Goal: Task Accomplishment & Management: Use online tool/utility

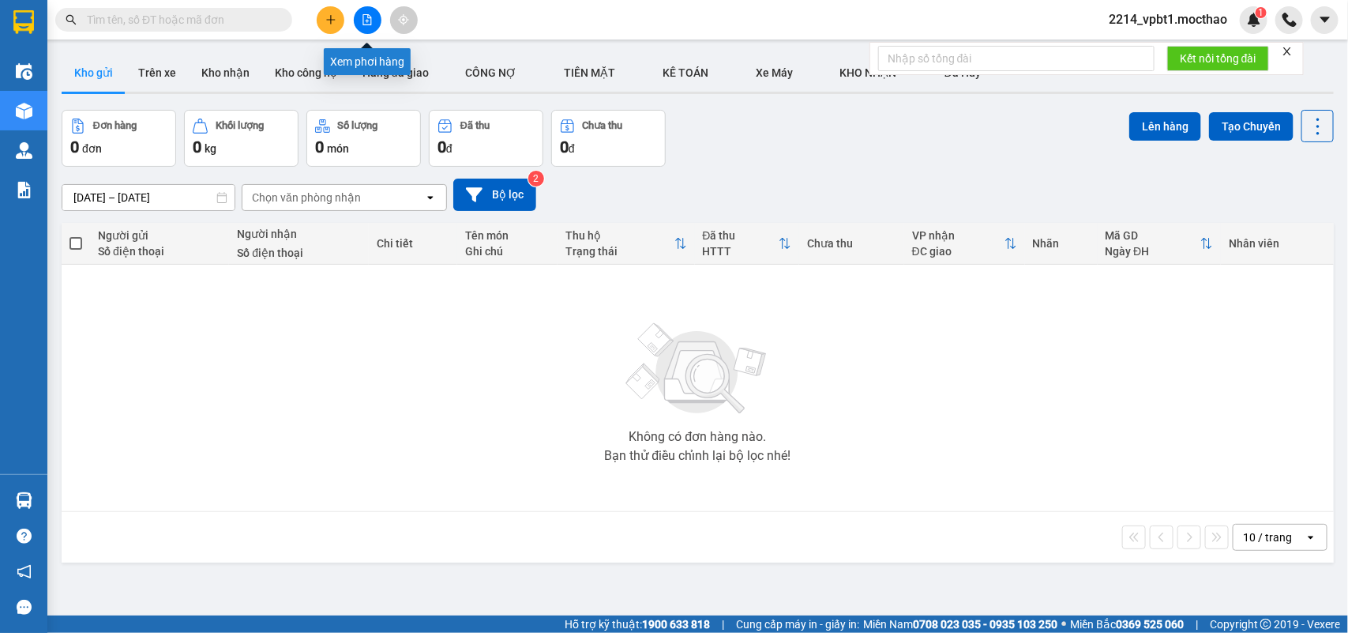
click at [374, 13] on button at bounding box center [368, 20] width 28 height 28
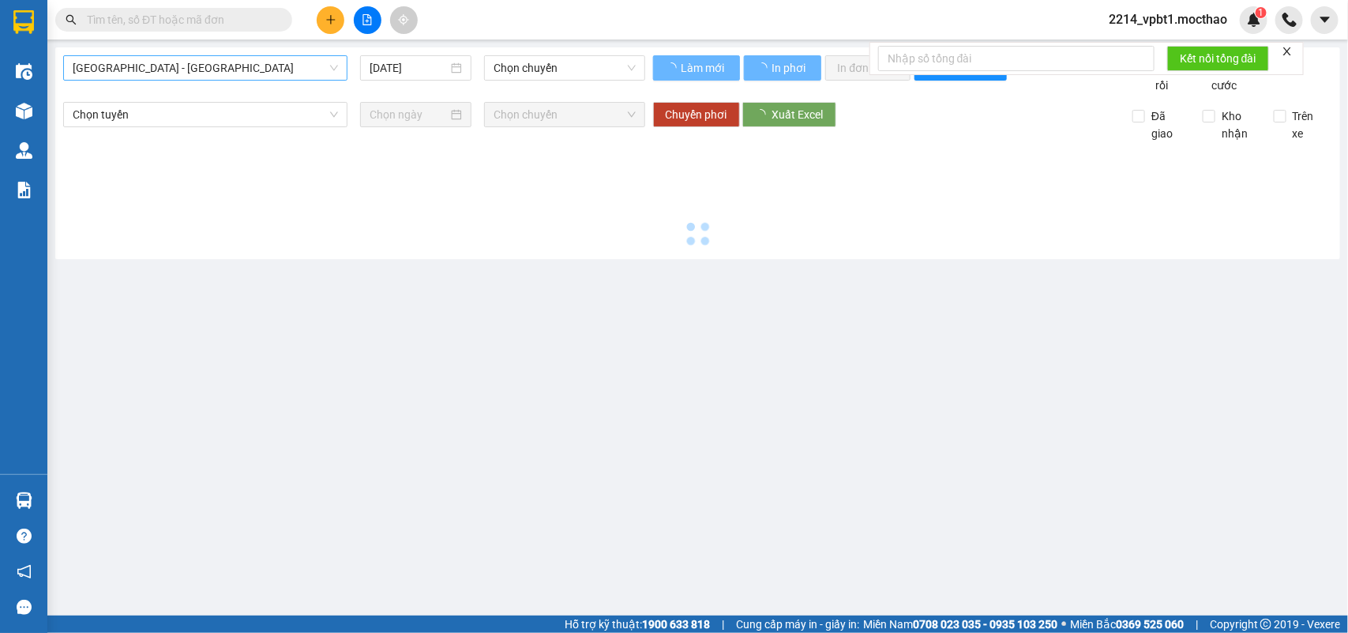
type input "[DATE]"
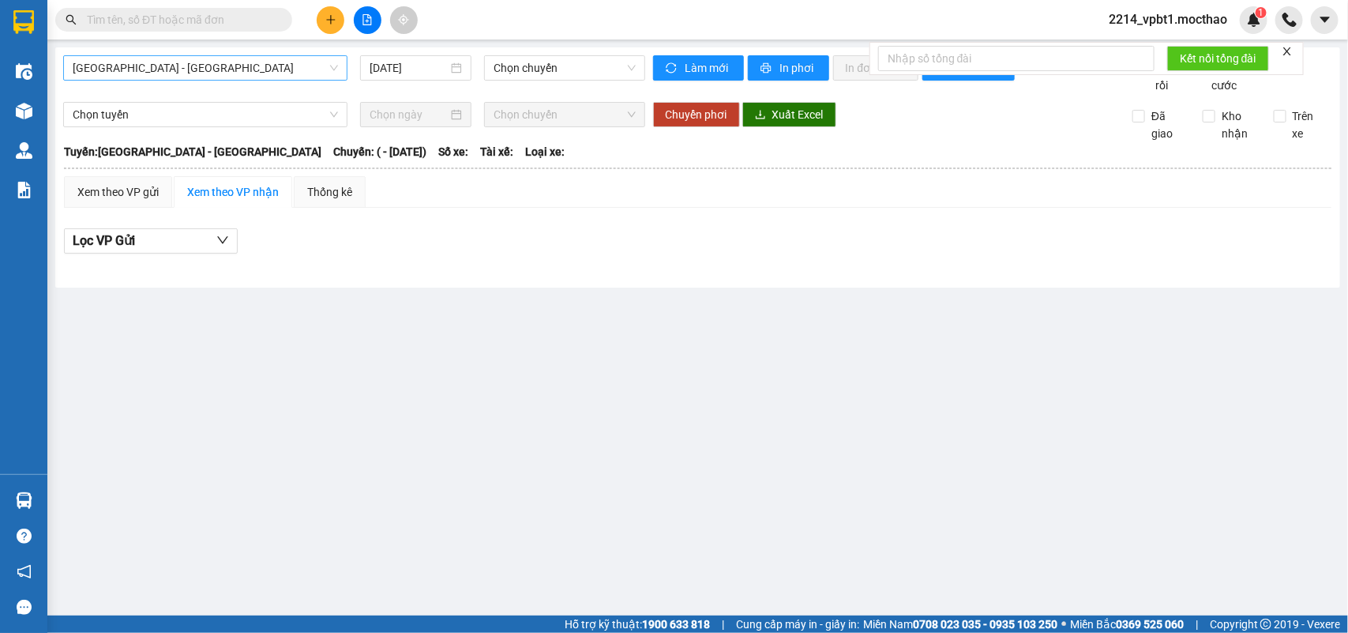
click at [257, 63] on span "[GEOGRAPHIC_DATA] - [GEOGRAPHIC_DATA]" at bounding box center [205, 68] width 265 height 24
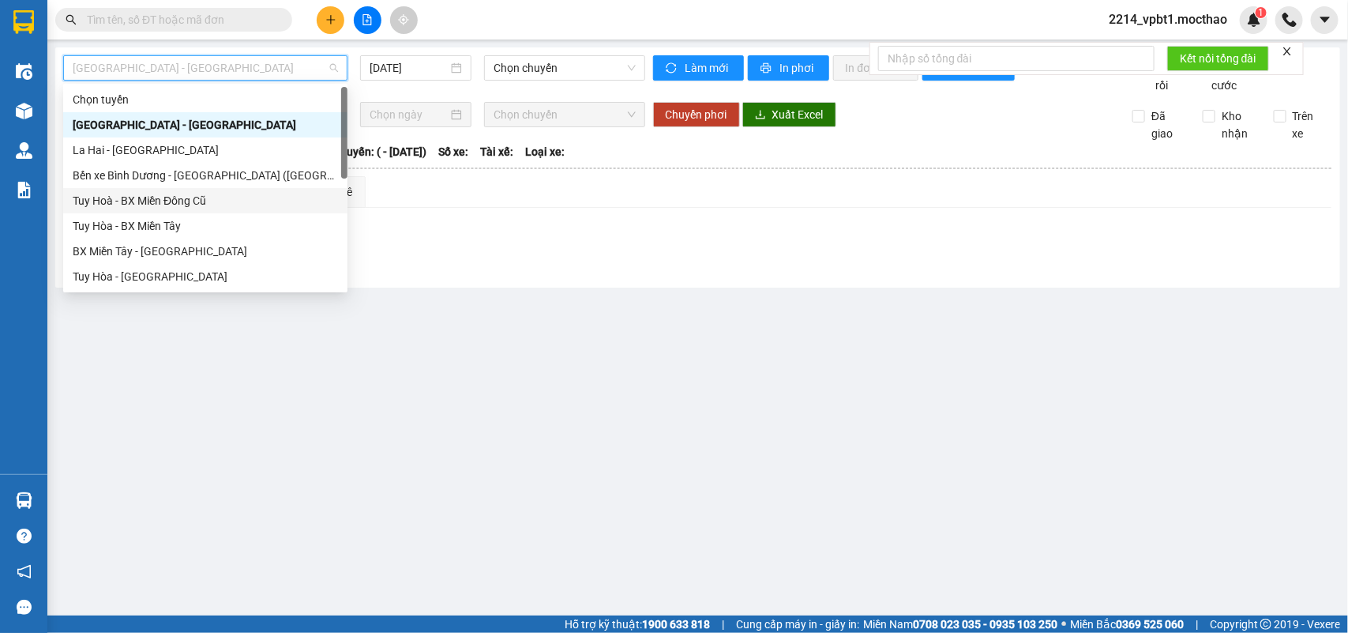
click at [152, 199] on div "Tuy Hoà - BX Miền Đông Cũ" at bounding box center [205, 200] width 265 height 17
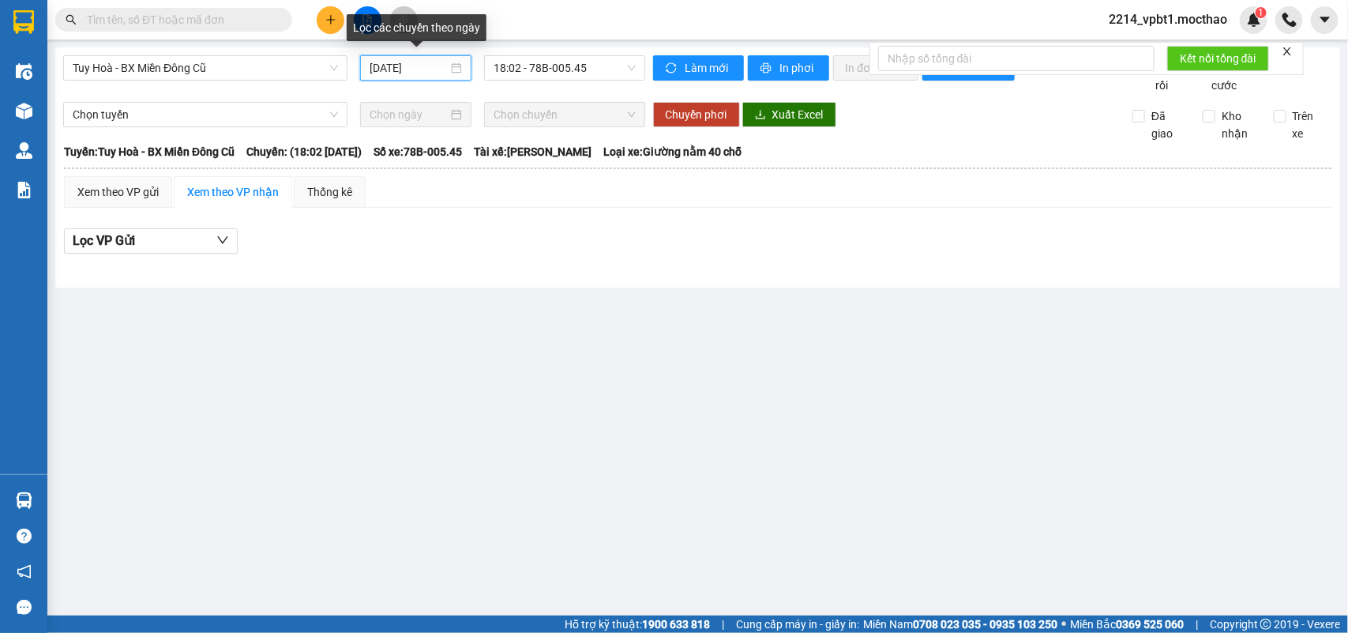
click at [431, 69] on input "[DATE]" at bounding box center [409, 67] width 78 height 17
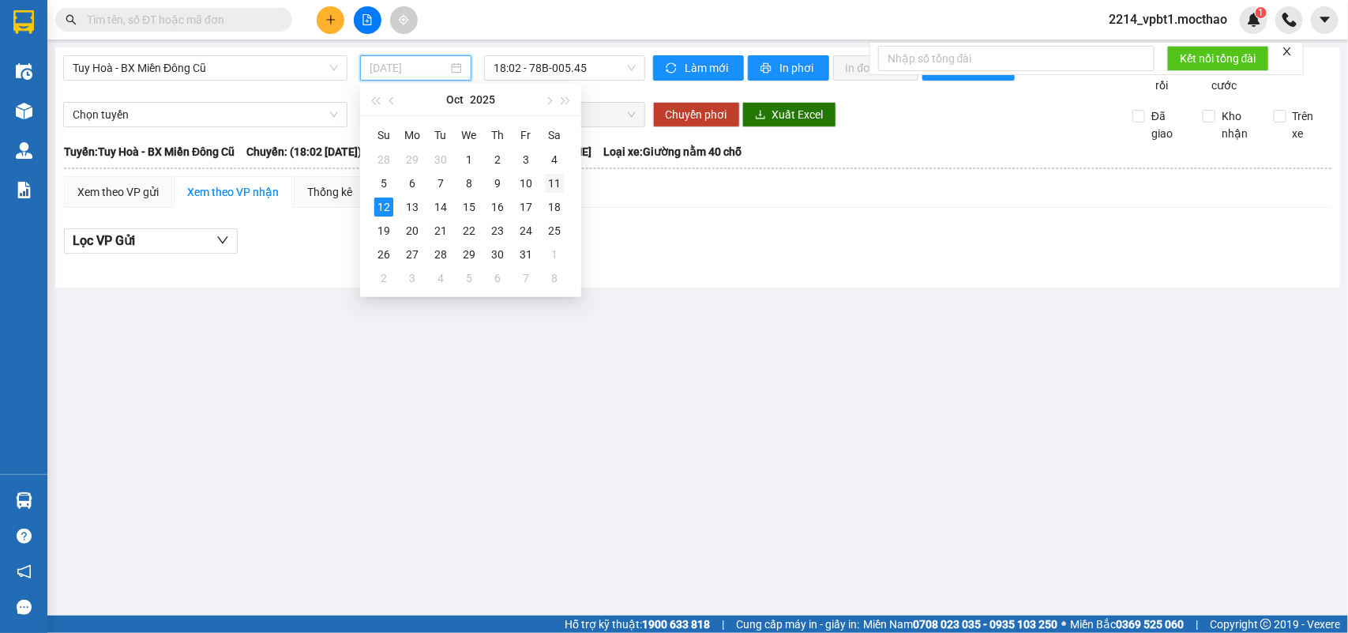
click at [550, 180] on div "11" at bounding box center [554, 183] width 19 height 19
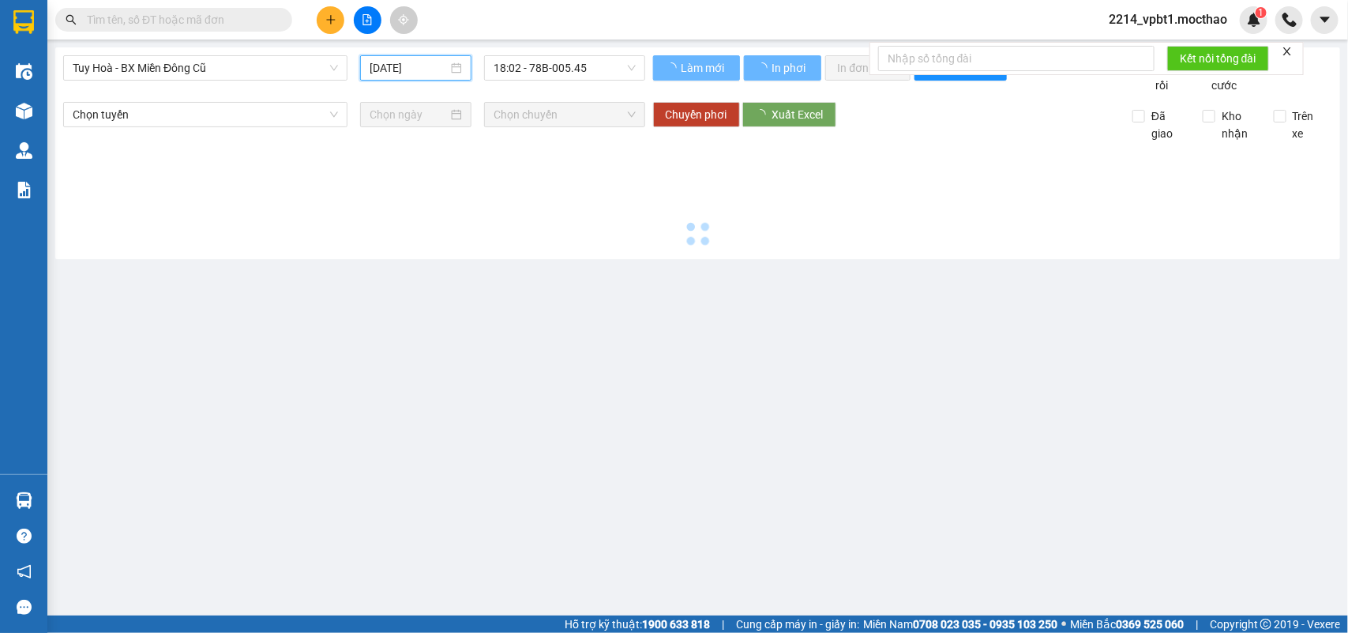
type input "[DATE]"
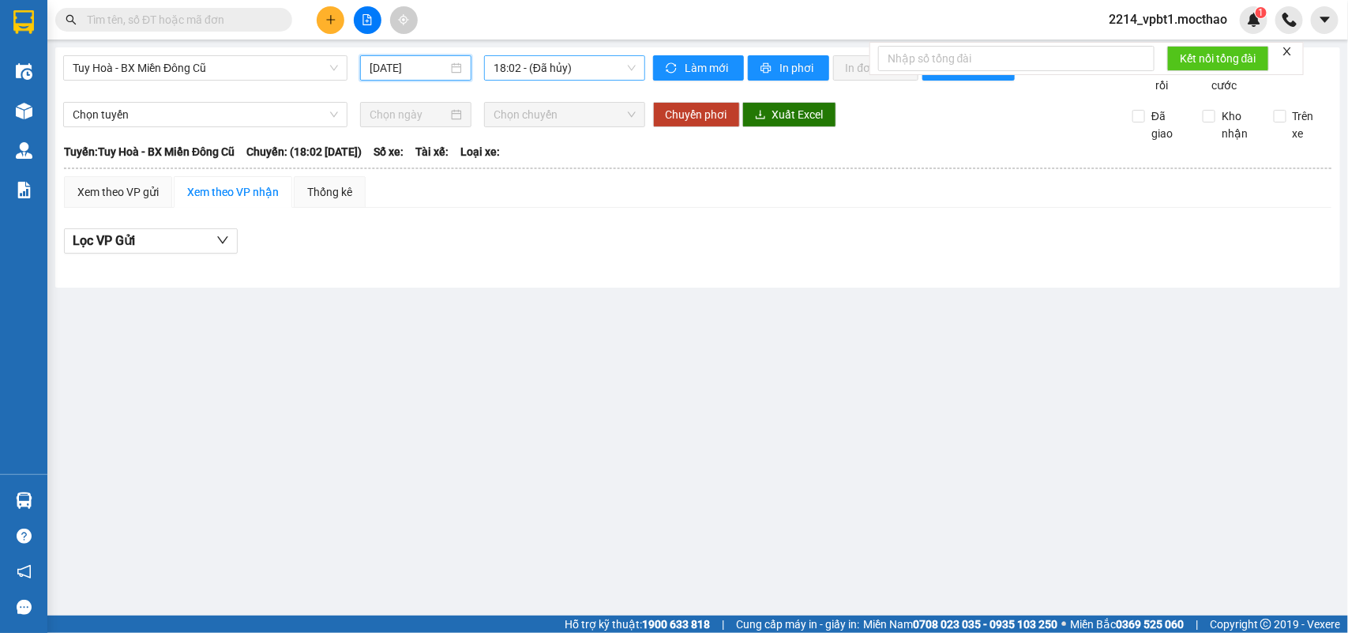
click at [573, 73] on span "18:02 - (Đã hủy)" at bounding box center [564, 68] width 141 height 24
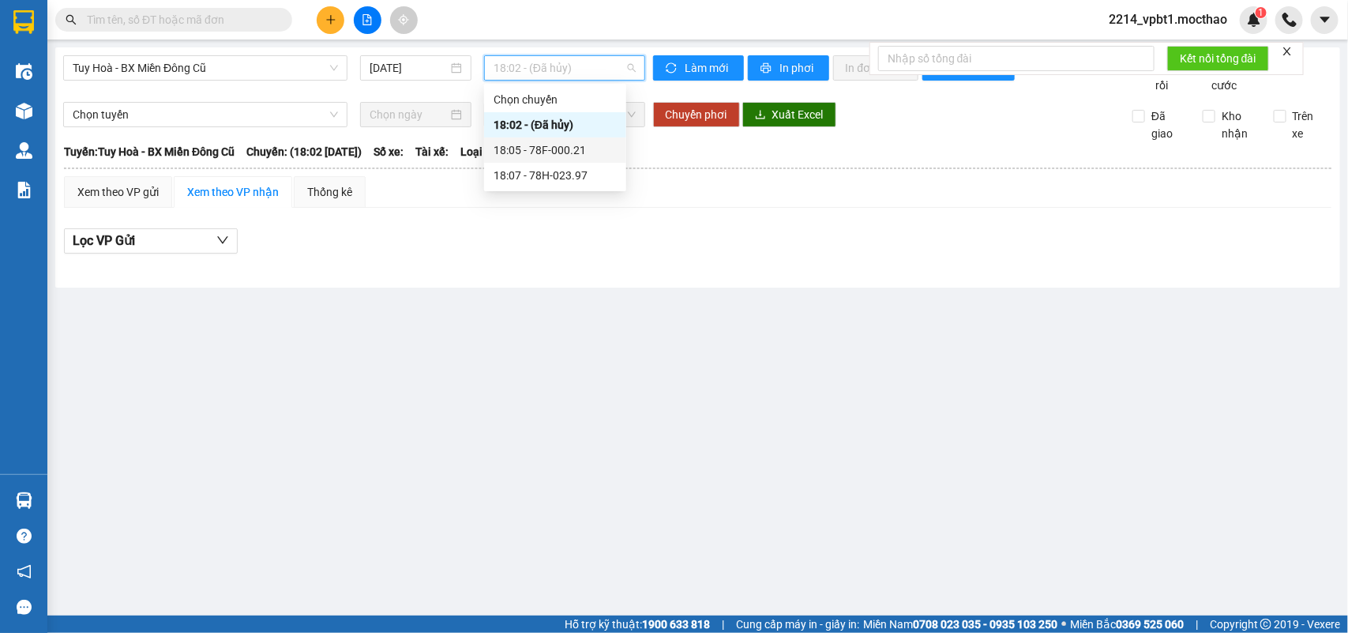
click at [575, 145] on div "18:05 - 78F-000.21" at bounding box center [555, 149] width 123 height 17
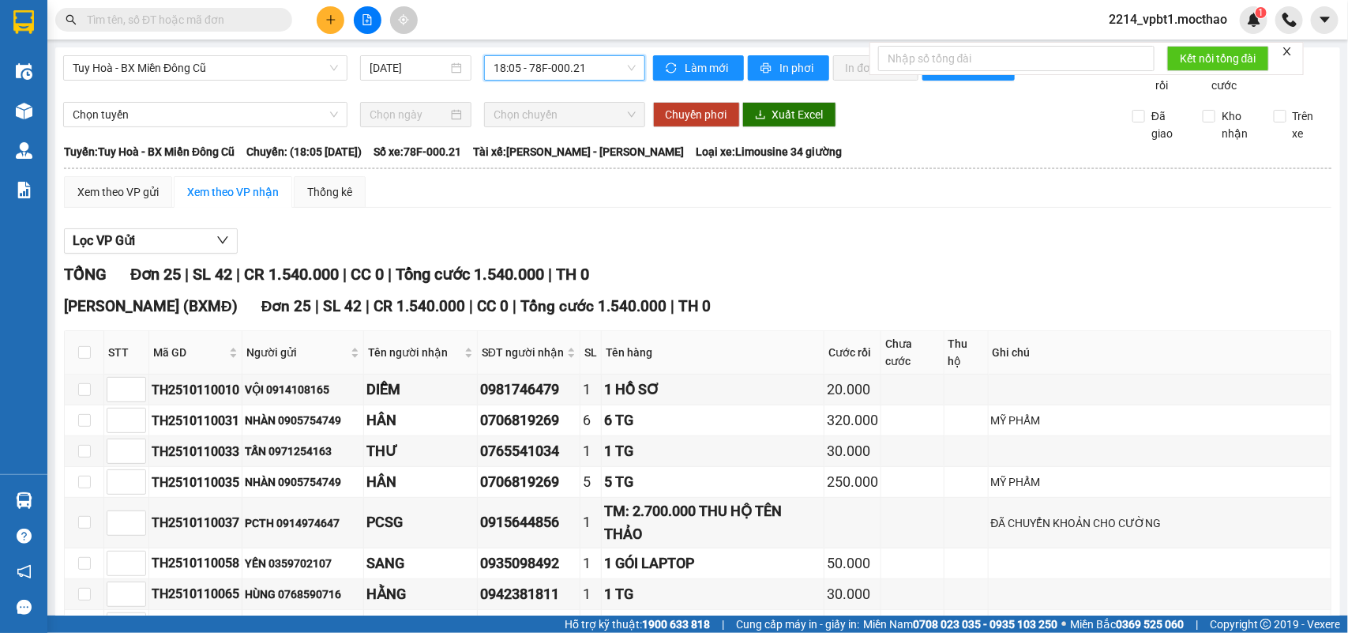
click at [535, 65] on span "18:05 - 78F-000.21" at bounding box center [564, 68] width 141 height 24
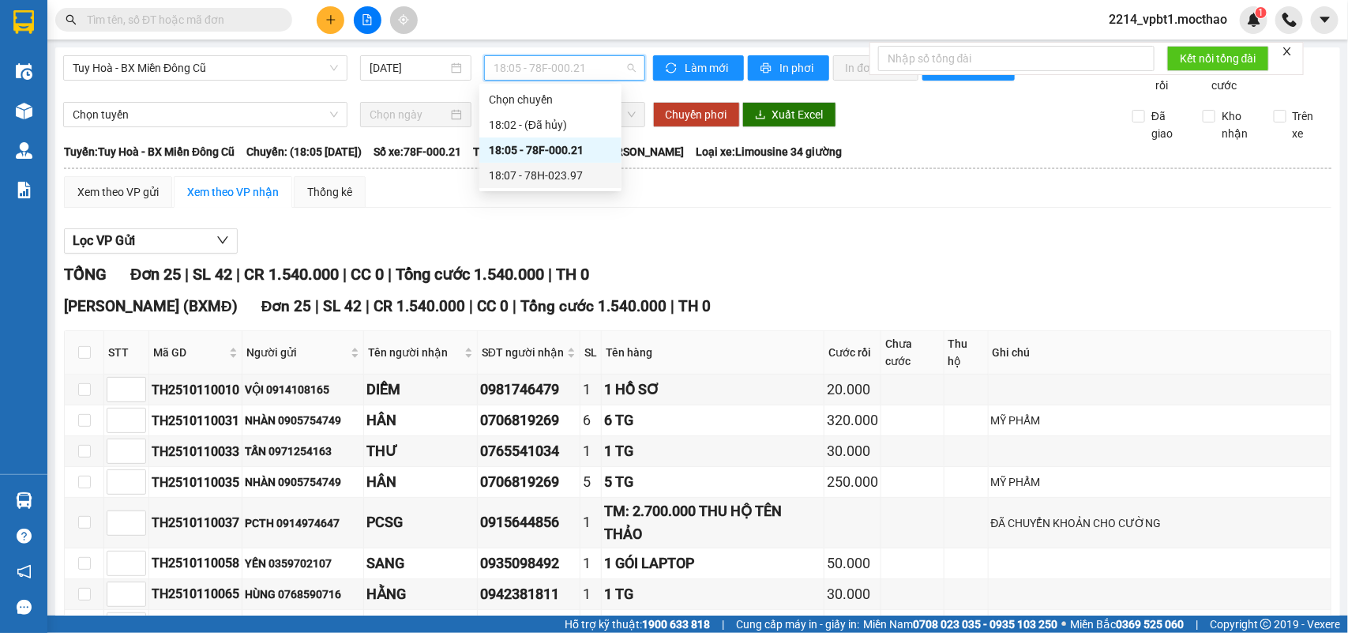
click at [553, 178] on div "18:07 - 78H-023.97" at bounding box center [550, 175] width 123 height 17
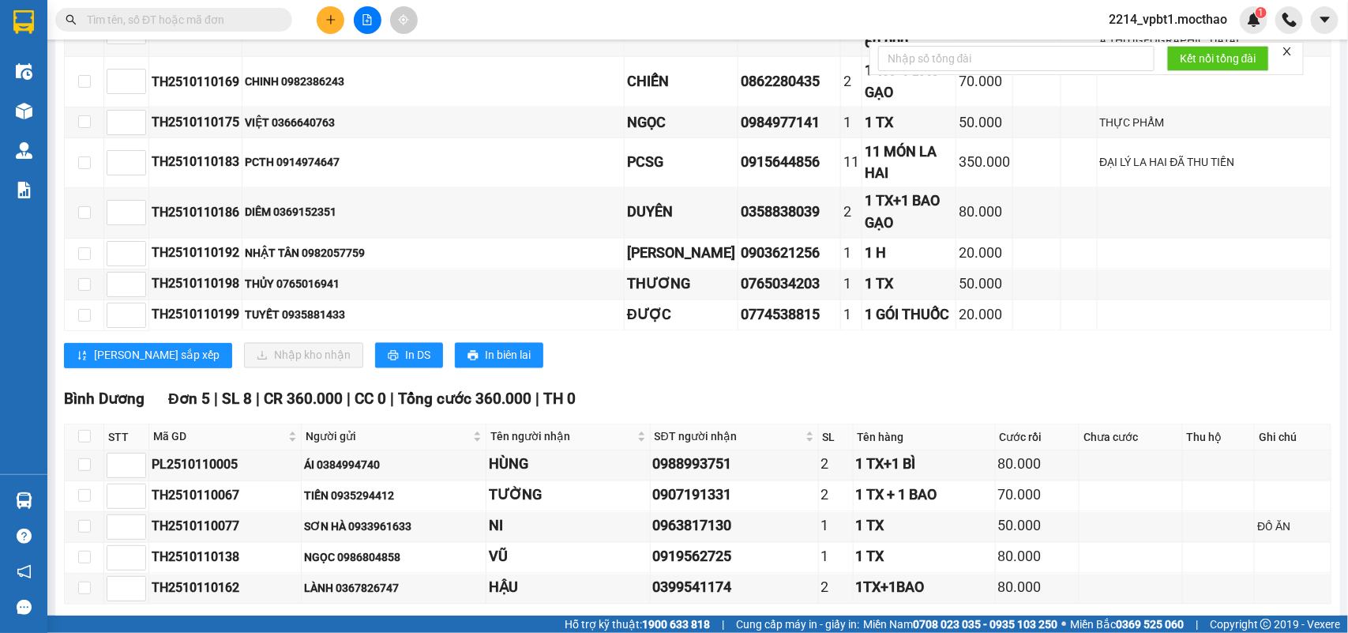
scroll to position [1253, 0]
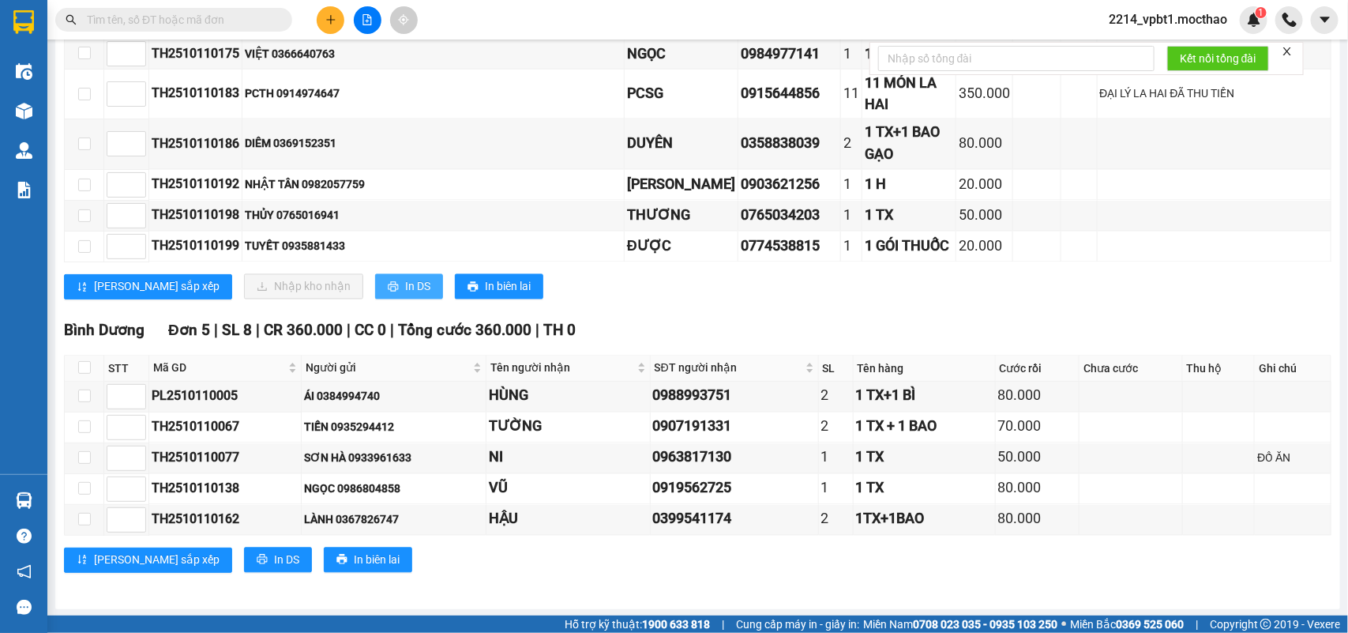
click at [405, 286] on span "In DS" at bounding box center [417, 286] width 25 height 17
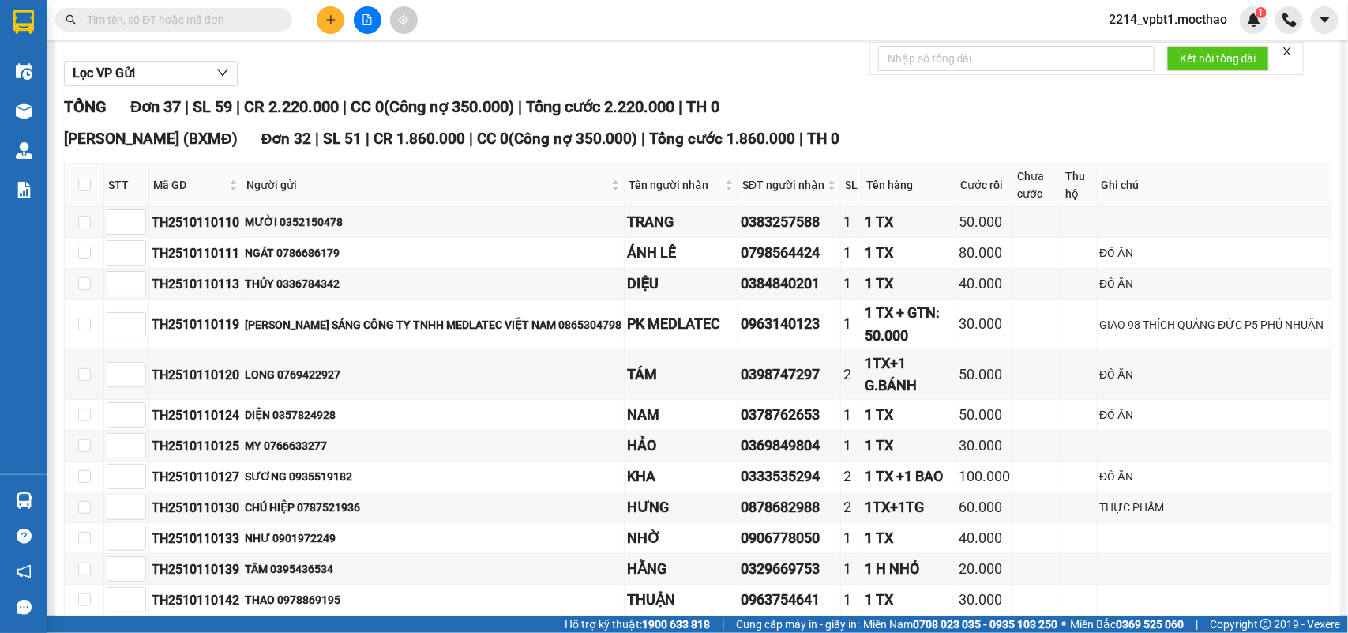
scroll to position [0, 0]
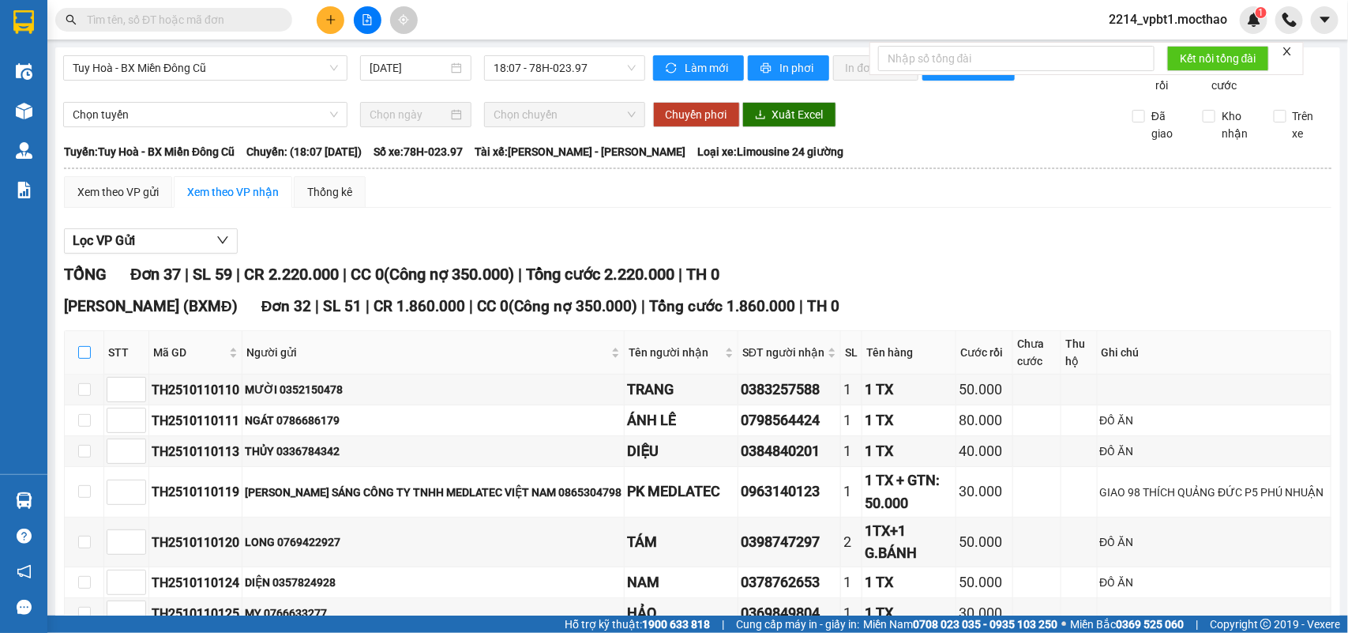
click at [88, 359] on input "checkbox" at bounding box center [84, 352] width 13 height 13
checkbox input "true"
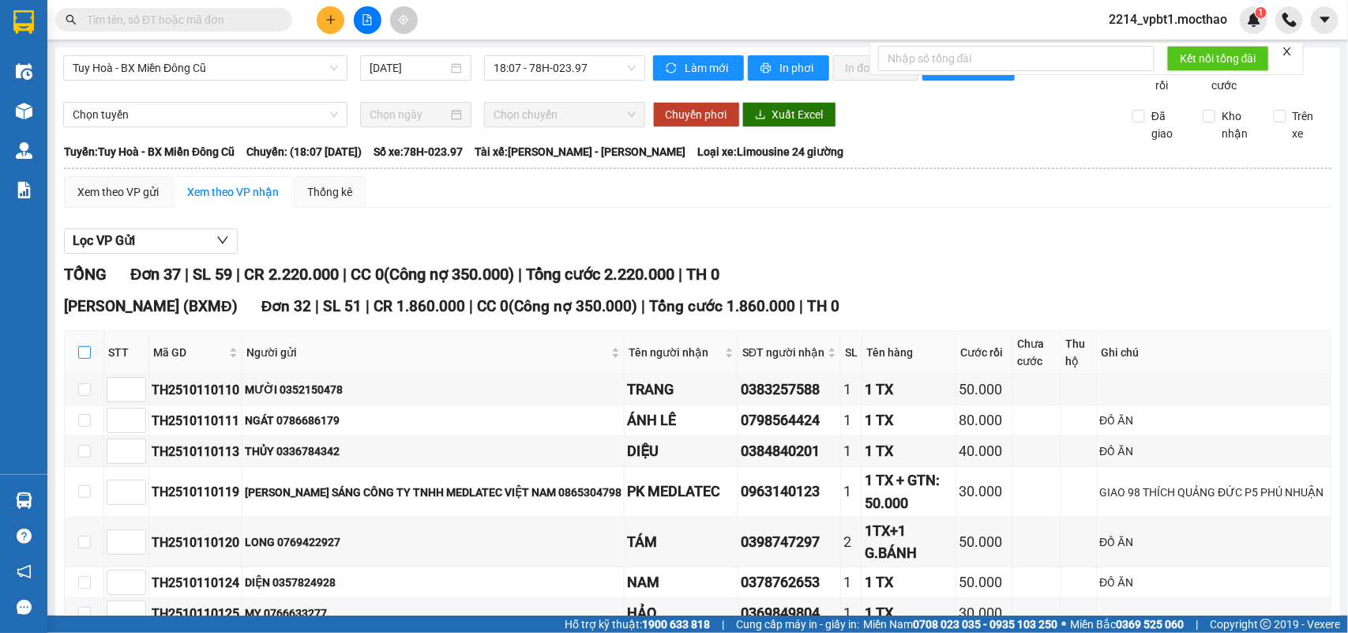
checkbox input "true"
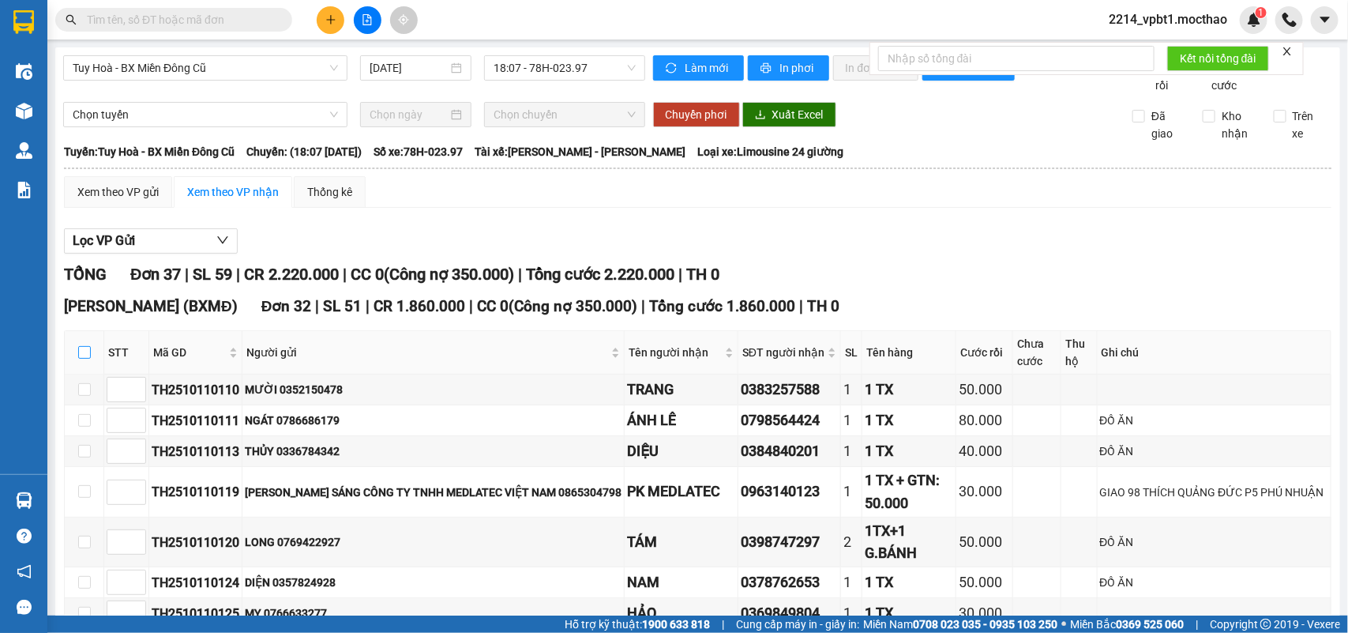
checkbox input "true"
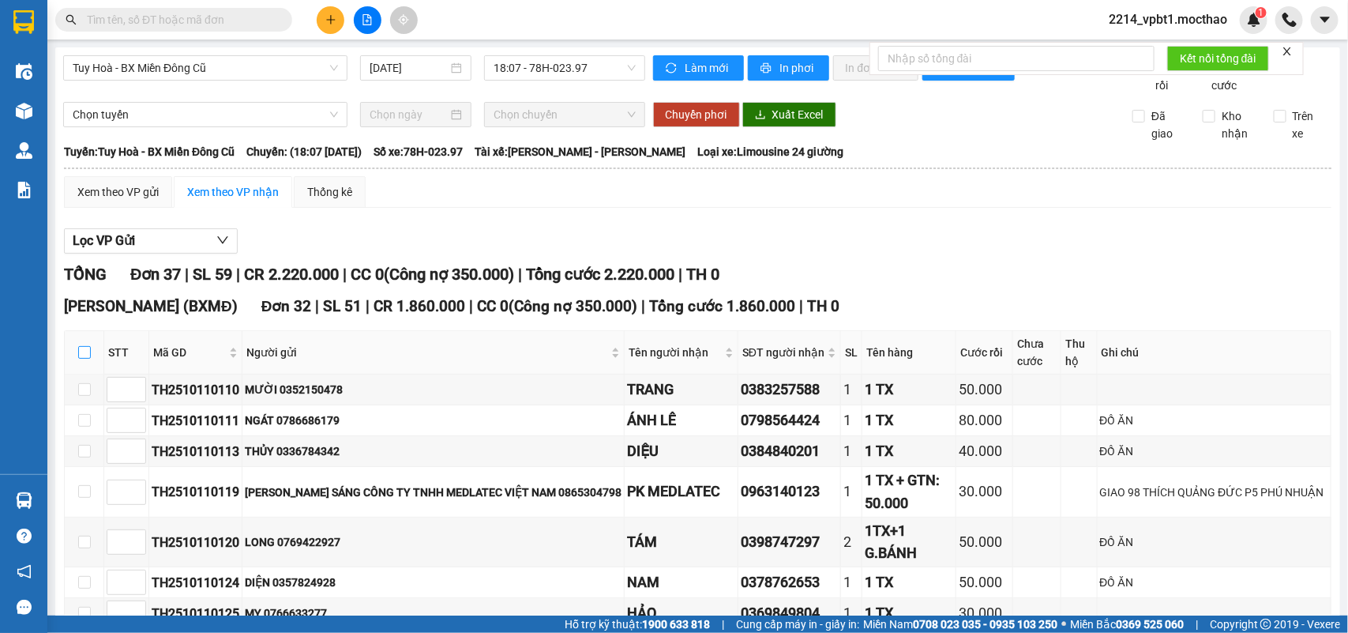
checkbox input "true"
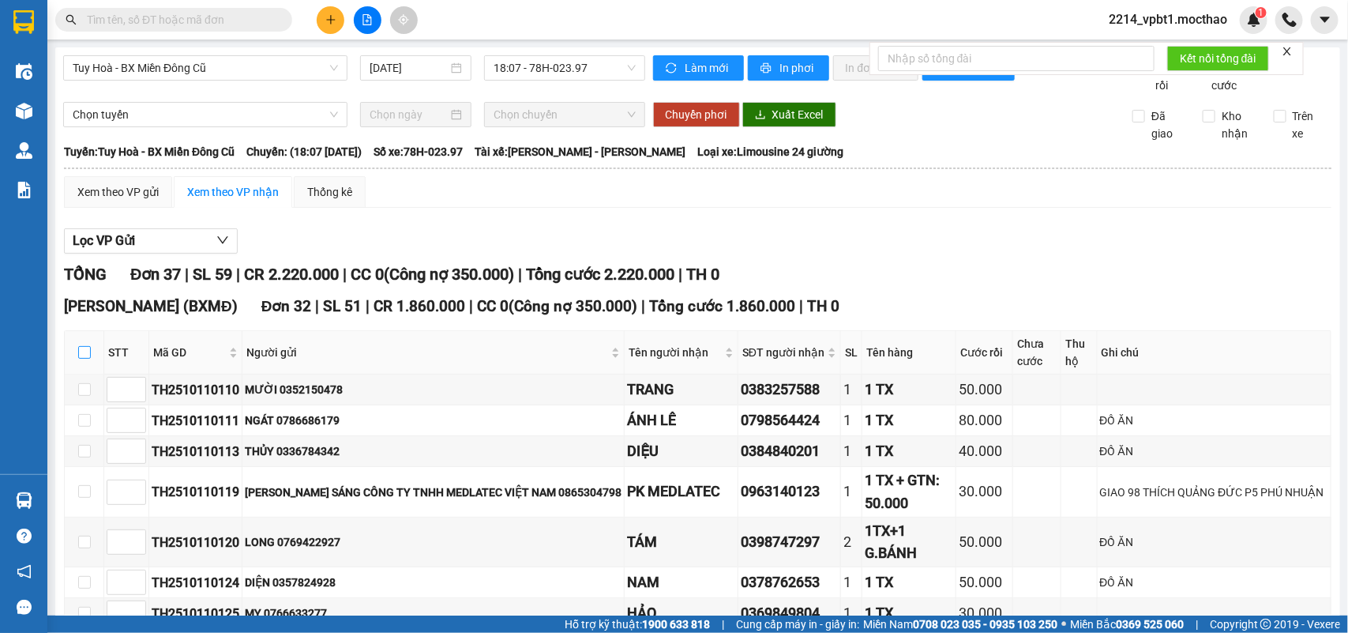
checkbox input "true"
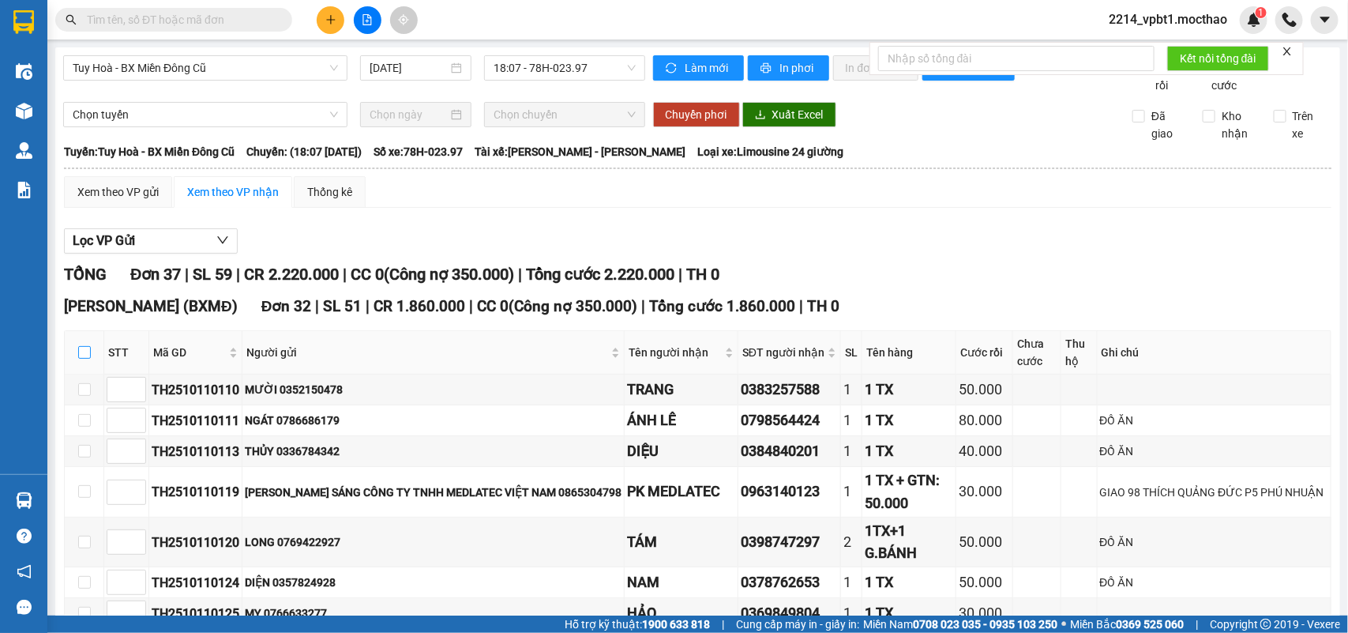
checkbox input "true"
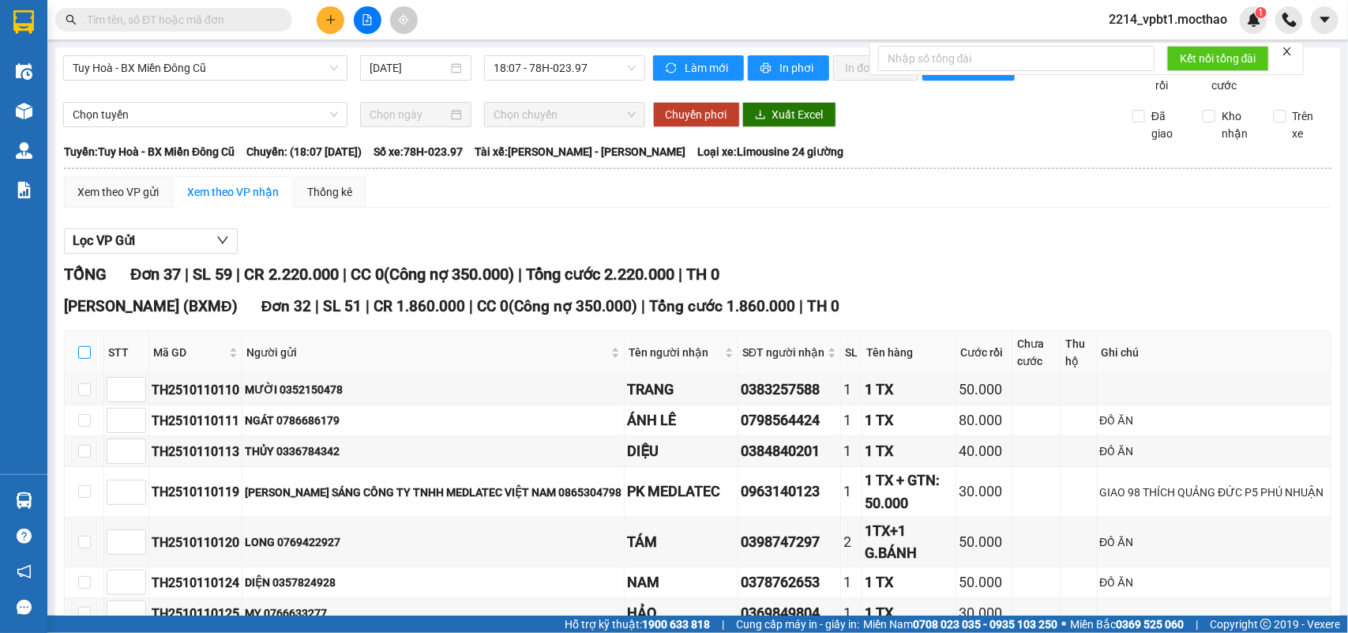
checkbox input "true"
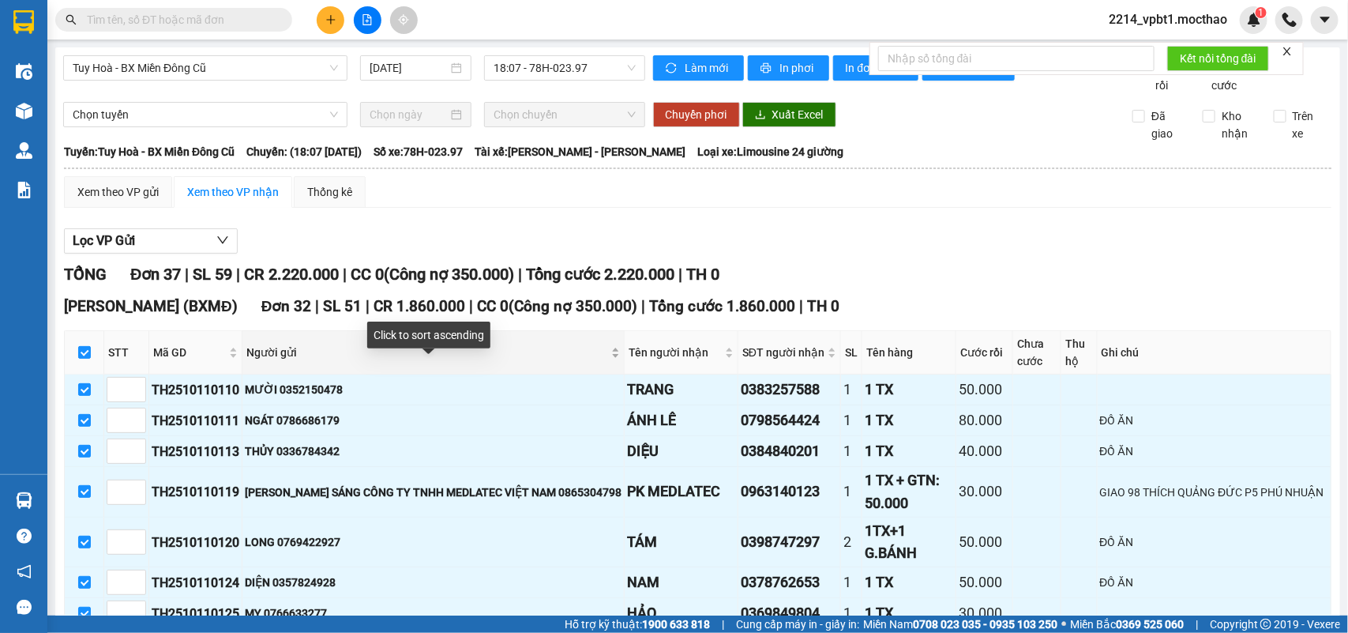
scroll to position [197, 0]
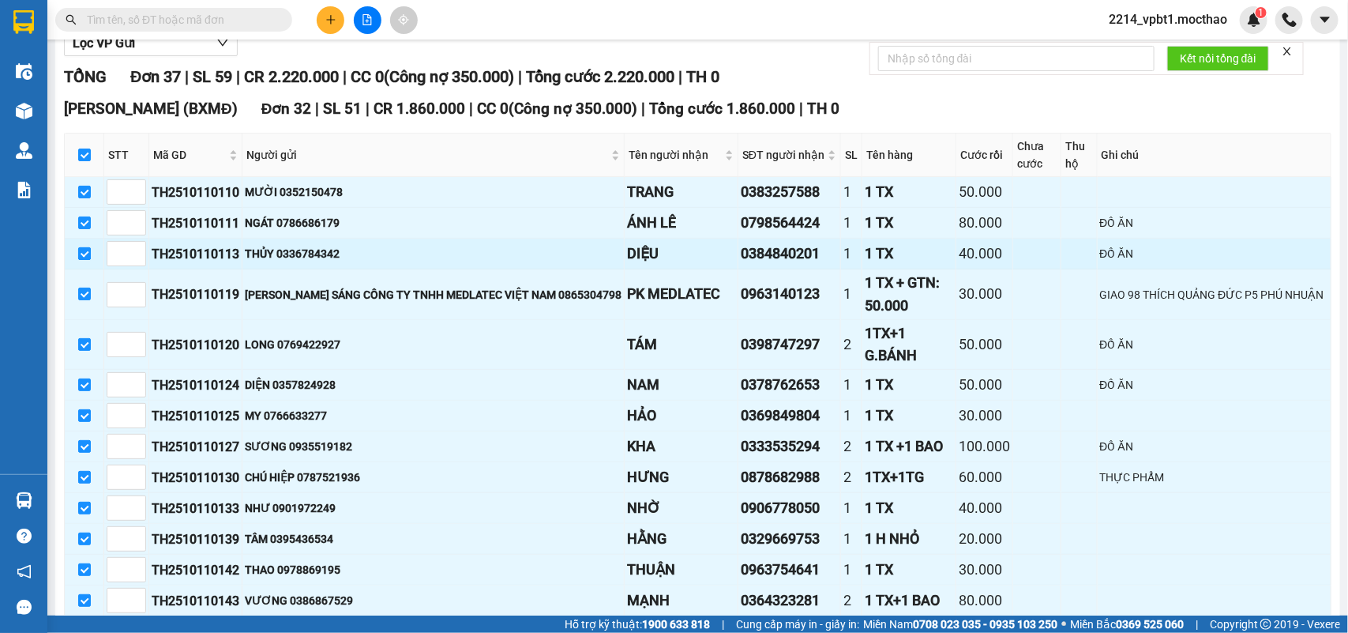
click at [88, 260] on input "checkbox" at bounding box center [84, 253] width 13 height 13
checkbox input "false"
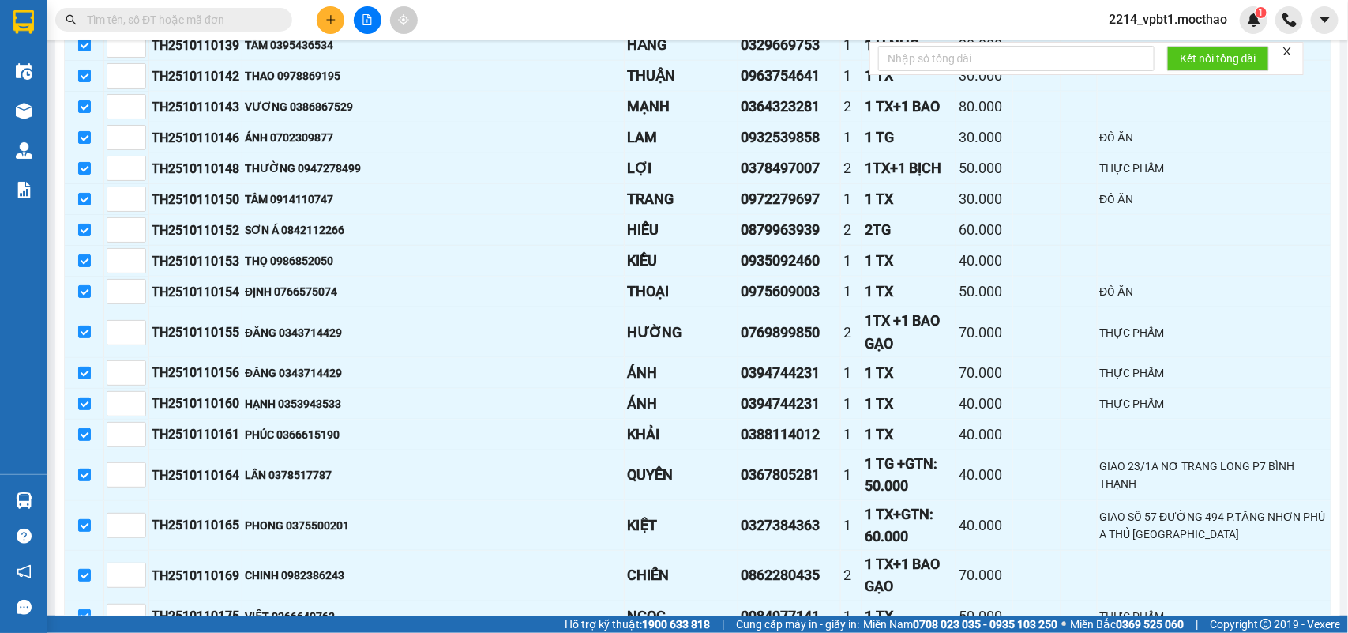
scroll to position [790, 0]
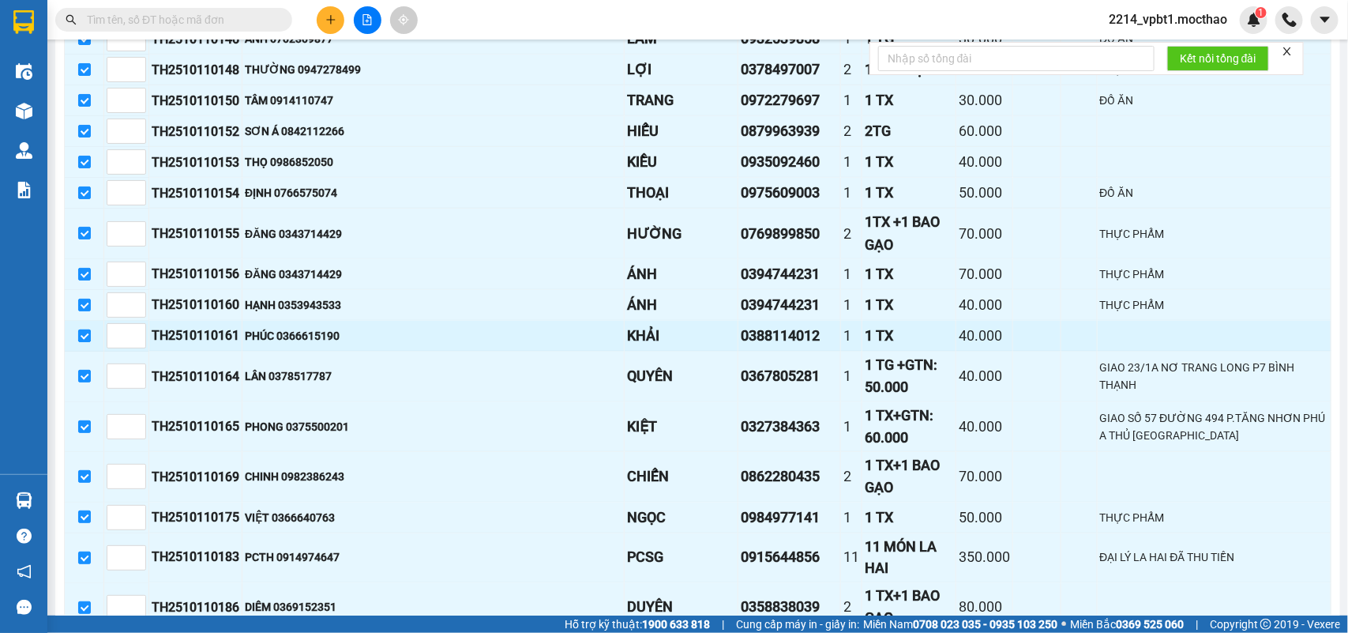
click at [81, 342] on input "checkbox" at bounding box center [84, 335] width 13 height 13
checkbox input "false"
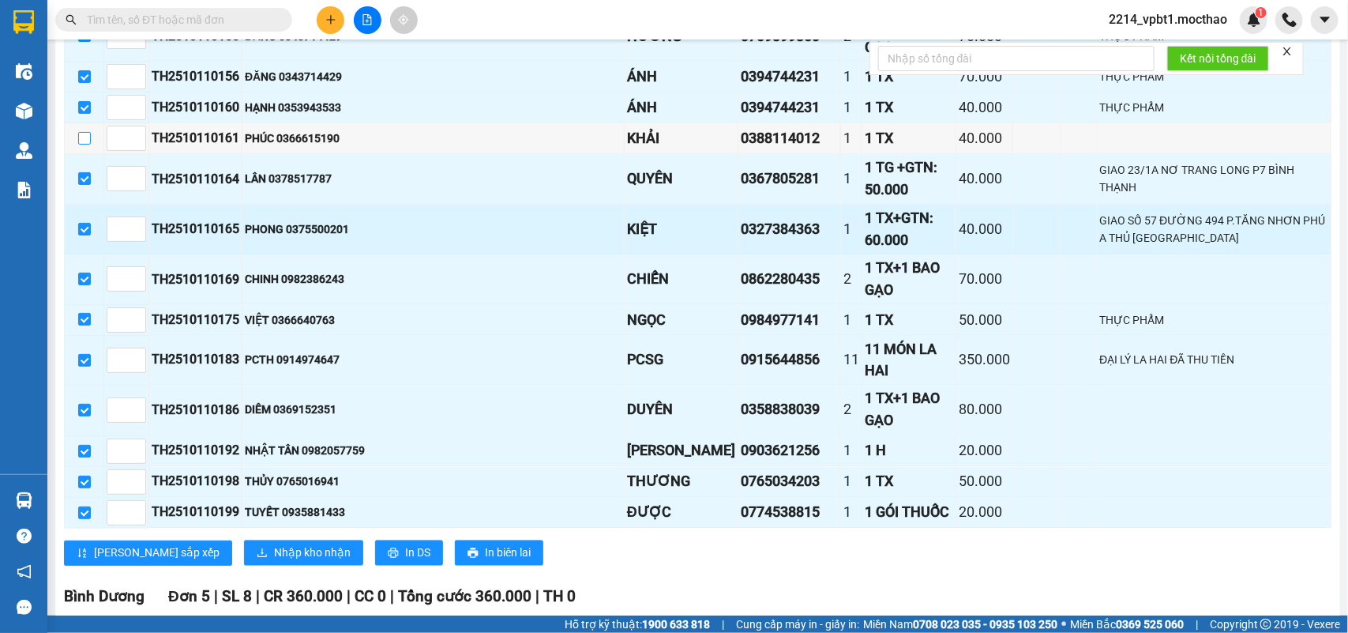
scroll to position [1086, 0]
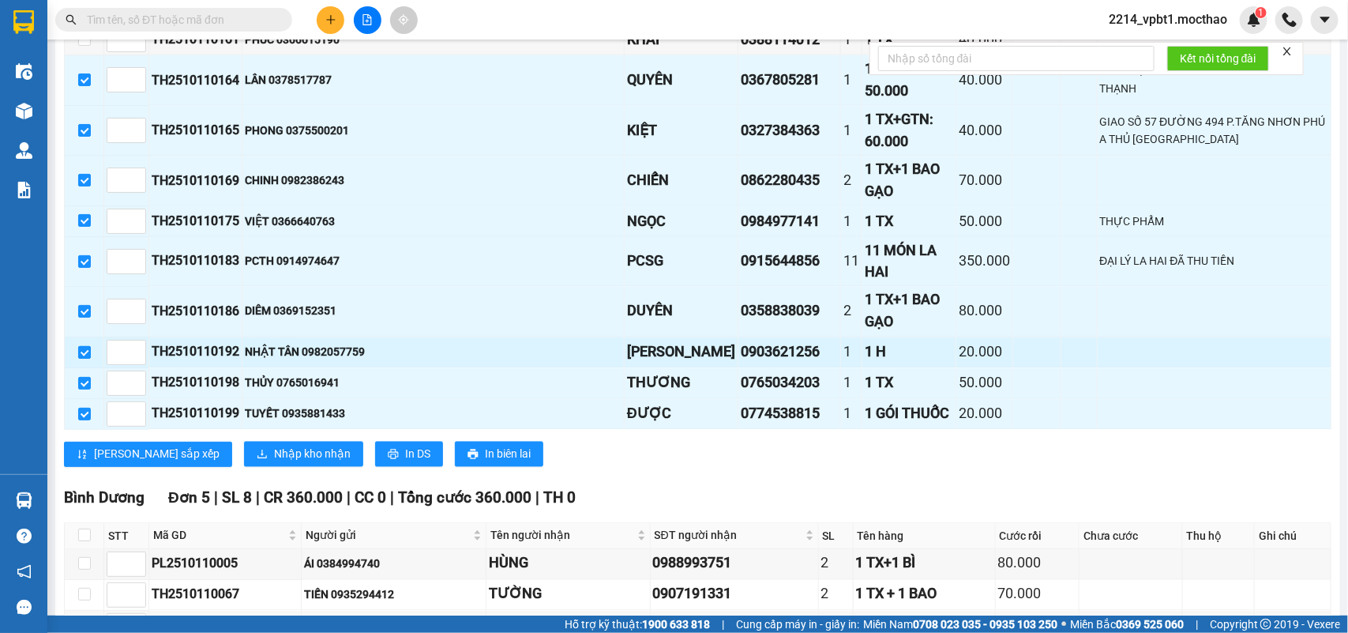
click at [83, 346] on input "checkbox" at bounding box center [84, 352] width 13 height 13
checkbox input "false"
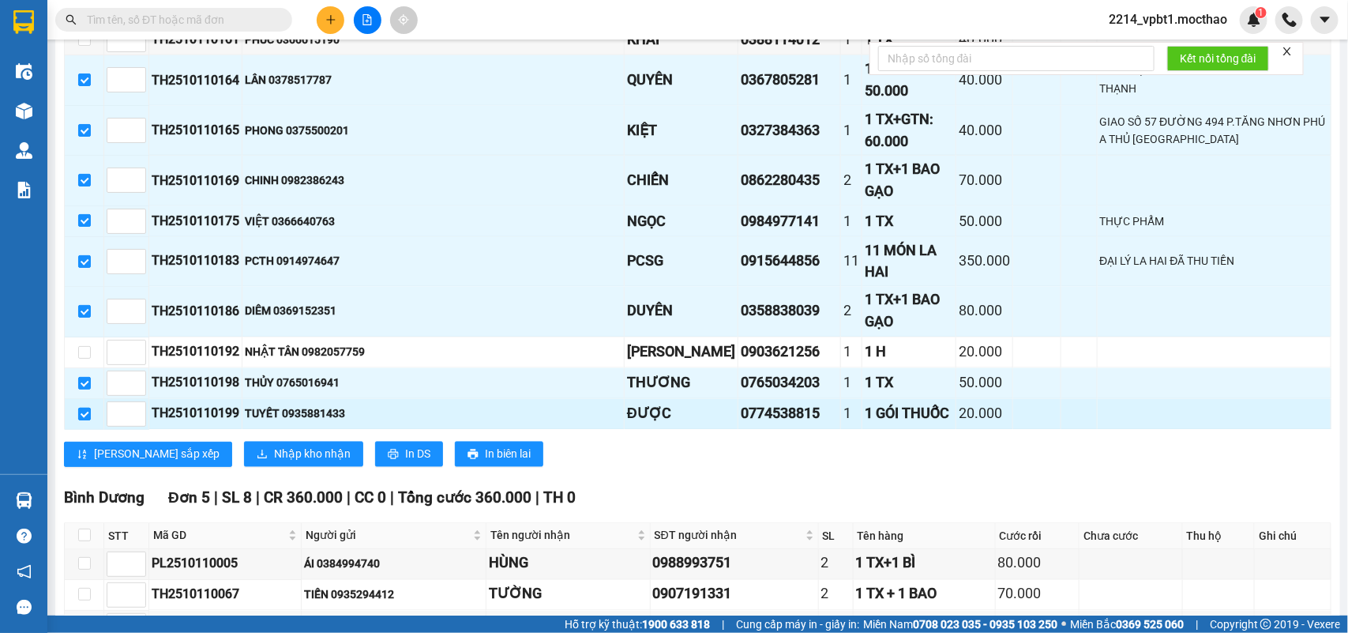
click at [81, 408] on input "checkbox" at bounding box center [84, 413] width 13 height 13
checkbox input "false"
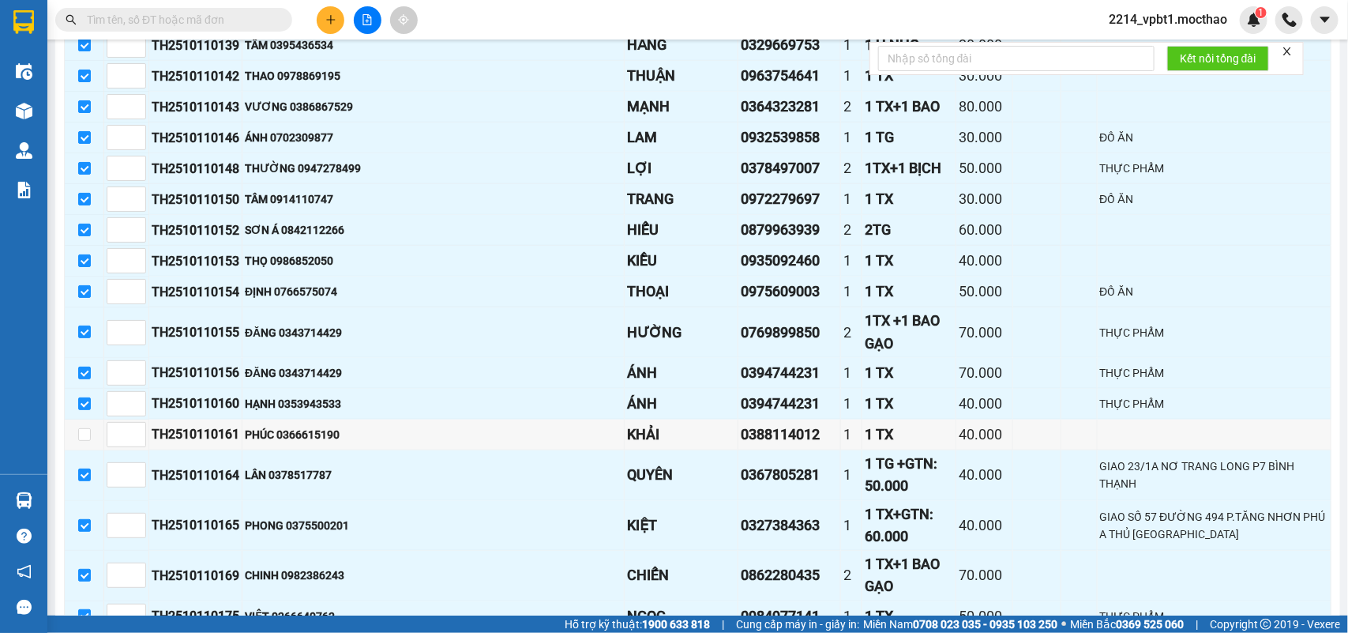
scroll to position [790, 0]
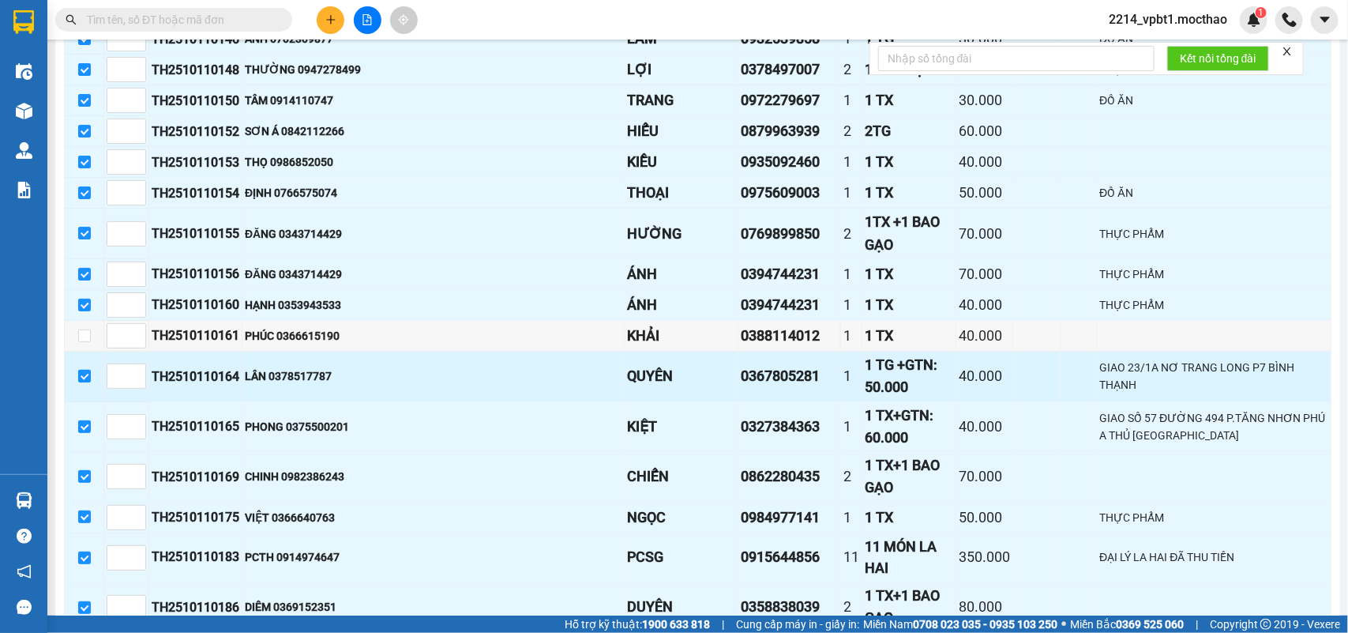
click at [81, 381] on input "checkbox" at bounding box center [84, 376] width 13 height 13
checkbox input "false"
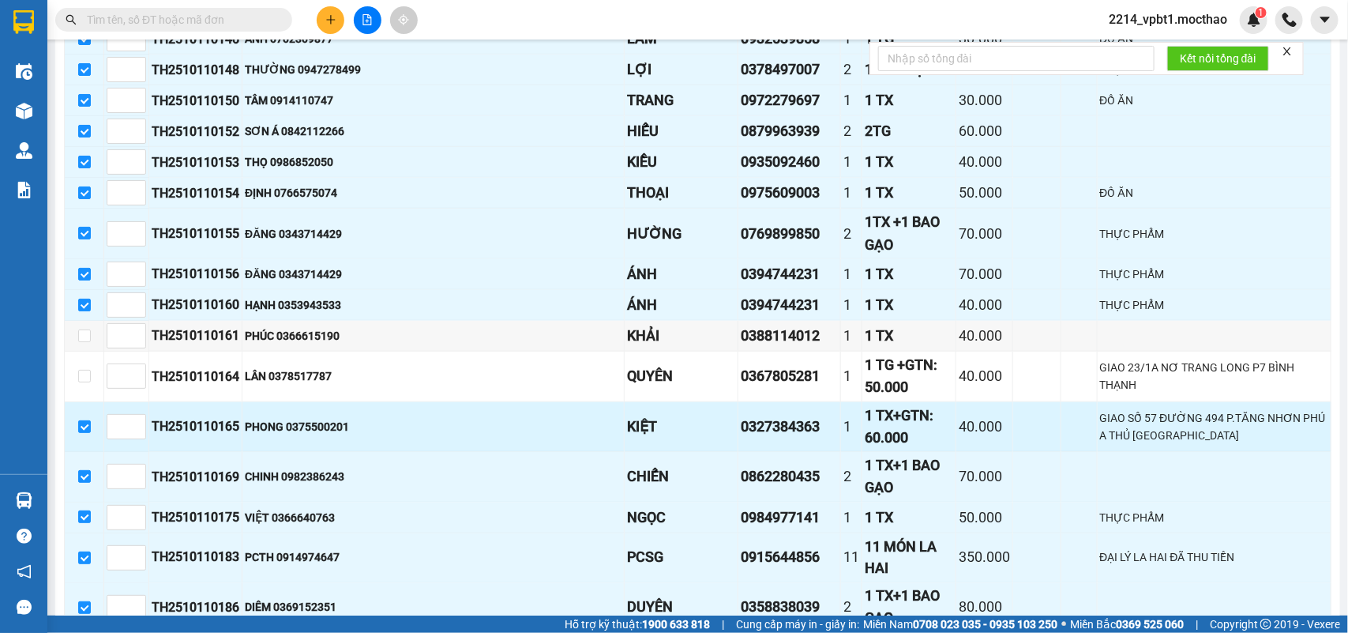
click at [75, 436] on td at bounding box center [84, 427] width 39 height 51
click at [85, 433] on input "checkbox" at bounding box center [84, 426] width 13 height 13
checkbox input "false"
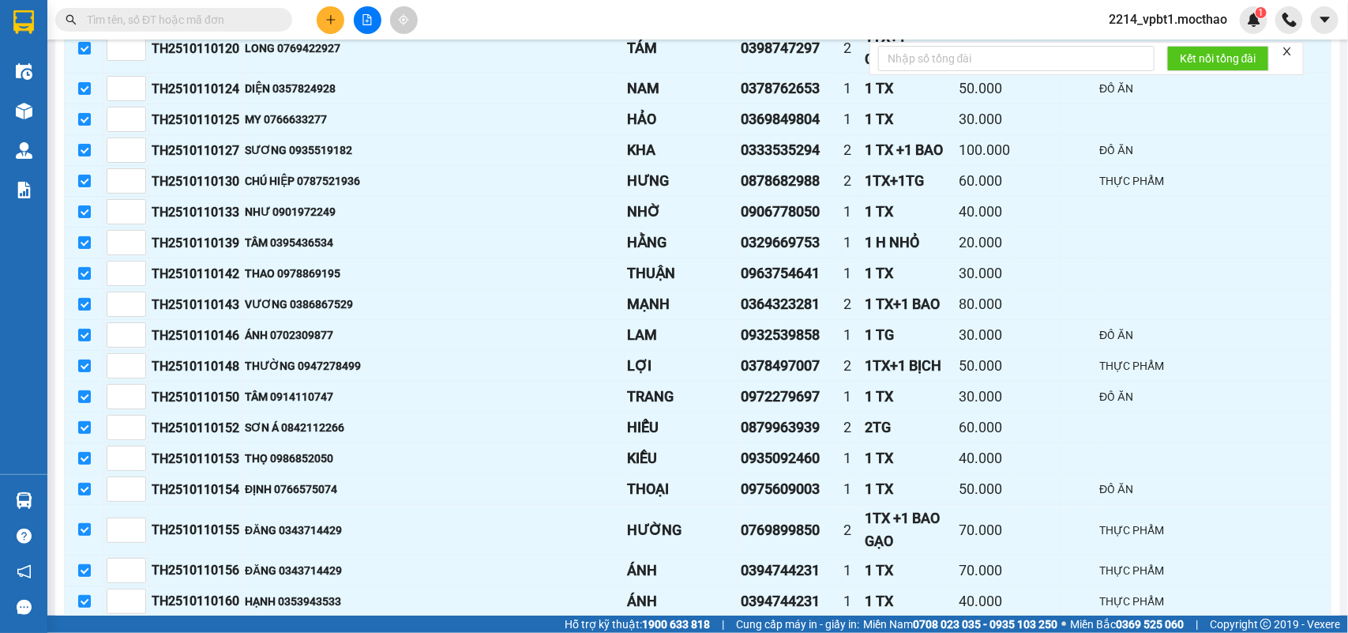
scroll to position [197, 0]
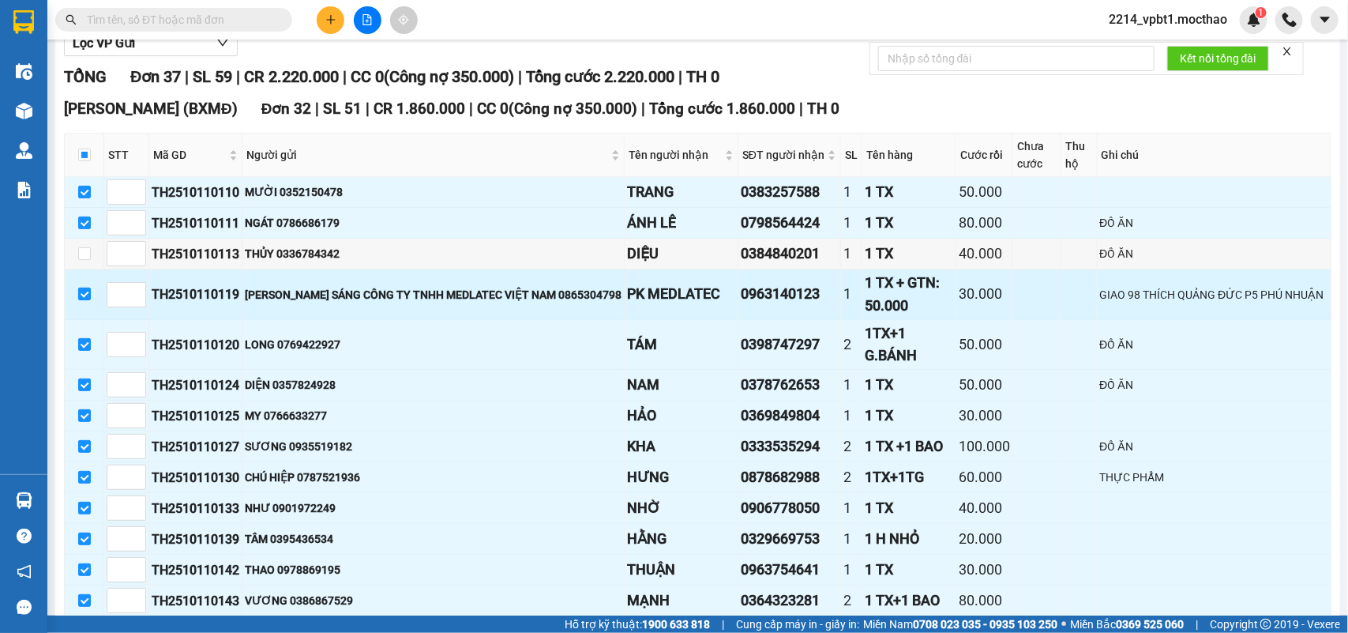
click at [83, 300] on input "checkbox" at bounding box center [84, 293] width 13 height 13
checkbox input "false"
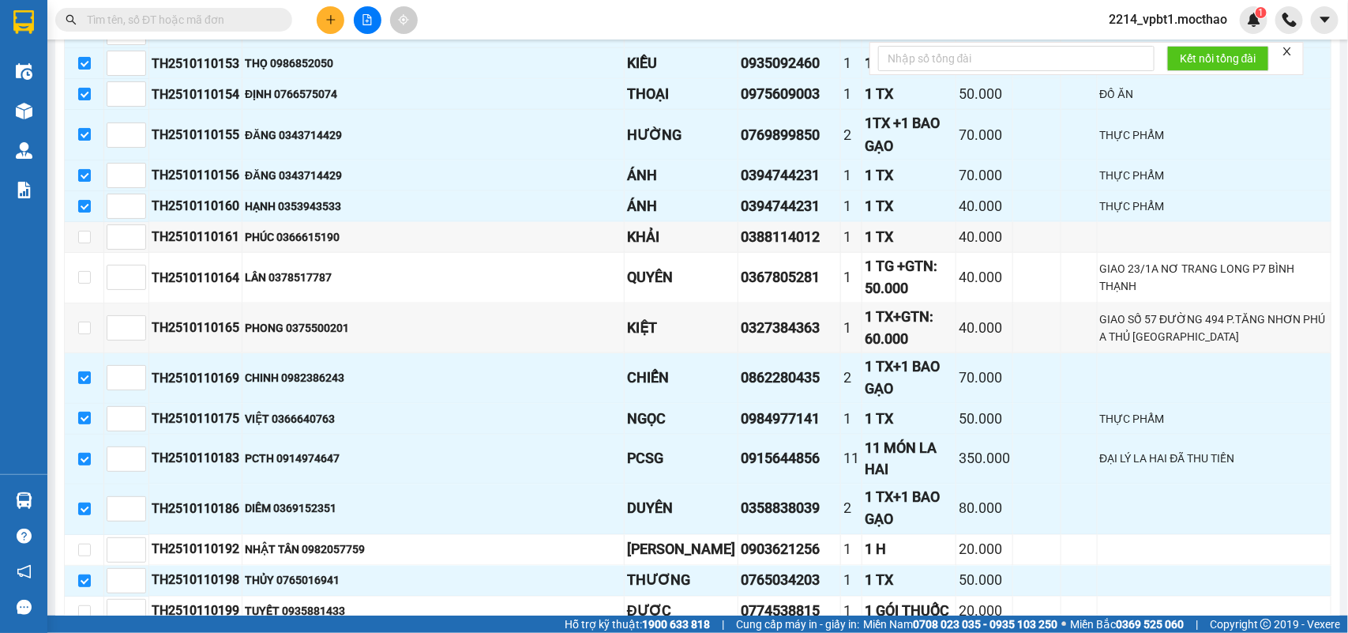
scroll to position [1253, 0]
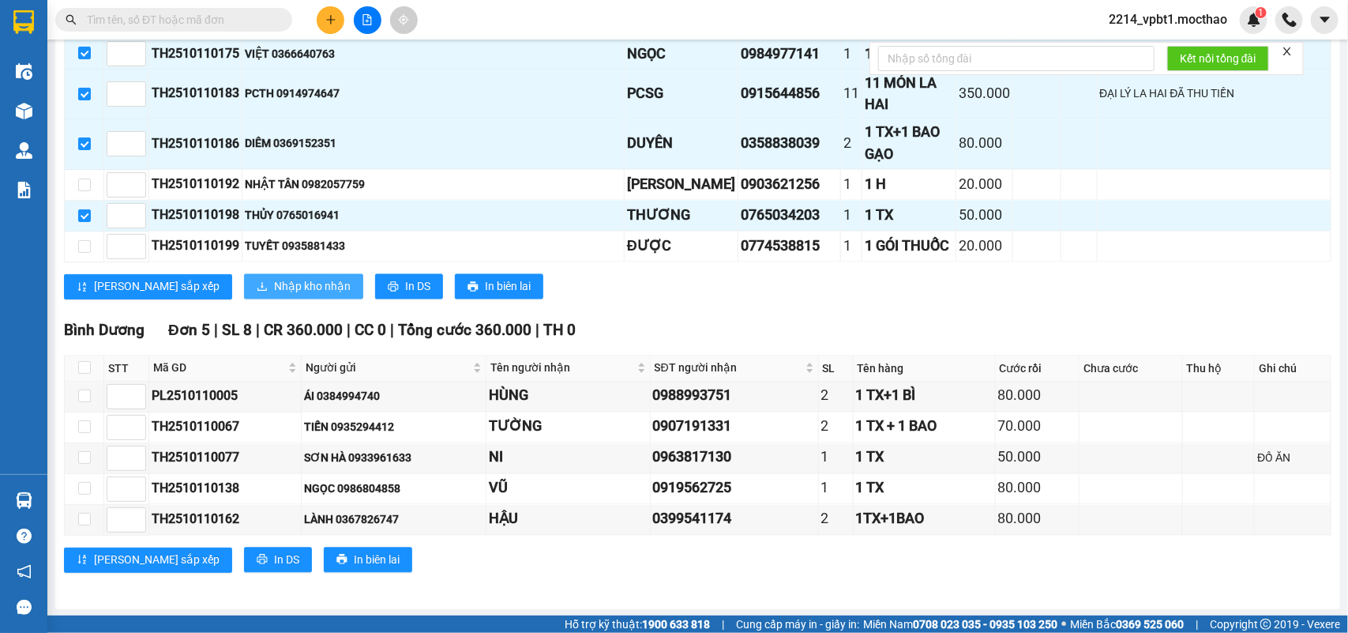
click at [274, 284] on span "Nhập kho nhận" at bounding box center [312, 286] width 77 height 17
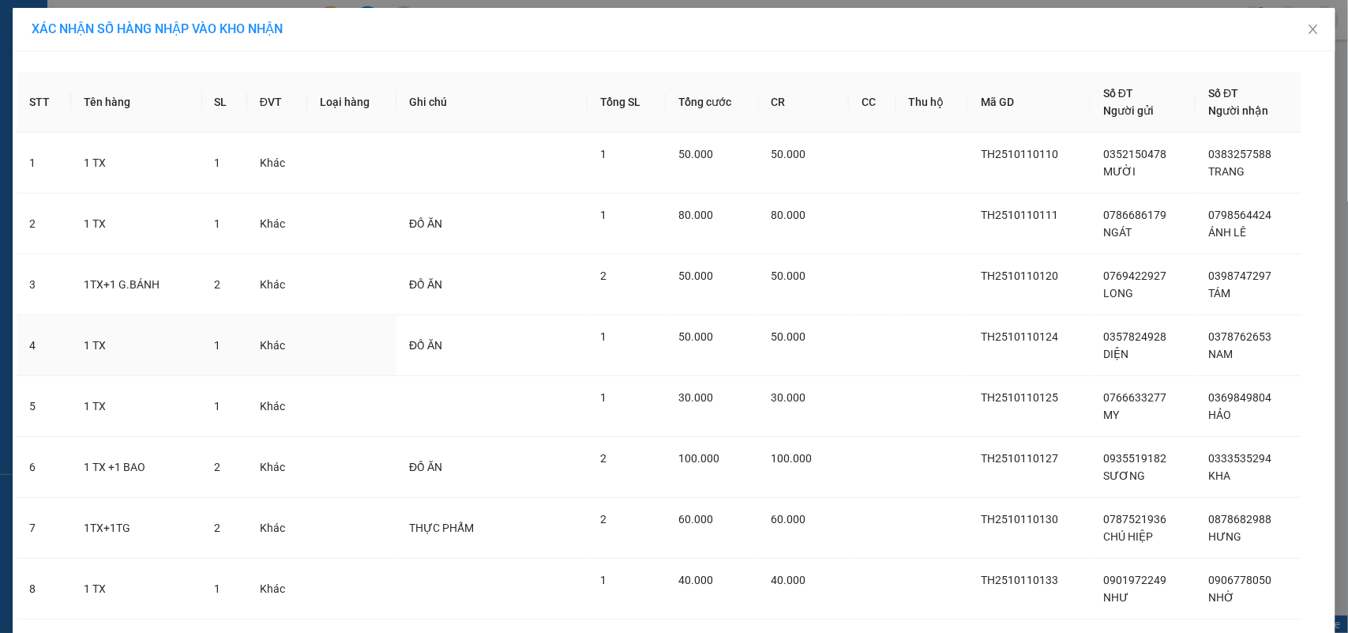
click at [734, 334] on div "50.000" at bounding box center [712, 336] width 68 height 17
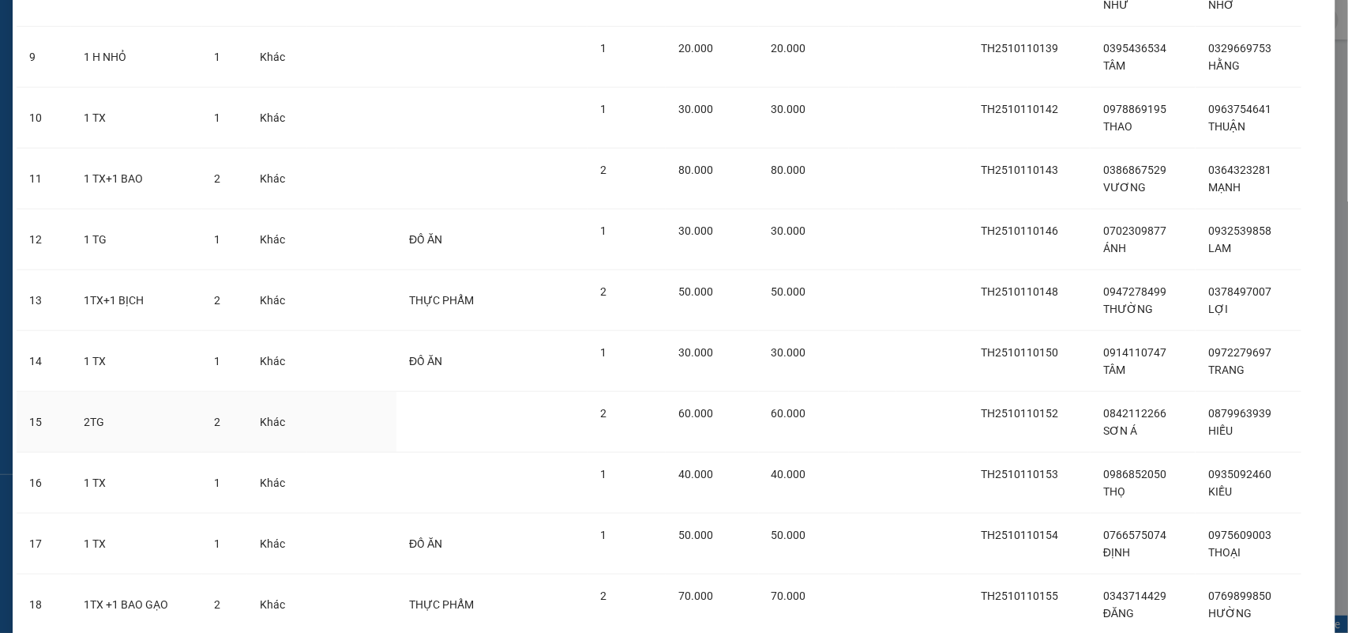
scroll to position [1139, 0]
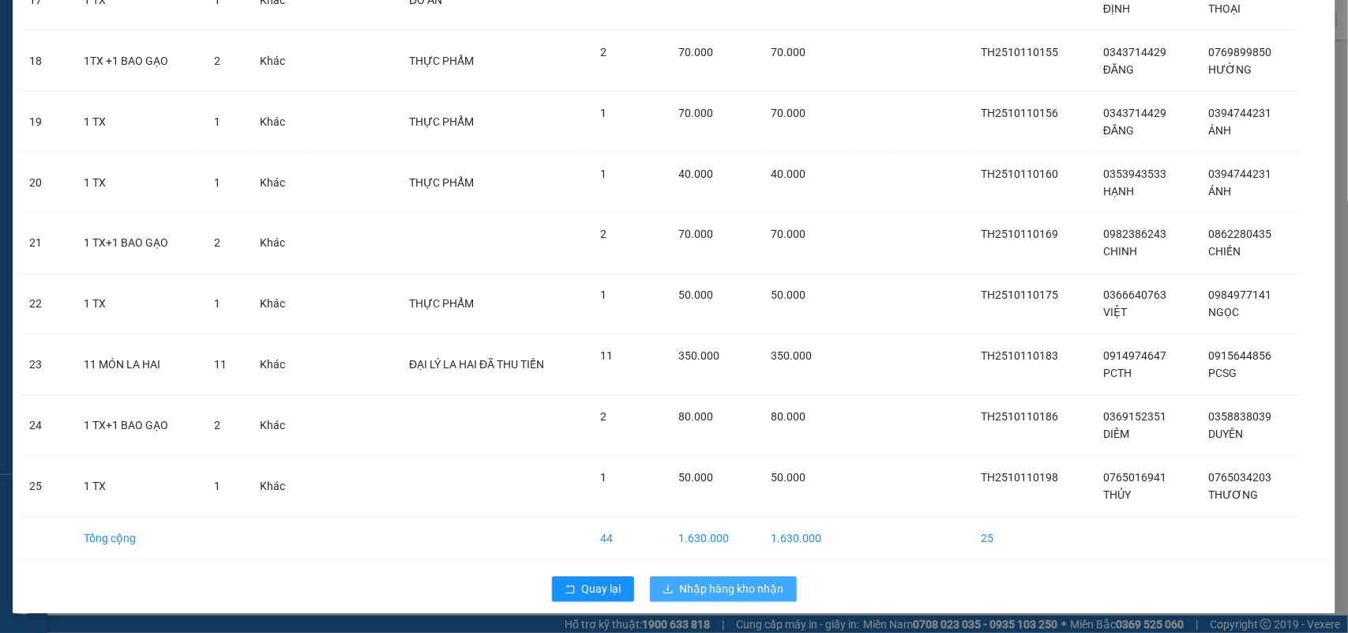
click at [715, 587] on span "Nhập hàng kho nhận" at bounding box center [732, 588] width 104 height 17
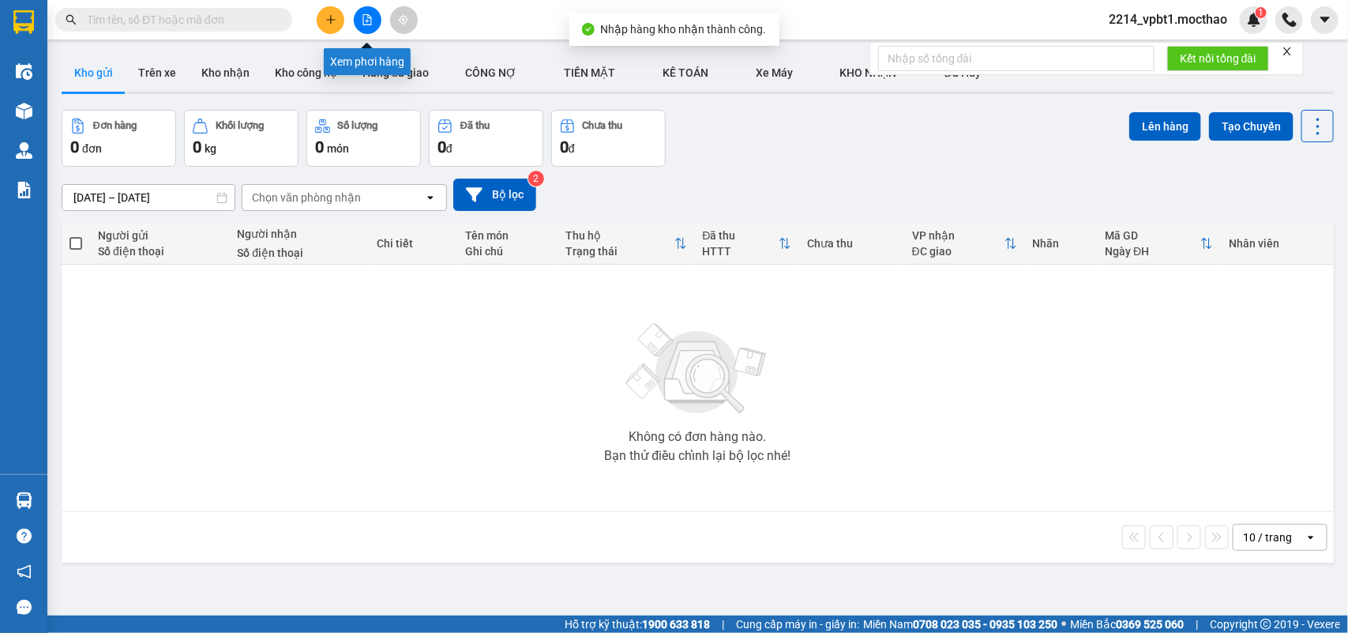
click at [369, 14] on icon "file-add" at bounding box center [367, 19] width 9 height 11
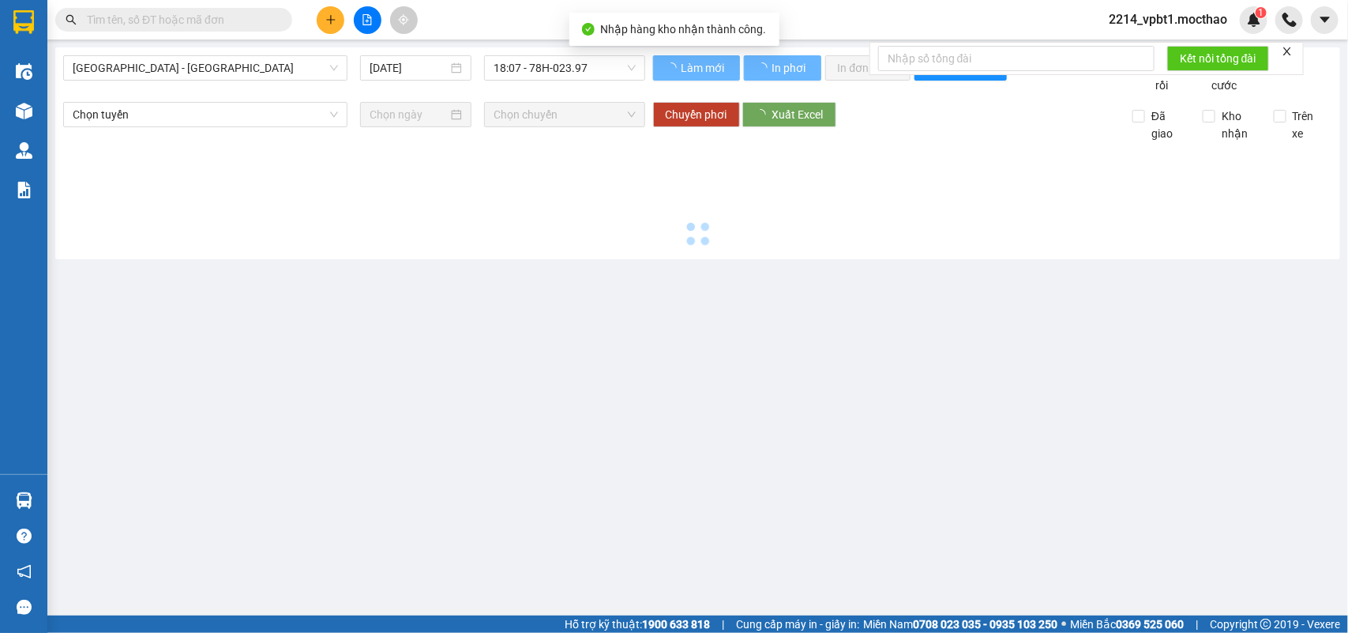
type input "[DATE]"
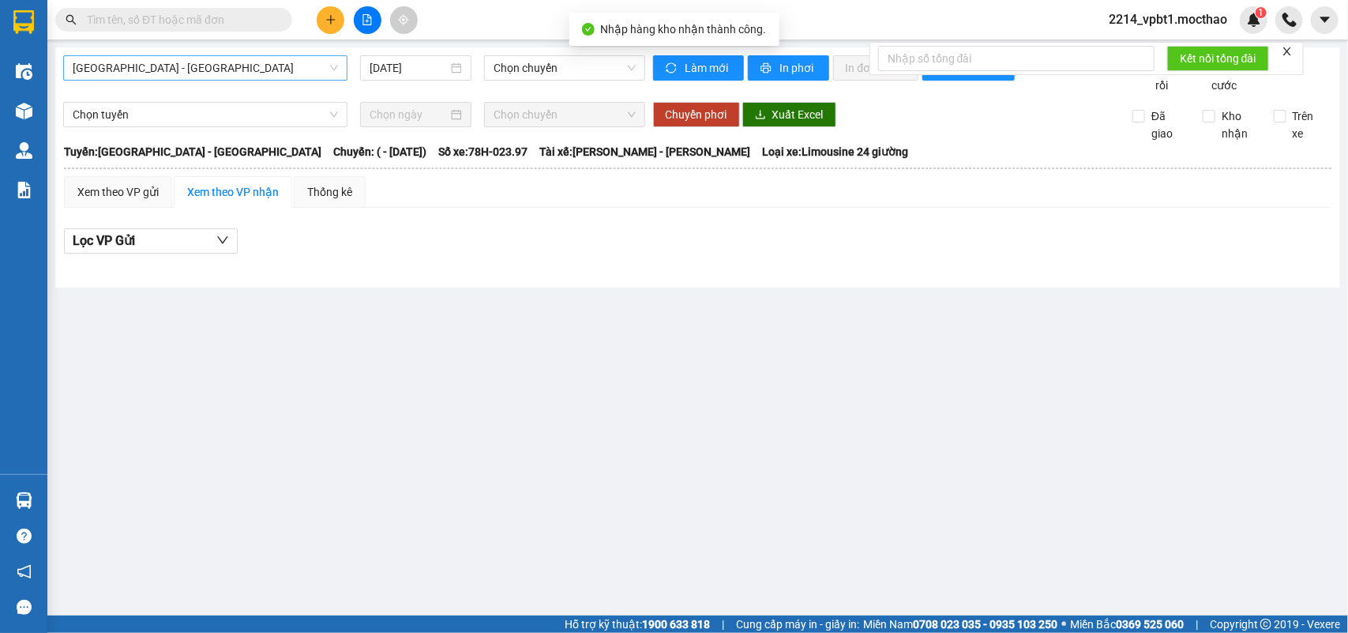
click at [207, 61] on span "[GEOGRAPHIC_DATA] - [GEOGRAPHIC_DATA]" at bounding box center [205, 68] width 265 height 24
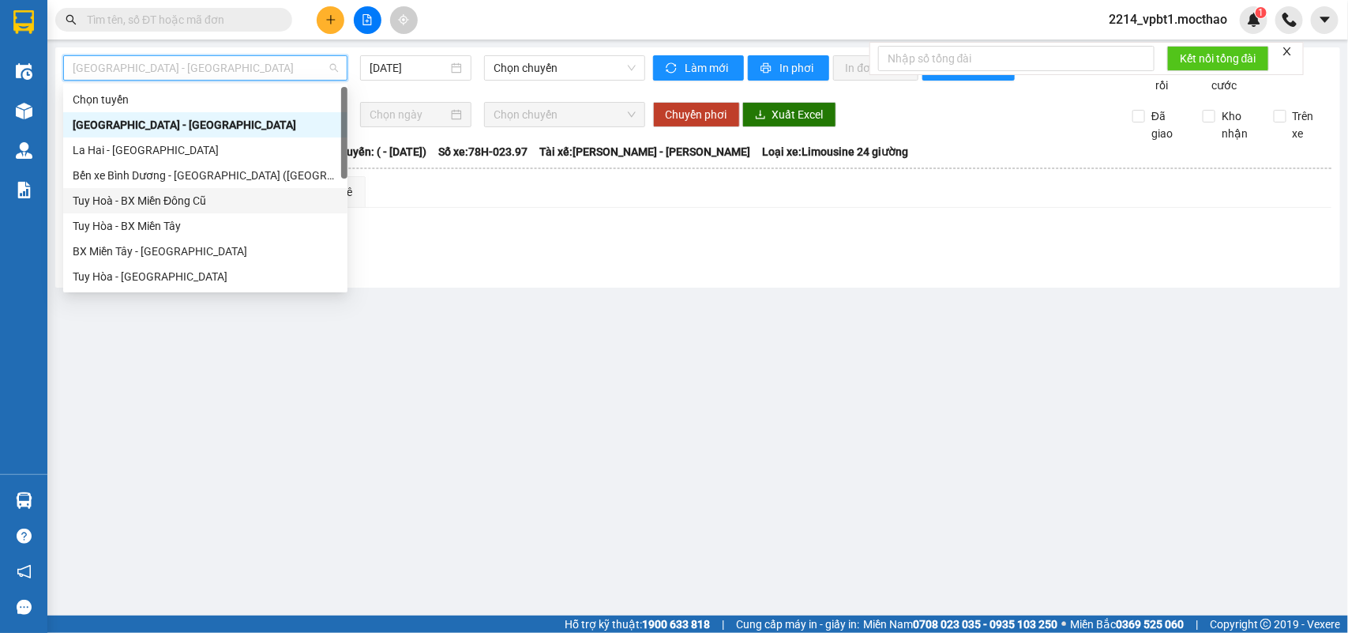
click at [152, 192] on div "Tuy Hoà - BX Miền Đông Cũ" at bounding box center [205, 200] width 265 height 17
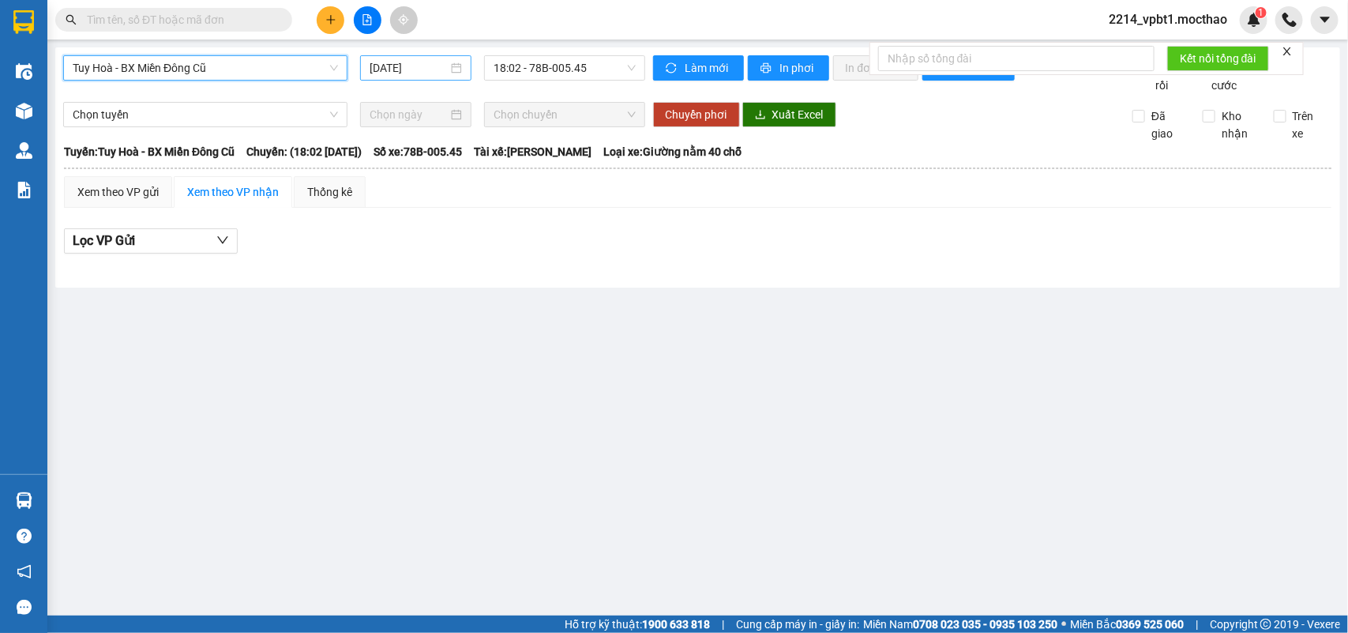
click at [425, 65] on input "[DATE]" at bounding box center [409, 67] width 78 height 17
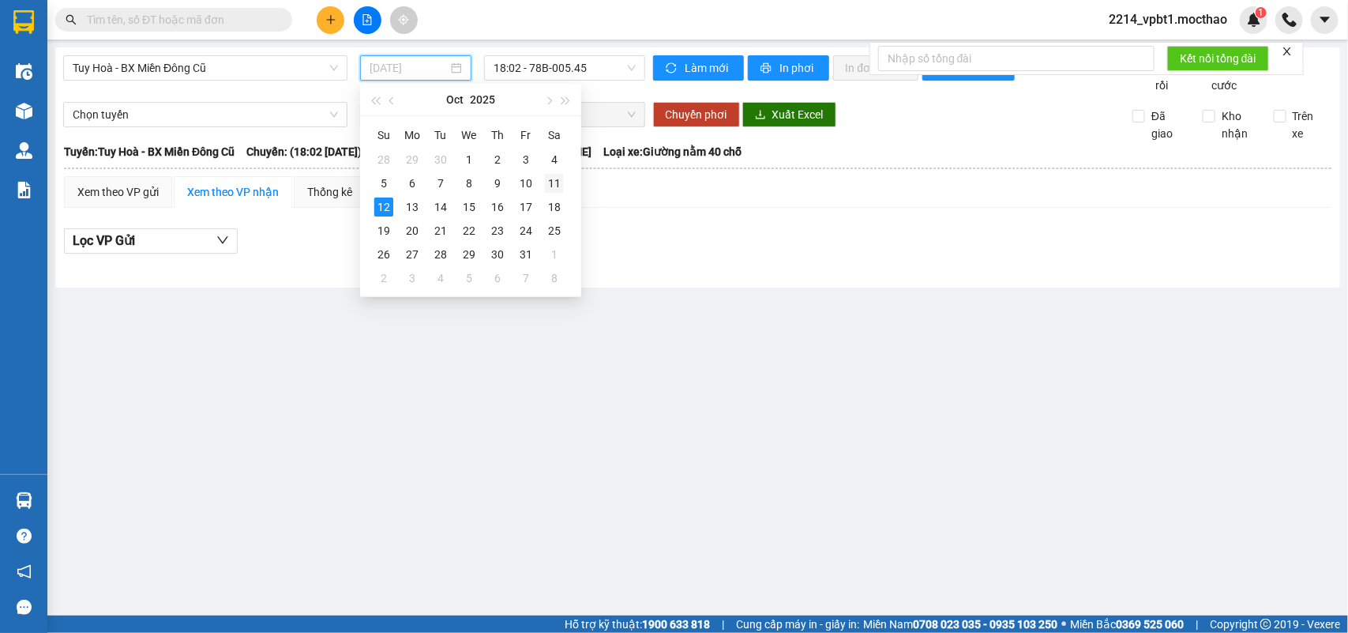
click at [553, 184] on div "11" at bounding box center [554, 183] width 19 height 19
type input "[DATE]"
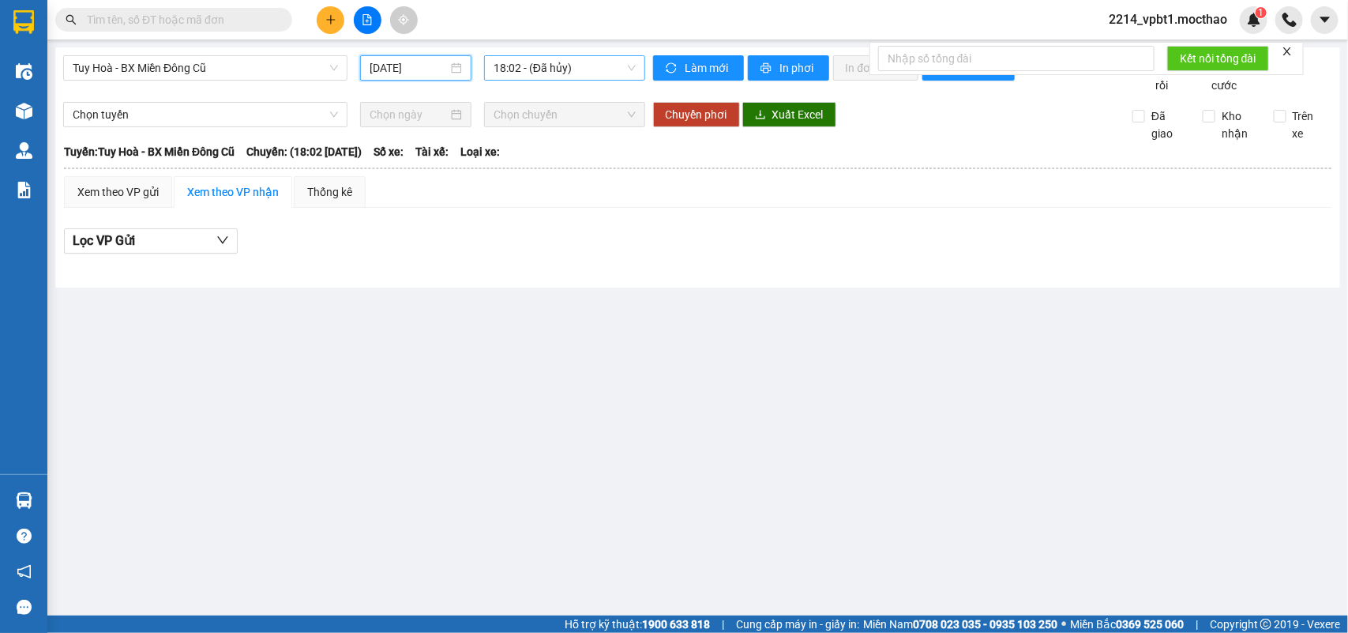
click at [573, 75] on span "18:02 - (Đã hủy)" at bounding box center [564, 68] width 141 height 24
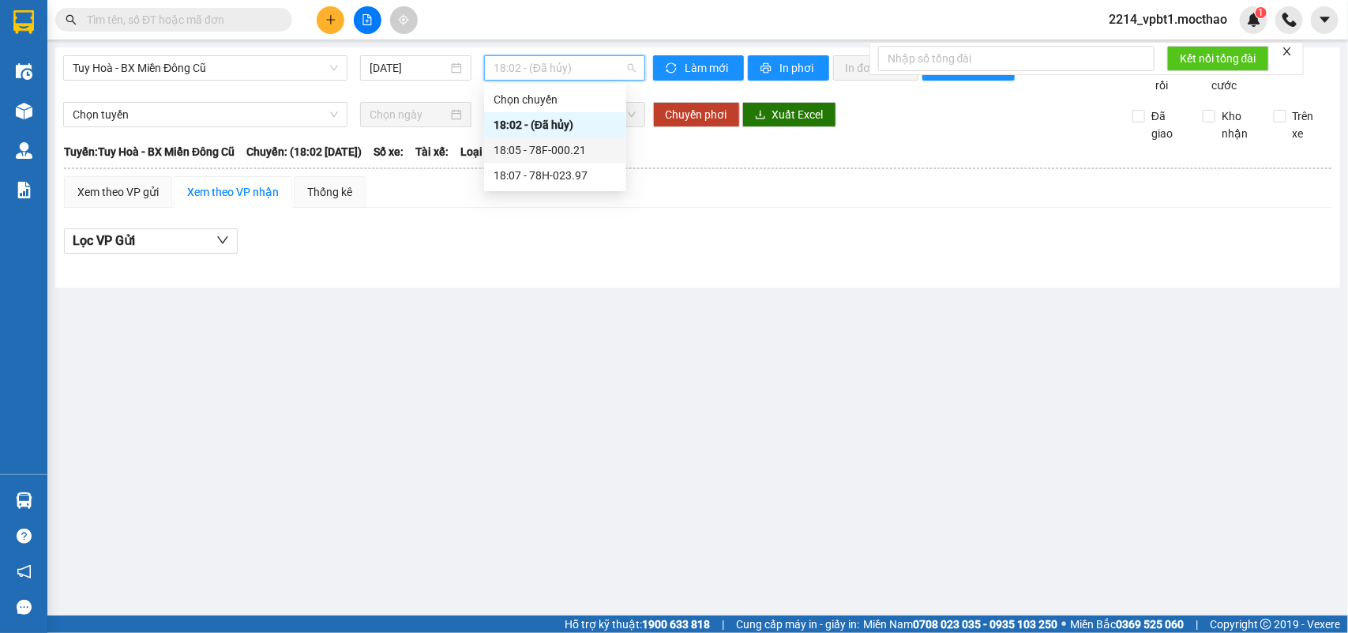
click at [573, 145] on div "18:05 - 78F-000.21" at bounding box center [555, 149] width 123 height 17
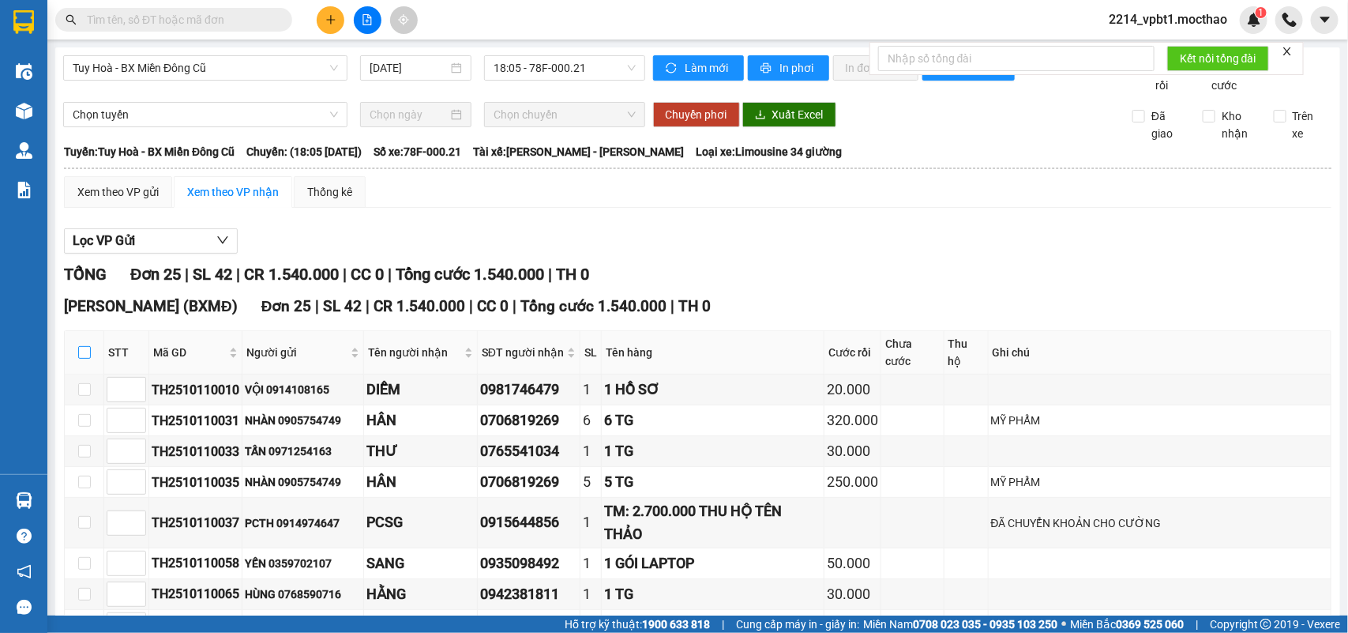
click at [85, 359] on input "checkbox" at bounding box center [84, 352] width 13 height 13
checkbox input "true"
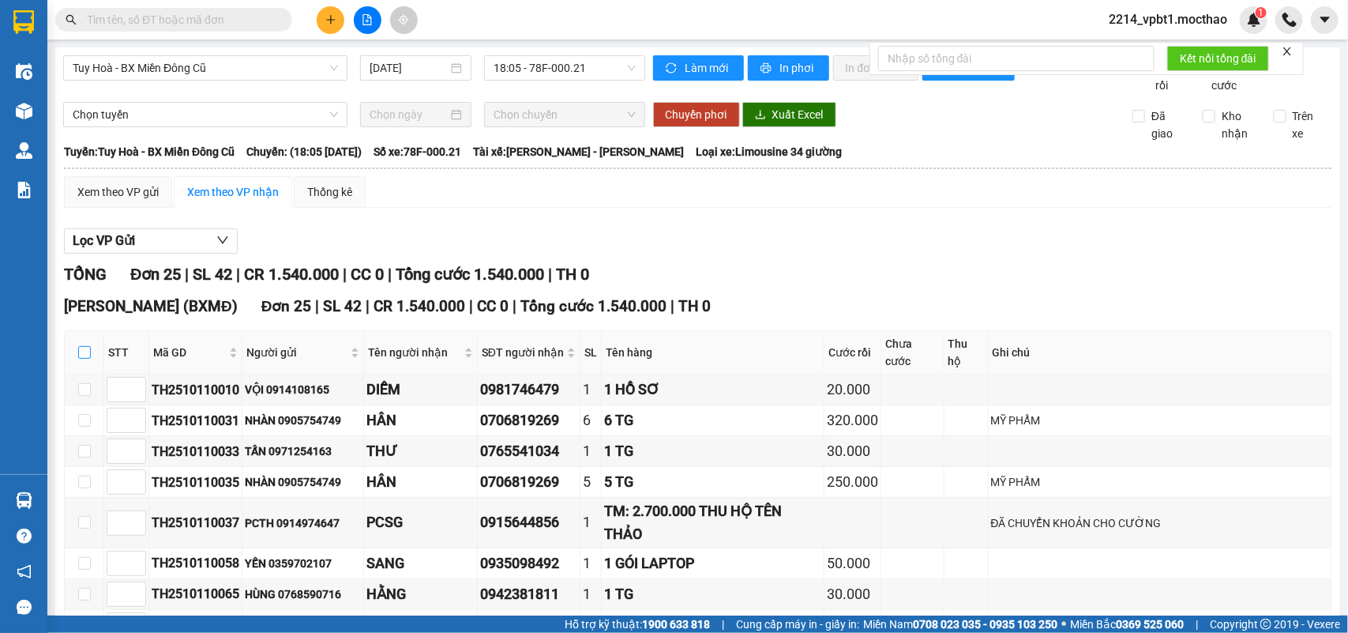
checkbox input "true"
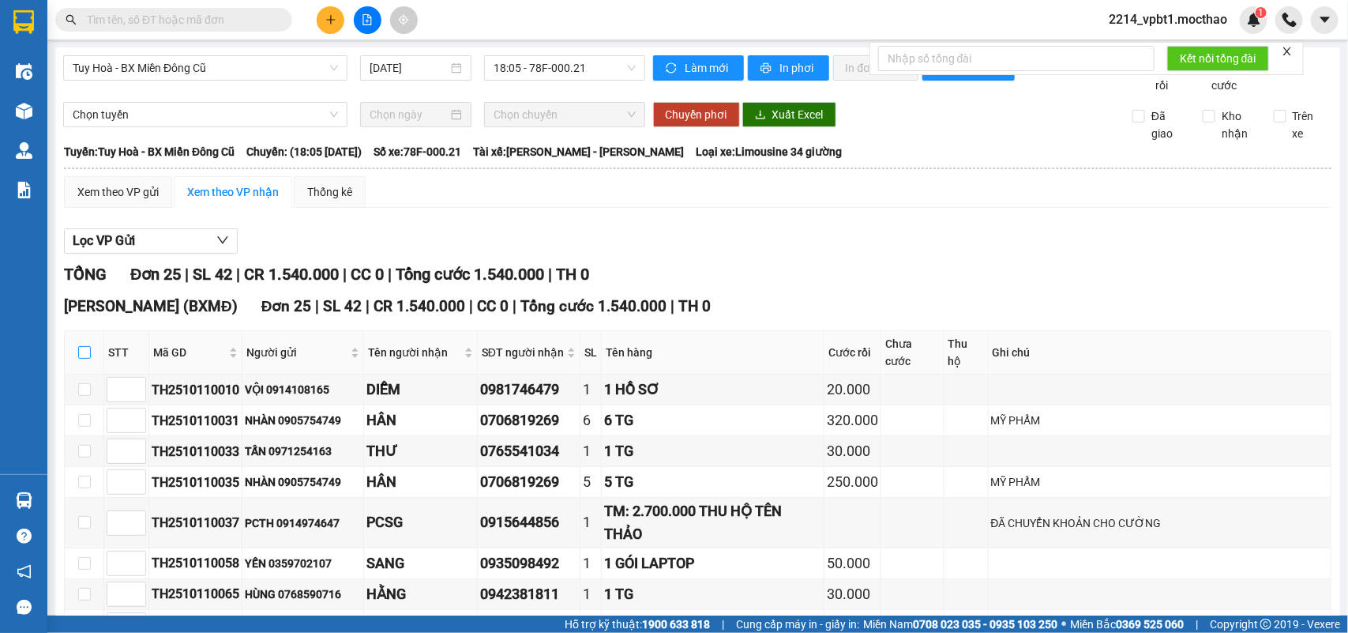
checkbox input "true"
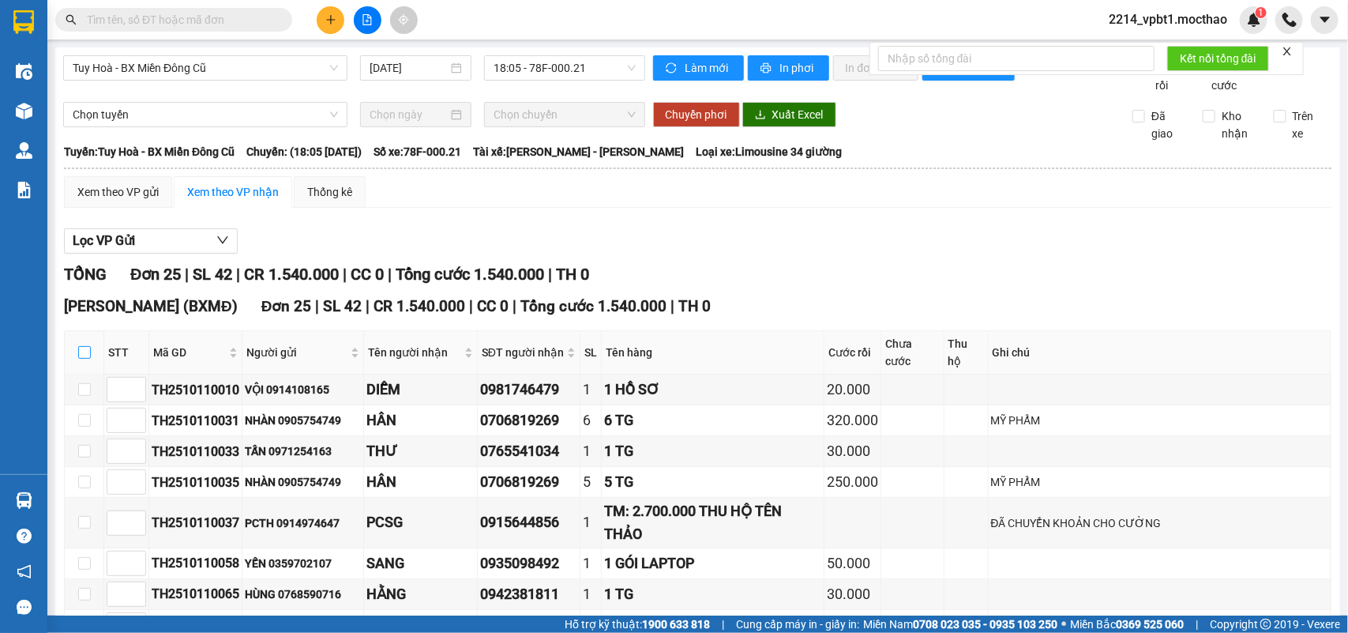
checkbox input "true"
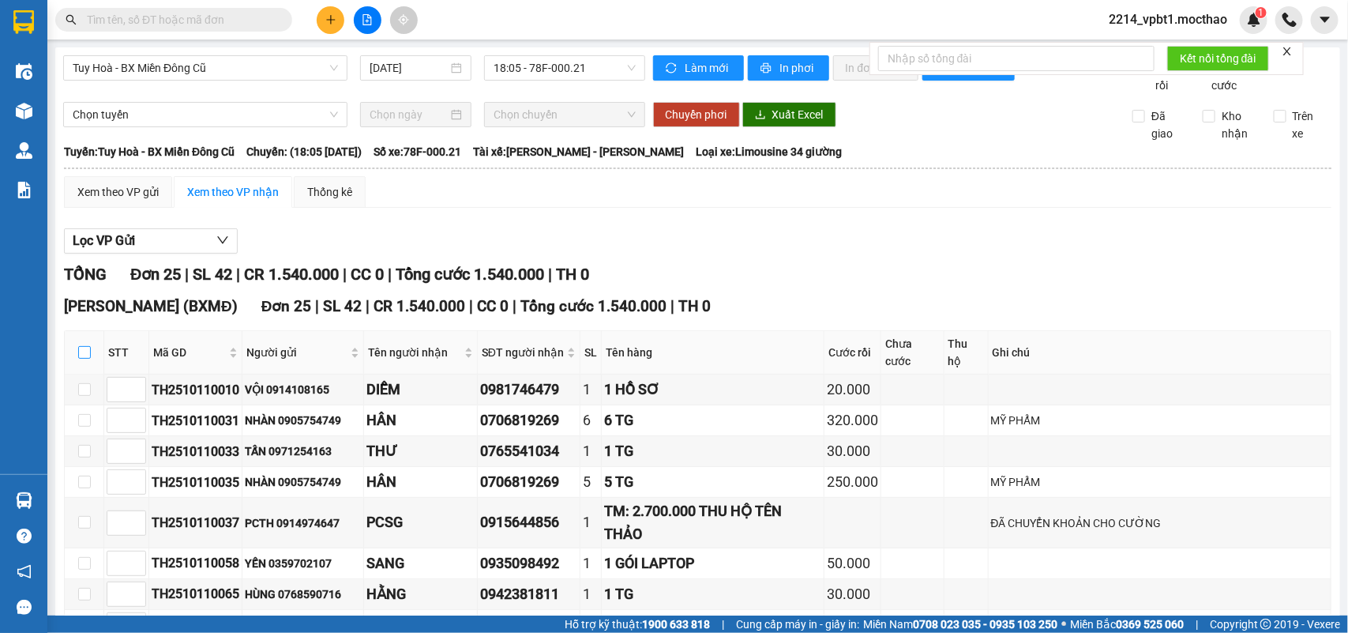
checkbox input "true"
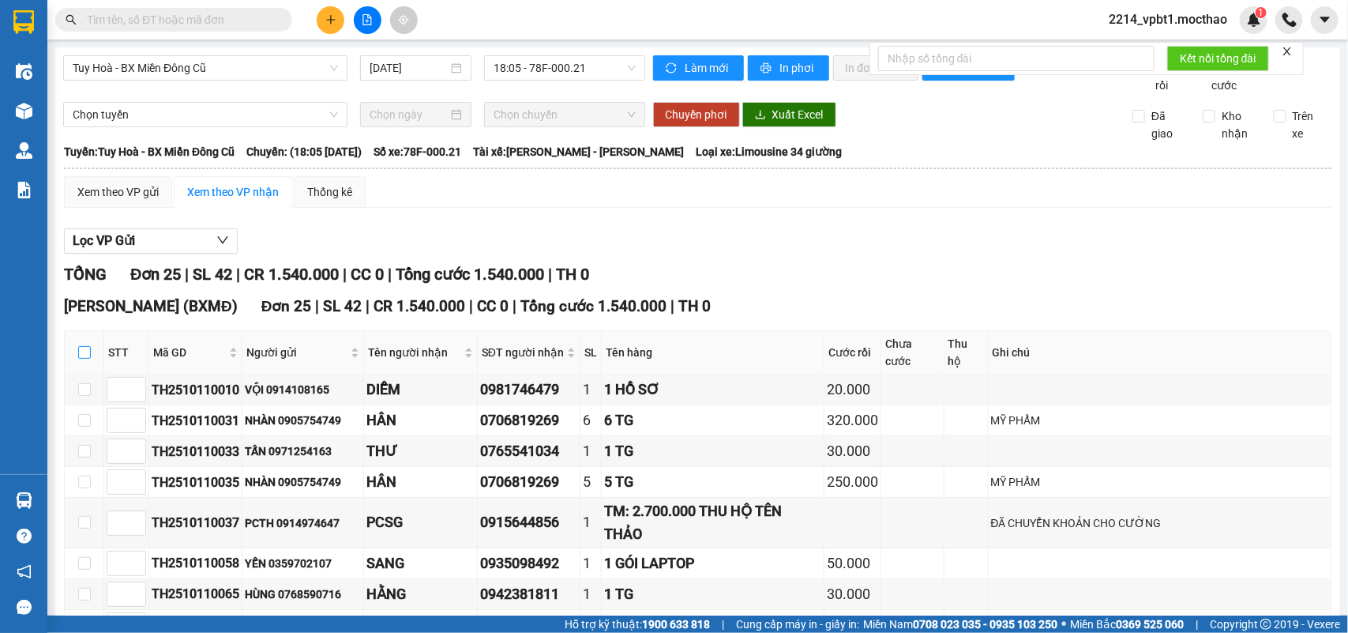
checkbox input "true"
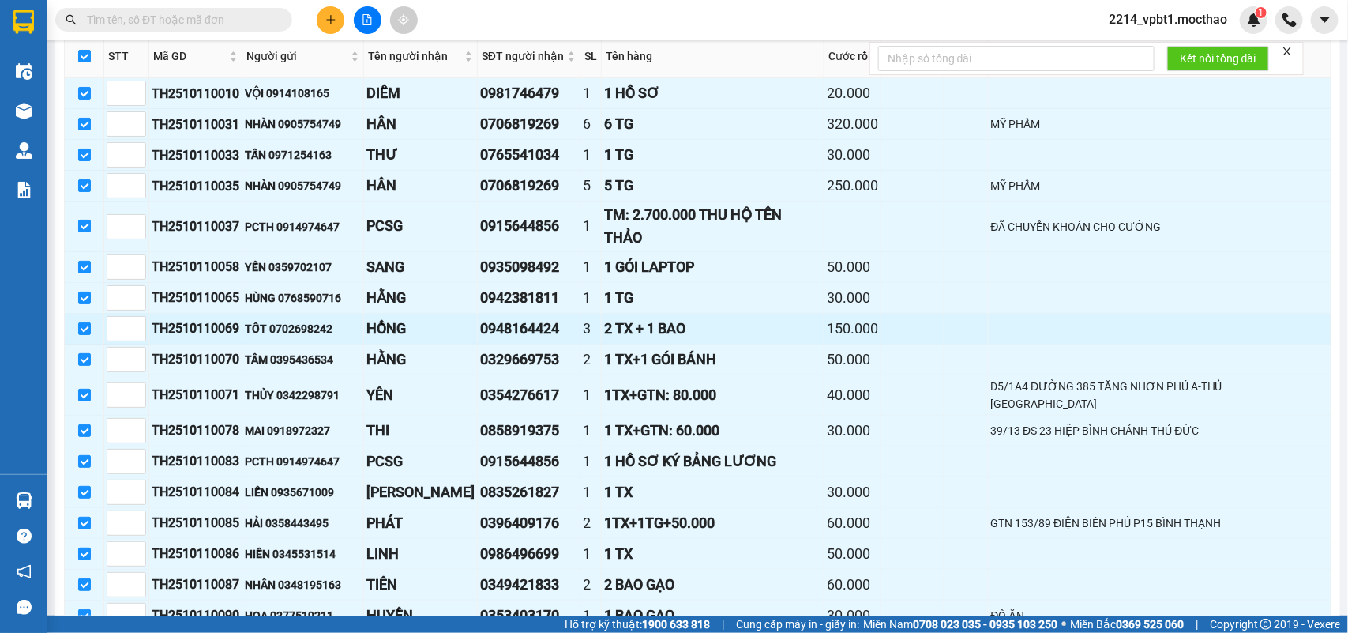
scroll to position [395, 0]
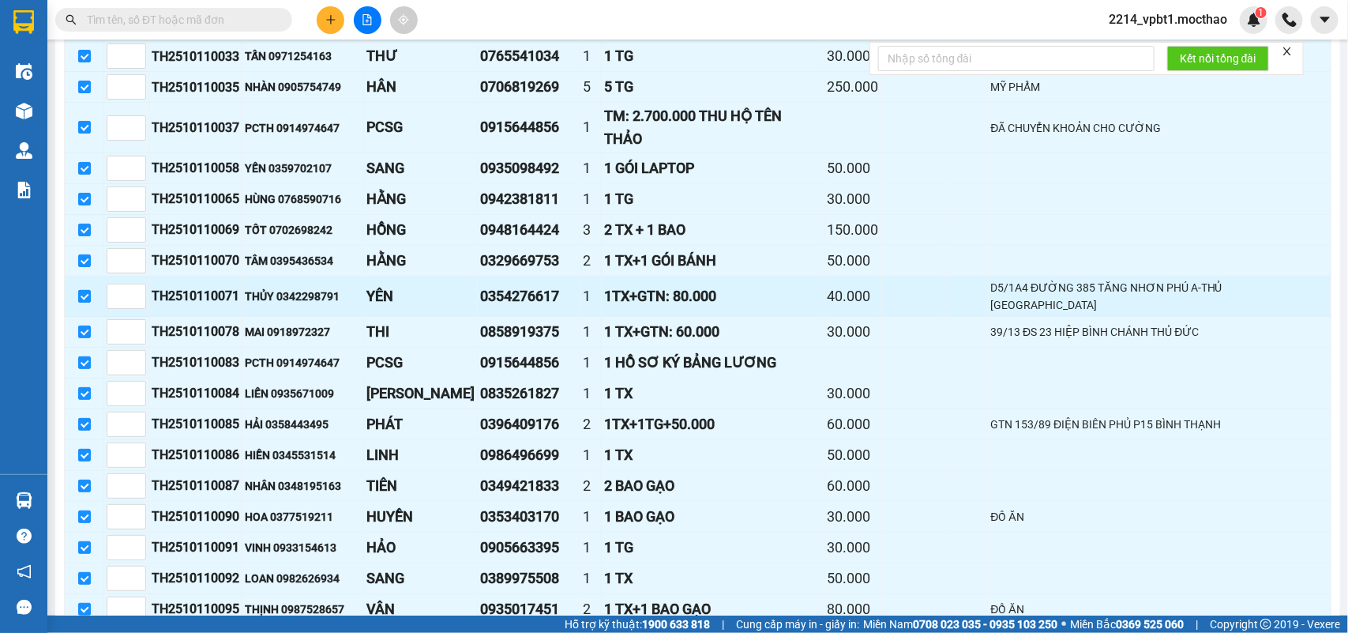
click at [78, 290] on input "checkbox" at bounding box center [84, 296] width 13 height 13
checkbox input "false"
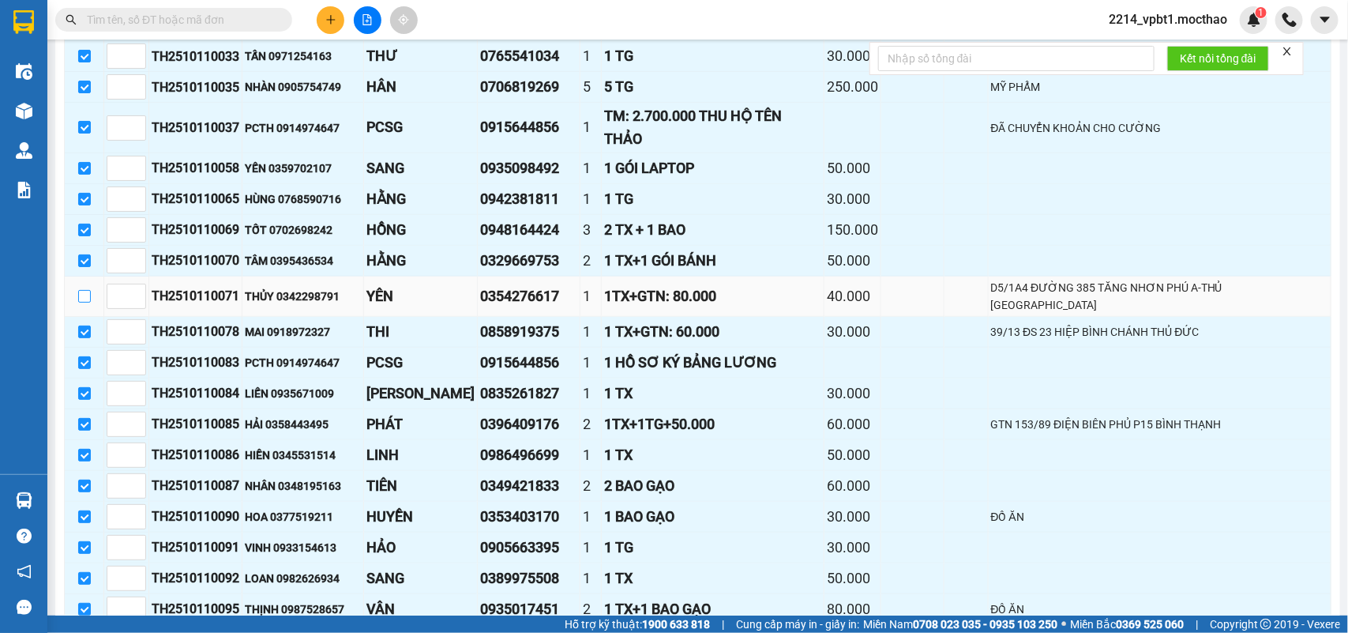
checkbox input "false"
click at [84, 325] on input "checkbox" at bounding box center [84, 331] width 13 height 13
checkbox input "false"
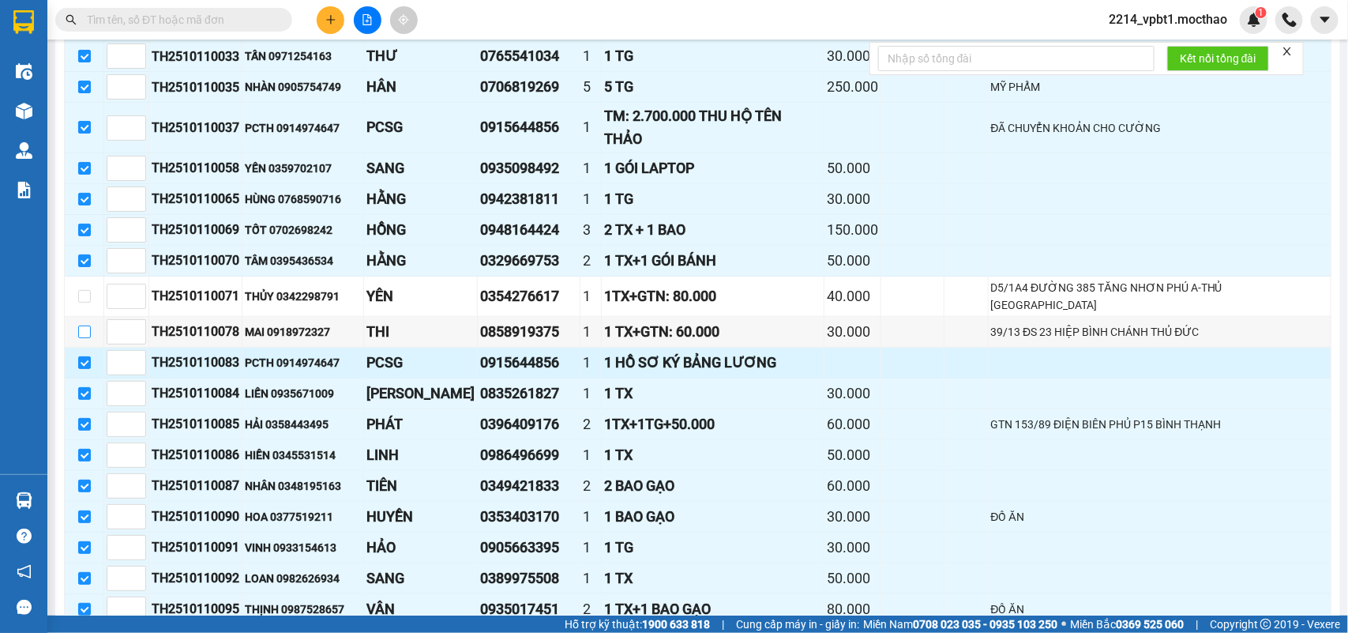
scroll to position [494, 0]
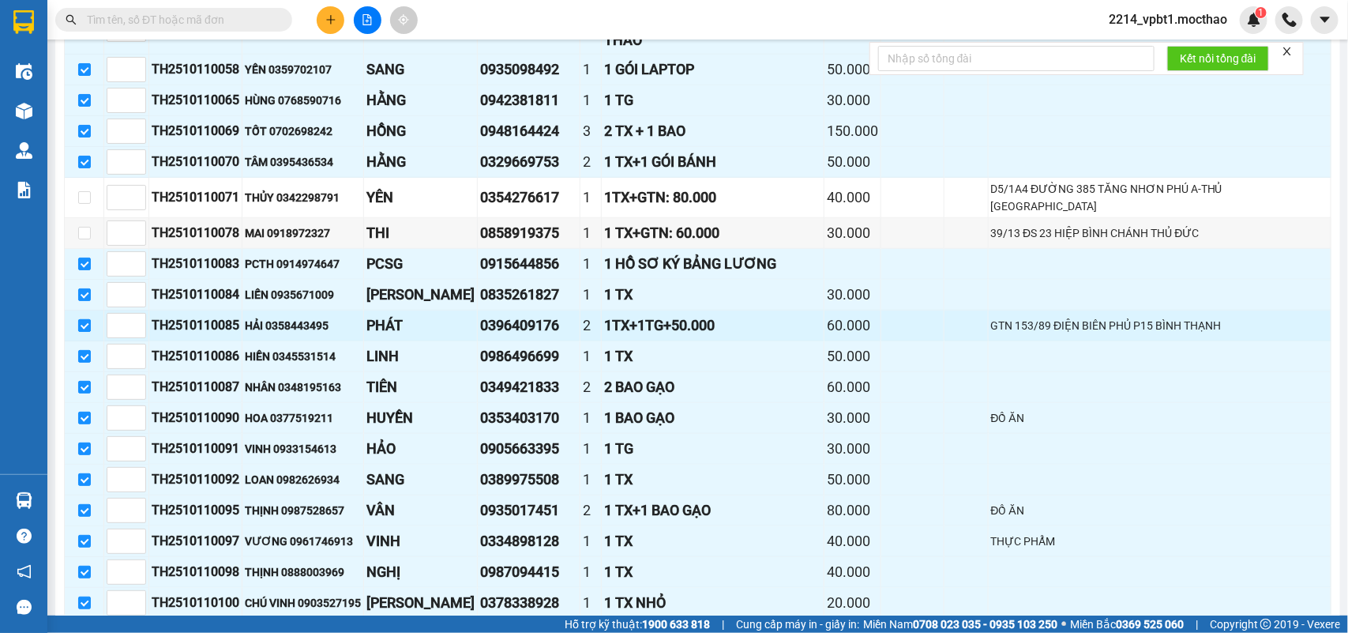
click at [79, 319] on input "checkbox" at bounding box center [84, 325] width 13 height 13
checkbox input "false"
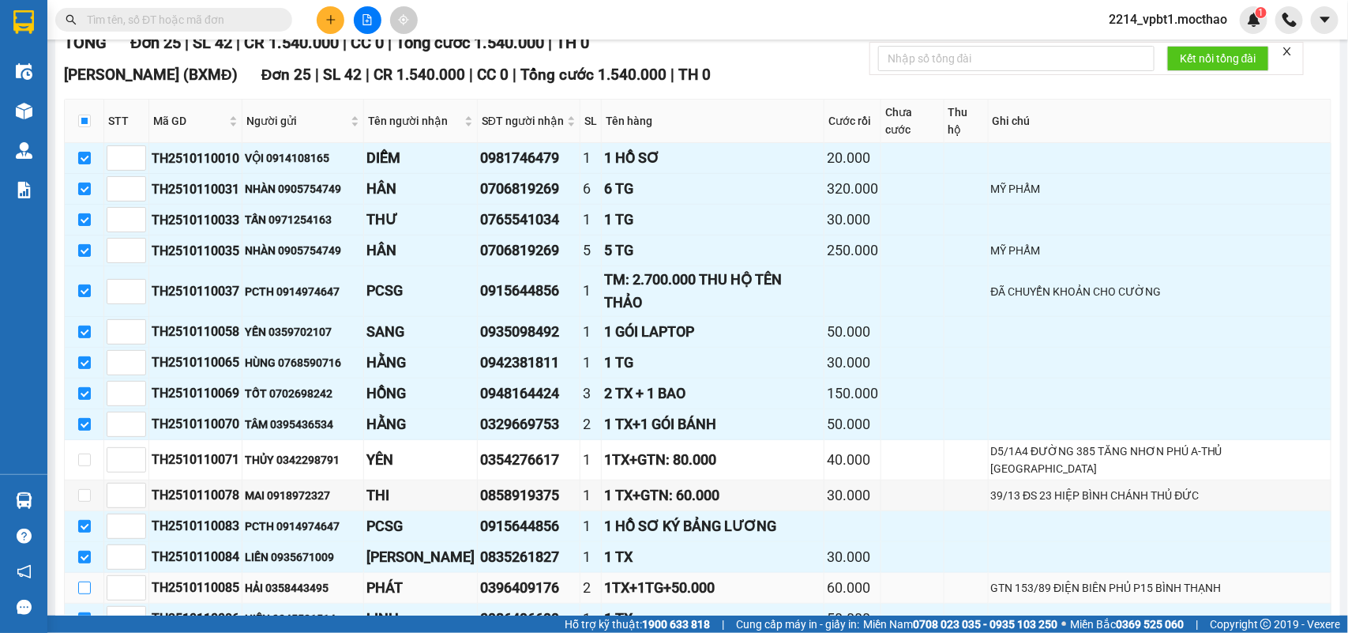
scroll to position [626, 0]
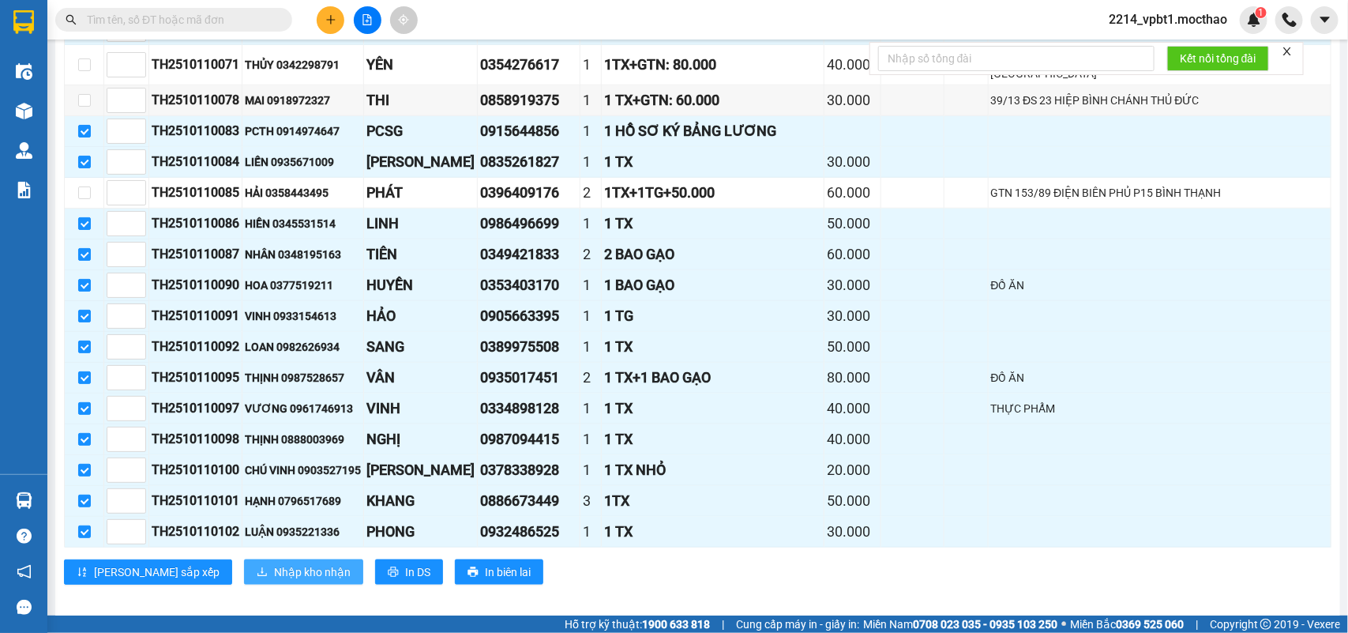
click at [274, 563] on span "Nhập kho nhận" at bounding box center [312, 571] width 77 height 17
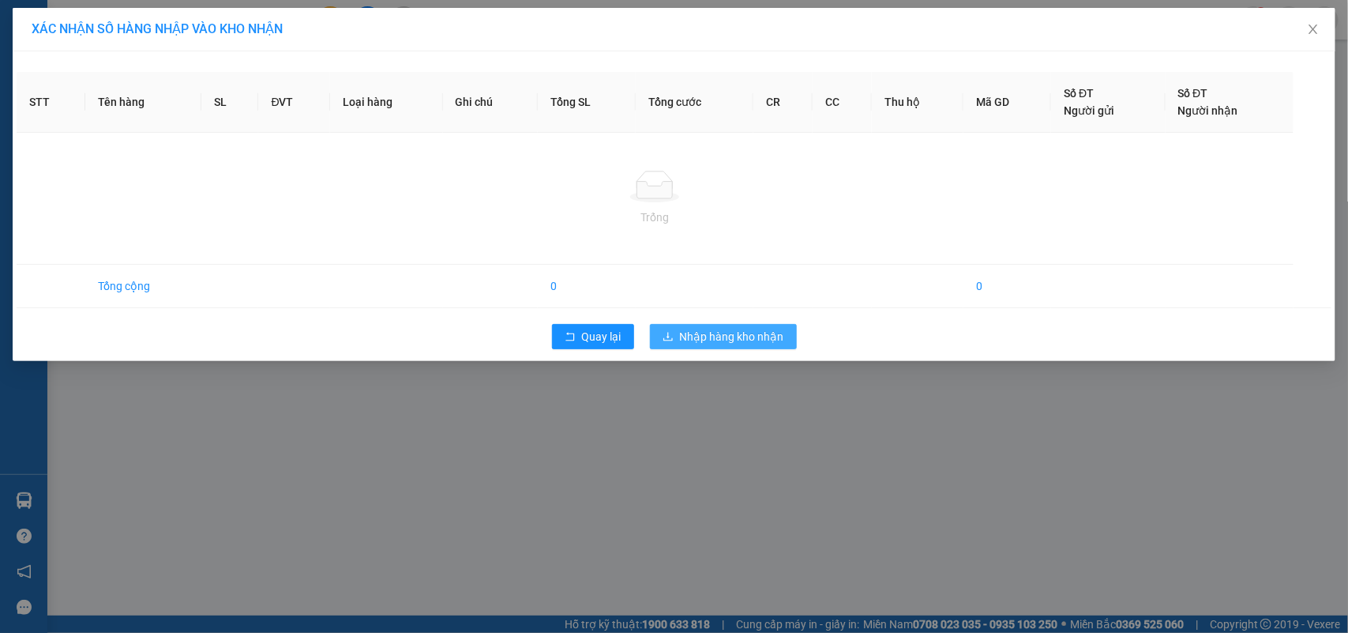
click at [688, 336] on span "Nhập hàng kho nhận" at bounding box center [732, 336] width 104 height 17
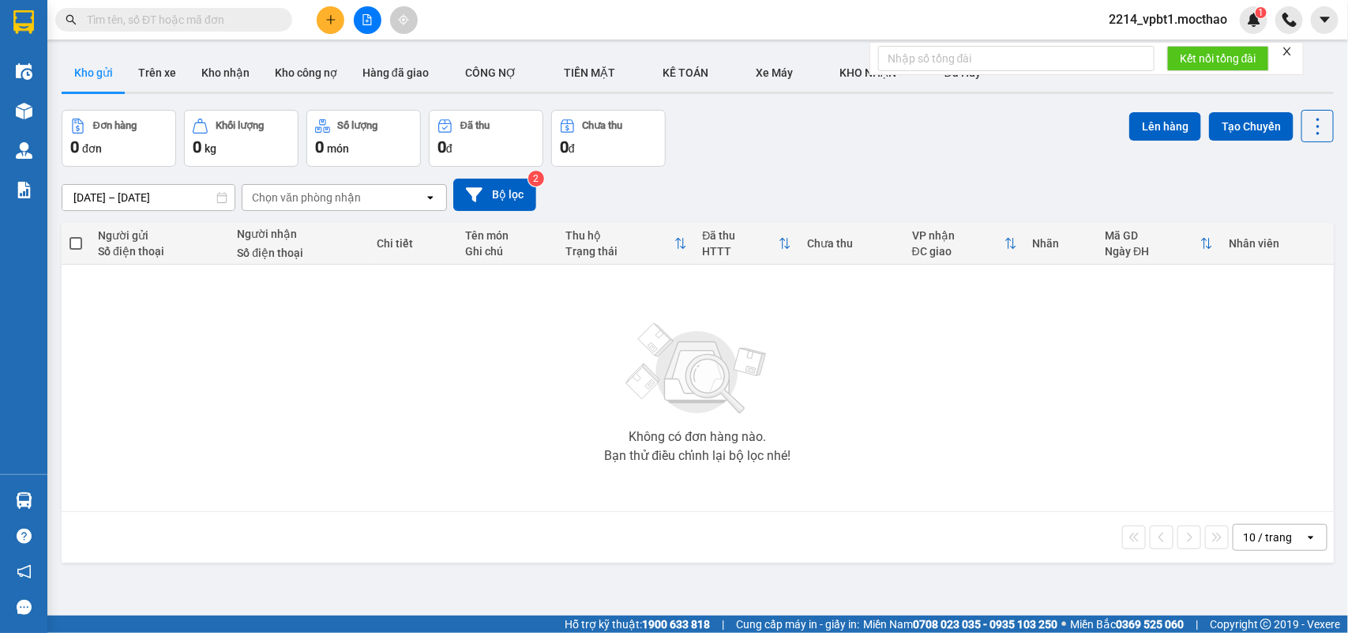
click at [328, 21] on icon "plus" at bounding box center [330, 19] width 11 height 11
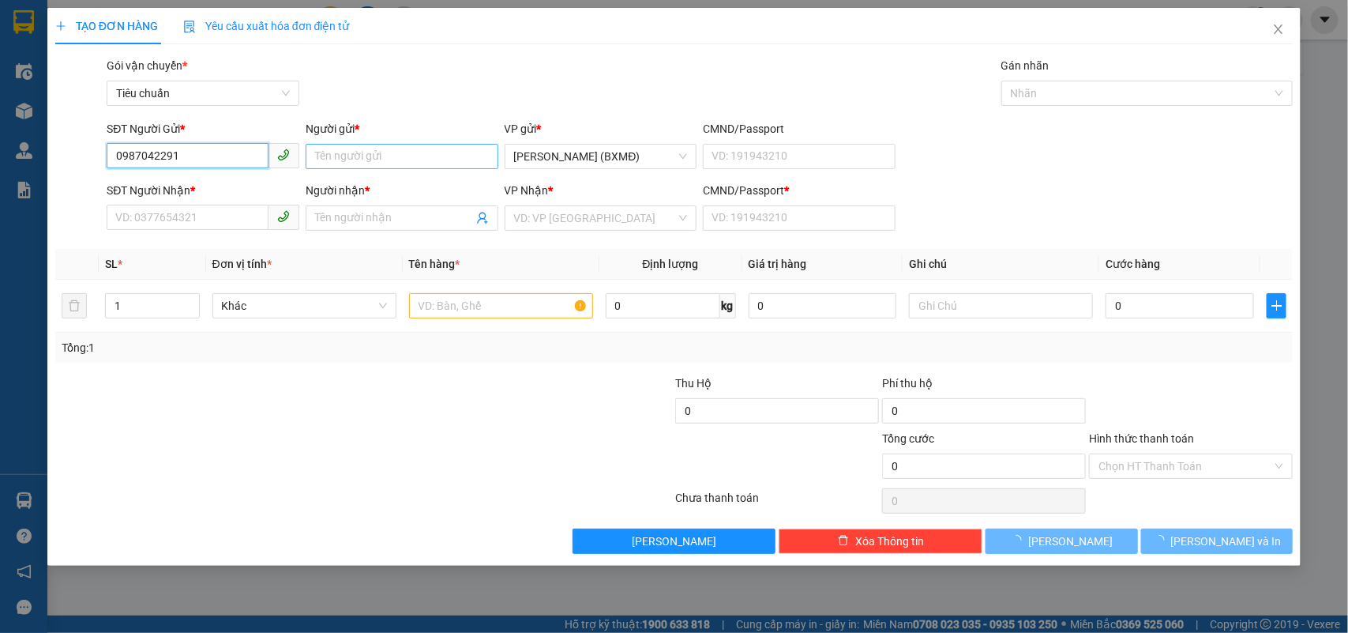
type input "0987042291"
click at [351, 158] on input "Người gửi *" at bounding box center [402, 156] width 193 height 25
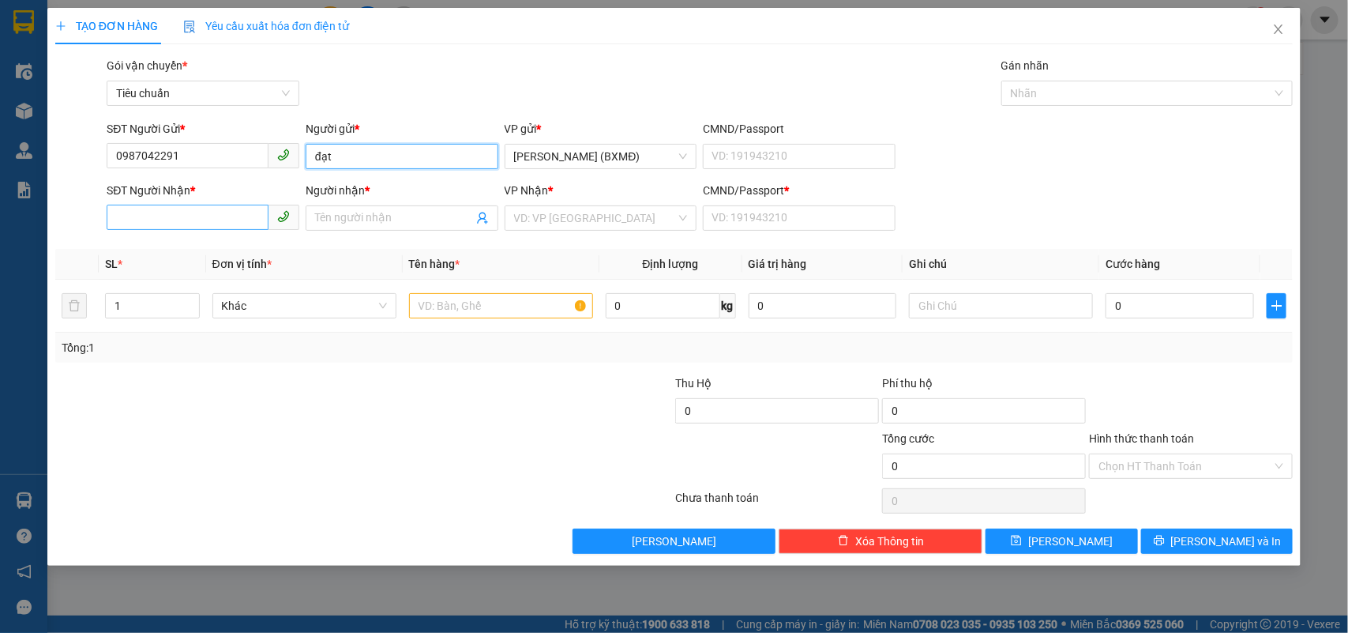
type input "đạt"
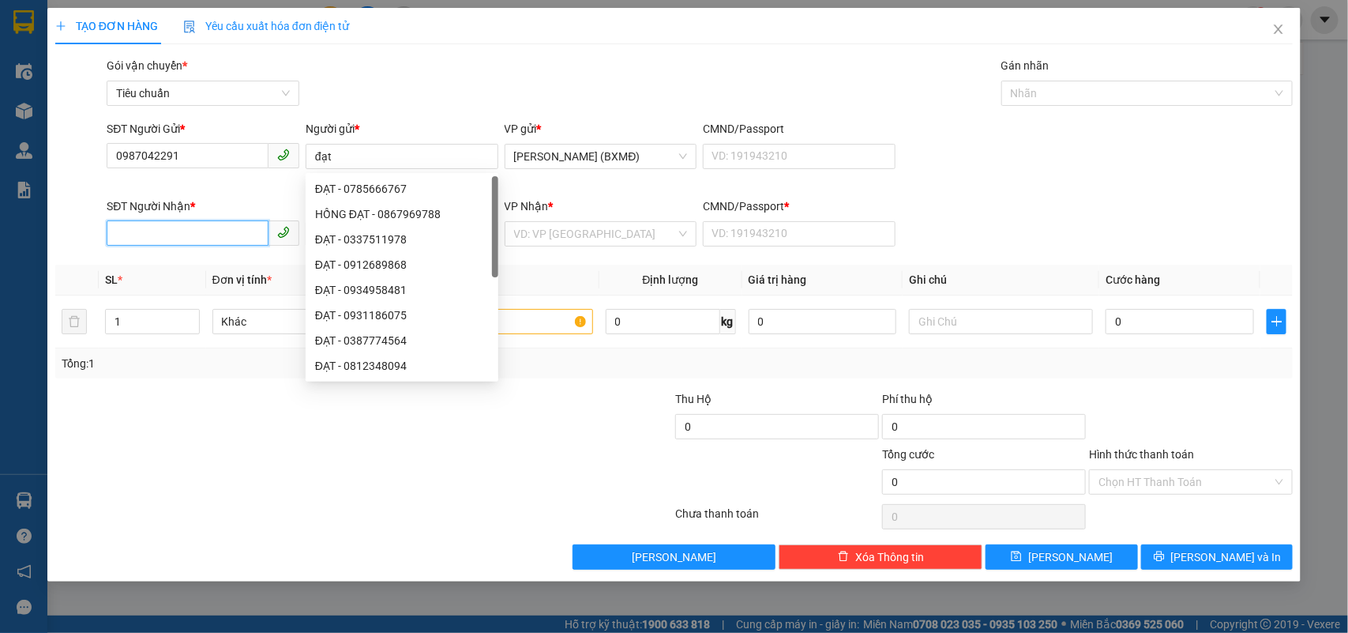
click at [163, 223] on input "SĐT Người Nhận *" at bounding box center [188, 232] width 162 height 25
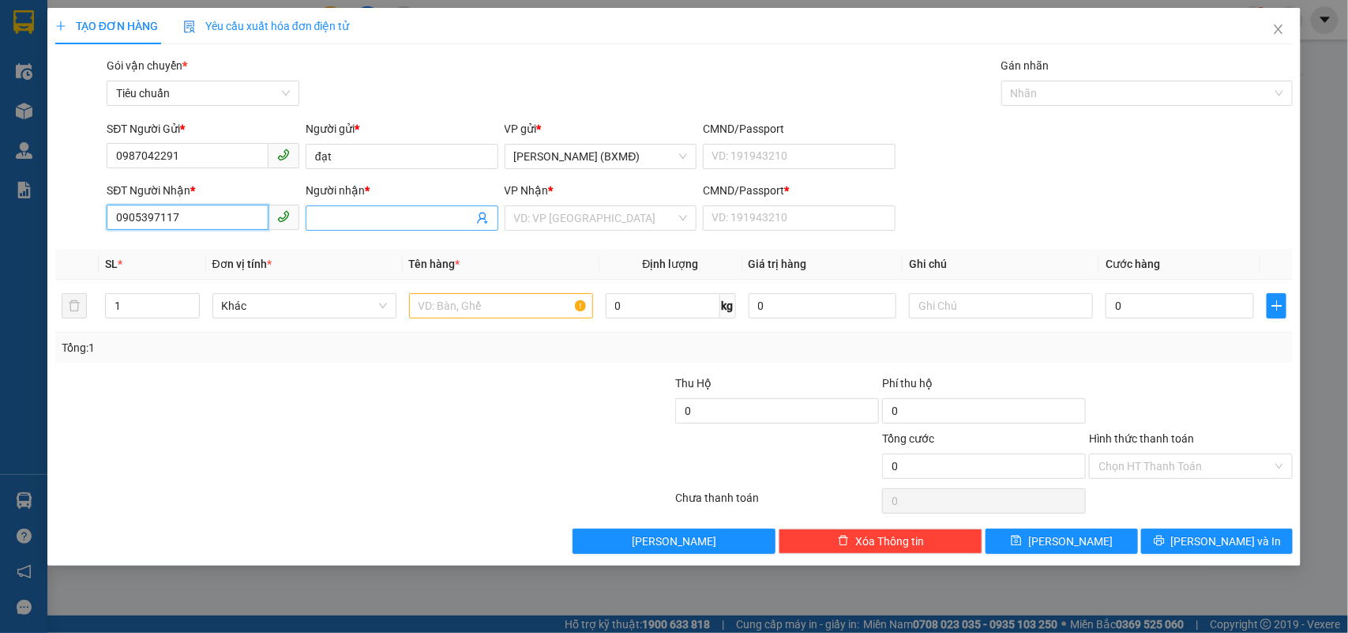
type input "0905397117"
click at [350, 221] on input "Người nhận *" at bounding box center [394, 217] width 158 height 17
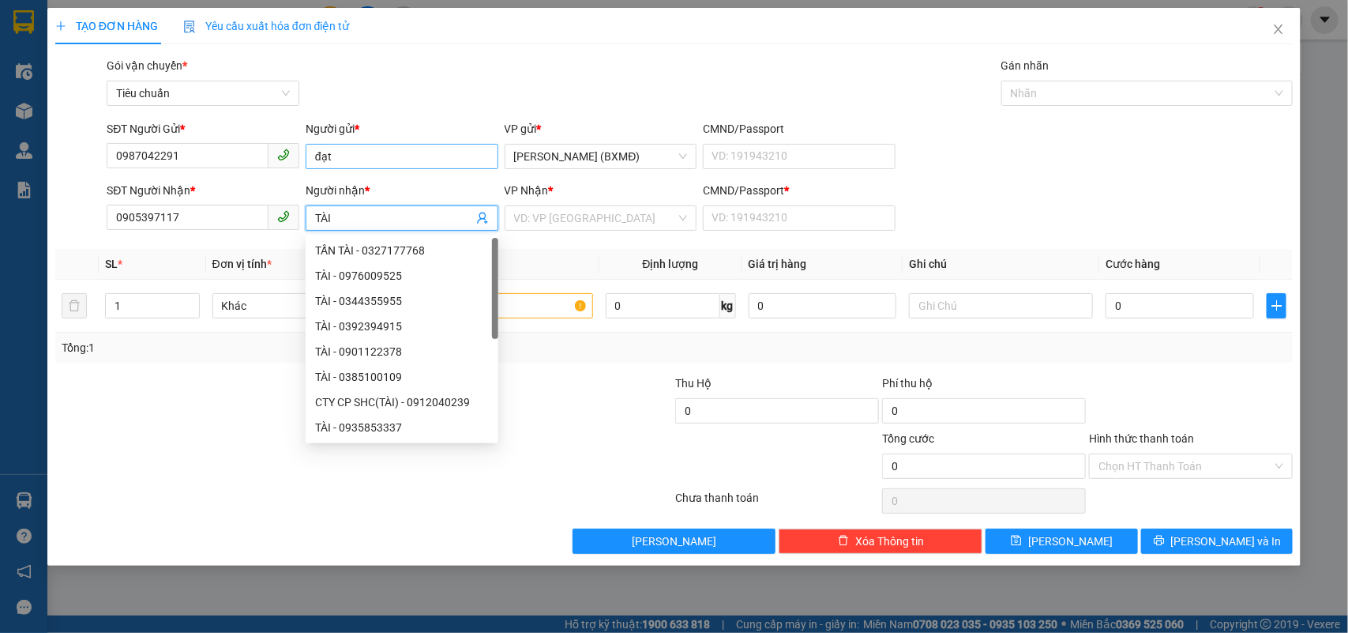
type input "TÀI"
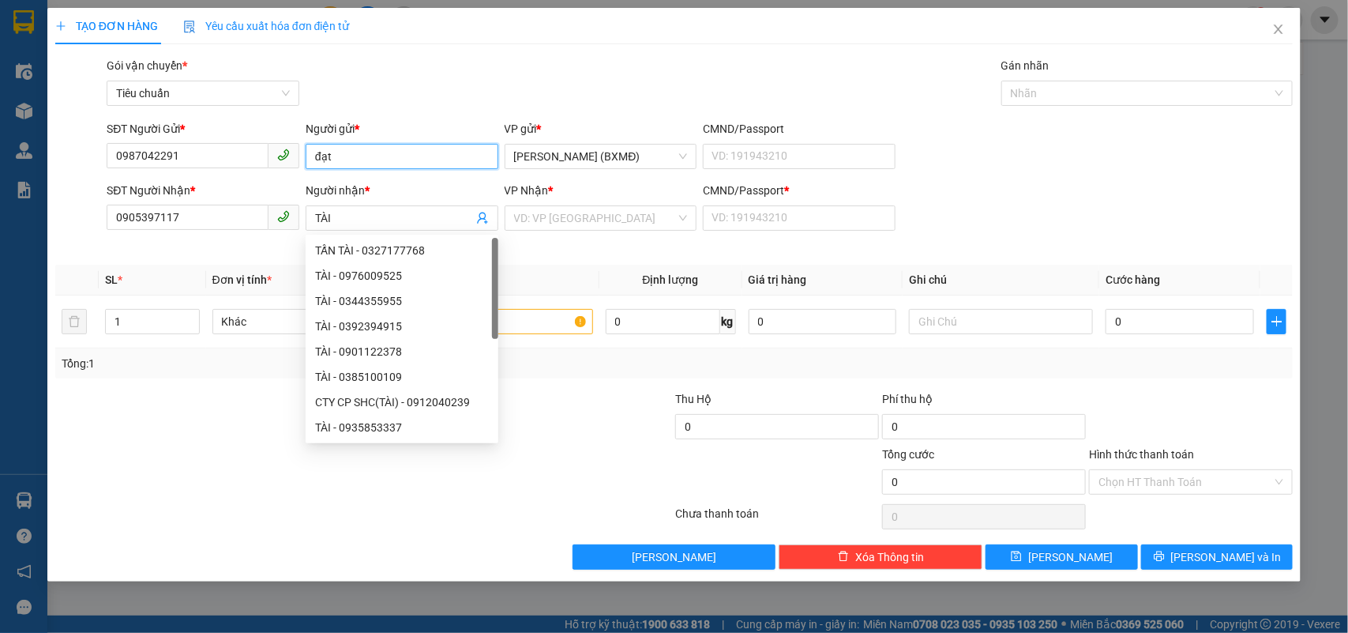
drag, startPoint x: 344, startPoint y: 163, endPoint x: 274, endPoint y: 156, distance: 69.9
click at [274, 156] on div "SĐT Người Gửi * 0987042291 Người gửi * đạt đạt VP gửi * Hồ Chí Minh (BXMĐ) CMND…" at bounding box center [699, 147] width 1192 height 55
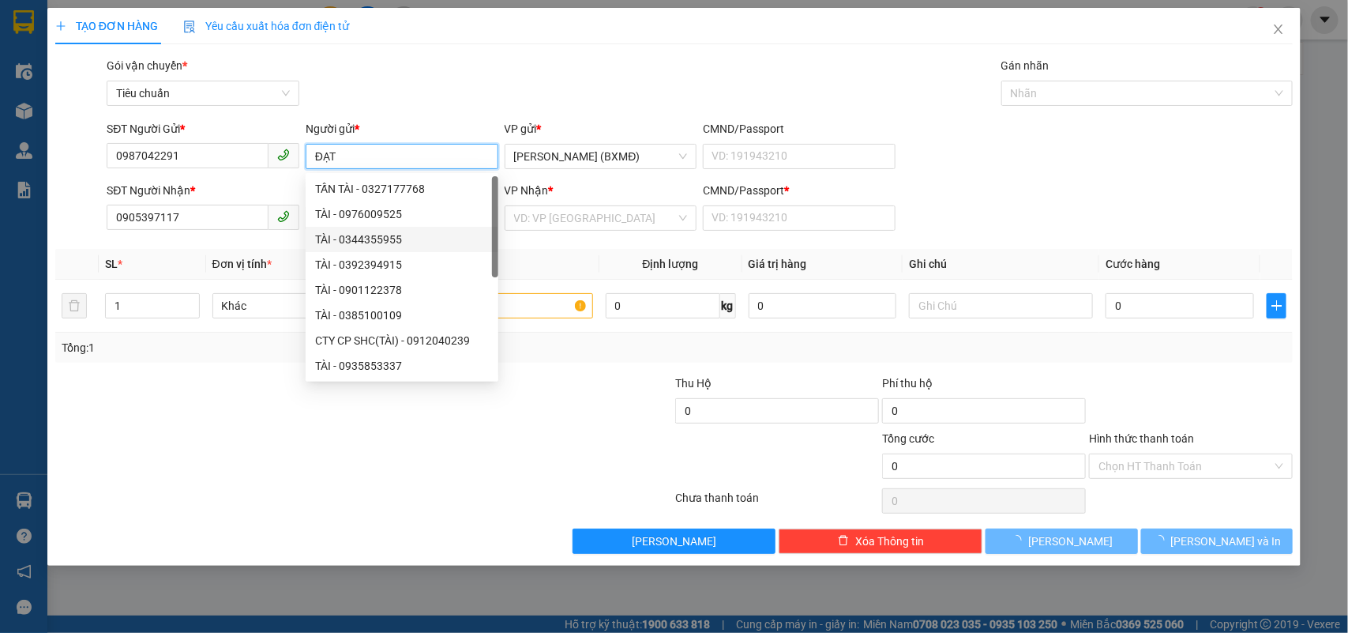
type input "ĐẠT"
click at [545, 197] on span "VP Nhận" at bounding box center [527, 190] width 44 height 13
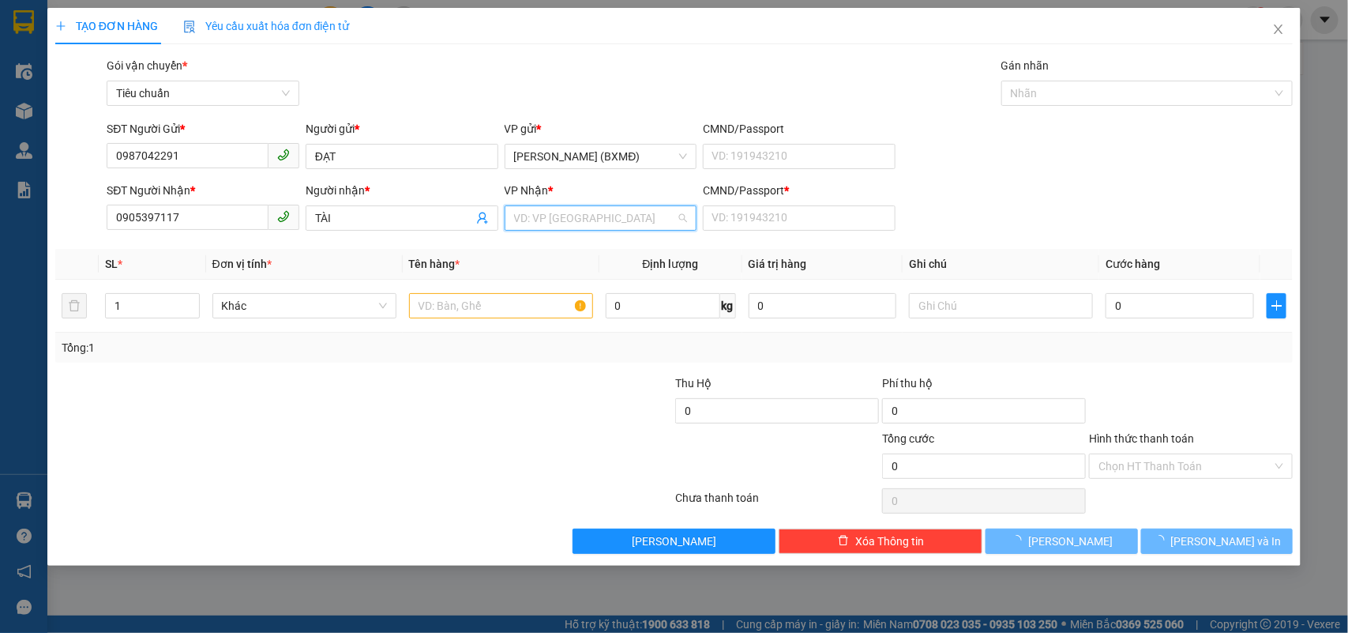
click at [535, 221] on input "search" at bounding box center [595, 218] width 163 height 24
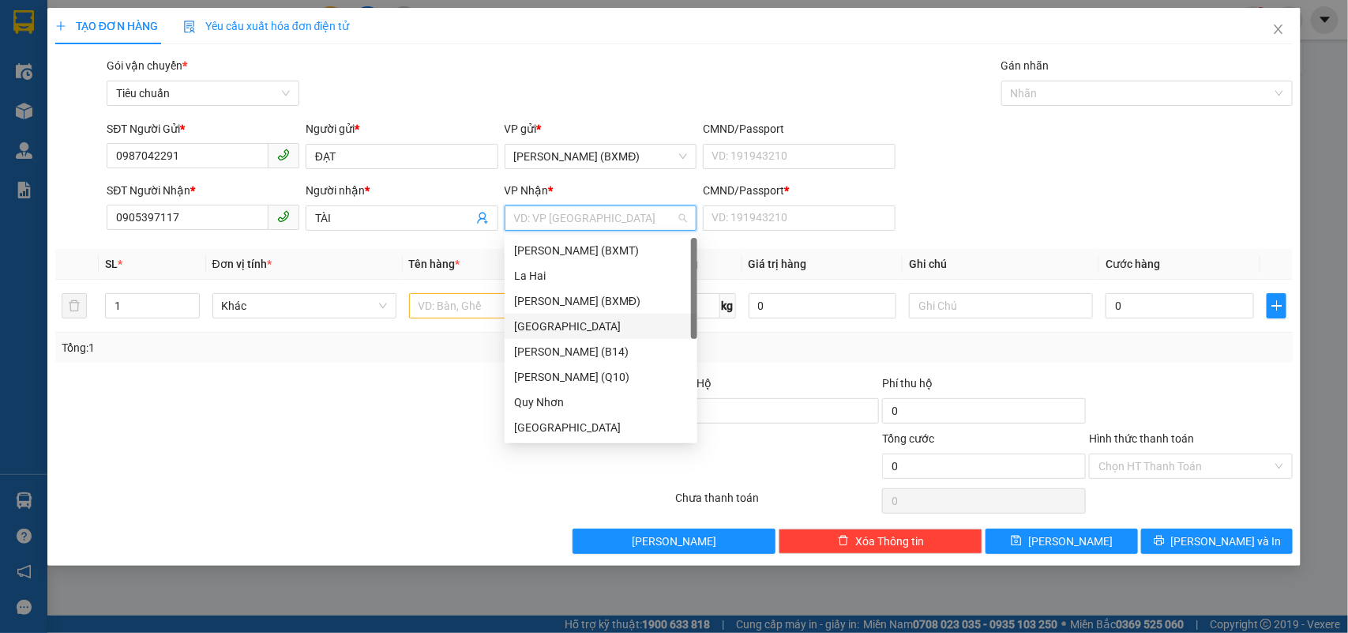
click at [550, 326] on div "[GEOGRAPHIC_DATA]" at bounding box center [601, 325] width 174 height 17
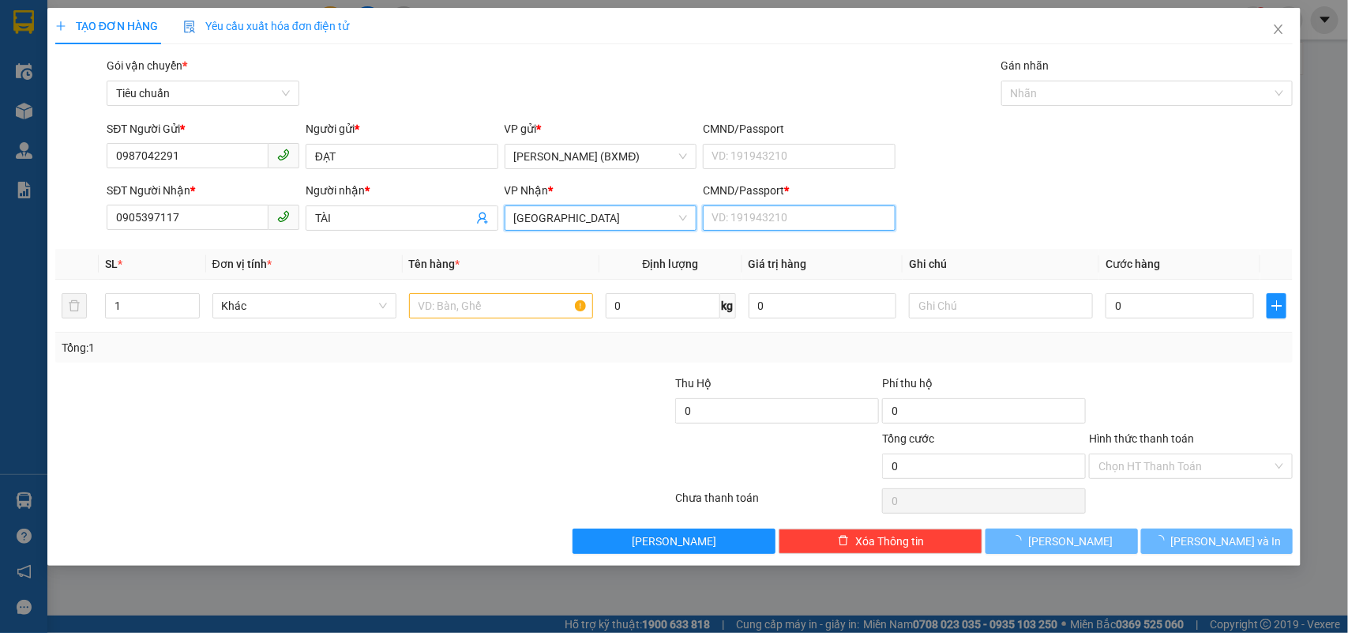
click at [736, 218] on input "CMND/Passport *" at bounding box center [799, 217] width 193 height 25
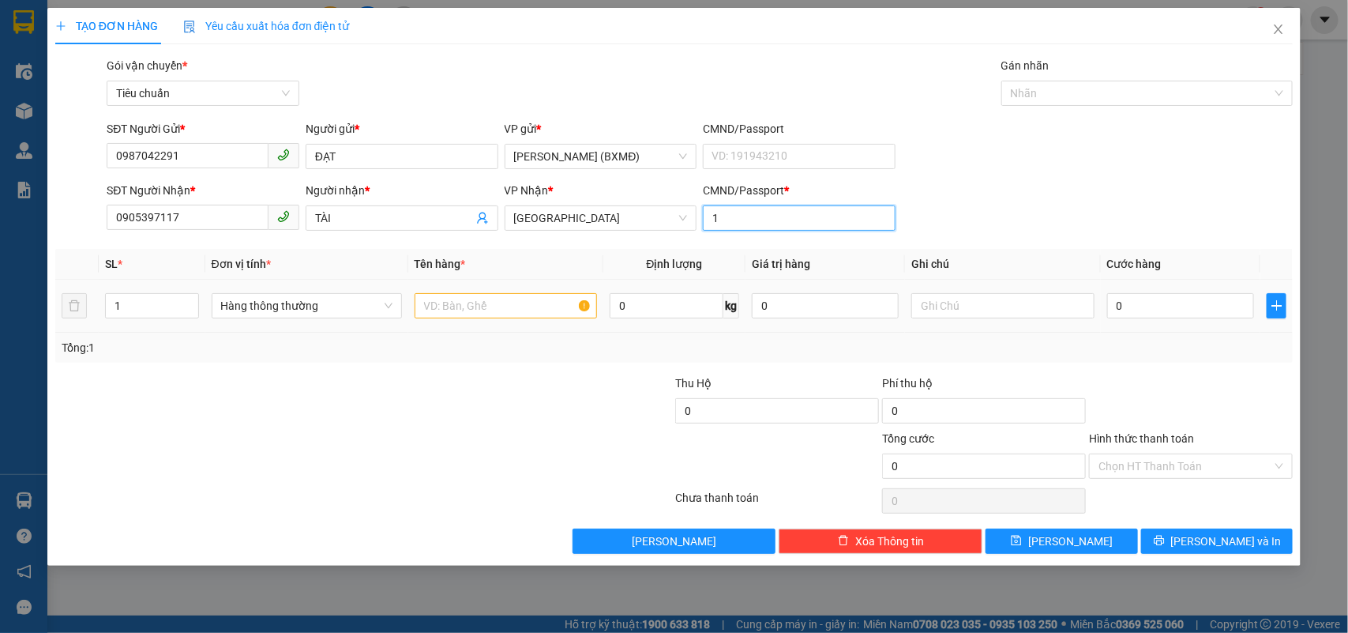
type input "1"
click at [429, 313] on td at bounding box center [505, 306] width 195 height 53
click at [447, 312] on input "text" at bounding box center [506, 305] width 182 height 25
type input "1 GÓI"
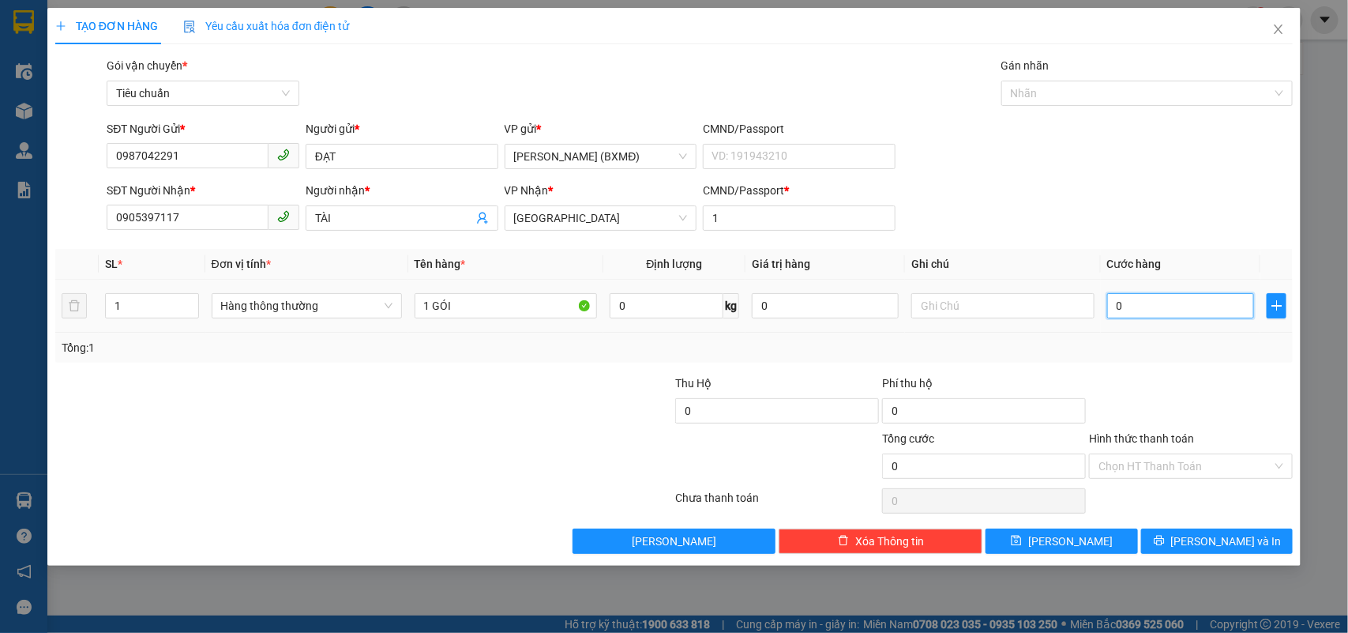
click at [1145, 304] on input "0" at bounding box center [1180, 305] width 147 height 25
type input "003"
type input "3"
type input "0.030"
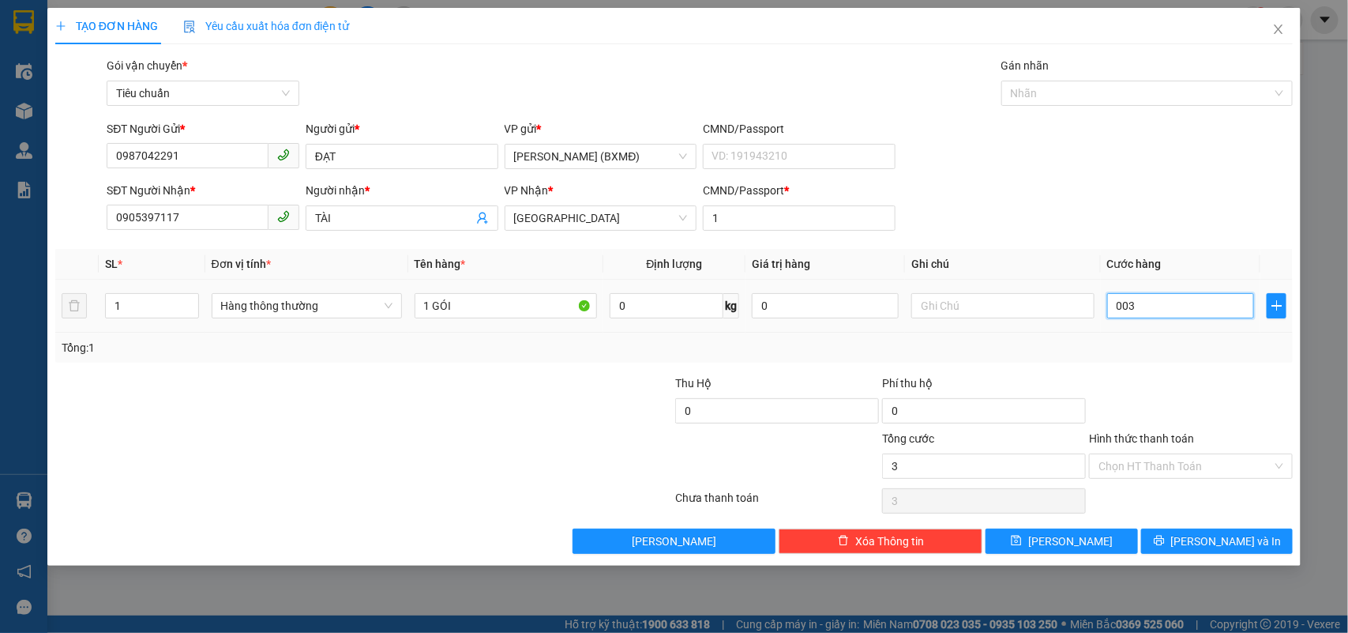
type input "30"
type input "30.000"
click at [1157, 391] on div at bounding box center [1190, 401] width 207 height 55
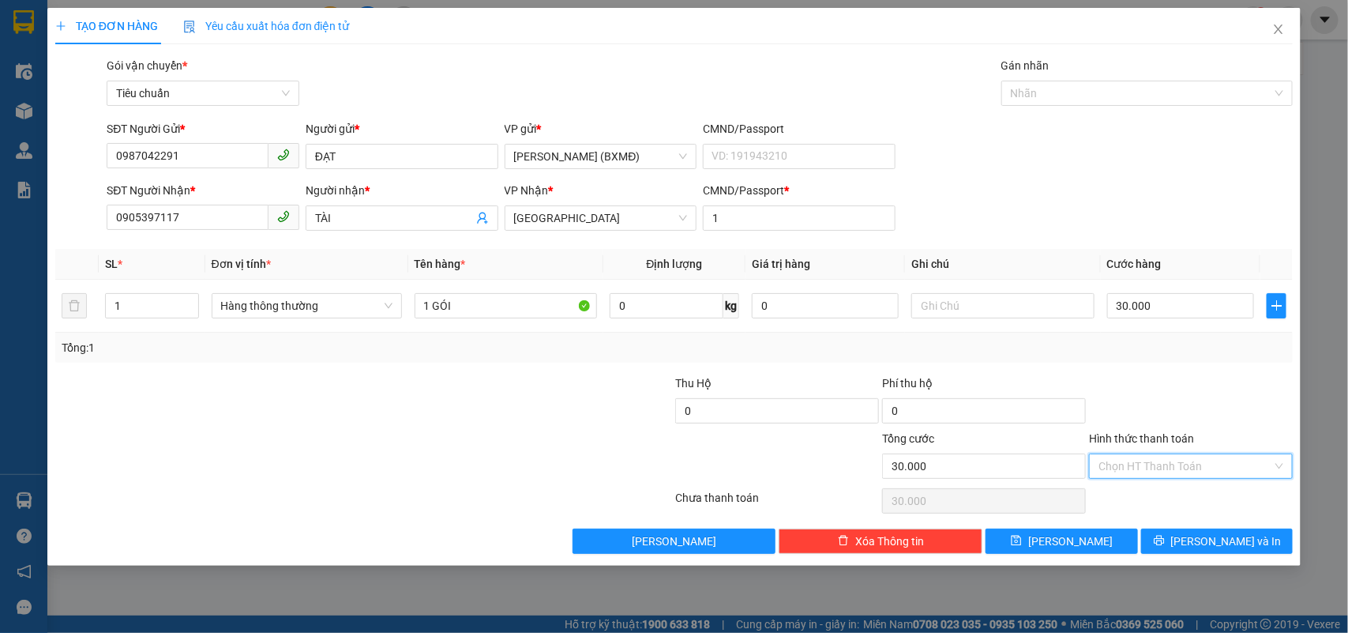
click at [1119, 476] on input "Hình thức thanh toán" at bounding box center [1185, 466] width 174 height 24
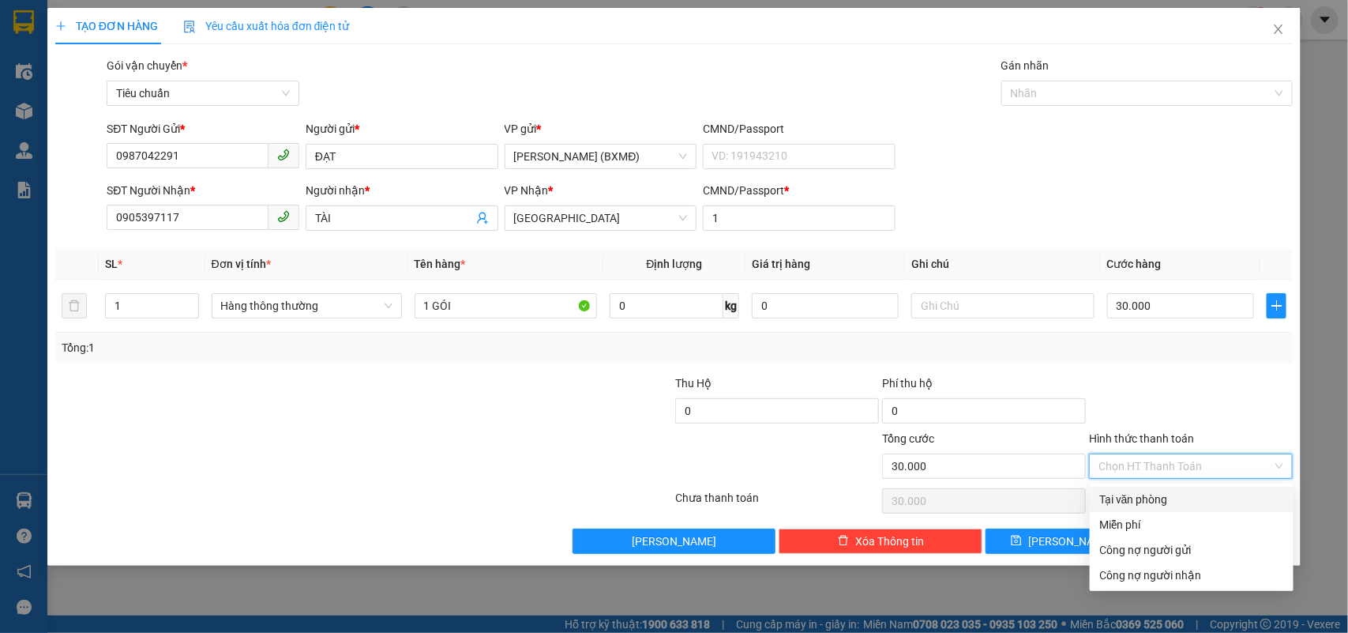
click at [1158, 479] on div "Chọn HT Thanh Toán" at bounding box center [1191, 465] width 204 height 25
click at [1143, 499] on div "Tại văn phòng" at bounding box center [1191, 498] width 185 height 17
type input "0"
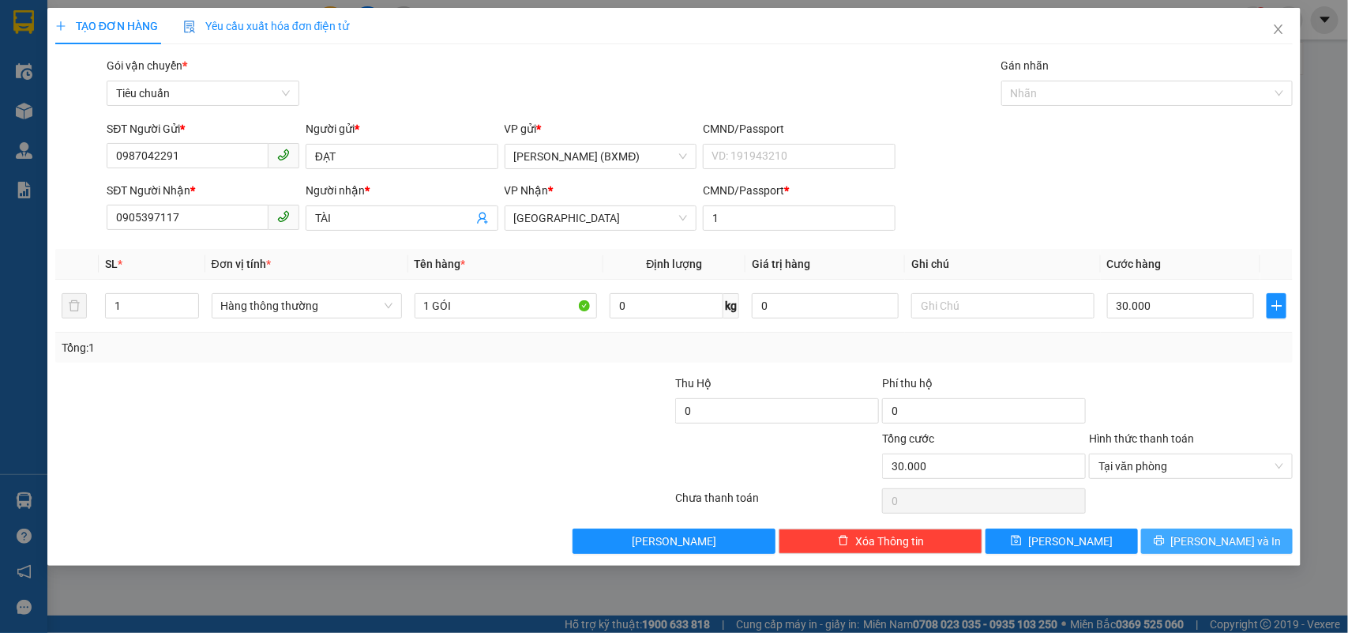
click at [1165, 545] on icon "printer" at bounding box center [1159, 540] width 11 height 11
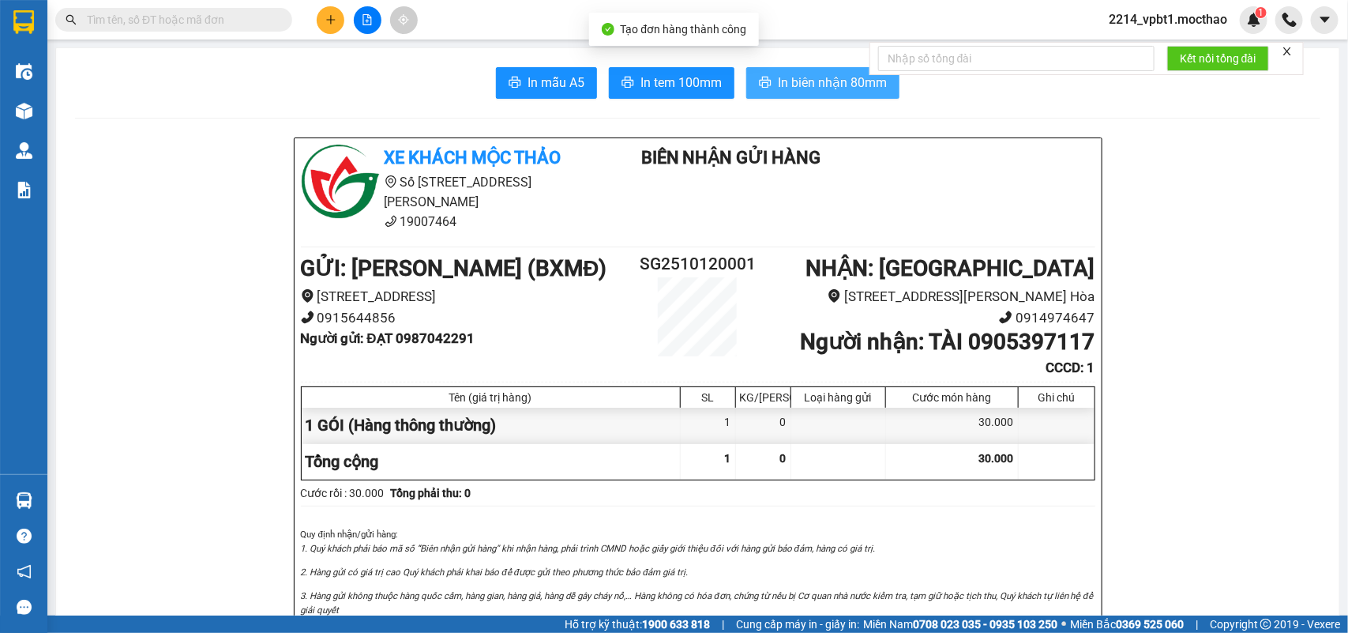
click at [778, 81] on span "In biên nhận 80mm" at bounding box center [832, 83] width 109 height 20
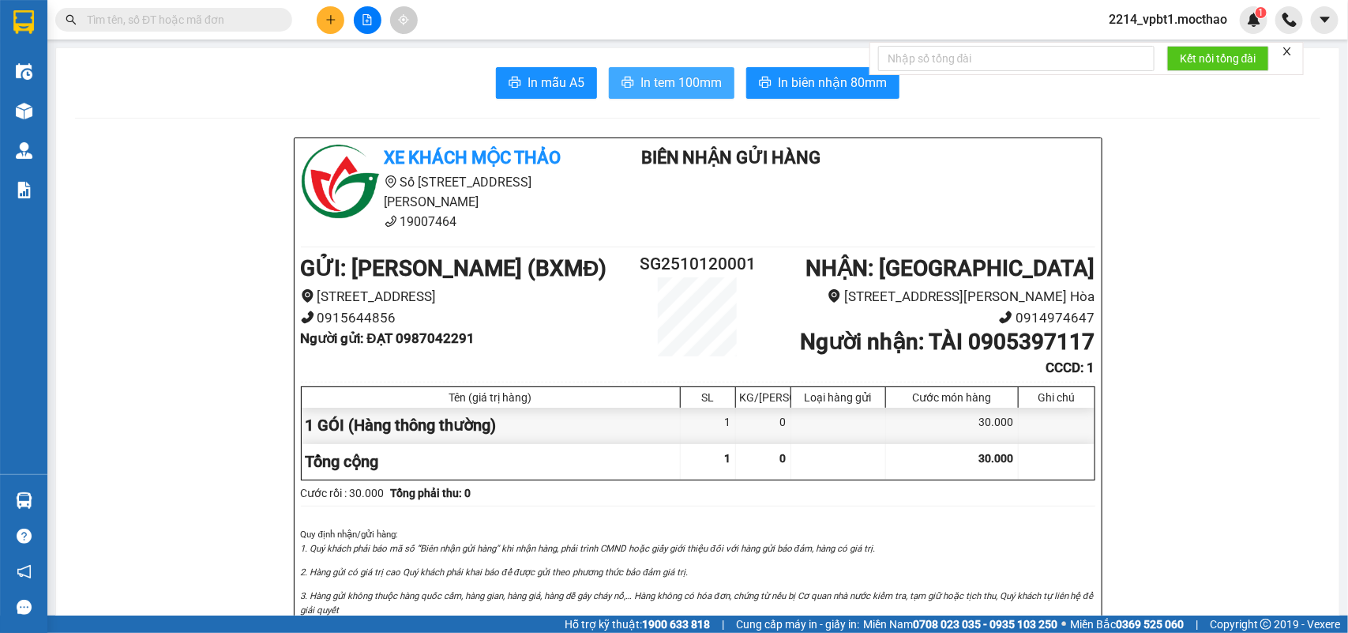
click at [670, 69] on button "In tem 100mm" at bounding box center [672, 83] width 126 height 32
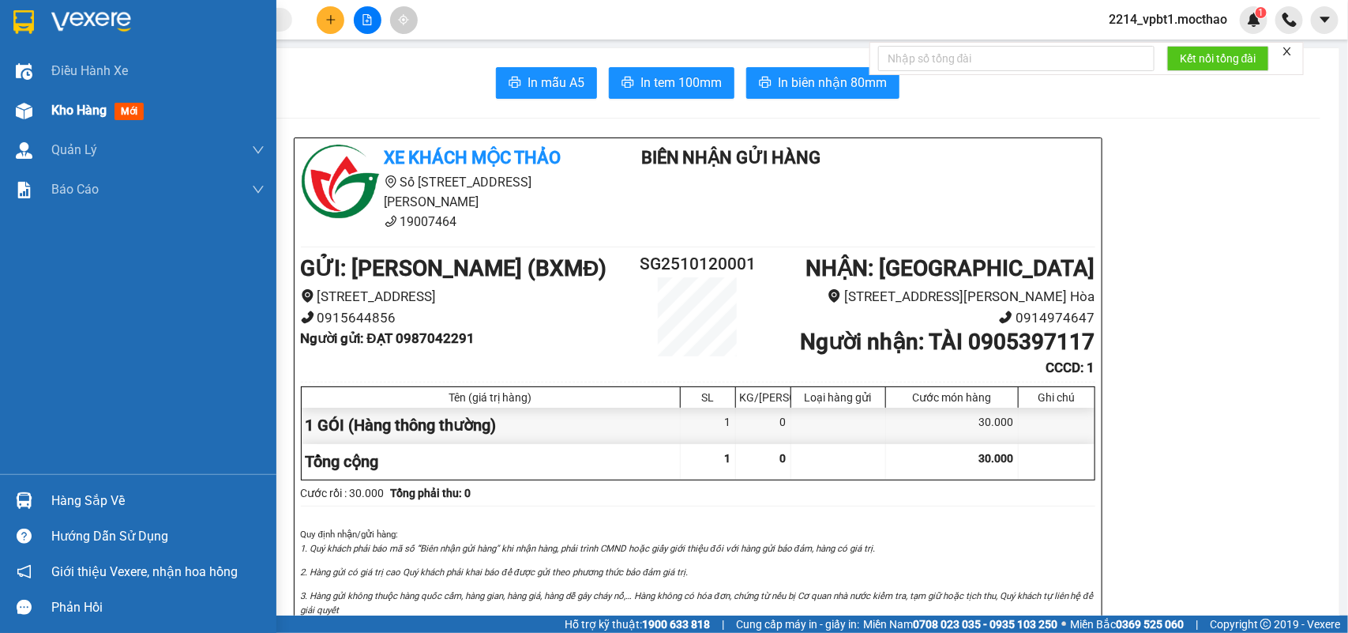
click at [95, 105] on span "Kho hàng" at bounding box center [78, 110] width 55 height 15
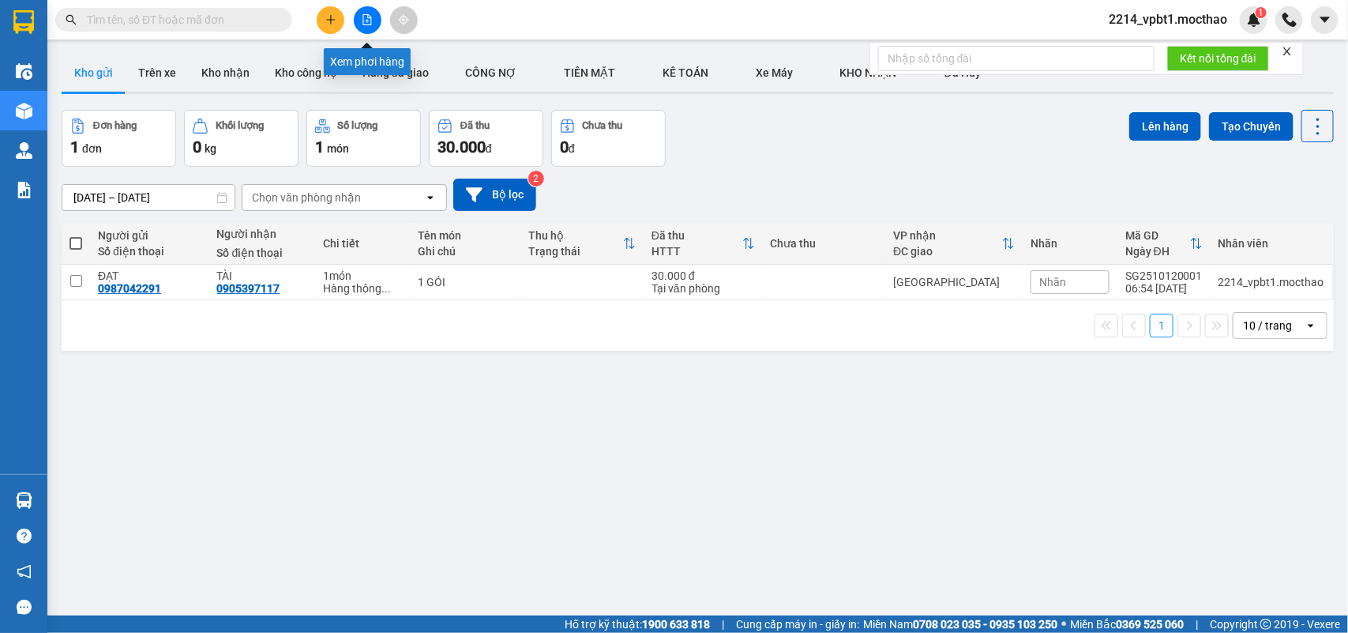
click at [367, 17] on icon "file-add" at bounding box center [367, 19] width 11 height 11
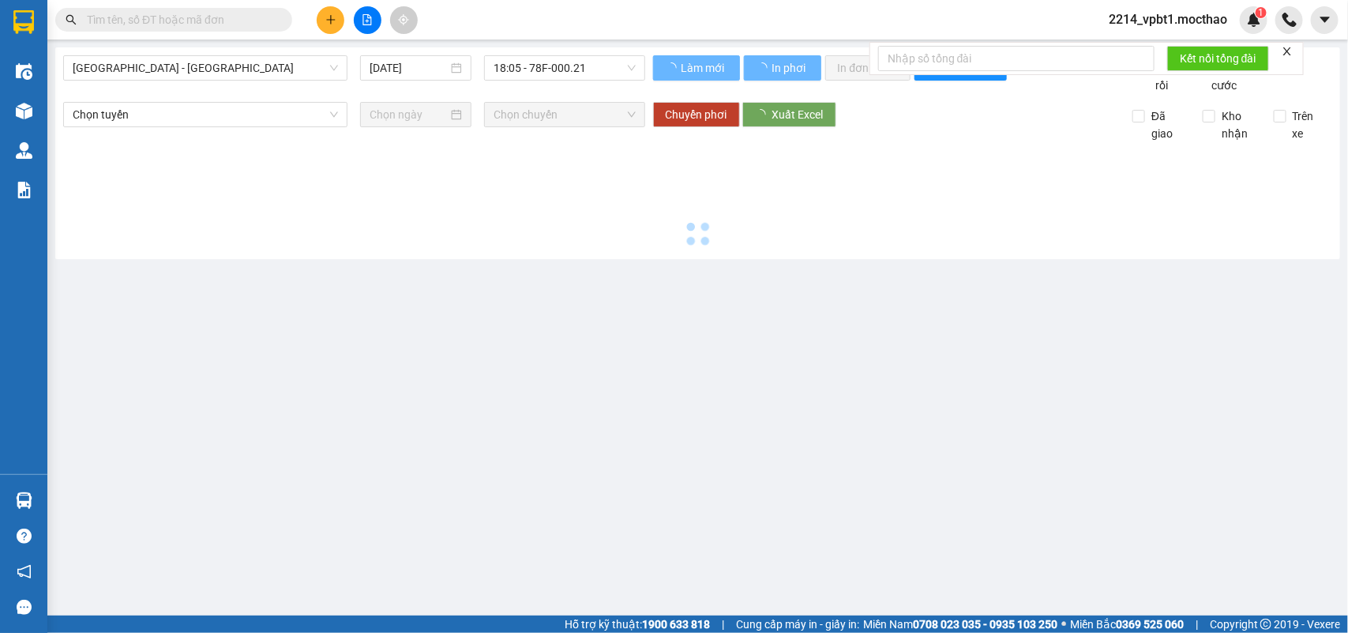
type input "[DATE]"
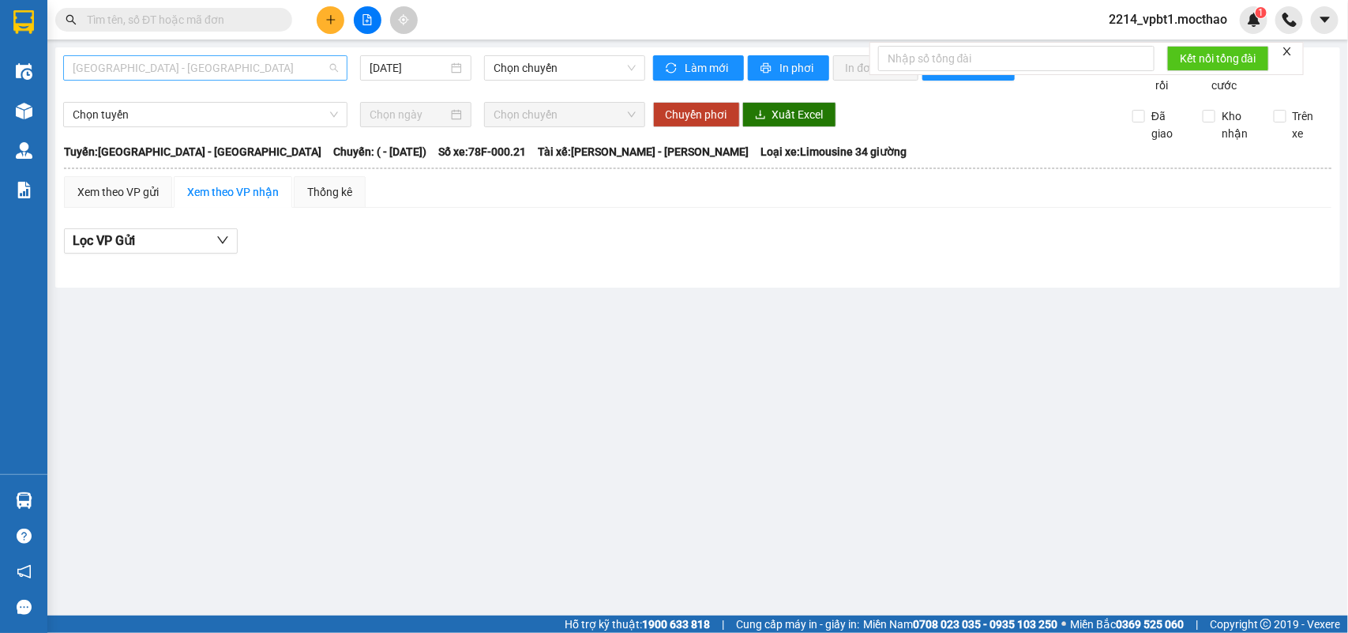
click at [225, 76] on span "[GEOGRAPHIC_DATA] - [GEOGRAPHIC_DATA]" at bounding box center [205, 68] width 265 height 24
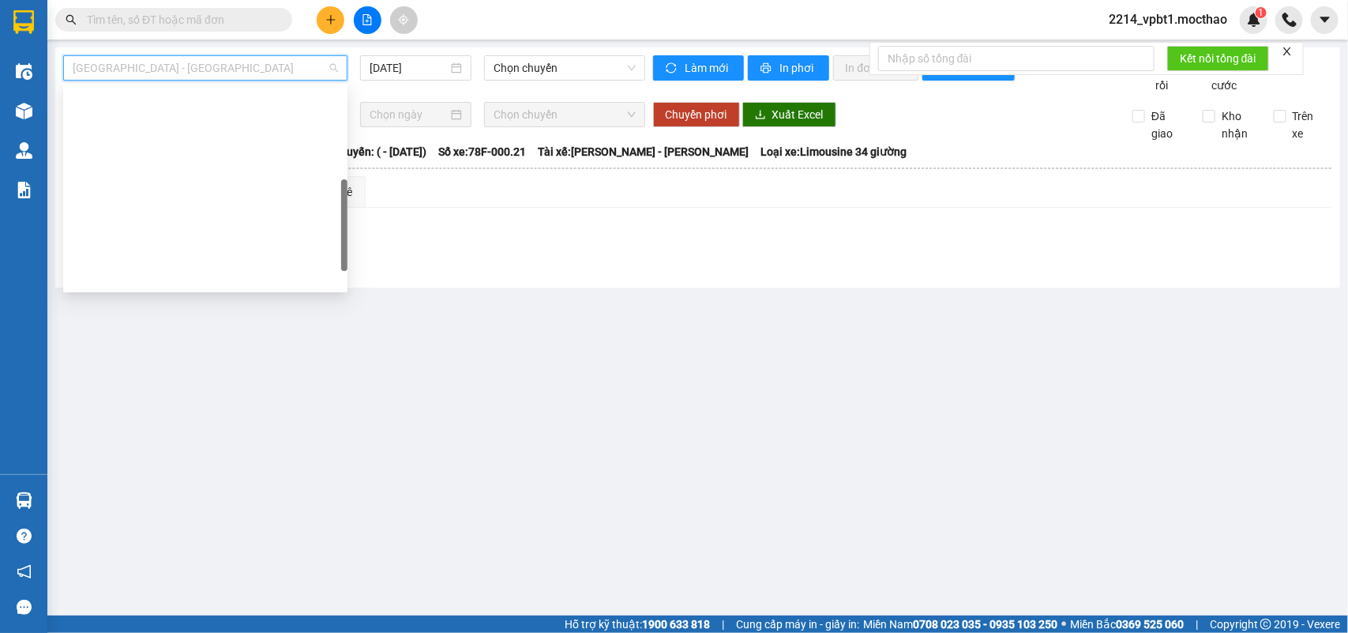
scroll to position [296, 0]
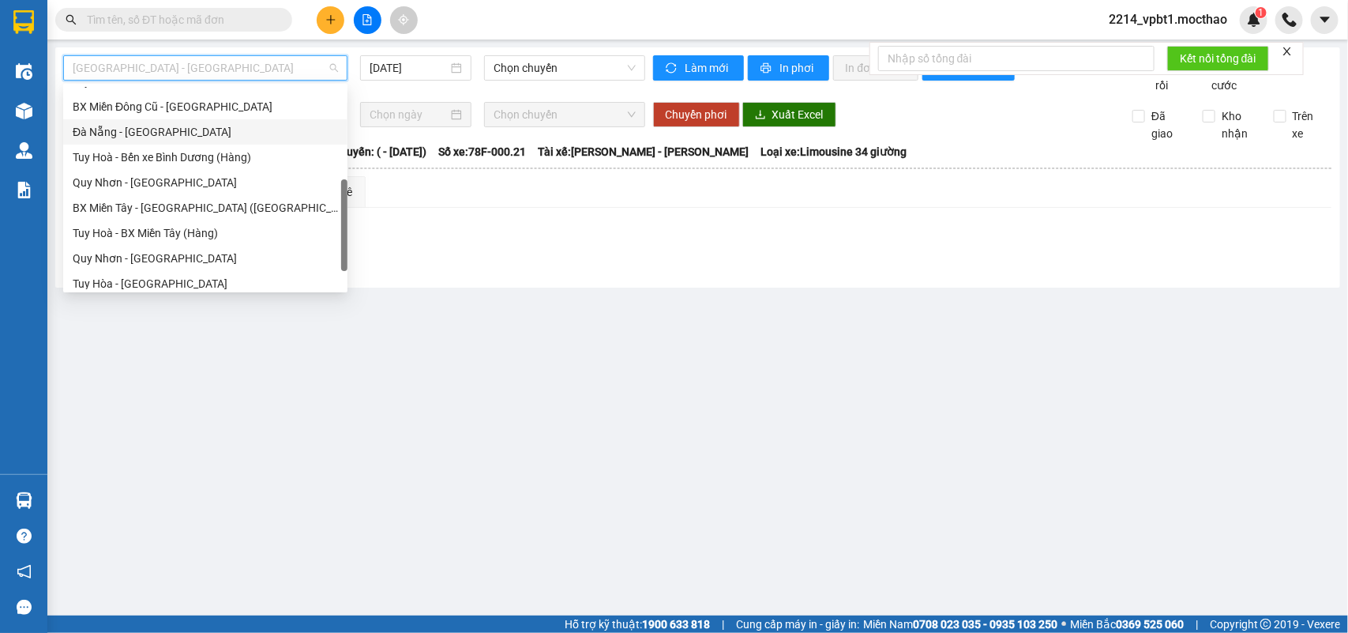
click at [163, 130] on div "Đà Nẵng - [GEOGRAPHIC_DATA]" at bounding box center [205, 131] width 265 height 17
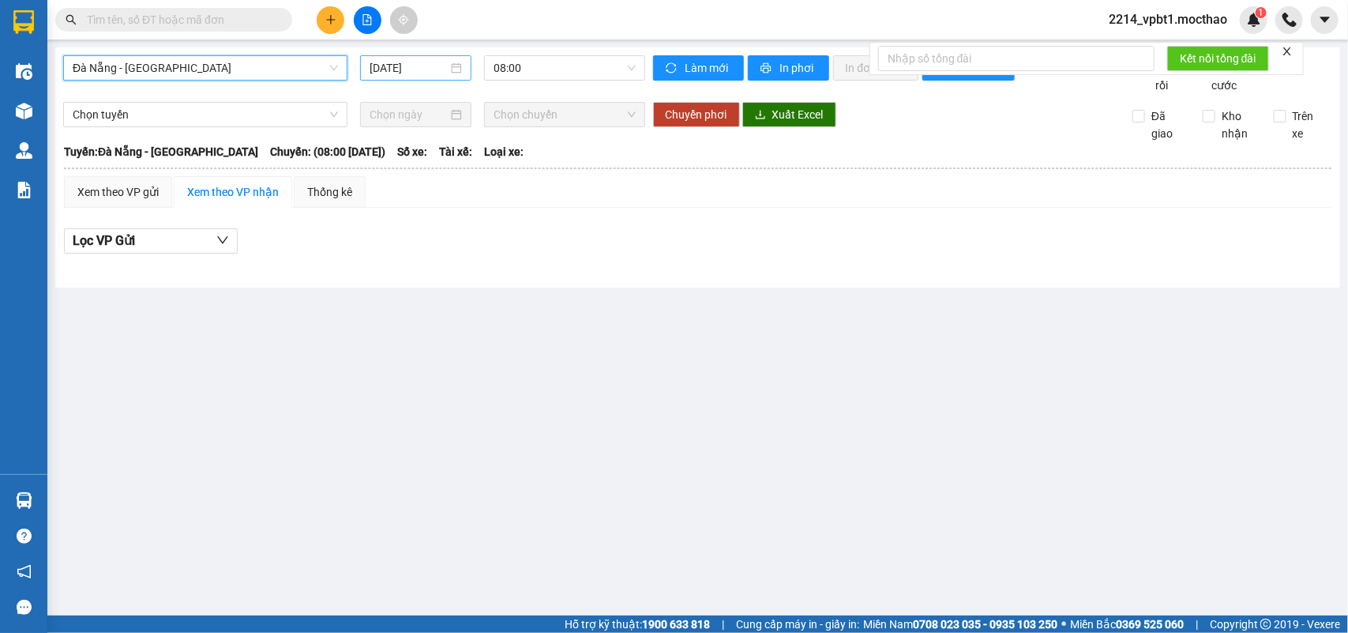
click at [438, 73] on input "[DATE]" at bounding box center [409, 67] width 78 height 17
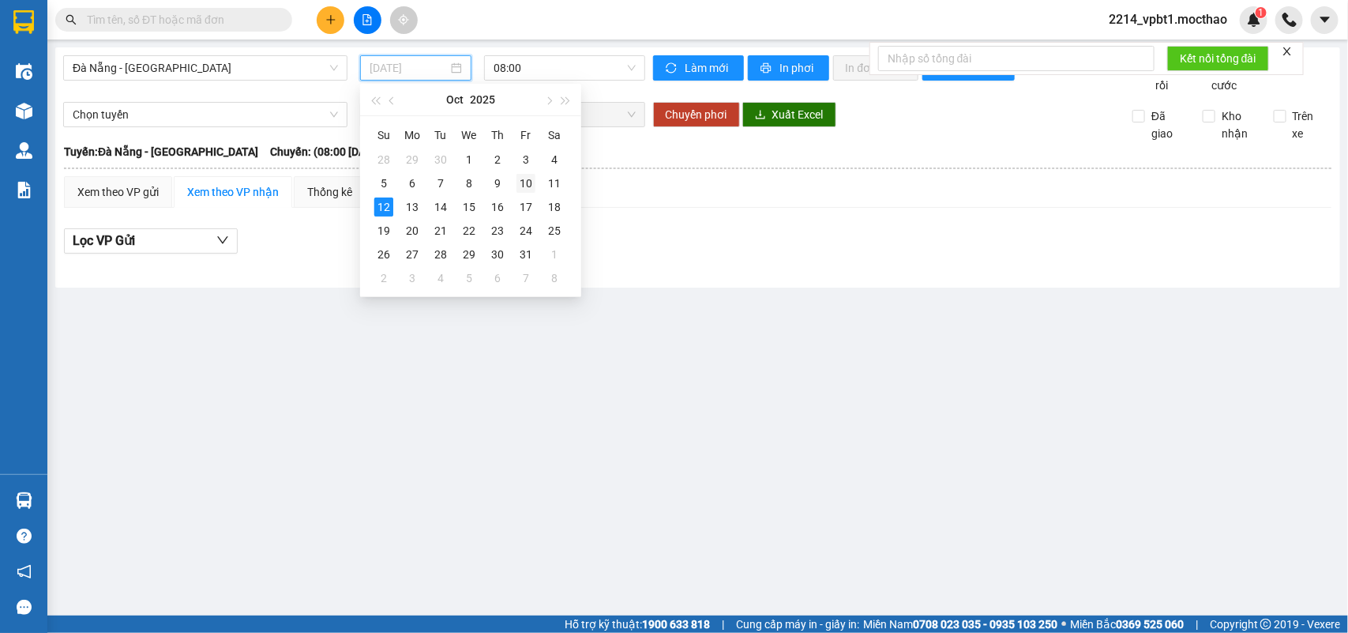
click at [527, 187] on div "10" at bounding box center [525, 183] width 19 height 19
type input "[DATE]"
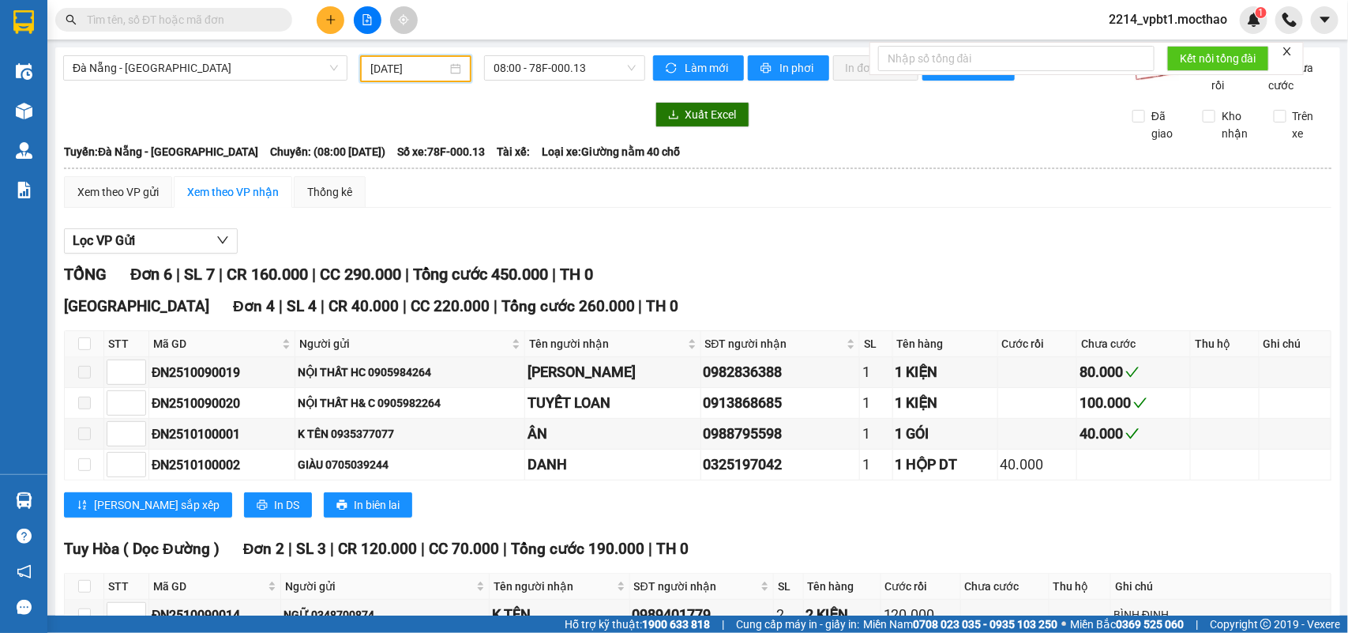
click at [513, 53] on div "Đà Nẵng - Tuy Hoà 10/10/2025 08:00 - 78F-000.13 Làm mới In phơi In đơn chọn Thố…" at bounding box center [697, 390] width 1285 height 687
click at [516, 58] on span "08:00 - 78F-000.13" at bounding box center [564, 68] width 141 height 24
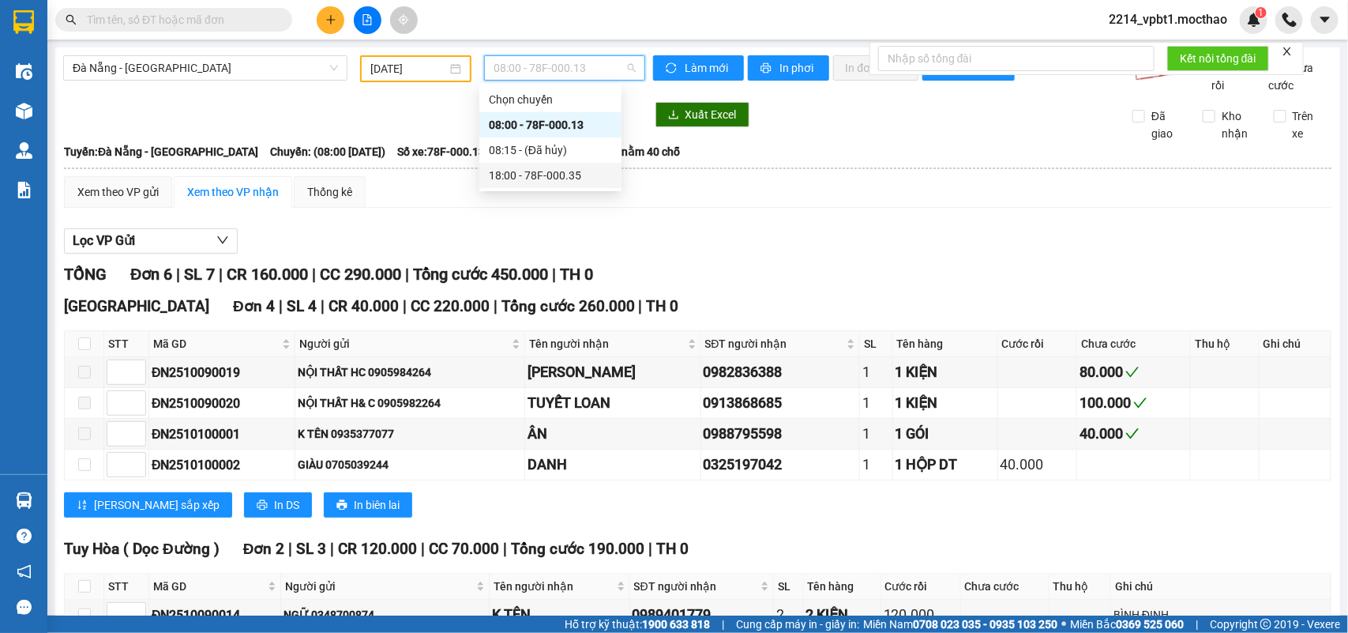
click at [549, 178] on div "18:00 - 78F-000.35" at bounding box center [550, 175] width 123 height 17
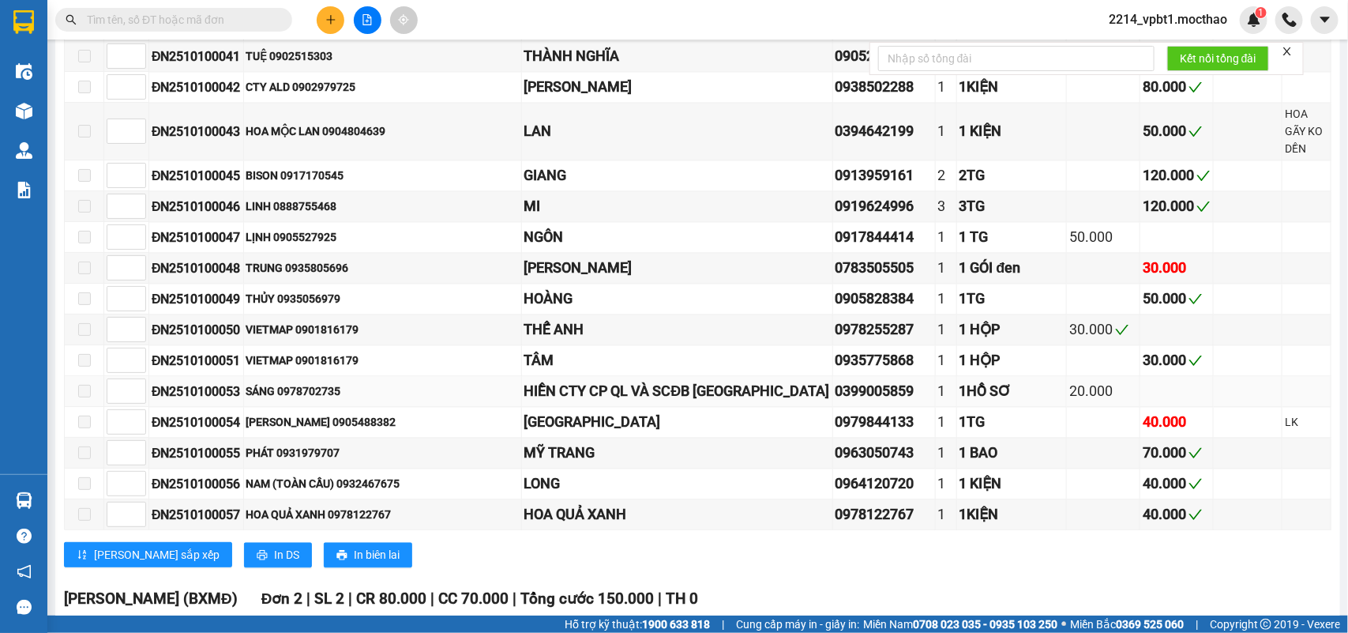
scroll to position [1678, 0]
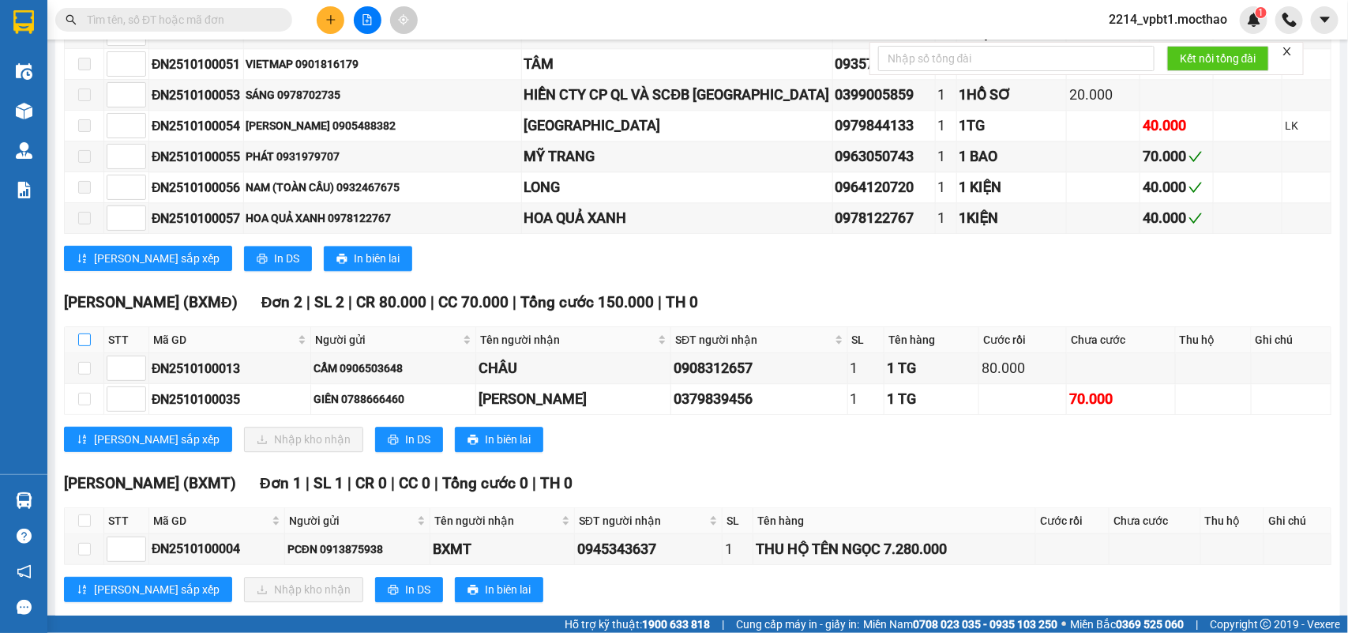
click at [83, 333] on input "checkbox" at bounding box center [84, 339] width 13 height 13
checkbox input "true"
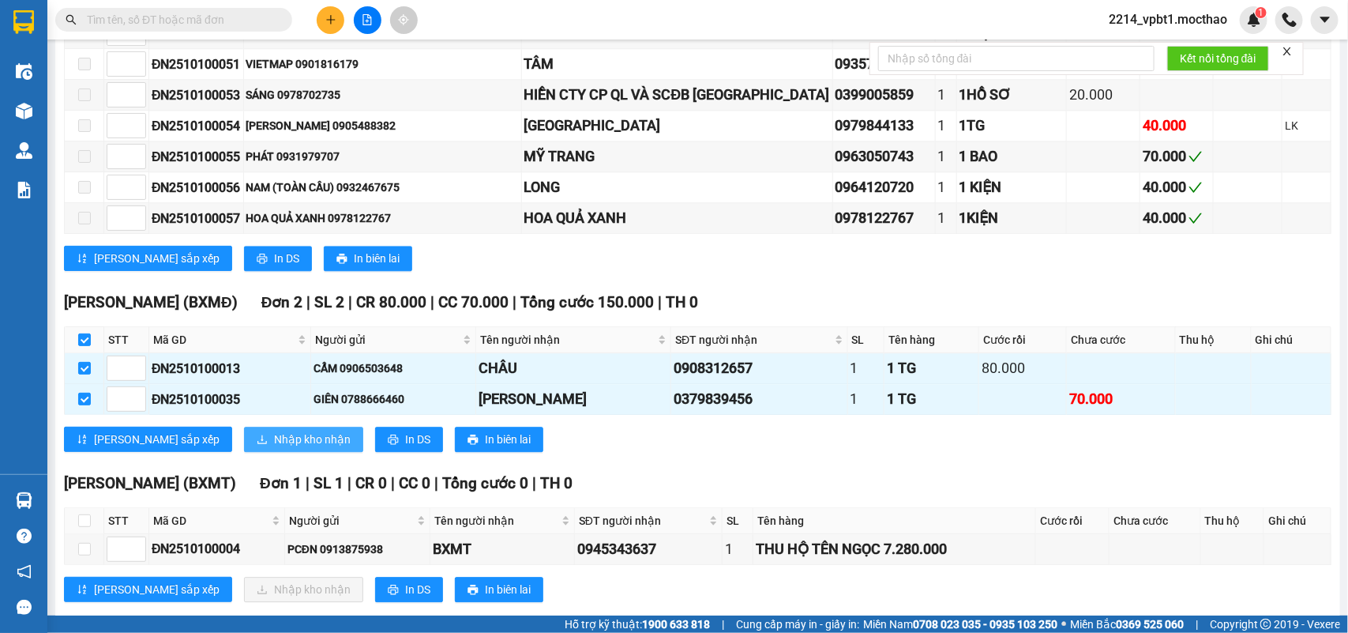
click at [274, 430] on span "Nhập kho nhận" at bounding box center [312, 438] width 77 height 17
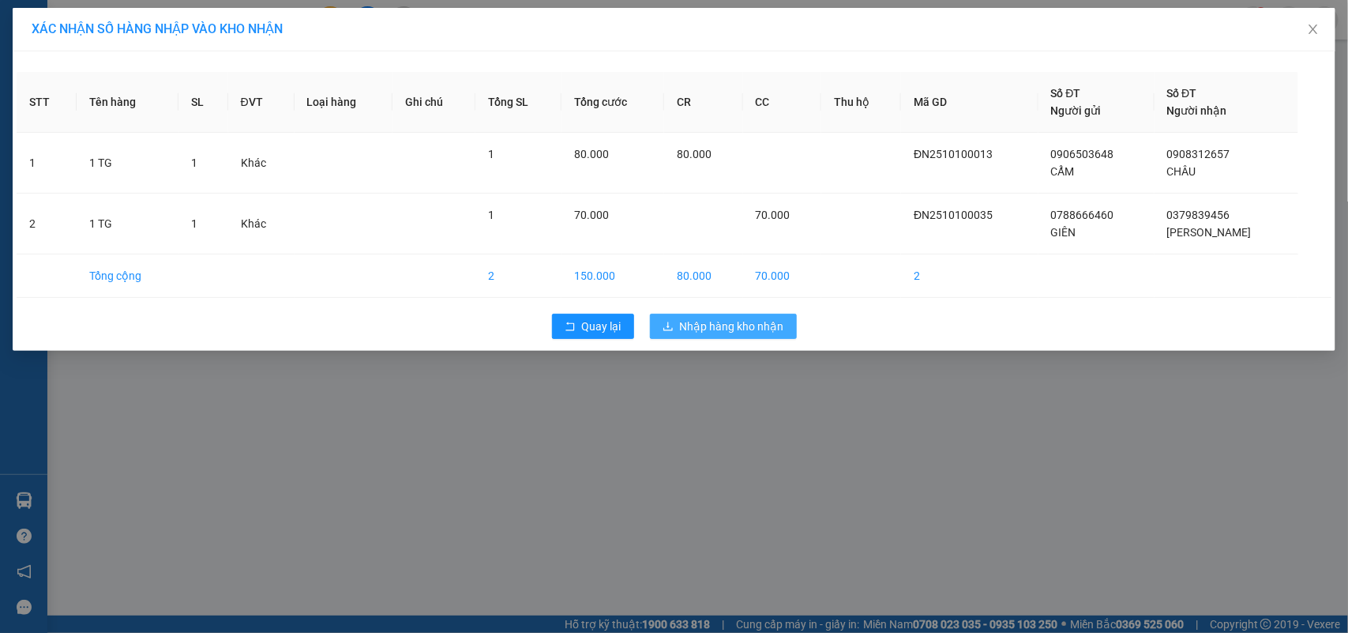
click at [711, 321] on span "Nhập hàng kho nhận" at bounding box center [732, 325] width 104 height 17
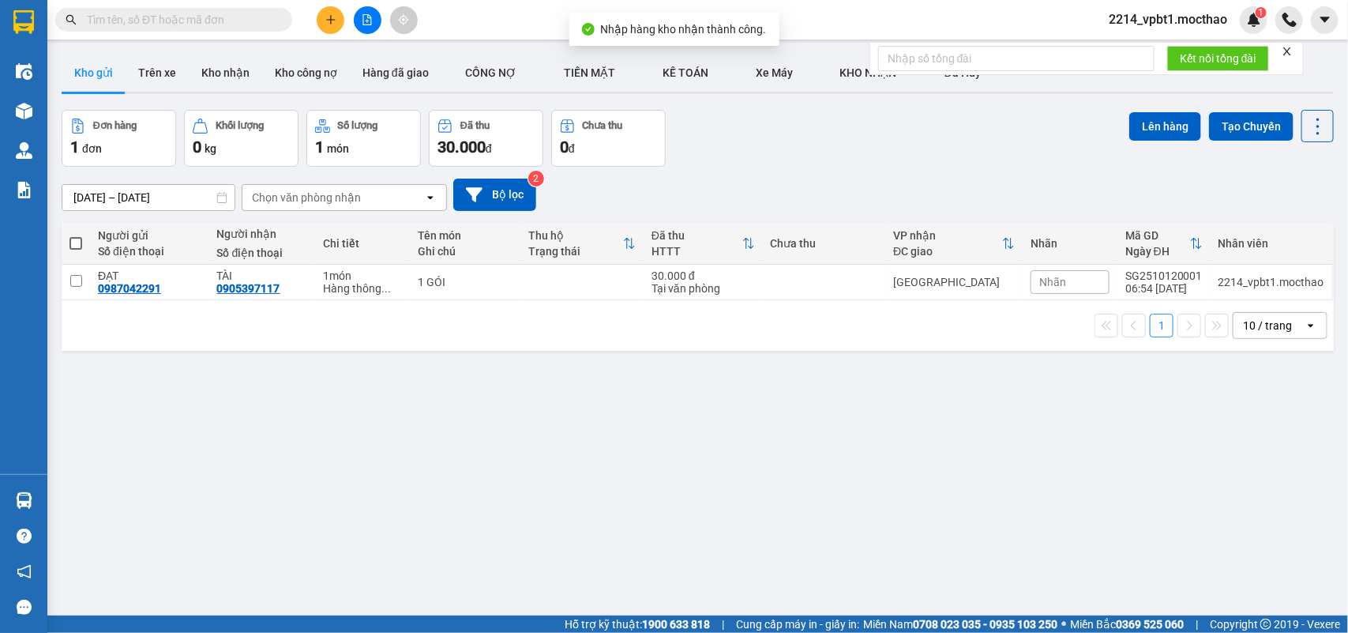
click at [370, 24] on icon "file-add" at bounding box center [367, 19] width 9 height 11
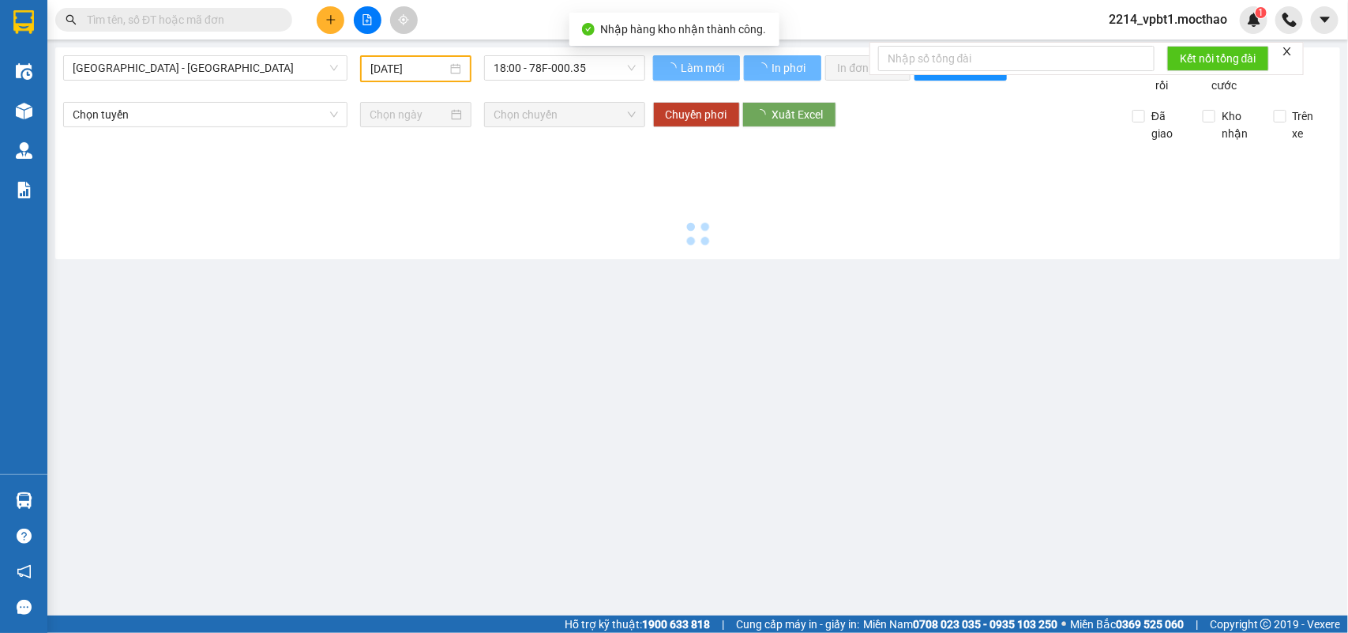
type input "[DATE]"
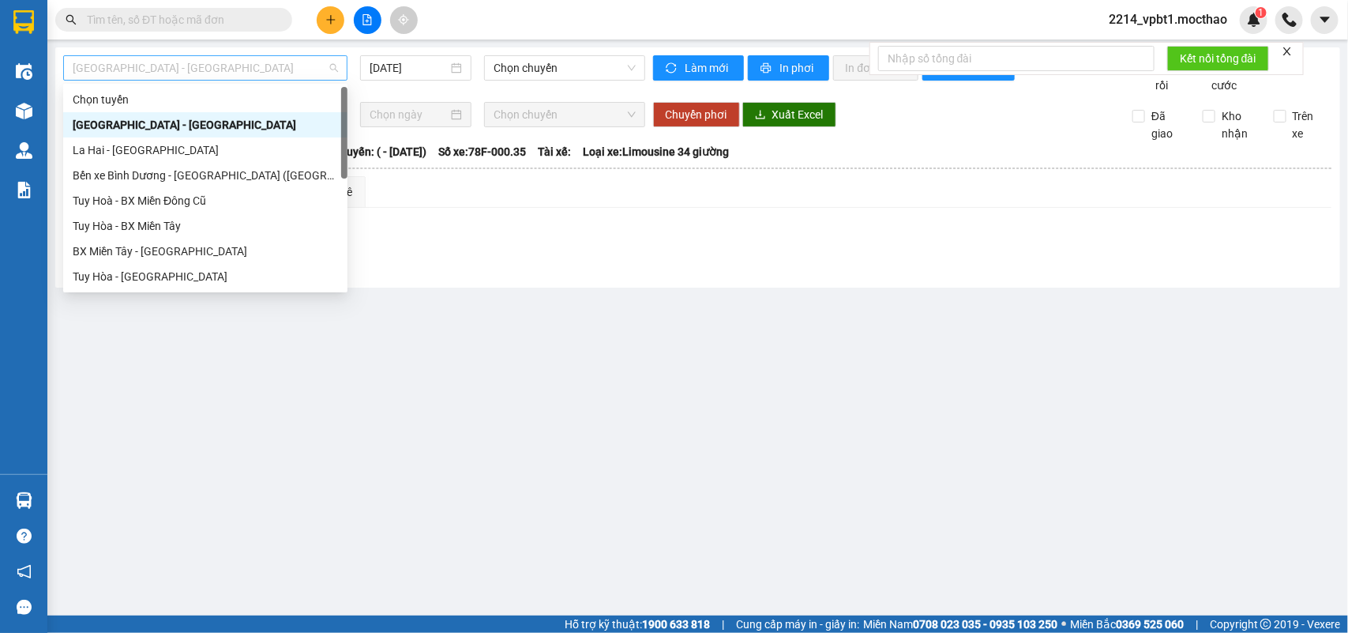
click at [197, 69] on span "[GEOGRAPHIC_DATA] - [GEOGRAPHIC_DATA]" at bounding box center [205, 68] width 265 height 24
click at [154, 202] on div "Tuy Hoà - BX Miền Đông Cũ" at bounding box center [205, 200] width 265 height 17
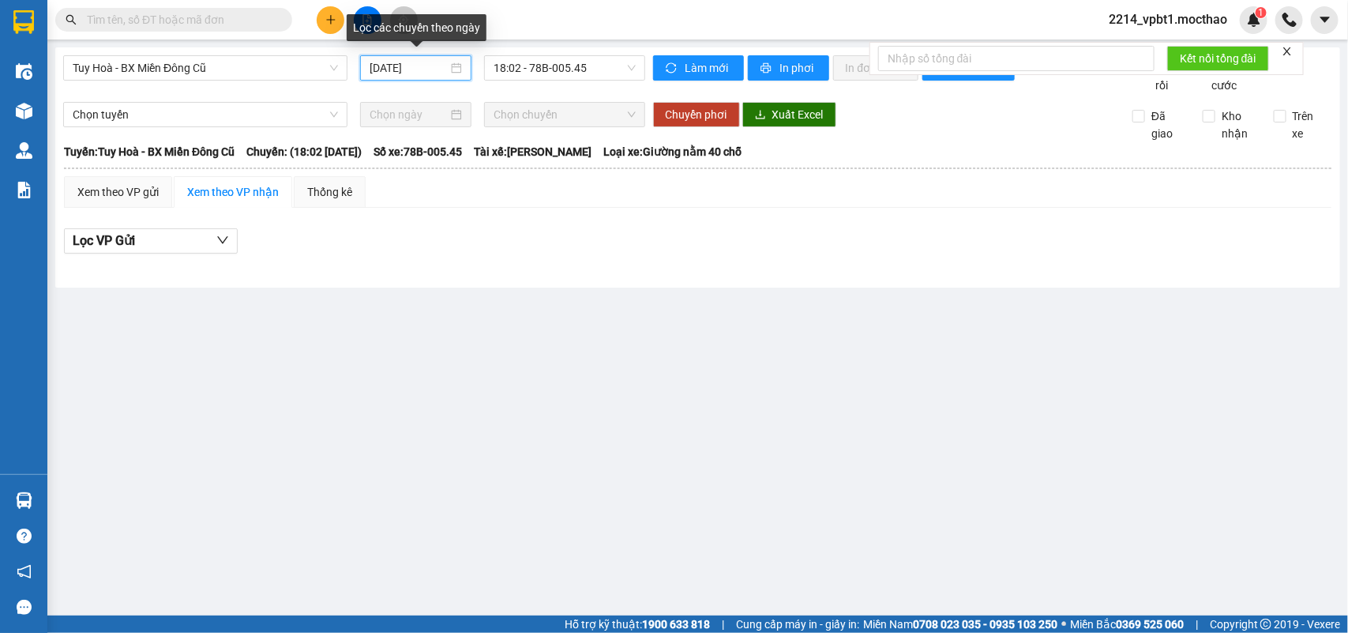
click at [425, 64] on input "[DATE]" at bounding box center [409, 67] width 78 height 17
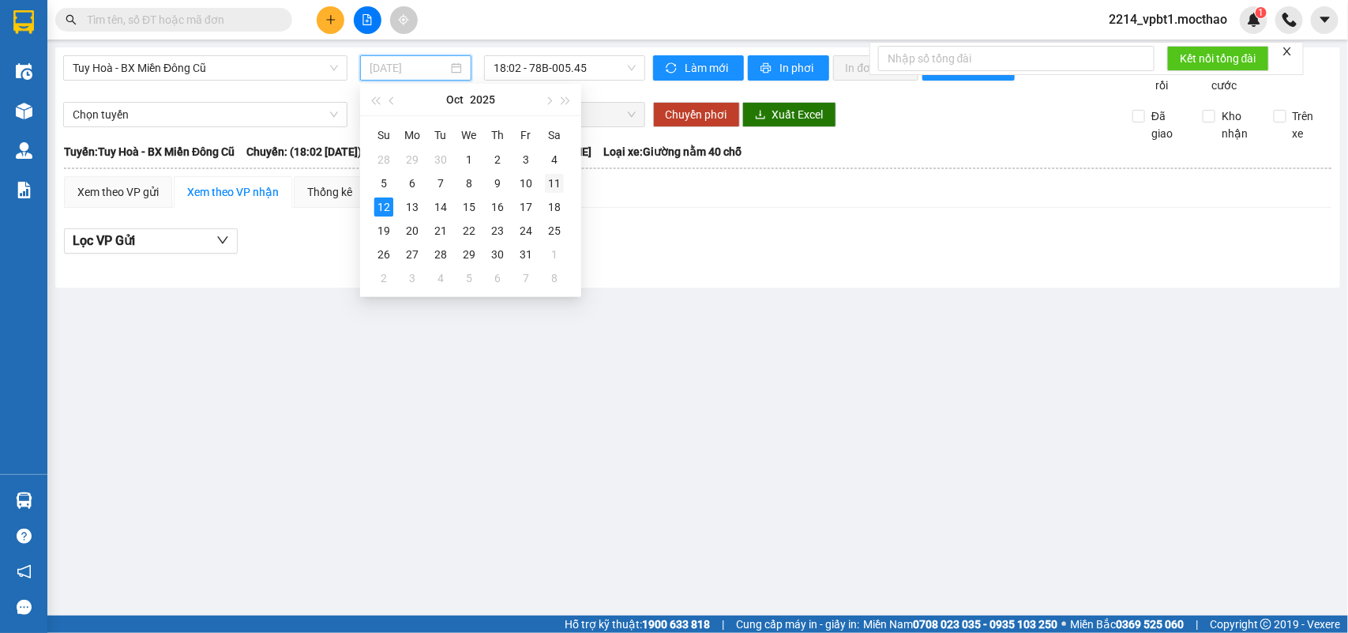
click at [546, 179] on div "11" at bounding box center [554, 183] width 19 height 19
type input "[DATE]"
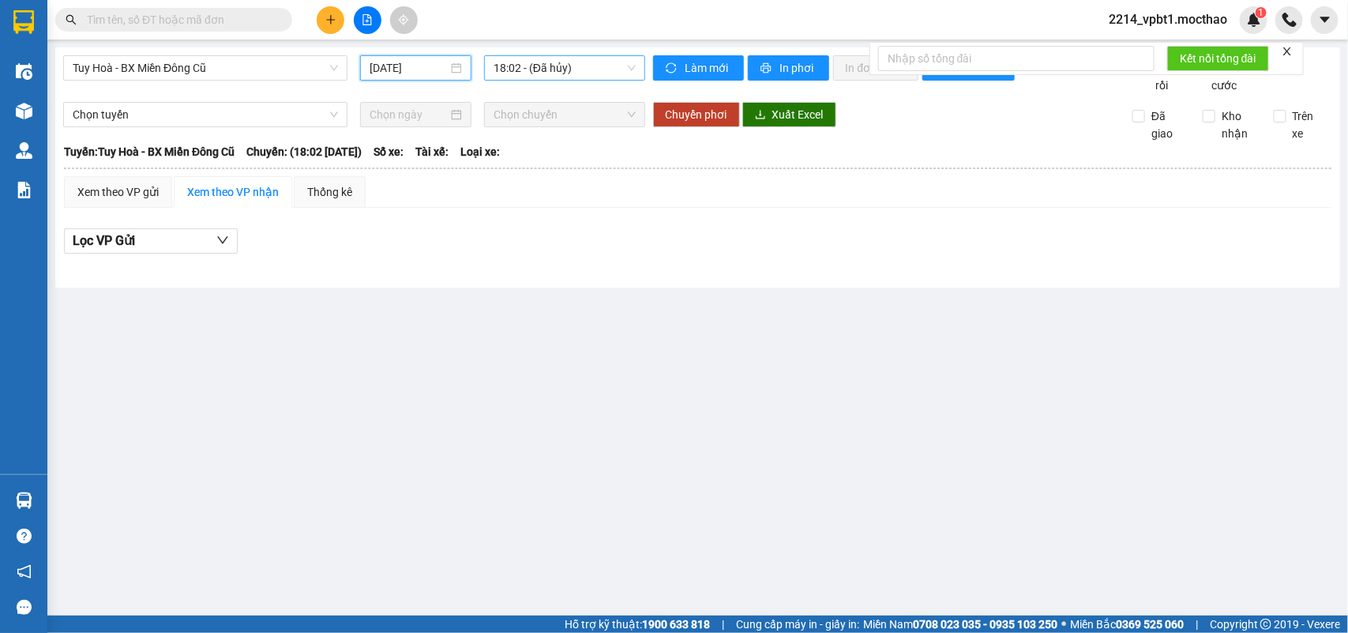
click at [565, 69] on span "18:02 - (Đã hủy)" at bounding box center [564, 68] width 141 height 24
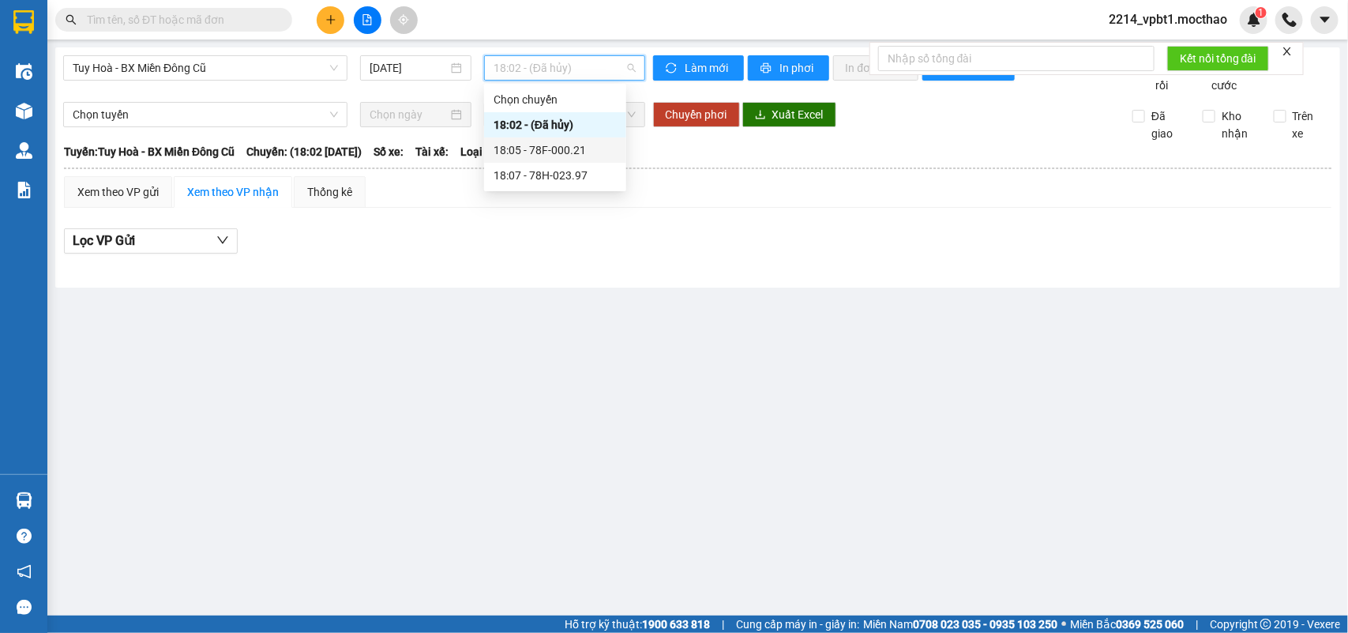
click at [580, 150] on div "18:05 - 78F-000.21" at bounding box center [555, 149] width 123 height 17
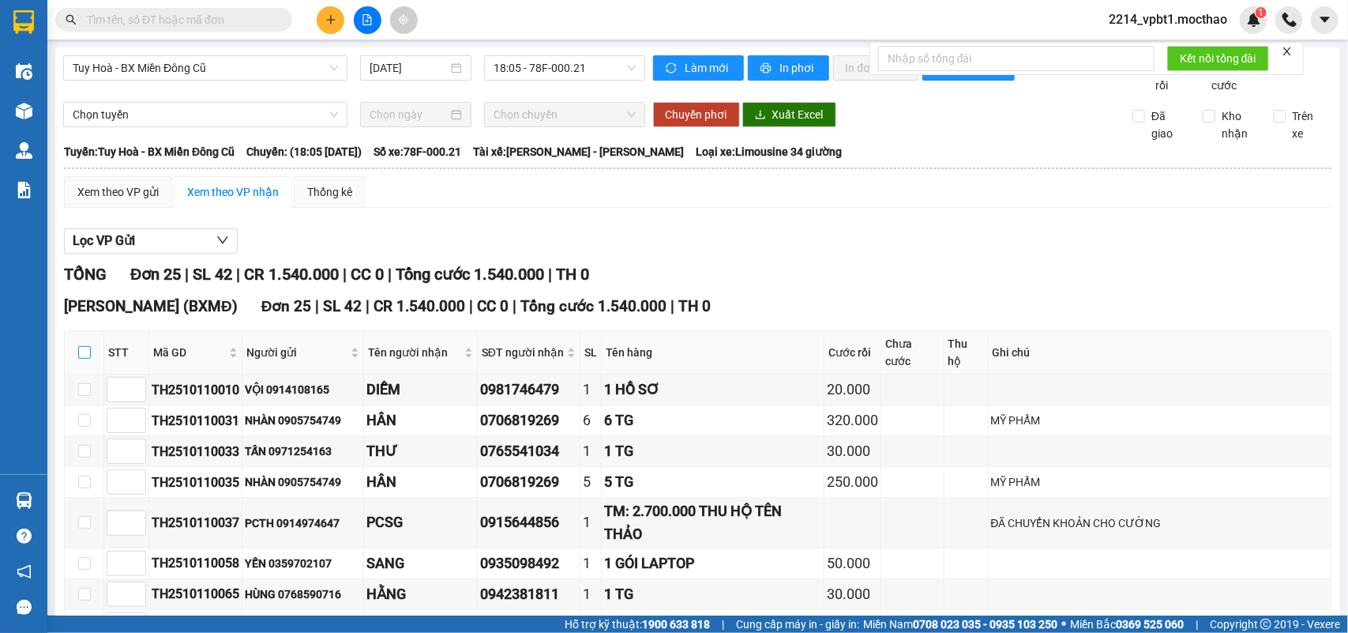
click at [79, 359] on input "checkbox" at bounding box center [84, 352] width 13 height 13
checkbox input "true"
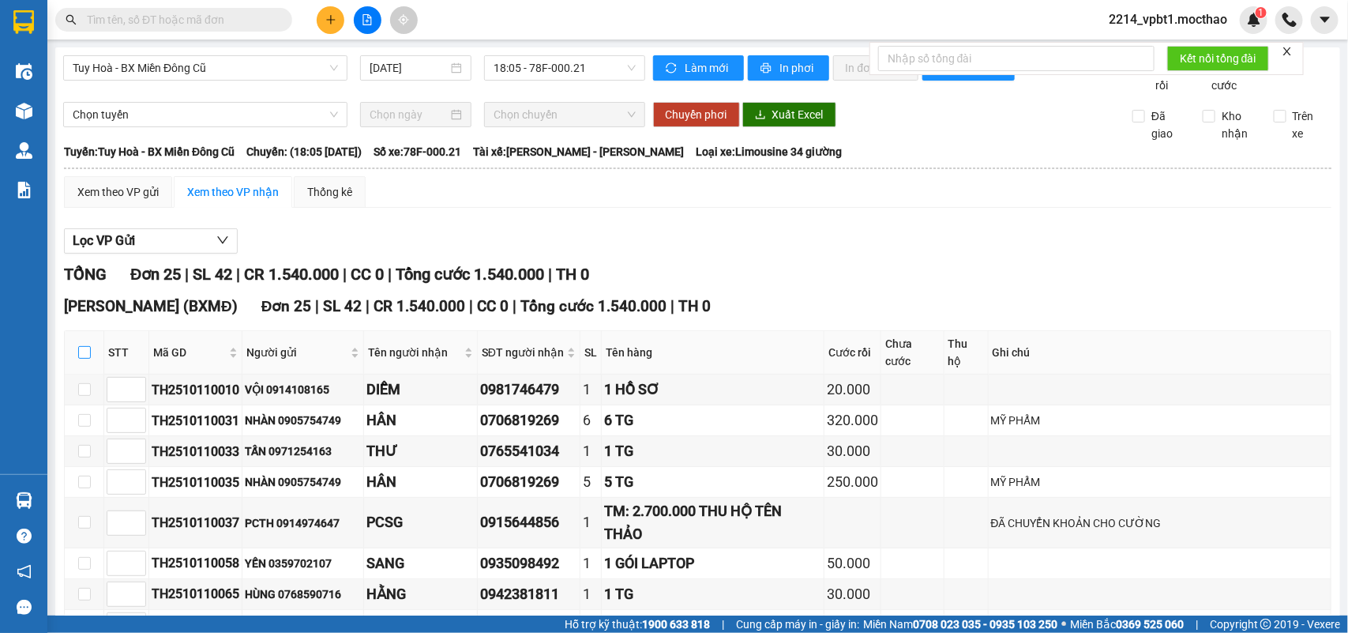
checkbox input "true"
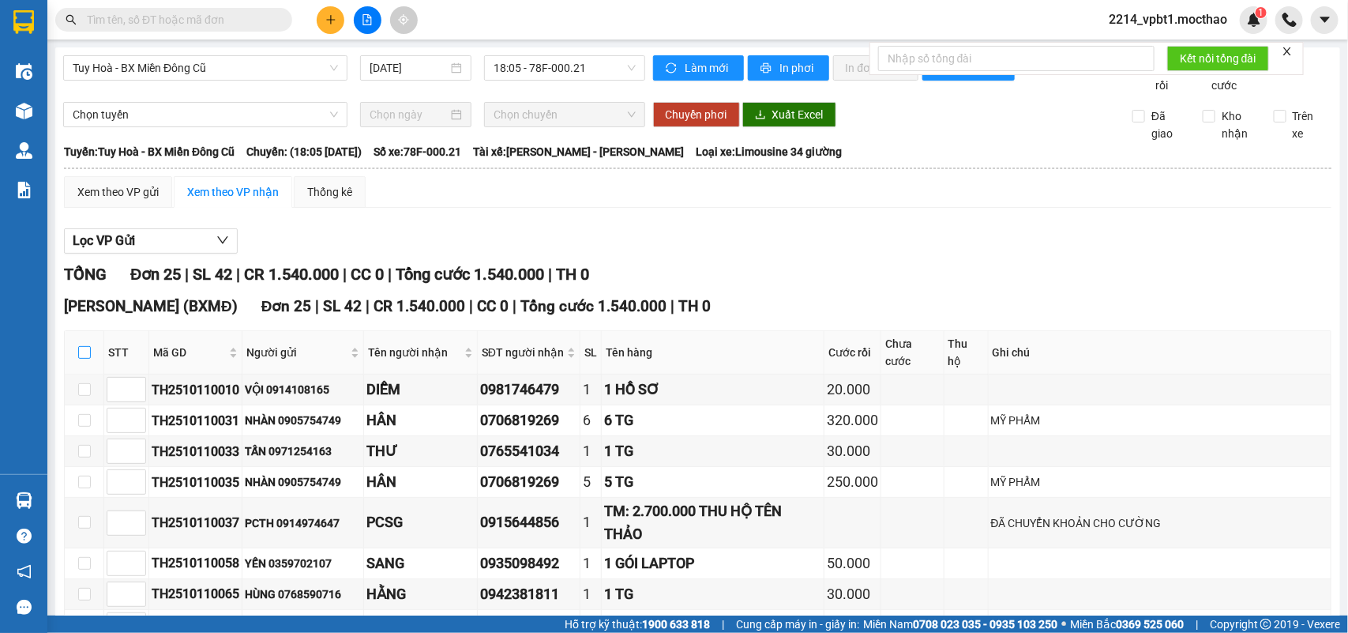
checkbox input "true"
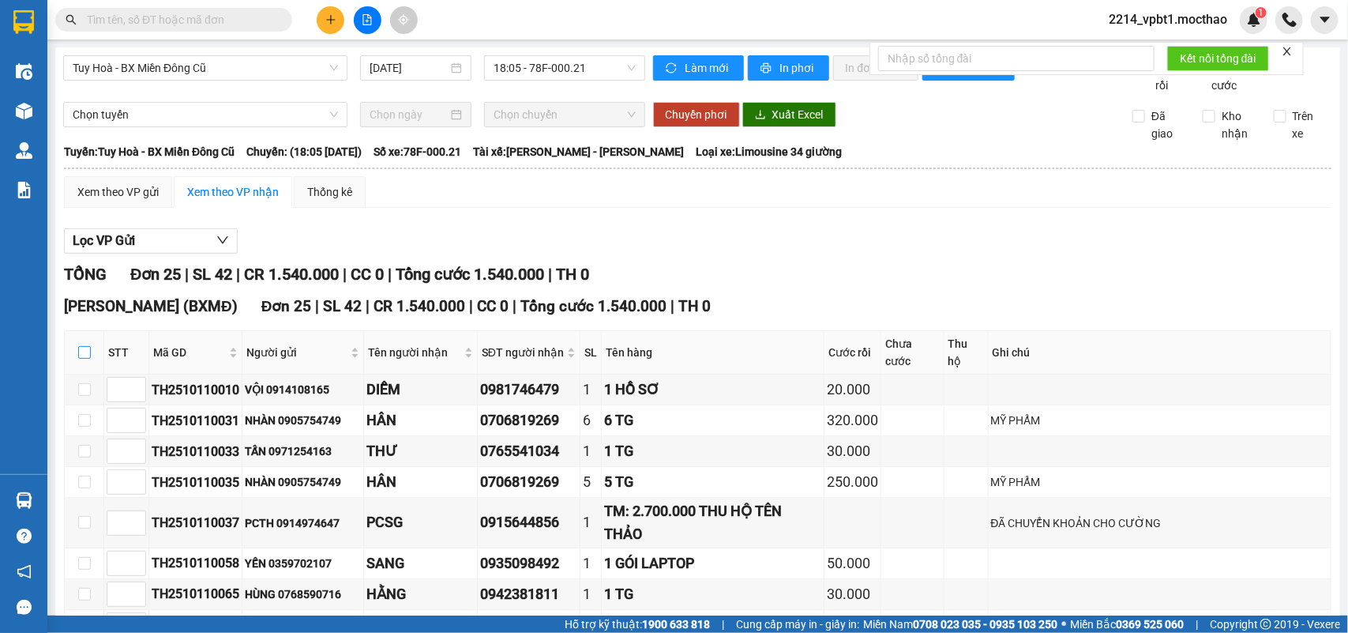
checkbox input "true"
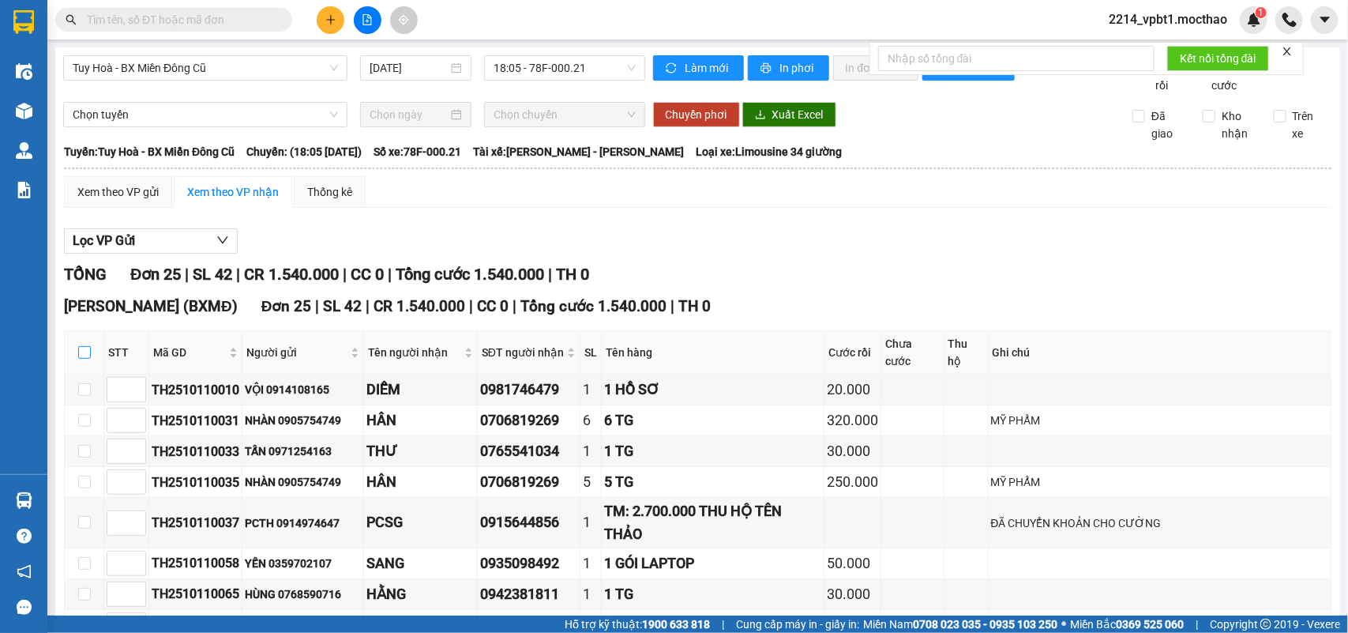
checkbox input "true"
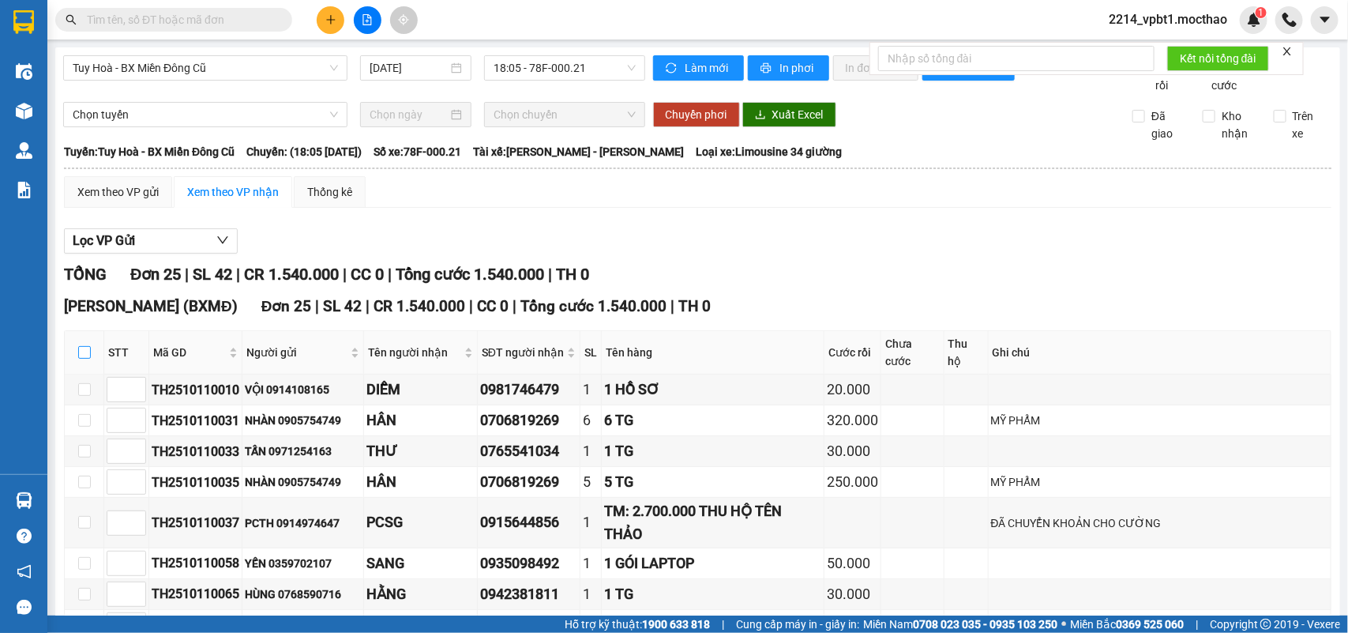
checkbox input "true"
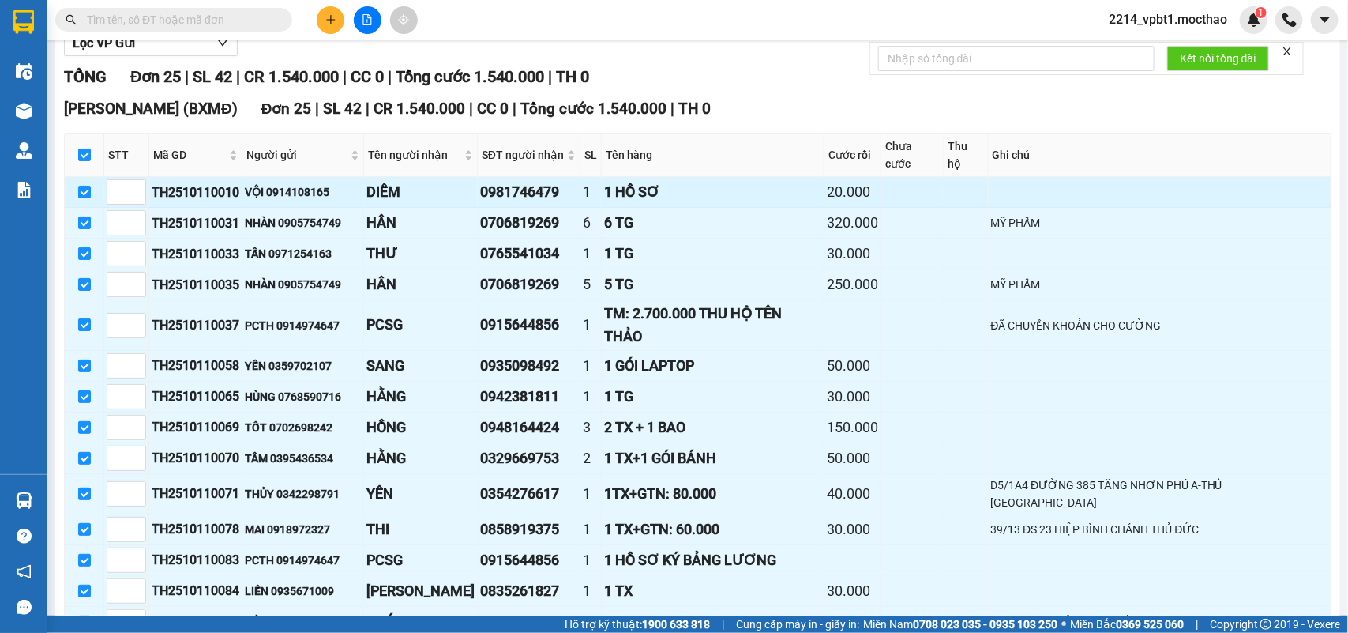
scroll to position [296, 0]
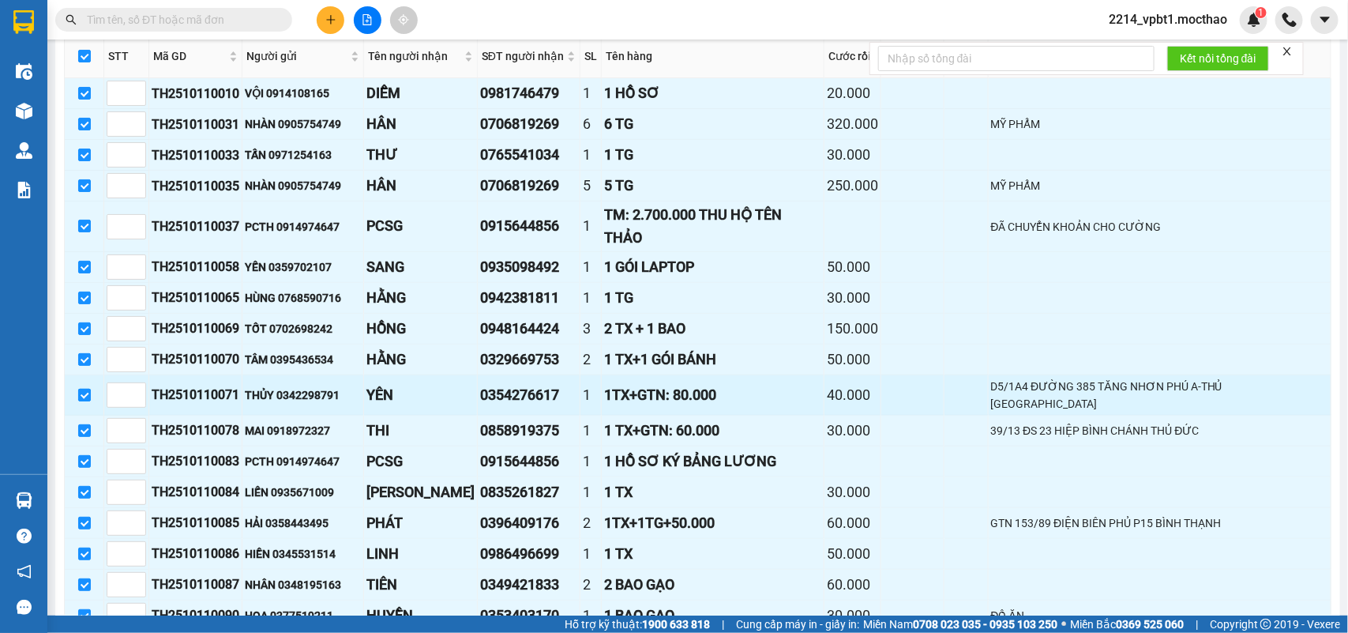
click at [81, 389] on input "checkbox" at bounding box center [84, 395] width 13 height 13
checkbox input "false"
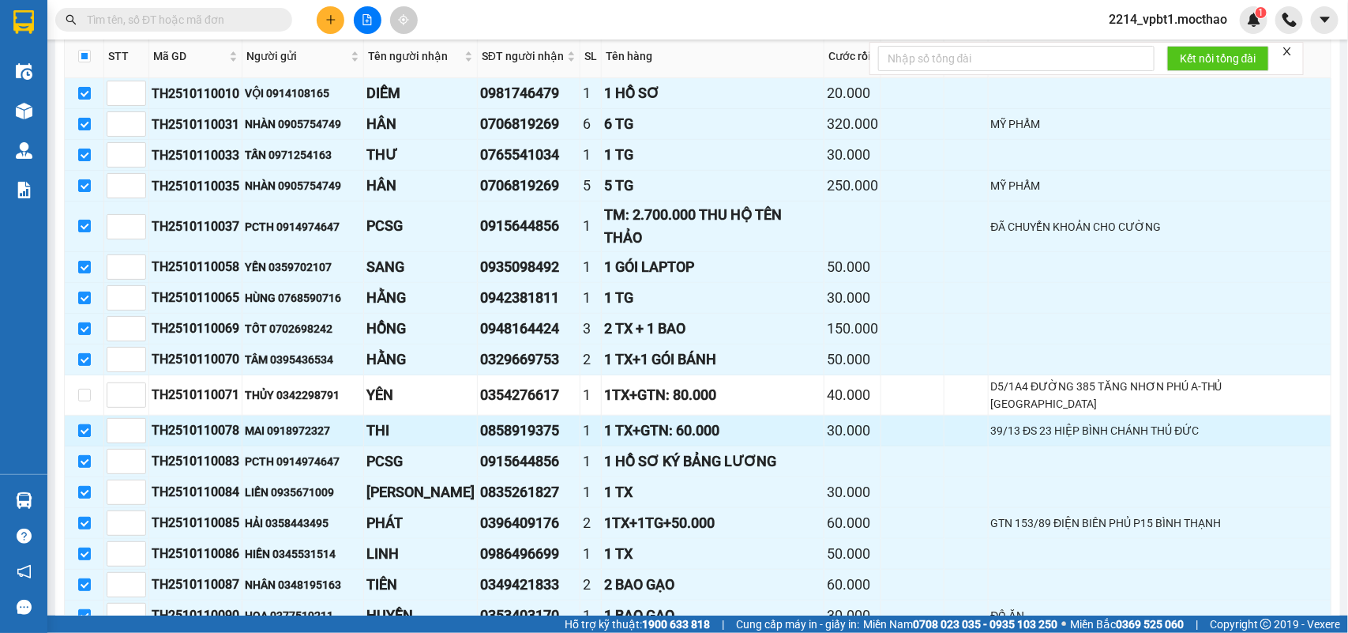
click at [85, 424] on input "checkbox" at bounding box center [84, 430] width 13 height 13
checkbox input "false"
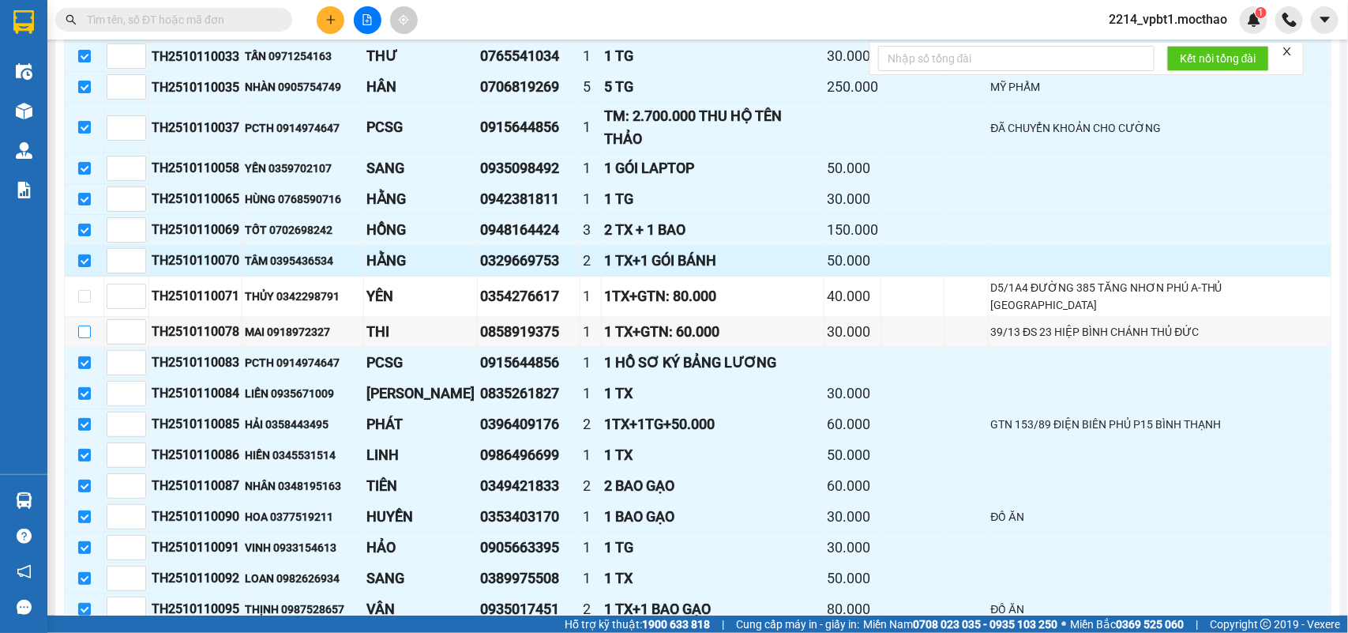
scroll to position [494, 0]
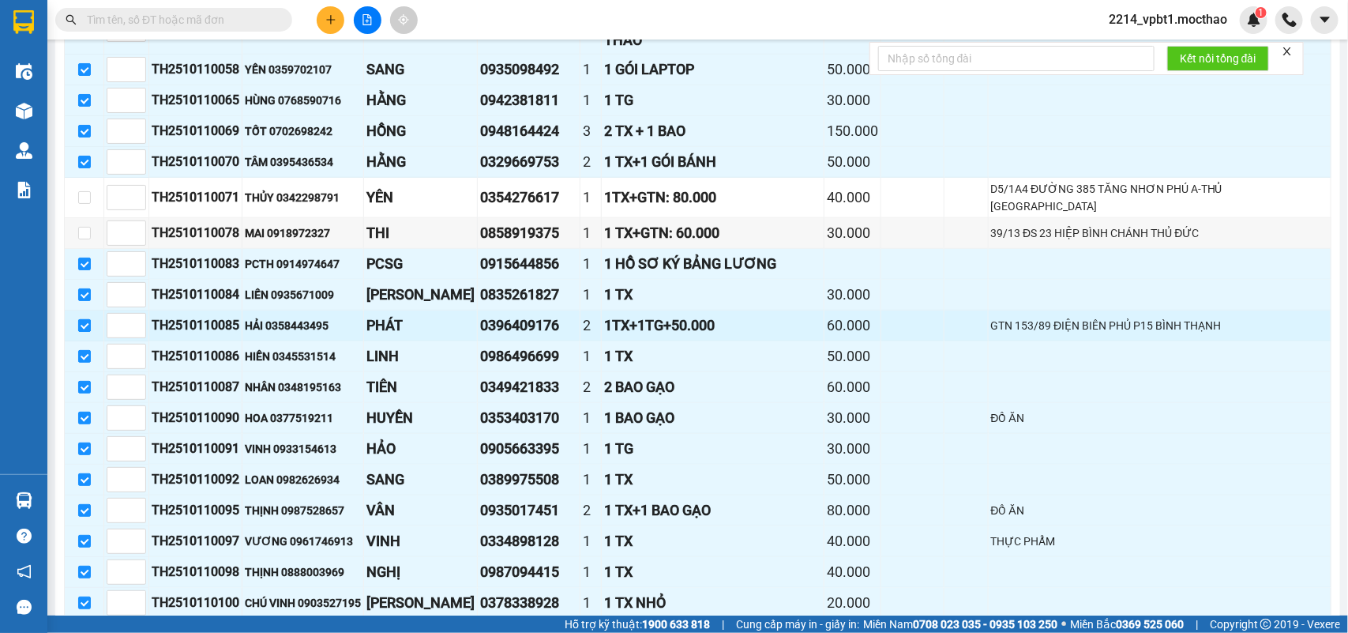
click at [84, 319] on input "checkbox" at bounding box center [84, 325] width 13 height 13
checkbox input "false"
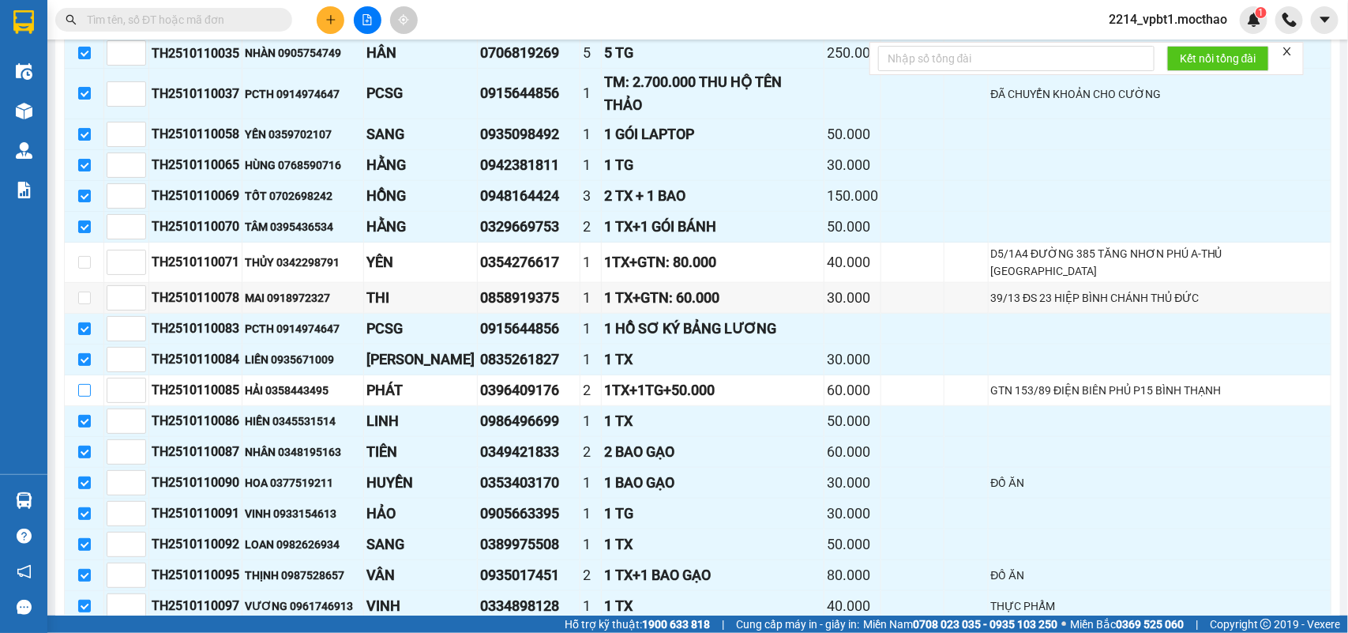
scroll to position [626, 0]
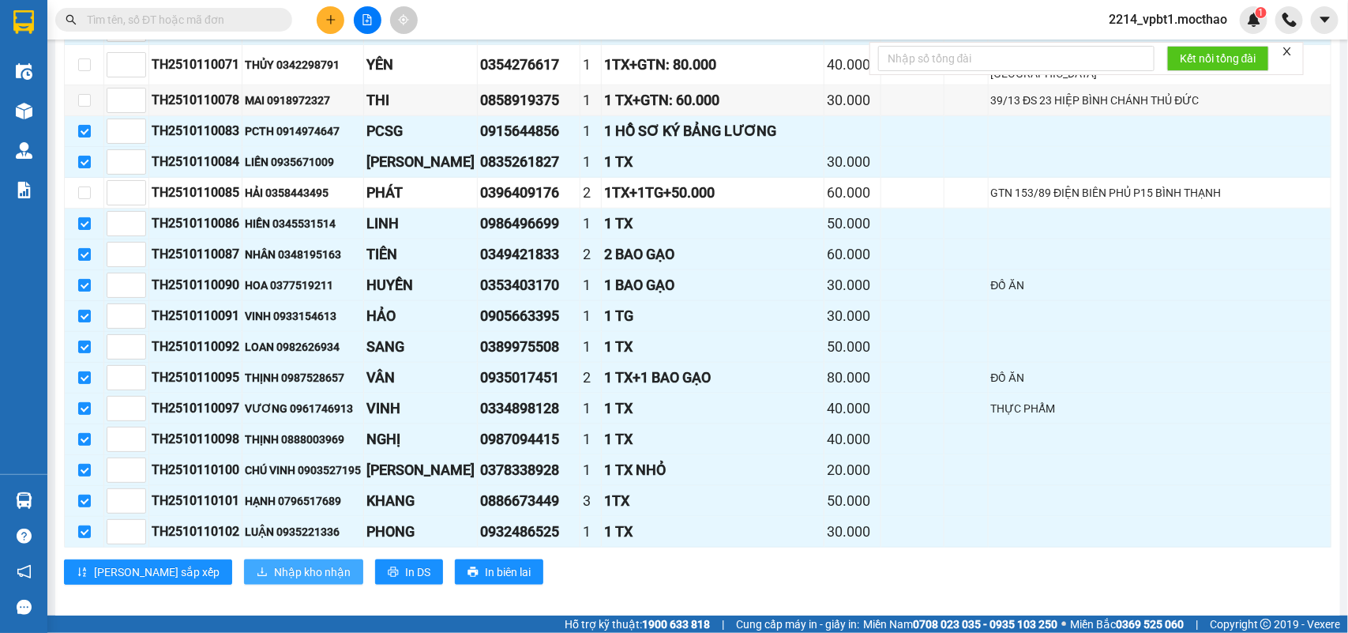
click at [274, 563] on span "Nhập kho nhận" at bounding box center [312, 571] width 77 height 17
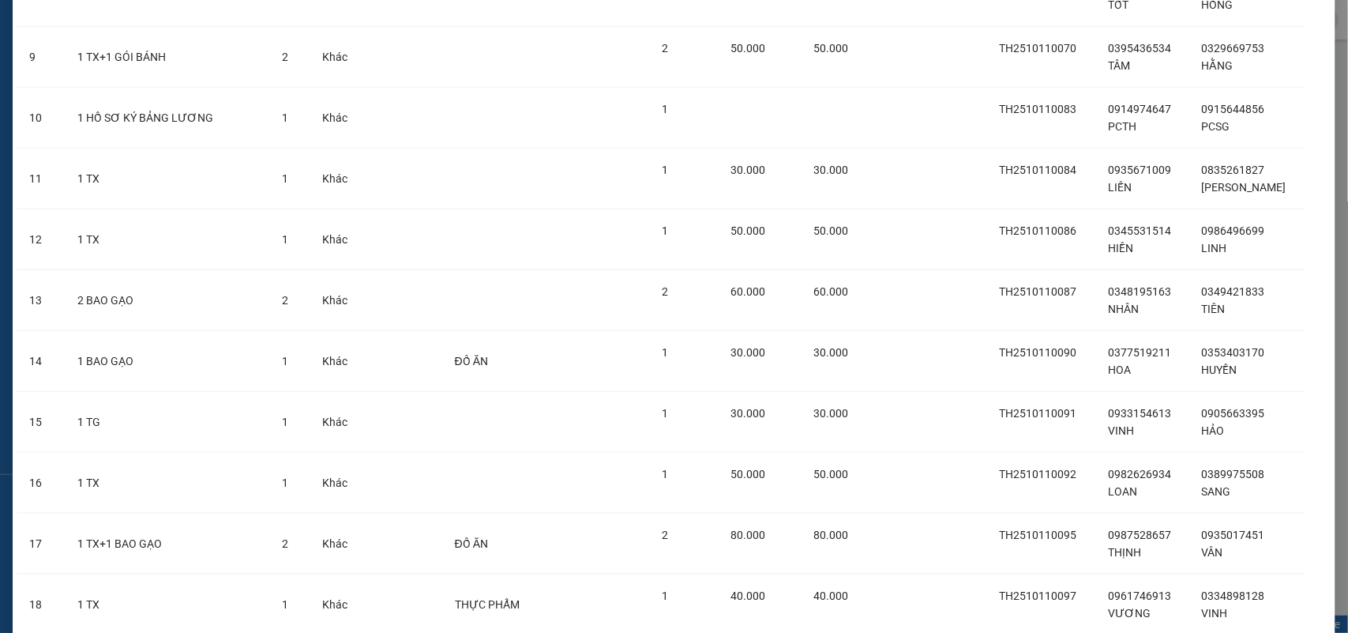
scroll to position [957, 0]
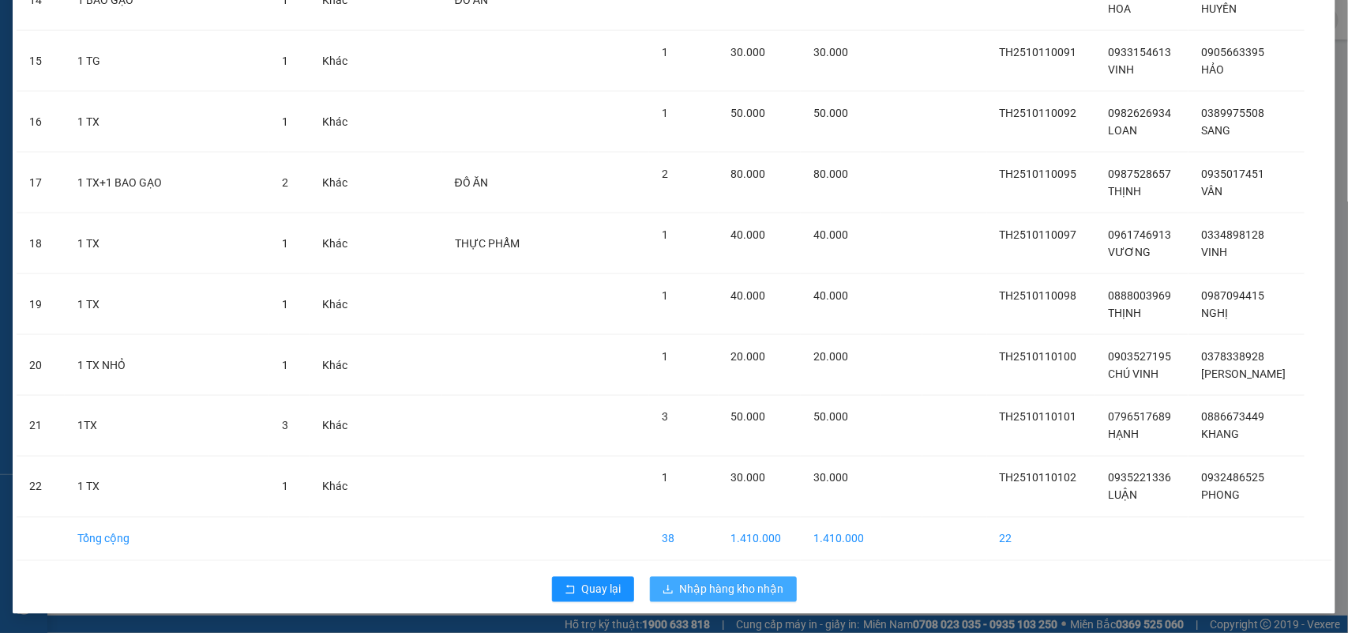
click at [730, 589] on span "Nhập hàng kho nhận" at bounding box center [732, 588] width 104 height 17
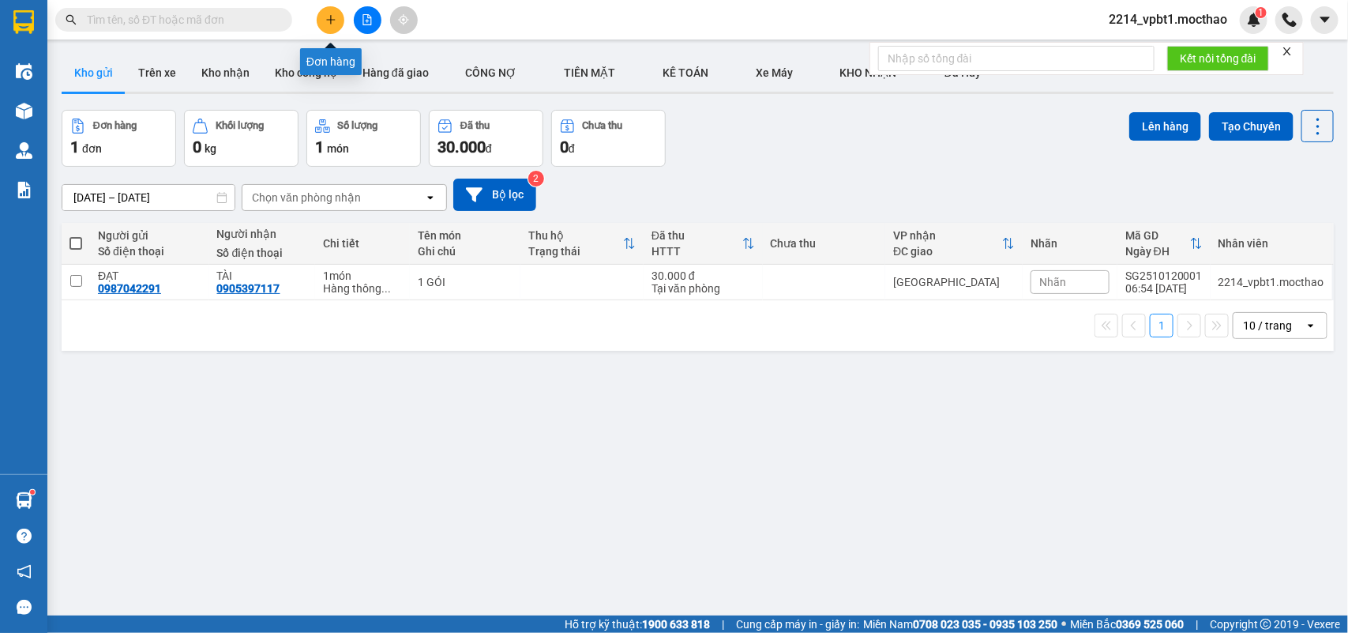
click at [332, 21] on icon "plus" at bounding box center [330, 19] width 11 height 11
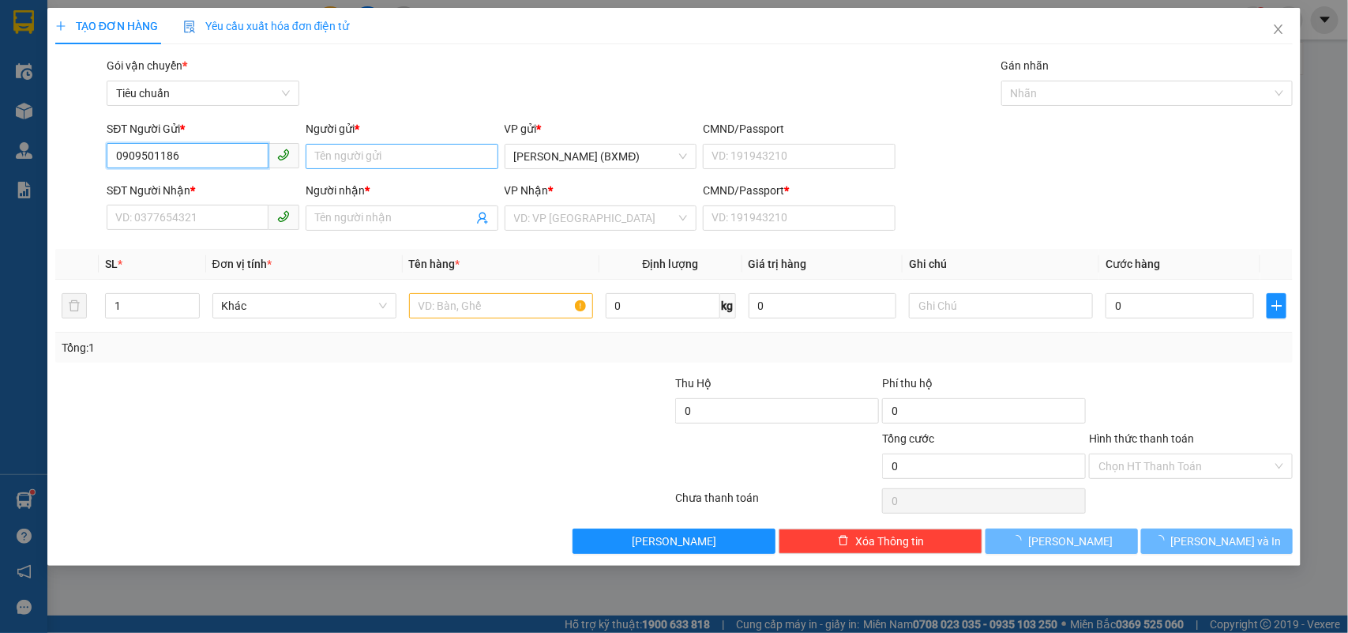
type input "0909501186"
click at [364, 159] on input "Người gửi *" at bounding box center [402, 156] width 193 height 25
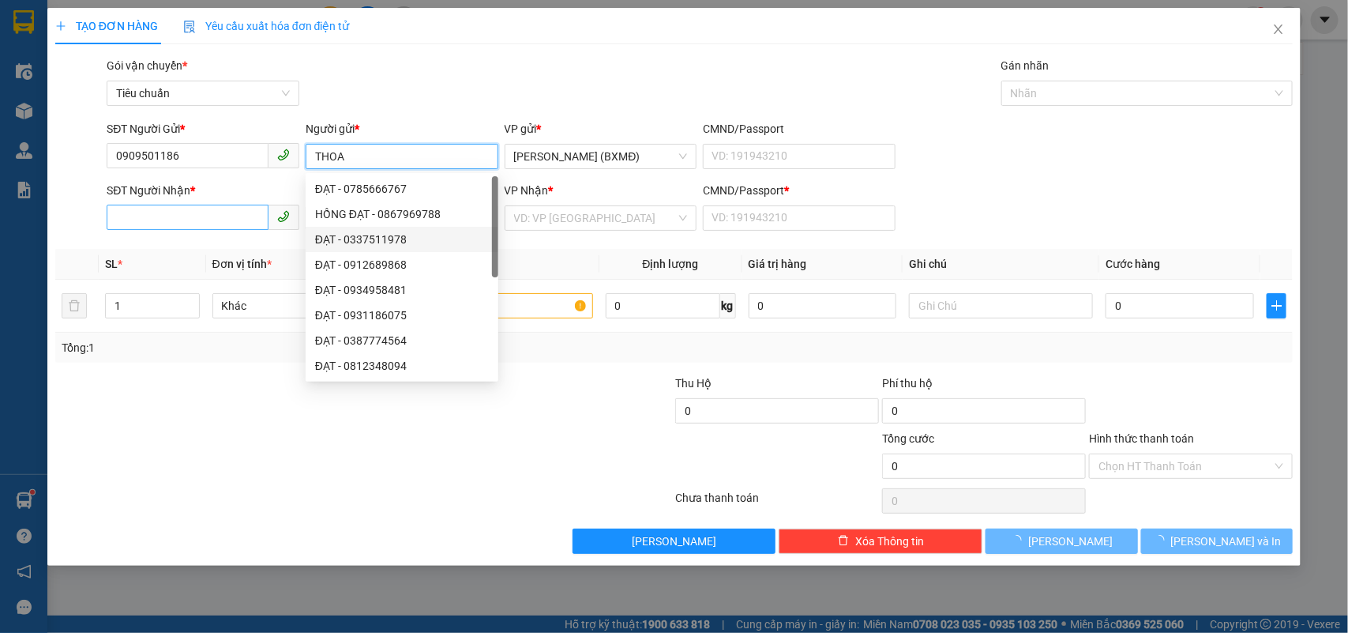
type input "THOA"
click at [198, 199] on div "SĐT Người Nhận *" at bounding box center [203, 190] width 193 height 17
click at [198, 213] on input "SĐT Người Nhận *" at bounding box center [188, 217] width 162 height 25
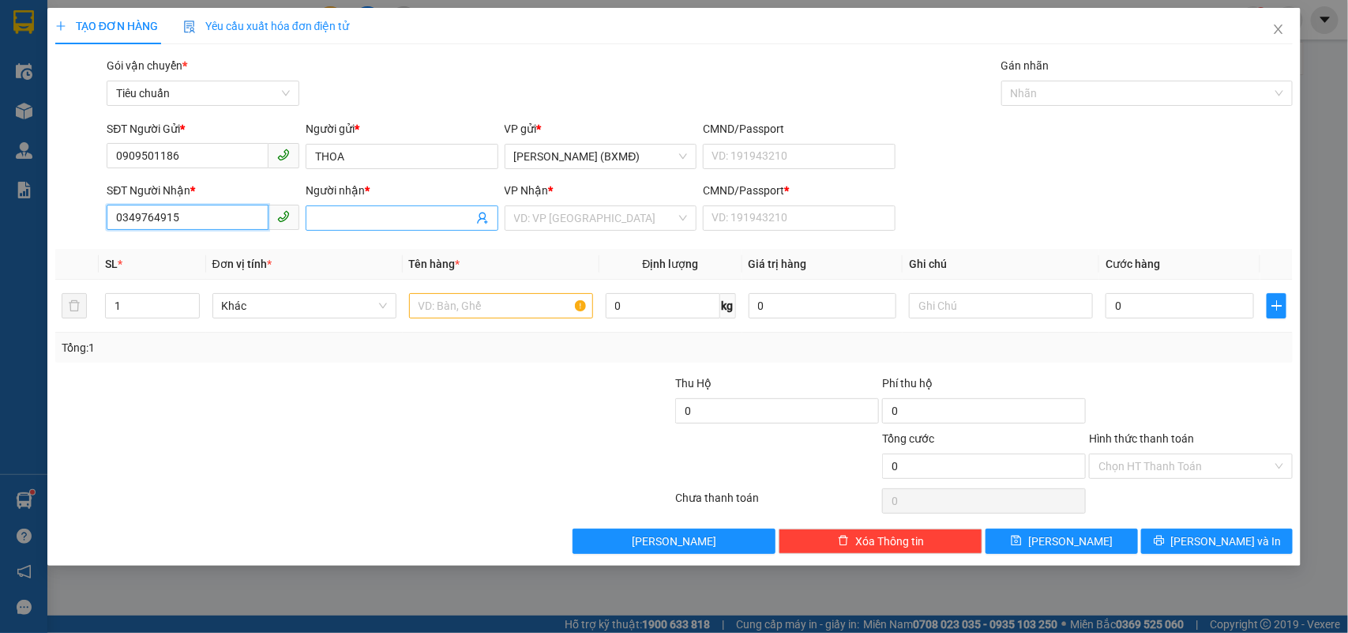
type input "0349764915"
click at [320, 211] on input "Người nhận *" at bounding box center [394, 217] width 158 height 17
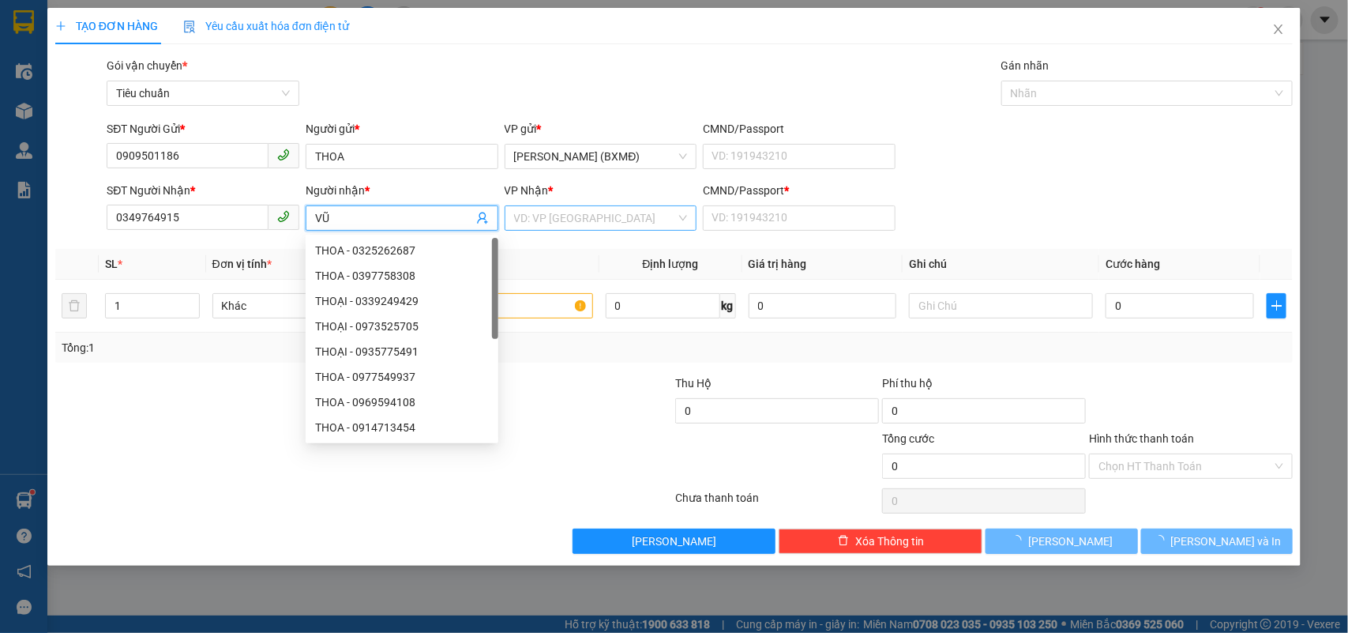
type input "VŨ"
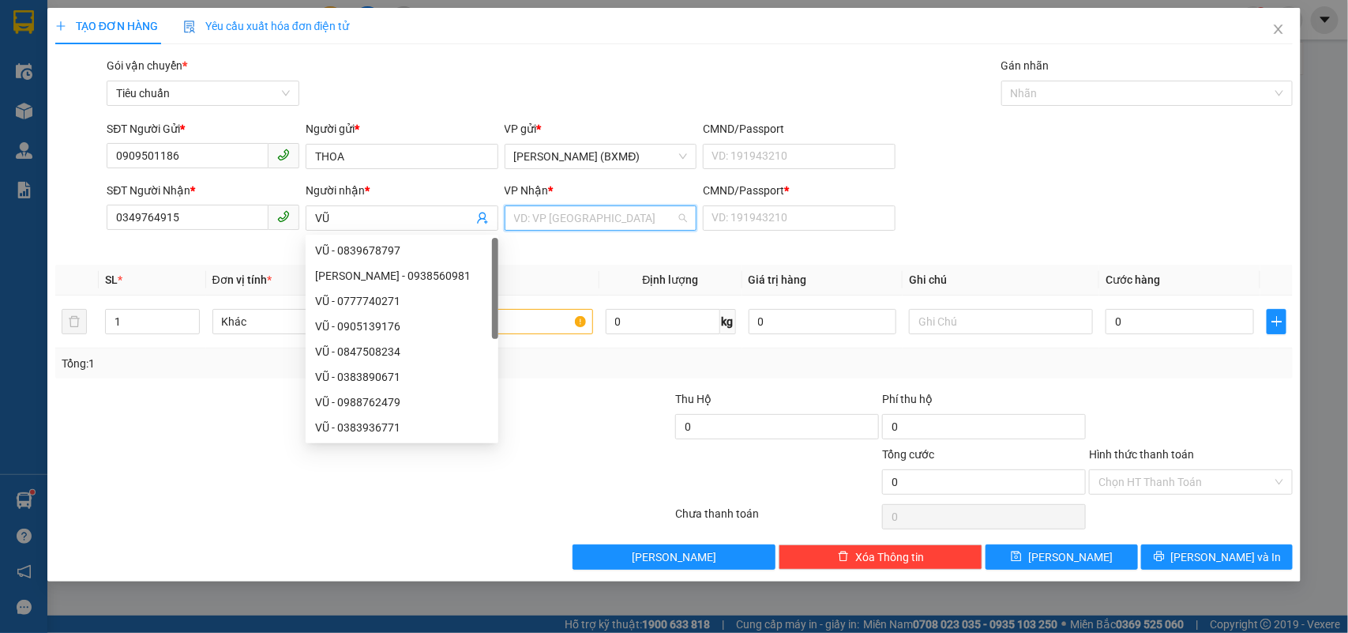
click at [546, 216] on input "search" at bounding box center [595, 218] width 163 height 24
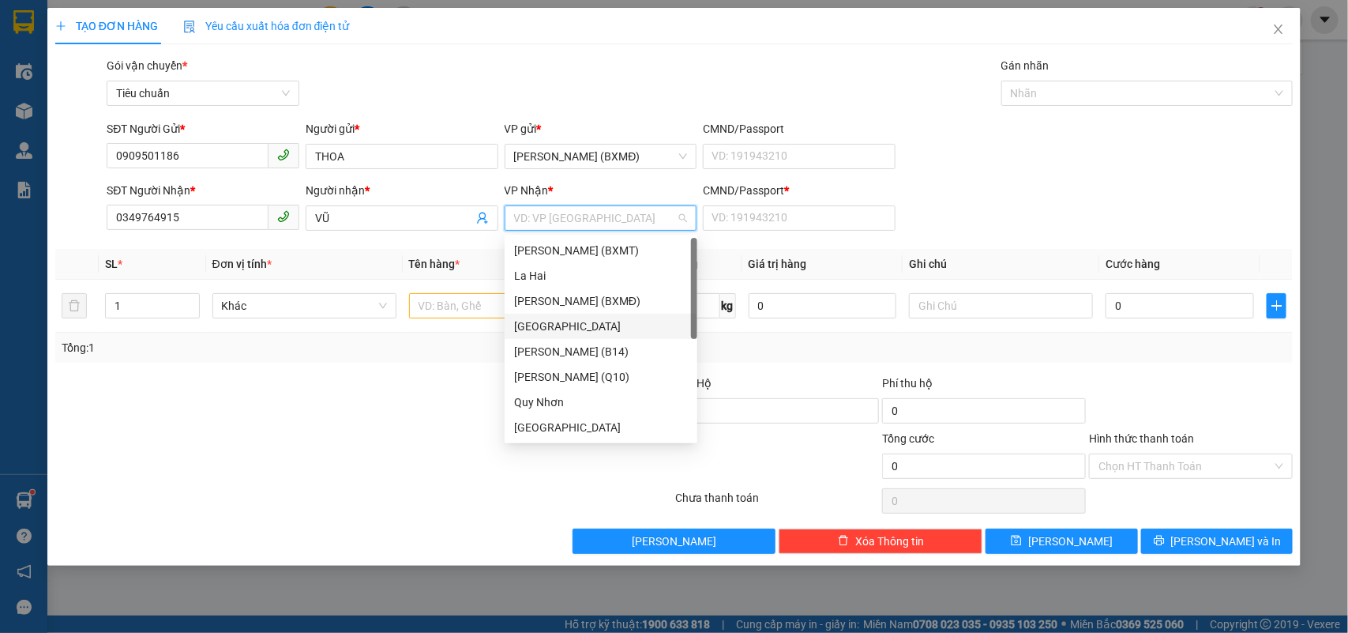
click at [545, 321] on div "[GEOGRAPHIC_DATA]" at bounding box center [601, 325] width 174 height 17
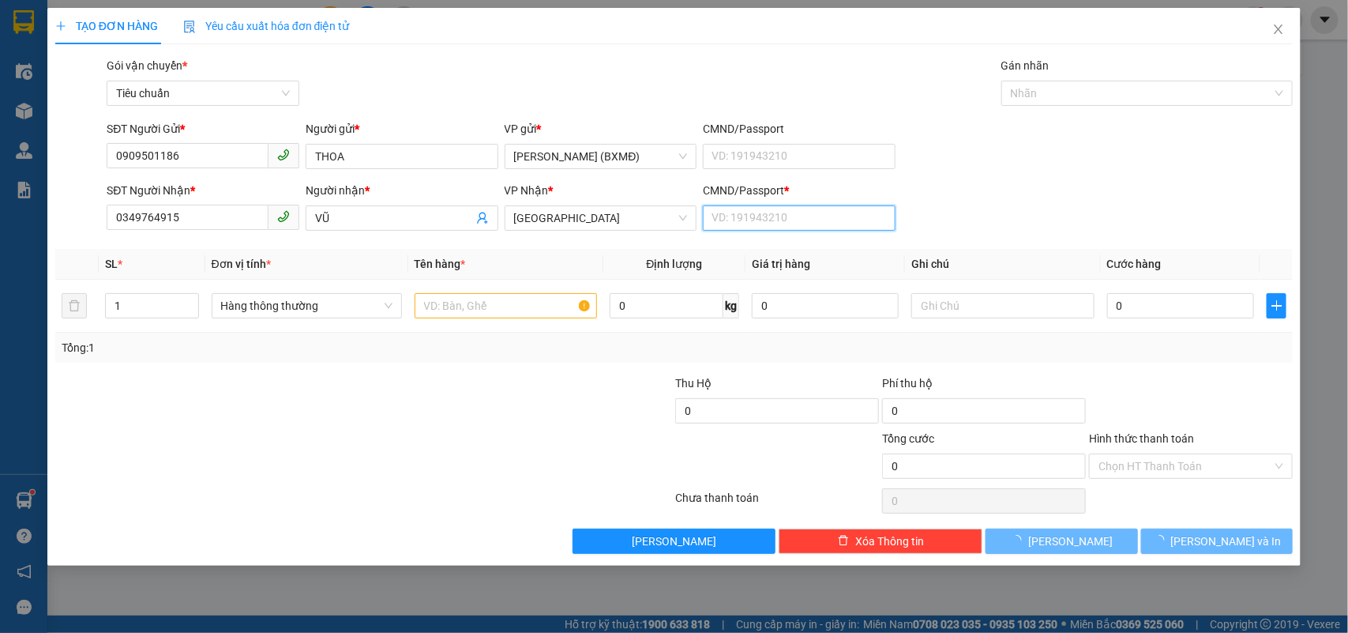
click at [727, 218] on input "CMND/Passport *" at bounding box center [799, 217] width 193 height 25
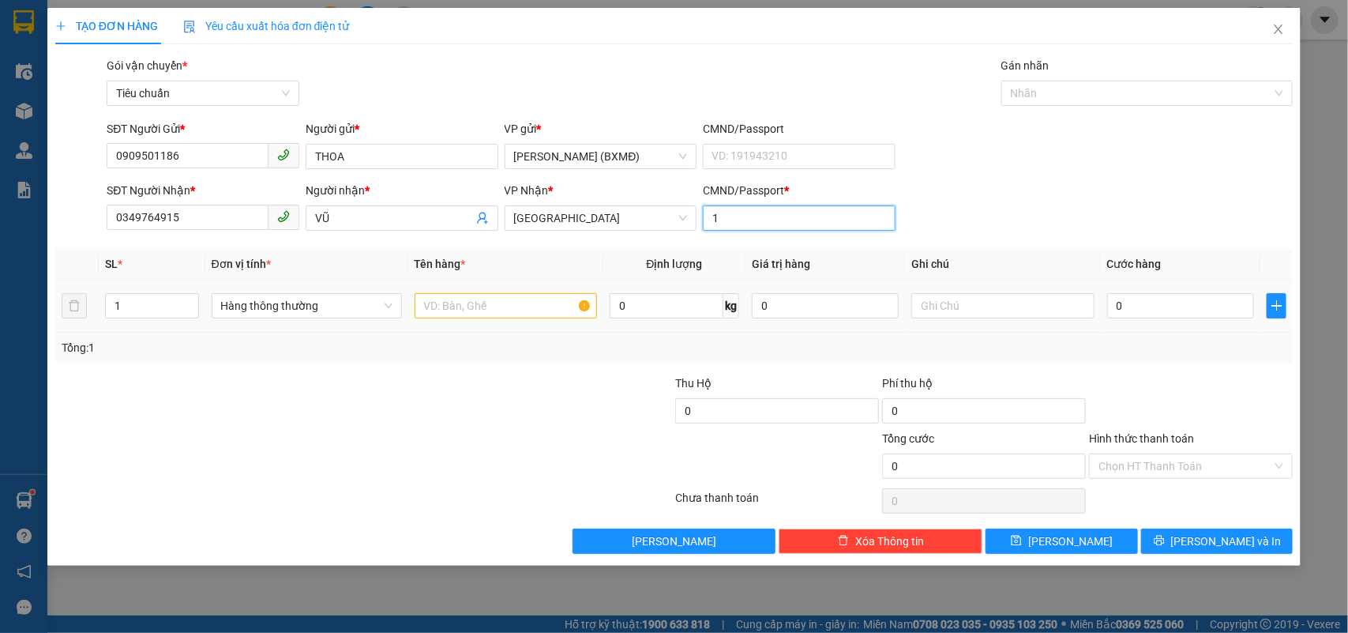
type input "1"
click at [439, 280] on th "Tên hàng *" at bounding box center [505, 264] width 195 height 31
click at [451, 309] on input "text" at bounding box center [506, 305] width 182 height 25
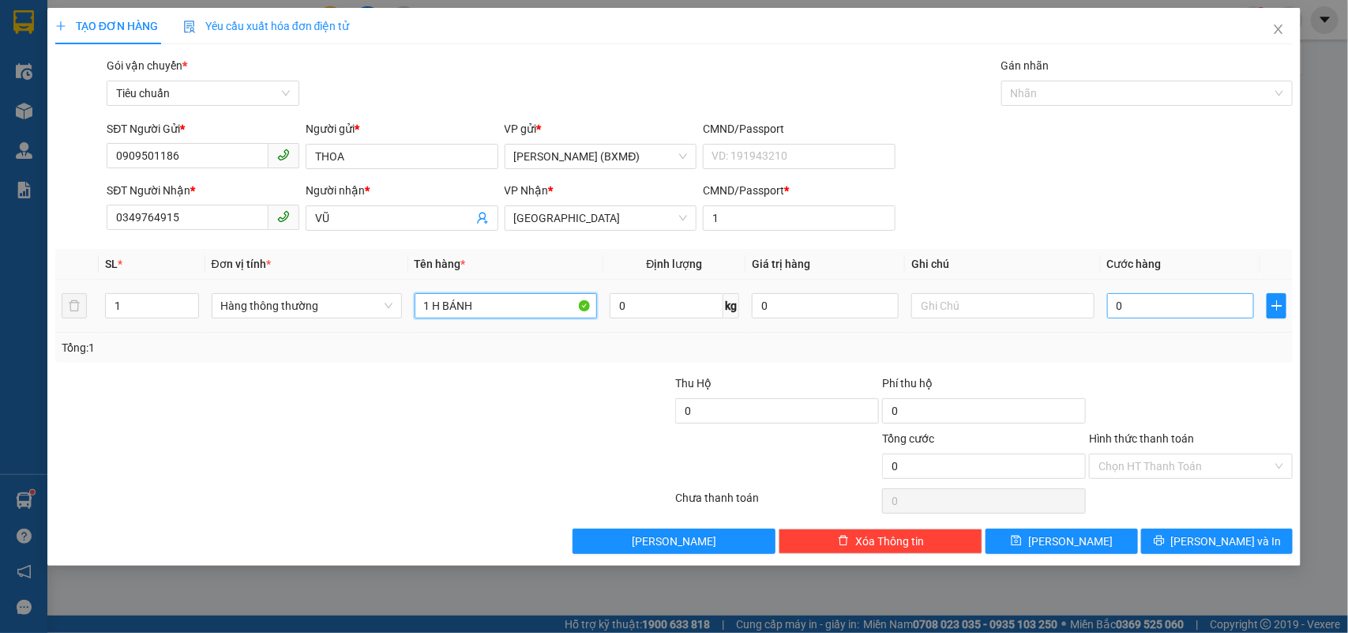
type input "1 H BÁNH"
click at [1159, 312] on input "0" at bounding box center [1180, 305] width 147 height 25
type input "003"
type input "3"
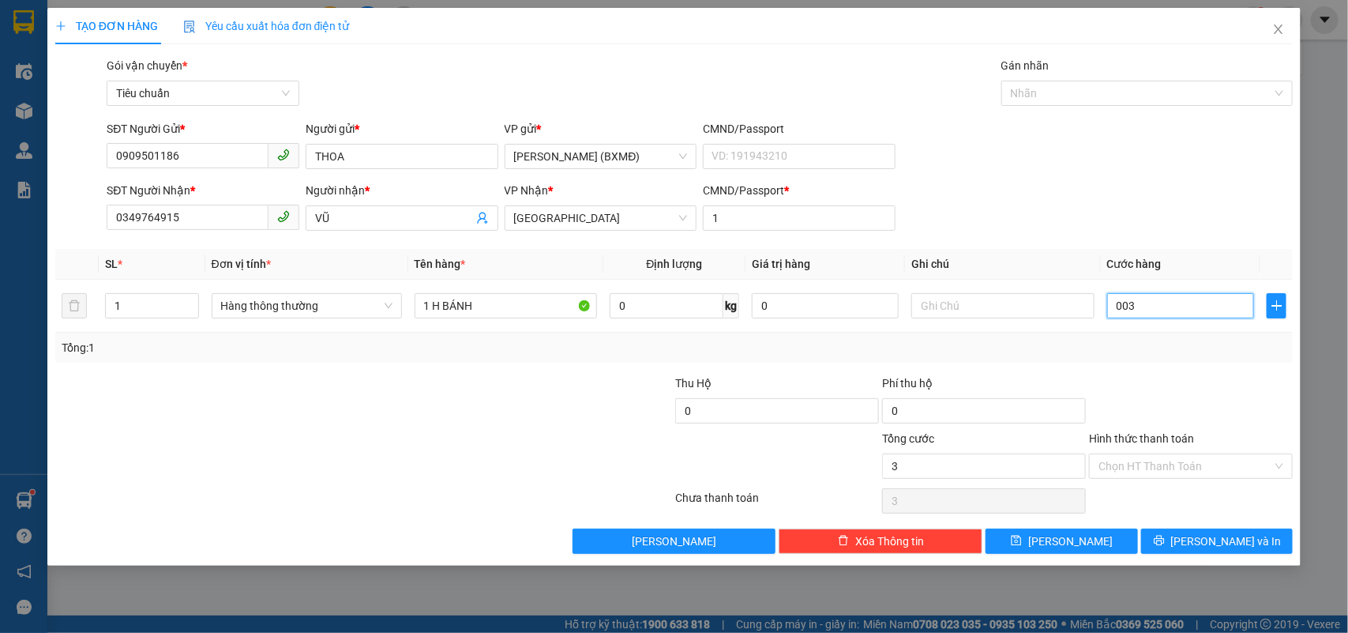
type input "0.030"
type input "30"
type input "30.000"
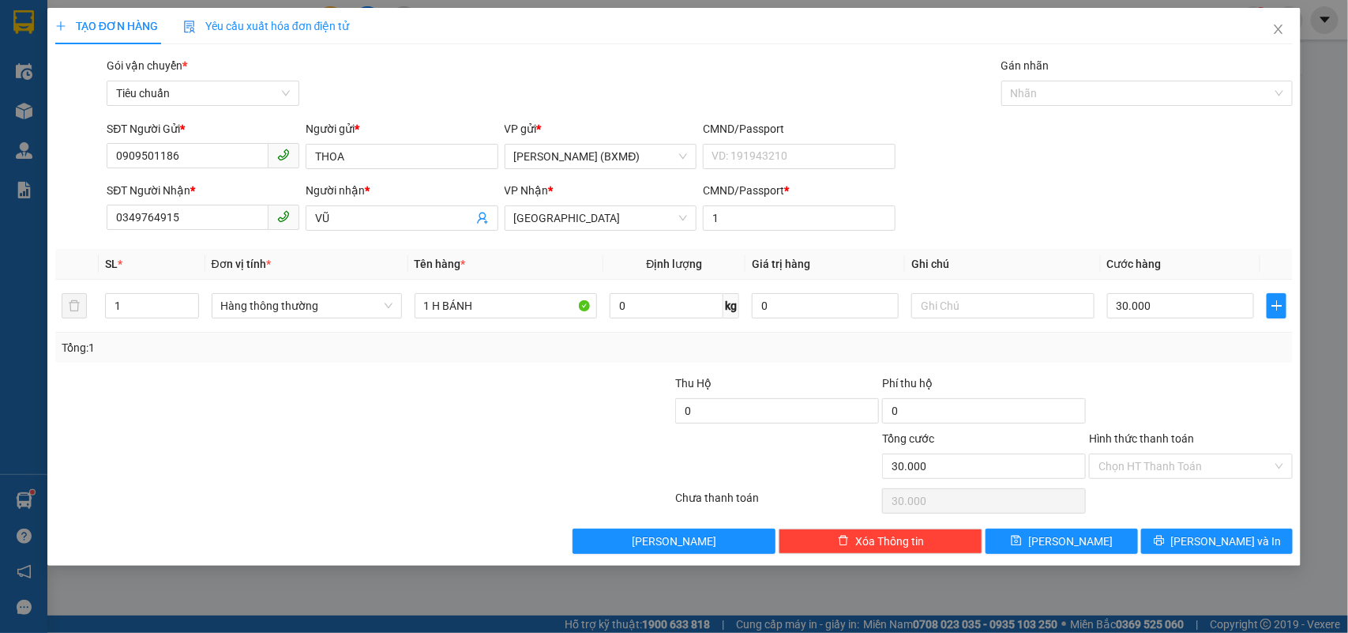
click at [1129, 370] on div "Transit Pickup Surcharge Ids Transit Deliver Surcharge Ids Transit Deliver Surc…" at bounding box center [674, 305] width 1238 height 497
click at [1175, 460] on input "Hình thức thanh toán" at bounding box center [1185, 466] width 174 height 24
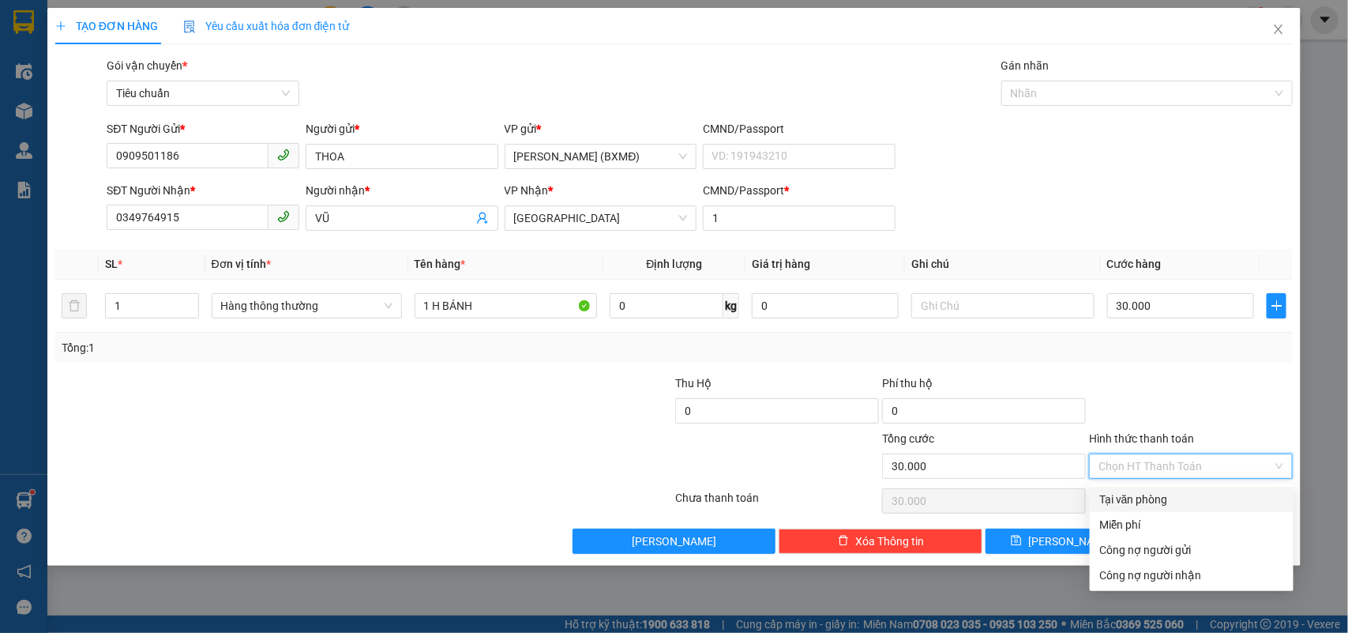
click at [1138, 504] on div "Tại văn phòng" at bounding box center [1191, 498] width 185 height 17
type input "0"
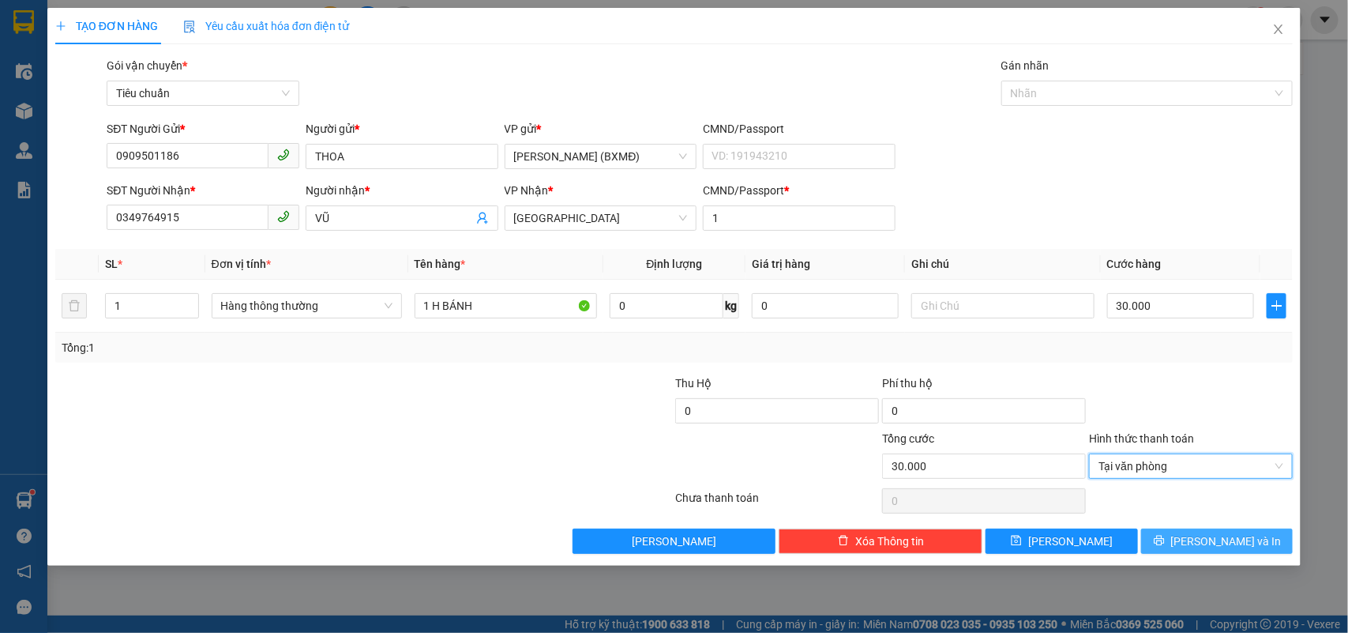
click at [1204, 553] on button "Lưu và In" at bounding box center [1217, 540] width 152 height 25
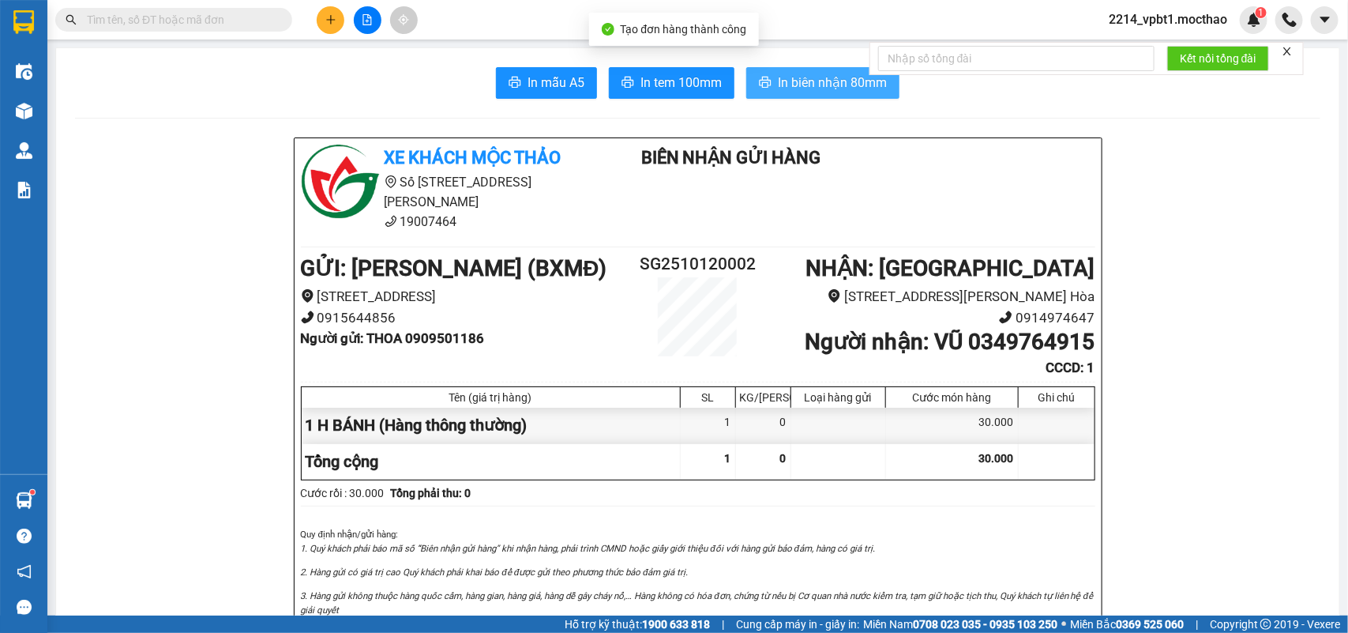
click at [834, 92] on span "In biên nhận 80mm" at bounding box center [832, 83] width 109 height 20
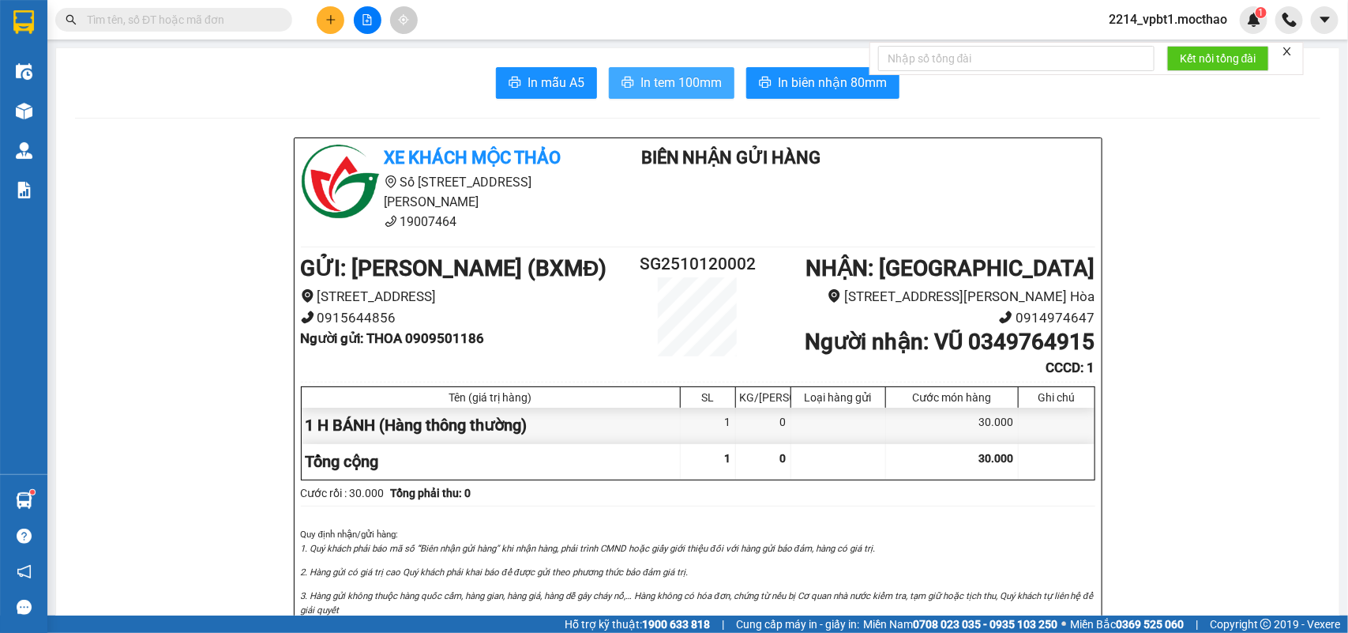
click at [667, 84] on span "In tem 100mm" at bounding box center [680, 83] width 81 height 20
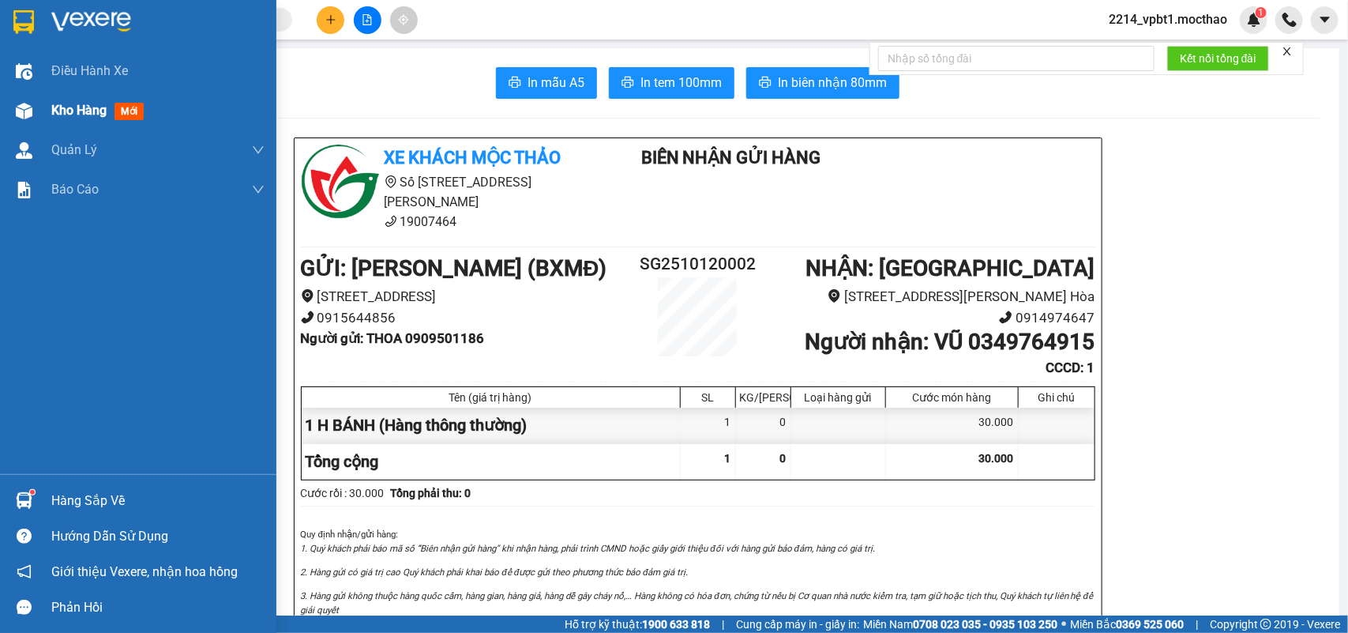
click at [80, 111] on span "Kho hàng" at bounding box center [78, 110] width 55 height 15
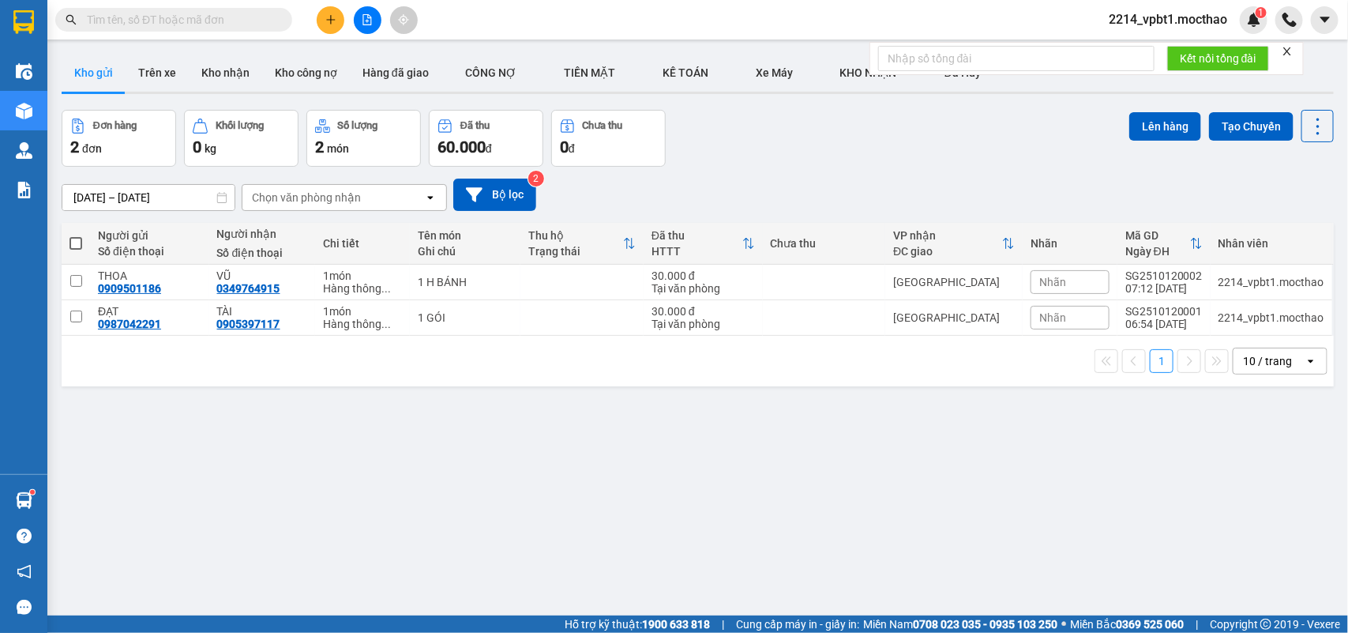
click at [208, 28] on input "text" at bounding box center [180, 19] width 186 height 17
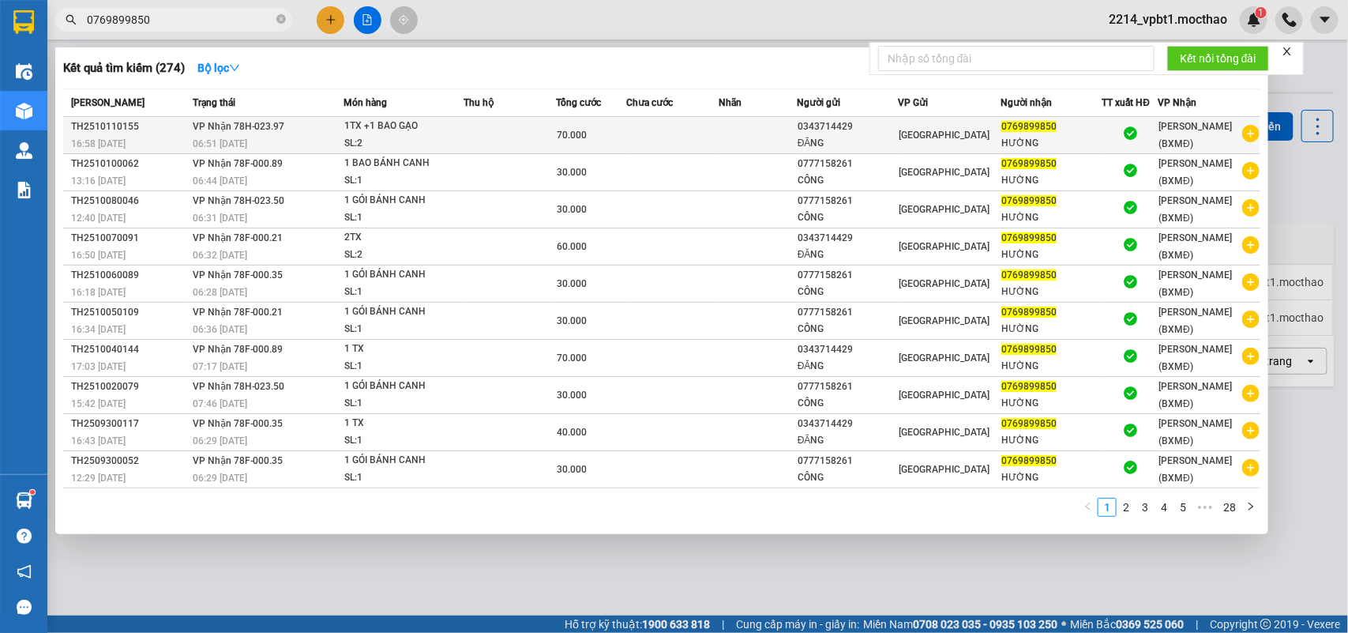
type input "0769899850"
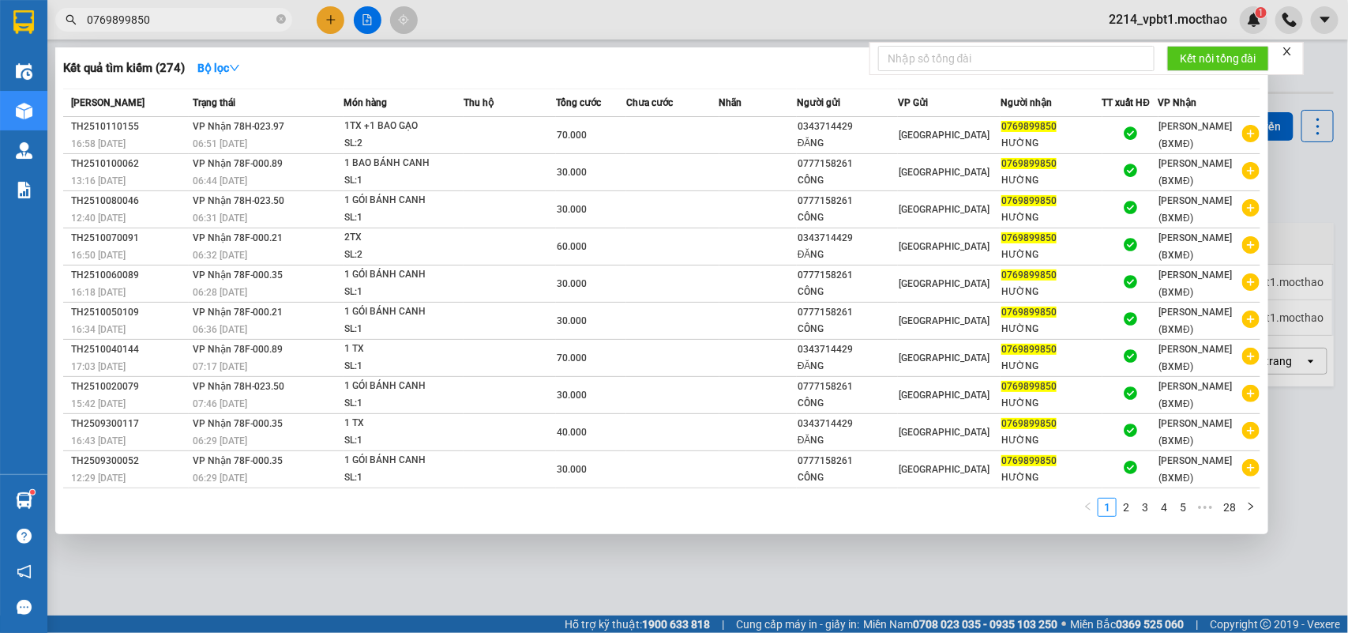
click at [610, 118] on td "70.000" at bounding box center [591, 135] width 70 height 37
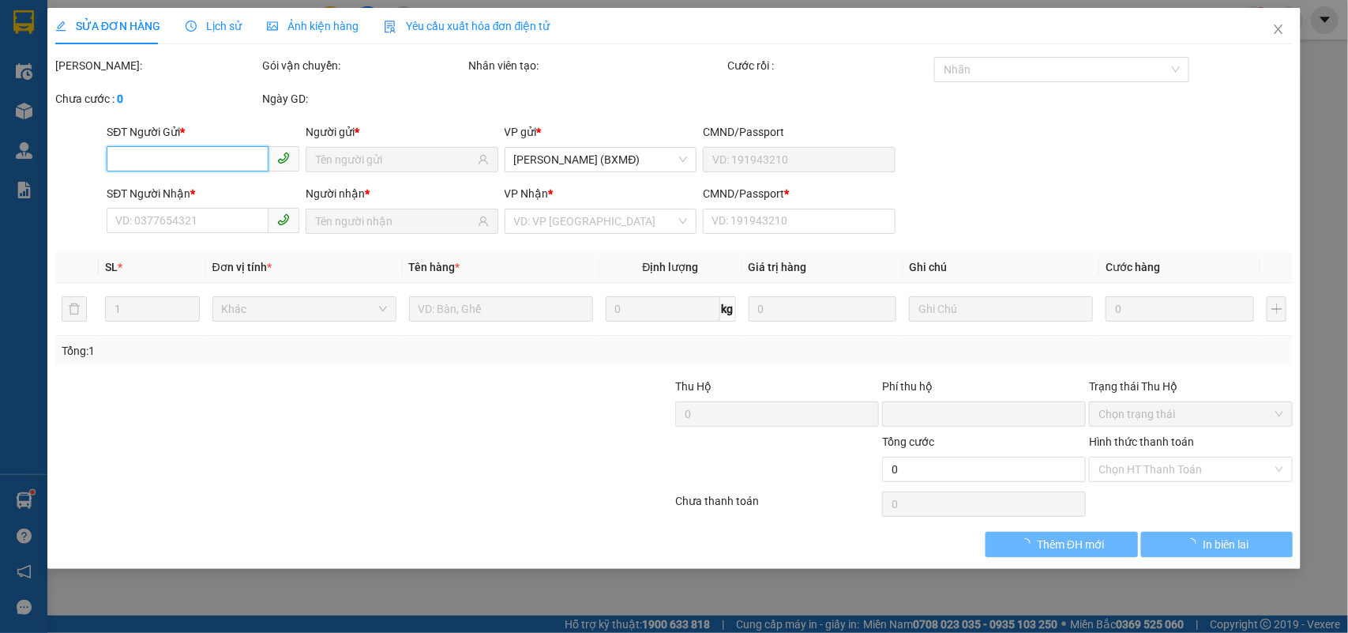
type input "0343714429"
type input "ĐĂNG"
type input "0769899850"
type input "HƯỜNG"
type input "1"
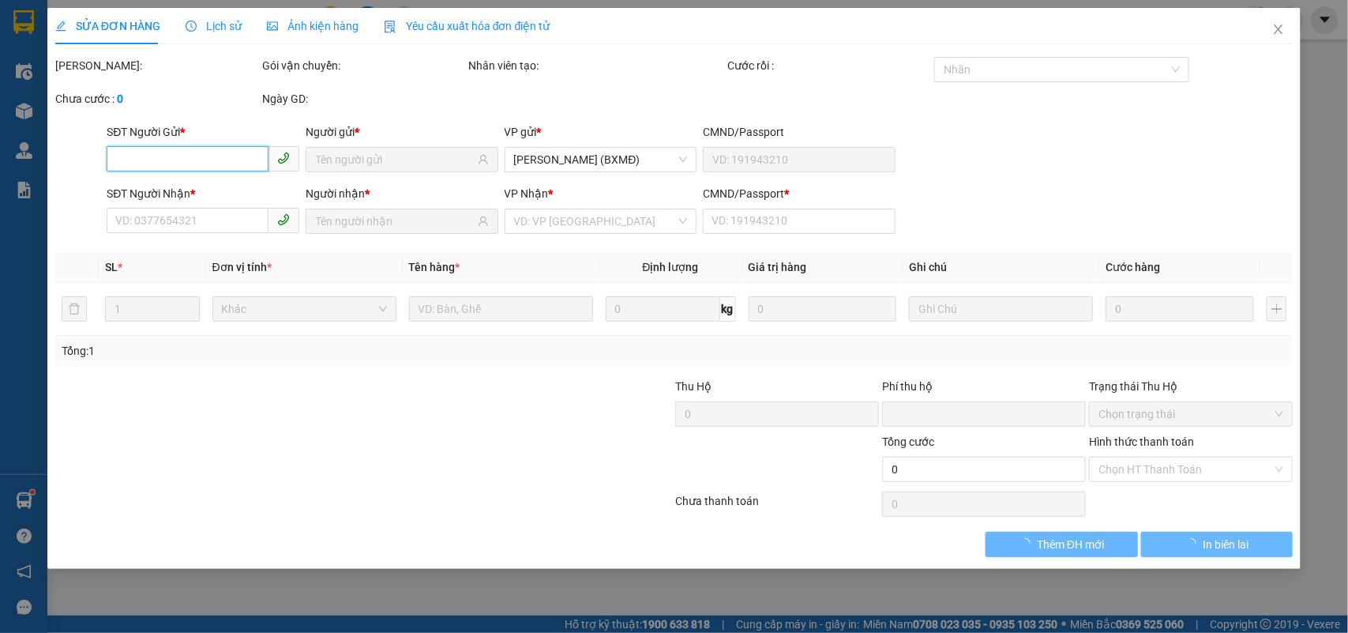
type input "0"
type input "70.000"
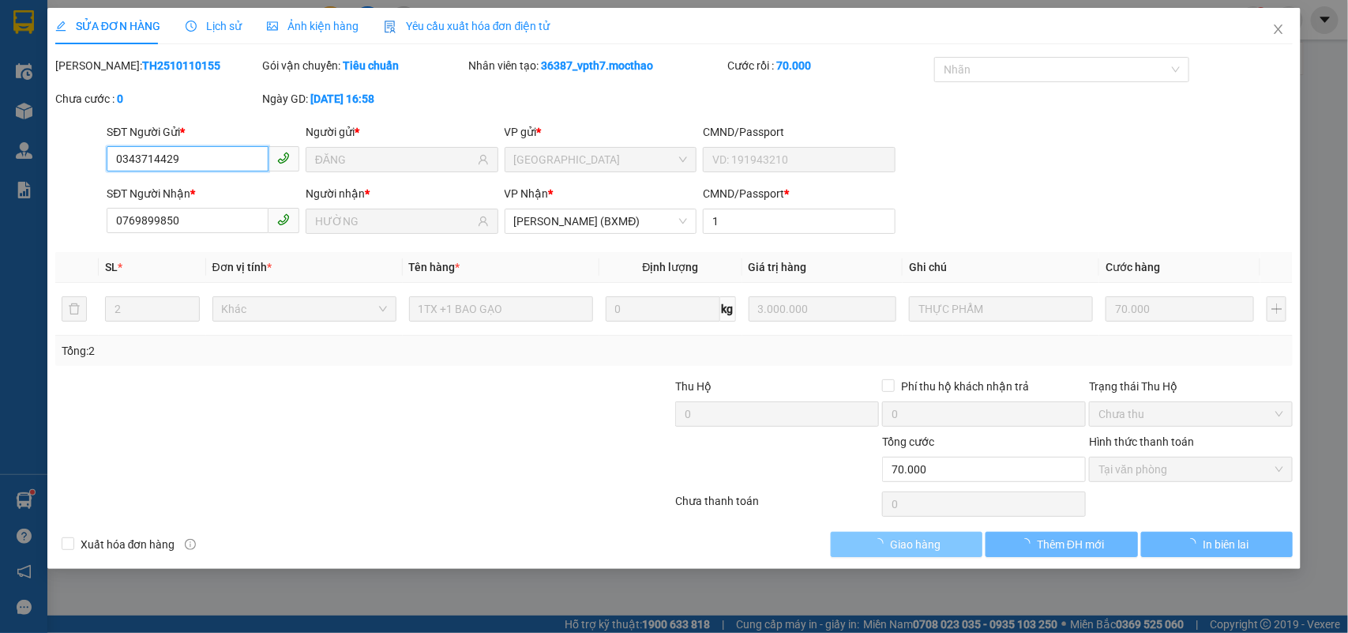
checkbox input "true"
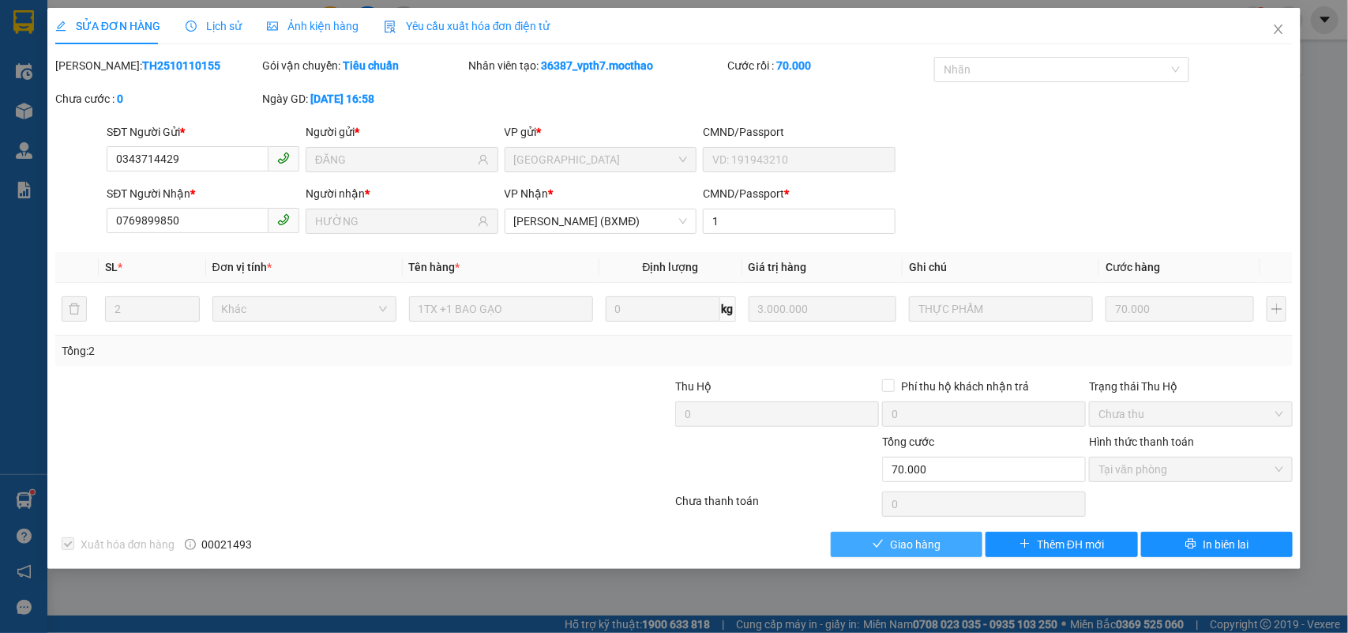
click at [914, 547] on span "Giao hàng" at bounding box center [915, 543] width 51 height 17
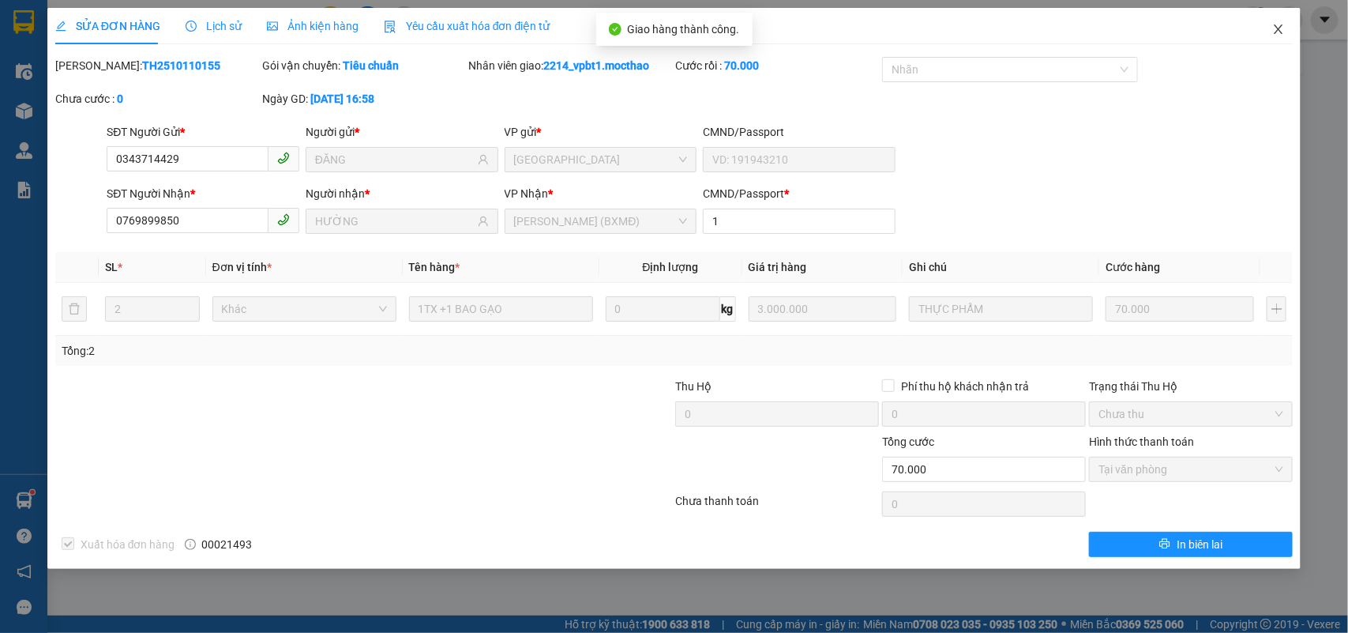
click at [1270, 28] on span "Close" at bounding box center [1278, 30] width 44 height 44
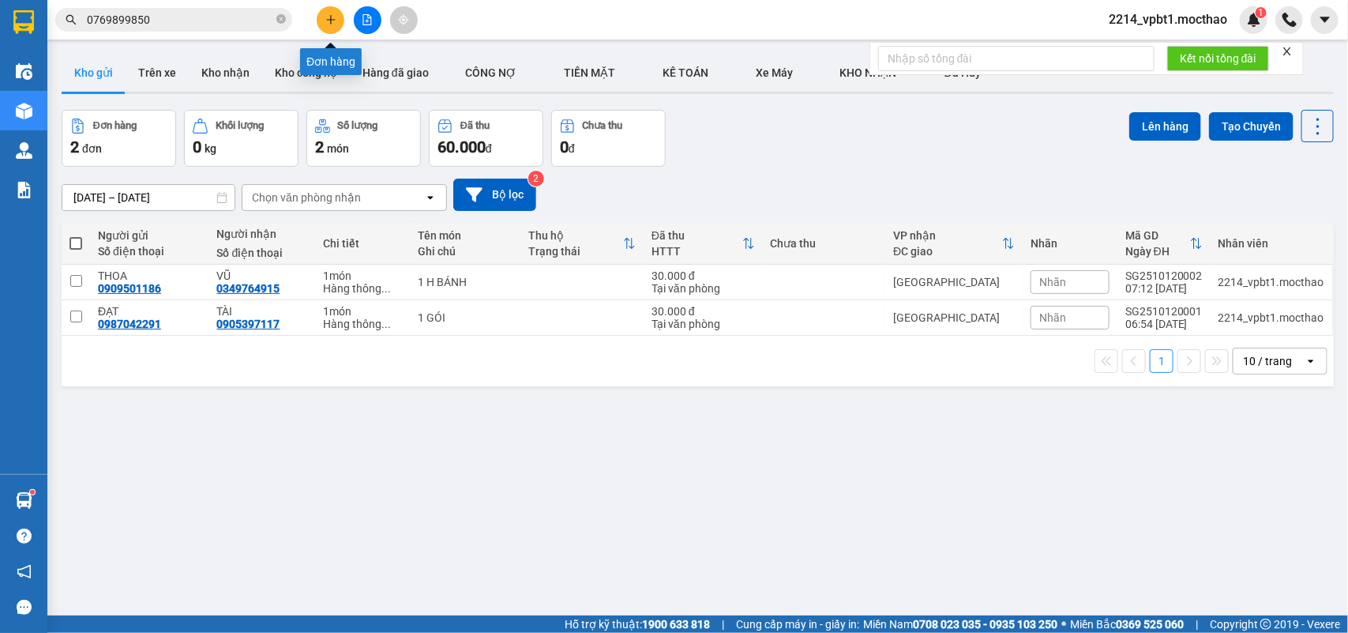
click at [321, 17] on button at bounding box center [331, 20] width 28 height 28
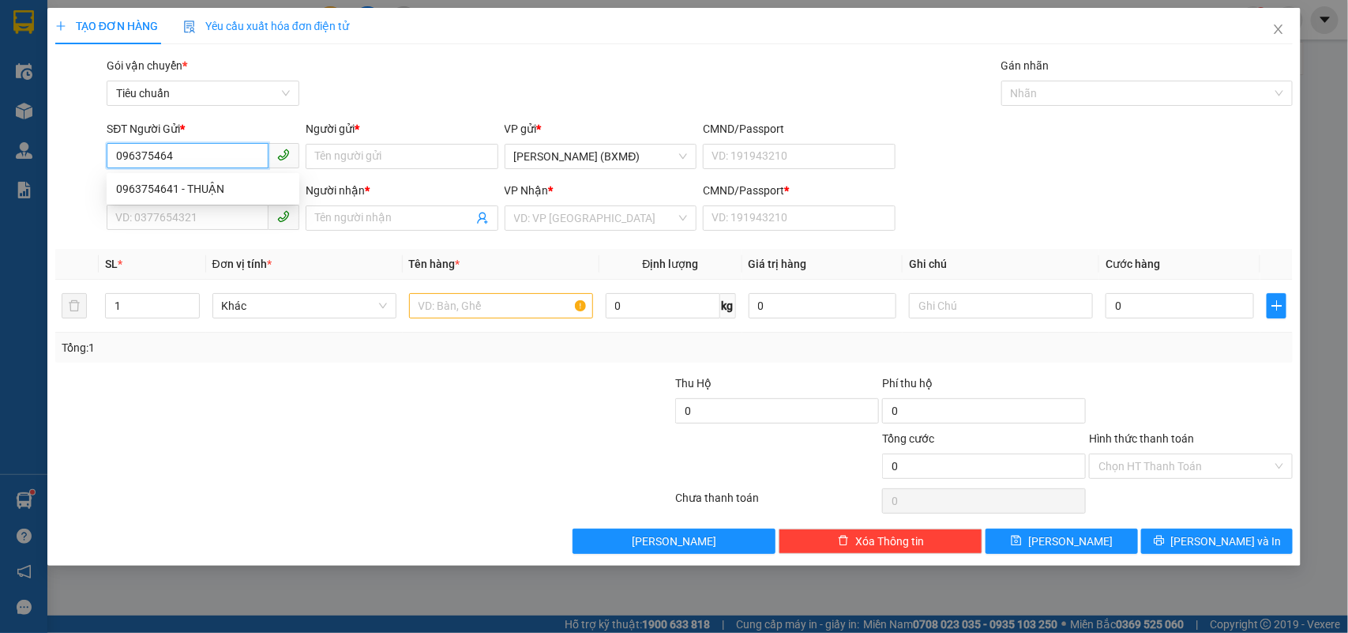
type input "0963754641"
click at [170, 188] on div "0963754641 - THUẬN" at bounding box center [203, 188] width 174 height 17
type input "THUẬN"
type input "0978869195"
type input "THAO"
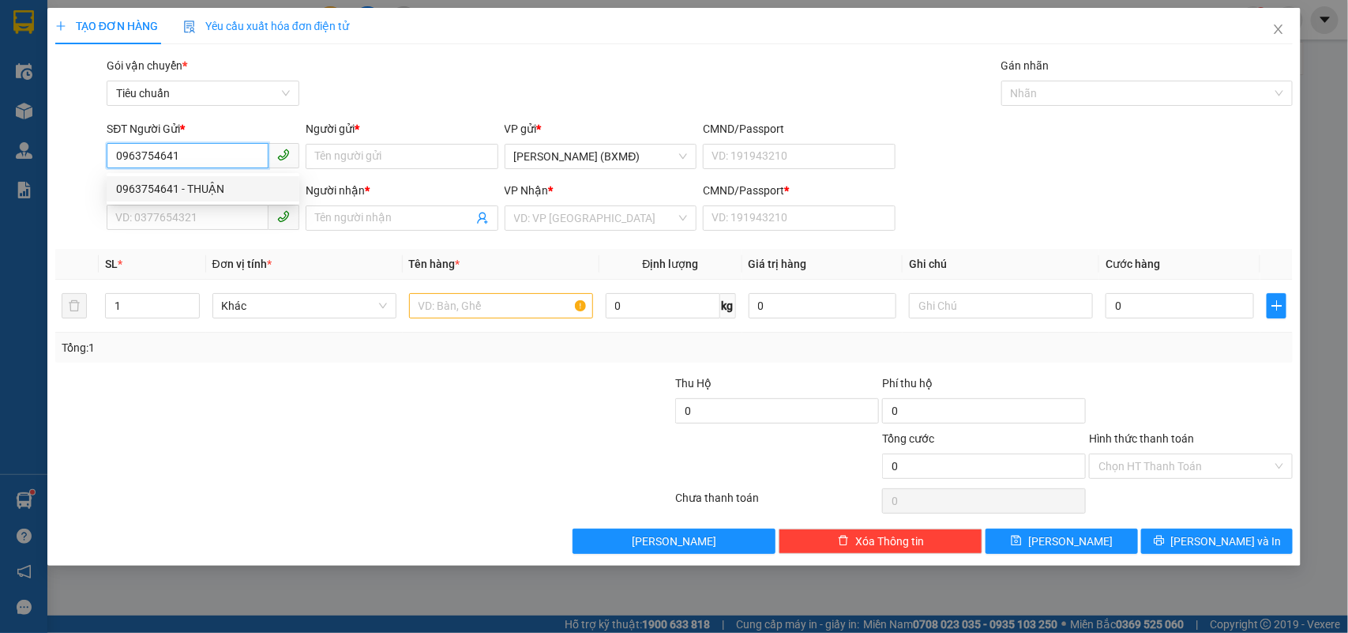
type input "1"
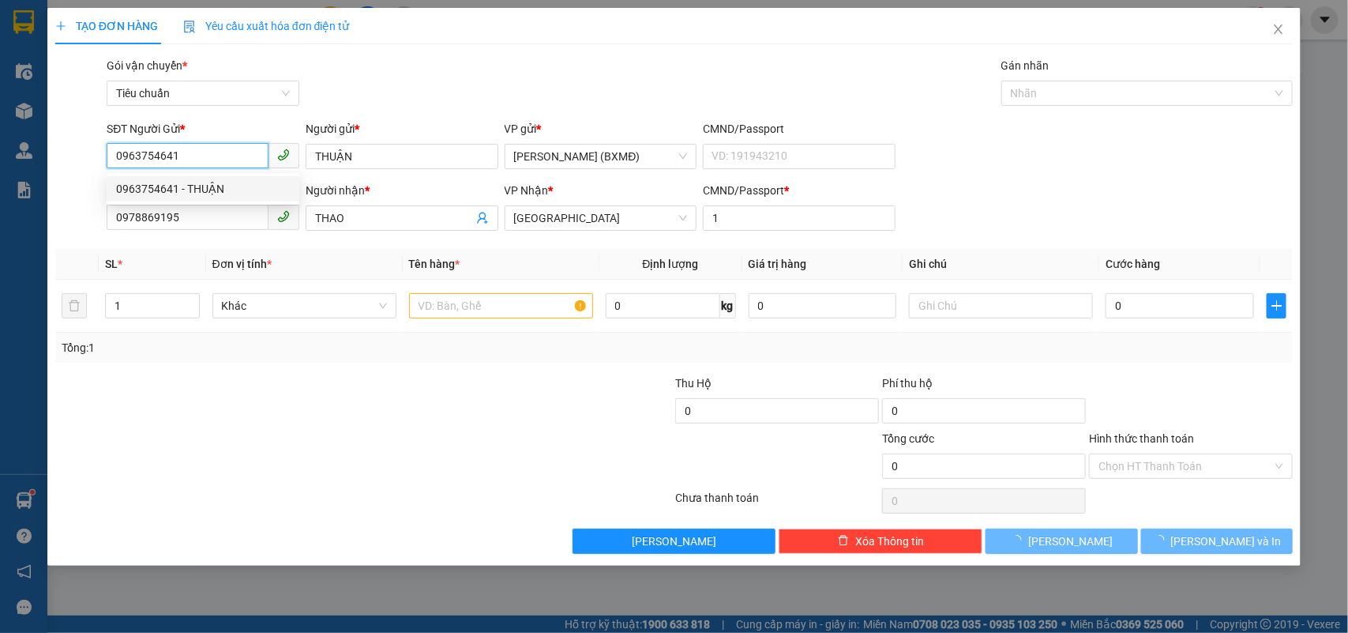
type input "80.000"
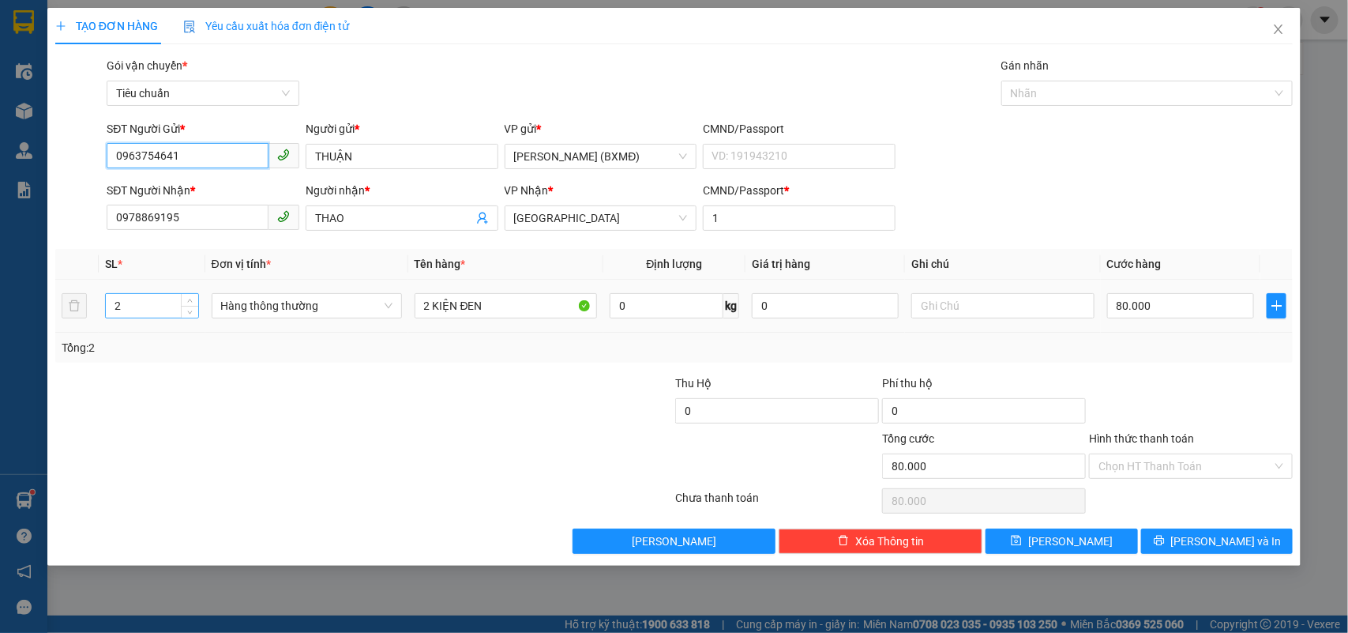
type input "0963754641"
click at [125, 314] on input "2" at bounding box center [152, 306] width 92 height 24
type input "1"
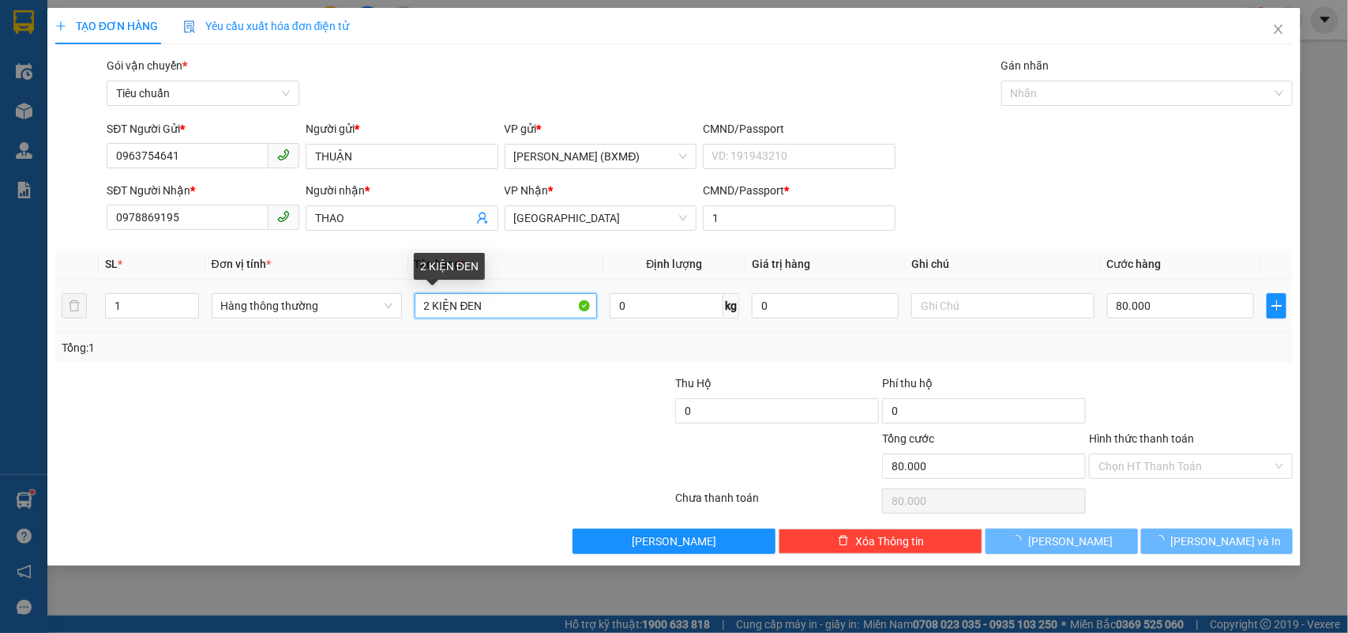
click at [428, 298] on input "2 KIỆN ĐEN" at bounding box center [506, 305] width 182 height 25
type input "0"
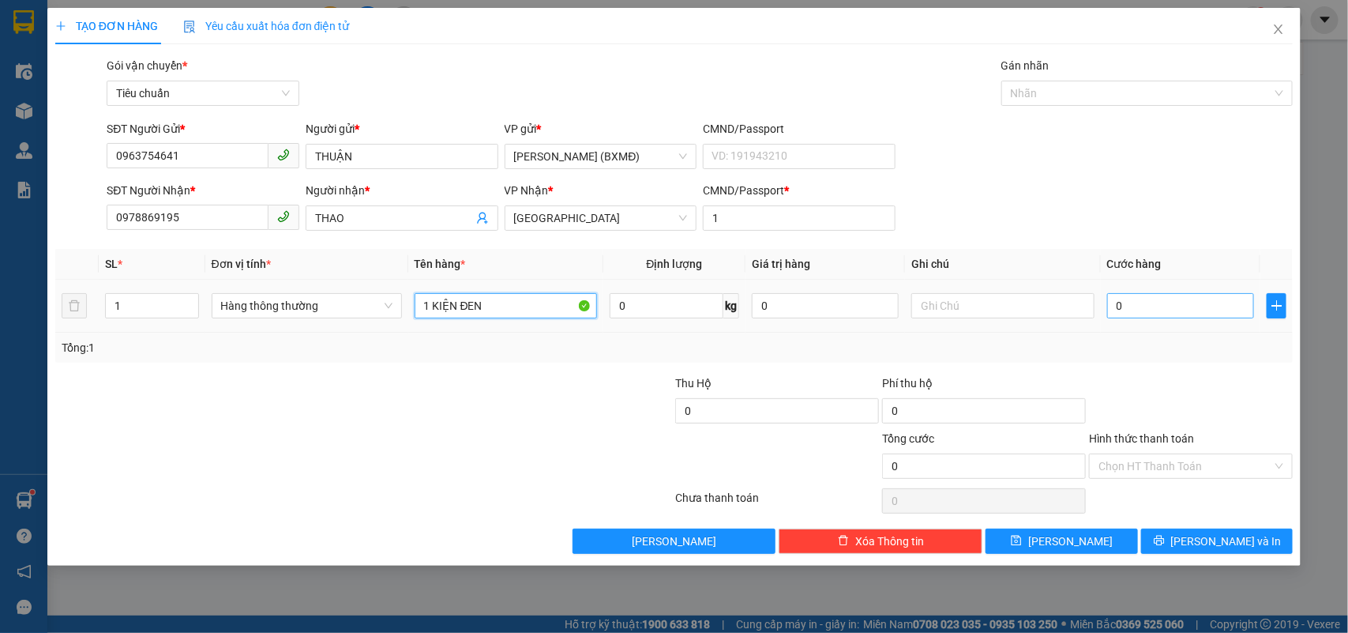
type input "1 KIỆN ĐEN"
click at [1126, 309] on input "0" at bounding box center [1180, 305] width 147 height 25
type input "0"
type input "4"
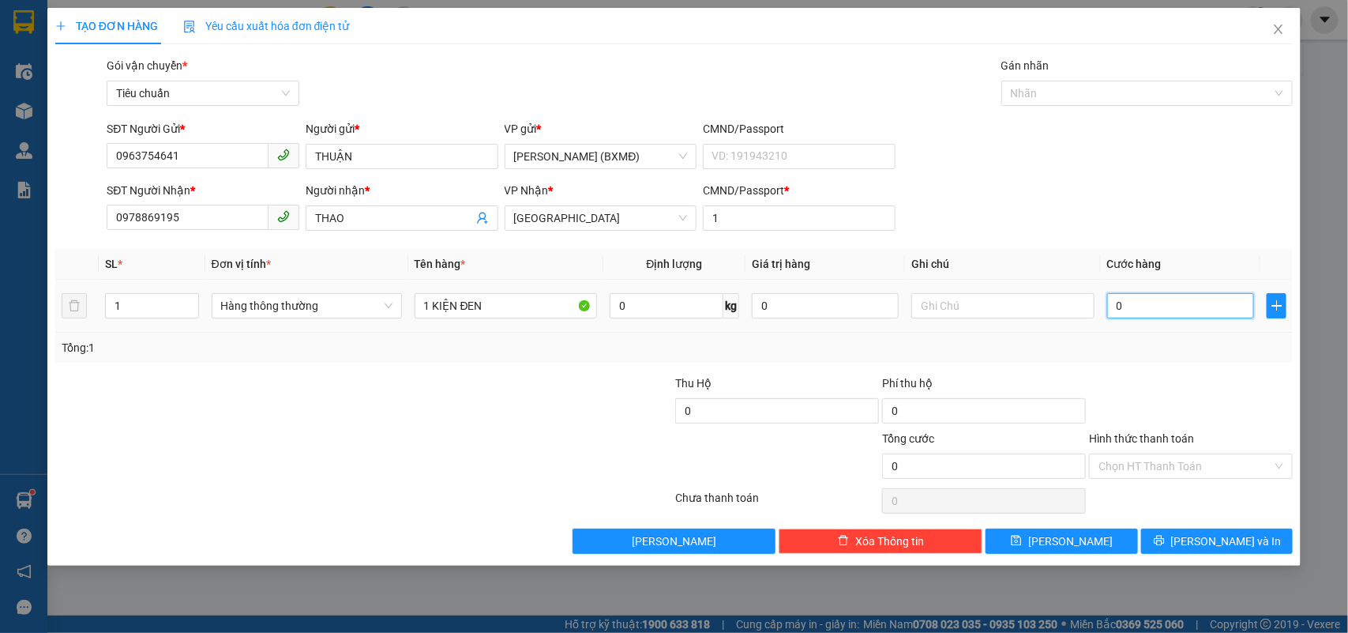
type input "004"
type input "40"
type input "0.040"
type input "40.000"
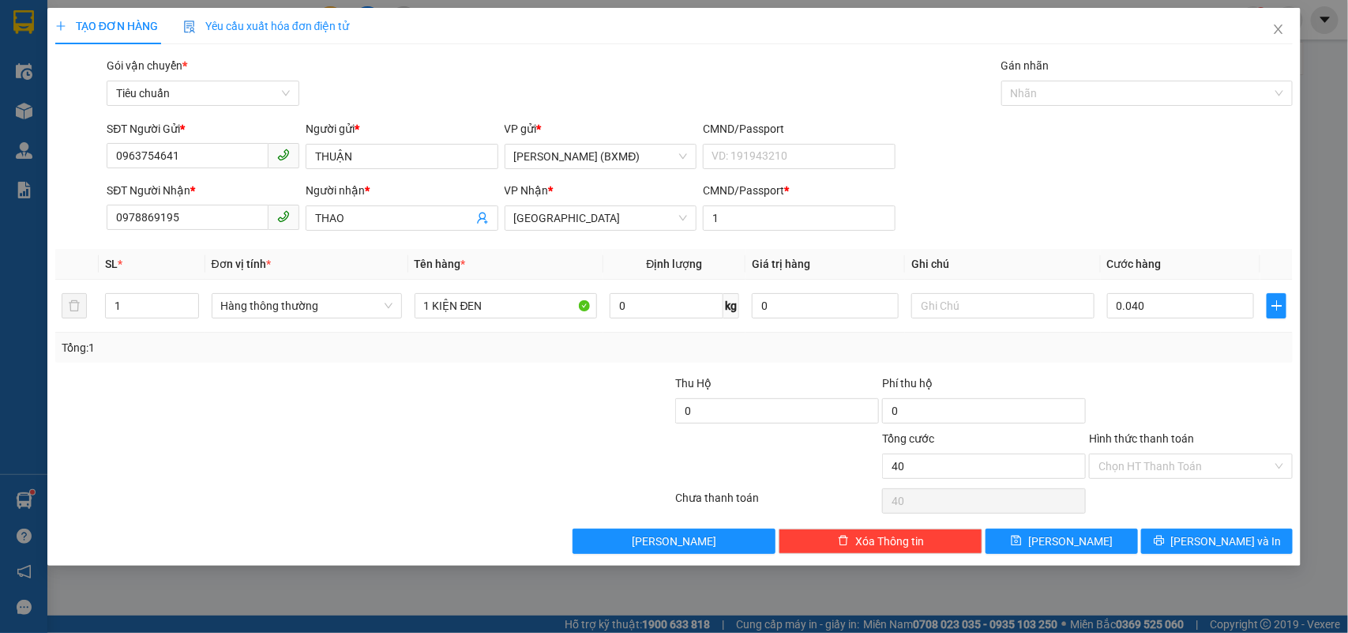
type input "40.000"
click at [1158, 359] on div "Tổng: 1" at bounding box center [674, 347] width 1238 height 30
click at [1182, 478] on input "Hình thức thanh toán" at bounding box center [1185, 466] width 174 height 24
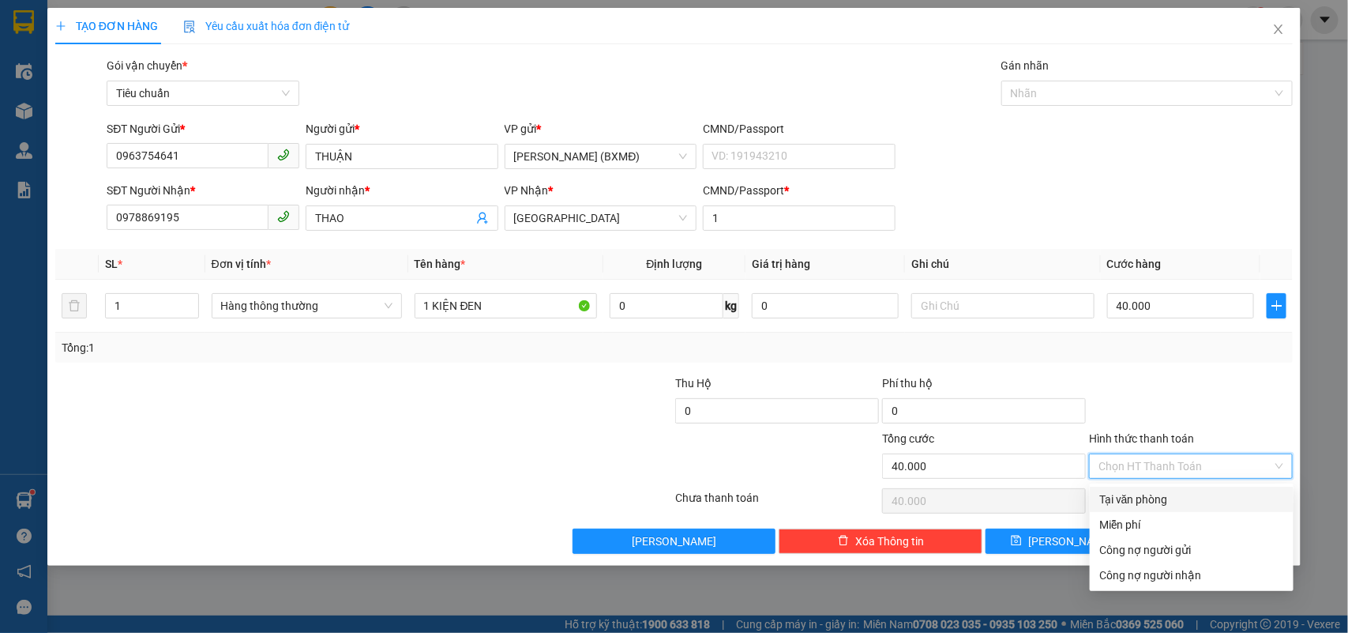
click at [1181, 504] on div "Tại văn phòng" at bounding box center [1191, 498] width 185 height 17
type input "0"
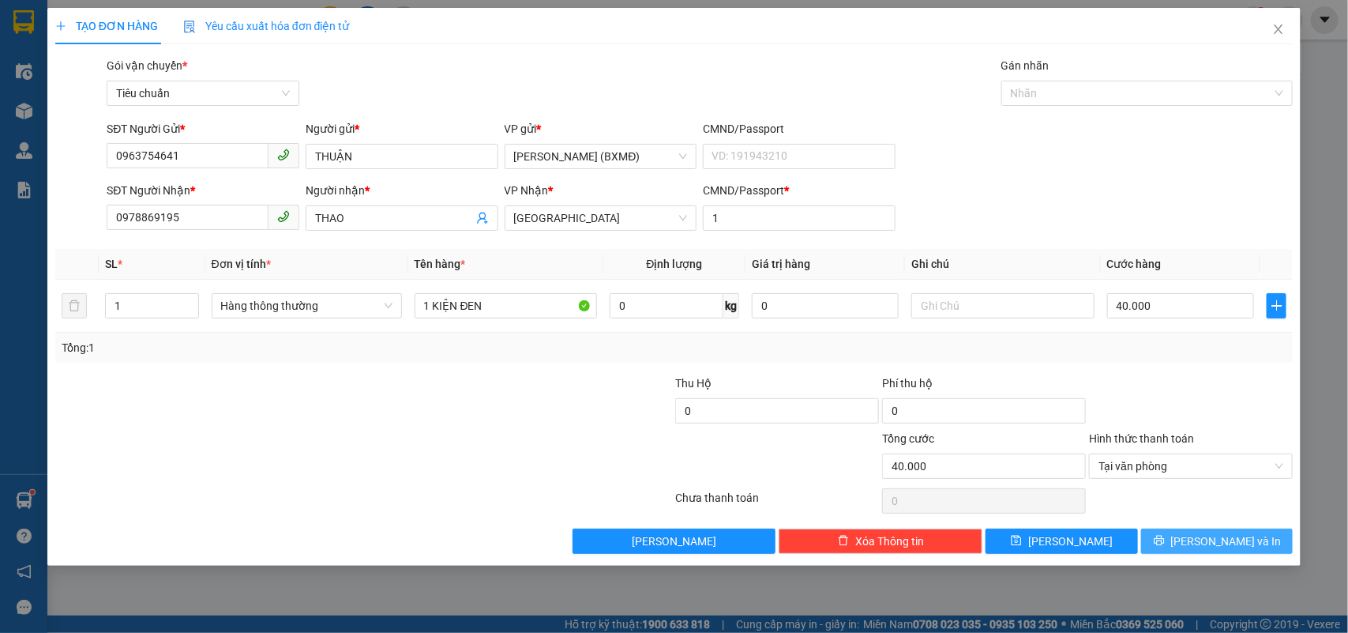
click at [1184, 547] on button "Lưu và In" at bounding box center [1217, 540] width 152 height 25
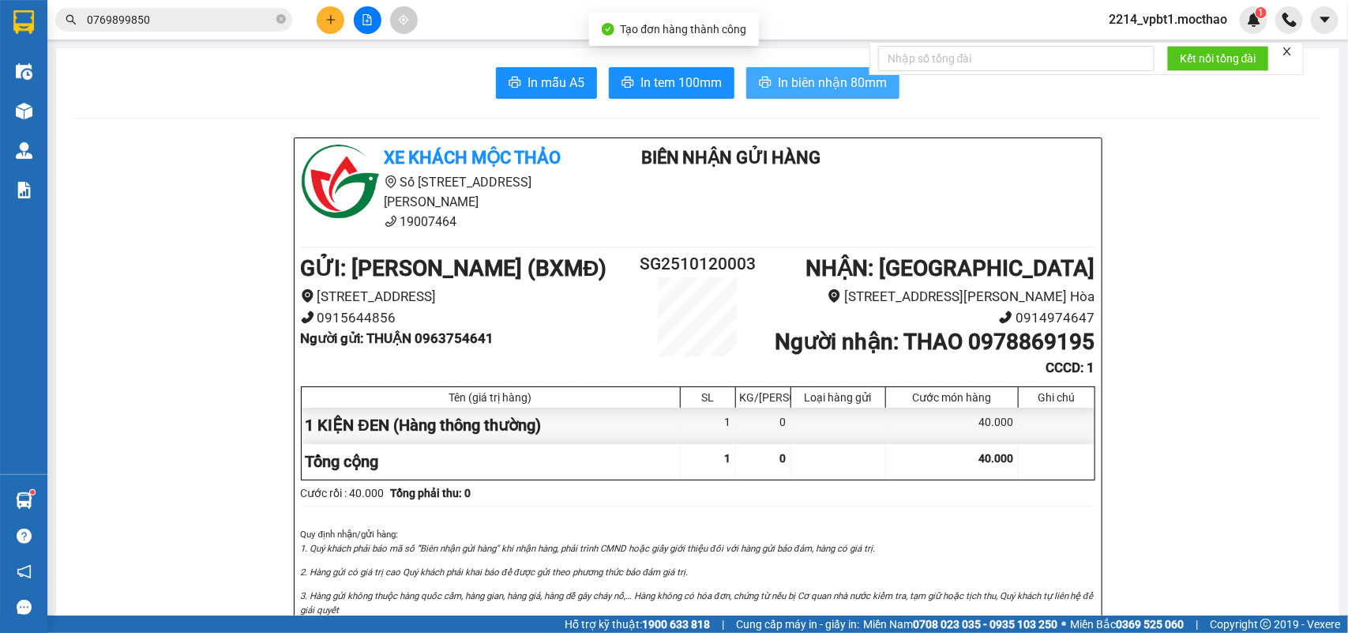
click at [787, 83] on span "In biên nhận 80mm" at bounding box center [832, 83] width 109 height 20
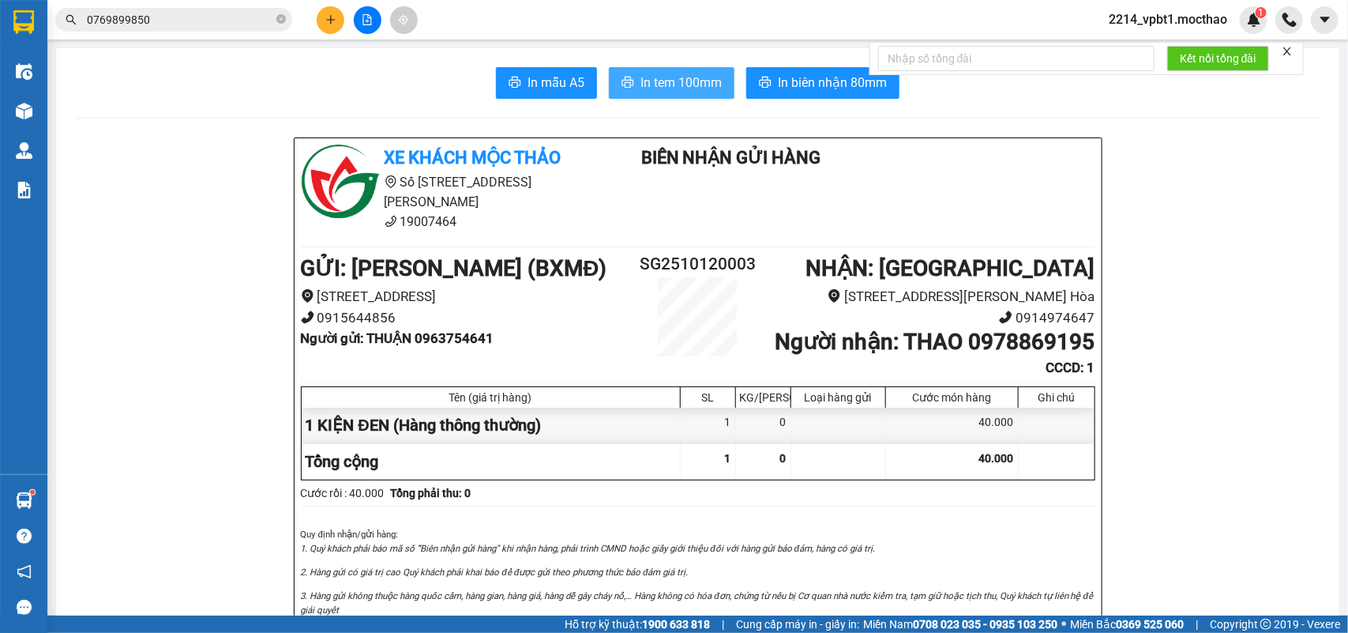
click at [670, 84] on span "In tem 100mm" at bounding box center [680, 83] width 81 height 20
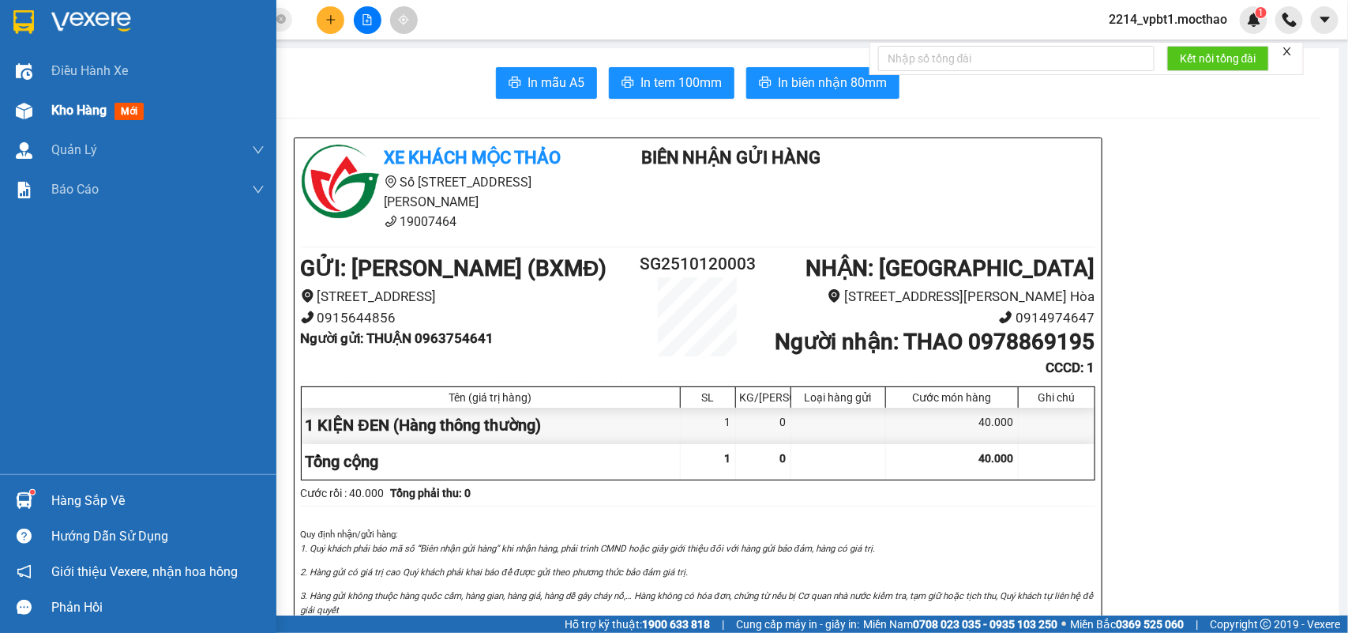
click at [84, 103] on span "Kho hàng" at bounding box center [78, 110] width 55 height 15
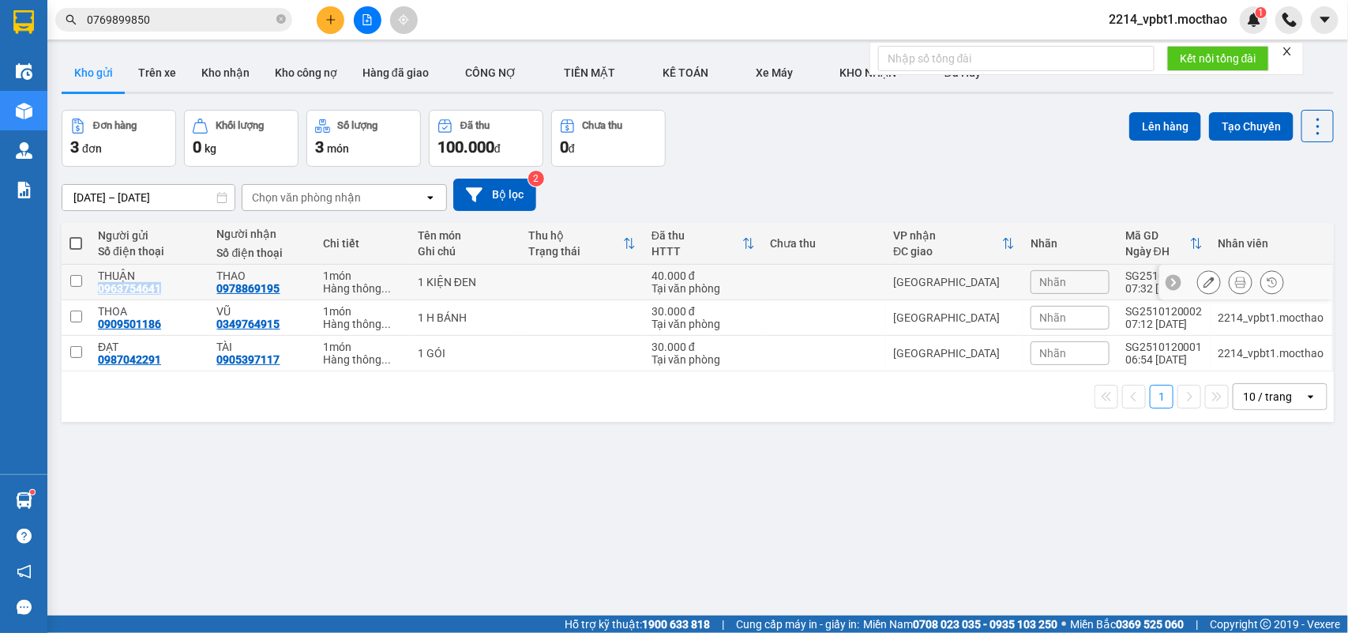
drag, startPoint x: 93, startPoint y: 286, endPoint x: 160, endPoint y: 293, distance: 67.5
click at [160, 293] on td "THUẬN 0963754641" at bounding box center [149, 283] width 119 height 36
checkbox input "true"
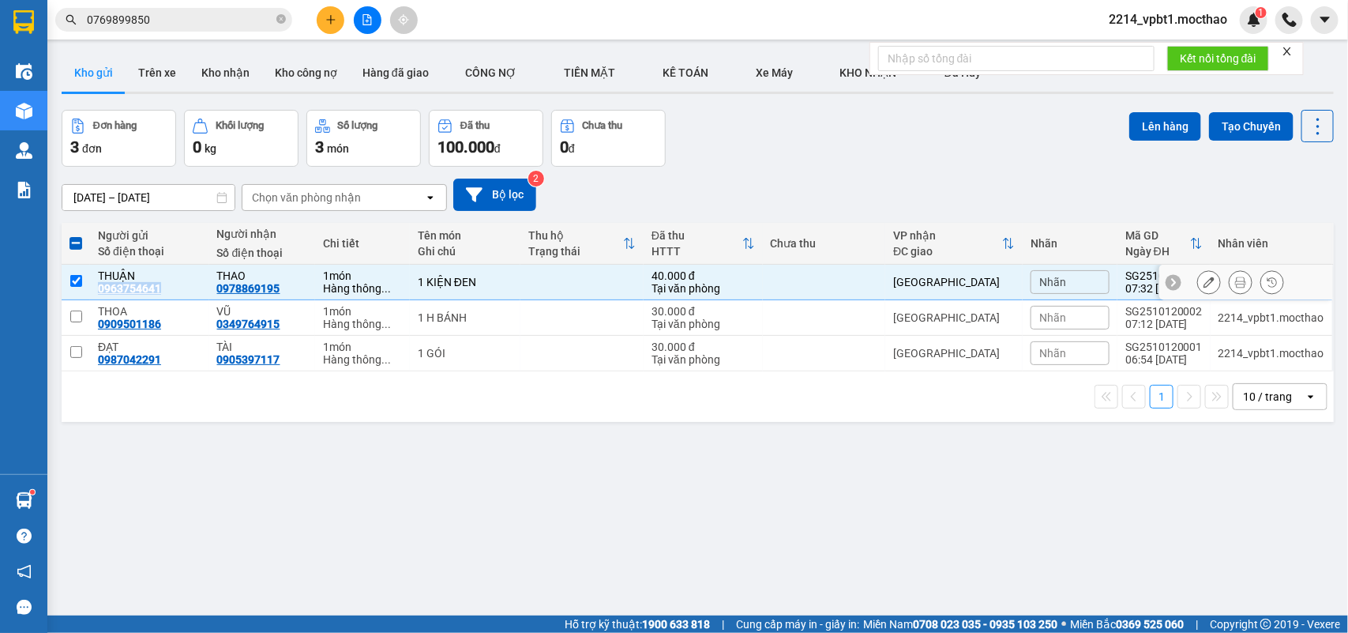
copy div "0963754641"
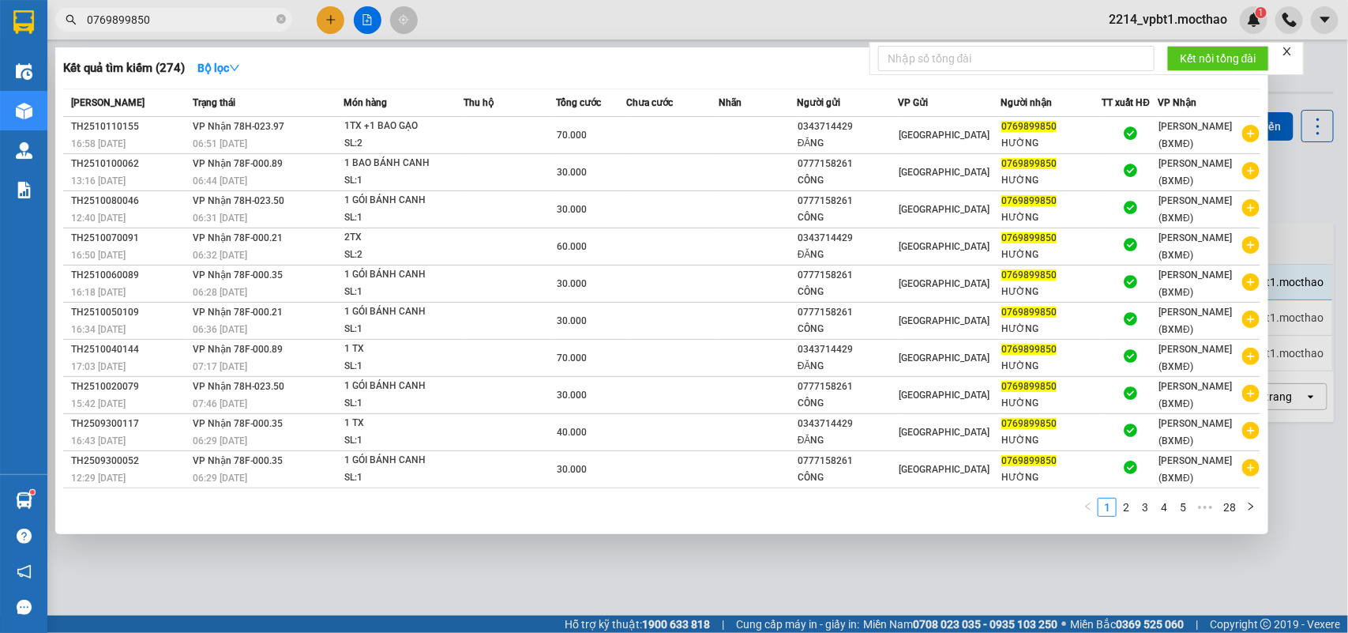
click at [286, 17] on span "0769899850" at bounding box center [173, 20] width 237 height 24
click at [281, 20] on icon "close-circle" at bounding box center [280, 18] width 9 height 9
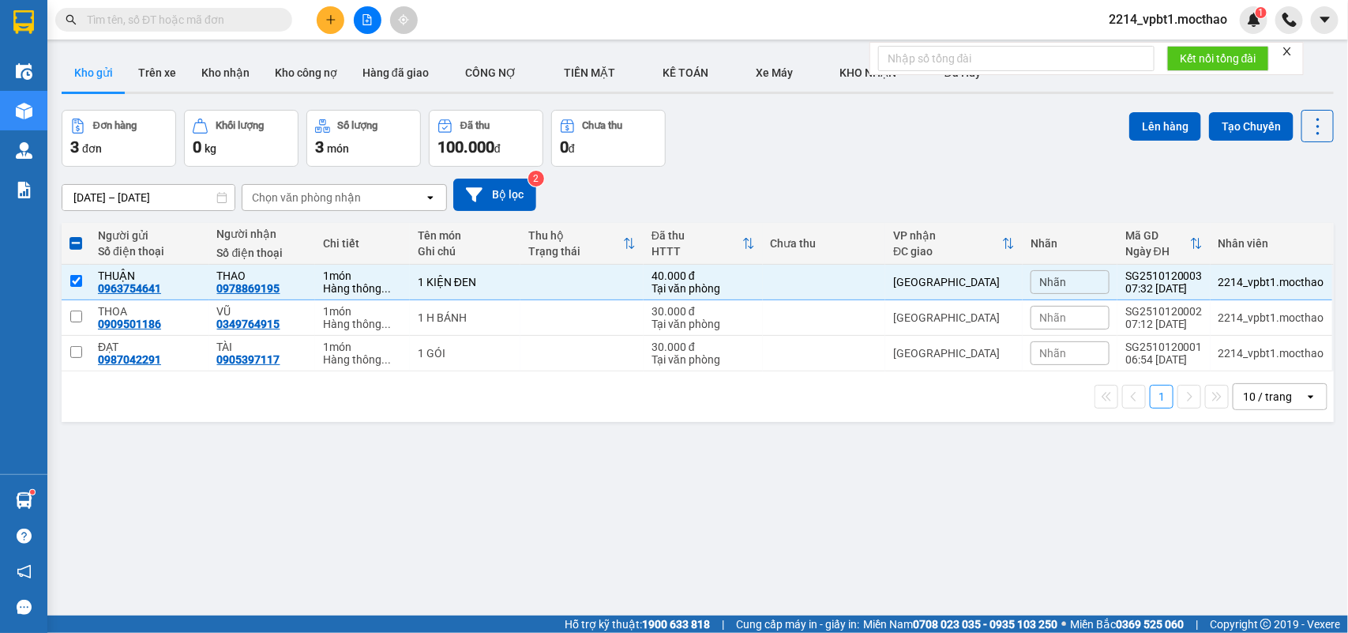
click at [201, 20] on input "text" at bounding box center [180, 19] width 186 height 17
paste input "0963754641"
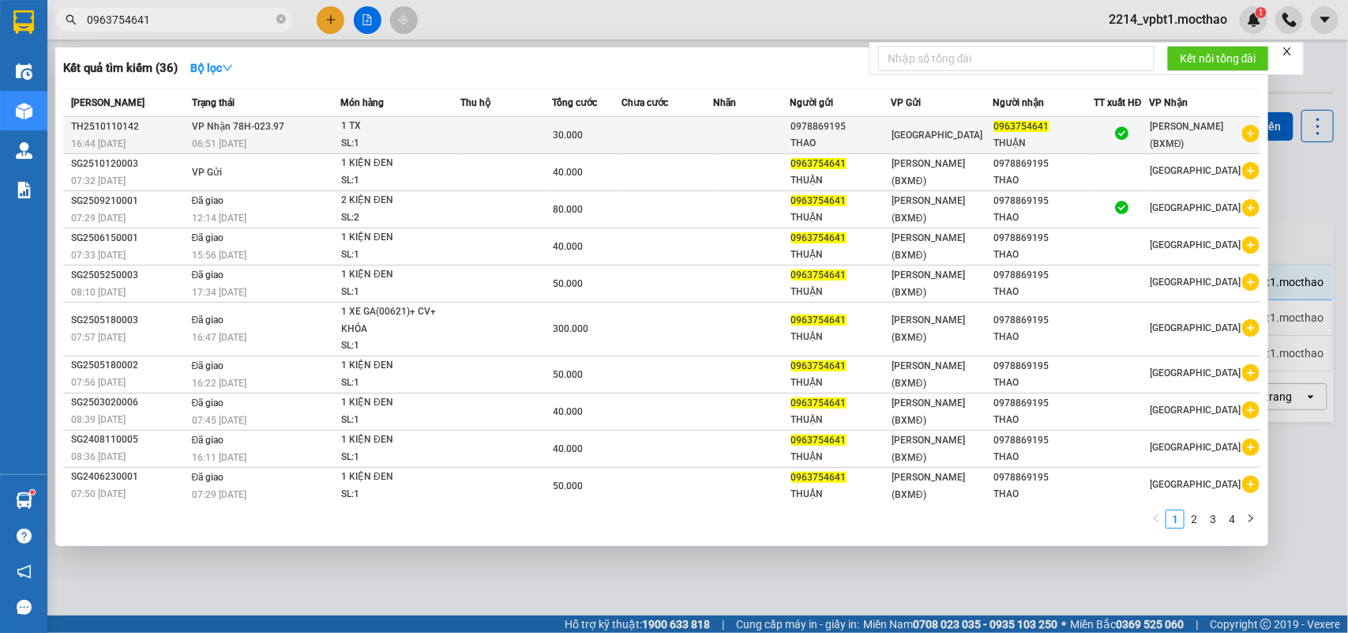
type input "0963754641"
click at [621, 132] on div "30.000" at bounding box center [587, 134] width 68 height 17
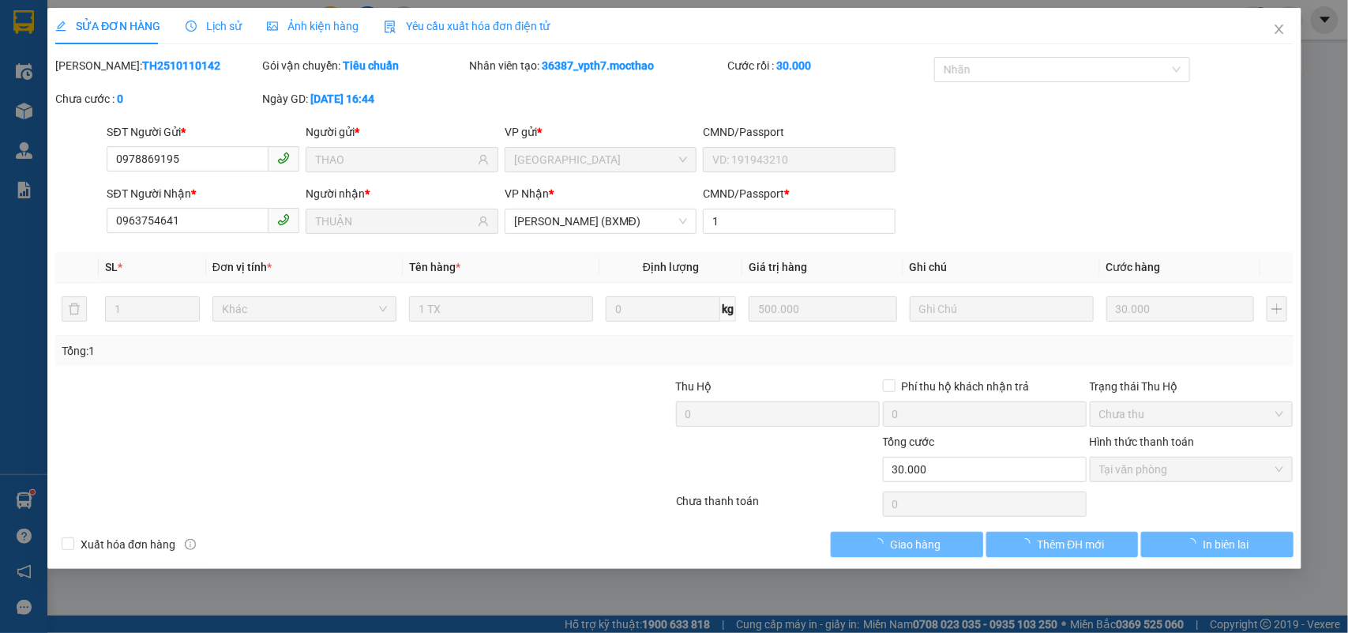
type input "0978869195"
type input "THAO"
type input "0963754641"
type input "THUẬN"
type input "1"
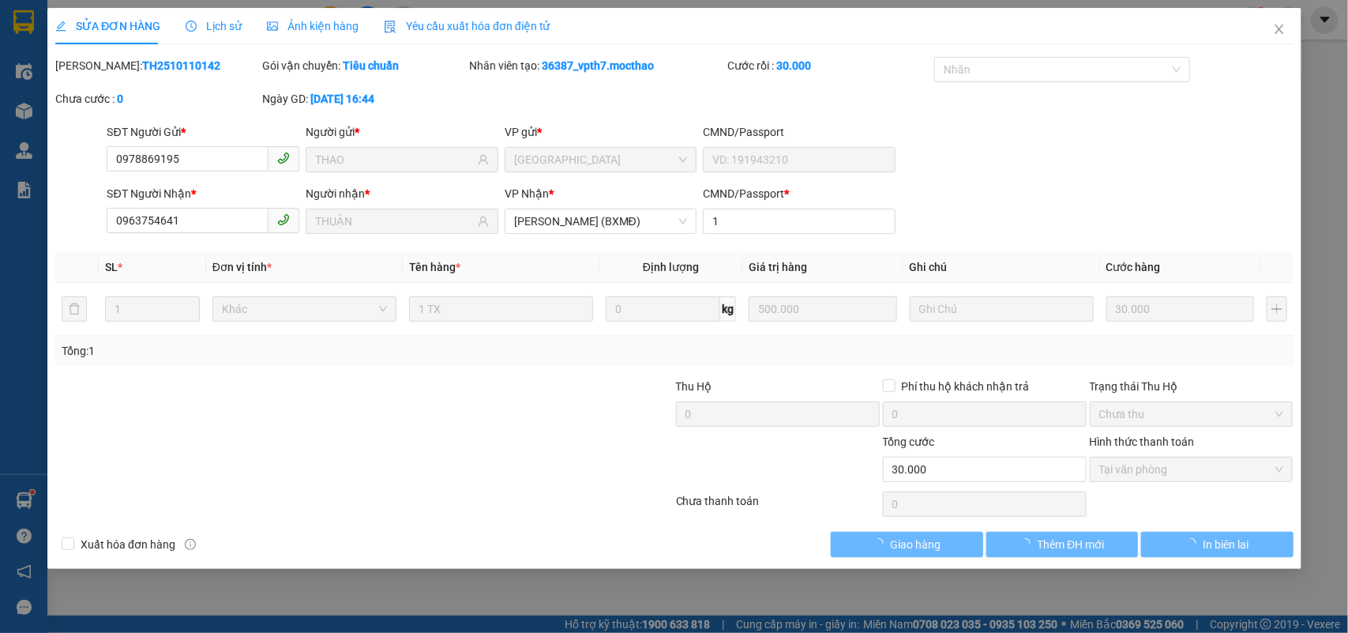
type input "0"
type input "30.000"
checkbox input "true"
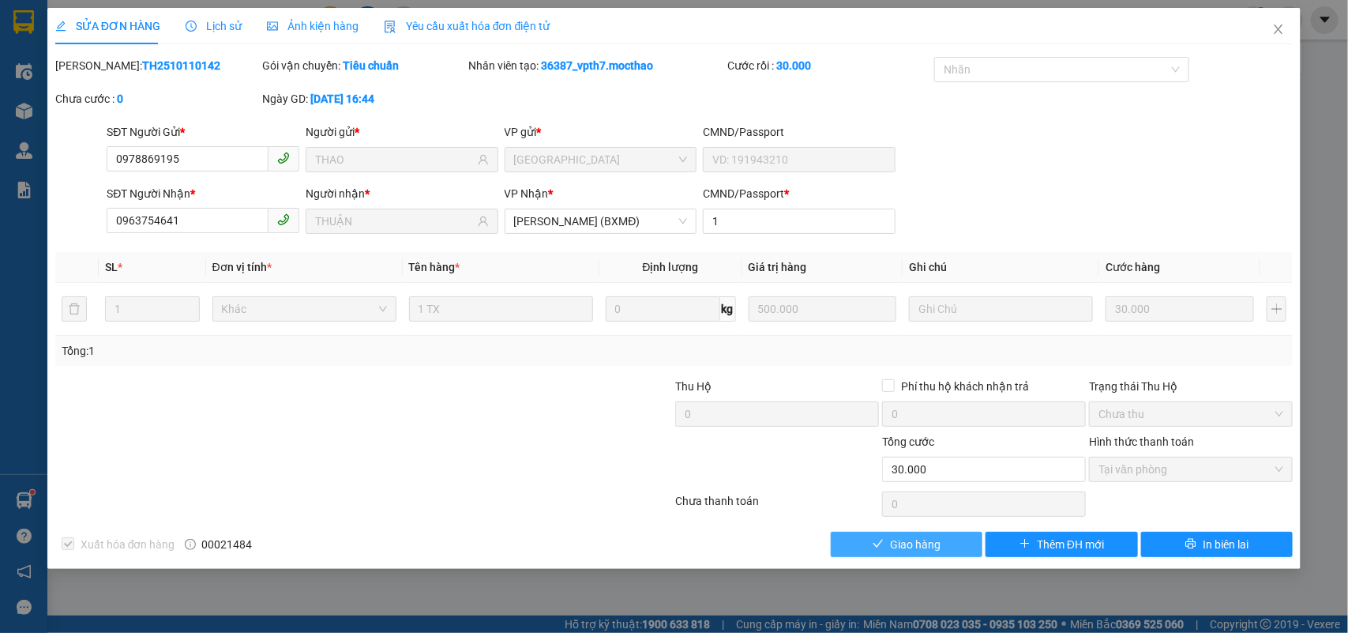
click at [917, 546] on span "Giao hàng" at bounding box center [915, 543] width 51 height 17
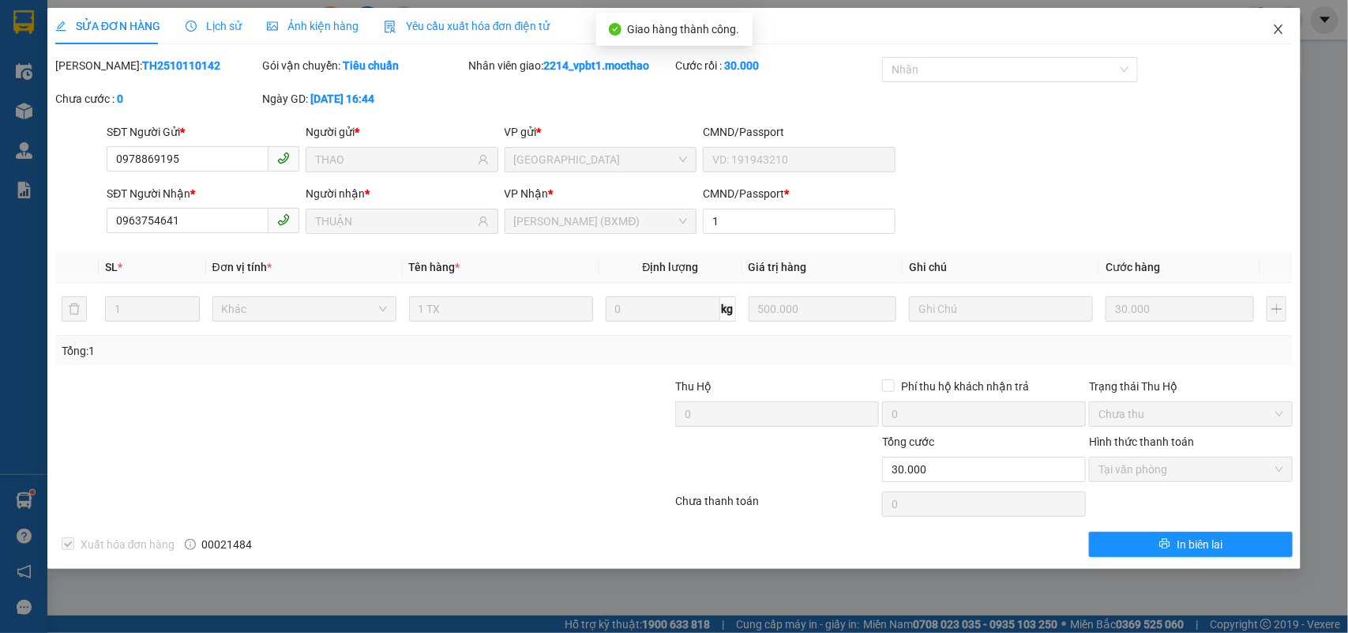
click at [1275, 23] on icon "close" at bounding box center [1278, 29] width 13 height 13
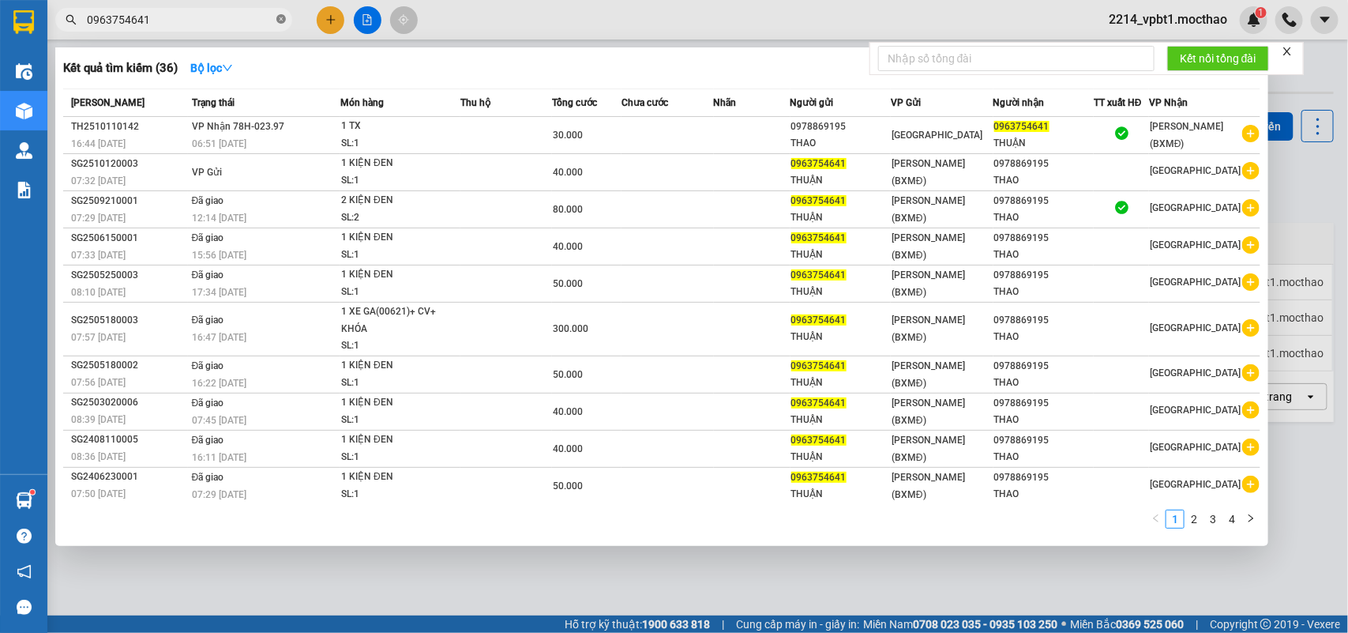
click at [283, 17] on icon "close-circle" at bounding box center [280, 18] width 9 height 9
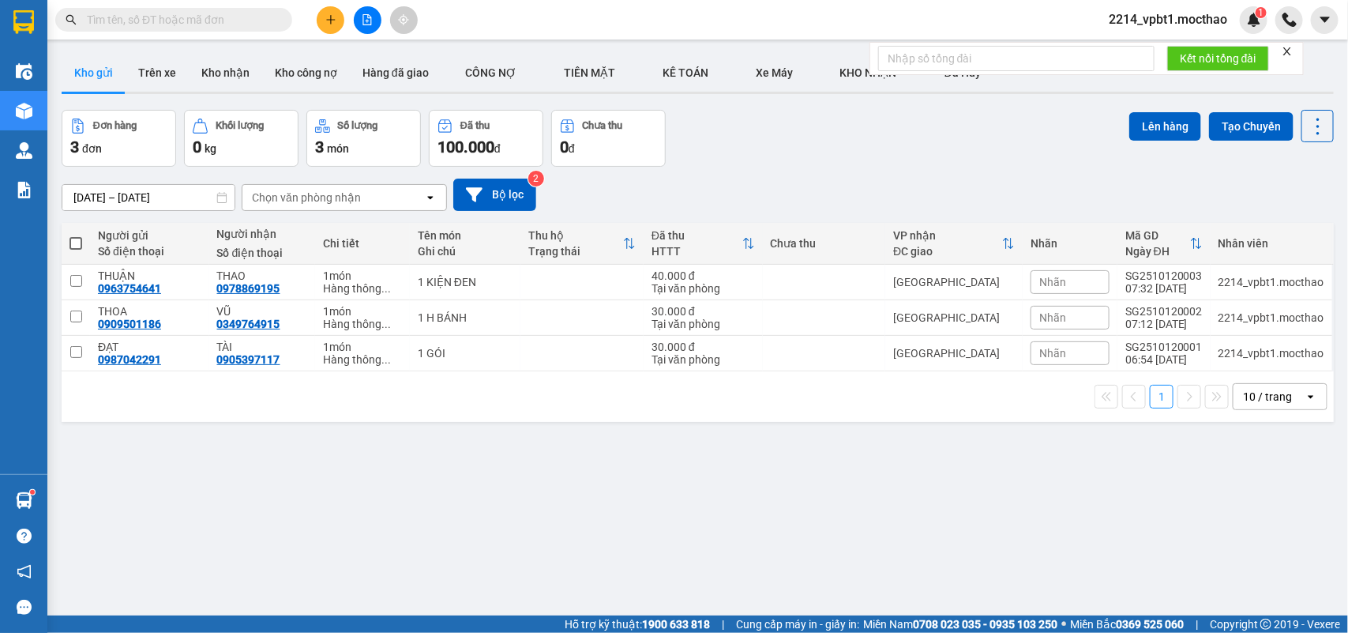
click at [176, 20] on input "text" at bounding box center [180, 19] width 186 height 17
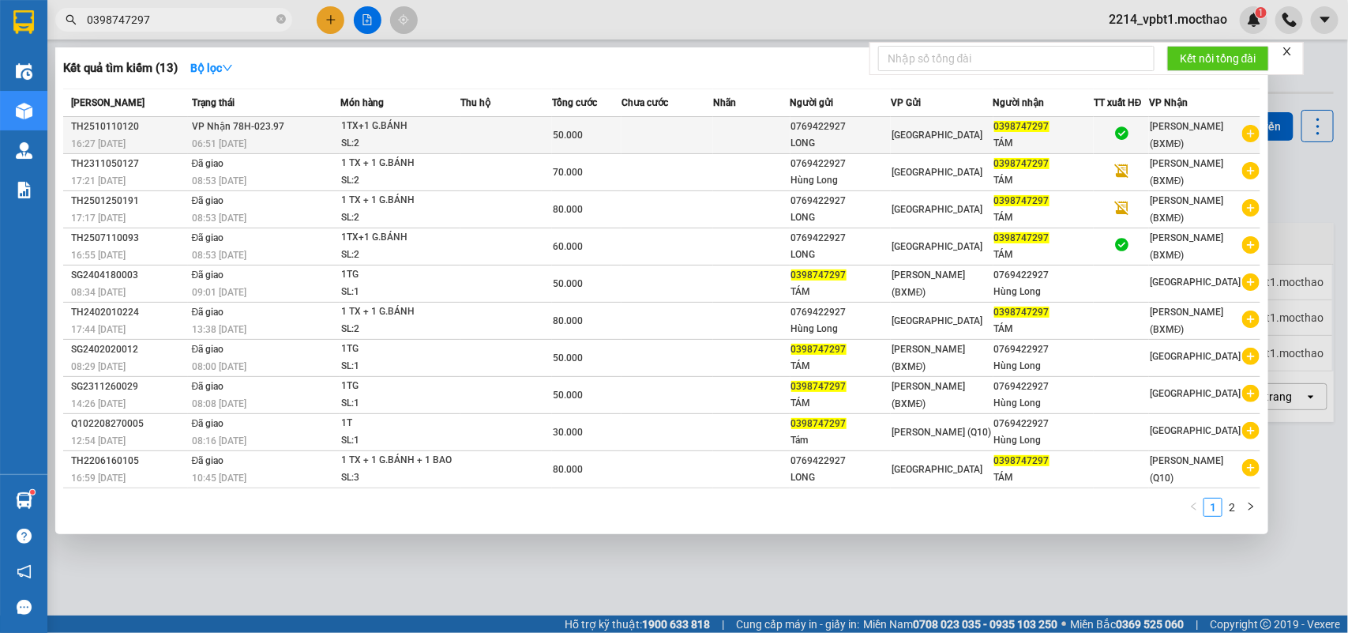
type input "0398747297"
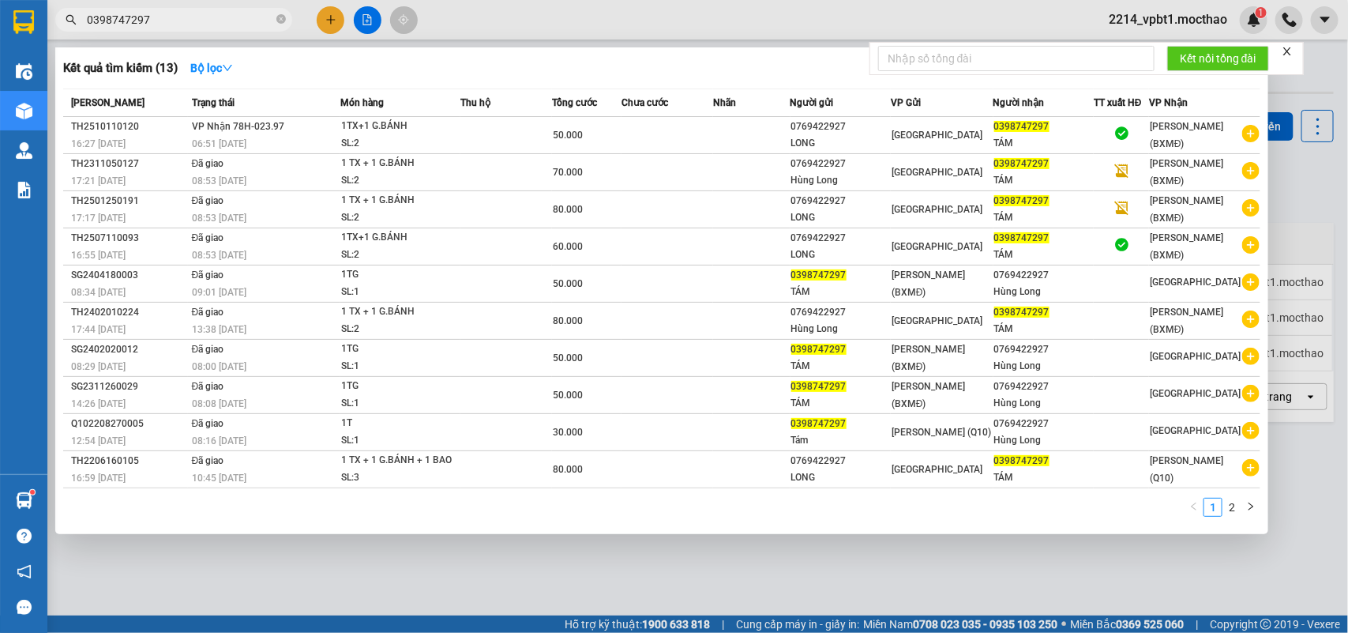
click at [662, 130] on td at bounding box center [667, 135] width 92 height 37
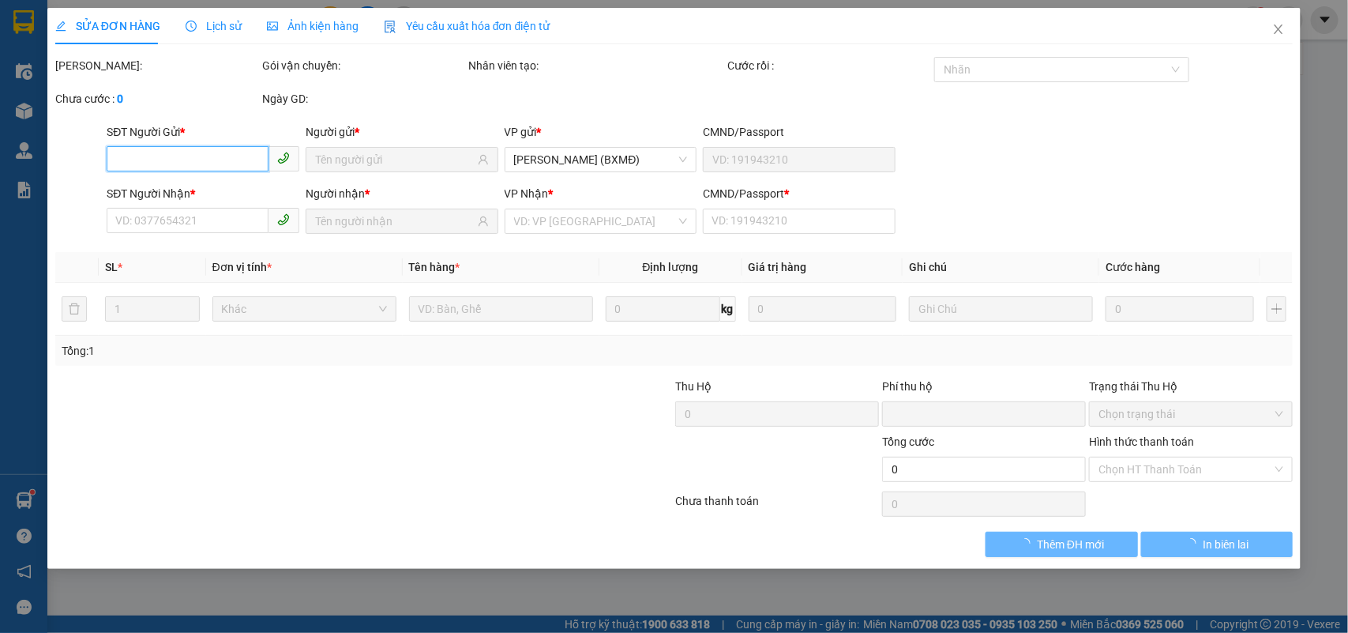
type input "0769422927"
type input "LONG"
type input "0398747297"
type input "TÁM"
type input "1"
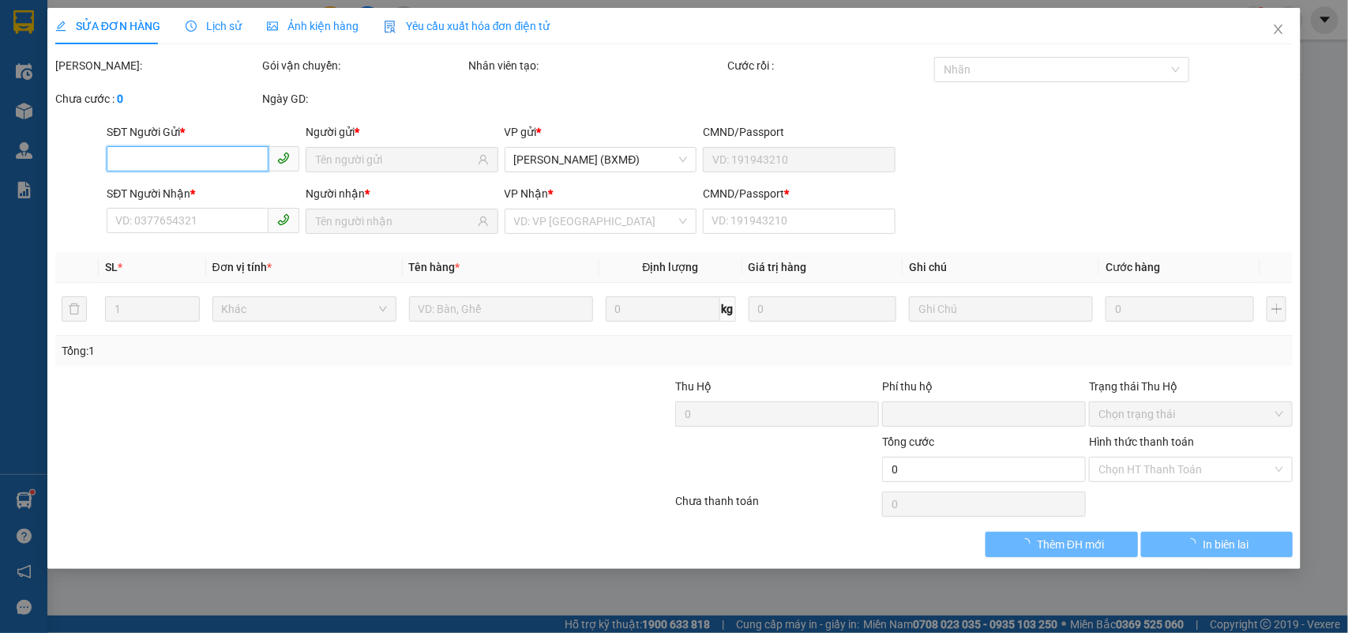
type input "0"
type input "50.000"
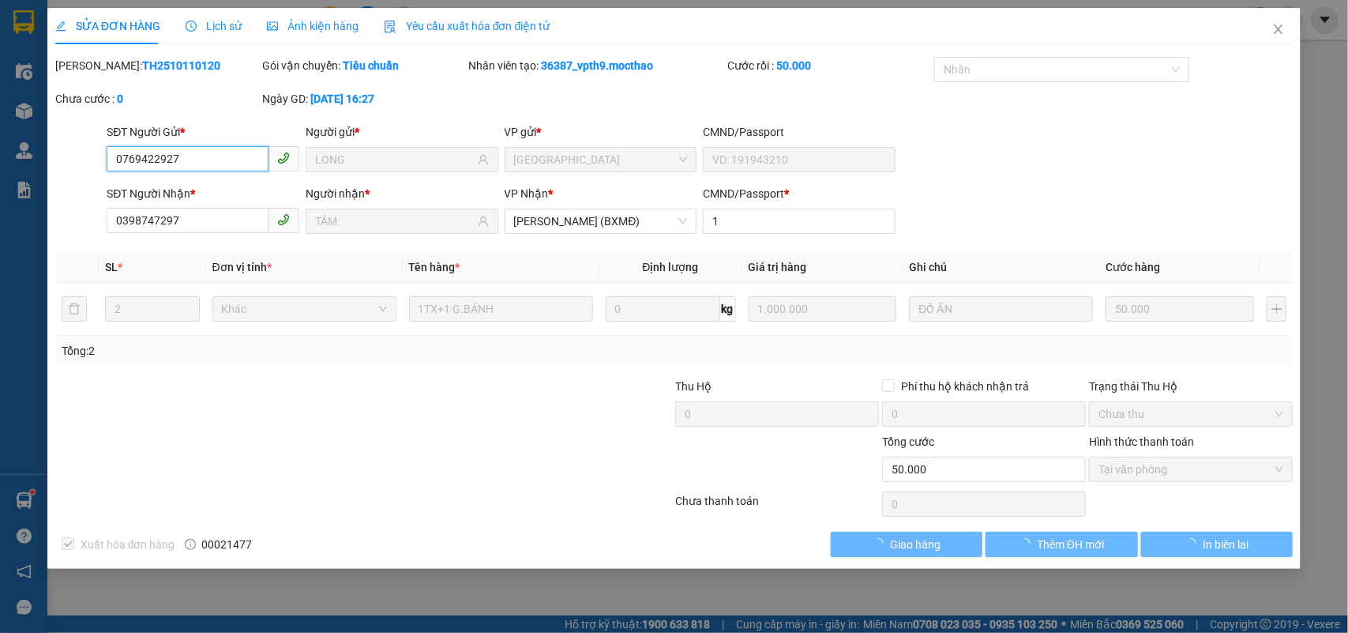
checkbox input "true"
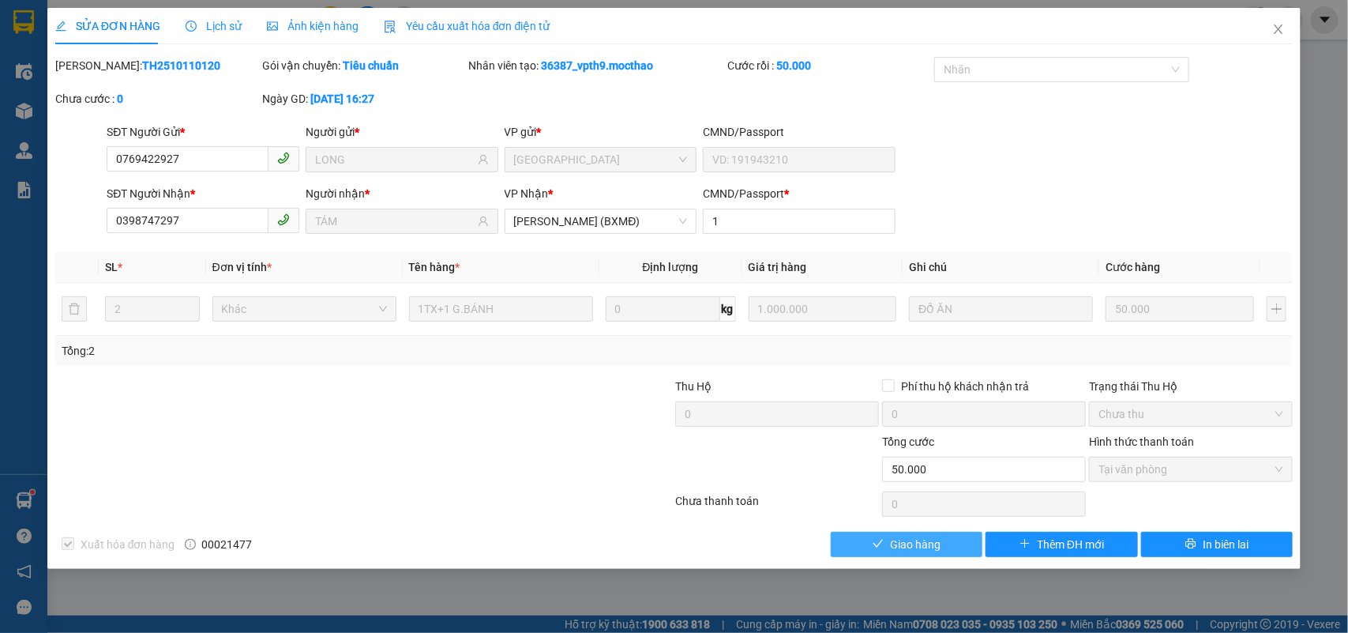
click at [937, 543] on span "Giao hàng" at bounding box center [915, 543] width 51 height 17
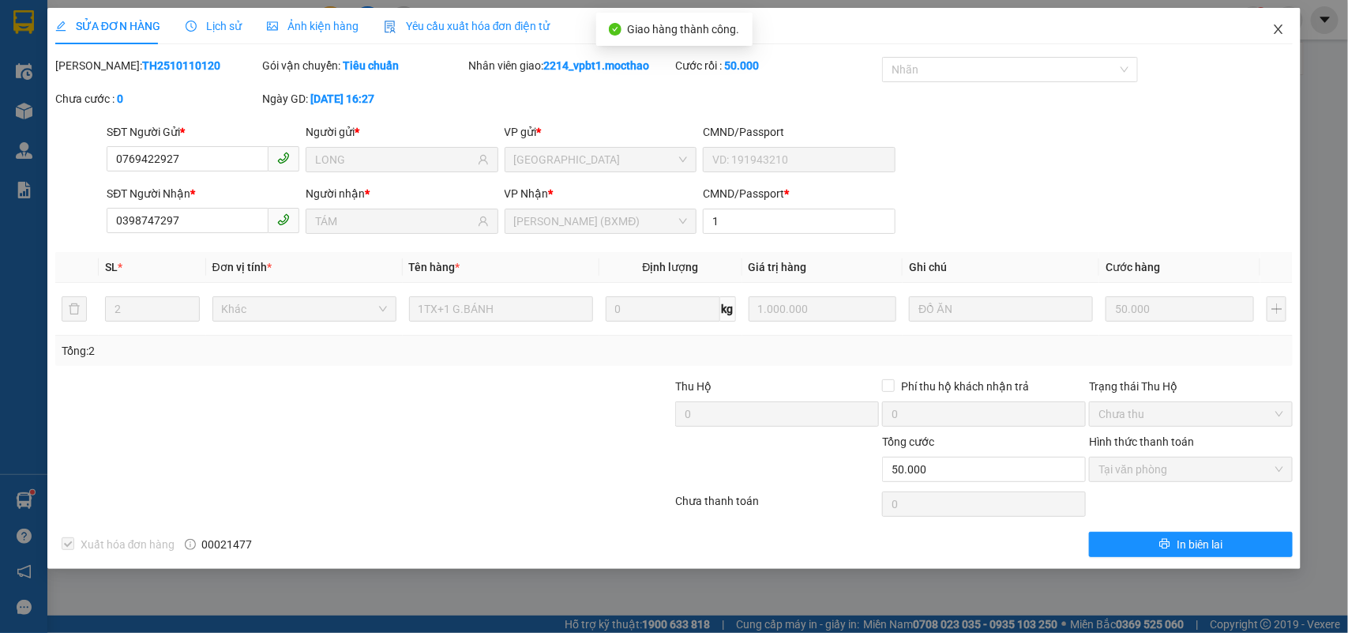
click at [1277, 28] on icon "close" at bounding box center [1278, 29] width 13 height 13
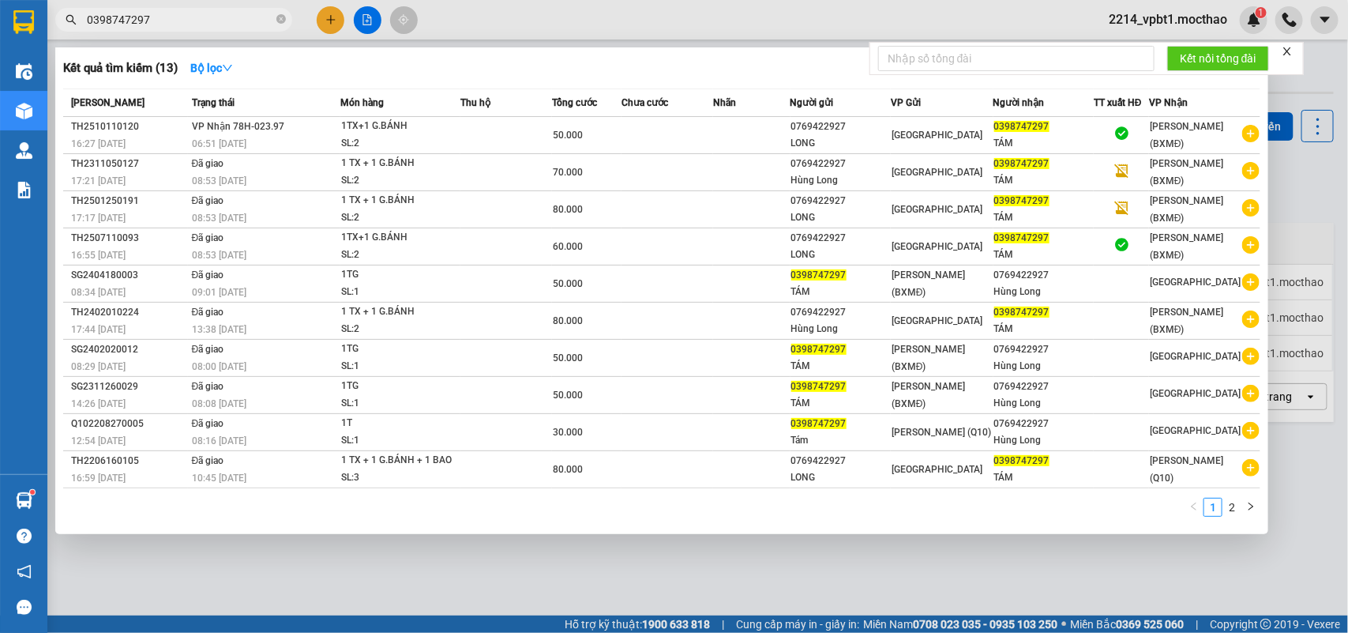
click at [192, 18] on input "0398747297" at bounding box center [180, 19] width 186 height 17
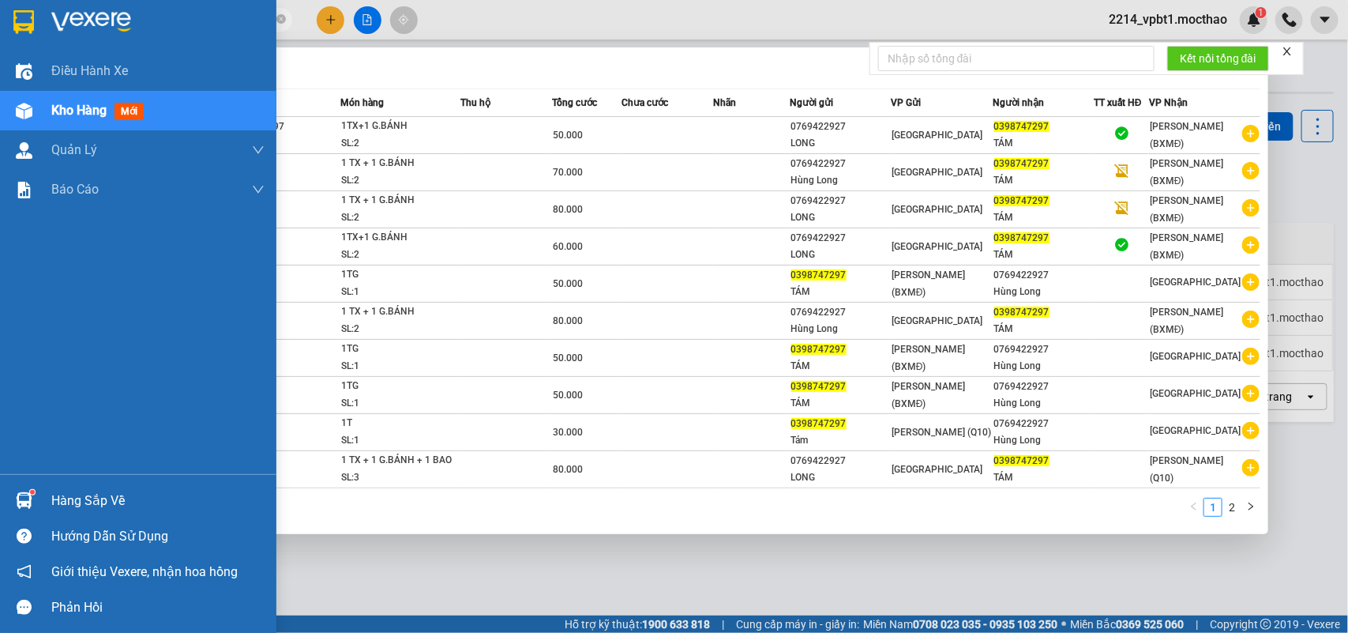
drag, startPoint x: 192, startPoint y: 18, endPoint x: 4, endPoint y: 36, distance: 188.7
click at [4, 36] on section "Kết quả tìm kiếm ( 13 ) Bộ lọc Mã ĐH Trạng thái Món hàng Thu hộ Tổng cước Chưa …" at bounding box center [674, 316] width 1348 height 633
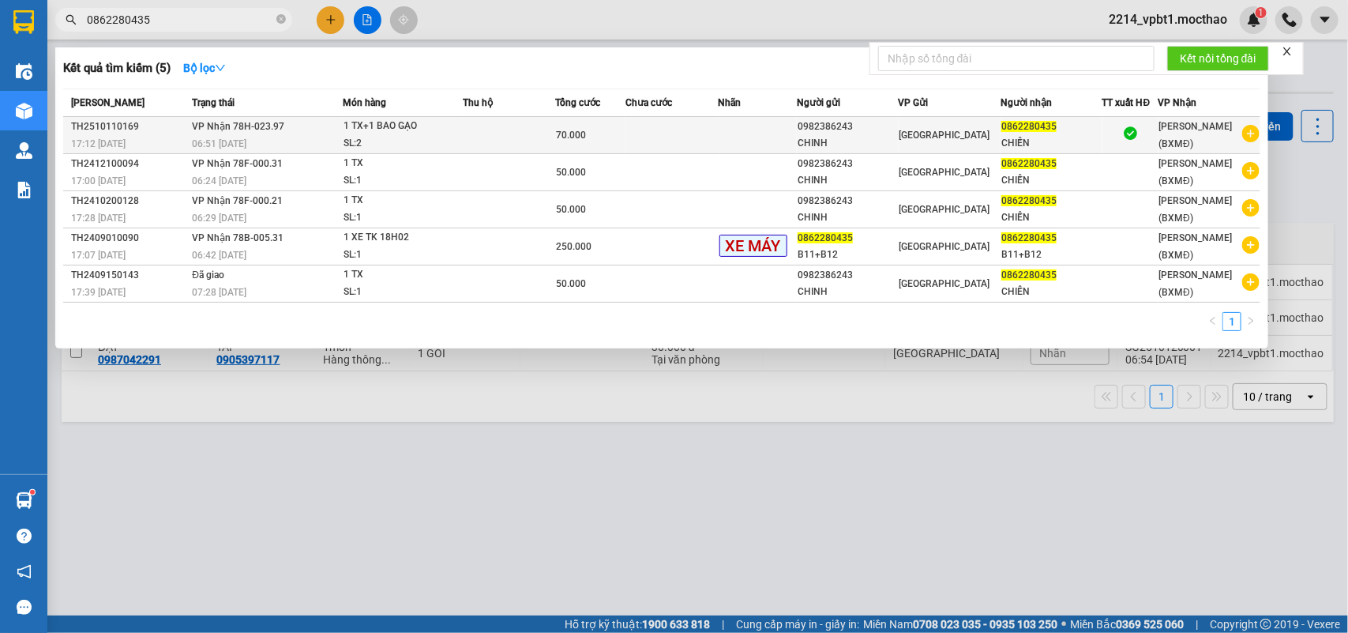
type input "0862280435"
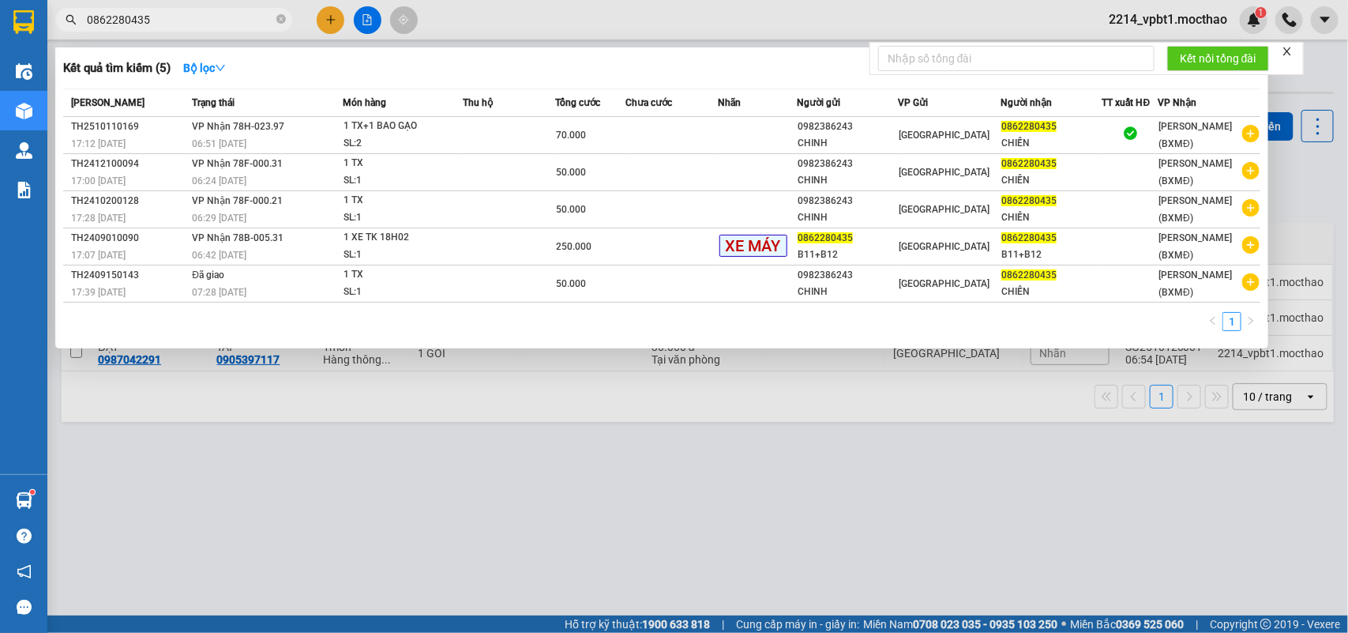
click at [701, 124] on td at bounding box center [671, 135] width 93 height 37
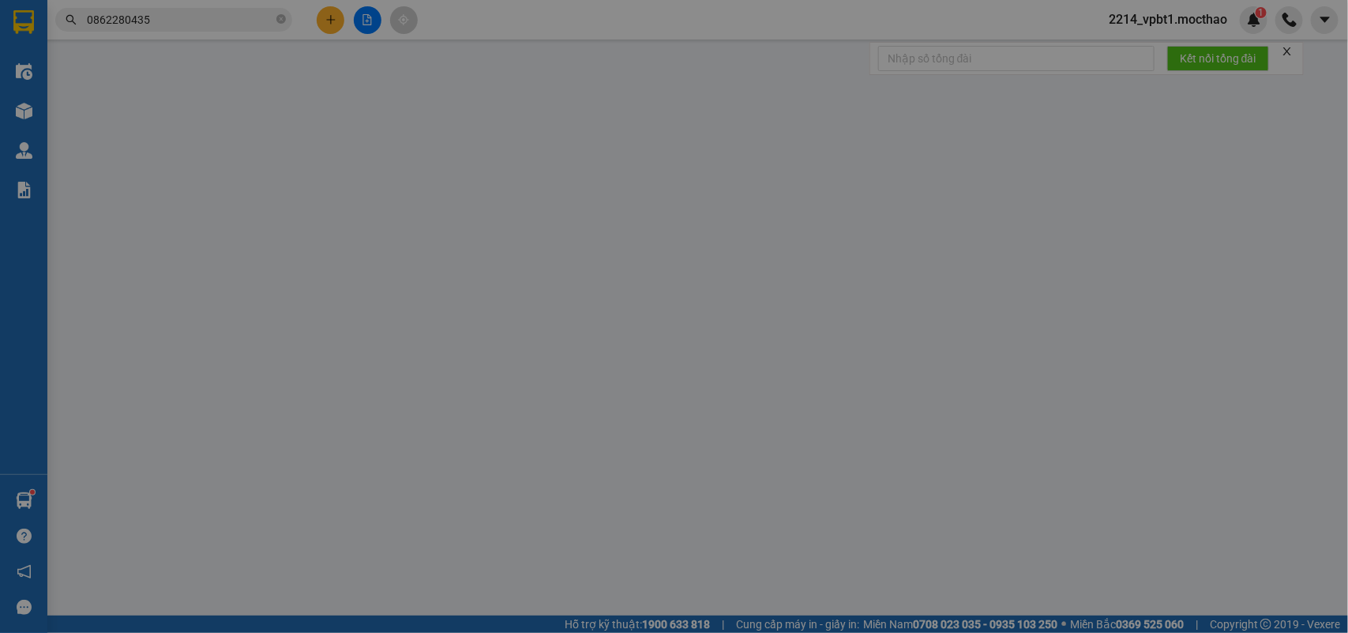
type input "0982386243"
type input "CHINH"
type input "0862280435"
type input "CHIẾN"
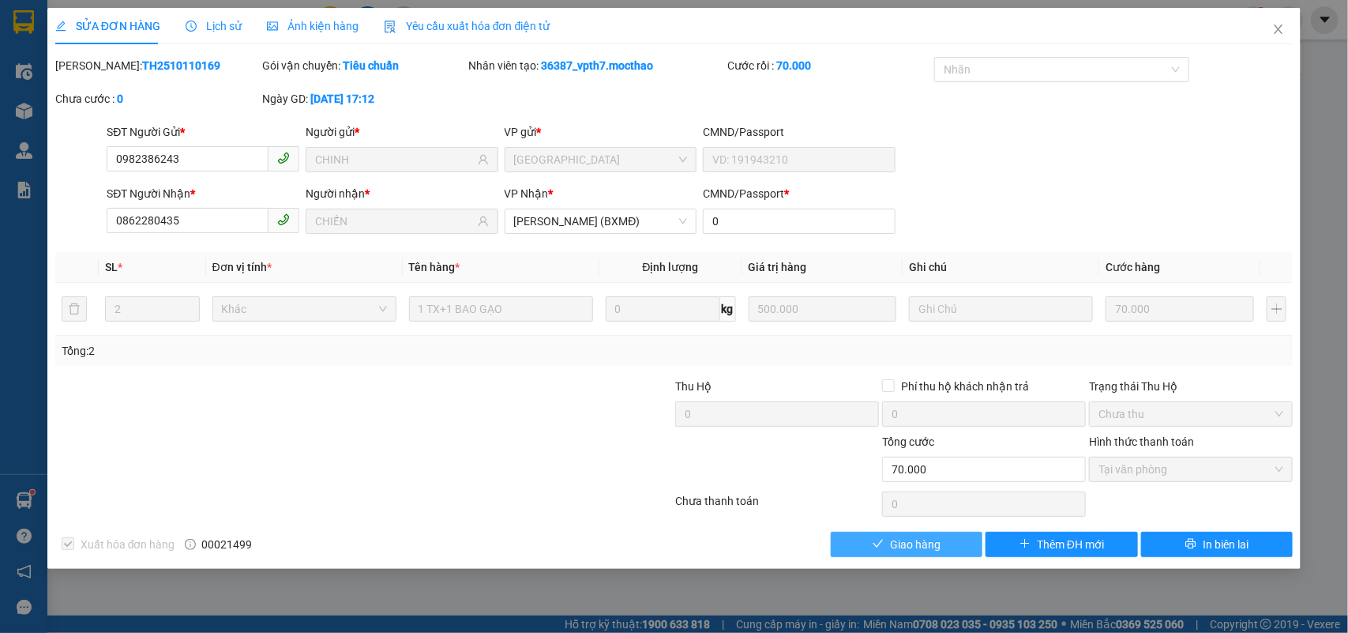
click at [936, 550] on span "Giao hàng" at bounding box center [915, 543] width 51 height 17
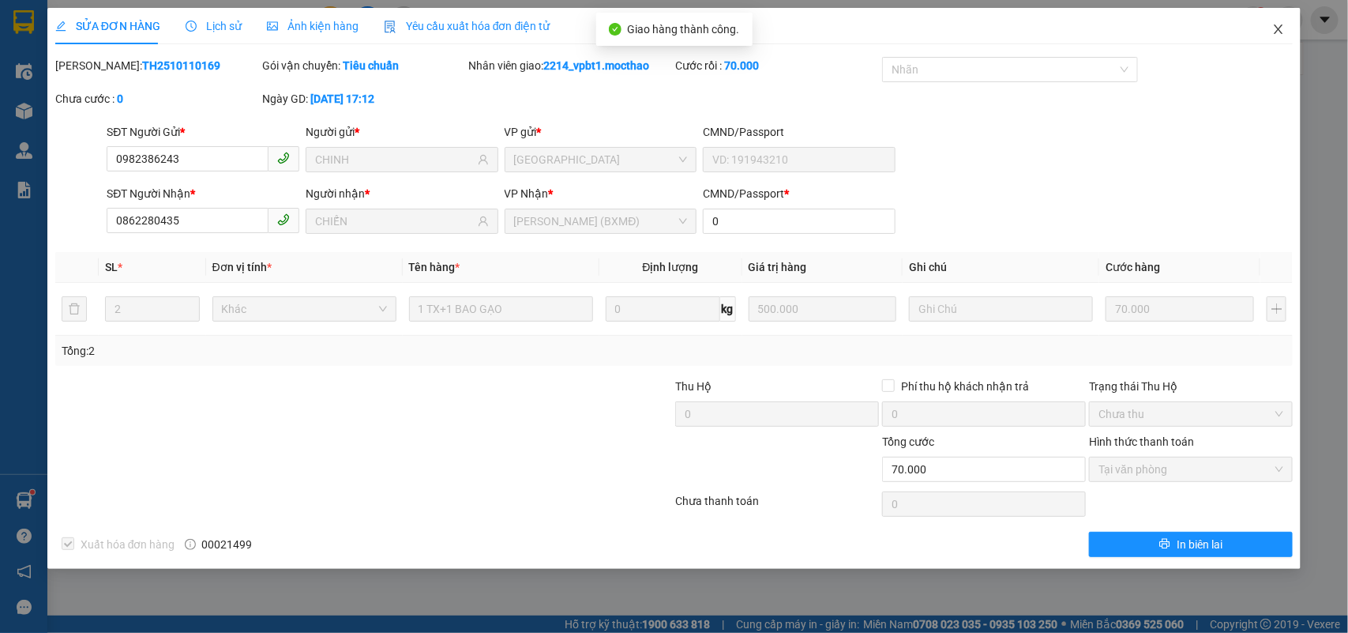
click at [1281, 26] on icon "close" at bounding box center [1279, 28] width 9 height 9
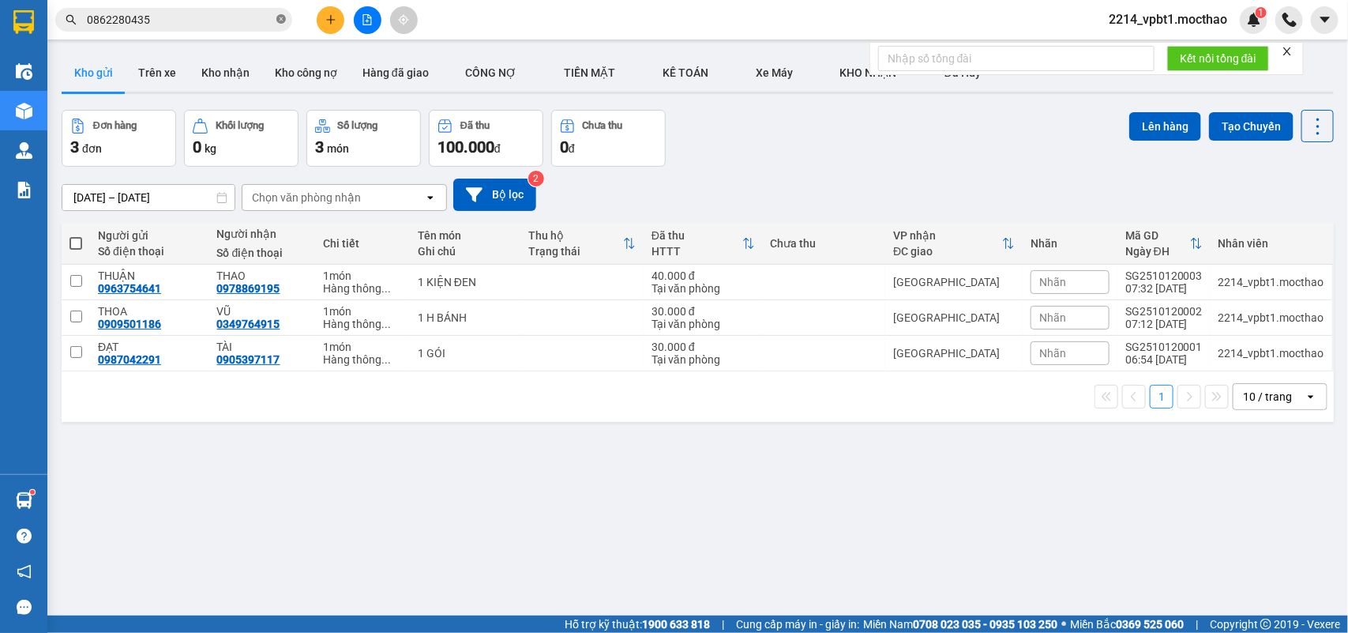
click at [278, 18] on icon "close-circle" at bounding box center [280, 18] width 9 height 9
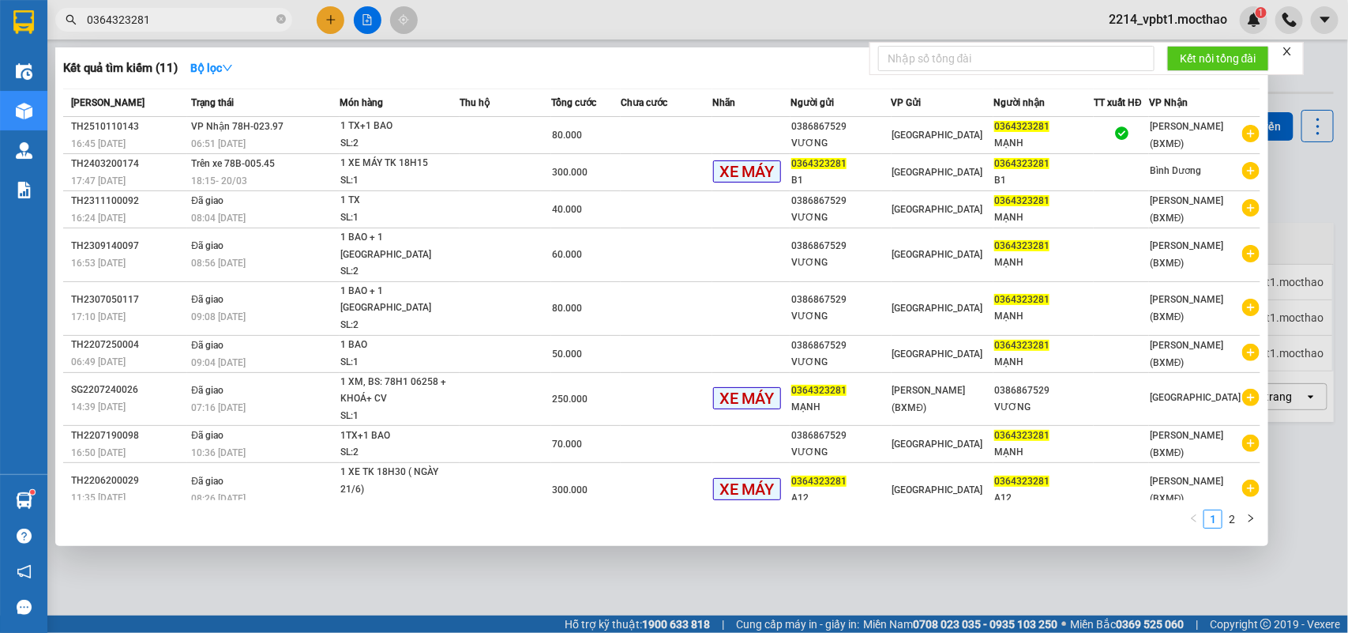
click at [531, 138] on td at bounding box center [506, 135] width 92 height 37
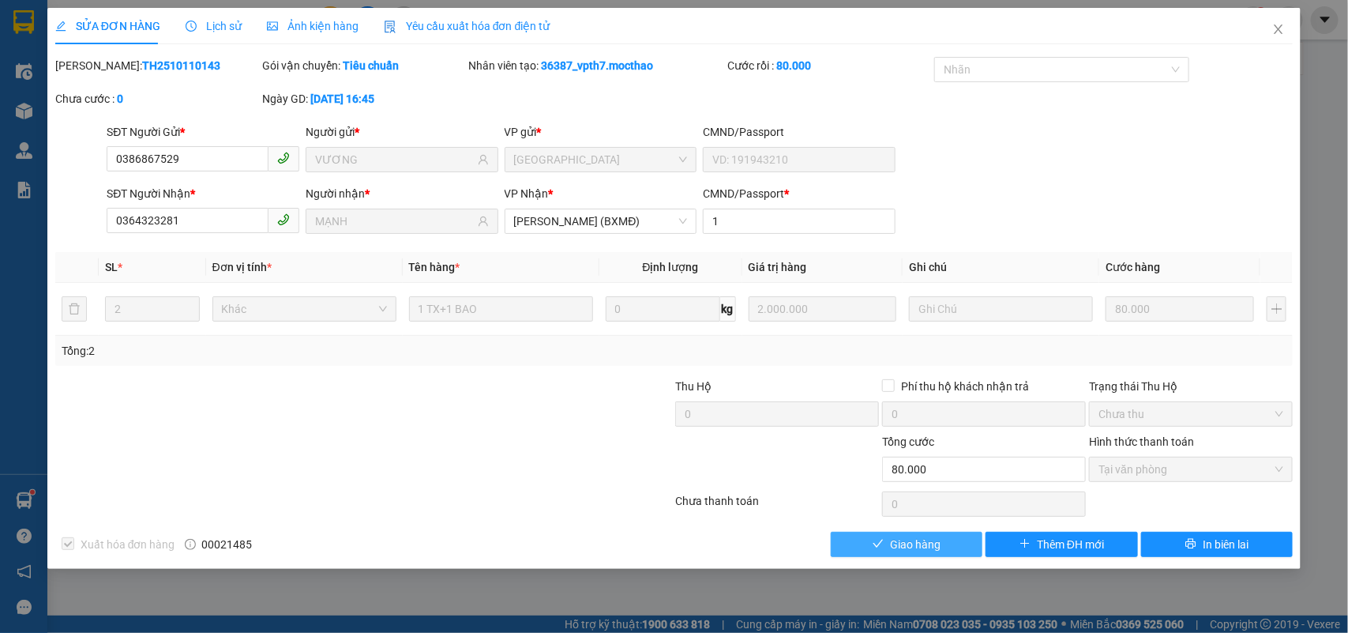
click at [942, 550] on button "Giao hàng" at bounding box center [907, 543] width 152 height 25
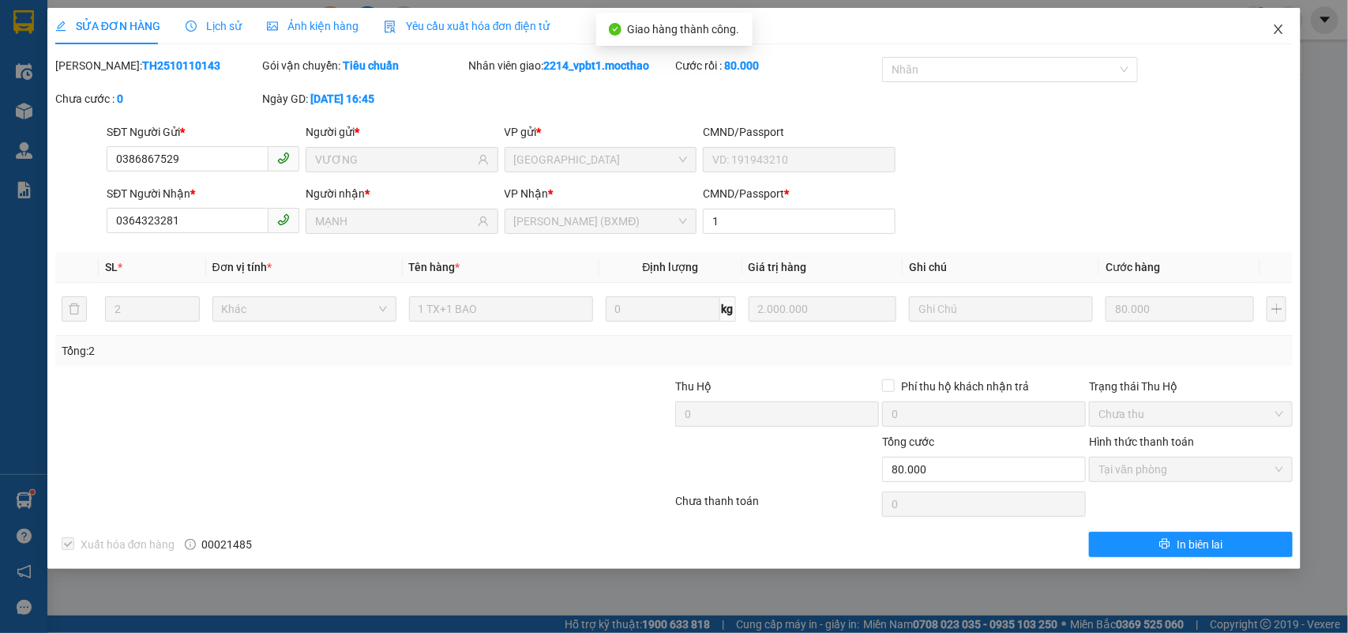
click at [1281, 30] on icon "close" at bounding box center [1278, 29] width 13 height 13
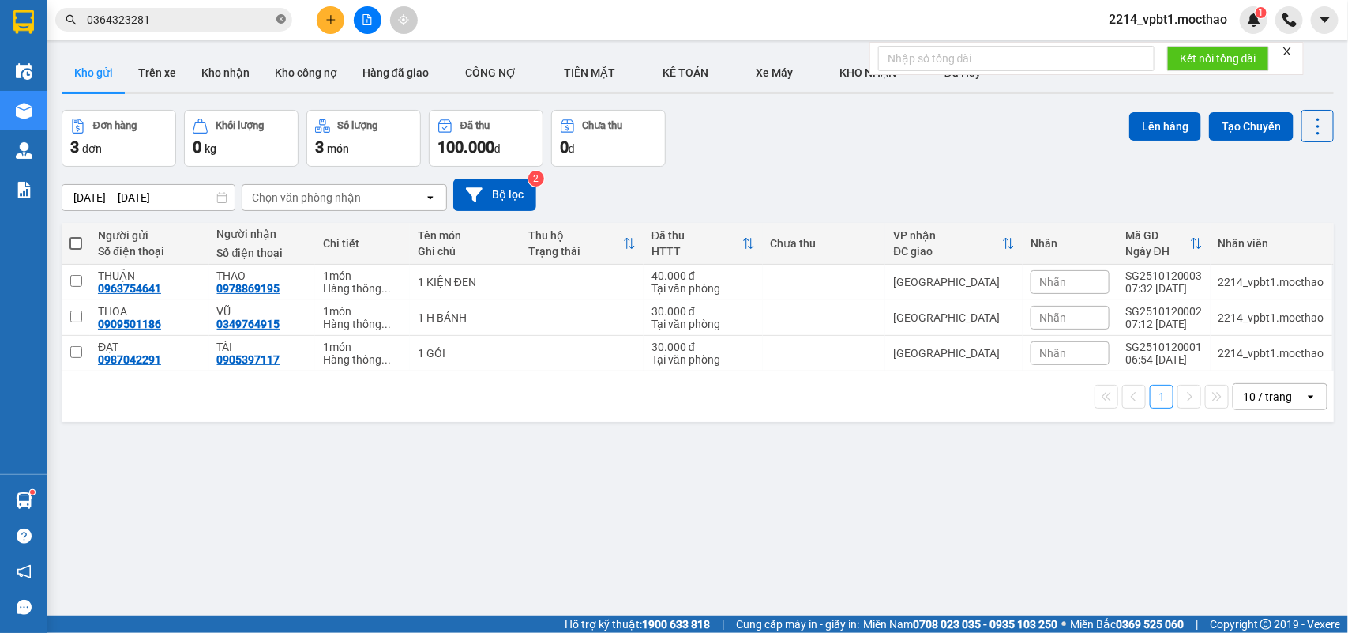
click at [282, 24] on span at bounding box center [280, 20] width 9 height 15
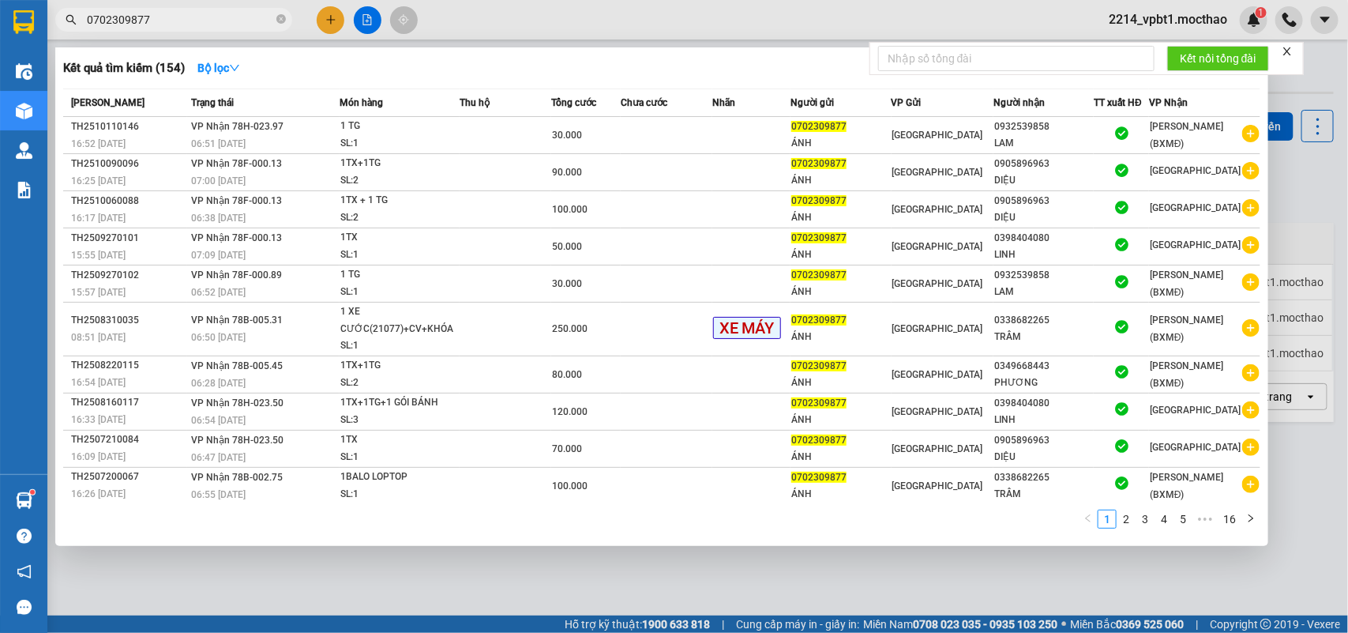
click at [711, 148] on td at bounding box center [667, 135] width 92 height 37
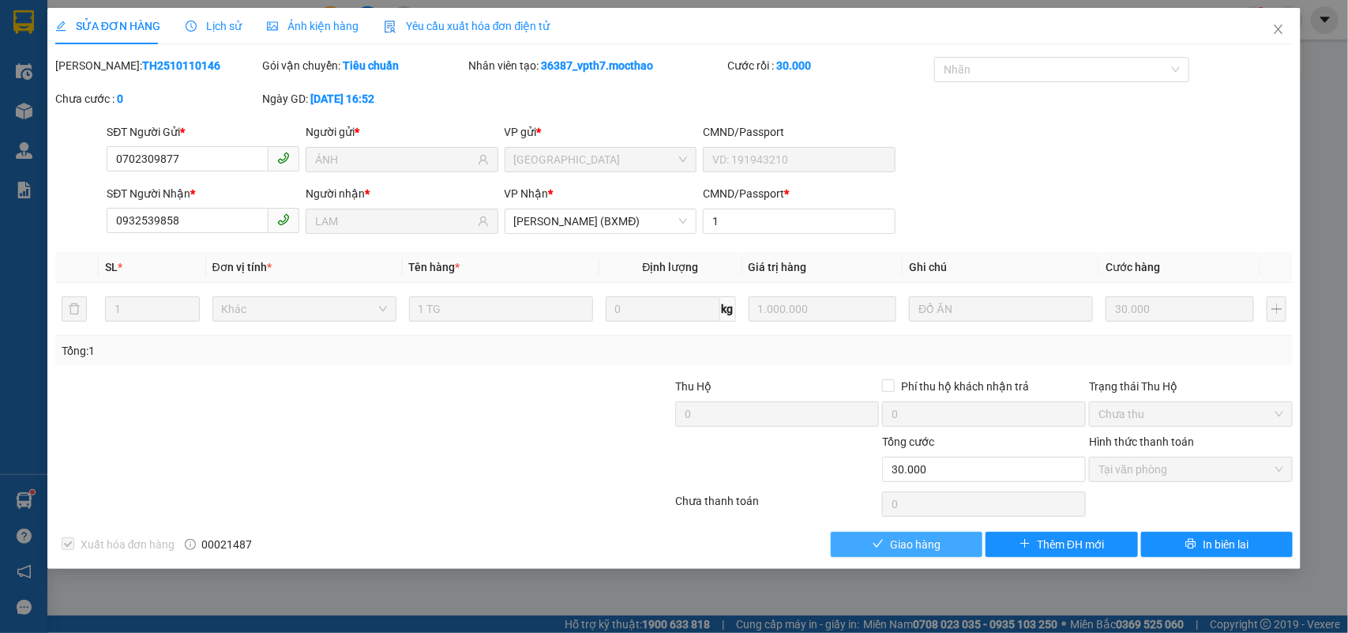
click at [932, 546] on span "Giao hàng" at bounding box center [915, 543] width 51 height 17
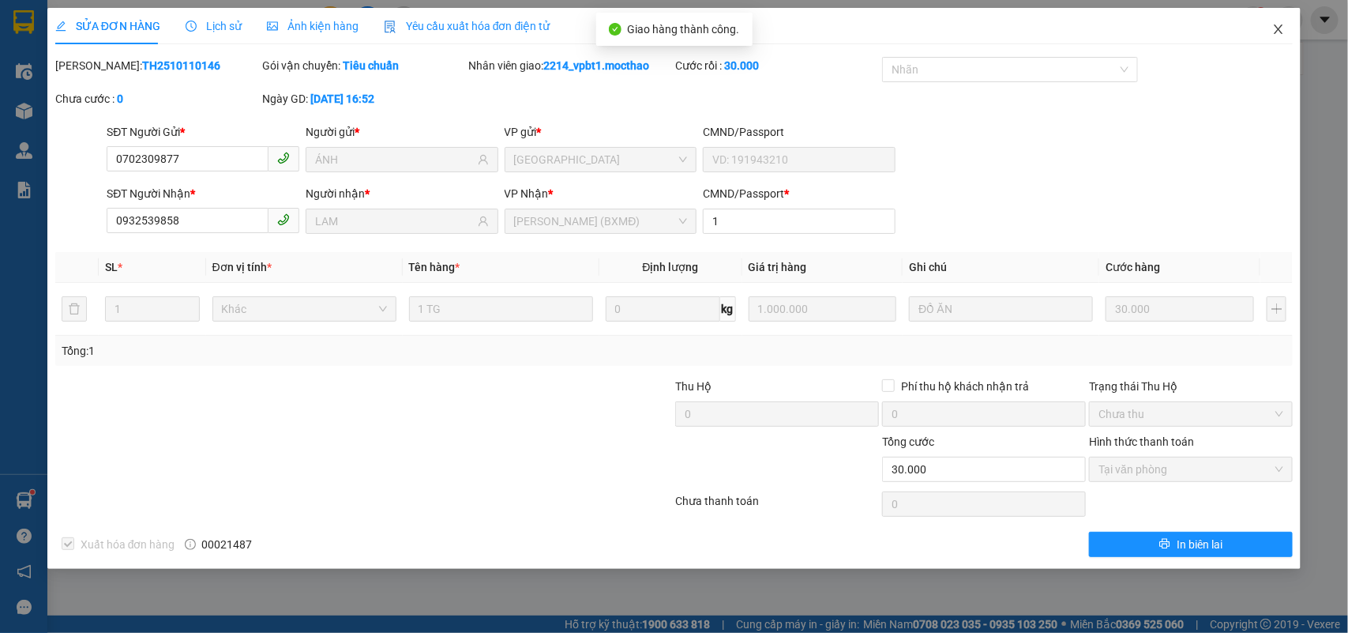
click at [1278, 32] on icon "close" at bounding box center [1279, 28] width 9 height 9
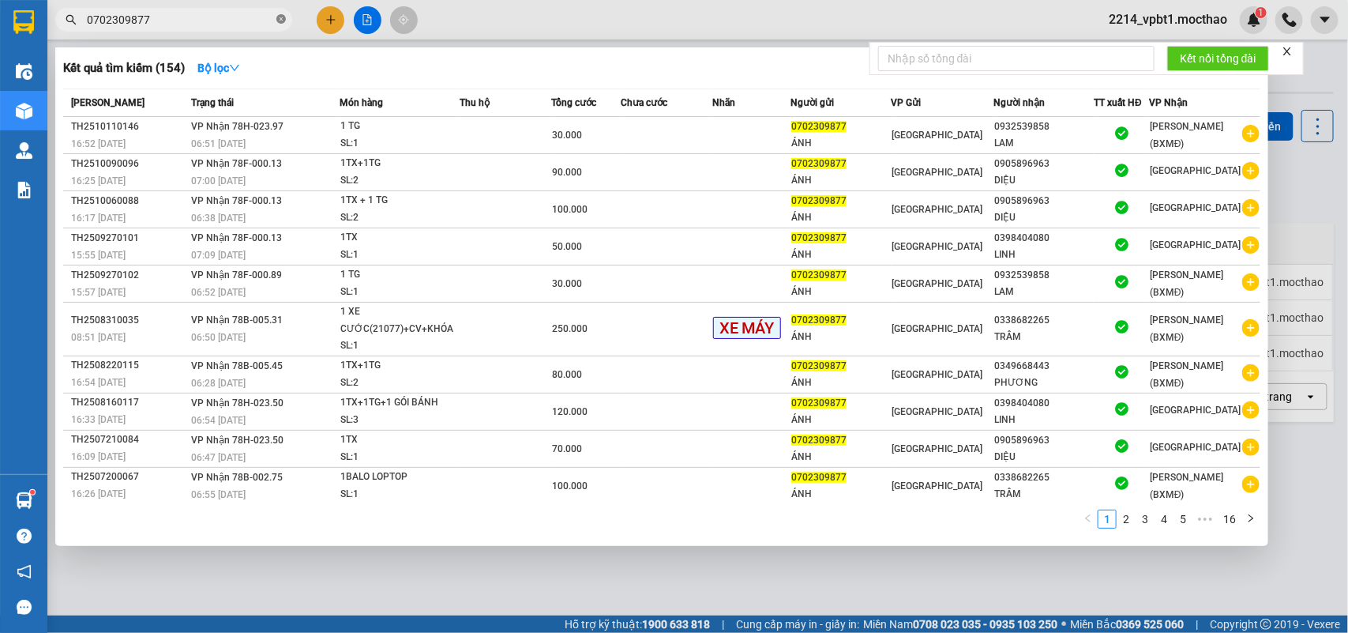
click at [281, 20] on icon "close-circle" at bounding box center [280, 18] width 9 height 9
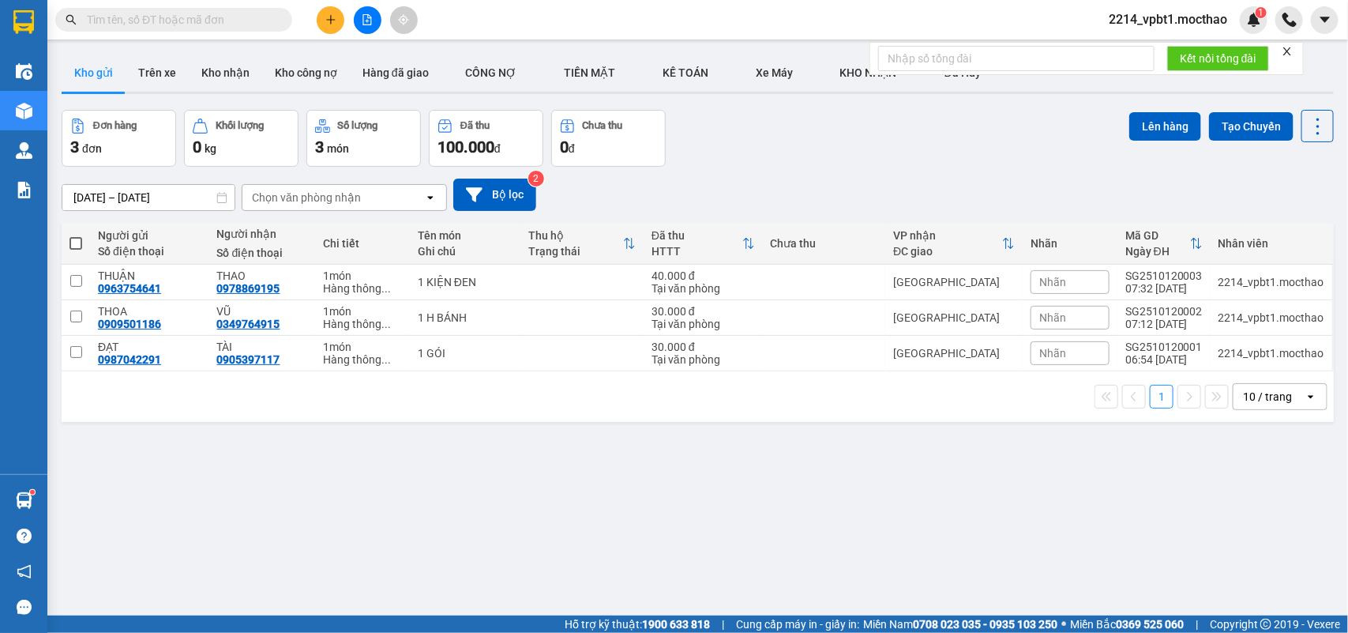
click at [328, 17] on icon "plus" at bounding box center [330, 19] width 11 height 11
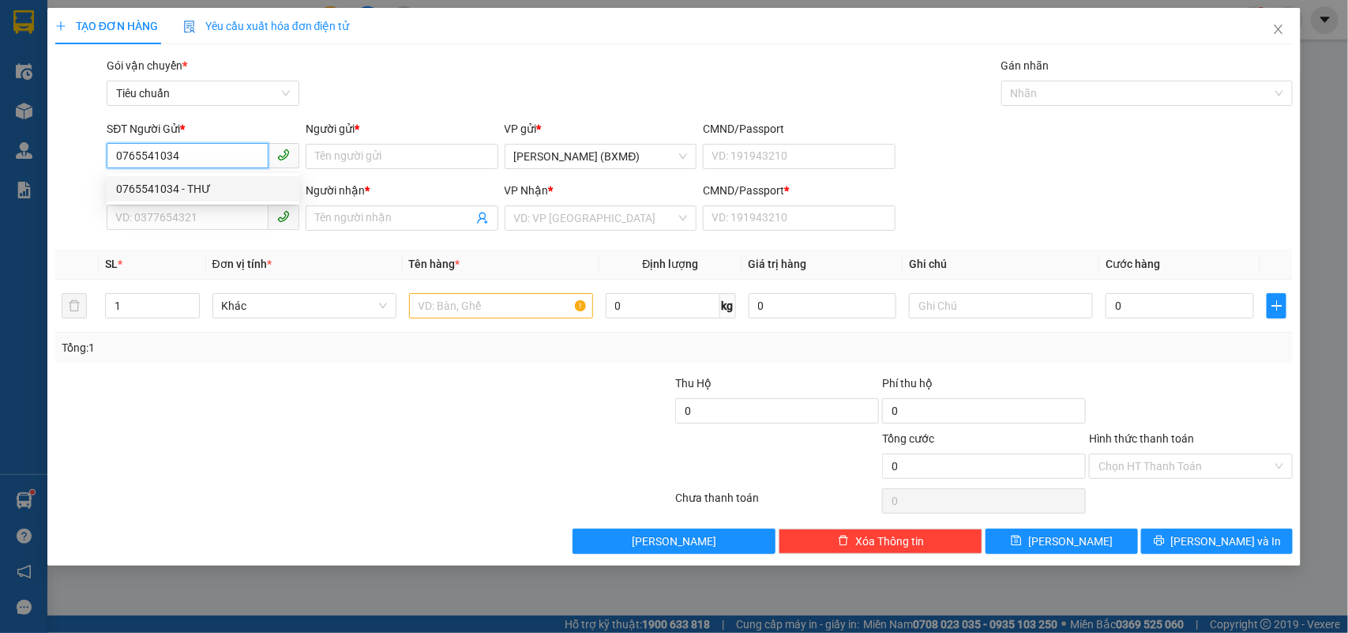
click at [226, 186] on div "0765541034 - THƯ" at bounding box center [203, 188] width 174 height 17
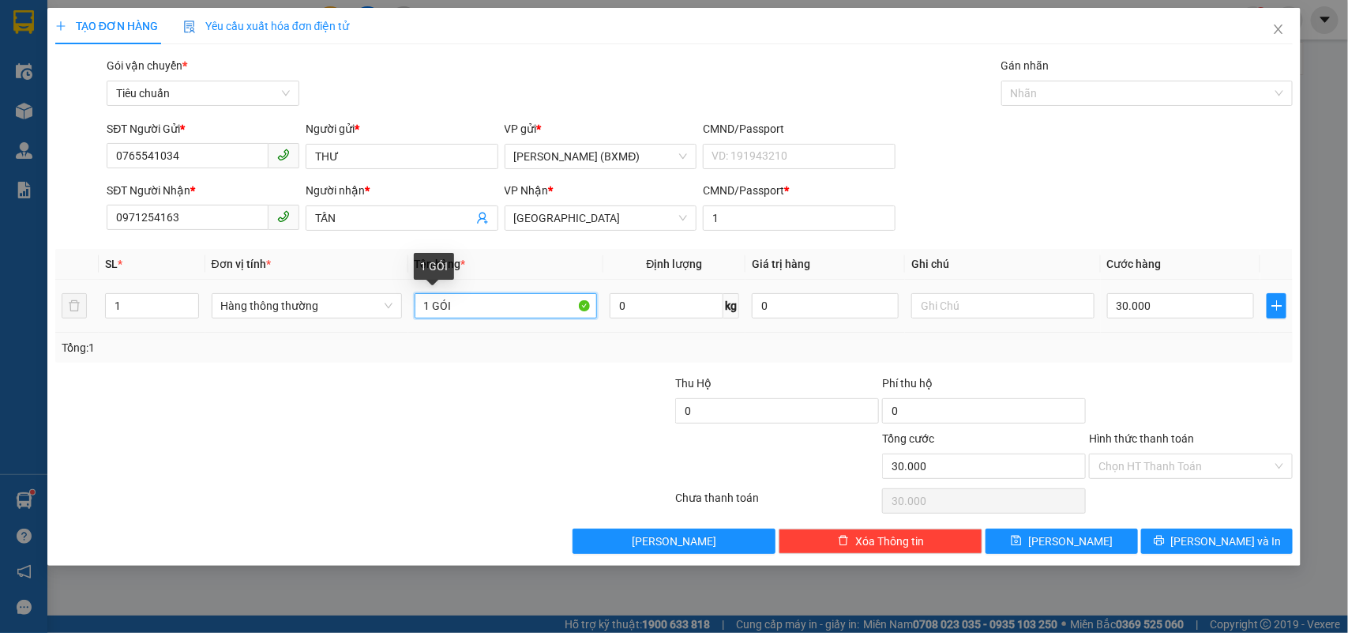
click at [462, 310] on input "1 GÓI" at bounding box center [506, 305] width 182 height 25
click at [1173, 302] on input "30.000" at bounding box center [1180, 305] width 147 height 25
click at [1158, 341] on div "Tổng: 1" at bounding box center [675, 347] width 1226 height 17
click at [1173, 482] on div "Hình thức thanh toán Chọn HT Thanh Toán" at bounding box center [1191, 457] width 204 height 55
click at [1173, 463] on input "Hình thức thanh toán" at bounding box center [1185, 466] width 174 height 24
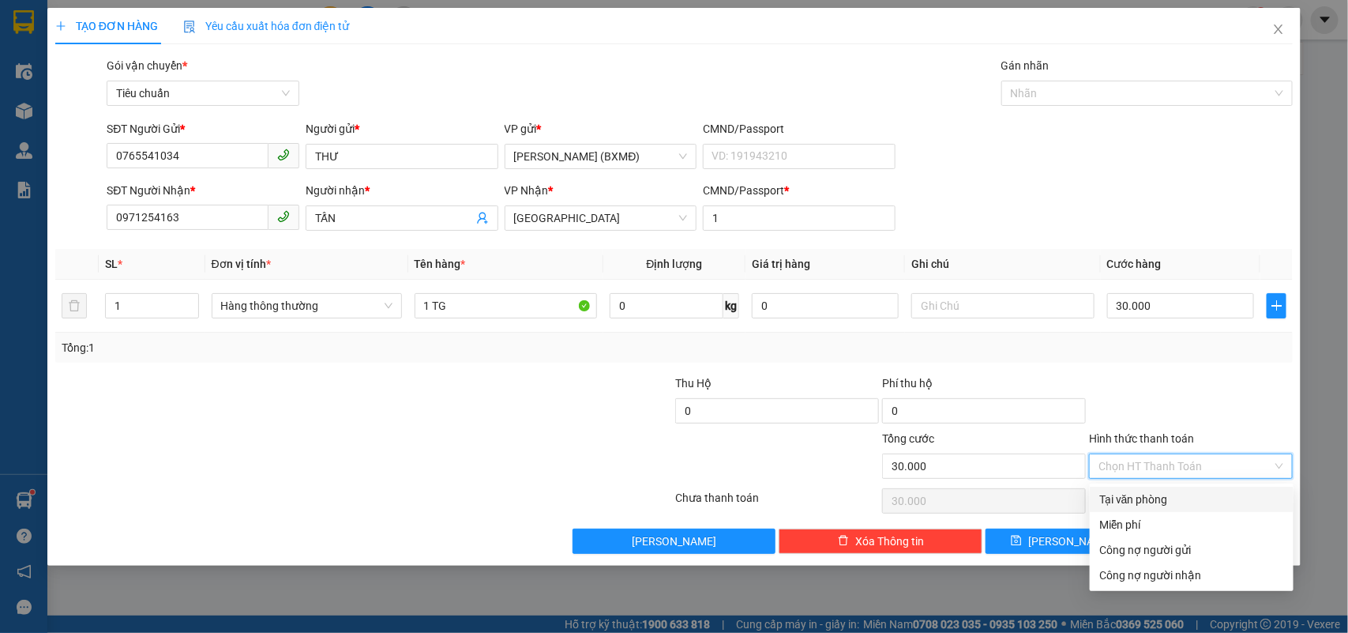
click at [1143, 494] on div "Tại văn phòng" at bounding box center [1191, 498] width 185 height 17
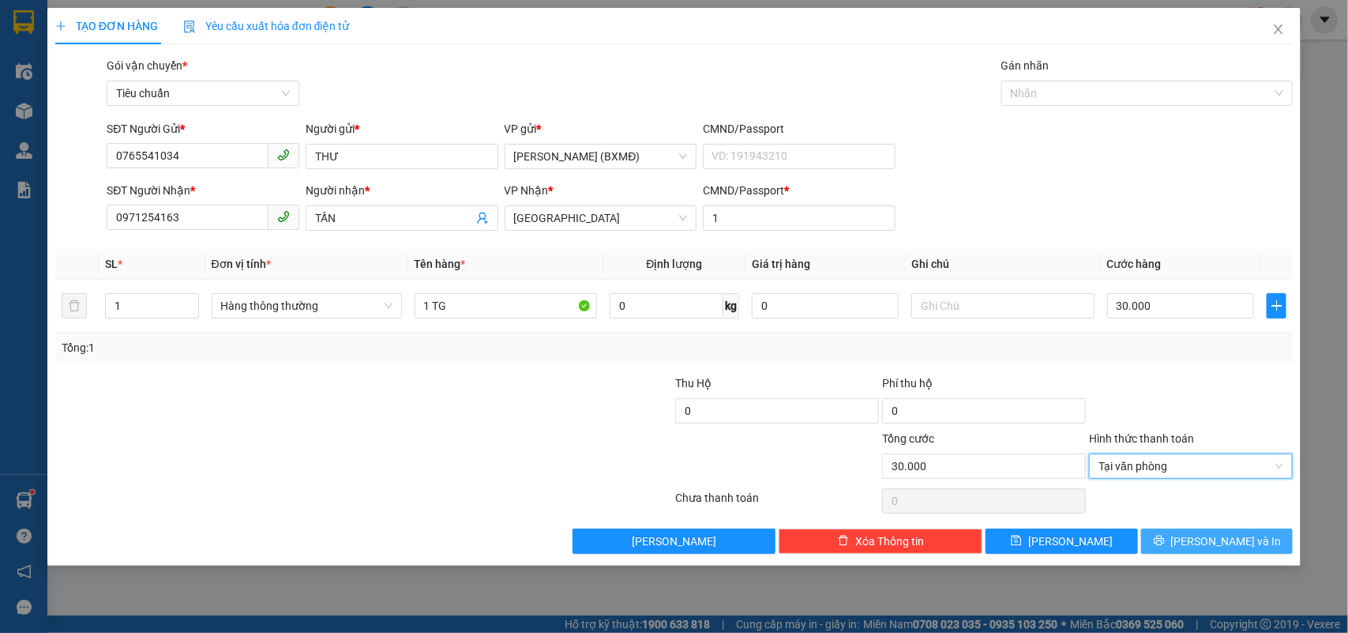
click at [1201, 539] on button "Lưu và In" at bounding box center [1217, 540] width 152 height 25
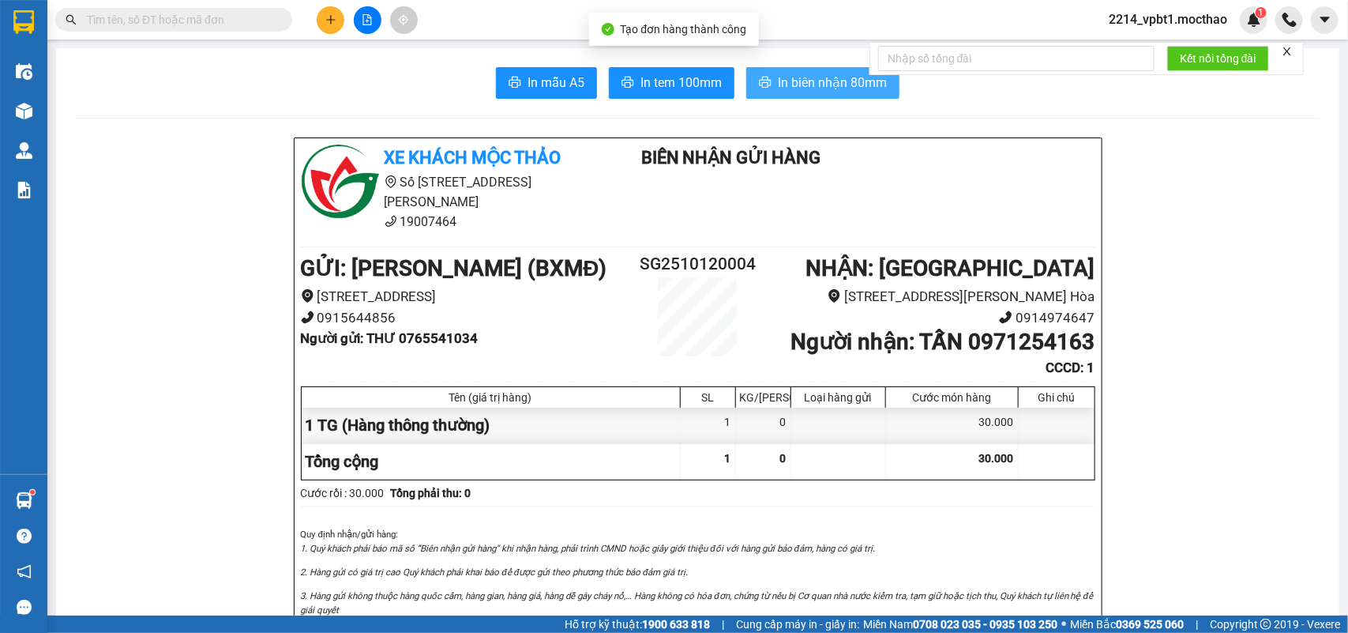
click at [800, 87] on span "In biên nhận 80mm" at bounding box center [832, 83] width 109 height 20
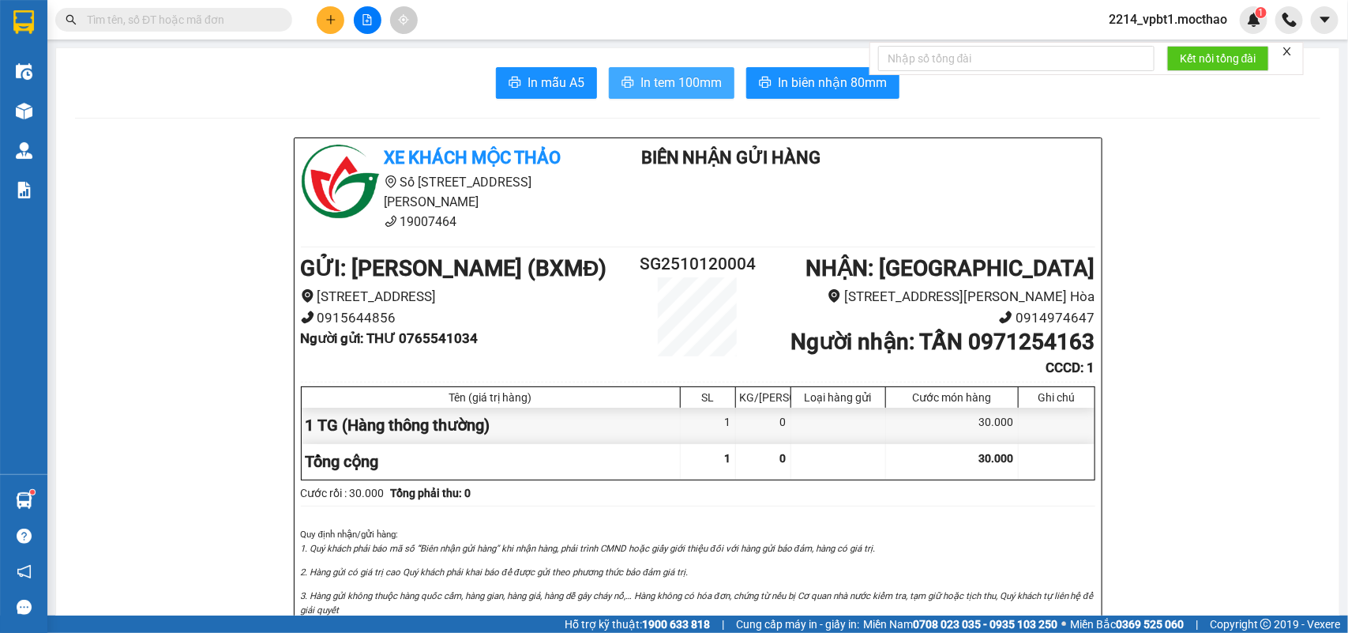
click at [689, 73] on span "In tem 100mm" at bounding box center [680, 83] width 81 height 20
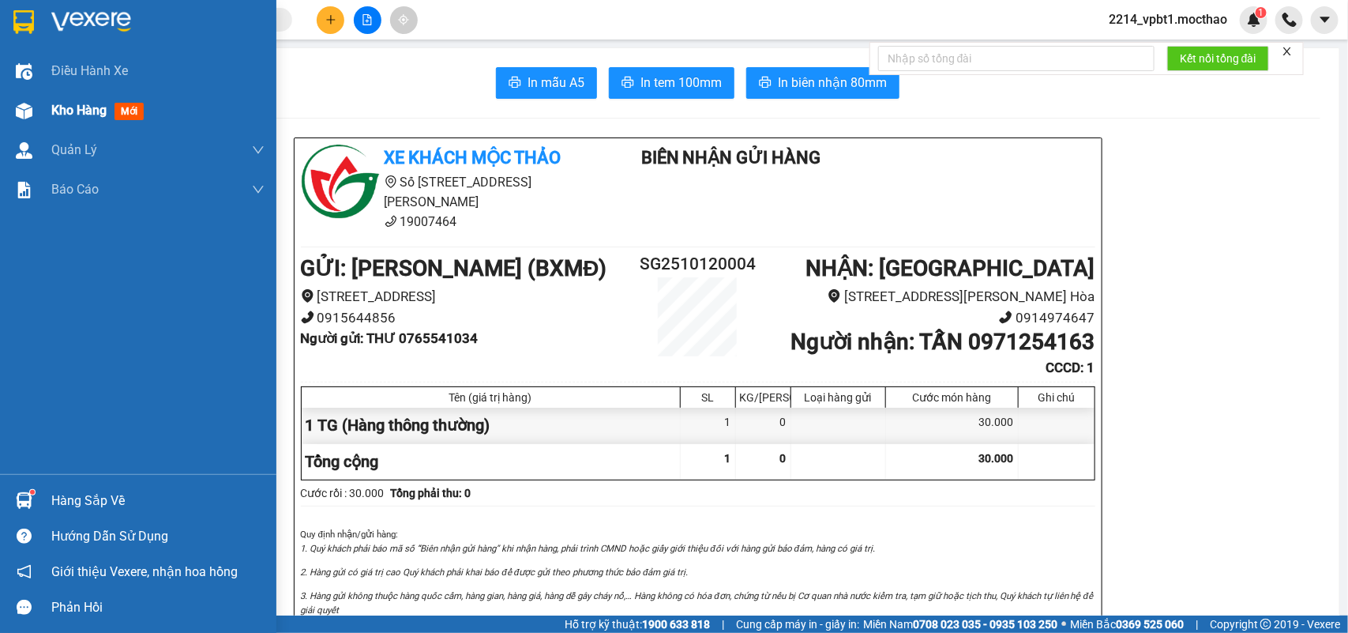
click at [88, 112] on span "Kho hàng" at bounding box center [78, 110] width 55 height 15
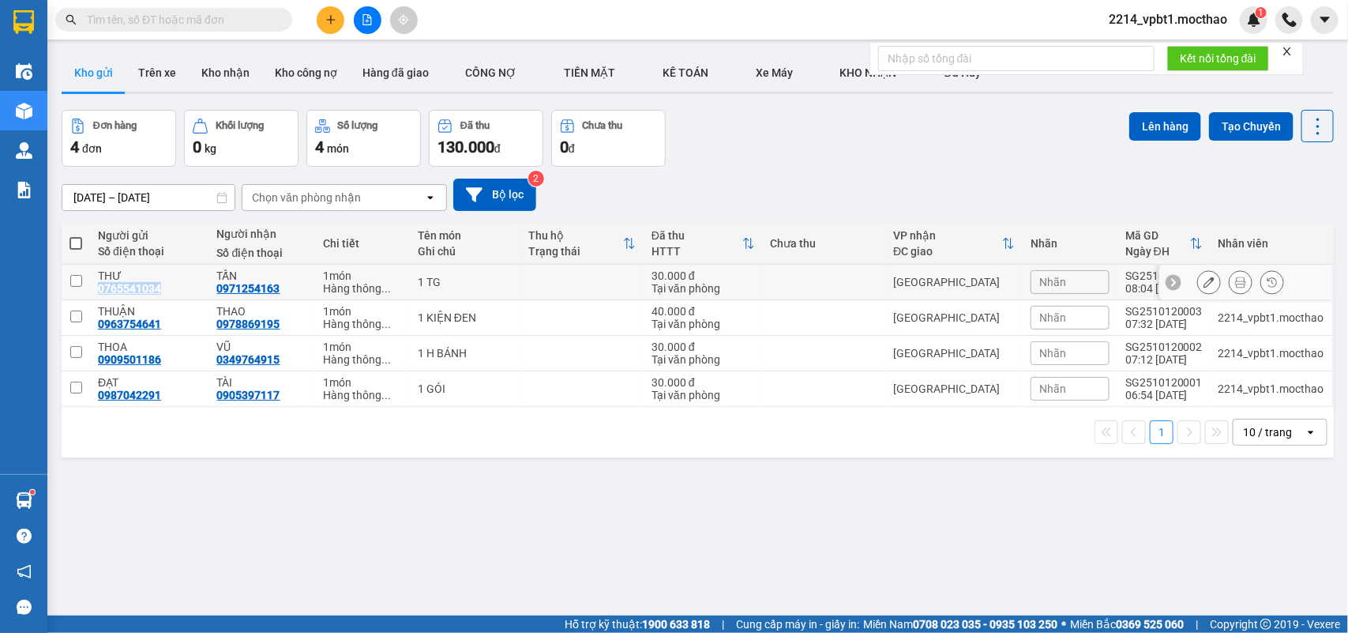
drag, startPoint x: 93, startPoint y: 288, endPoint x: 159, endPoint y: 287, distance: 65.6
click at [159, 287] on td "THƯ 0765541034" at bounding box center [149, 283] width 119 height 36
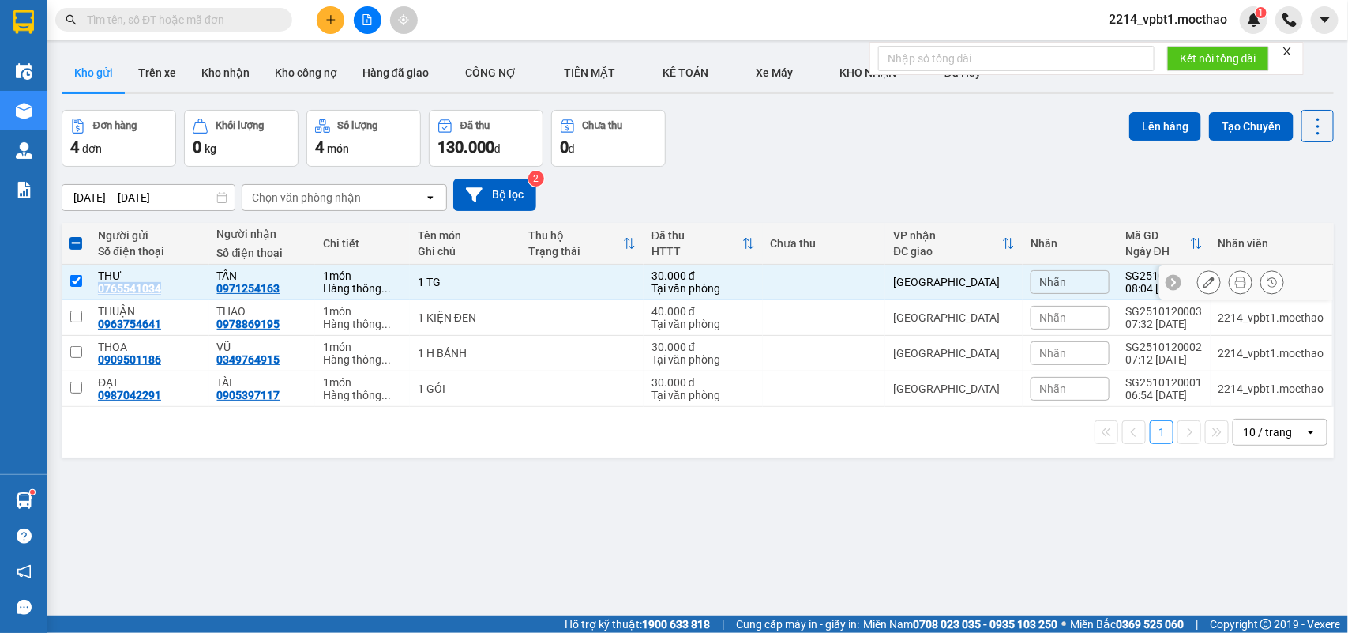
copy div "0765541034"
click at [192, 22] on input "text" at bounding box center [180, 19] width 186 height 17
paste input "0765541034"
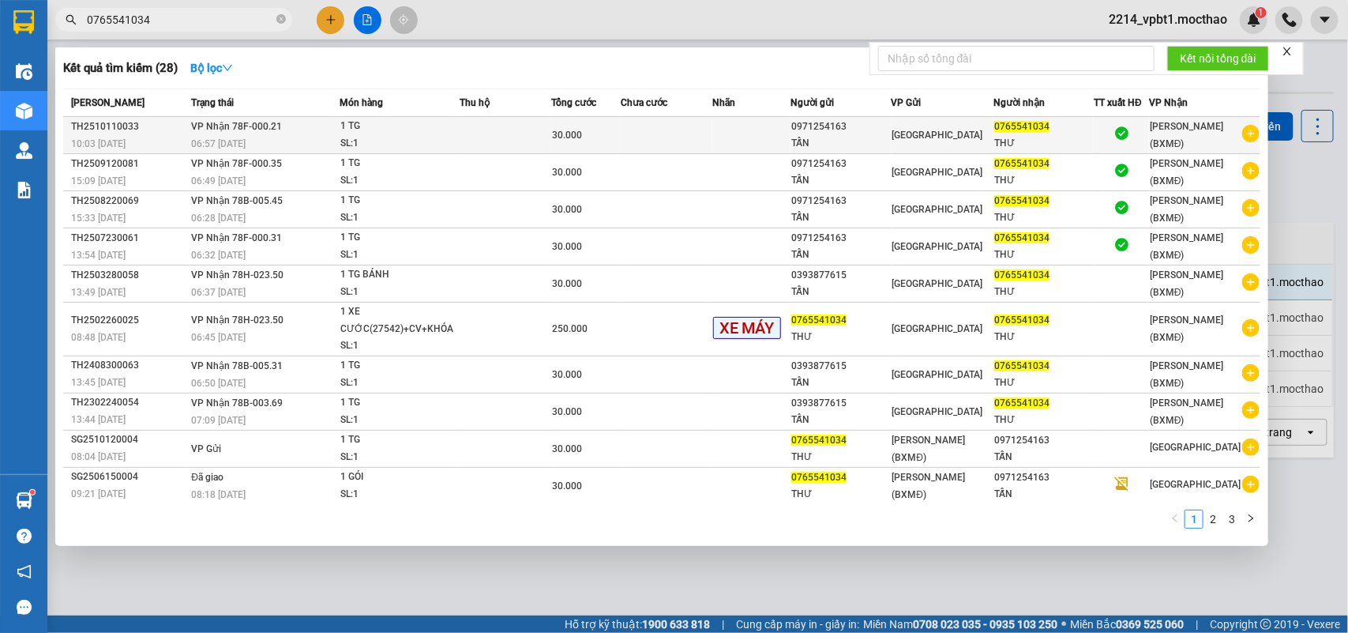
click at [440, 133] on div "1 TG" at bounding box center [399, 126] width 118 height 17
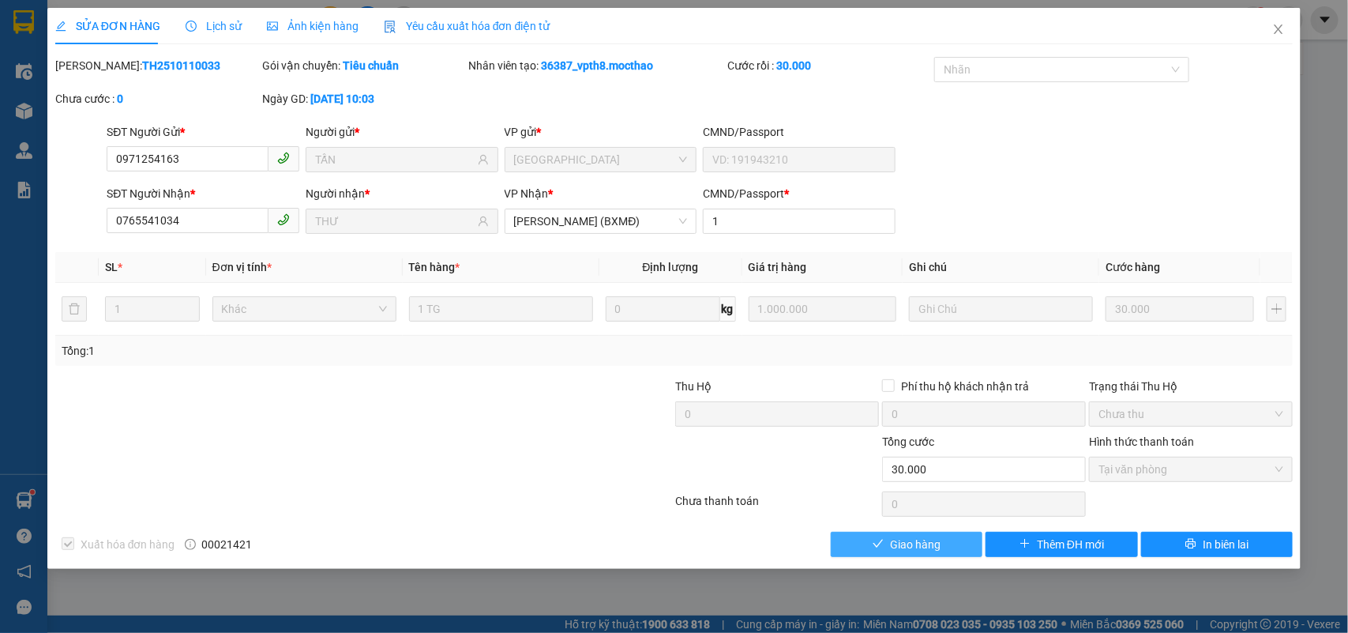
click at [914, 541] on span "Giao hàng" at bounding box center [915, 543] width 51 height 17
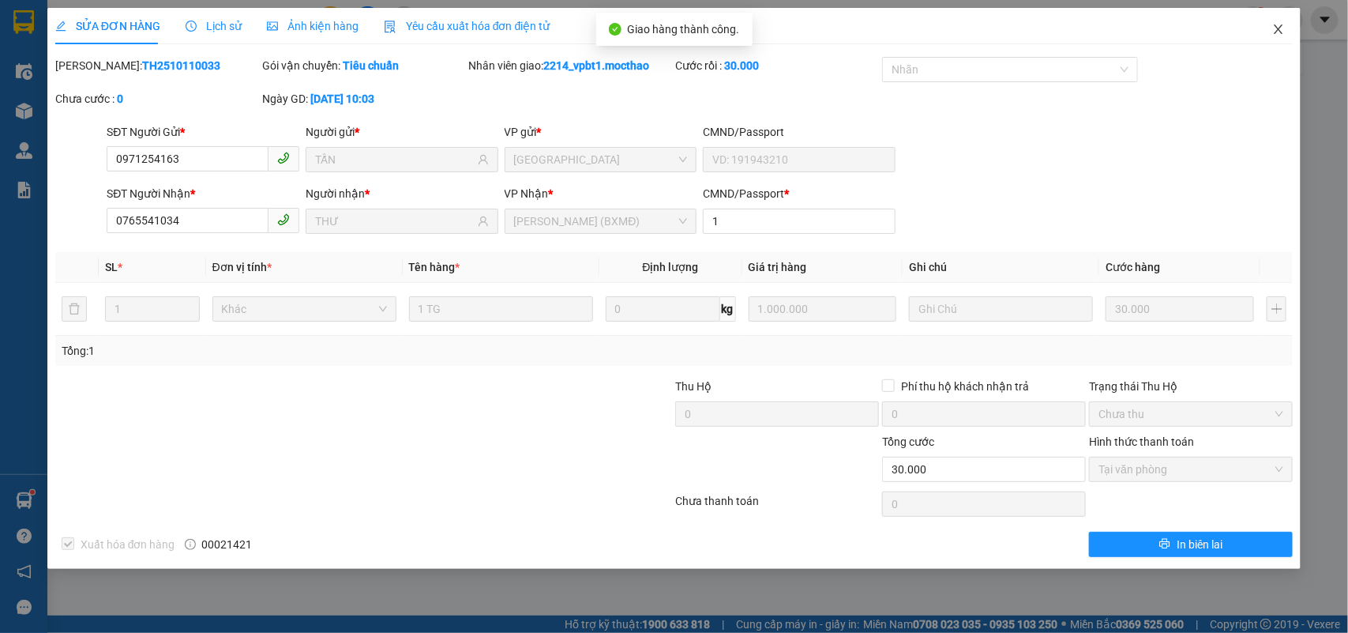
click at [1280, 25] on icon "close" at bounding box center [1278, 29] width 13 height 13
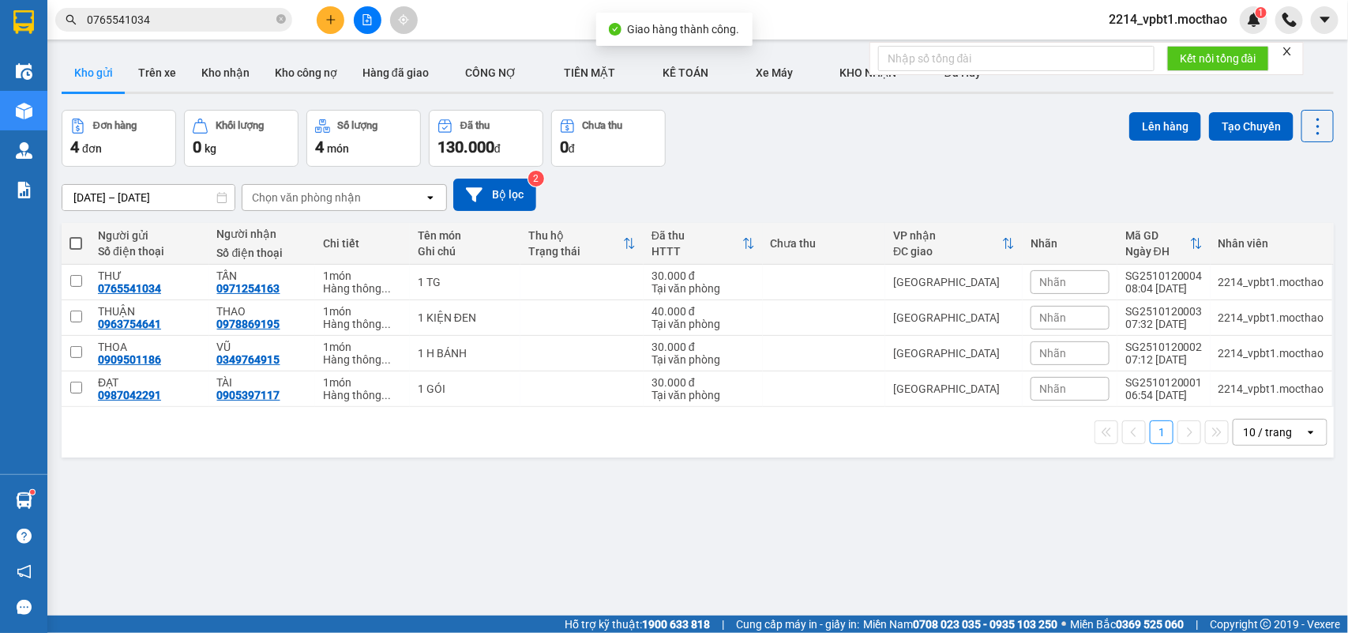
click at [332, 14] on icon "plus" at bounding box center [330, 19] width 11 height 11
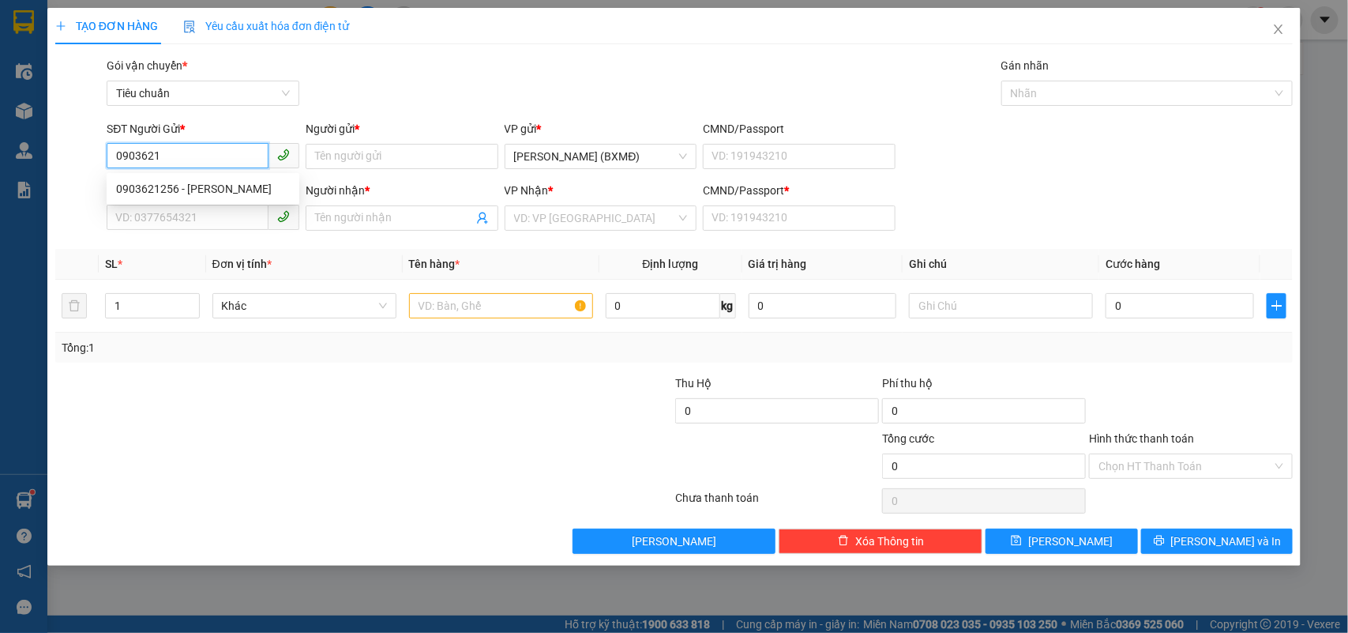
click at [186, 184] on div "0903621256 - MINH THẢO" at bounding box center [203, 188] width 174 height 17
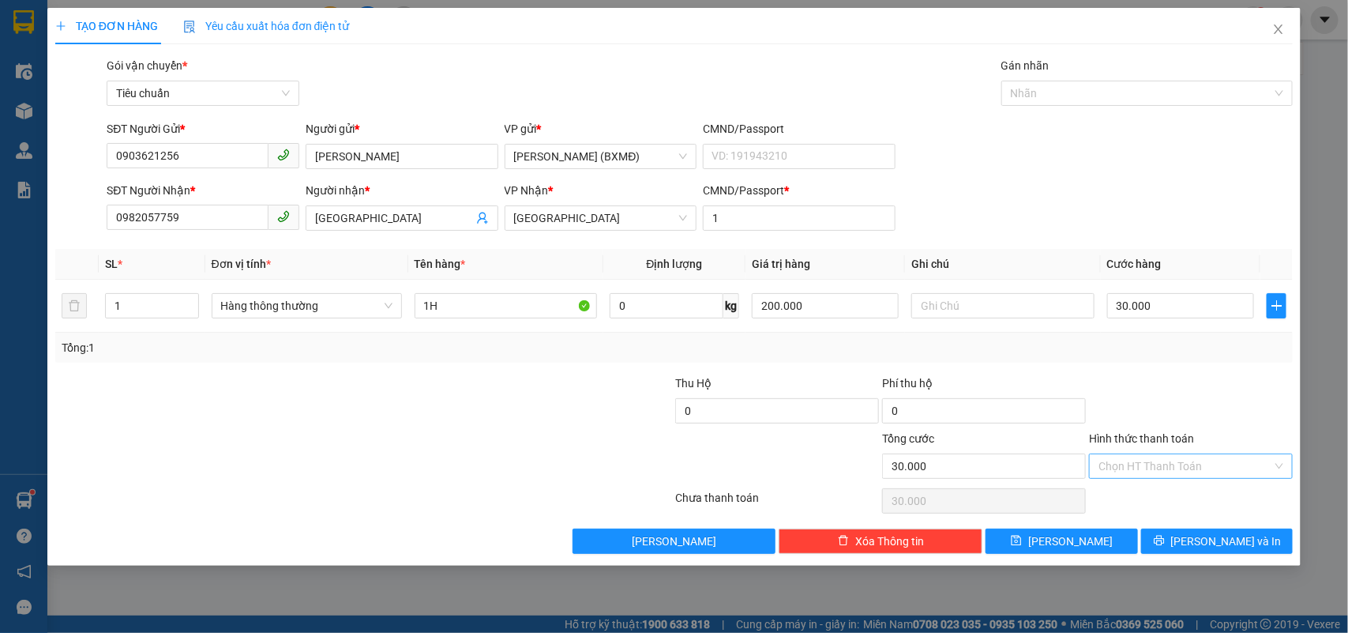
click at [1151, 471] on input "Hình thức thanh toán" at bounding box center [1185, 466] width 174 height 24
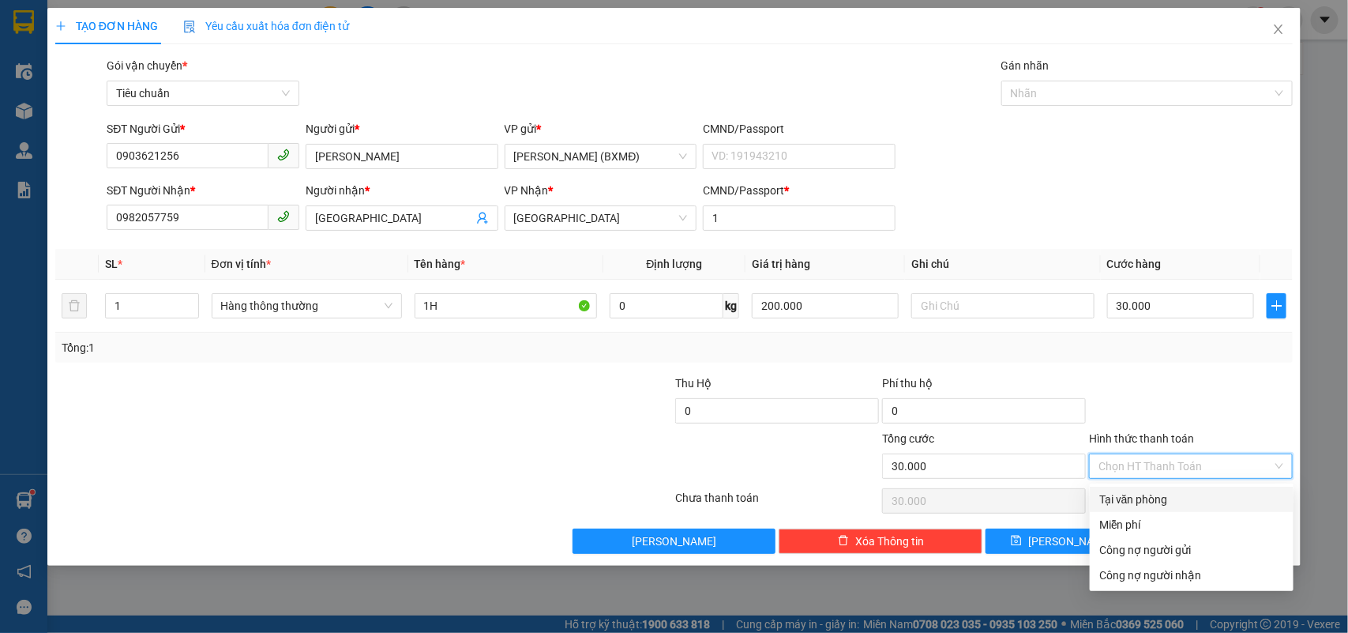
click at [1149, 495] on div "Tại văn phòng" at bounding box center [1191, 498] width 185 height 17
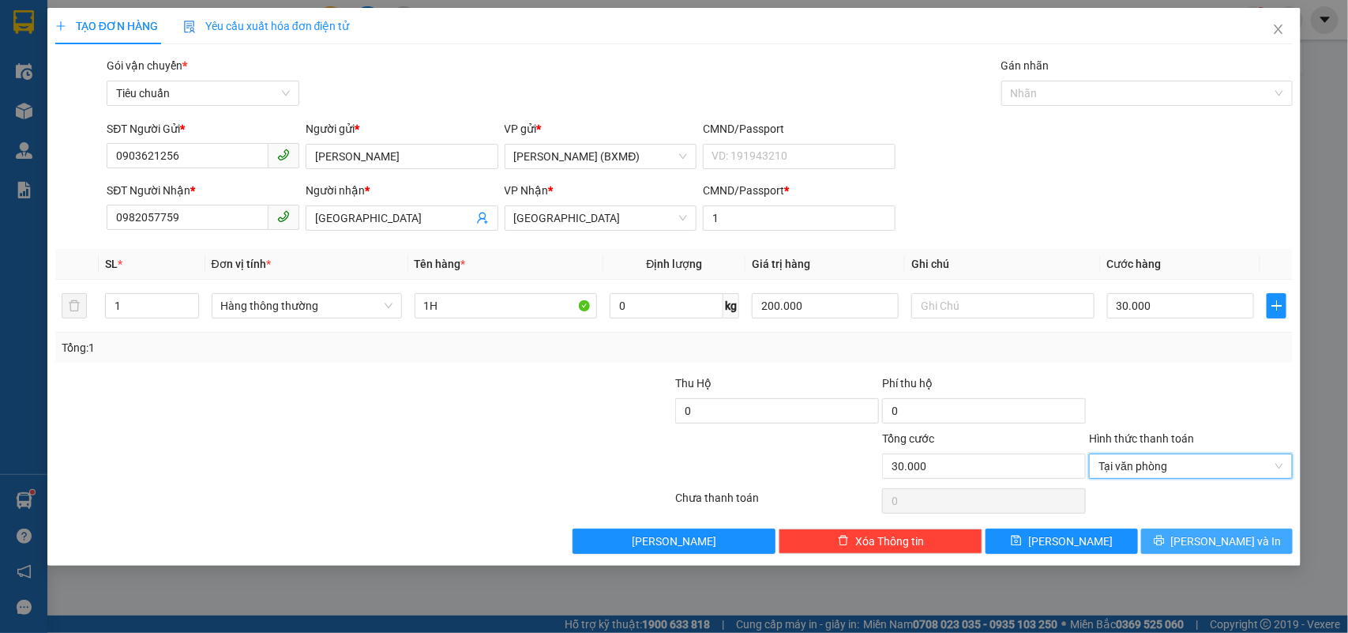
click at [1171, 541] on button "Lưu và In" at bounding box center [1217, 540] width 152 height 25
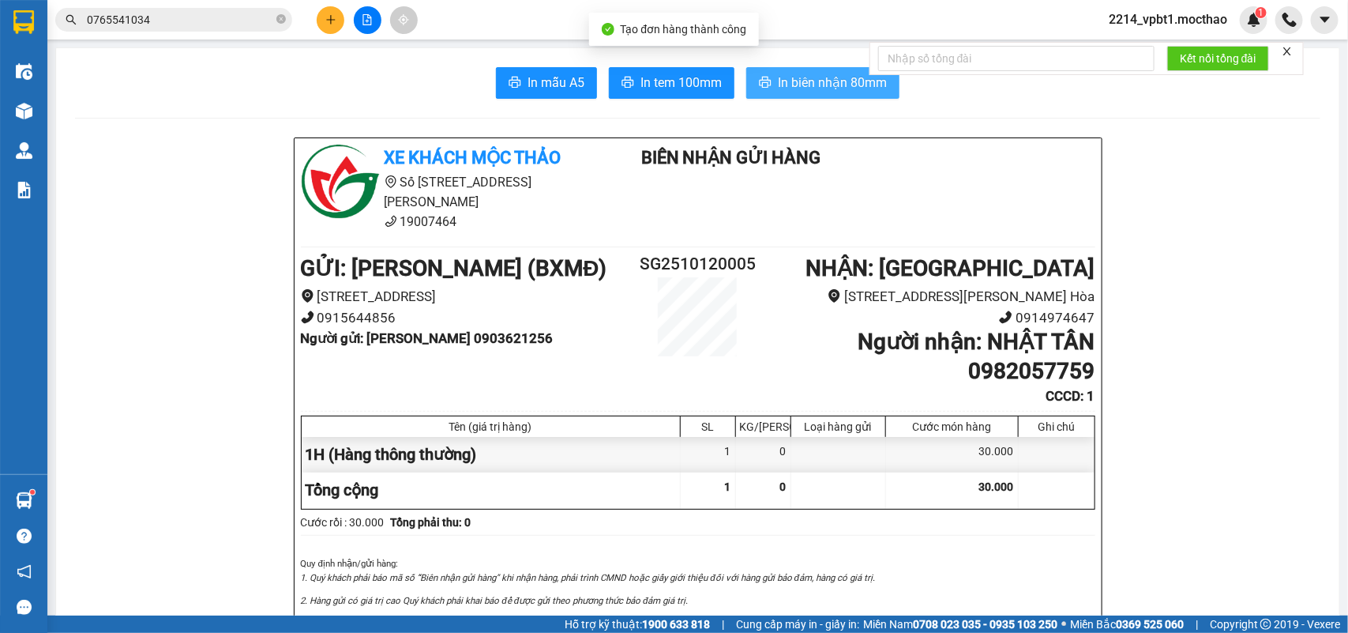
click at [779, 81] on span "In biên nhận 80mm" at bounding box center [832, 83] width 109 height 20
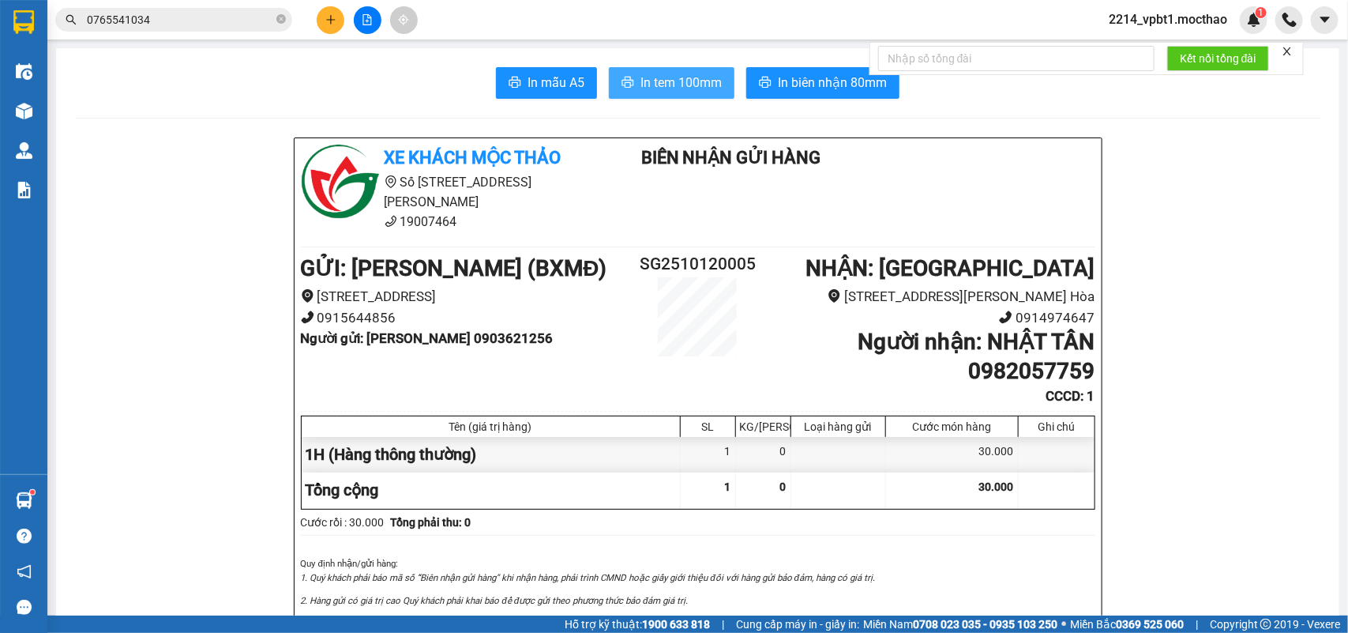
click at [689, 77] on span "In tem 100mm" at bounding box center [680, 83] width 81 height 20
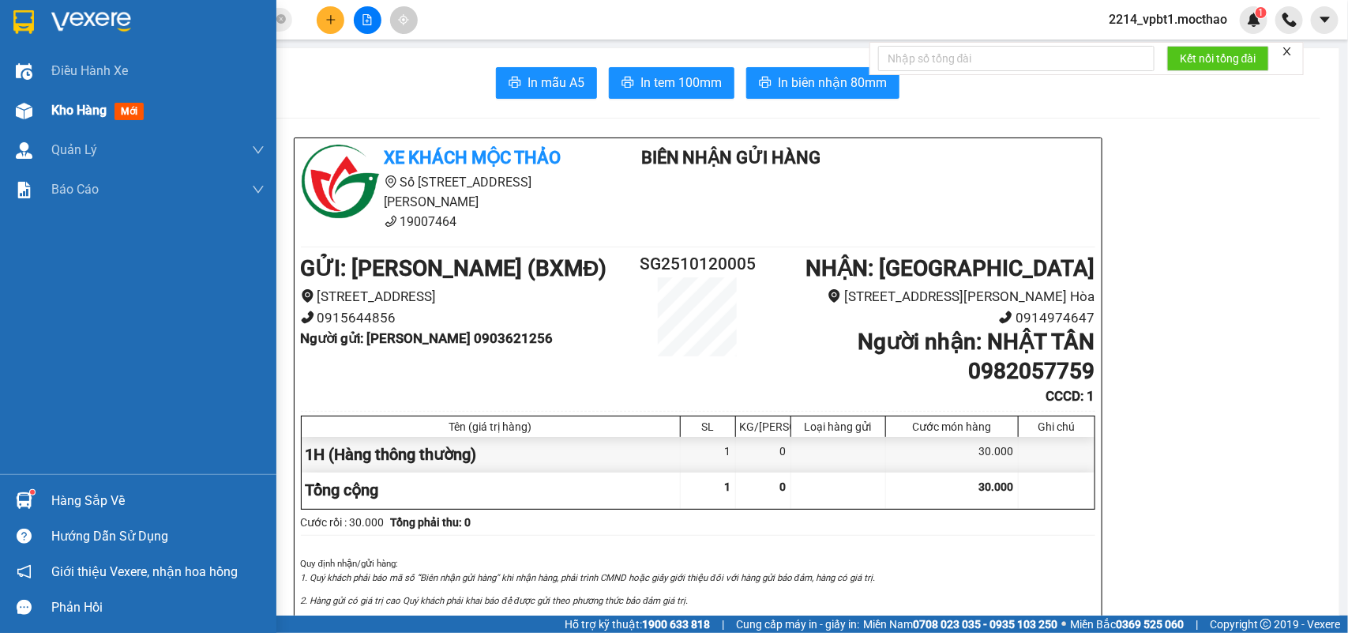
click at [79, 107] on span "Kho hàng" at bounding box center [78, 110] width 55 height 15
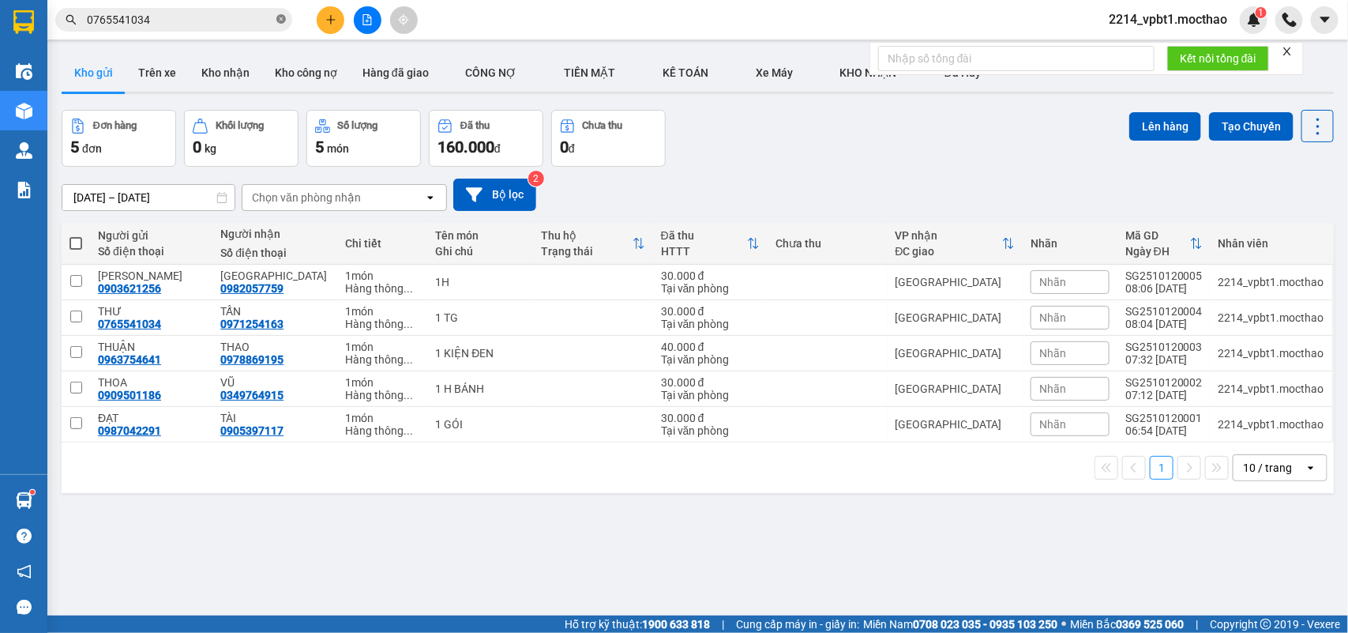
click at [282, 16] on icon "close-circle" at bounding box center [280, 18] width 9 height 9
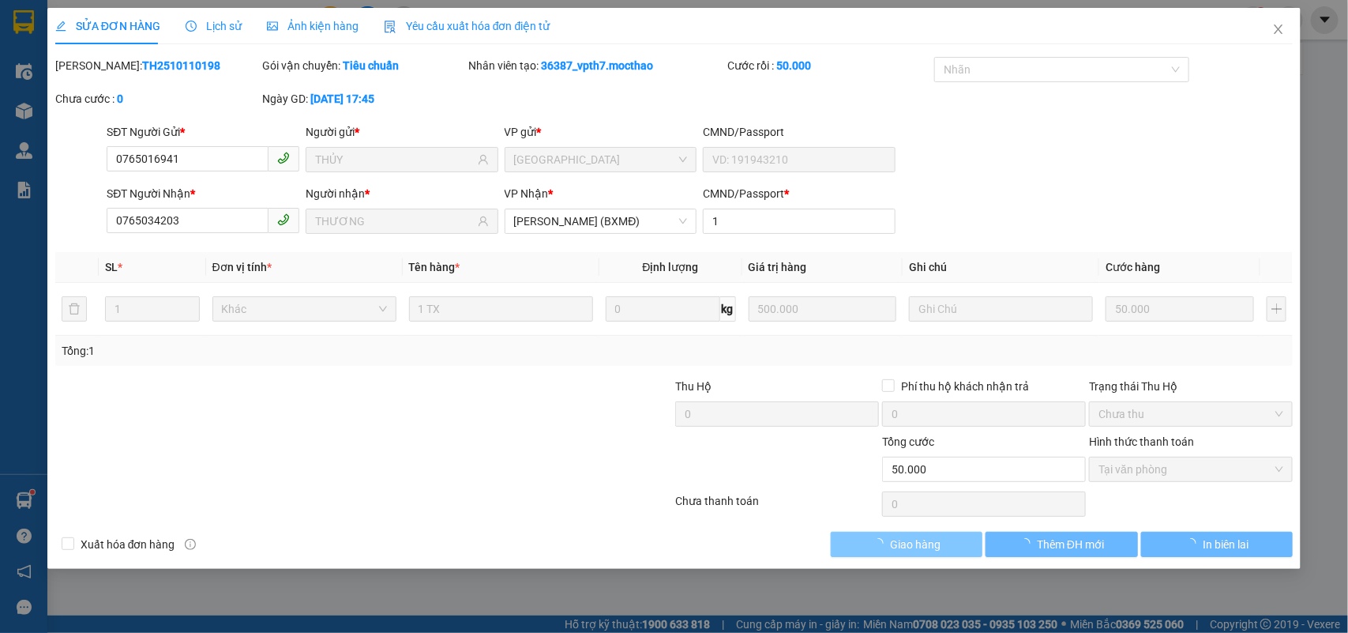
click at [944, 545] on button "Giao hàng" at bounding box center [907, 543] width 152 height 25
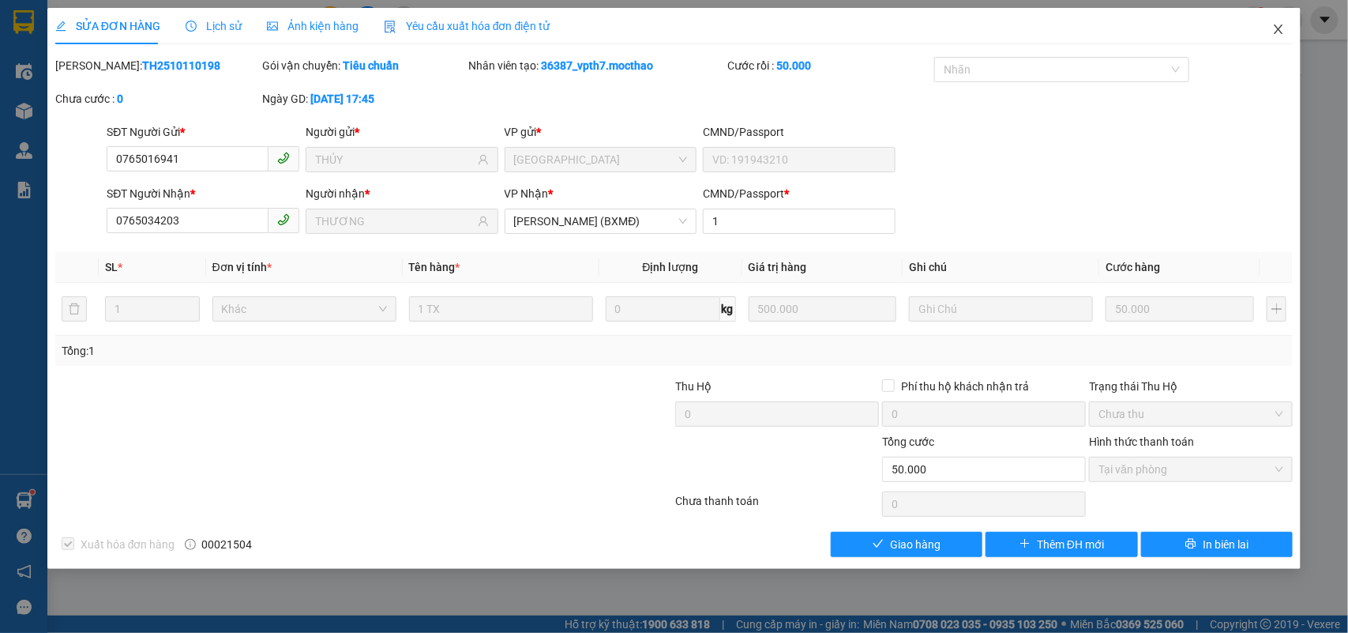
click at [1277, 34] on icon "close" at bounding box center [1278, 29] width 13 height 13
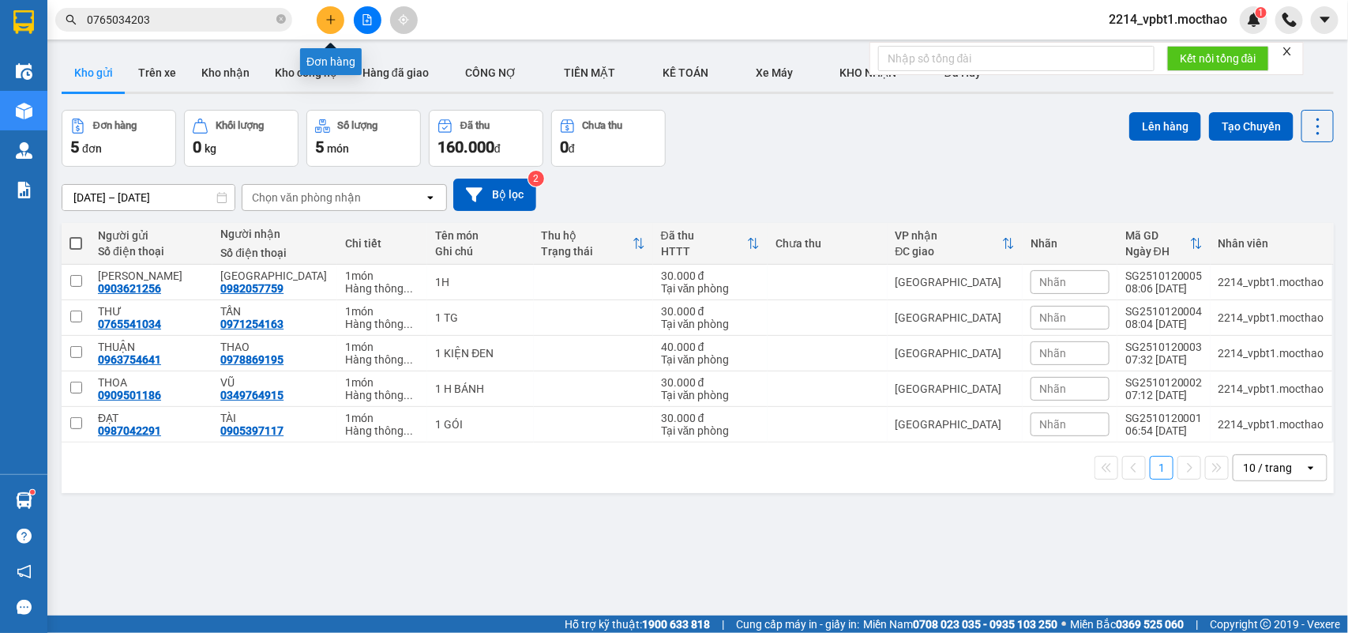
click at [321, 17] on button at bounding box center [331, 20] width 28 height 28
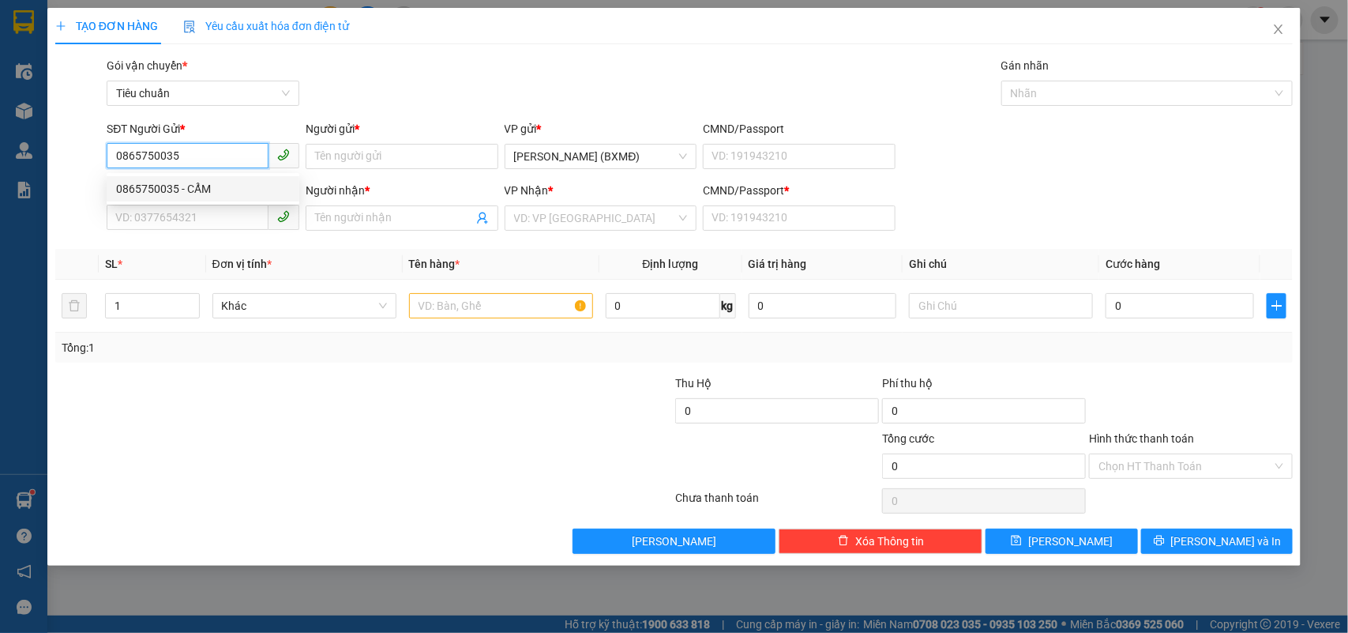
click at [174, 180] on div "0865750035 - CẨM" at bounding box center [203, 188] width 174 height 17
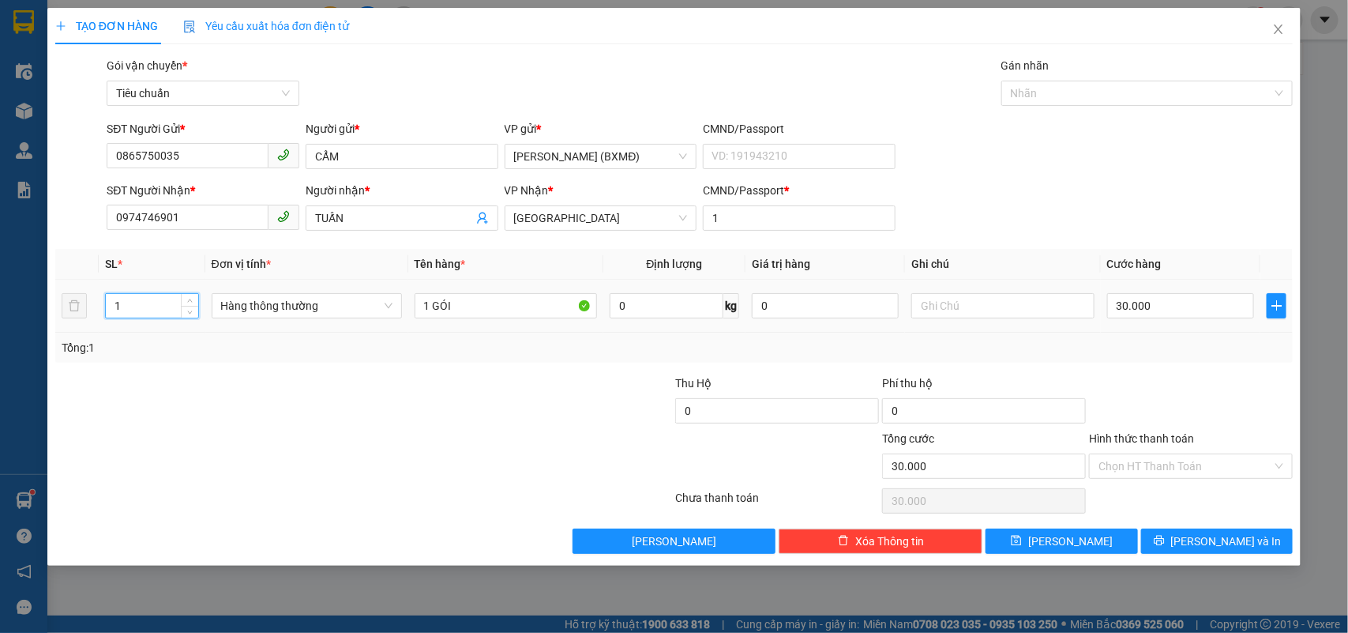
click at [146, 305] on input "1" at bounding box center [152, 306] width 92 height 24
click at [1161, 306] on input "0" at bounding box center [1180, 305] width 147 height 25
click at [1198, 377] on div at bounding box center [1190, 401] width 207 height 55
click at [1161, 463] on input "Hình thức thanh toán" at bounding box center [1185, 466] width 174 height 24
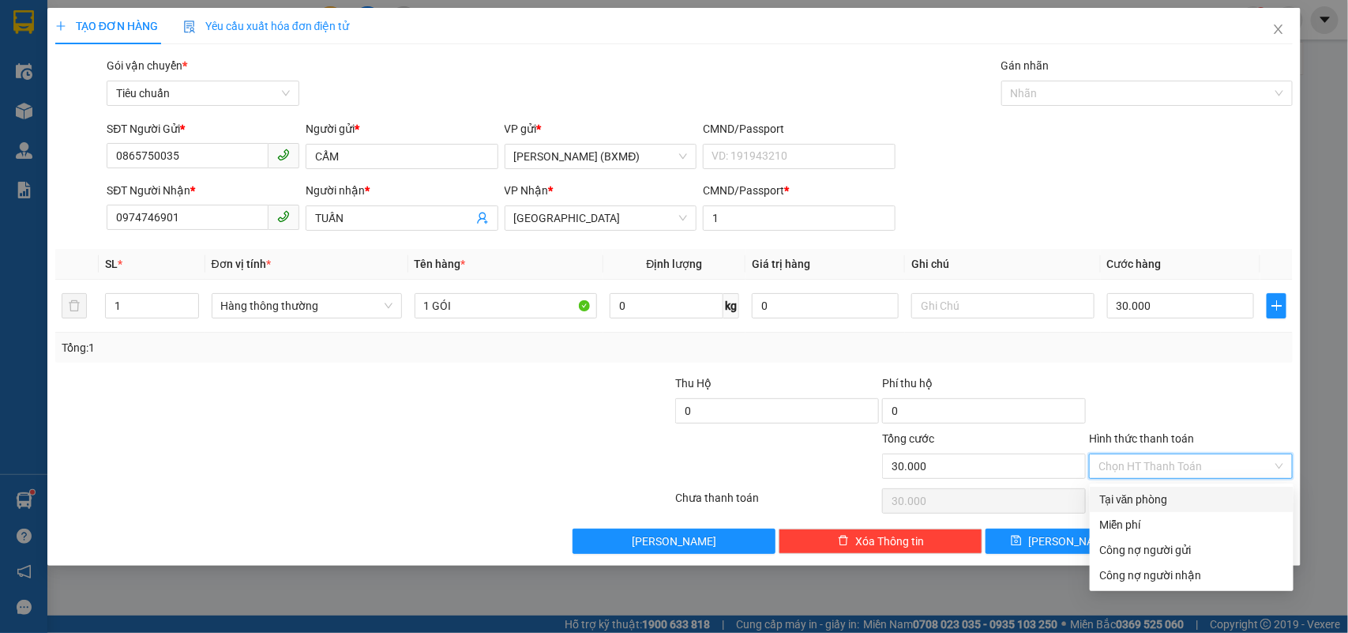
click at [1137, 496] on div "Tại văn phòng" at bounding box center [1191, 498] width 185 height 17
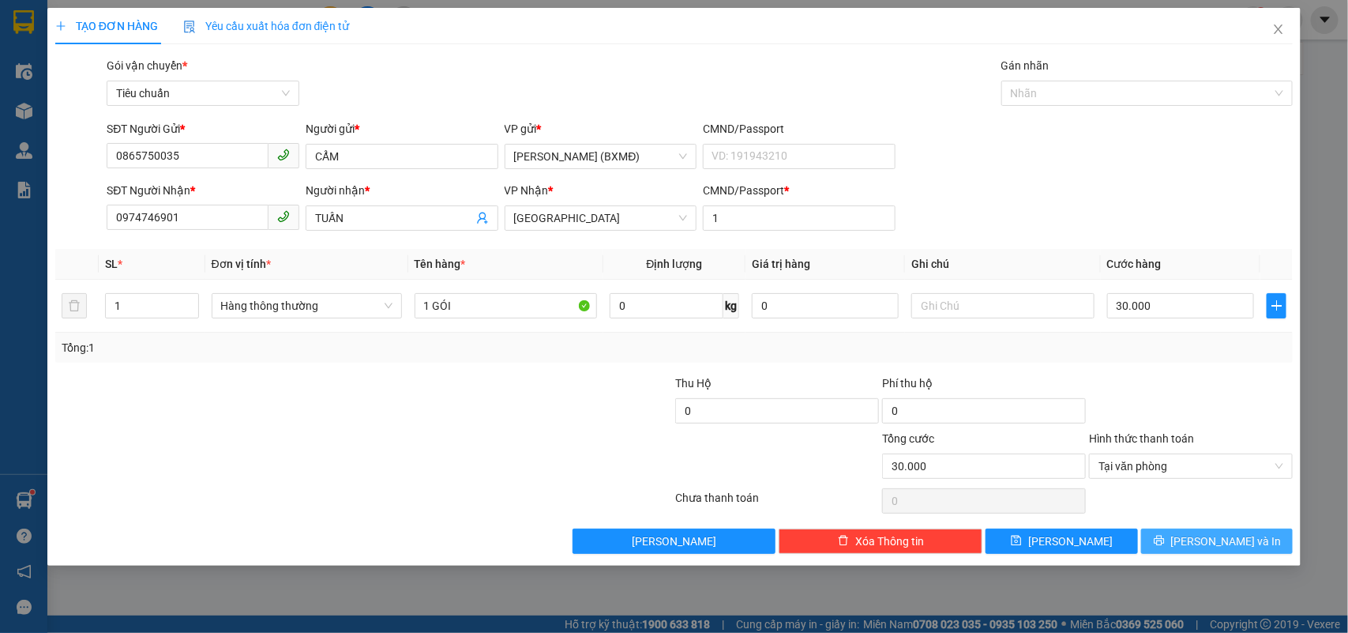
drag, startPoint x: 1170, startPoint y: 553, endPoint x: 1162, endPoint y: 542, distance: 13.4
click at [1170, 551] on button "Lưu và In" at bounding box center [1217, 540] width 152 height 25
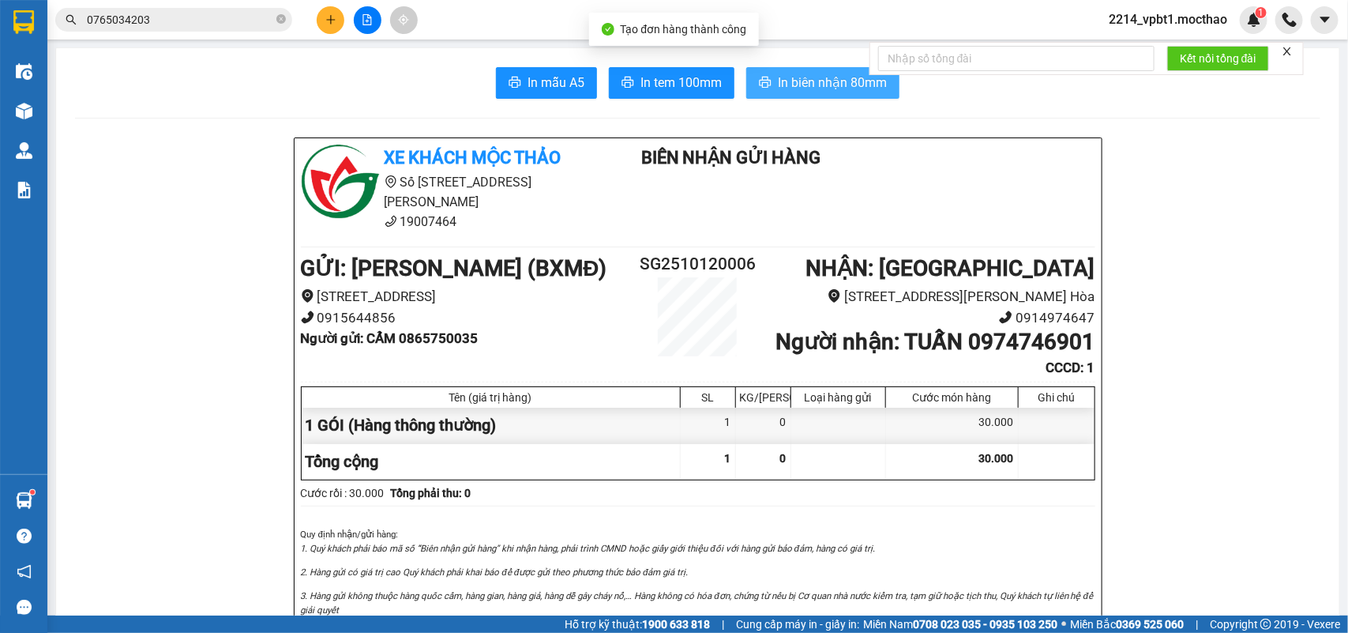
click at [812, 77] on span "In biên nhận 80mm" at bounding box center [832, 83] width 109 height 20
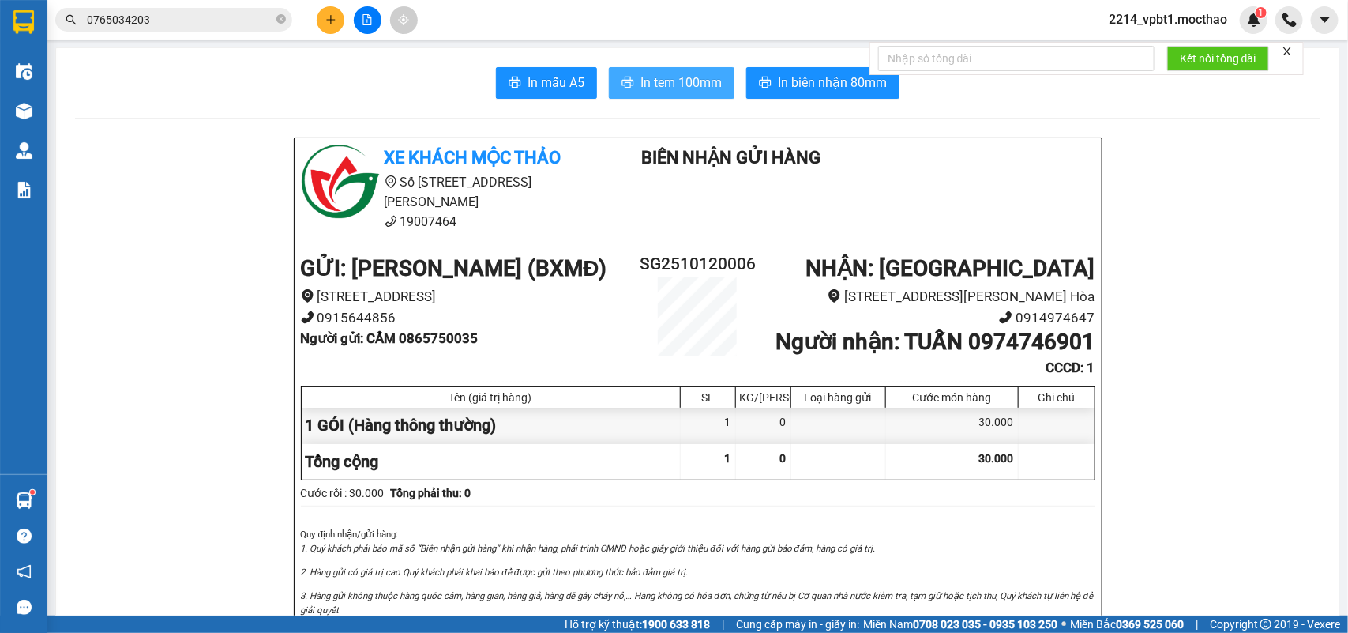
click at [662, 76] on span "In tem 100mm" at bounding box center [680, 83] width 81 height 20
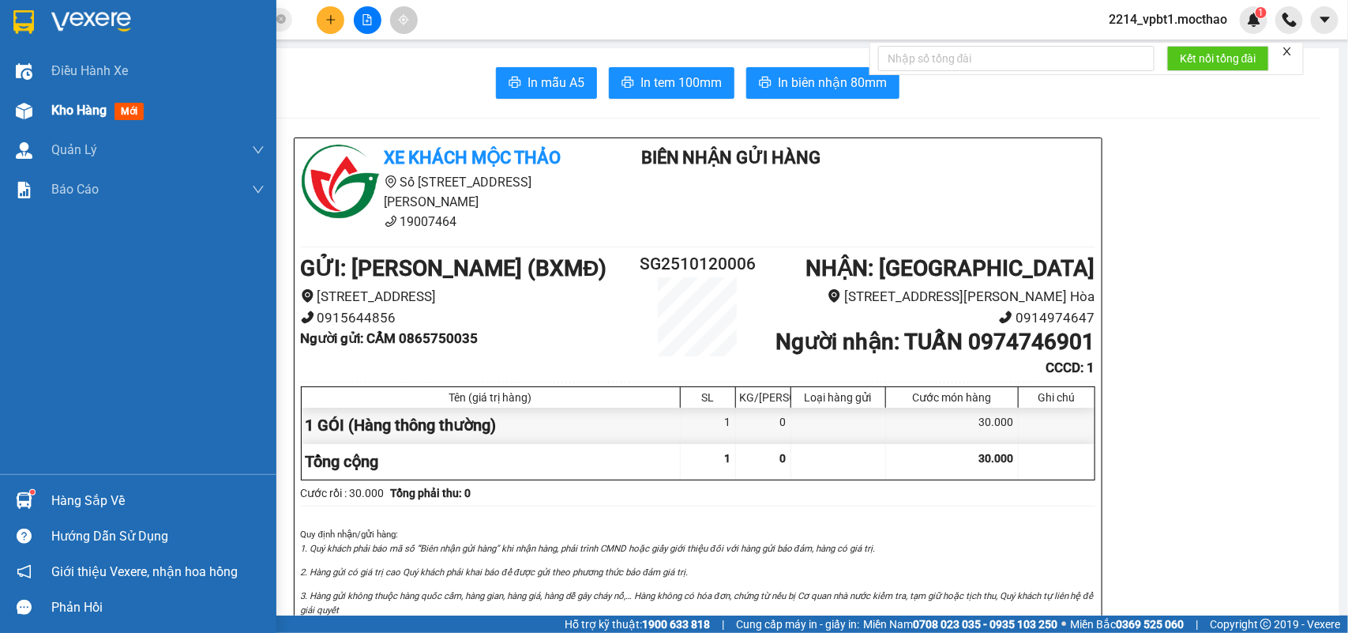
click at [61, 115] on span "Kho hàng" at bounding box center [78, 110] width 55 height 15
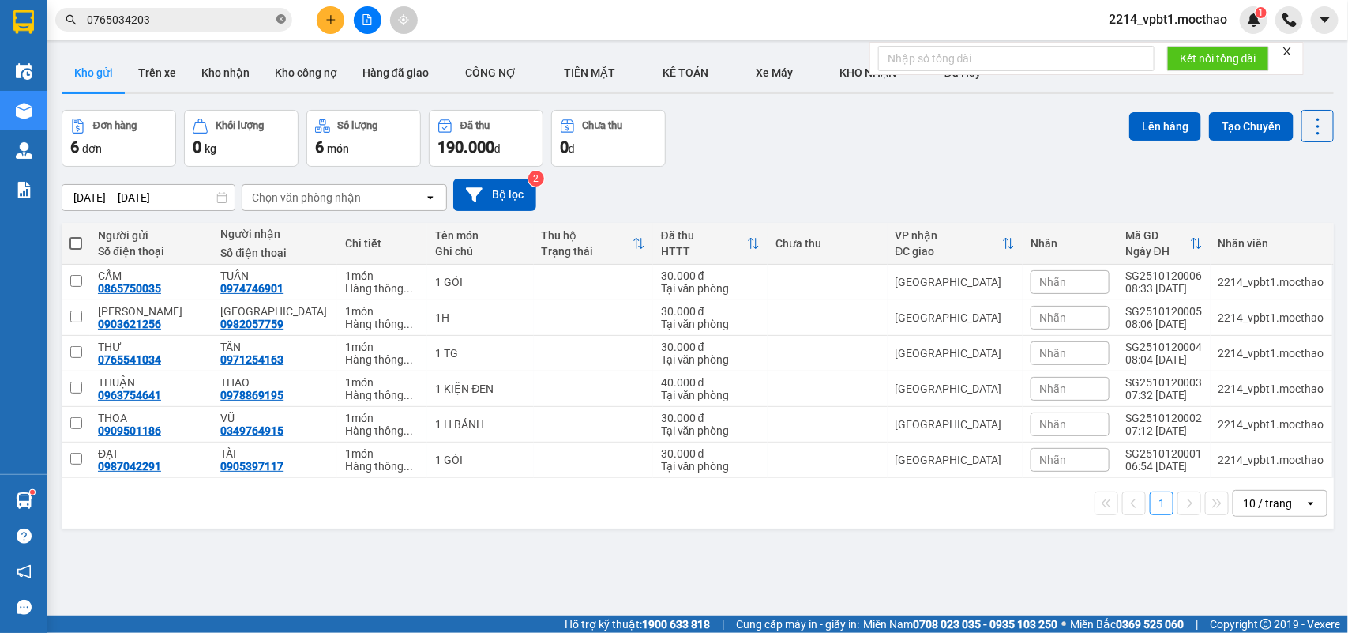
click at [284, 17] on icon "close-circle" at bounding box center [280, 18] width 9 height 9
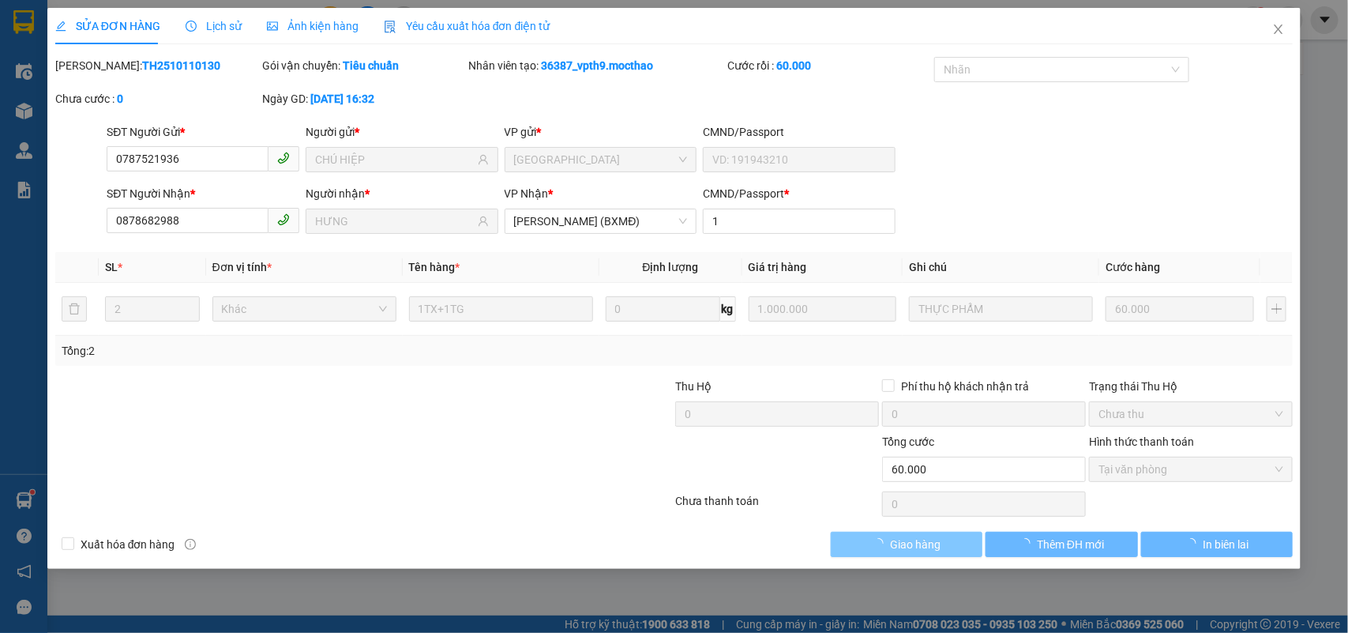
click at [922, 550] on span "Giao hàng" at bounding box center [915, 543] width 51 height 17
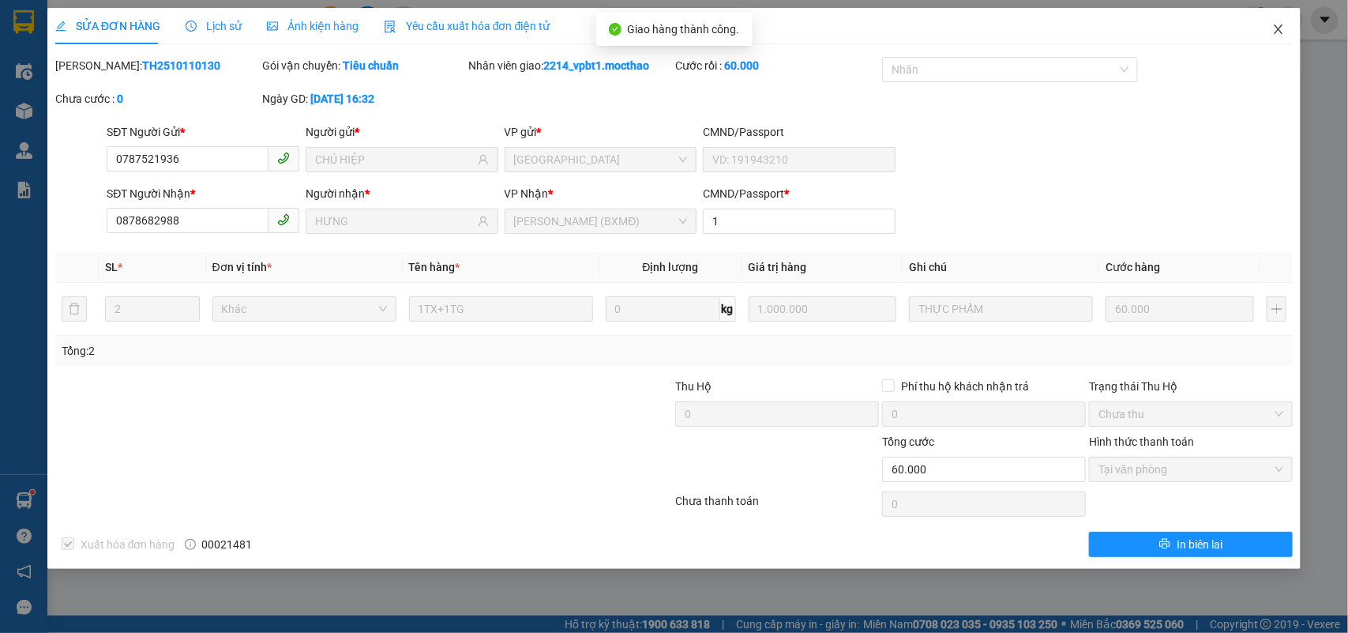
click at [1280, 30] on icon "close" at bounding box center [1279, 28] width 9 height 9
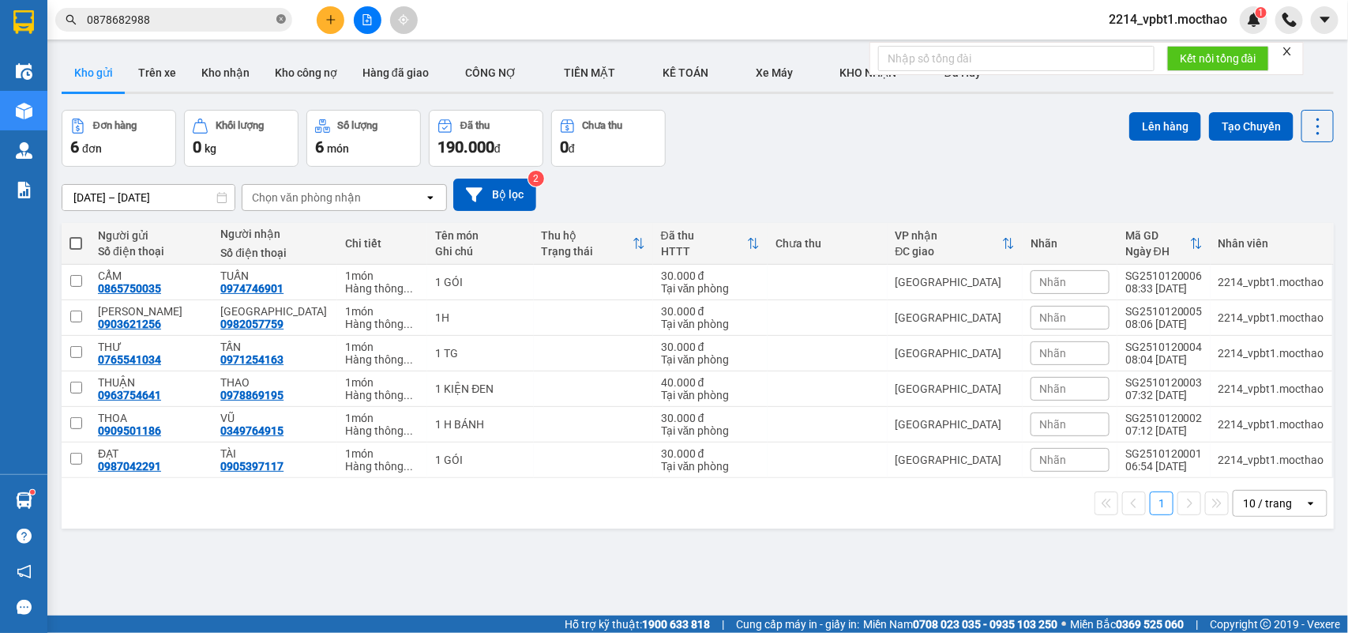
click at [276, 17] on icon "close-circle" at bounding box center [280, 18] width 9 height 9
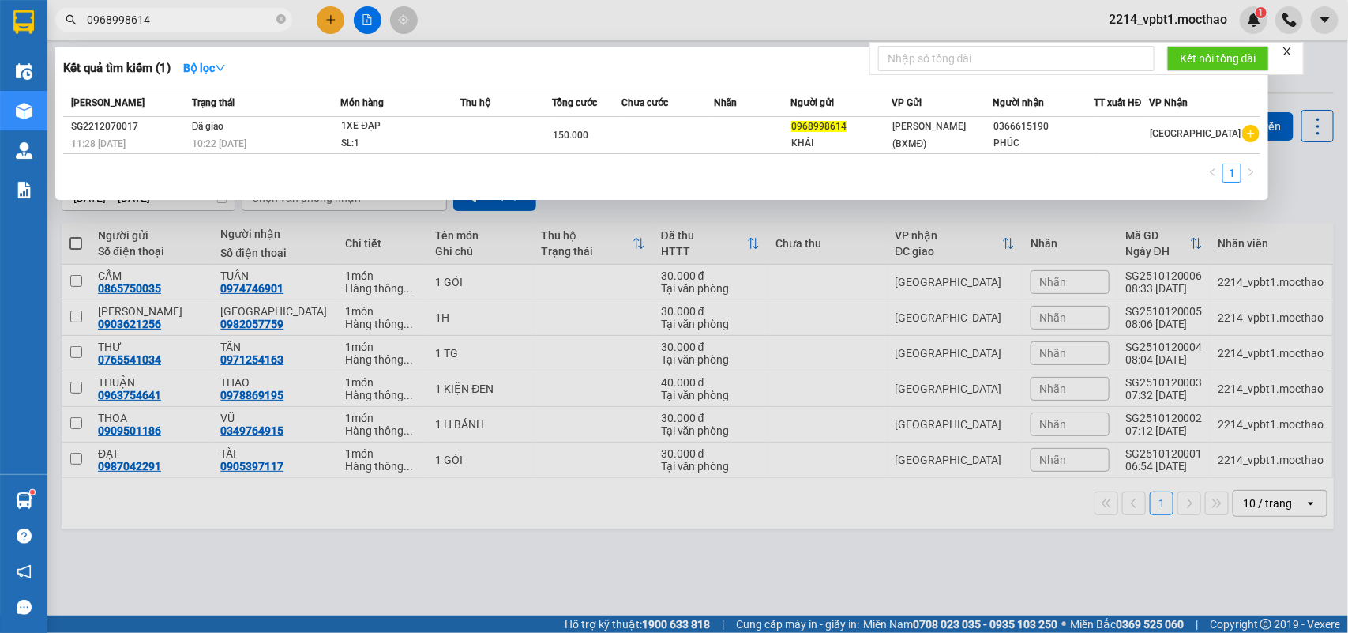
click at [276, 20] on icon "close-circle" at bounding box center [280, 18] width 9 height 9
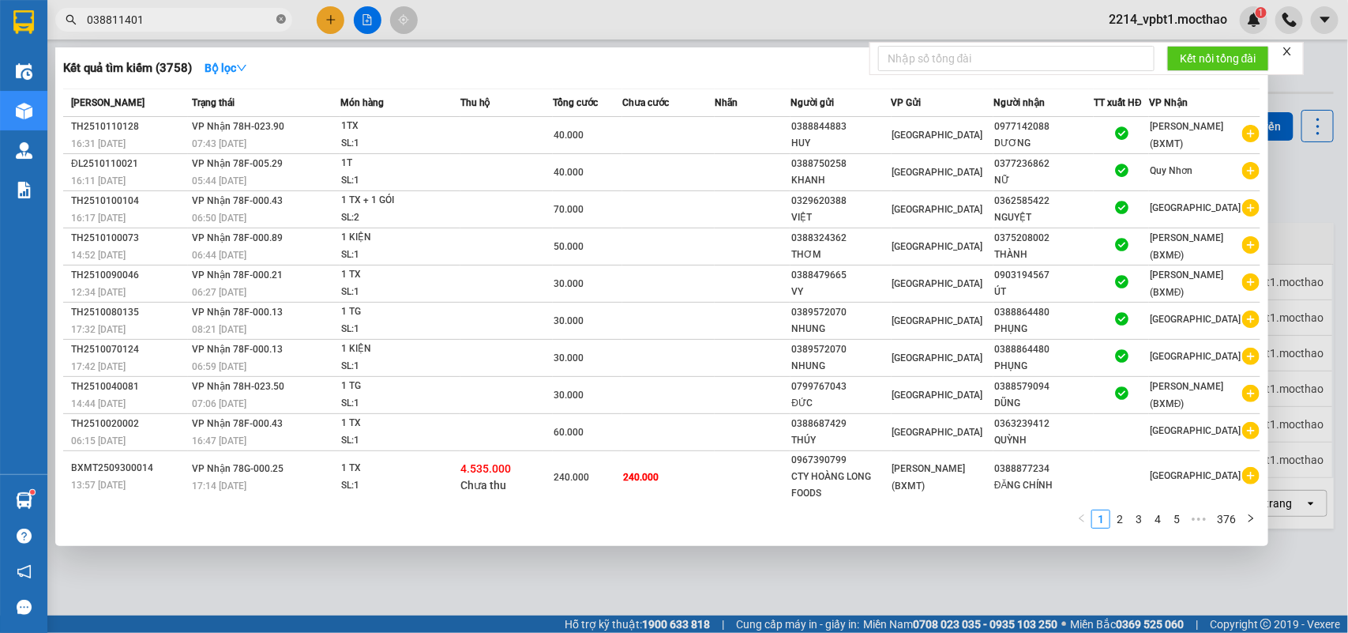
type input "0388114012"
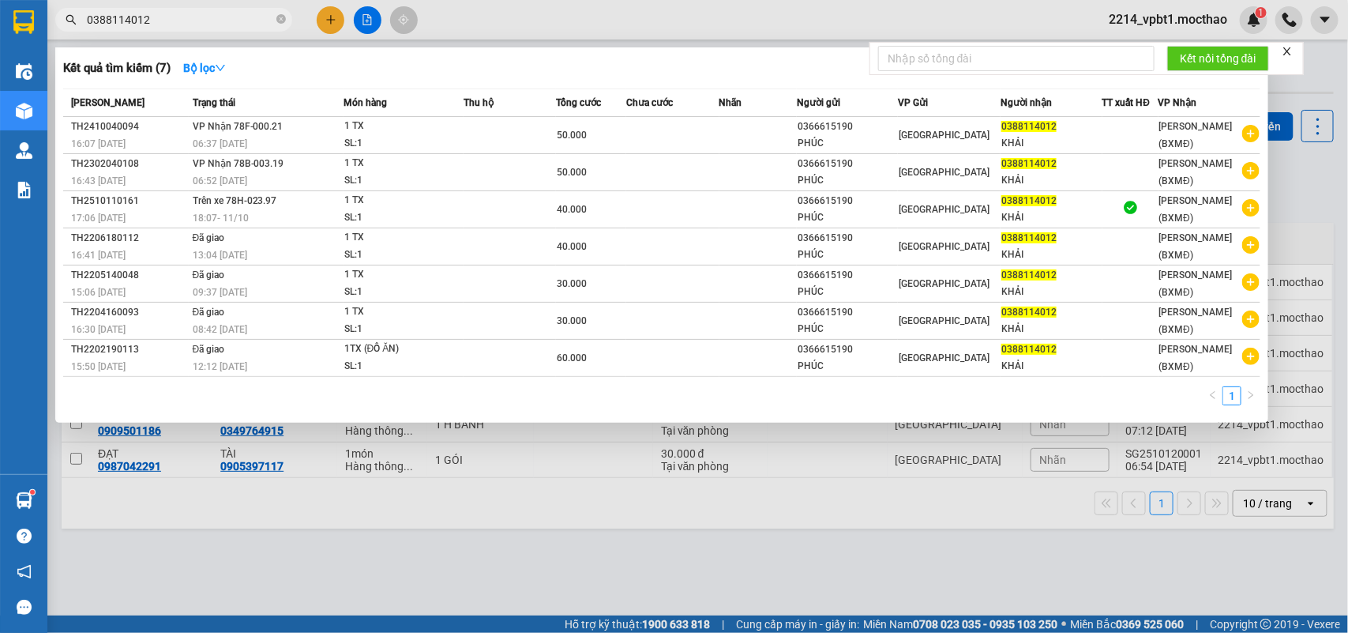
drag, startPoint x: 176, startPoint y: 21, endPoint x: 57, endPoint y: 18, distance: 119.3
click at [57, 18] on span "0388114012" at bounding box center [173, 20] width 237 height 24
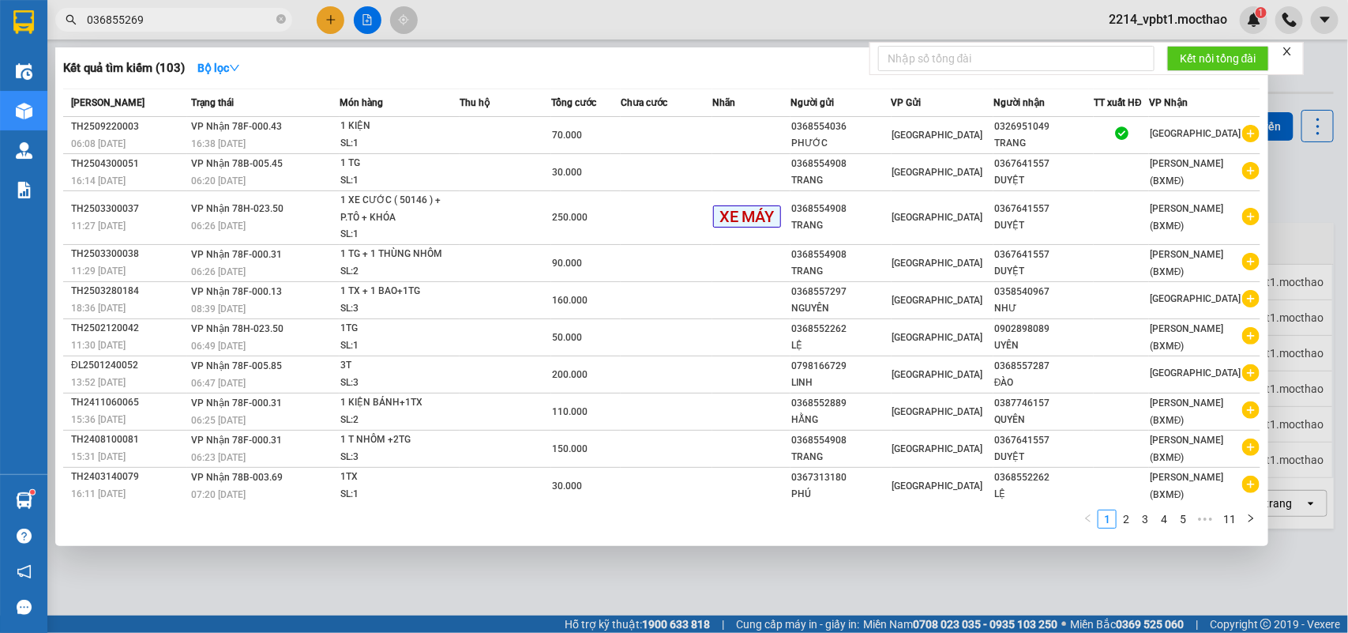
type input "0368552698"
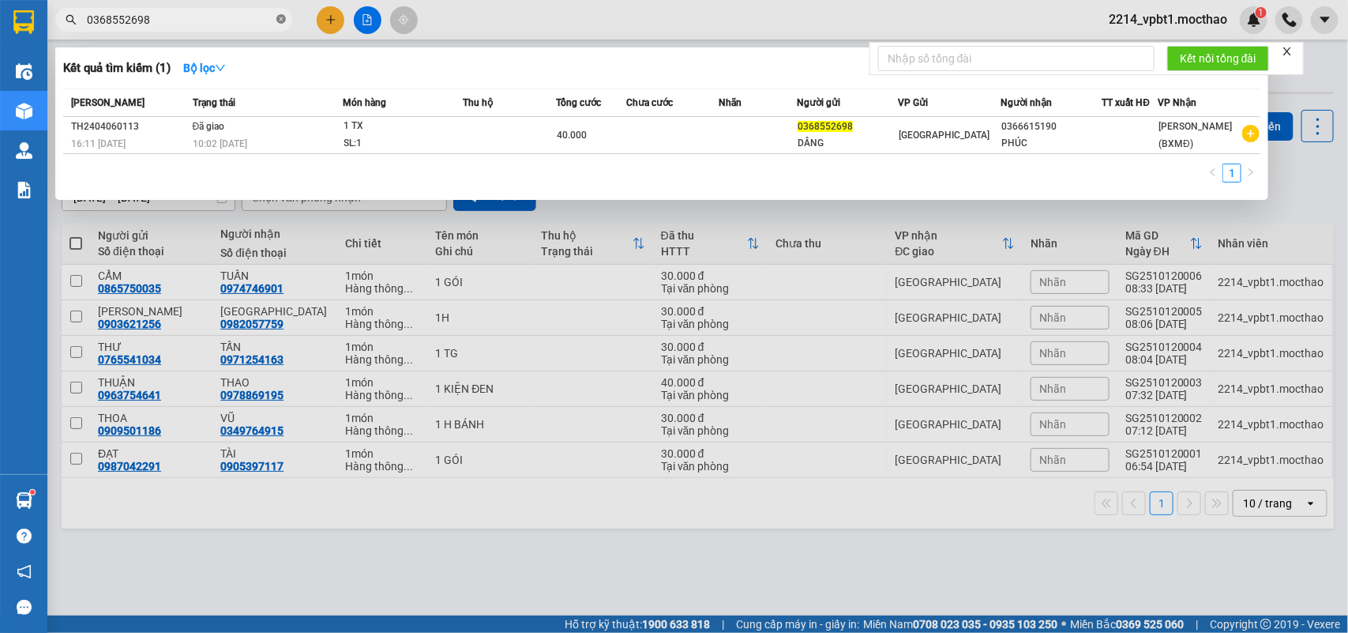
click at [280, 18] on icon "close-circle" at bounding box center [280, 18] width 9 height 9
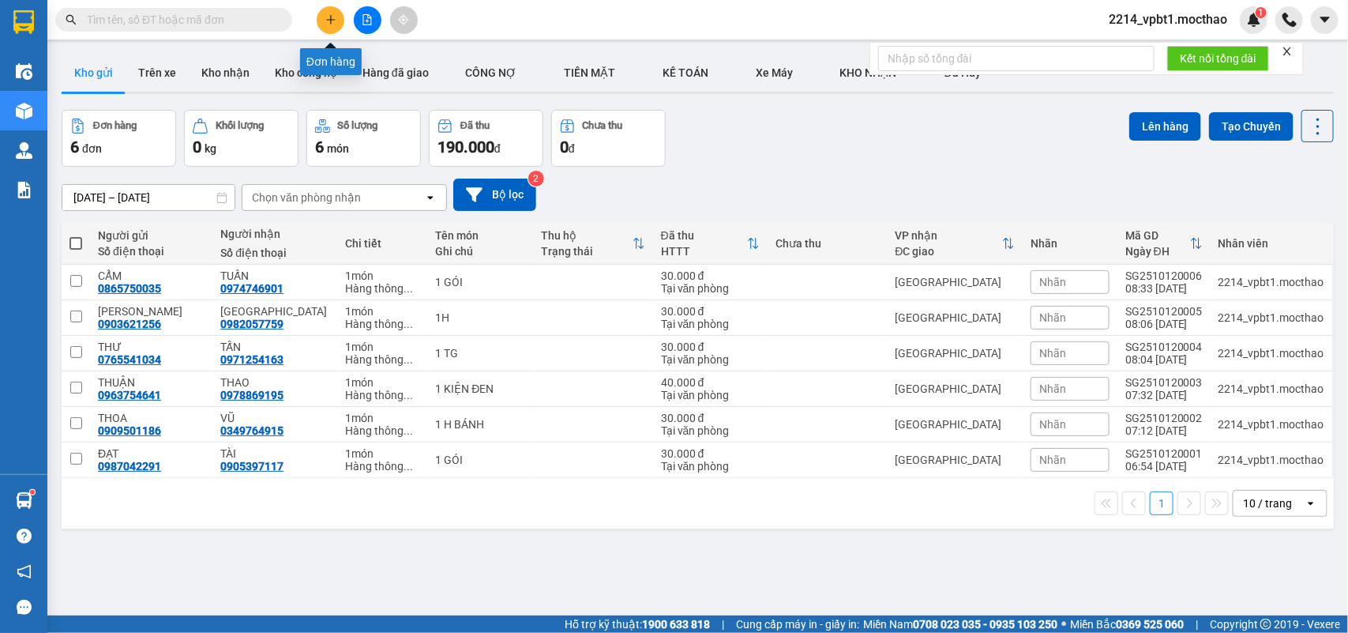
click at [332, 25] on button at bounding box center [331, 20] width 28 height 28
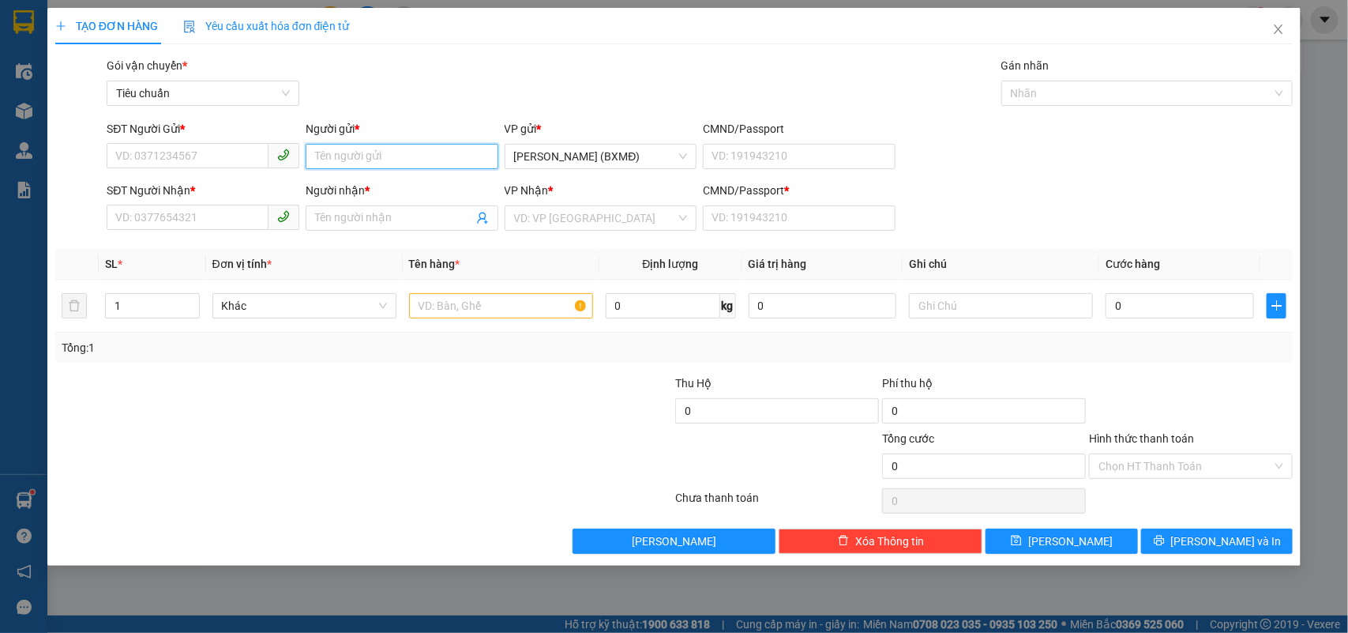
click at [384, 148] on input "Người gửi *" at bounding box center [402, 156] width 193 height 25
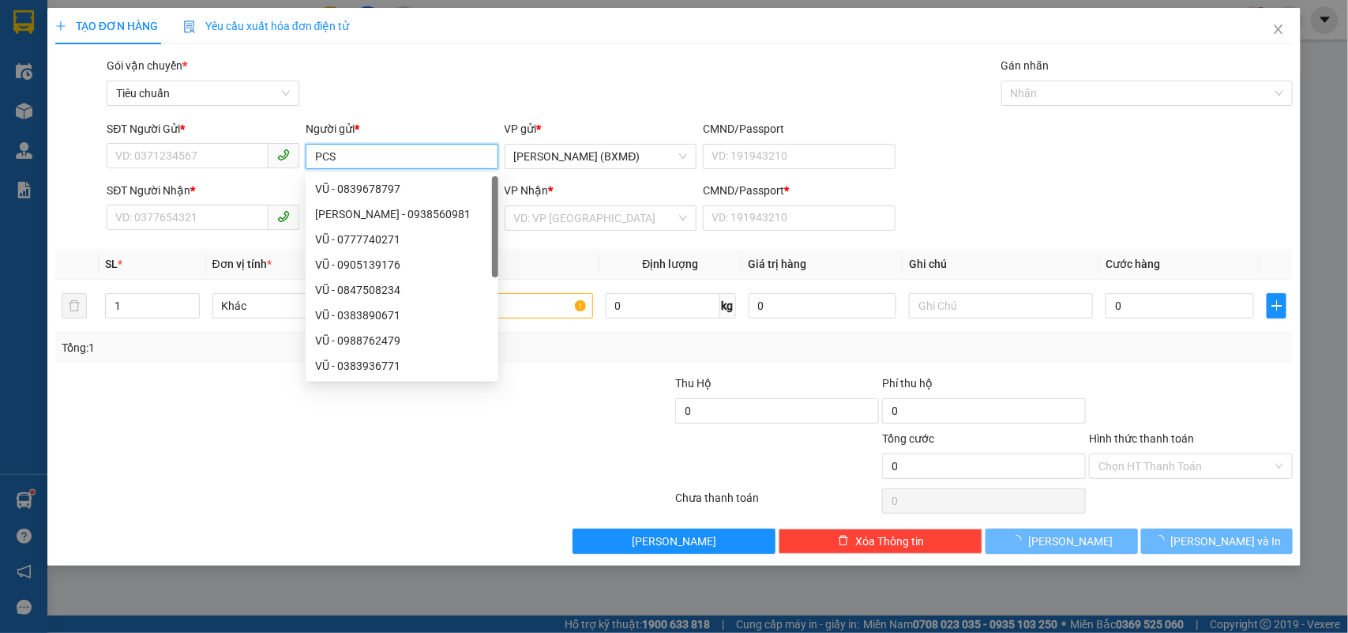
type input "PCSG"
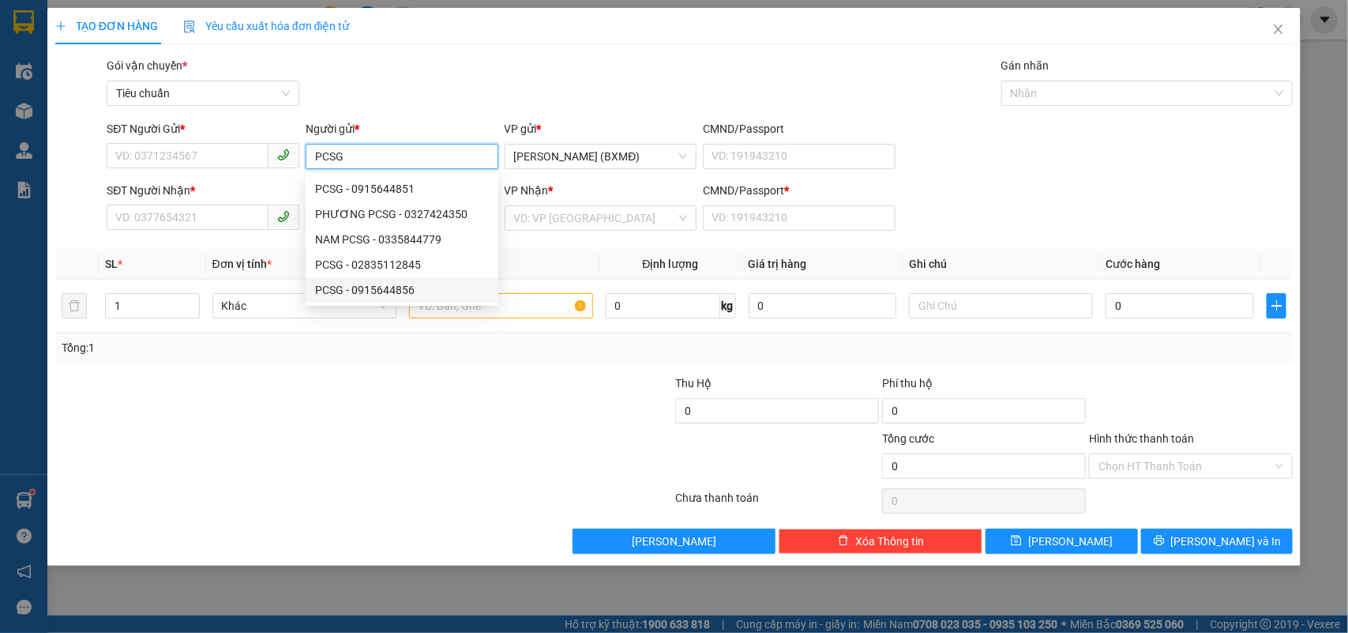
click at [379, 290] on div "PCSG - 0915644856" at bounding box center [402, 289] width 174 height 17
type input "0915644856"
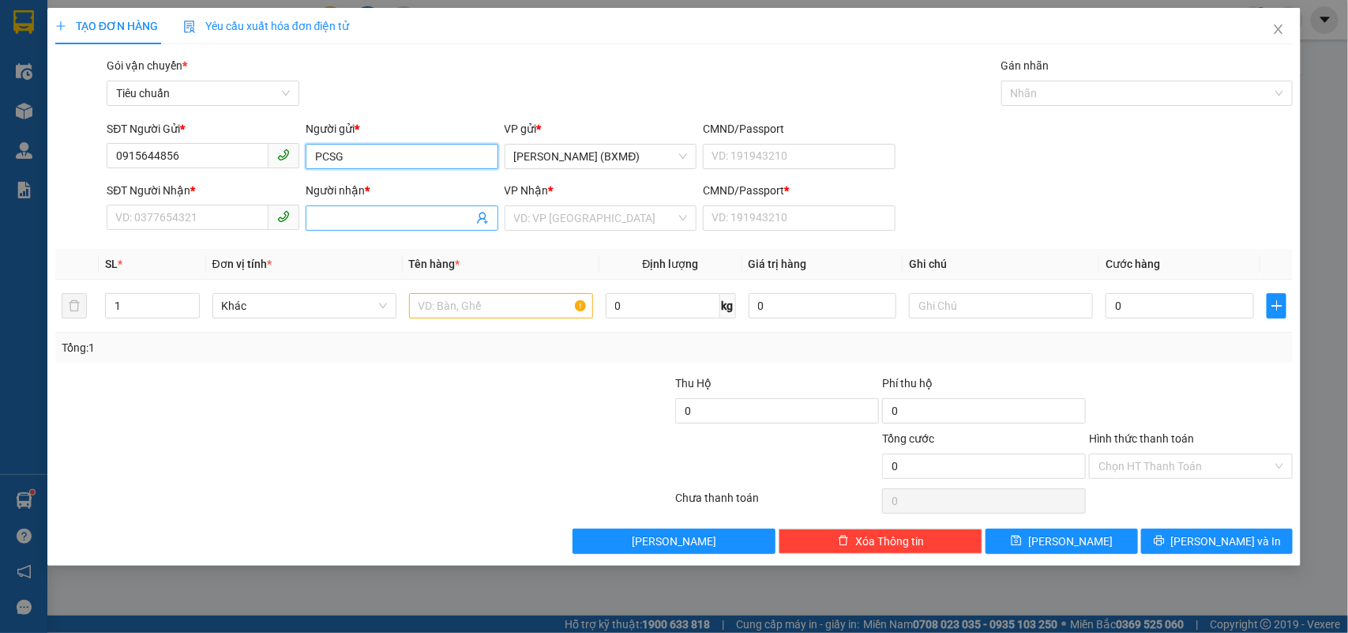
type input "PCSG"
click at [389, 227] on span at bounding box center [402, 217] width 193 height 25
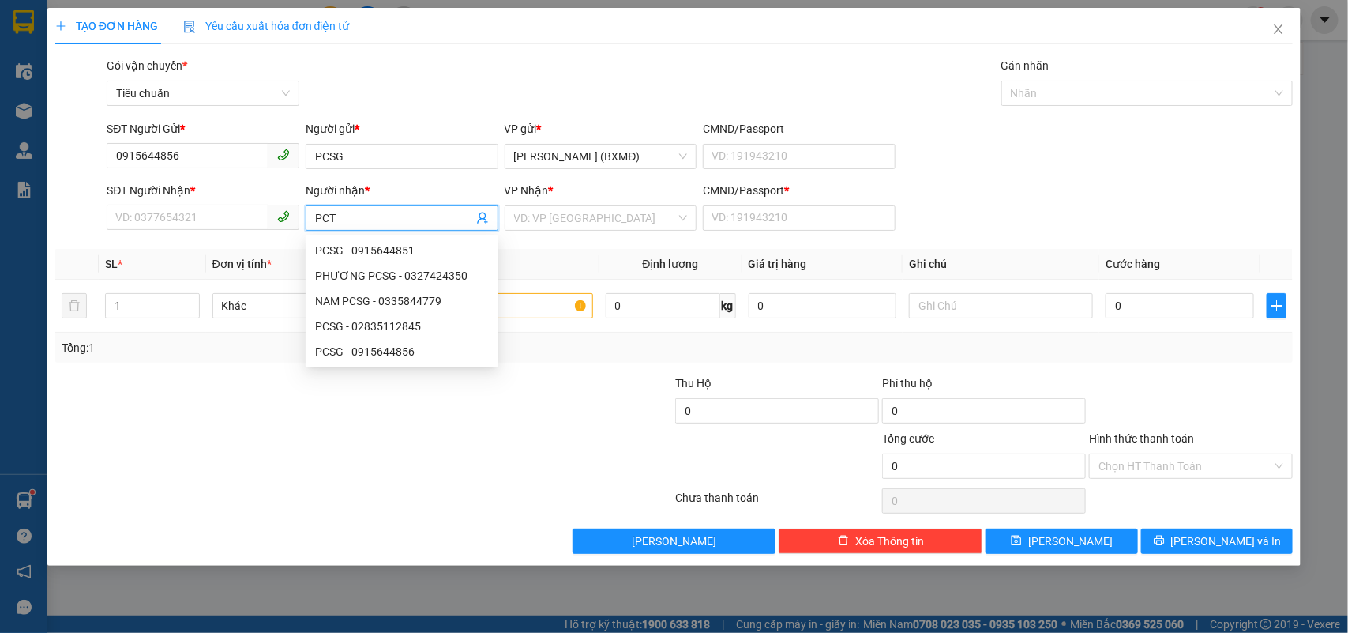
type input "PCTH"
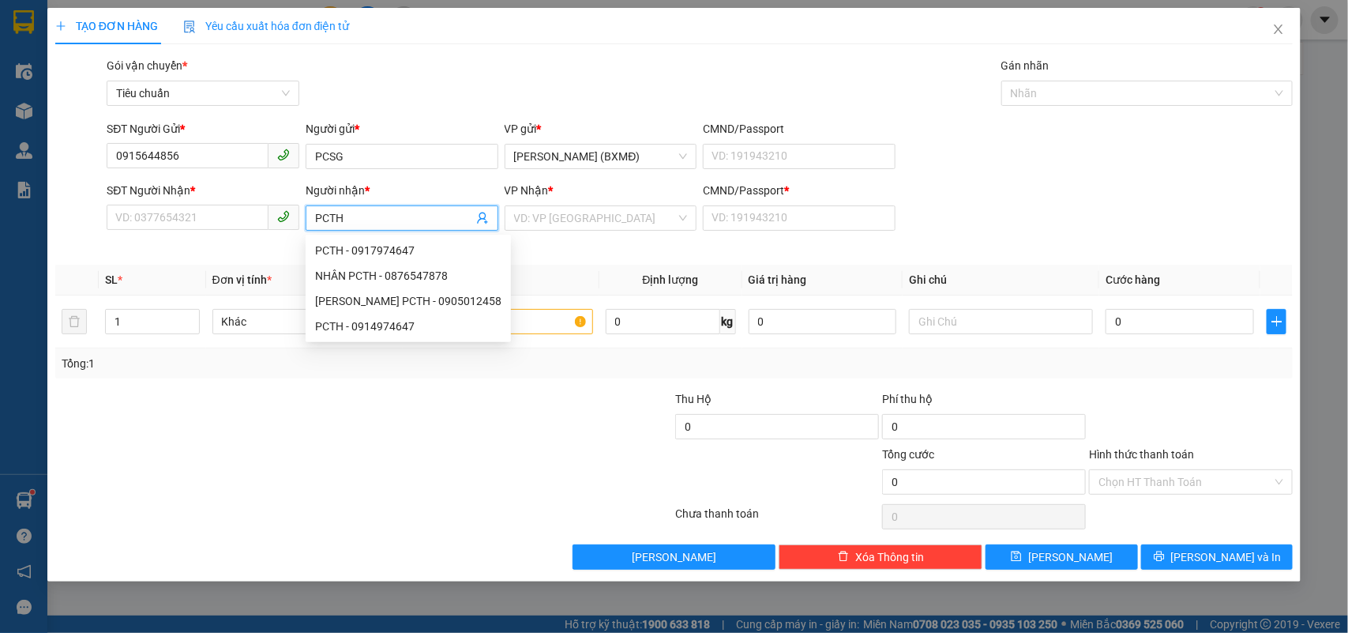
click at [385, 324] on div "PCTH - 0914974647" at bounding box center [408, 325] width 186 height 17
type input "0914974647"
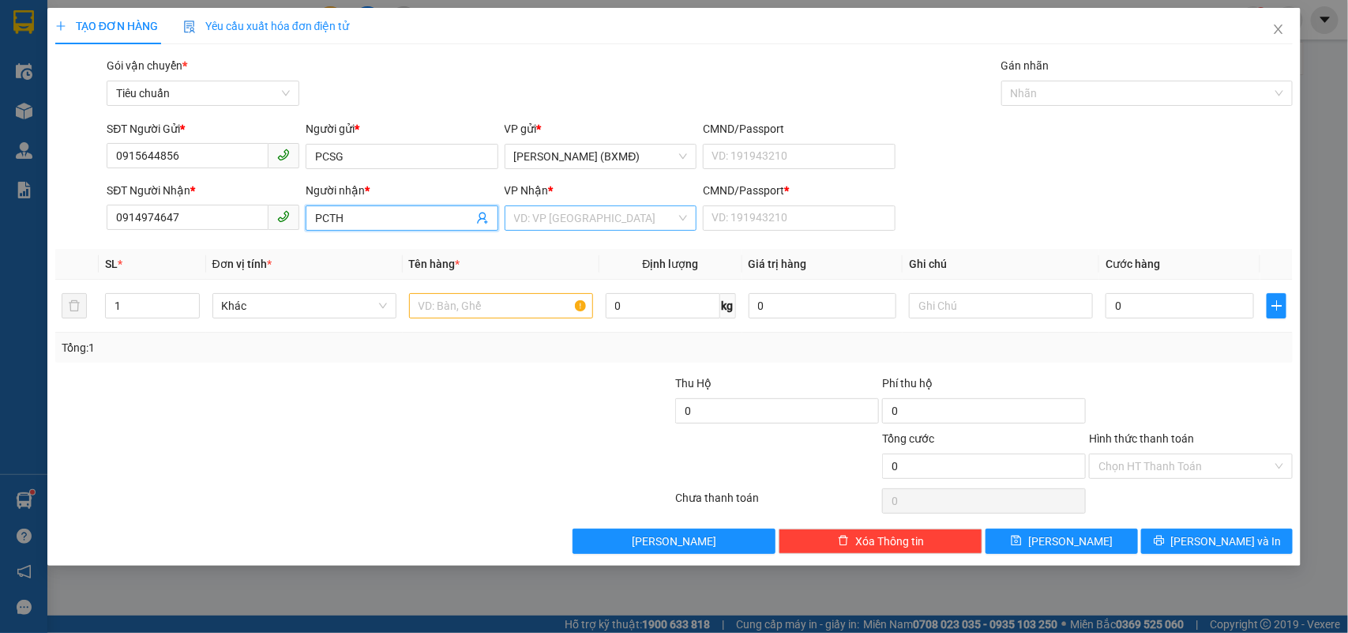
type input "PCTH"
click at [527, 217] on input "search" at bounding box center [595, 218] width 163 height 24
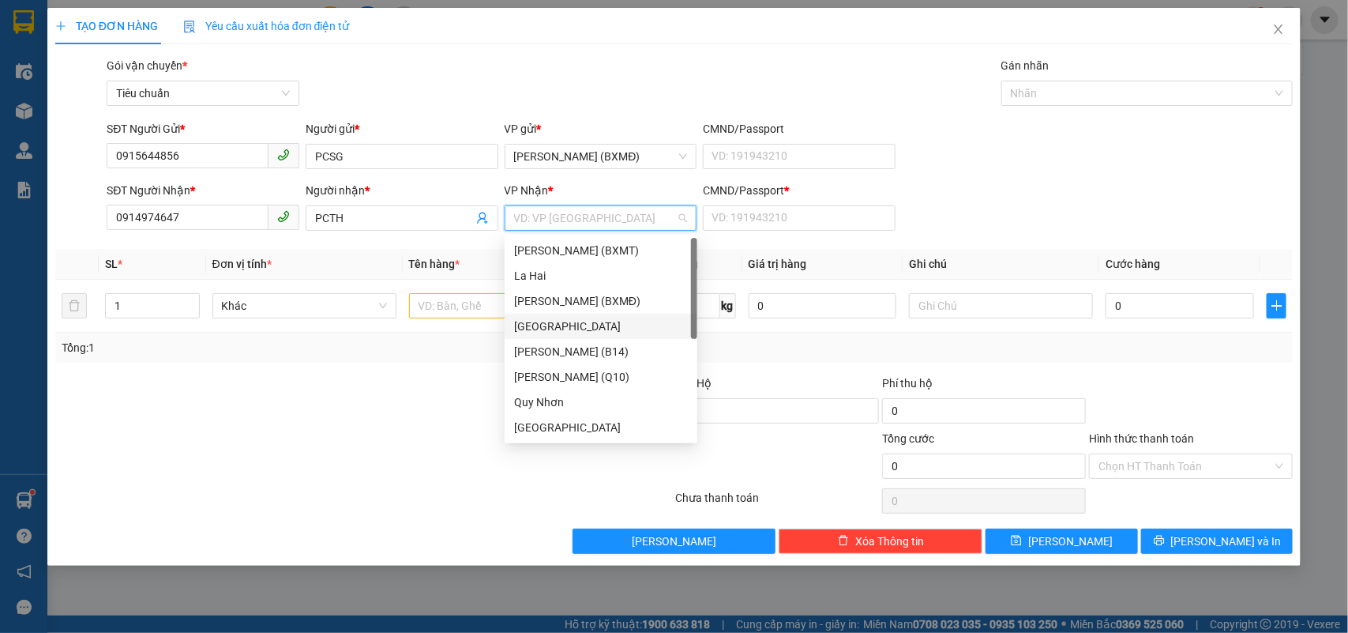
click at [554, 328] on div "[GEOGRAPHIC_DATA]" at bounding box center [601, 325] width 174 height 17
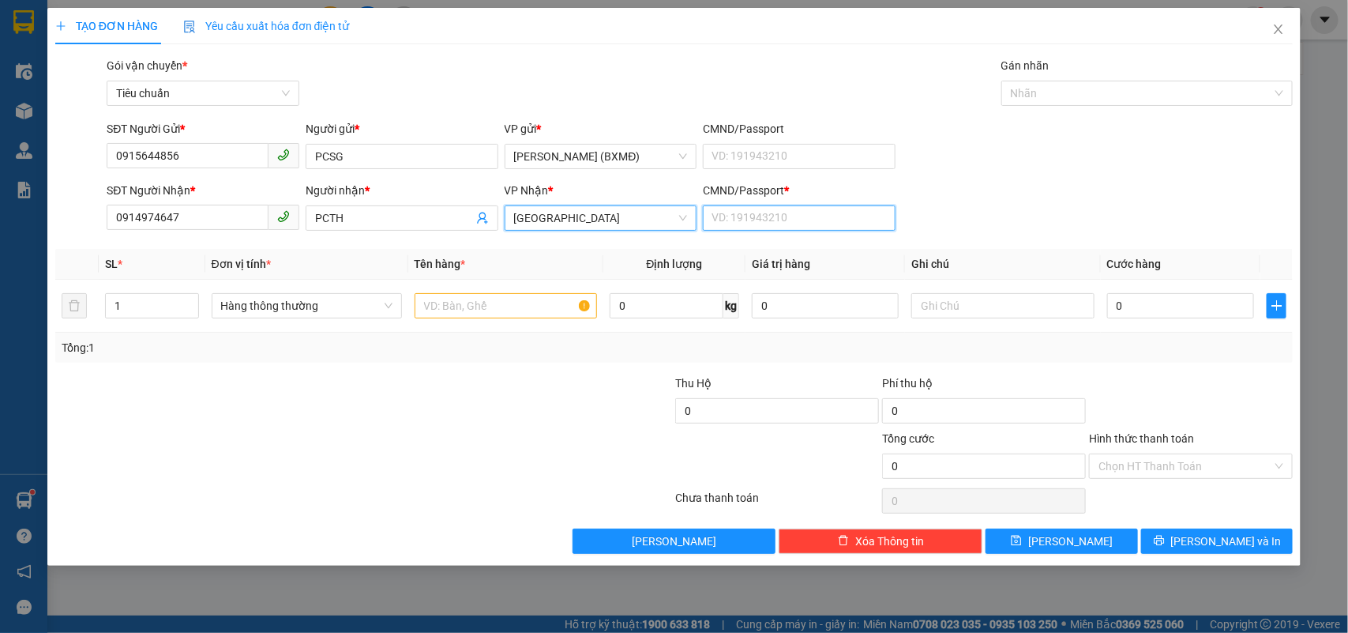
click at [730, 216] on input "CMND/Passport *" at bounding box center [799, 217] width 193 height 25
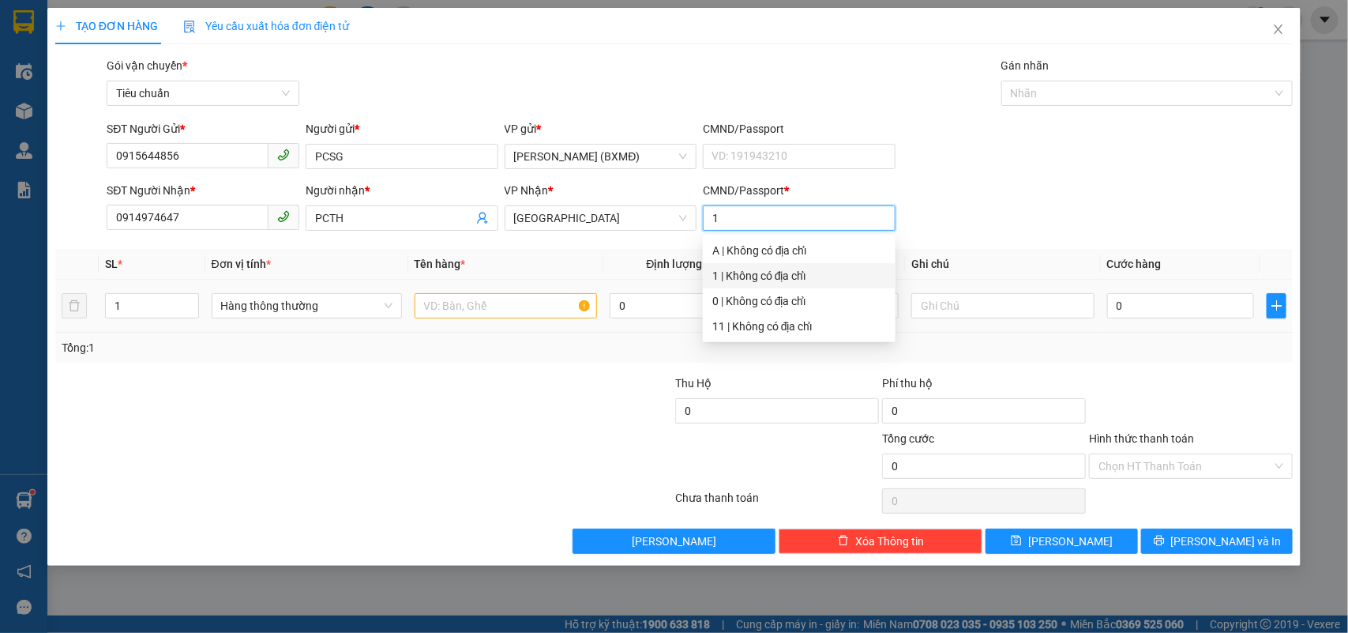
type input "1"
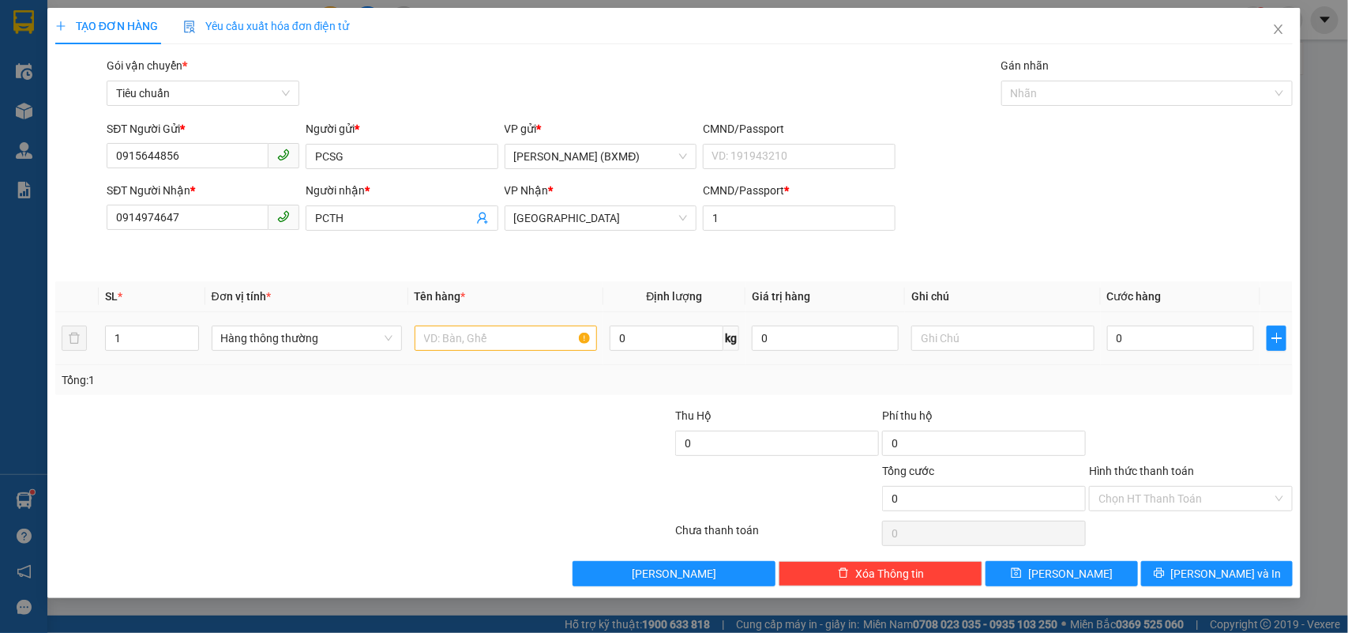
click at [475, 312] on th "Tên hàng *" at bounding box center [505, 296] width 195 height 31
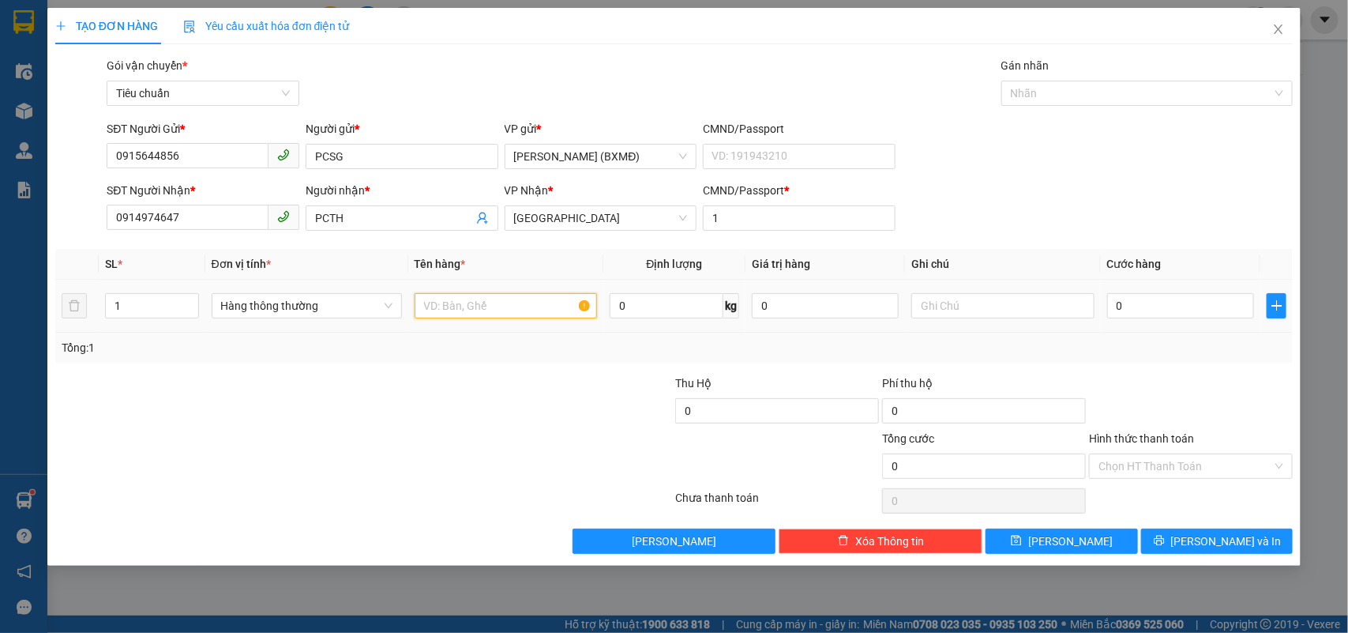
click at [471, 314] on input "text" at bounding box center [506, 305] width 182 height 25
type input "1 HỒ SƠ KÝ BẢNG LƯƠNG"
click at [1165, 463] on input "Hình thức thanh toán" at bounding box center [1185, 466] width 174 height 24
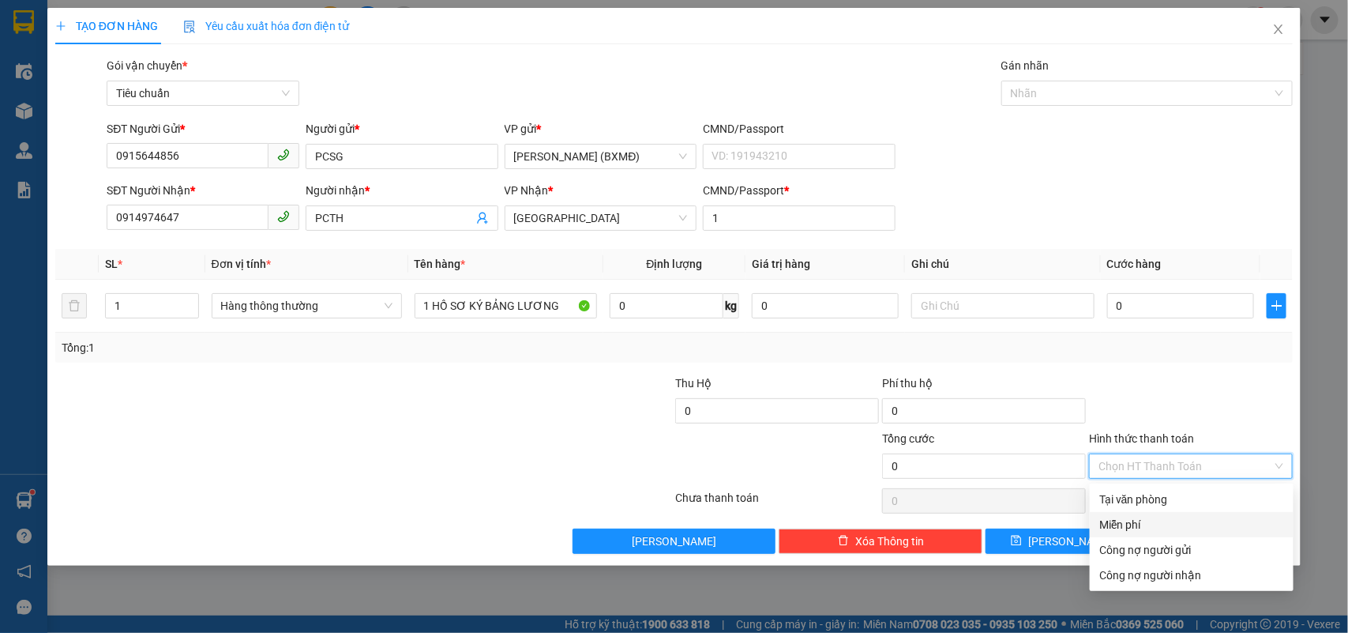
click at [1143, 520] on div "Miễn phí" at bounding box center [1191, 524] width 185 height 17
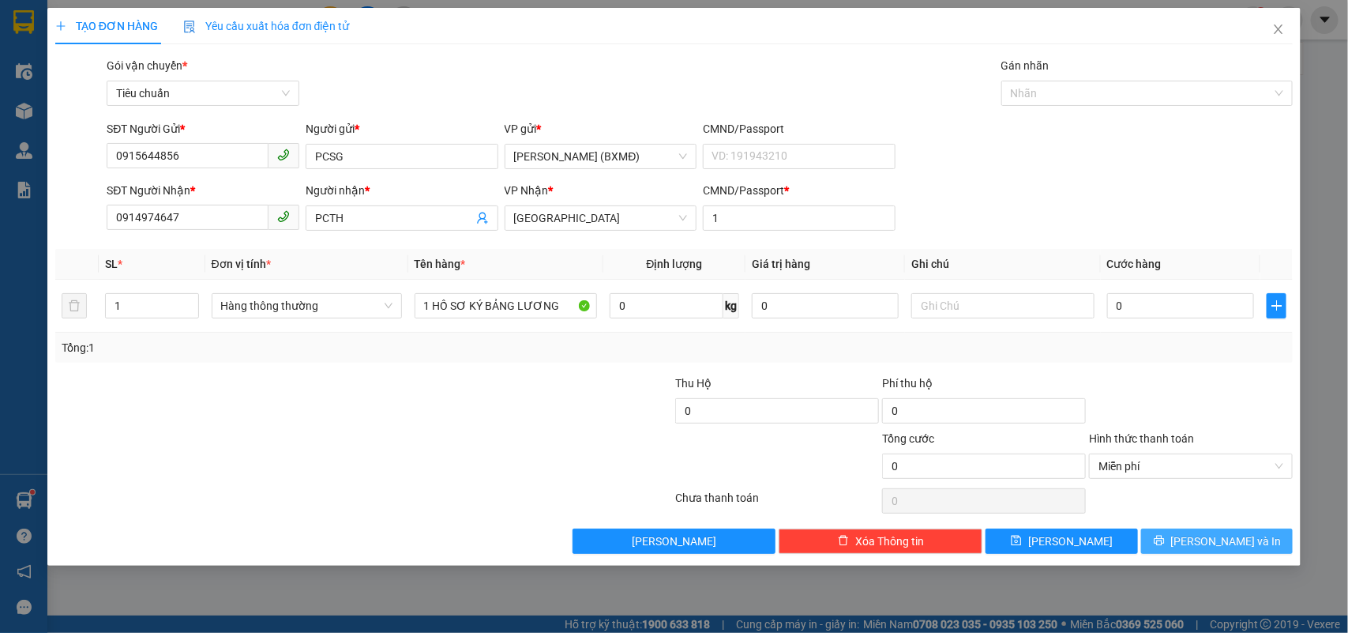
click at [1173, 535] on button "[PERSON_NAME] và In" at bounding box center [1217, 540] width 152 height 25
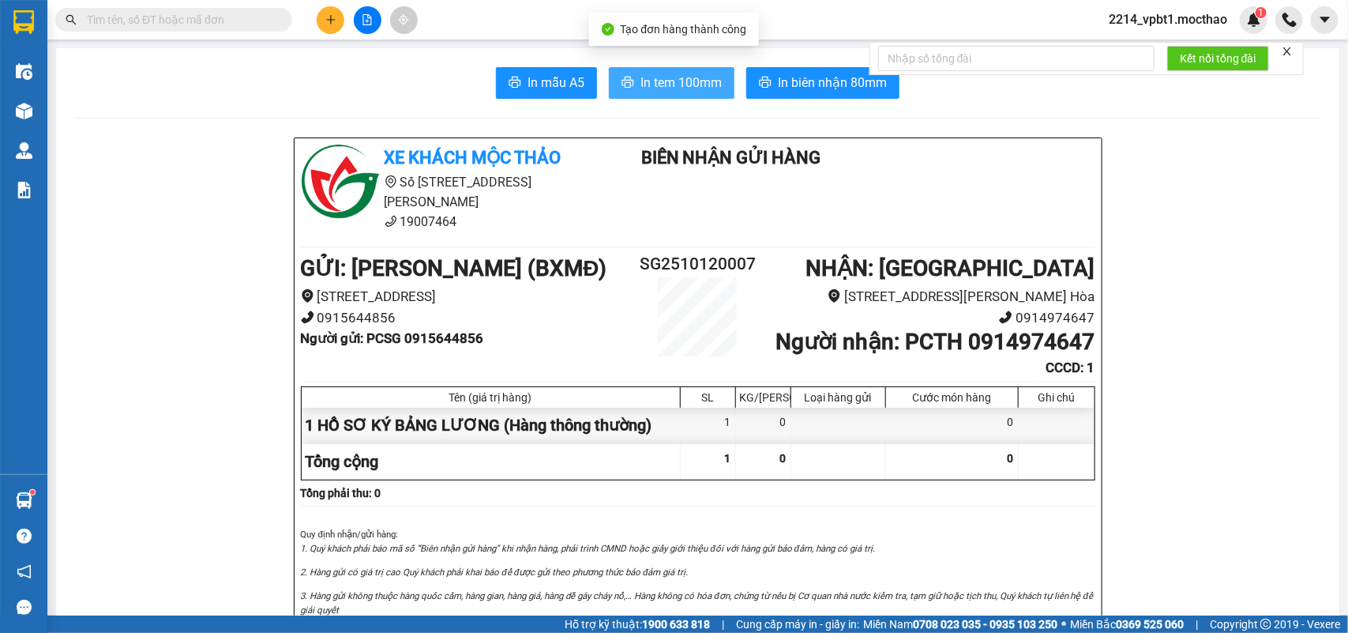
click at [689, 88] on span "In tem 100mm" at bounding box center [680, 83] width 81 height 20
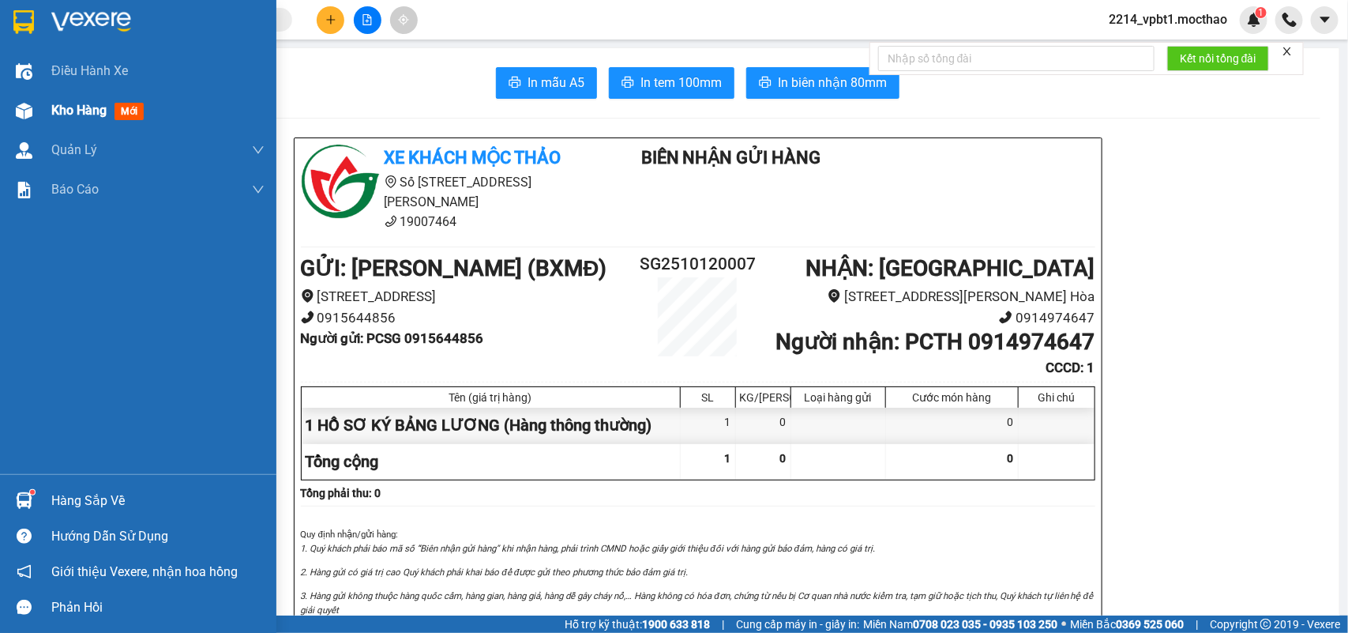
click at [84, 108] on span "Kho hàng" at bounding box center [78, 110] width 55 height 15
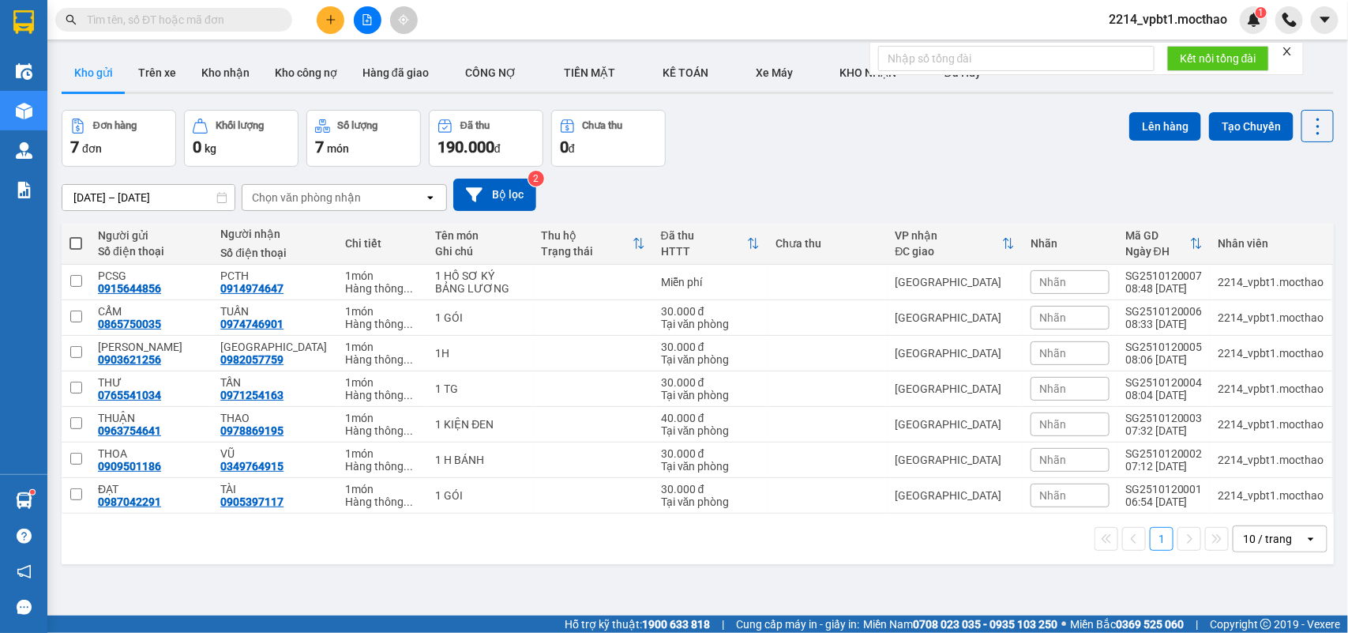
click at [258, 17] on input "text" at bounding box center [180, 19] width 186 height 17
click at [365, 21] on icon "file-add" at bounding box center [367, 19] width 11 height 11
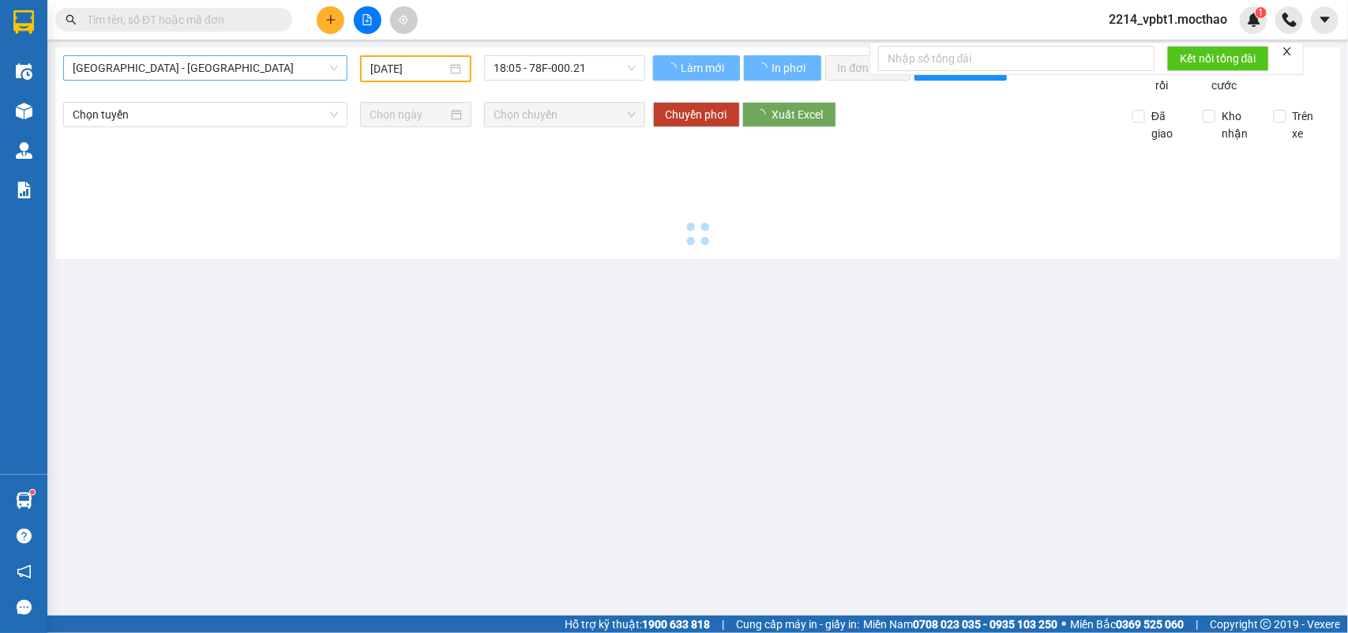
type input "[DATE]"
click at [223, 66] on span "[GEOGRAPHIC_DATA] - [GEOGRAPHIC_DATA]" at bounding box center [205, 68] width 265 height 24
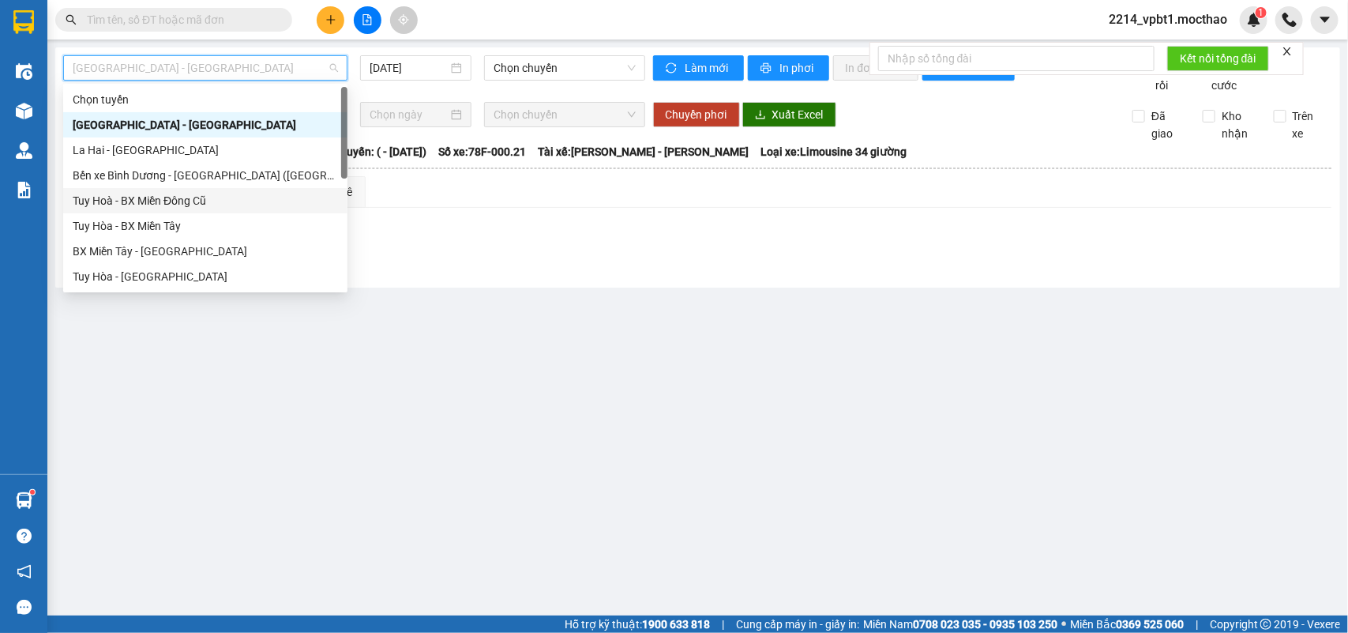
click at [156, 204] on div "Tuy Hoà - BX Miền Đông Cũ" at bounding box center [205, 200] width 265 height 17
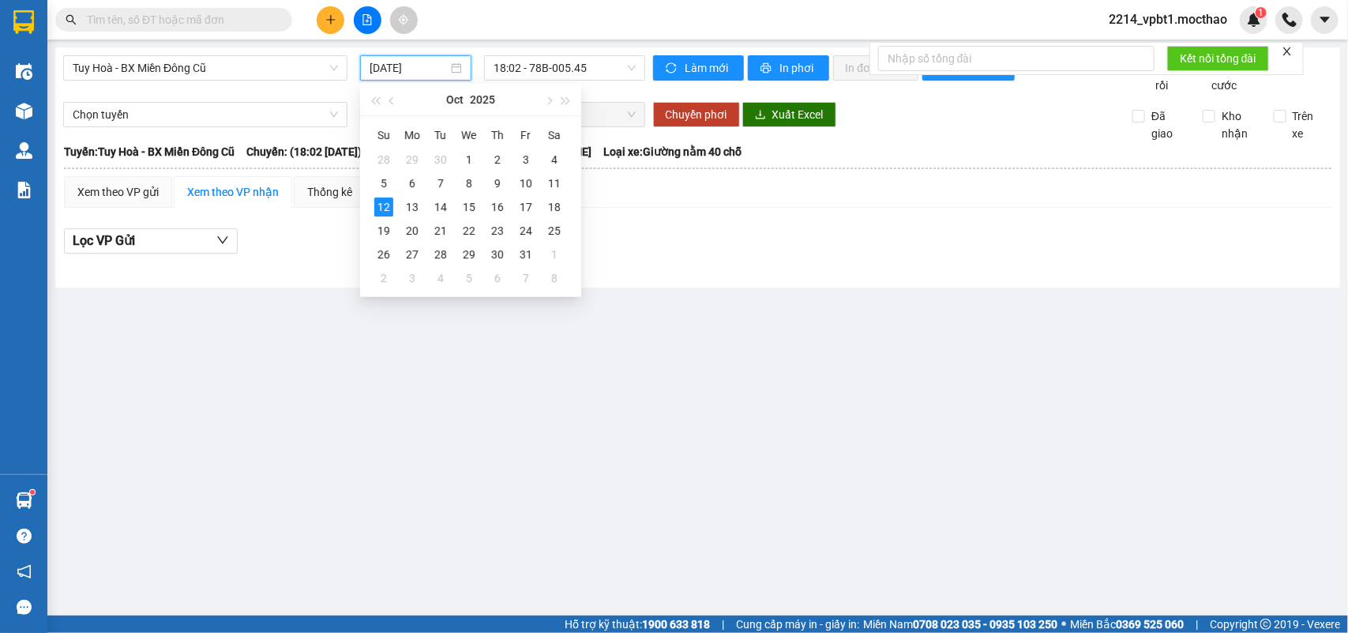
click at [403, 61] on input "[DATE]" at bounding box center [409, 67] width 78 height 17
click at [559, 184] on div "11" at bounding box center [554, 183] width 19 height 19
type input "[DATE]"
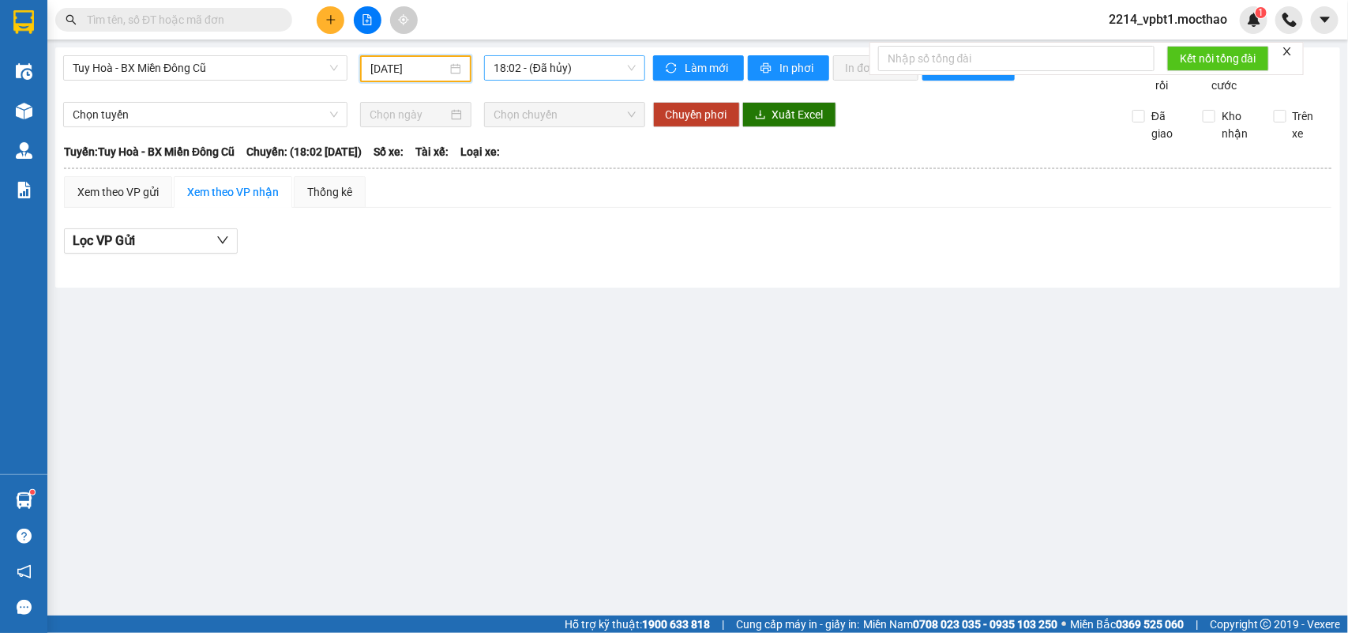
click at [593, 73] on span "18:02 - (Đã hủy)" at bounding box center [564, 68] width 141 height 24
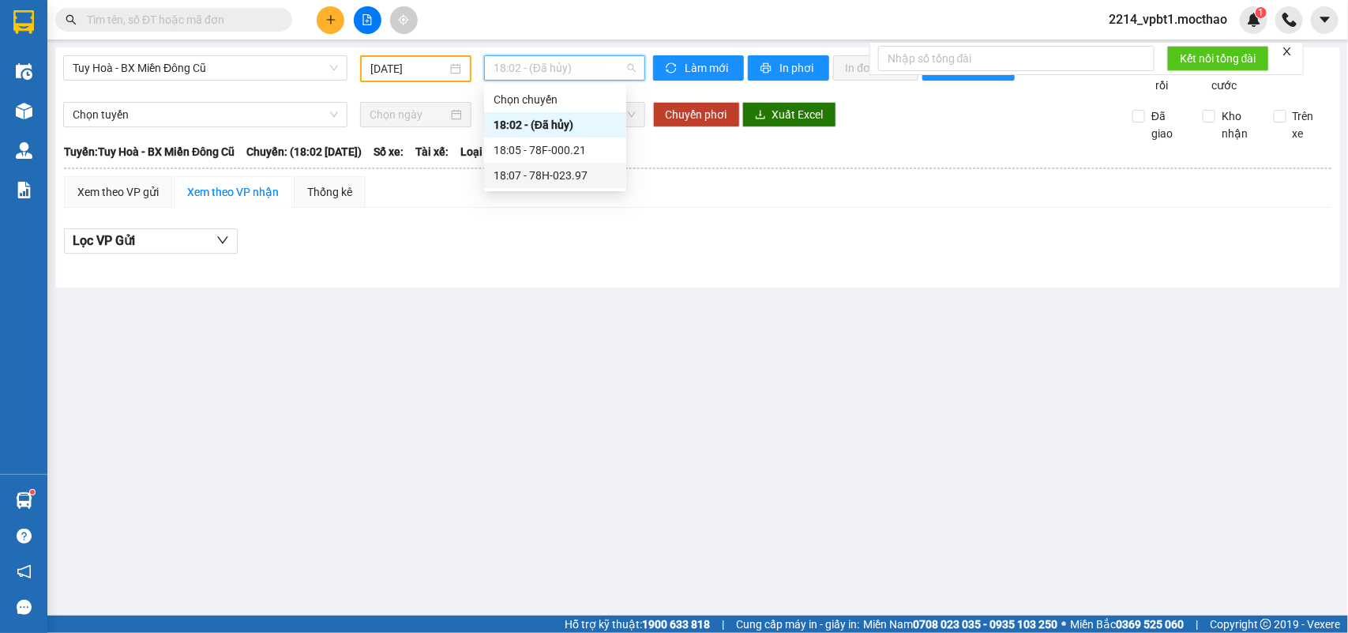
click at [565, 171] on div "18:07 - 78H-023.97" at bounding box center [555, 175] width 123 height 17
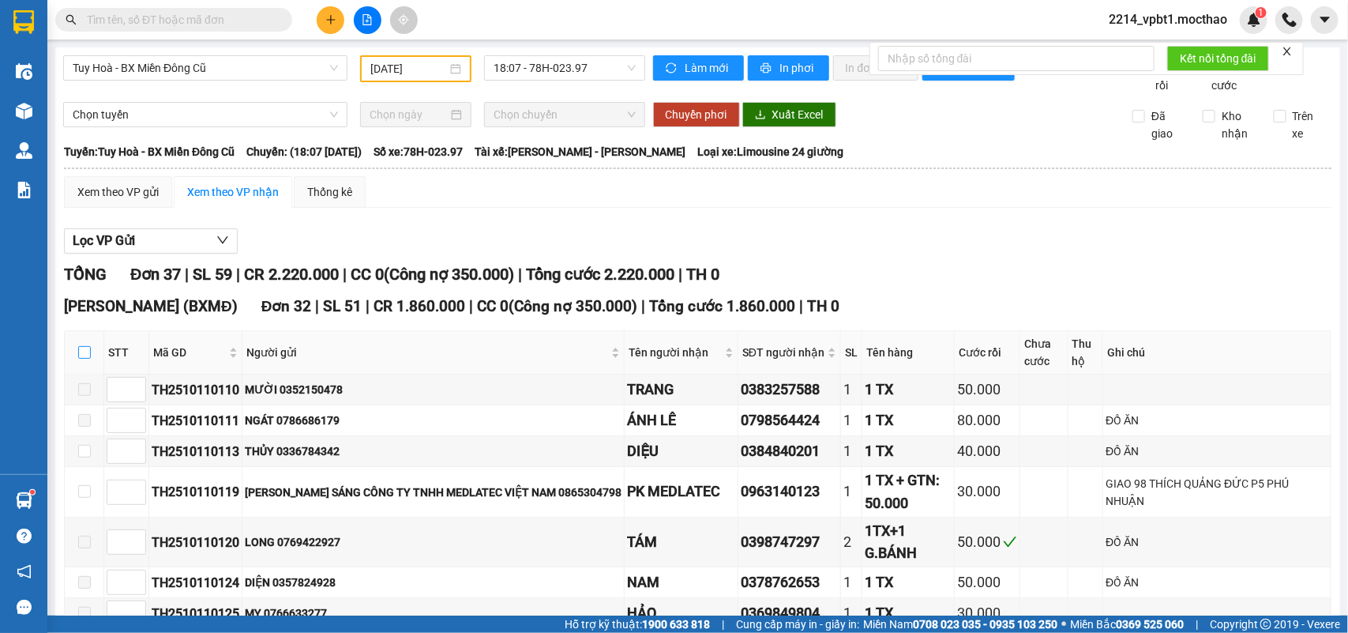
click at [88, 359] on input "checkbox" at bounding box center [84, 352] width 13 height 13
checkbox input "true"
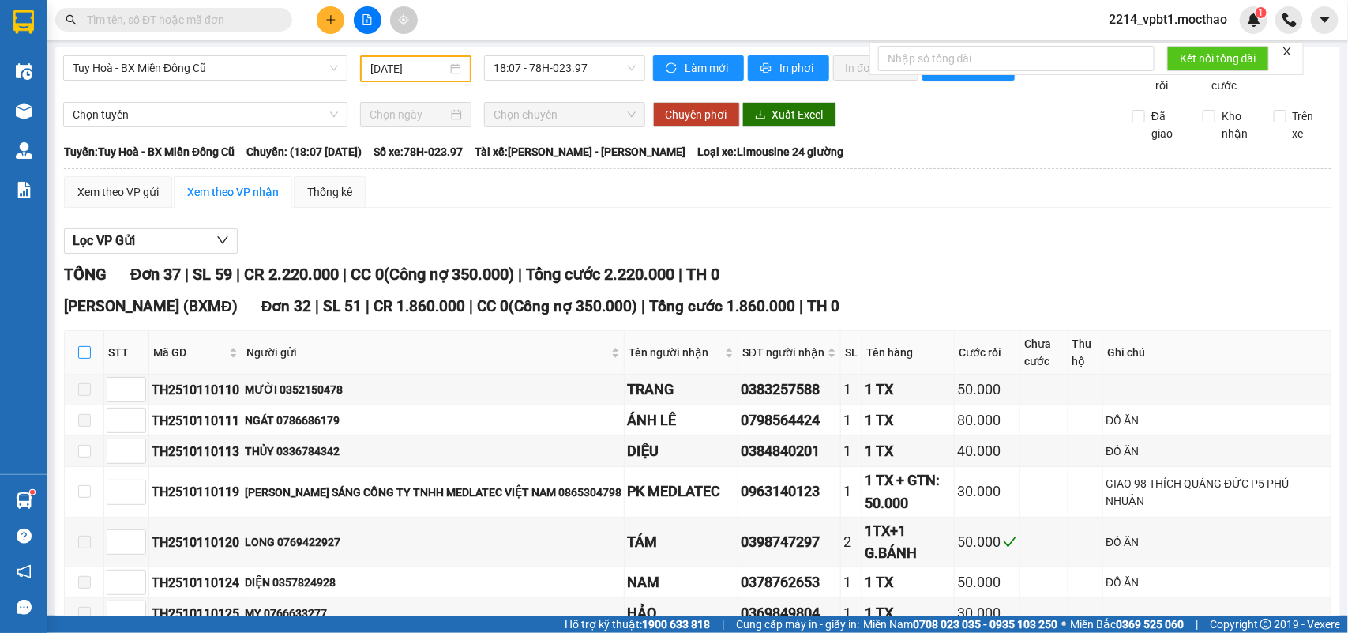
checkbox input "true"
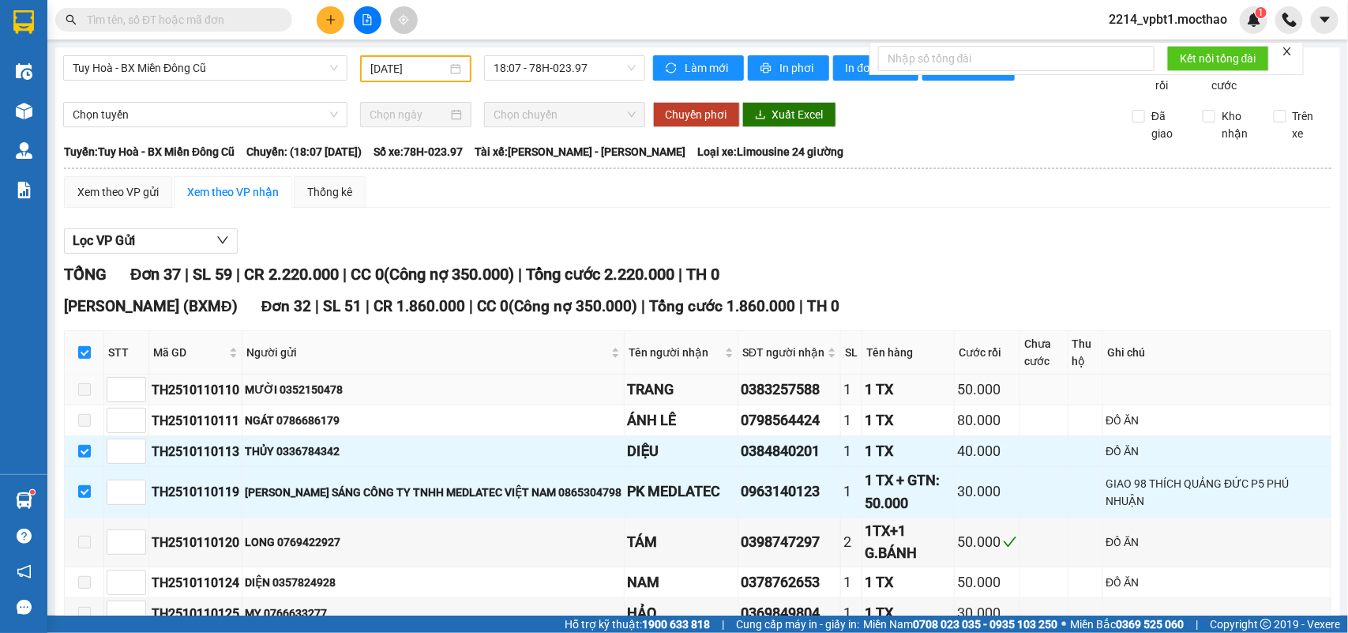
scroll to position [99, 0]
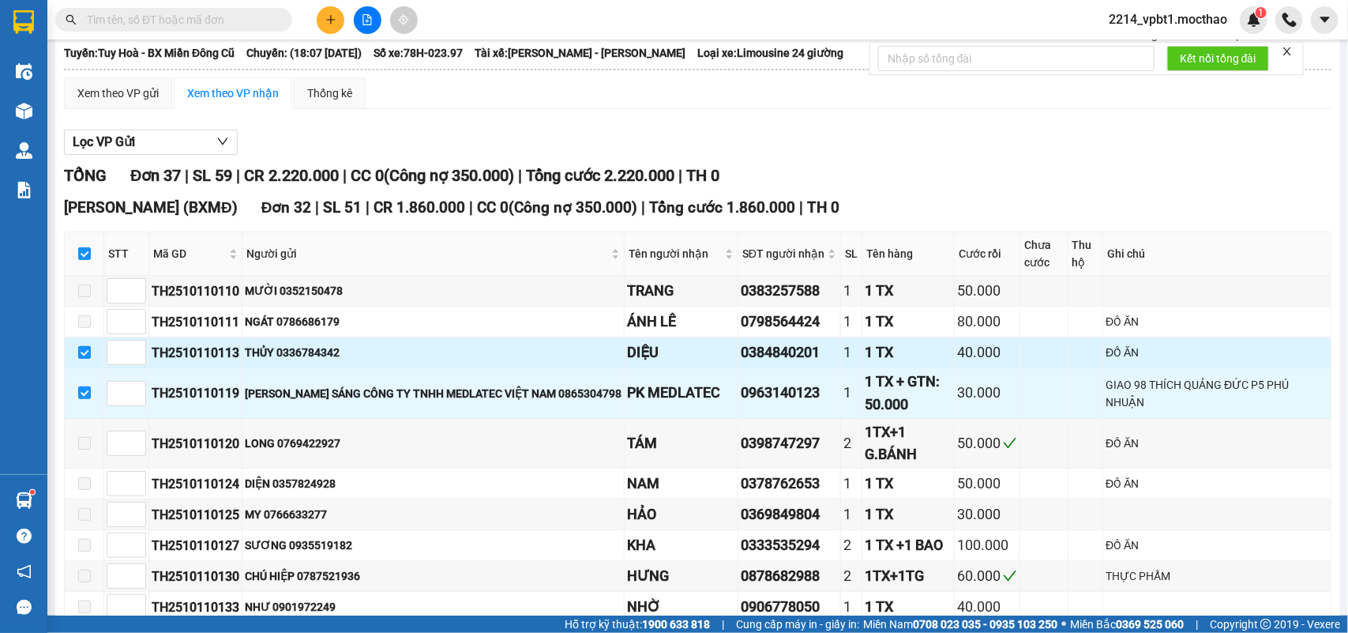
click at [78, 359] on input "checkbox" at bounding box center [84, 352] width 13 height 13
checkbox input "false"
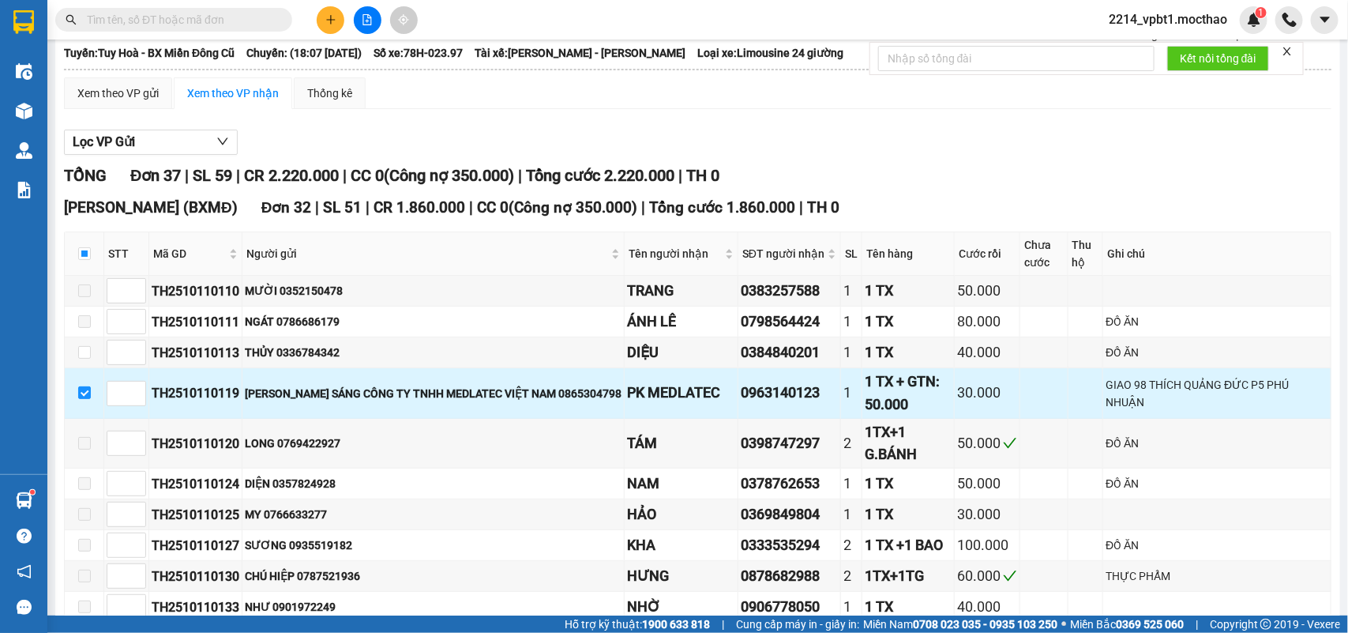
click at [75, 415] on td at bounding box center [84, 393] width 39 height 51
click at [89, 399] on input "checkbox" at bounding box center [84, 392] width 13 height 13
checkbox input "false"
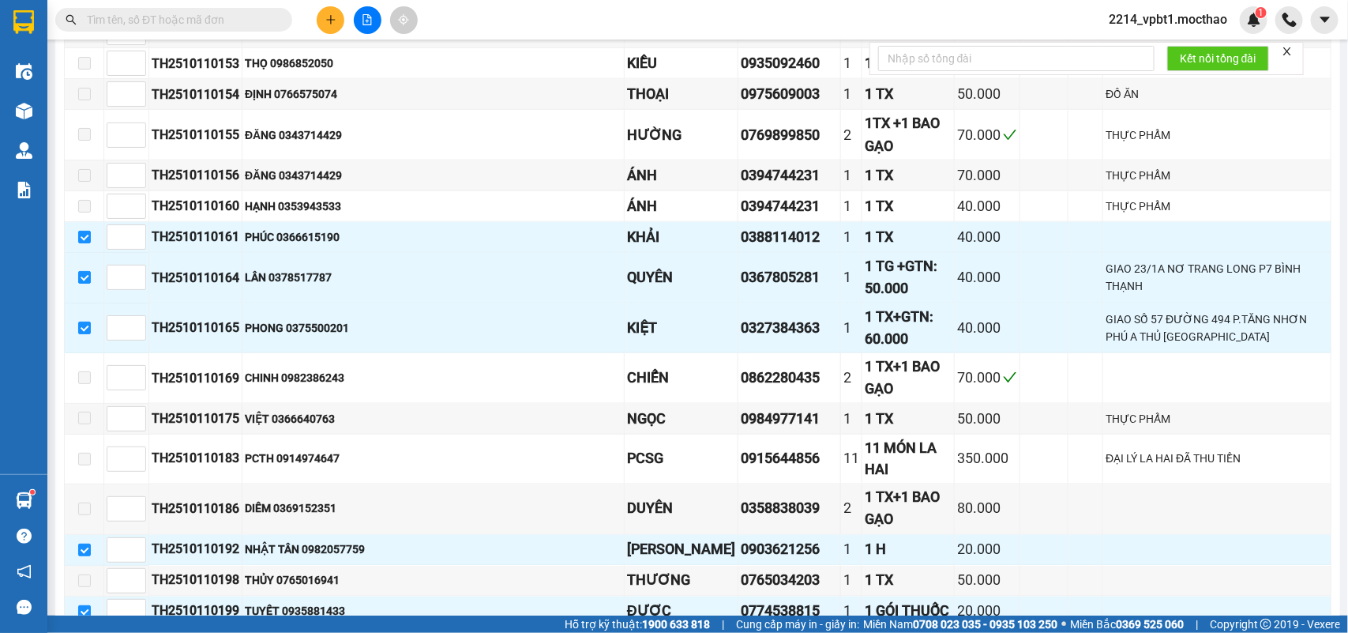
scroll to position [987, 0]
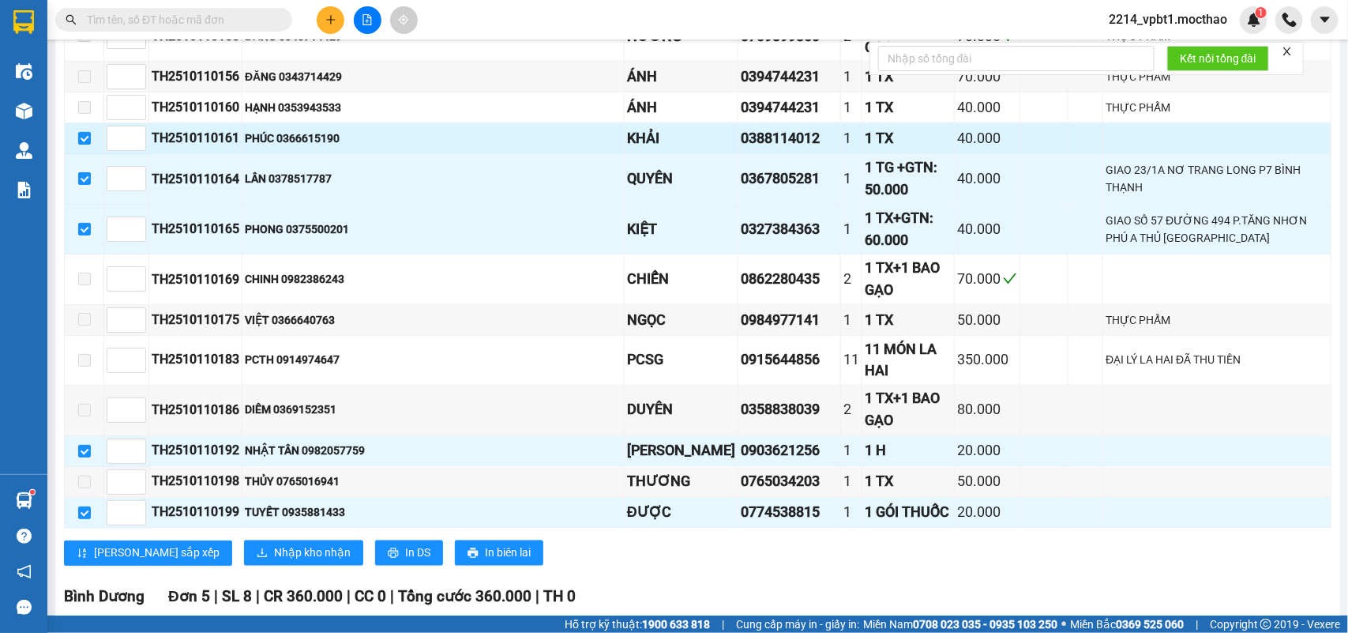
click at [88, 145] on input "checkbox" at bounding box center [84, 138] width 13 height 13
checkbox input "false"
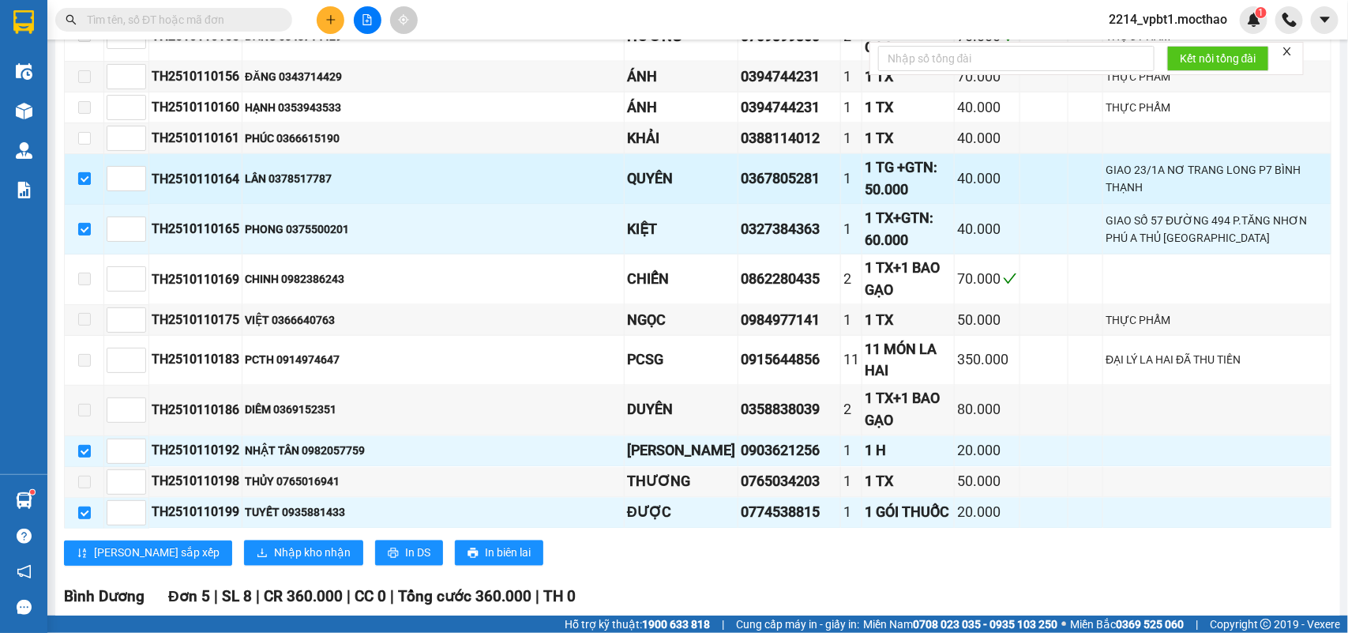
click at [80, 185] on input "checkbox" at bounding box center [84, 178] width 13 height 13
checkbox input "false"
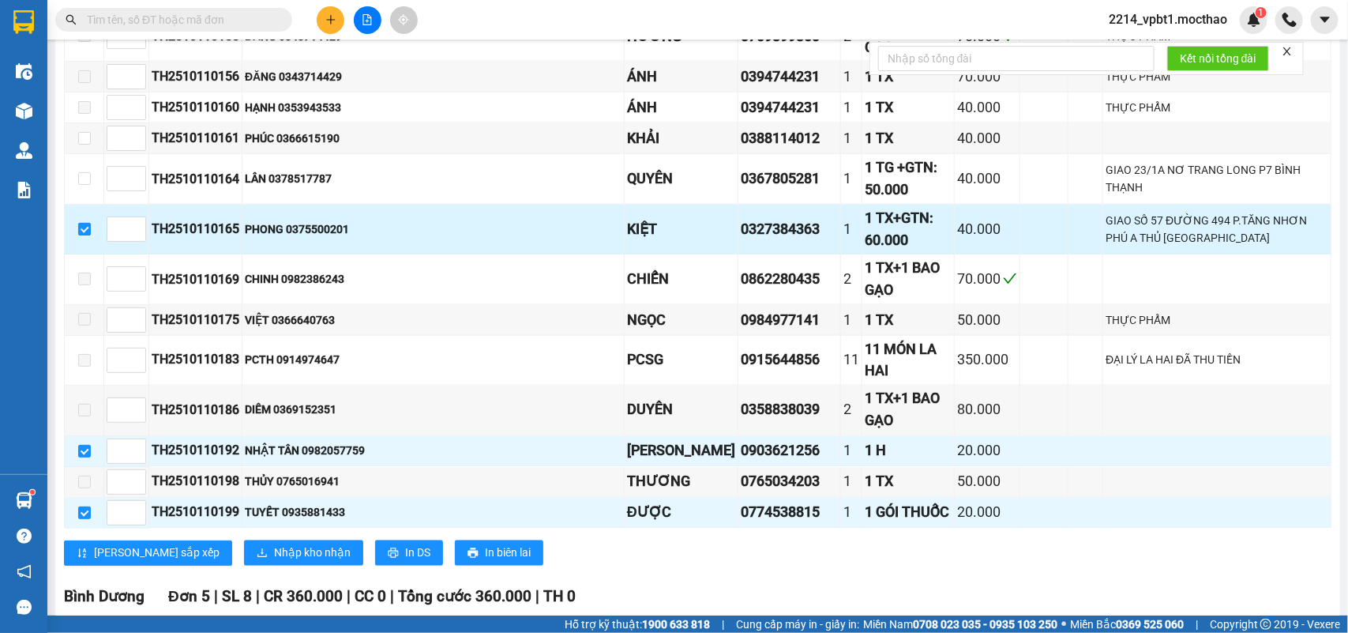
click at [81, 238] on label at bounding box center [84, 228] width 13 height 17
click at [81, 235] on input "checkbox" at bounding box center [84, 229] width 13 height 13
checkbox input "false"
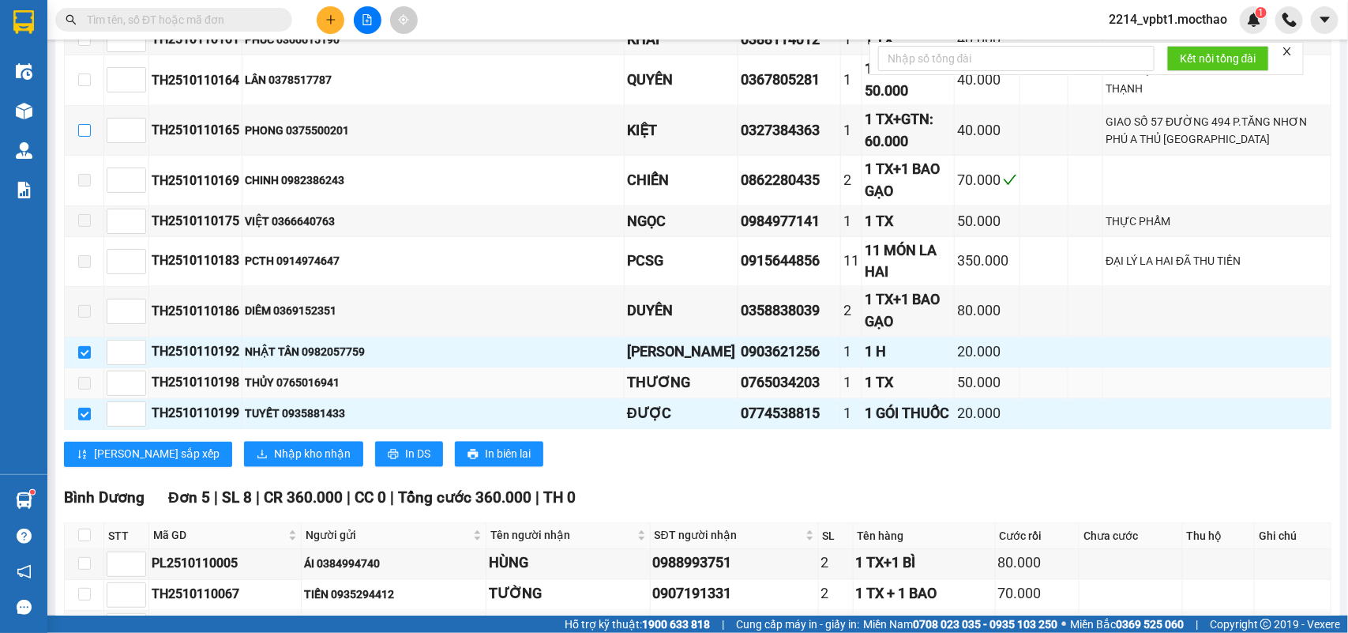
scroll to position [1184, 0]
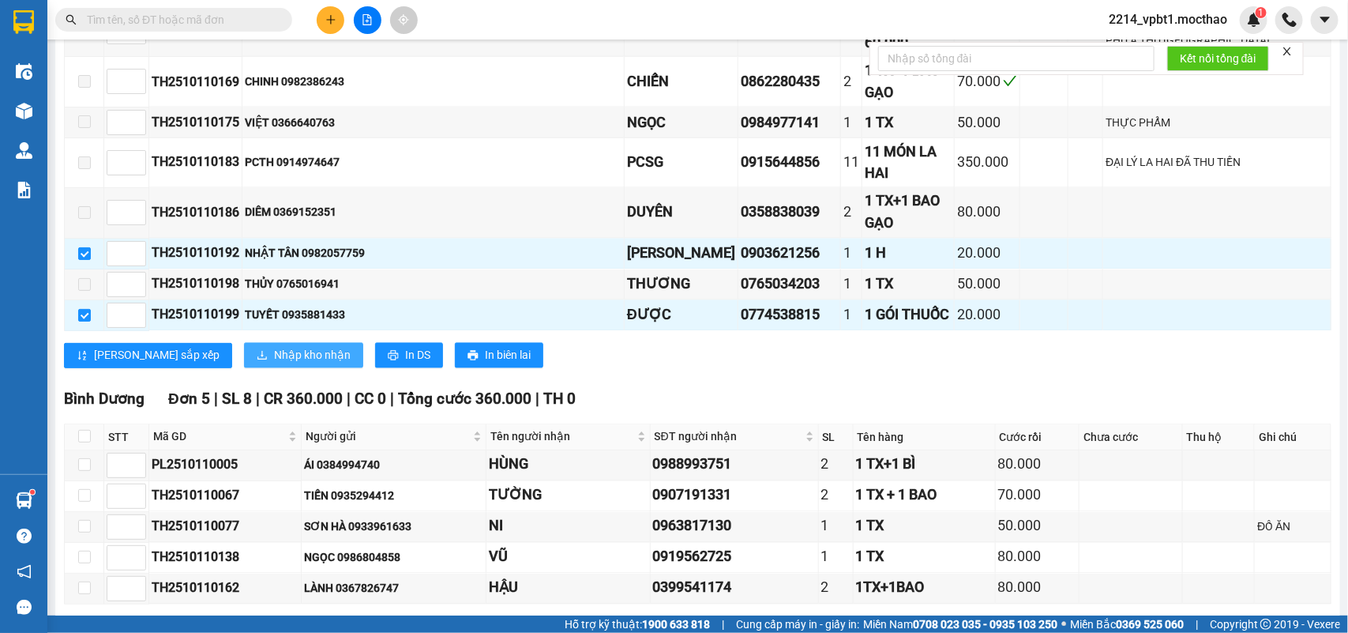
click at [274, 350] on span "Nhập kho nhận" at bounding box center [312, 355] width 77 height 17
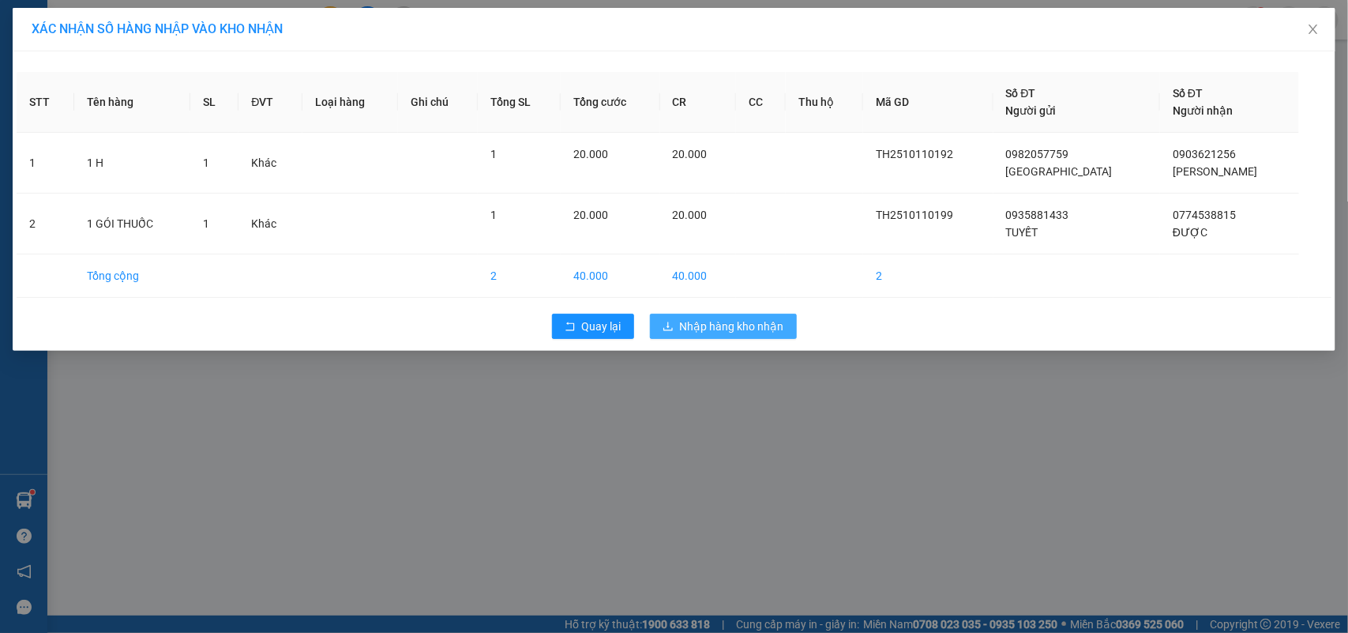
click at [681, 328] on span "Nhập hàng kho nhận" at bounding box center [732, 325] width 104 height 17
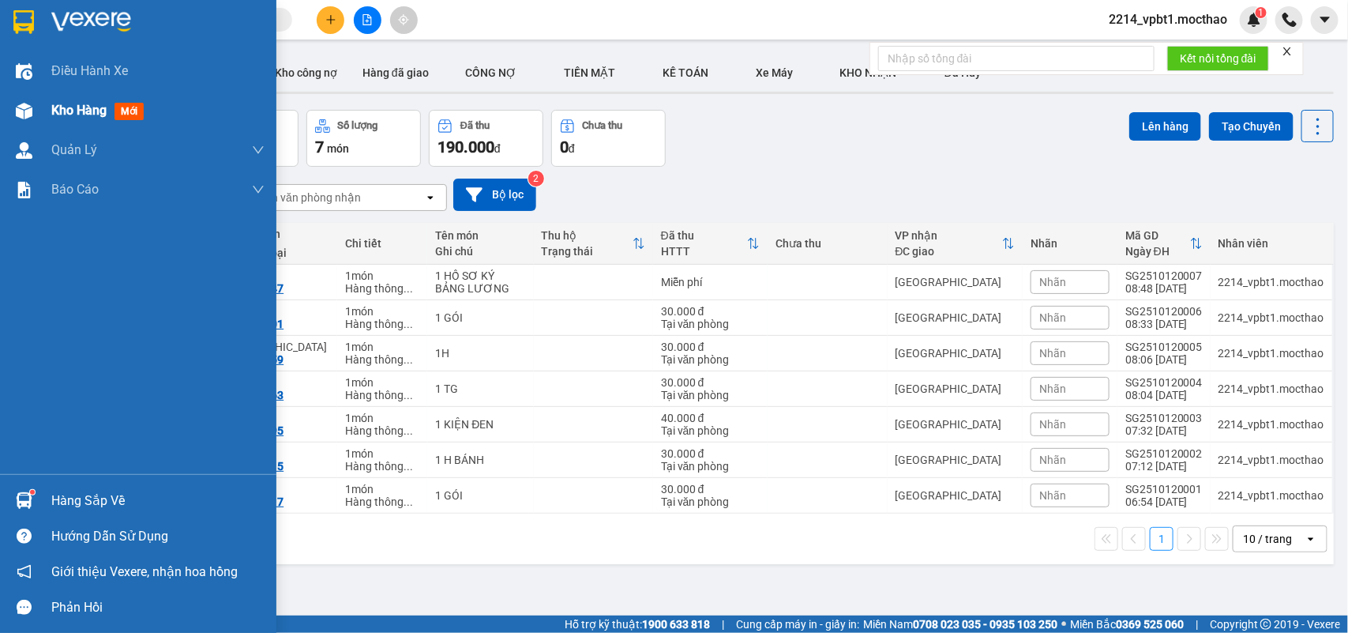
click at [101, 113] on span "Kho hàng" at bounding box center [78, 110] width 55 height 15
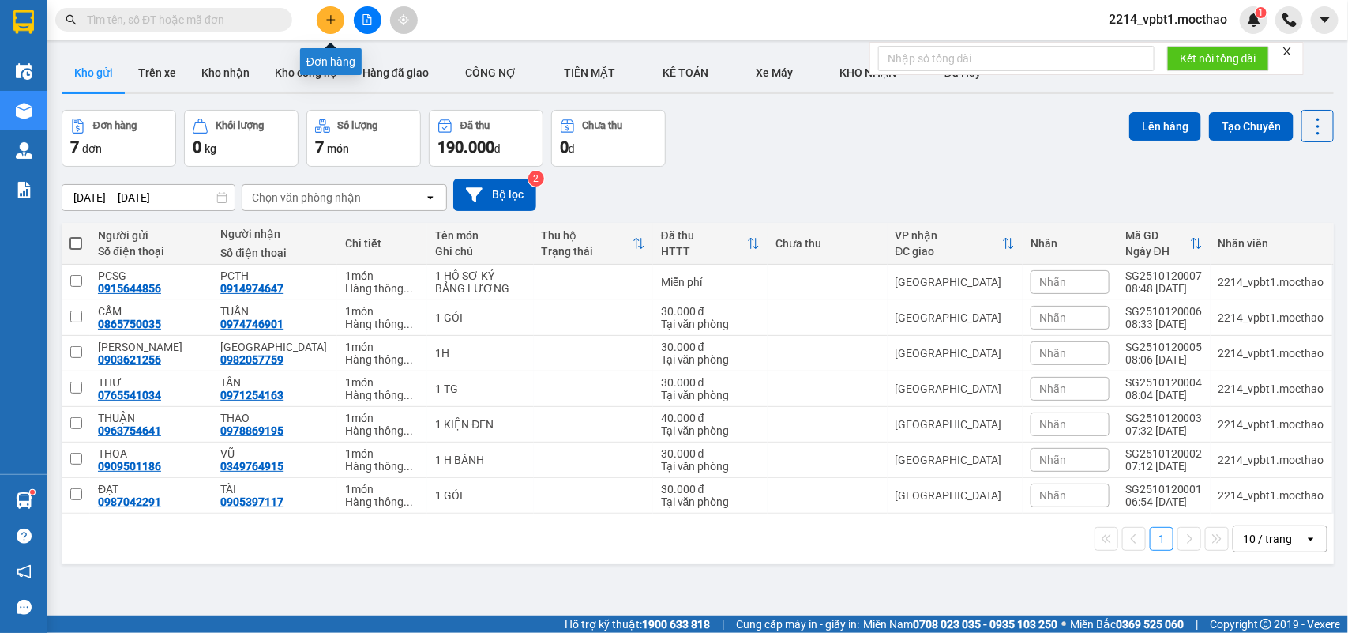
click at [334, 24] on icon "plus" at bounding box center [330, 19] width 11 height 11
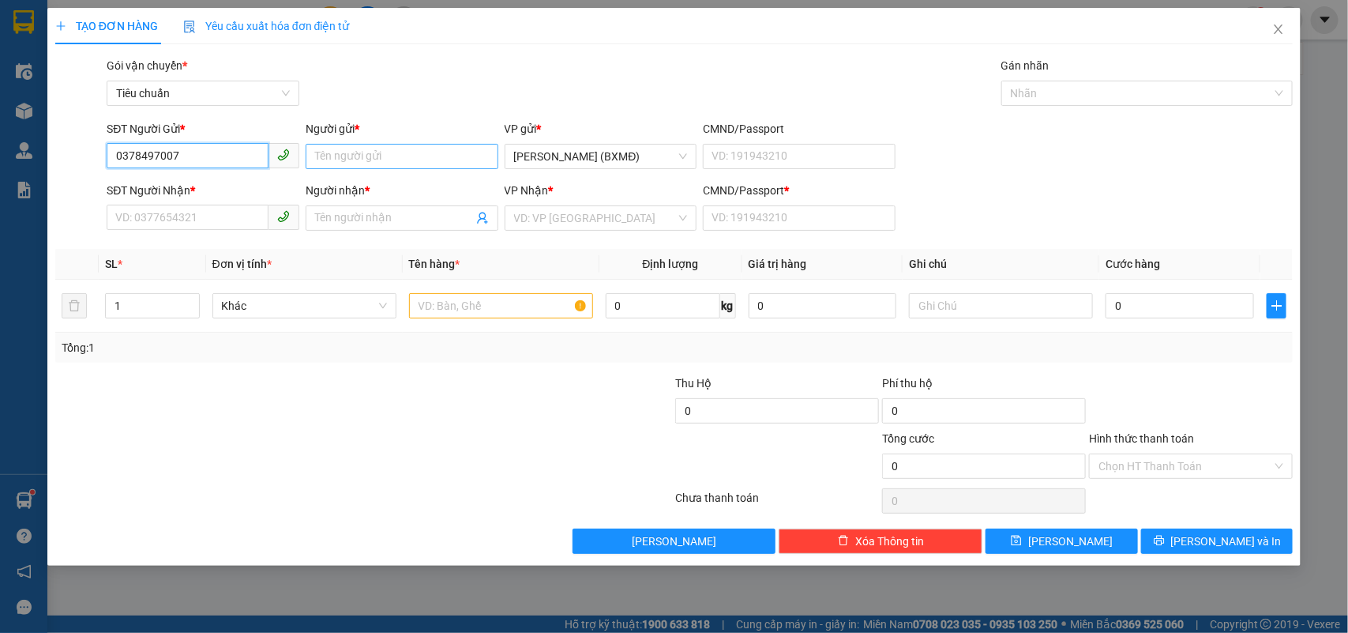
type input "0378497007"
click at [374, 152] on input "Người gửi *" at bounding box center [402, 156] width 193 height 25
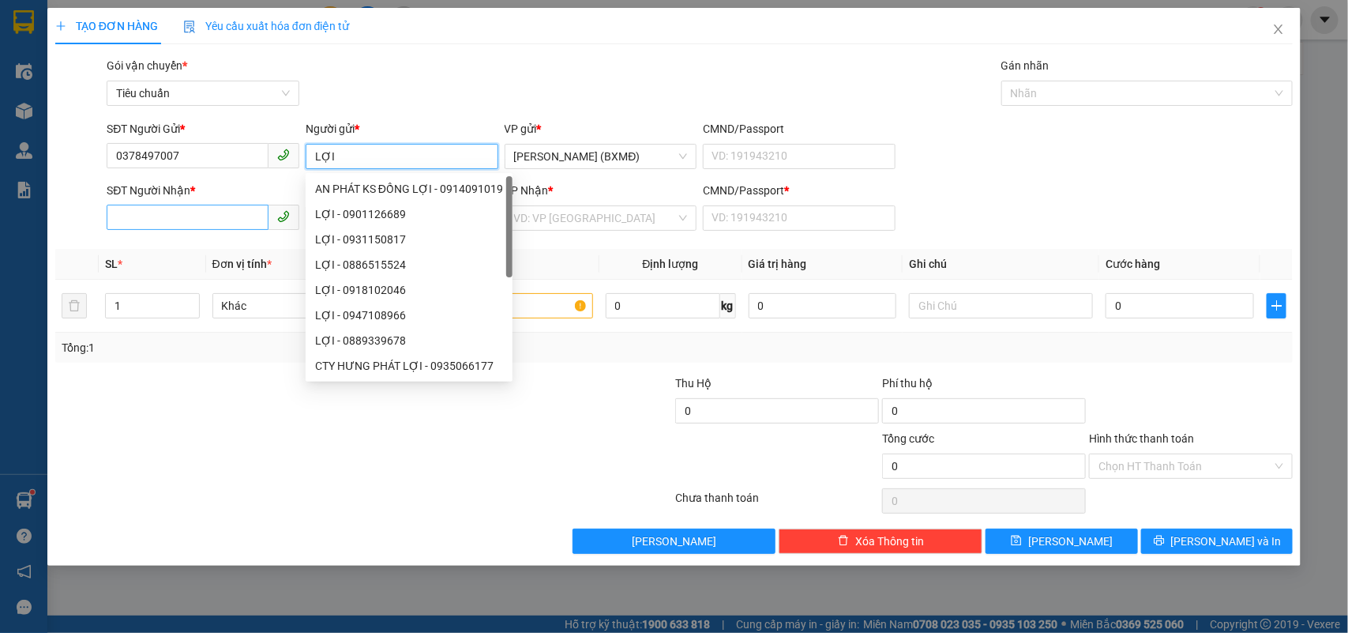
type input "LỢI"
click at [218, 199] on div "SĐT Người Nhận *" at bounding box center [203, 190] width 193 height 17
click at [218, 211] on input "SĐT Người Nhận *" at bounding box center [188, 217] width 162 height 25
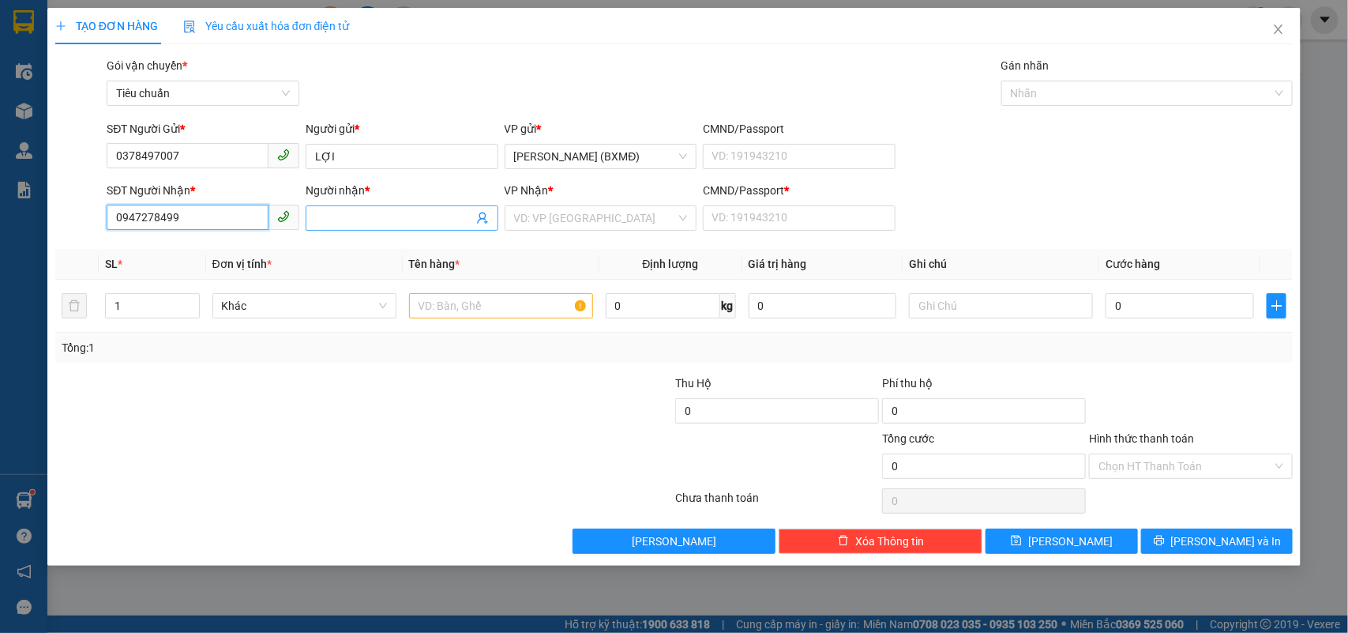
type input "0947278499"
click at [355, 220] on input "Người nhận *" at bounding box center [394, 217] width 158 height 17
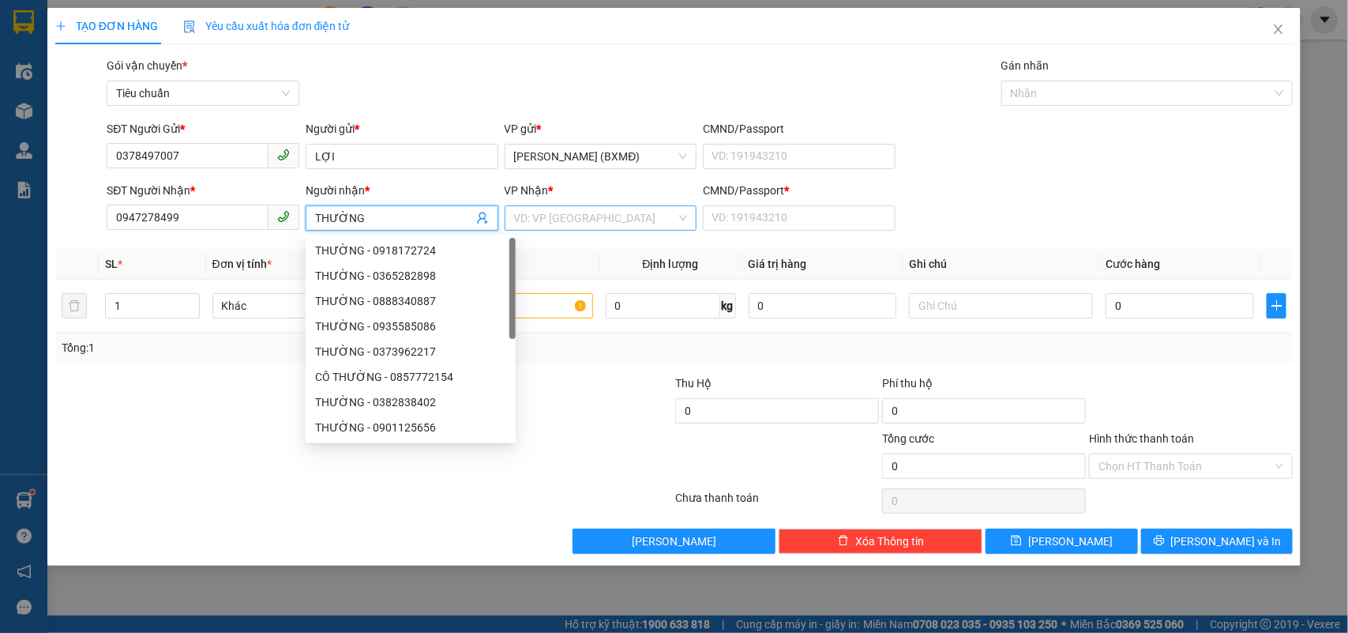
type input "THƯỜNG"
click at [591, 217] on input "search" at bounding box center [595, 218] width 163 height 24
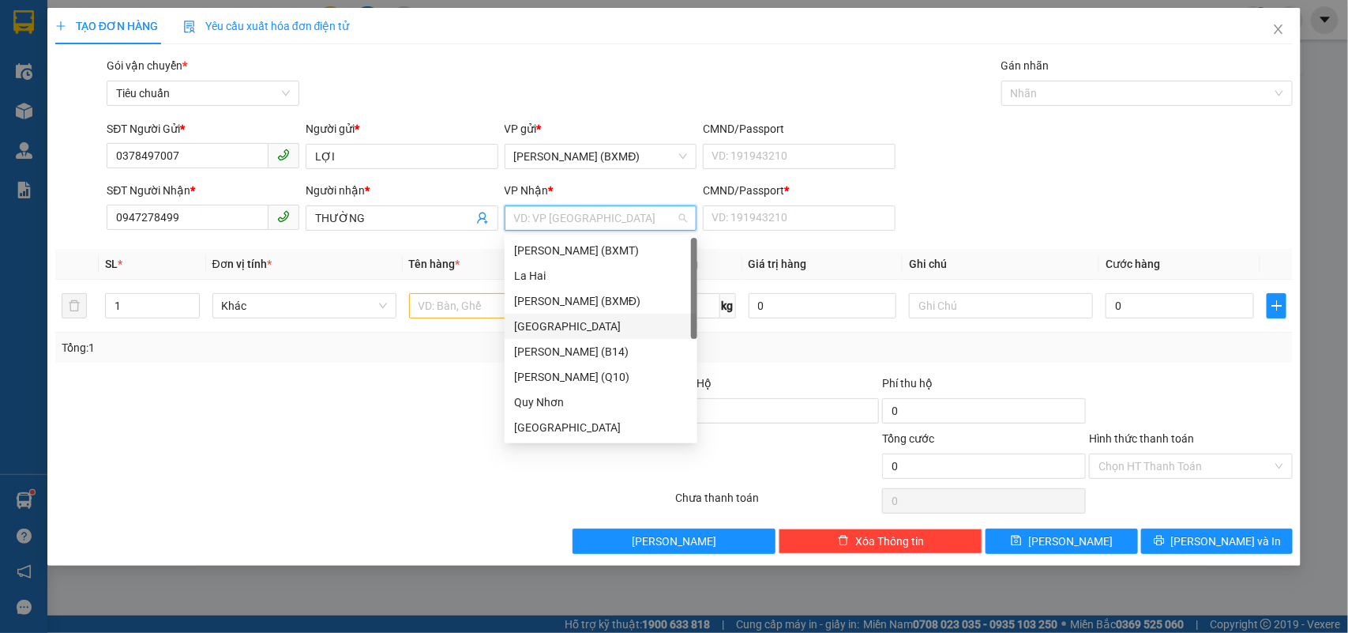
click at [558, 332] on div "[GEOGRAPHIC_DATA]" at bounding box center [601, 325] width 174 height 17
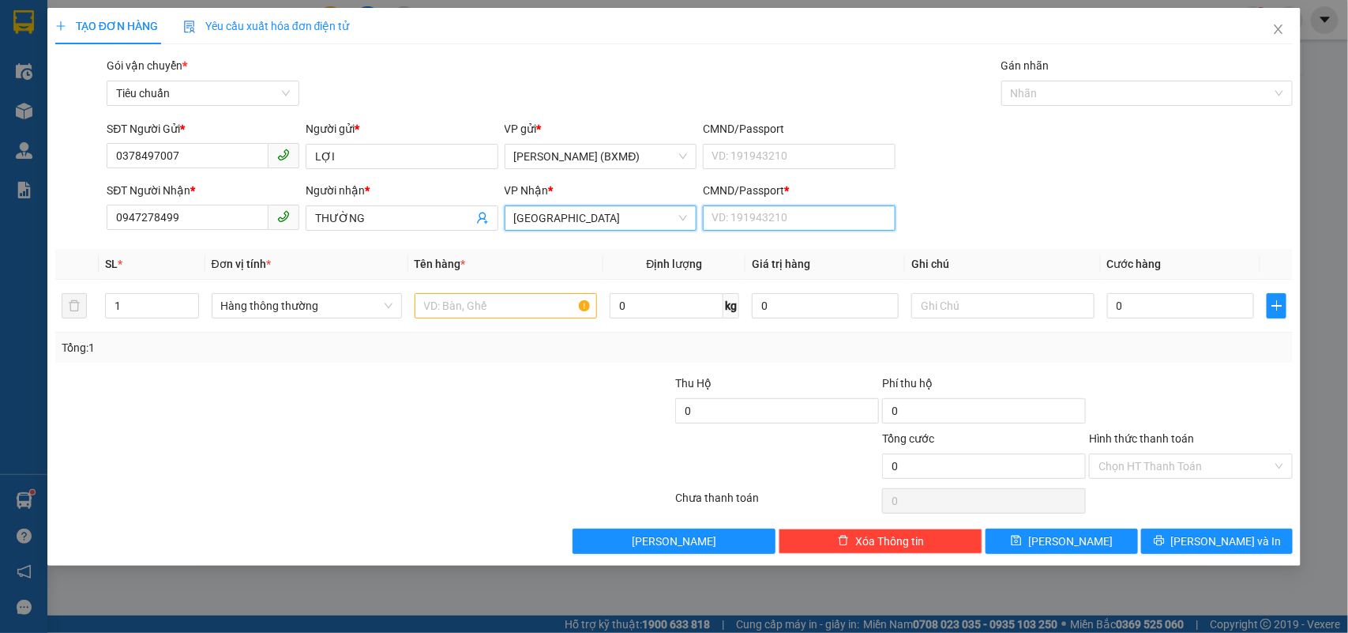
click at [759, 214] on input "CMND/Passport *" at bounding box center [799, 217] width 193 height 25
type input "1"
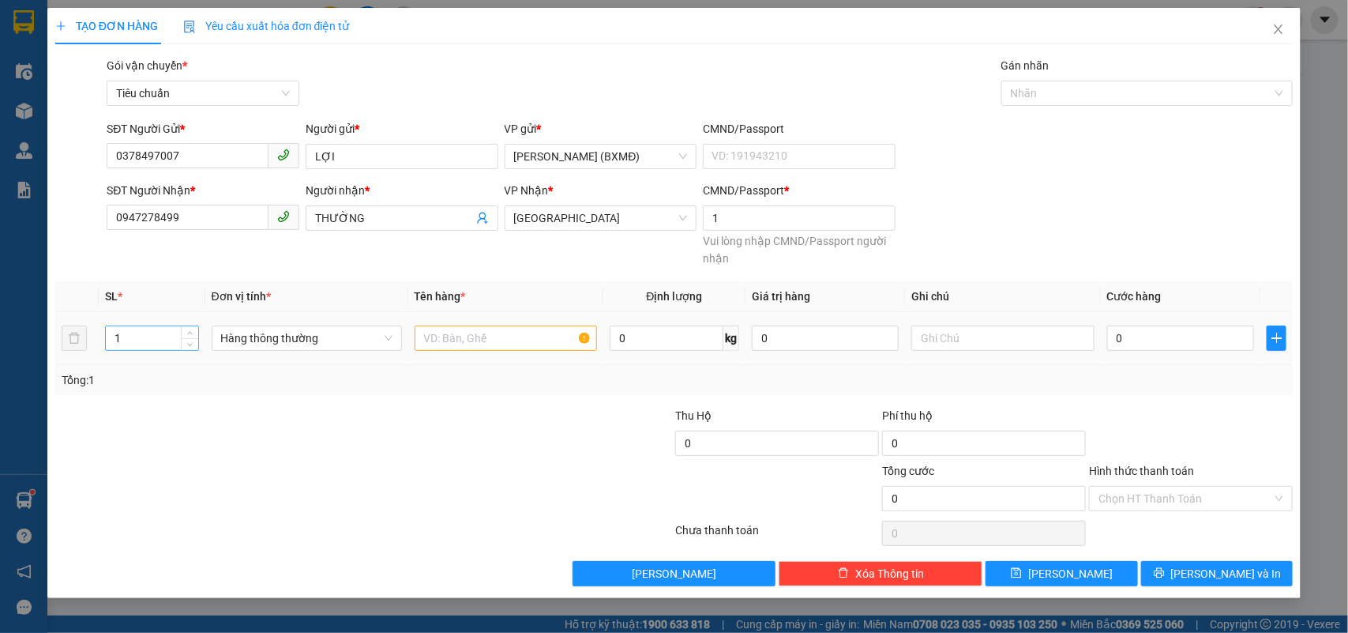
click at [129, 306] on th "SL *" at bounding box center [152, 296] width 107 height 31
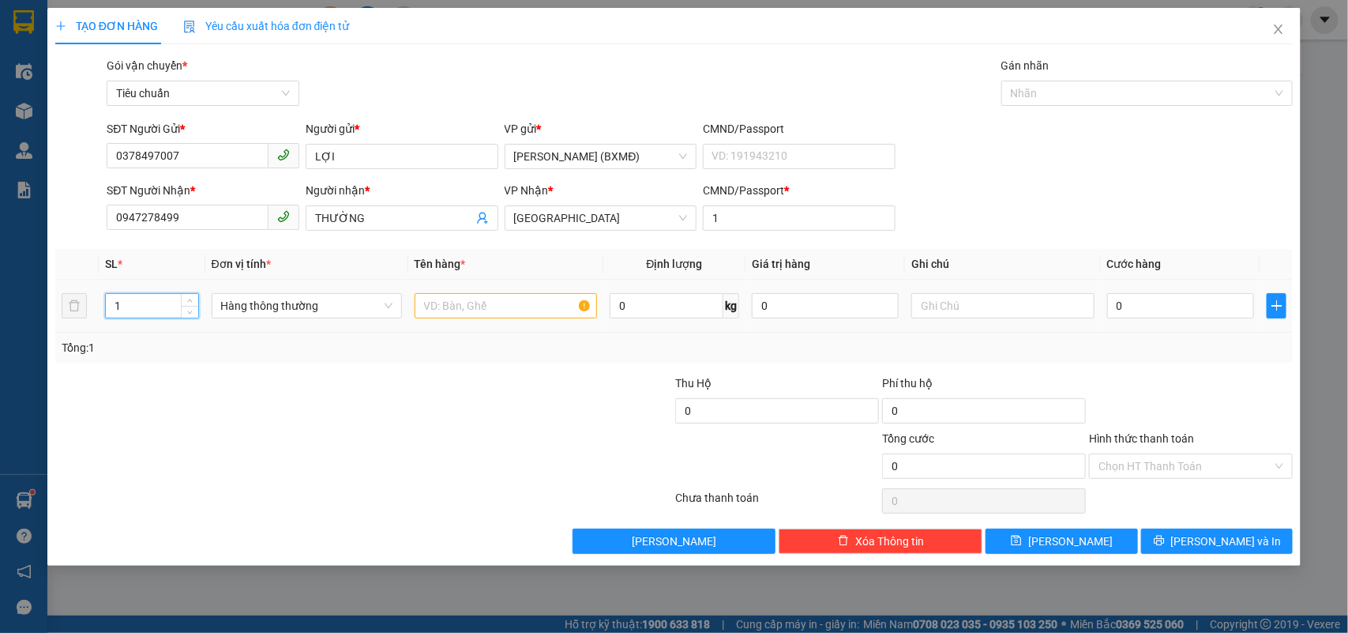
click at [127, 310] on input "1" at bounding box center [152, 306] width 92 height 24
type input "2"
click at [474, 310] on input "text" at bounding box center [506, 305] width 182 height 25
type input "1 BAO+1 TG"
click at [1151, 306] on input "0" at bounding box center [1180, 305] width 147 height 25
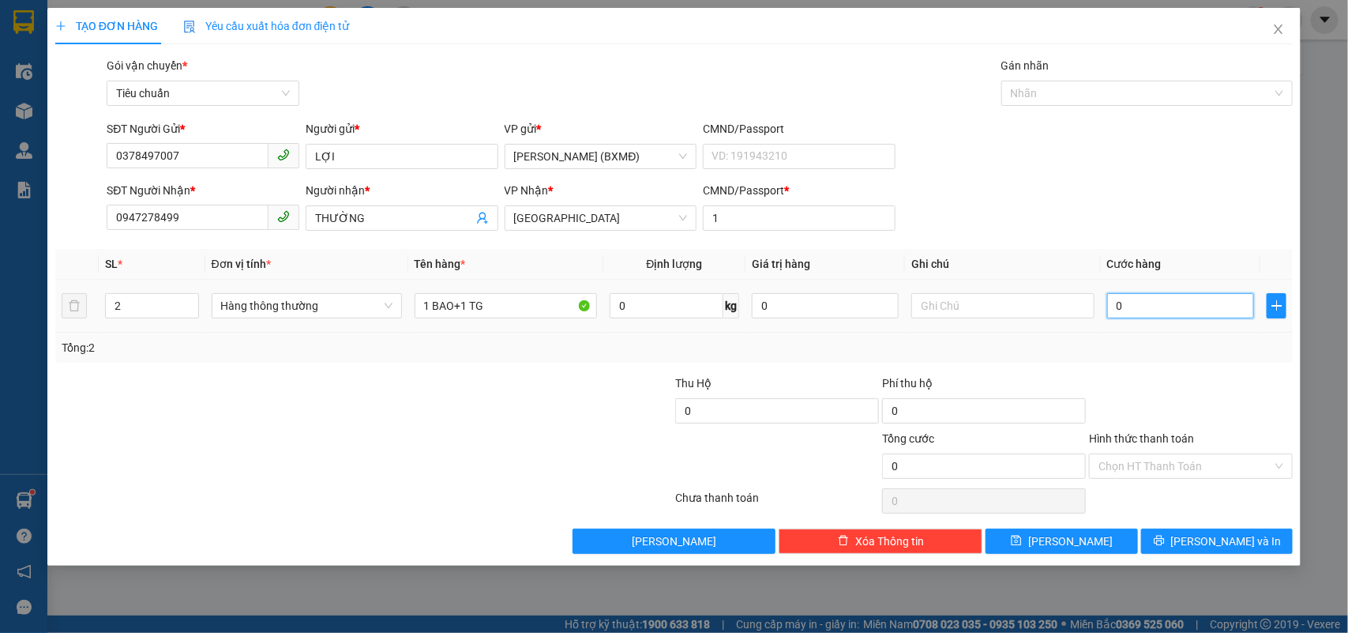
type input "001"
type input "1"
type input "0.012"
type input "12"
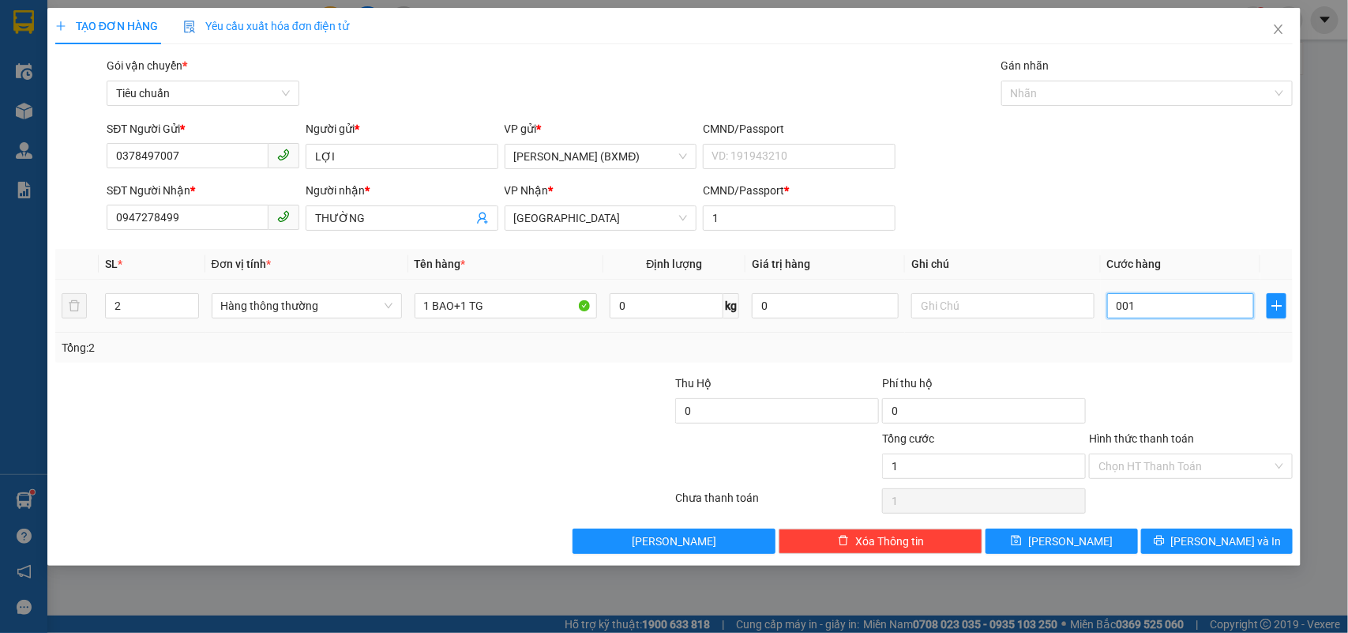
type input "12"
type input "000.120"
type input "120"
type input "120.000"
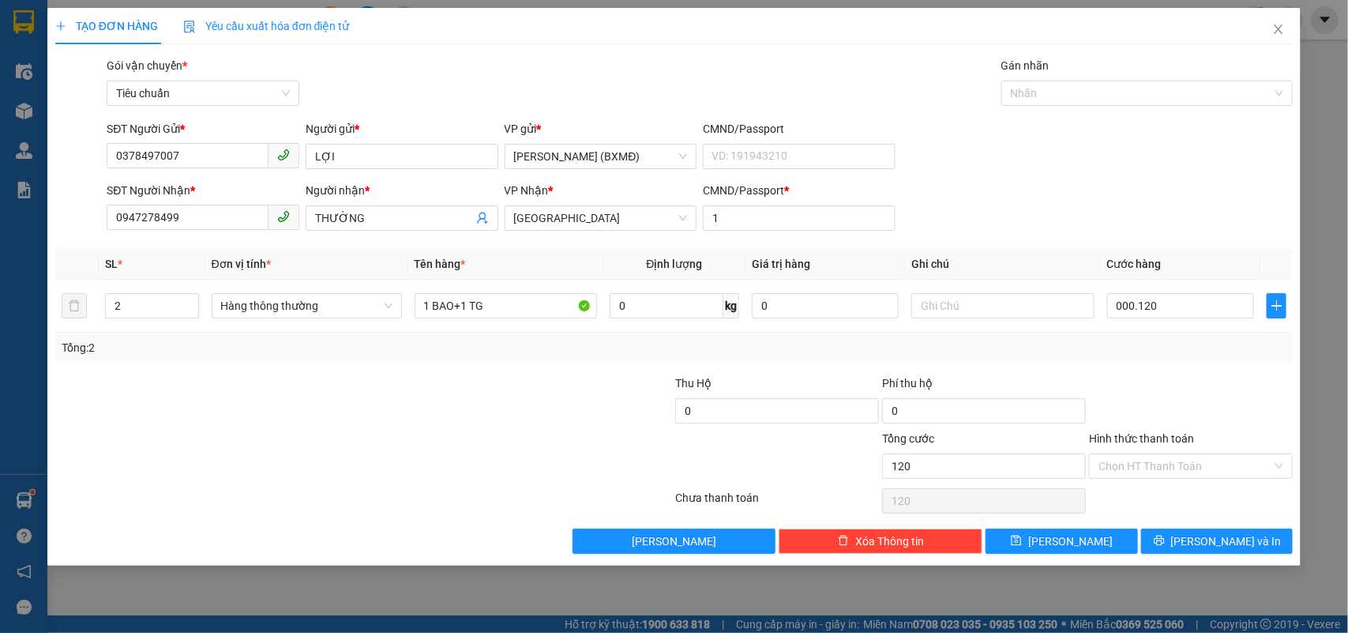
type input "120.000"
click at [1201, 372] on div "Transit Pickup Surcharge Ids Transit Deliver Surcharge Ids Transit Deliver Surc…" at bounding box center [674, 305] width 1238 height 497
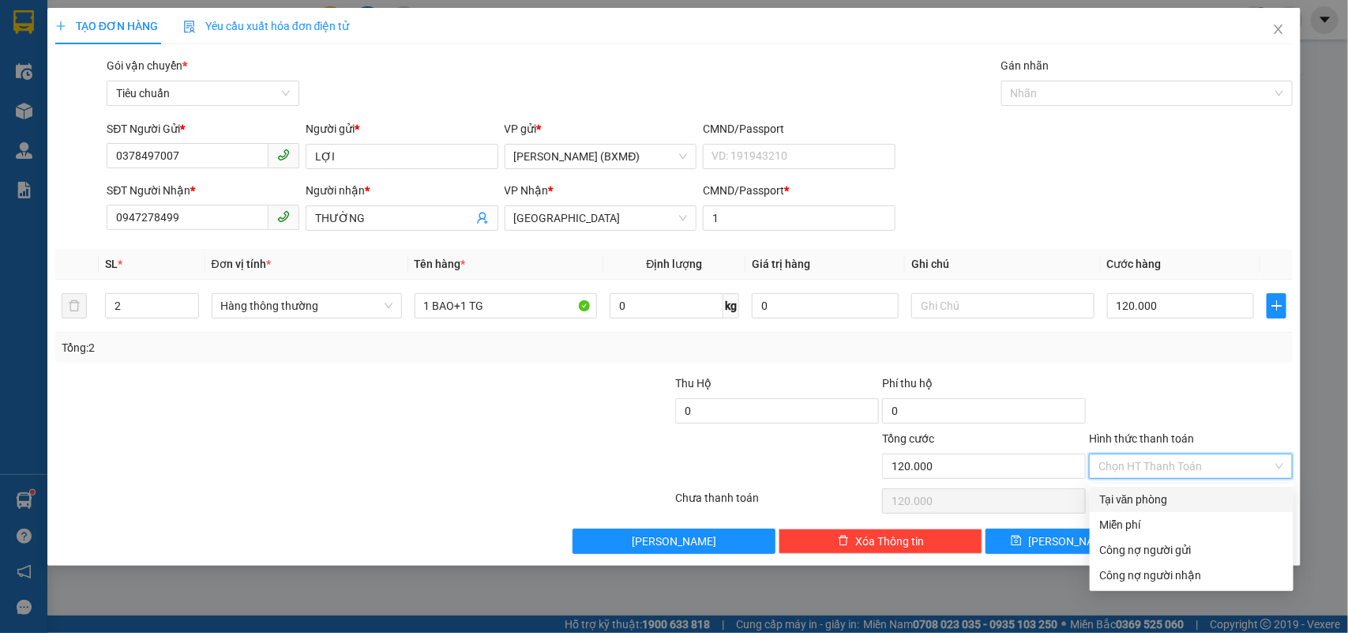
click at [1138, 459] on input "Hình thức thanh toán" at bounding box center [1185, 466] width 174 height 24
click at [1134, 502] on div "Tại văn phòng" at bounding box center [1191, 498] width 185 height 17
type input "0"
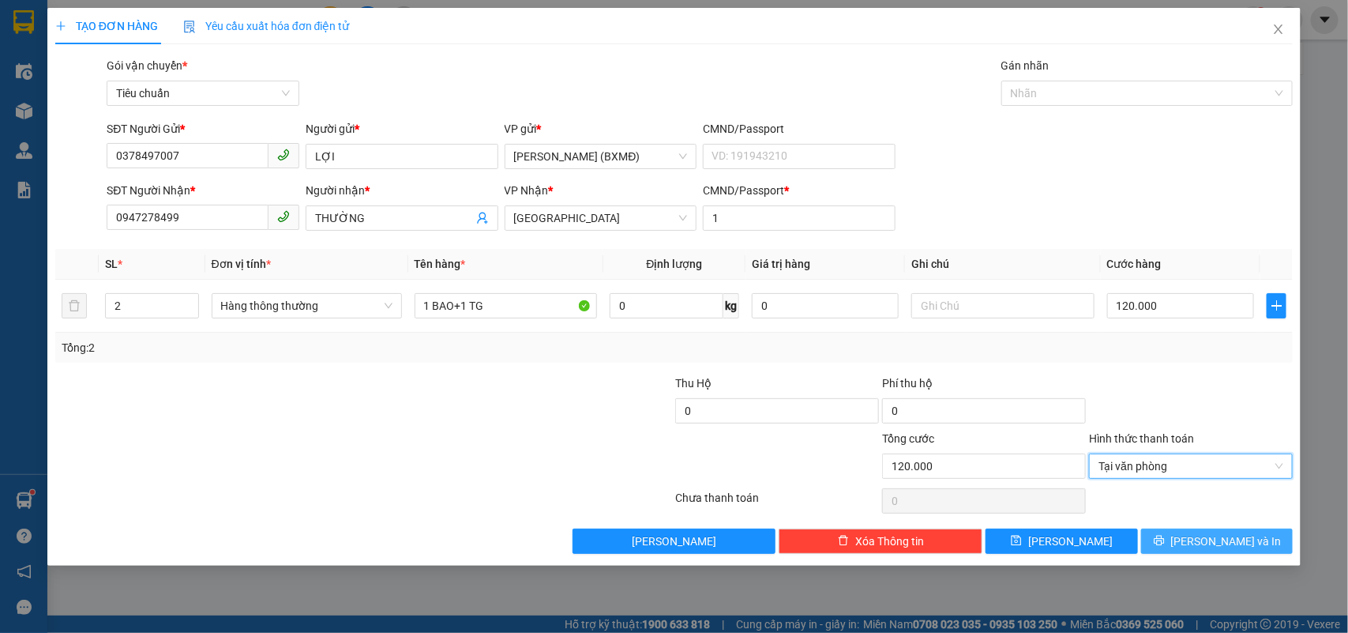
click at [1159, 554] on button "[PERSON_NAME] và In" at bounding box center [1217, 540] width 152 height 25
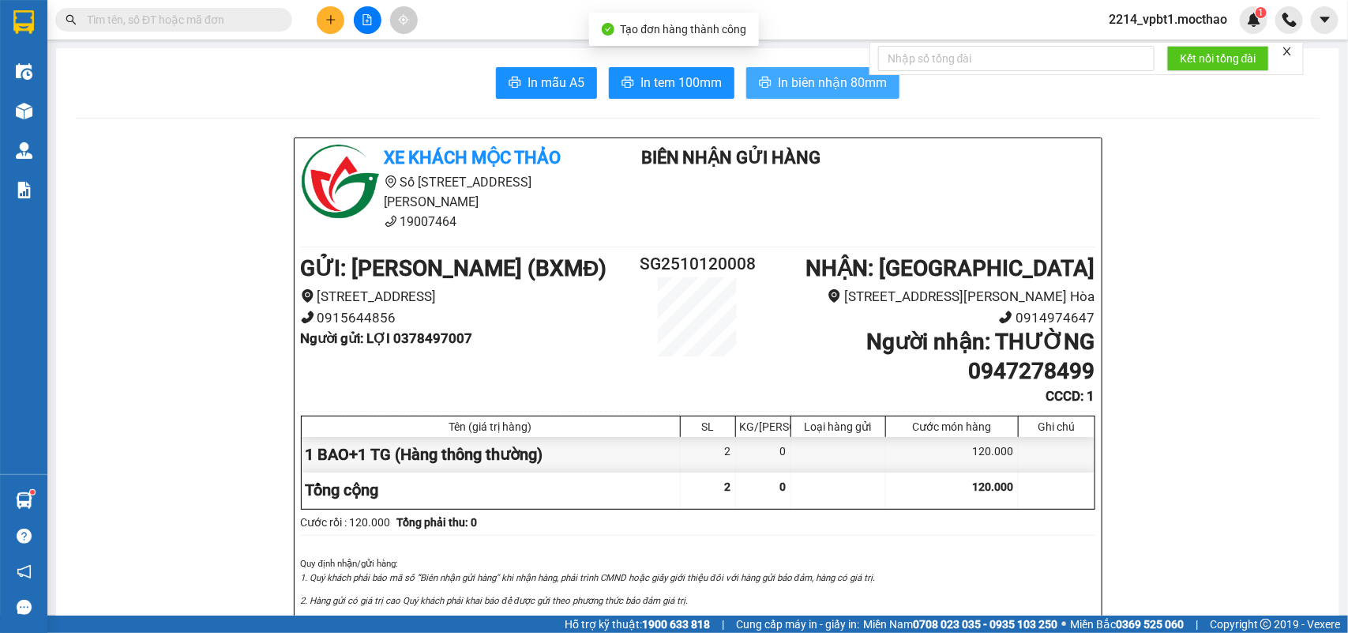
click at [778, 81] on span "In biên nhận 80mm" at bounding box center [832, 83] width 109 height 20
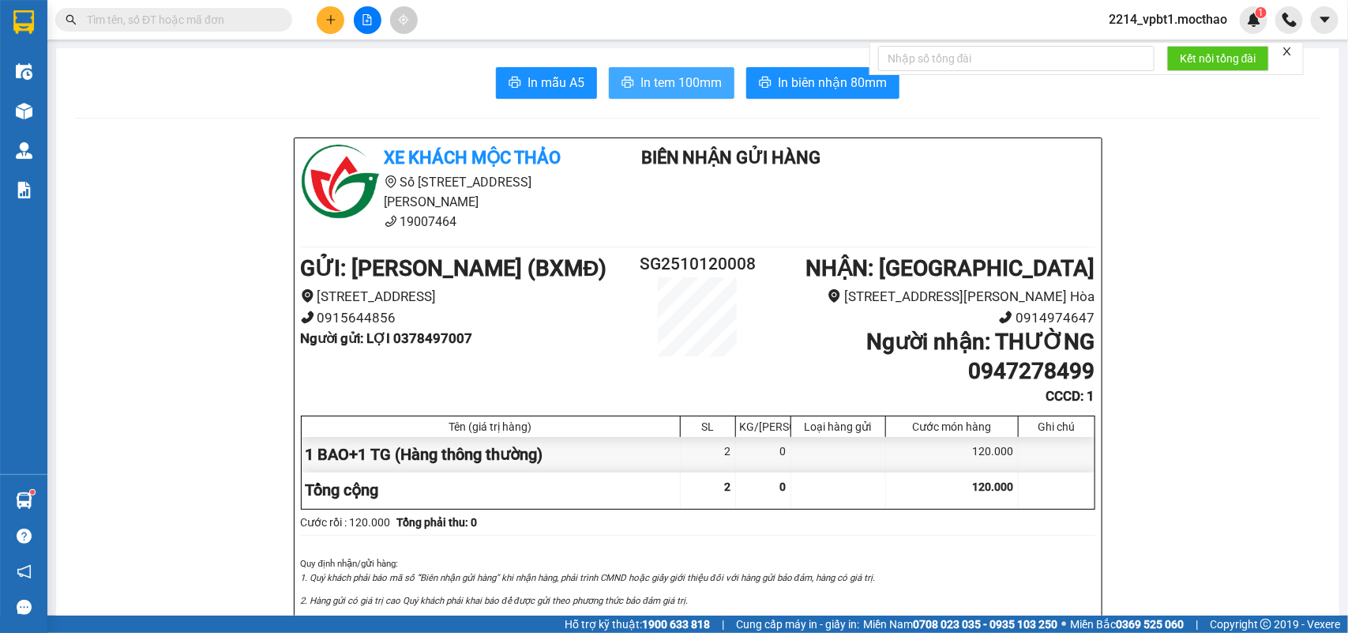
click at [696, 85] on span "In tem 100mm" at bounding box center [680, 83] width 81 height 20
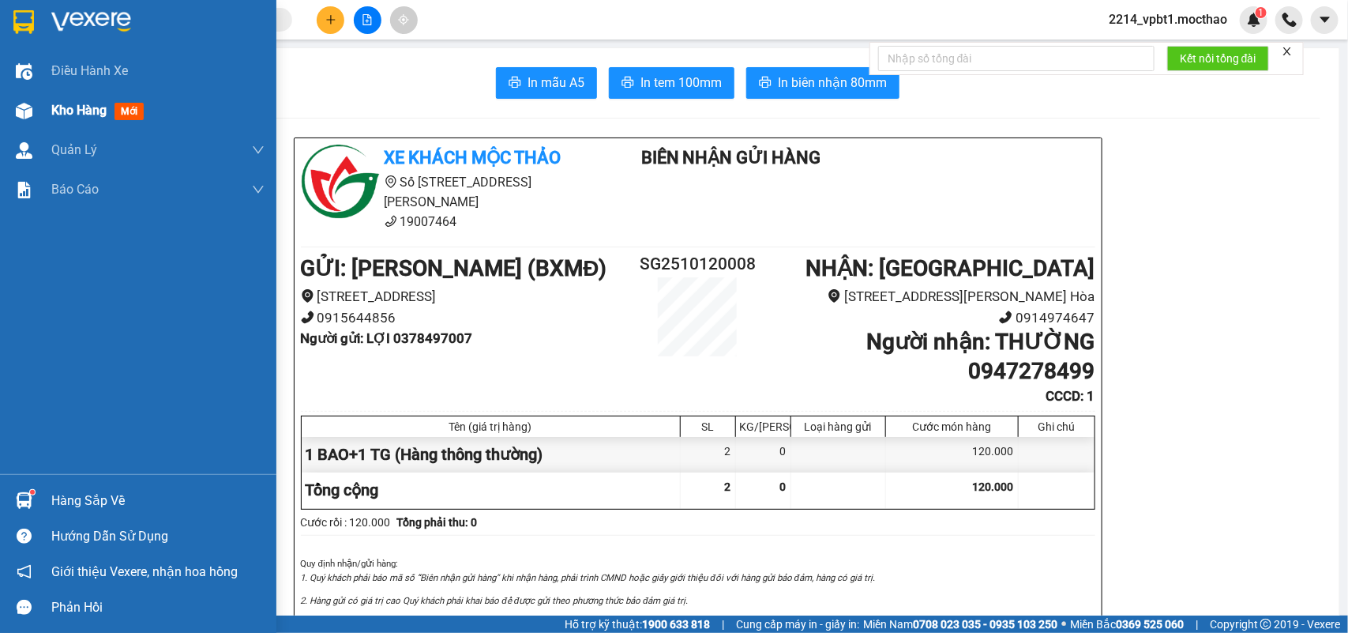
click at [71, 109] on span "Kho hàng" at bounding box center [78, 110] width 55 height 15
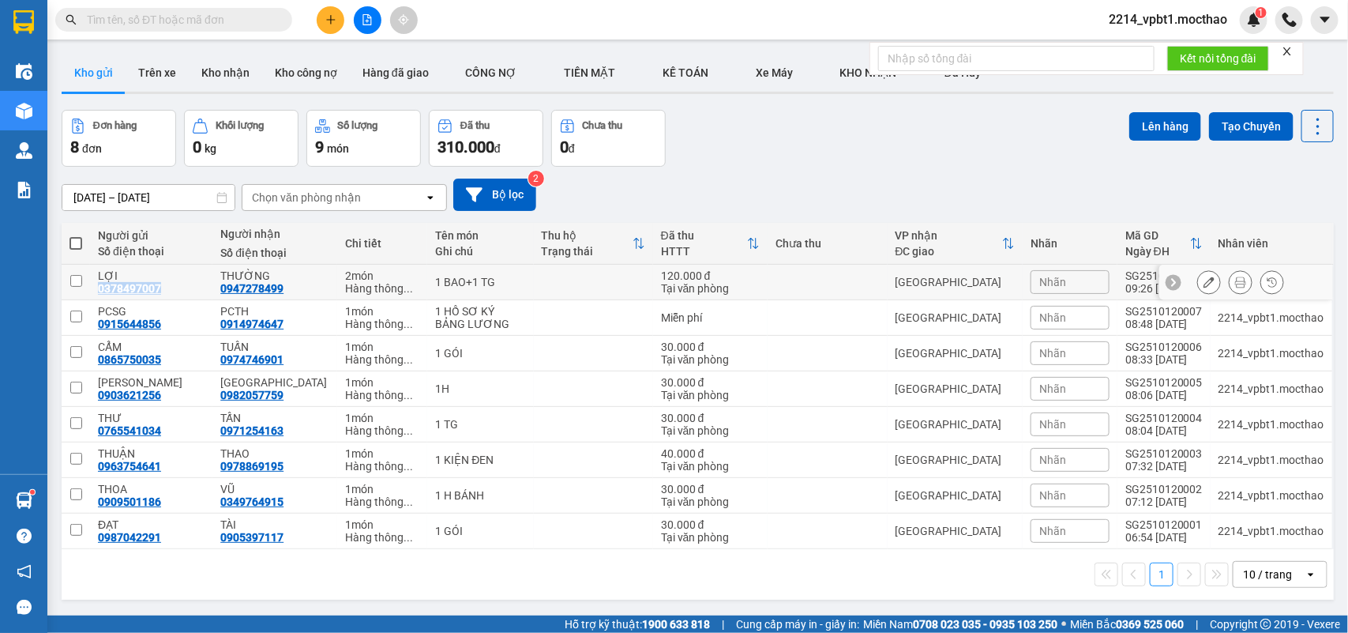
drag, startPoint x: 93, startPoint y: 289, endPoint x: 162, endPoint y: 292, distance: 68.8
click at [162, 292] on td "LỢI 0378497007" at bounding box center [151, 283] width 122 height 36
checkbox input "true"
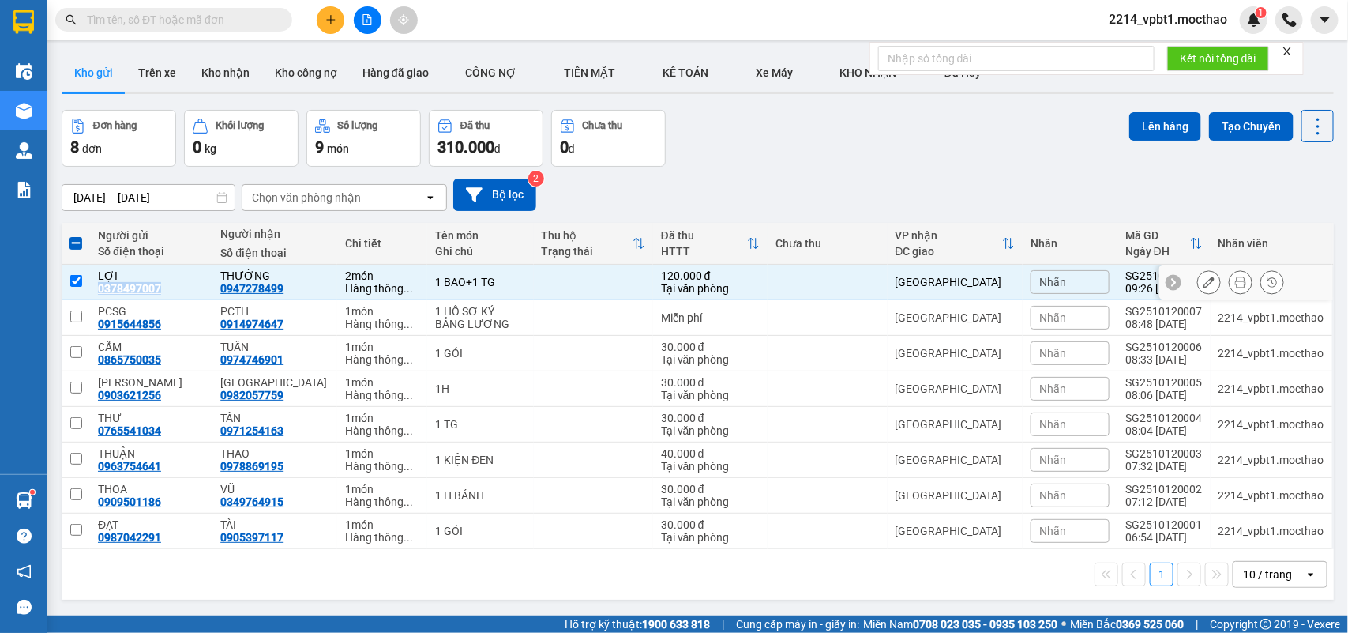
copy div "0378497007"
click at [197, 24] on input "text" at bounding box center [180, 19] width 186 height 17
paste input "0378497007"
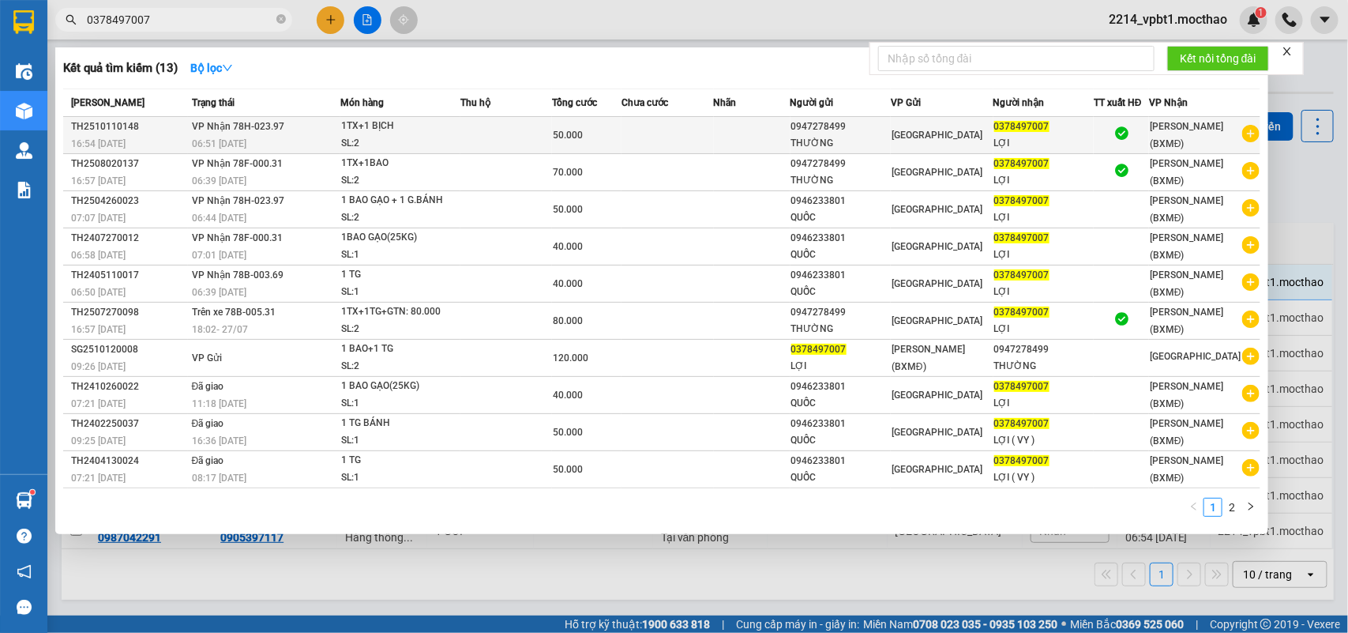
type input "0378497007"
click at [720, 142] on td at bounding box center [752, 135] width 77 height 37
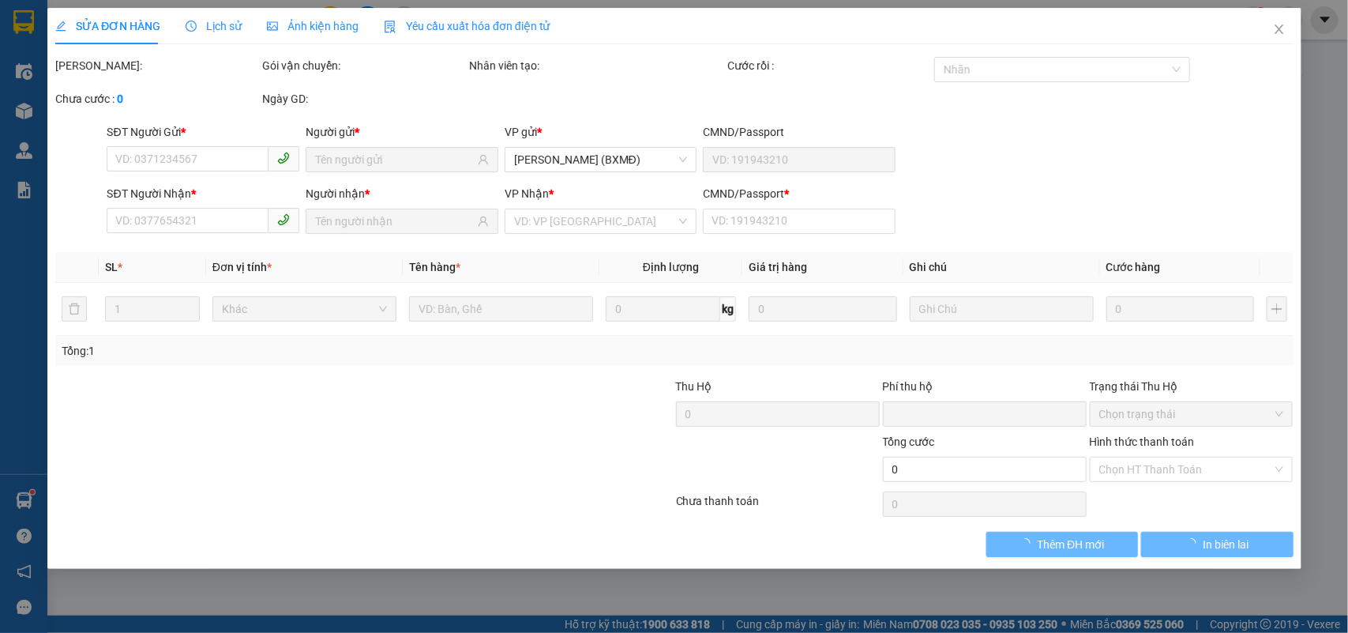
type input "0947278499"
type input "THƯỜNG"
type input "0378497007"
type input "LỢI"
type input "1"
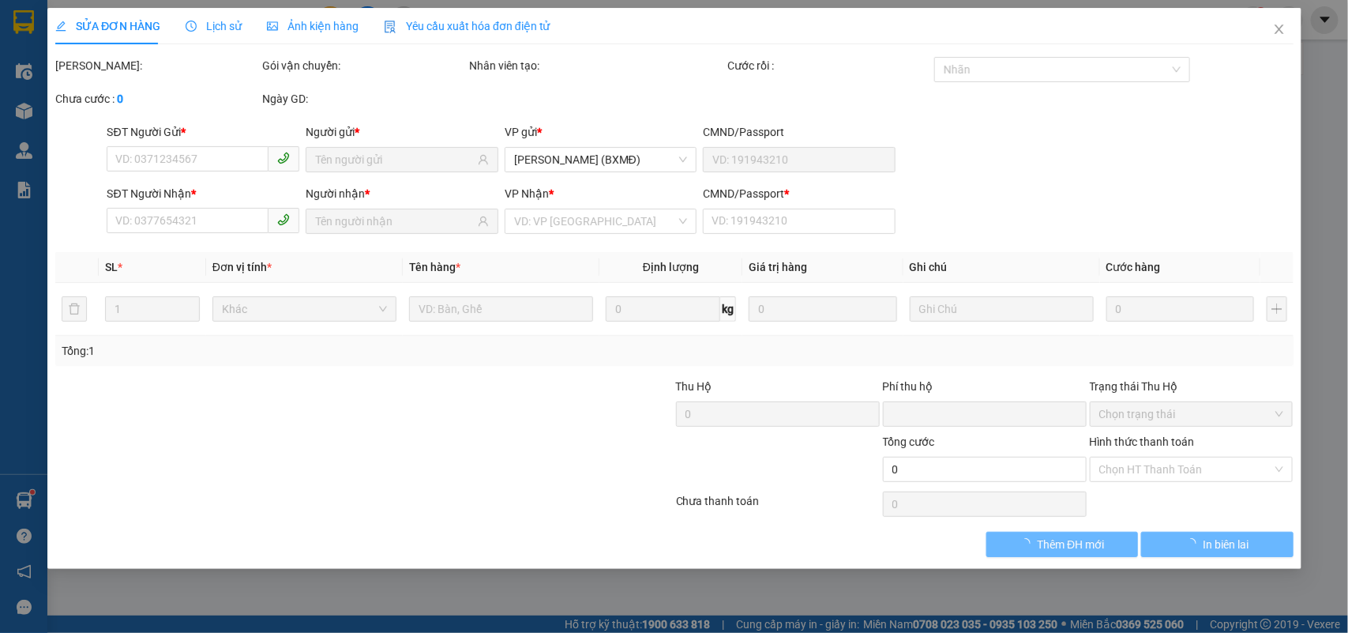
type input "0"
type input "50.000"
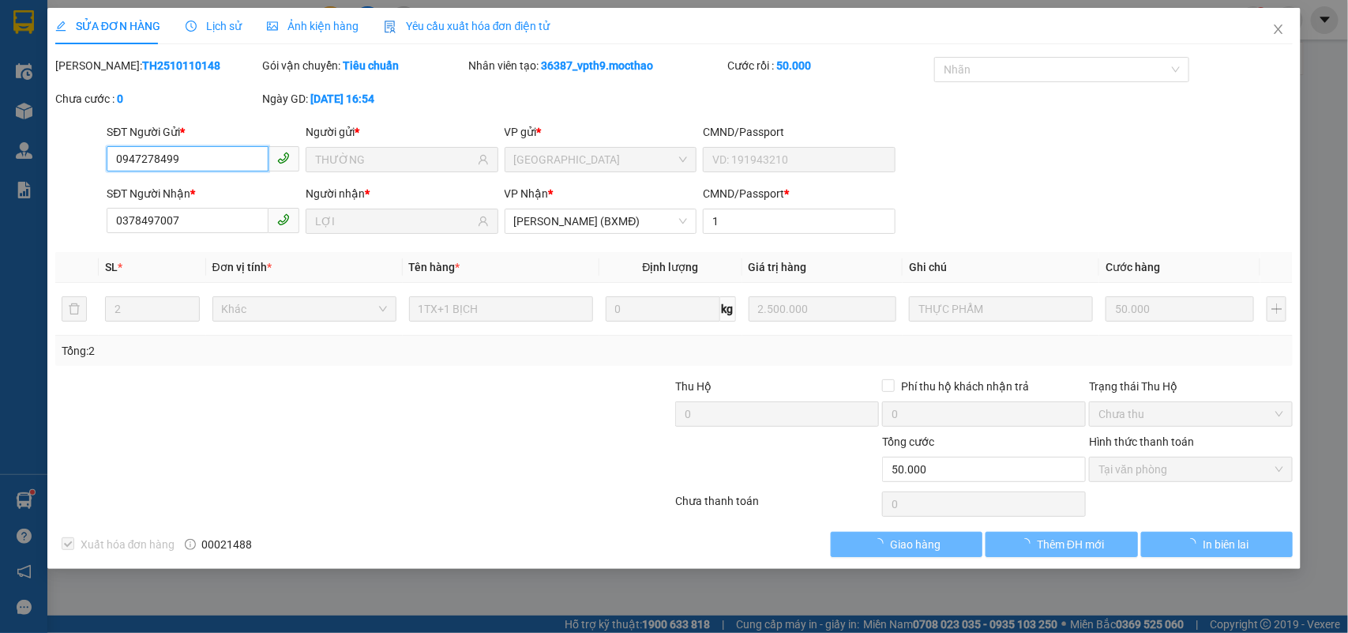
checkbox input "true"
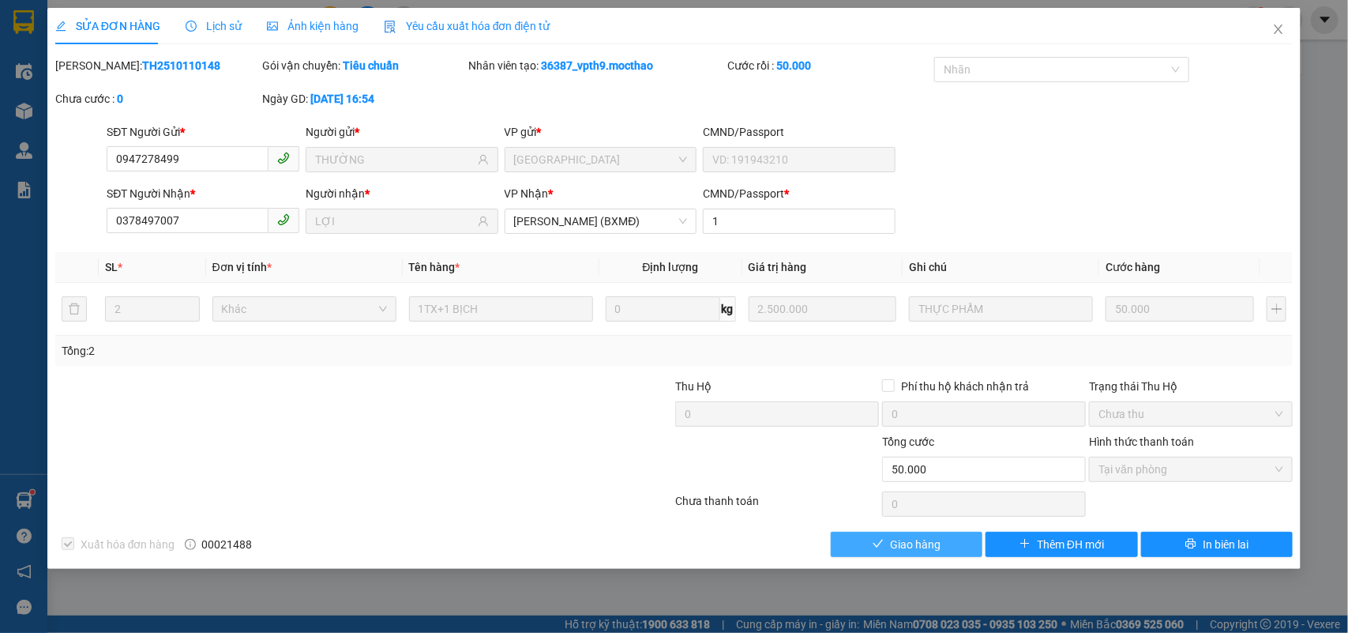
click at [934, 550] on span "Giao hàng" at bounding box center [915, 543] width 51 height 17
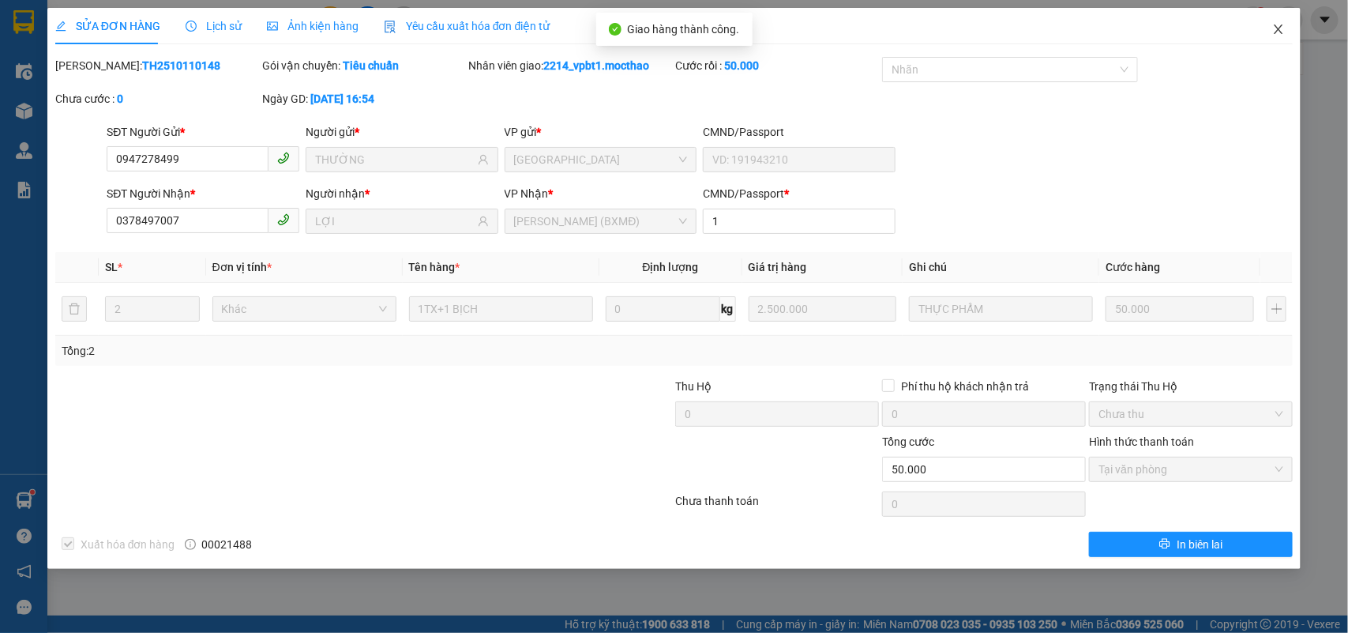
click at [1276, 25] on icon "close" at bounding box center [1279, 28] width 9 height 9
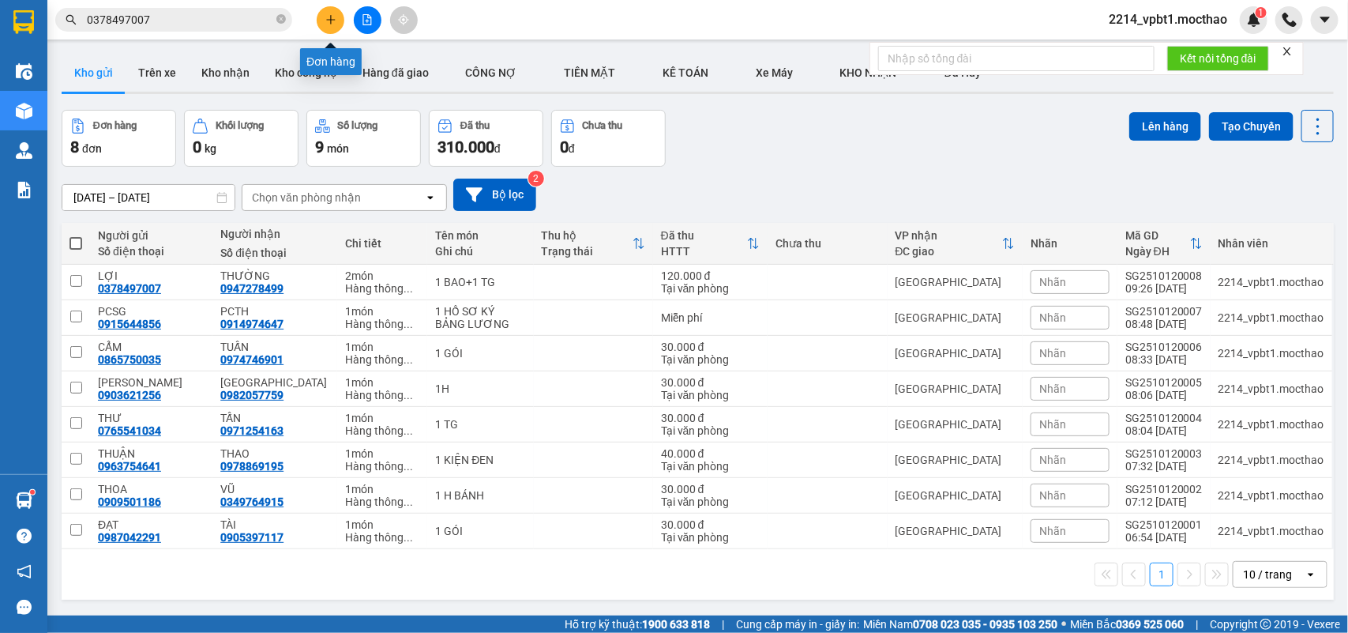
click at [332, 13] on button at bounding box center [331, 20] width 28 height 28
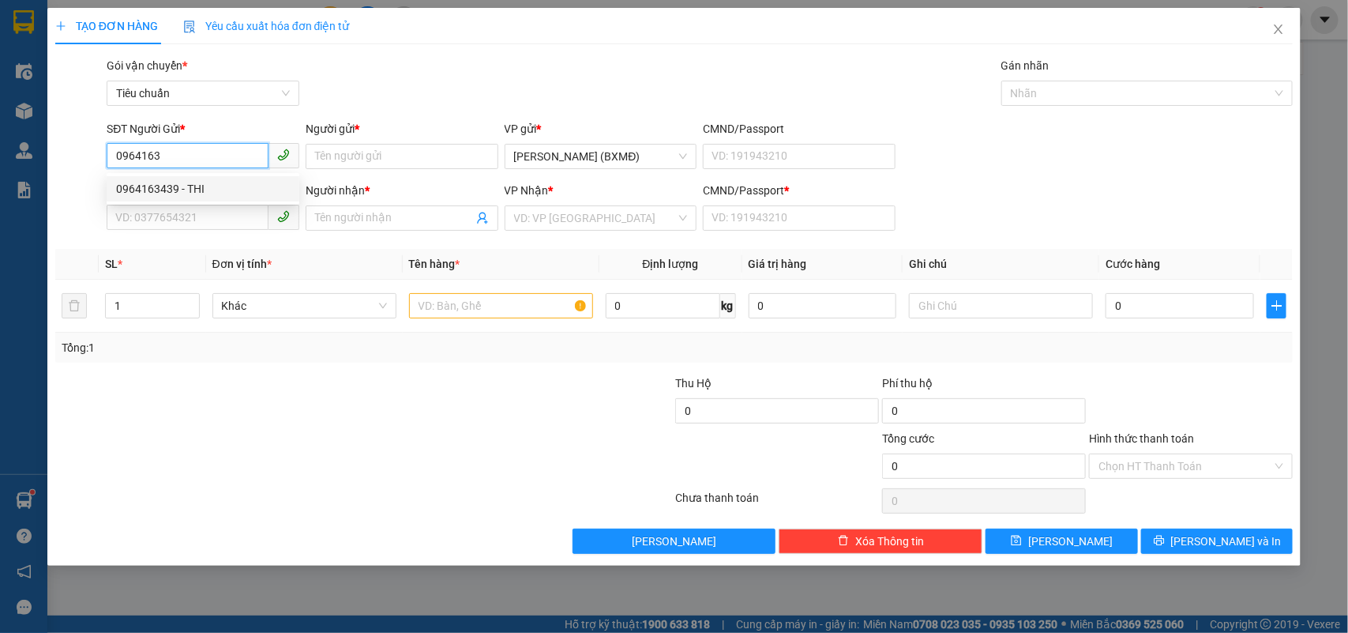
click at [198, 191] on div "0964163439 - THI" at bounding box center [203, 188] width 174 height 17
type input "0964163439"
type input "THI"
type input "0345857800"
type input "TÂM"
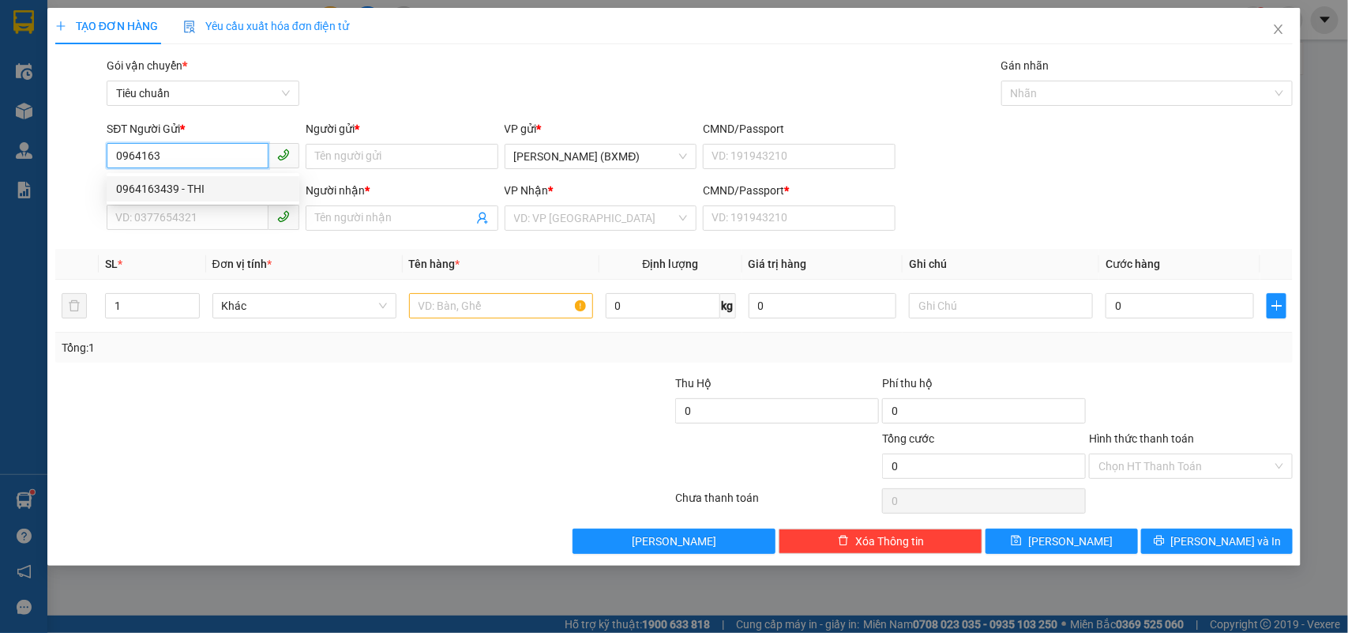
type input "1"
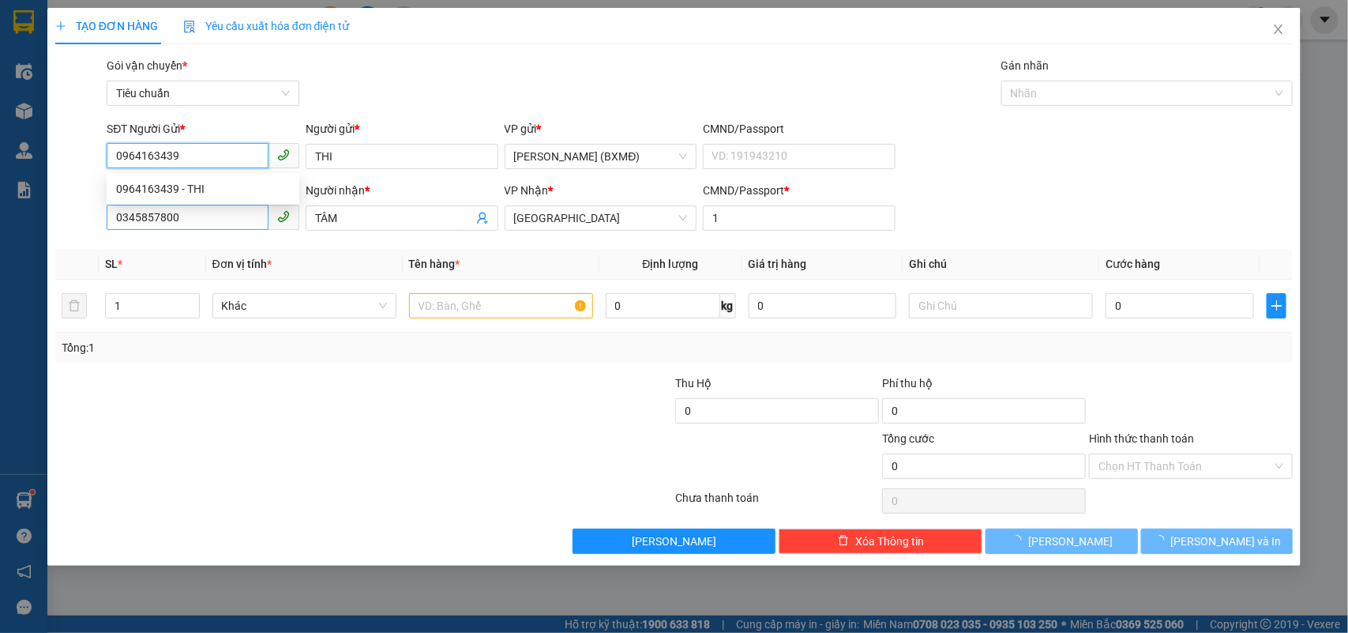
type input "50.000"
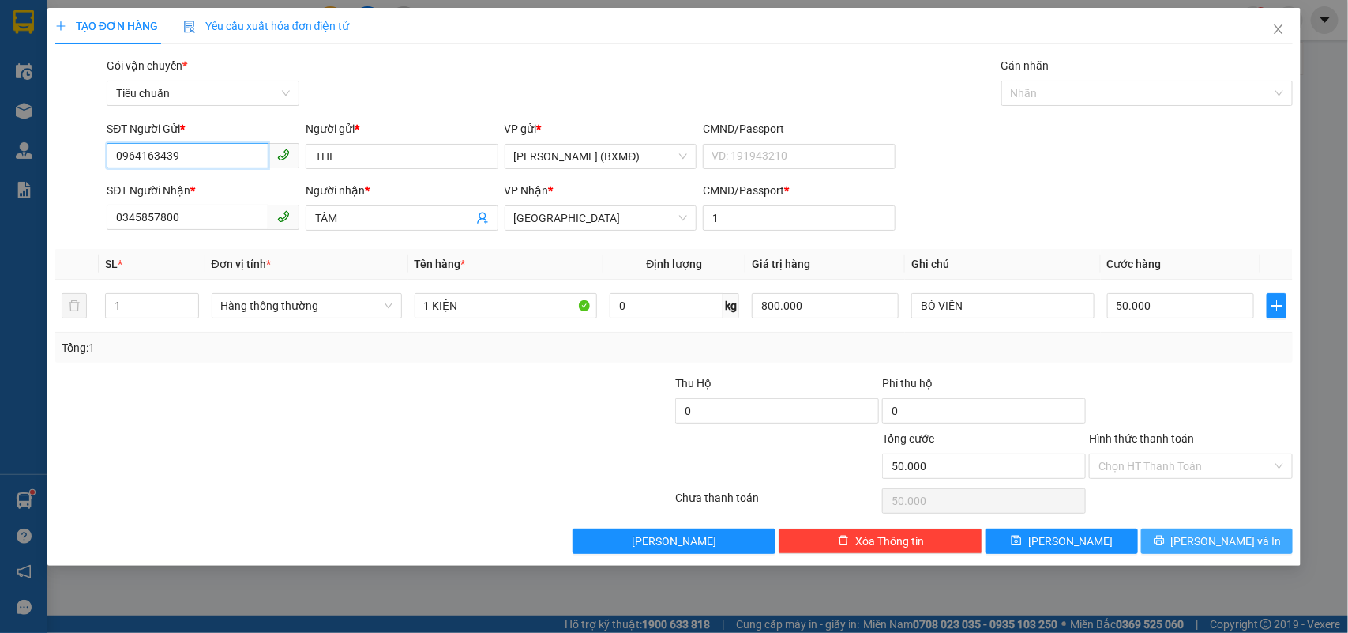
type input "0964163439"
click at [1170, 542] on button "[PERSON_NAME] và In" at bounding box center [1217, 540] width 152 height 25
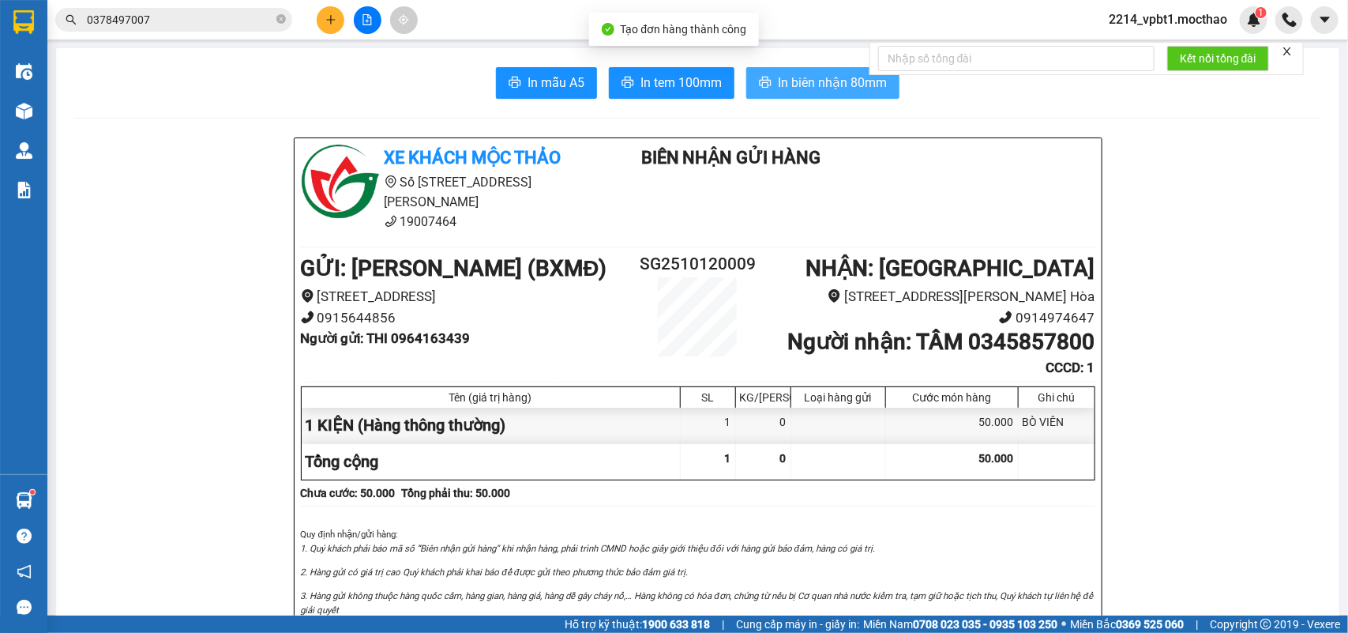
click at [764, 83] on icon "printer" at bounding box center [766, 82] width 12 height 11
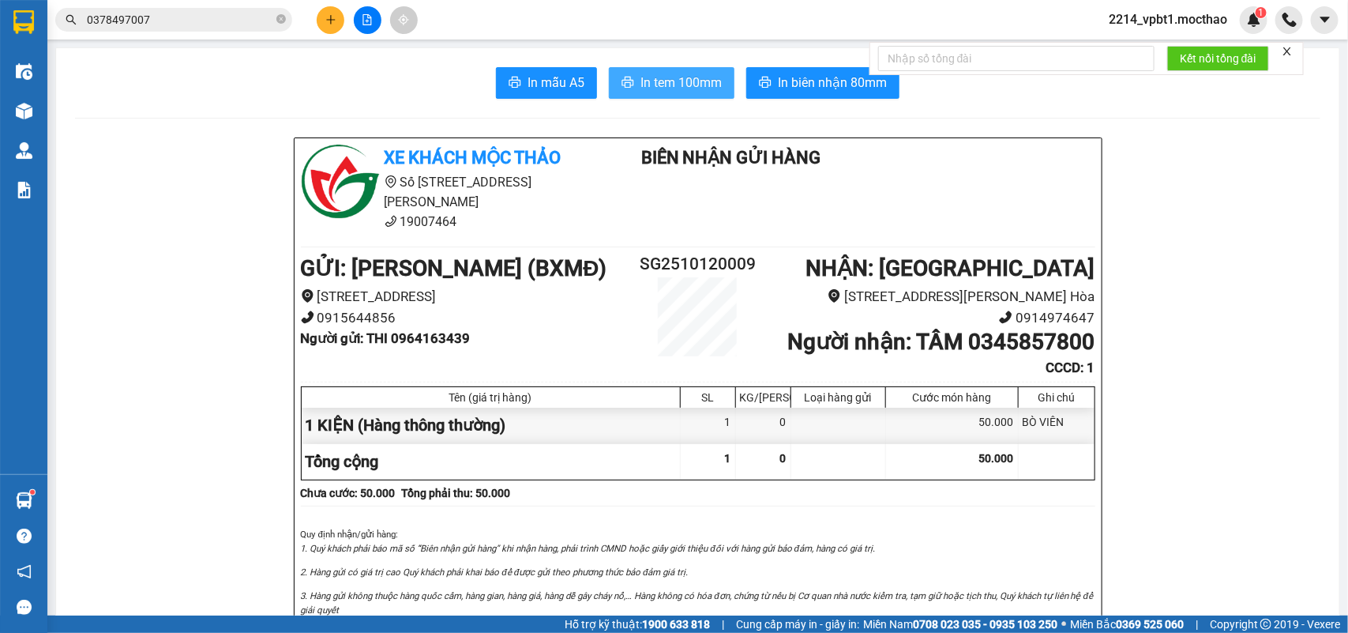
click at [685, 85] on span "In tem 100mm" at bounding box center [680, 83] width 81 height 20
click at [328, 28] on button at bounding box center [331, 20] width 28 height 28
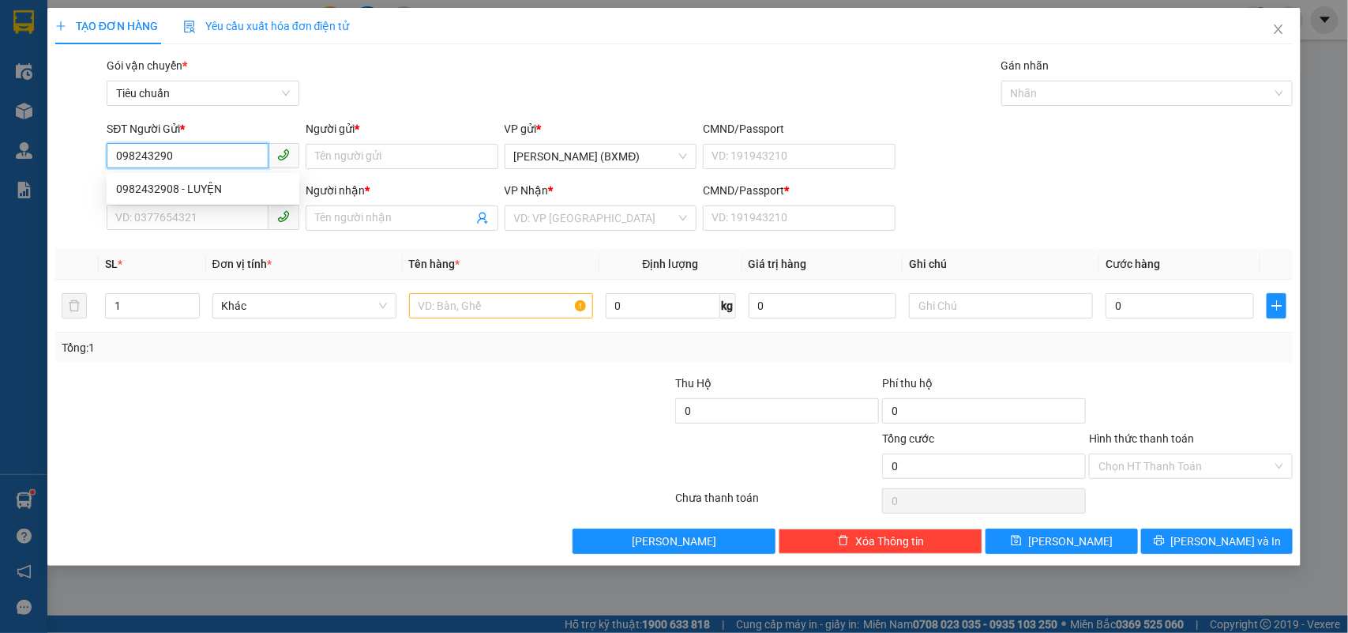
type input "0982432908"
click at [187, 180] on div "0982432908 - LUYỆN" at bounding box center [203, 188] width 174 height 17
type input "LUYỆN"
type input "0379581464"
type input "SINH"
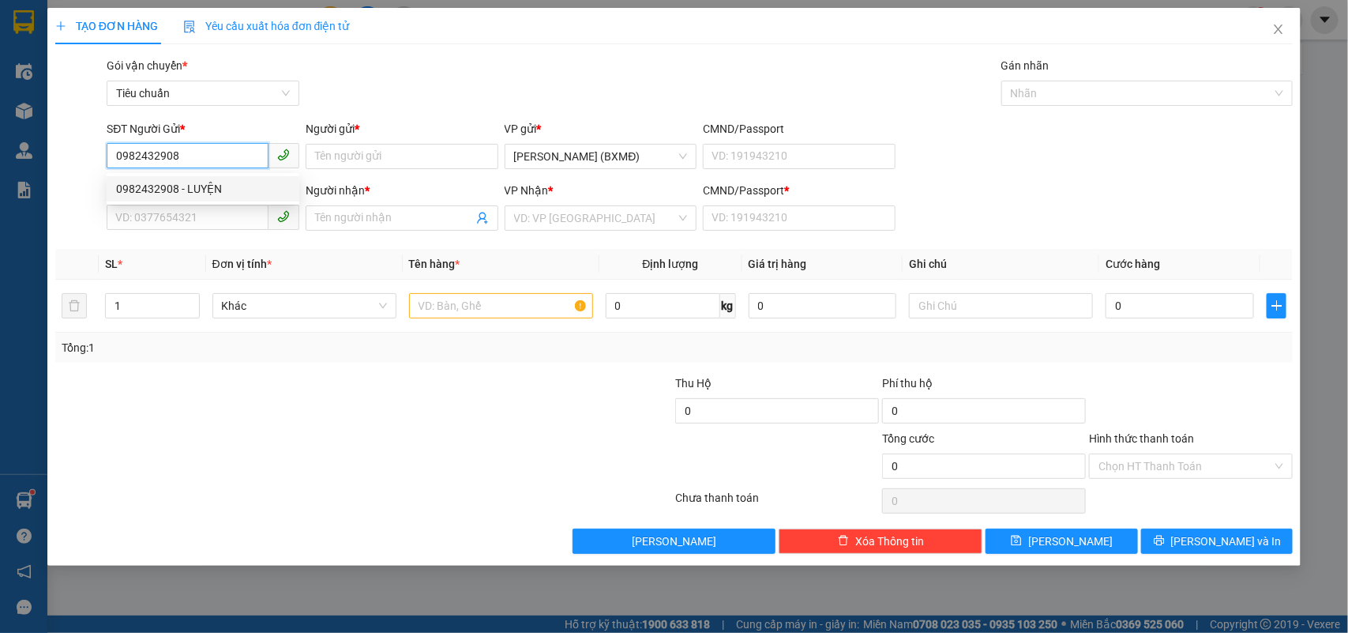
type input "1"
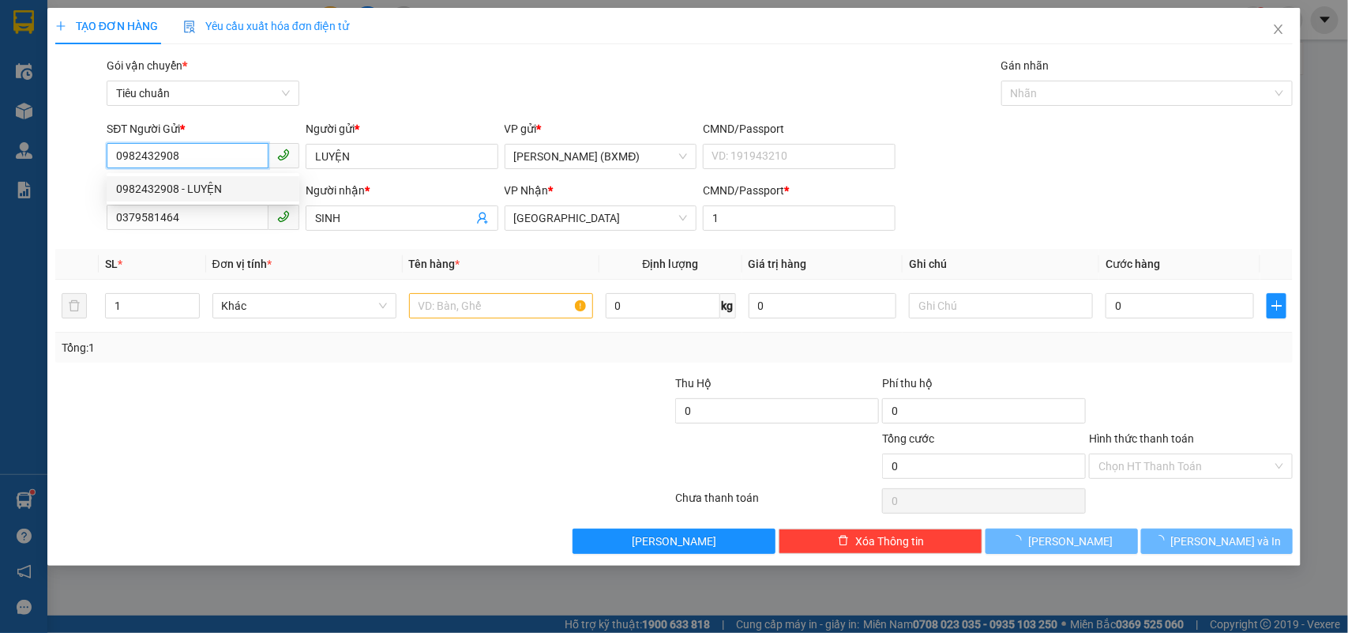
type input "50.000"
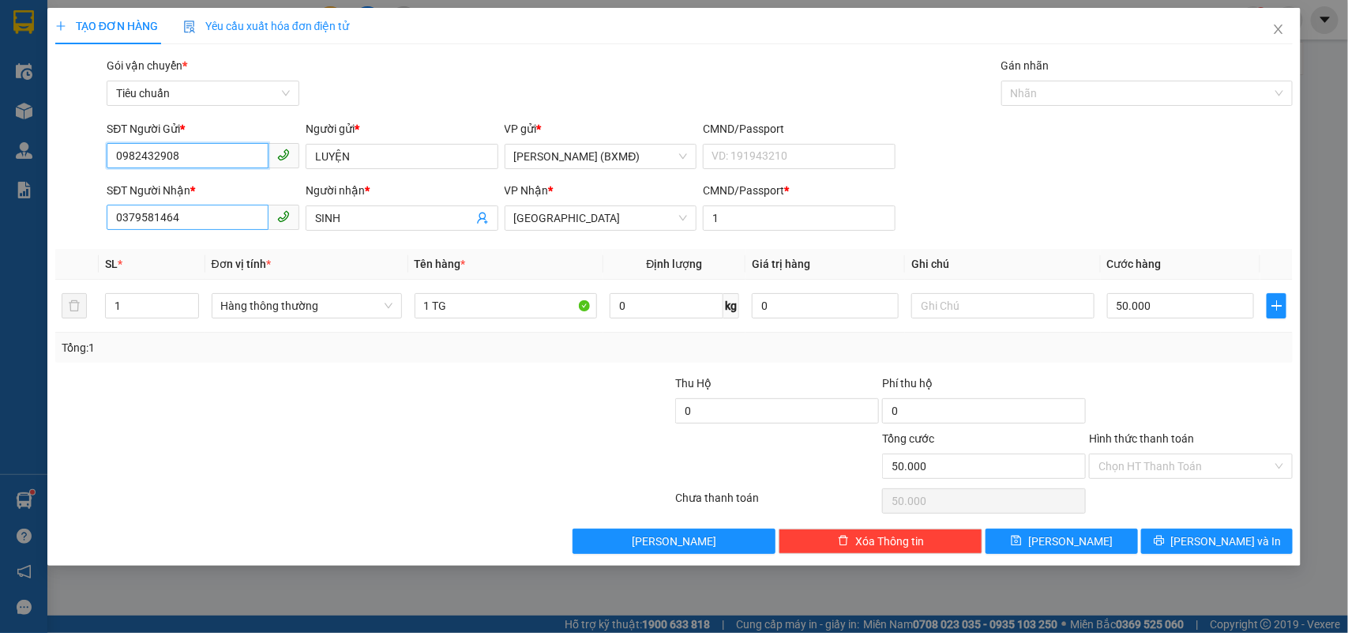
type input "0982432908"
drag, startPoint x: 214, startPoint y: 220, endPoint x: 87, endPoint y: 235, distance: 128.1
click at [87, 235] on div "SĐT Người Nhận * 0379581464 0379581464 Người nhận * SINH VP Nhận * Tuy Hòa CMND…" at bounding box center [674, 209] width 1241 height 55
type input "0365831571"
drag, startPoint x: 361, startPoint y: 209, endPoint x: 281, endPoint y: 227, distance: 81.6
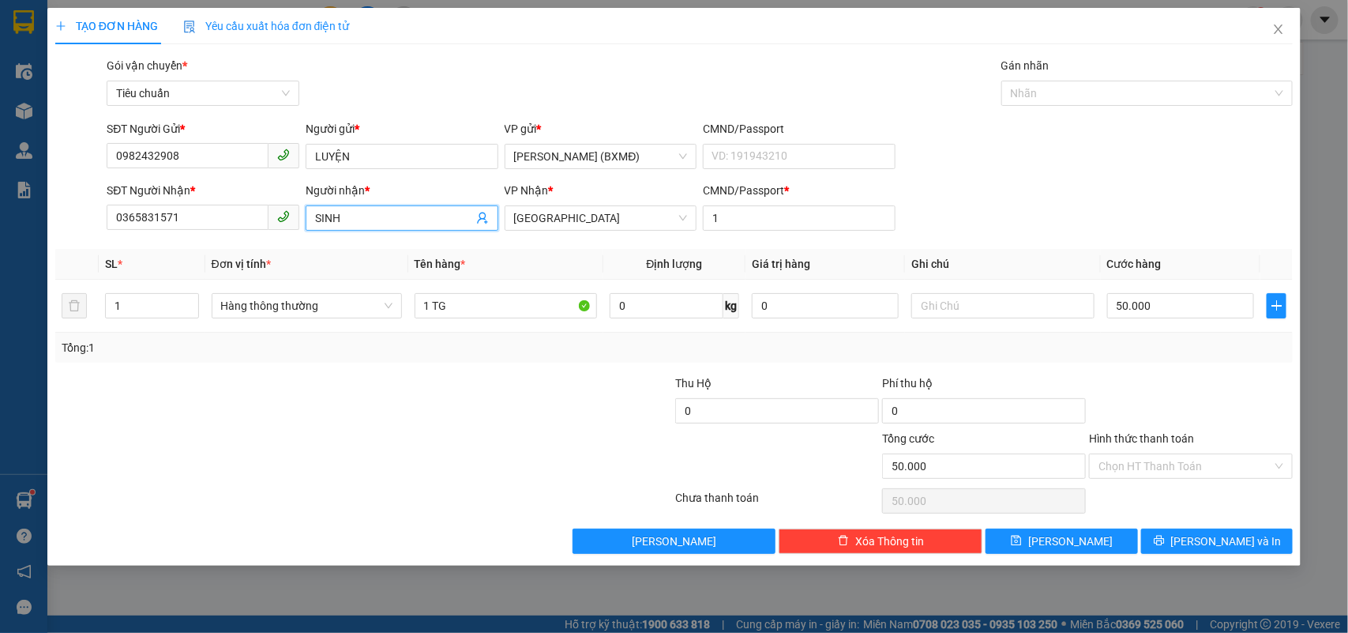
click at [281, 227] on div "SĐT Người Nhận * 0365831571 Người nhận * SINH VP Nhận * Tuy Hòa CMND/Passport *…" at bounding box center [699, 209] width 1192 height 55
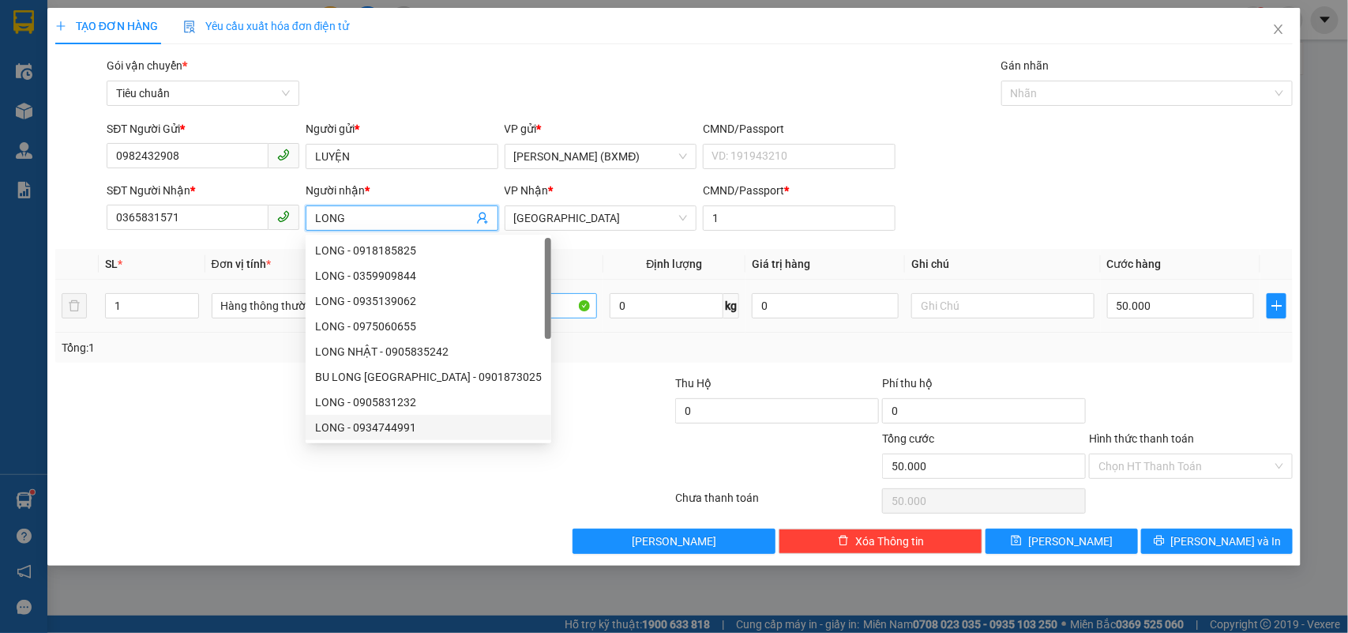
type input "LONG"
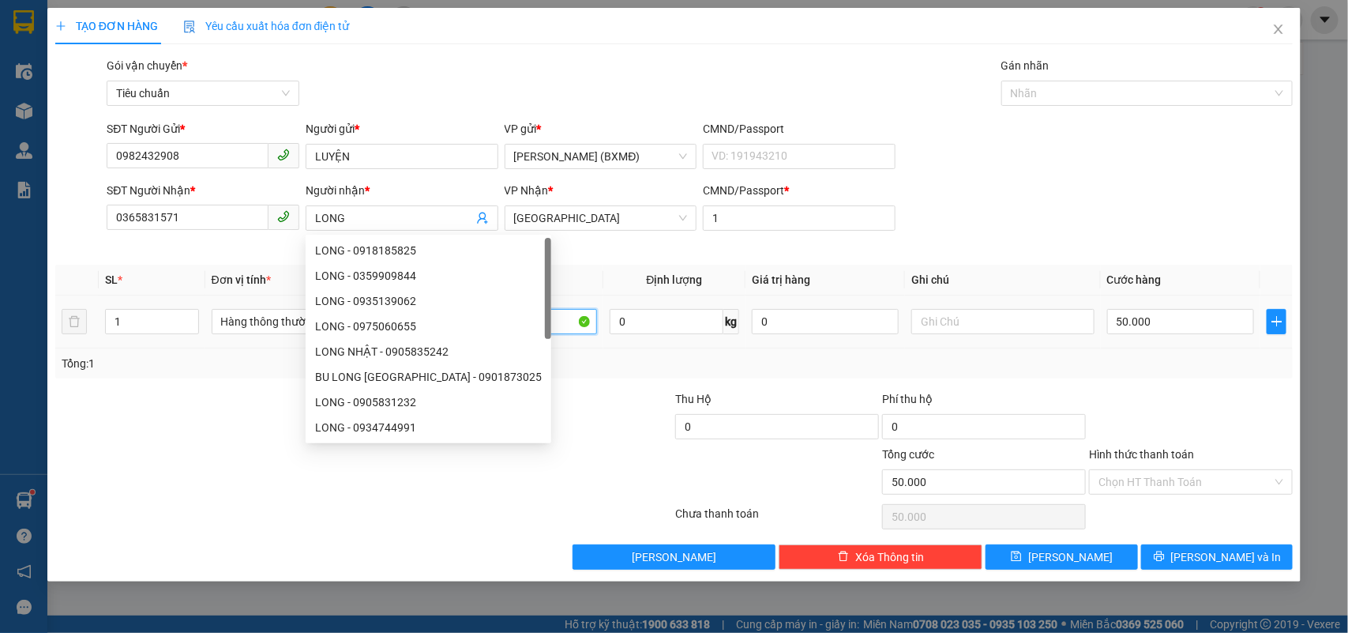
click at [522, 313] on input "1 TG" at bounding box center [506, 321] width 182 height 25
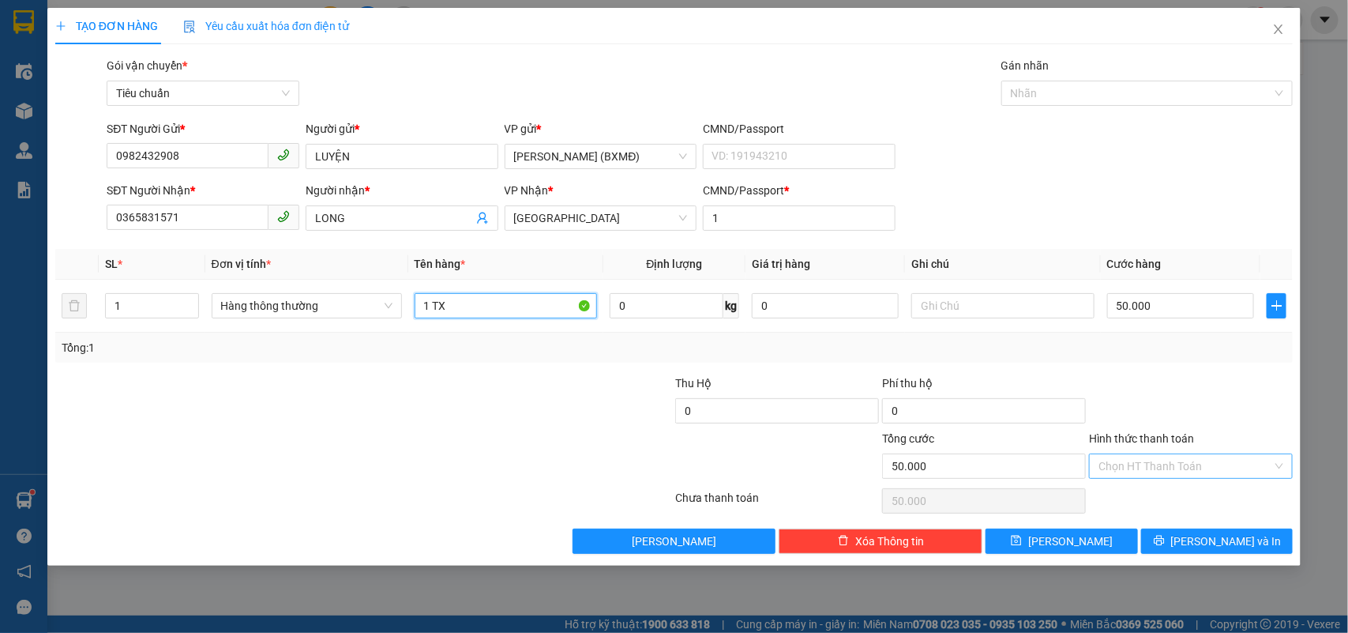
type input "1 TX"
click at [1179, 462] on input "Hình thức thanh toán" at bounding box center [1185, 466] width 174 height 24
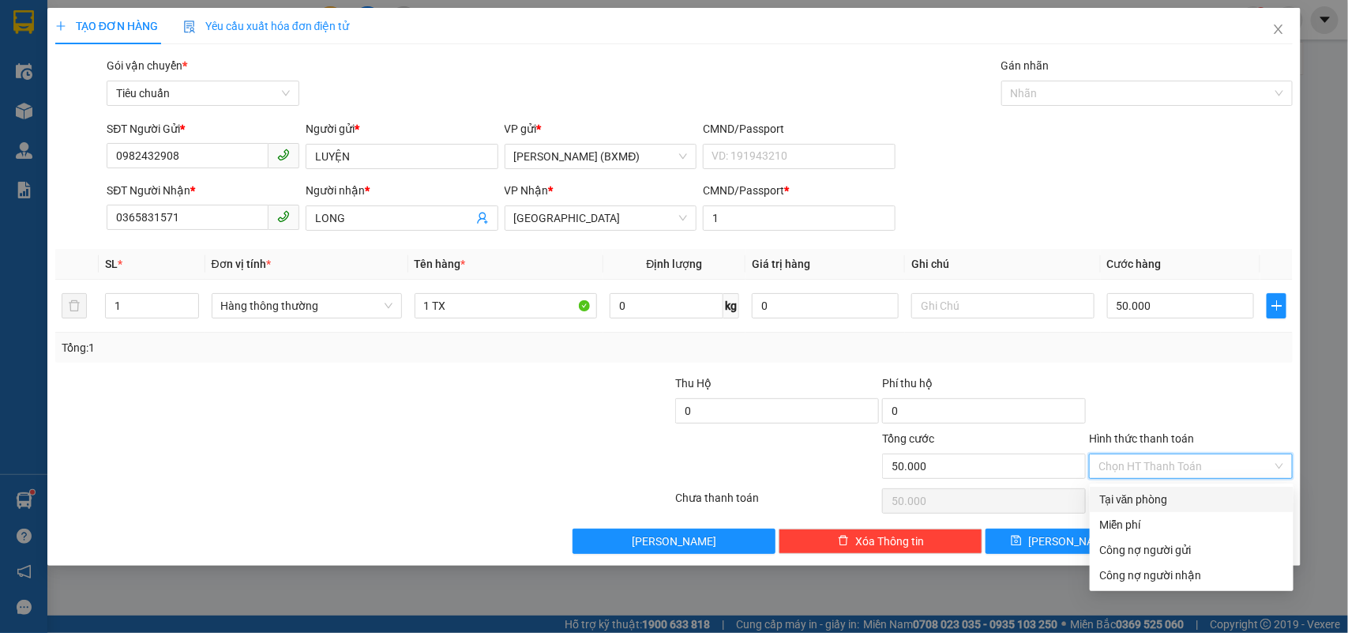
click at [1150, 490] on div "Tại văn phòng" at bounding box center [1191, 498] width 185 height 17
type input "0"
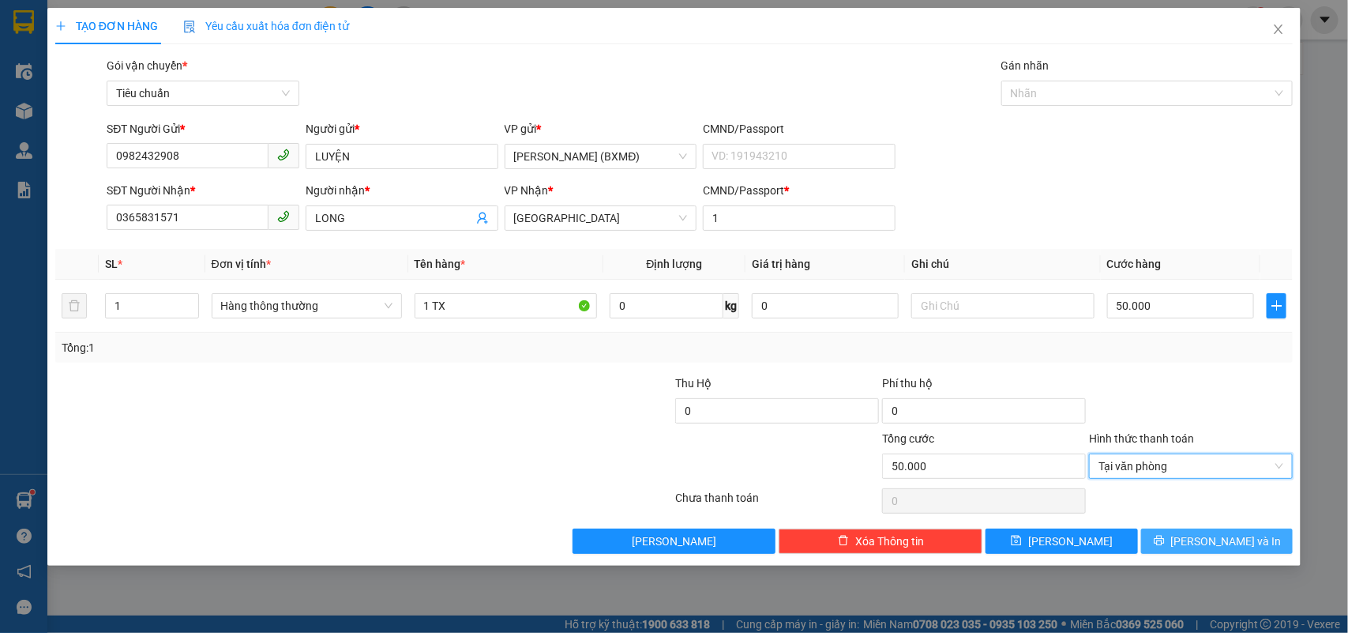
click at [1158, 535] on button "Lưu và In" at bounding box center [1217, 540] width 152 height 25
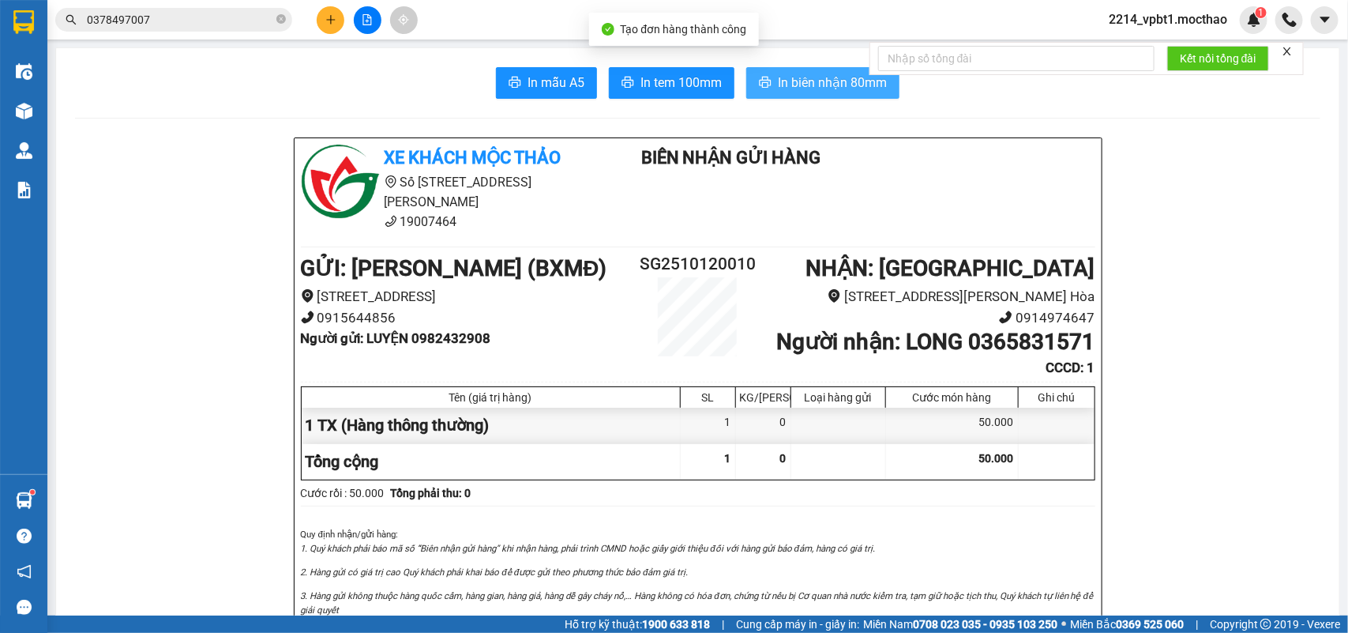
click at [768, 83] on button "In biên nhận 80mm" at bounding box center [822, 83] width 153 height 32
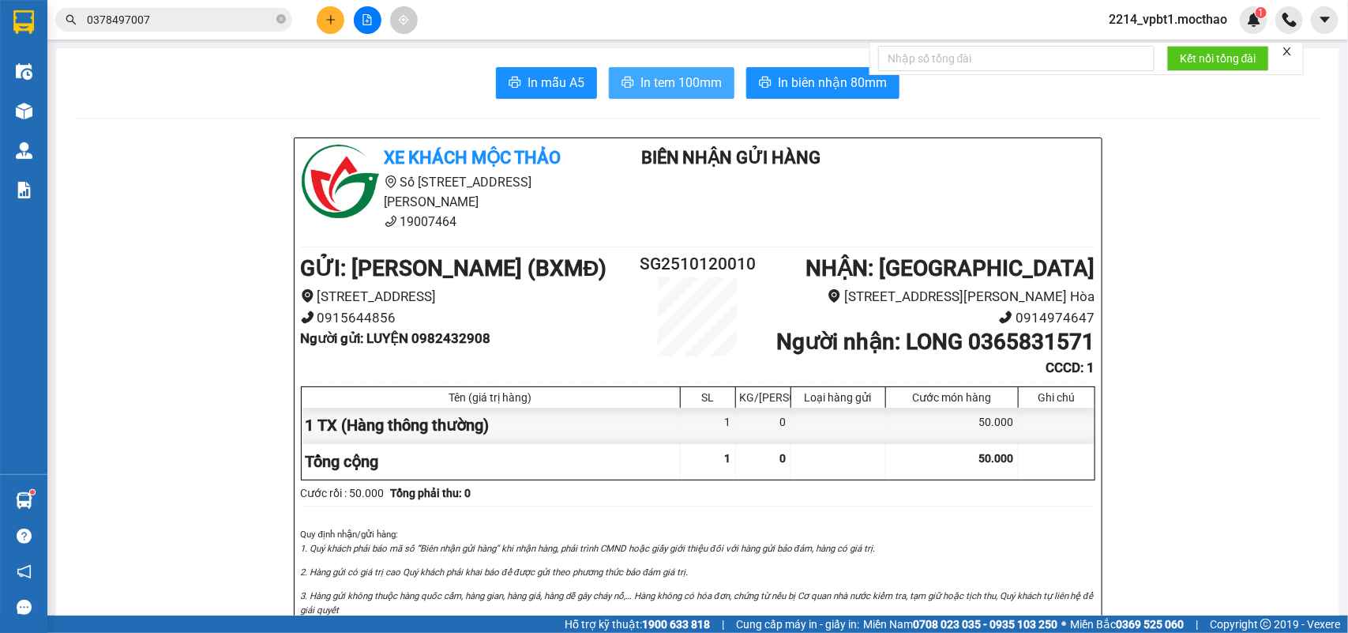
click at [679, 77] on span "In tem 100mm" at bounding box center [680, 83] width 81 height 20
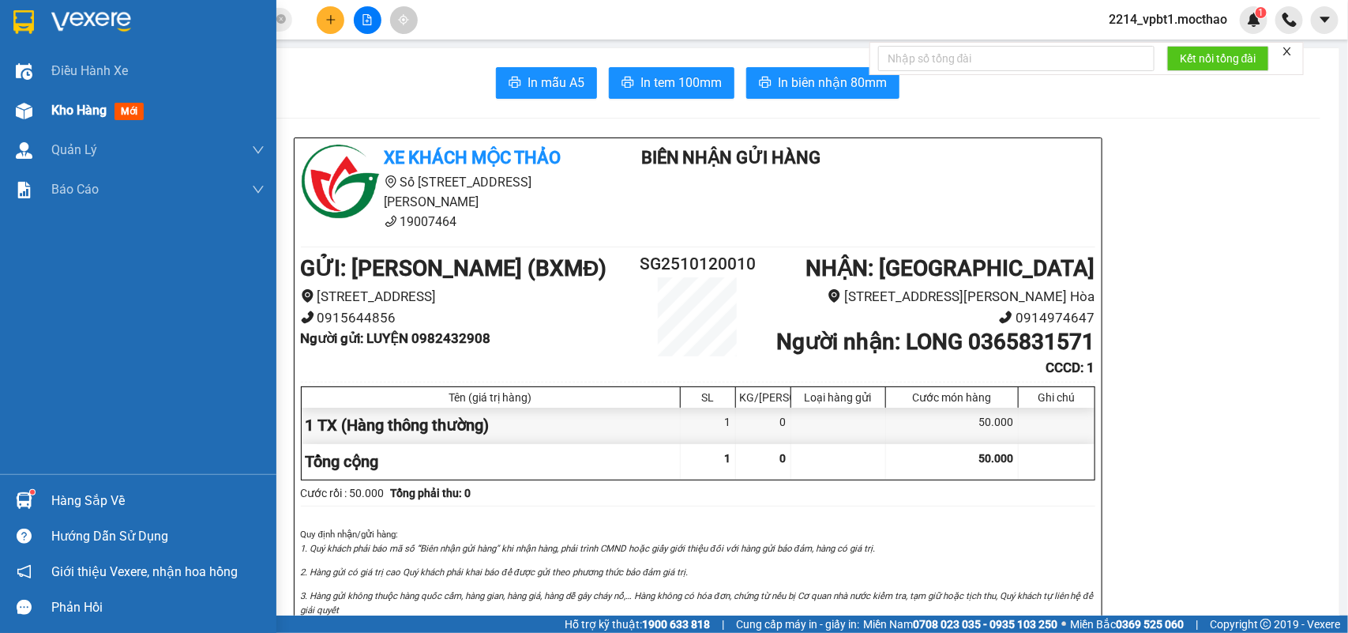
click at [84, 111] on span "Kho hàng" at bounding box center [78, 110] width 55 height 15
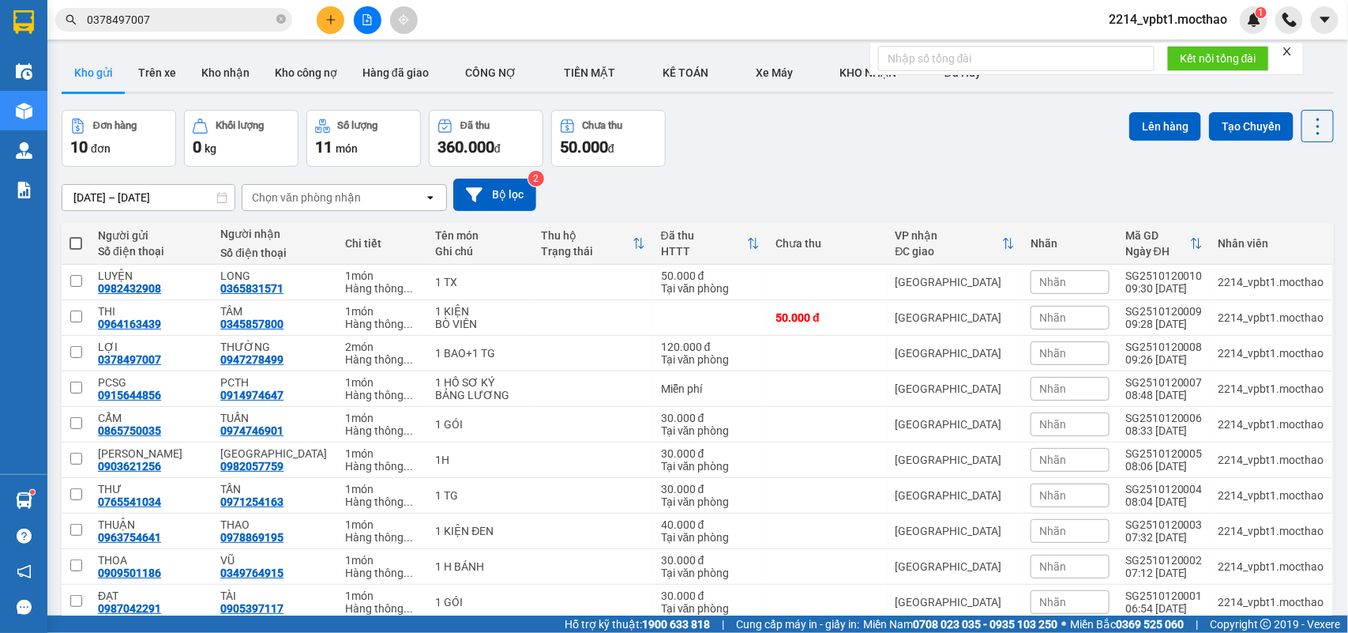
click at [275, 21] on span "0378497007" at bounding box center [173, 20] width 237 height 24
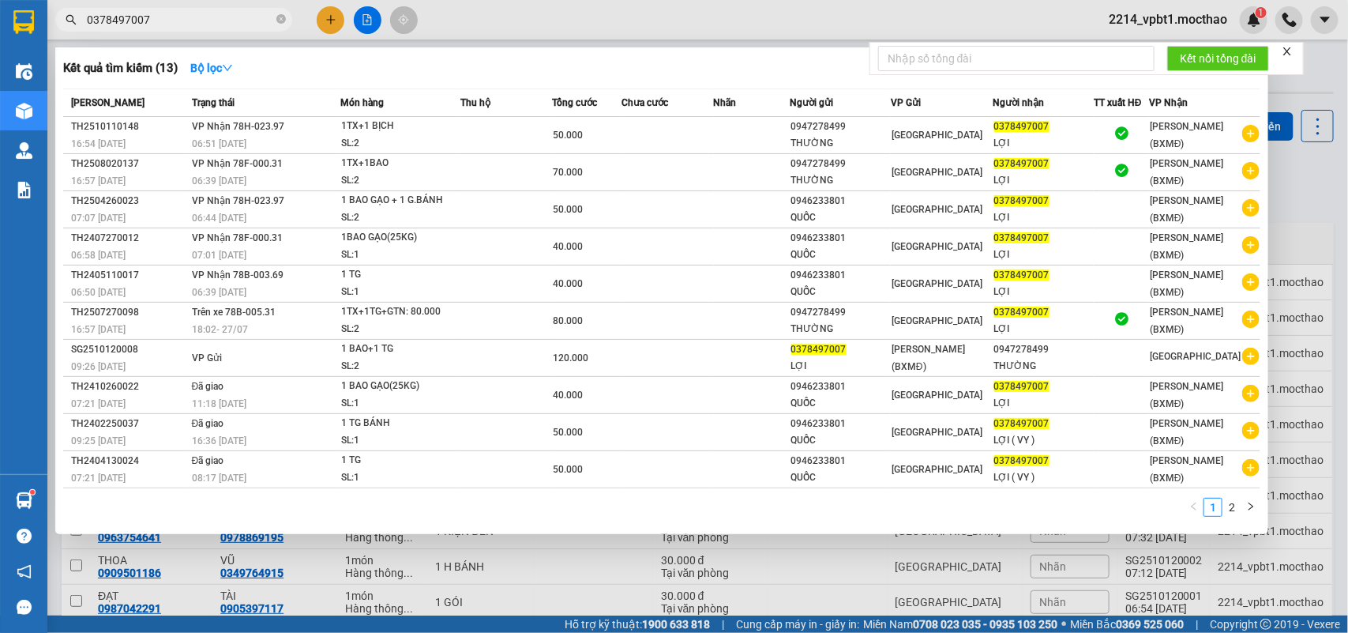
click at [279, 17] on icon "close-circle" at bounding box center [280, 18] width 9 height 9
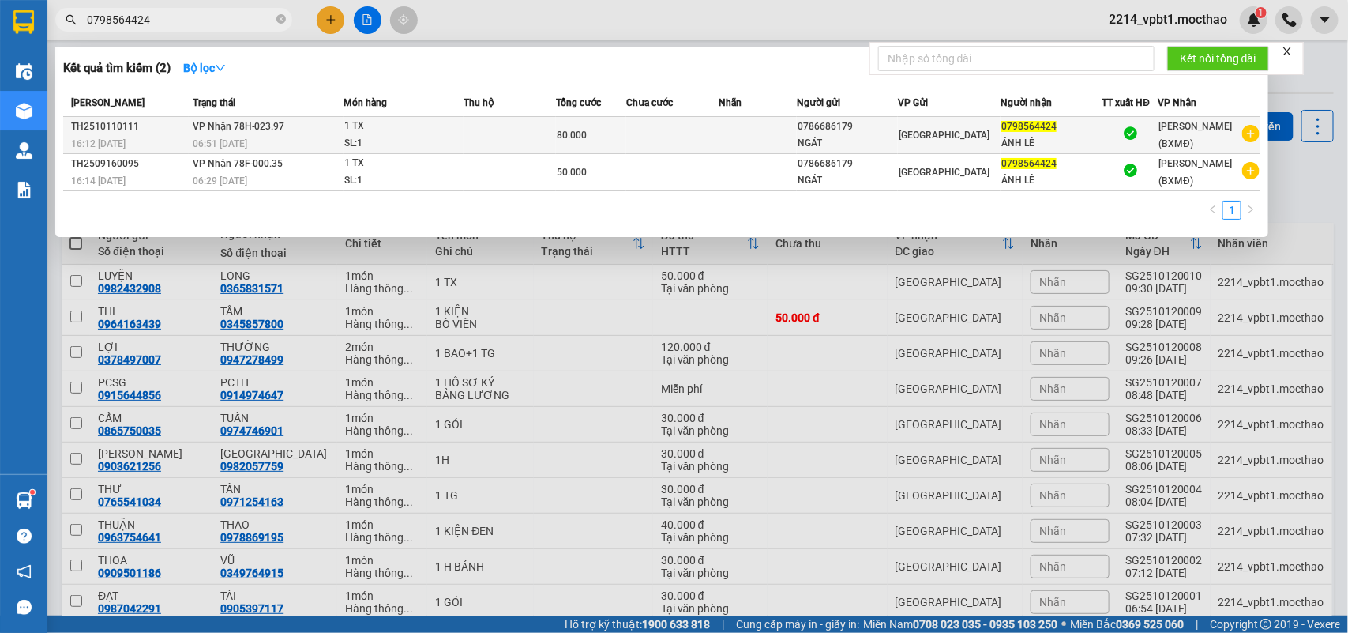
type input "0798564424"
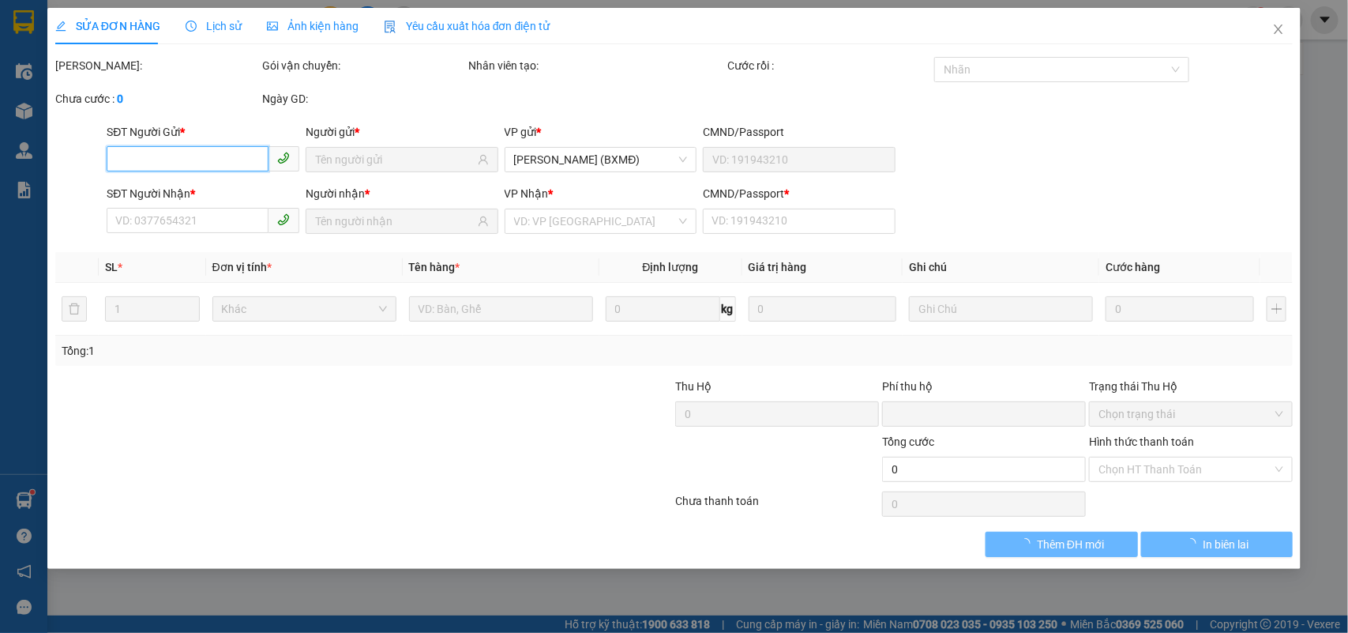
type input "0786686179"
type input "NGÁT"
type input "0798564424"
type input "ÁNH LÊ"
type input "0"
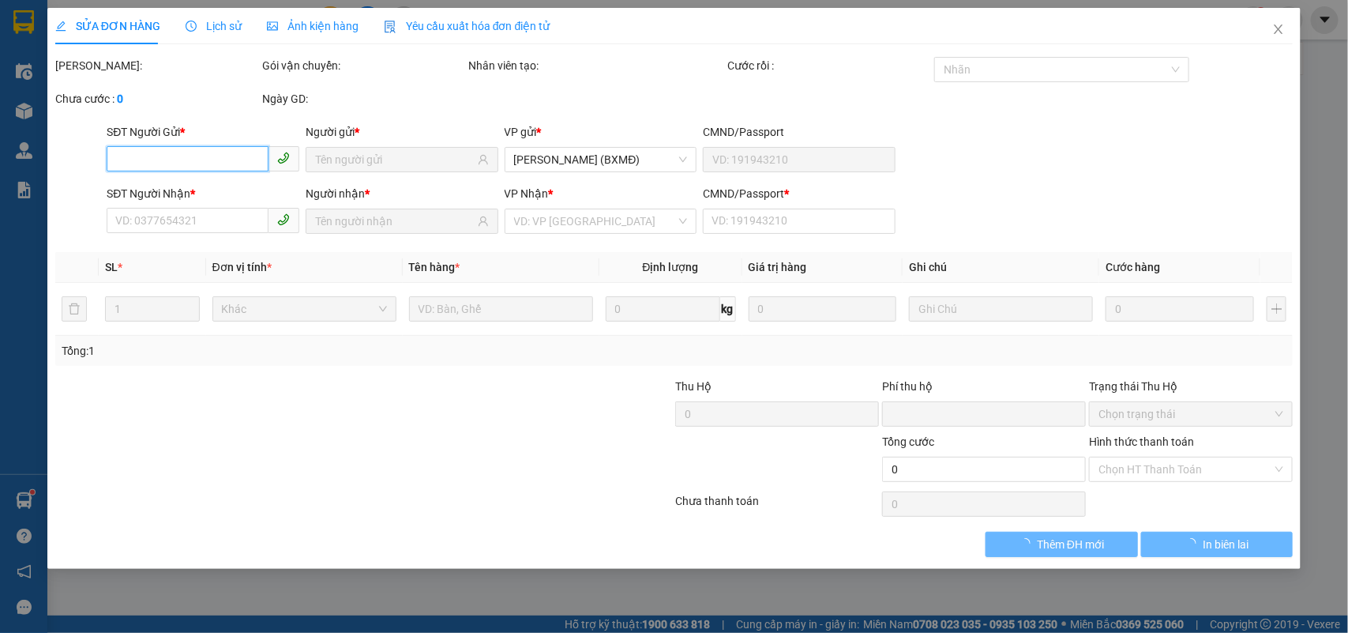
type input "0"
type input "80.000"
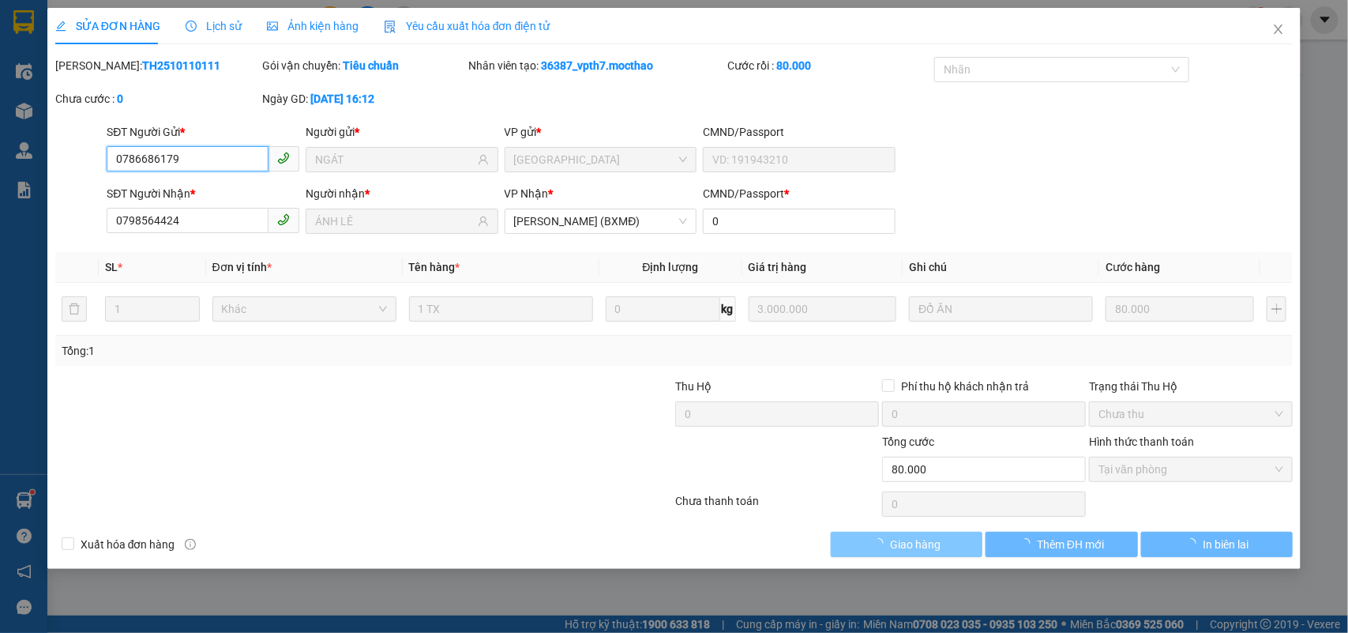
checkbox input "true"
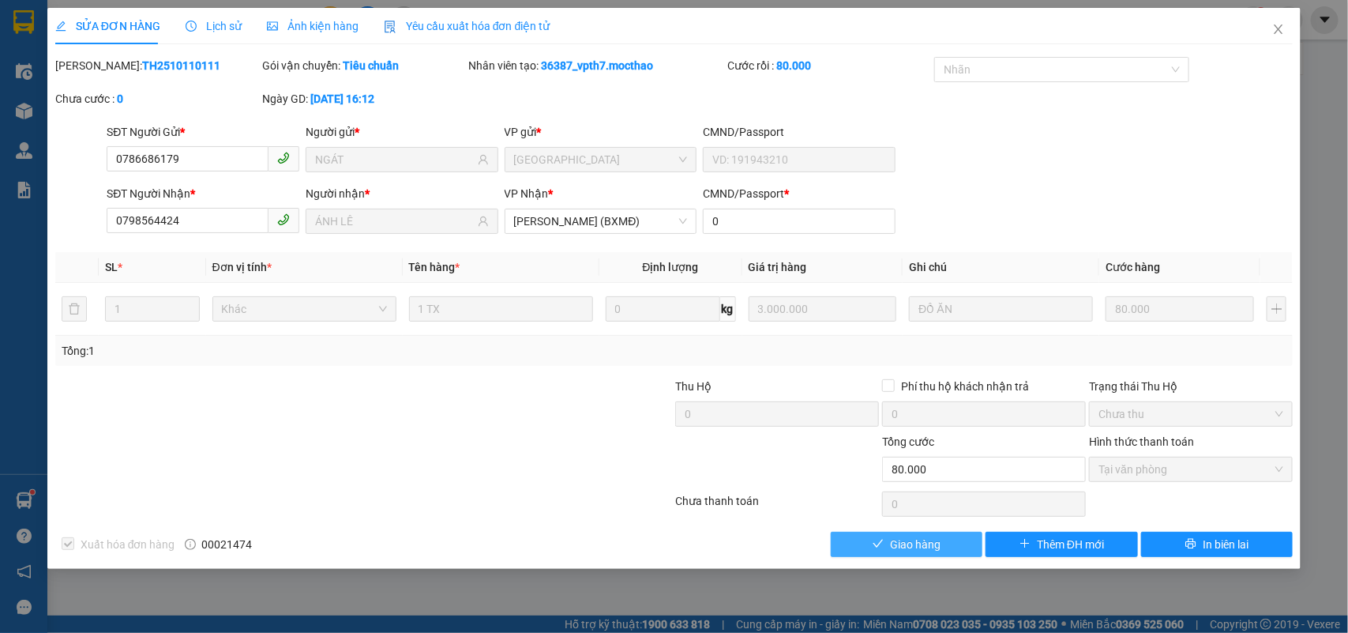
click at [926, 542] on span "Giao hàng" at bounding box center [915, 543] width 51 height 17
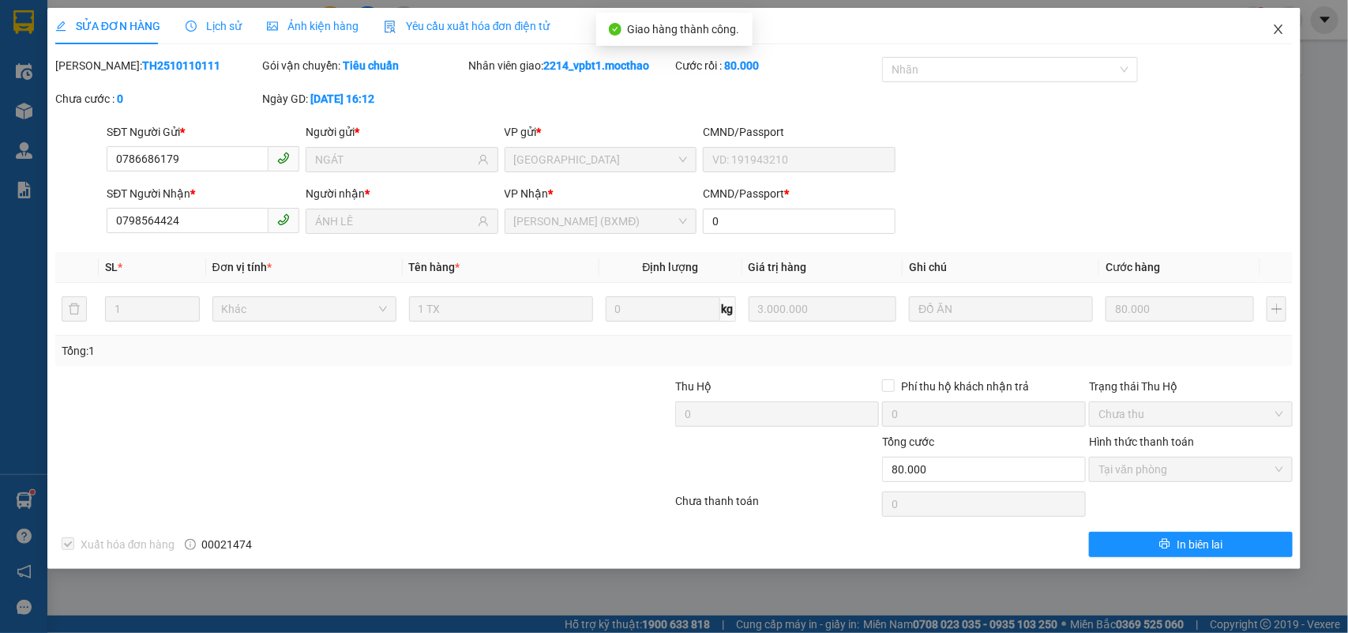
click at [1280, 28] on icon "close" at bounding box center [1279, 28] width 9 height 9
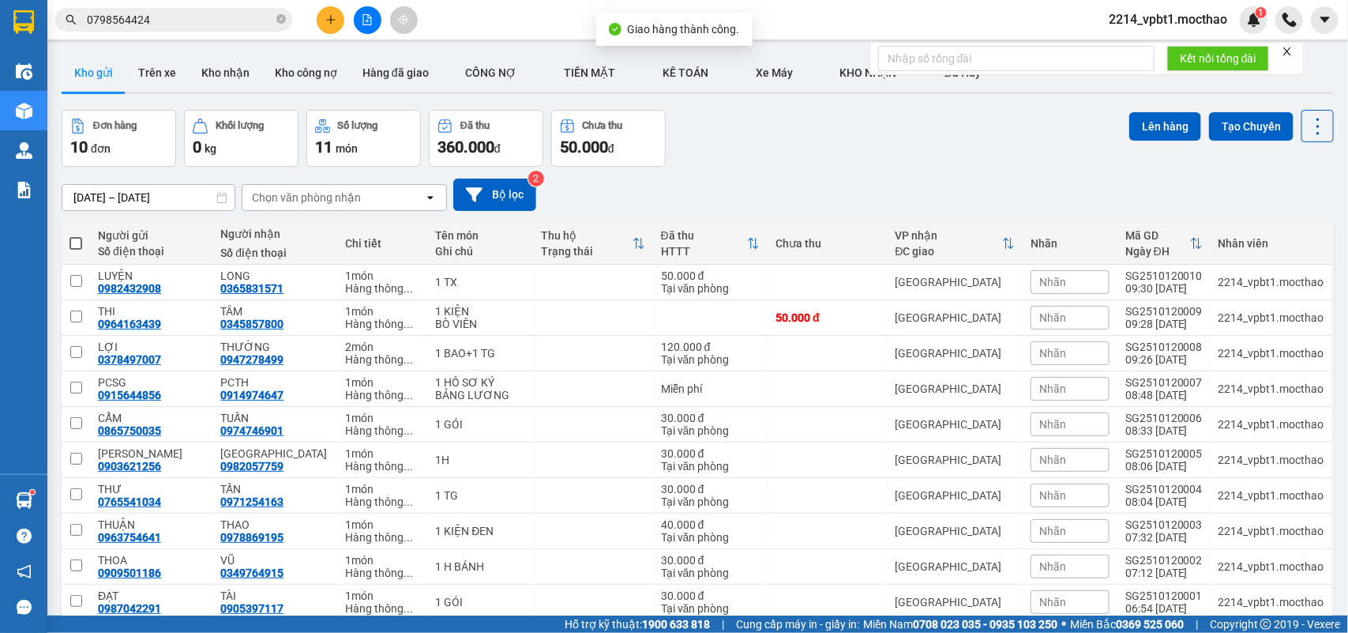
click at [333, 18] on icon "plus" at bounding box center [330, 19] width 11 height 11
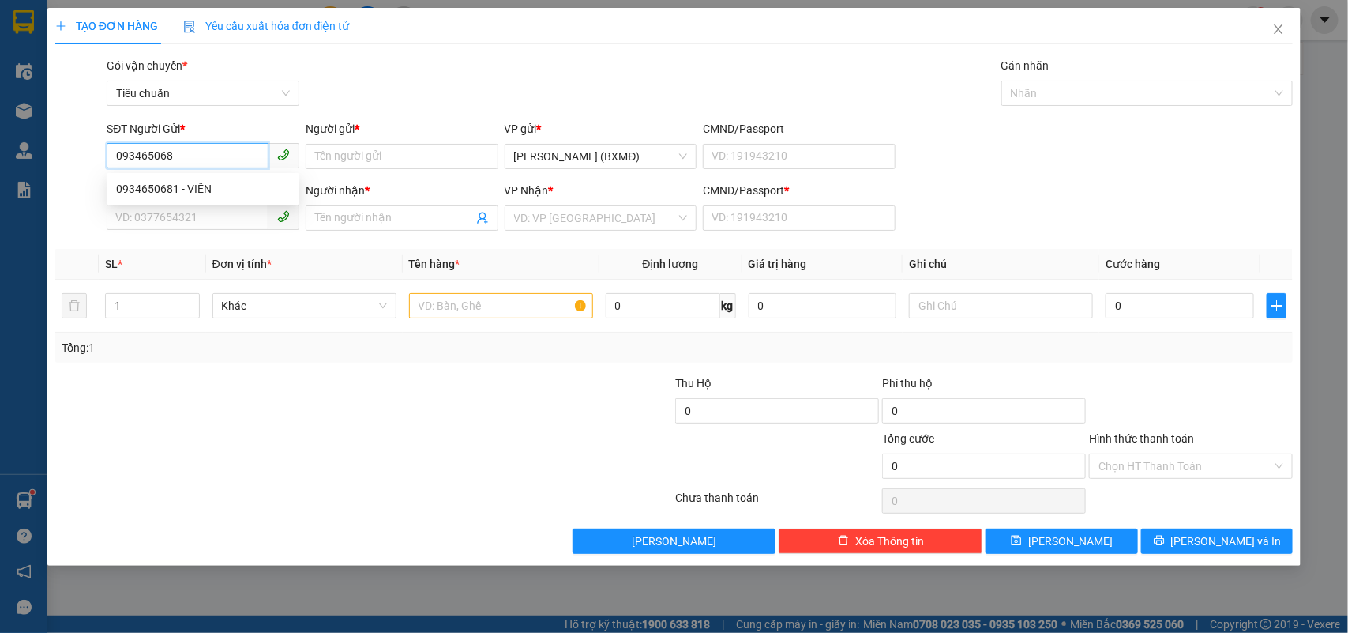
type input "0934650681"
click at [158, 190] on div "0934650681 - VIÊN" at bounding box center [203, 188] width 174 height 17
type input "VIÊN"
type input "0908474596"
type input "VUI"
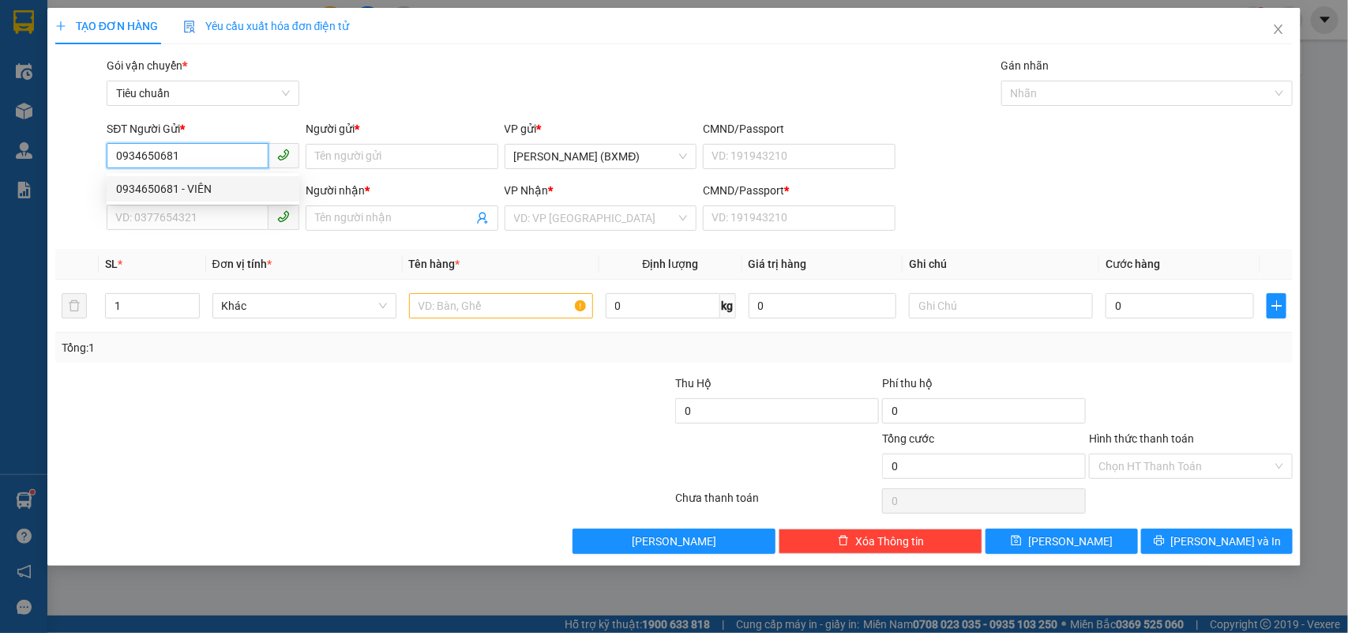
type input "1"
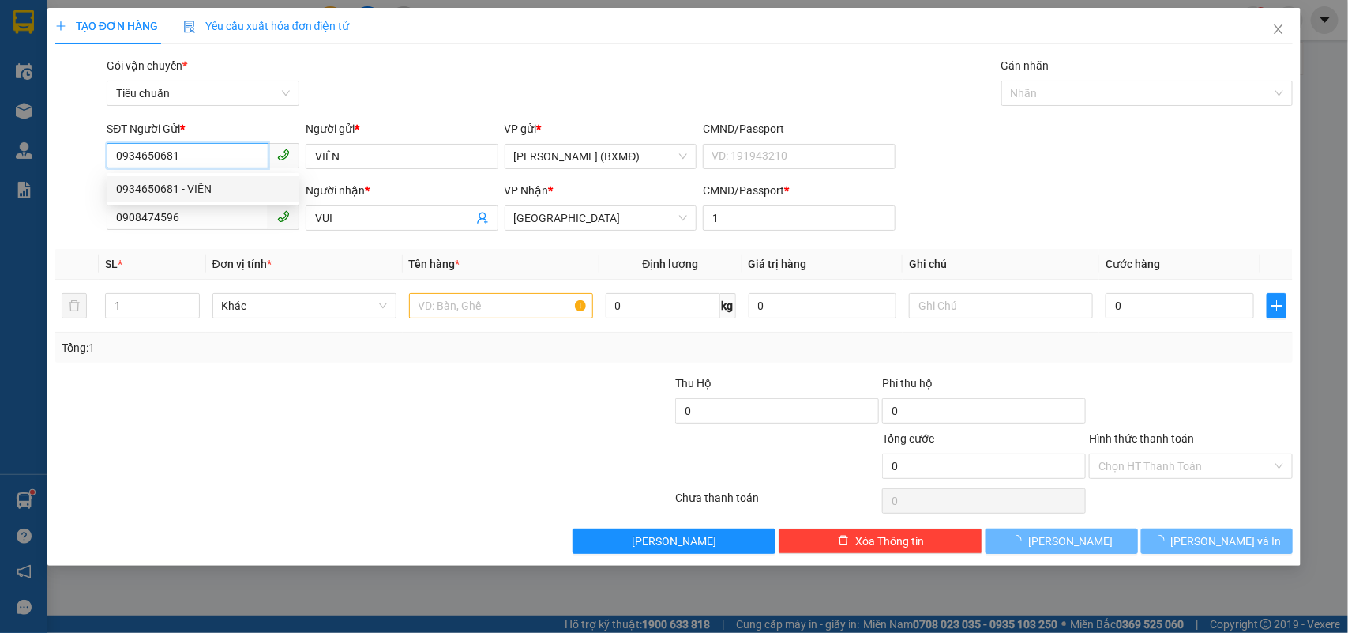
type input "30.000"
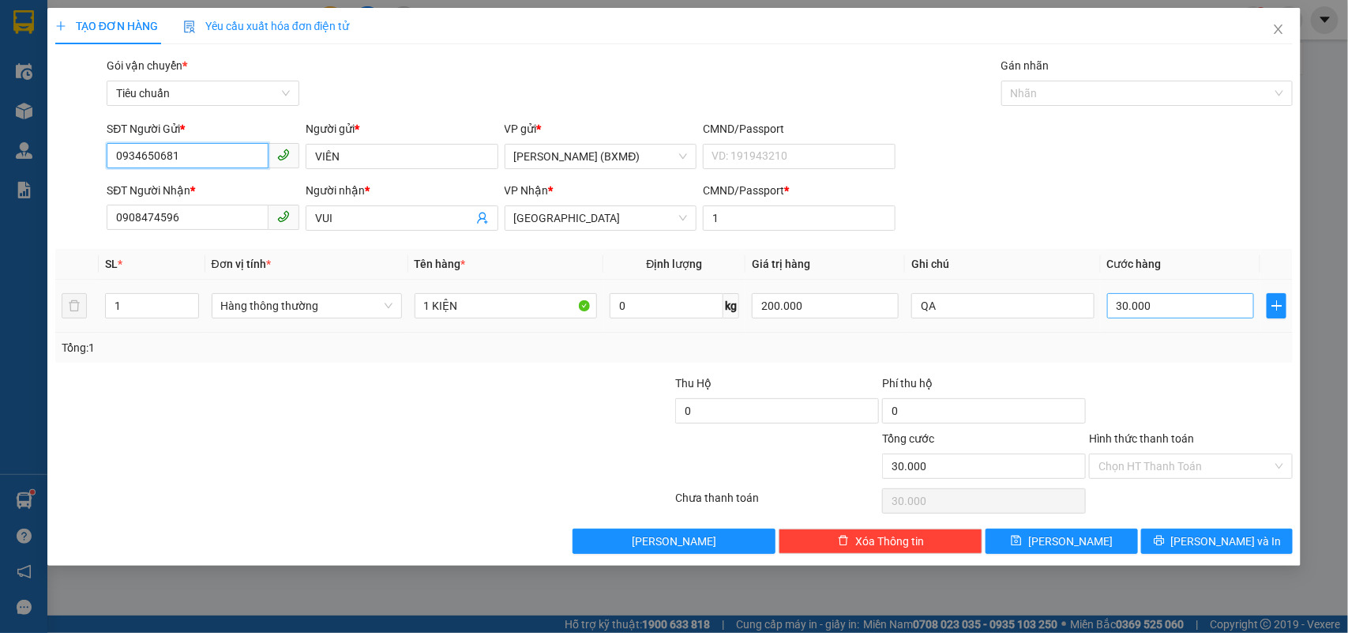
type input "0934650681"
click at [1167, 304] on input "30.000" at bounding box center [1180, 305] width 147 height 25
type input "0"
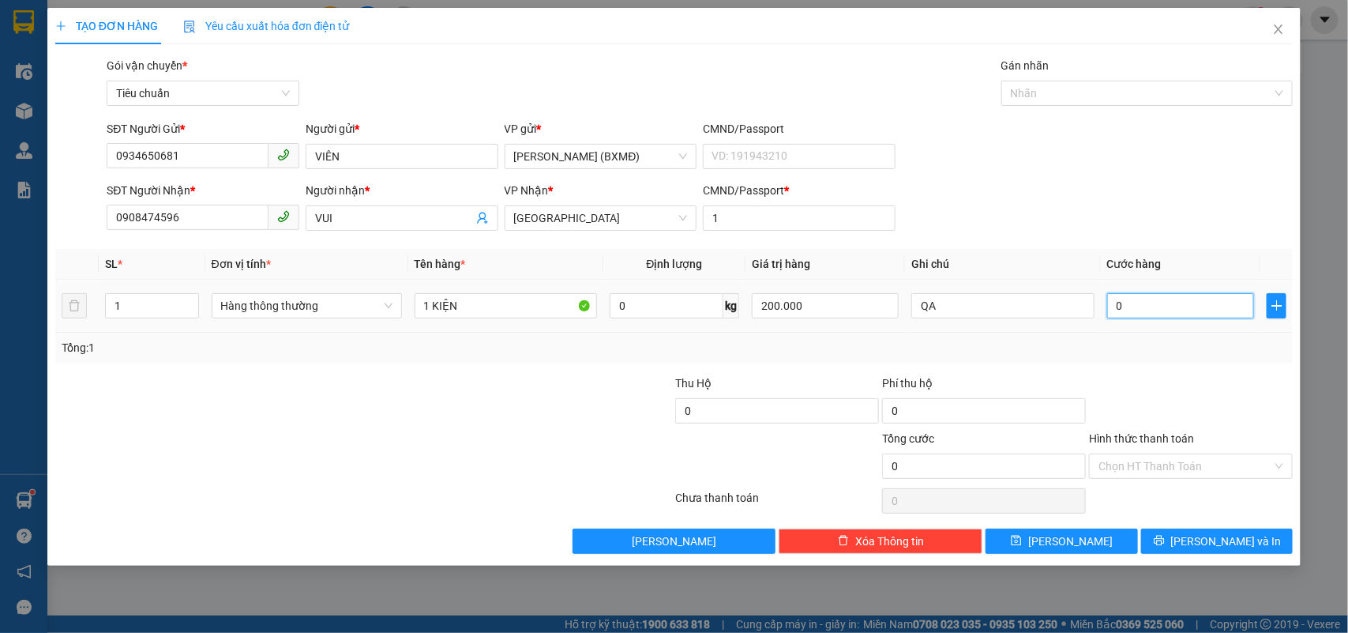
type input "4"
type input "004"
type input "40"
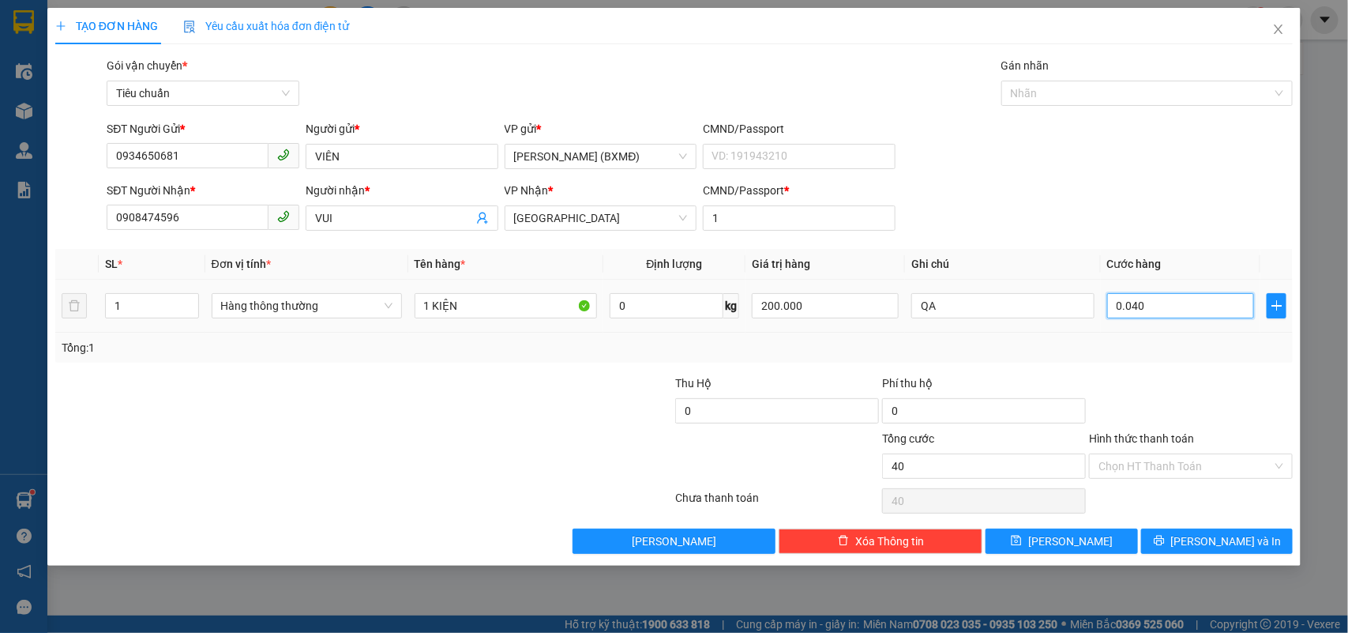
type input "0.040"
type input "40.000"
click at [1191, 336] on div "Tổng: 1" at bounding box center [674, 347] width 1238 height 30
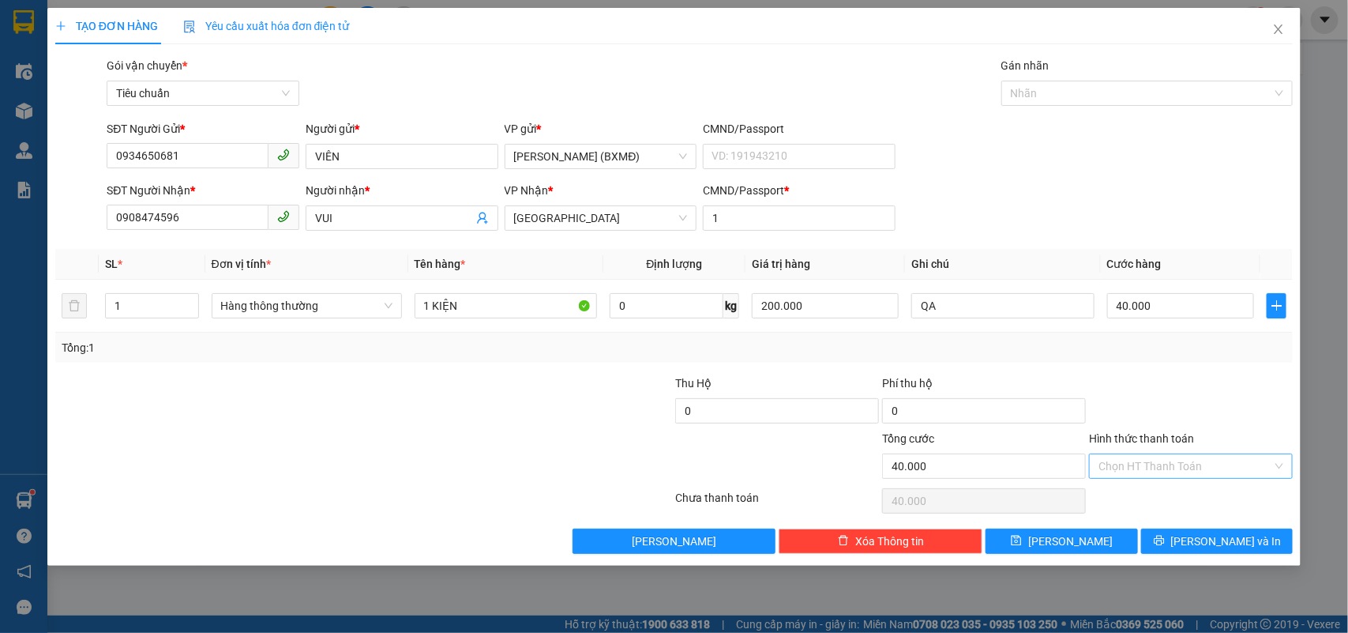
click at [1177, 470] on input "Hình thức thanh toán" at bounding box center [1185, 466] width 174 height 24
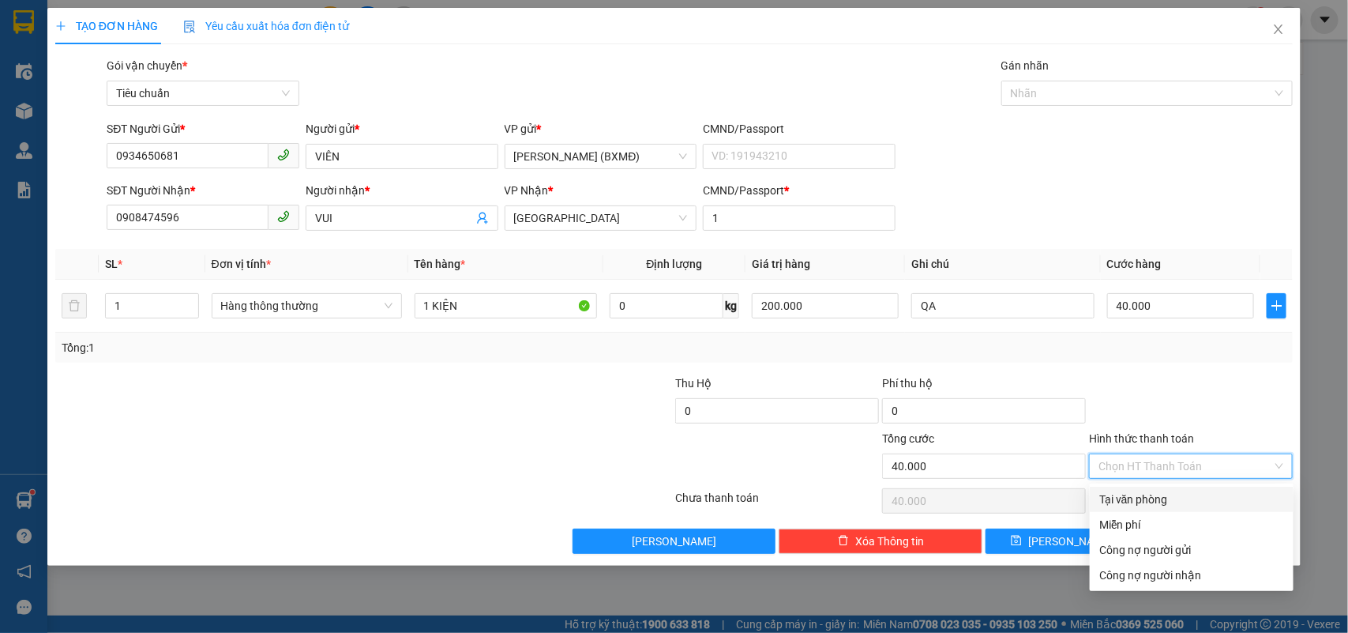
click at [1158, 497] on div "Tại văn phòng" at bounding box center [1191, 498] width 185 height 17
type input "0"
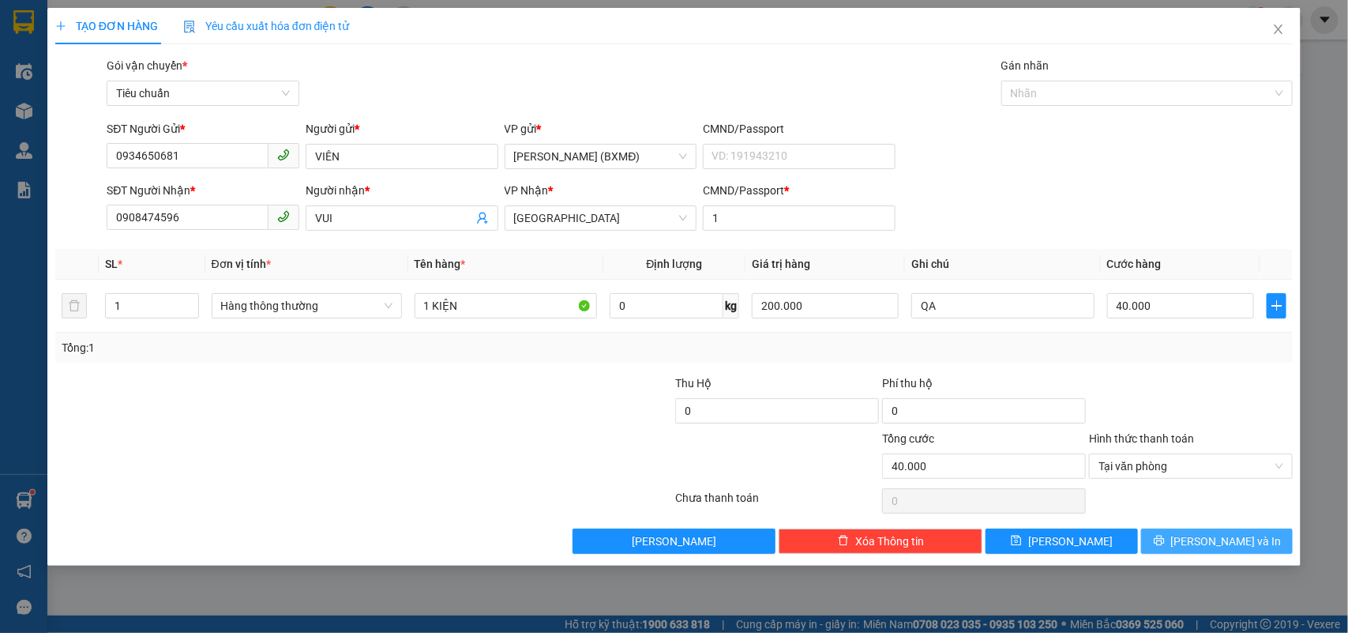
click at [1182, 545] on button "Lưu và In" at bounding box center [1217, 540] width 152 height 25
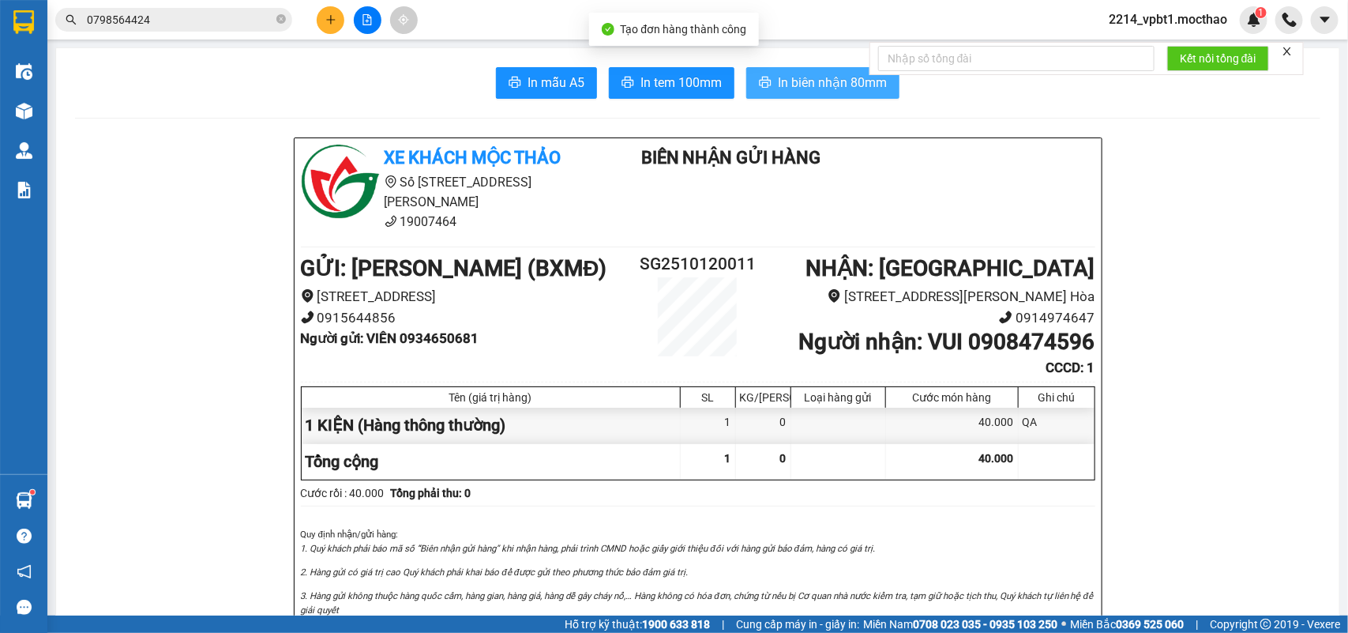
click at [783, 75] on span "In biên nhận 80mm" at bounding box center [832, 83] width 109 height 20
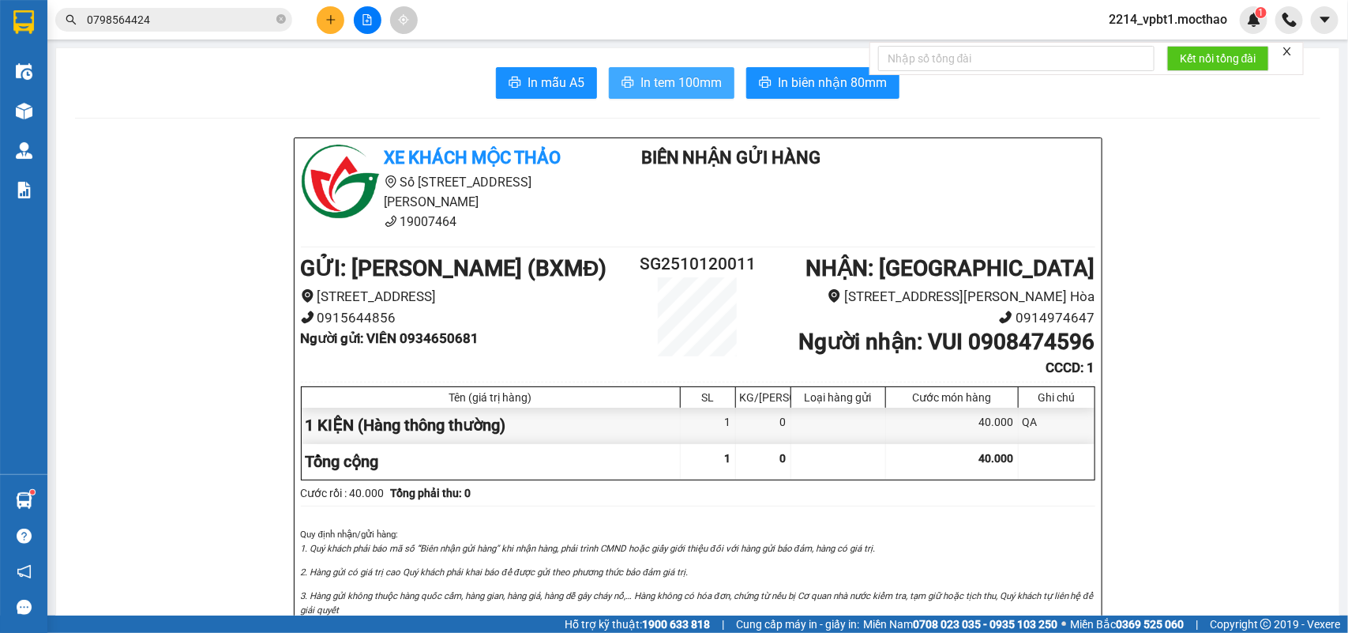
click at [644, 72] on button "In tem 100mm" at bounding box center [672, 83] width 126 height 32
click at [363, 24] on icon "file-add" at bounding box center [367, 19] width 9 height 11
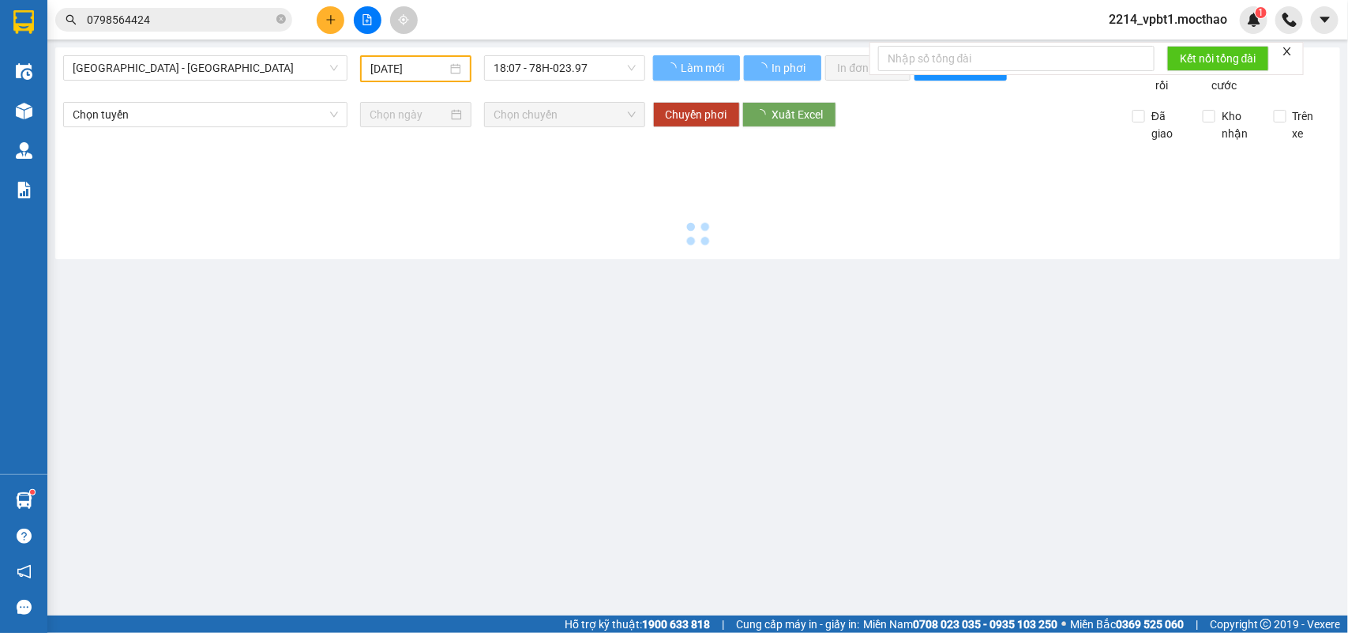
type input "[DATE]"
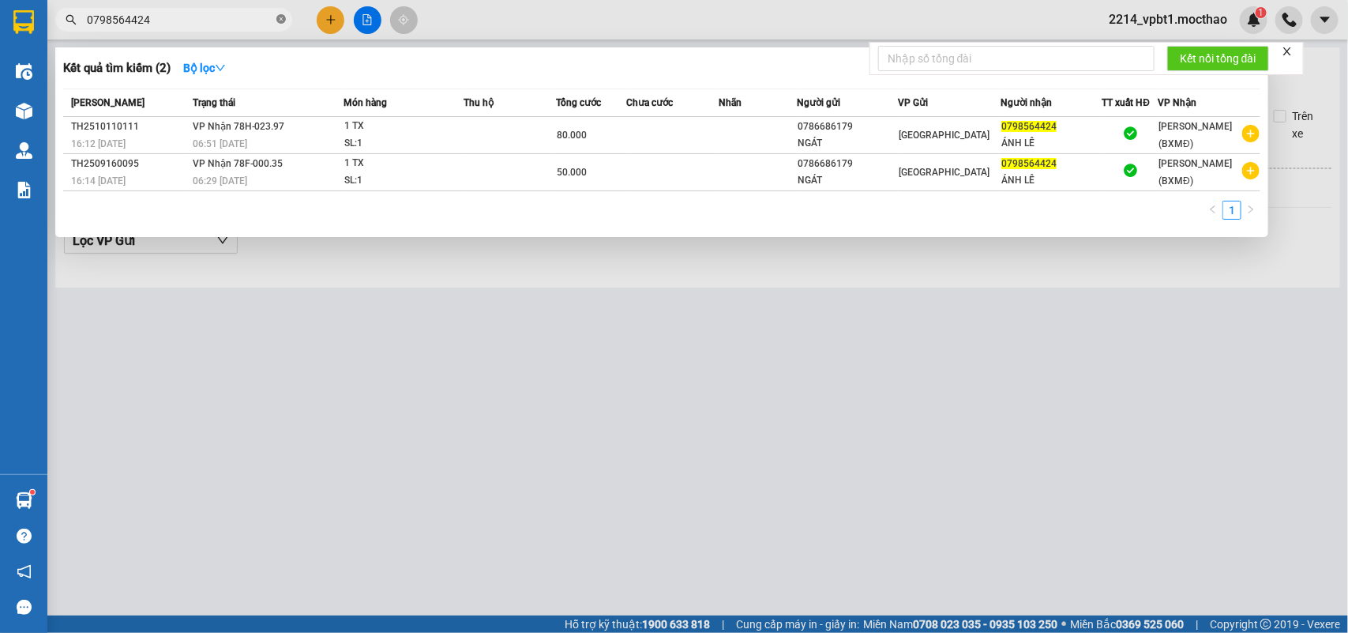
click at [277, 17] on icon "close-circle" at bounding box center [280, 18] width 9 height 9
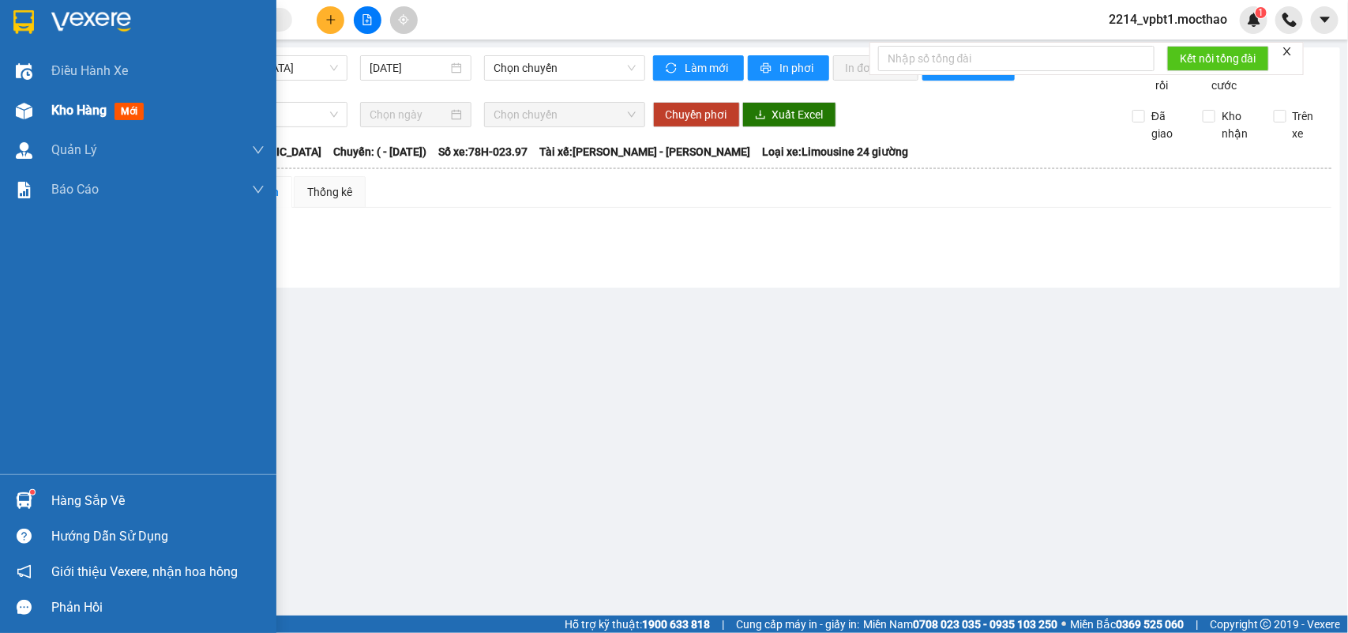
click at [66, 107] on span "Kho hàng" at bounding box center [78, 110] width 55 height 15
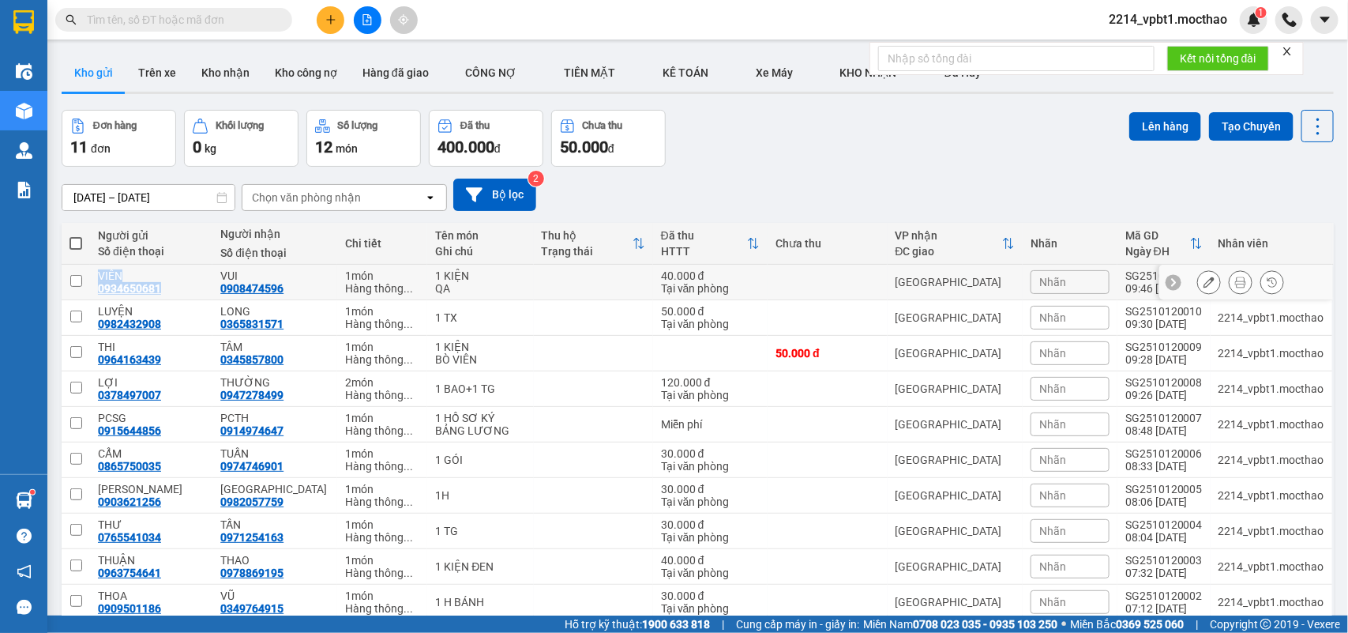
drag, startPoint x: 96, startPoint y: 282, endPoint x: 166, endPoint y: 287, distance: 69.7
click at [166, 287] on td "VIÊN 0934650681" at bounding box center [151, 283] width 122 height 36
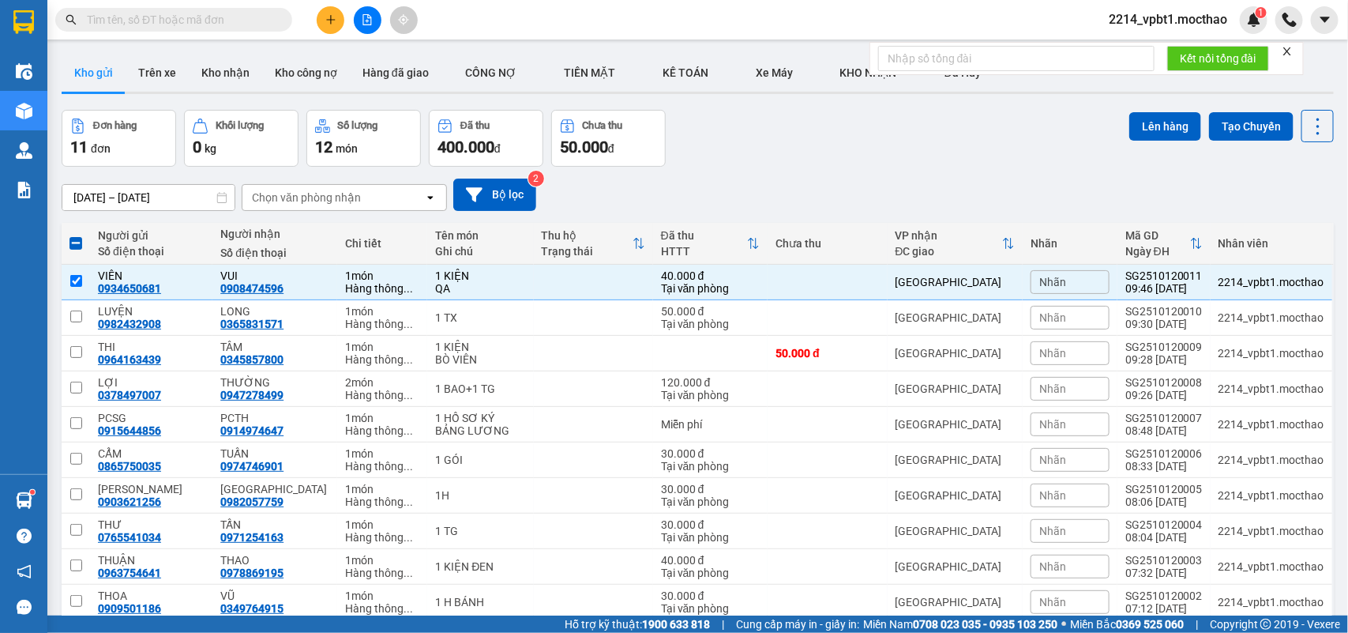
click at [689, 183] on div "10/10/2025 – 12/10/2025 Press the down arrow key to interact with the calendar …" at bounding box center [698, 194] width 1272 height 32
click at [175, 283] on div "VIÊN 0934650681" at bounding box center [151, 281] width 107 height 25
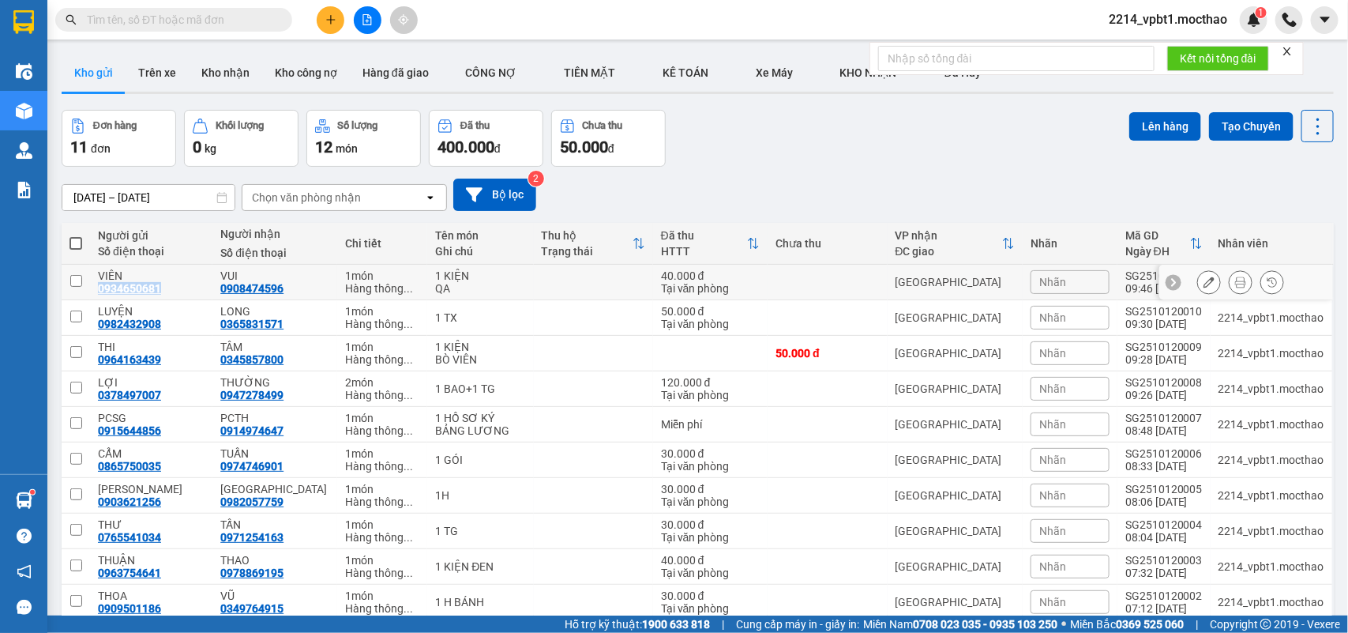
drag, startPoint x: 96, startPoint y: 286, endPoint x: 158, endPoint y: 284, distance: 61.6
click at [158, 284] on td "VIÊN 0934650681" at bounding box center [151, 283] width 122 height 36
checkbox input "true"
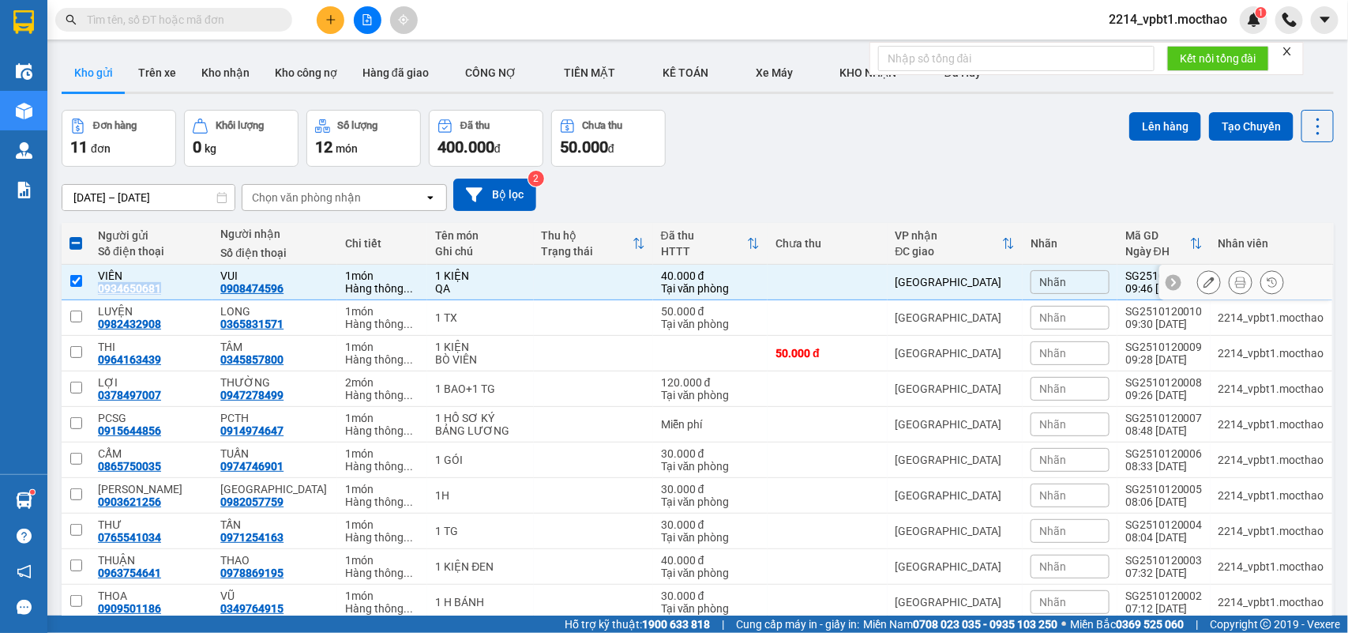
copy div "0934650681"
click at [198, 21] on input "text" at bounding box center [180, 19] width 186 height 17
paste input "0934650681"
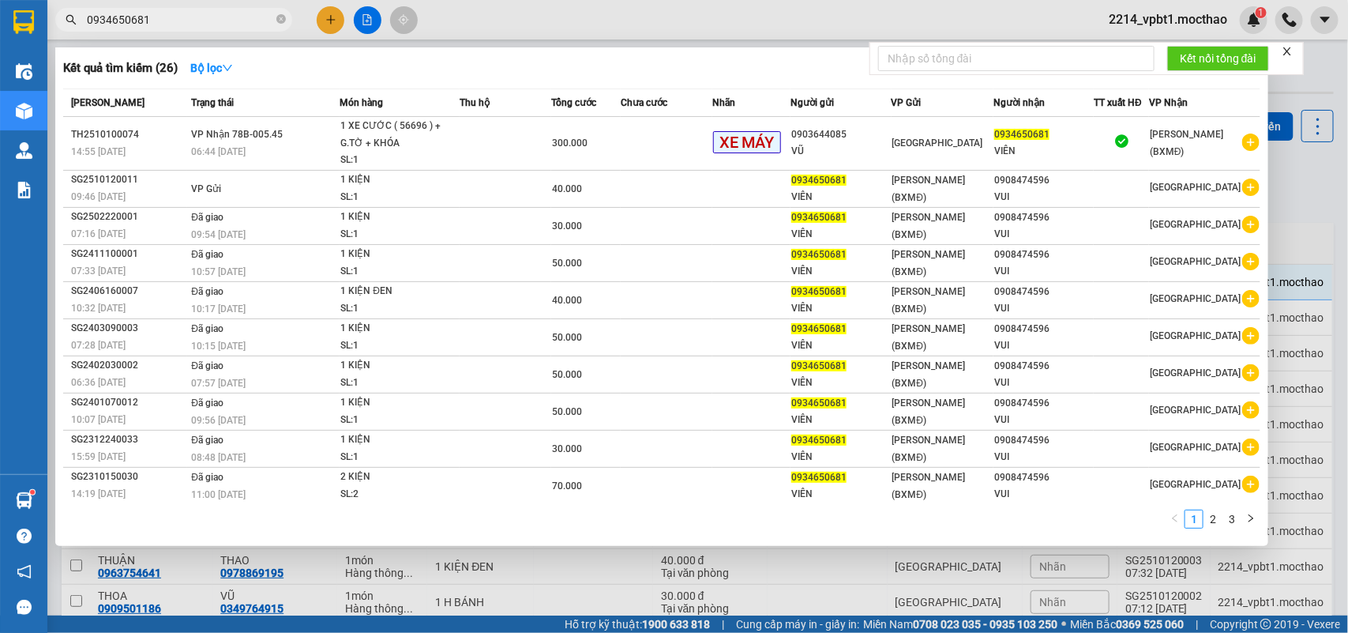
type input "0934650681"
click at [368, 24] on div at bounding box center [674, 316] width 1348 height 633
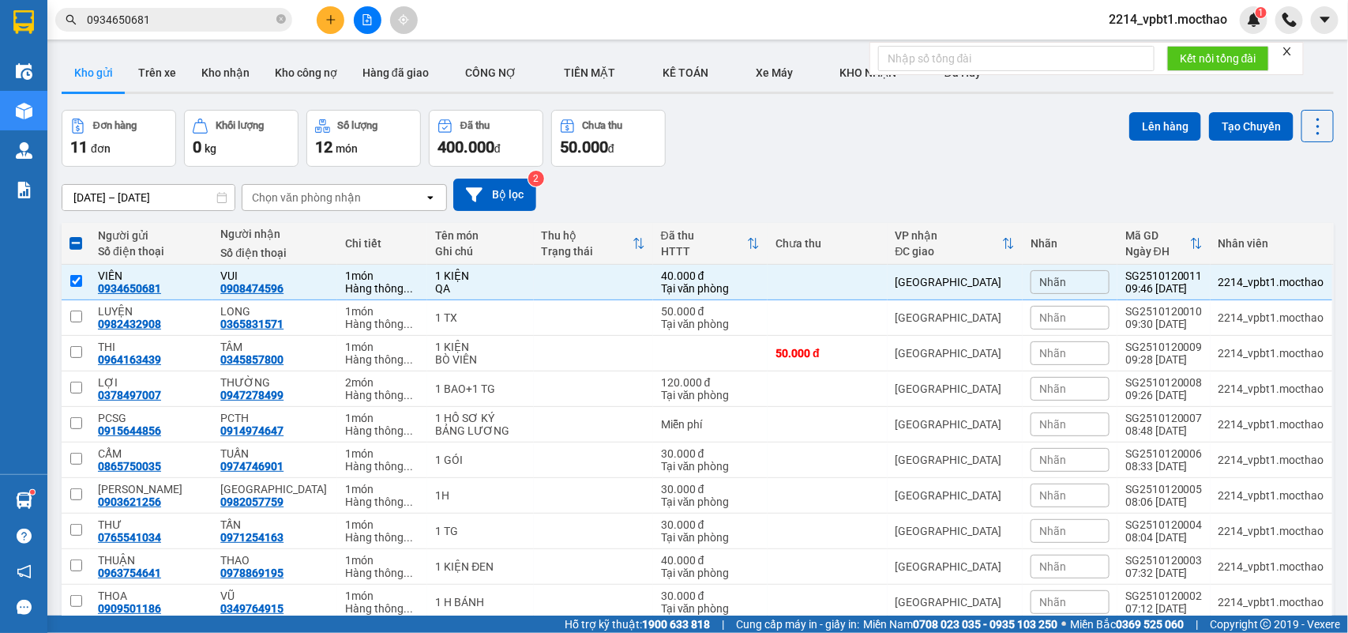
click at [358, 20] on button at bounding box center [368, 20] width 28 height 28
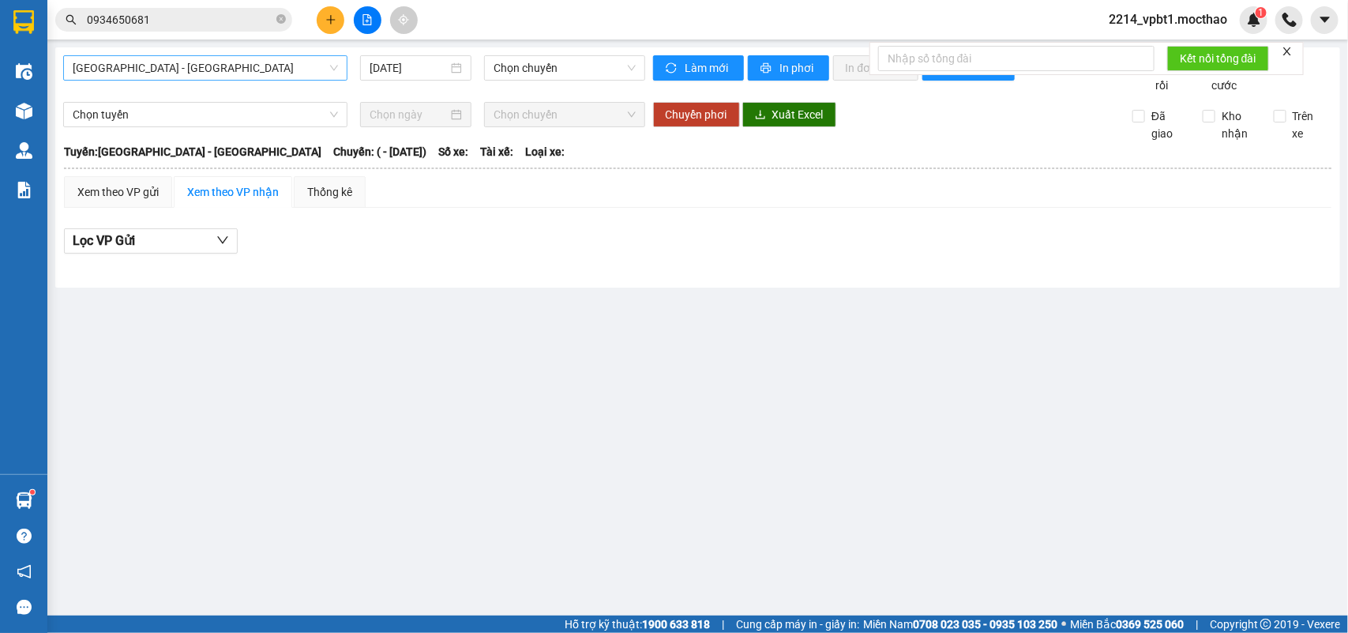
click at [190, 73] on span "[GEOGRAPHIC_DATA] - [GEOGRAPHIC_DATA]" at bounding box center [205, 68] width 265 height 24
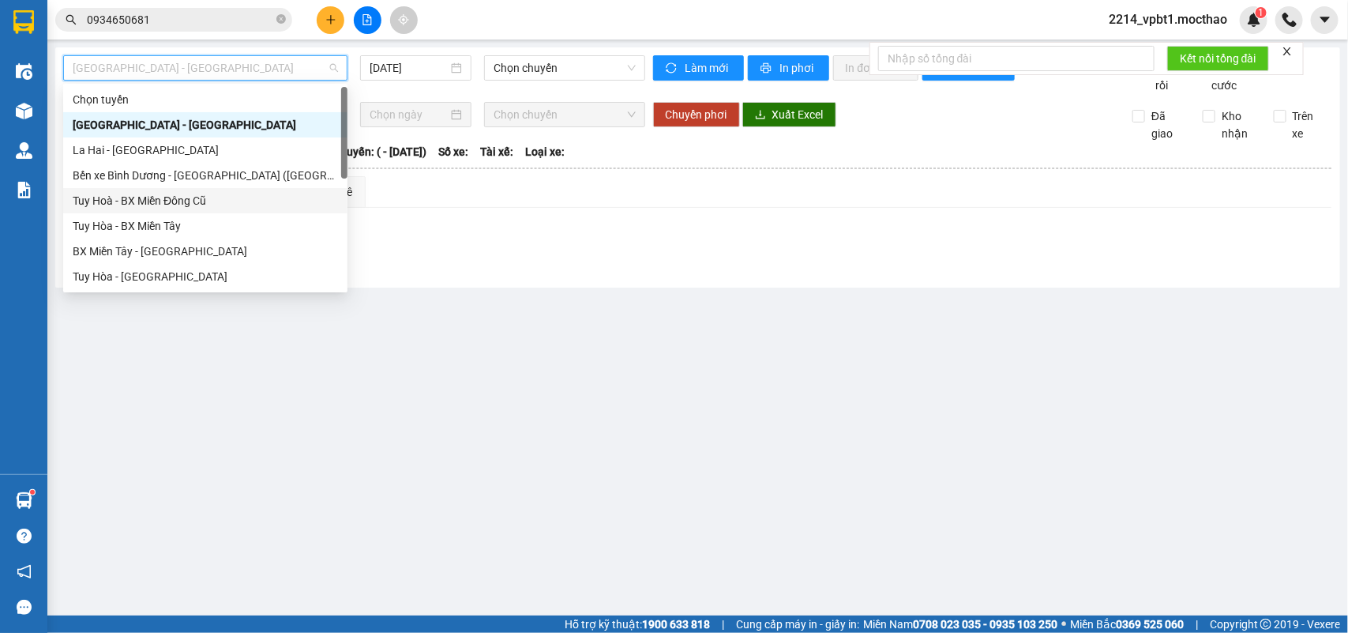
click at [167, 195] on div "Tuy Hoà - BX Miền Đông Cũ" at bounding box center [205, 200] width 265 height 17
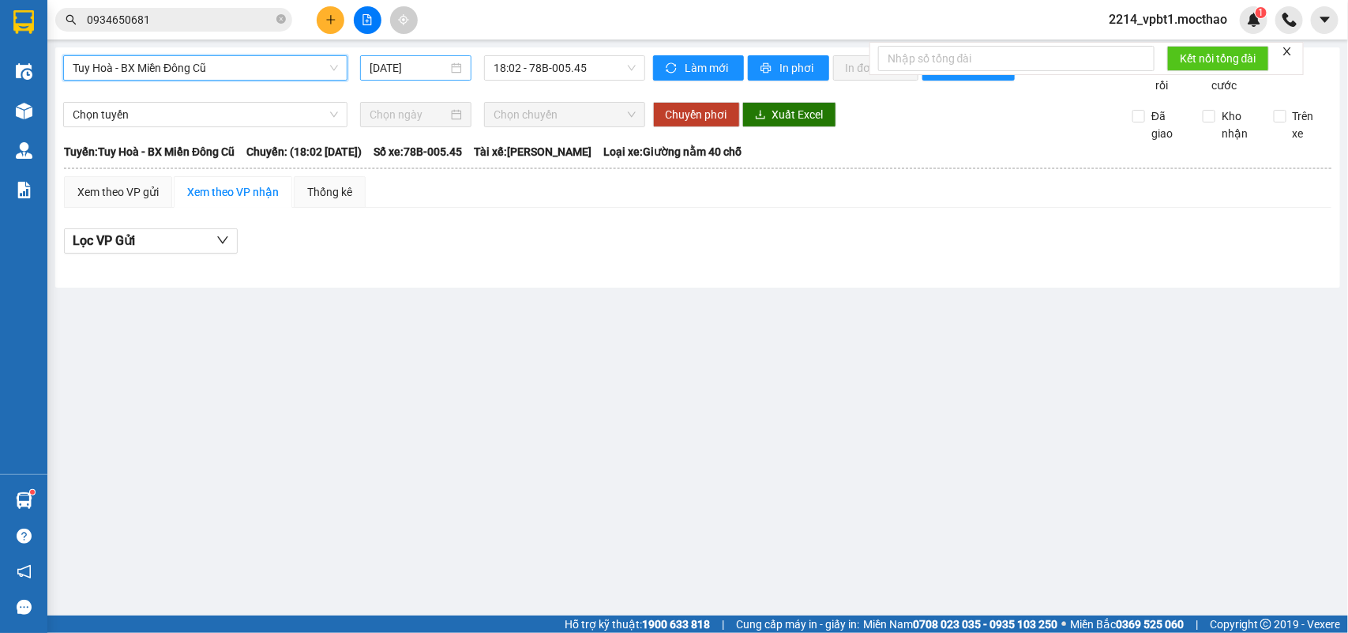
click at [399, 73] on input "[DATE]" at bounding box center [409, 67] width 78 height 17
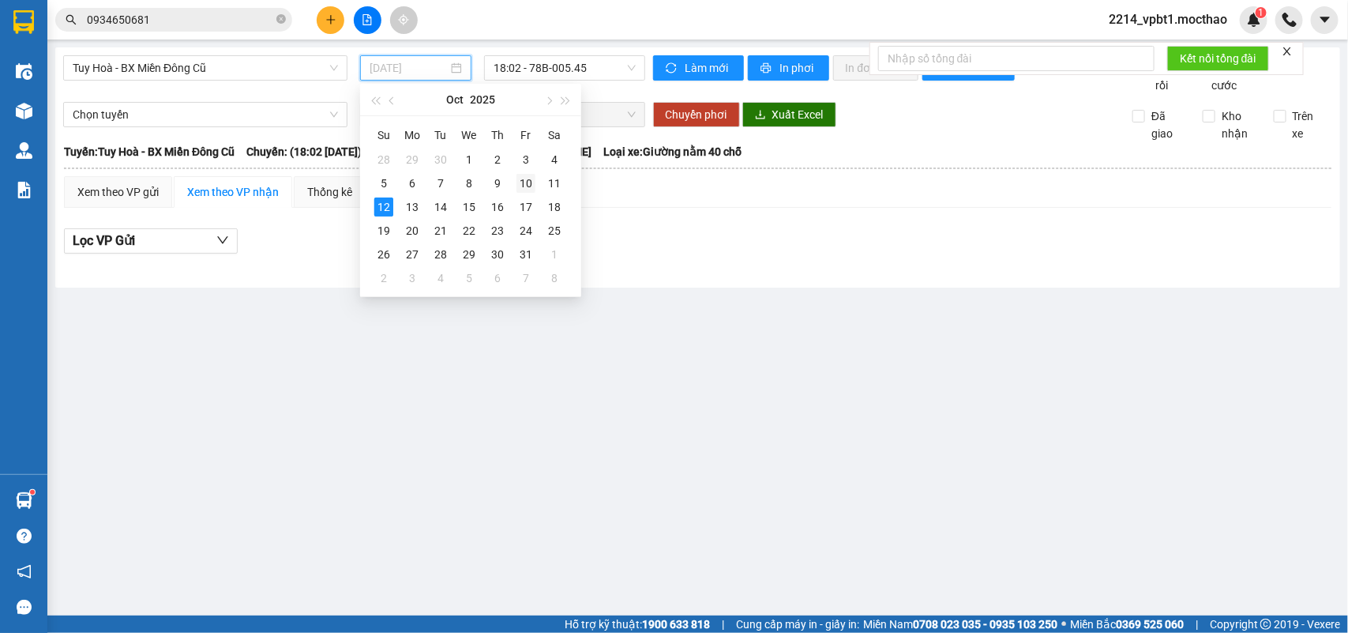
click at [523, 176] on div "10" at bounding box center [525, 183] width 19 height 19
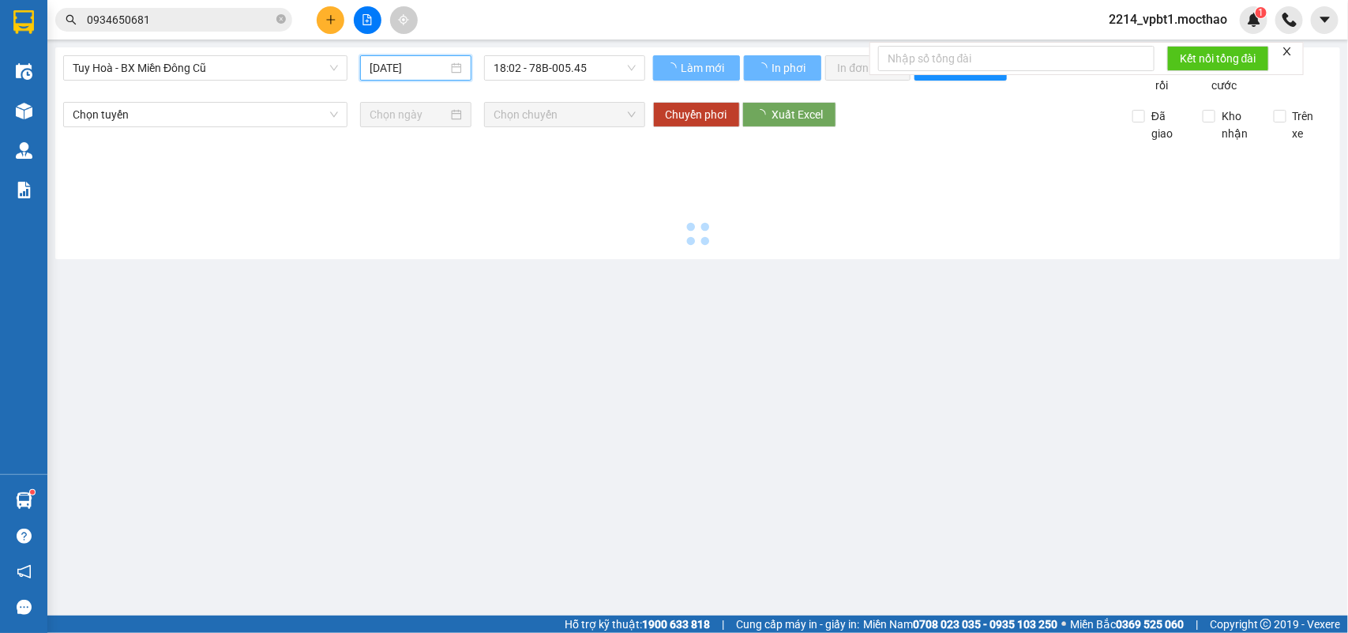
type input "10/10/2025"
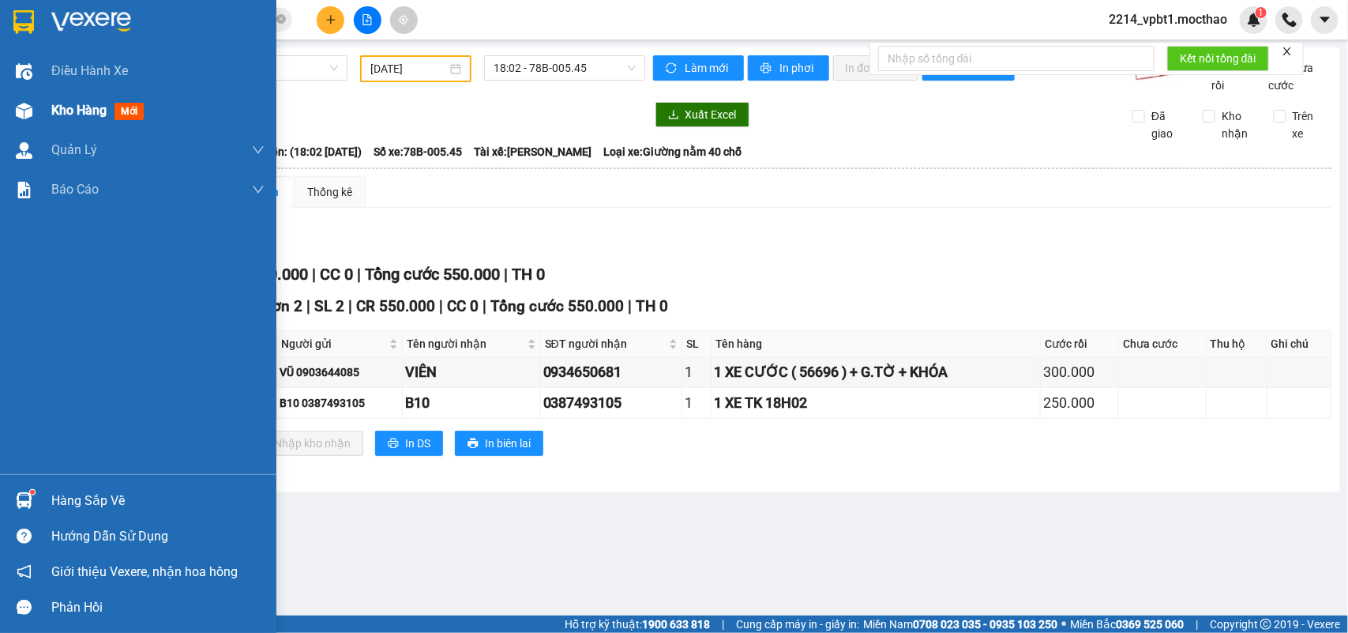
click at [69, 109] on span "Kho hàng" at bounding box center [78, 110] width 55 height 15
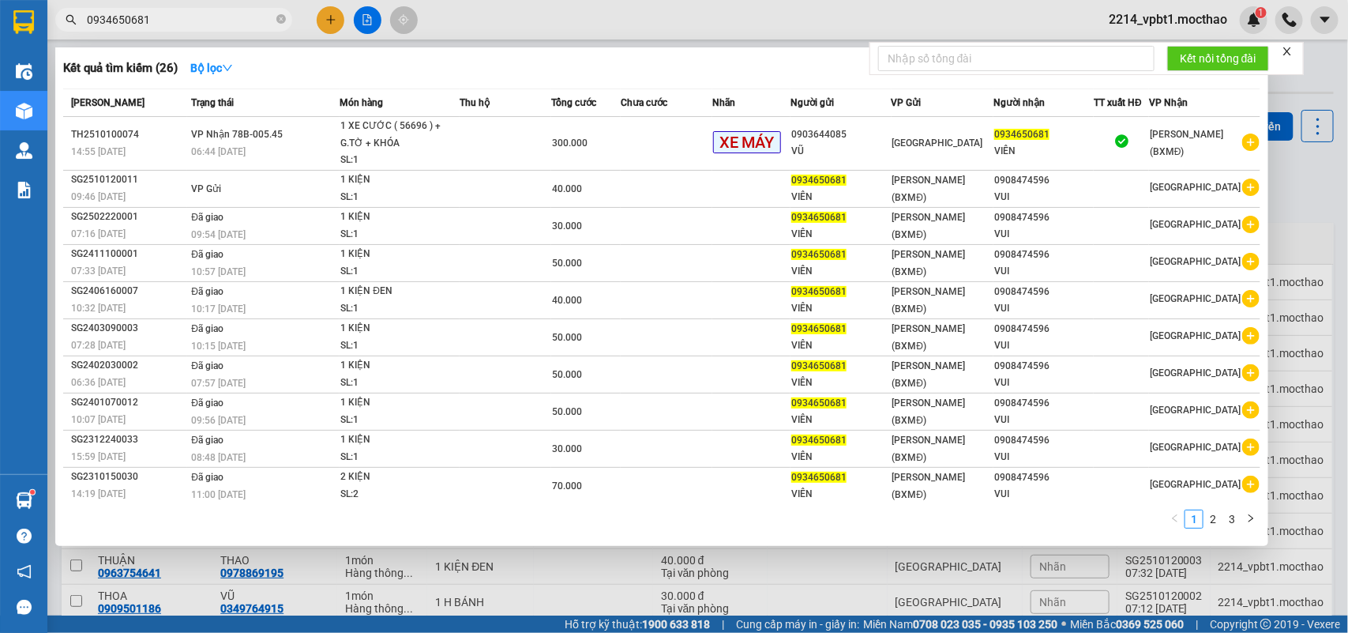
click at [234, 22] on input "0934650681" at bounding box center [180, 19] width 186 height 17
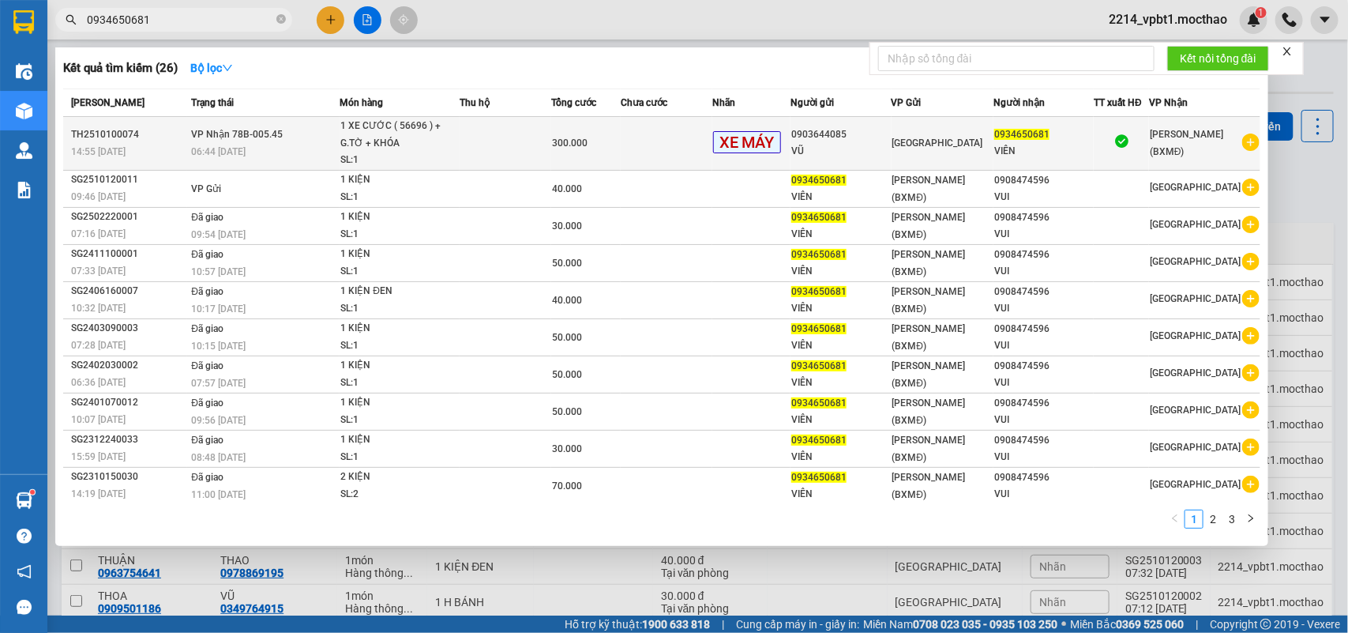
click at [662, 148] on td at bounding box center [667, 144] width 92 height 54
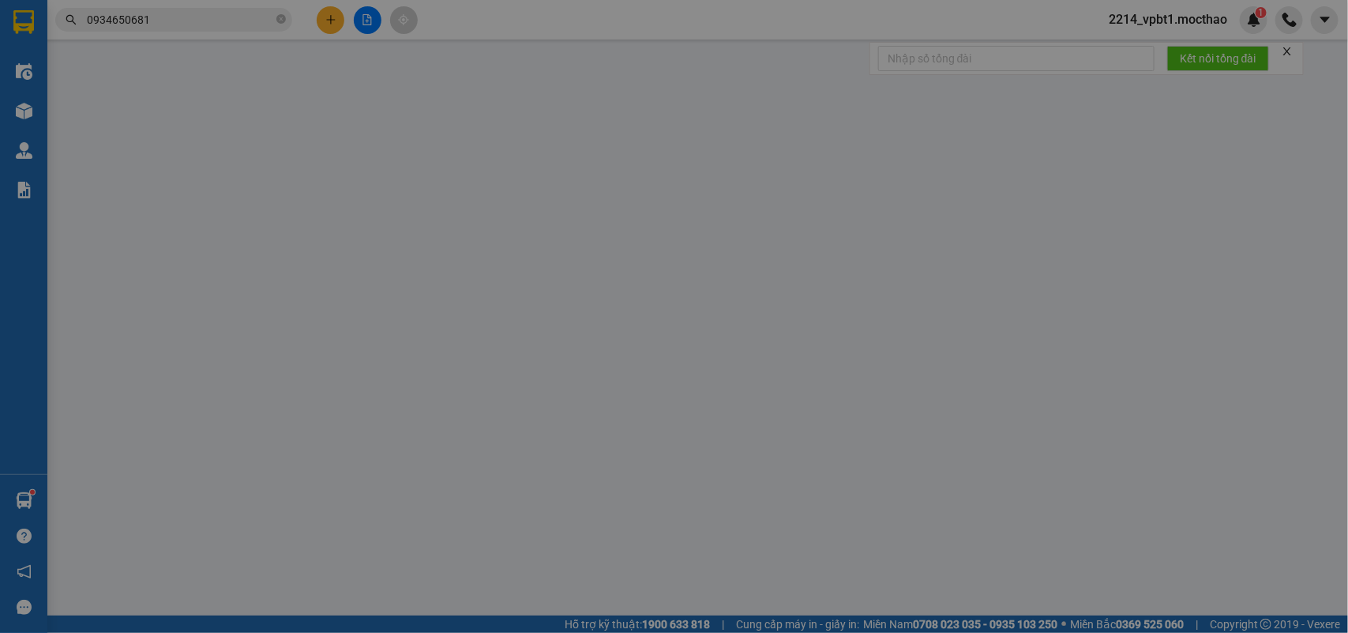
type input "0903644085"
type input "VŨ"
type input "0934650681"
type input "VIÊN"
type input "1"
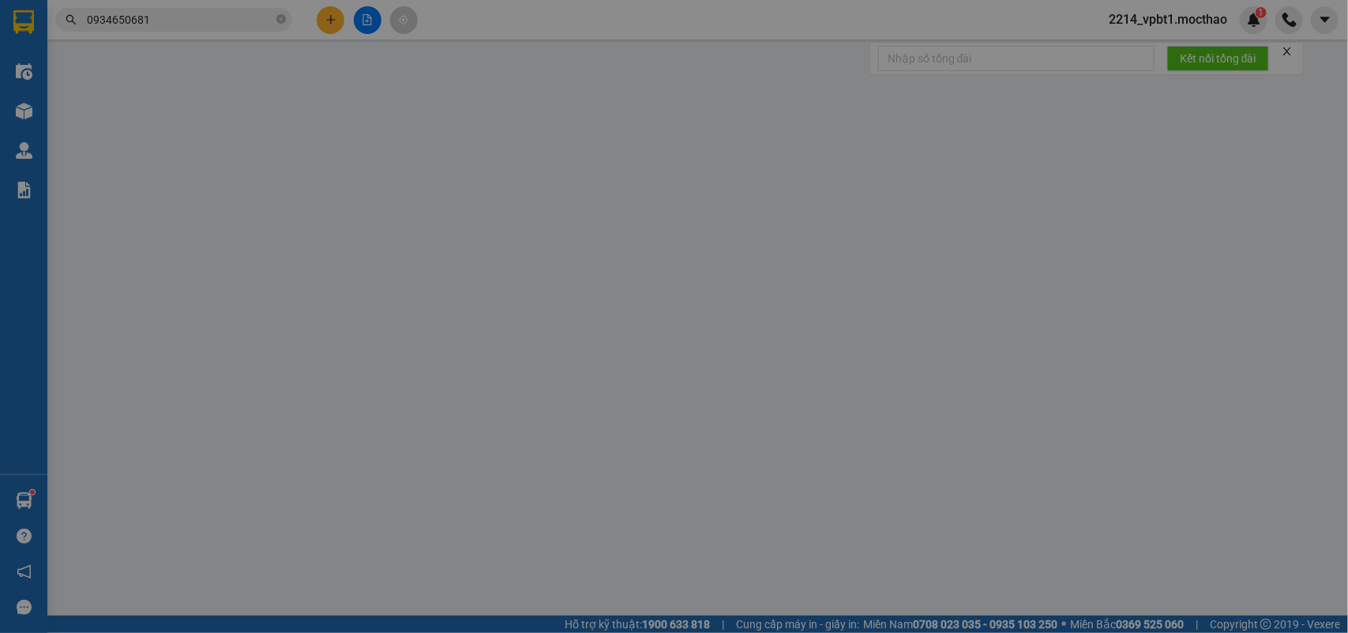
type input "0"
type input "300.000"
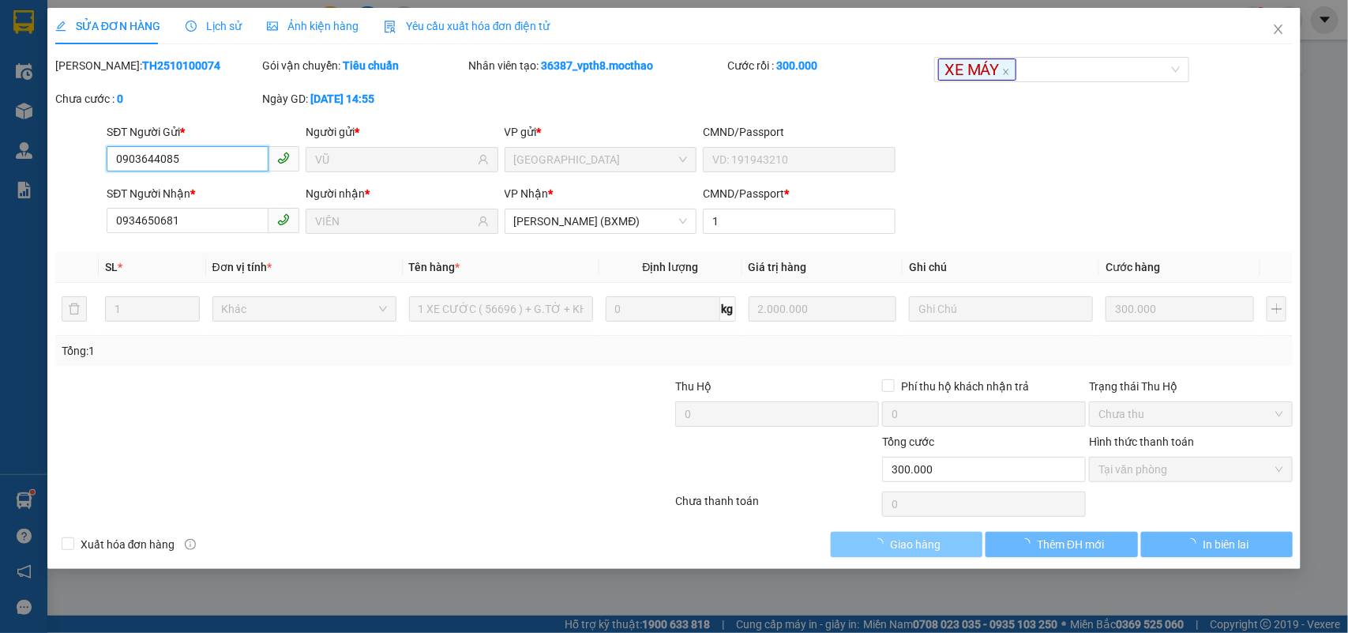
checkbox input "true"
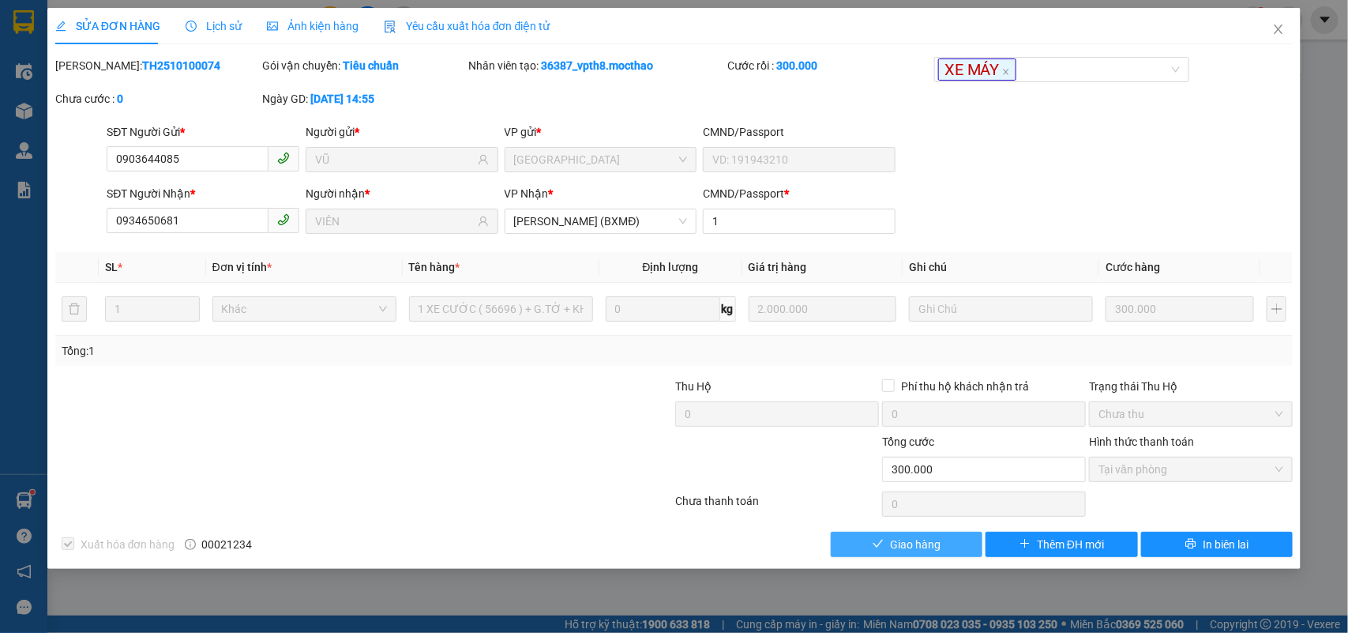
click at [949, 553] on button "Giao hàng" at bounding box center [907, 543] width 152 height 25
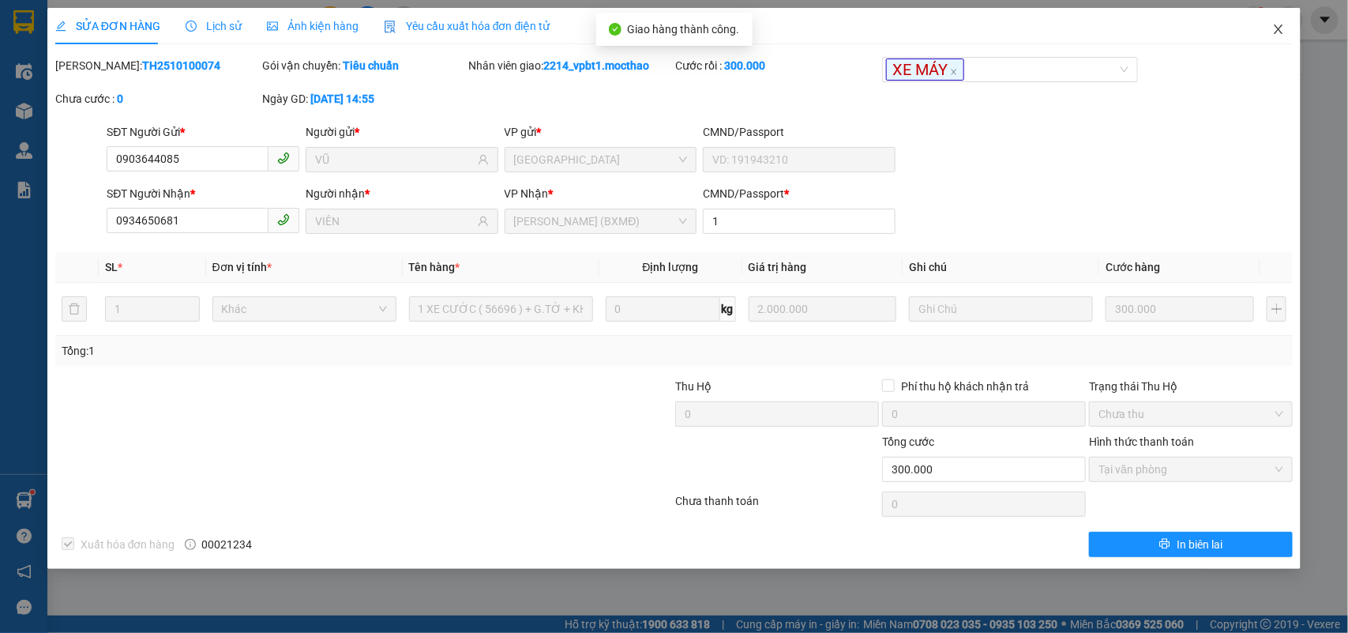
click at [1278, 29] on icon "close" at bounding box center [1279, 28] width 9 height 9
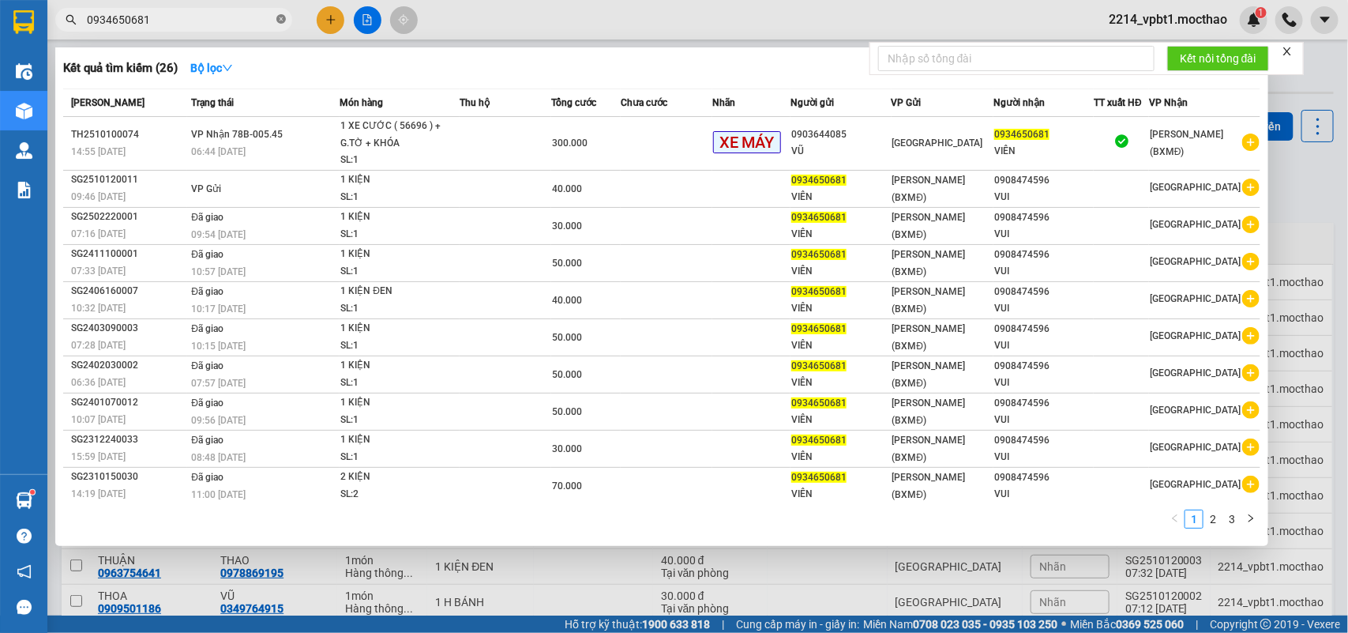
click at [277, 13] on span at bounding box center [280, 20] width 9 height 15
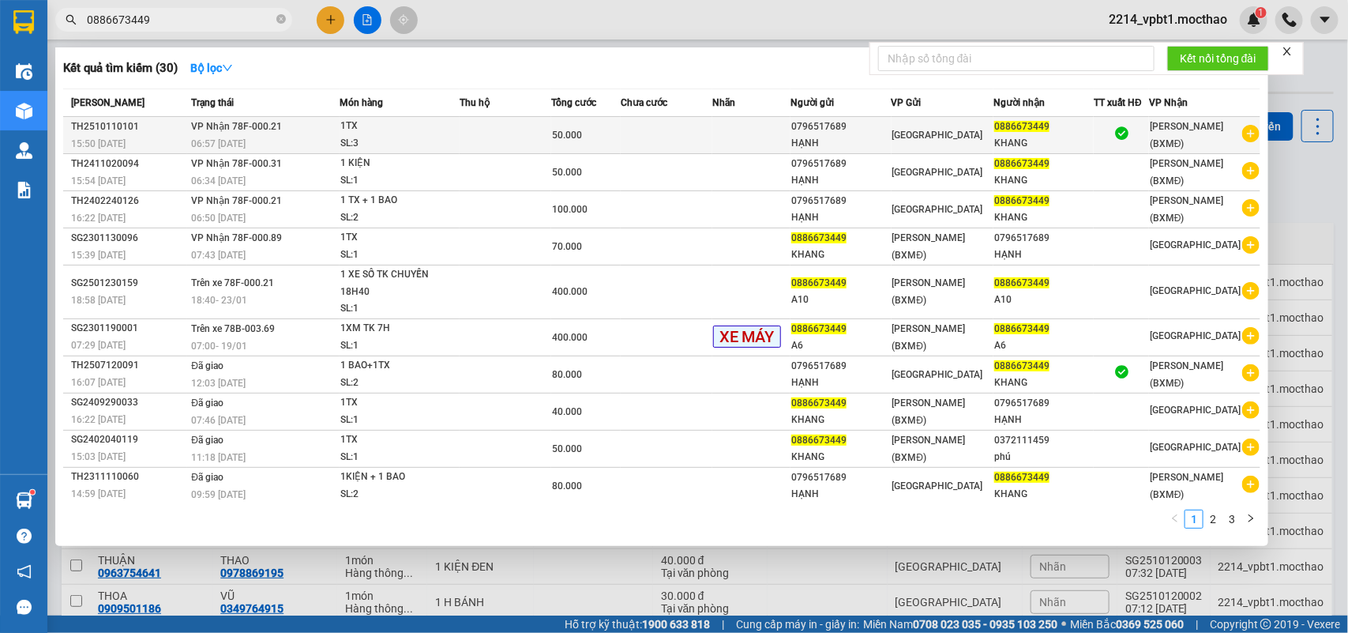
type input "0886673449"
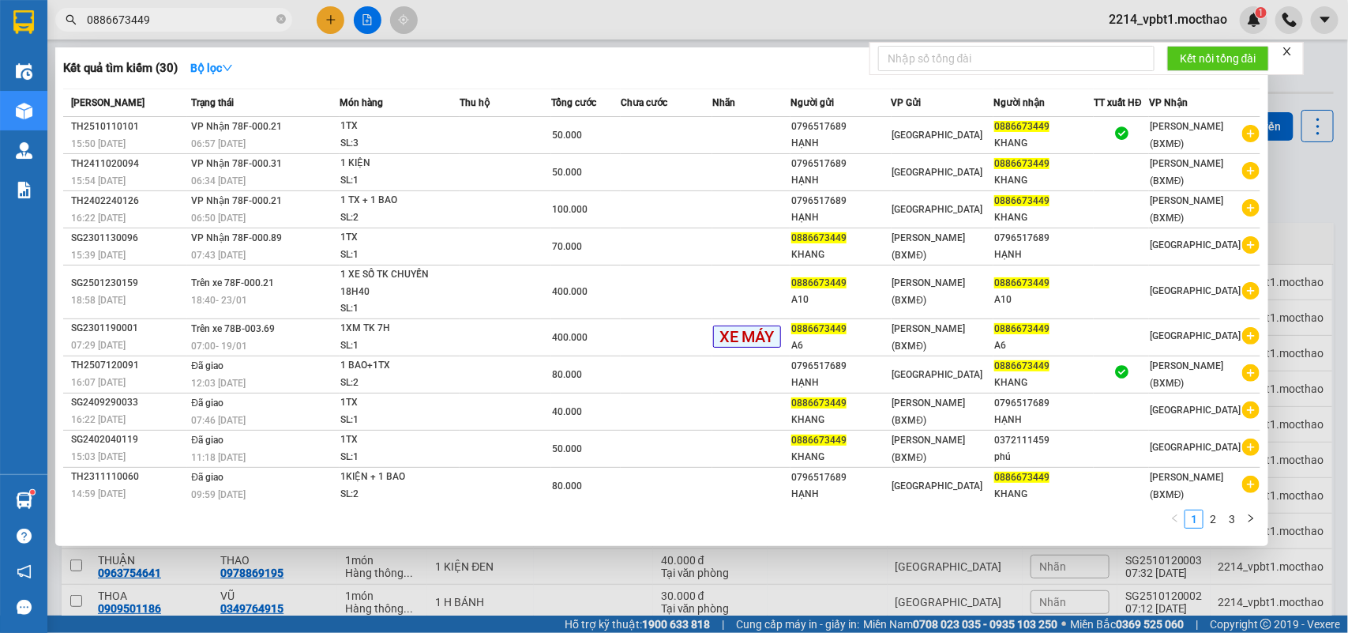
click at [758, 127] on td at bounding box center [751, 135] width 79 height 37
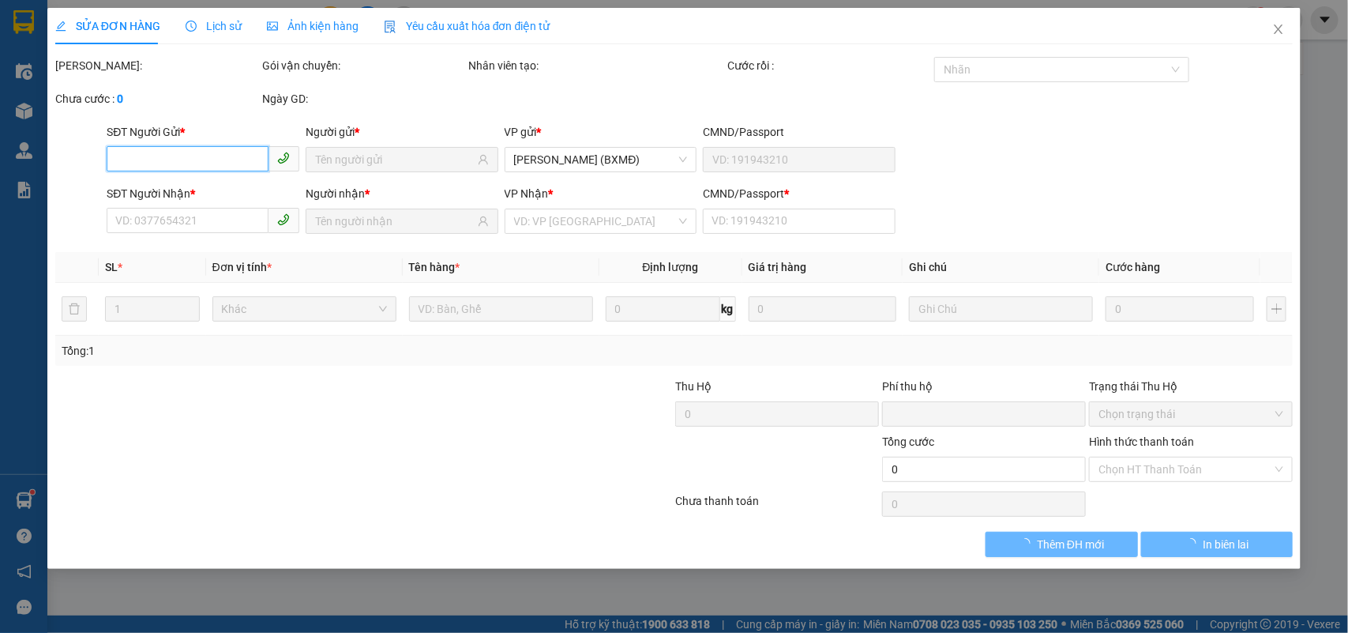
type input "0796517689"
type input "HẠNH"
type input "0886673449"
type input "KHANG"
type input "1"
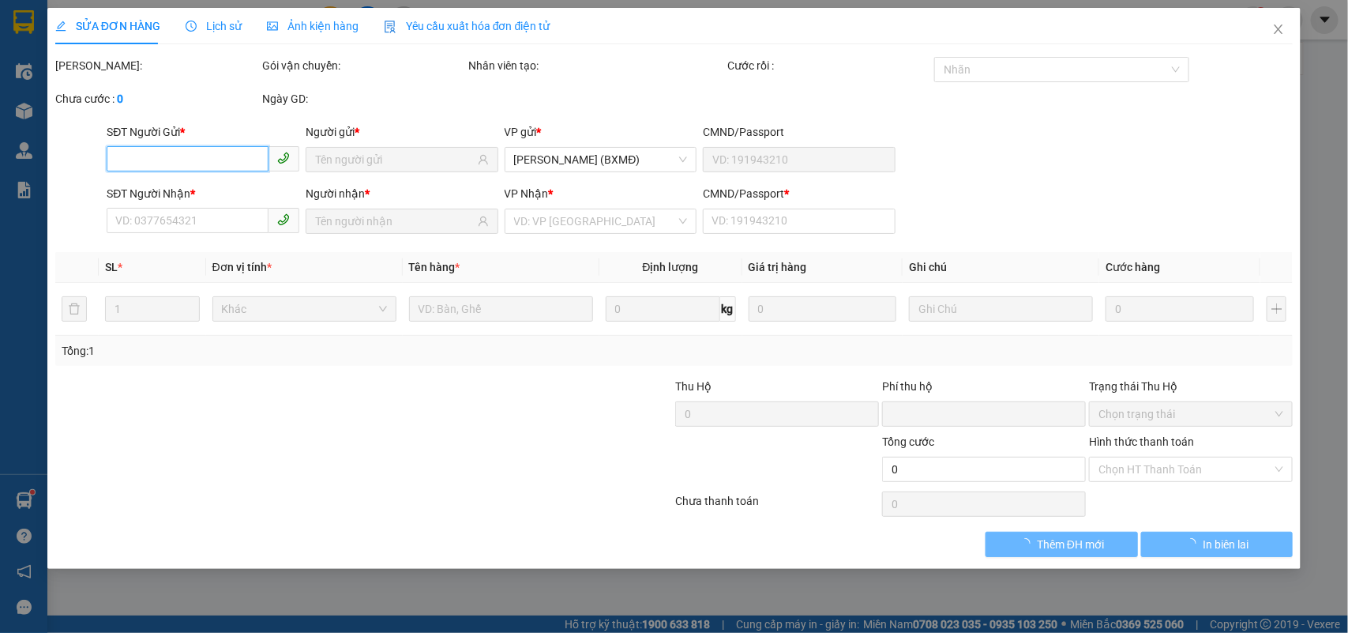
type input "0"
type input "50.000"
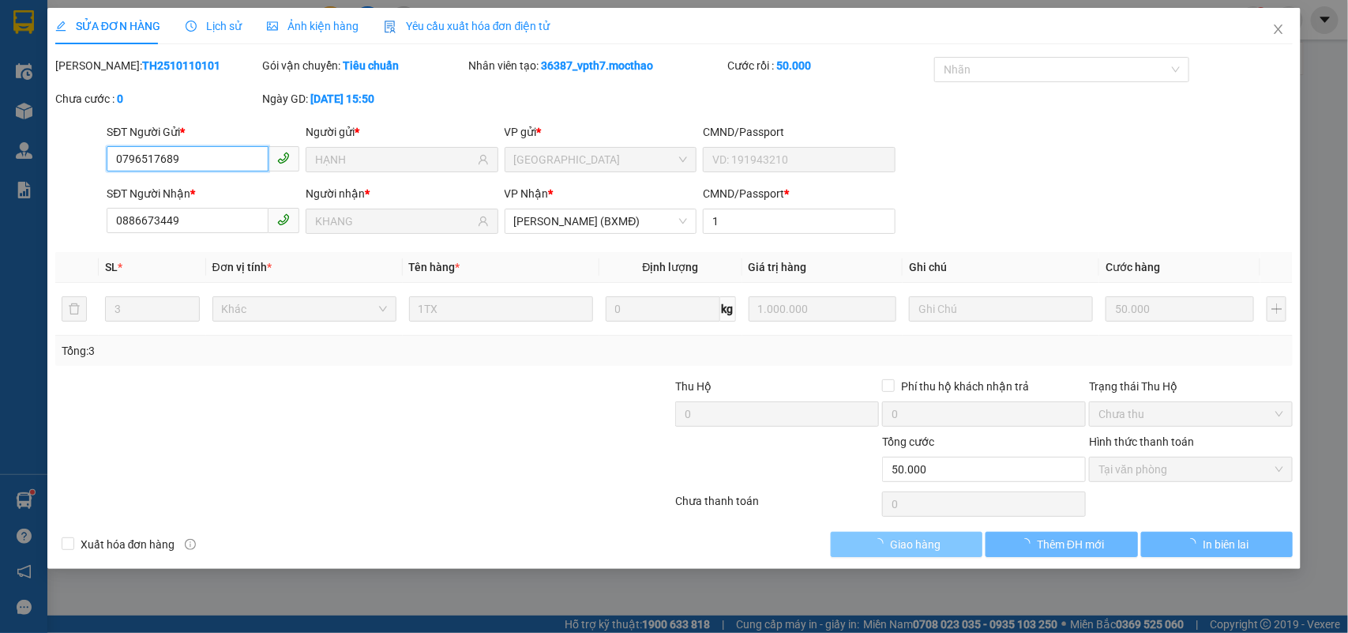
checkbox input "true"
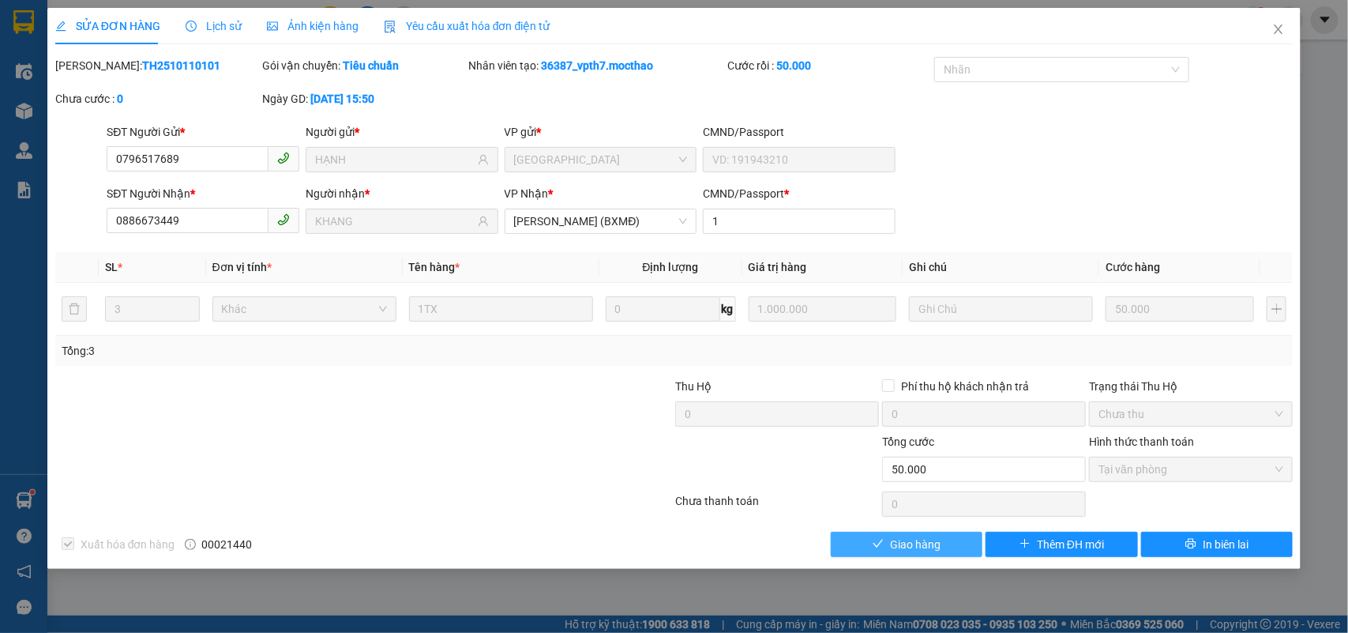
click at [910, 543] on span "Giao hàng" at bounding box center [915, 543] width 51 height 17
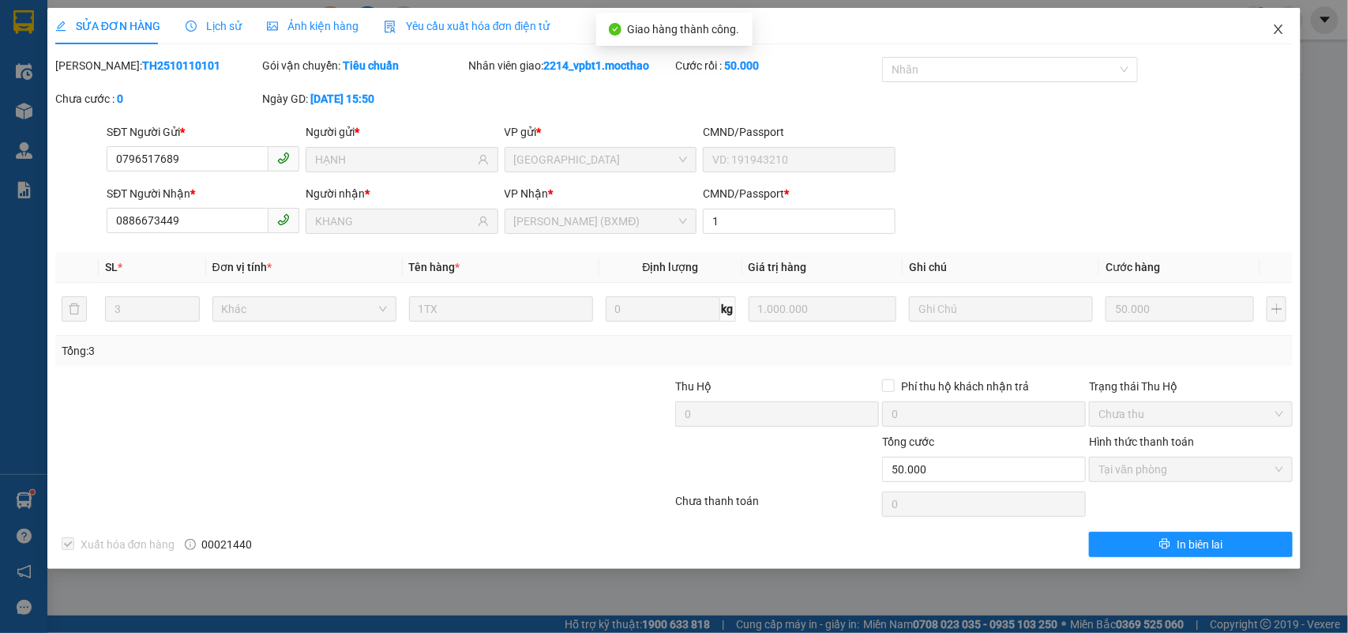
click at [1278, 24] on icon "close" at bounding box center [1278, 29] width 13 height 13
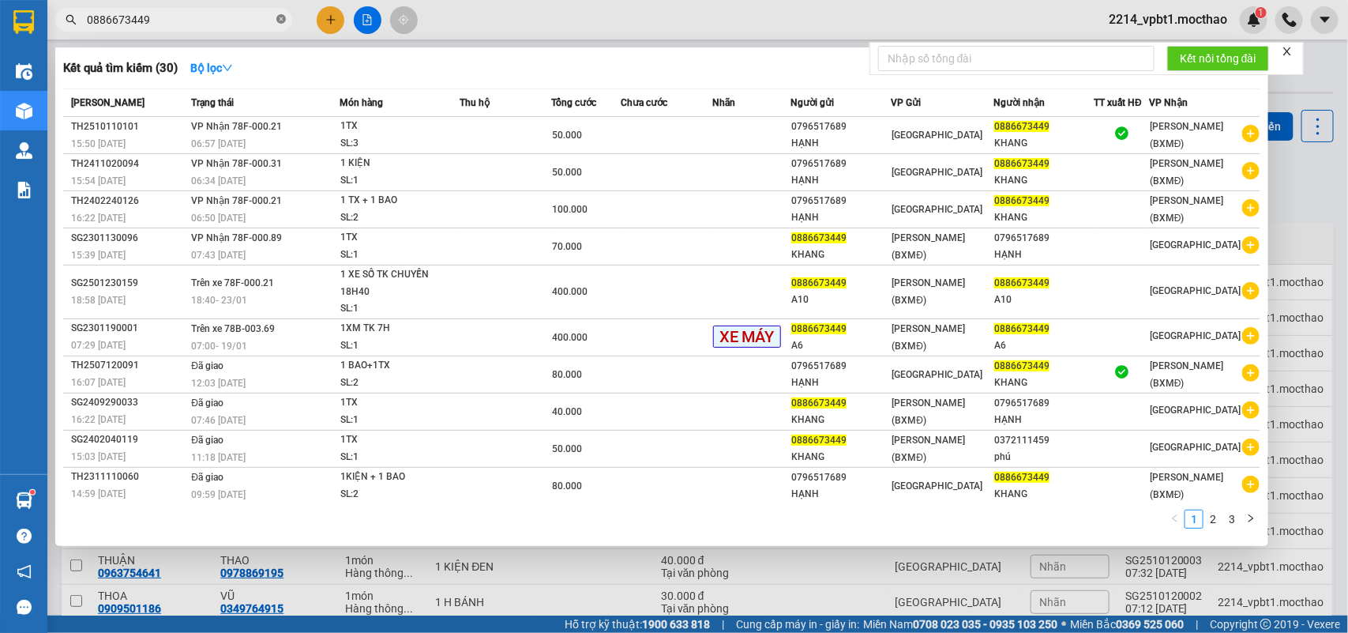
click at [277, 21] on icon "close-circle" at bounding box center [280, 18] width 9 height 9
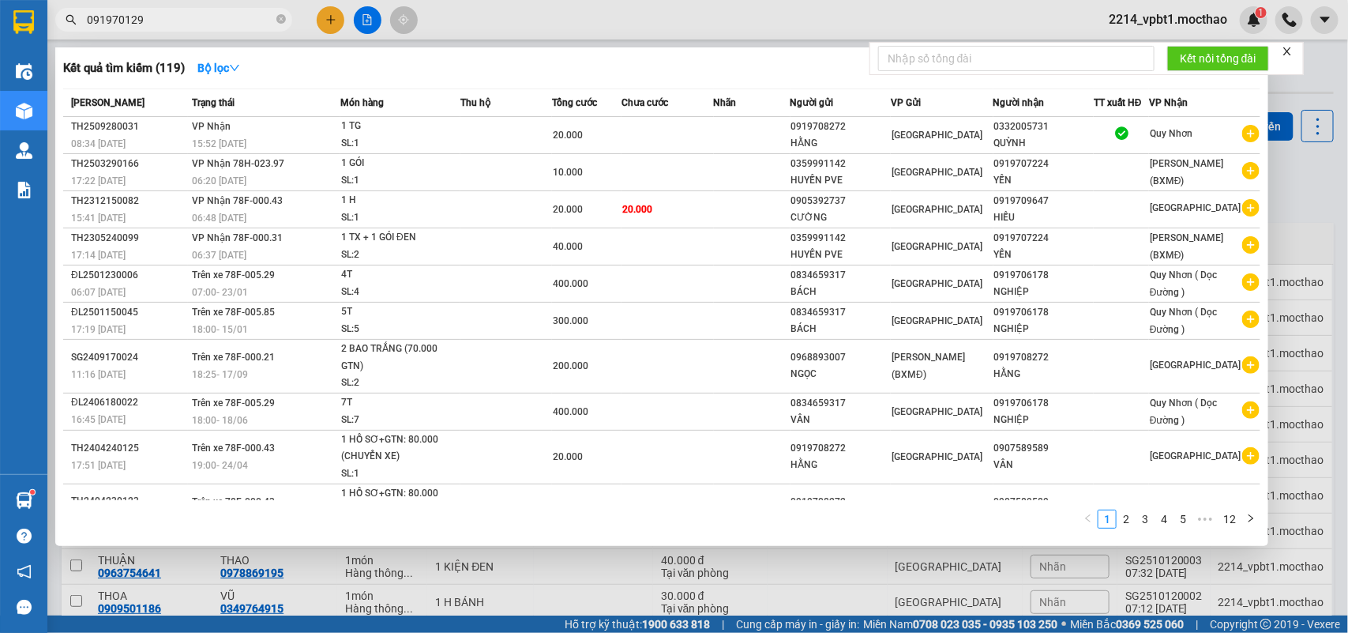
type input "0919701294"
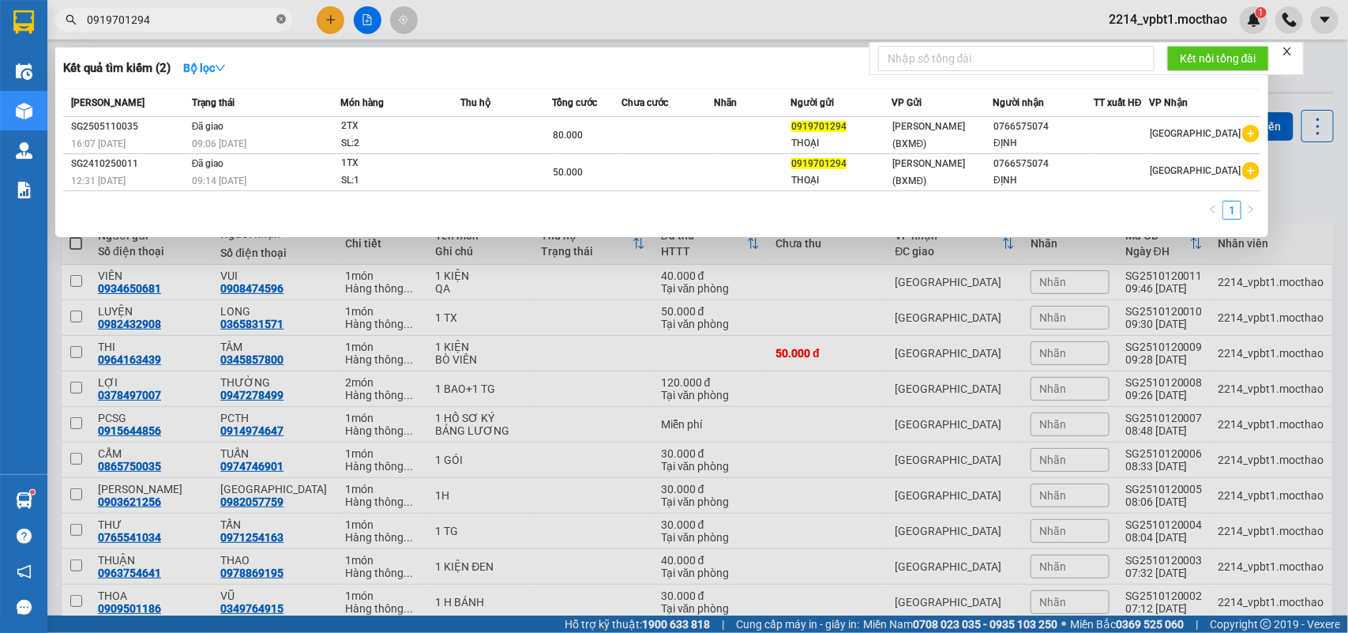
click at [279, 14] on icon "close-circle" at bounding box center [280, 18] width 9 height 9
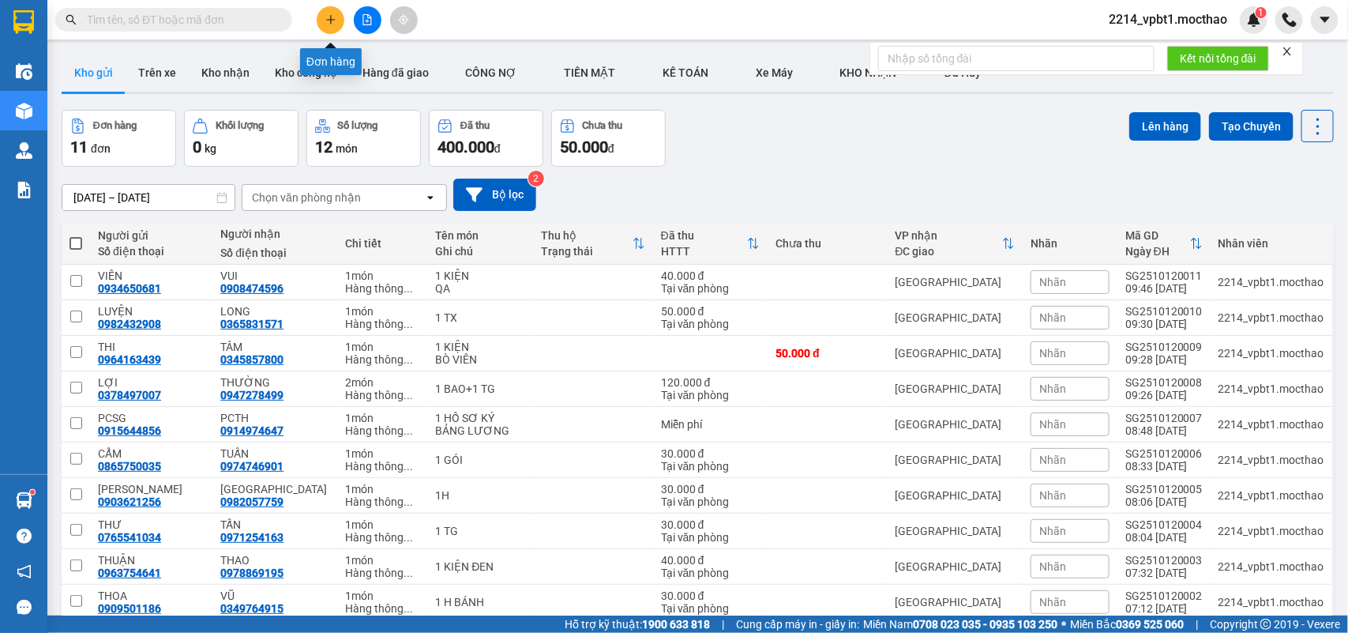
click at [329, 20] on icon "plus" at bounding box center [330, 19] width 9 height 1
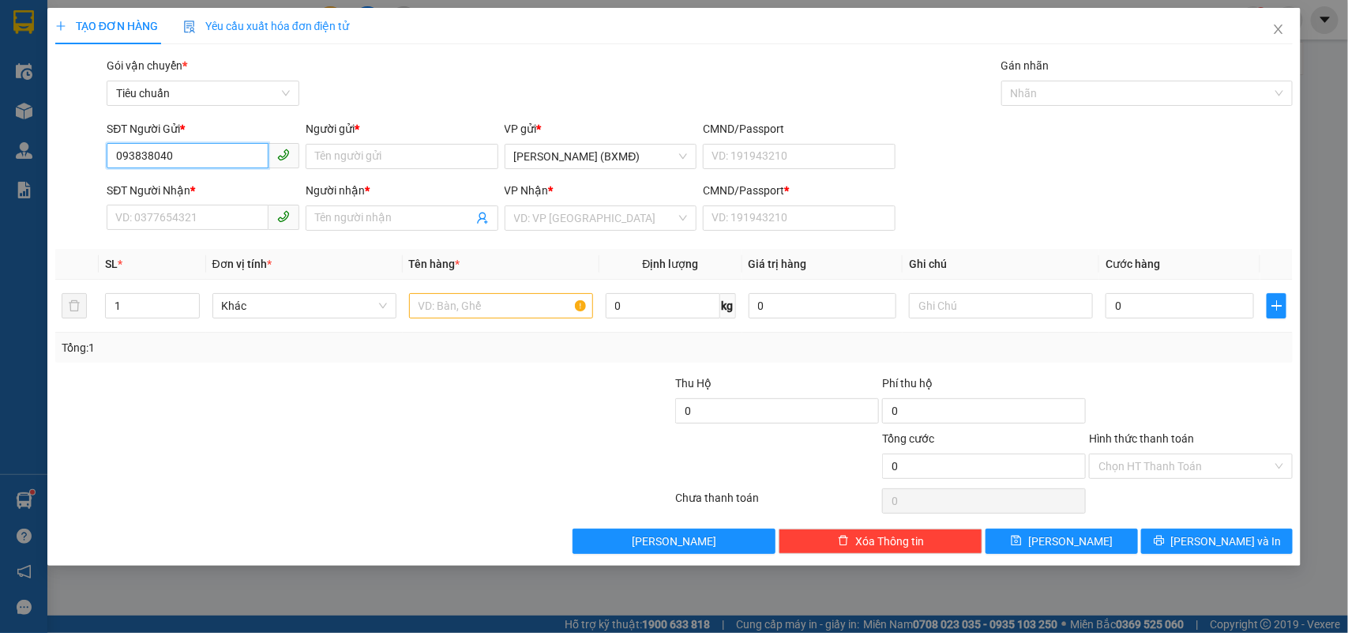
type input "0938380407"
click at [211, 186] on div "0938380407 - THUẬN" at bounding box center [203, 188] width 174 height 17
type input "THUẬN"
type input "0934797789"
type input "QUỲNH"
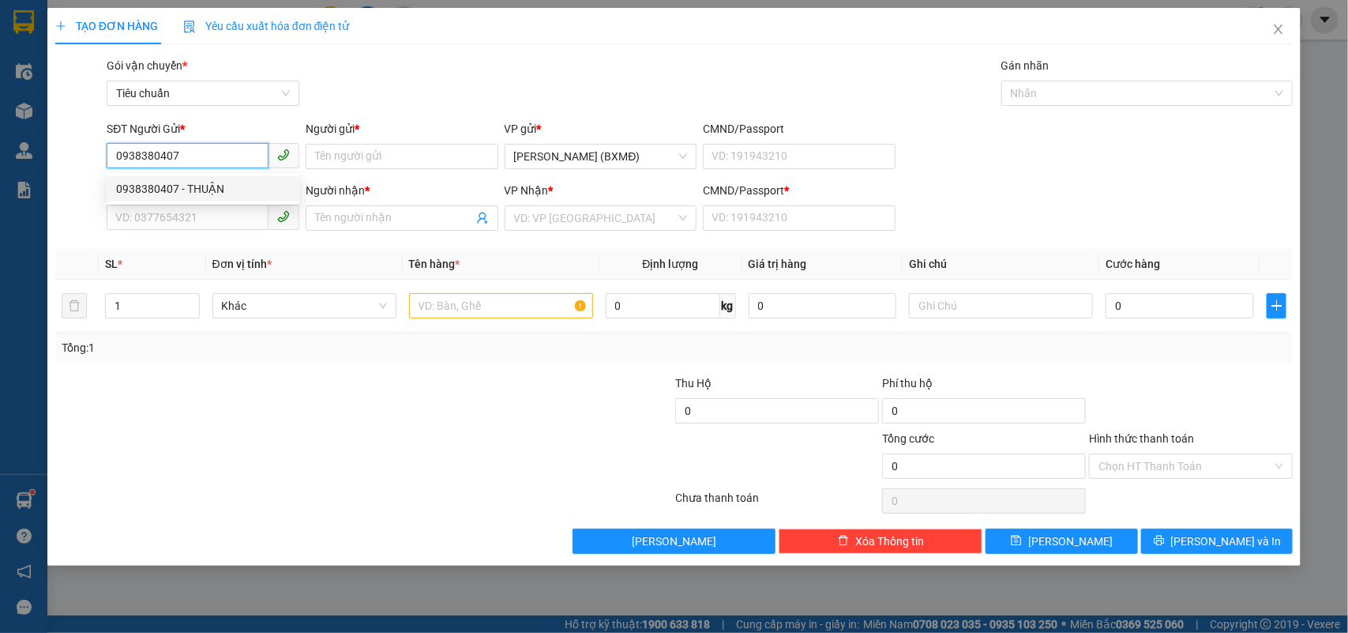
type input "1"
type input "1.650.000"
type input "50.000"
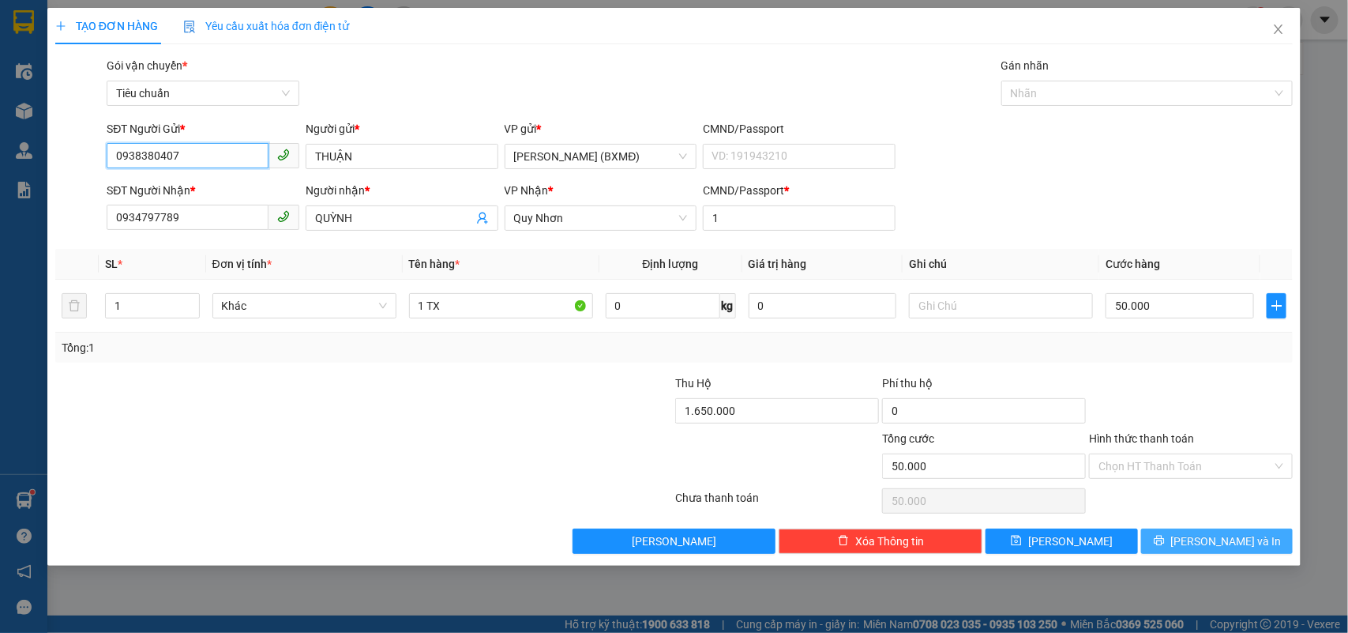
type input "0938380407"
click at [1165, 539] on icon "printer" at bounding box center [1159, 540] width 11 height 11
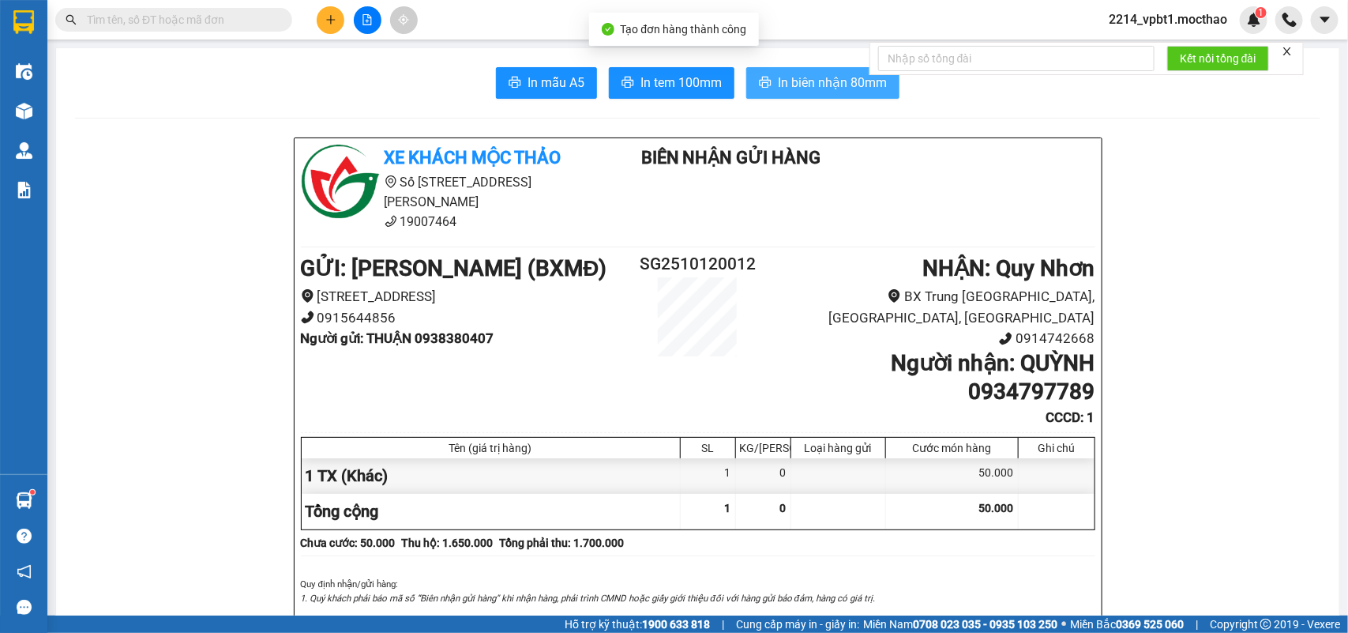
click at [835, 80] on span "In biên nhận 80mm" at bounding box center [832, 83] width 109 height 20
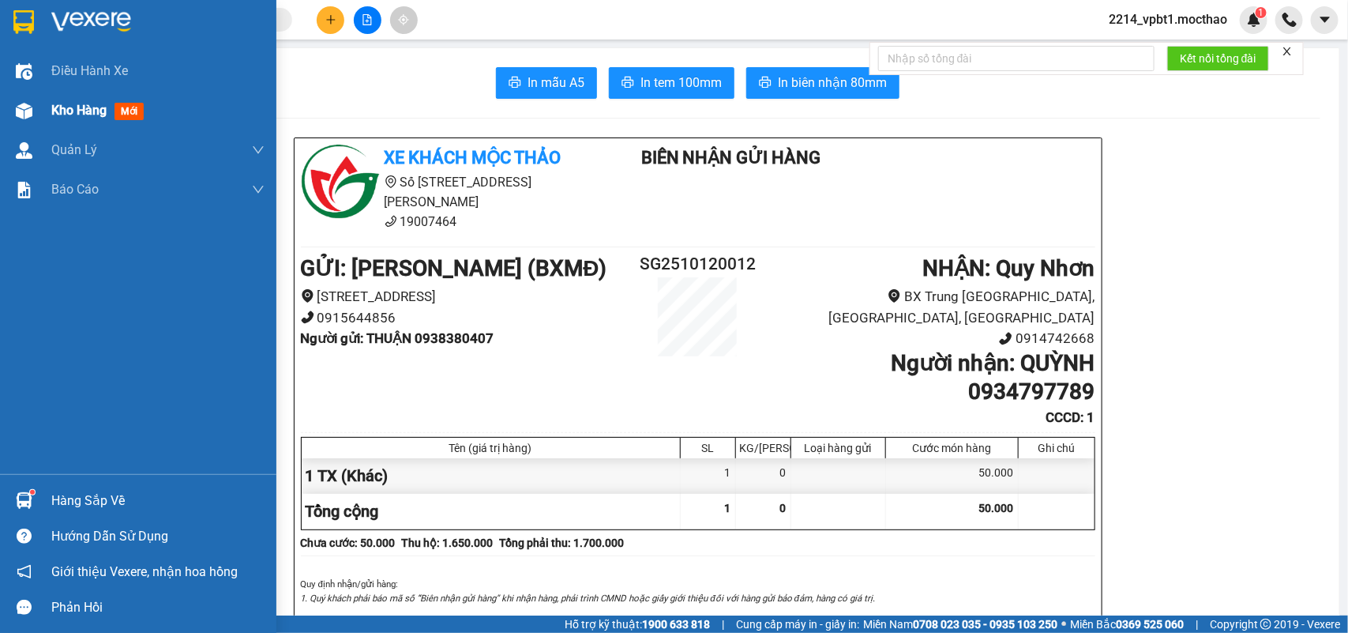
click at [76, 112] on span "Kho hàng" at bounding box center [78, 110] width 55 height 15
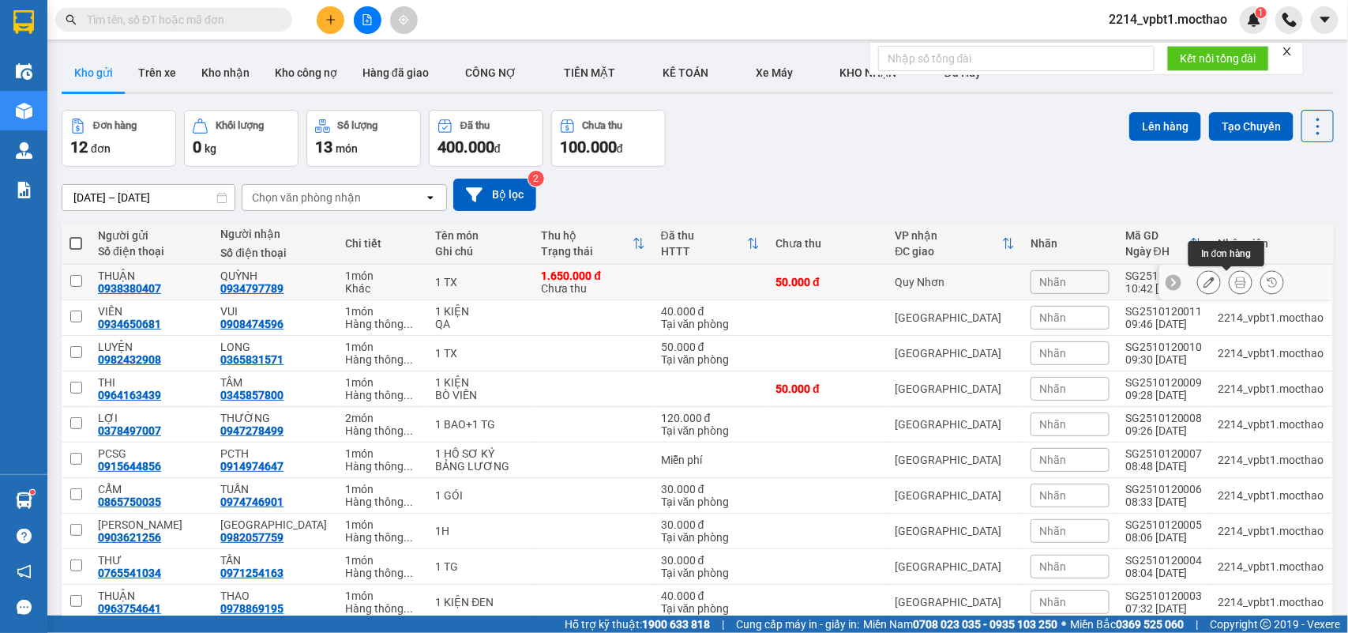
click at [1230, 281] on button at bounding box center [1241, 282] width 22 height 28
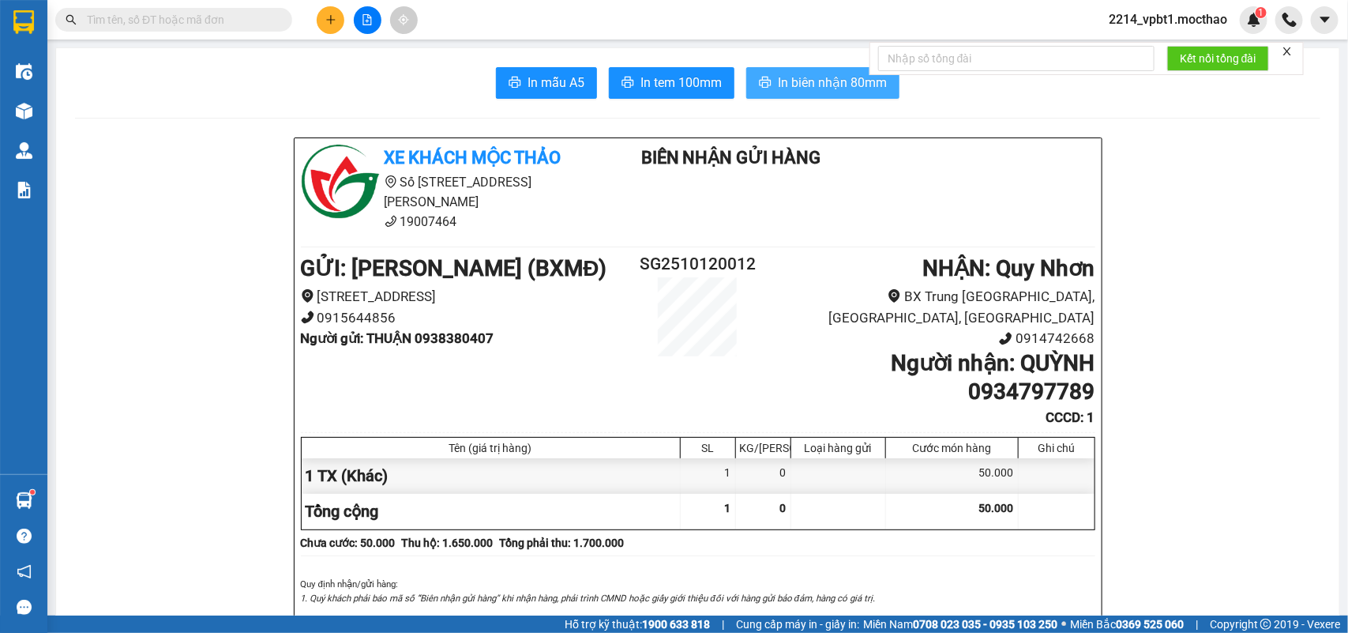
click at [775, 71] on button "In biên nhận 80mm" at bounding box center [822, 83] width 153 height 32
click at [646, 80] on span "In tem 100mm" at bounding box center [680, 83] width 81 height 20
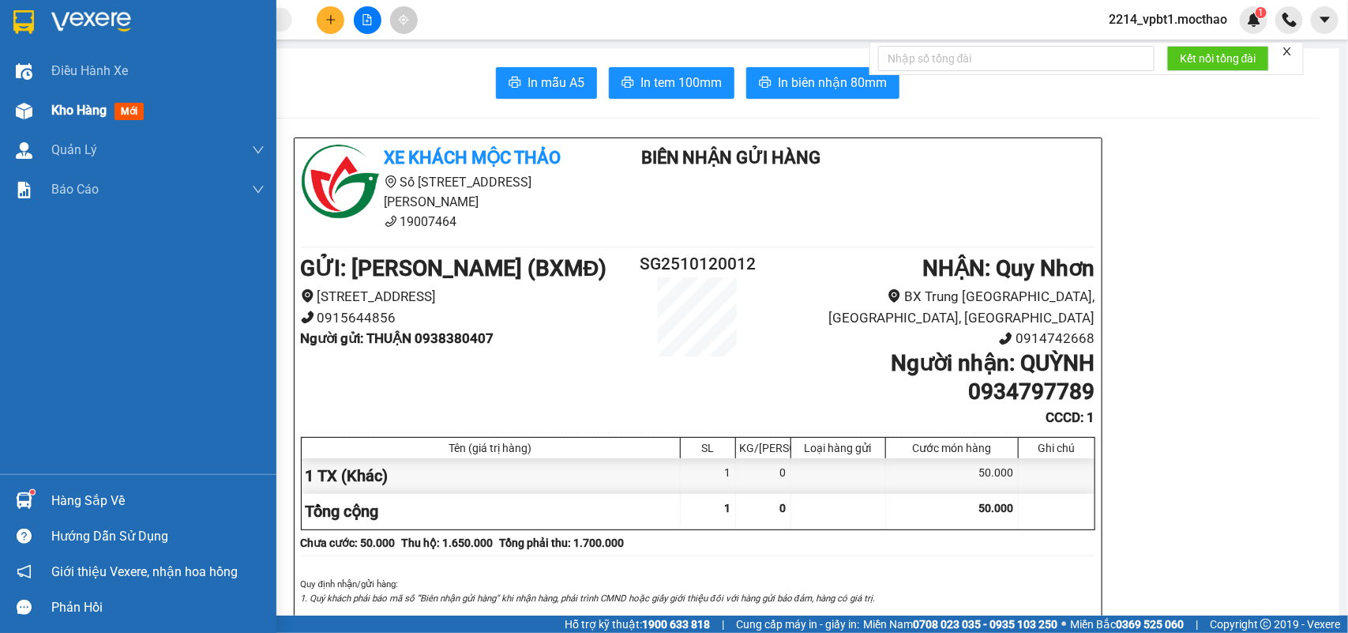
click at [77, 111] on span "Kho hàng" at bounding box center [78, 110] width 55 height 15
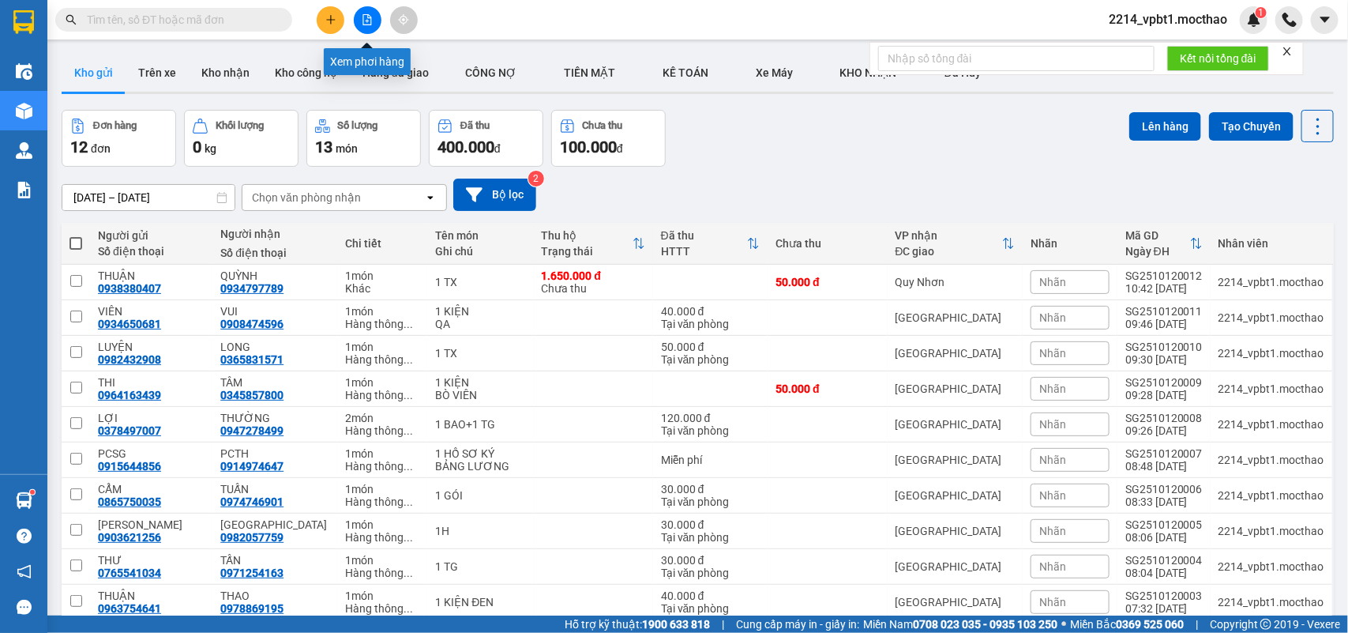
click at [369, 18] on icon "file-add" at bounding box center [367, 19] width 11 height 11
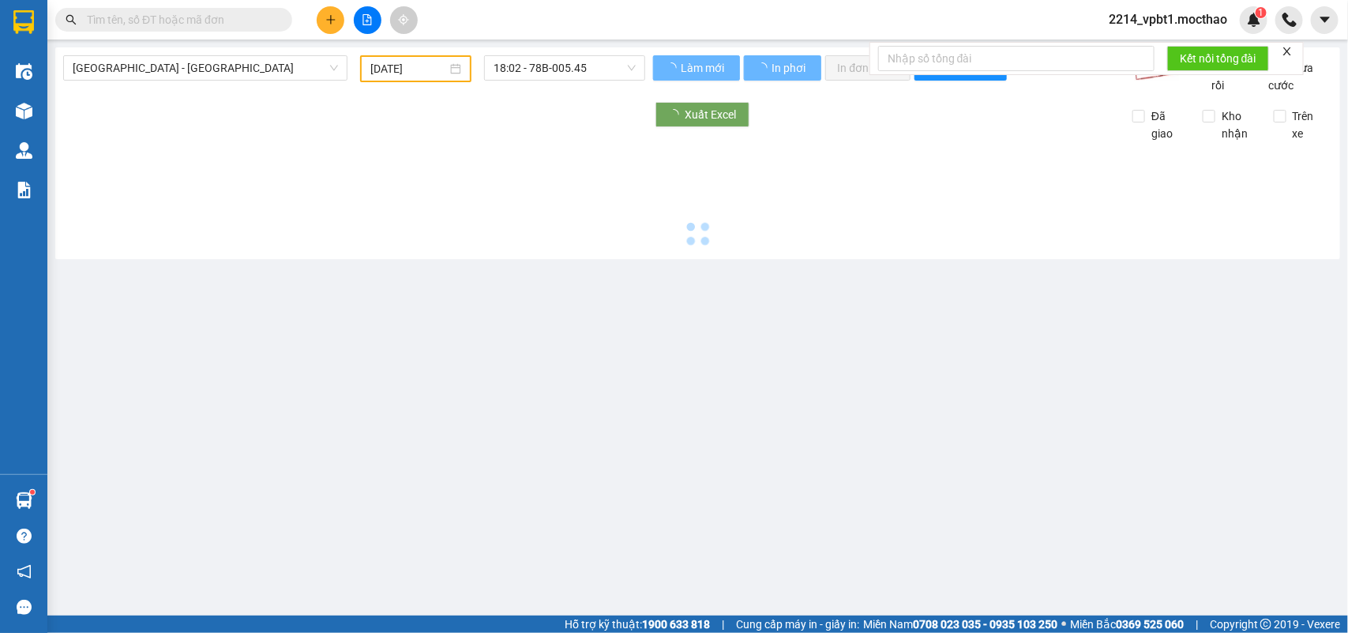
type input "[DATE]"
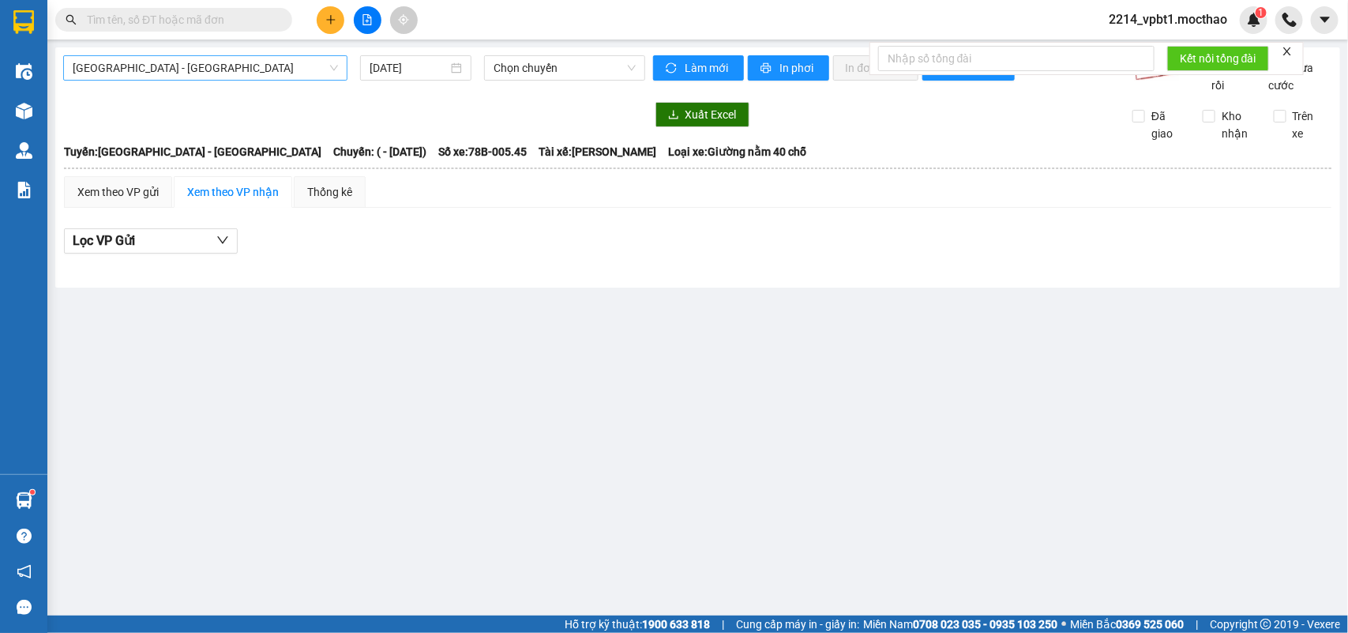
click at [206, 66] on span "[GEOGRAPHIC_DATA] - [GEOGRAPHIC_DATA]" at bounding box center [205, 68] width 265 height 24
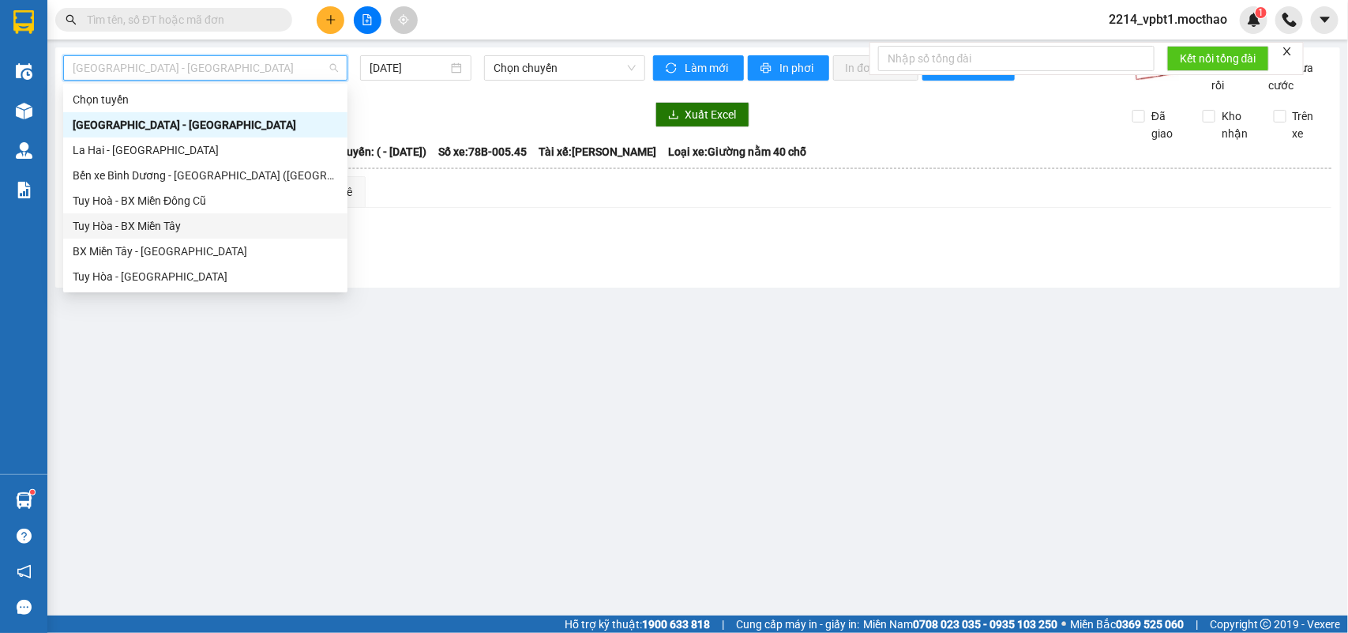
click at [609, 397] on main "Sài Gòn - Tuy Hòa 12/10/2025 Chọn chuyến Làm mới In phơi In đơn chọn Thống kê L…" at bounding box center [674, 307] width 1348 height 615
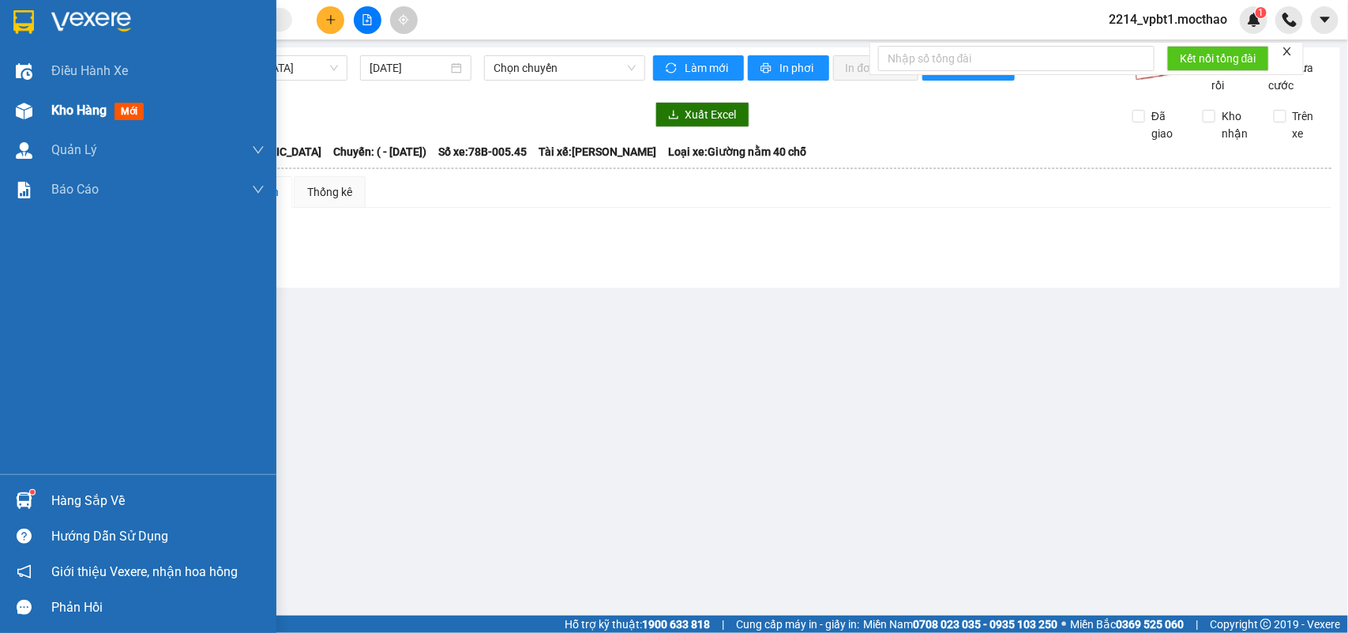
click at [73, 107] on span "Kho hàng" at bounding box center [78, 110] width 55 height 15
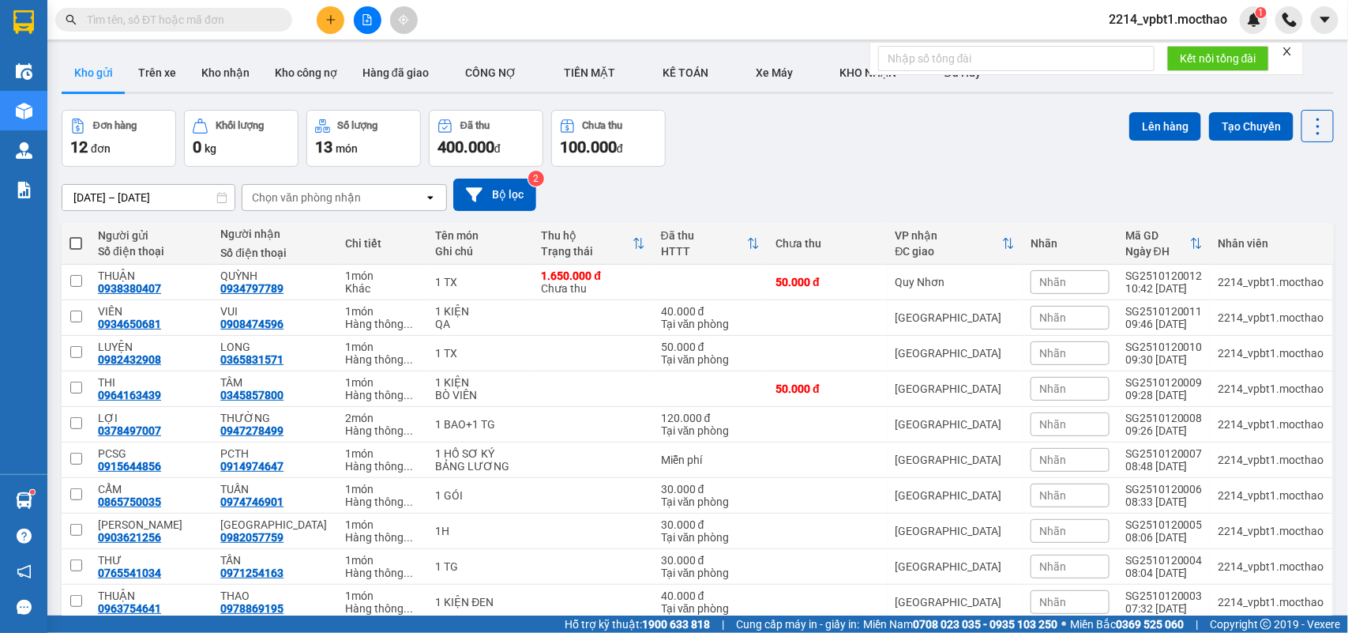
click at [183, 17] on input "text" at bounding box center [180, 19] width 186 height 17
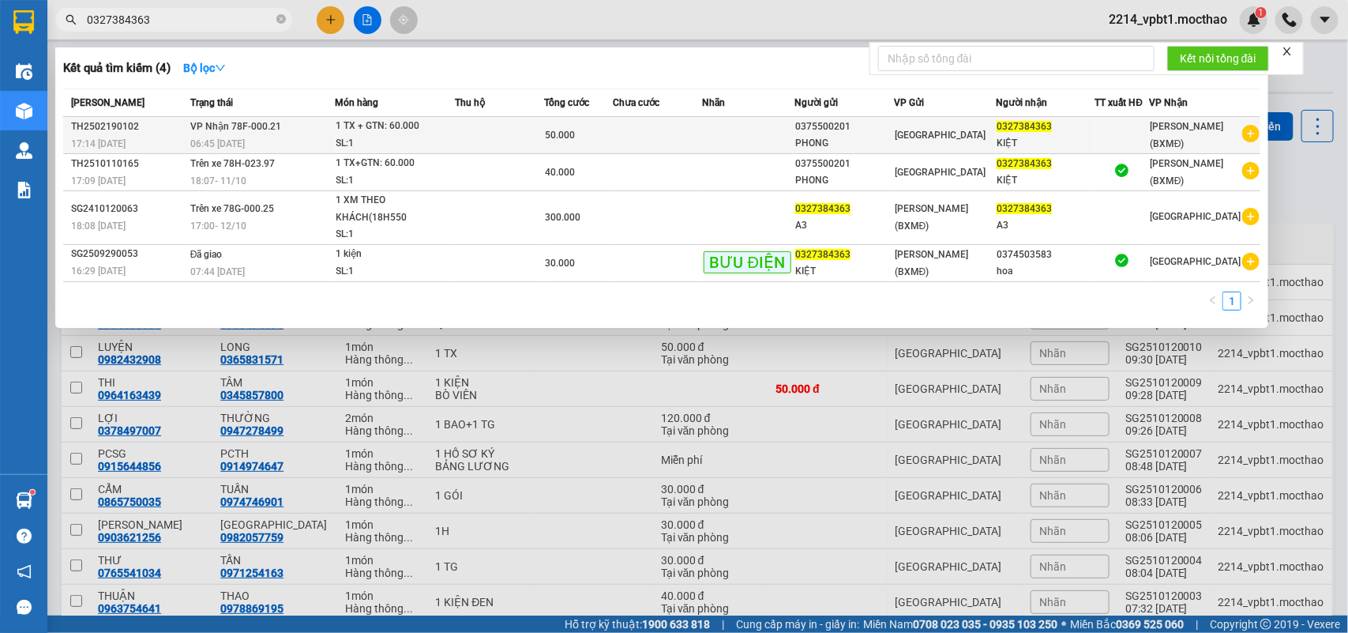
type input "0327384363"
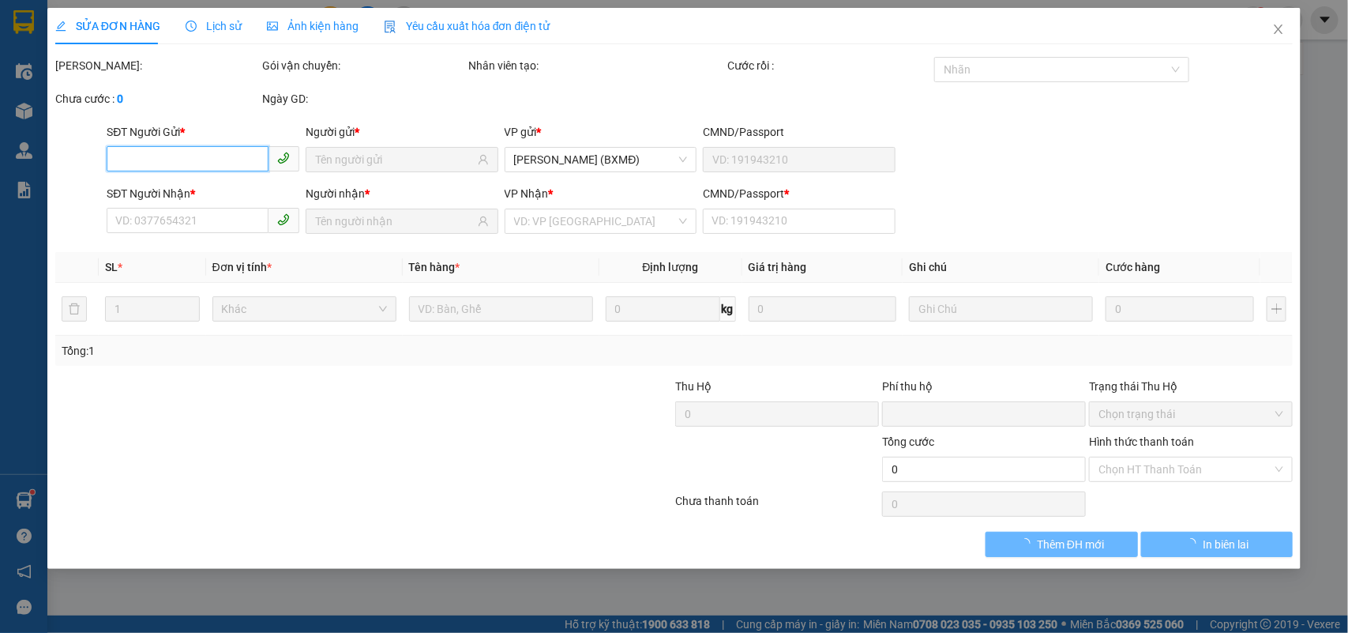
type input "0375500201"
type input "PHONG"
type input "0327384363"
type input "KIỆT"
type input "1"
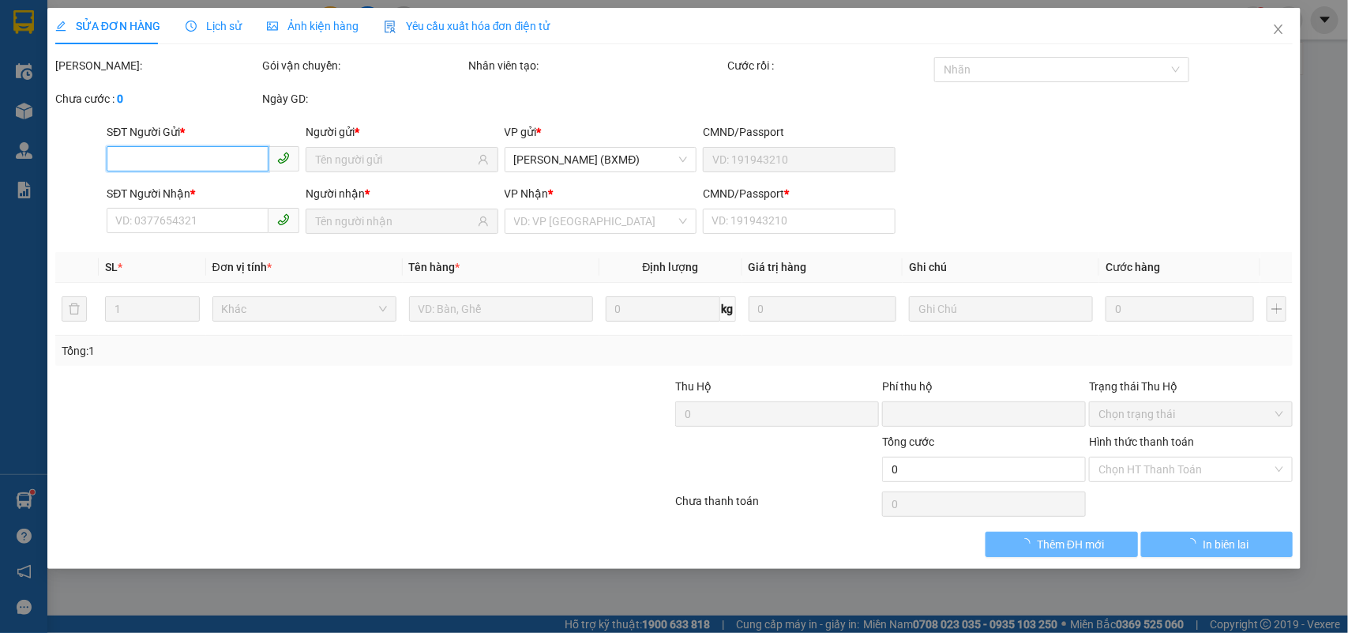
type input "0"
type input "50.000"
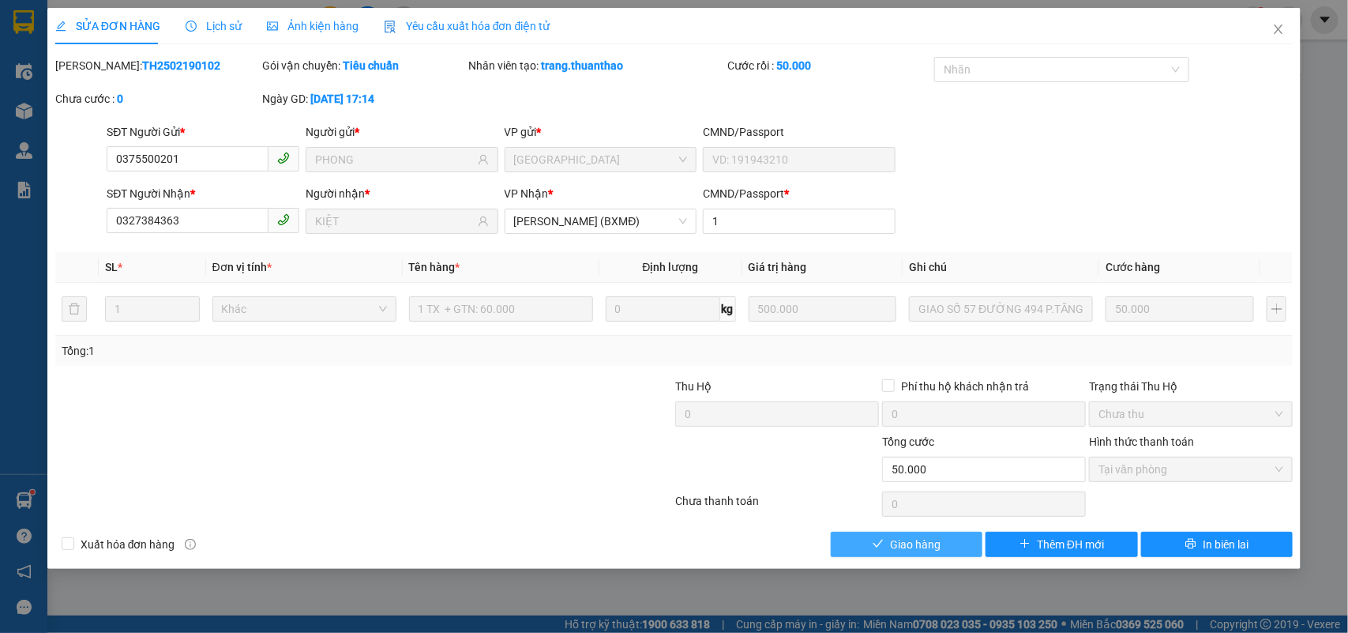
click at [925, 545] on span "Giao hàng" at bounding box center [915, 543] width 51 height 17
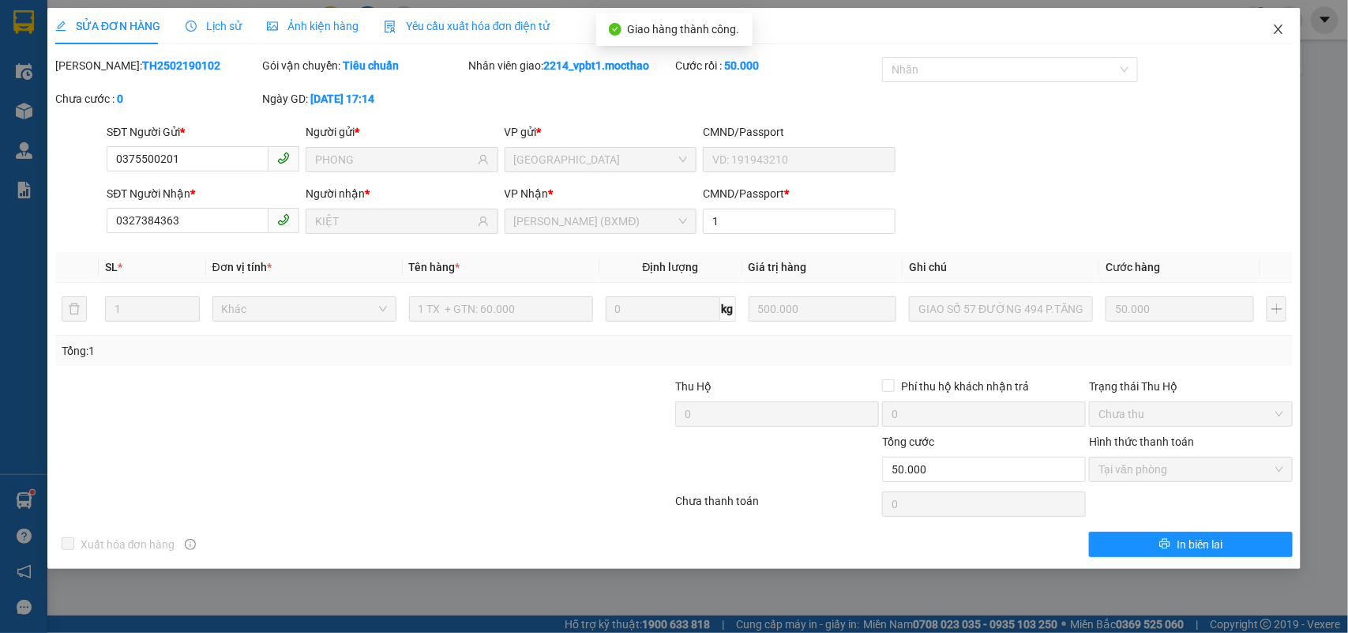
click at [1283, 28] on icon "close" at bounding box center [1278, 29] width 13 height 13
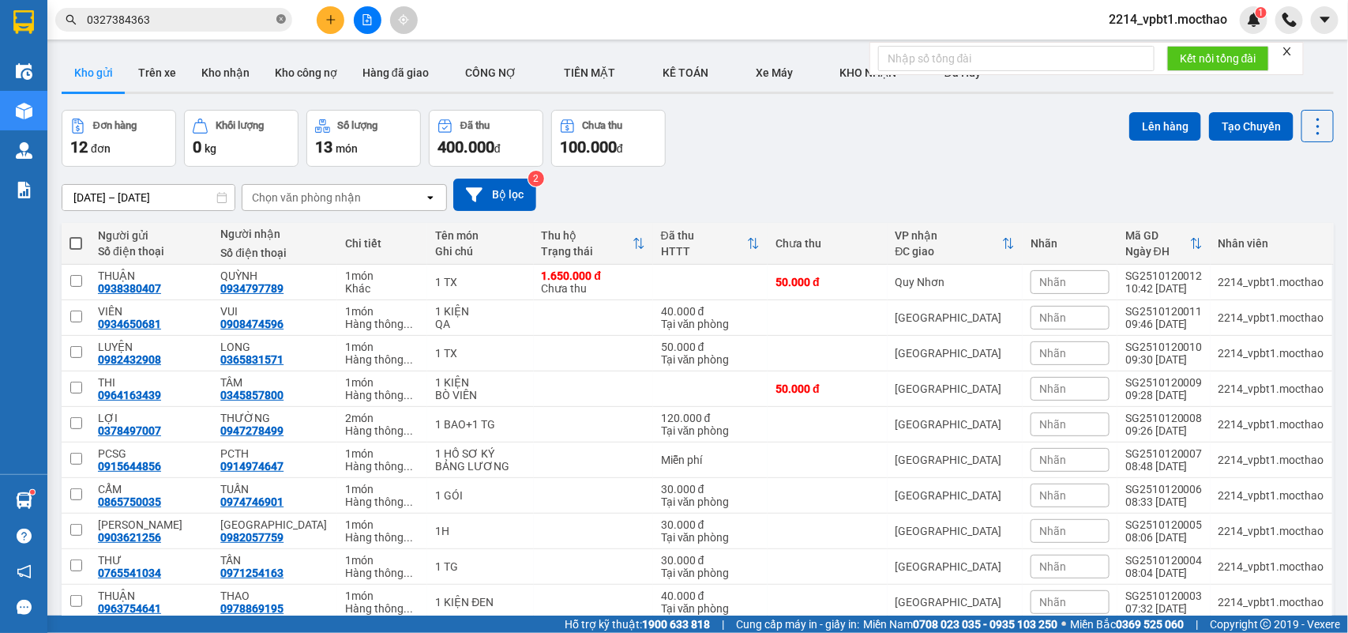
click at [278, 20] on icon "close-circle" at bounding box center [280, 18] width 9 height 9
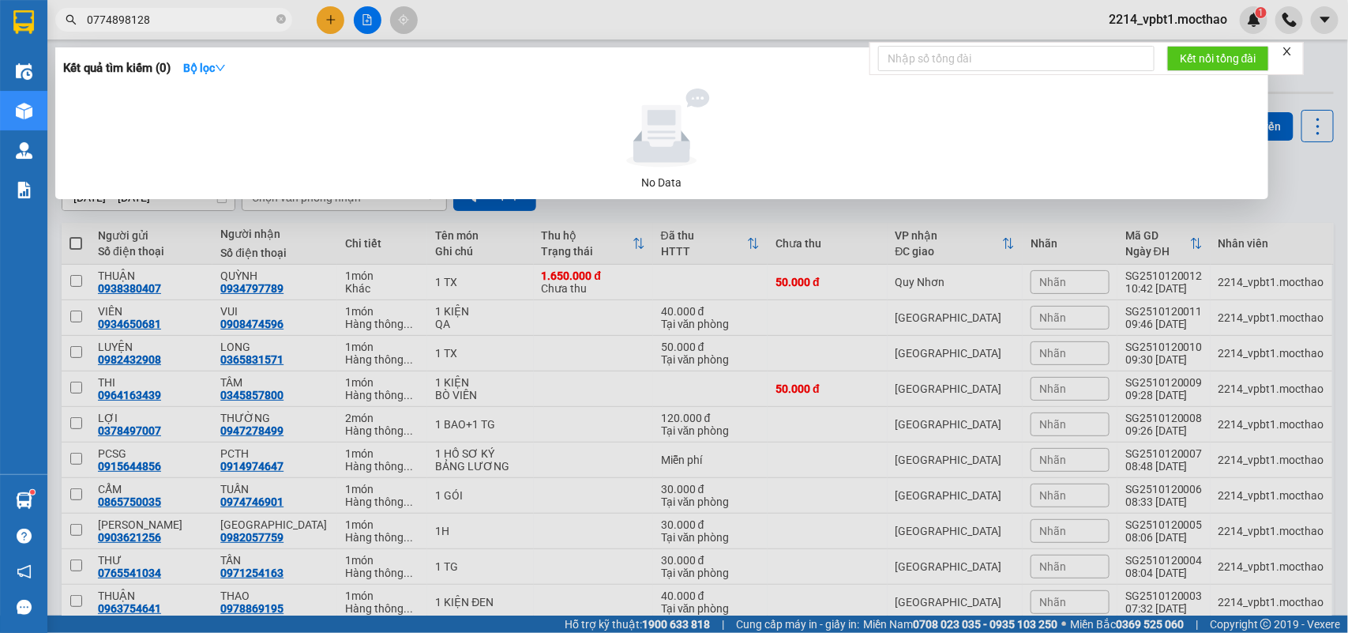
click at [103, 16] on input "0774898128" at bounding box center [180, 19] width 186 height 17
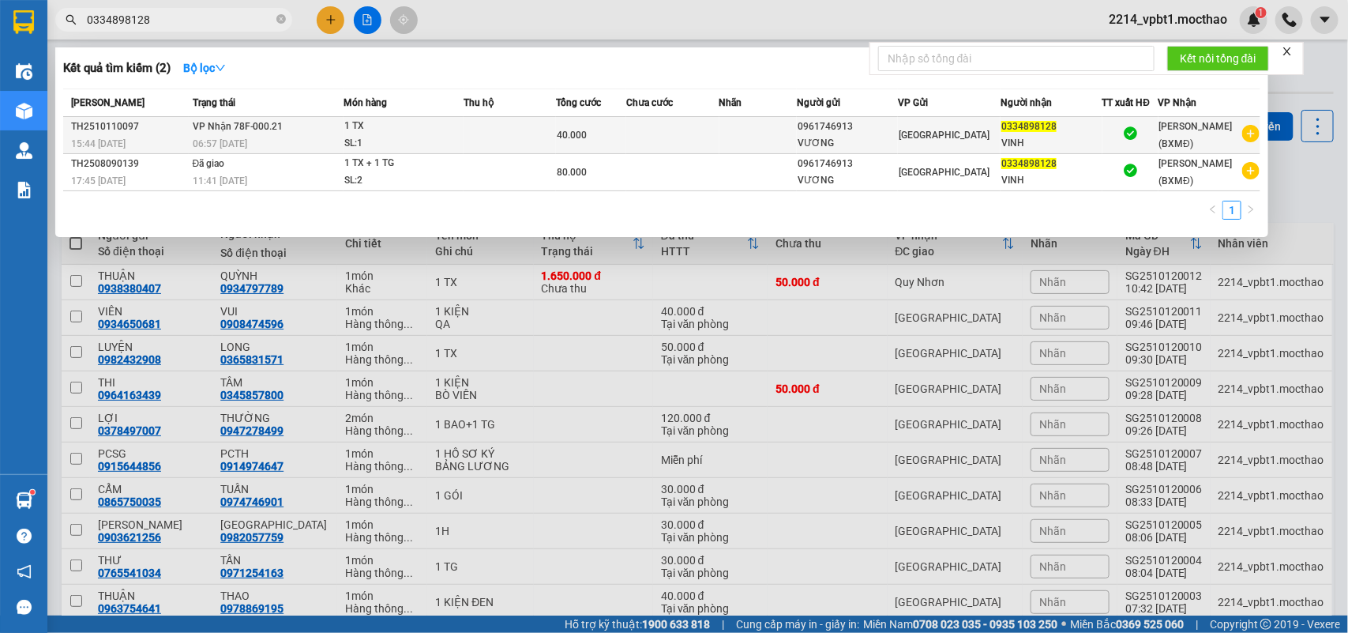
type input "0334898128"
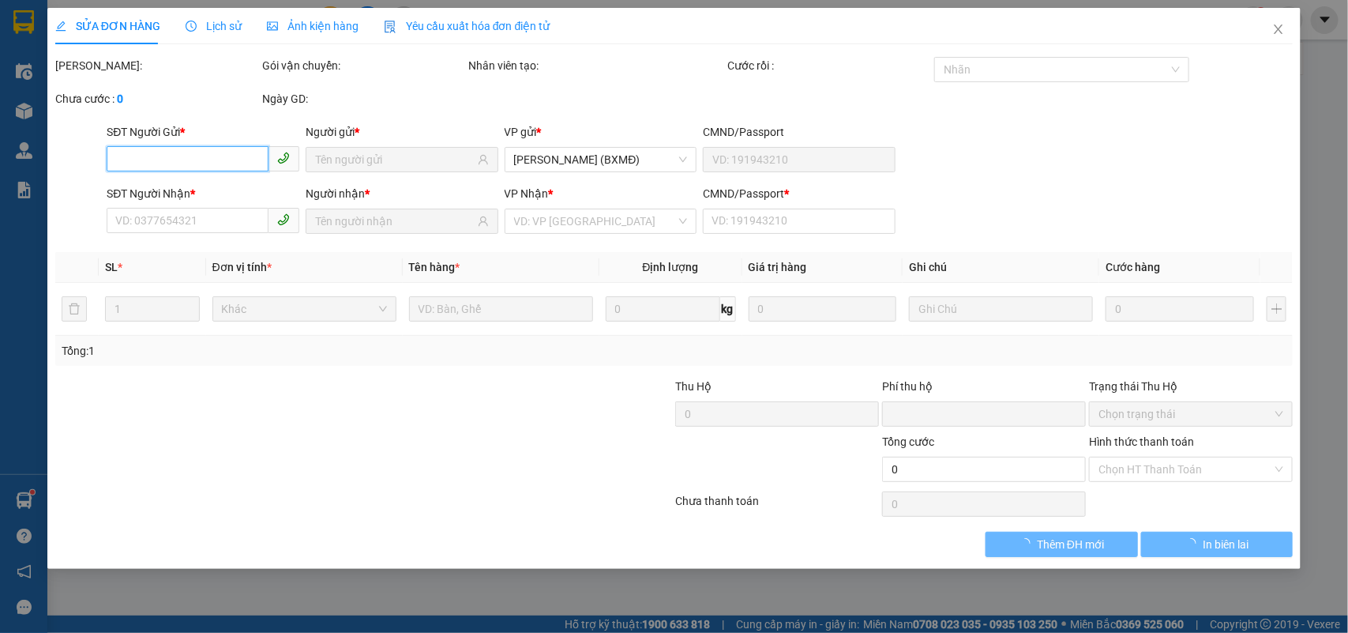
type input "0961746913"
type input "VƯƠNG"
type input "0334898128"
type input "VINH"
type input "1"
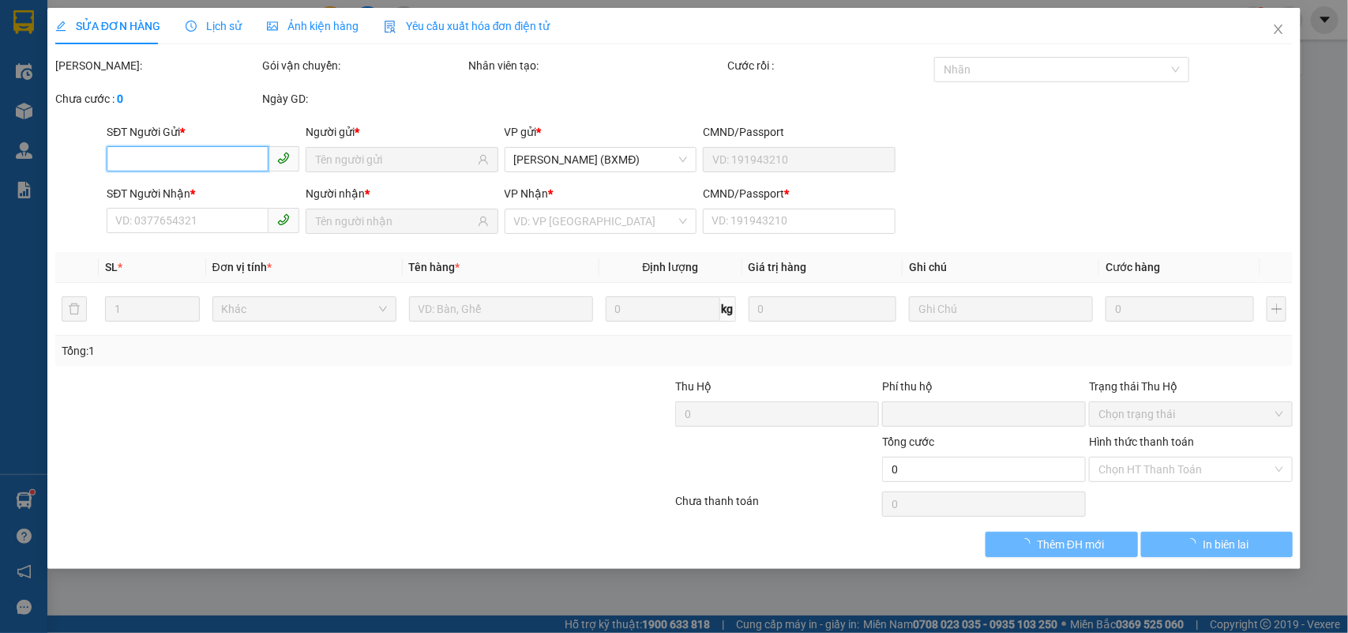
type input "0"
type input "40.000"
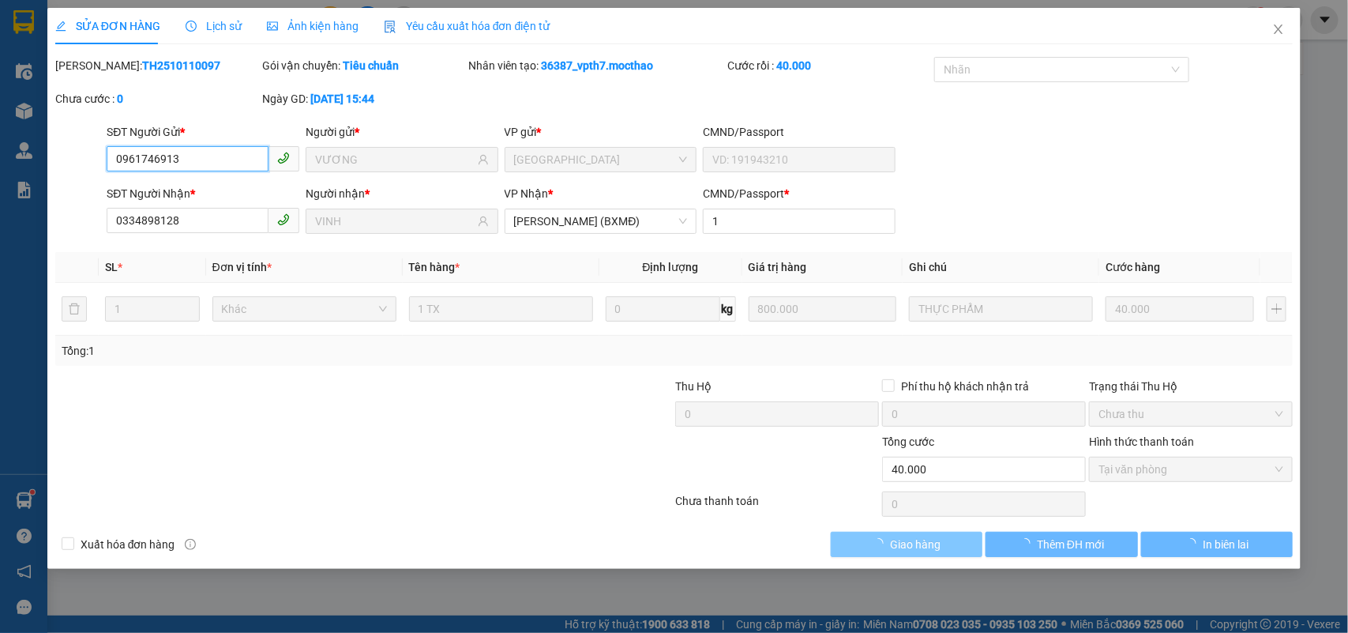
checkbox input "true"
click at [928, 549] on span "Giao hàng" at bounding box center [915, 543] width 51 height 17
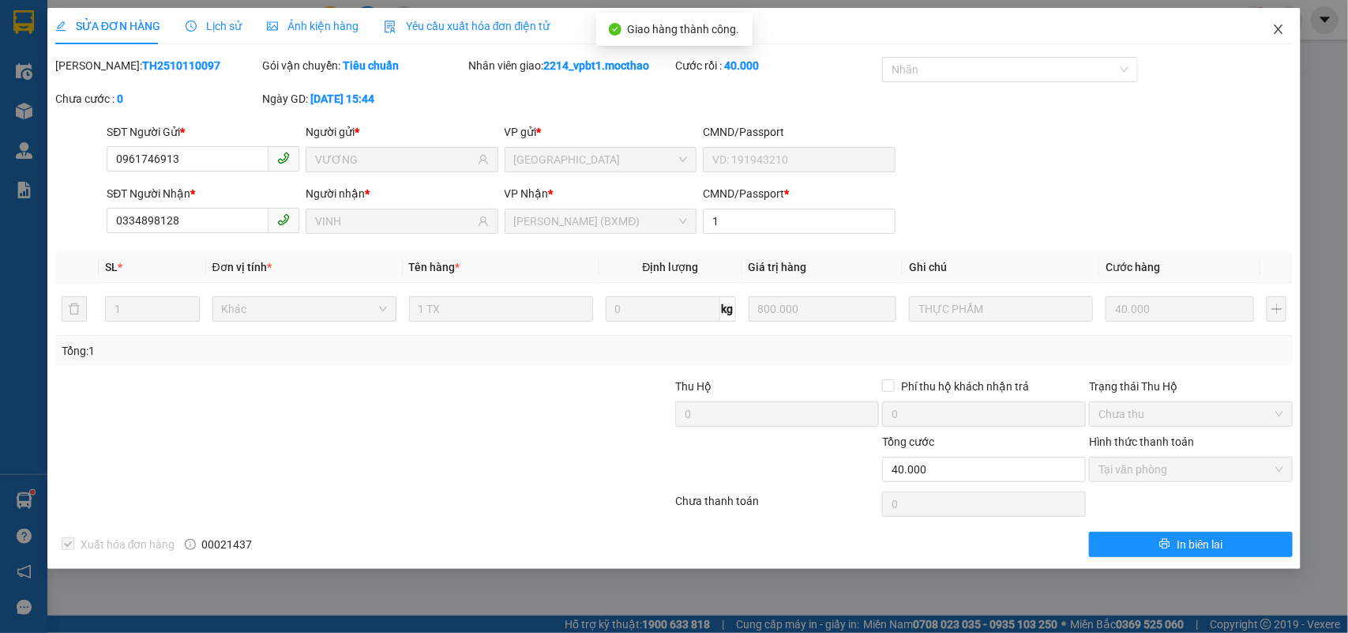
click at [1280, 28] on icon "close" at bounding box center [1279, 28] width 9 height 9
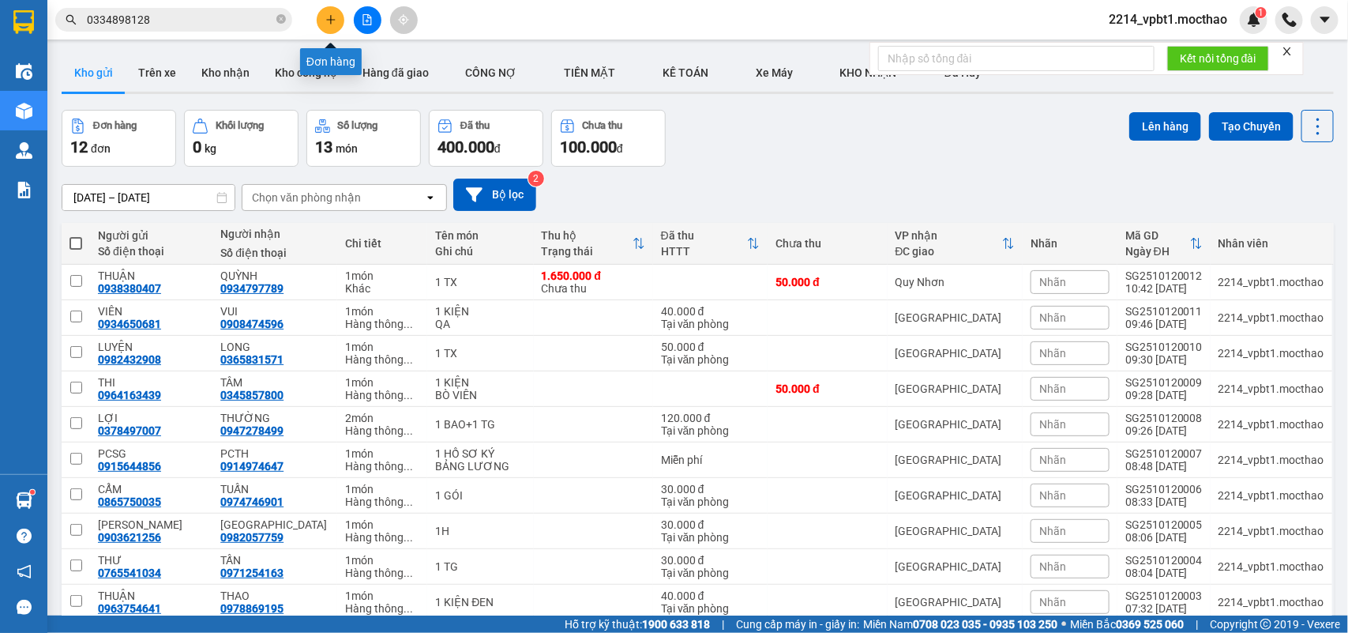
click at [337, 20] on button at bounding box center [331, 20] width 28 height 28
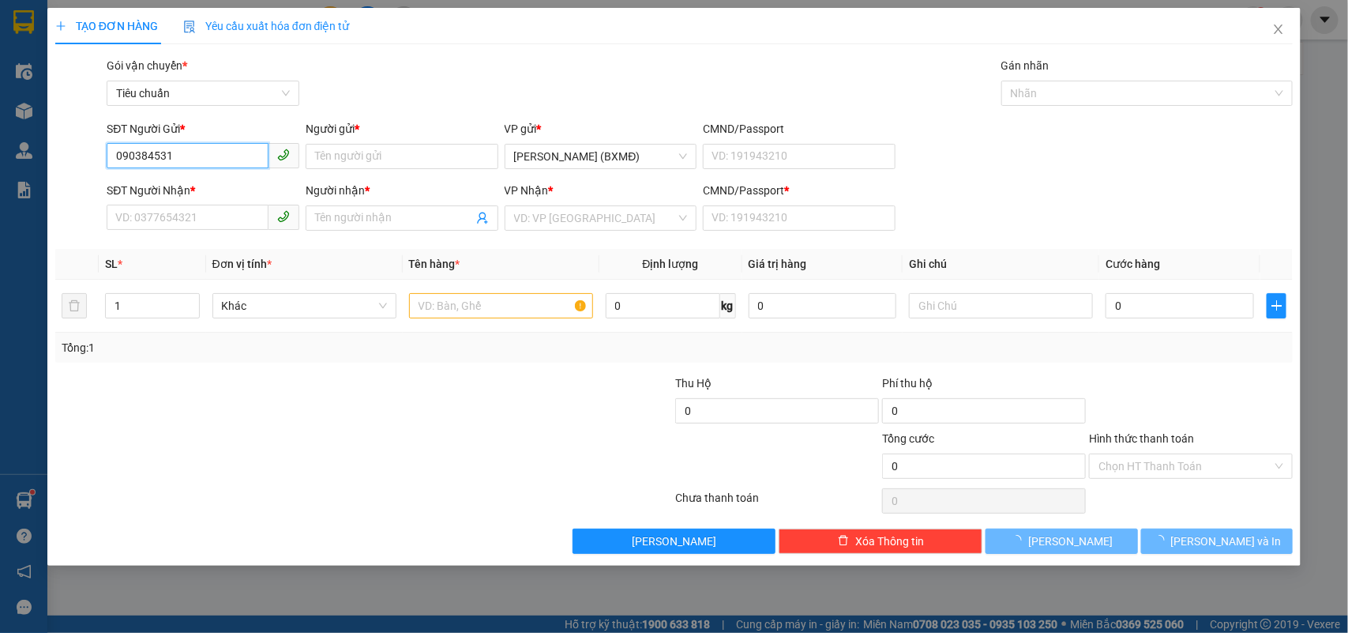
type input "0903845315"
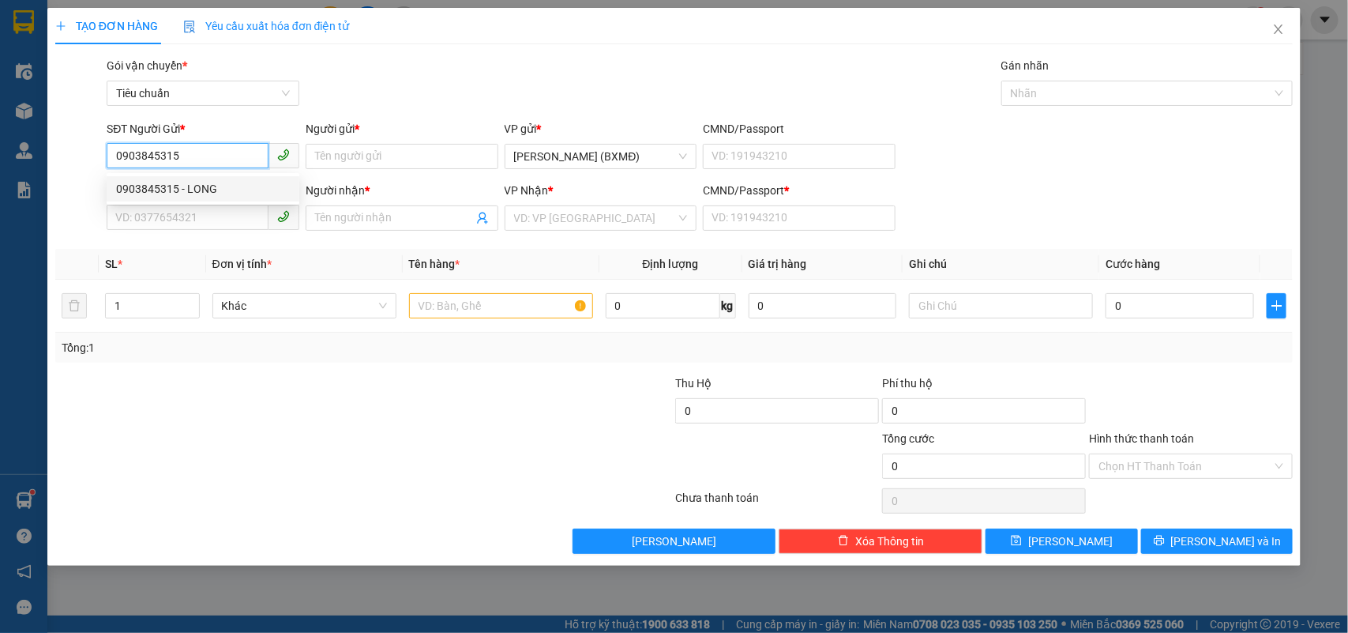
click at [188, 188] on div "0903845315 - LONG" at bounding box center [203, 188] width 174 height 17
type input "LONG"
type input "0905192414"
type input "HOA"
type input "1"
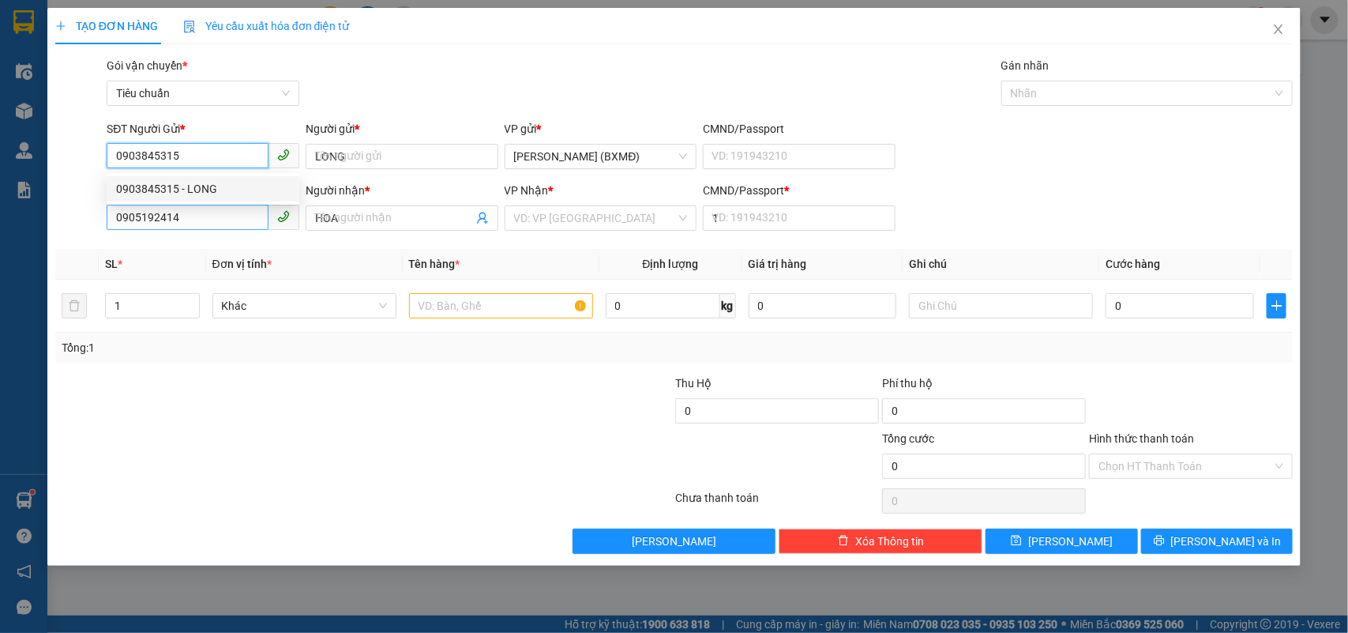
type input "70.000"
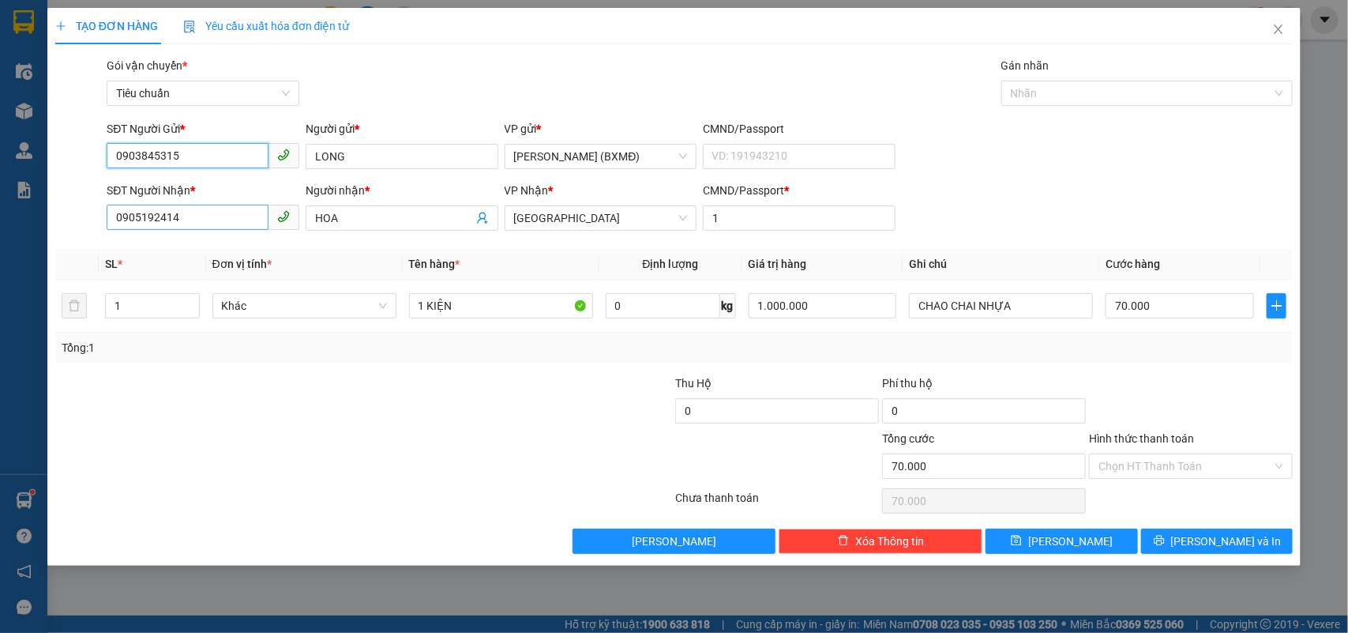
type input "0903845315"
drag, startPoint x: 214, startPoint y: 218, endPoint x: 0, endPoint y: 216, distance: 214.0
click at [0, 216] on div "TẠO ĐƠN HÀNG Yêu cầu xuất hóa đơn điện tử Transit Pickup Surcharge Ids Transit …" at bounding box center [674, 316] width 1348 height 633
click at [178, 253] on div "0967568569 - ANH" at bounding box center [203, 250] width 174 height 17
type input "0967568569"
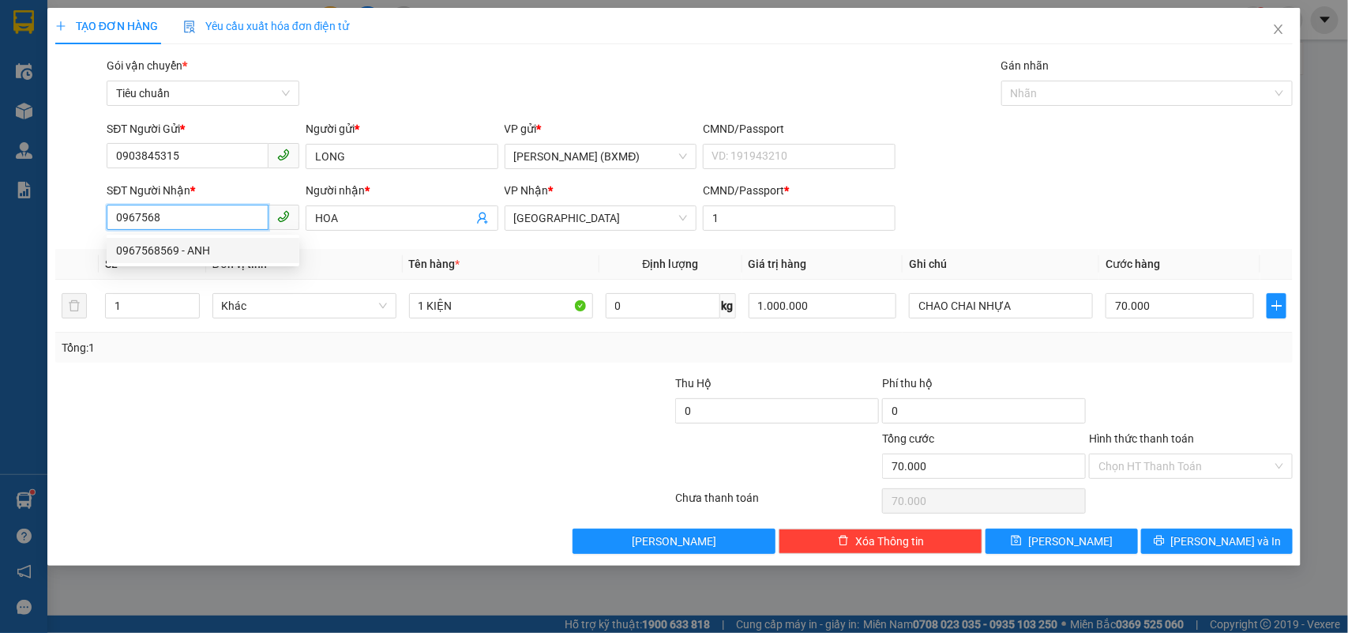
type input "ANH"
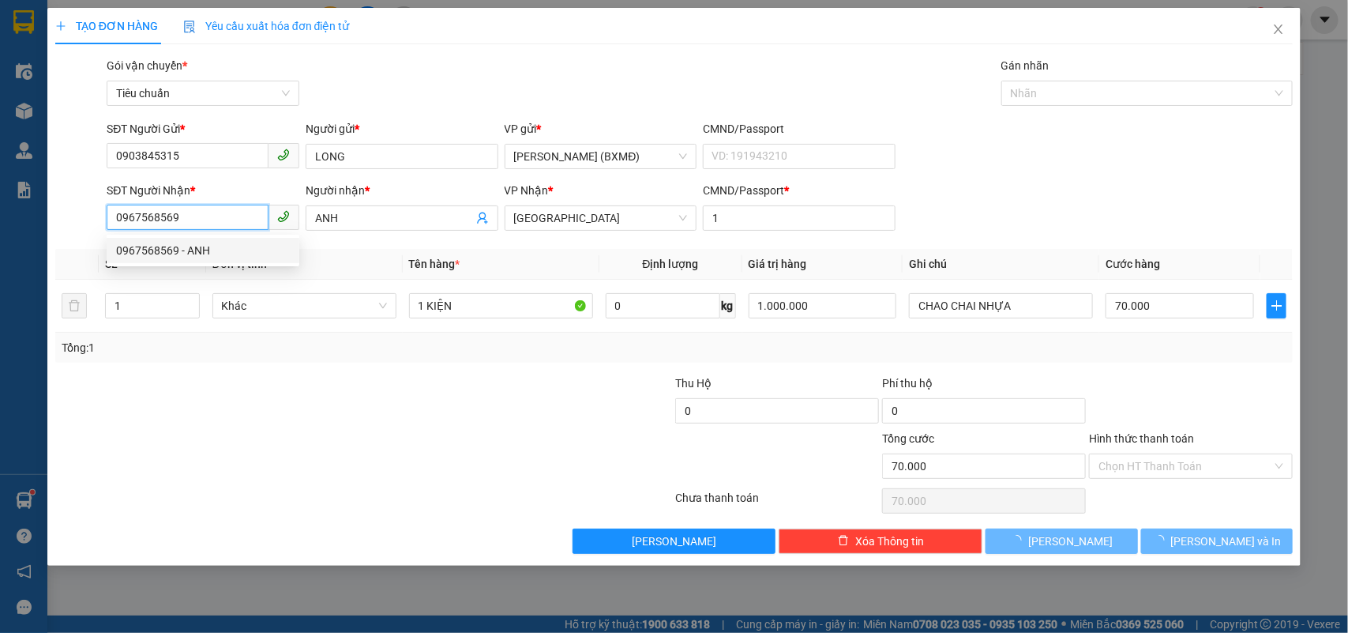
type input "50.000"
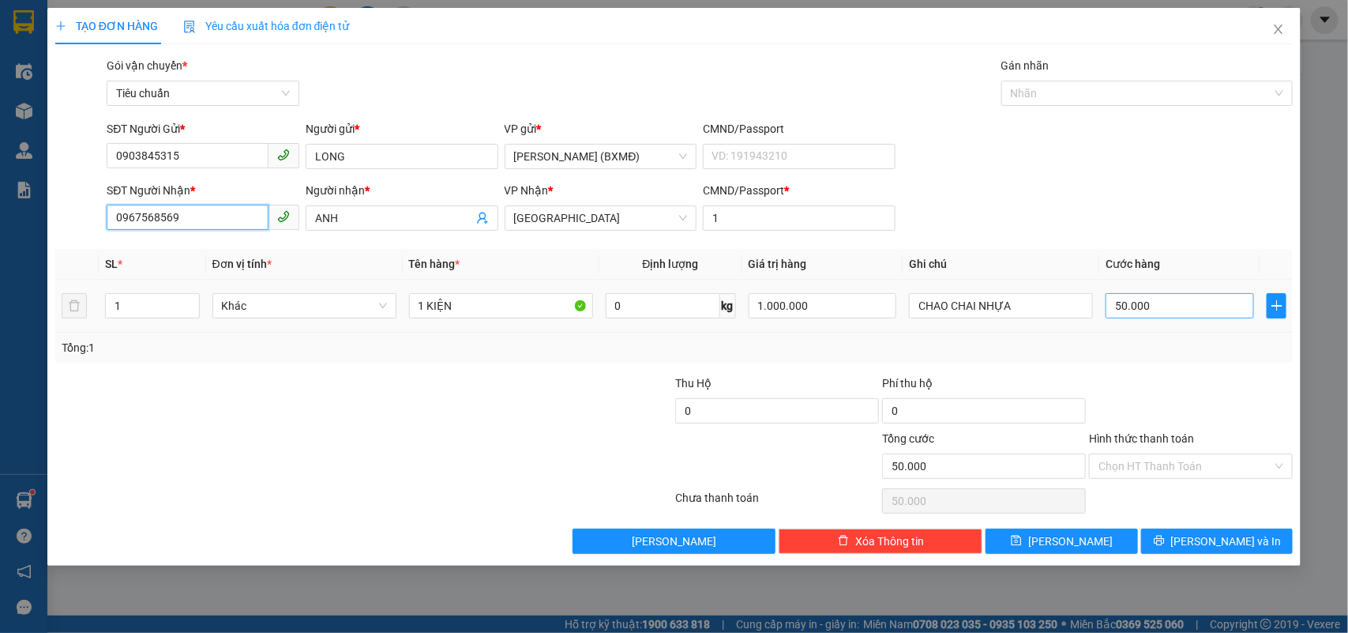
type input "0967568569"
click at [1153, 310] on input "50.000" at bounding box center [1180, 305] width 148 height 25
type input "0"
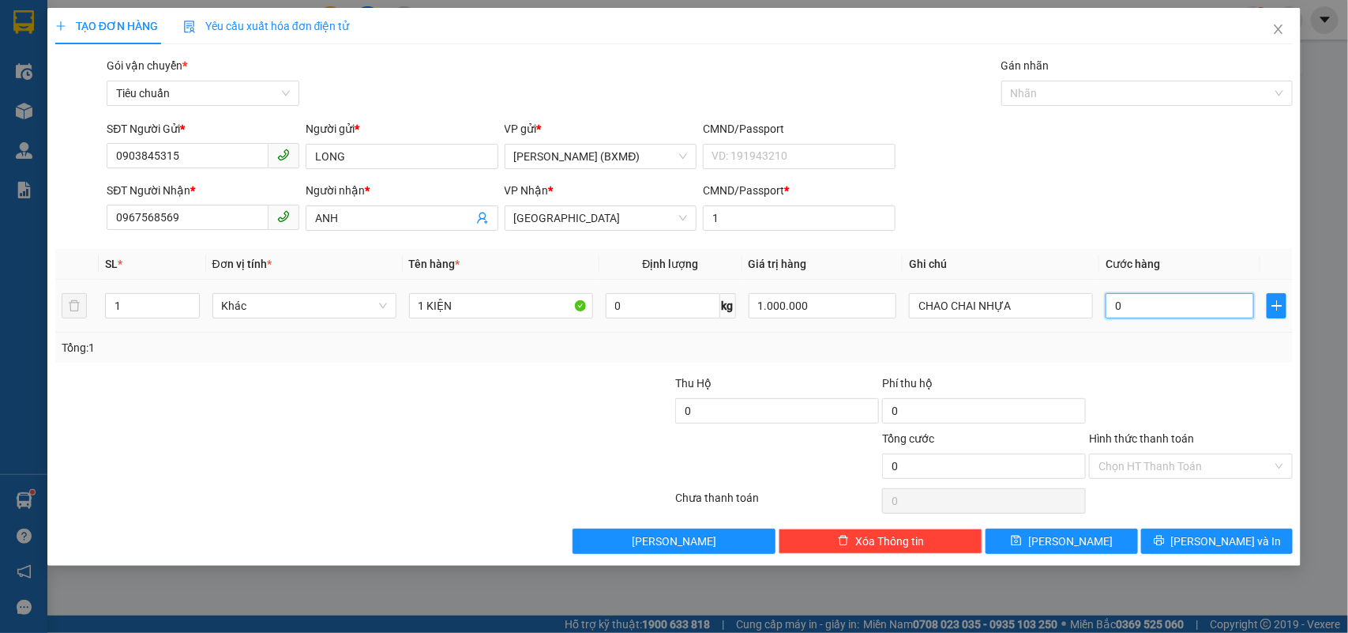
type input "7"
type input "007"
type input "70"
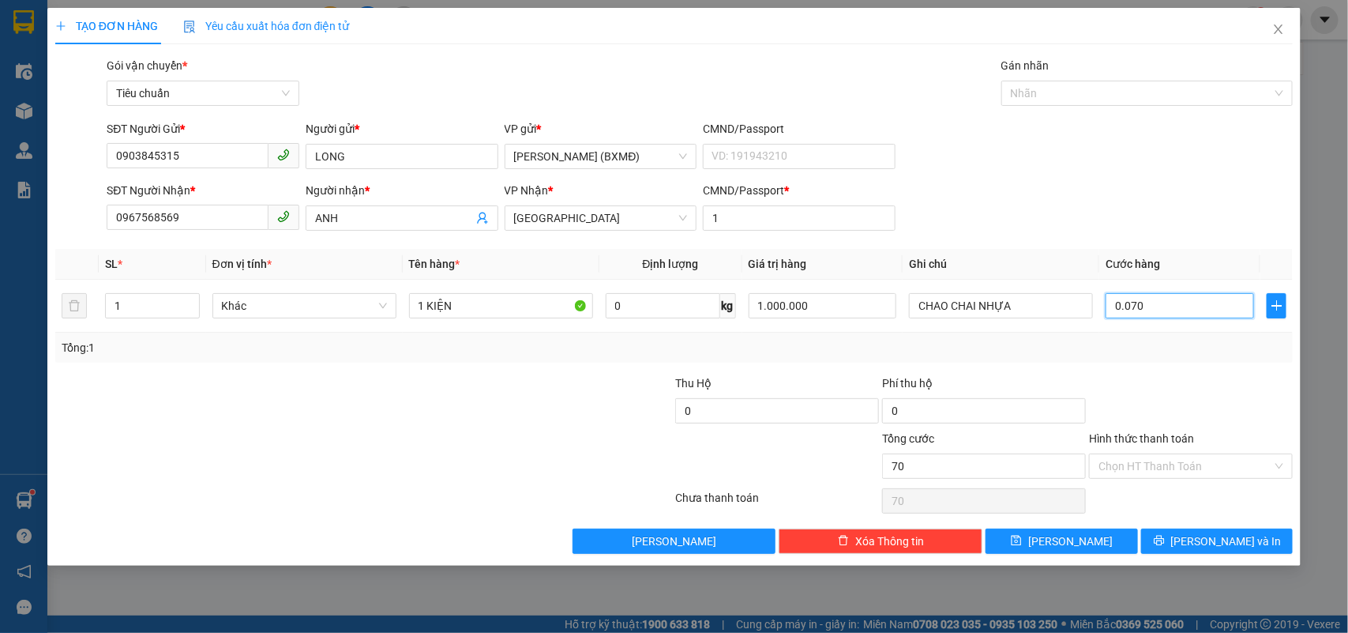
type input "0.070"
type input "70.000"
click at [1141, 354] on div "Tổng: 1" at bounding box center [675, 347] width 1226 height 17
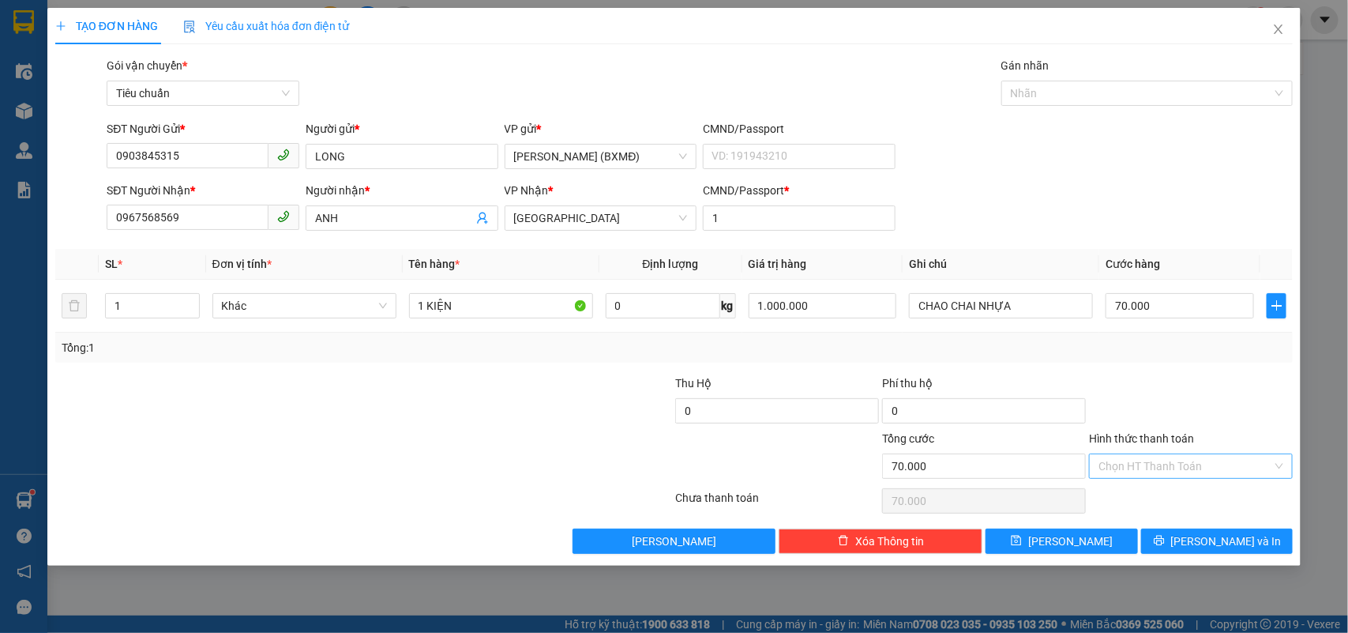
click at [1147, 458] on input "Hình thức thanh toán" at bounding box center [1185, 466] width 174 height 24
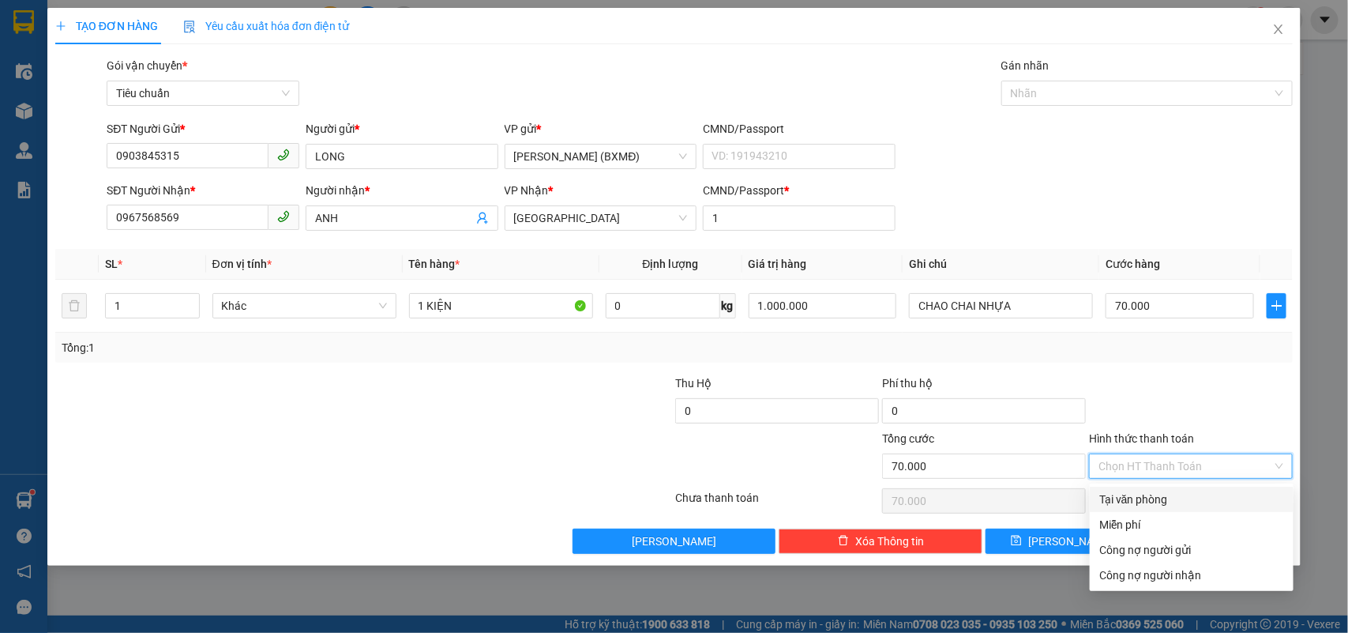
click at [1143, 496] on div "Tại văn phòng" at bounding box center [1191, 498] width 185 height 17
type input "0"
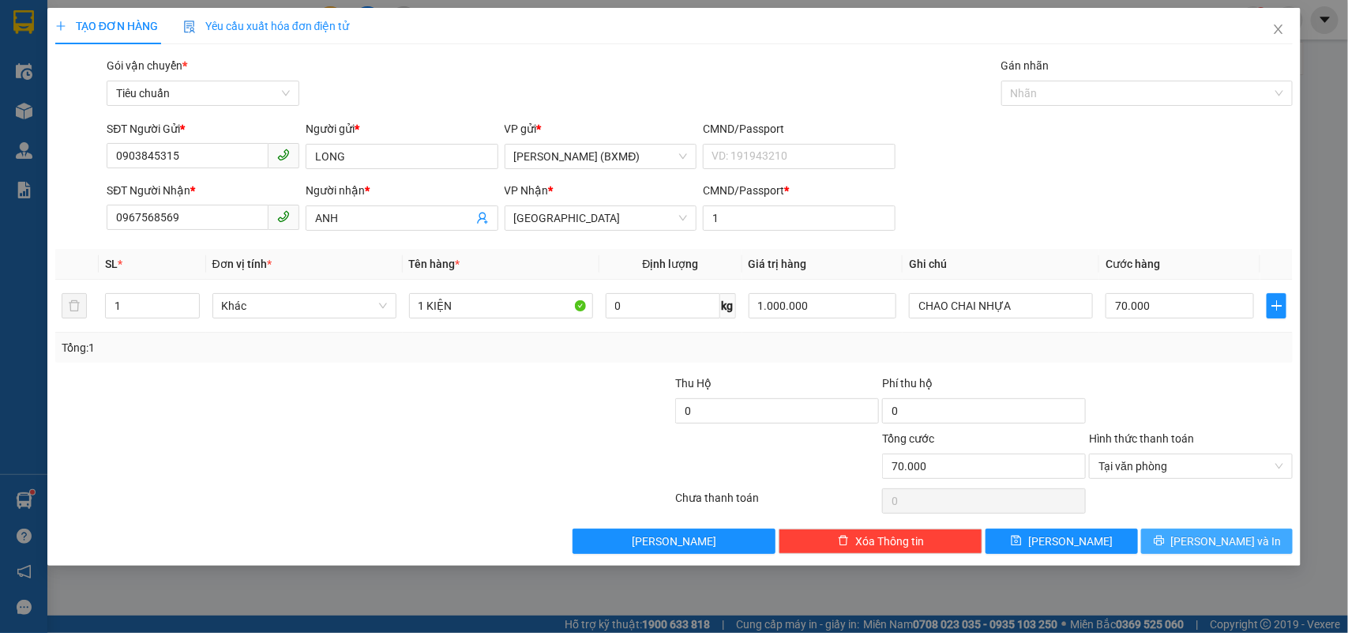
click at [1182, 545] on button "Lưu và In" at bounding box center [1217, 540] width 152 height 25
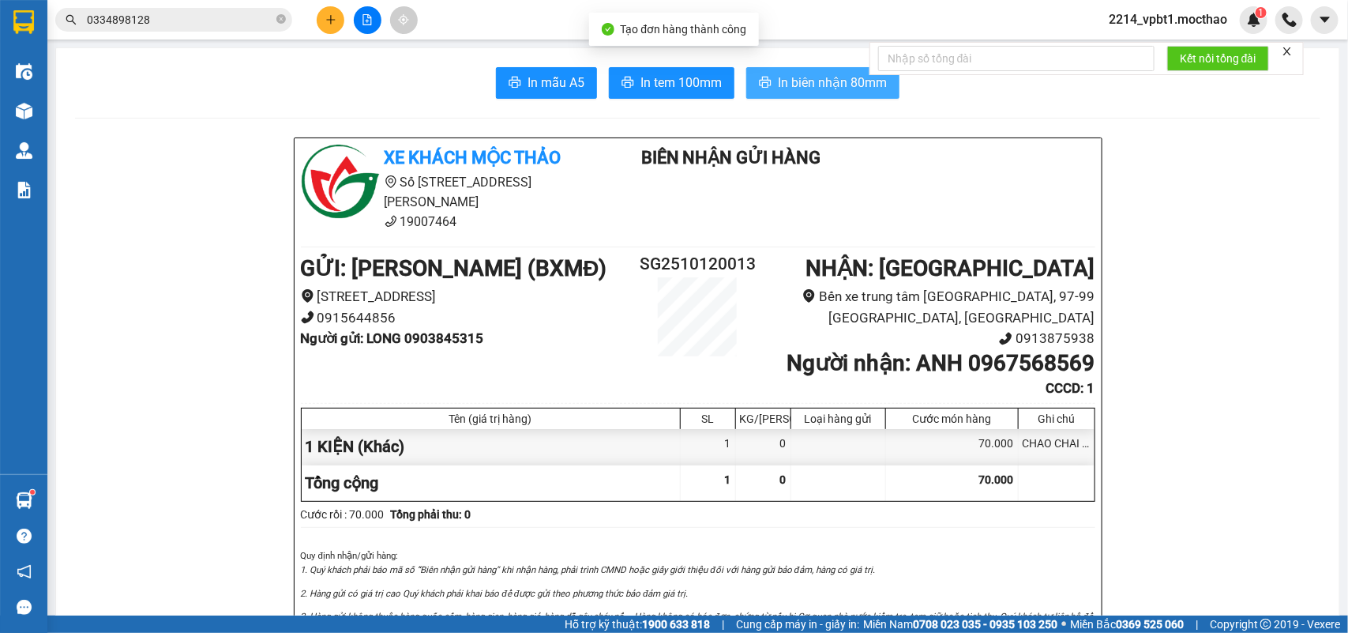
click at [760, 81] on icon "printer" at bounding box center [765, 82] width 13 height 13
click at [666, 73] on span "In tem 100mm" at bounding box center [680, 83] width 81 height 20
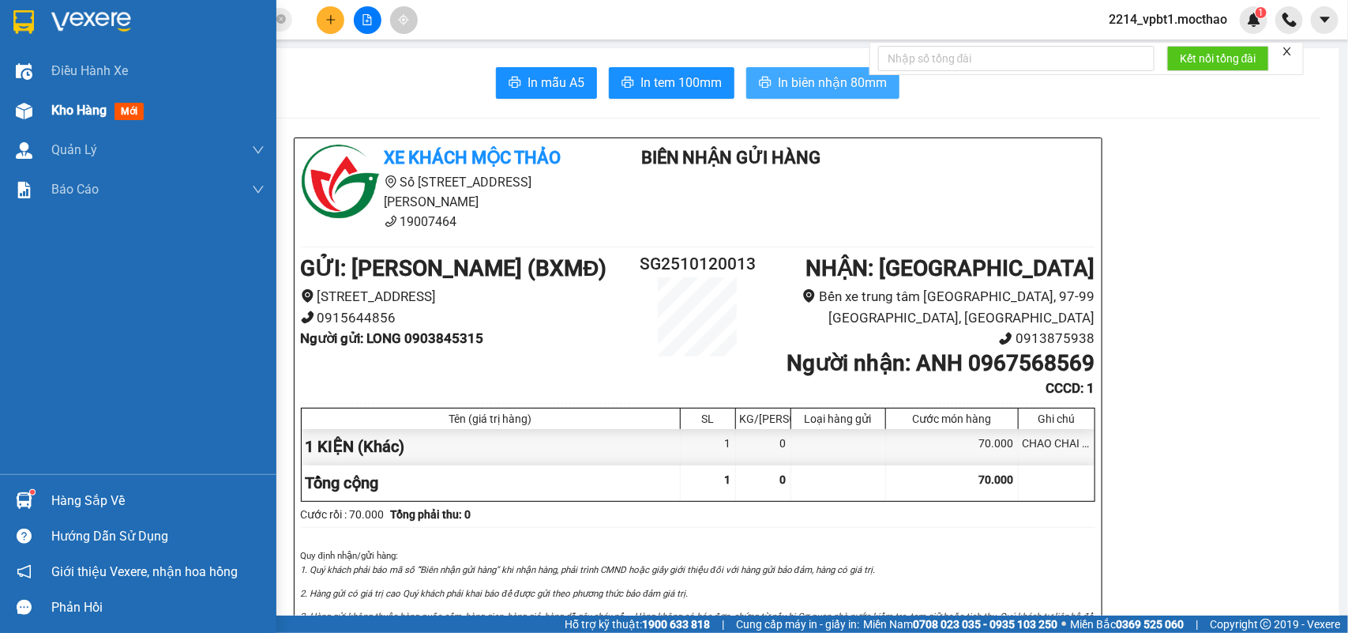
click at [66, 113] on span "Kho hàng" at bounding box center [78, 110] width 55 height 15
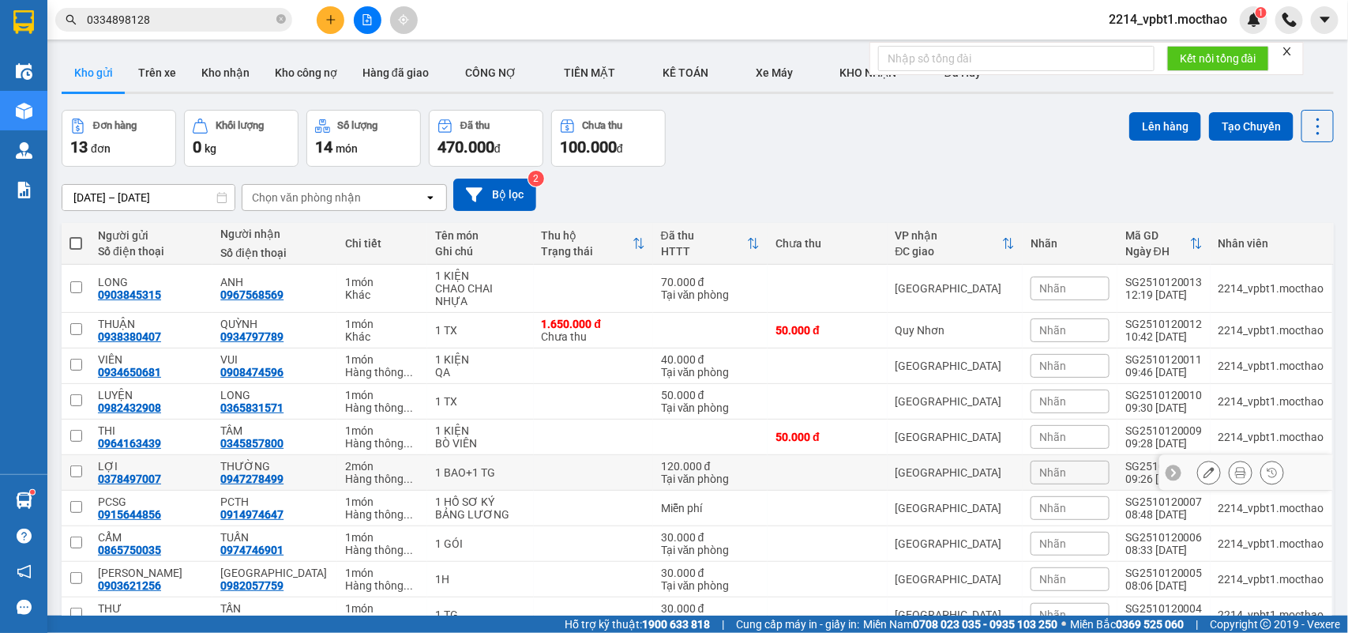
scroll to position [73, 0]
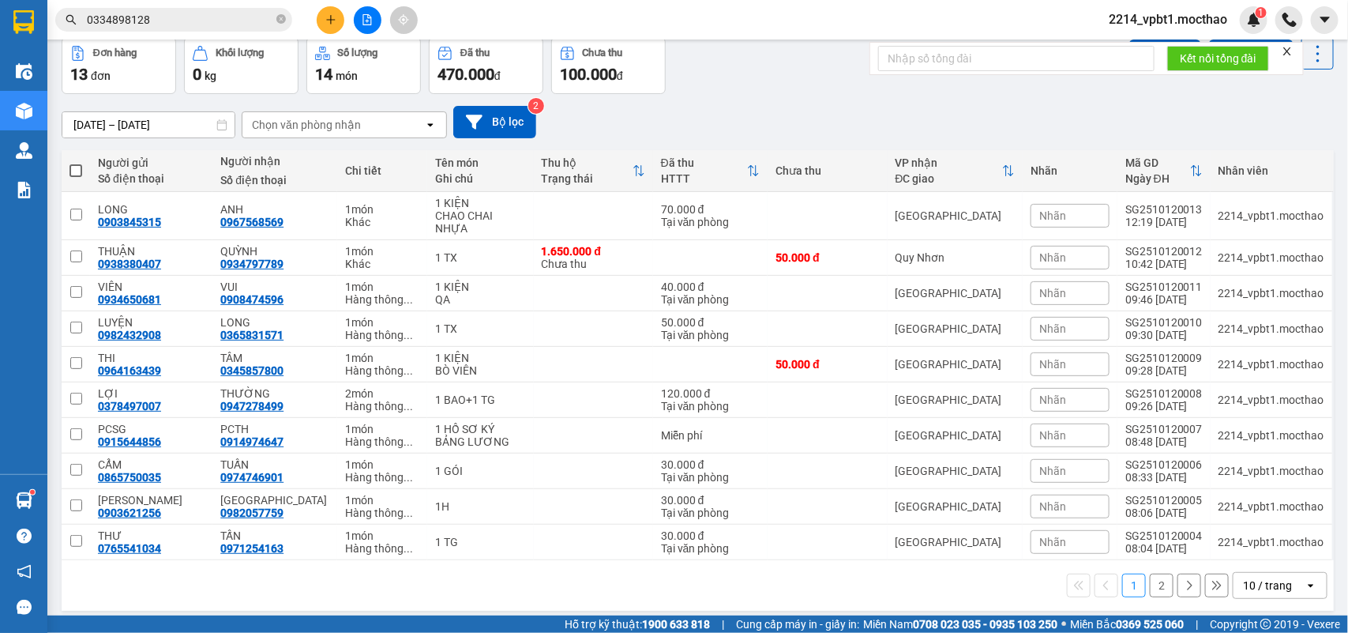
click at [1244, 573] on div "10 / trang" at bounding box center [1268, 585] width 71 height 25
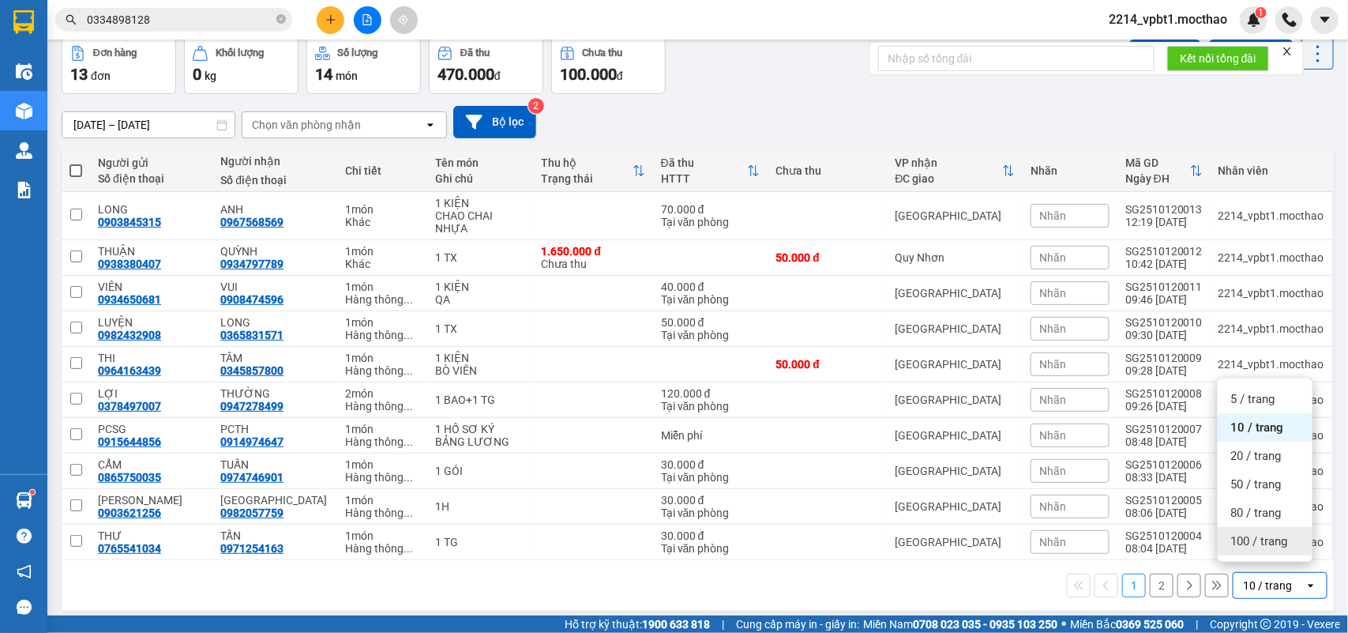
click at [1244, 547] on span "100 / trang" at bounding box center [1258, 541] width 57 height 16
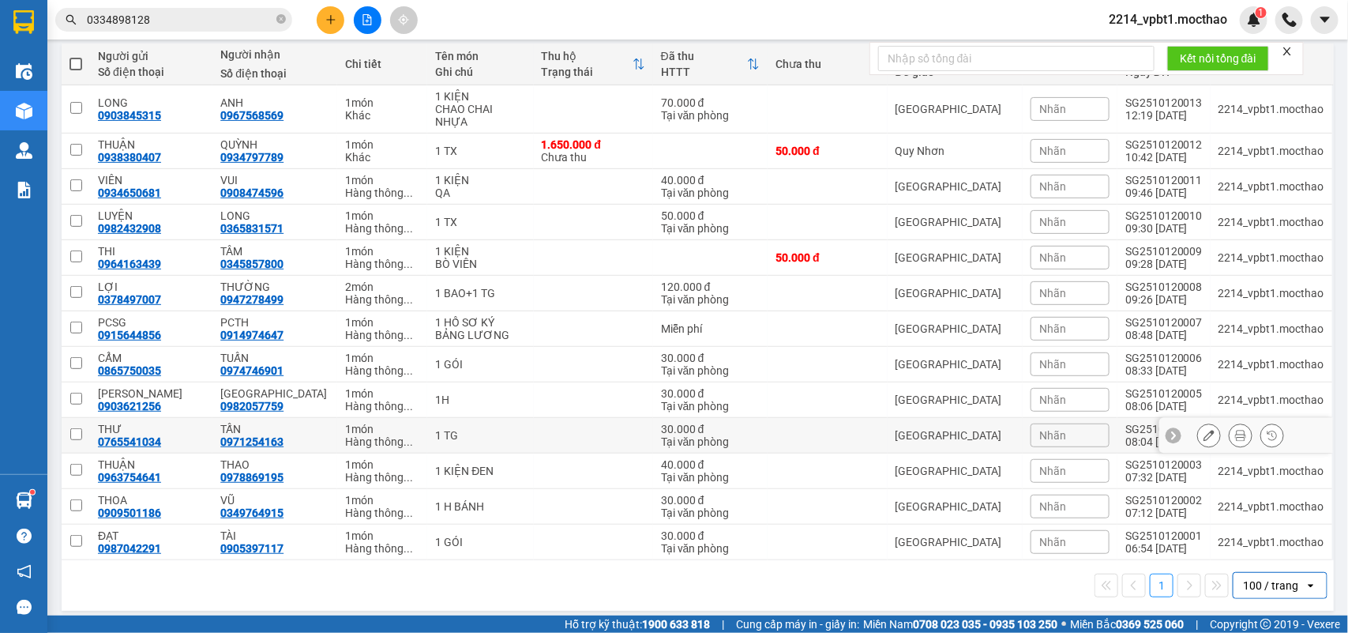
scroll to position [0, 0]
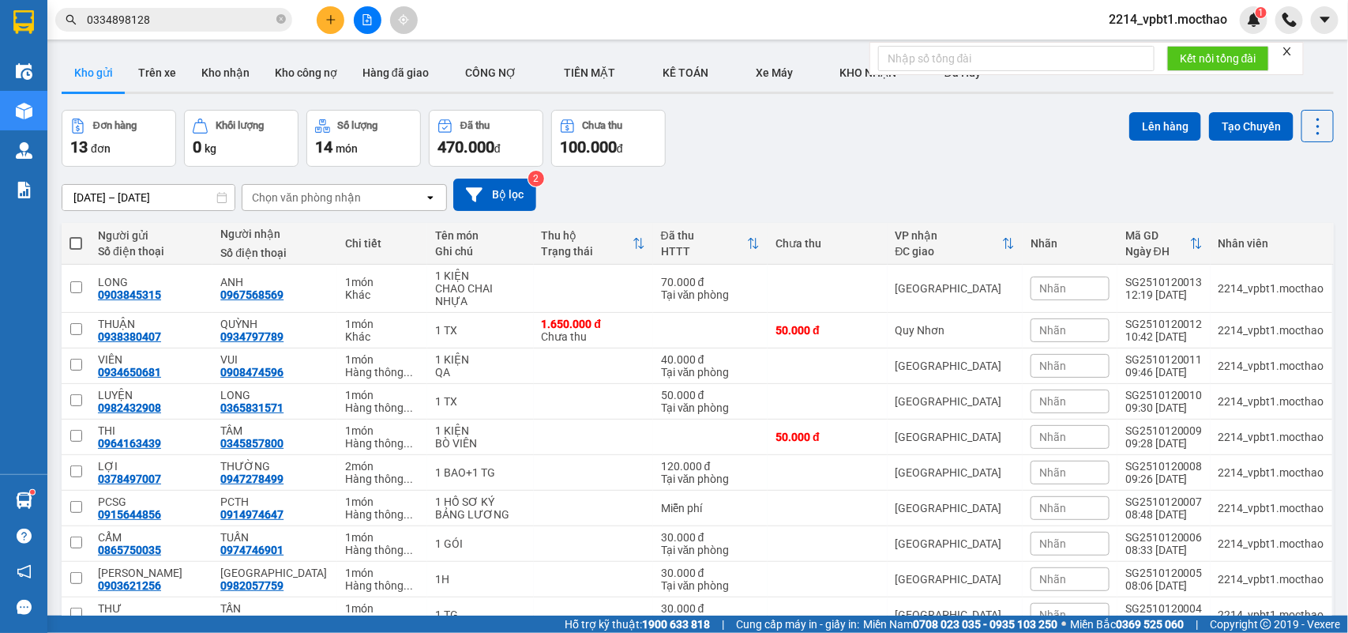
click at [1285, 53] on icon "close" at bounding box center [1287, 51] width 11 height 11
click at [278, 20] on icon "close-circle" at bounding box center [280, 18] width 9 height 9
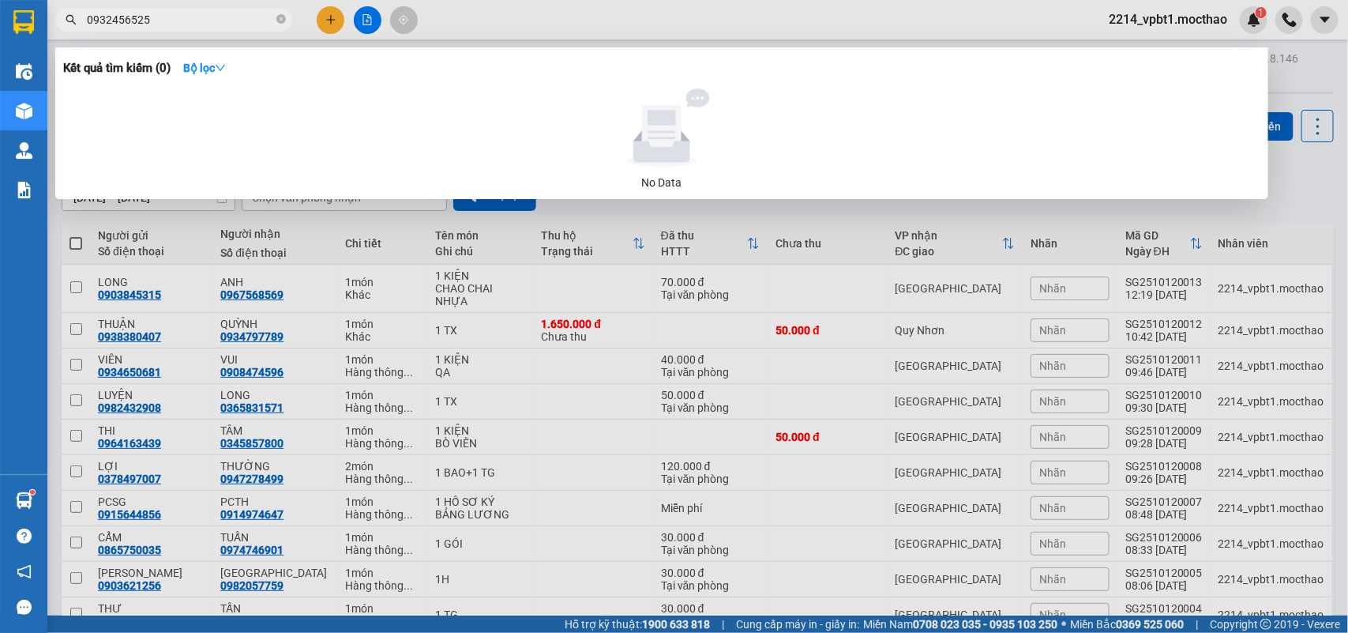
type input "0932456525"
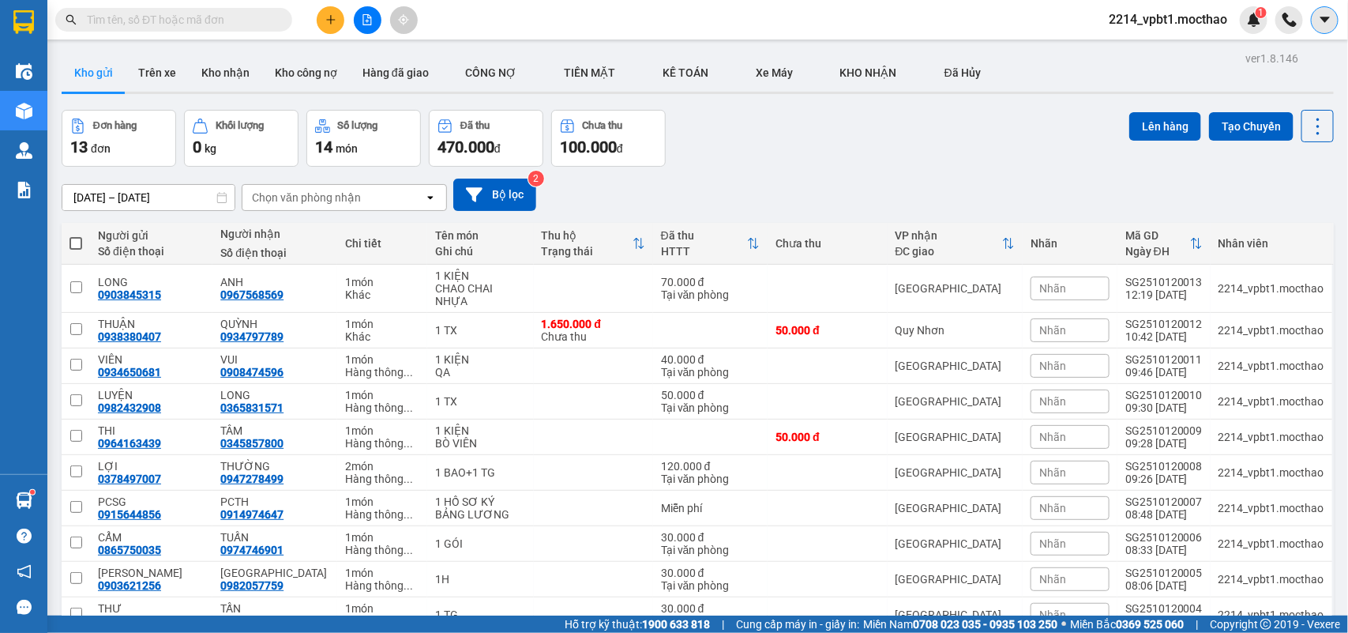
click at [1312, 17] on button at bounding box center [1325, 20] width 28 height 28
click at [995, 183] on div "10/10/2025 – 12/10/2025 Press the down arrow key to interact with the calendar …" at bounding box center [698, 194] width 1272 height 32
click at [328, 24] on icon "plus" at bounding box center [330, 19] width 11 height 11
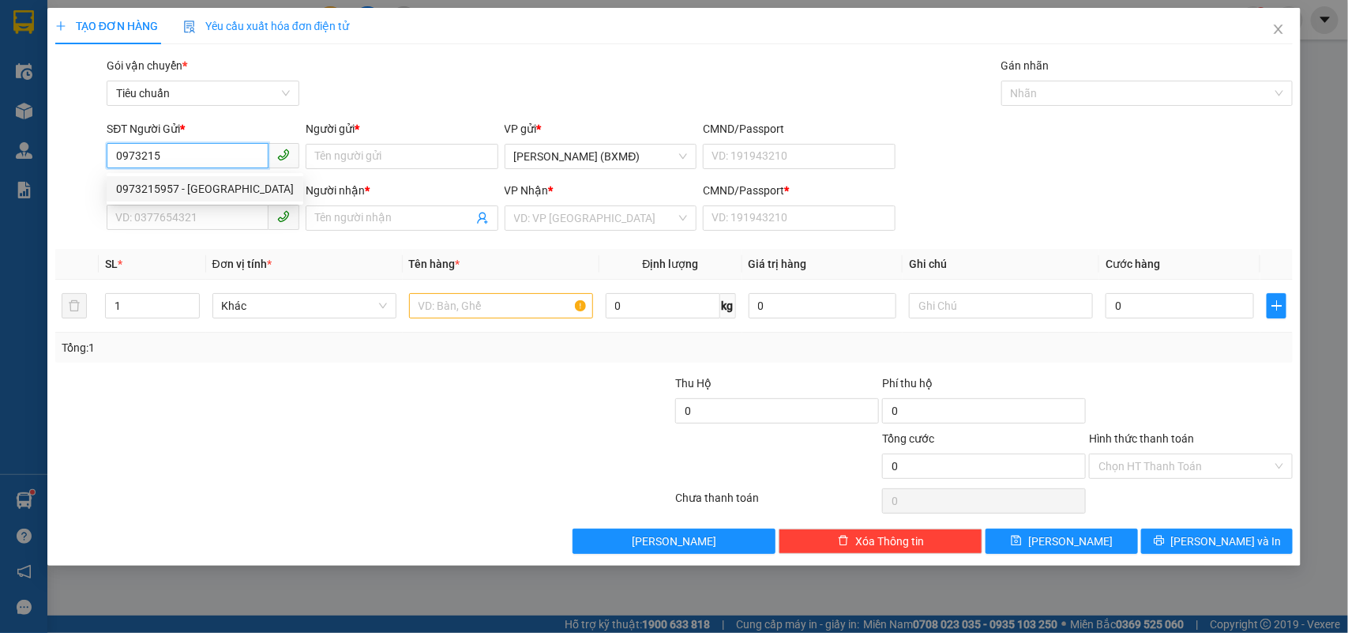
click at [202, 190] on div "0973215957 - Trường Đèn" at bounding box center [205, 188] width 178 height 17
type input "0973215957"
type input "Trường Đèn"
type input "0899969796"
type input "TÂM"
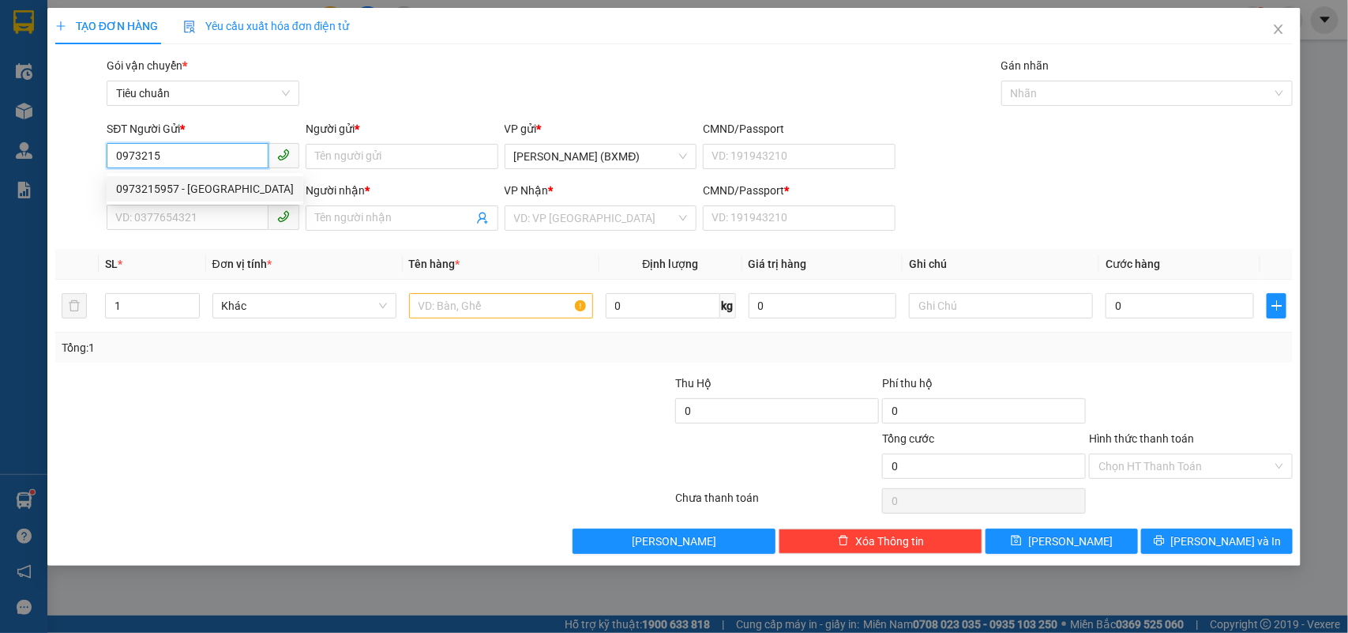
type input "1"
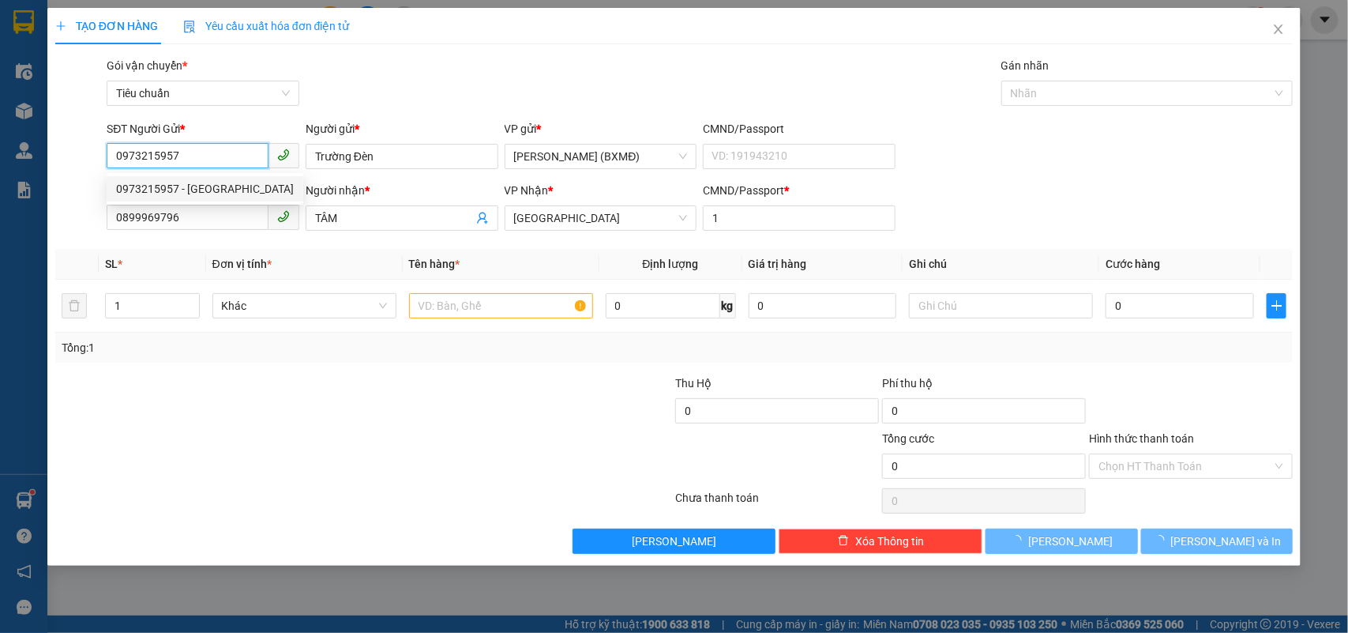
type input "30.000"
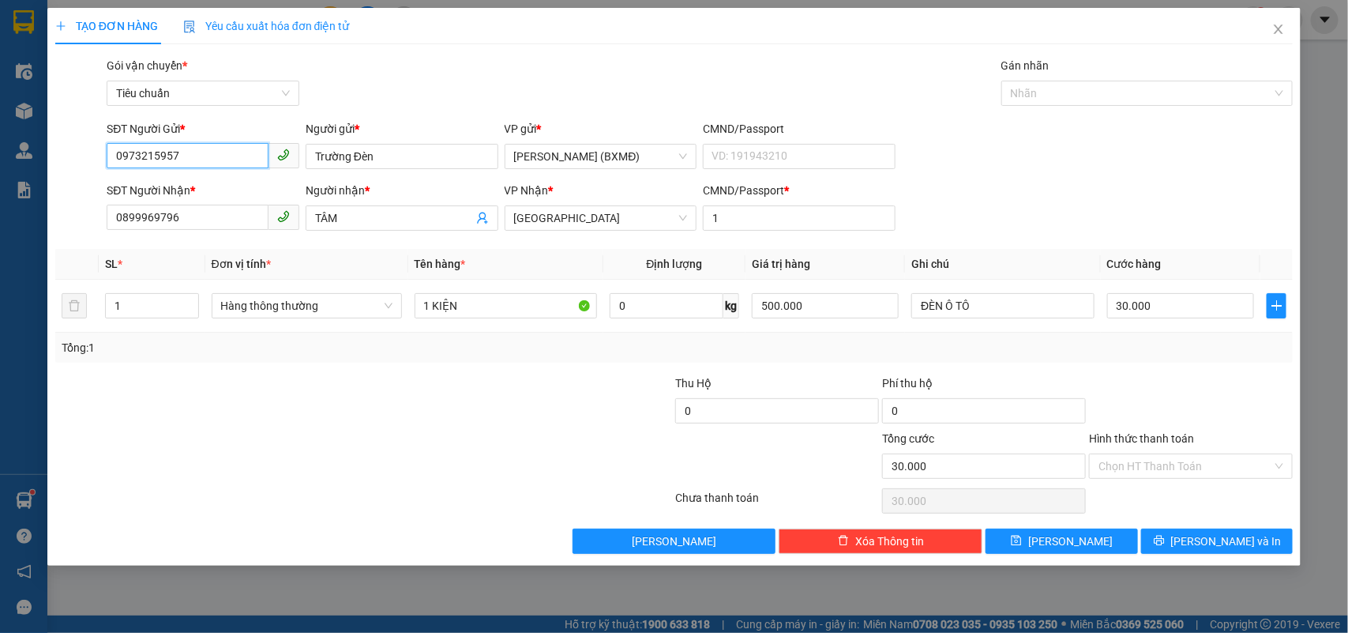
type input "0973215957"
drag, startPoint x: 211, startPoint y: 231, endPoint x: 0, endPoint y: 245, distance: 211.3
click at [0, 245] on div "TẠO ĐƠN HÀNG Yêu cầu xuất hóa đơn điện tử Transit Pickup Surcharge Ids Transit …" at bounding box center [674, 316] width 1348 height 633
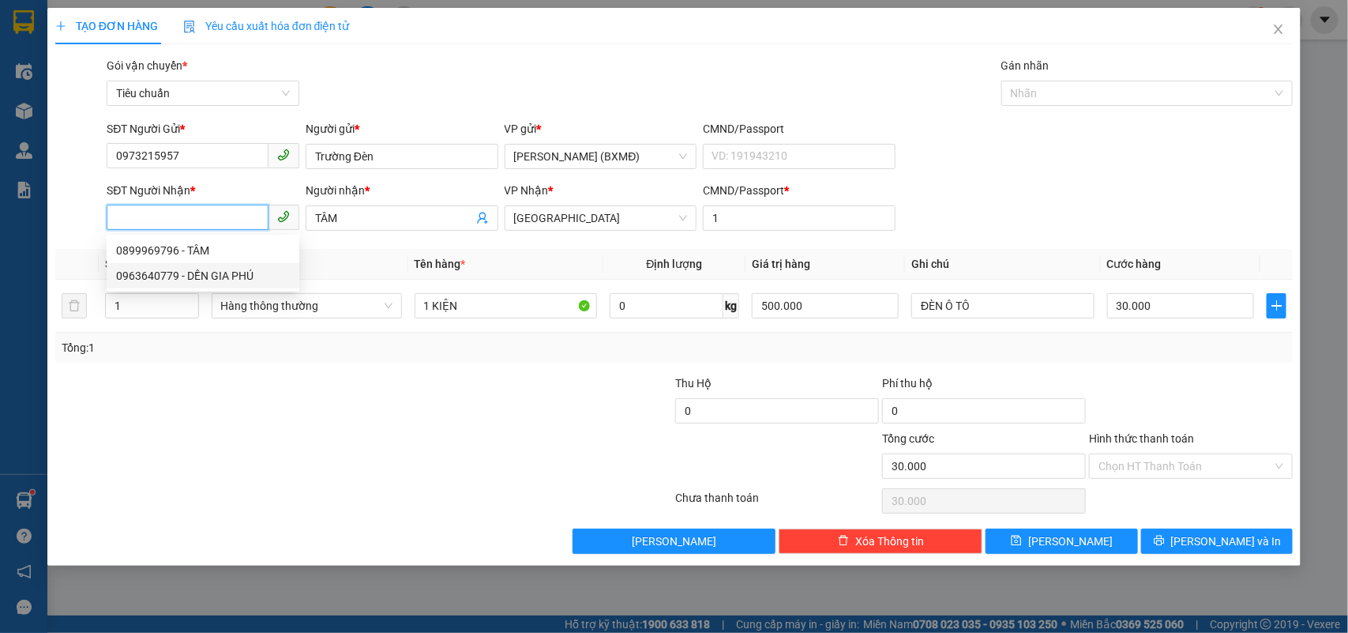
click at [175, 267] on div "0963640779 - DỀN GIA PHÚ" at bounding box center [203, 275] width 174 height 17
type input "0963640779"
type input "DỀN GIA PHÚ"
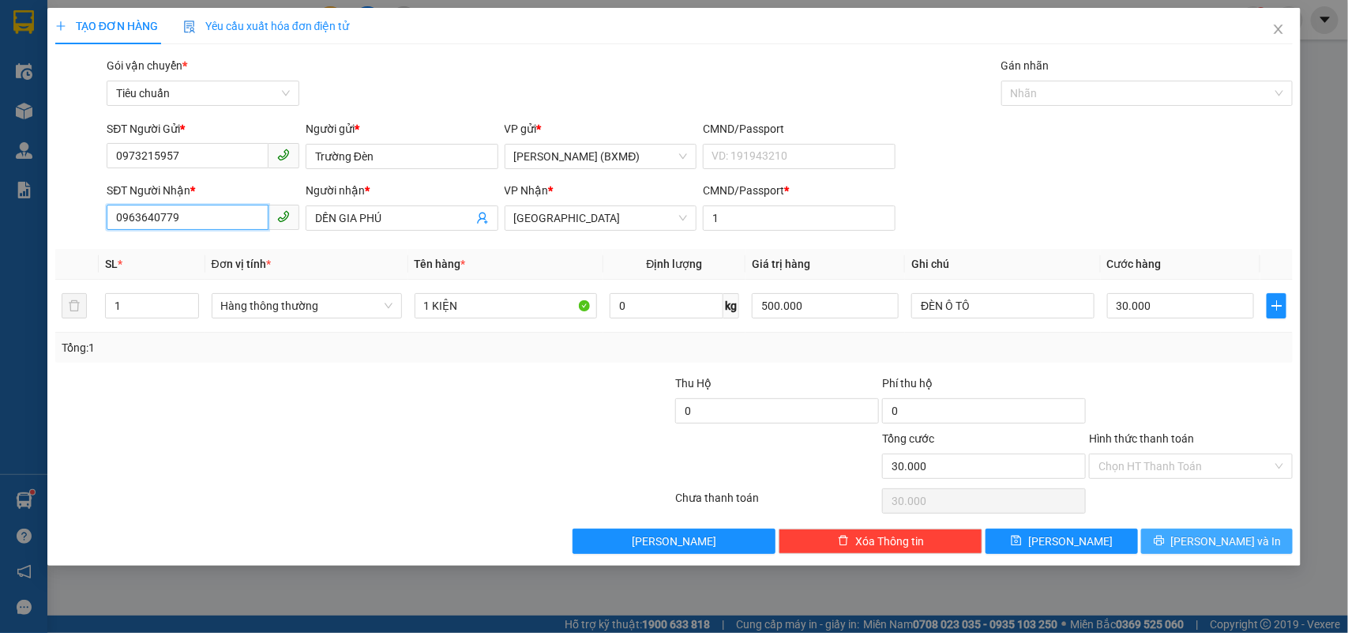
type input "0963640779"
click at [1236, 543] on span "Lưu và In" at bounding box center [1226, 540] width 111 height 17
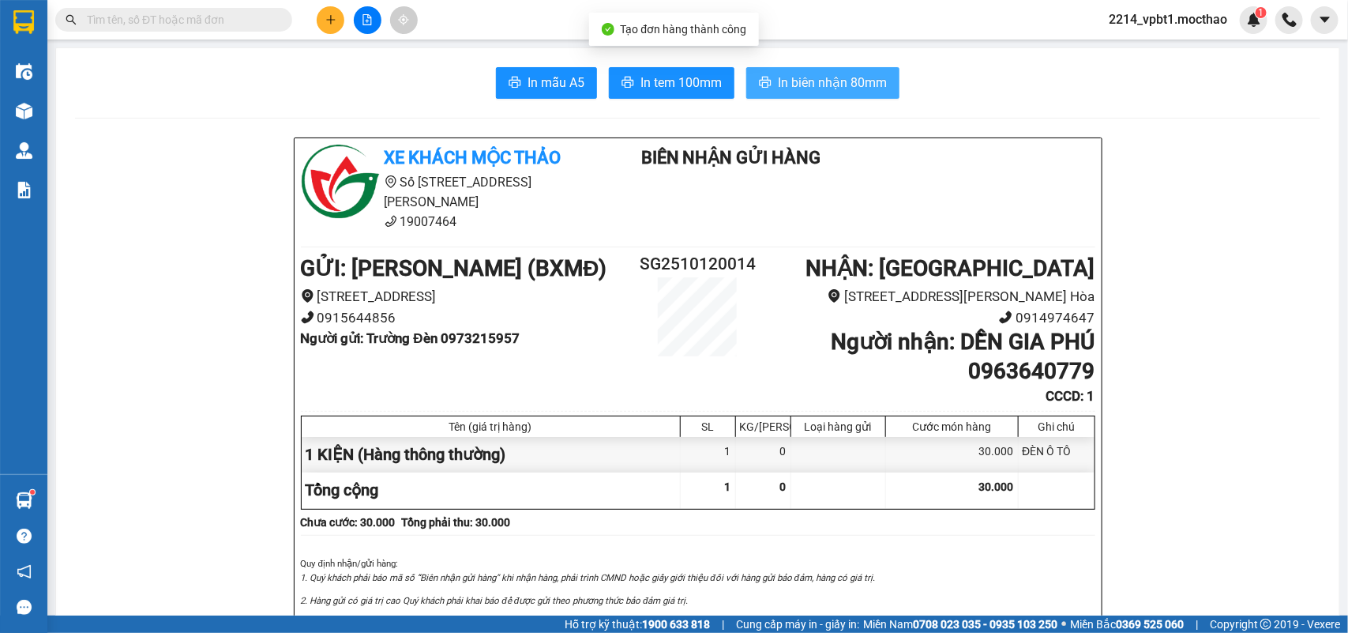
click at [815, 84] on span "In biên nhận 80mm" at bounding box center [832, 83] width 109 height 20
click at [863, 84] on span "In biên nhận 80mm" at bounding box center [832, 83] width 109 height 20
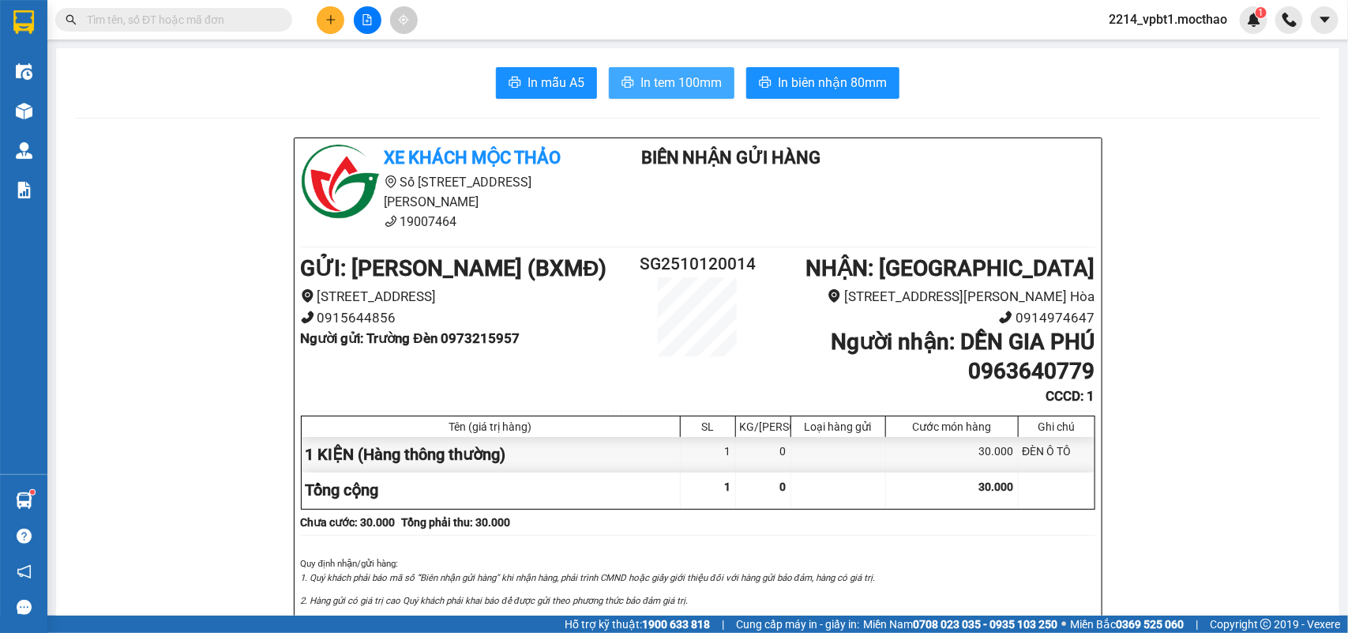
click at [651, 73] on span "In tem 100mm" at bounding box center [680, 83] width 81 height 20
click at [214, 16] on input "text" at bounding box center [180, 19] width 186 height 17
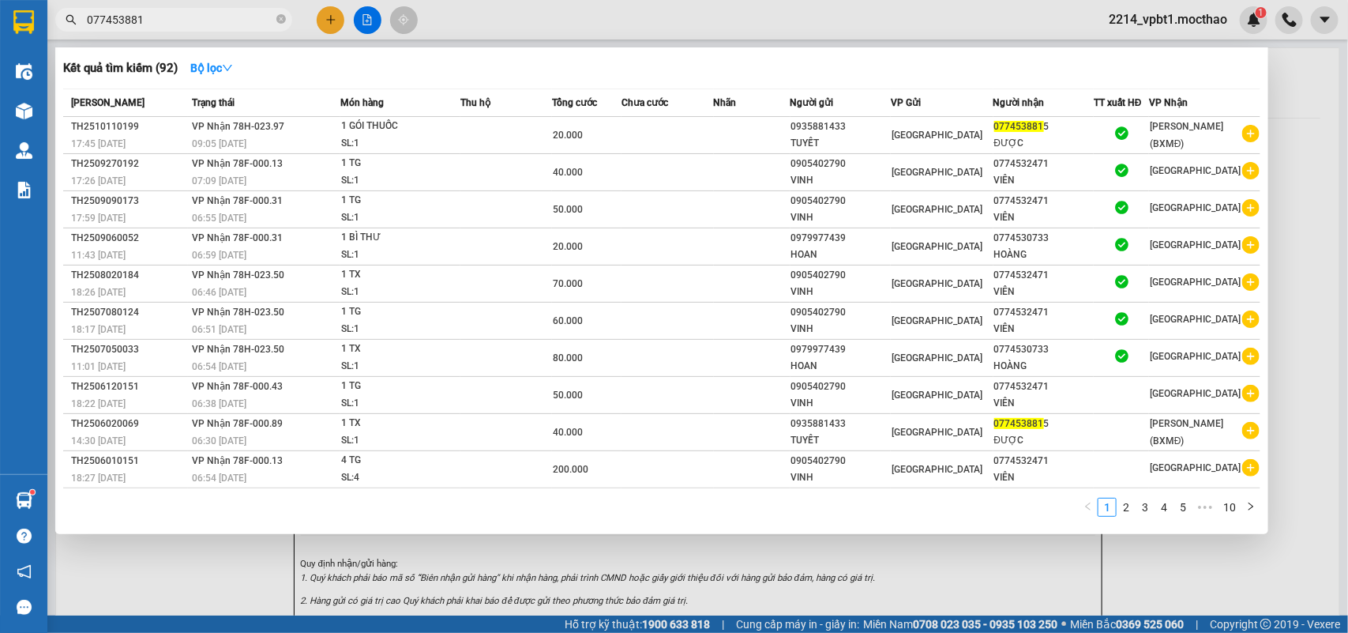
type input "0774538815"
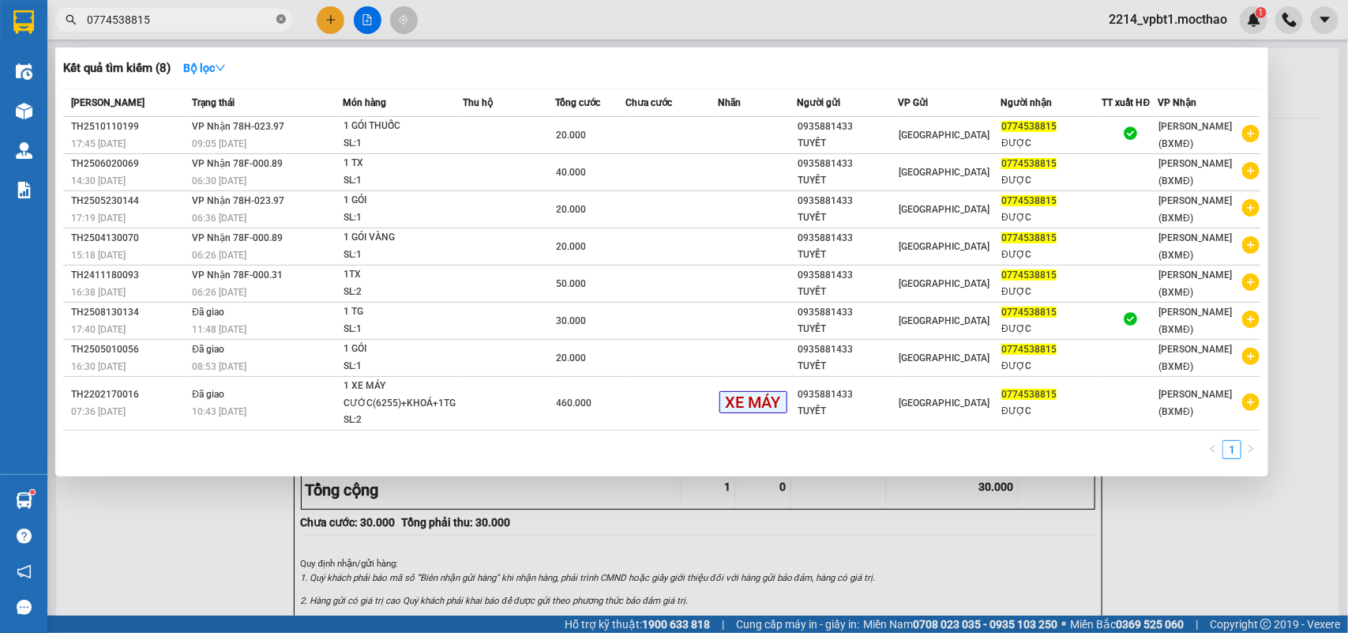
click at [279, 18] on icon "close-circle" at bounding box center [280, 18] width 9 height 9
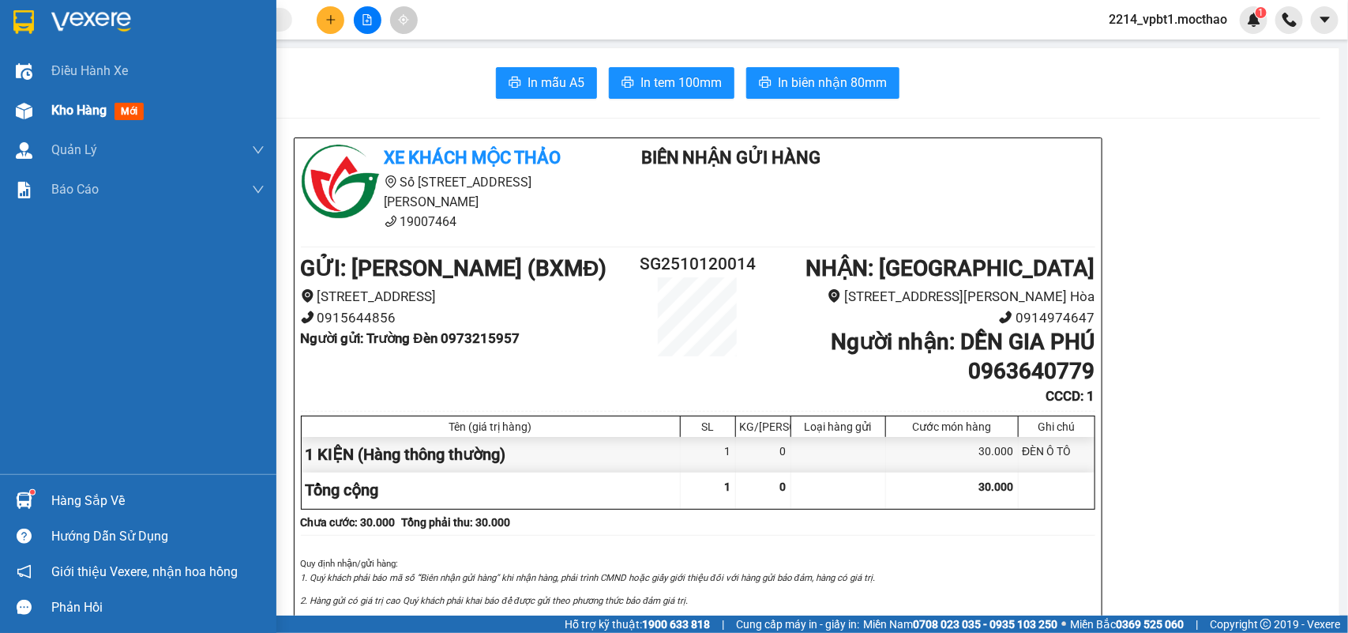
click at [64, 116] on span "Kho hàng" at bounding box center [78, 110] width 55 height 15
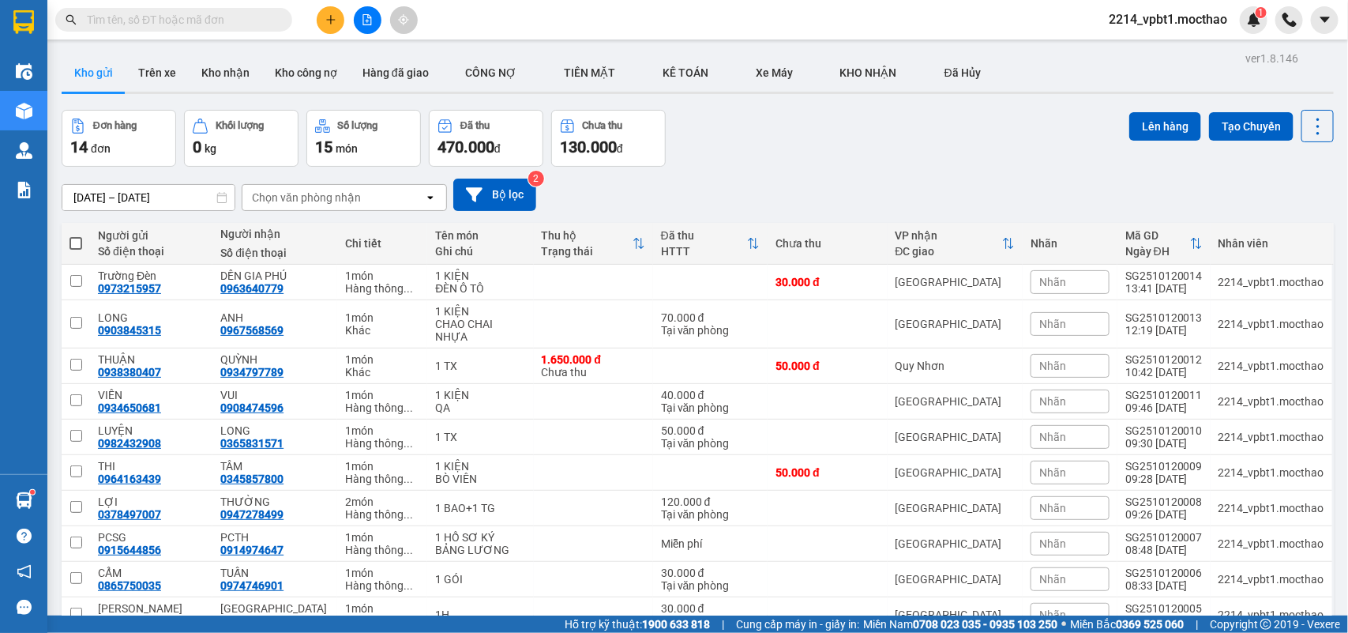
click at [328, 17] on icon "plus" at bounding box center [330, 19] width 11 height 11
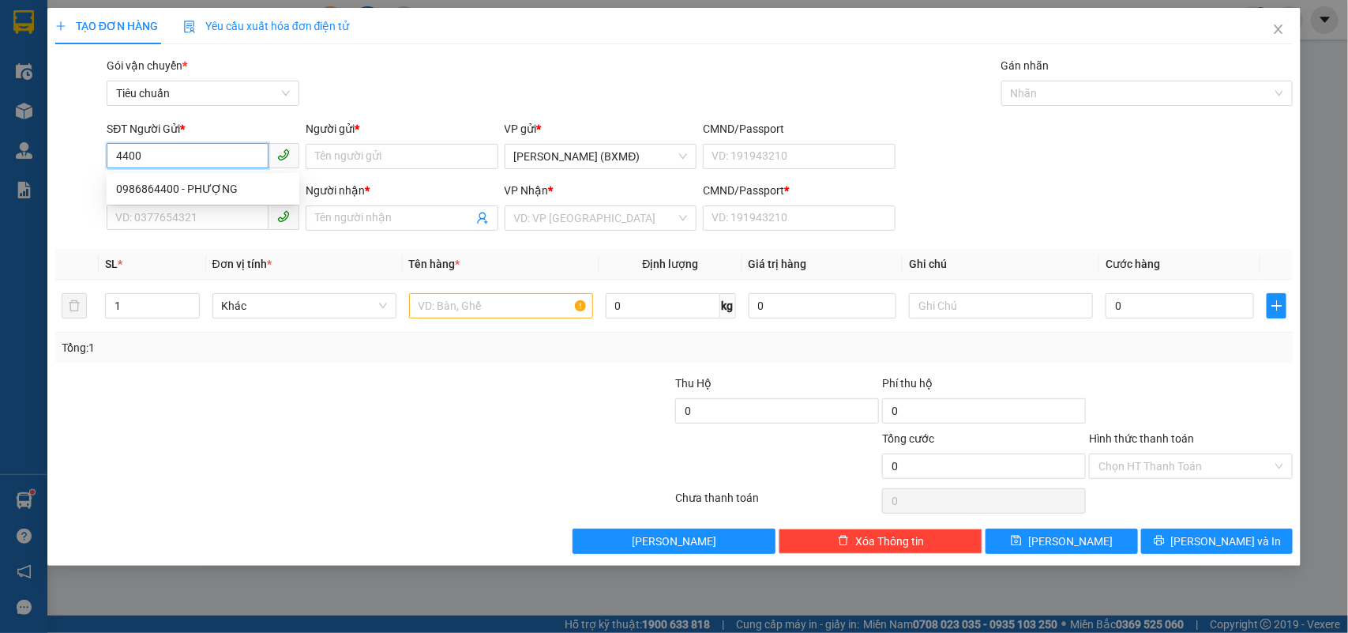
click at [214, 194] on div "0986864400 - PHƯỢNG" at bounding box center [203, 188] width 174 height 17
type input "0986864400"
type input "PHƯỢNG"
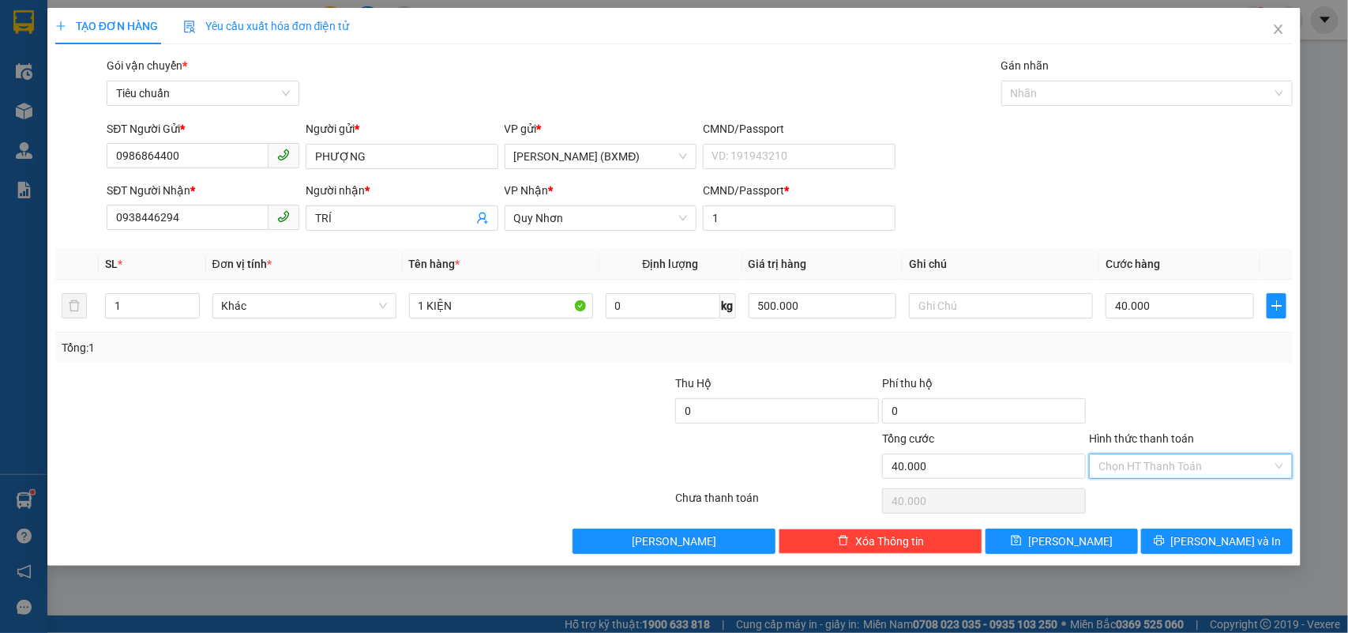
click at [1213, 458] on input "Hình thức thanh toán" at bounding box center [1185, 466] width 174 height 24
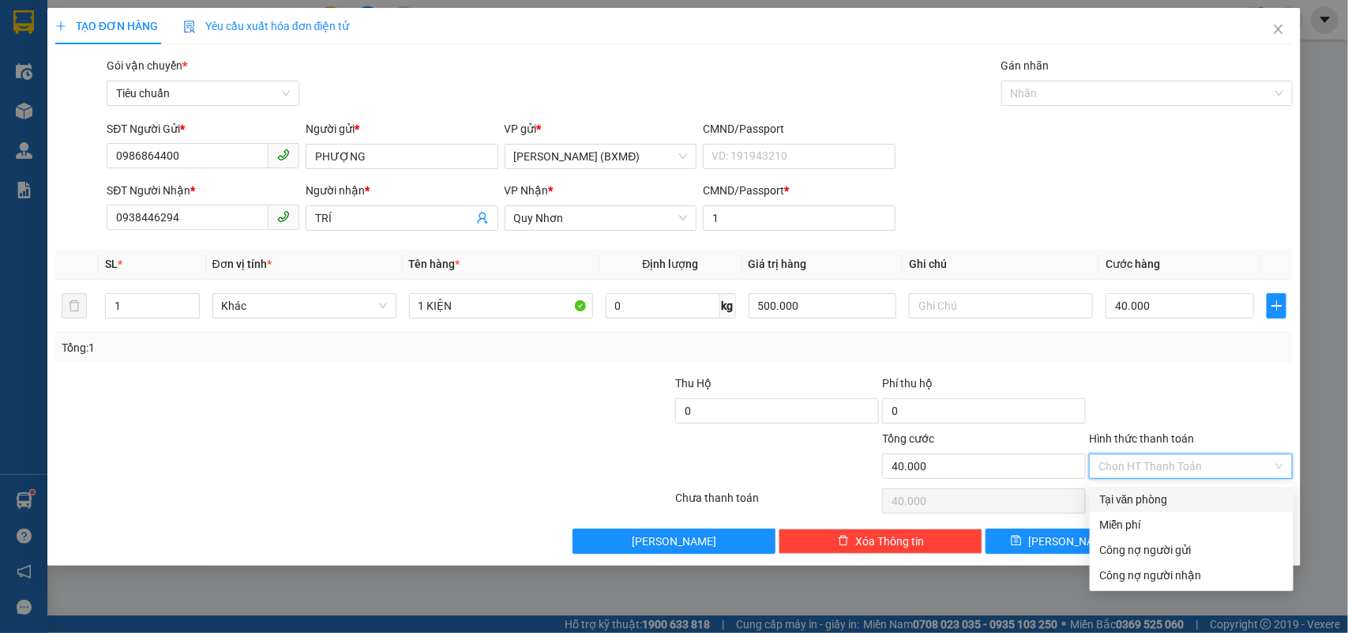
click at [1200, 495] on div "Tại văn phòng" at bounding box center [1191, 498] width 185 height 17
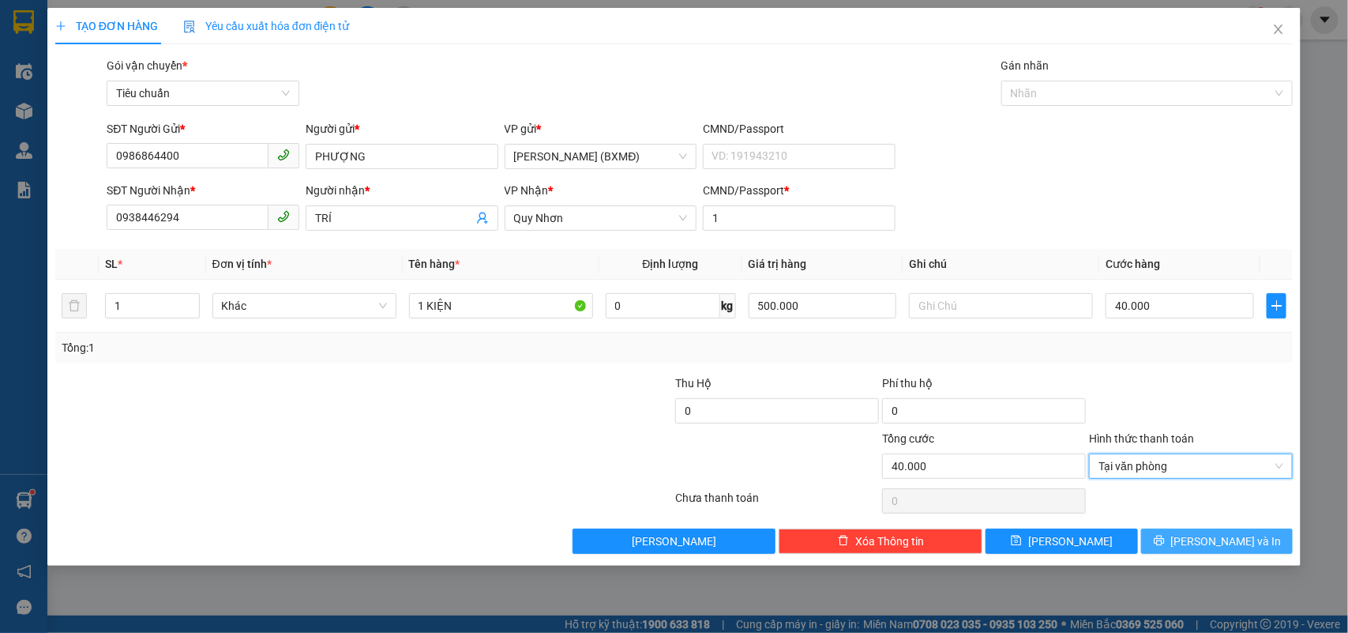
click at [1241, 534] on span "Lưu và In" at bounding box center [1226, 540] width 111 height 17
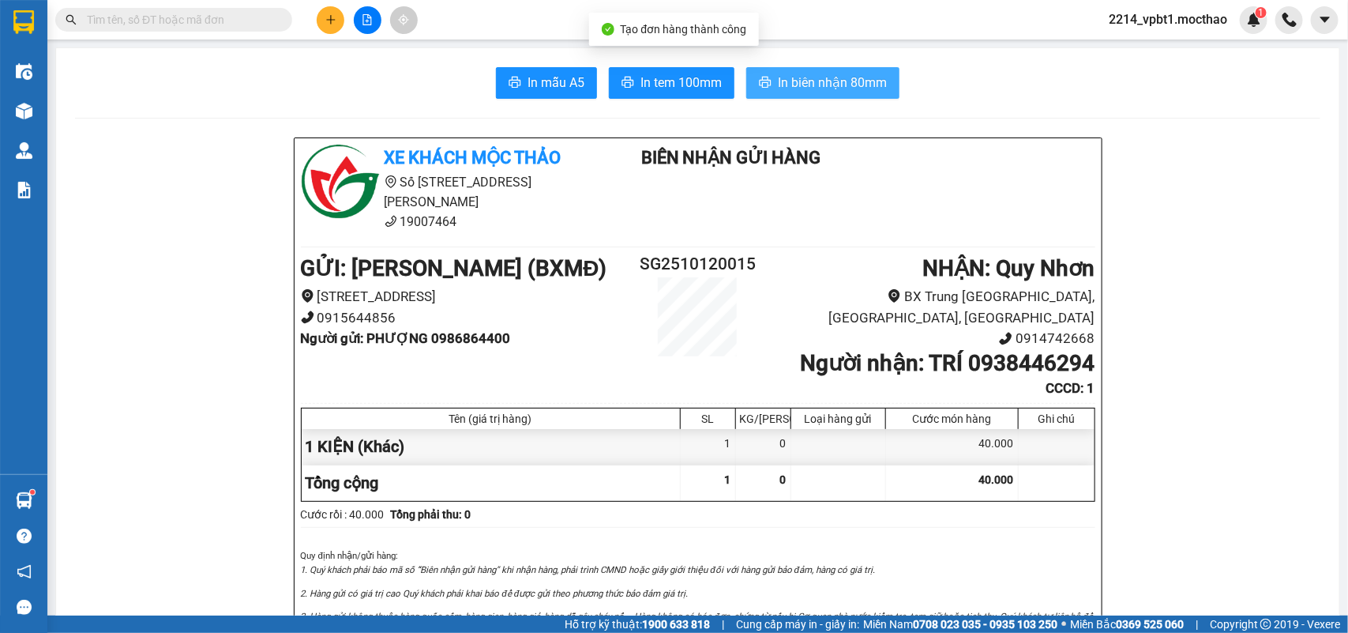
click at [809, 76] on span "In biên nhận 80mm" at bounding box center [832, 83] width 109 height 20
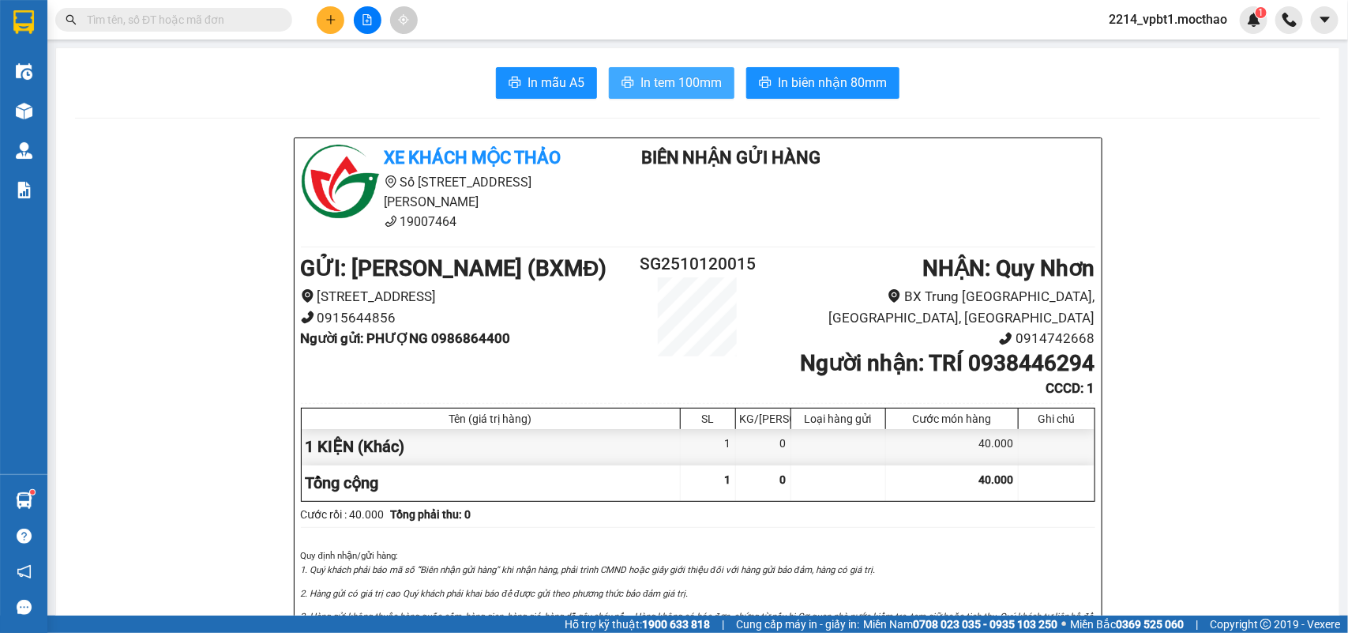
click at [715, 92] on button "In tem 100mm" at bounding box center [672, 83] width 126 height 32
click at [788, 88] on span "In biên nhận 80mm" at bounding box center [832, 83] width 109 height 20
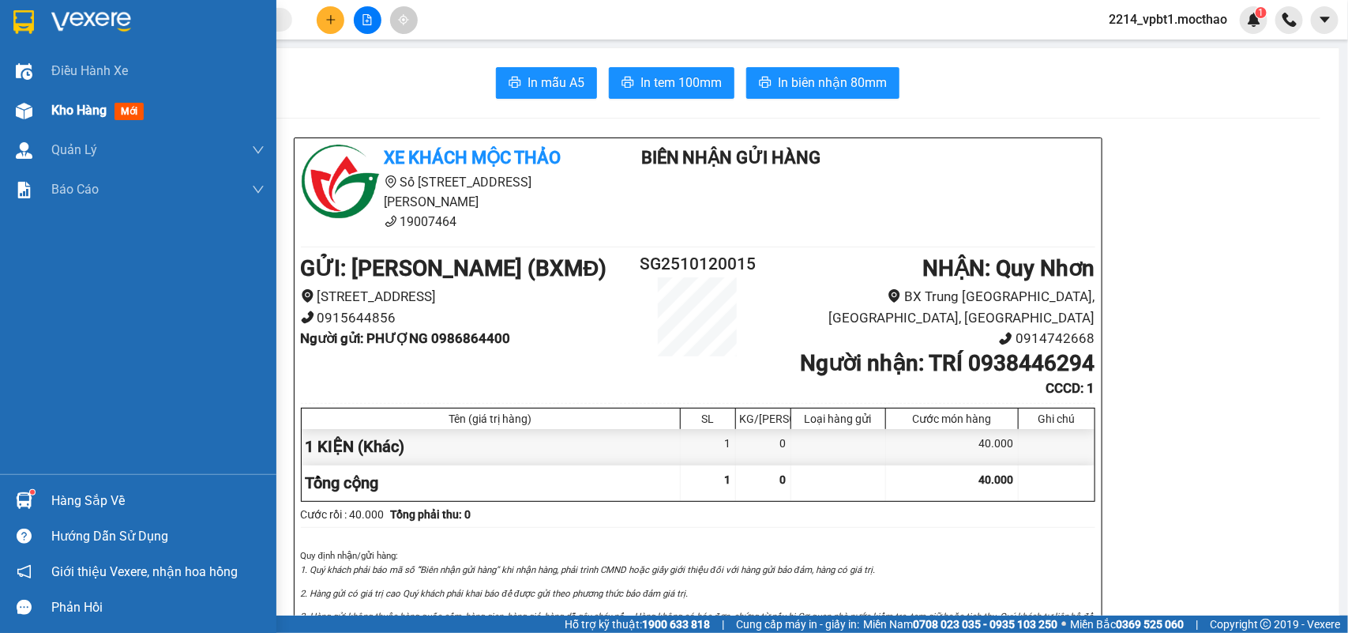
click at [81, 107] on span "Kho hàng" at bounding box center [78, 110] width 55 height 15
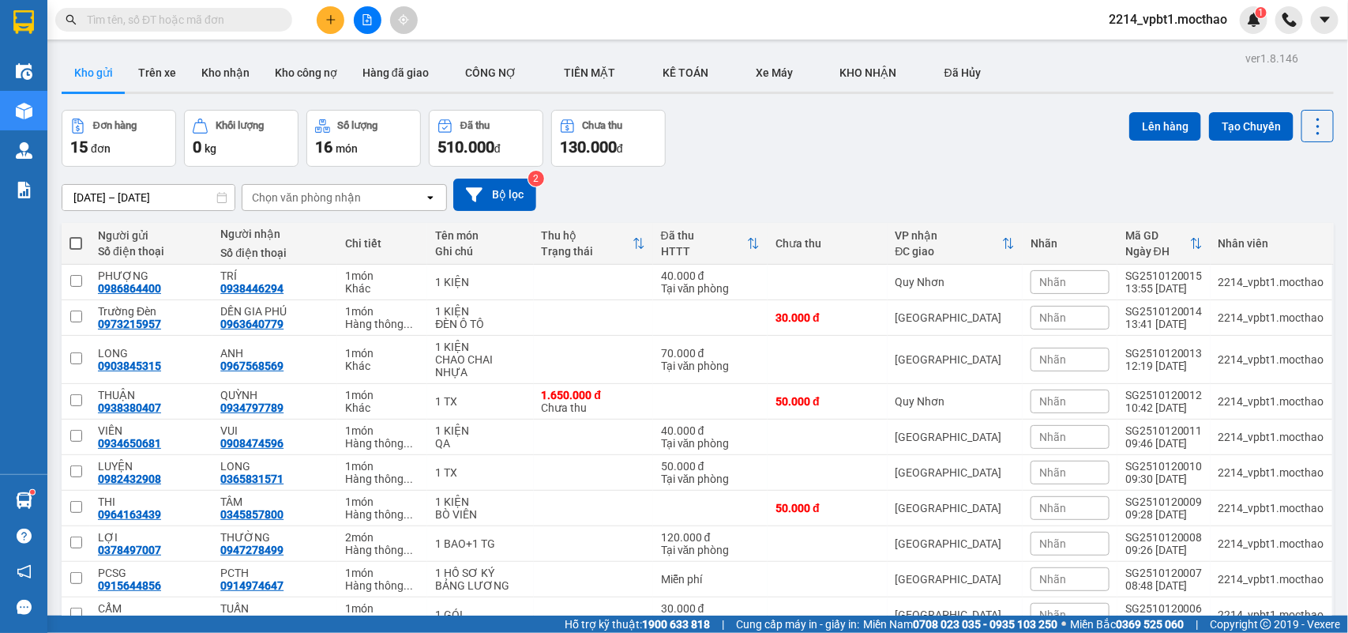
click at [328, 24] on icon "plus" at bounding box center [330, 19] width 11 height 11
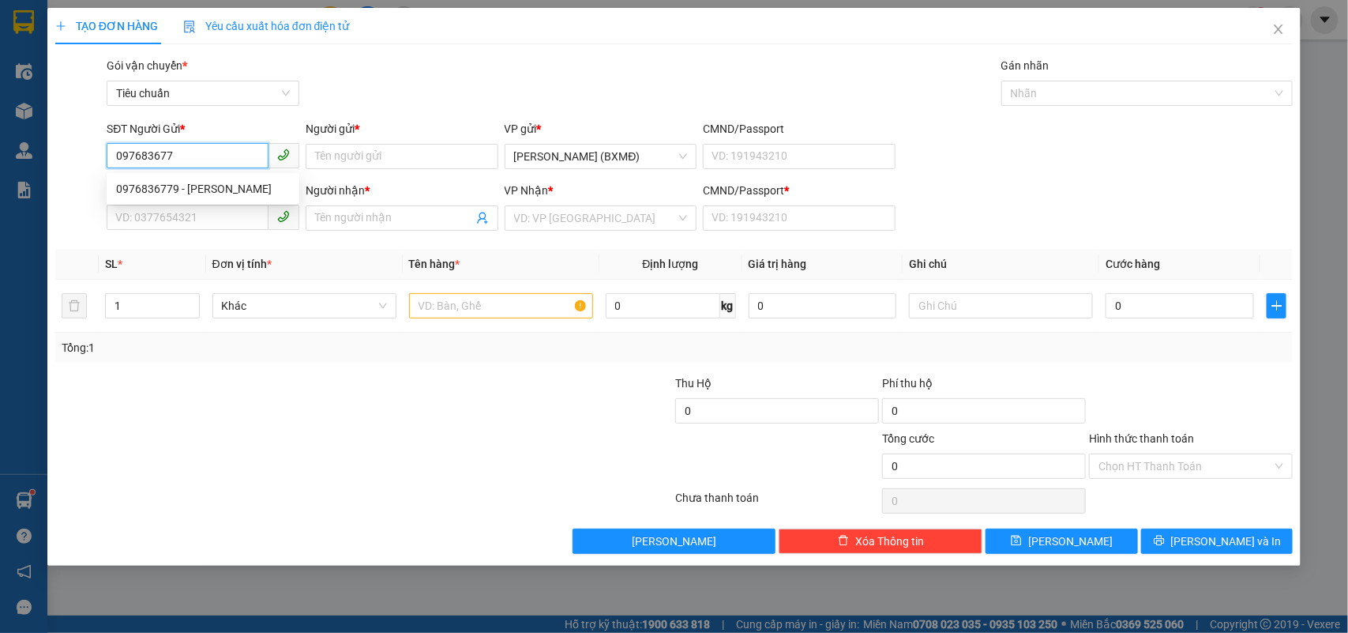
type input "0976836779"
click at [230, 190] on div "0976836779 - NANA" at bounding box center [203, 188] width 174 height 17
type input "NANA"
type input "0352373676"
type input "HÀO"
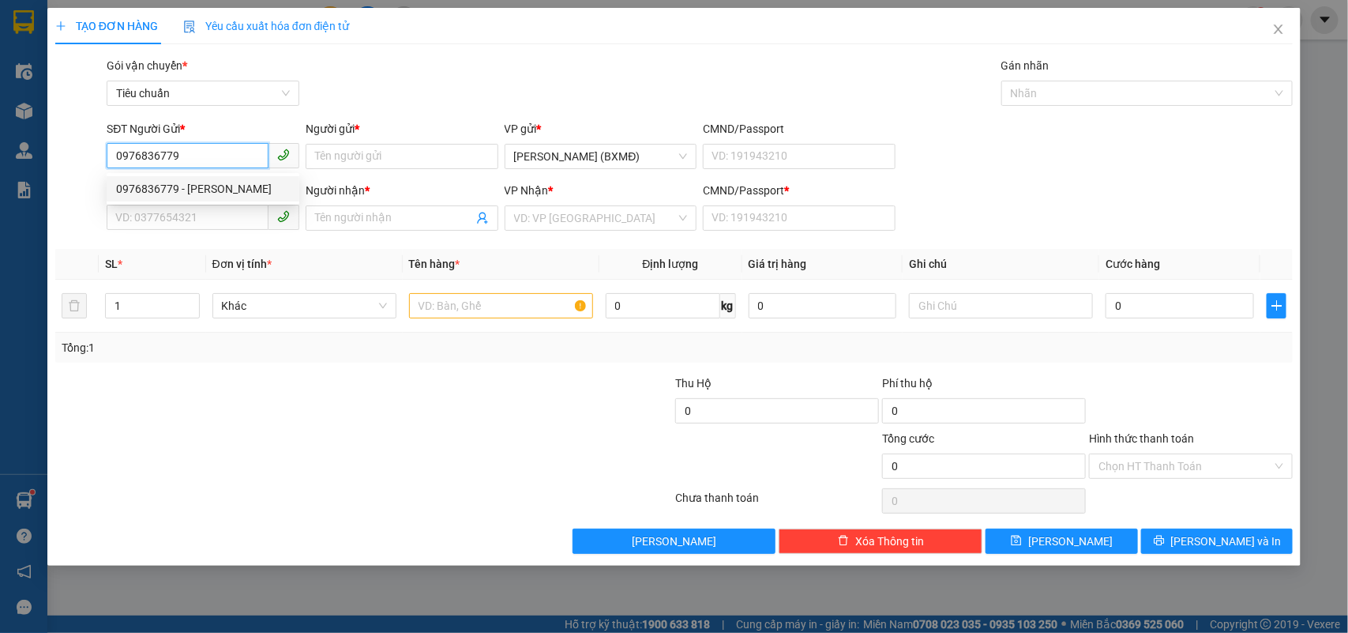
type input "1"
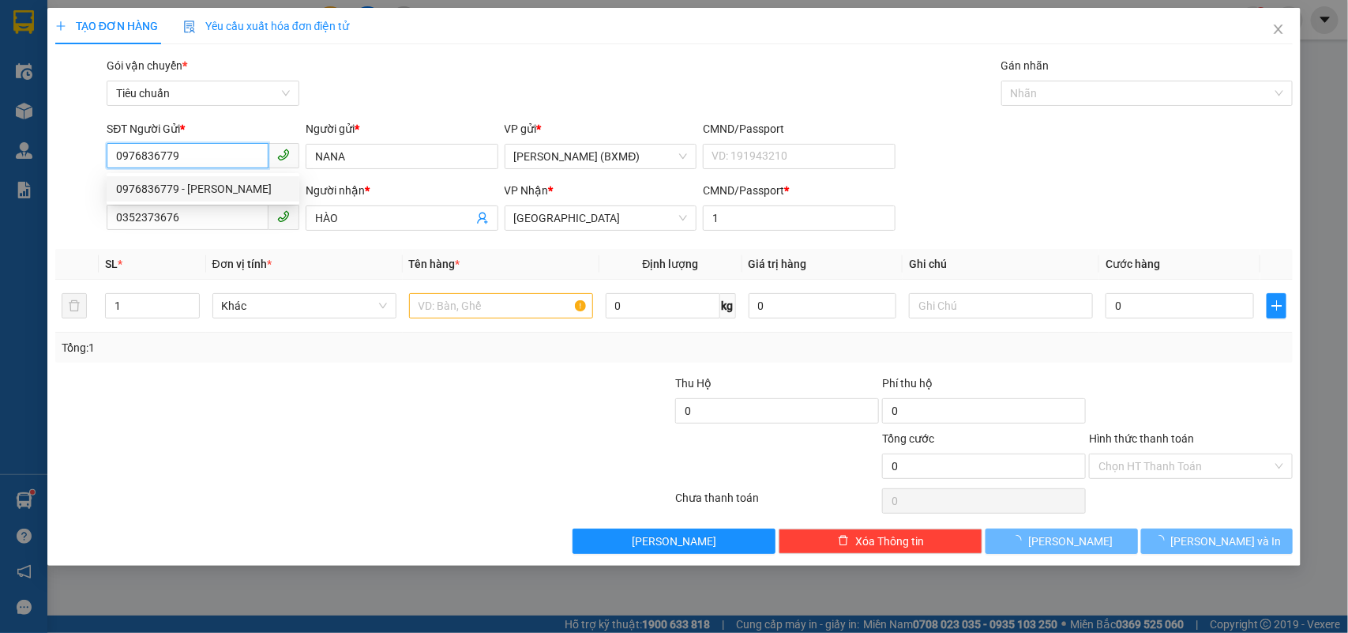
type input "60.000"
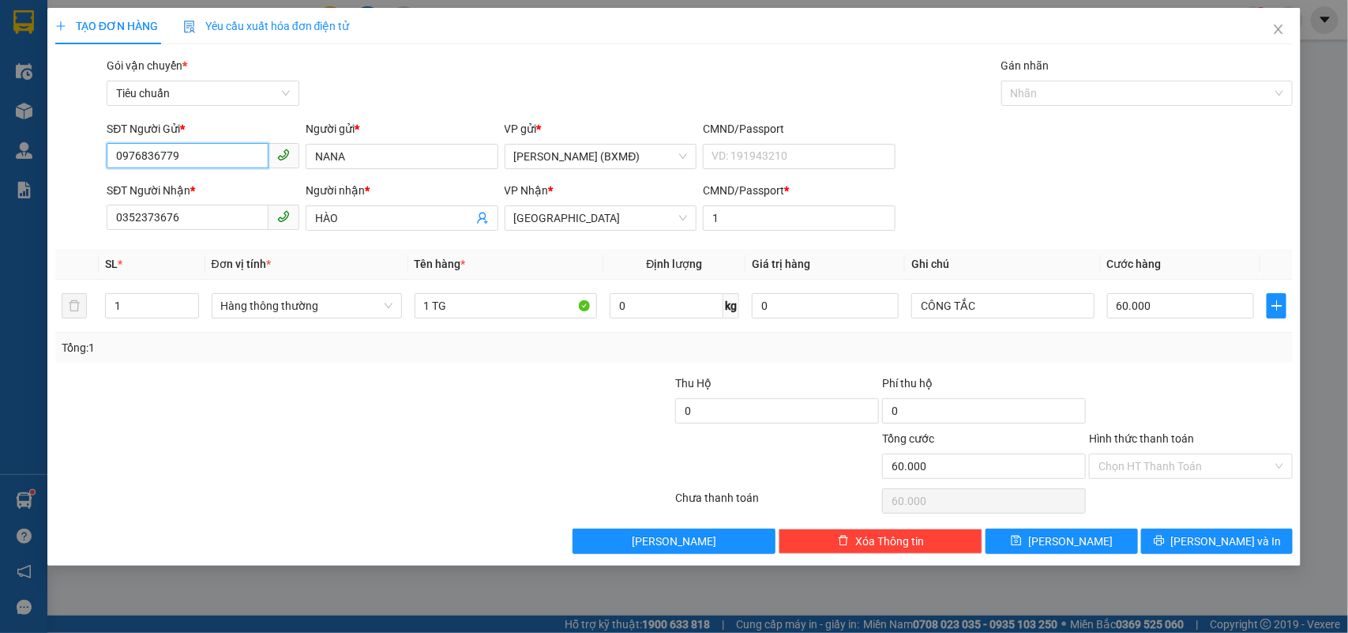
type input "0976836779"
click at [1226, 533] on div "Transit Pickup Surcharge Ids Transit Deliver Surcharge Ids Transit Deliver Surc…" at bounding box center [674, 305] width 1238 height 497
click at [1226, 535] on span "[PERSON_NAME] và In" at bounding box center [1226, 540] width 111 height 17
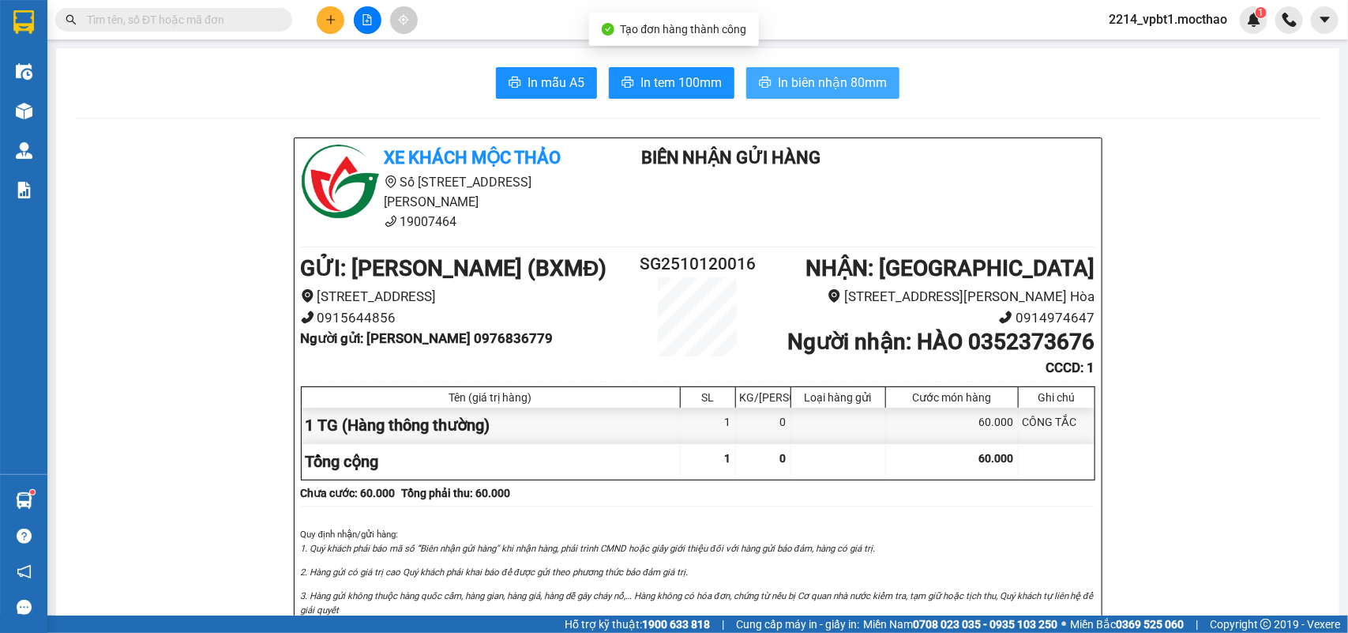
click at [839, 76] on span "In biên nhận 80mm" at bounding box center [832, 83] width 109 height 20
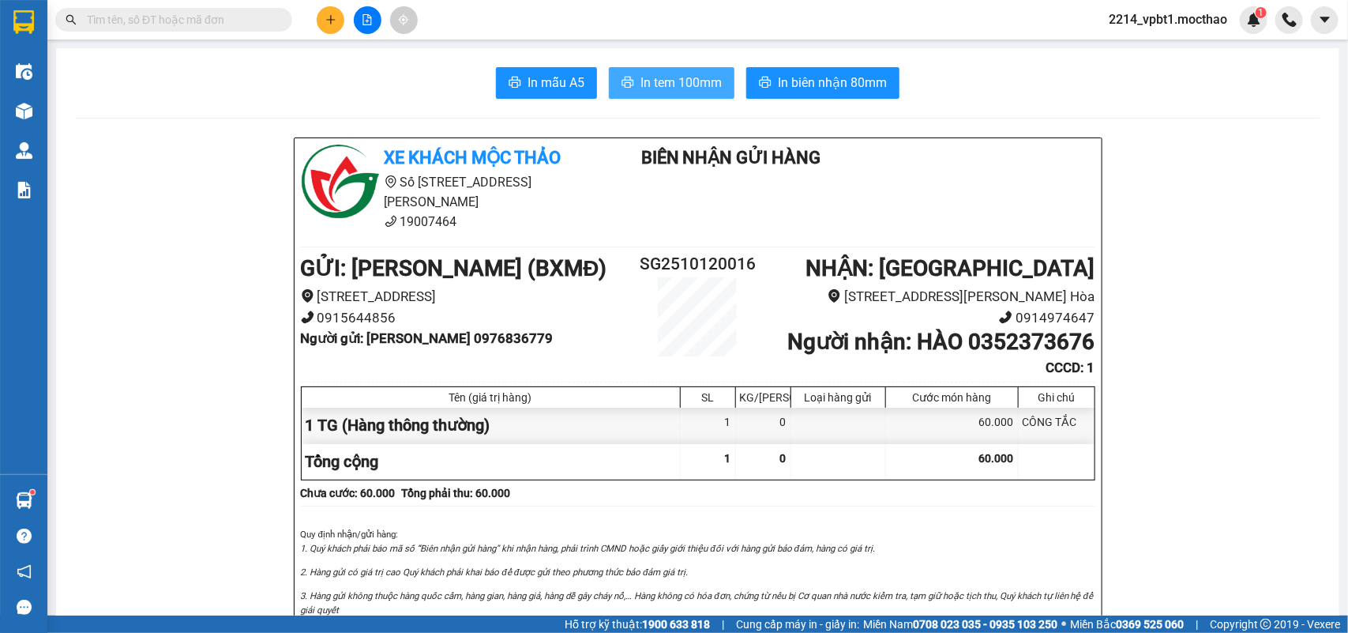
click at [680, 84] on span "In tem 100mm" at bounding box center [680, 83] width 81 height 20
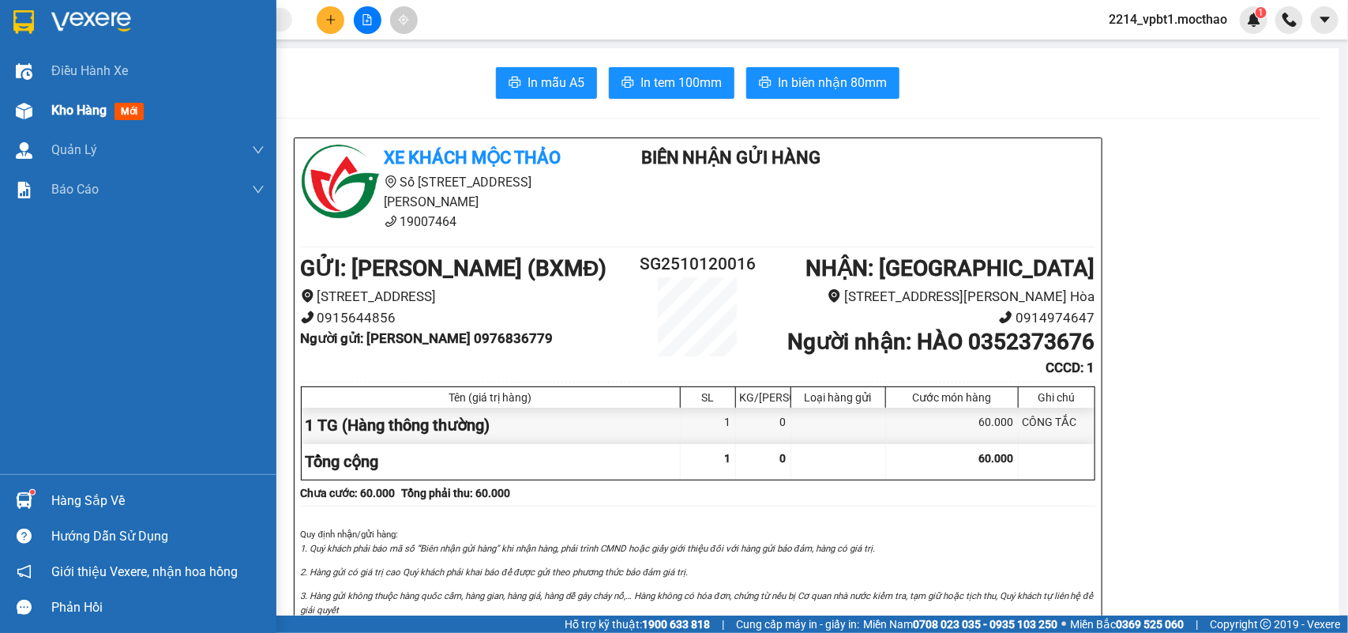
click at [77, 111] on span "Kho hàng" at bounding box center [78, 110] width 55 height 15
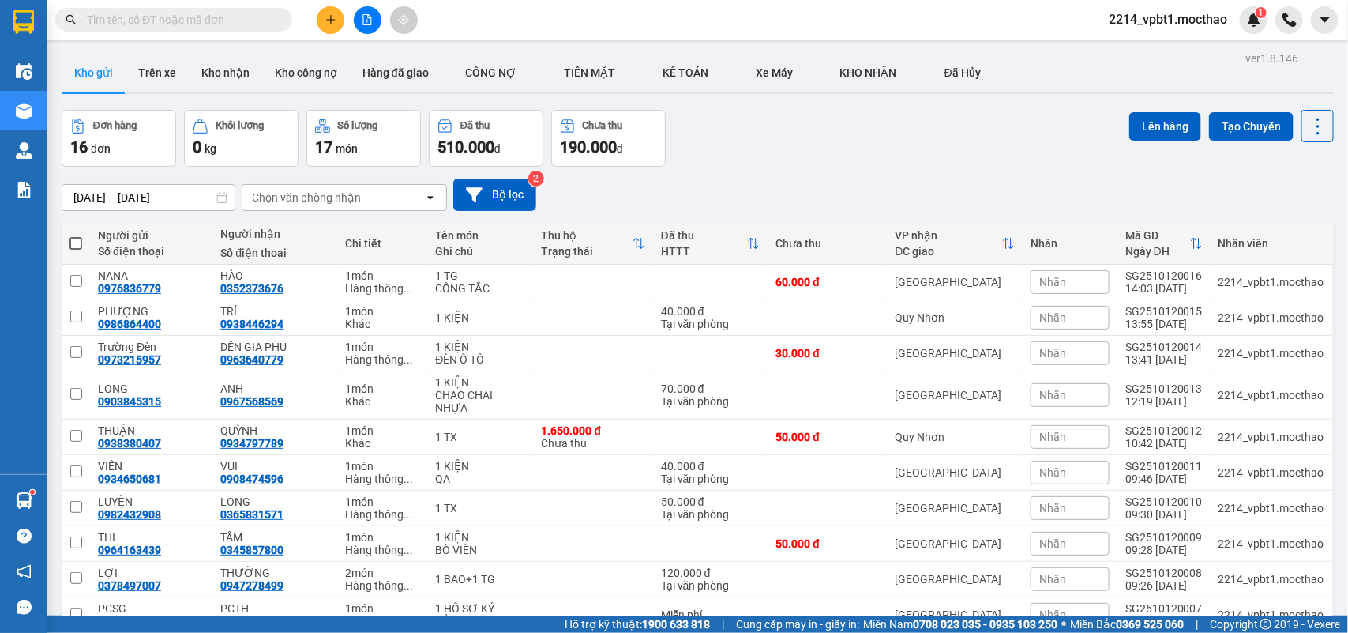
click at [309, 32] on div at bounding box center [367, 20] width 118 height 28
click at [326, 21] on icon "plus" at bounding box center [330, 19] width 11 height 11
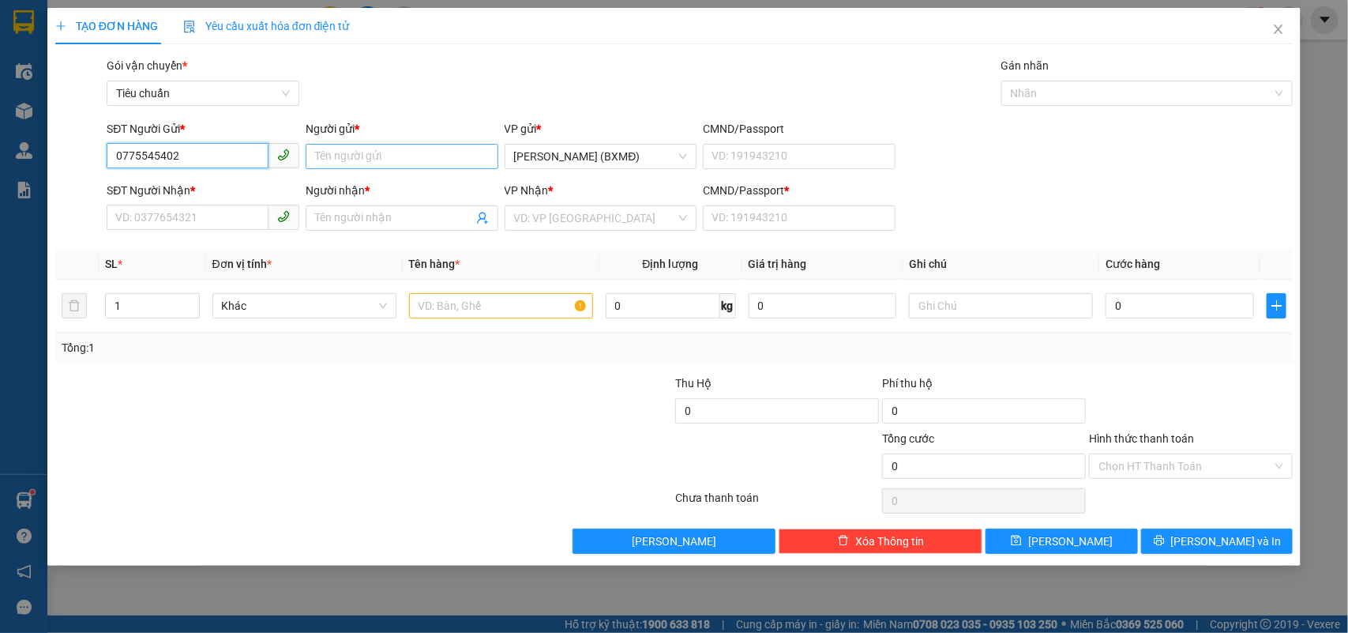
type input "0775545402"
click at [350, 159] on input "Người gửi *" at bounding box center [402, 156] width 193 height 25
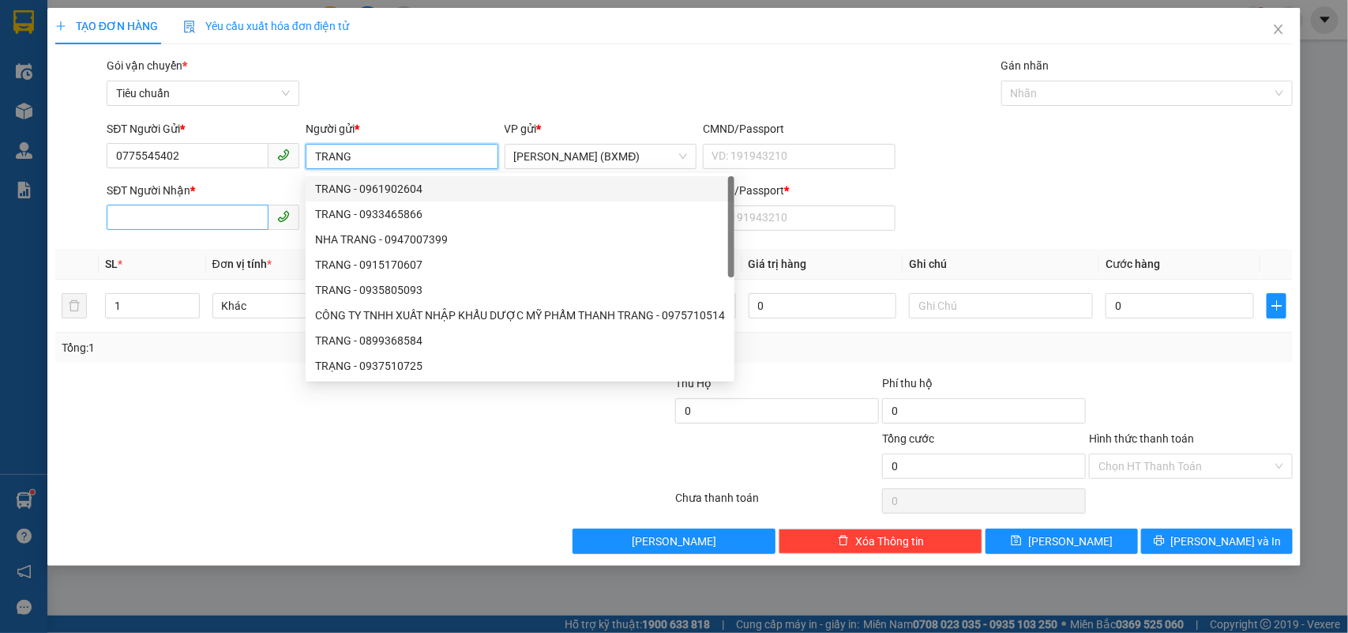
type input "TRANG"
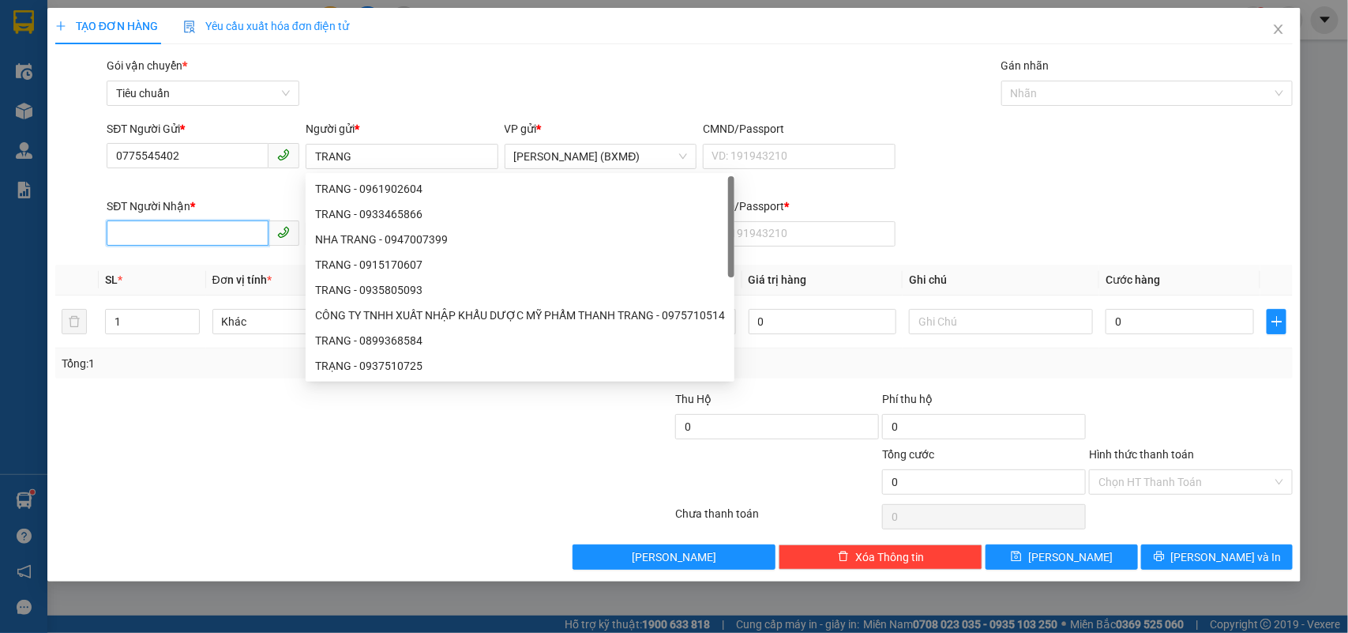
click at [201, 223] on input "SĐT Người Nhận *" at bounding box center [188, 232] width 162 height 25
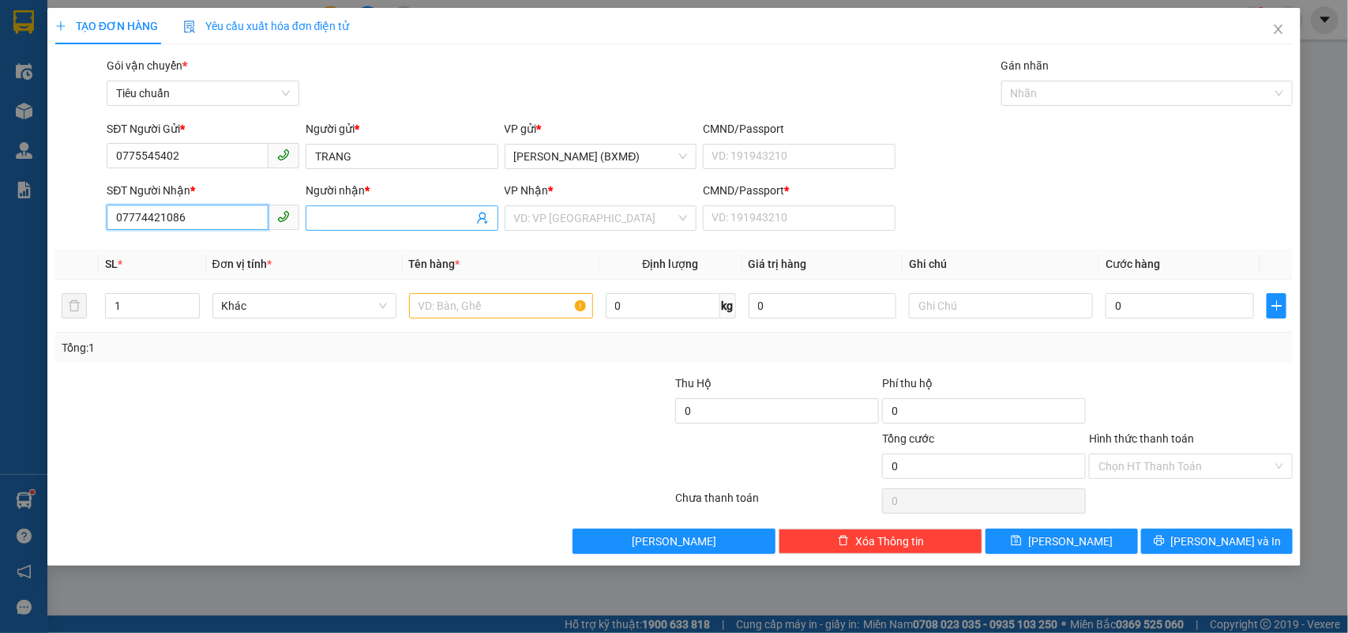
type input "07774421086"
click at [328, 215] on input "Người nhận *" at bounding box center [394, 217] width 158 height 17
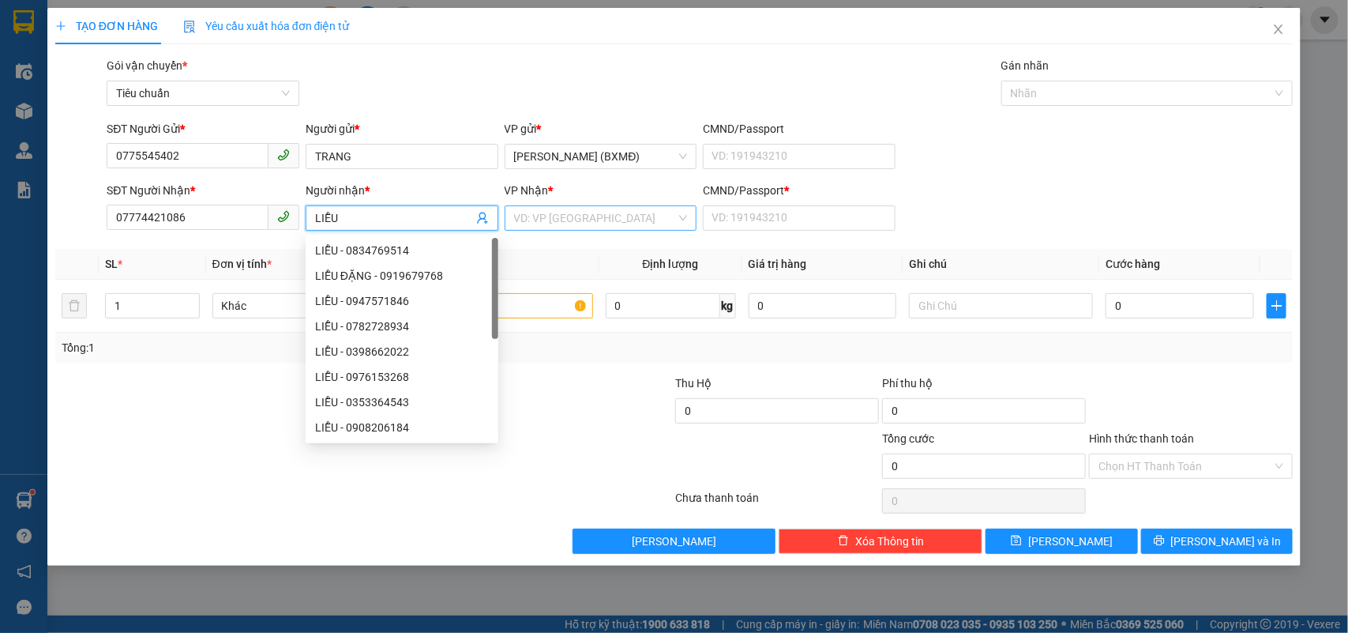
type input "LIỄU"
click at [541, 214] on input "search" at bounding box center [595, 218] width 163 height 24
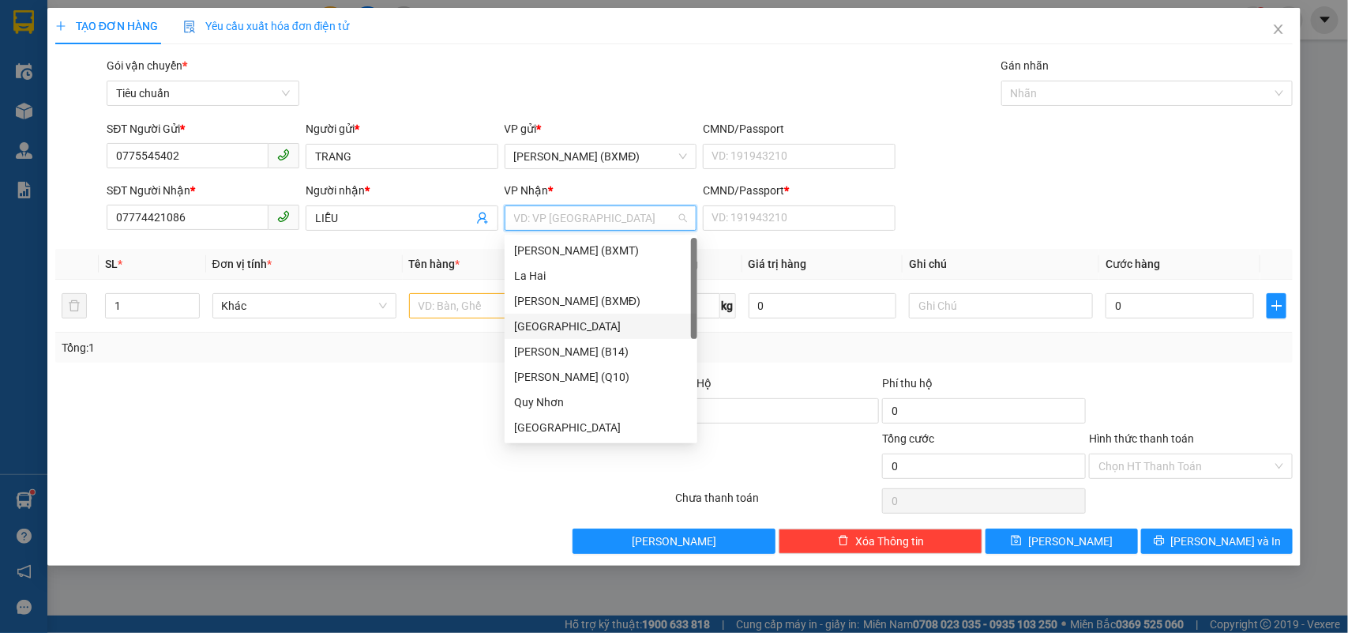
click at [526, 332] on div "[GEOGRAPHIC_DATA]" at bounding box center [601, 325] width 174 height 17
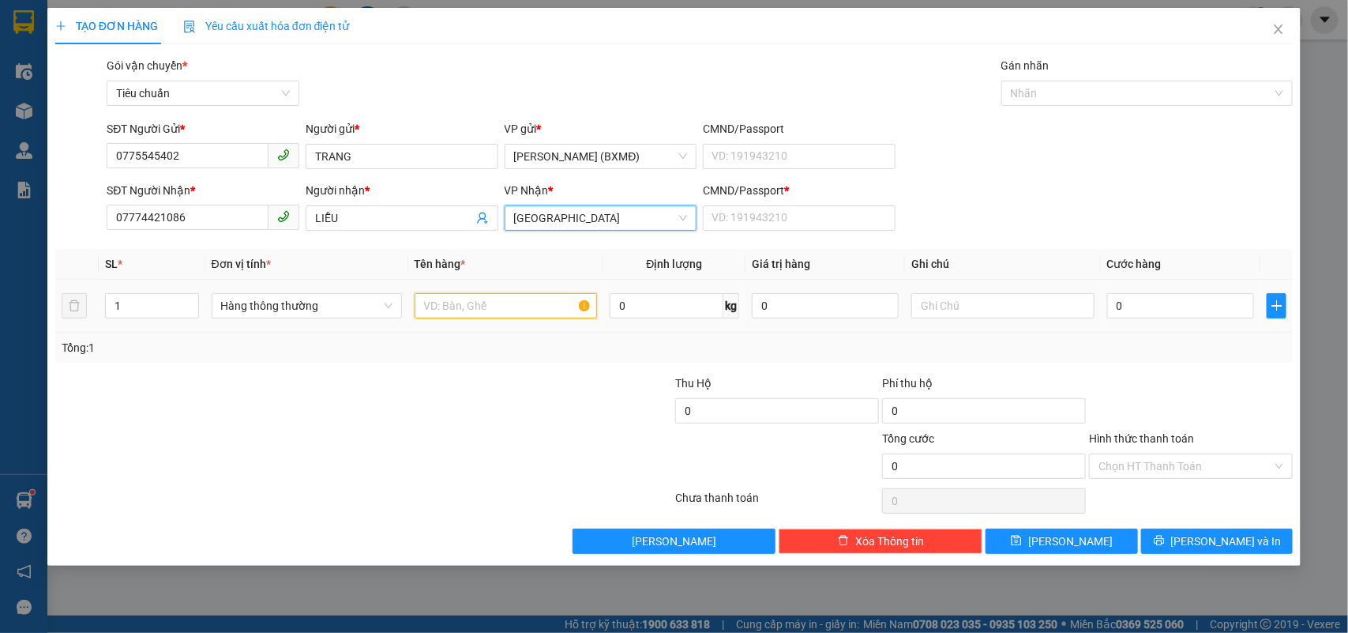
click at [478, 304] on input "text" at bounding box center [506, 305] width 182 height 25
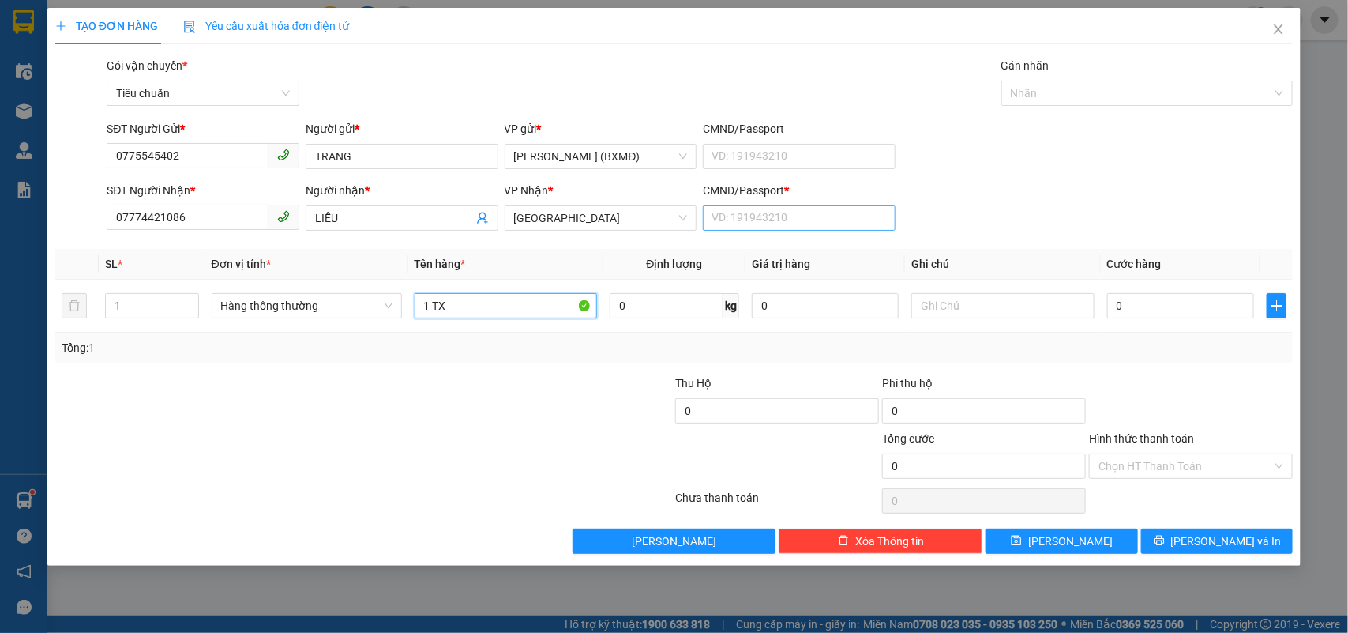
type input "1 TX"
click at [760, 230] on input "CMND/Passport *" at bounding box center [799, 217] width 193 height 25
type input "1"
click at [1142, 314] on td "0" at bounding box center [1181, 306] width 160 height 53
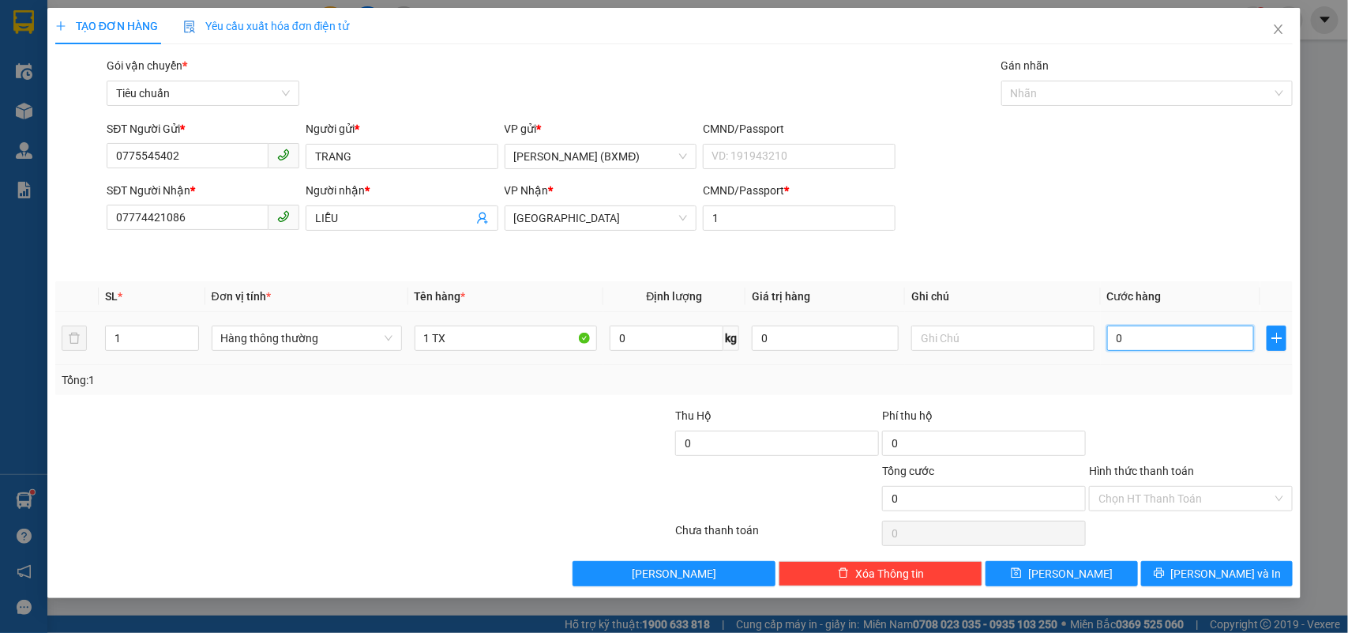
click at [1142, 325] on input "0" at bounding box center [1180, 337] width 147 height 25
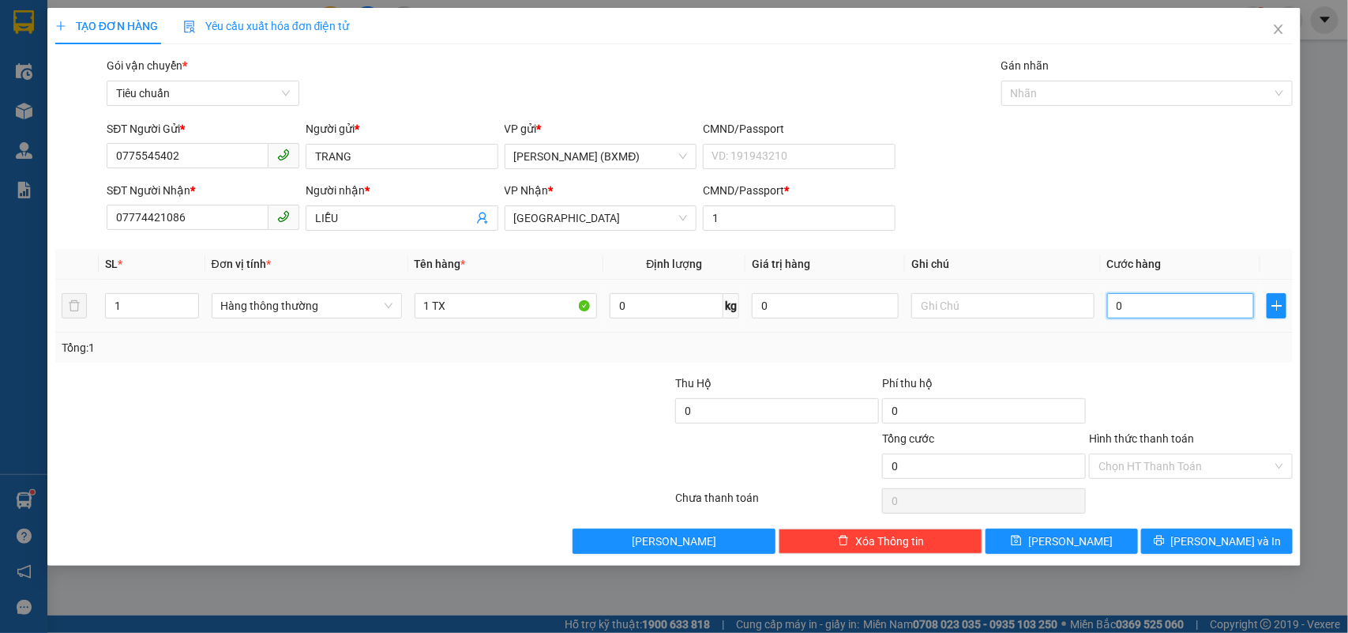
type input "005"
type input "5"
type input "0.050"
type input "50"
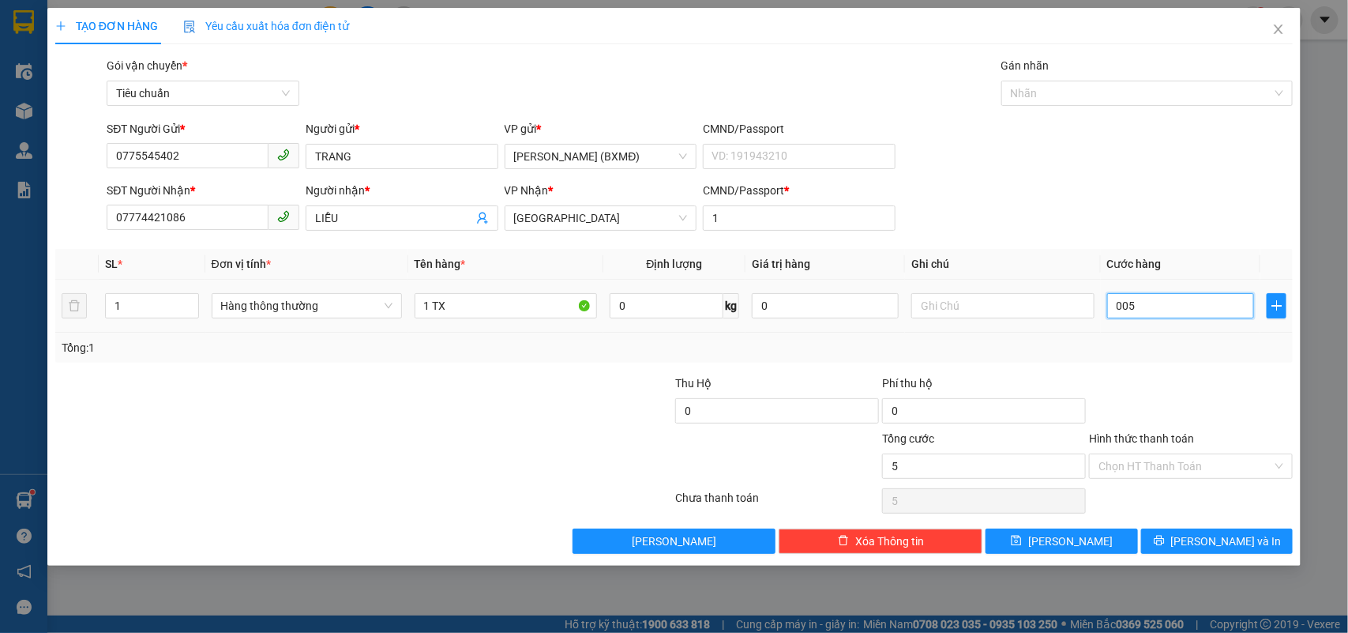
type input "50"
click at [1170, 467] on input "Hình thức thanh toán" at bounding box center [1185, 466] width 174 height 24
type input "50.000"
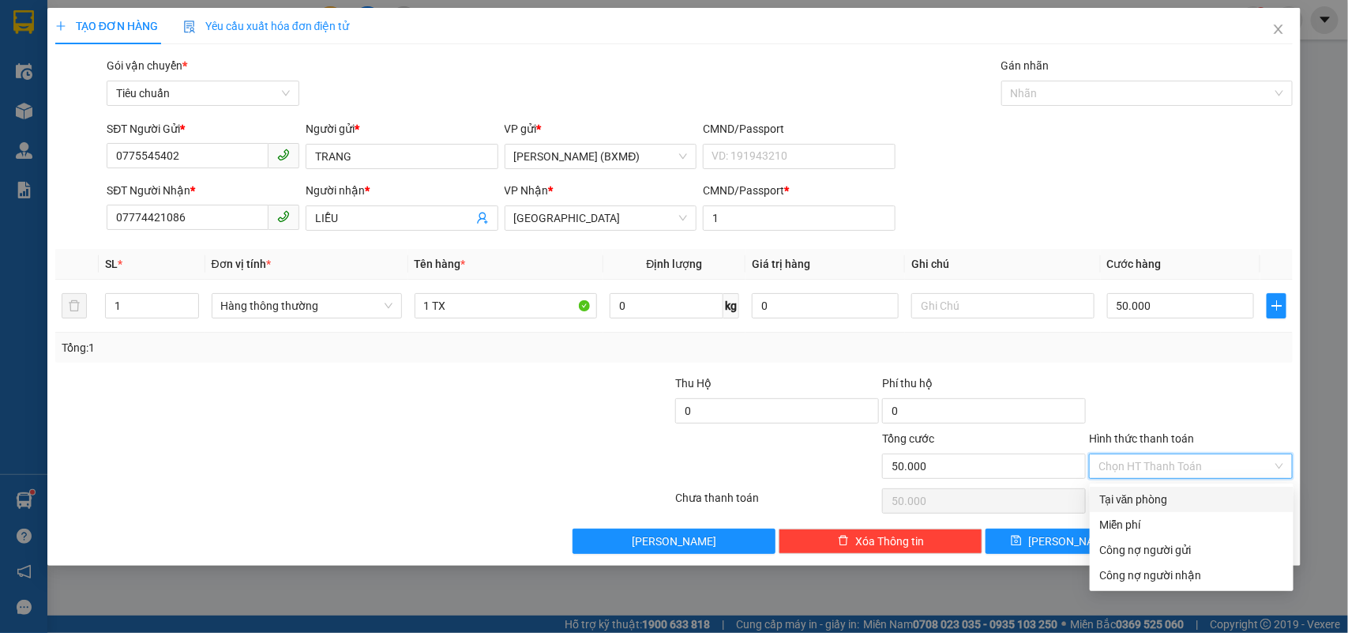
click at [1162, 491] on div "Tại văn phòng" at bounding box center [1191, 498] width 185 height 17
type input "0"
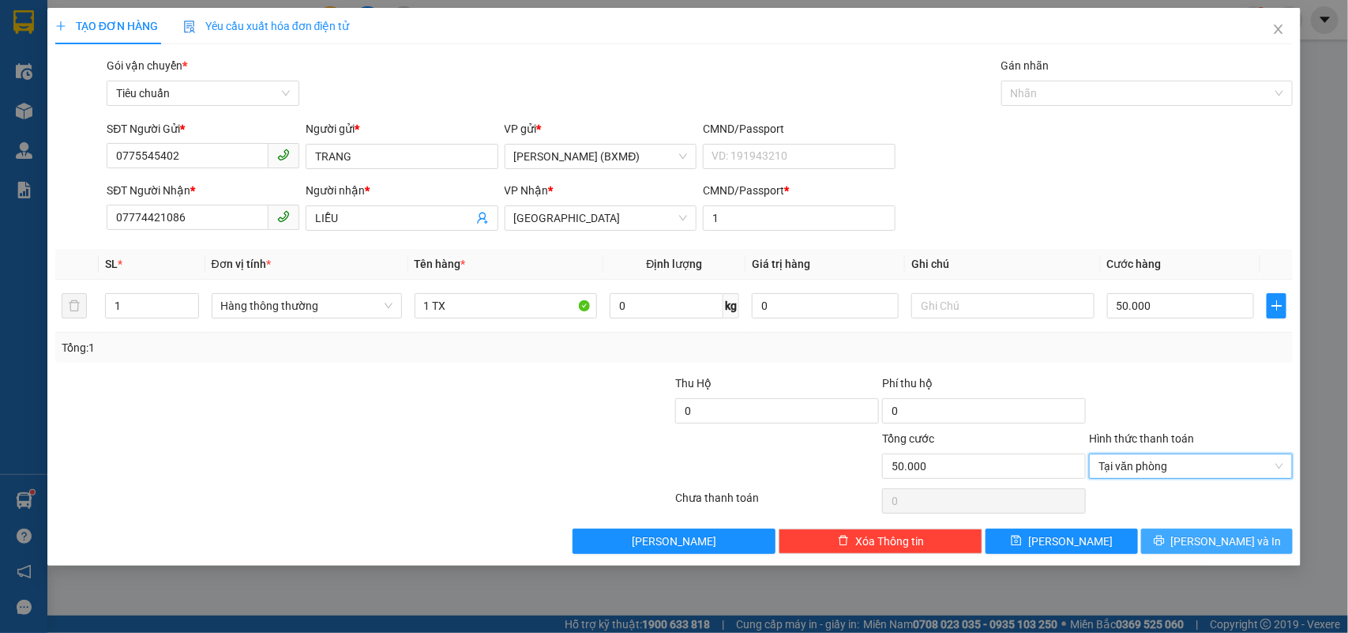
click at [1199, 546] on button "[PERSON_NAME] và In" at bounding box center [1217, 540] width 152 height 25
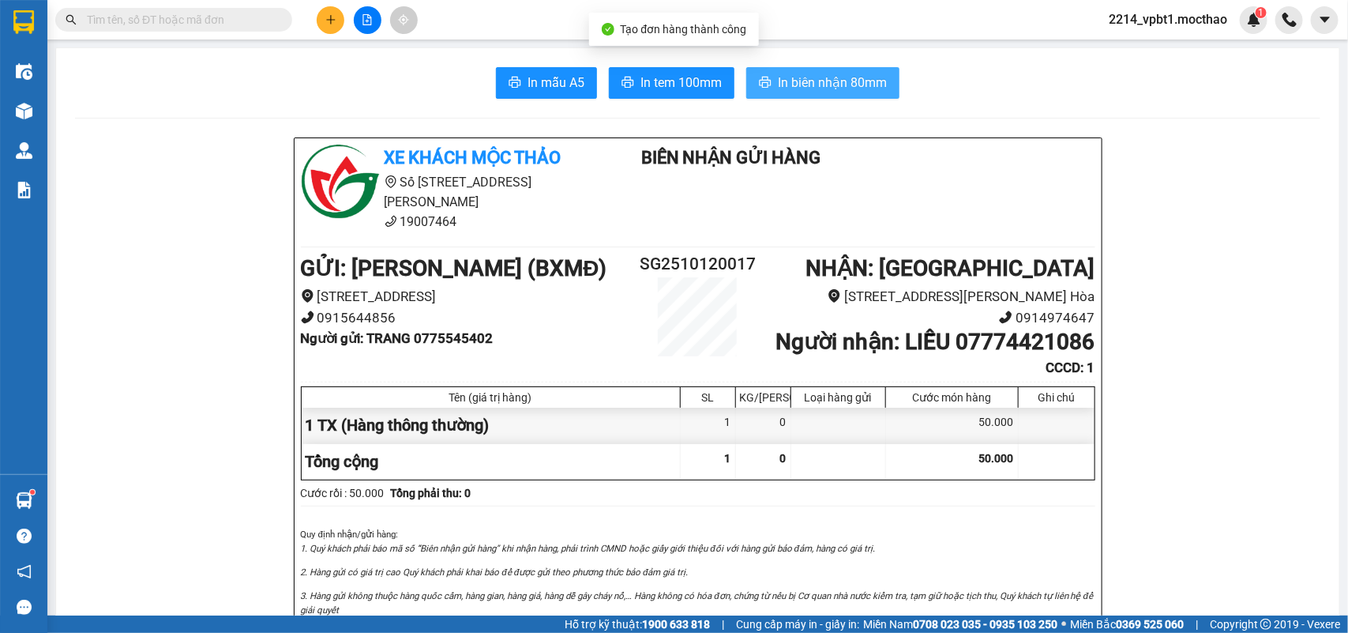
click at [809, 83] on span "In biên nhận 80mm" at bounding box center [832, 83] width 109 height 20
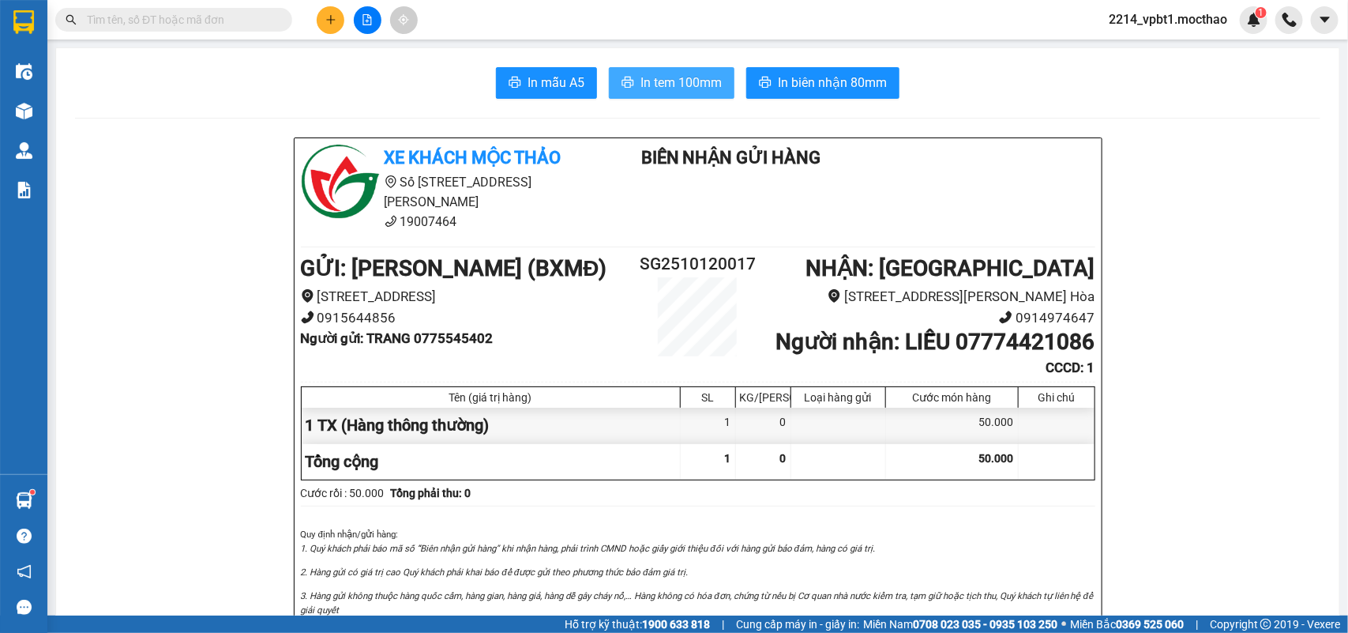
click at [673, 92] on span "In tem 100mm" at bounding box center [680, 83] width 81 height 20
click at [330, 17] on icon "plus" at bounding box center [330, 19] width 1 height 9
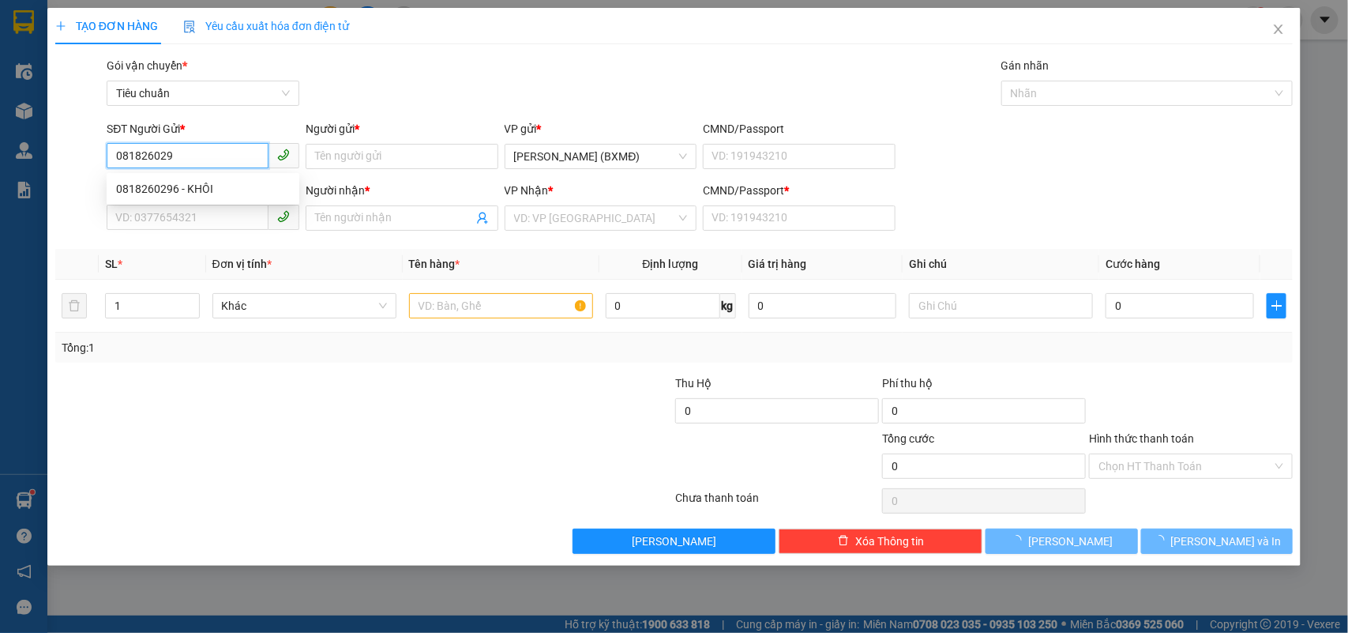
type input "0818260296"
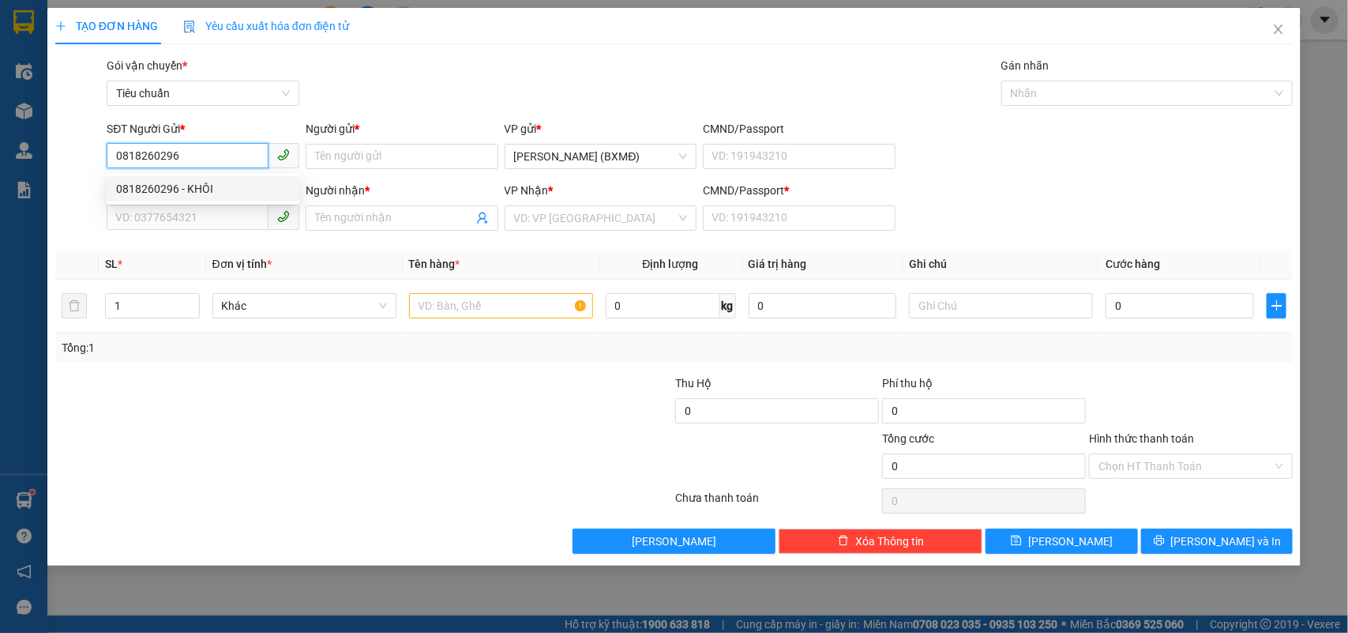
click at [223, 183] on div "0818260296 - KHÔI" at bounding box center [203, 188] width 174 height 17
type input "KHÔI"
type input "0942930164"
type input "KHOA"
type input "1"
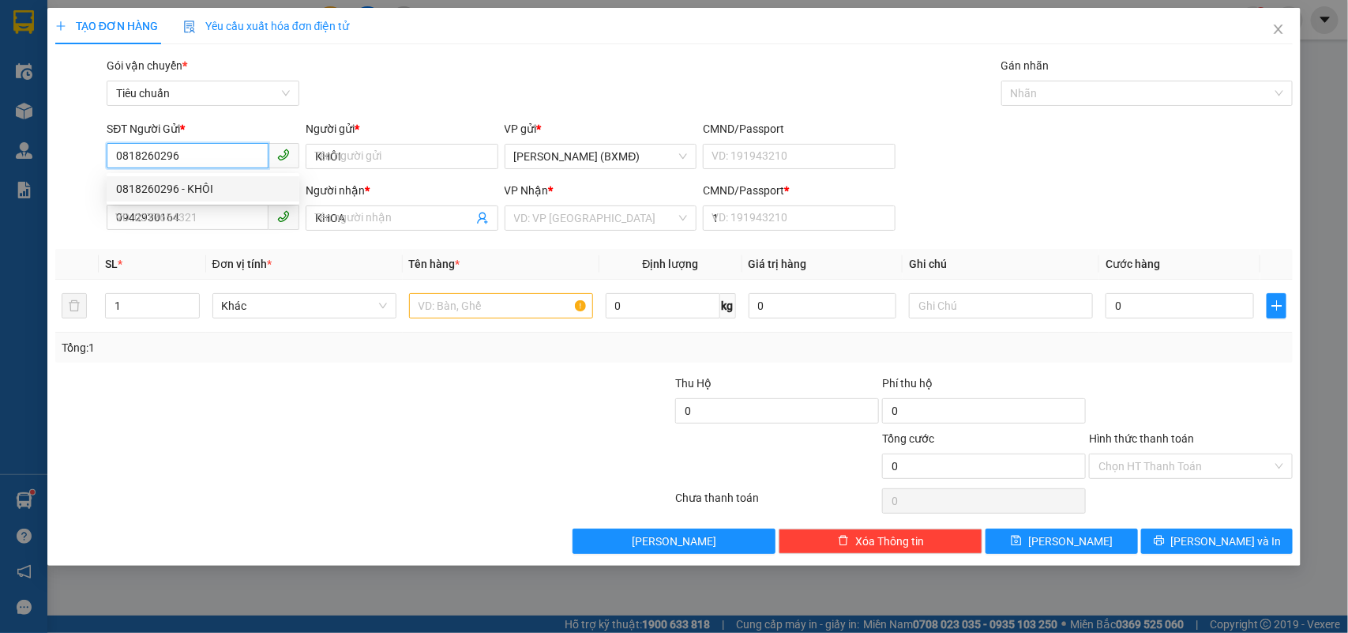
type input "40.000"
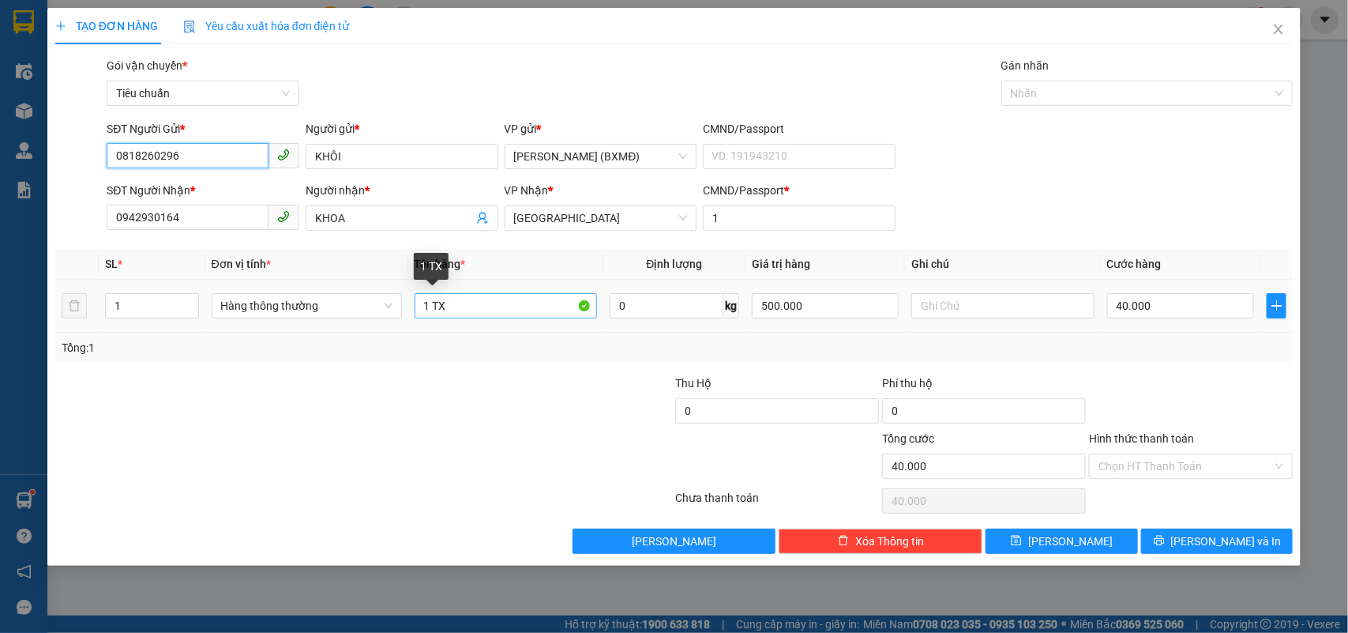
type input "0818260296"
click at [438, 306] on input "1 TX" at bounding box center [506, 305] width 182 height 25
type input "1 TG"
click at [1181, 306] on input "40.000" at bounding box center [1180, 305] width 147 height 25
type input "0"
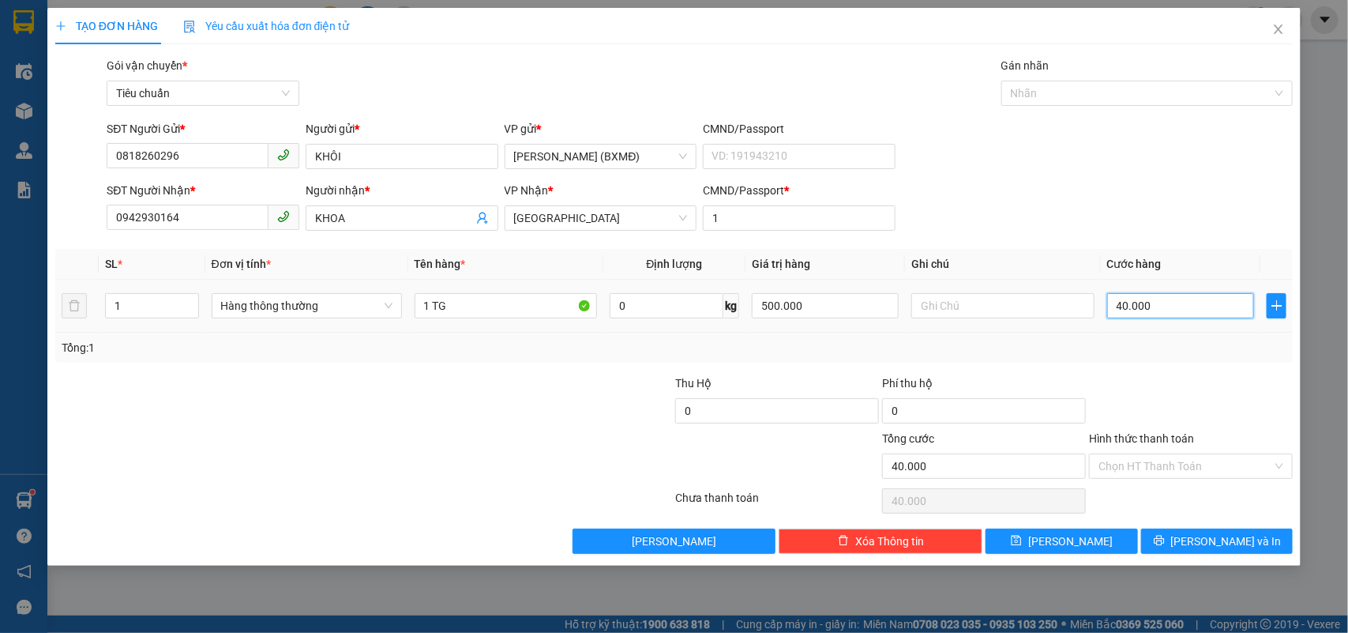
type input "0"
type input "5"
type input "005"
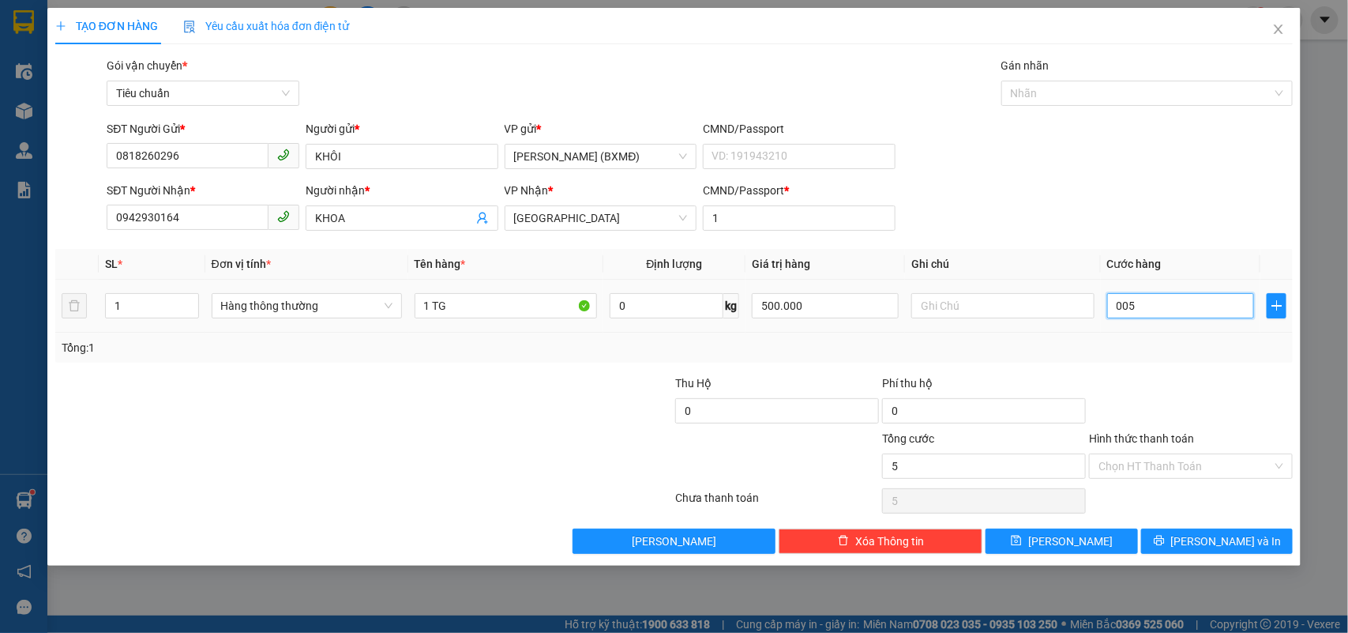
type input "50"
type input "0.050"
click at [1012, 313] on input "text" at bounding box center [1002, 305] width 182 height 25
type input "50.000"
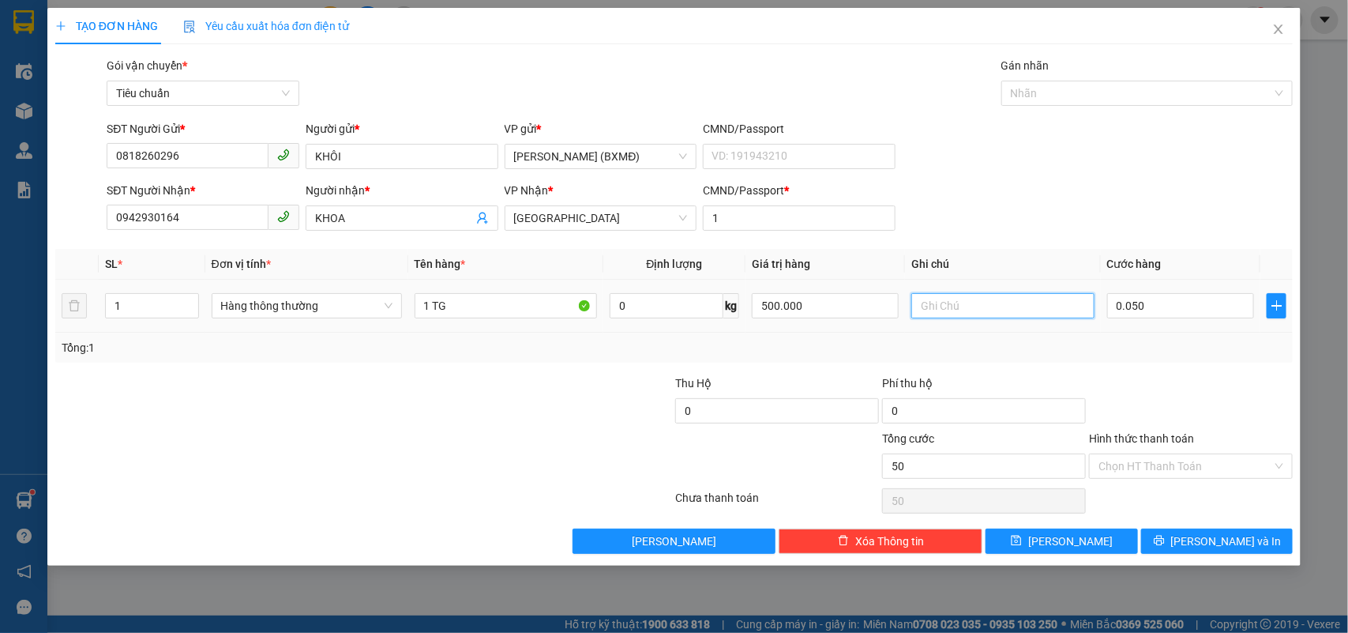
type input "50.000"
type input "SỨ"
click at [1218, 415] on div at bounding box center [1190, 401] width 207 height 55
click at [1174, 471] on input "Hình thức thanh toán" at bounding box center [1185, 466] width 174 height 24
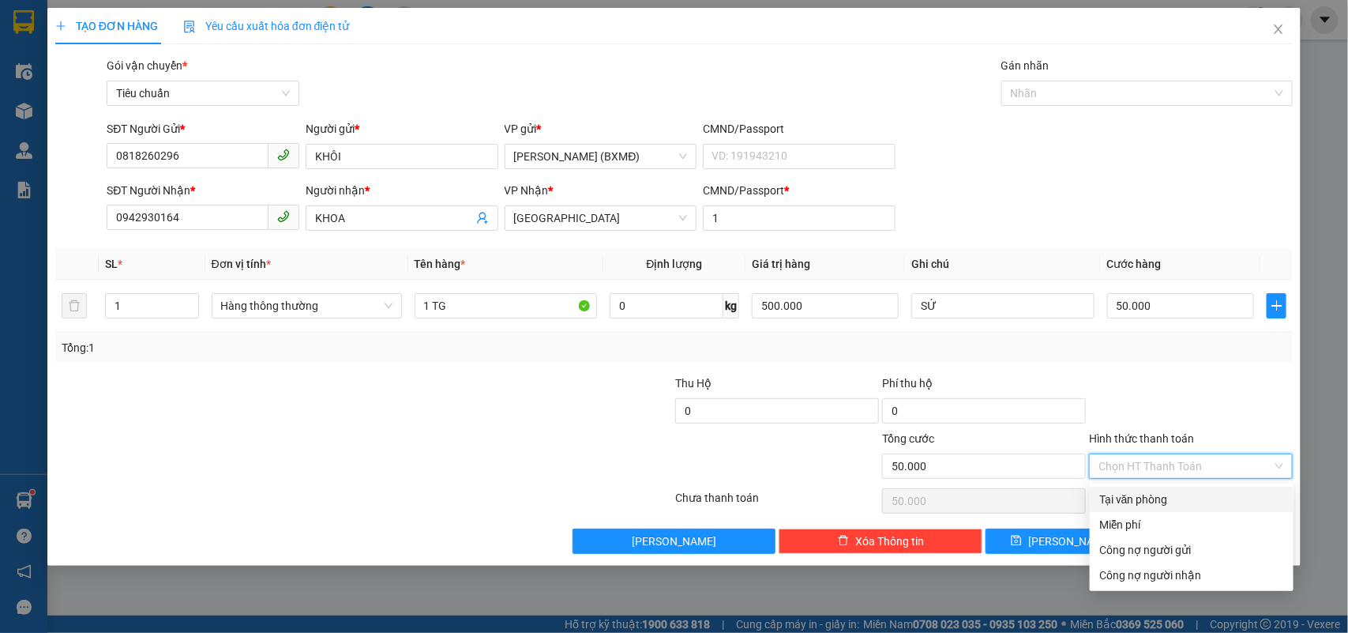
click at [1170, 499] on div "Tại văn phòng" at bounding box center [1191, 498] width 185 height 17
type input "0"
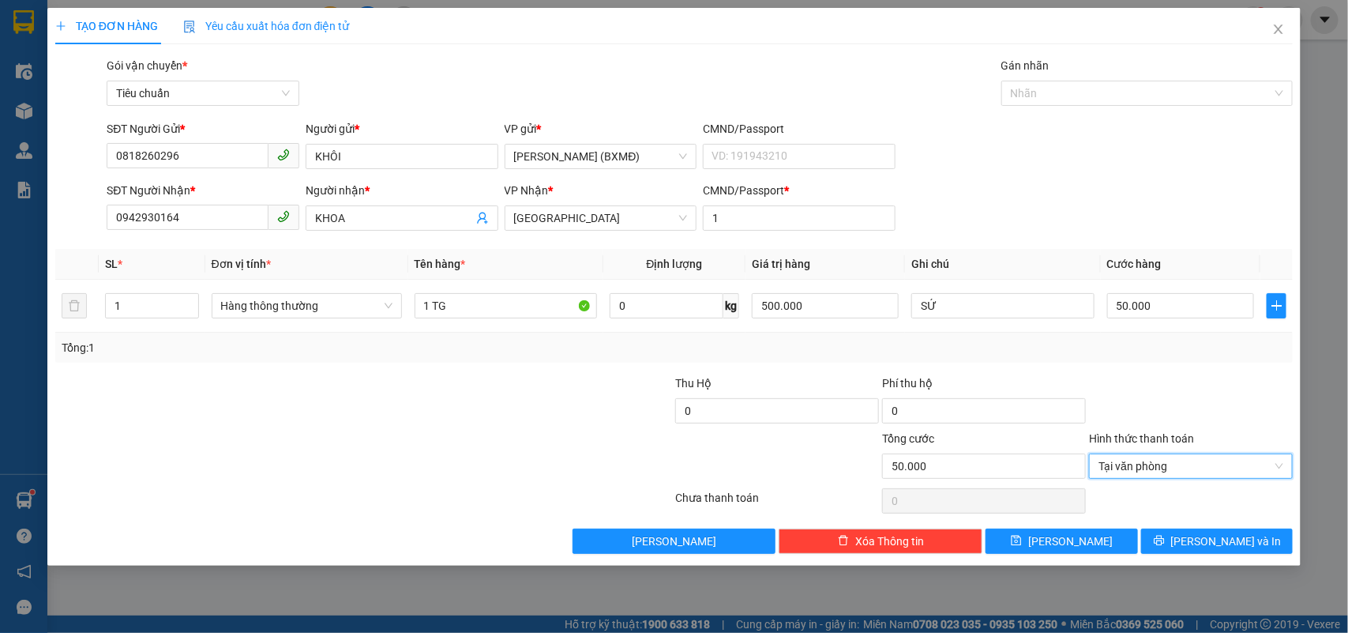
click at [1207, 557] on div "TẠO ĐƠN HÀNG Yêu cầu xuất hóa đơn điện tử Transit Pickup Surcharge Ids Transit …" at bounding box center [674, 287] width 1254 height 558
click at [1209, 547] on span "[PERSON_NAME] và In" at bounding box center [1226, 540] width 111 height 17
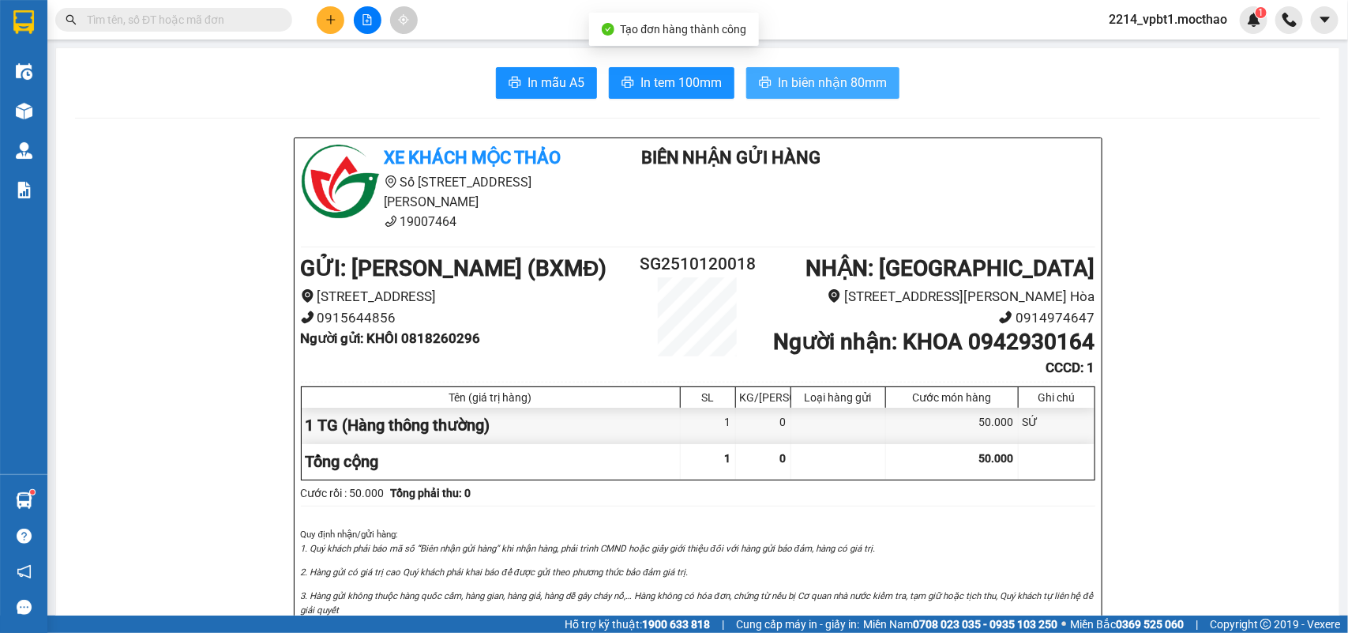
click at [778, 77] on span "In biên nhận 80mm" at bounding box center [832, 83] width 109 height 20
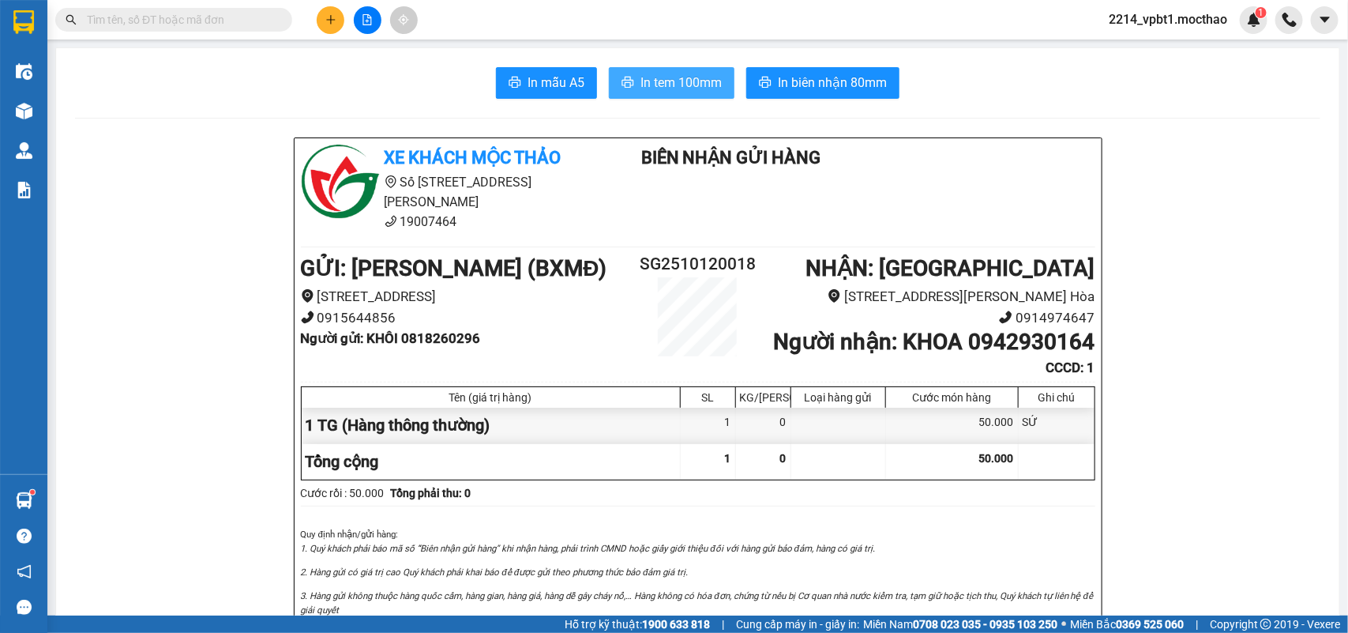
click at [667, 81] on span "In tem 100mm" at bounding box center [680, 83] width 81 height 20
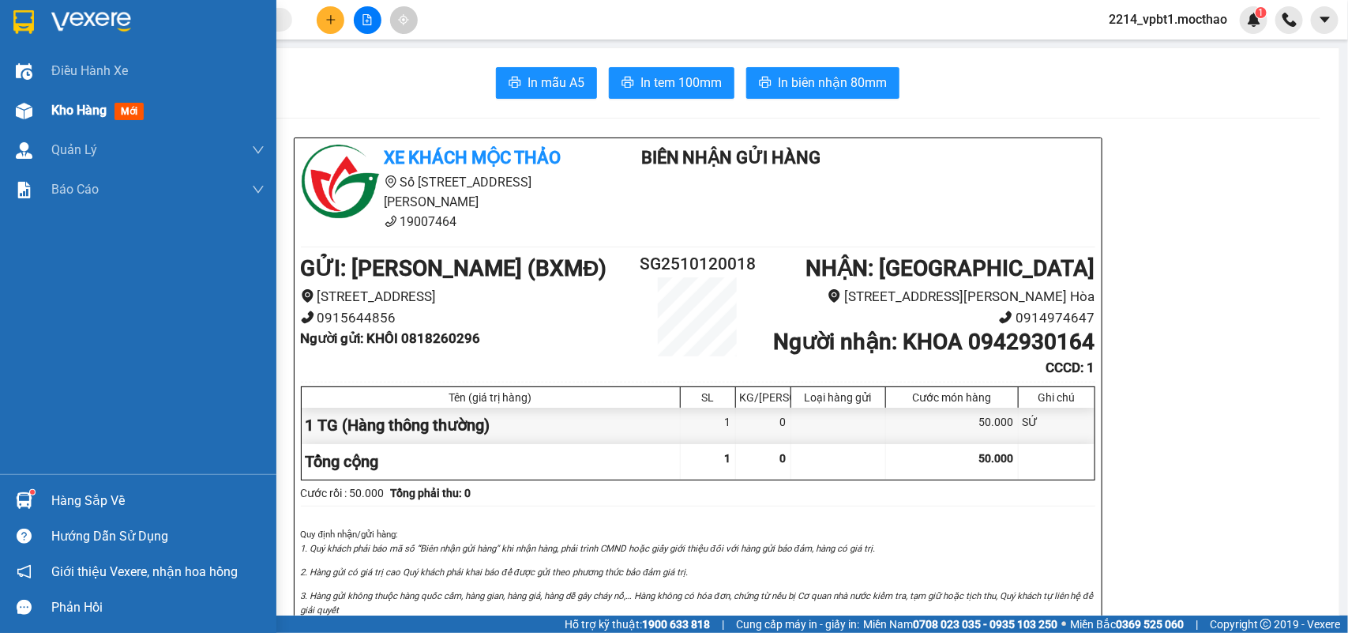
click at [66, 104] on span "Kho hàng" at bounding box center [78, 110] width 55 height 15
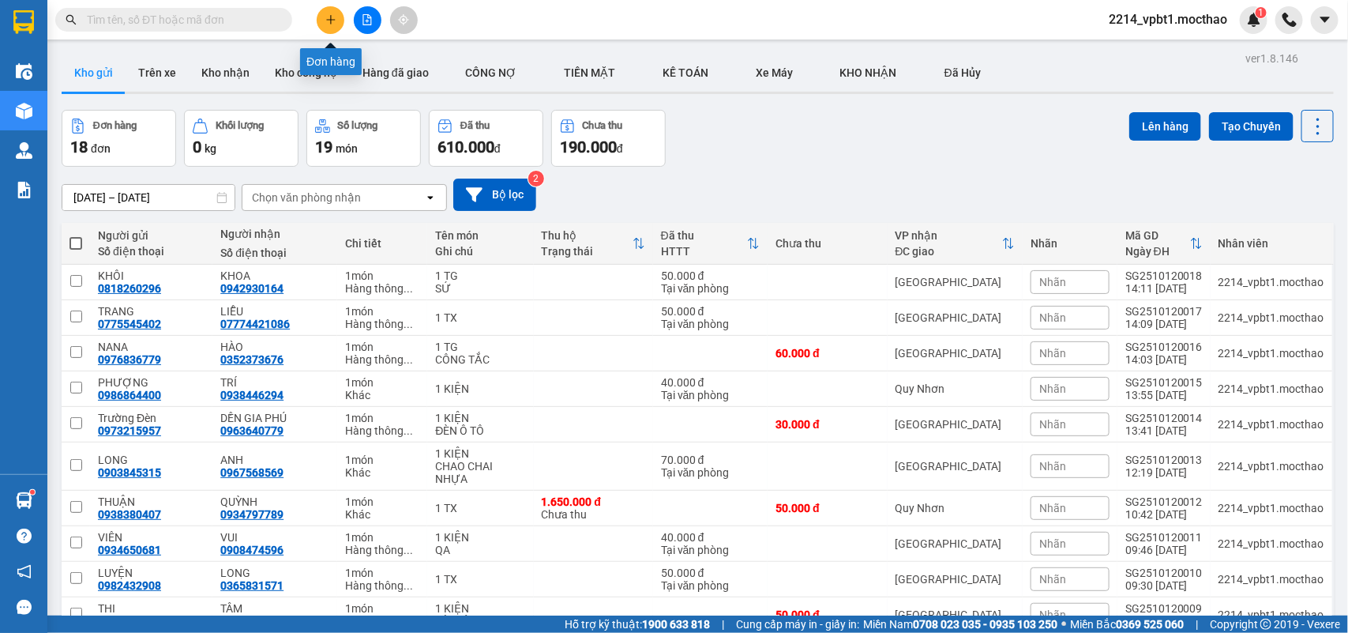
click at [329, 24] on icon "plus" at bounding box center [330, 19] width 11 height 11
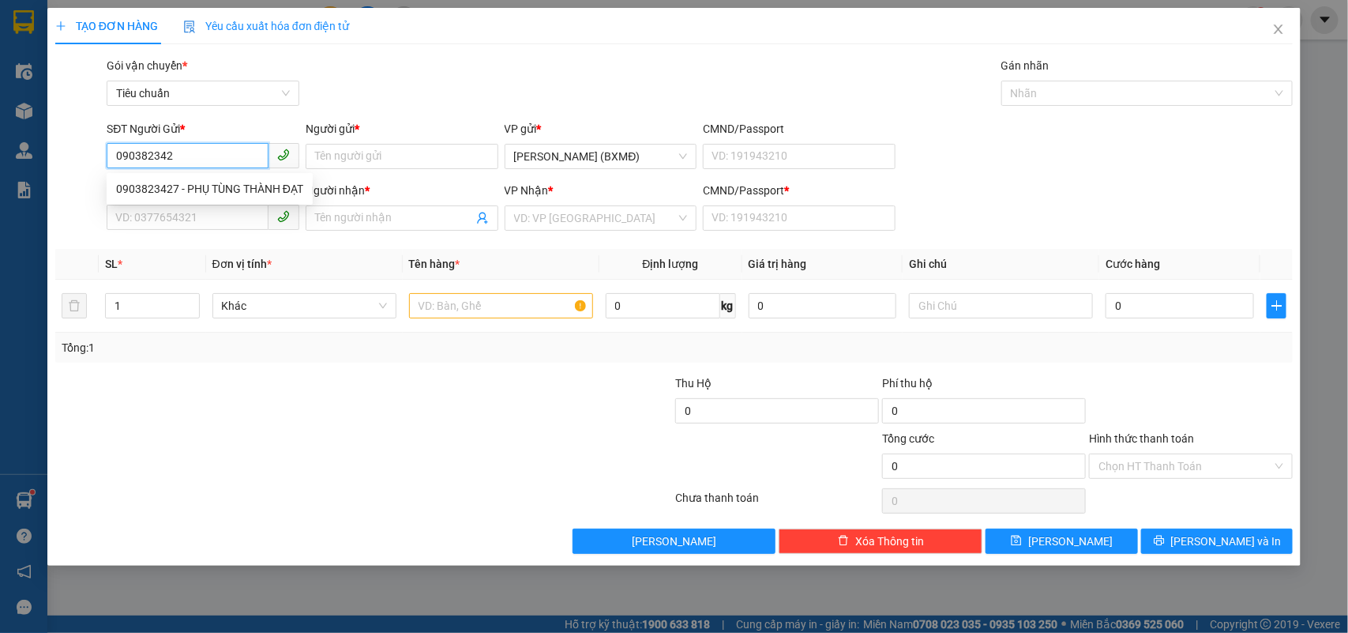
type input "0903823427"
click at [213, 184] on div "0903823427 - PHỤ TÙNG THÀNH ĐẠT" at bounding box center [209, 188] width 187 height 17
type input "PHỤ TÙNG THÀNH ĐẠT"
type input "0989399943"
type input "KIỆT"
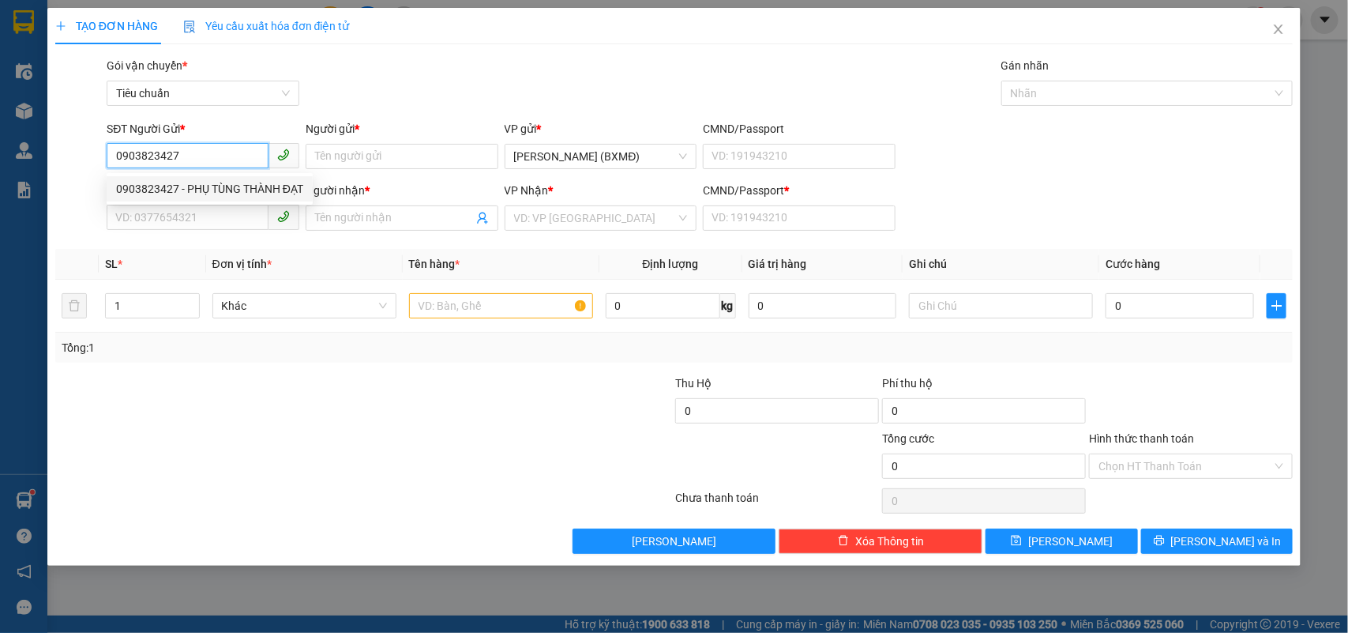
type input "1"
type input "2.700.000"
type input "200.000"
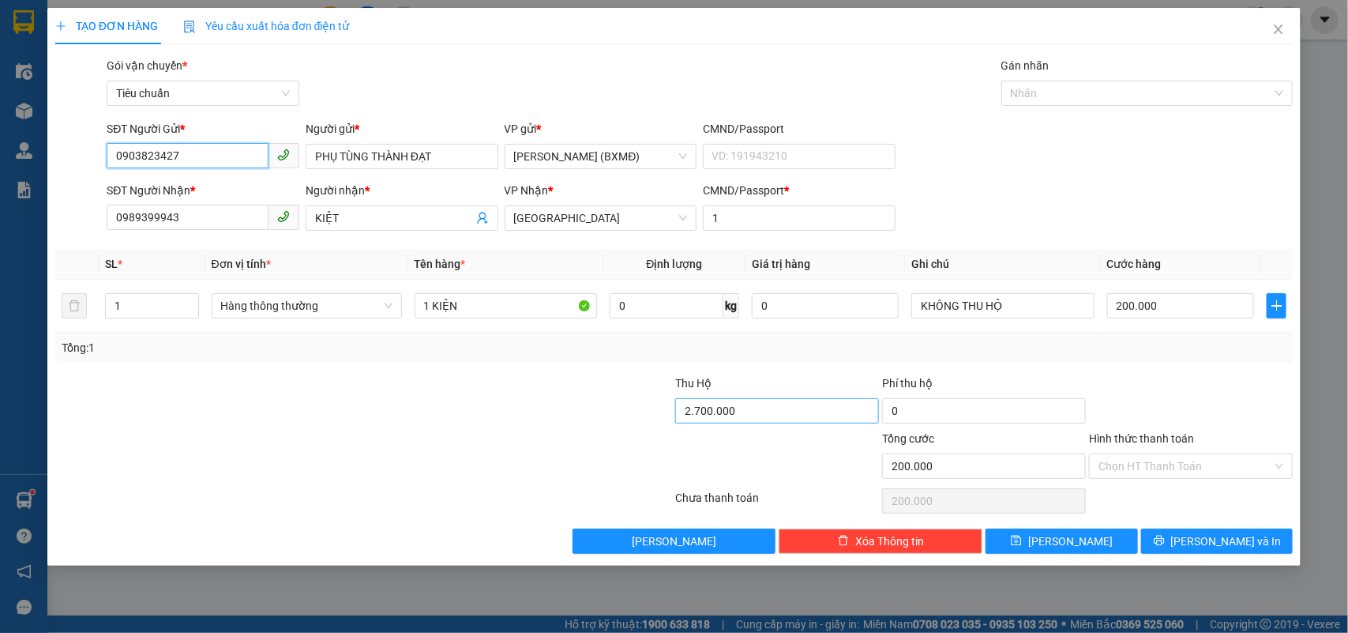
type input "0903823427"
type input "0"
click at [1184, 301] on input "200.000" at bounding box center [1180, 305] width 147 height 25
type input "0"
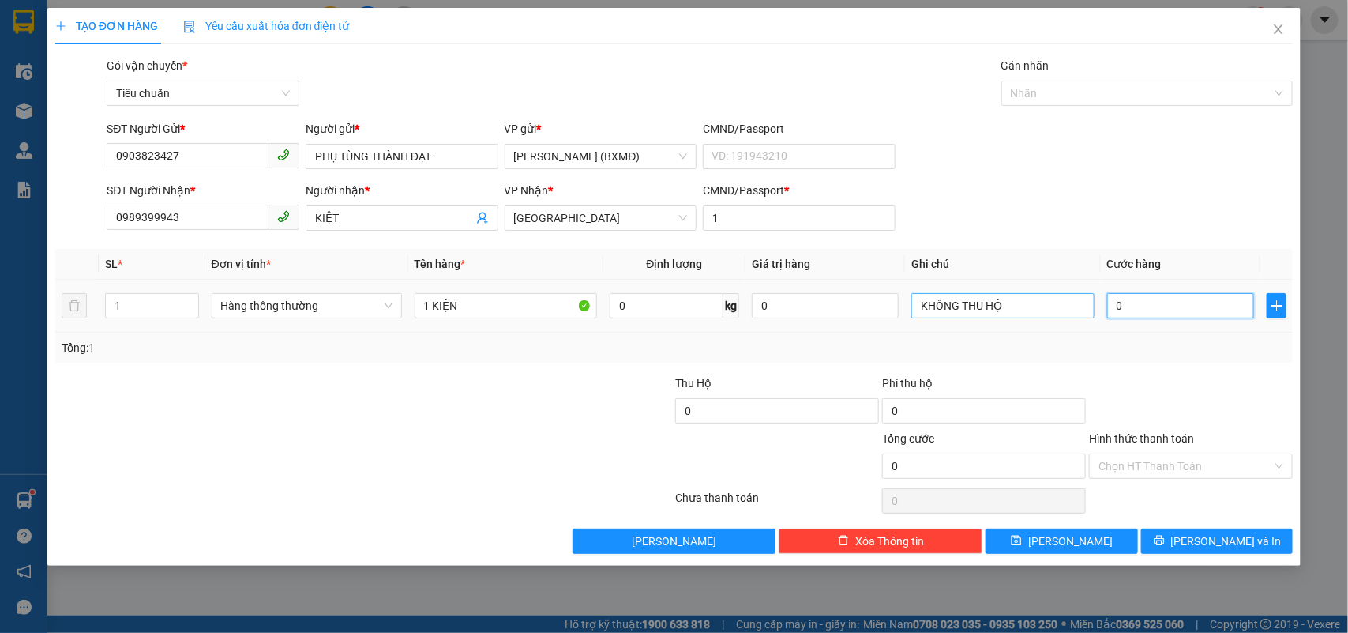
type input "0"
drag, startPoint x: 1047, startPoint y: 310, endPoint x: 796, endPoint y: 384, distance: 261.9
click at [796, 384] on div "Transit Pickup Surcharge Ids Transit Deliver Surcharge Ids Transit Deliver Surc…" at bounding box center [674, 305] width 1238 height 497
click at [1208, 306] on input "0" at bounding box center [1180, 305] width 147 height 25
type input "0"
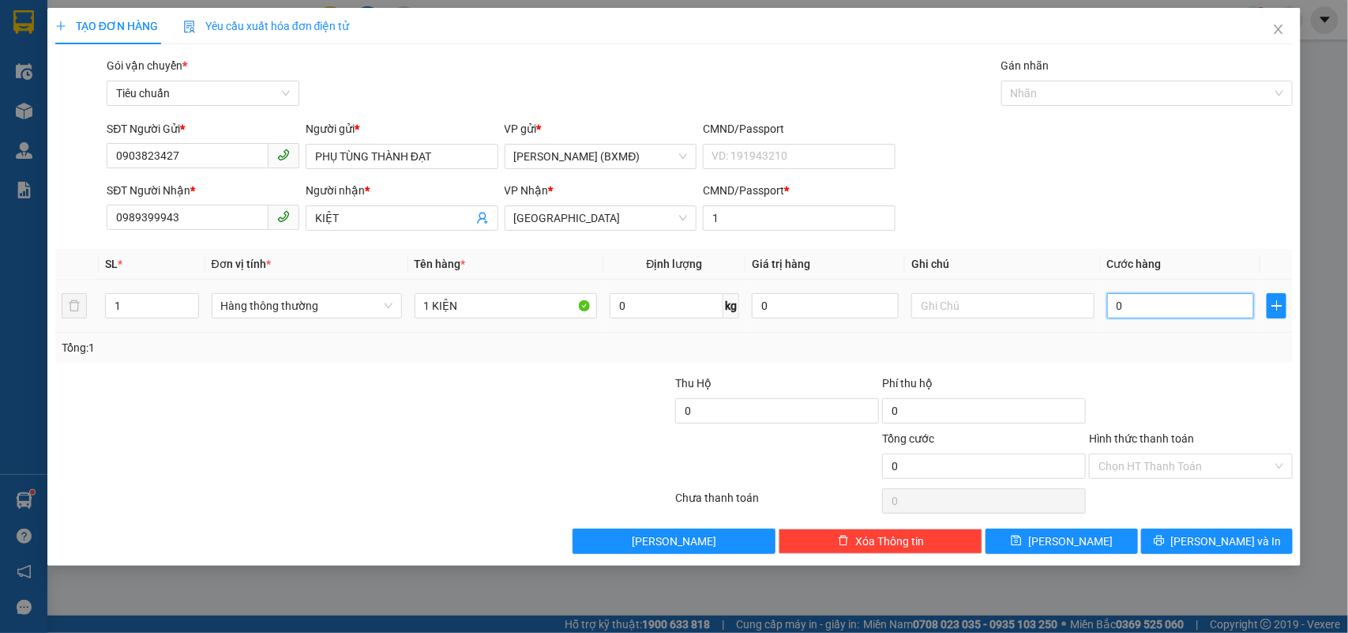
type input "2"
type input "002"
type input "25"
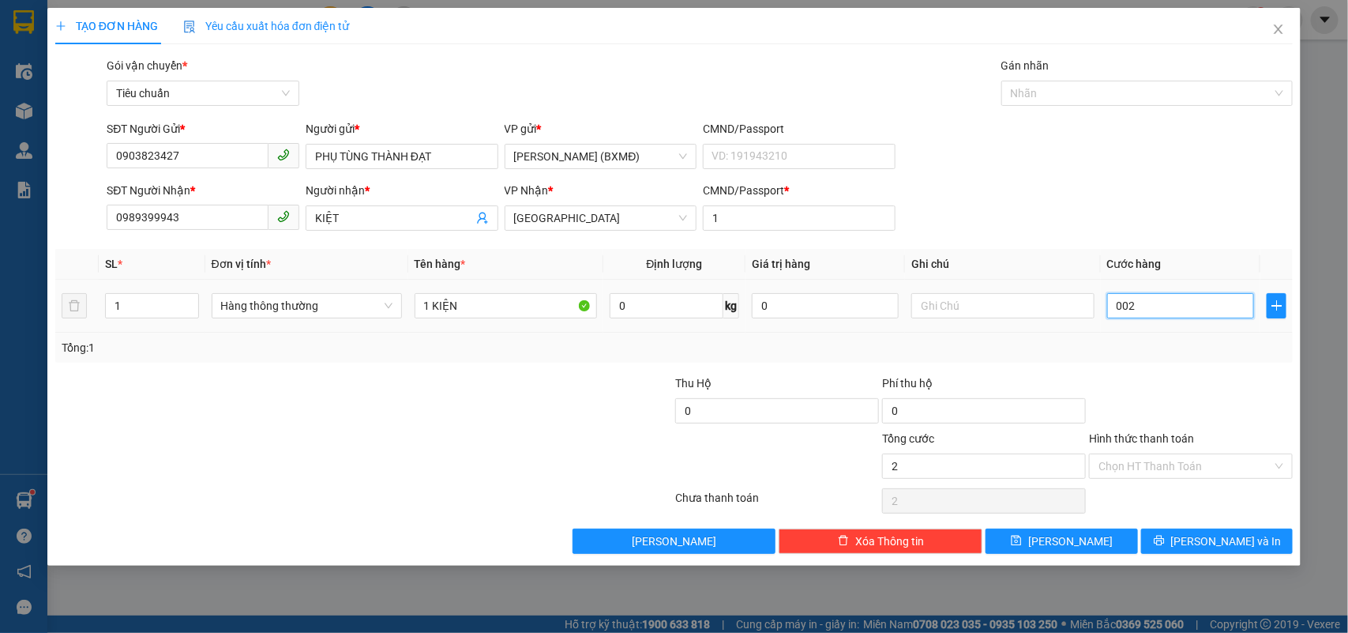
type input "0.025"
type input "250"
type input "00.250"
type input "250.000"
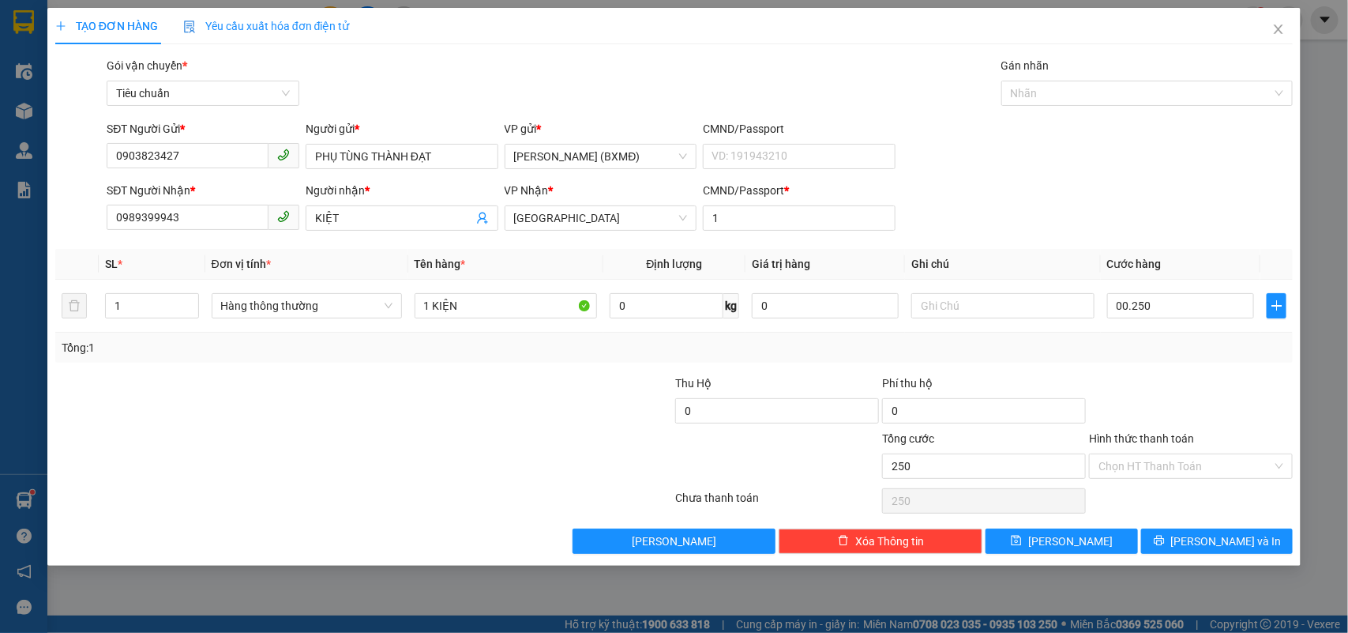
type input "250.000"
click at [1143, 379] on div at bounding box center [1190, 401] width 207 height 55
click at [1245, 546] on span "[PERSON_NAME] và In" at bounding box center [1226, 540] width 111 height 17
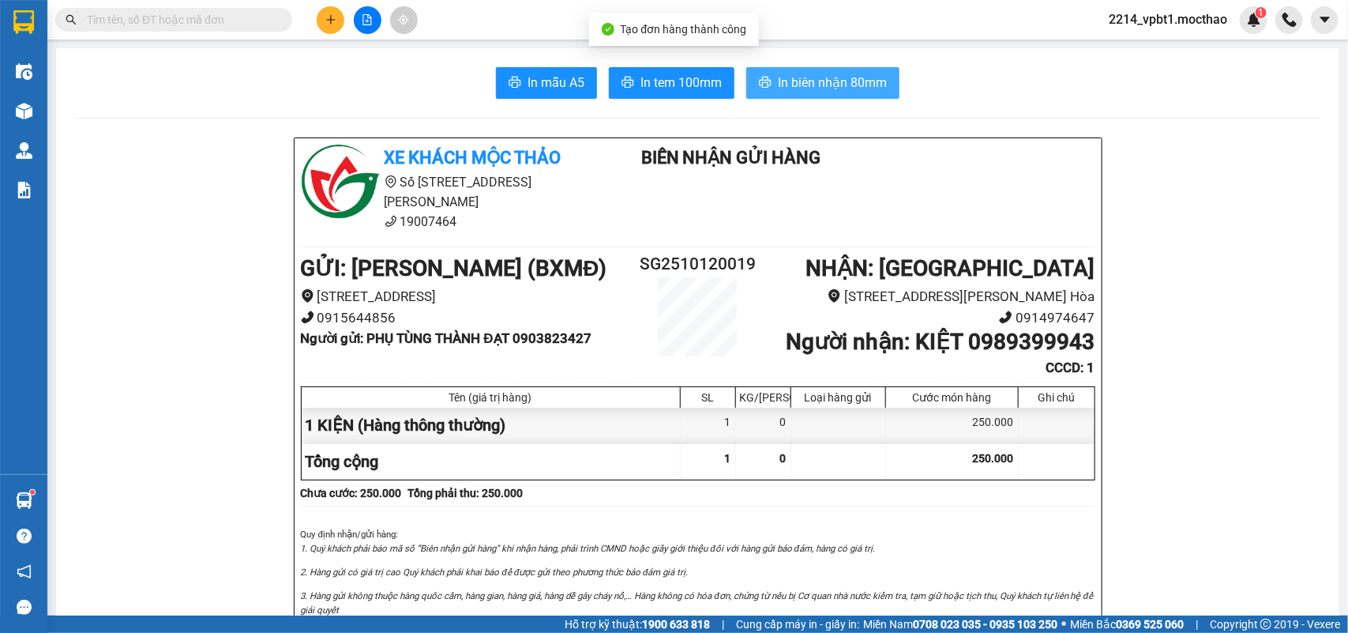
click at [810, 88] on span "In biên nhận 80mm" at bounding box center [832, 83] width 109 height 20
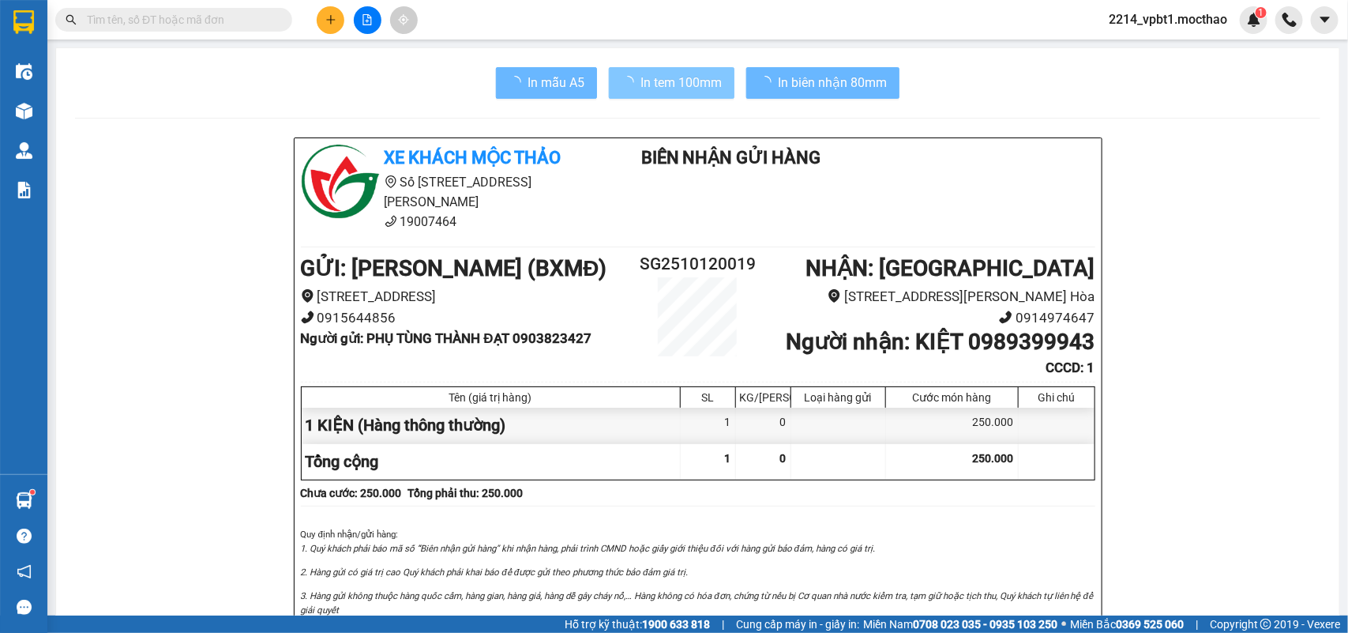
click at [669, 75] on span "In tem 100mm" at bounding box center [680, 83] width 81 height 20
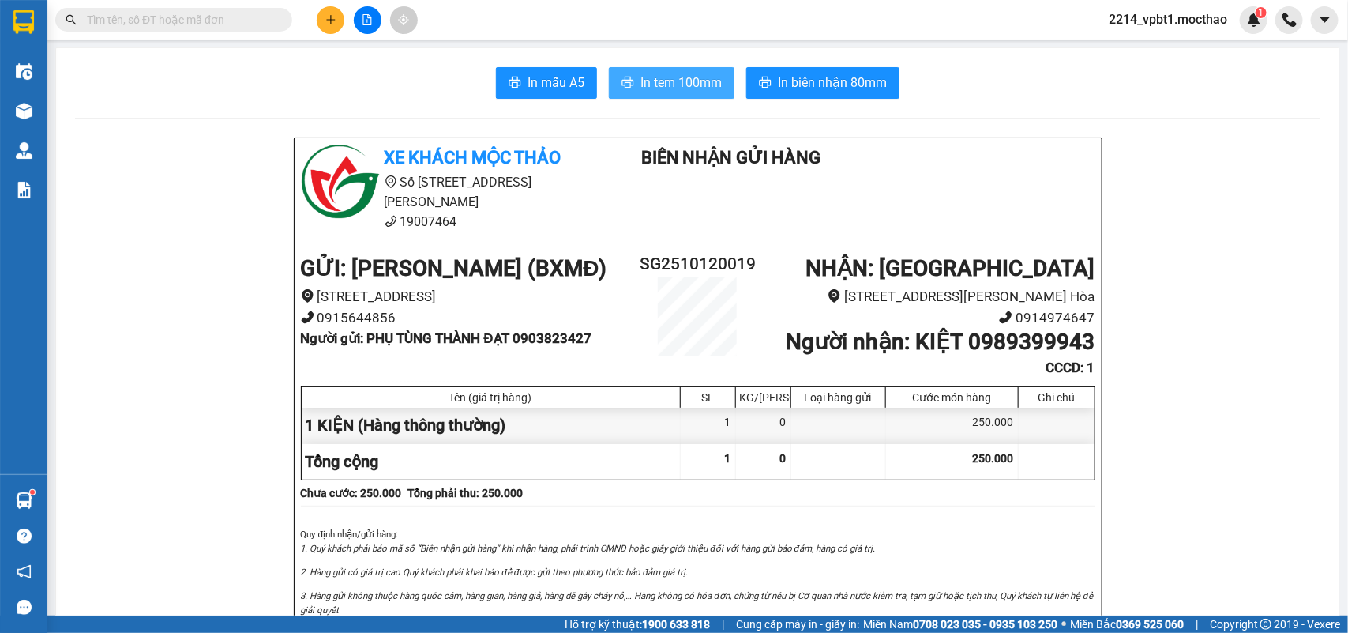
click at [653, 88] on span "In tem 100mm" at bounding box center [680, 83] width 81 height 20
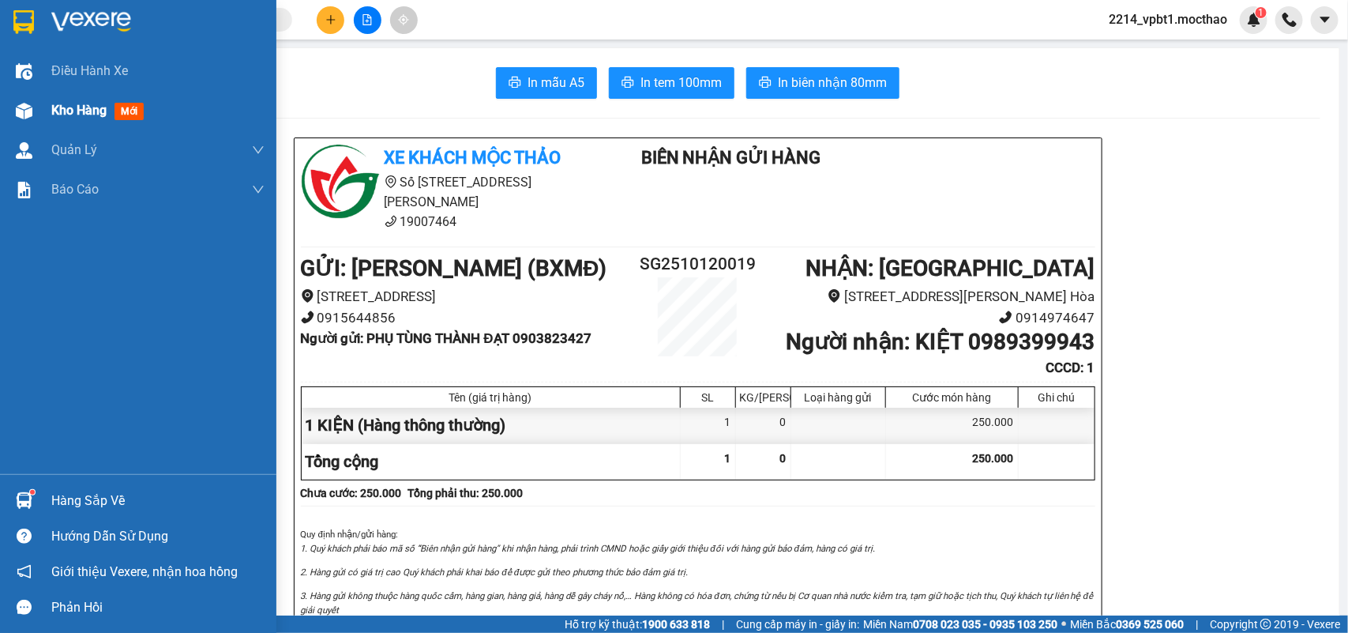
click at [67, 112] on span "Kho hàng" at bounding box center [78, 110] width 55 height 15
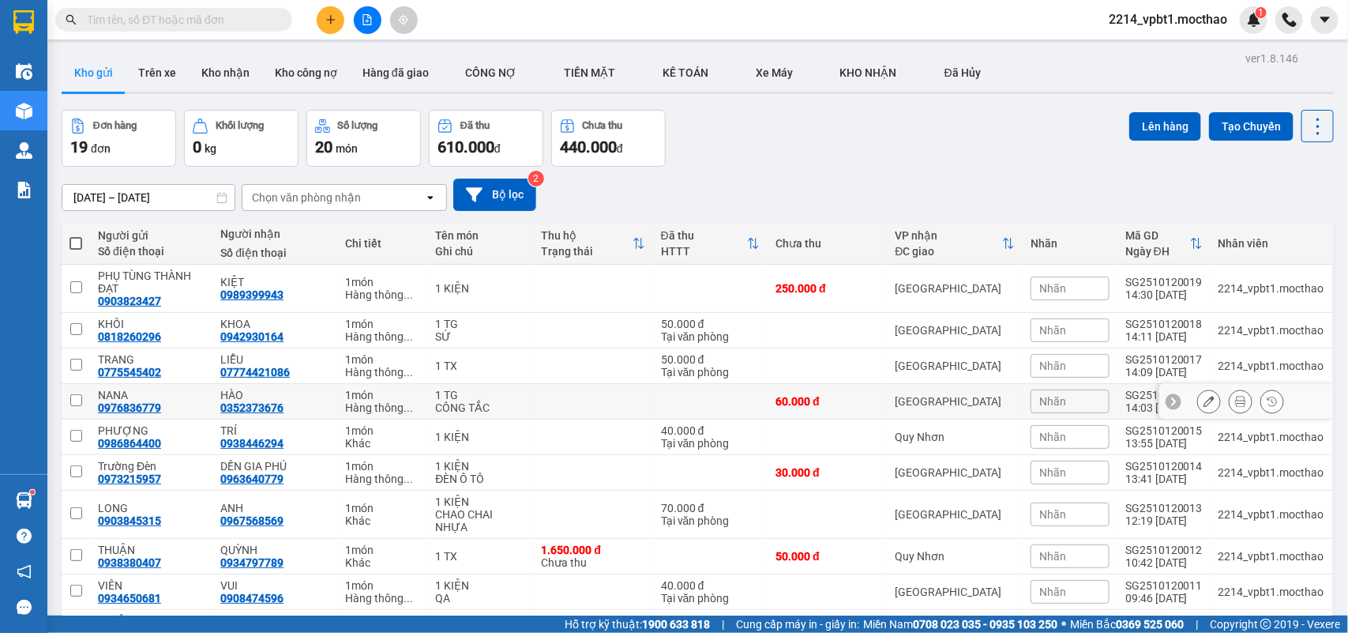
scroll to position [407, 0]
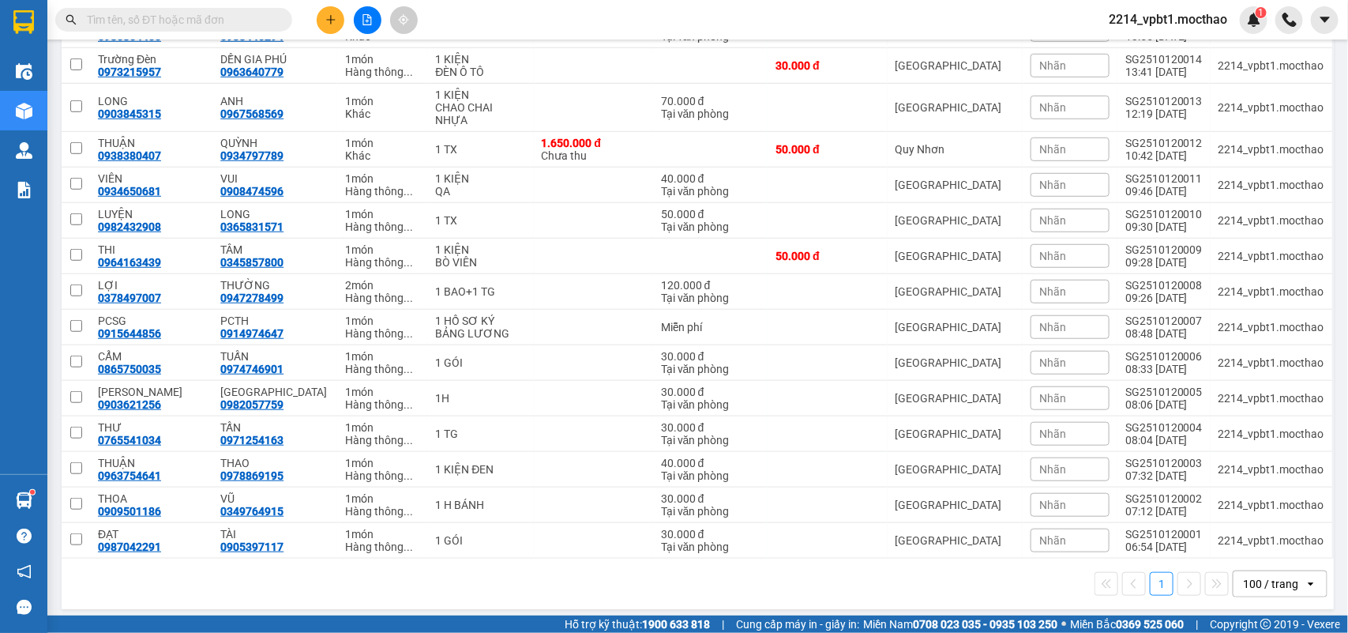
click at [1278, 576] on div "100 / trang" at bounding box center [1270, 584] width 55 height 16
click at [1261, 543] on span "100 / trang" at bounding box center [1260, 541] width 60 height 16
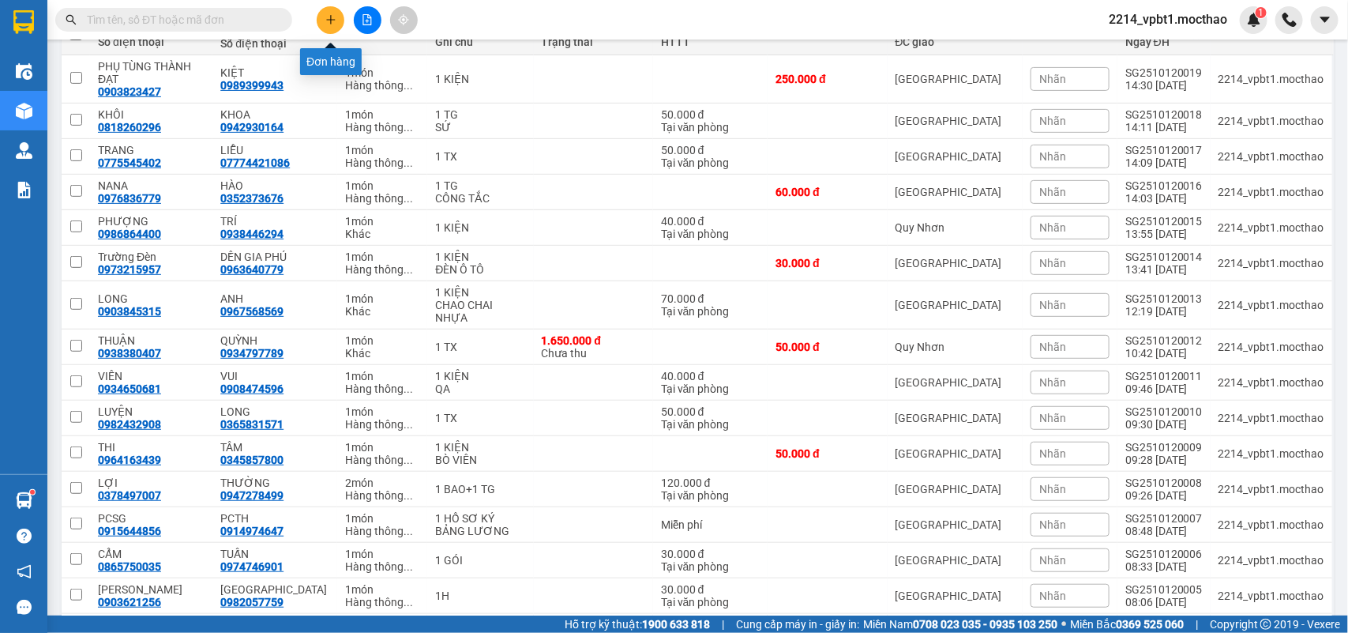
click at [329, 17] on icon "plus" at bounding box center [330, 19] width 11 height 11
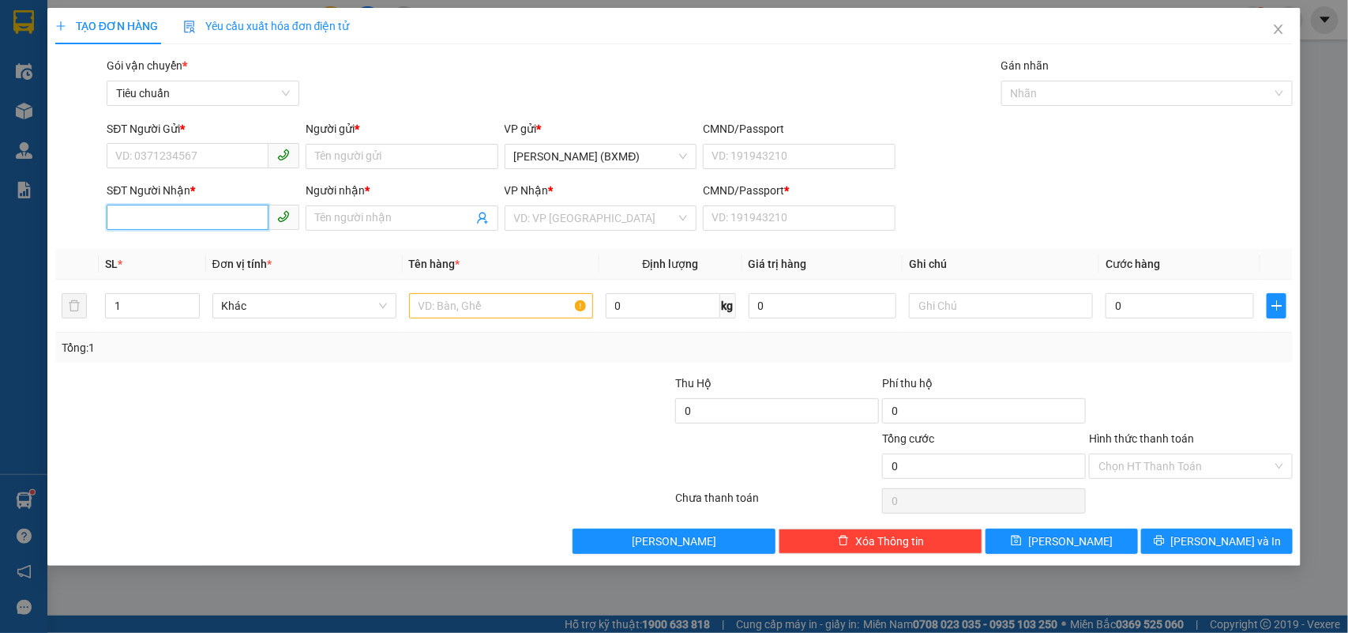
click at [207, 225] on input "SĐT Người Nhận *" at bounding box center [188, 217] width 162 height 25
click at [151, 270] on div "0931534359 - BÁCH LAN" at bounding box center [205, 275] width 178 height 17
type input "0931534359"
type input "BÁCH LAN"
type input "1"
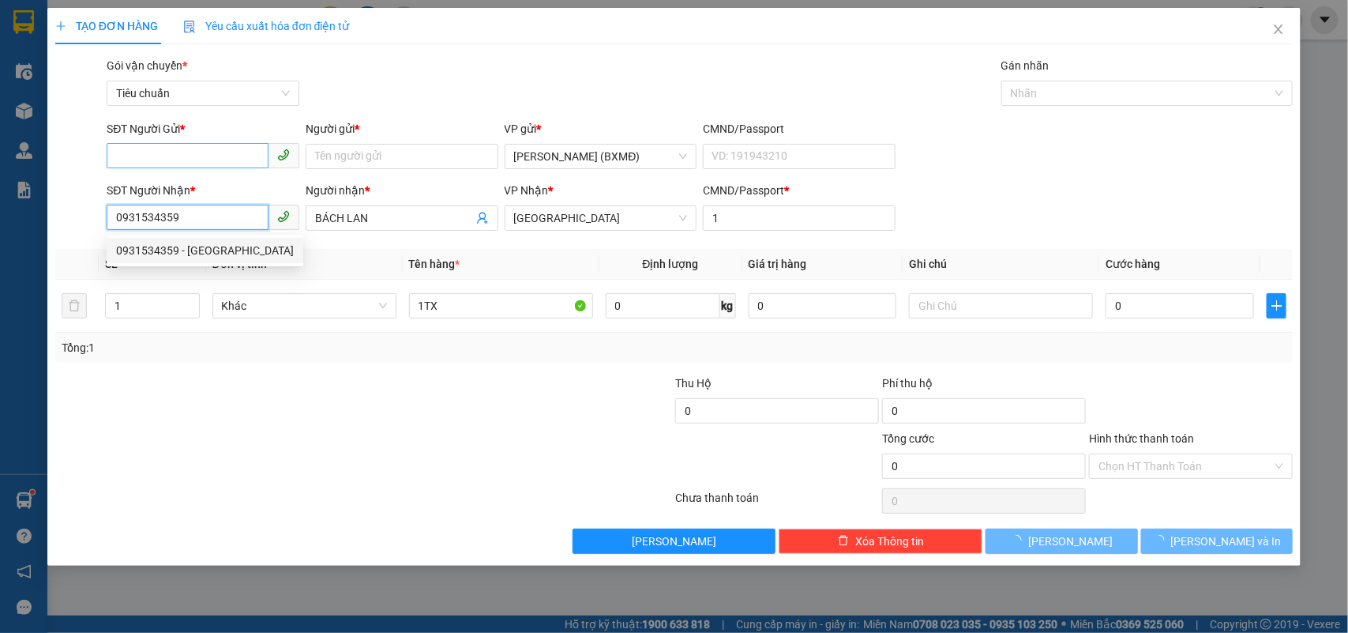
type input "0931534359"
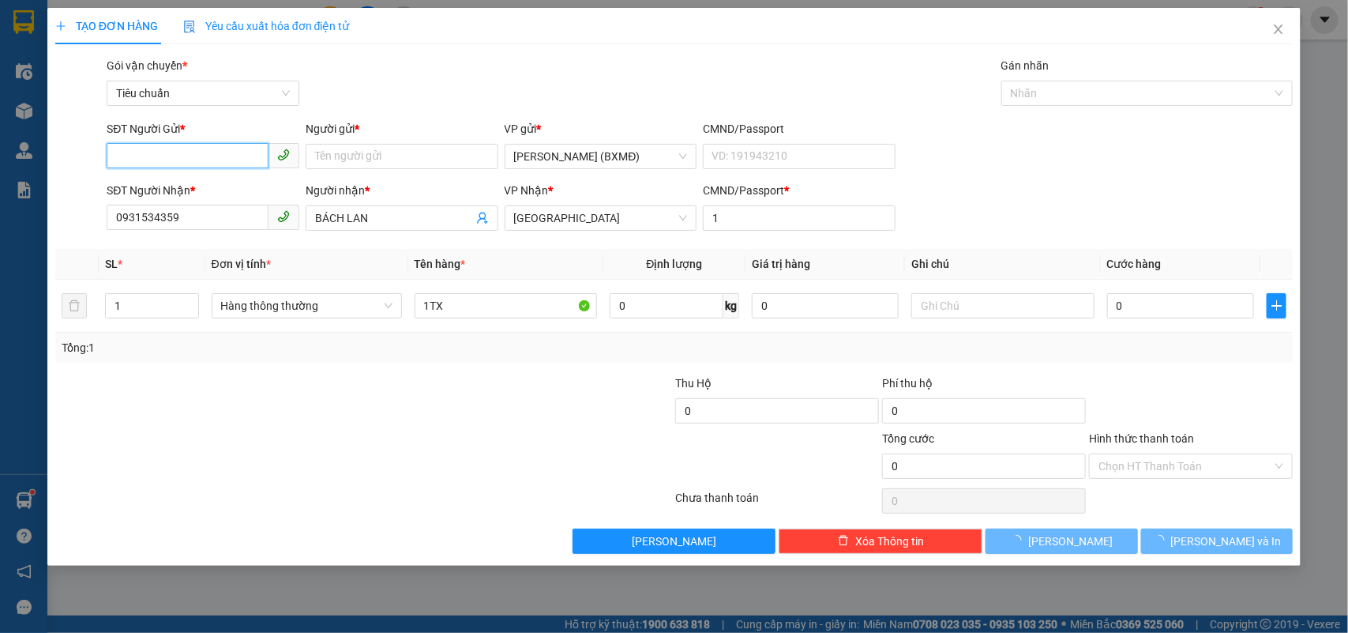
click at [151, 156] on input "SĐT Người Gửi *" at bounding box center [188, 155] width 162 height 25
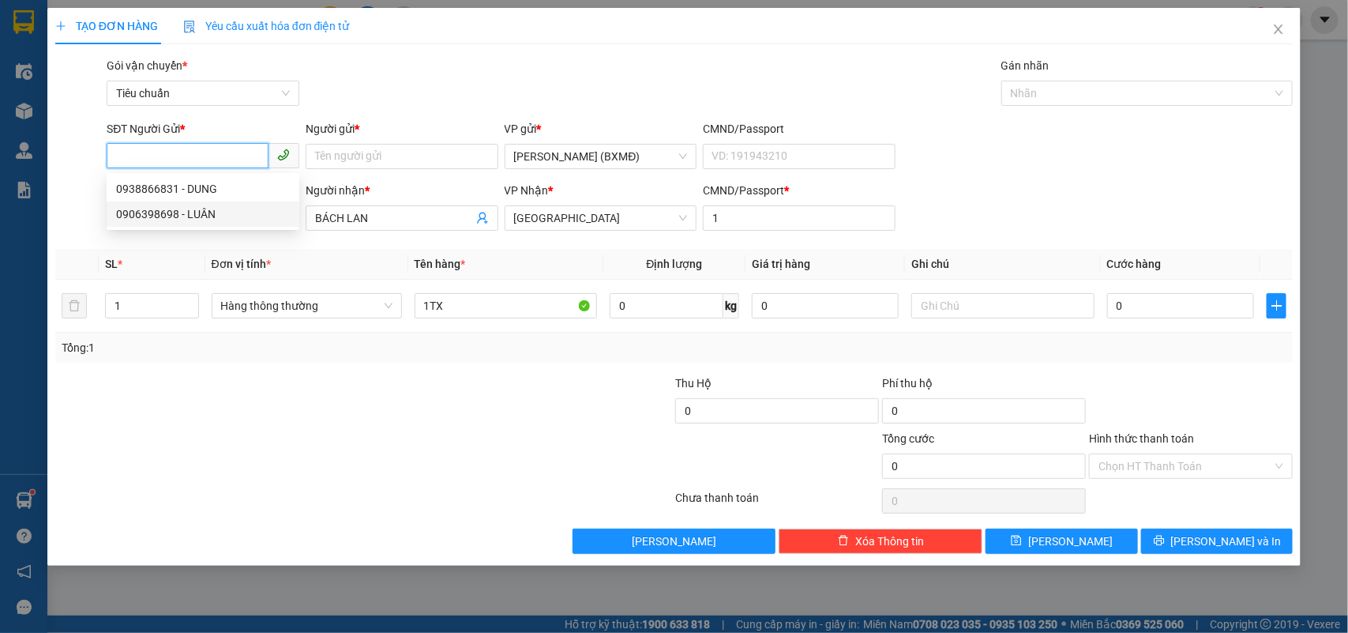
click at [175, 208] on div "0906398698 - LUÂN" at bounding box center [203, 213] width 174 height 17
type input "0906398698"
type input "LUÂN"
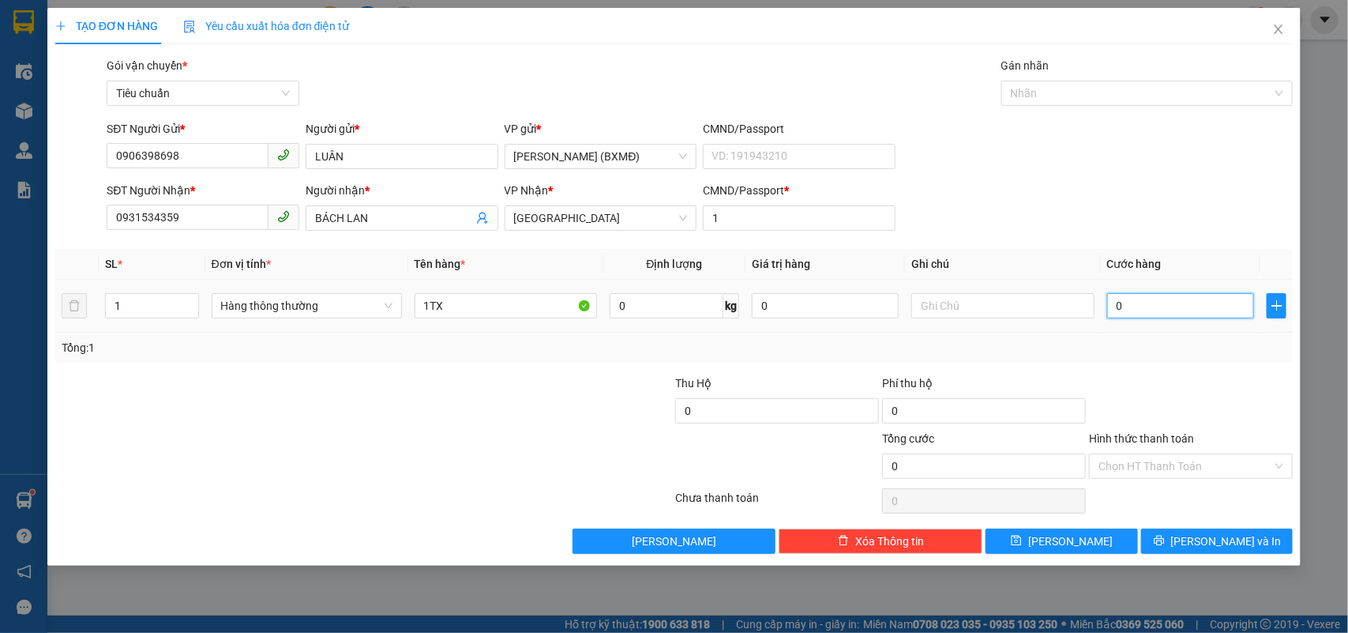
click at [1155, 313] on input "0" at bounding box center [1180, 305] width 147 height 25
type input "0"
type input "5"
type input "005"
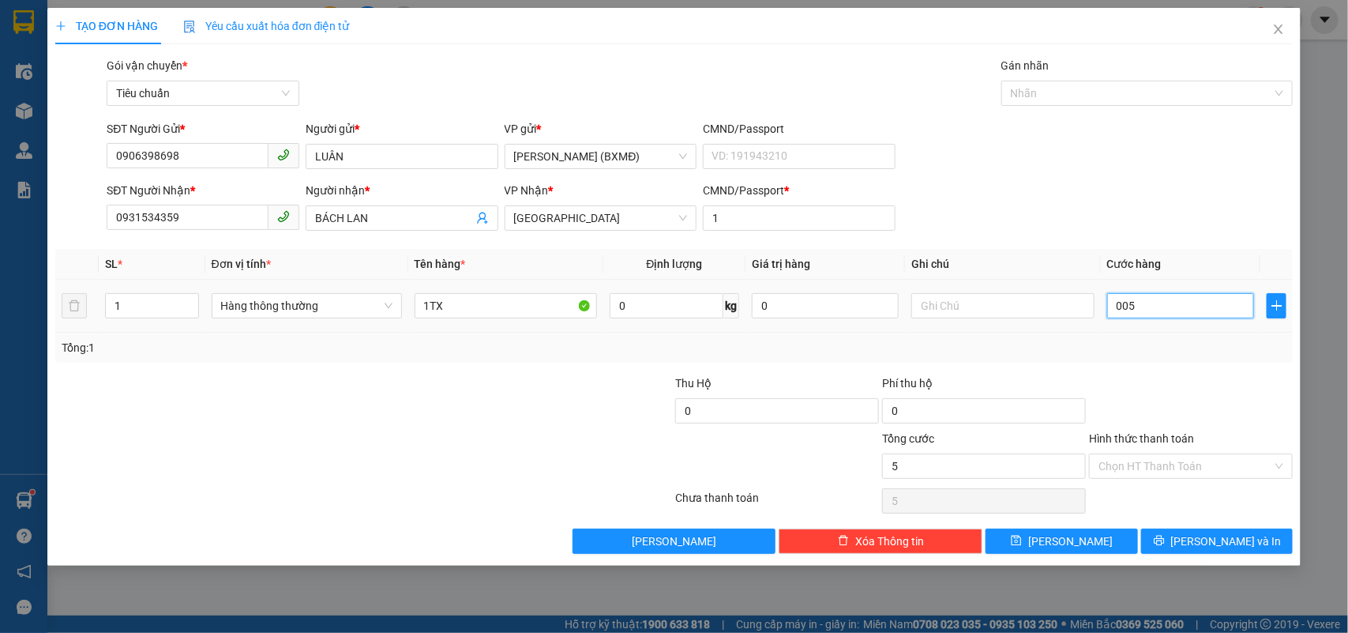
type input "50"
type input "0.050"
click at [1166, 361] on div "Tổng: 1" at bounding box center [674, 347] width 1238 height 30
type input "50.000"
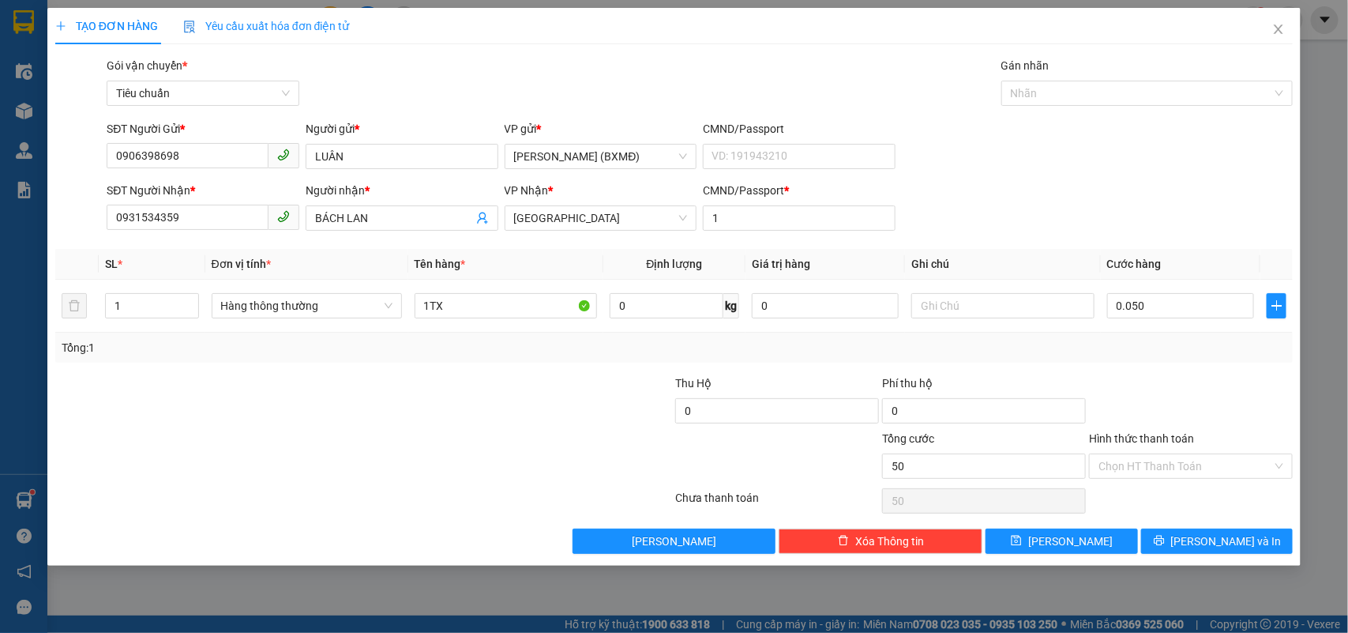
type input "50.000"
click at [1139, 460] on input "Hình thức thanh toán" at bounding box center [1185, 466] width 174 height 24
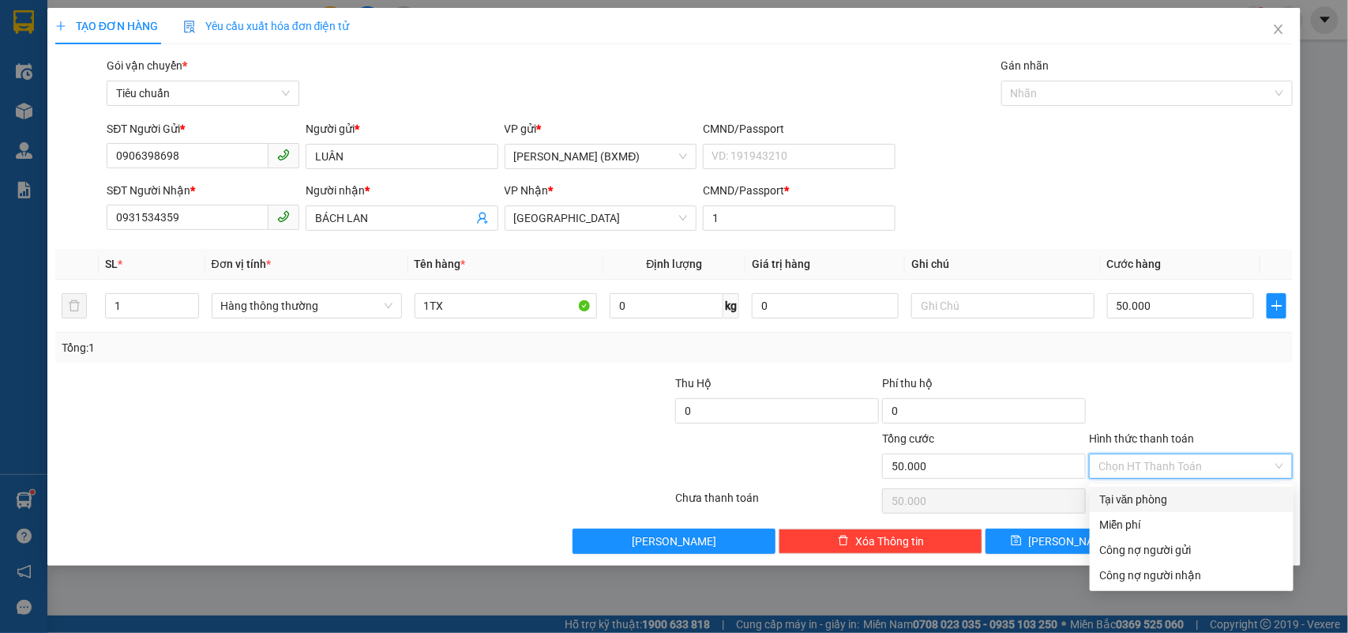
click at [1141, 503] on div "Tại văn phòng" at bounding box center [1191, 498] width 185 height 17
type input "0"
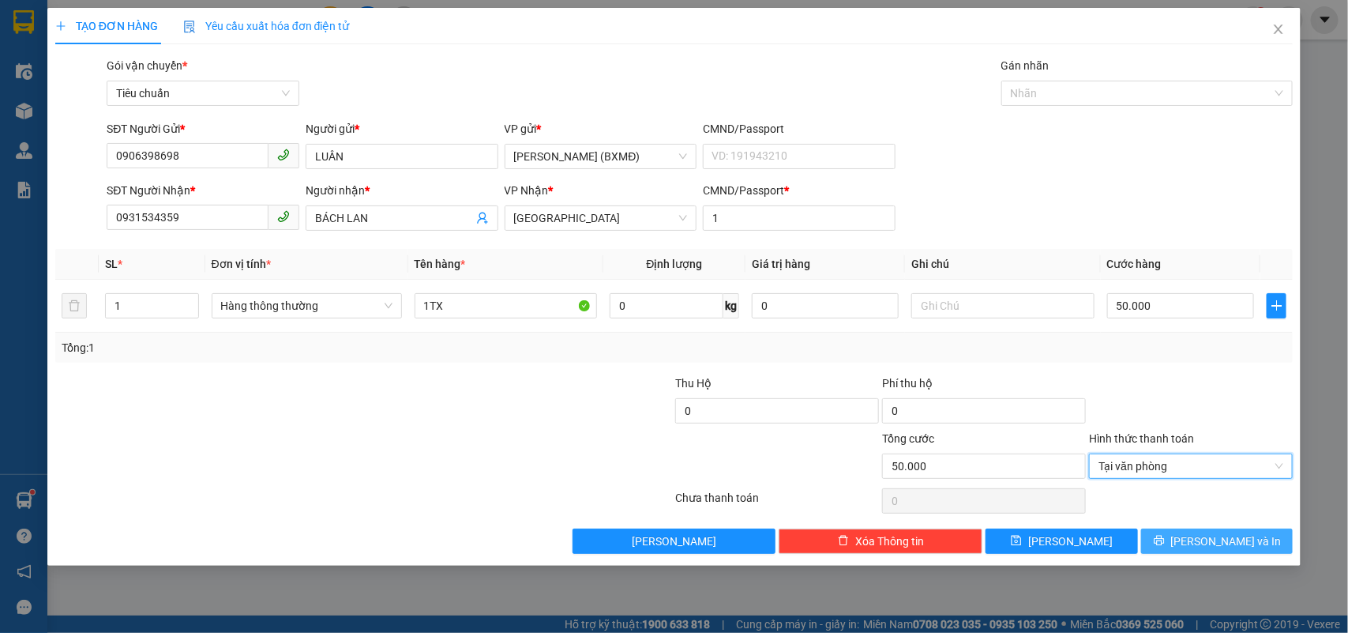
click at [1179, 538] on button "[PERSON_NAME] và In" at bounding box center [1217, 540] width 152 height 25
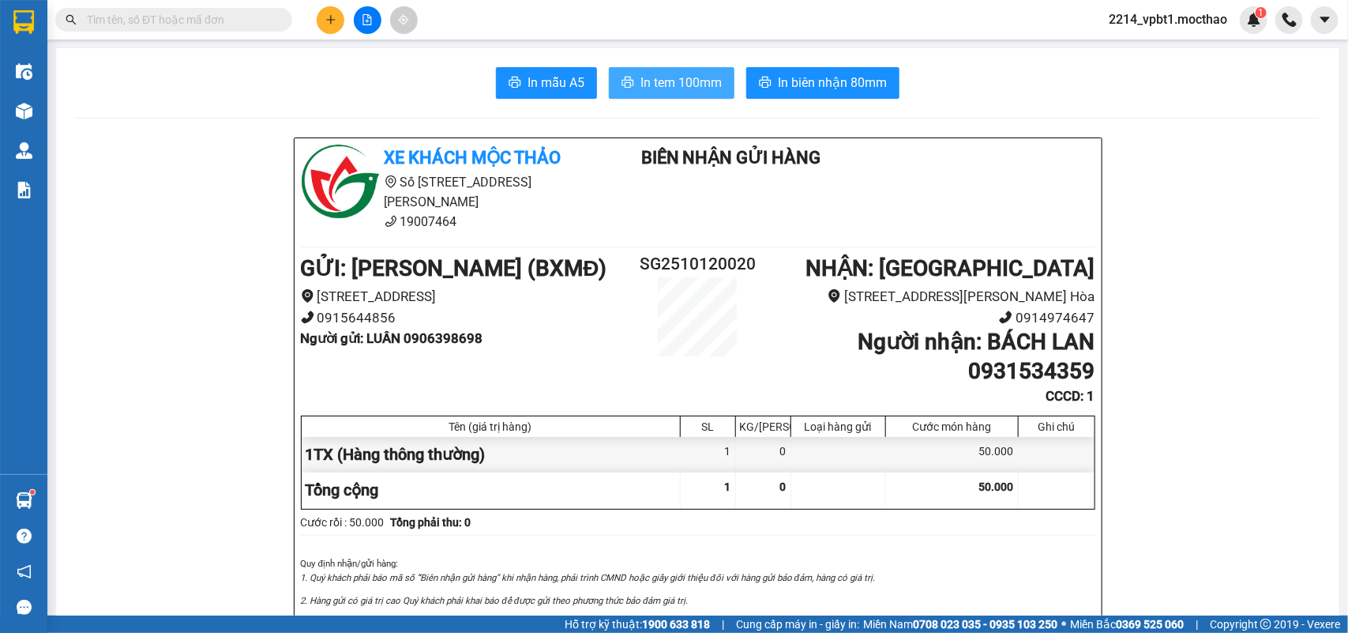
click at [693, 85] on span "In tem 100mm" at bounding box center [680, 83] width 81 height 20
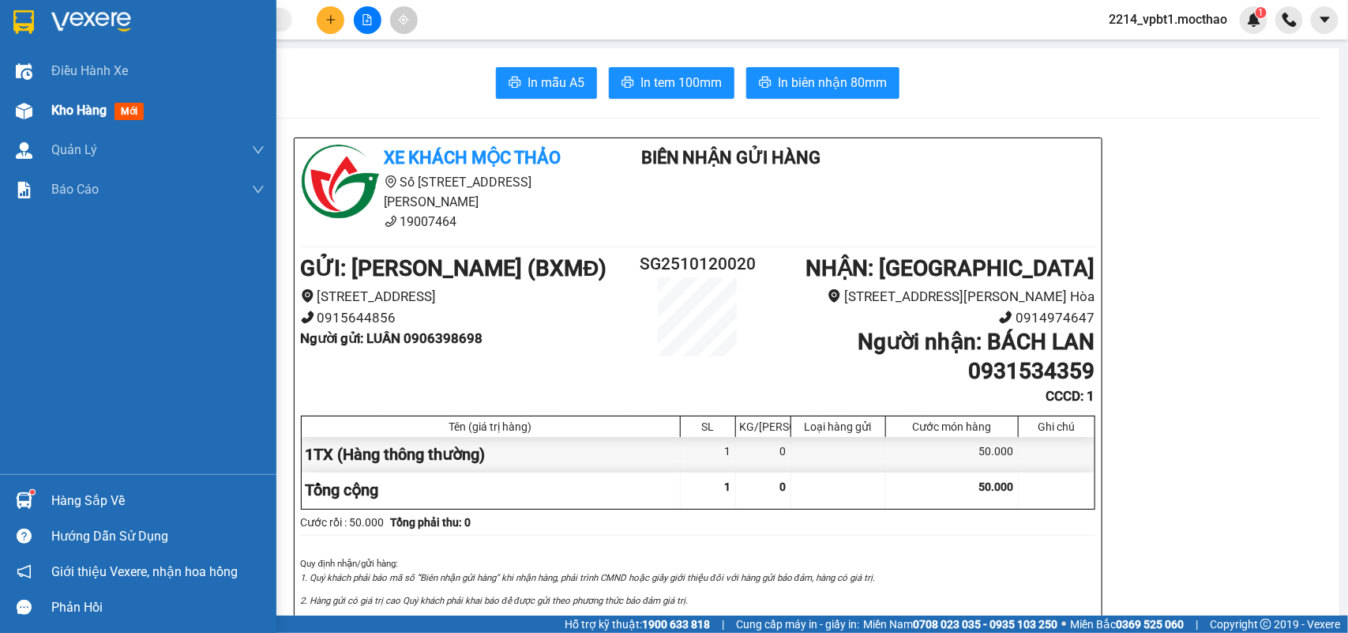
click at [64, 115] on span "Kho hàng" at bounding box center [78, 110] width 55 height 15
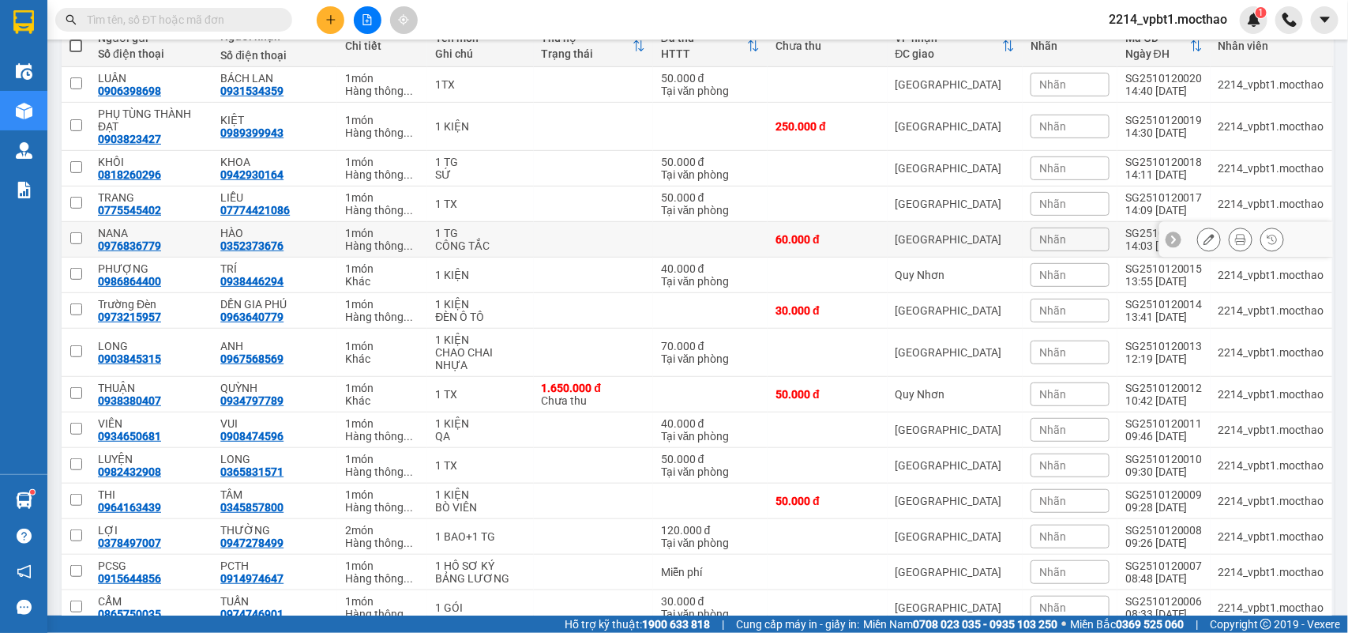
scroll to position [442, 0]
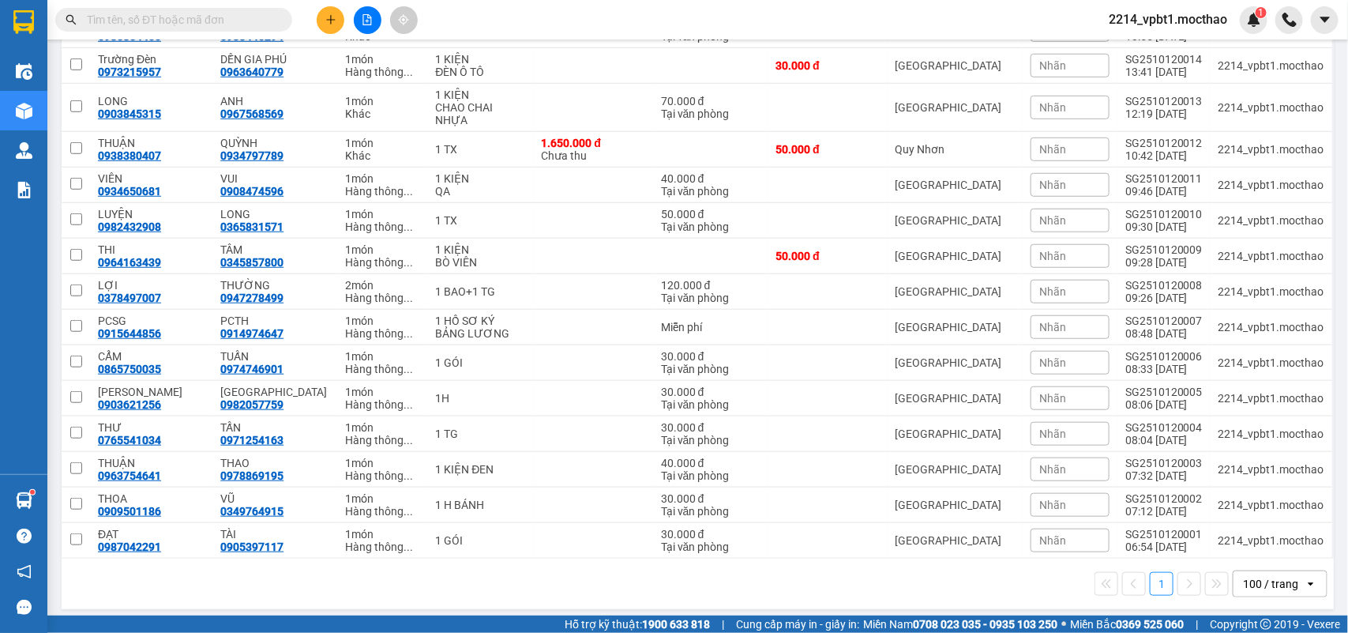
click at [1252, 576] on div "100 / trang" at bounding box center [1270, 584] width 55 height 16
click at [1256, 547] on span "100 / trang" at bounding box center [1260, 541] width 60 height 16
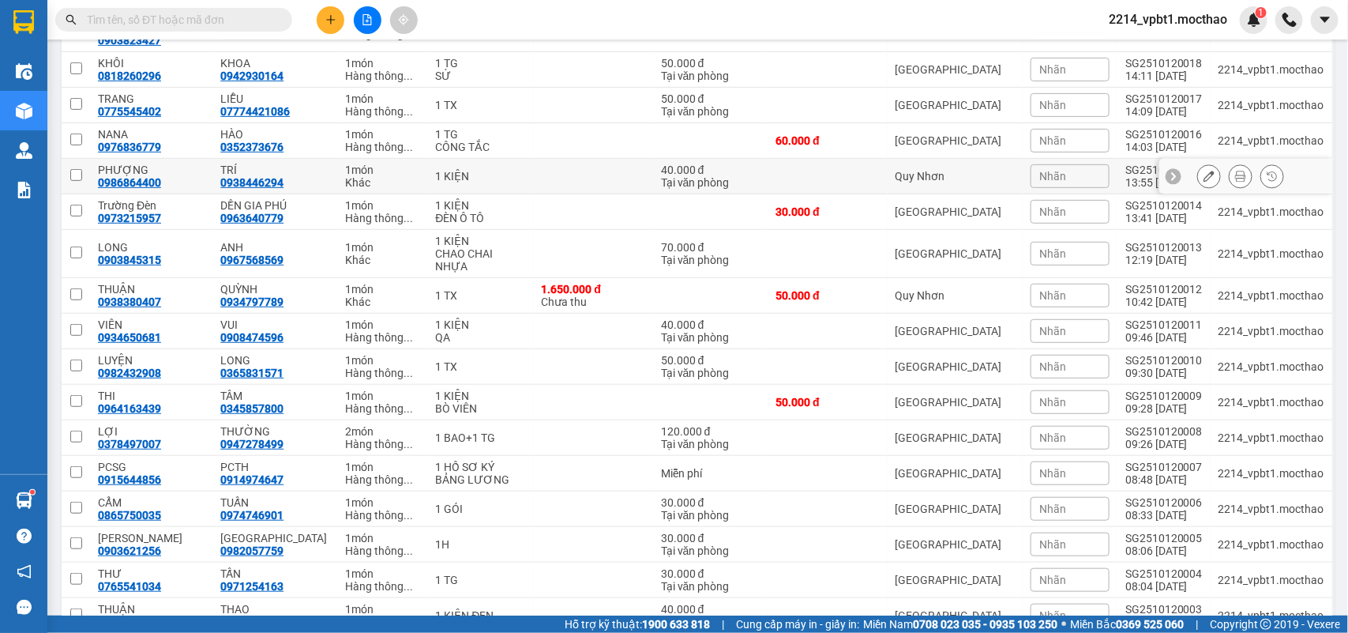
scroll to position [0, 0]
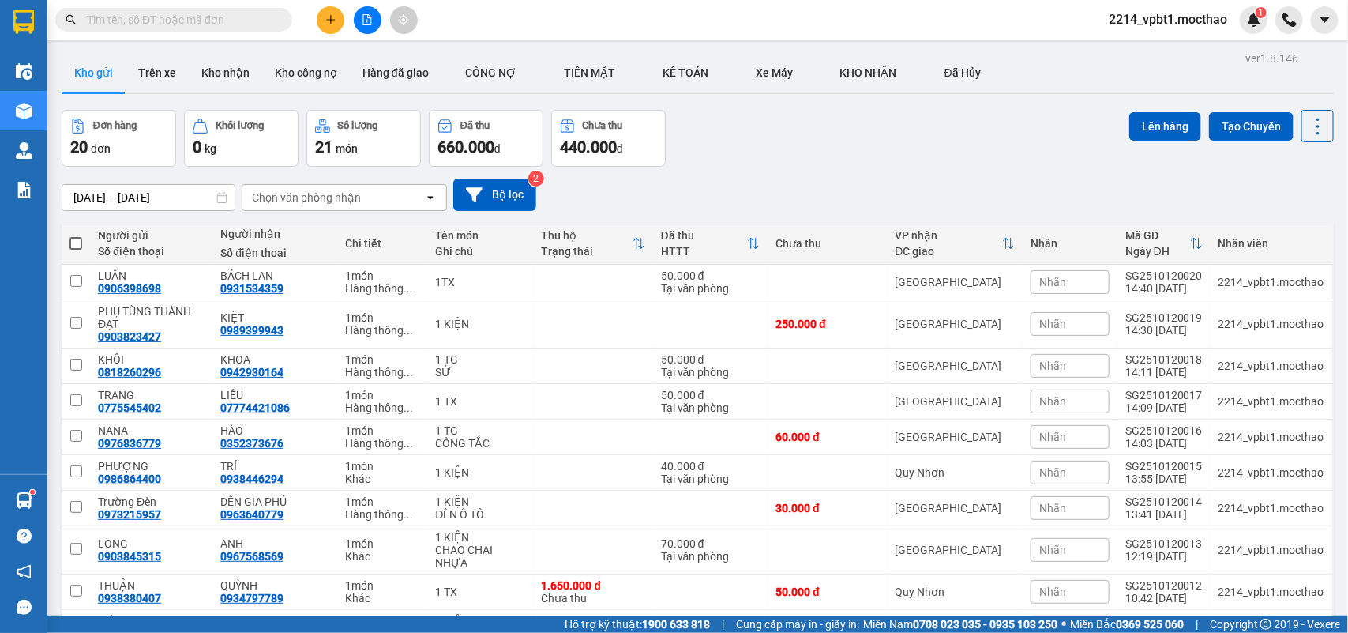
click at [73, 241] on span at bounding box center [75, 243] width 13 height 13
click at [76, 235] on input "checkbox" at bounding box center [76, 235] width 0 height 0
checkbox input "true"
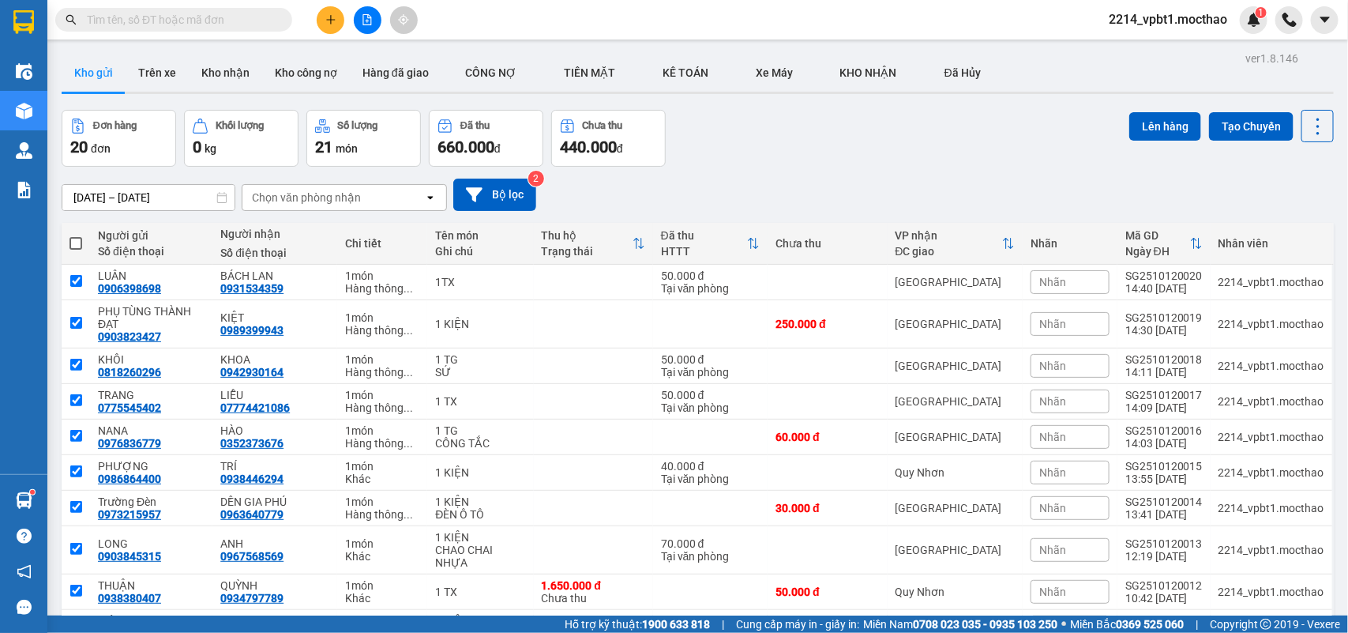
checkbox input "true"
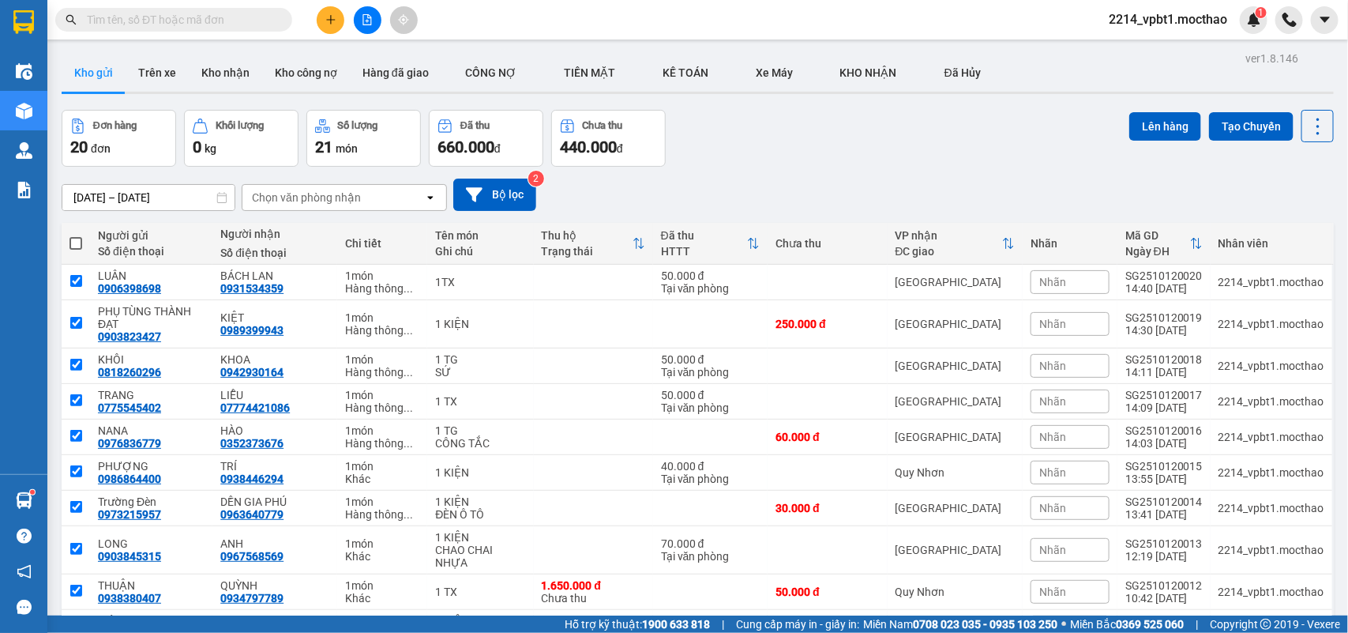
checkbox input "true"
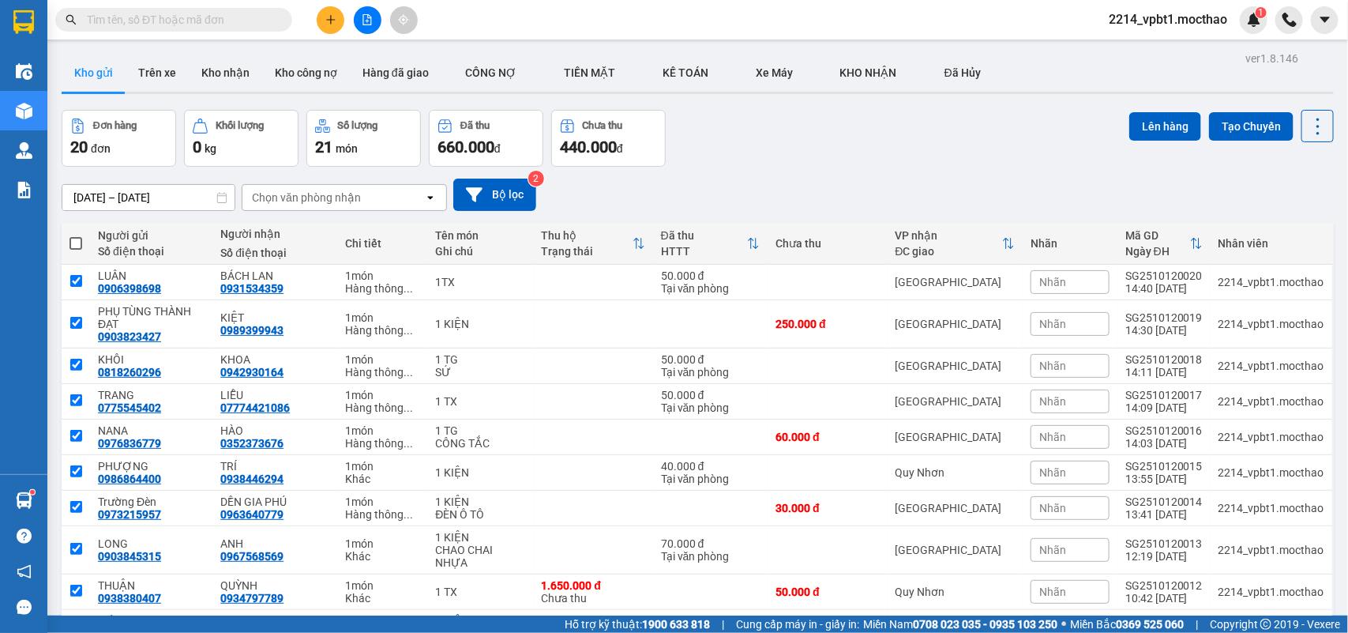
checkbox input "true"
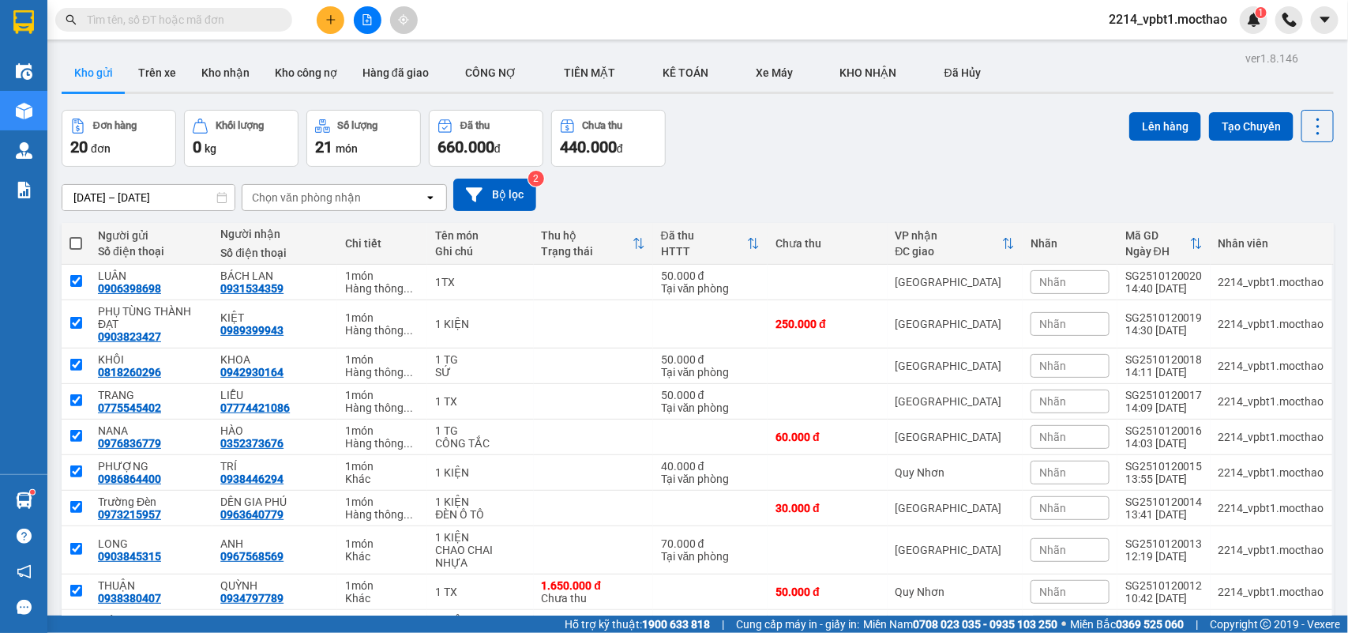
checkbox input "true"
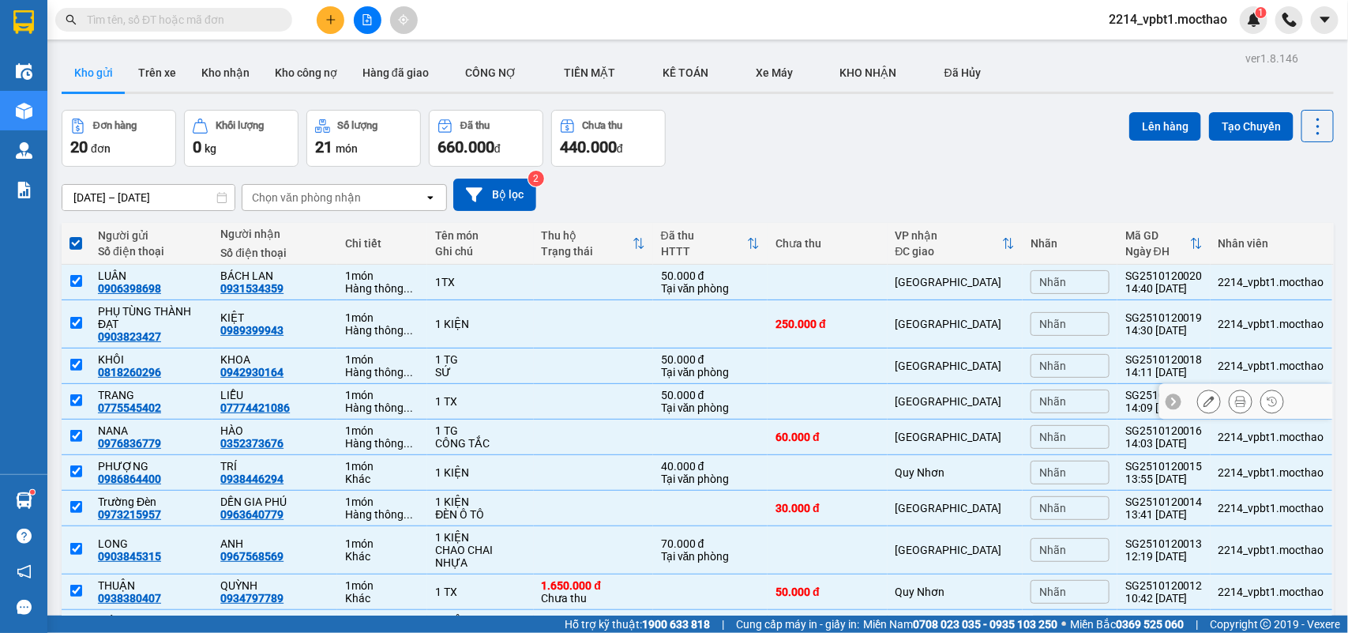
scroll to position [442, 0]
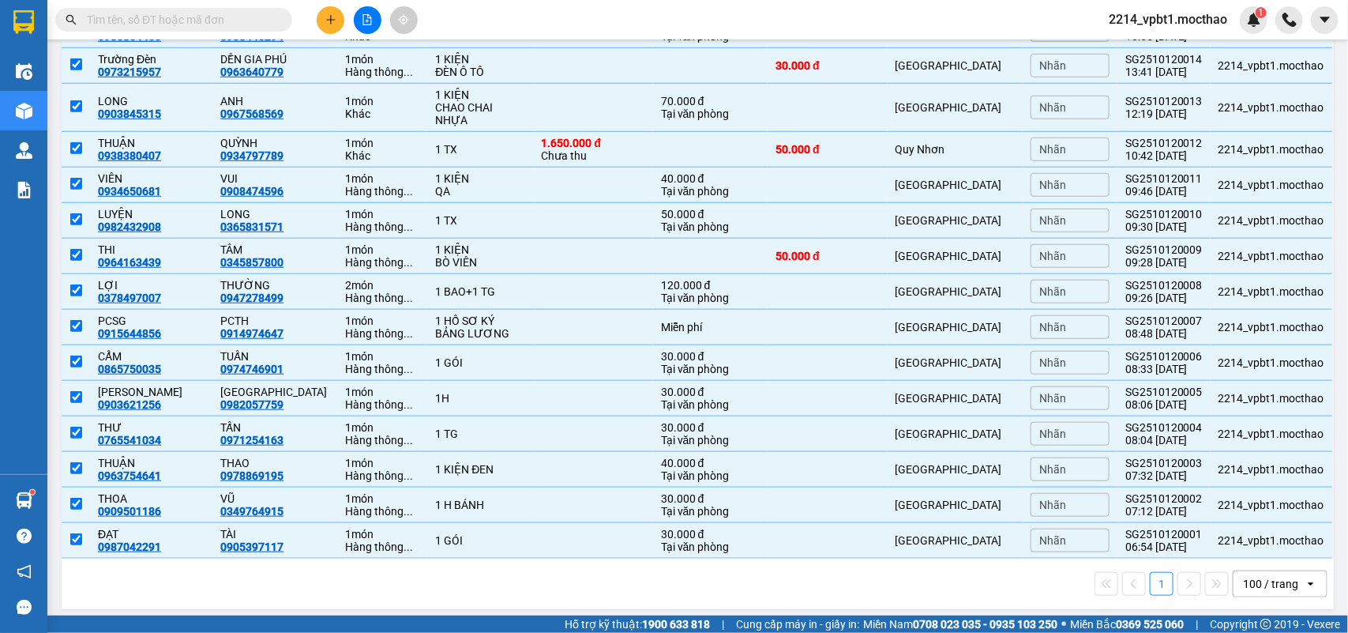
click at [1272, 577] on div "100 / trang" at bounding box center [1270, 584] width 55 height 16
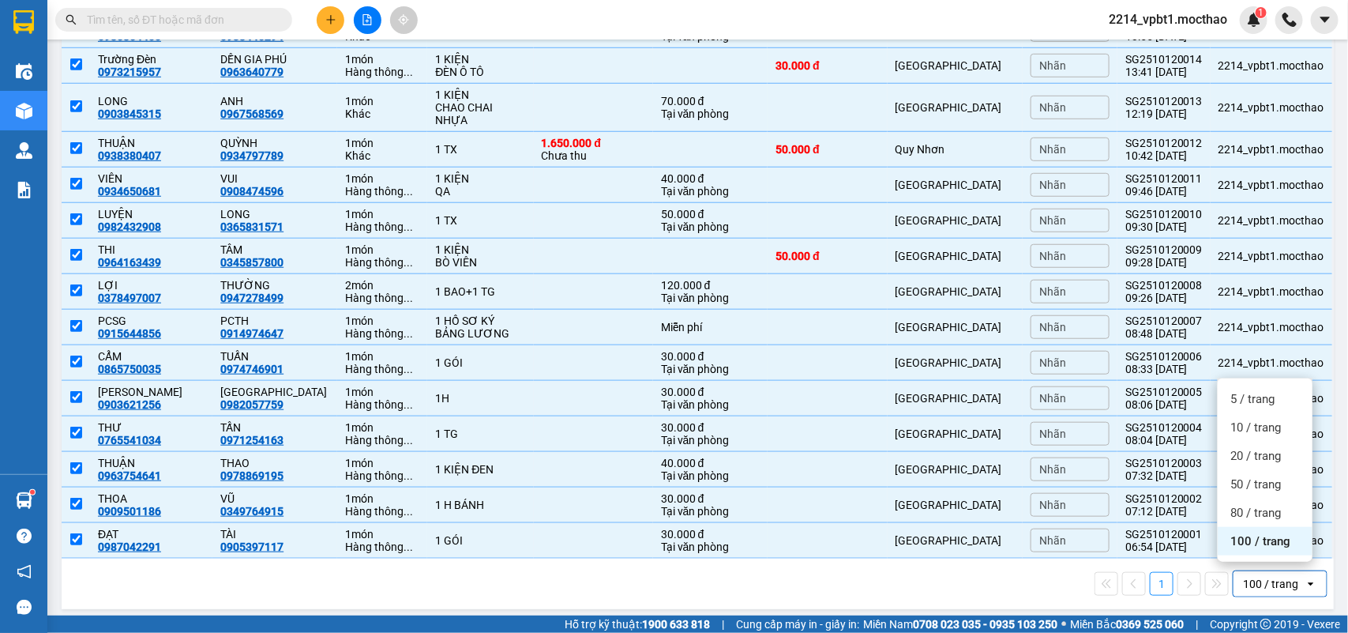
click at [1261, 542] on span "100 / trang" at bounding box center [1260, 541] width 60 height 16
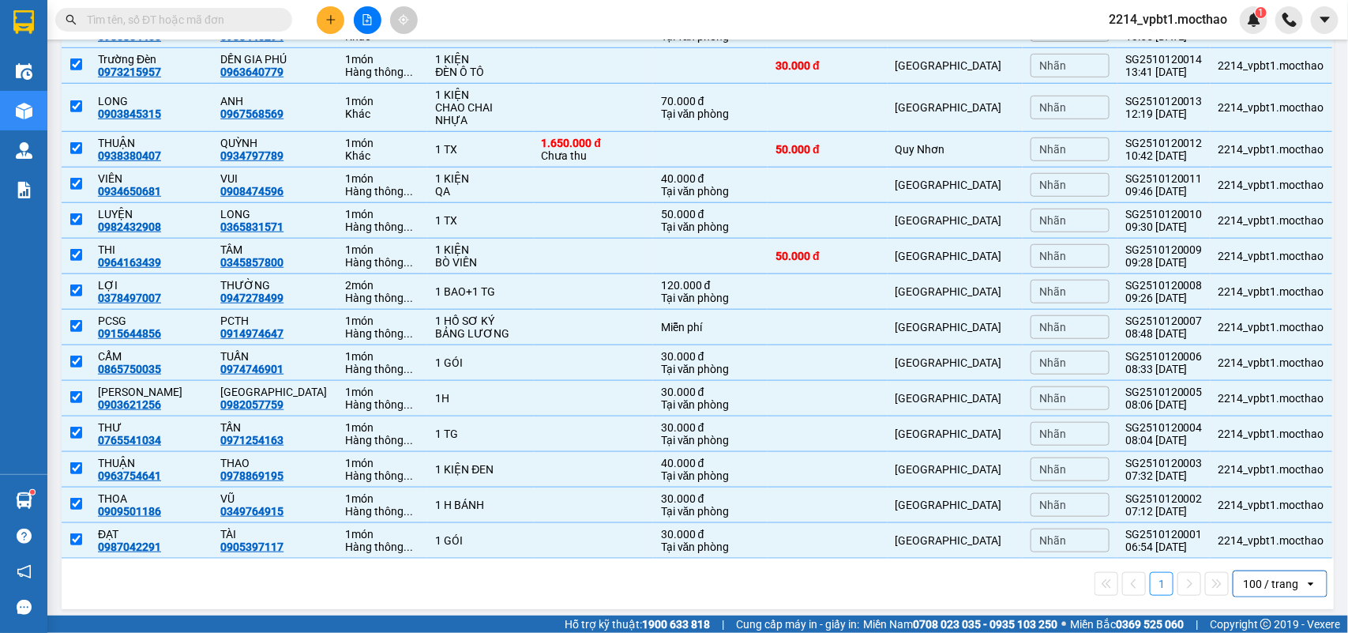
scroll to position [0, 0]
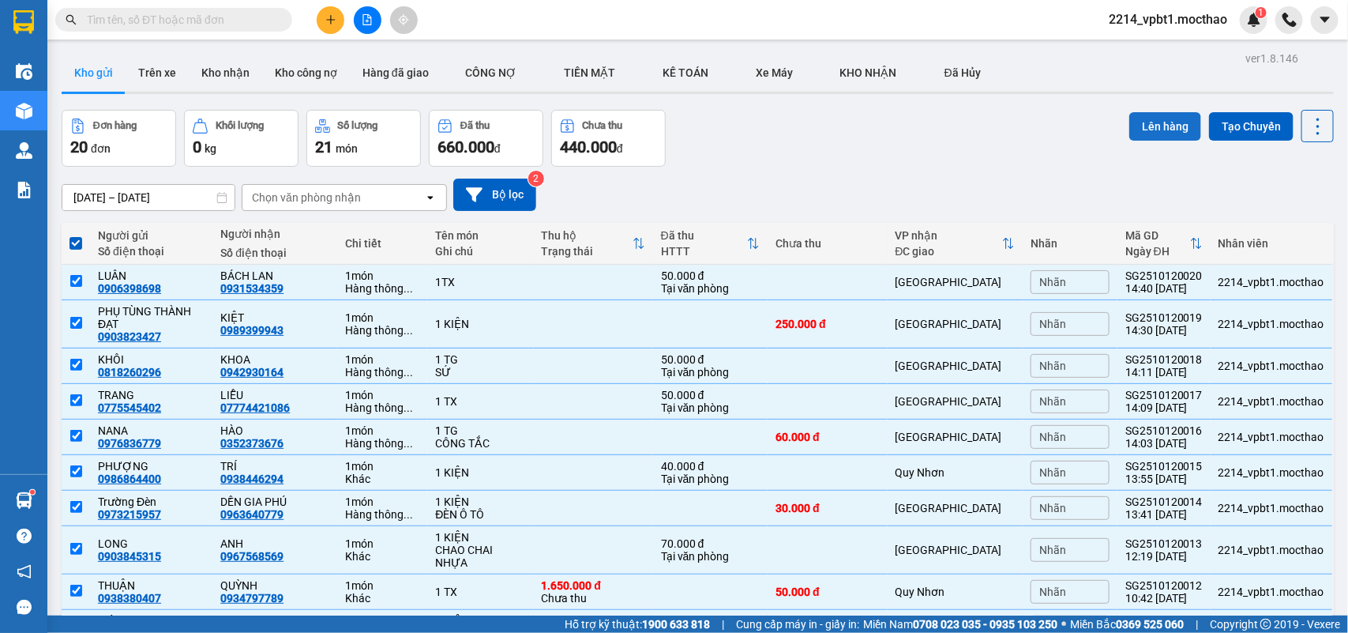
click at [1129, 121] on button "Lên hàng" at bounding box center [1165, 126] width 72 height 28
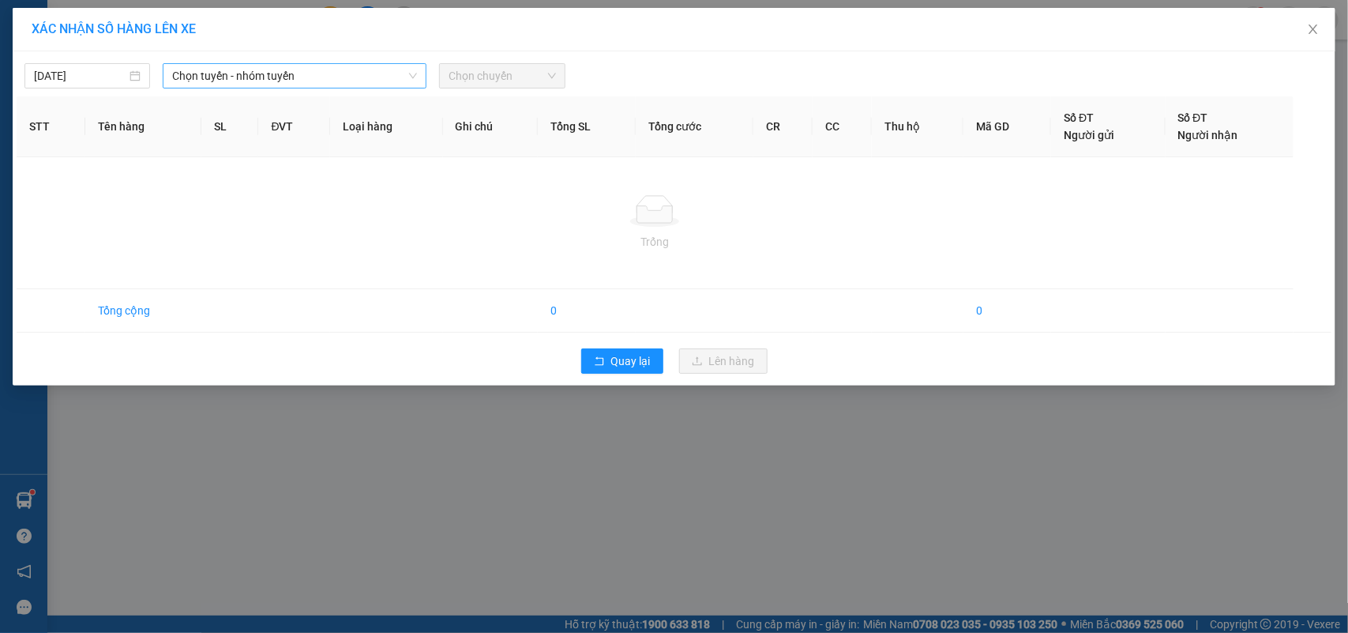
click at [272, 79] on span "Chọn tuyến - nhóm tuyến" at bounding box center [294, 76] width 245 height 24
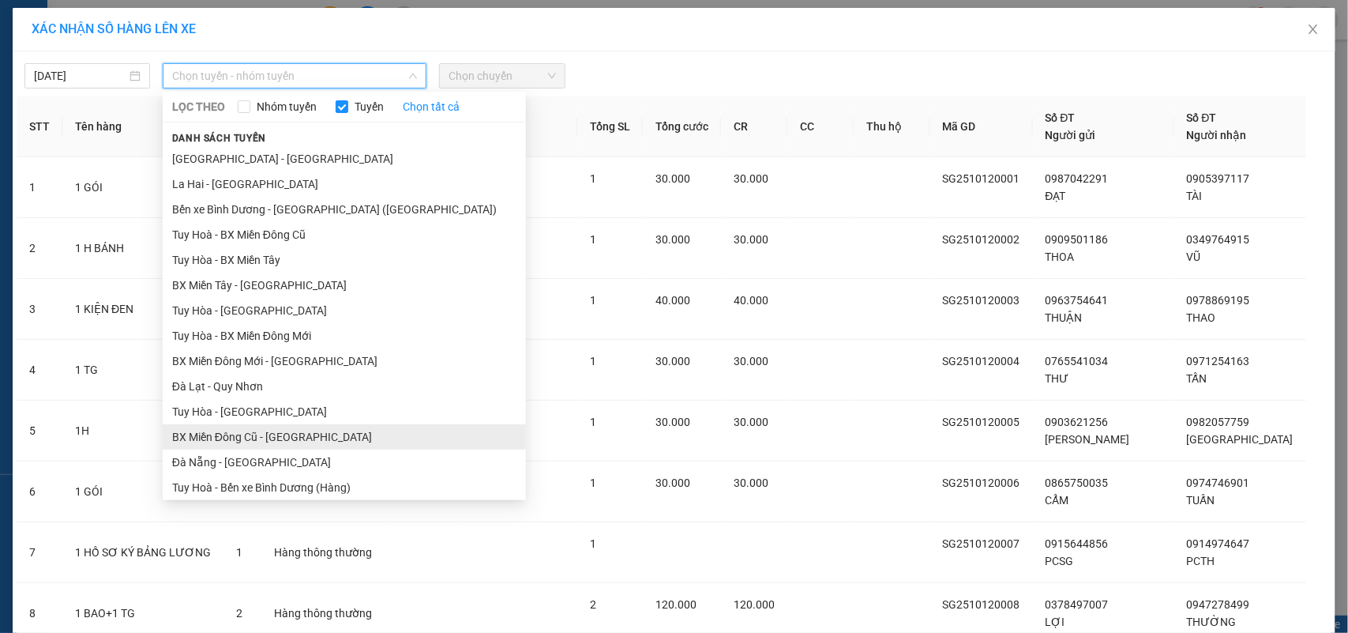
scroll to position [99, 0]
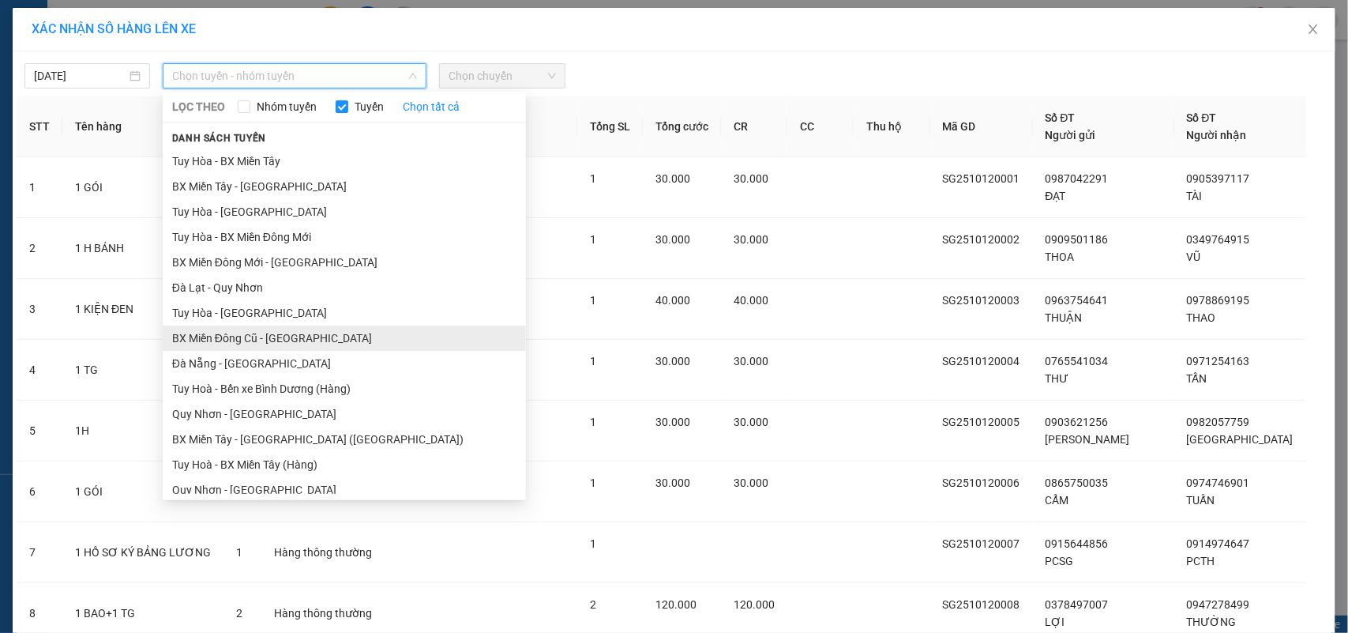
click at [320, 337] on li "BX Miền Đông Cũ - [GEOGRAPHIC_DATA]" at bounding box center [344, 337] width 363 height 25
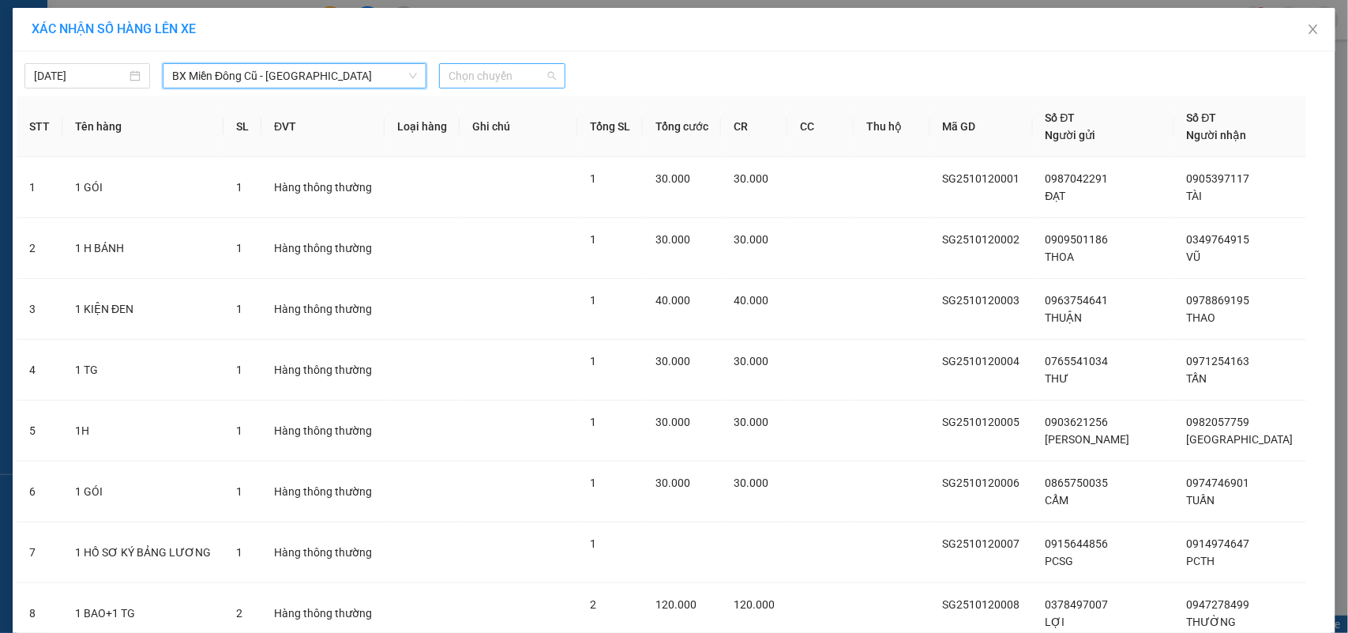
click at [517, 63] on div "Chọn chuyến" at bounding box center [502, 75] width 126 height 25
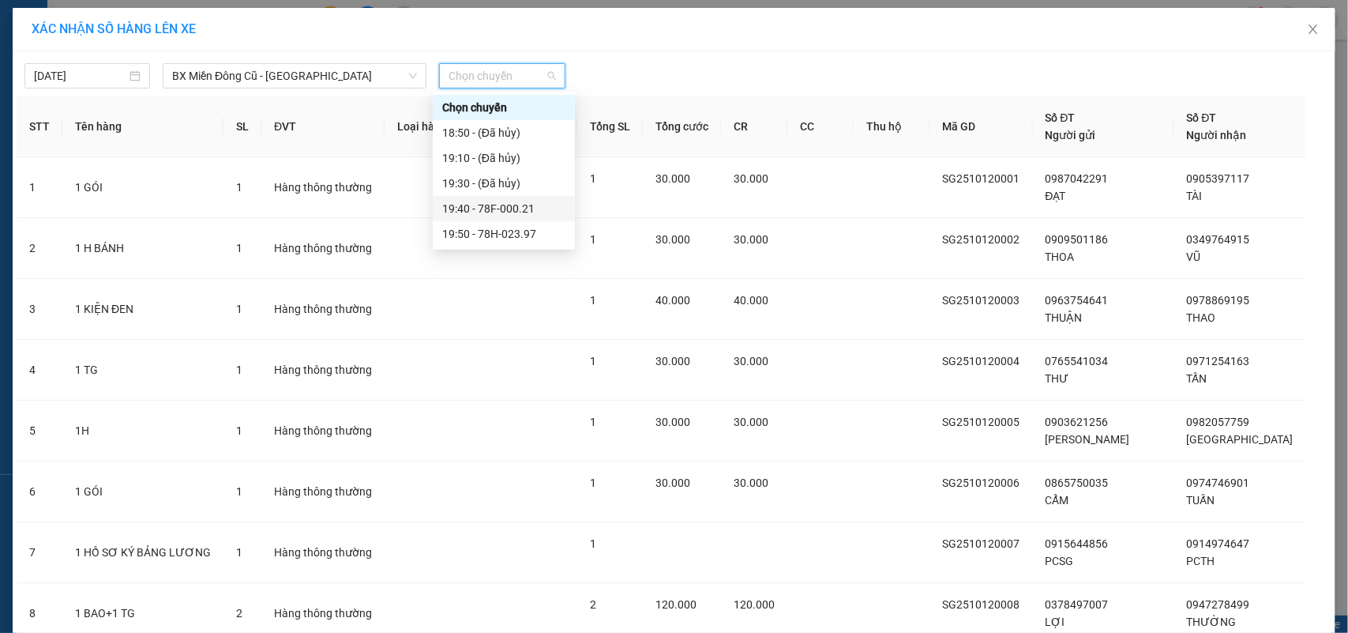
click at [501, 215] on div "19:40 - 78F-000.21" at bounding box center [503, 208] width 123 height 17
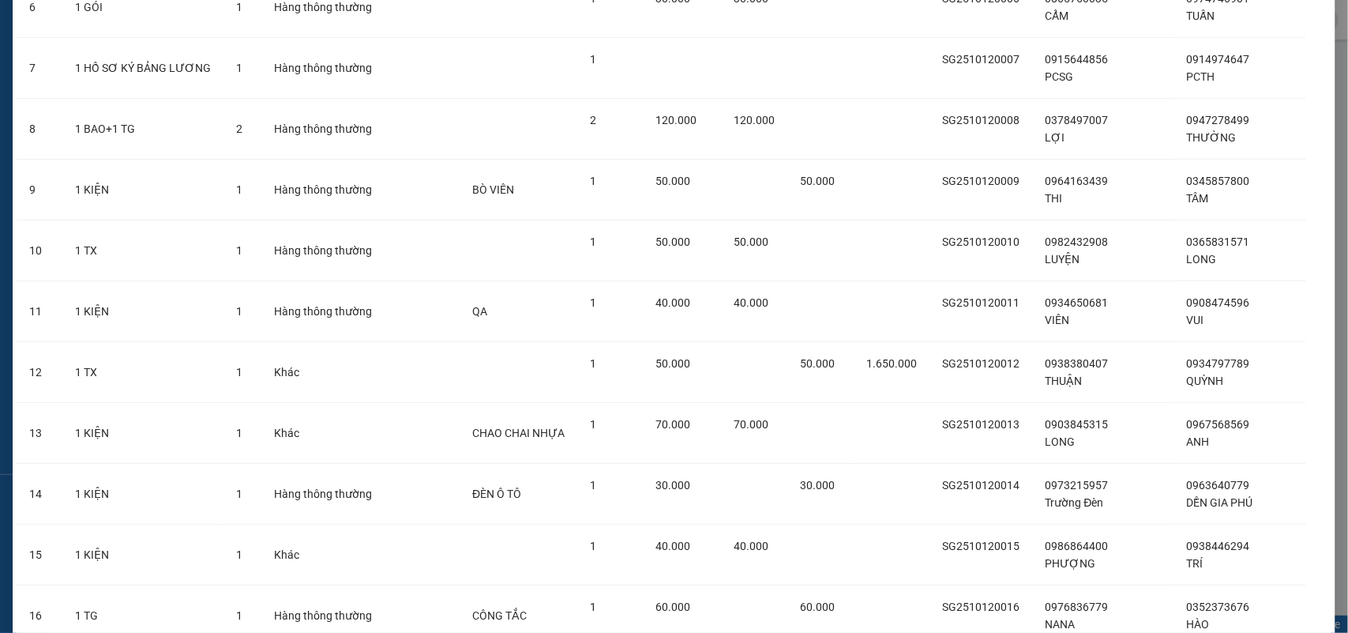
scroll to position [869, 0]
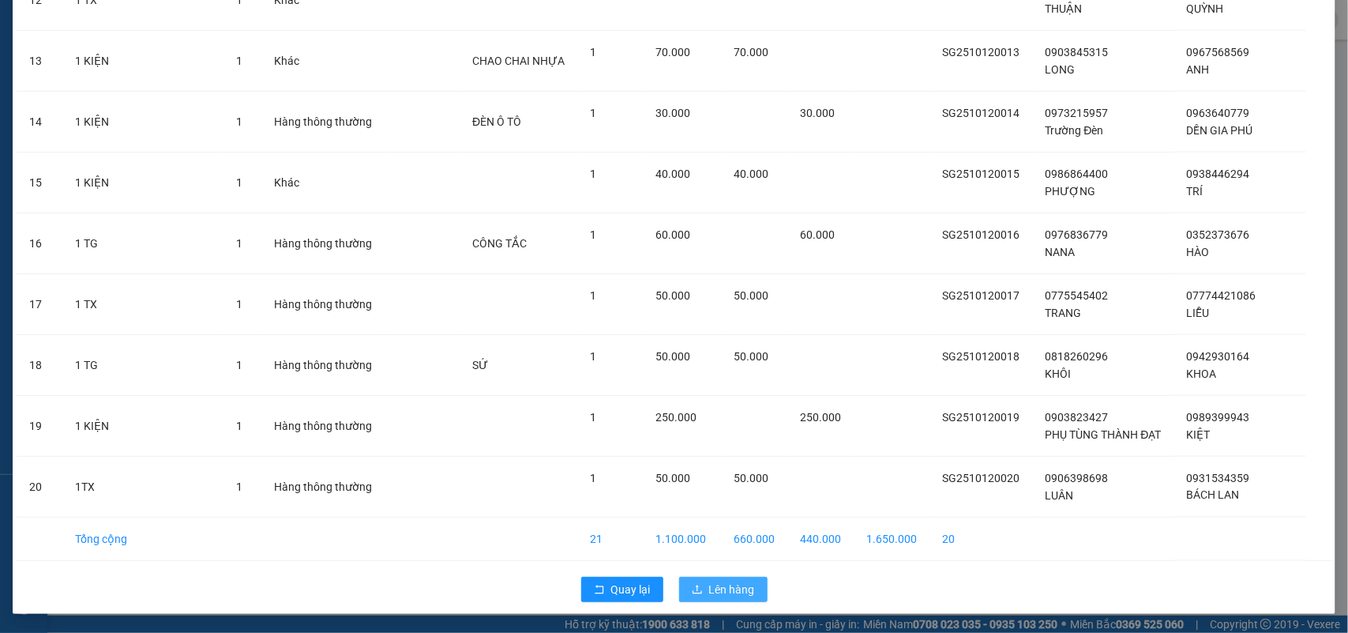
click at [692, 588] on icon "upload" at bounding box center [697, 589] width 11 height 11
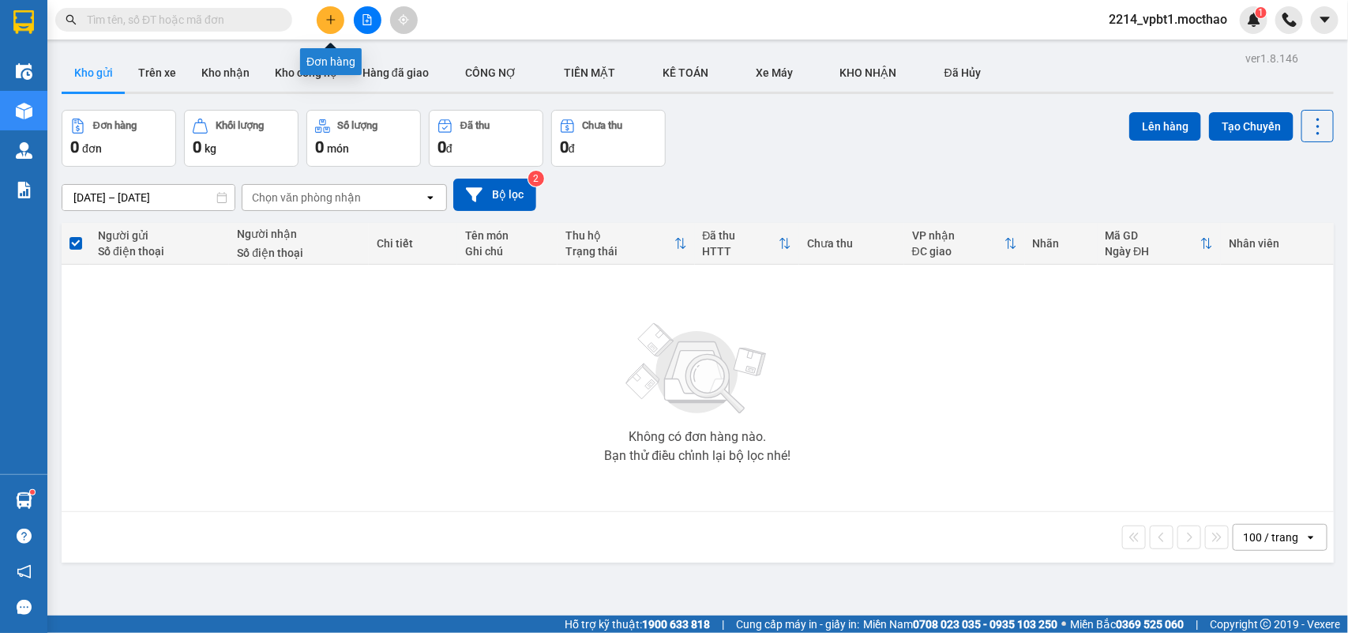
click at [330, 32] on button at bounding box center [331, 20] width 28 height 28
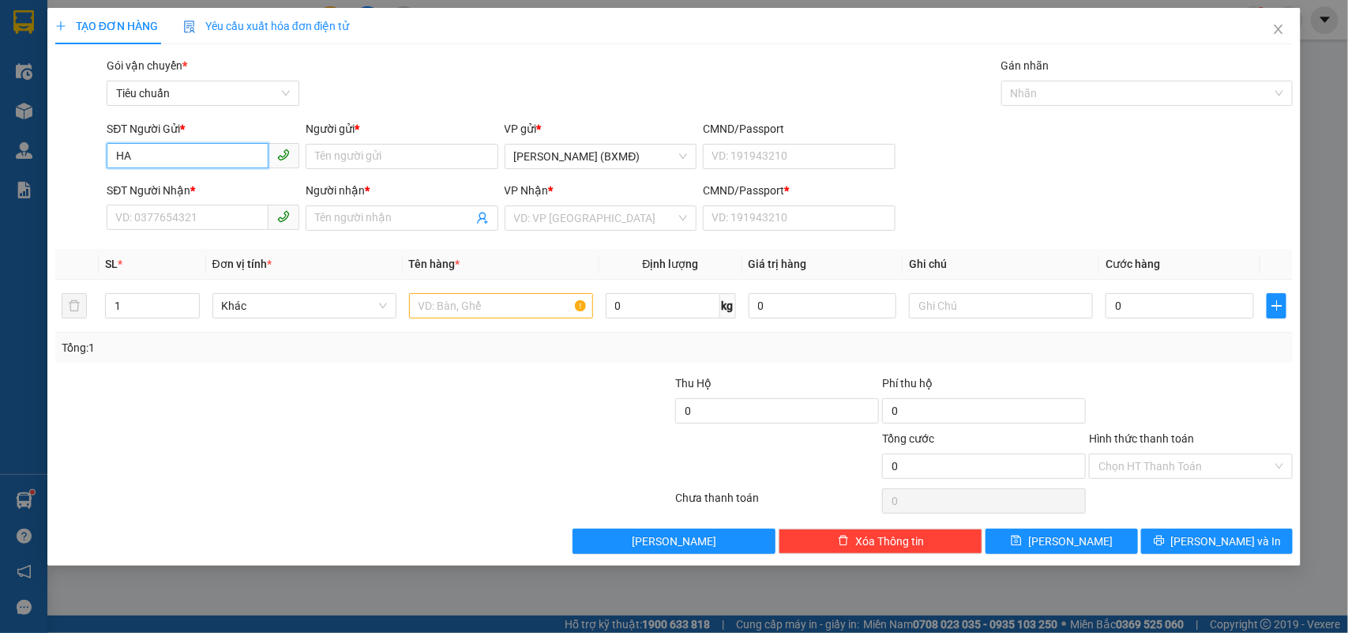
type input "H"
click at [349, 160] on input "Người gửi *" at bounding box center [402, 156] width 193 height 25
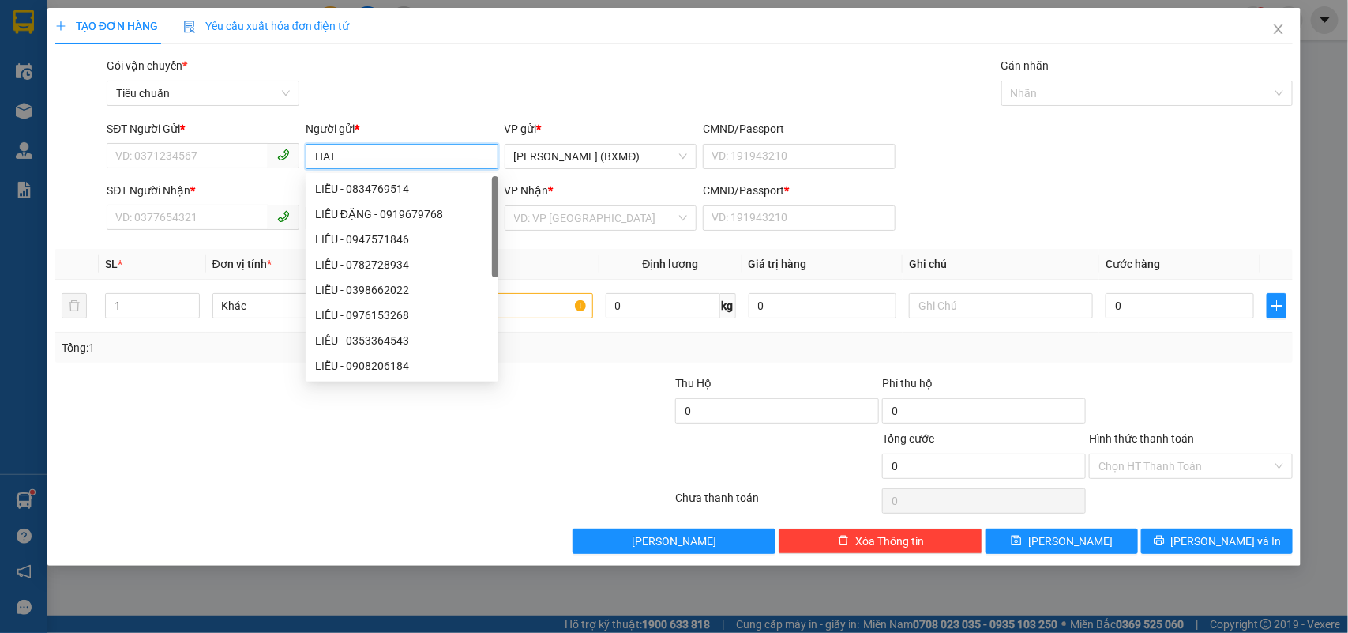
type input "HẠT"
click at [384, 293] on div "HẠT DẺ CHÍN THÀNH - 0934130225" at bounding box center [402, 289] width 175 height 17
type input "0934130225"
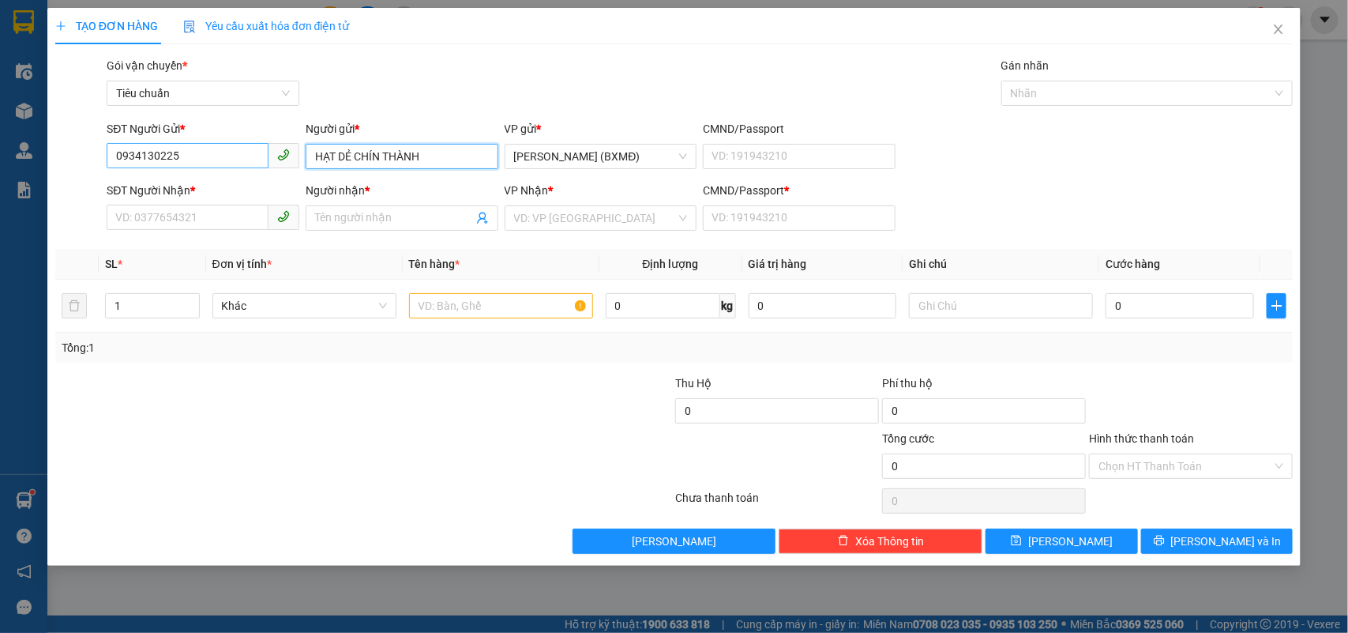
type input "HẠT DẺ CHÍN THÀNH"
click at [241, 151] on input "0934130225" at bounding box center [188, 155] width 162 height 25
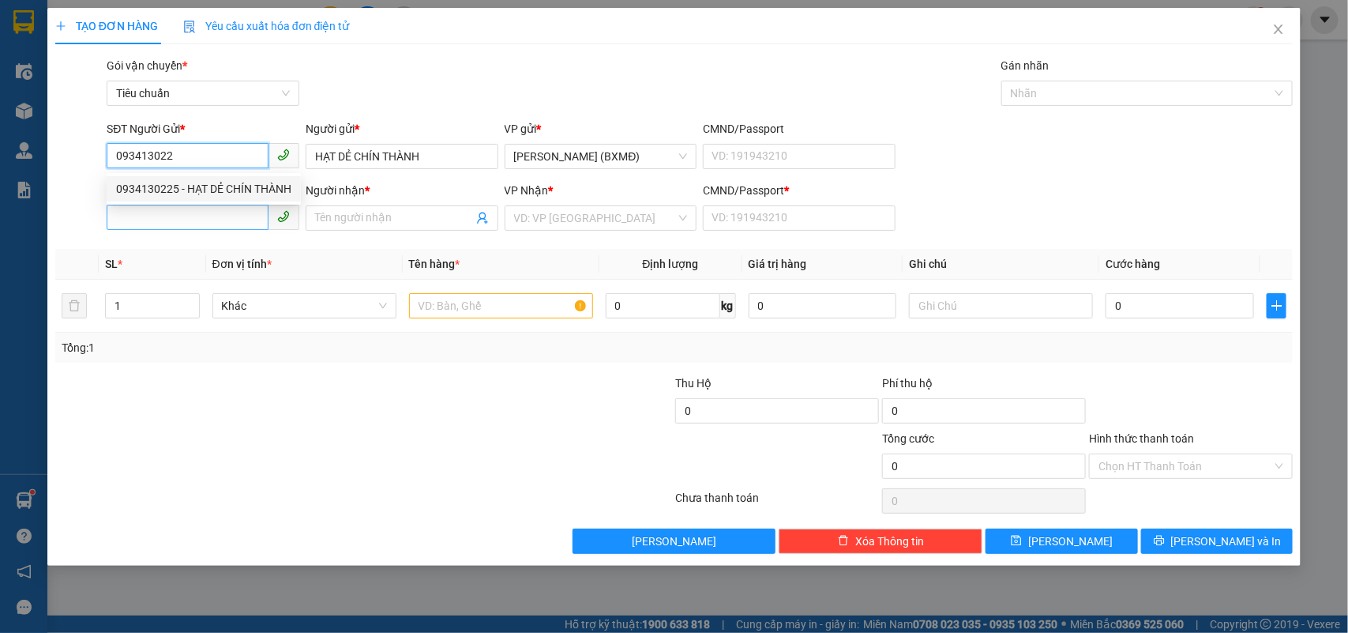
type input "093413022"
click at [182, 219] on input "SĐT Người Nhận *" at bounding box center [188, 217] width 162 height 25
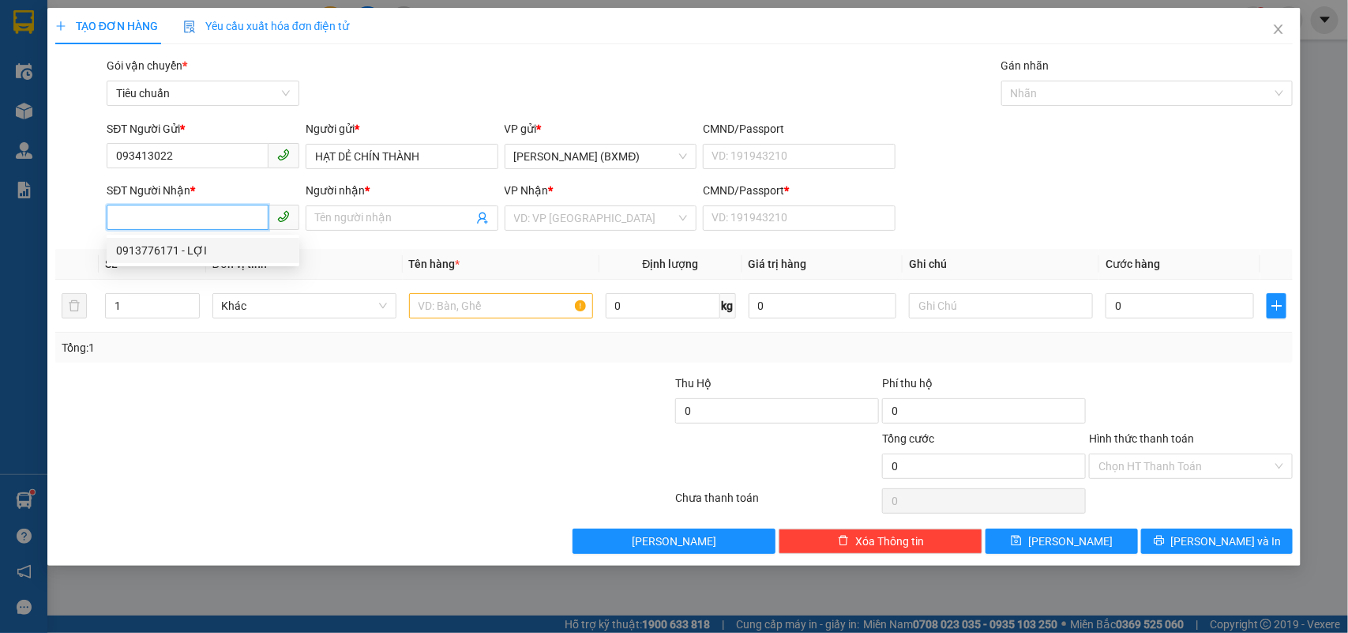
click at [176, 246] on div "0913776171 - LỢI" at bounding box center [203, 250] width 174 height 17
type input "0913776171"
type input "LỢI"
type input "1"
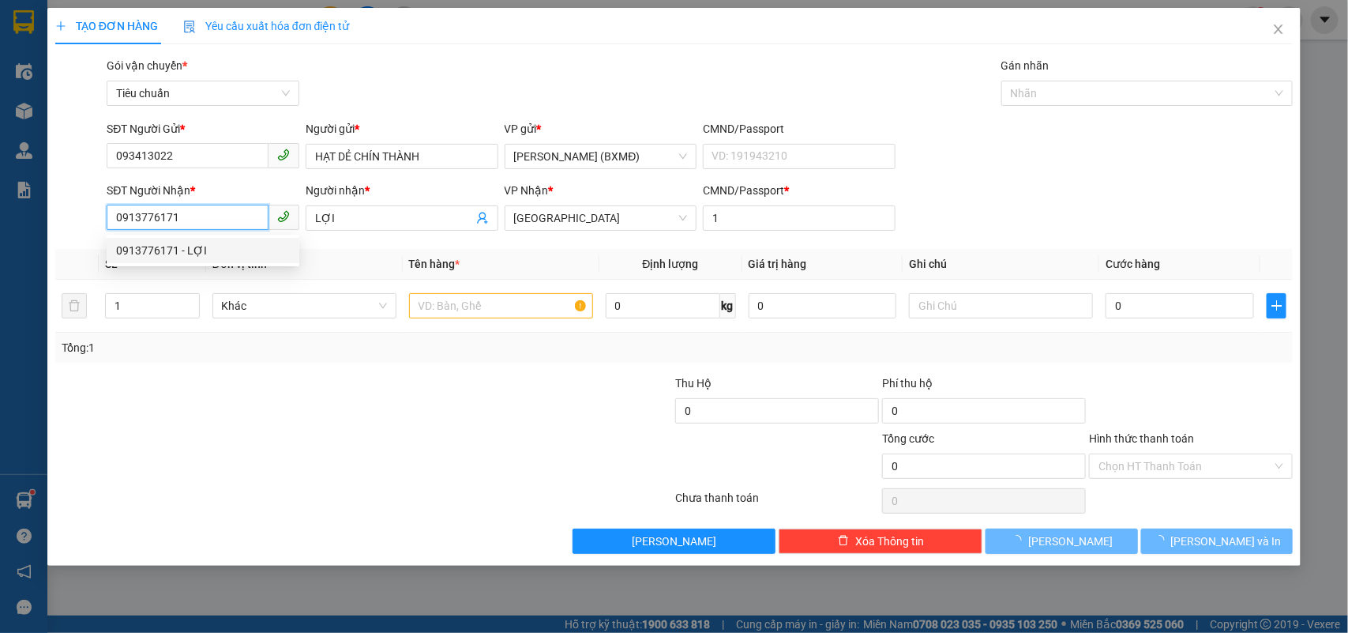
type input "40.000"
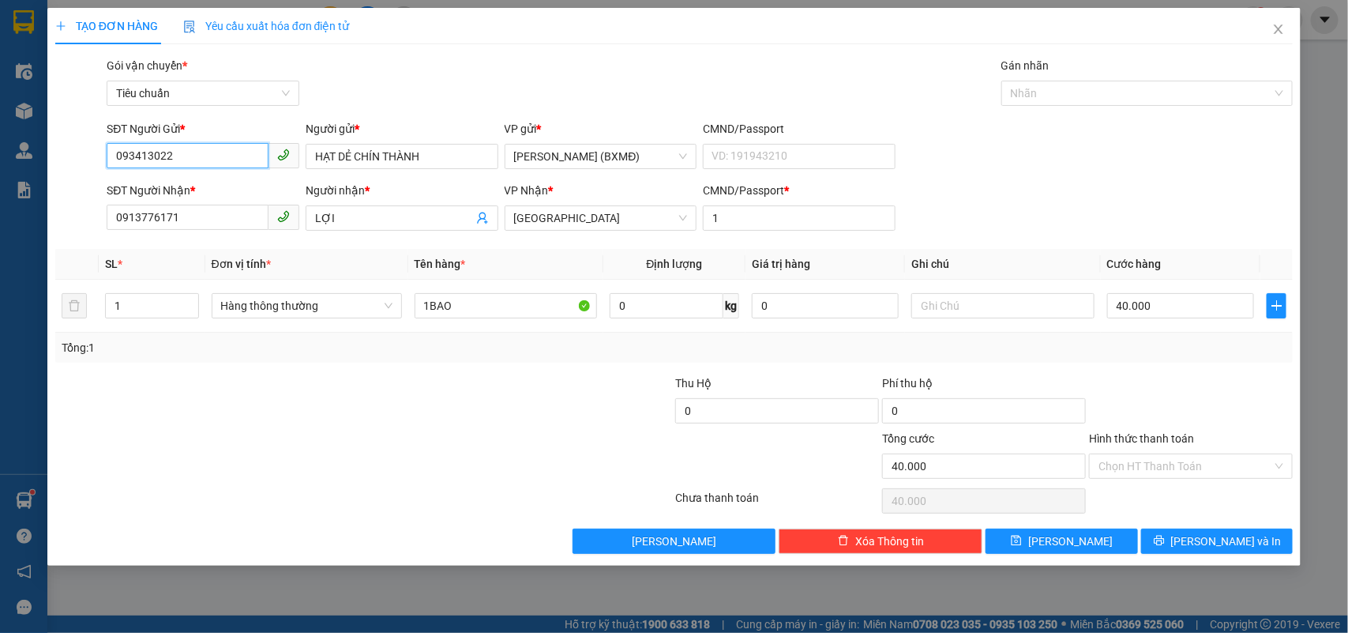
click at [193, 163] on input "093413022" at bounding box center [188, 155] width 162 height 25
click at [201, 186] on div "0934130225 - HẠT DẺ CHÍN THÀNH" at bounding box center [203, 188] width 175 height 17
type input "0934130225"
click at [271, 416] on div at bounding box center [261, 401] width 414 height 55
click at [1164, 538] on icon "printer" at bounding box center [1159, 540] width 10 height 10
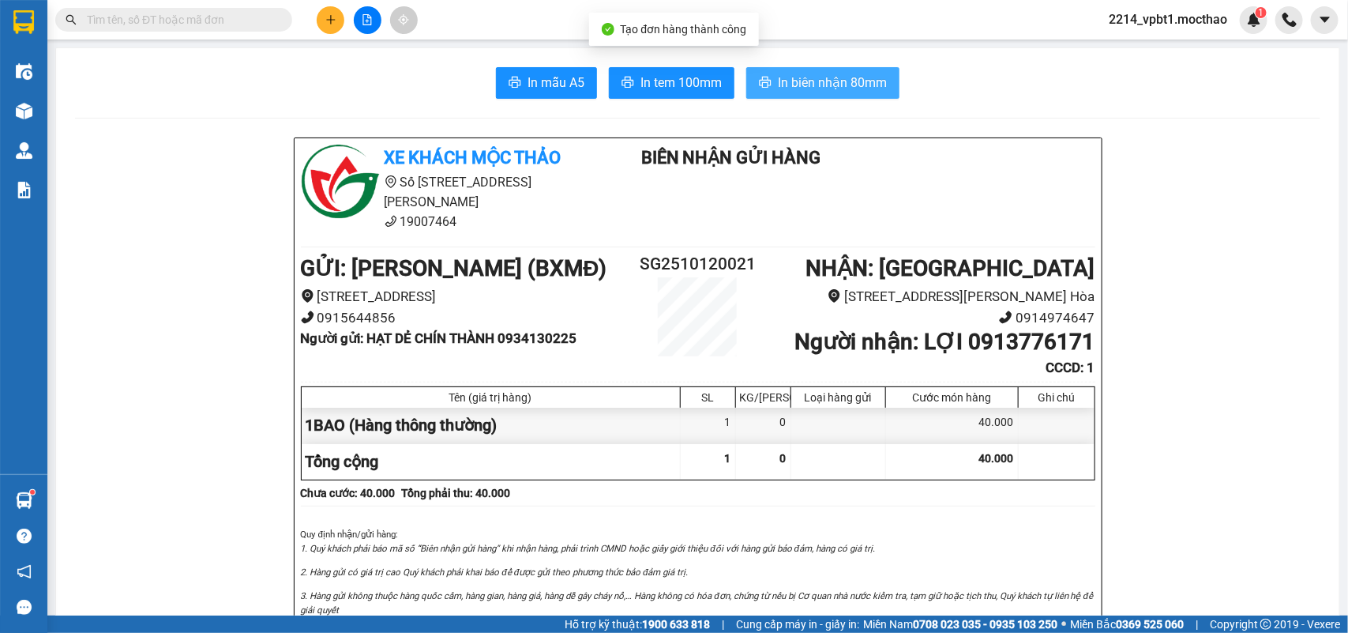
click at [869, 84] on span "In biên nhận 80mm" at bounding box center [832, 83] width 109 height 20
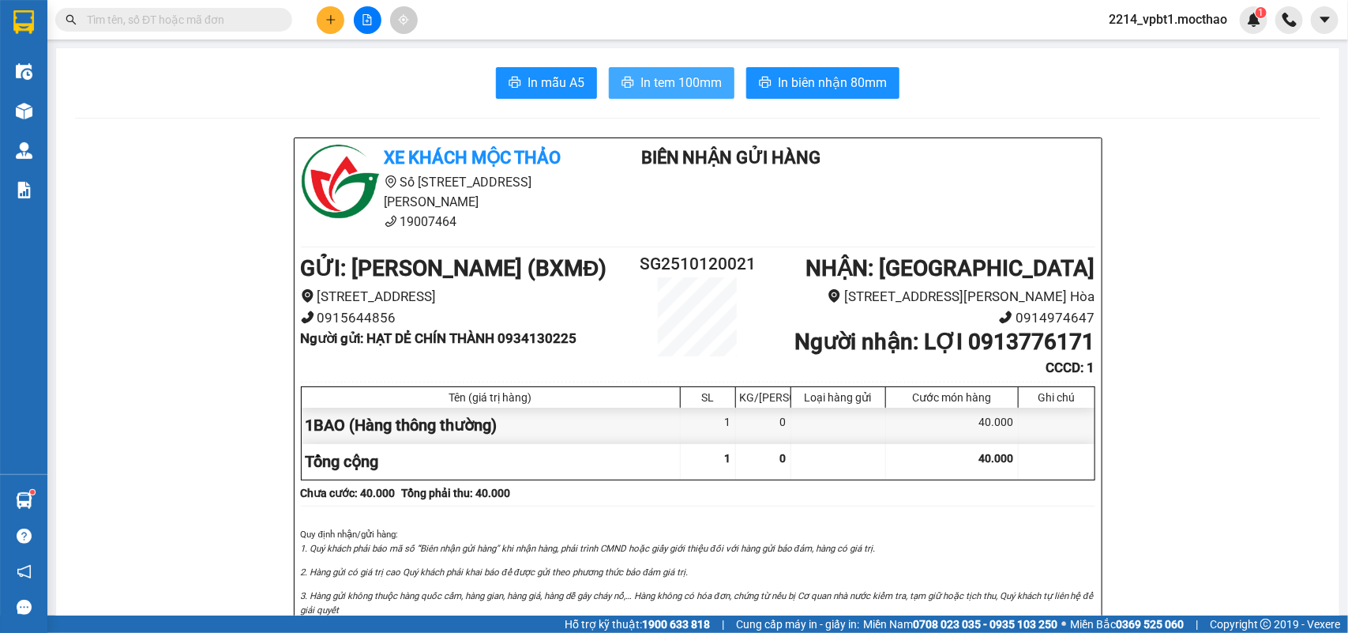
click at [696, 73] on span "In tem 100mm" at bounding box center [680, 83] width 81 height 20
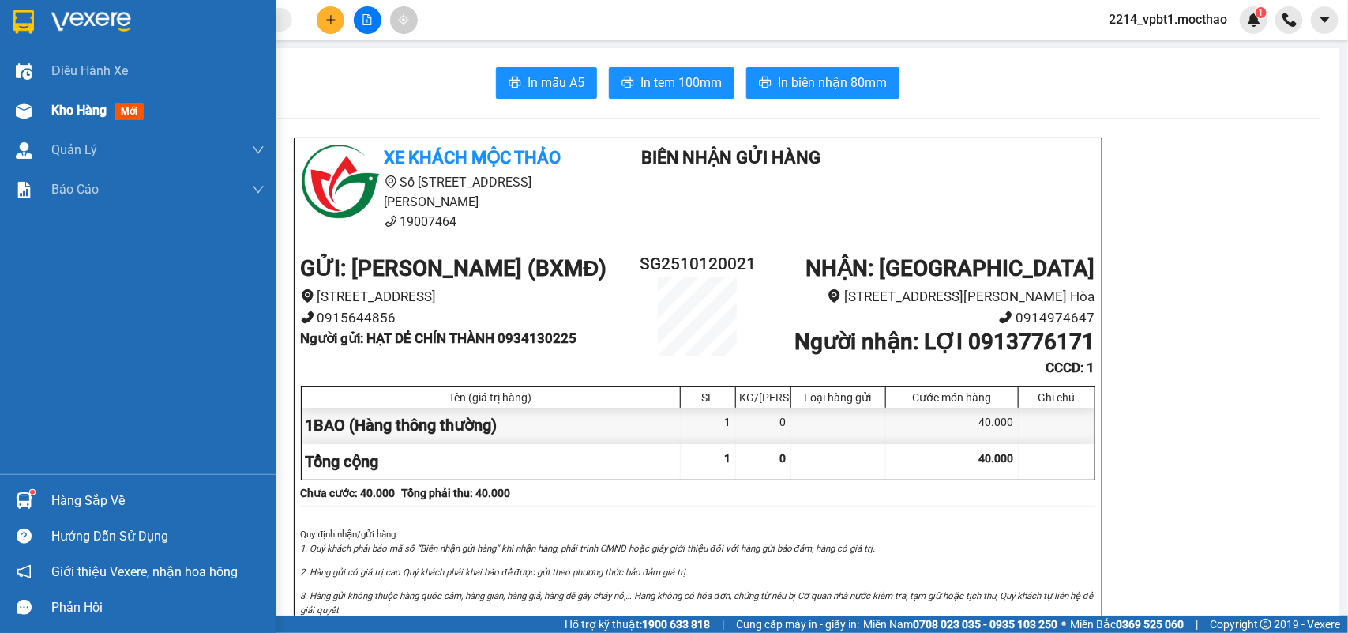
click at [73, 113] on span "Kho hàng" at bounding box center [78, 110] width 55 height 15
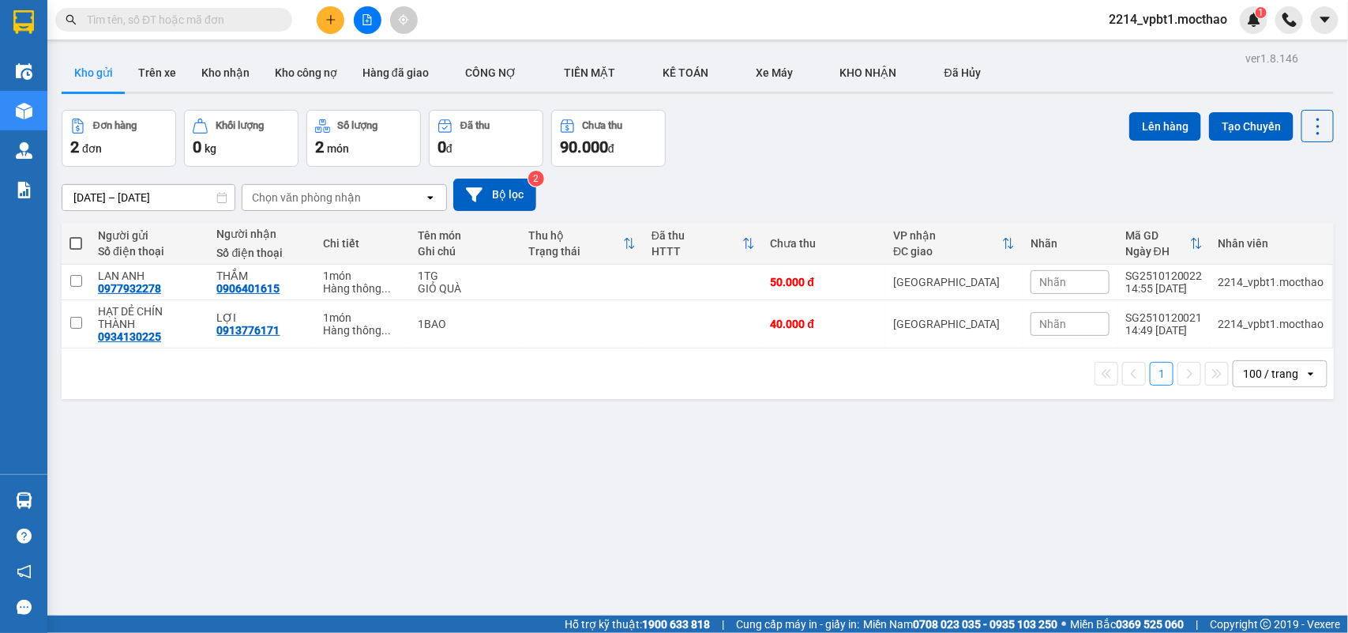
click at [1066, 290] on div "Nhãn" at bounding box center [1070, 282] width 79 height 24
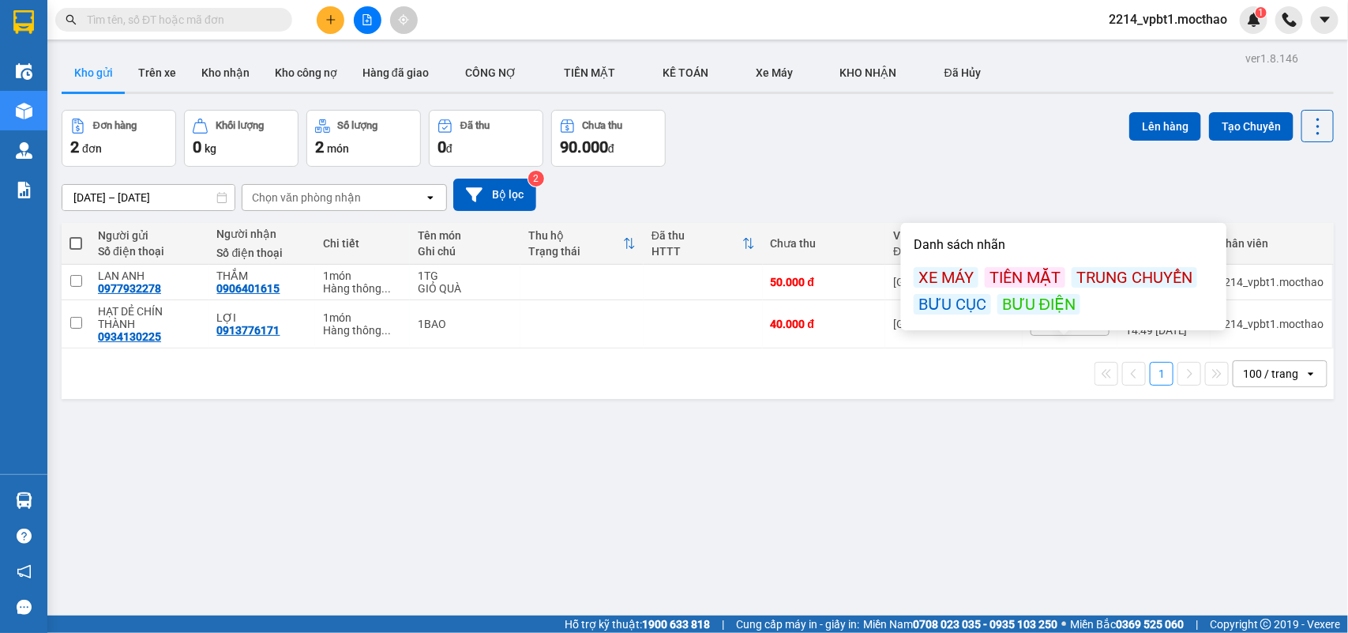
click at [1038, 298] on div "BƯU ĐIỆN" at bounding box center [1038, 304] width 83 height 21
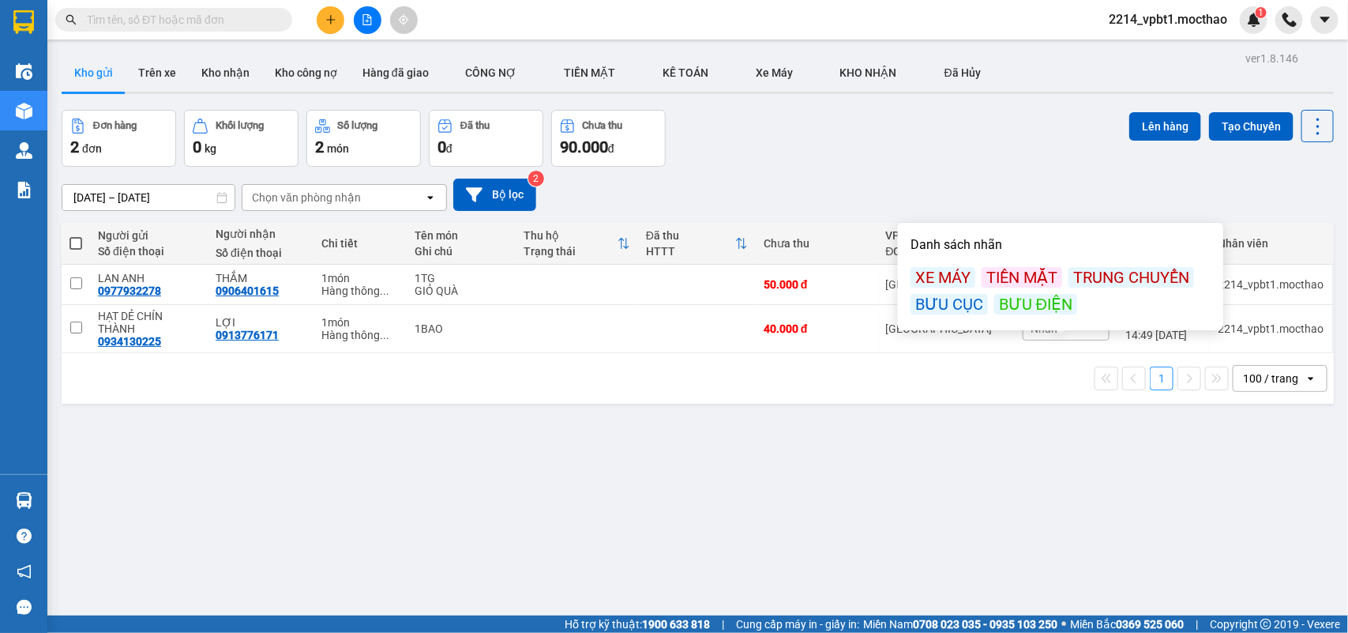
click at [1021, 160] on div "Đơn hàng 2 đơn Khối lượng 0 kg Số lượng 2 món Đã thu 0 đ Chưa thu 90.000 đ Lên …" at bounding box center [698, 138] width 1272 height 57
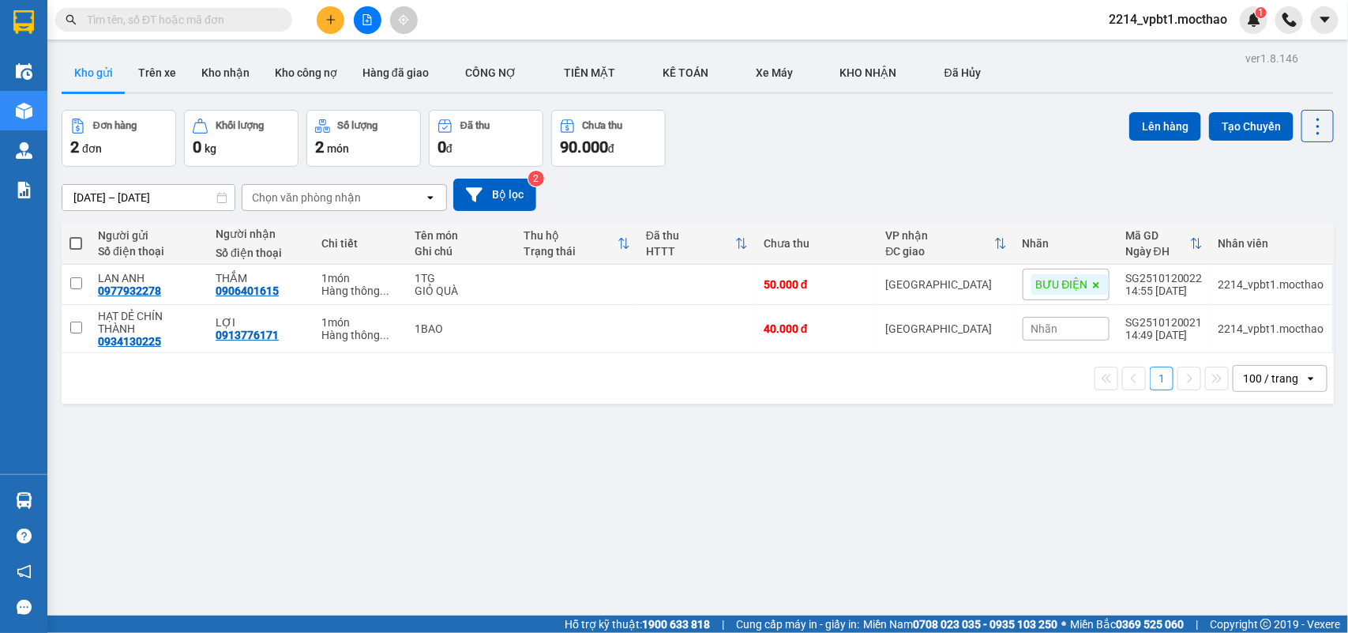
click at [330, 28] on button at bounding box center [331, 20] width 28 height 28
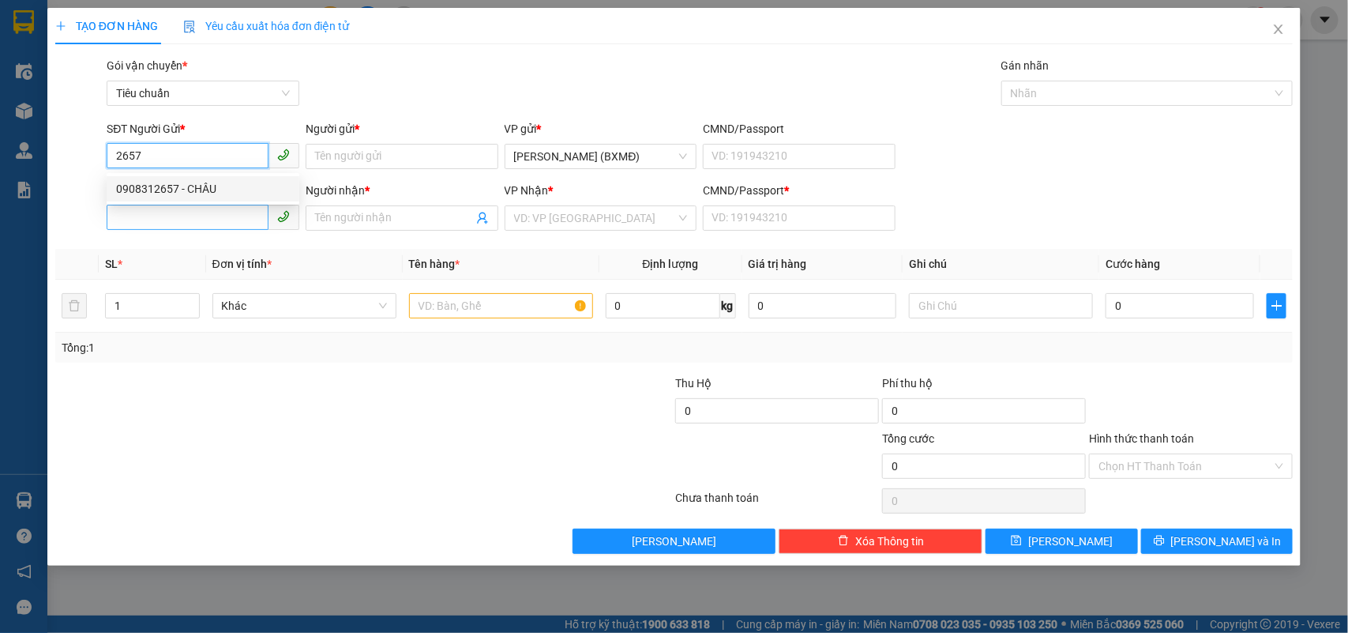
type input "2657"
click at [178, 213] on input "SĐT Người Nhận *" at bounding box center [188, 217] width 162 height 25
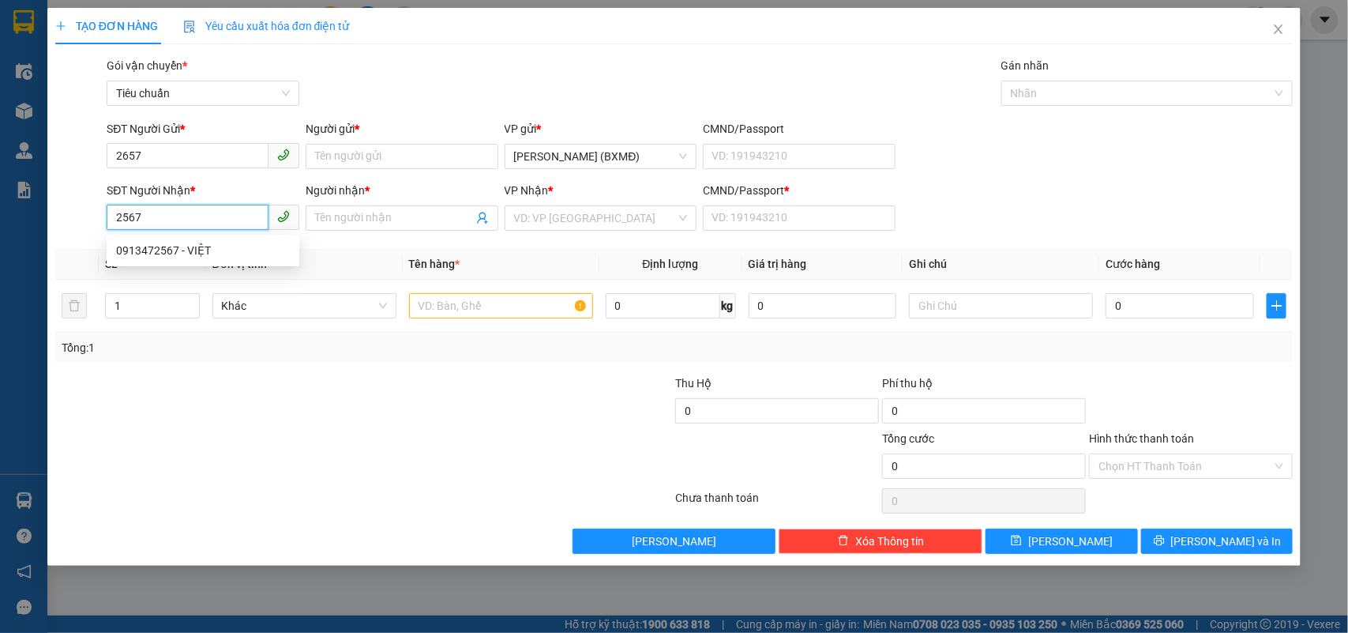
drag, startPoint x: 182, startPoint y: 223, endPoint x: 113, endPoint y: 221, distance: 68.7
click at [123, 222] on input "2567" at bounding box center [188, 217] width 162 height 25
type input "2567"
drag, startPoint x: 151, startPoint y: 147, endPoint x: 32, endPoint y: 191, distance: 126.4
click at [32, 191] on div "TẠO ĐƠN HÀNG Yêu cầu xuất hóa đơn điện tử Transit Pickup Surcharge Ids Transit …" at bounding box center [674, 316] width 1348 height 633
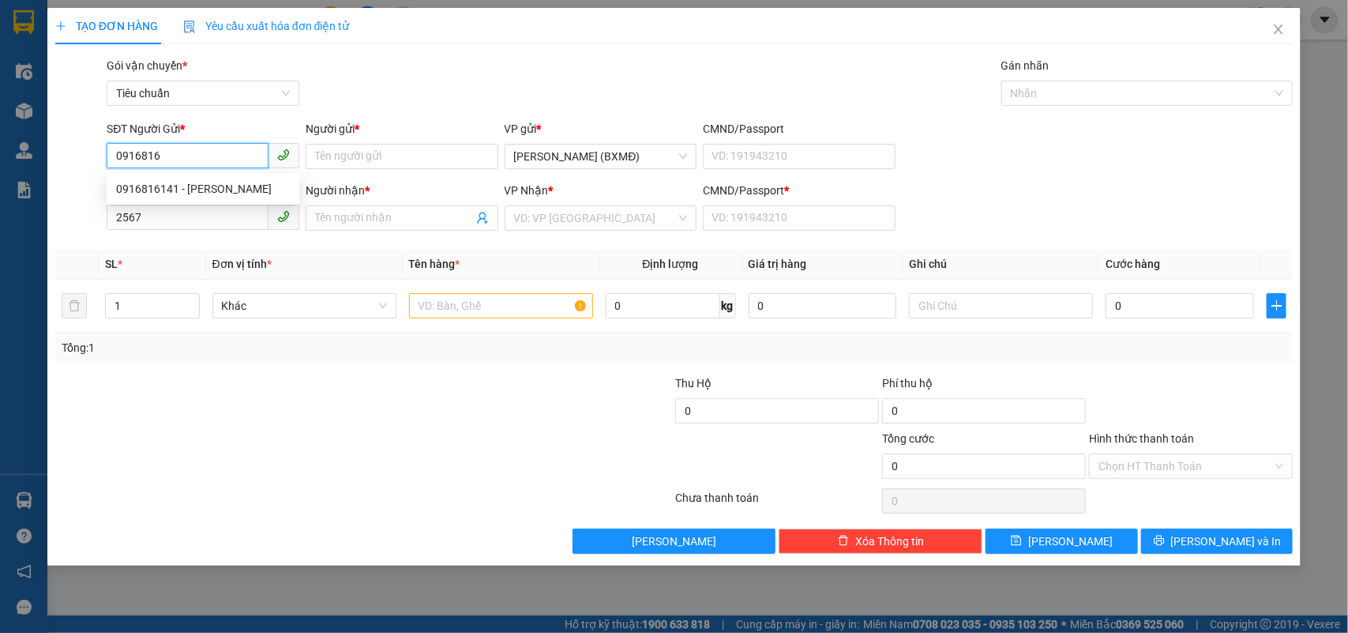
click at [156, 180] on div "0916816141 - [PERSON_NAME]" at bounding box center [203, 188] width 174 height 17
type input "0916816141"
type input "[PERSON_NAME]"
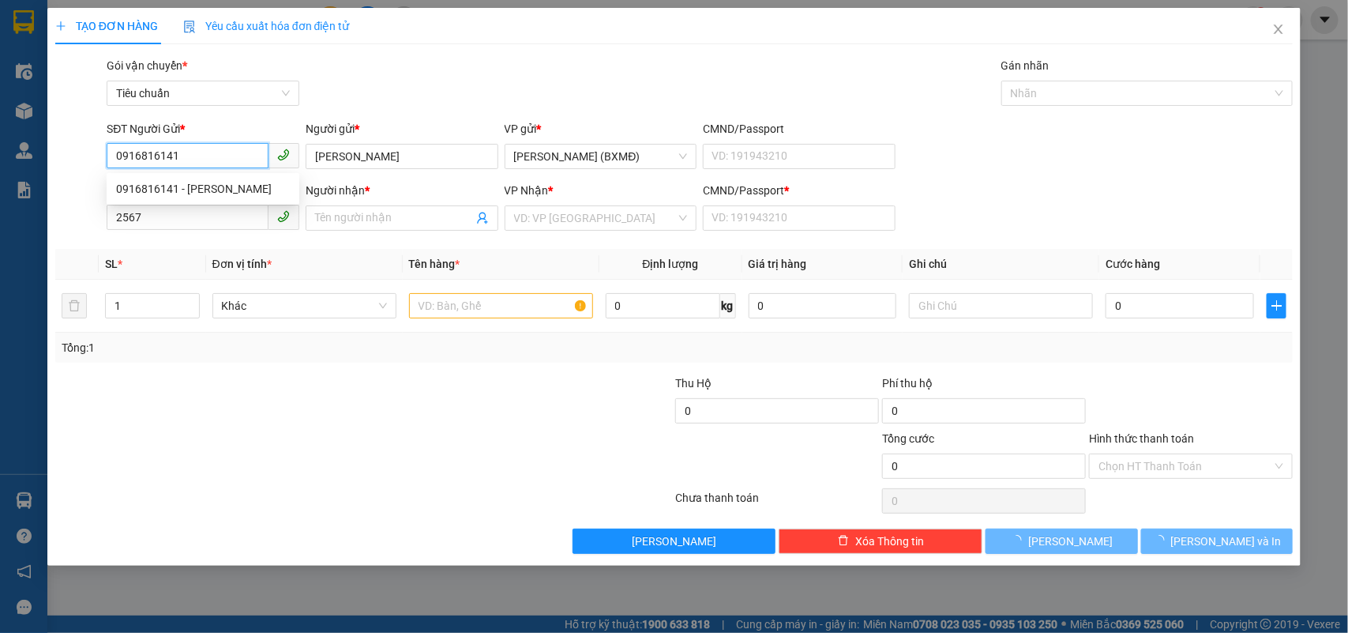
type input "100.000"
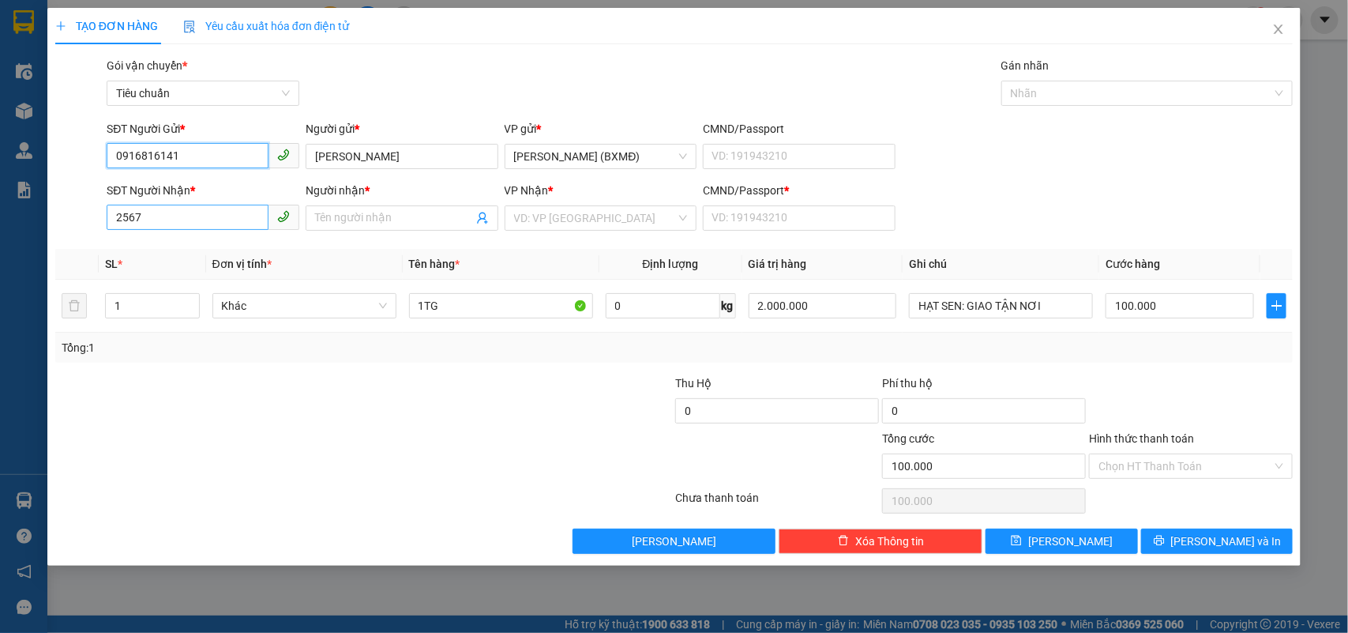
type input "0916816141"
drag, startPoint x: 191, startPoint y: 218, endPoint x: 0, endPoint y: 233, distance: 191.7
click at [0, 233] on div "TẠO ĐƠN HÀNG Yêu cầu xuất hóa đơn điện tử Transit Pickup Surcharge Ids Transit …" at bounding box center [674, 316] width 1348 height 633
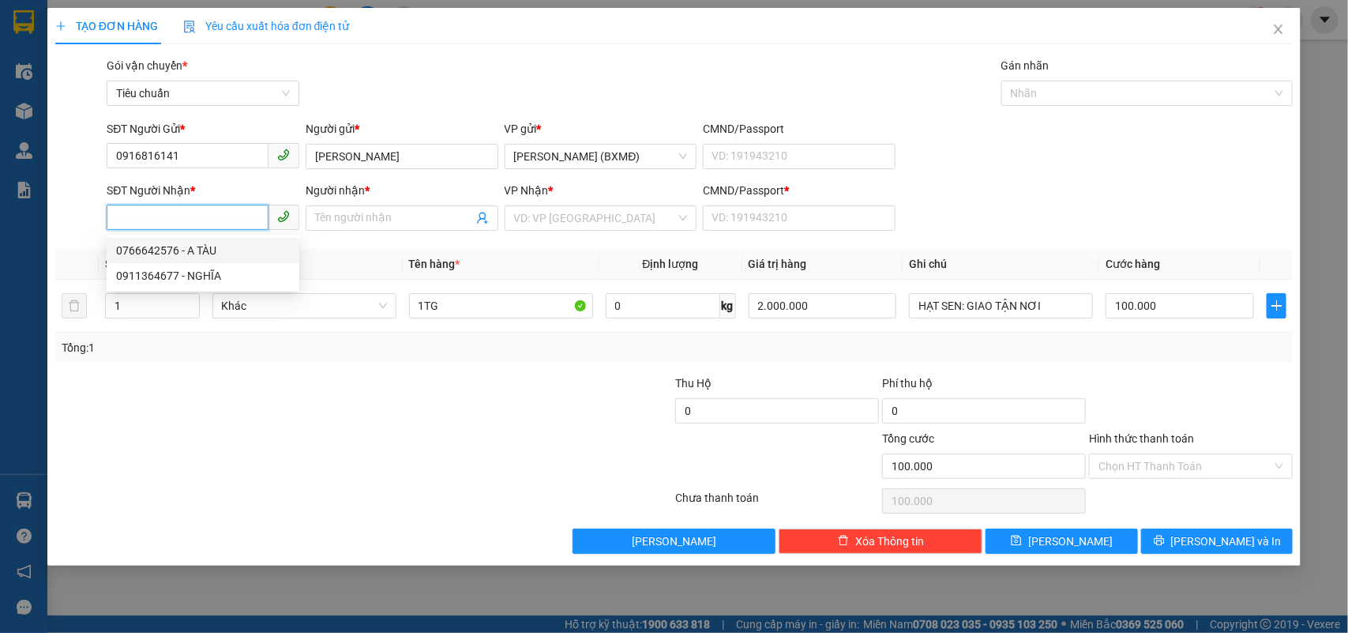
click at [141, 253] on div "0766642576 - A TÀU" at bounding box center [203, 250] width 174 height 17
type input "0766642576"
type input "A TÀU"
type input "1"
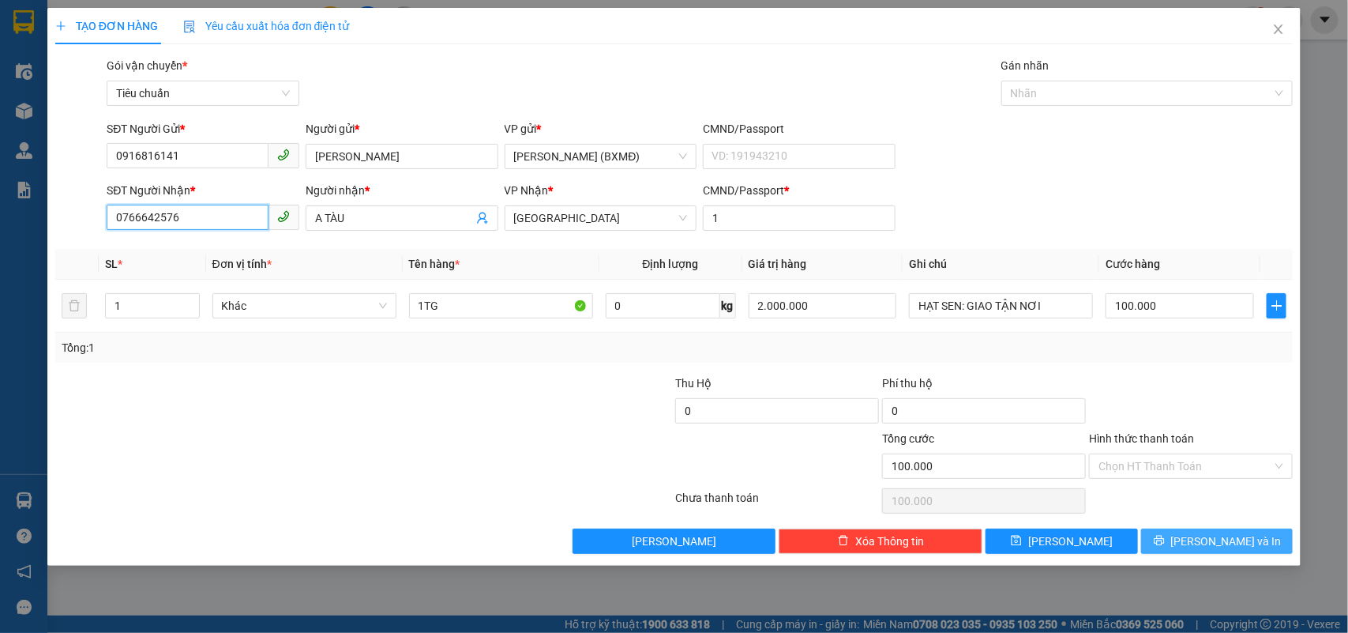
type input "0766642576"
click at [1222, 535] on span "[PERSON_NAME] và In" at bounding box center [1226, 540] width 111 height 17
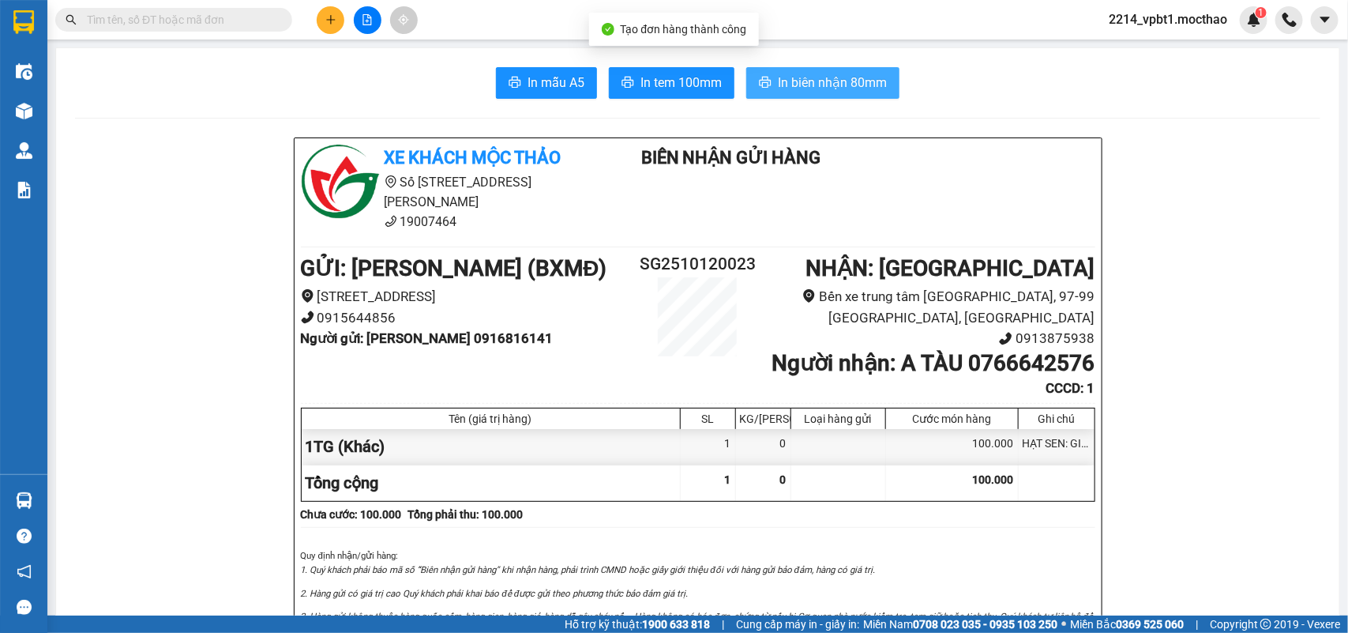
click at [890, 88] on button "In biên nhận 80mm" at bounding box center [822, 83] width 153 height 32
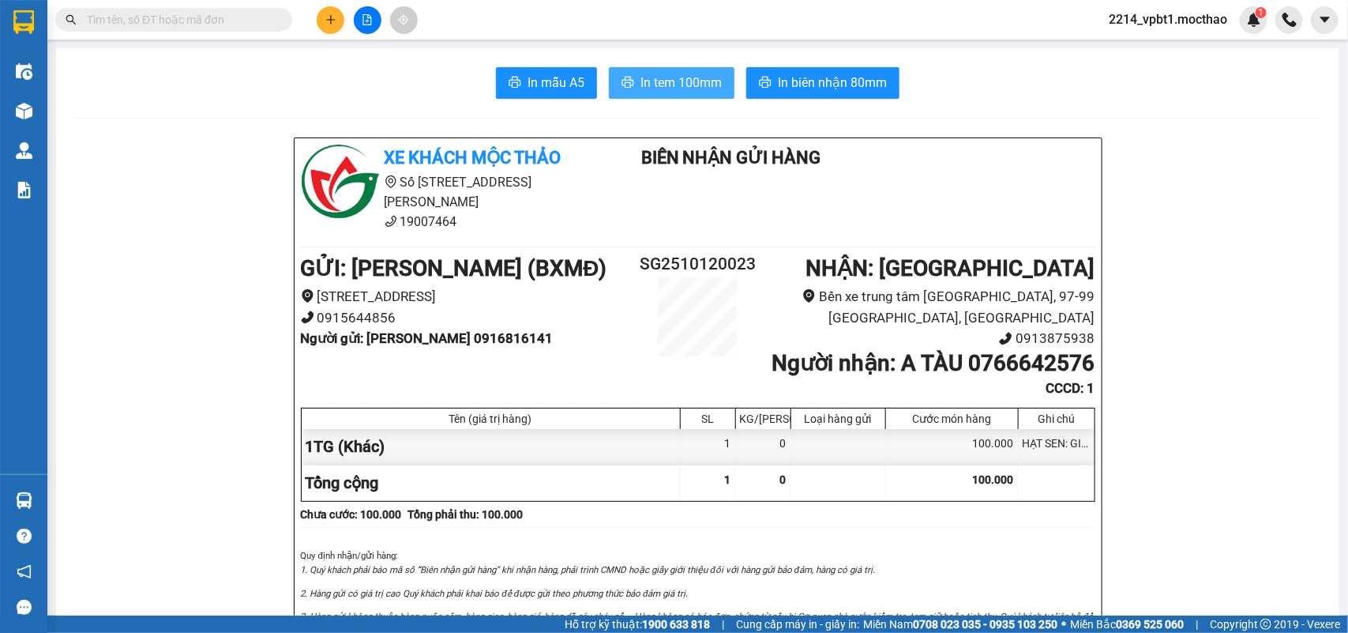
click at [648, 81] on span "In tem 100mm" at bounding box center [680, 83] width 81 height 20
click at [328, 17] on icon "plus" at bounding box center [330, 19] width 11 height 11
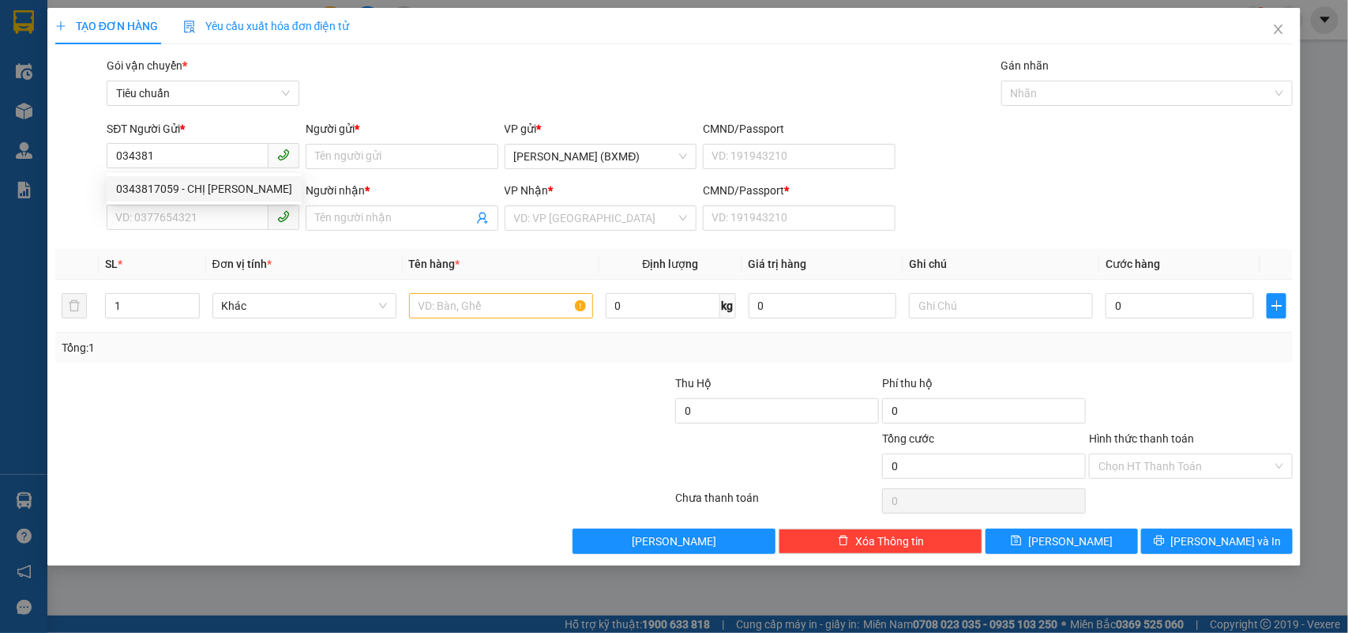
click at [207, 201] on div "0343817059 0343817059 - CHỊ [PERSON_NAME]" at bounding box center [204, 189] width 195 height 32
click at [209, 160] on input "034381" at bounding box center [188, 155] width 162 height 25
click at [208, 184] on div "0343817059 - CHỊ [PERSON_NAME]" at bounding box center [204, 188] width 176 height 17
type input "0343817059"
type input "CHỊ [PERSON_NAME]"
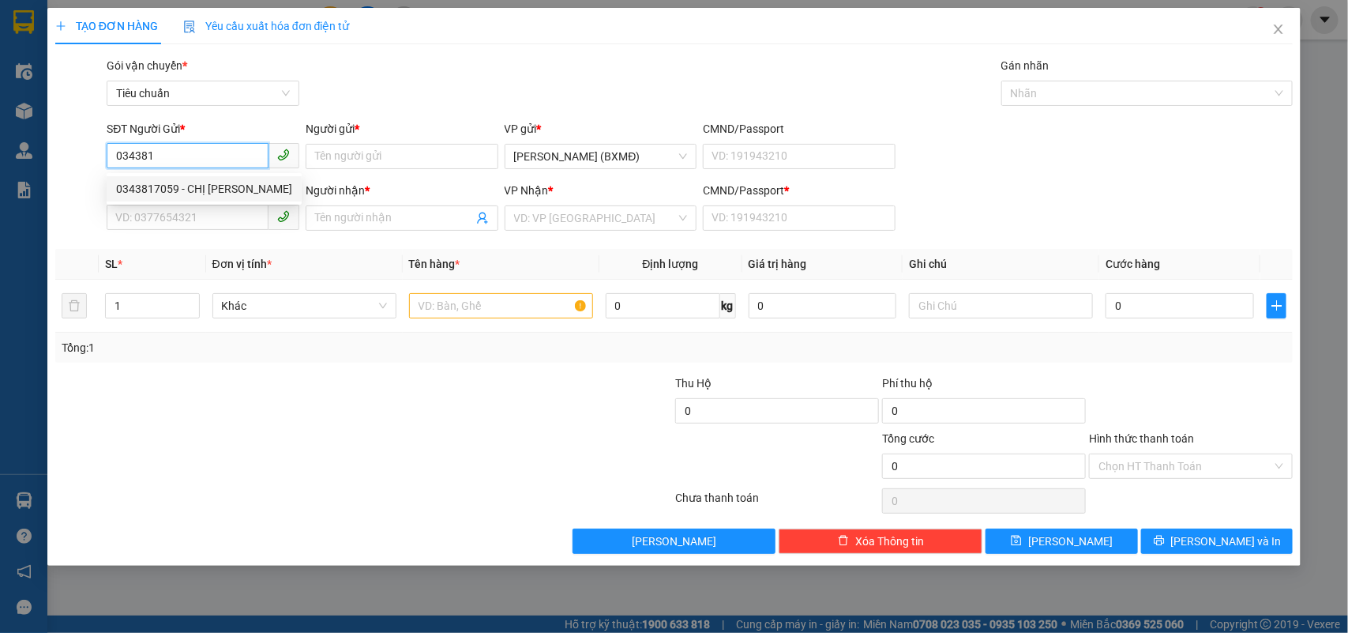
type input "0343817059"
type input "CHỊ [PERSON_NAME]"
type input "1"
type input "10.000"
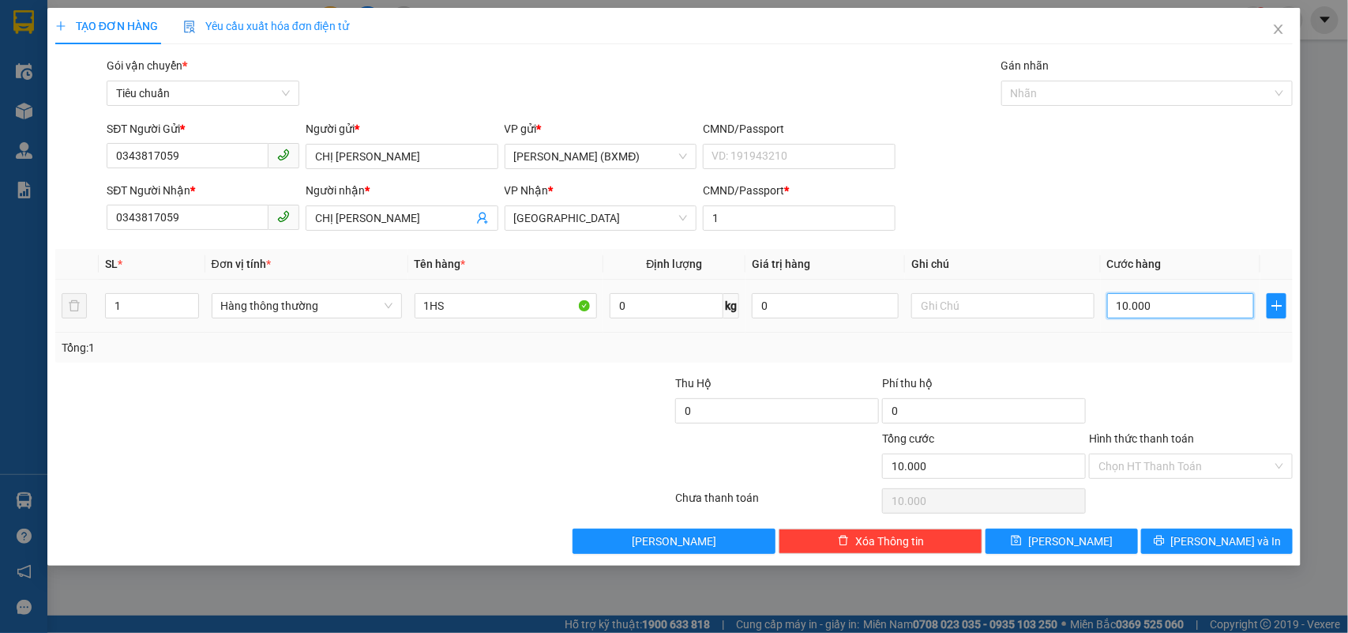
click at [1175, 310] on input "10.000" at bounding box center [1180, 305] width 147 height 25
type input "0"
type input "3"
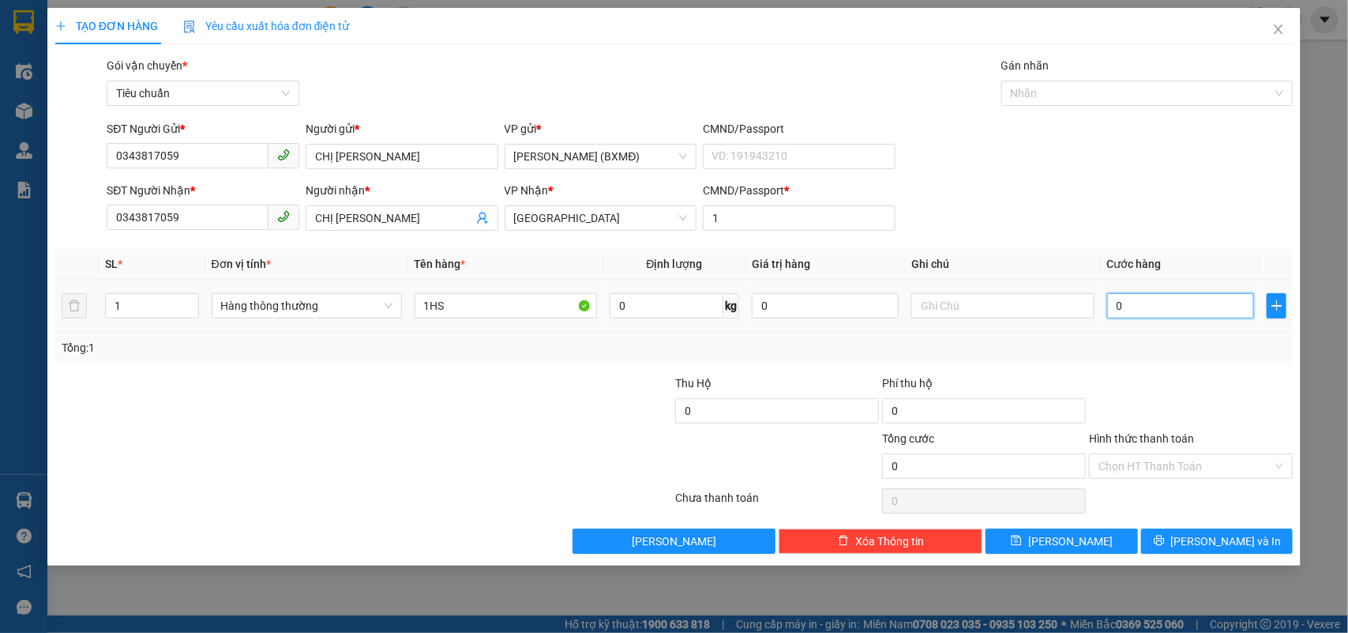
type input "3"
type input "003"
type input "30"
type input "0.030"
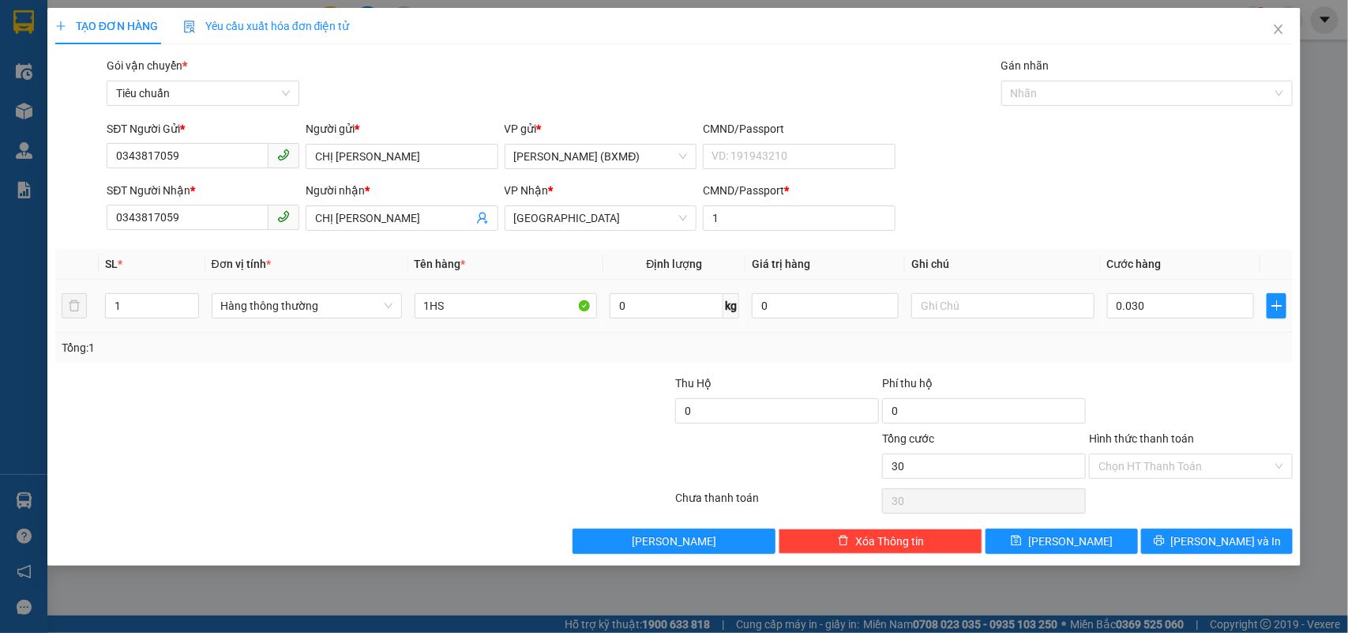
click at [1171, 365] on div "Transit Pickup Surcharge Ids Transit Deliver Surcharge Ids Transit Deliver Surc…" at bounding box center [674, 305] width 1238 height 497
type input "30.000"
click at [1191, 472] on input "Hình thức thanh toán" at bounding box center [1185, 466] width 174 height 24
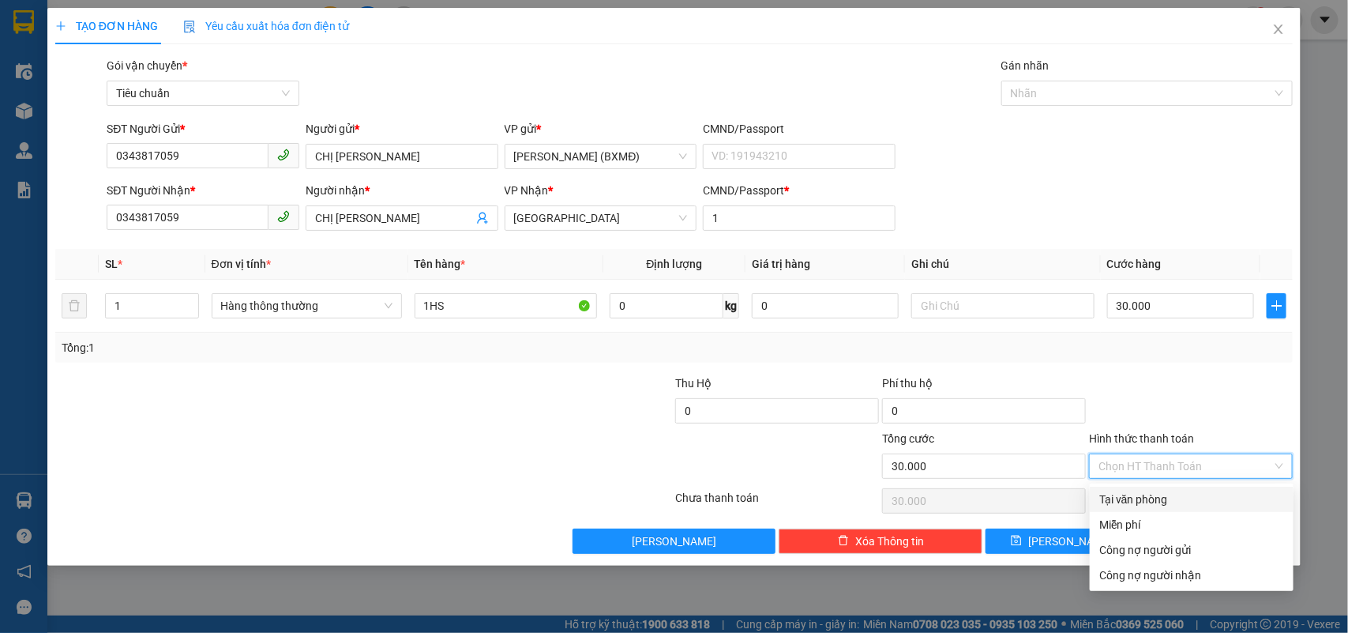
click at [1175, 502] on div "Tại văn phòng" at bounding box center [1191, 498] width 185 height 17
type input "0"
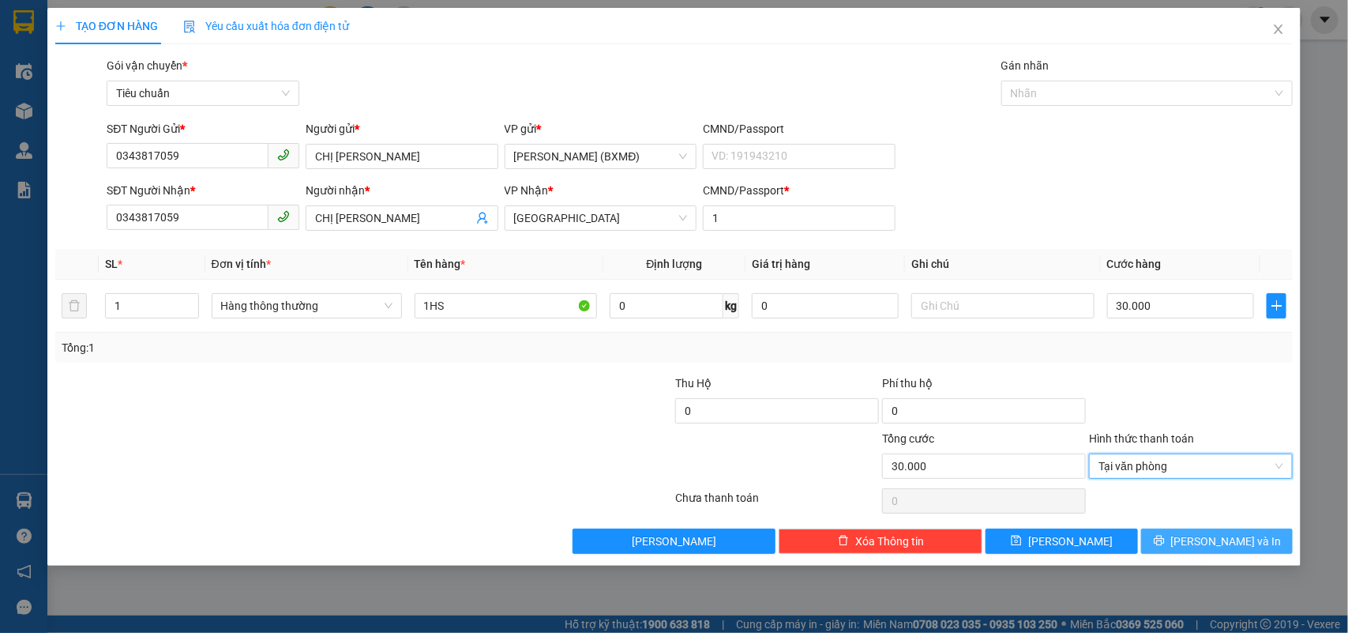
click at [1209, 550] on span "[PERSON_NAME] và In" at bounding box center [1226, 540] width 111 height 17
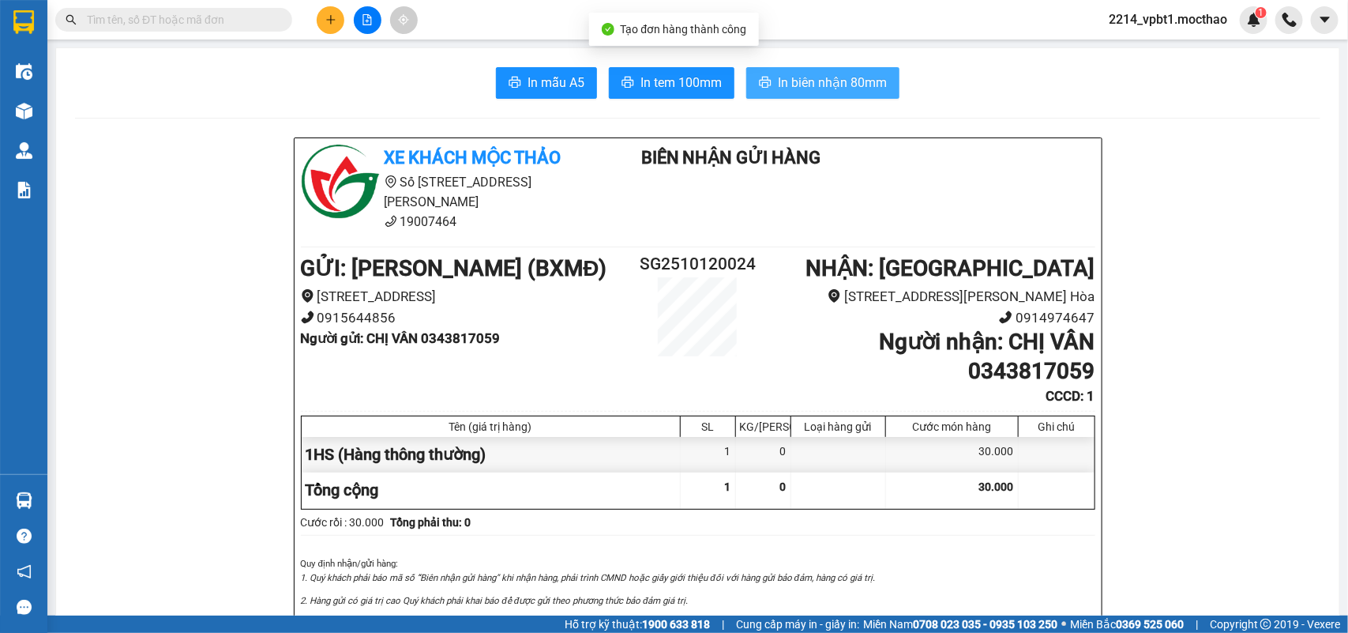
click at [858, 75] on span "In biên nhận 80mm" at bounding box center [832, 83] width 109 height 20
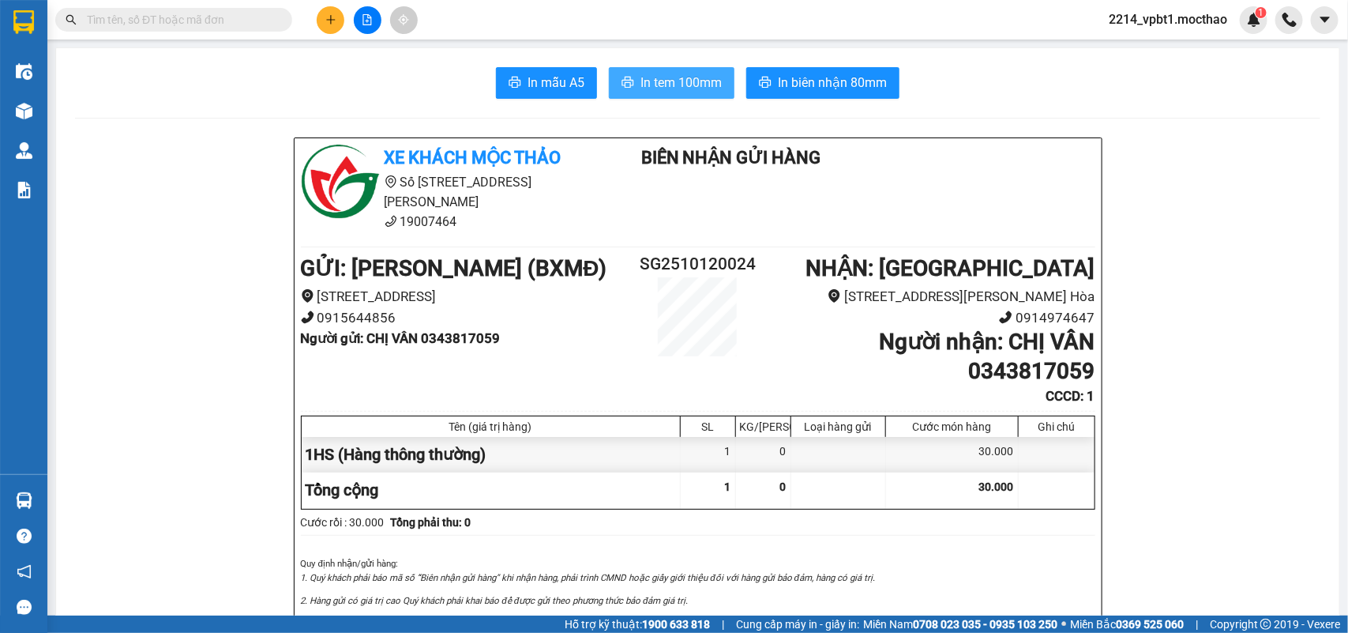
click at [671, 73] on span "In tem 100mm" at bounding box center [680, 83] width 81 height 20
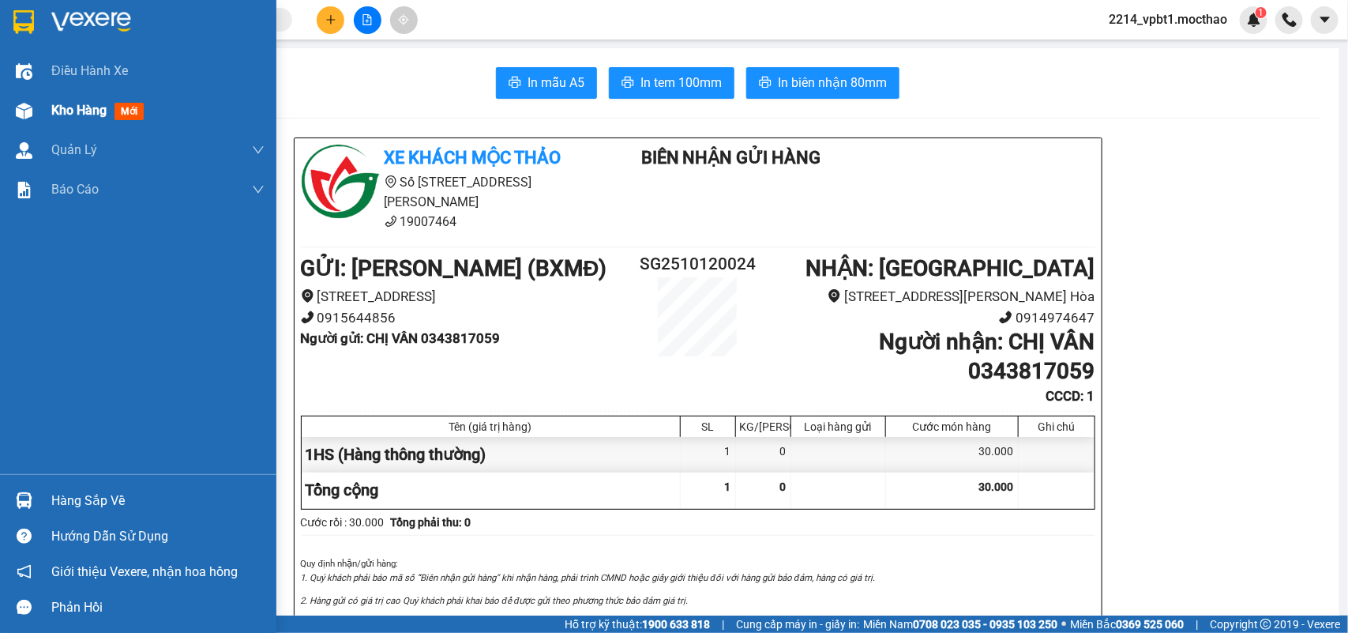
click at [73, 105] on span "Kho hàng" at bounding box center [78, 110] width 55 height 15
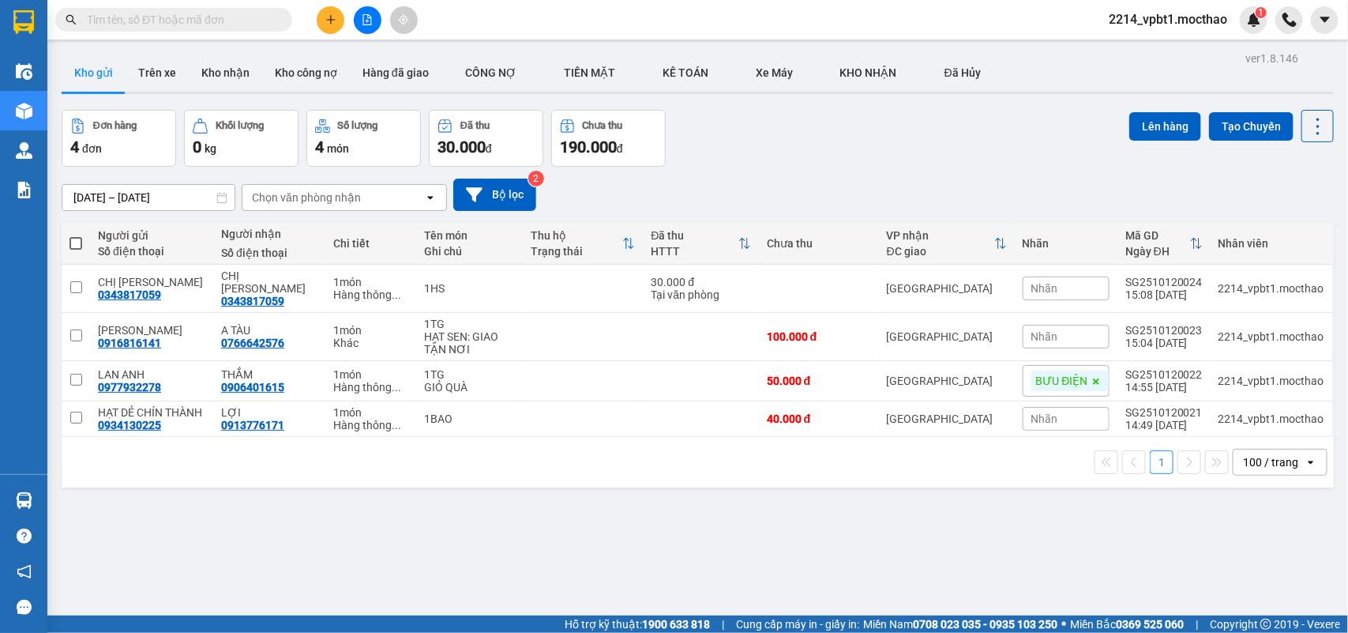
click at [199, 24] on input "text" at bounding box center [180, 19] width 186 height 17
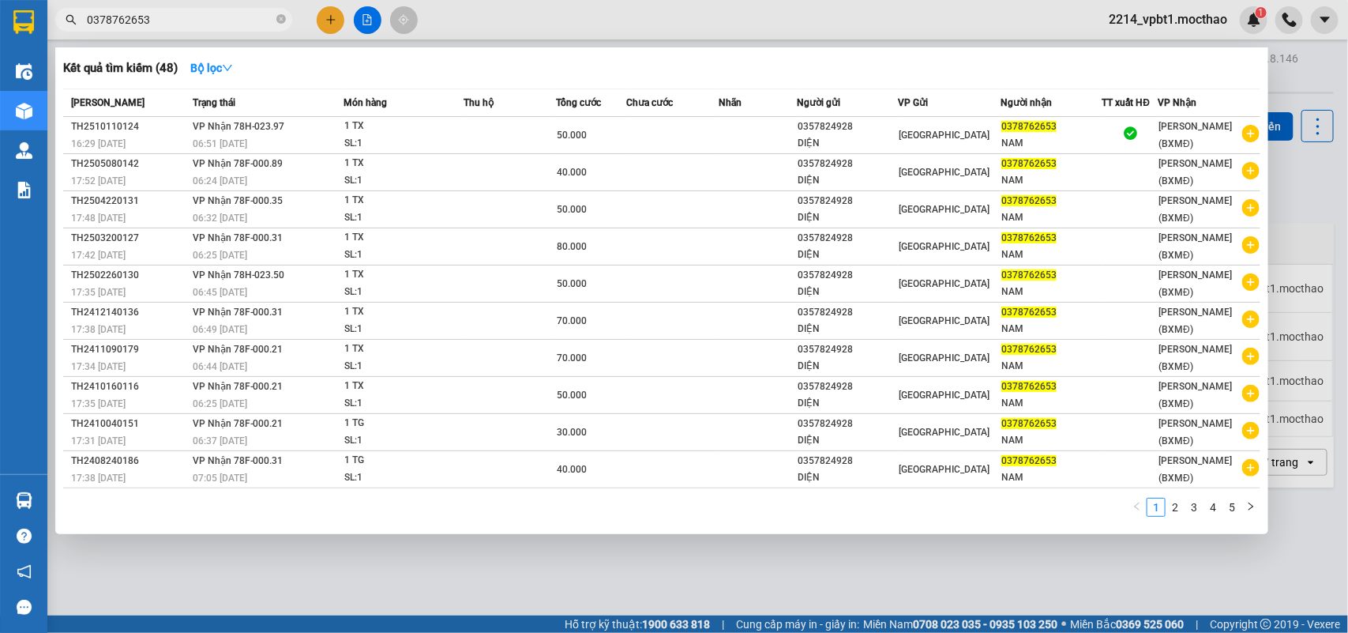
type input "0378762653"
click at [336, 17] on div at bounding box center [674, 316] width 1348 height 633
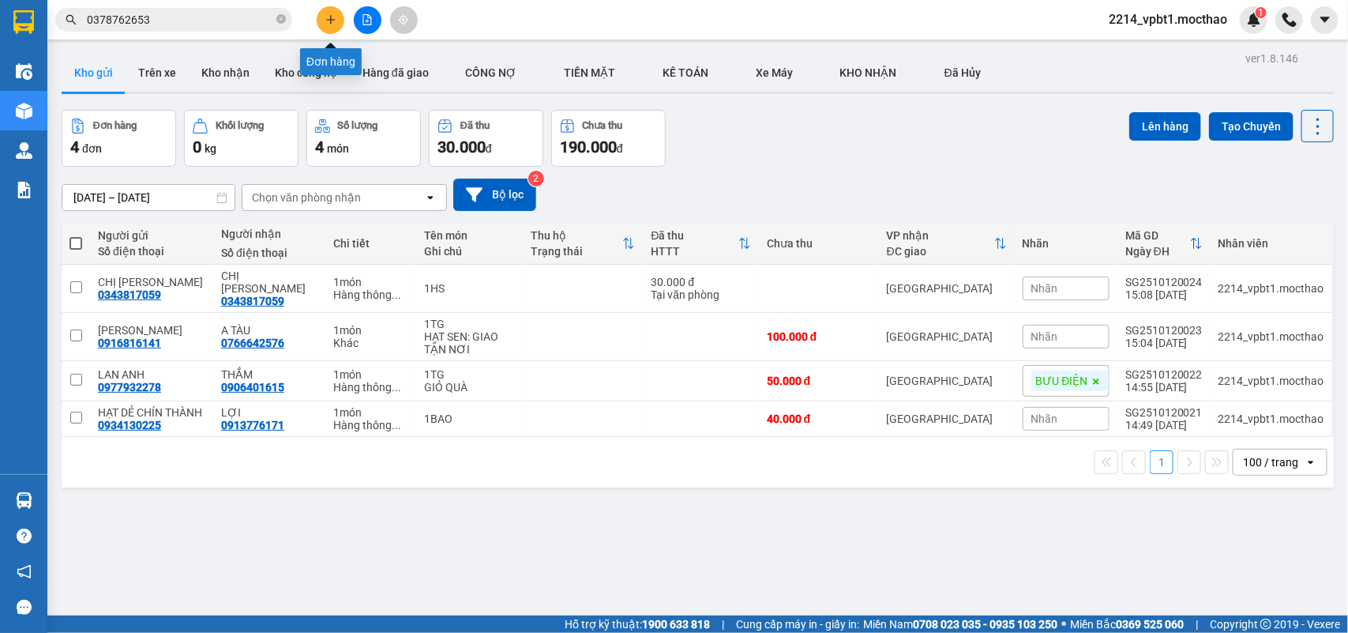
click at [336, 17] on icon "plus" at bounding box center [330, 19] width 11 height 11
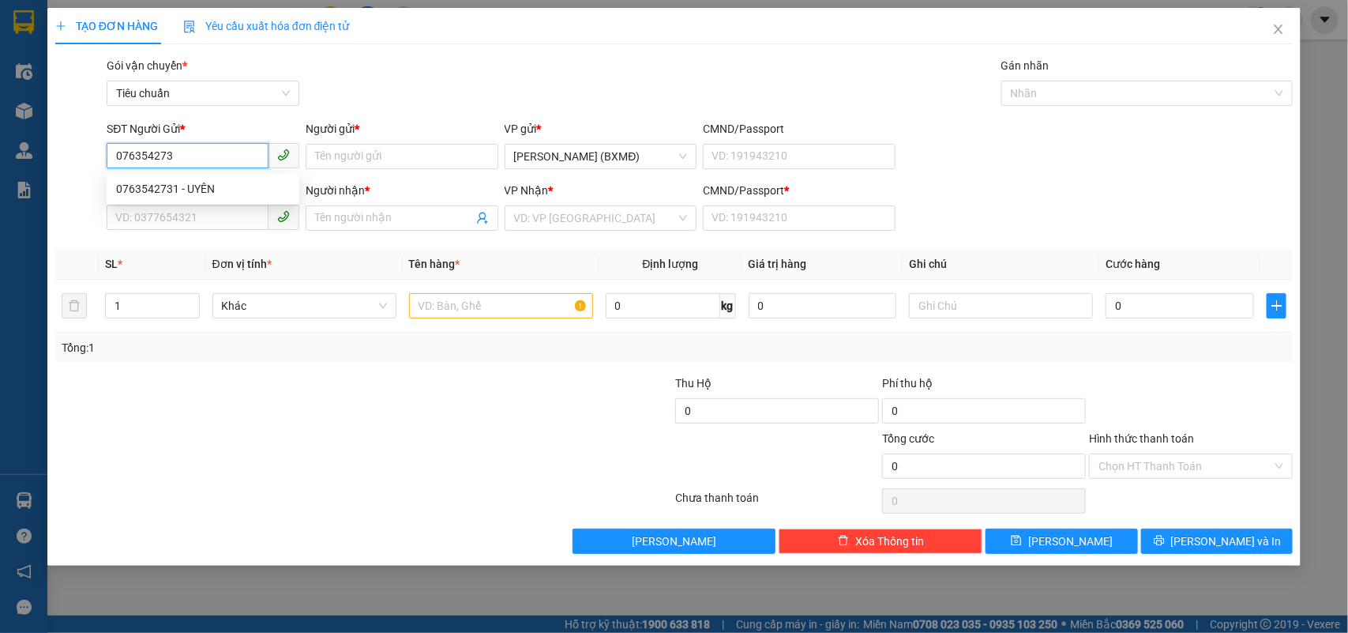
type input "0763542731"
click at [187, 194] on div "0763542731 - UYÊN" at bounding box center [203, 188] width 174 height 17
type input "UYÊN"
type input "0985401377"
type input "LẠC"
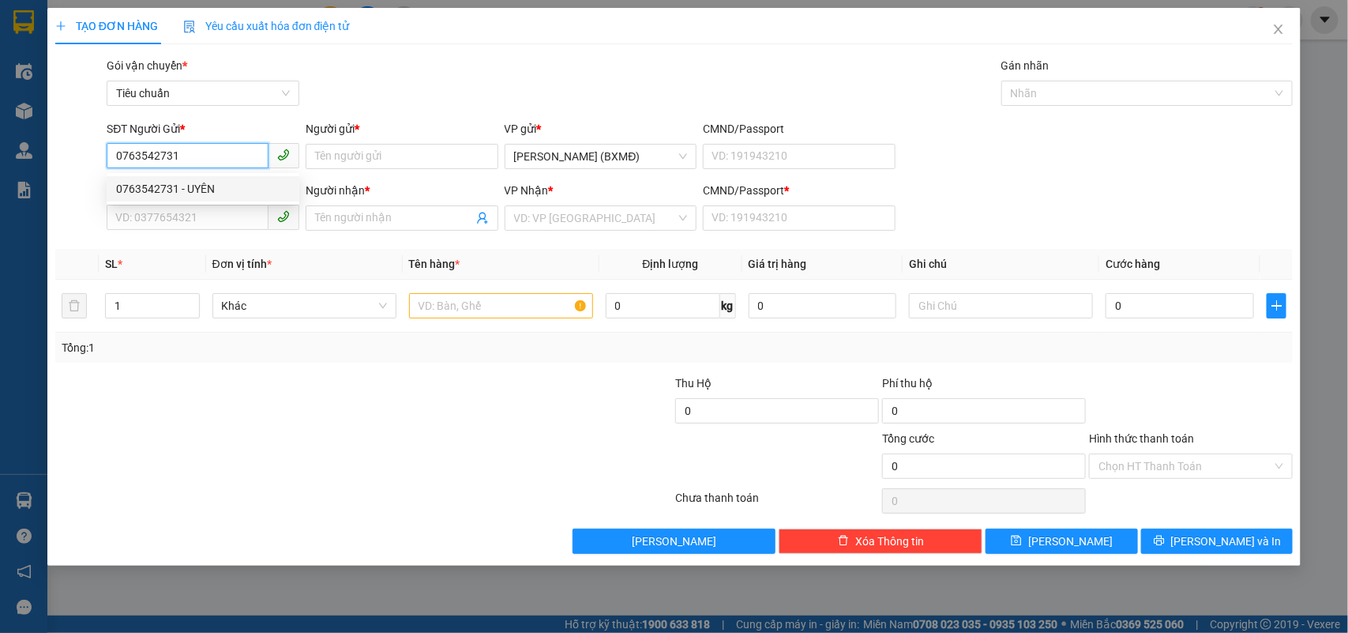
type input "1"
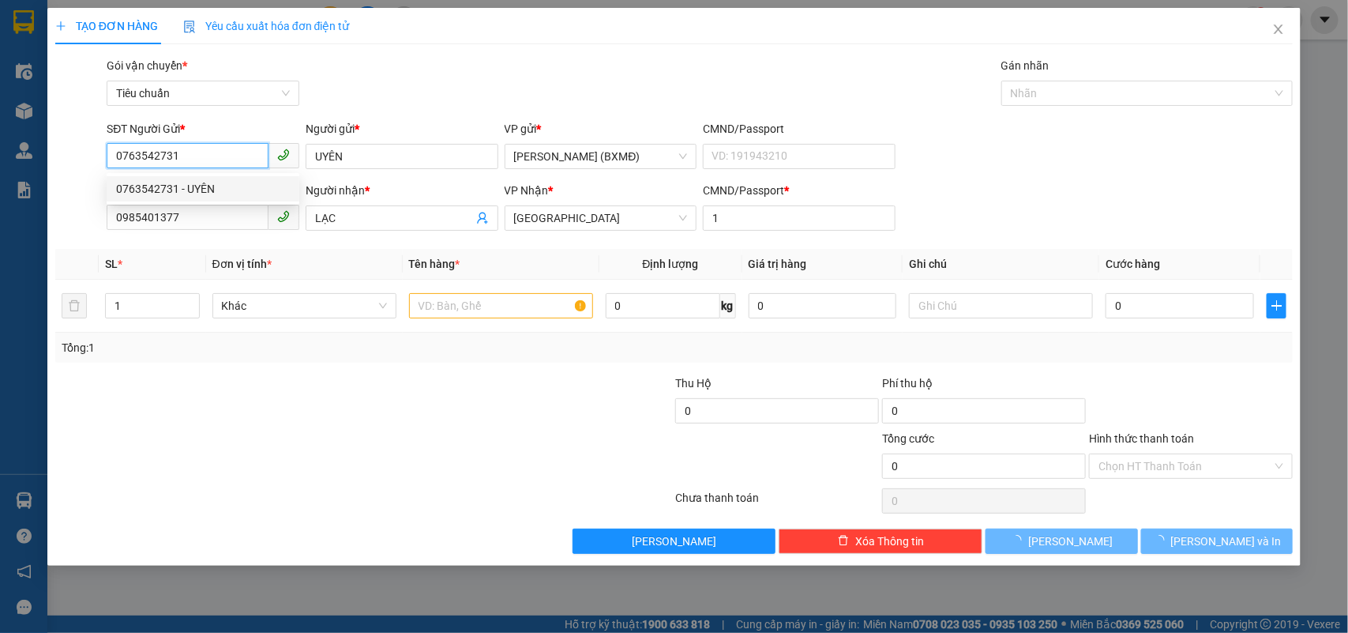
type input "30.000"
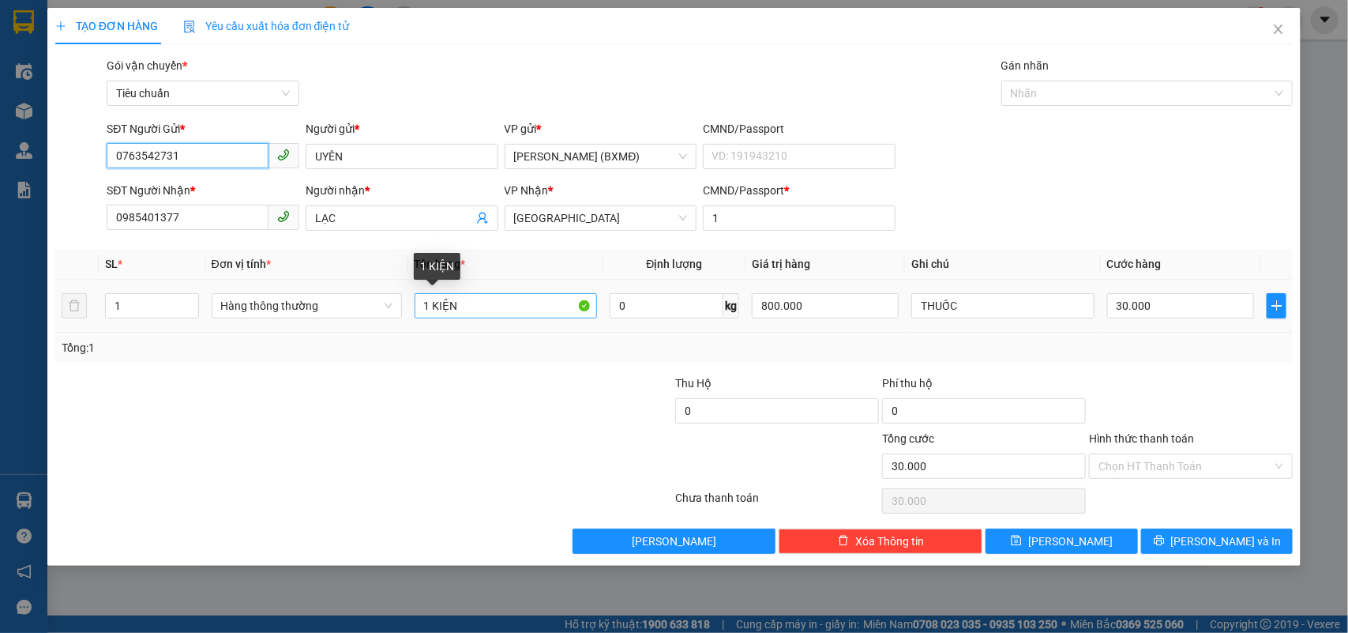
type input "0763542731"
drag, startPoint x: 432, startPoint y: 310, endPoint x: 483, endPoint y: 317, distance: 51.9
click at [483, 317] on input "1 KIỆN" at bounding box center [506, 305] width 182 height 25
type input "1 GÓI"
click at [511, 403] on div at bounding box center [570, 401] width 207 height 55
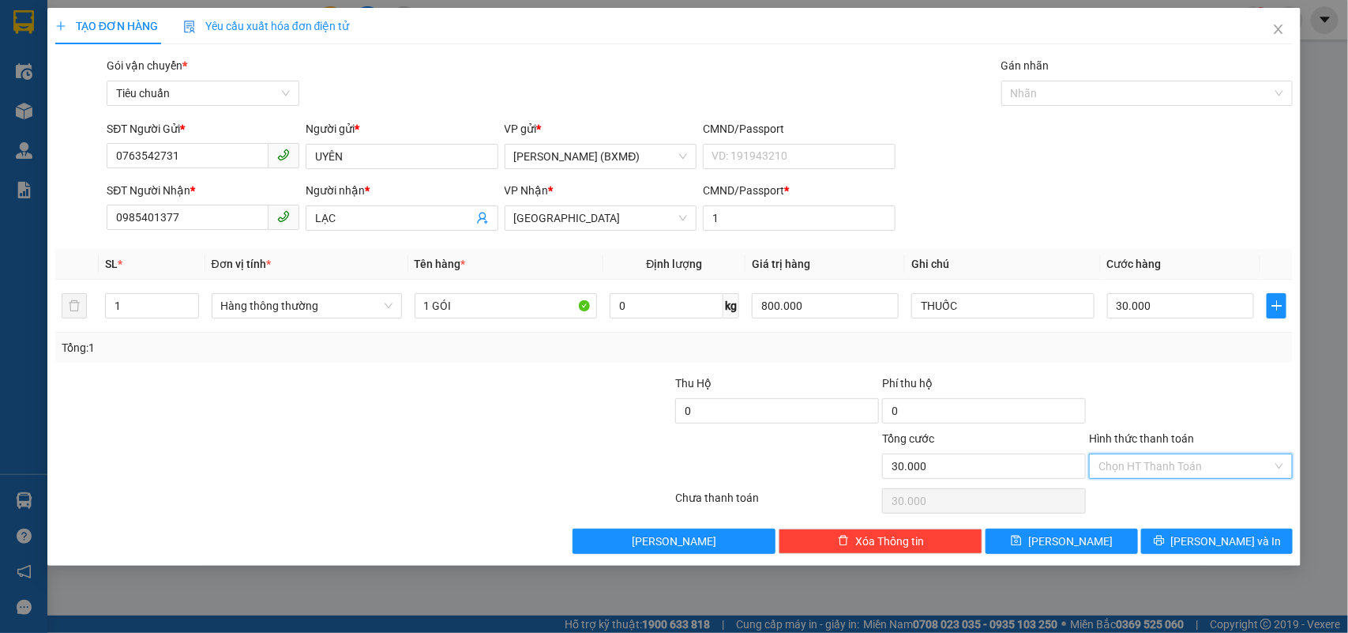
click at [1157, 464] on input "Hình thức thanh toán" at bounding box center [1185, 466] width 174 height 24
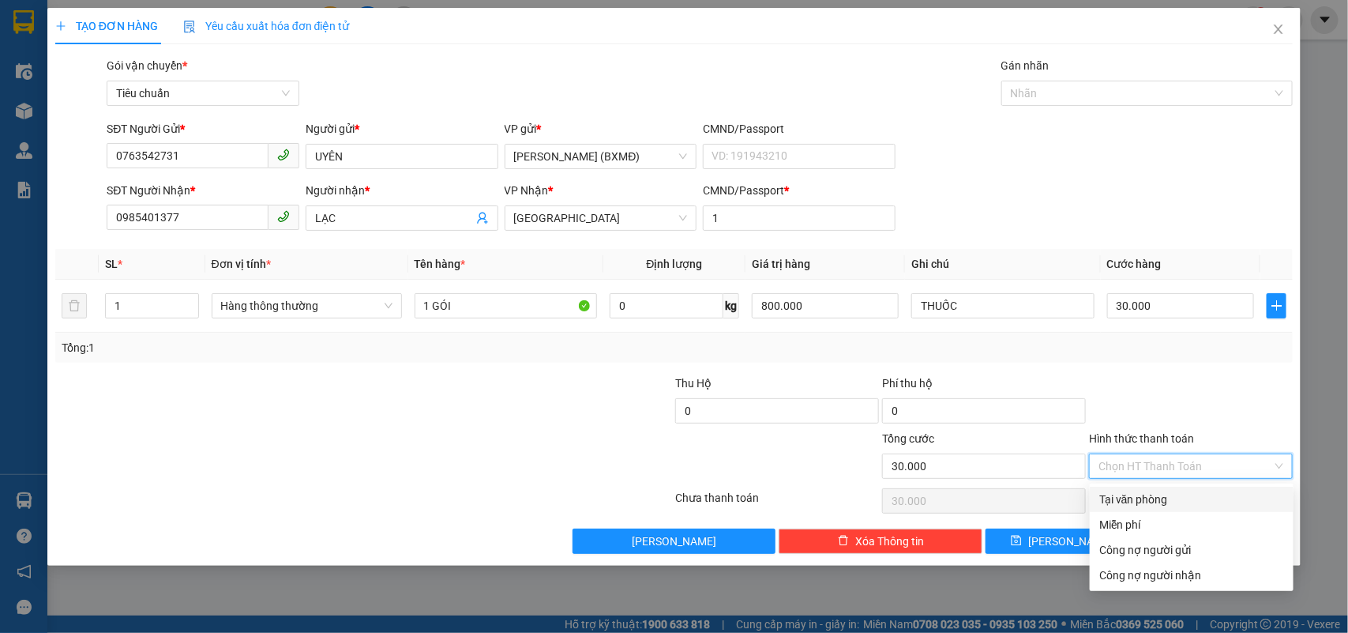
click at [1147, 499] on div "Tại văn phòng" at bounding box center [1191, 498] width 185 height 17
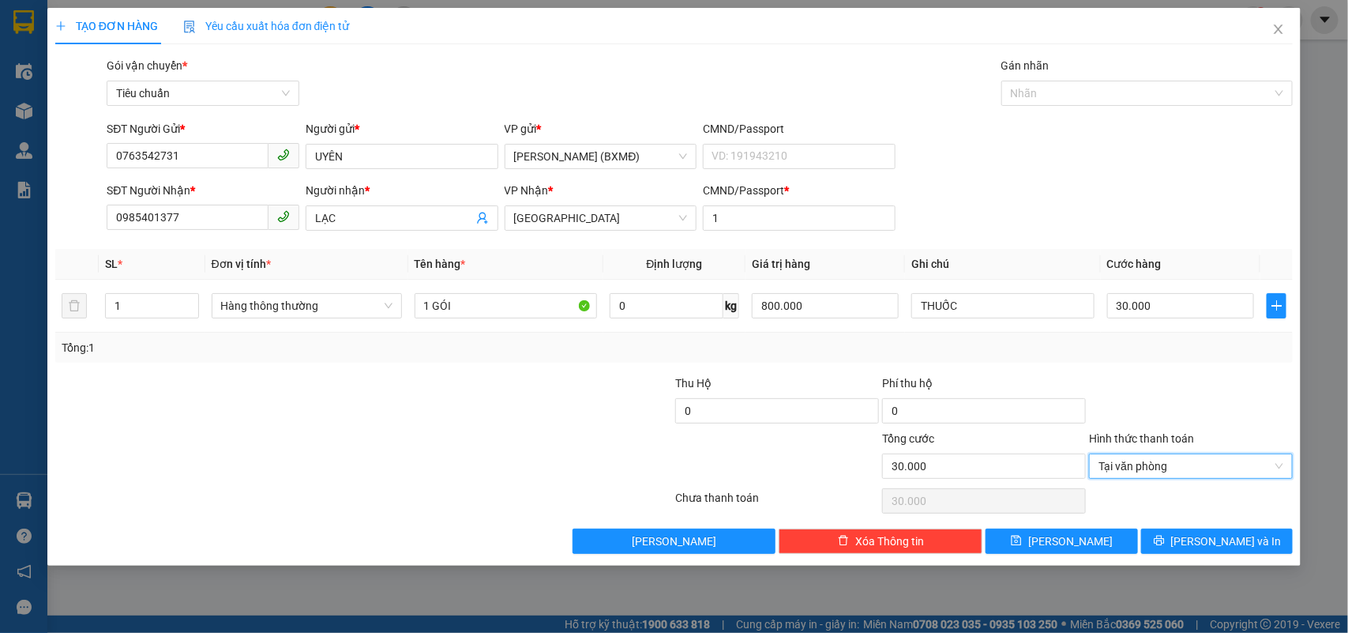
type input "0"
click at [1201, 547] on button "[PERSON_NAME] và In" at bounding box center [1217, 540] width 152 height 25
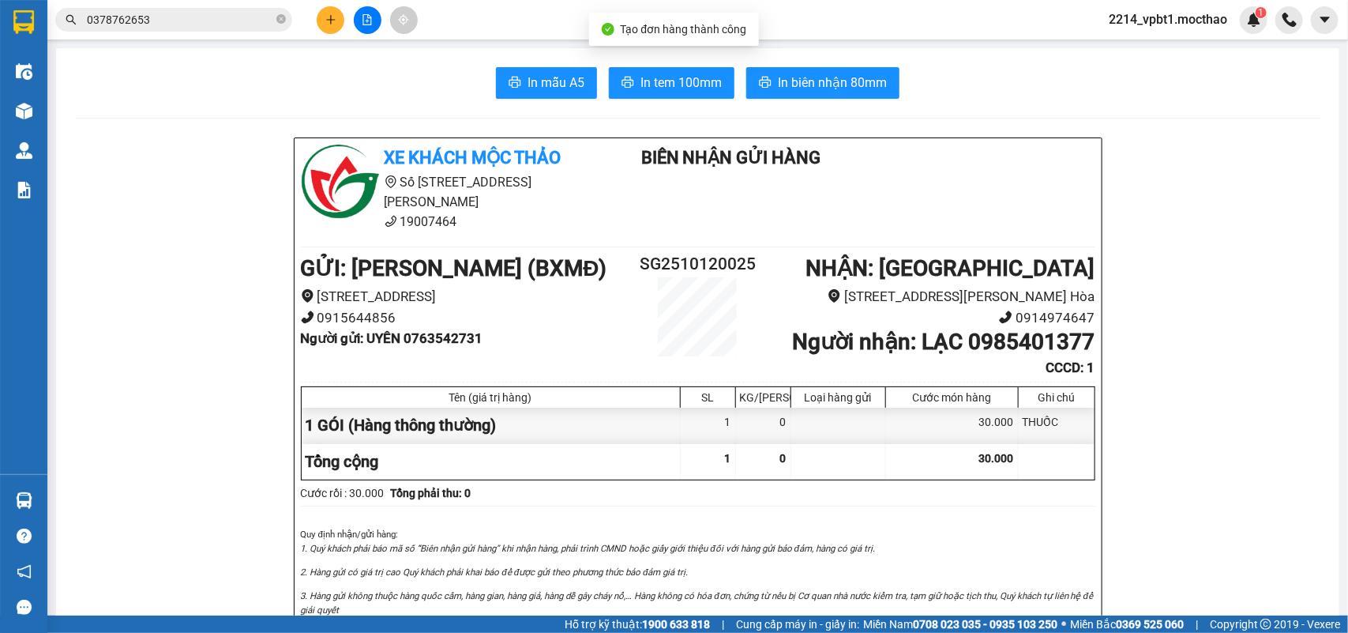
click at [803, 36] on div "Kết quả tìm kiếm ( 48 ) Bộ lọc Mã ĐH Trạng thái Món hàng Thu hộ Tổng cước Chưa …" at bounding box center [674, 19] width 1348 height 39
click at [813, 81] on span "In biên nhận 80mm" at bounding box center [832, 83] width 109 height 20
click at [677, 79] on span "In tem 100mm" at bounding box center [680, 83] width 81 height 20
click at [329, 14] on icon "plus" at bounding box center [330, 19] width 11 height 11
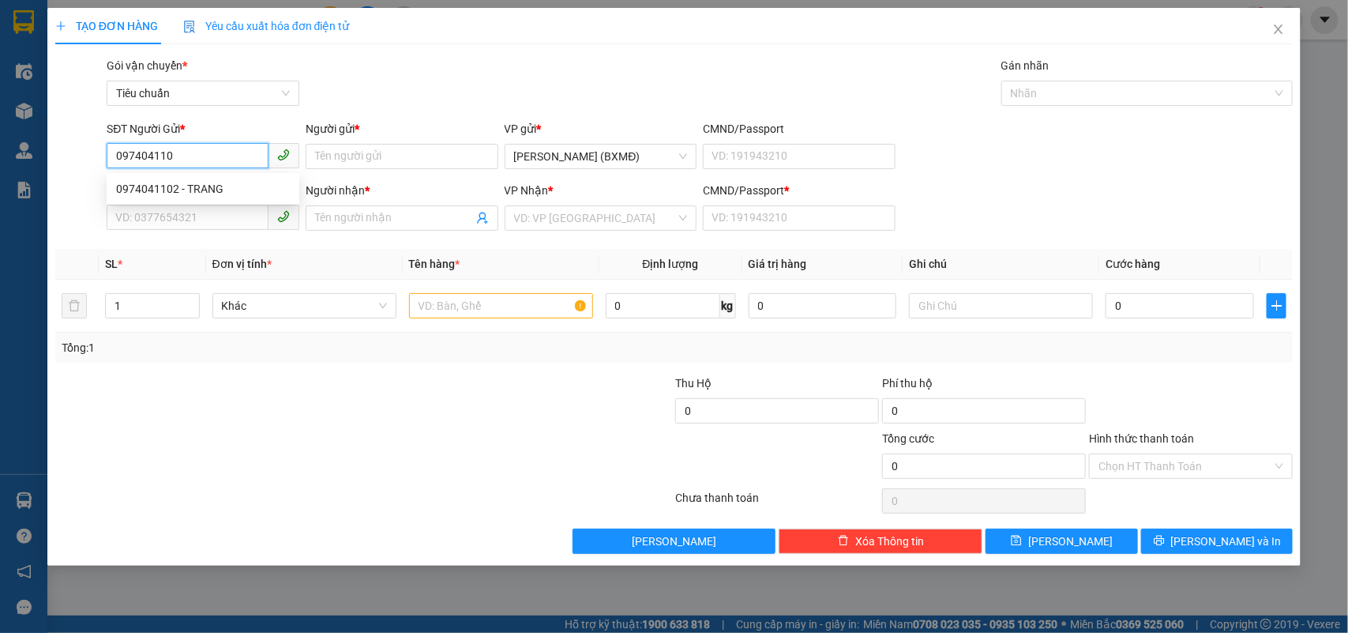
type input "0974041102"
click at [208, 186] on div "0974041102 - TRANG" at bounding box center [203, 188] width 174 height 17
type input "TRANG"
type input "0345857800"
type input "TÂM"
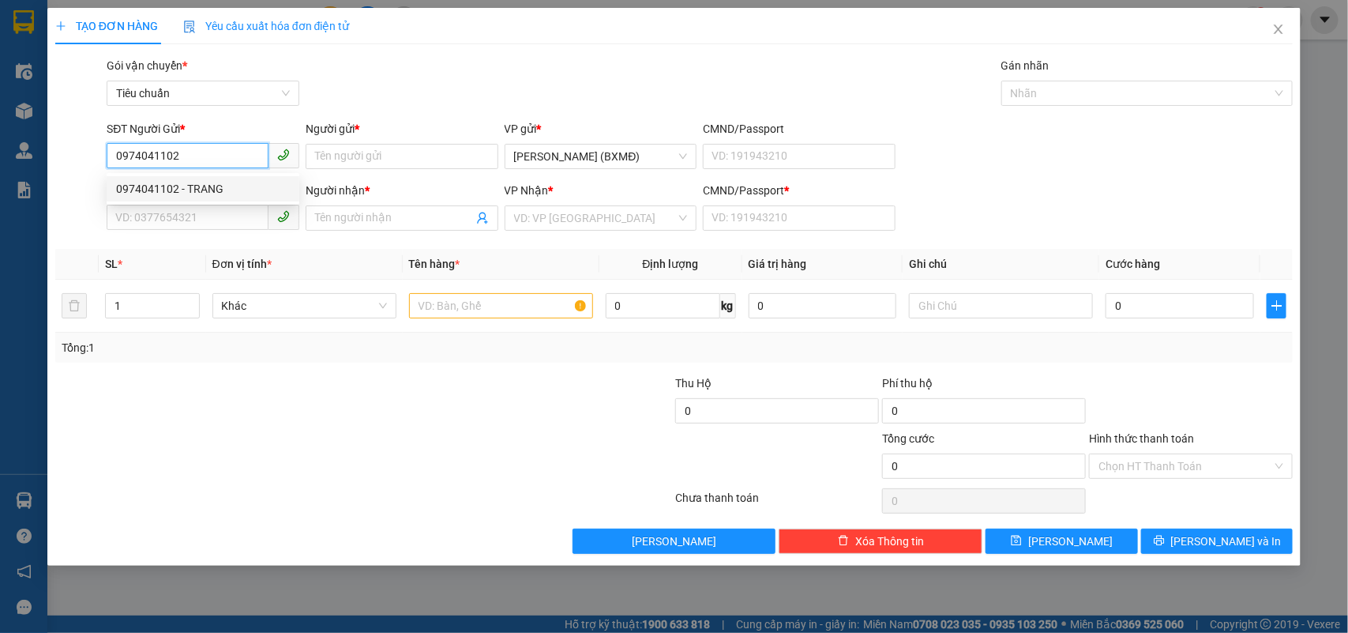
type input "1"
type input "40.000"
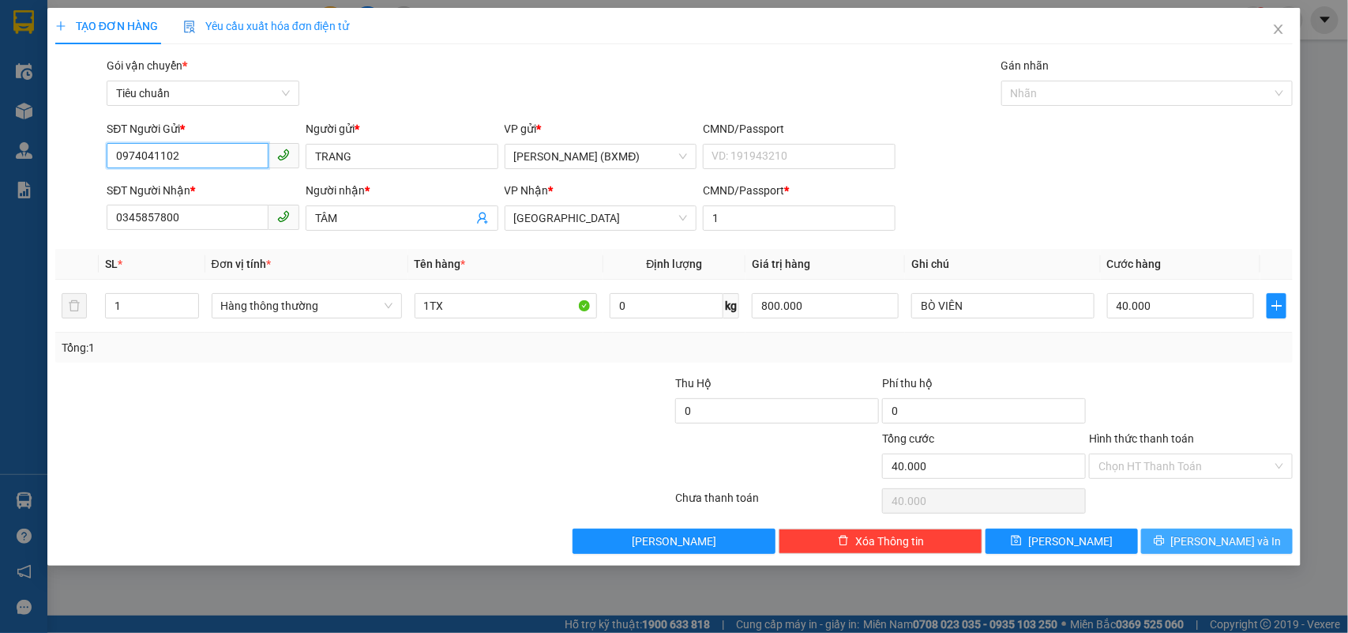
type input "0974041102"
click at [1233, 550] on span "[PERSON_NAME] và In" at bounding box center [1226, 540] width 111 height 17
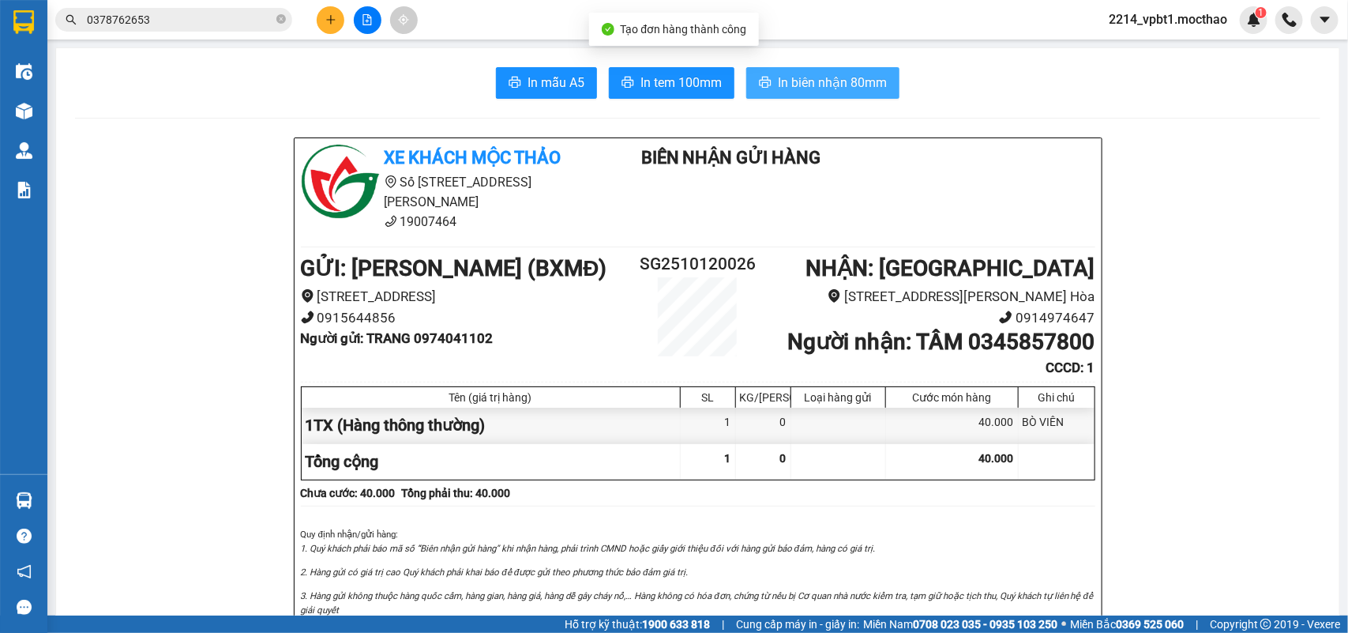
click at [845, 81] on span "In biên nhận 80mm" at bounding box center [832, 83] width 109 height 20
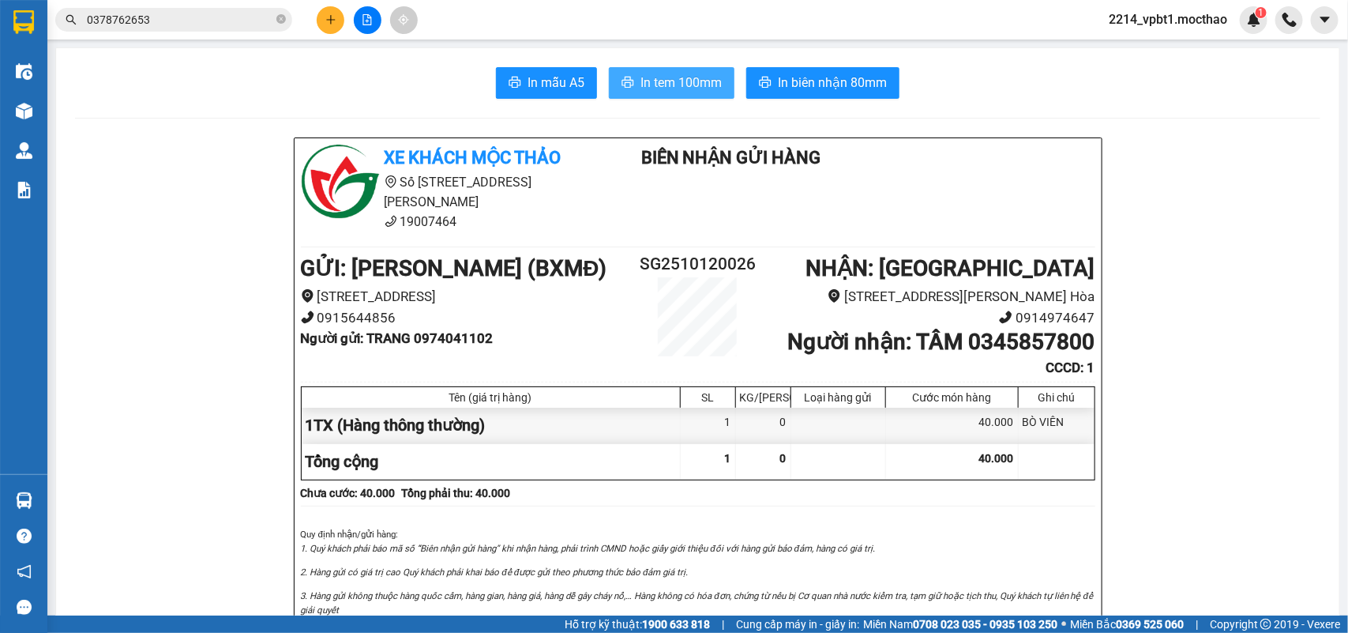
click at [655, 77] on span "In tem 100mm" at bounding box center [680, 83] width 81 height 20
click at [329, 20] on icon "plus" at bounding box center [330, 19] width 9 height 1
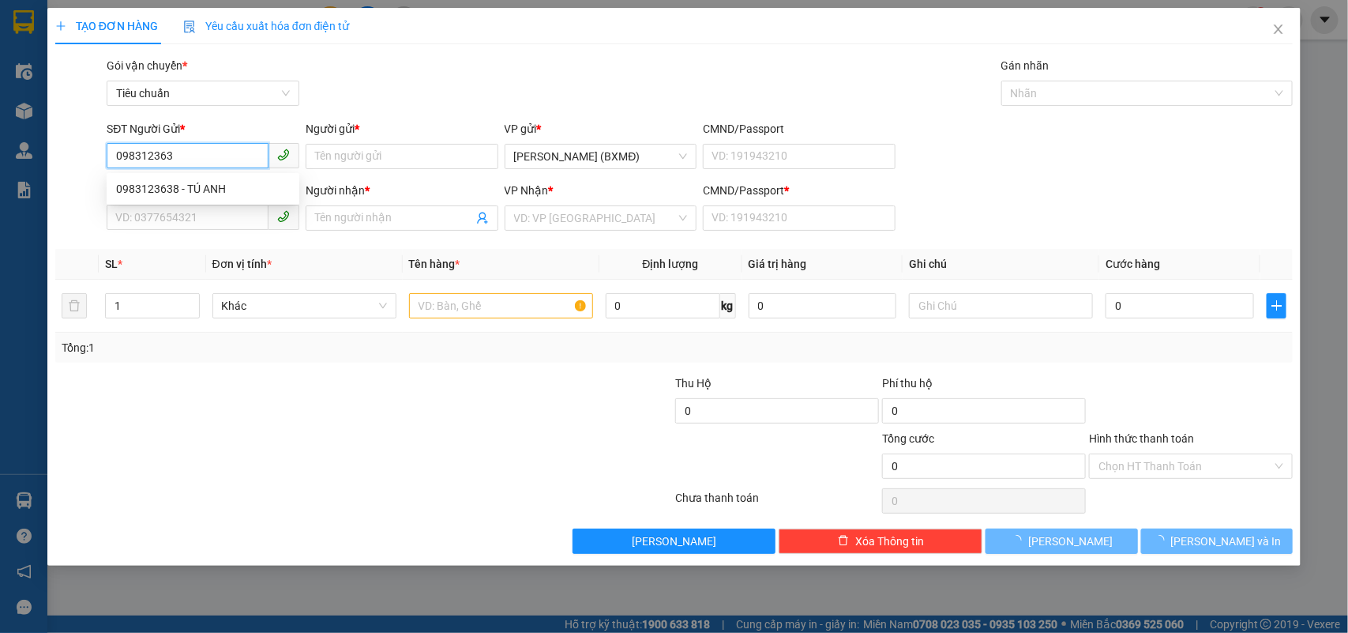
type input "0983123638"
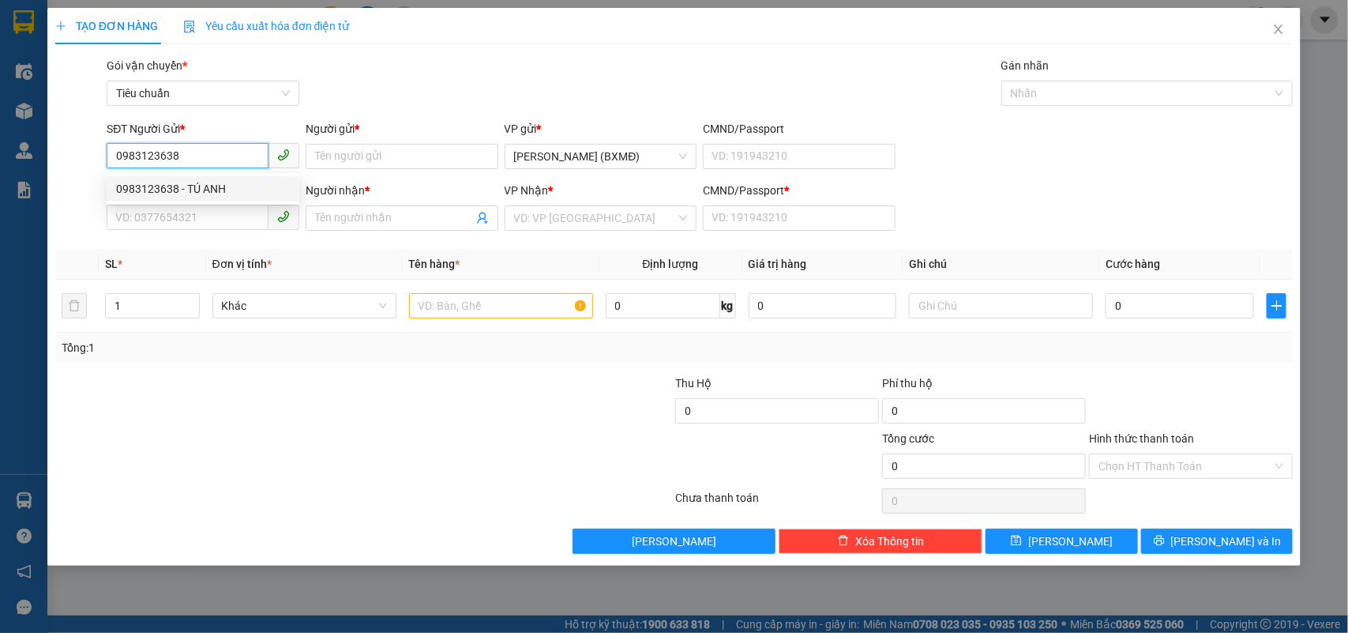
click at [170, 183] on div "0983123638 - TÚ ANH" at bounding box center [203, 188] width 174 height 17
type input "TÚ ANH"
type input "0386844879"
type input "NGUYỆT"
type input "1"
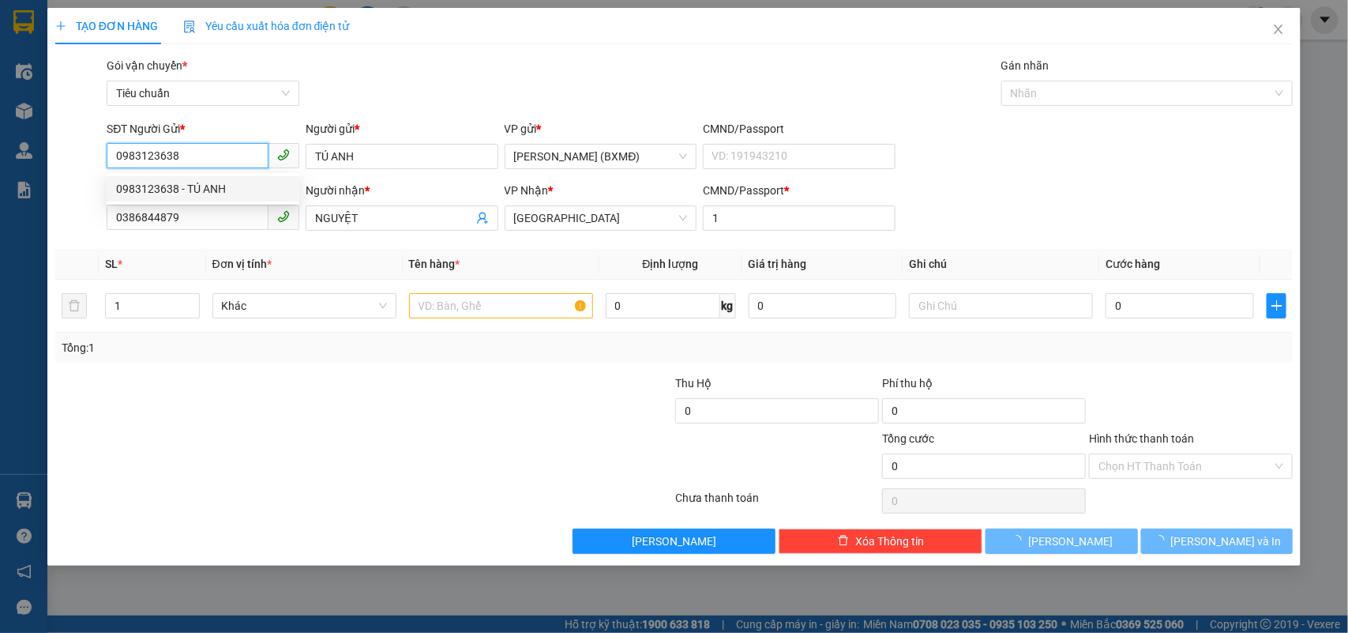
type input "50.000"
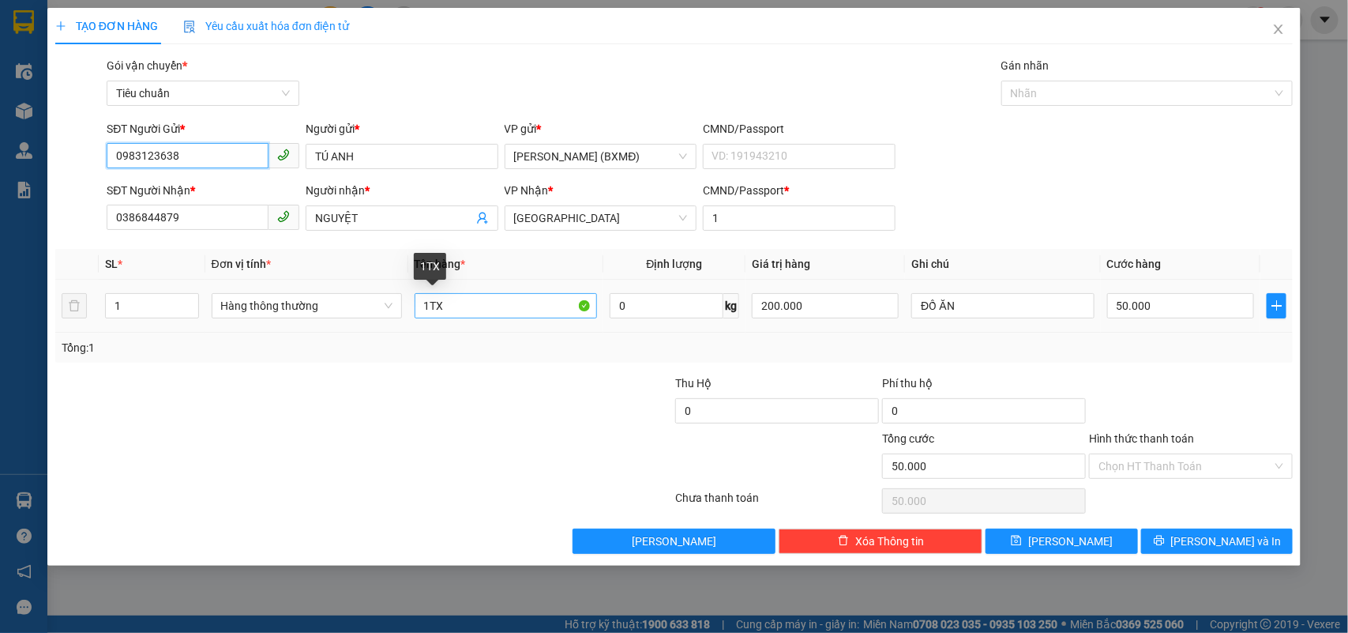
type input "0983123638"
drag, startPoint x: 432, startPoint y: 302, endPoint x: 447, endPoint y: 302, distance: 15.0
click at [447, 302] on input "1TX" at bounding box center [506, 305] width 182 height 25
type input "1TG"
click at [1166, 317] on input "50.000" at bounding box center [1180, 305] width 147 height 25
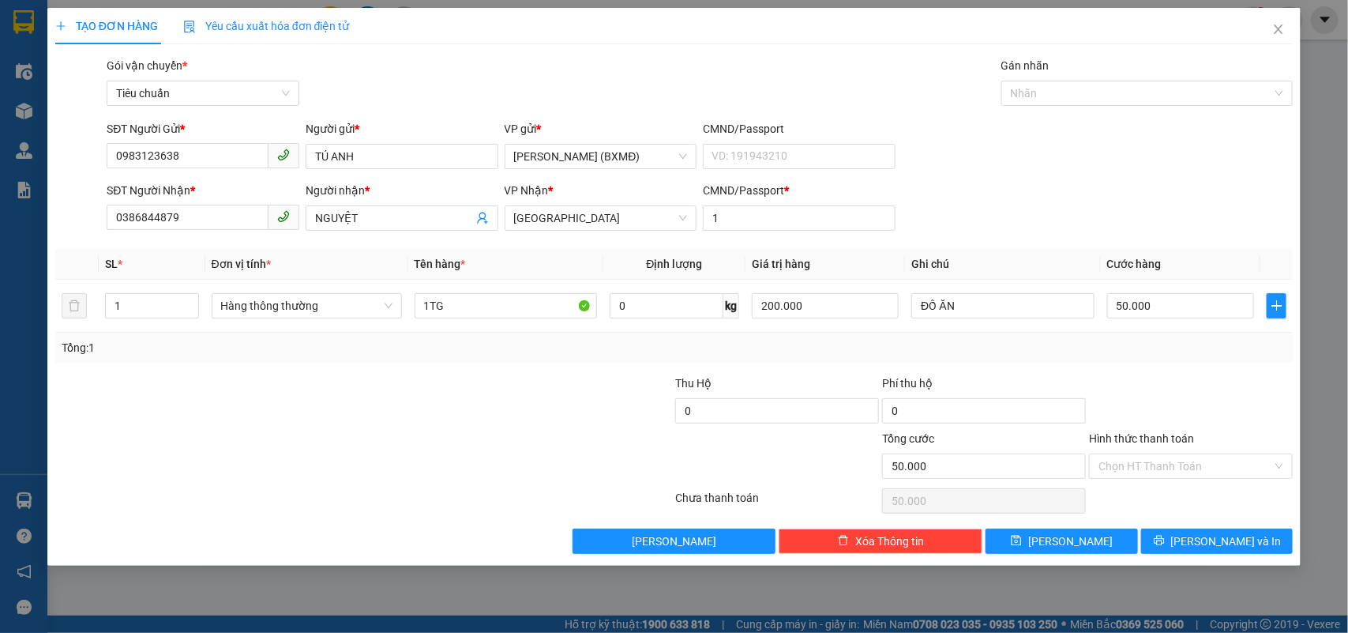
click at [1173, 368] on div "Transit Pickup Surcharge Ids Transit Deliver Surcharge Ids Transit Deliver Surc…" at bounding box center [674, 305] width 1238 height 497
click at [1178, 464] on input "Hình thức thanh toán" at bounding box center [1185, 466] width 174 height 24
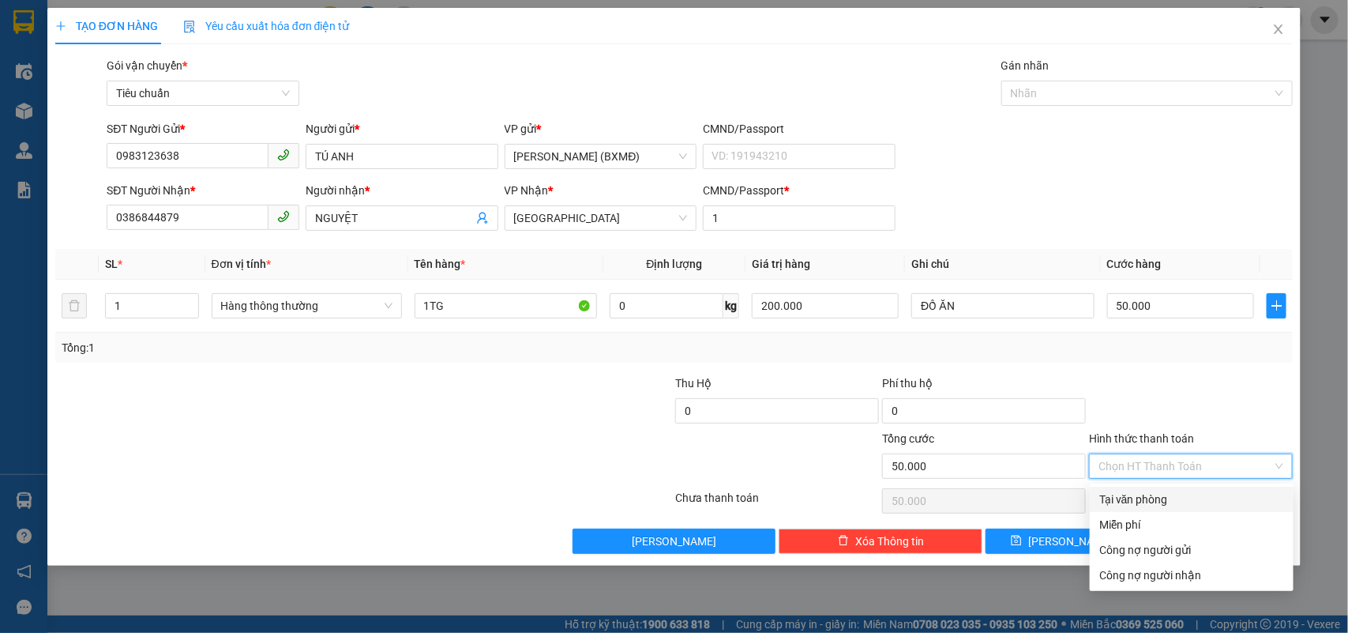
click at [1170, 494] on div "Tại văn phòng" at bounding box center [1191, 498] width 185 height 17
type input "0"
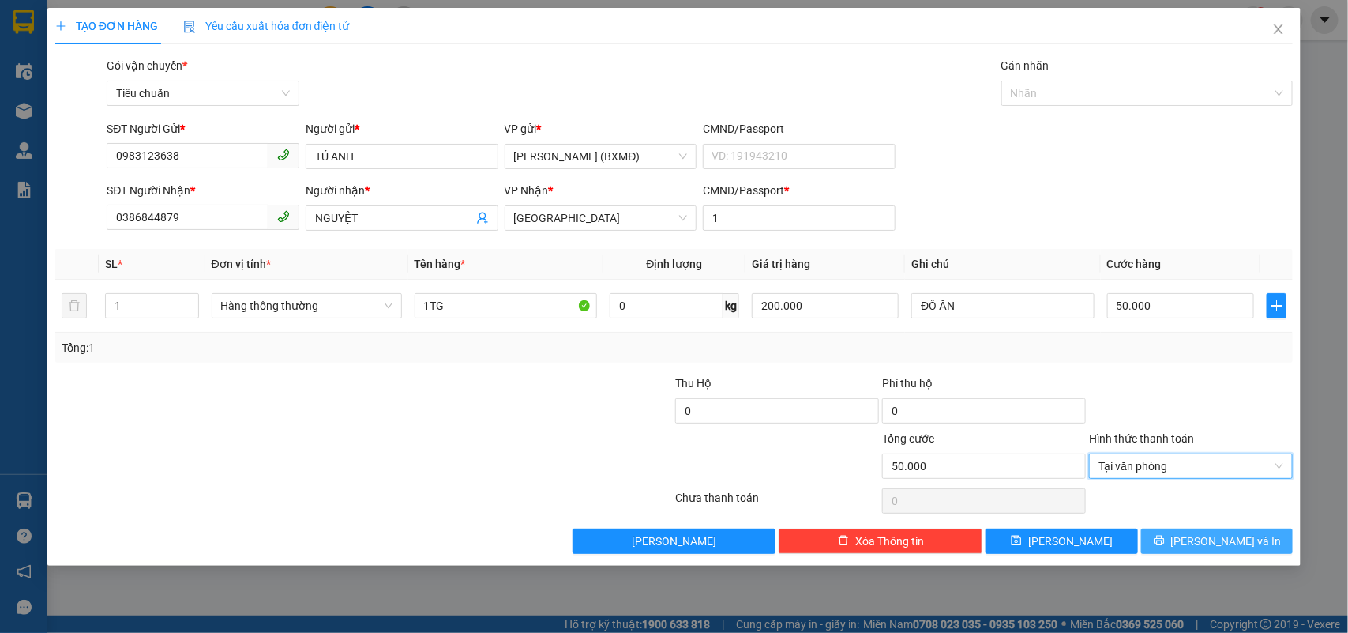
click at [1197, 550] on button "[PERSON_NAME] và In" at bounding box center [1217, 540] width 152 height 25
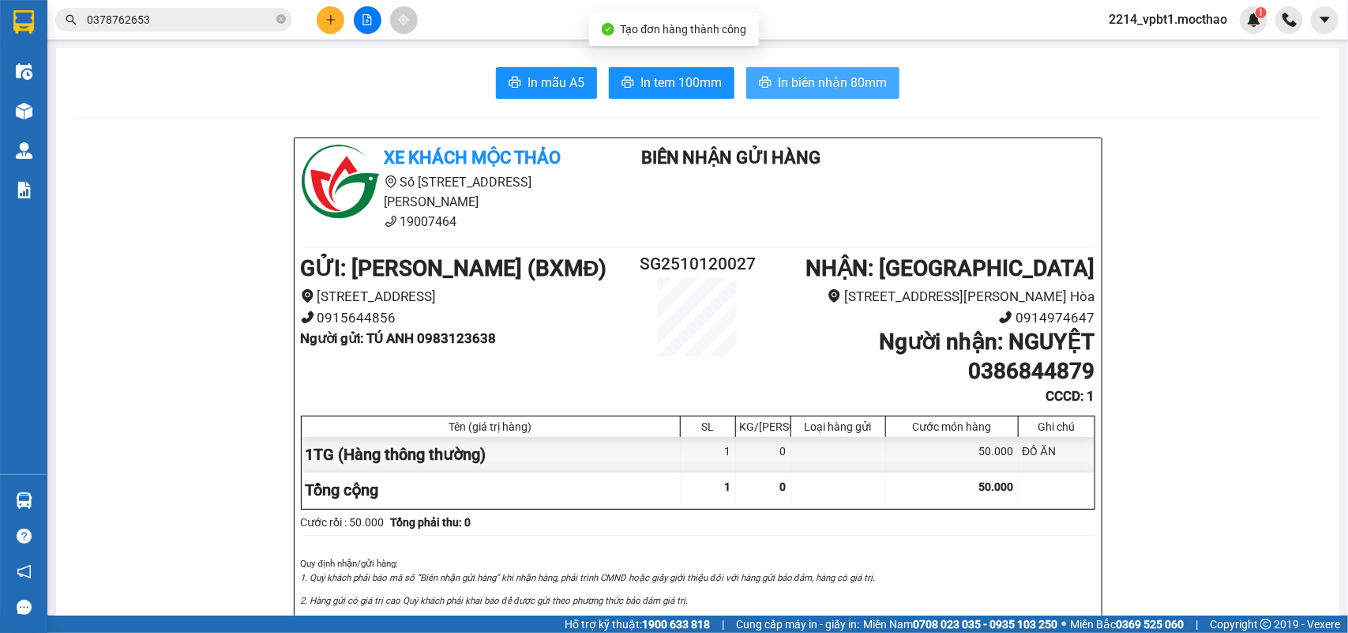
click at [805, 88] on span "In biên nhận 80mm" at bounding box center [832, 83] width 109 height 20
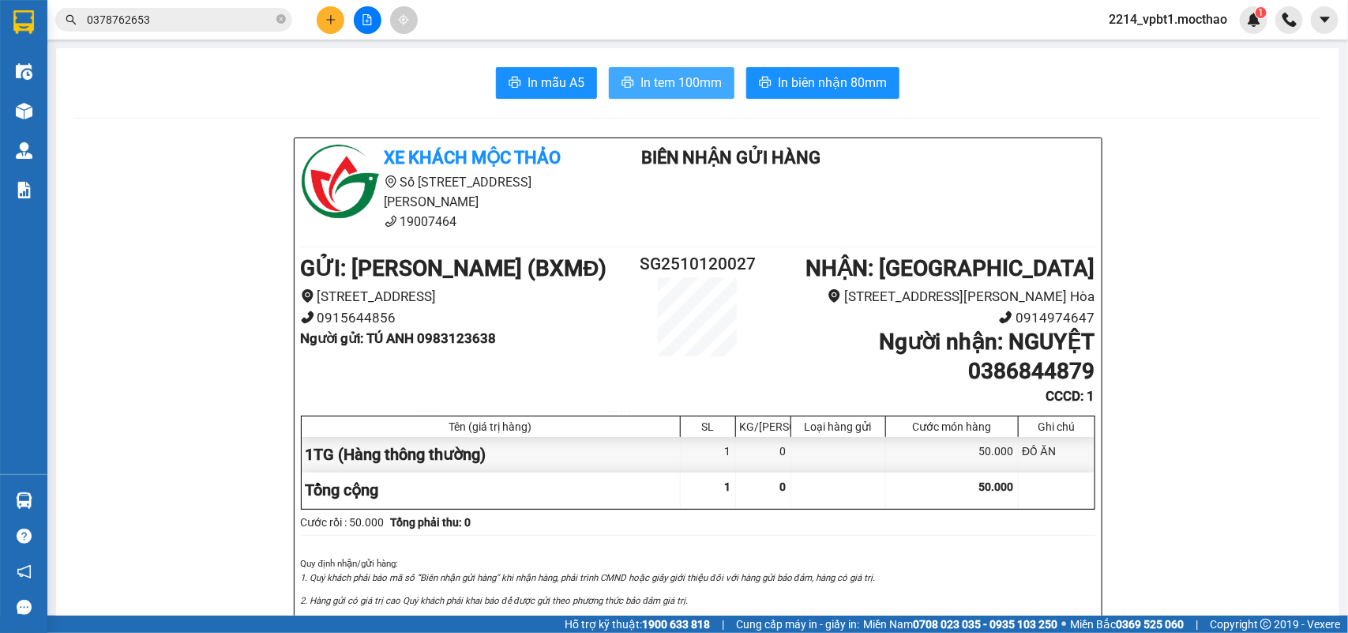
click at [691, 73] on span "In tem 100mm" at bounding box center [680, 83] width 81 height 20
click at [330, 20] on icon "plus" at bounding box center [330, 19] width 9 height 1
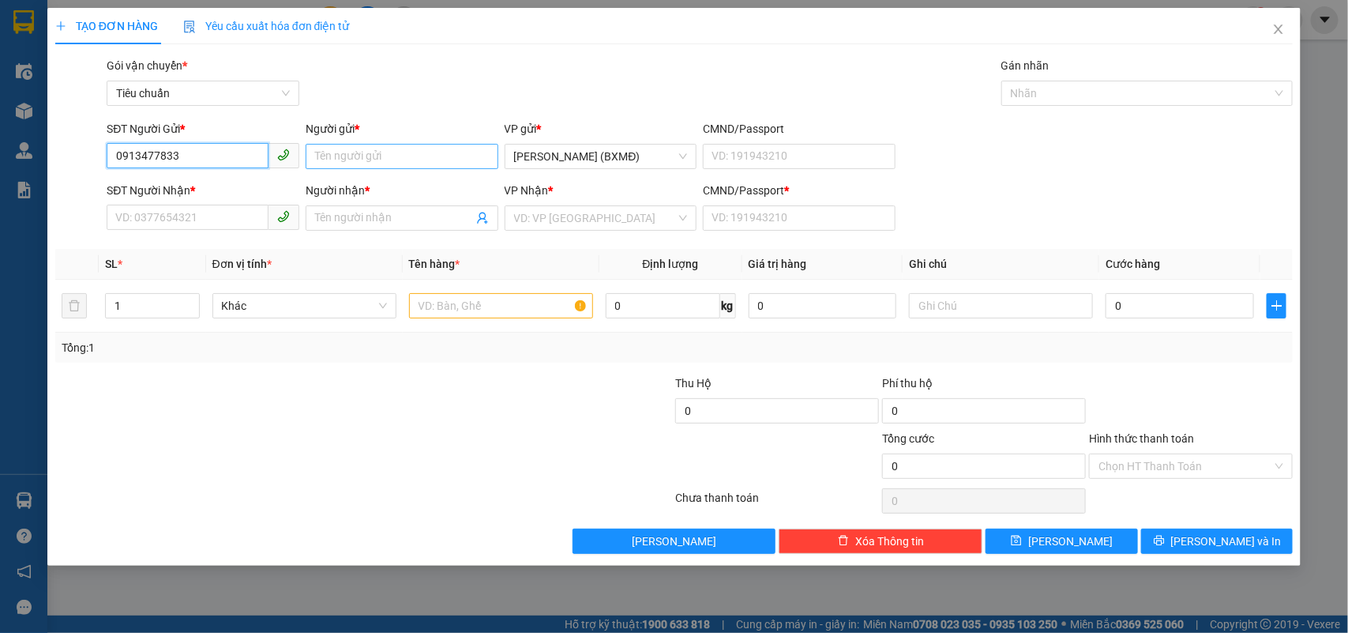
type input "0913477833"
click at [346, 160] on input "Người gửi *" at bounding box center [402, 156] width 193 height 25
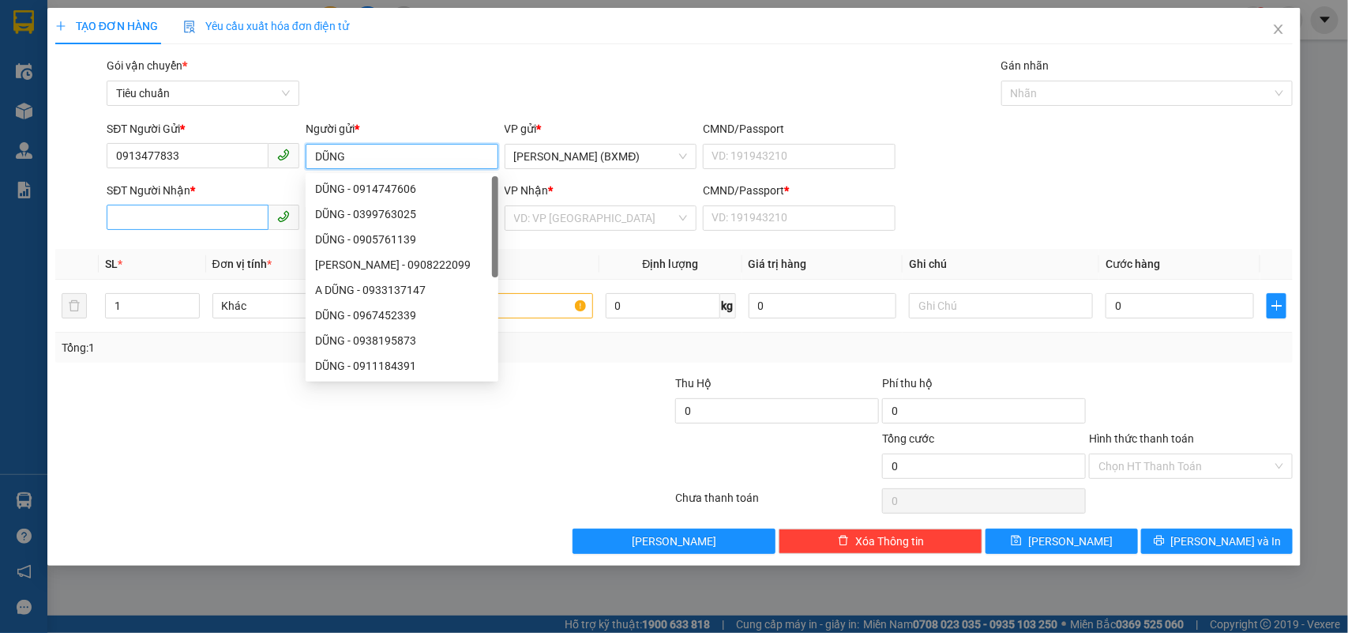
type input "DŨNG"
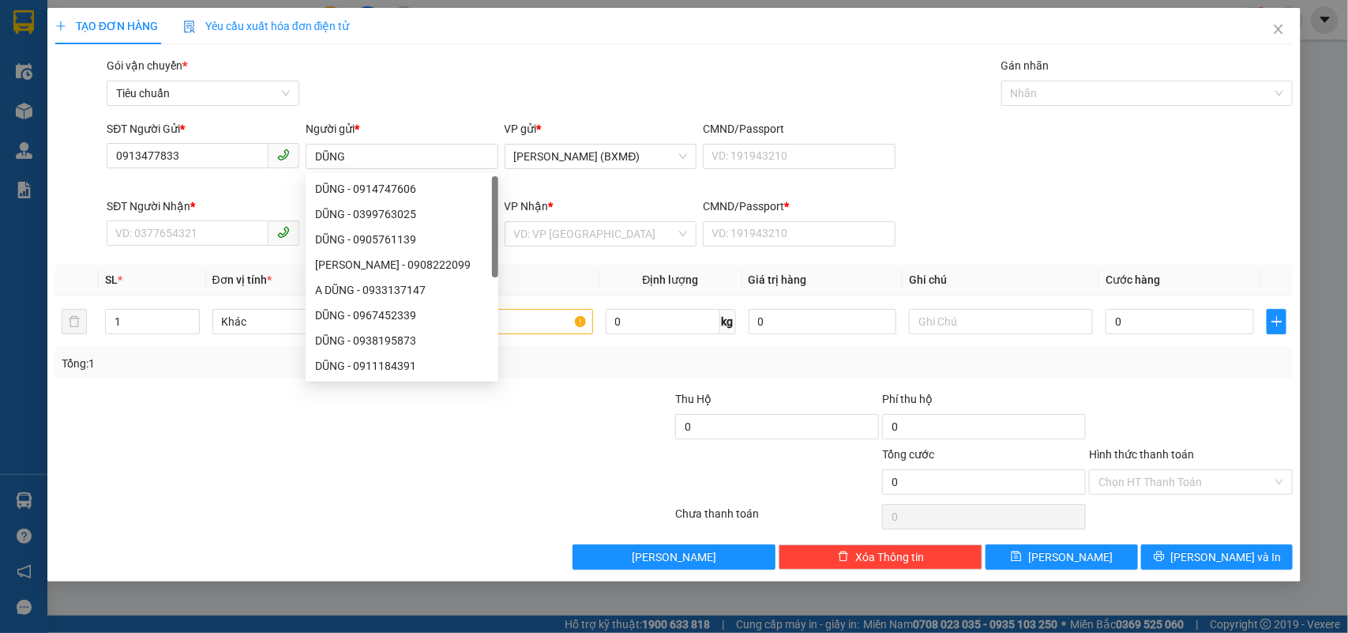
click at [193, 217] on div "SĐT Người Nhận *" at bounding box center [203, 209] width 193 height 24
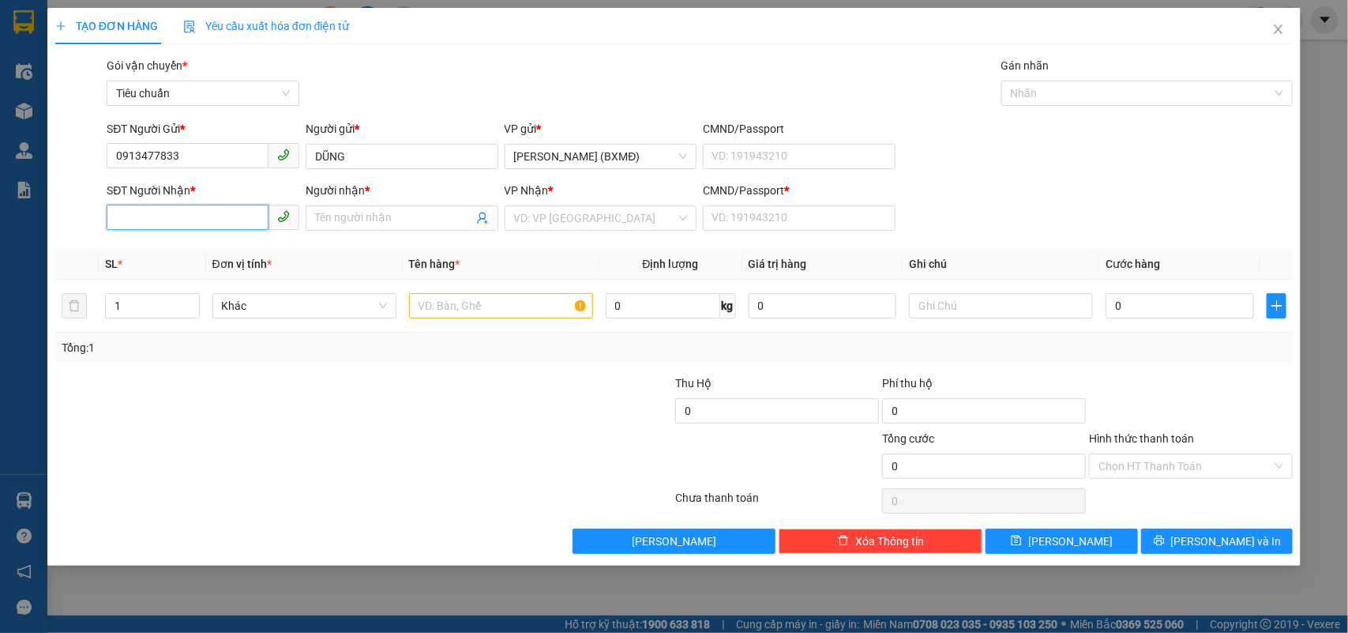
click at [193, 217] on input "SĐT Người Nhận *" at bounding box center [188, 217] width 162 height 25
type input "0913455674"
click at [325, 222] on input "Người nhận *" at bounding box center [394, 217] width 158 height 17
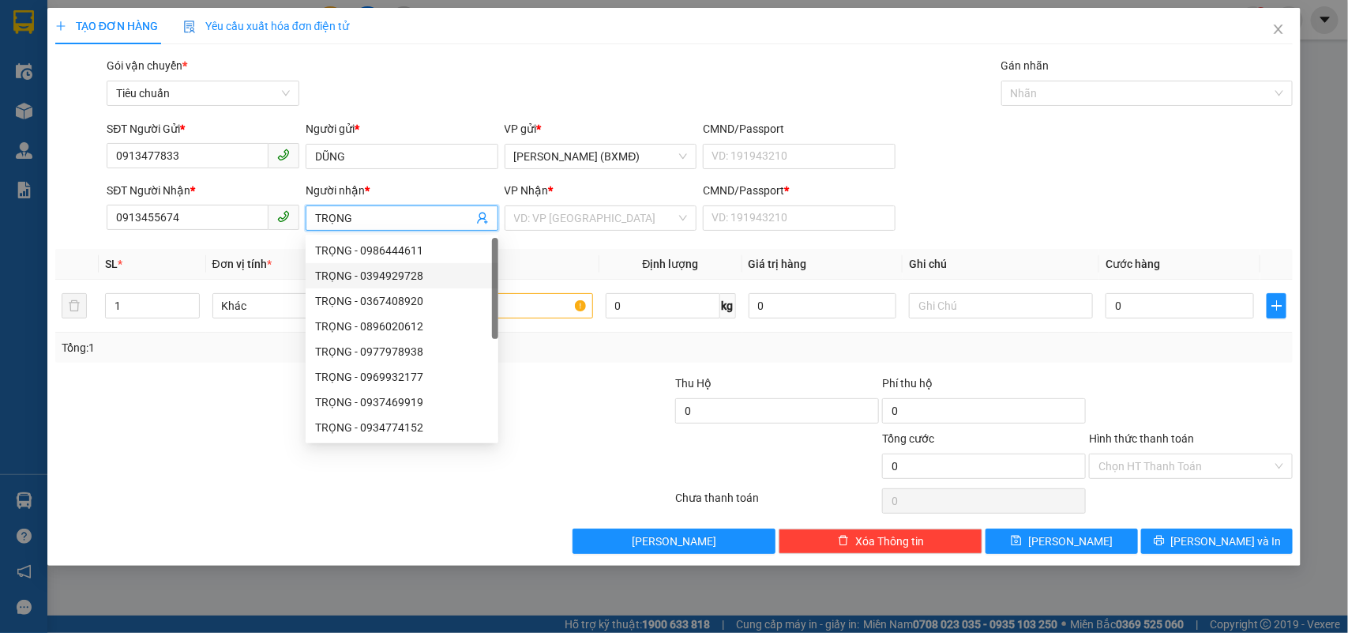
type input "TRỌNG"
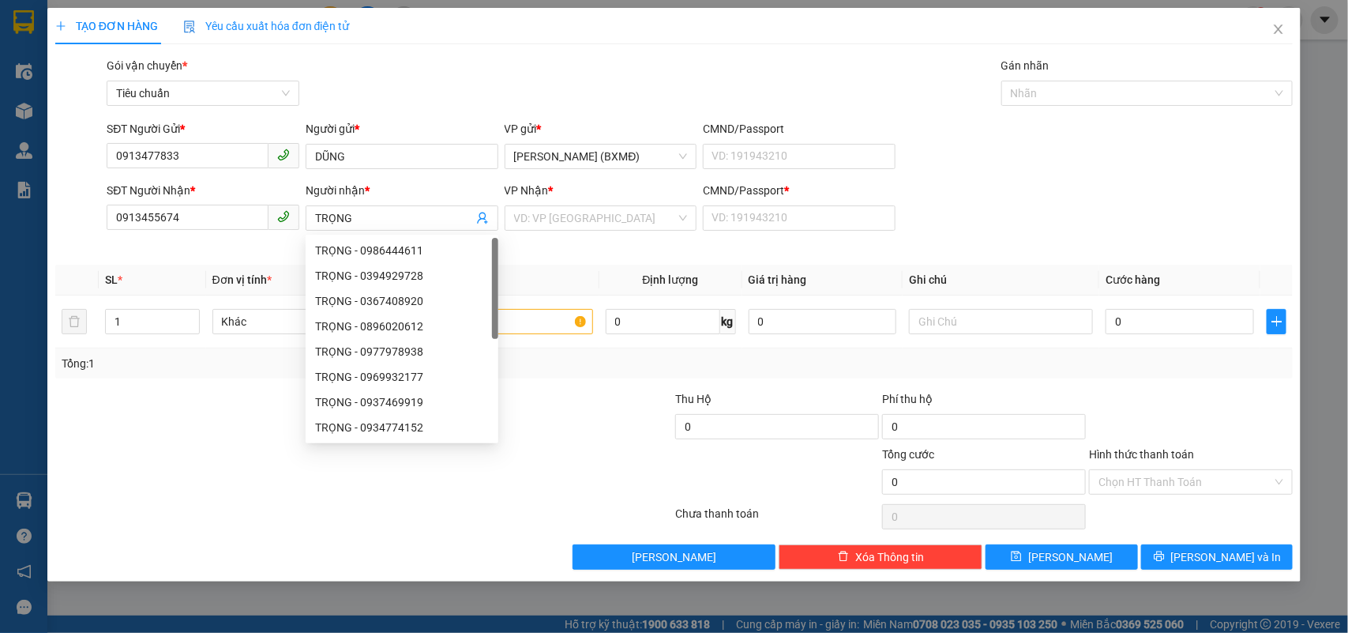
click at [266, 409] on div at bounding box center [261, 417] width 414 height 55
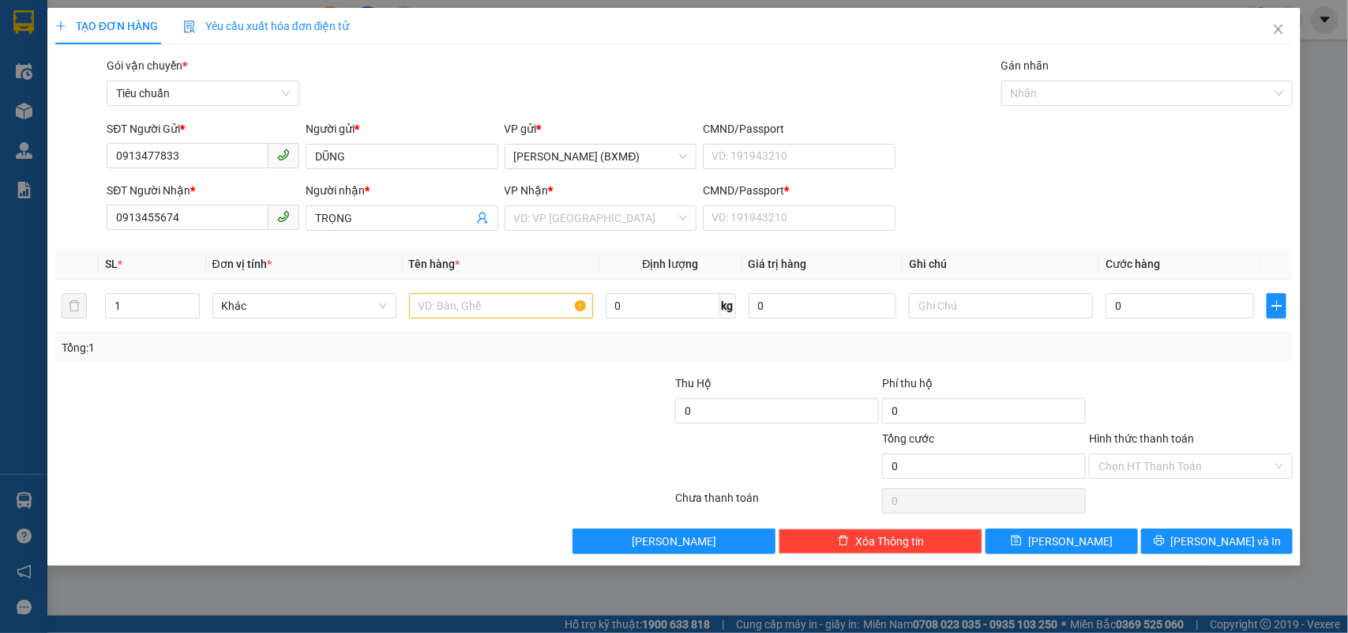
click at [569, 233] on div "VP Nhận * VD: VP Sài Gòn" at bounding box center [601, 209] width 193 height 55
click at [566, 225] on input "search" at bounding box center [595, 218] width 163 height 24
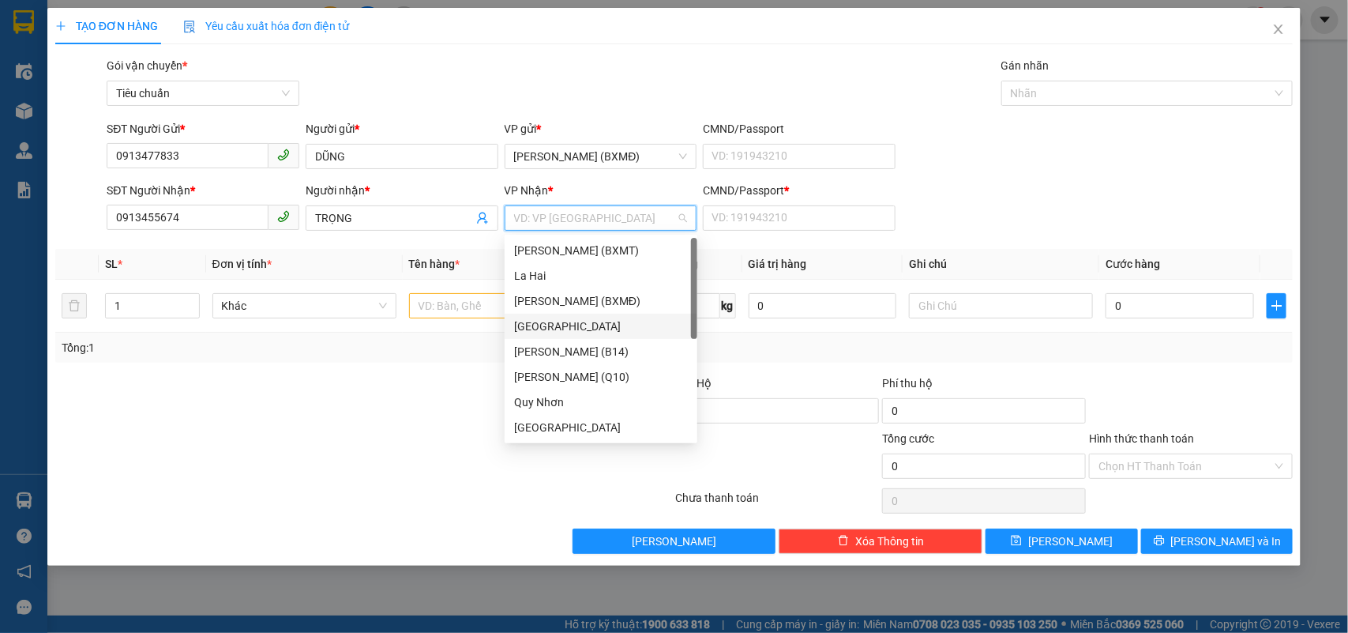
click at [539, 326] on div "[GEOGRAPHIC_DATA]" at bounding box center [601, 325] width 174 height 17
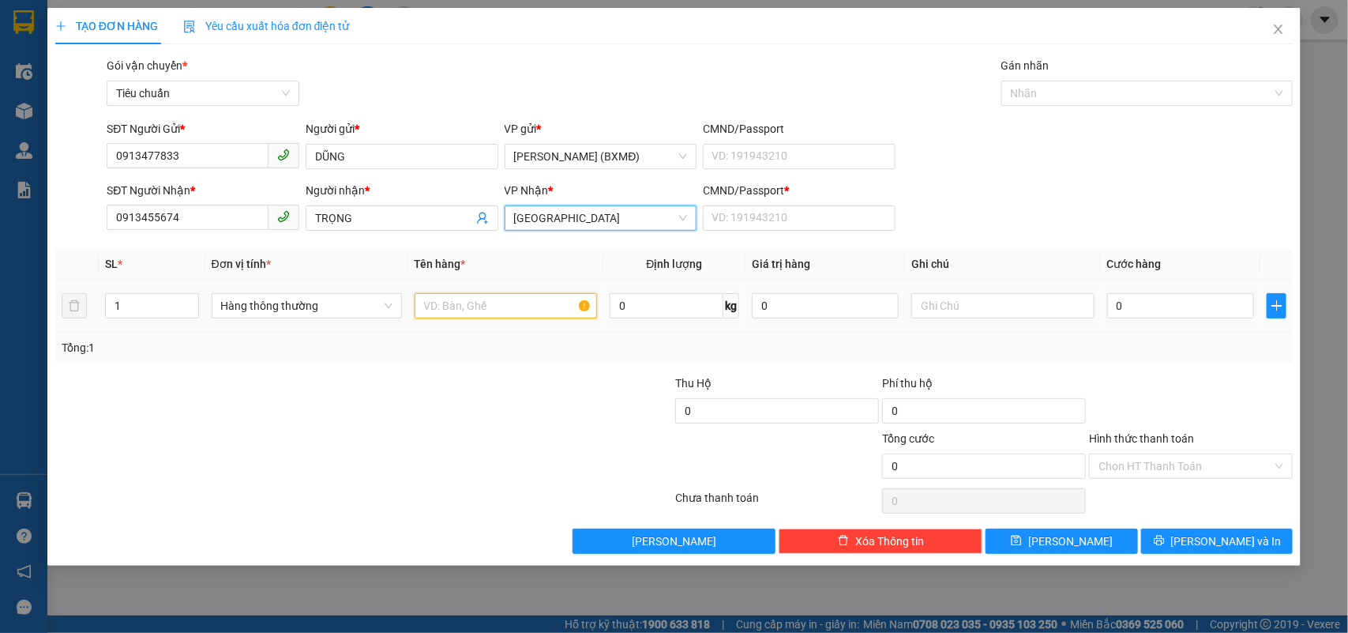
click at [476, 309] on input "text" at bounding box center [506, 305] width 182 height 25
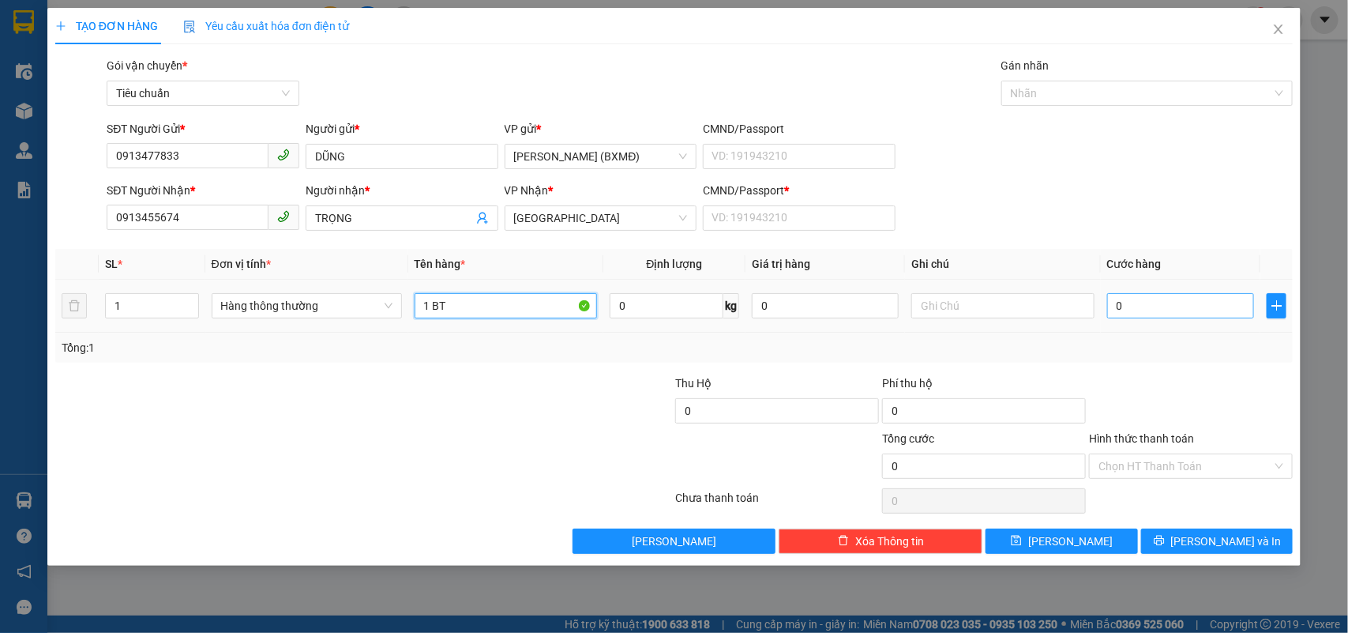
type input "1 BT"
click at [1155, 302] on input "0" at bounding box center [1180, 305] width 147 height 25
type input "003"
type input "3"
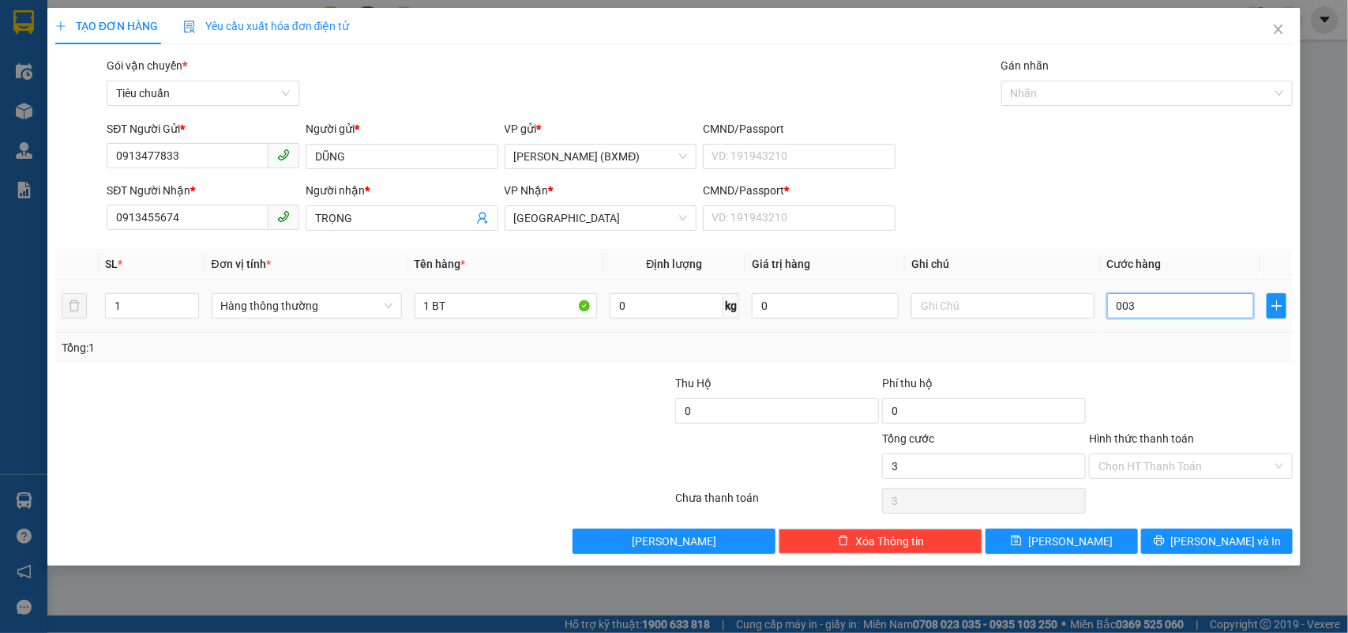
type input "0.030"
type input "30"
click at [1151, 385] on div at bounding box center [1190, 401] width 207 height 55
type input "30.000"
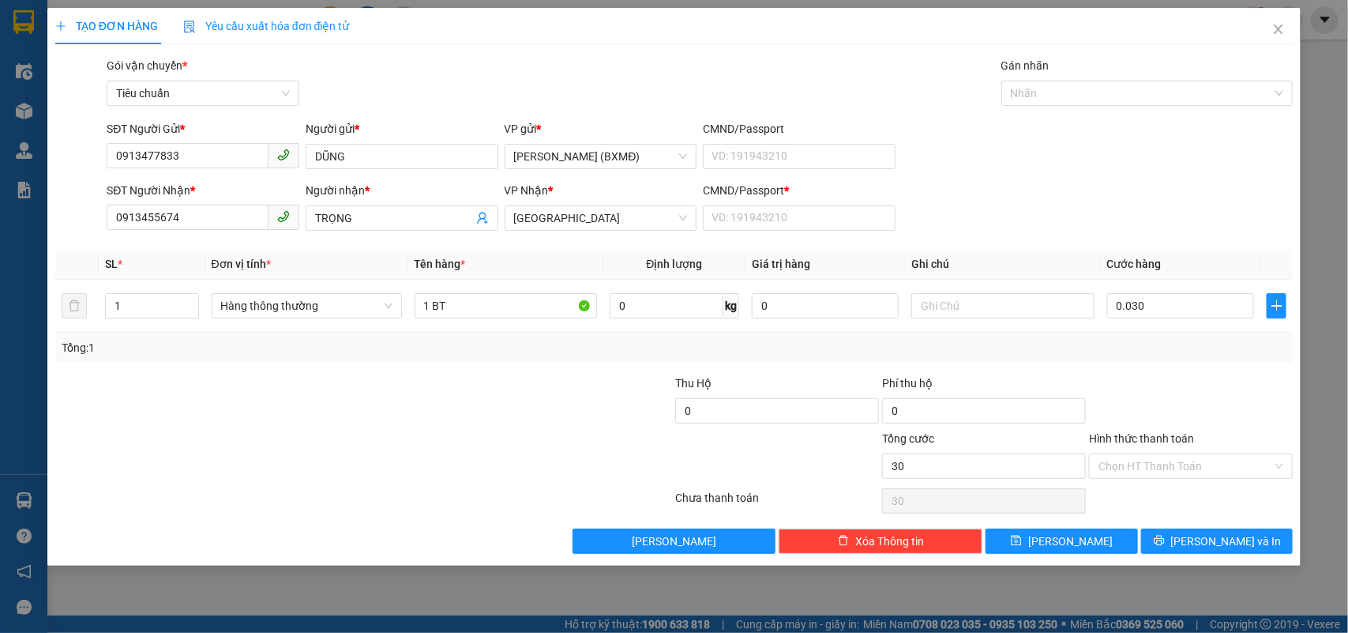
type input "30.000"
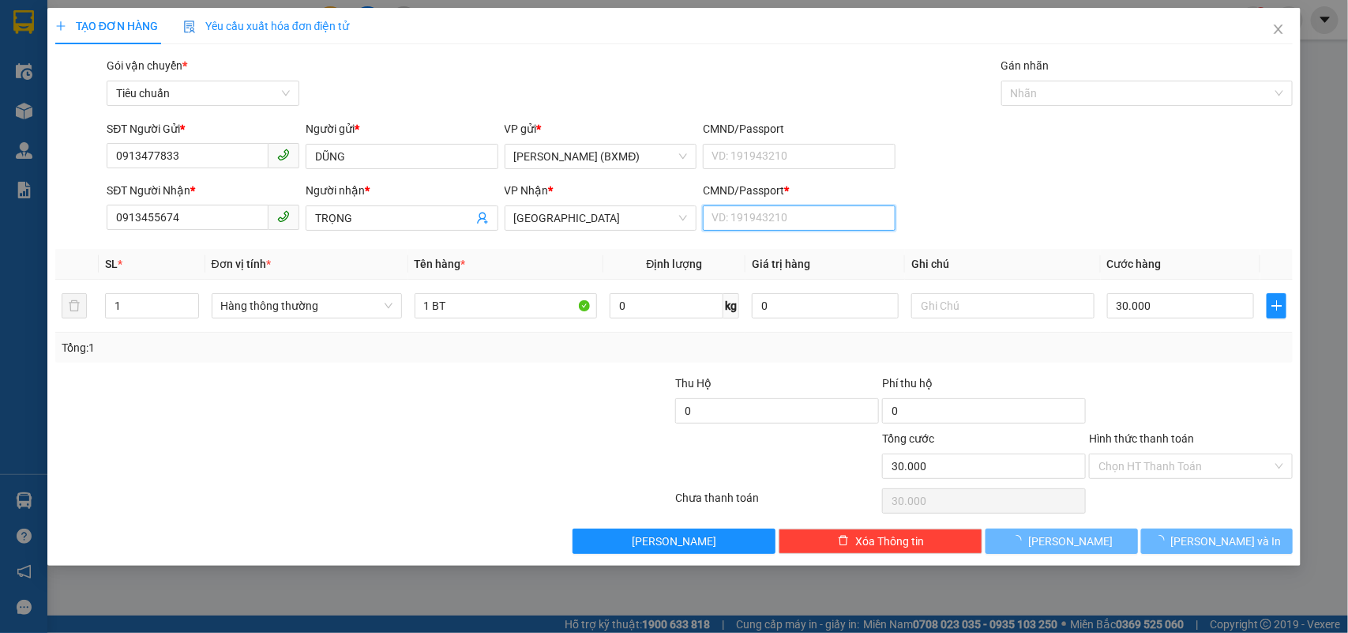
click at [762, 219] on input "CMND/Passport *" at bounding box center [799, 217] width 193 height 25
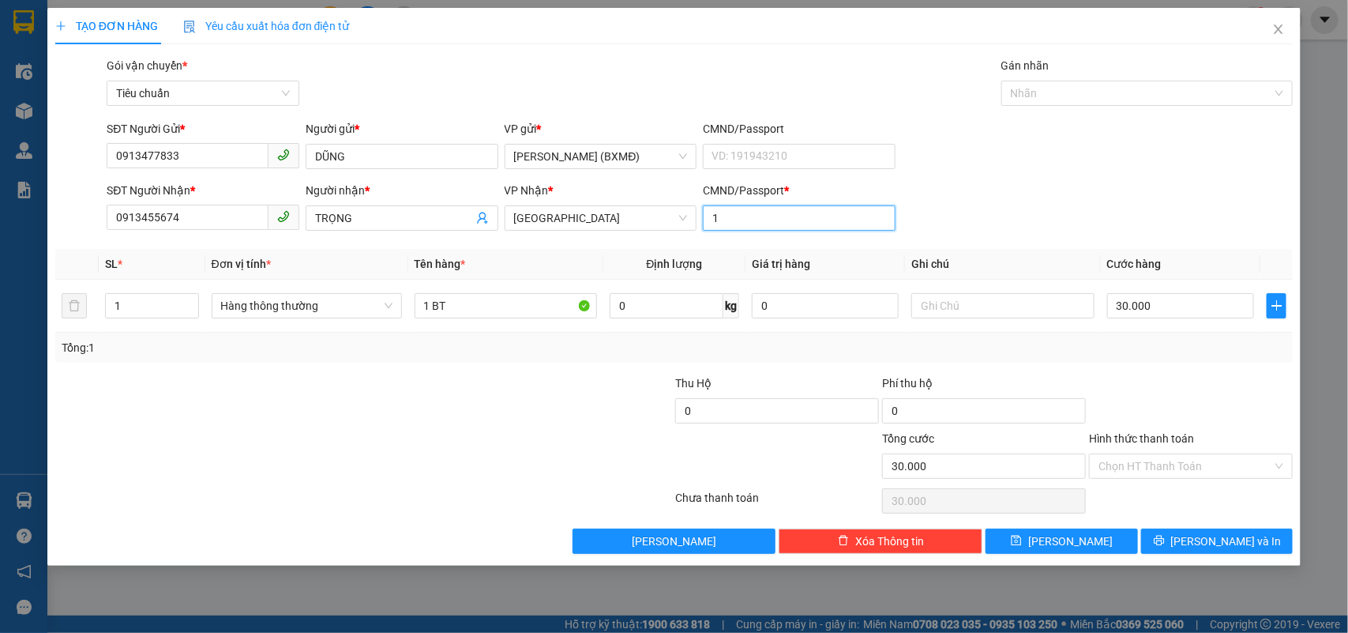
type input "1"
click at [1232, 401] on div "Transit Pickup Surcharge Ids Transit Deliver Surcharge Ids Transit Deliver Surc…" at bounding box center [674, 305] width 1238 height 497
click at [1187, 475] on input "Hình thức thanh toán" at bounding box center [1185, 466] width 174 height 24
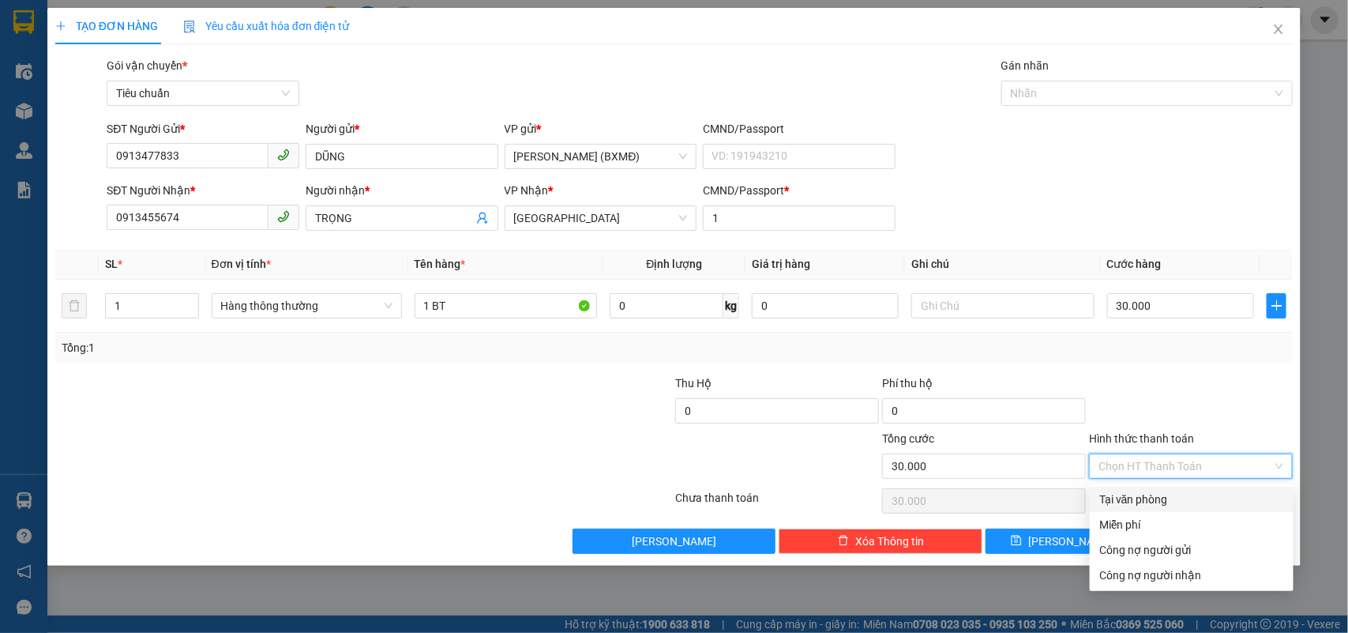
click at [1181, 501] on div "Tại văn phòng" at bounding box center [1191, 498] width 185 height 17
type input "0"
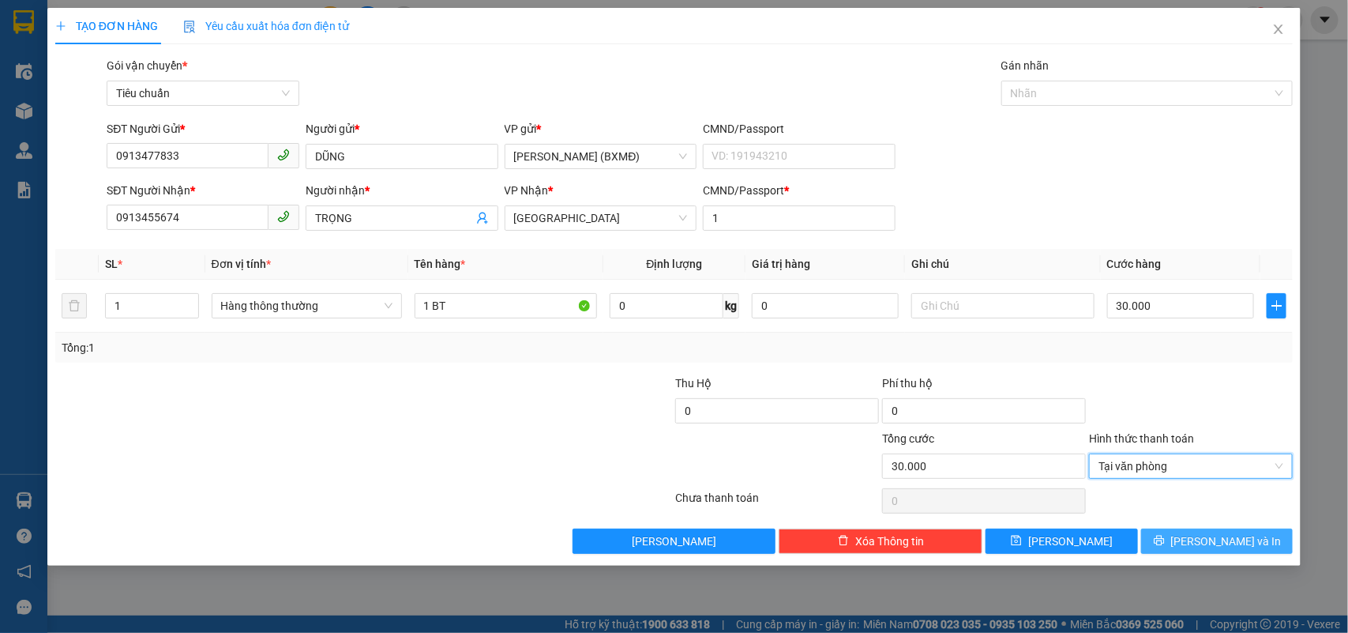
click at [1211, 546] on span "Lưu và In" at bounding box center [1226, 540] width 111 height 17
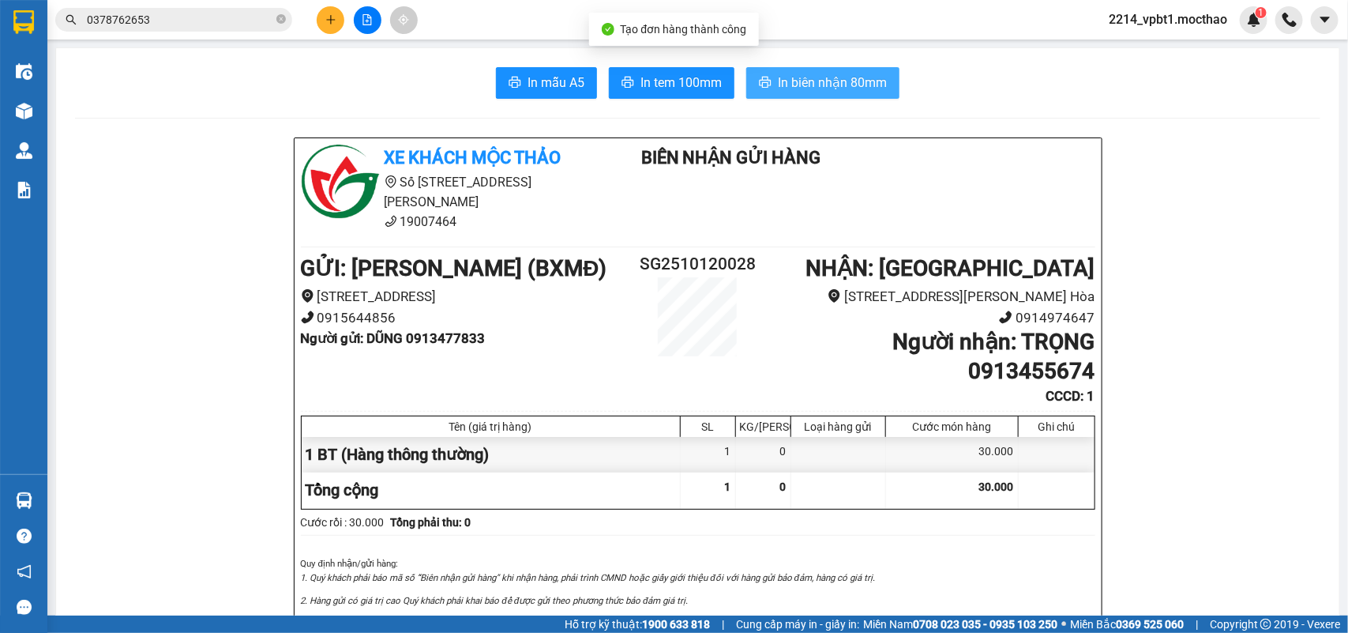
click at [850, 84] on span "In biên nhận 80mm" at bounding box center [832, 83] width 109 height 20
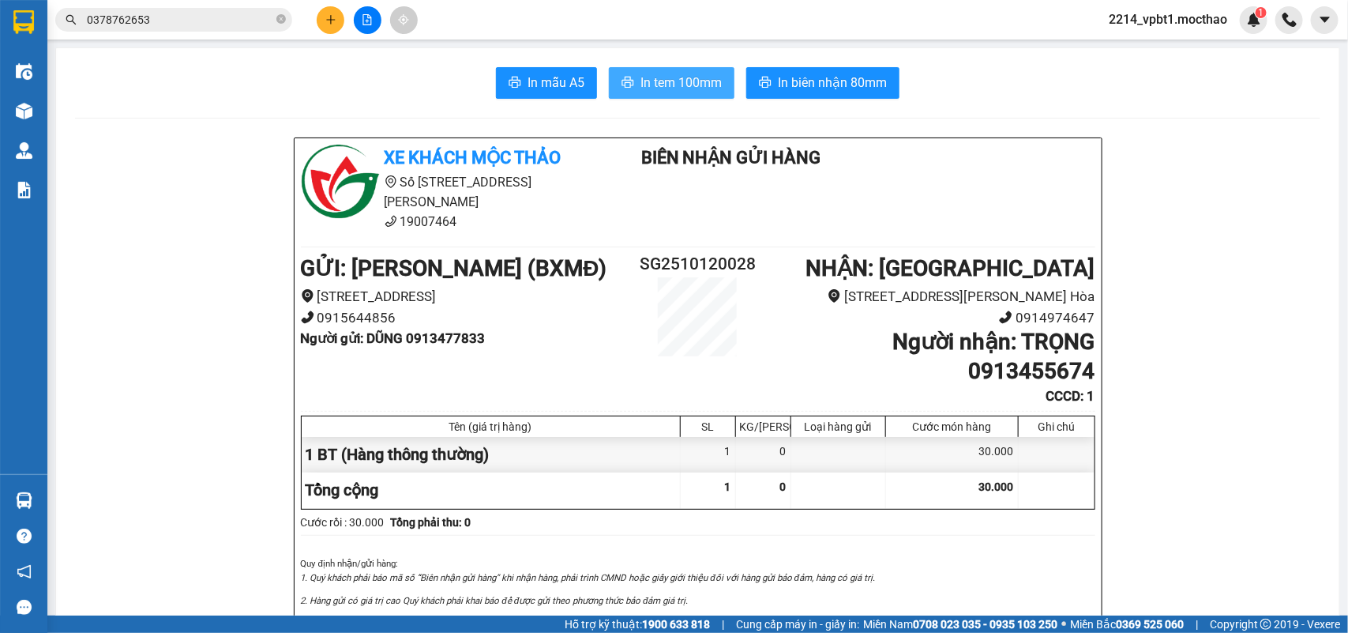
click at [676, 69] on button "In tem 100mm" at bounding box center [672, 83] width 126 height 32
click at [336, 17] on icon "plus" at bounding box center [330, 19] width 11 height 11
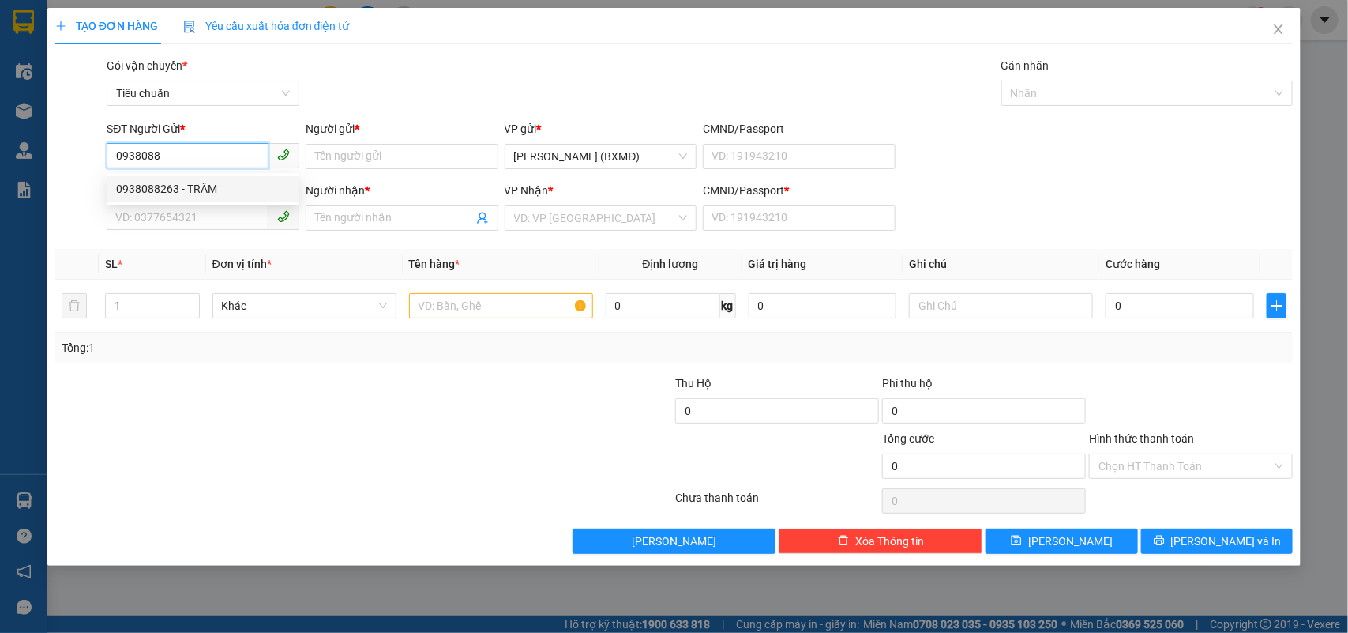
click at [172, 186] on div "0938088263 - TRÂM" at bounding box center [203, 188] width 174 height 17
type input "0938088263"
type input "TRÂM"
type input "0345131153"
type input "PHƯỢNG"
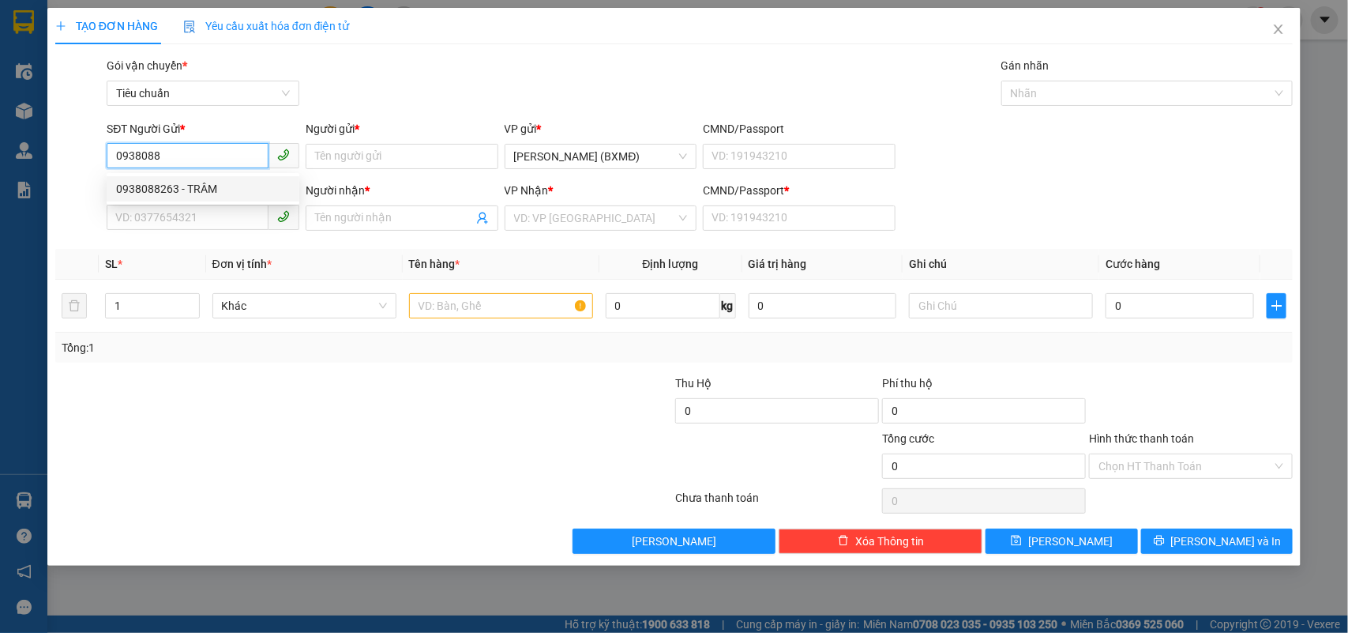
type input "1"
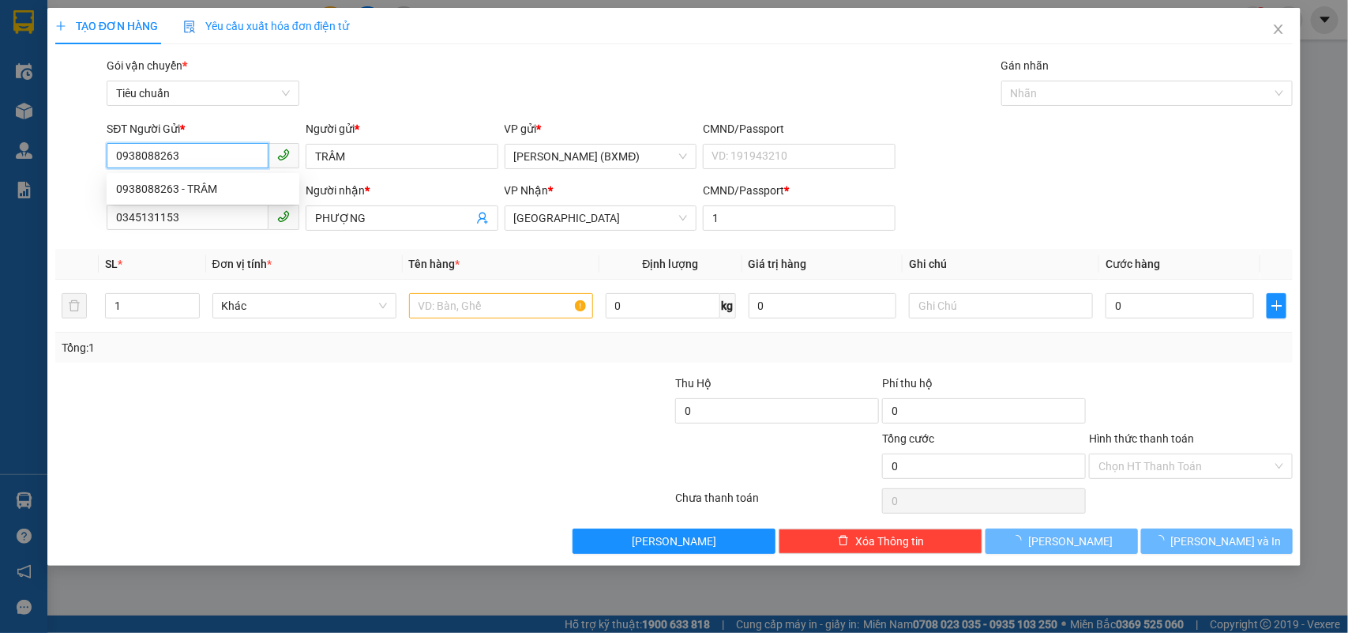
type input "30.000"
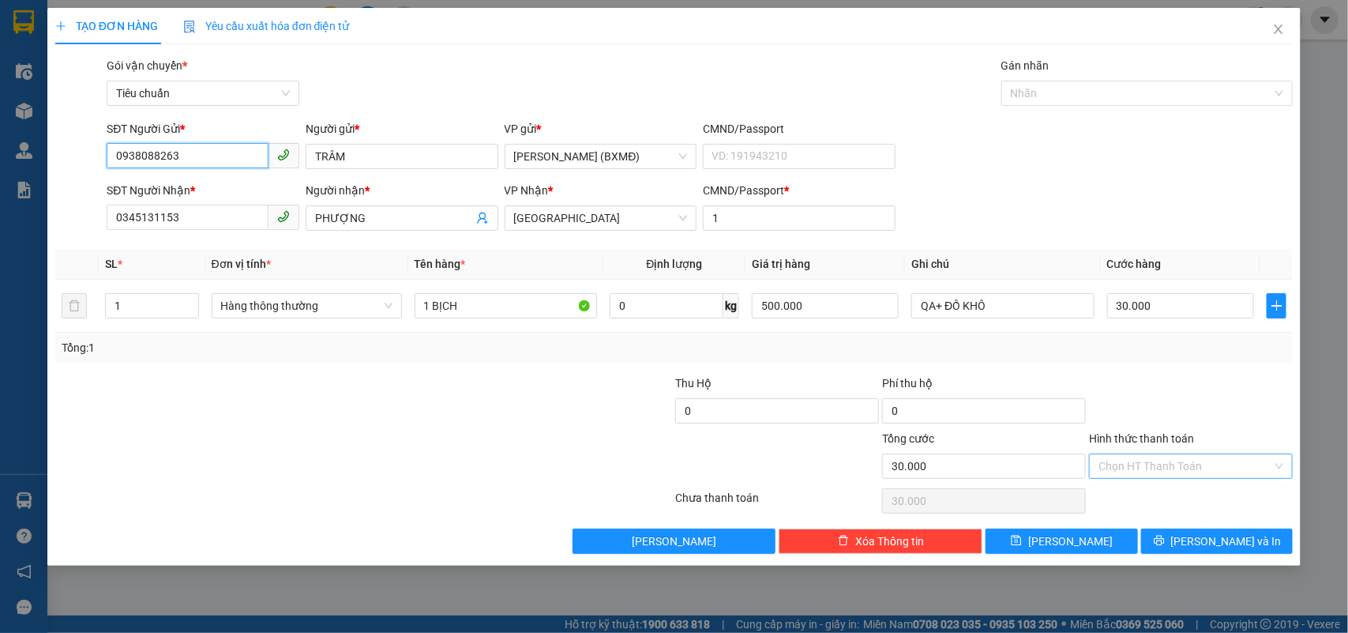
type input "0938088263"
click at [1193, 466] on input "Hình thức thanh toán" at bounding box center [1185, 466] width 174 height 24
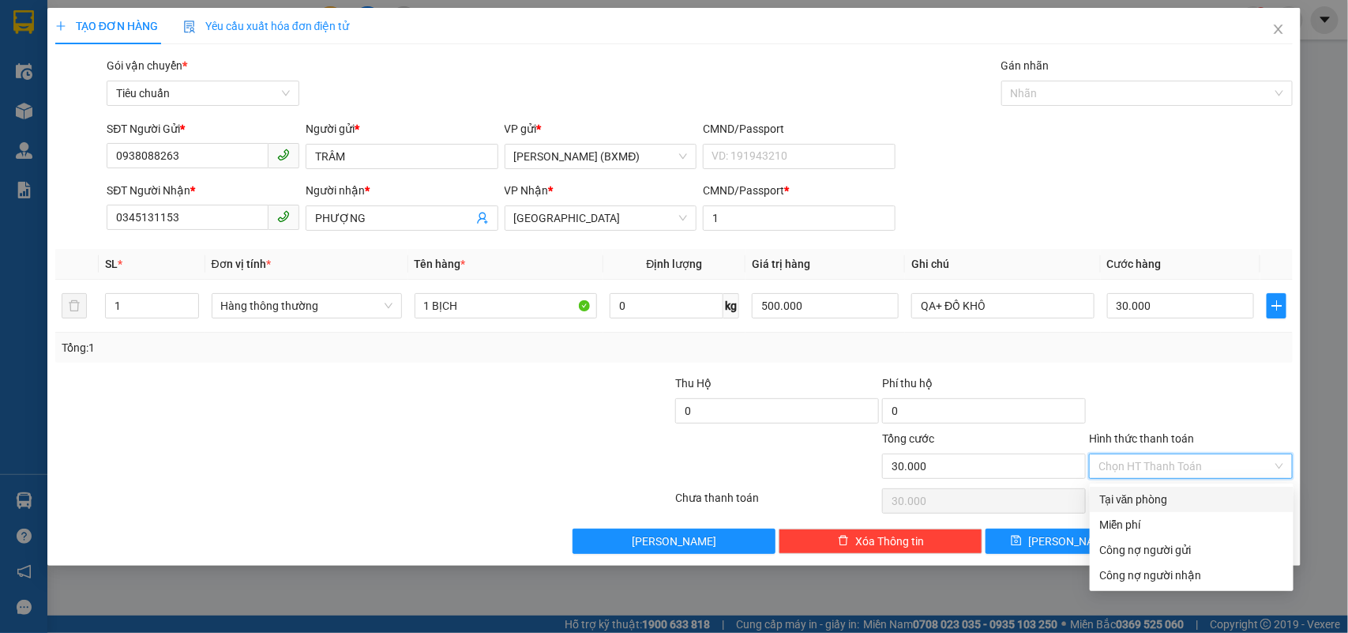
click at [1173, 497] on div "Tại văn phòng" at bounding box center [1191, 498] width 185 height 17
type input "0"
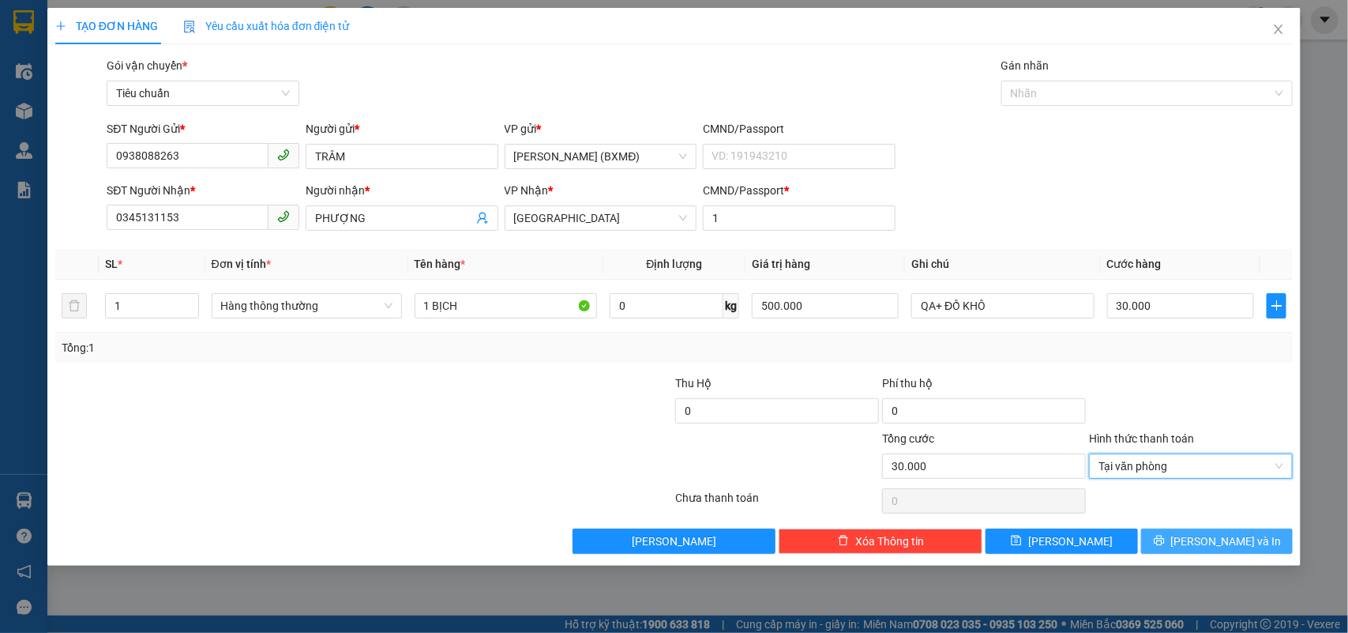
click at [1204, 538] on span "Lưu và In" at bounding box center [1226, 540] width 111 height 17
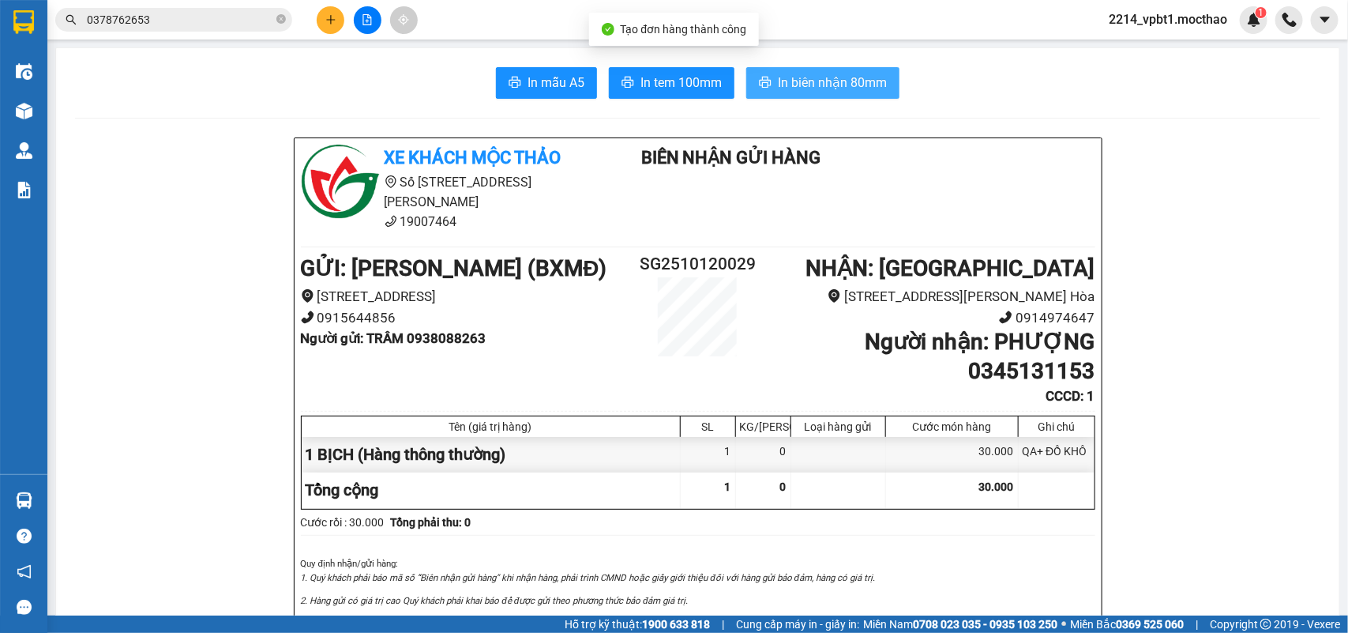
click at [857, 83] on span "In biên nhận 80mm" at bounding box center [832, 83] width 109 height 20
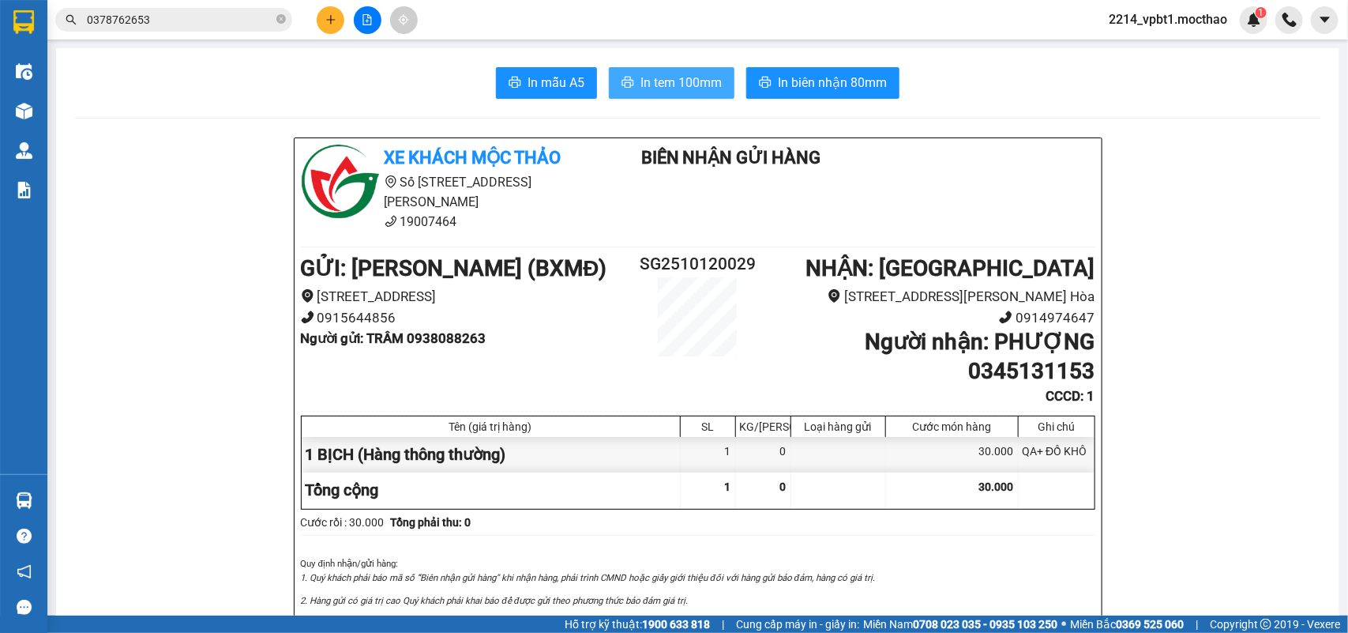
click at [697, 77] on span "In tem 100mm" at bounding box center [680, 83] width 81 height 20
click at [328, 28] on button at bounding box center [331, 20] width 28 height 28
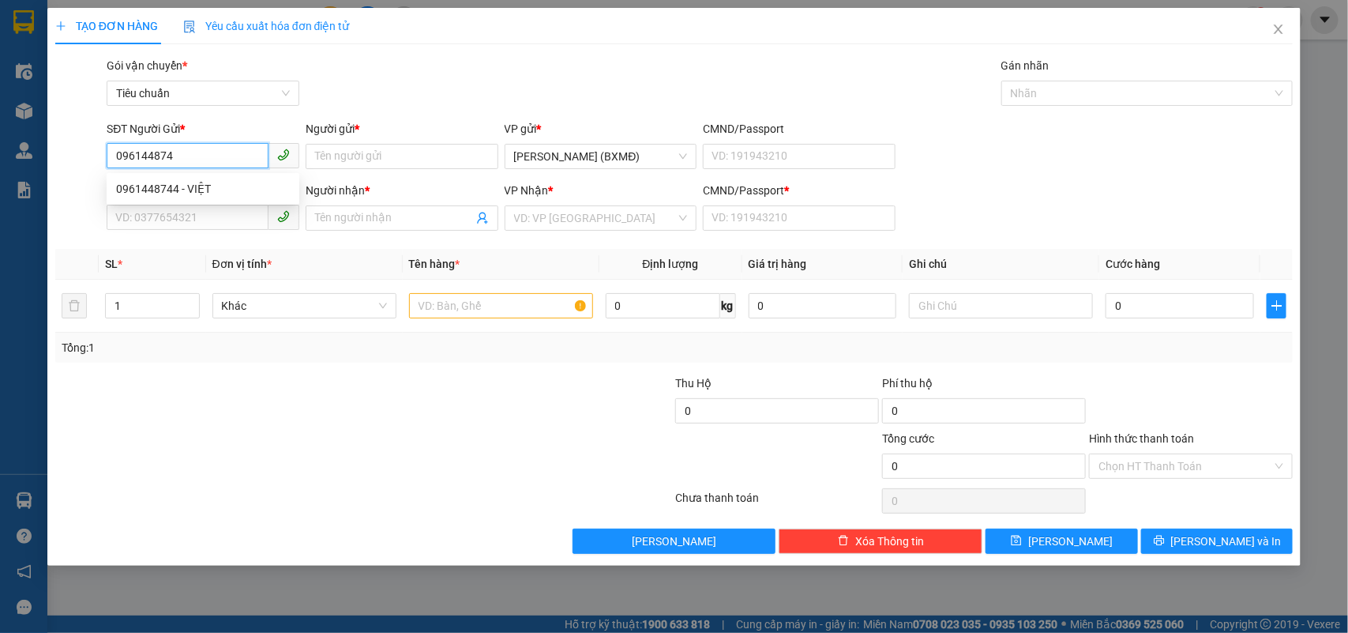
type input "0961448744"
click at [168, 190] on div "0961448744 - VIỆT" at bounding box center [203, 188] width 174 height 17
type input "VIỆT"
type input "0935774345"
type input "VƯƠNG"
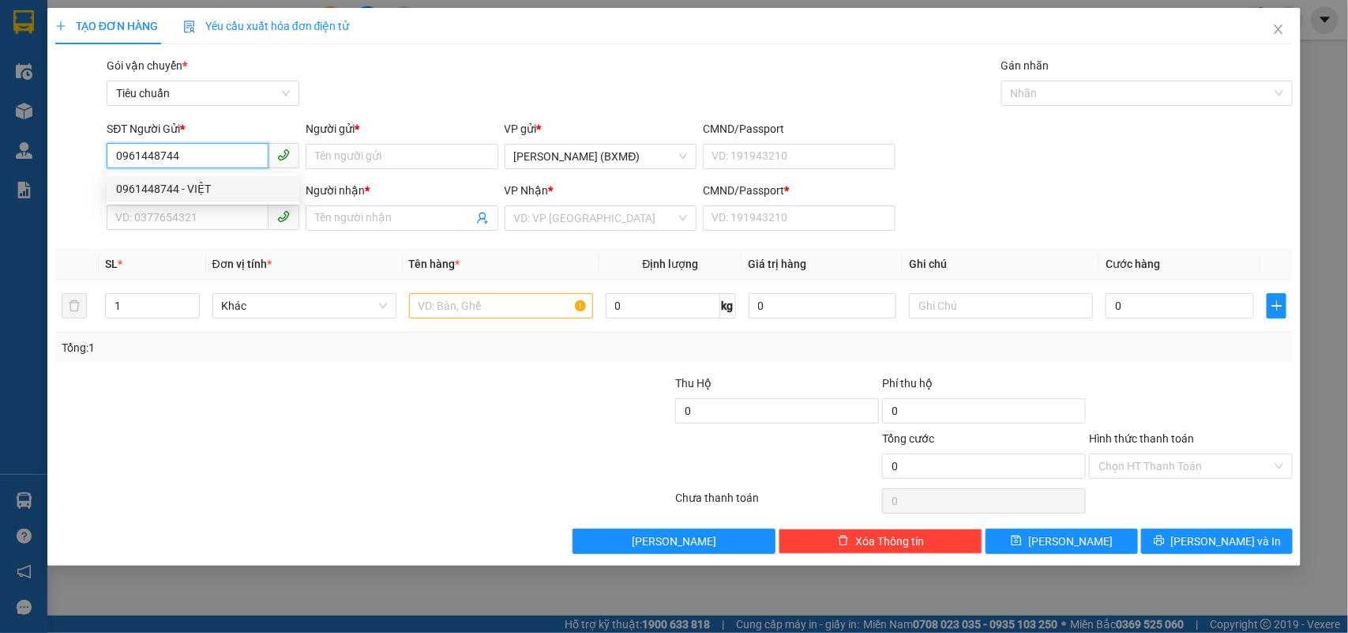
type input "1"
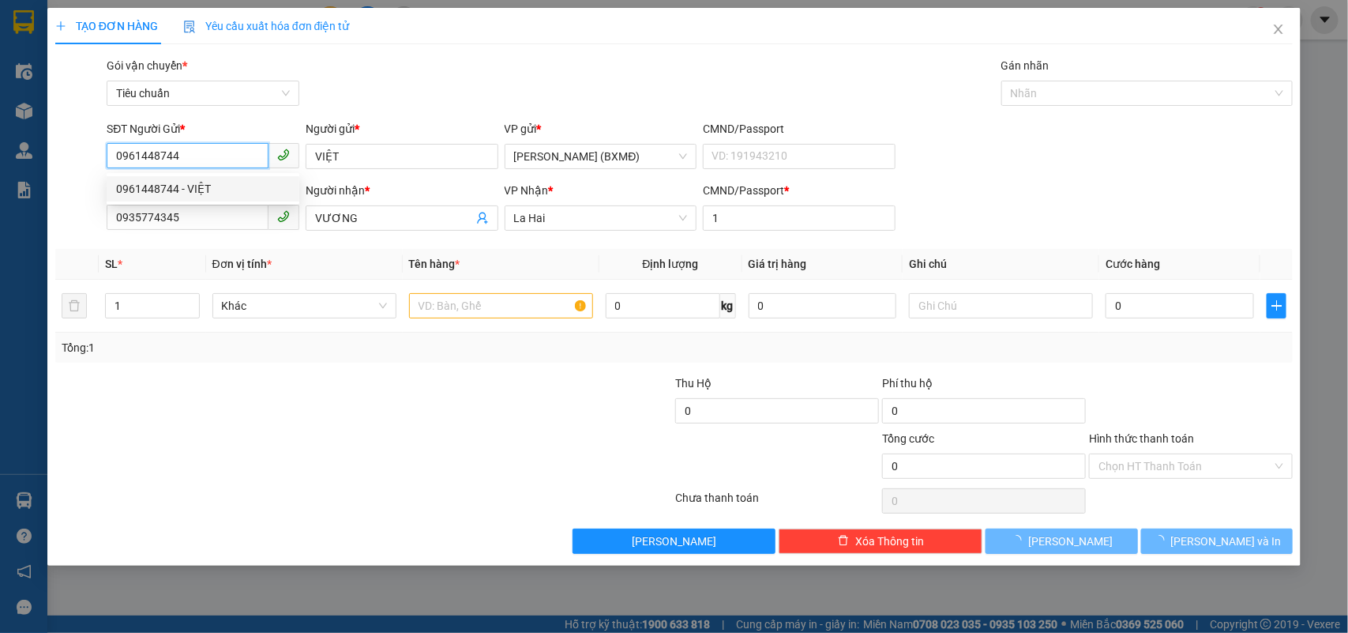
type input "40.000"
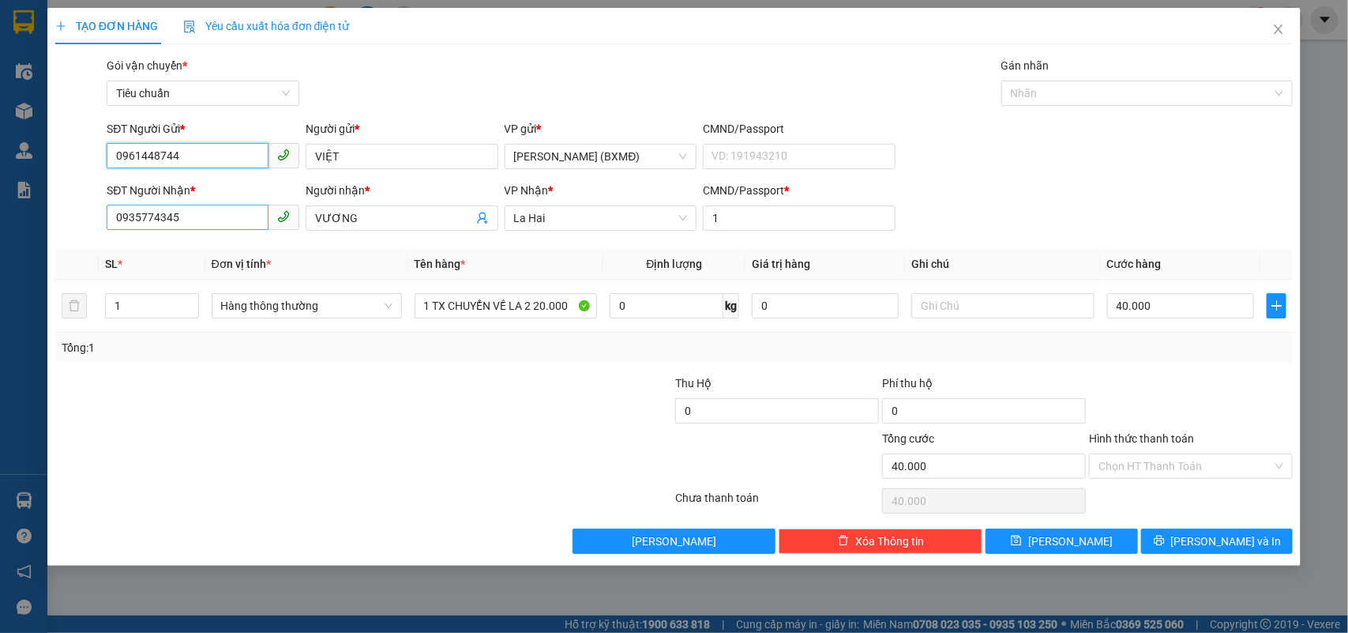
type input "0961448744"
drag, startPoint x: 237, startPoint y: 221, endPoint x: 0, endPoint y: 306, distance: 251.5
click at [0, 306] on div "TẠO ĐƠN HÀNG Yêu cầu xuất hóa đơn điện tử Transit Pickup Surcharge Ids Transit …" at bounding box center [674, 316] width 1348 height 633
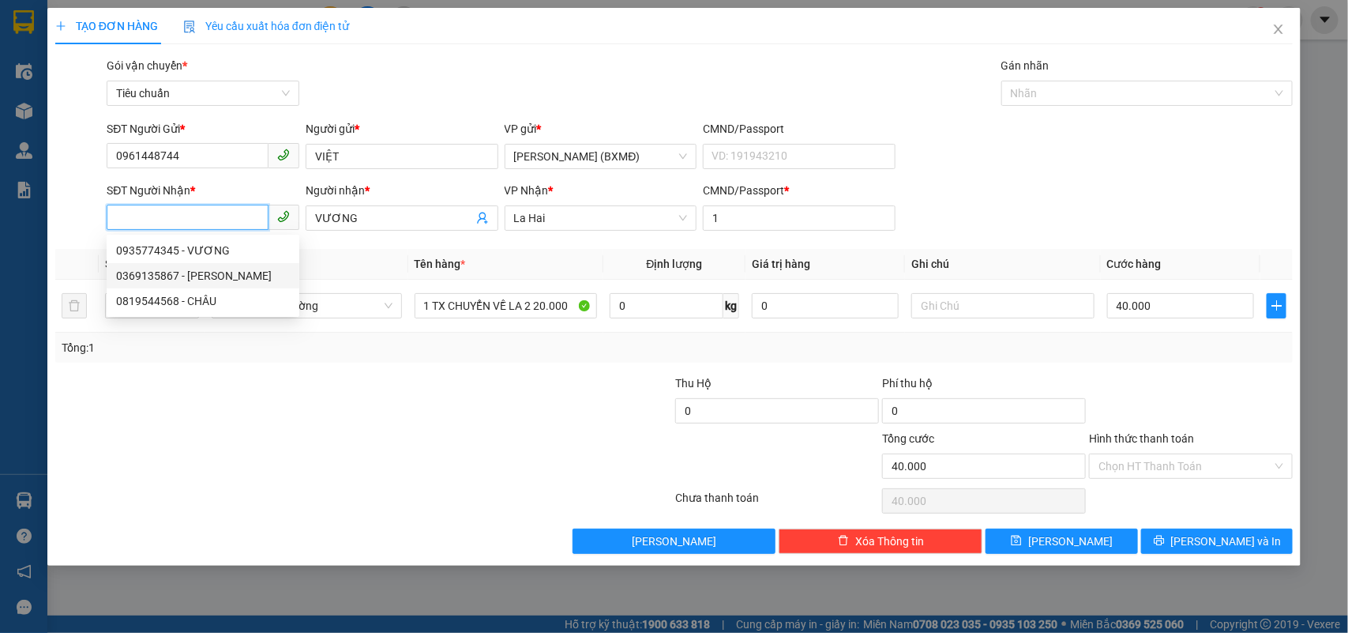
click at [122, 278] on div "0369135867 - BẢO" at bounding box center [203, 275] width 174 height 17
type input "0369135867"
type input "BẢO"
type input "100.000"
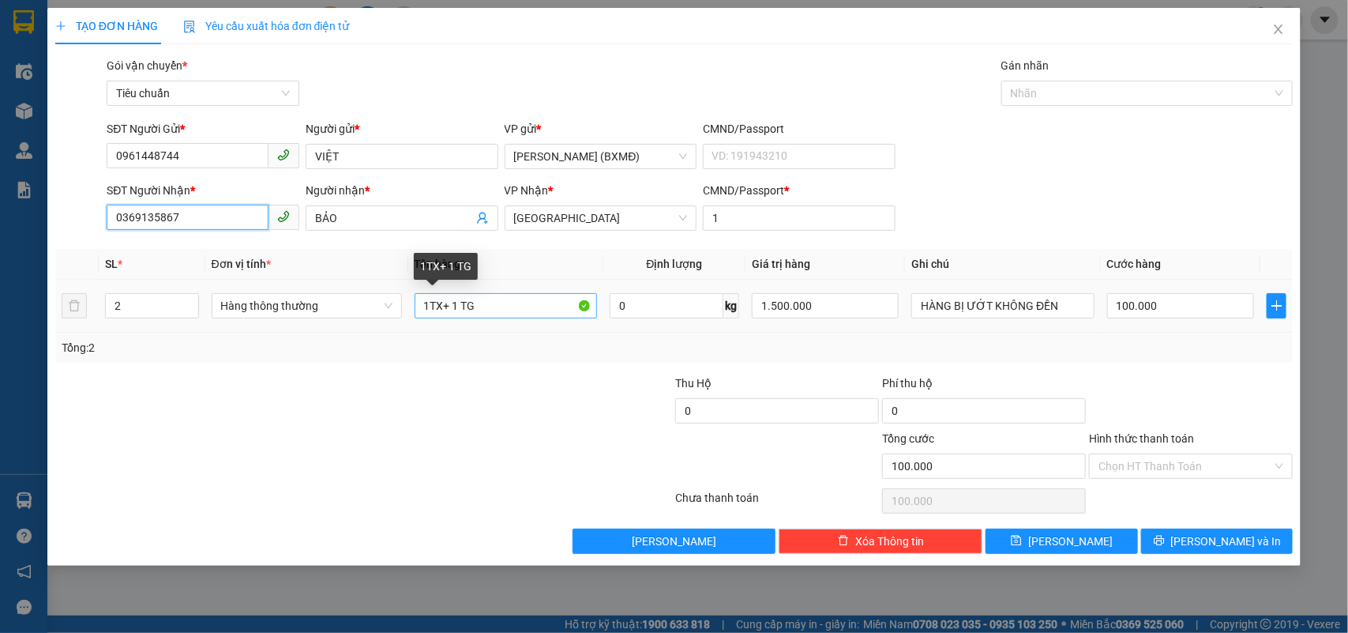
type input "0369135867"
drag, startPoint x: 443, startPoint y: 308, endPoint x: 513, endPoint y: 318, distance: 71.0
click at [508, 318] on input "1TX+ 1 TG" at bounding box center [506, 305] width 182 height 25
type input "1TX"
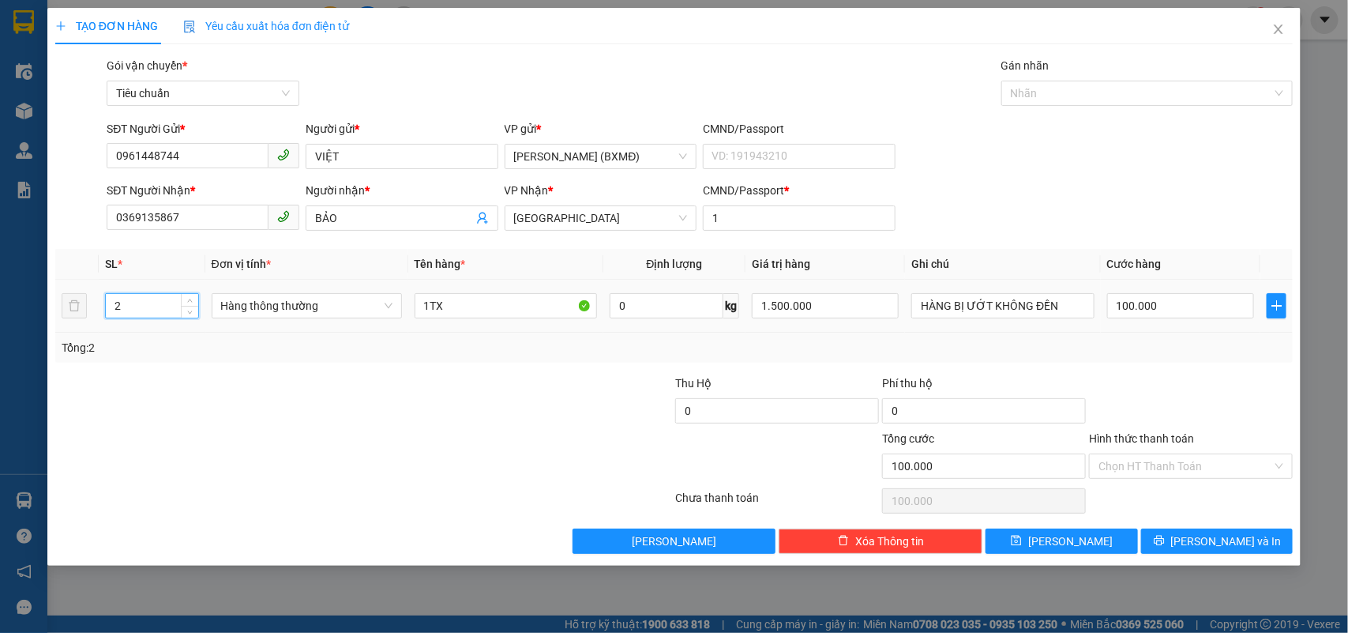
drag, startPoint x: 126, startPoint y: 306, endPoint x: 77, endPoint y: 325, distance: 53.2
click at [99, 317] on td "2" at bounding box center [152, 306] width 107 height 53
type input "1"
click at [1202, 302] on input "100.000" at bounding box center [1180, 305] width 147 height 25
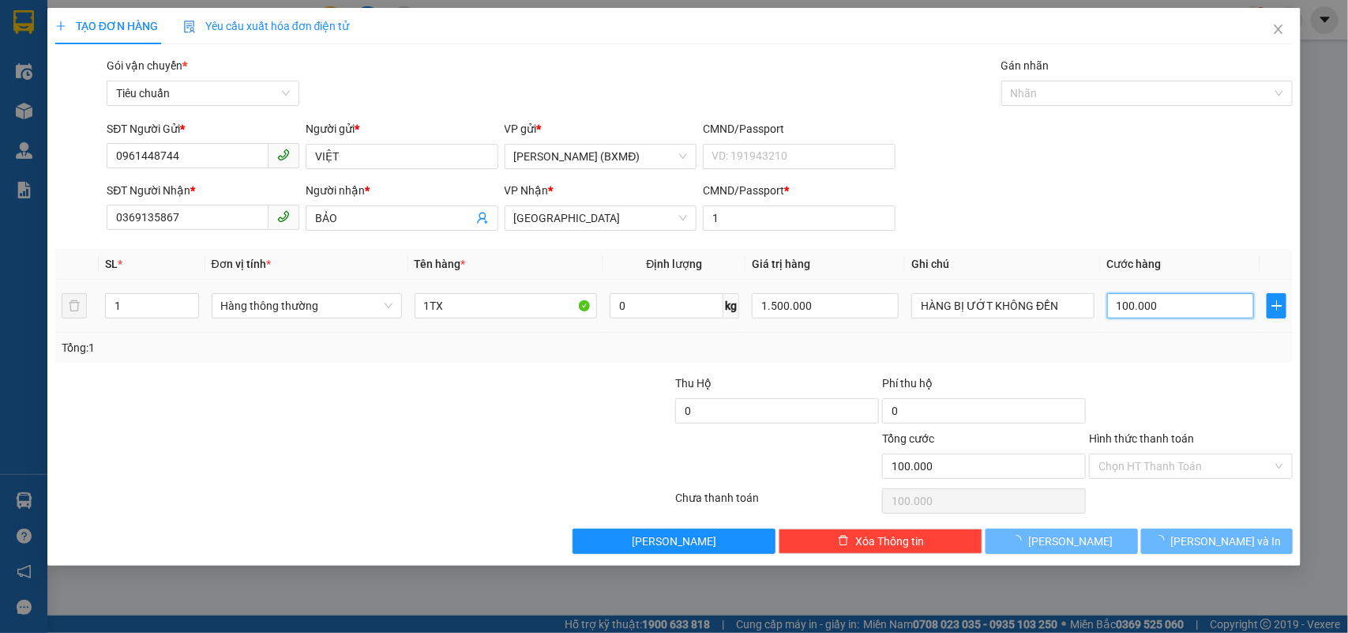
type input "0"
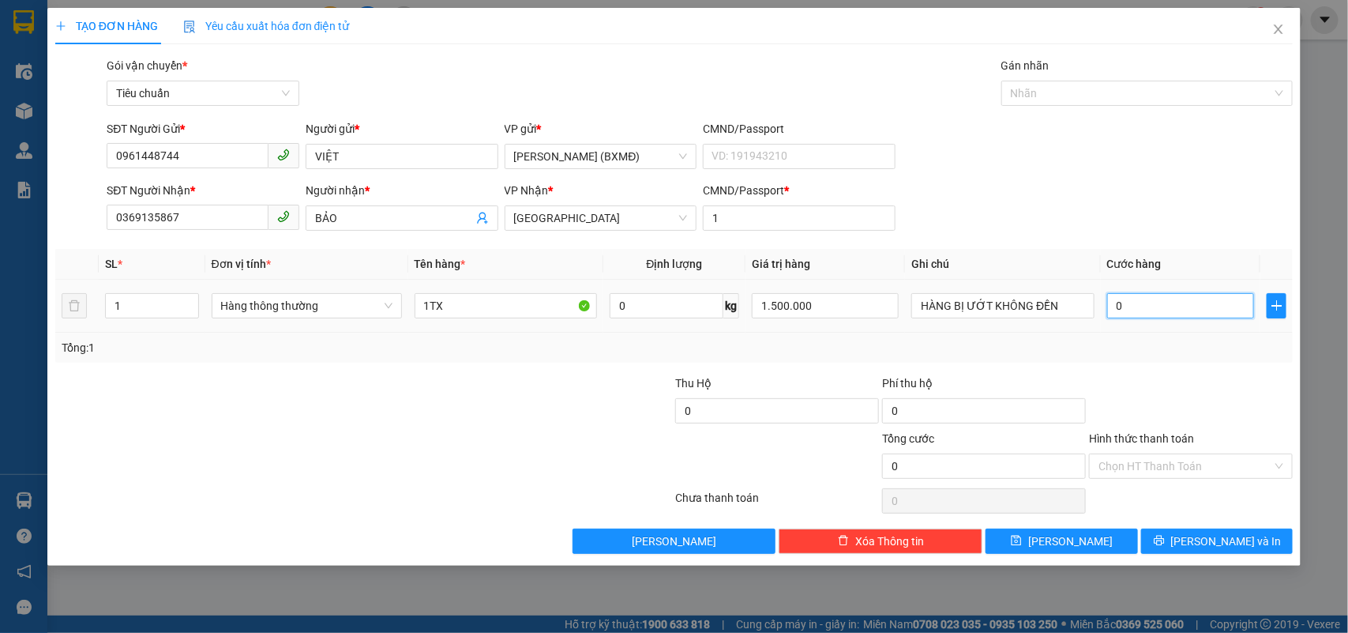
type input "6"
type input "006"
type input "60"
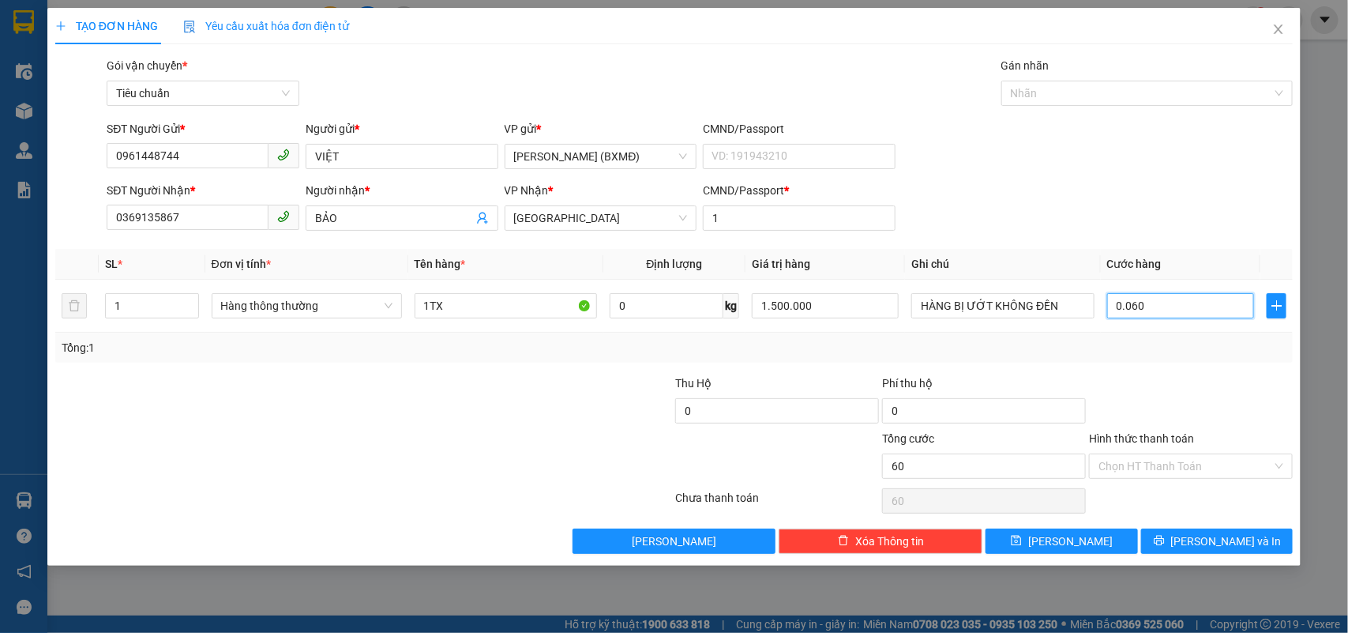
type input "0.060"
type input "60.000"
click at [1191, 344] on div "Tổng: 1" at bounding box center [675, 347] width 1226 height 17
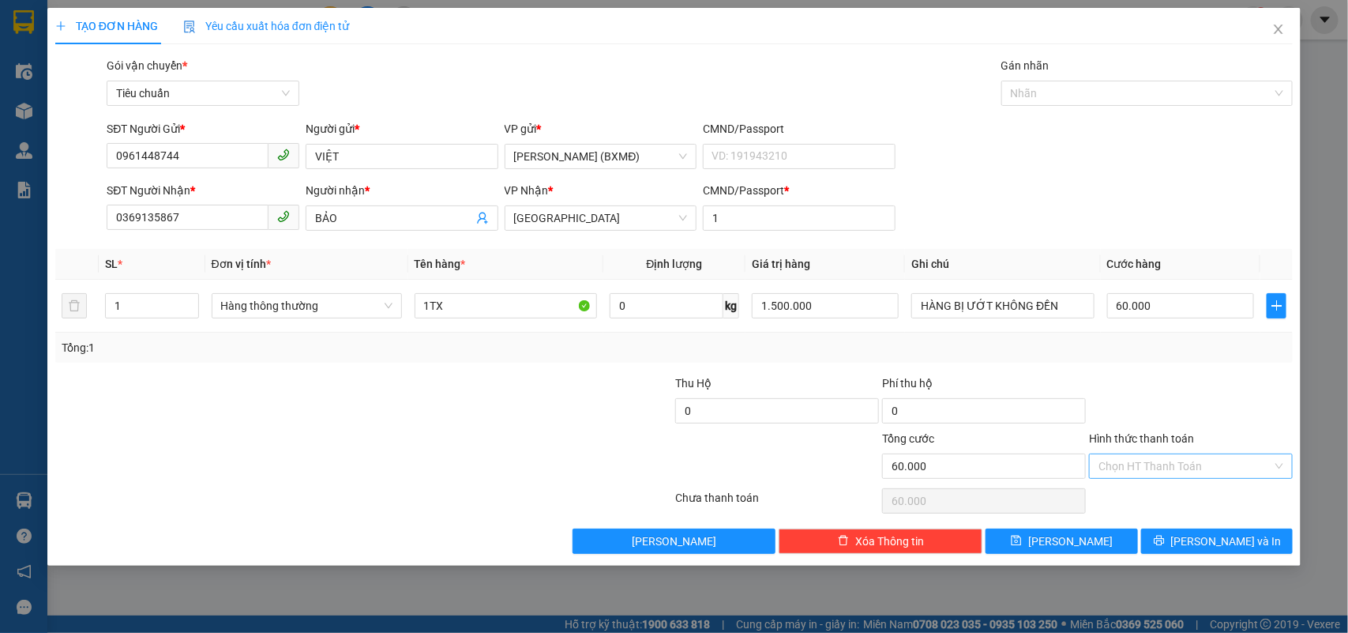
click at [1196, 462] on input "Hình thức thanh toán" at bounding box center [1185, 466] width 174 height 24
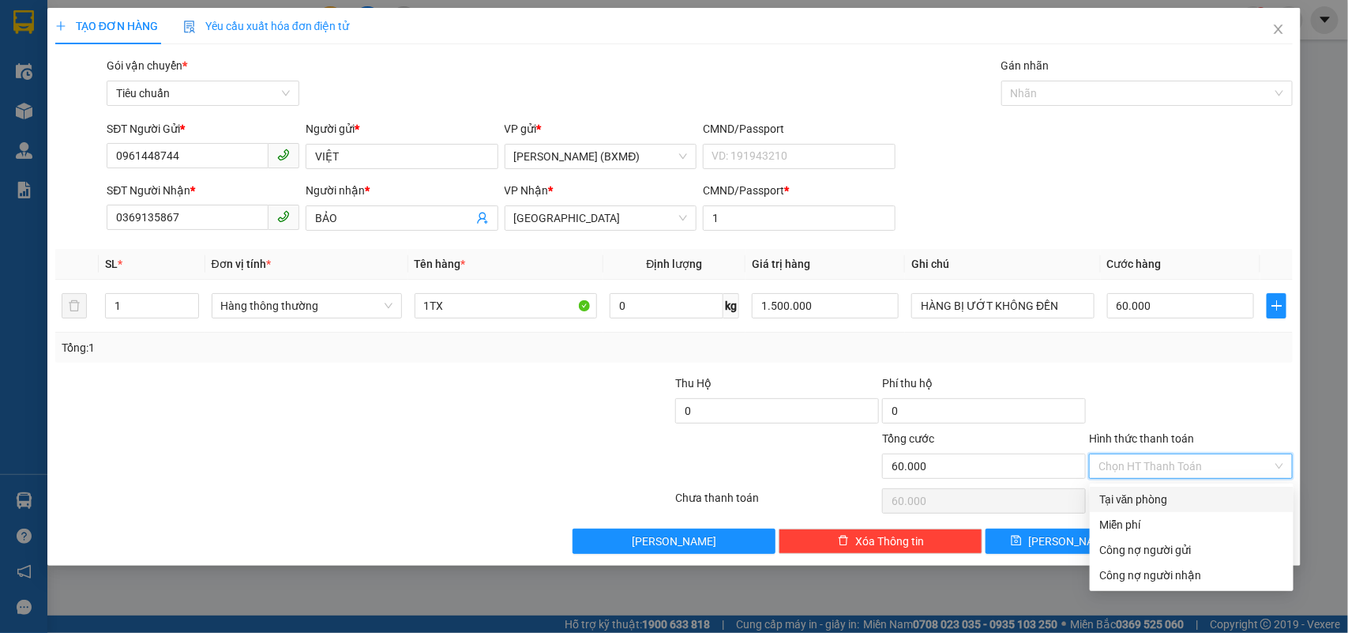
click at [1171, 501] on div "Tại văn phòng" at bounding box center [1191, 498] width 185 height 17
type input "0"
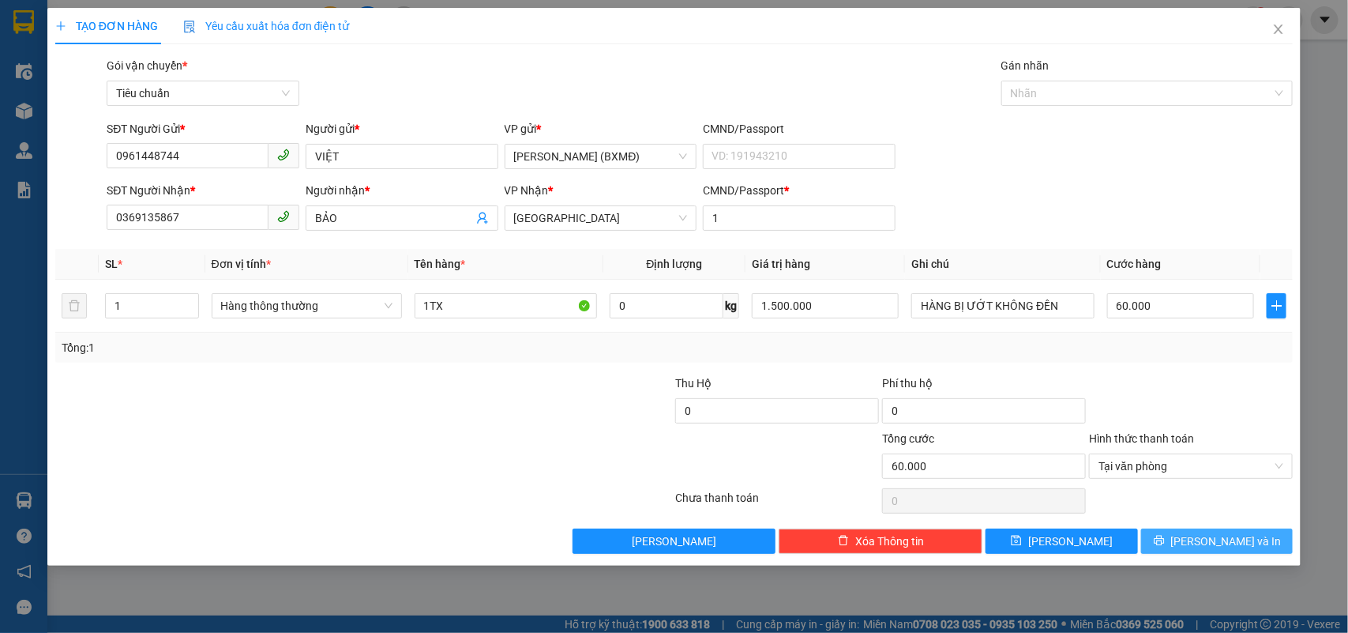
click at [1214, 535] on span "Lưu và In" at bounding box center [1226, 540] width 111 height 17
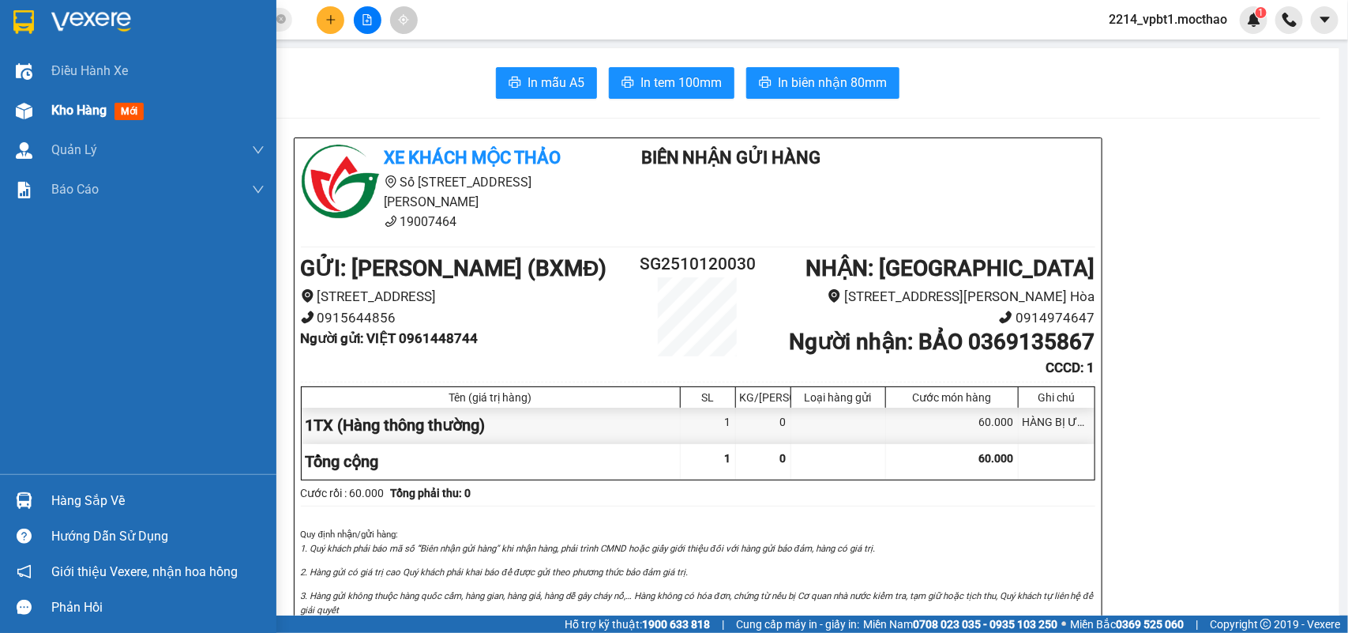
click at [77, 109] on span "Kho hàng" at bounding box center [78, 110] width 55 height 15
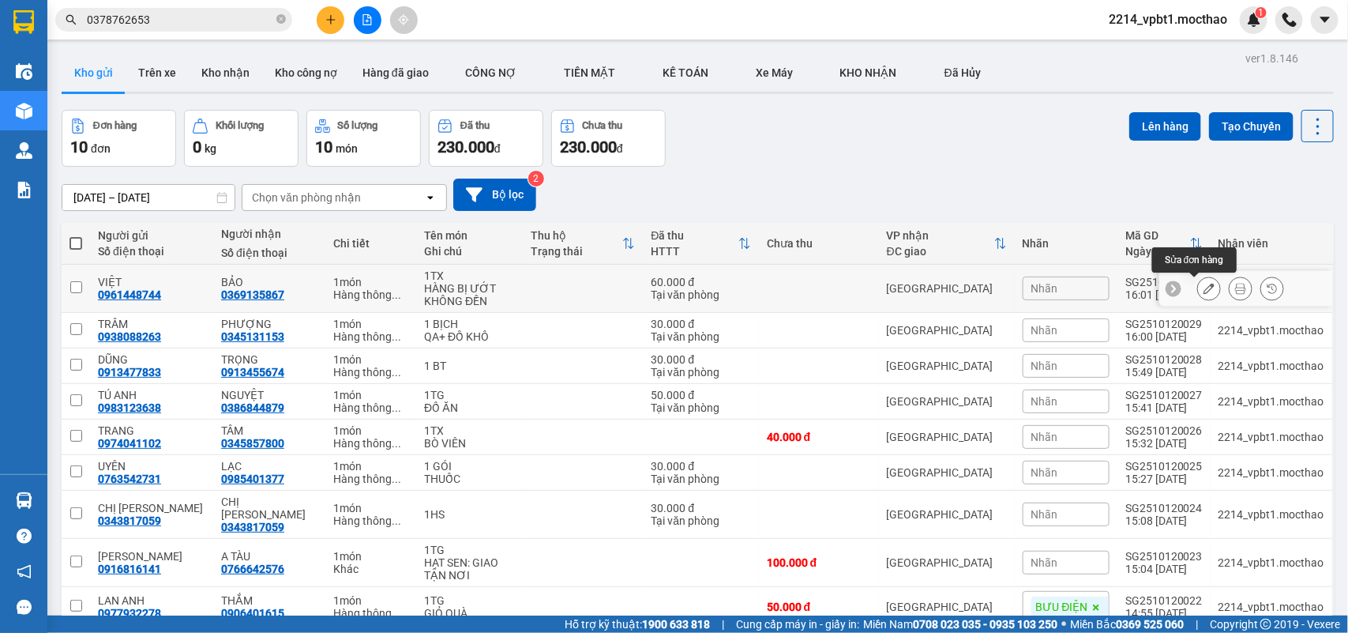
click at [1203, 285] on icon at bounding box center [1208, 288] width 11 height 11
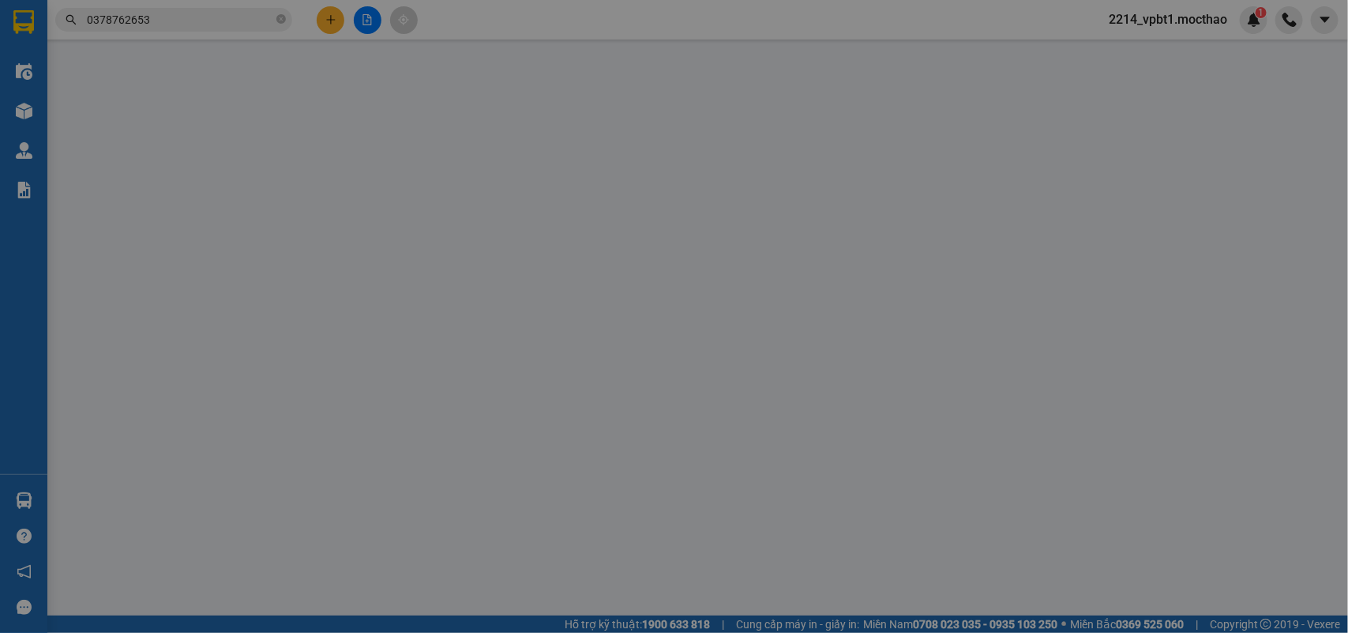
type input "0961448744"
type input "0369135867"
type input "1"
type input "0"
type input "60.000"
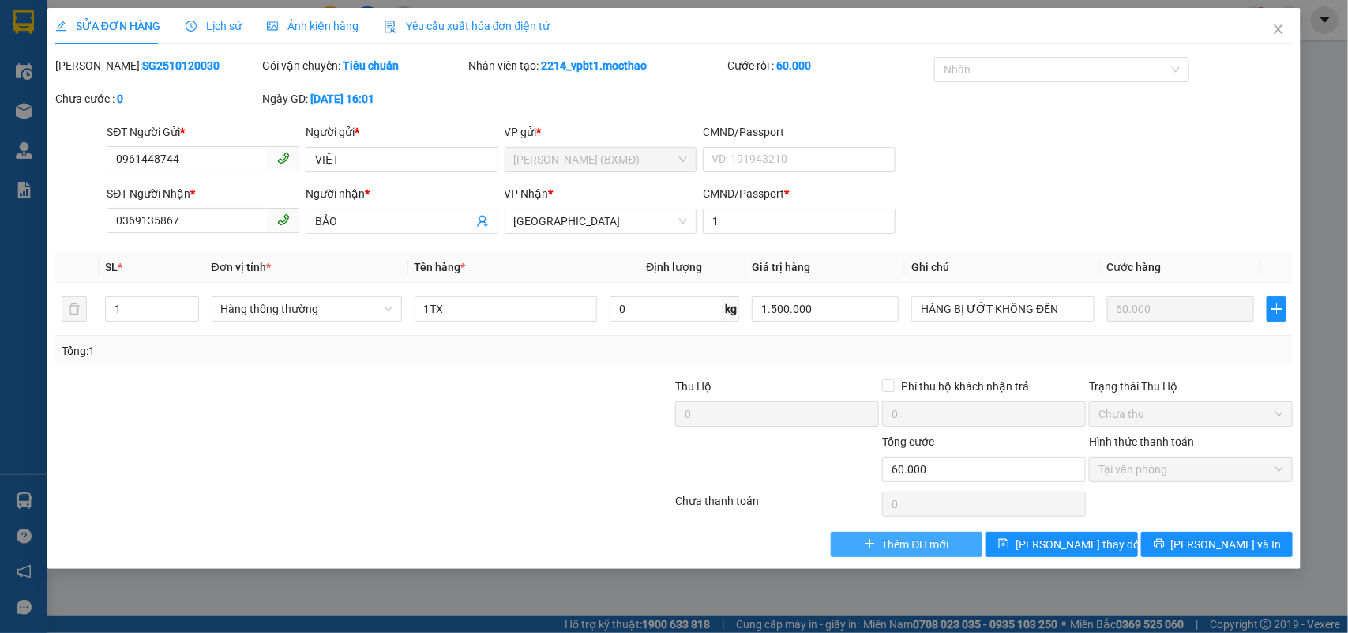
click at [937, 541] on span "Thêm ĐH mới" at bounding box center [915, 543] width 67 height 17
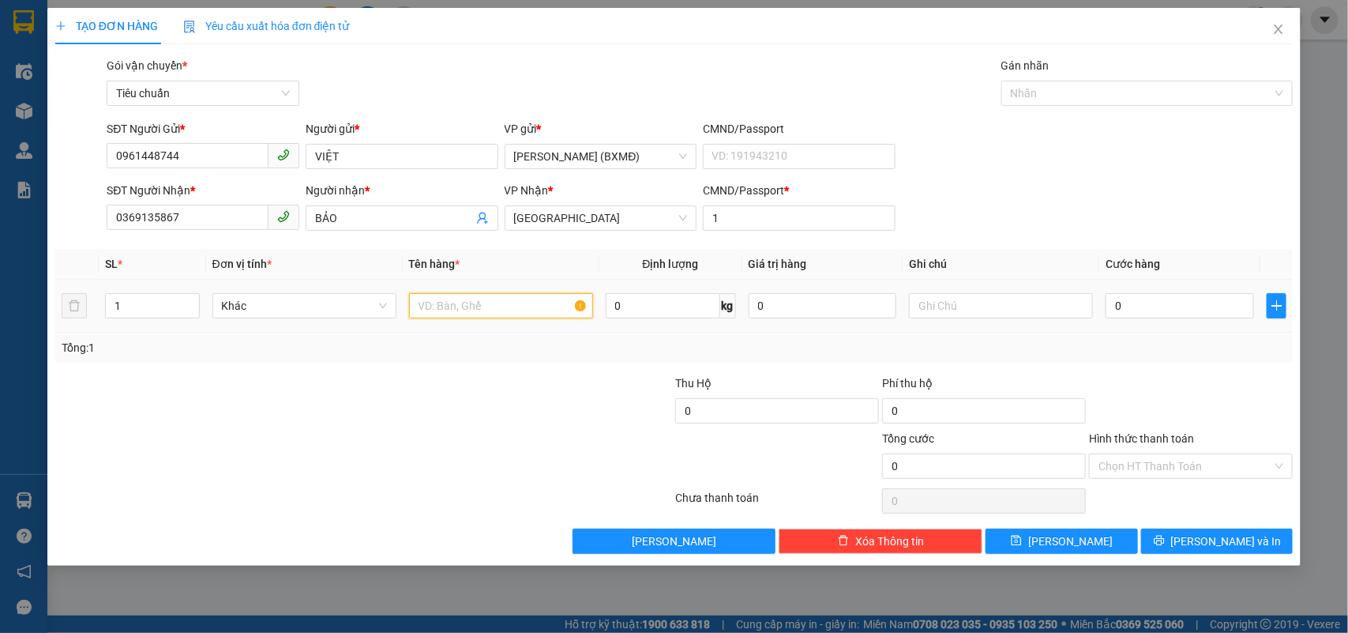
click at [440, 310] on input "text" at bounding box center [501, 305] width 184 height 25
type input "1 TX"
click at [1139, 309] on input "0" at bounding box center [1180, 305] width 148 height 25
type input "006"
type input "6"
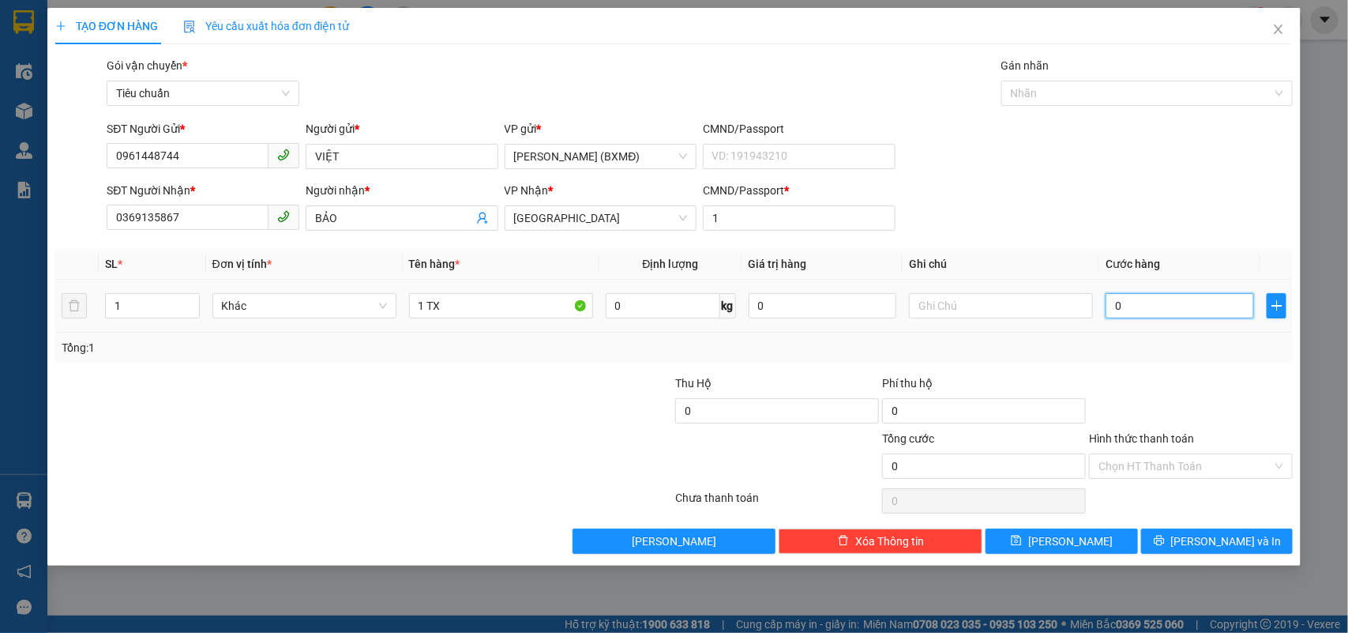
type input "6"
type input "0.060"
type input "60"
type input "60.000"
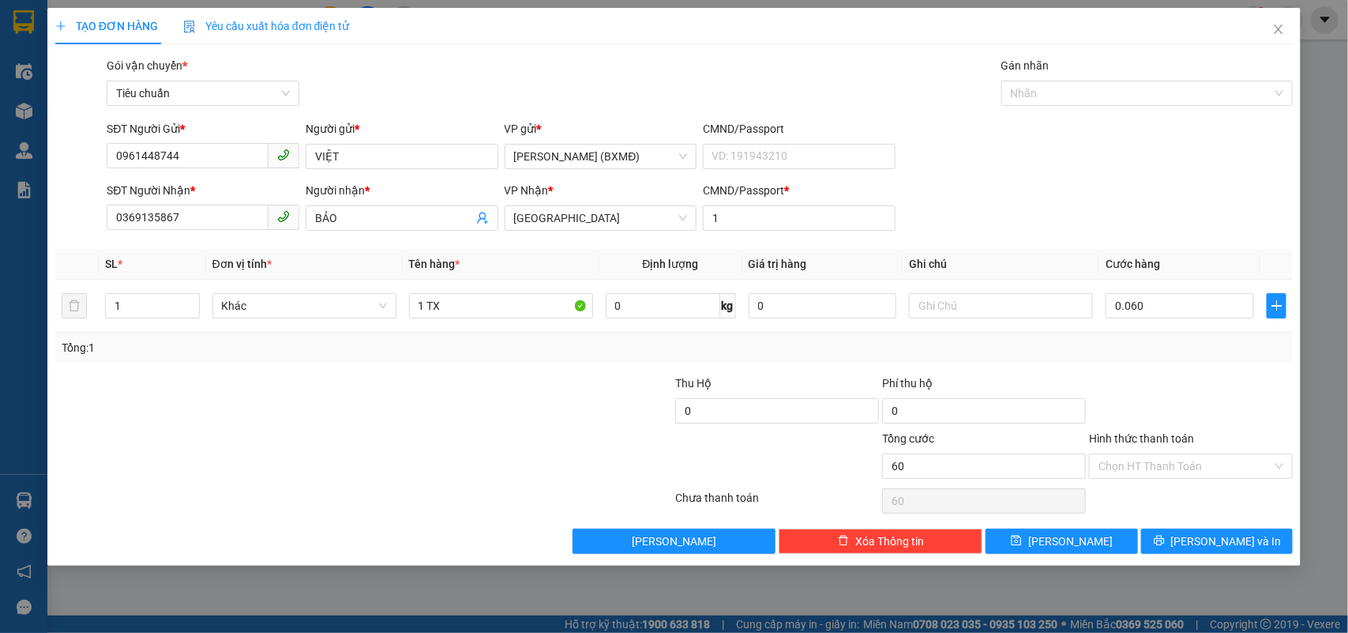
type input "60.000"
click at [1181, 353] on div "Tổng: 1" at bounding box center [675, 347] width 1226 height 17
click at [1216, 539] on span "Lưu và In" at bounding box center [1226, 540] width 111 height 17
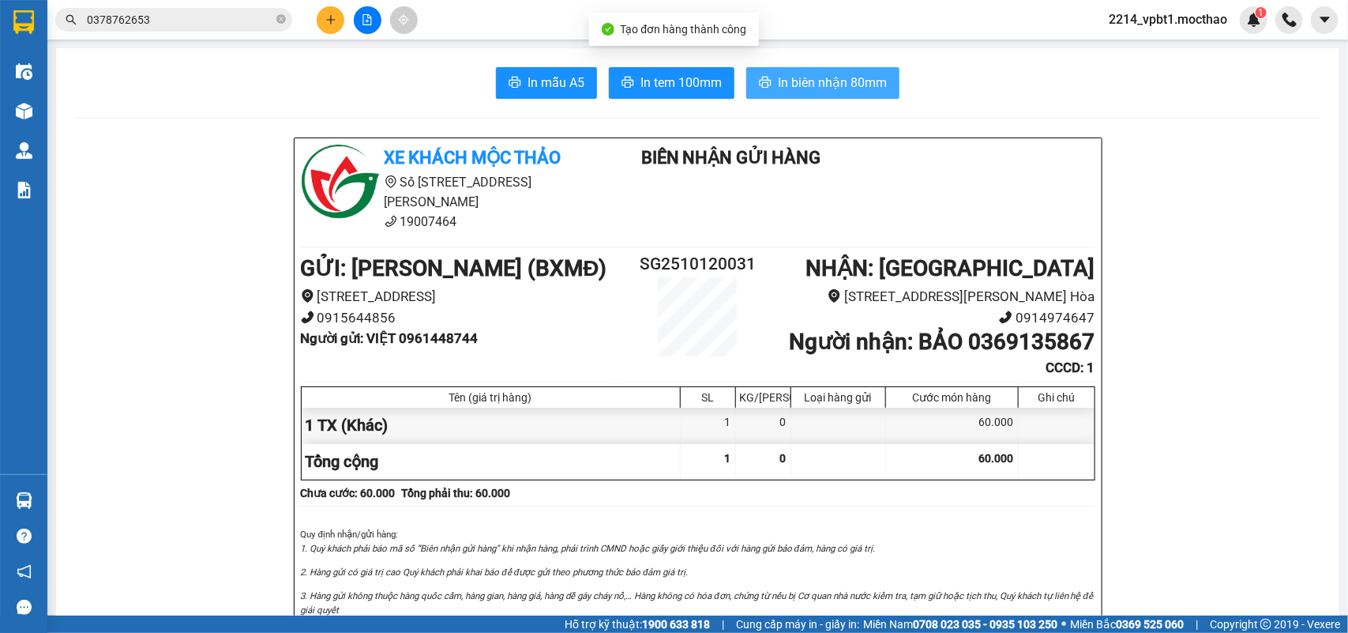
click at [833, 76] on span "In biên nhận 80mm" at bounding box center [832, 83] width 109 height 20
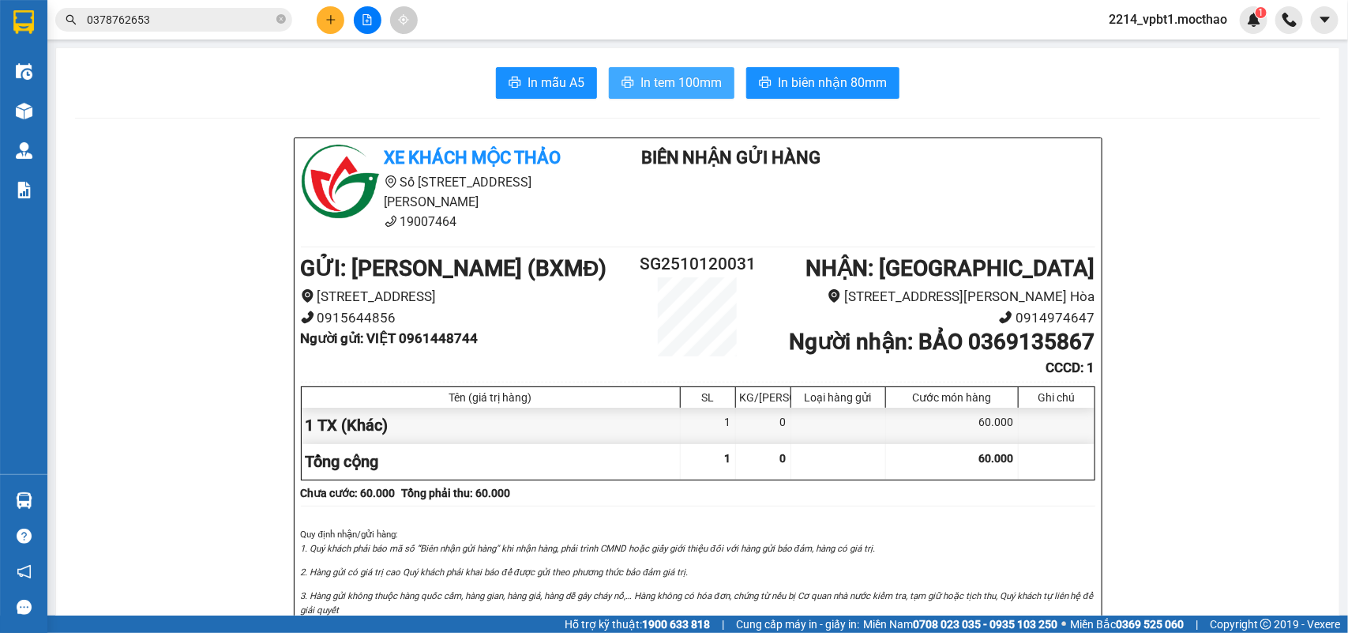
click at [697, 88] on span "In tem 100mm" at bounding box center [680, 83] width 81 height 20
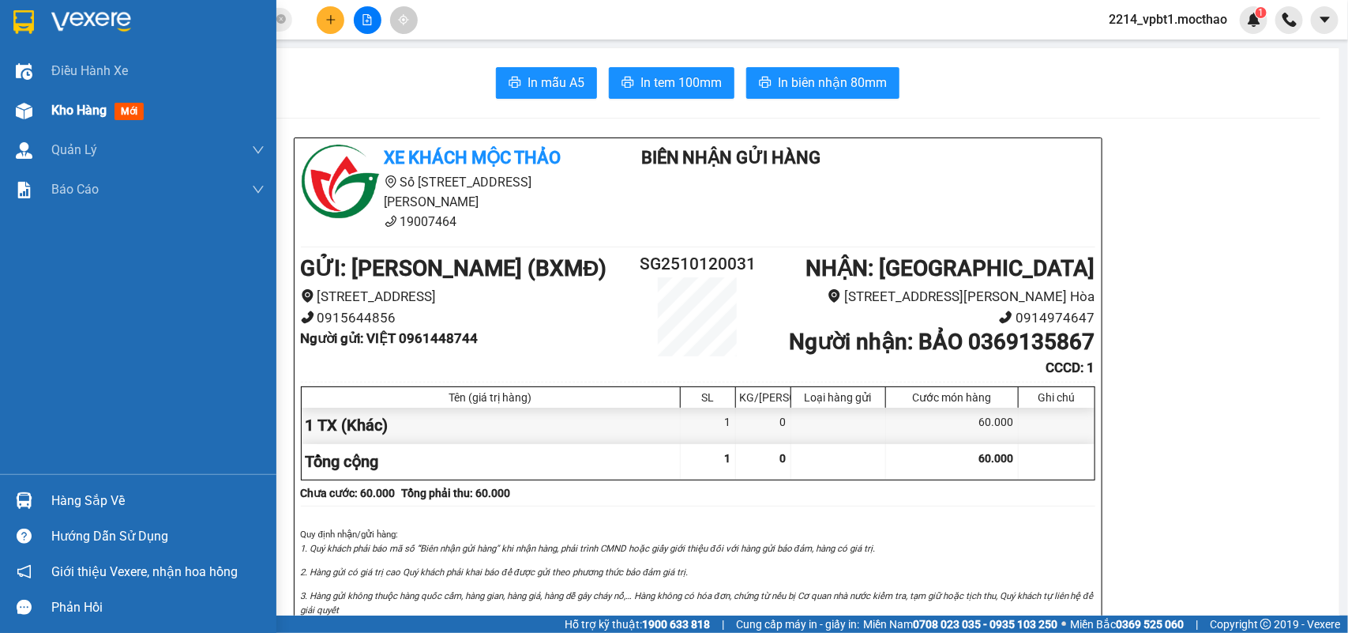
click at [59, 111] on span "Kho hàng" at bounding box center [78, 110] width 55 height 15
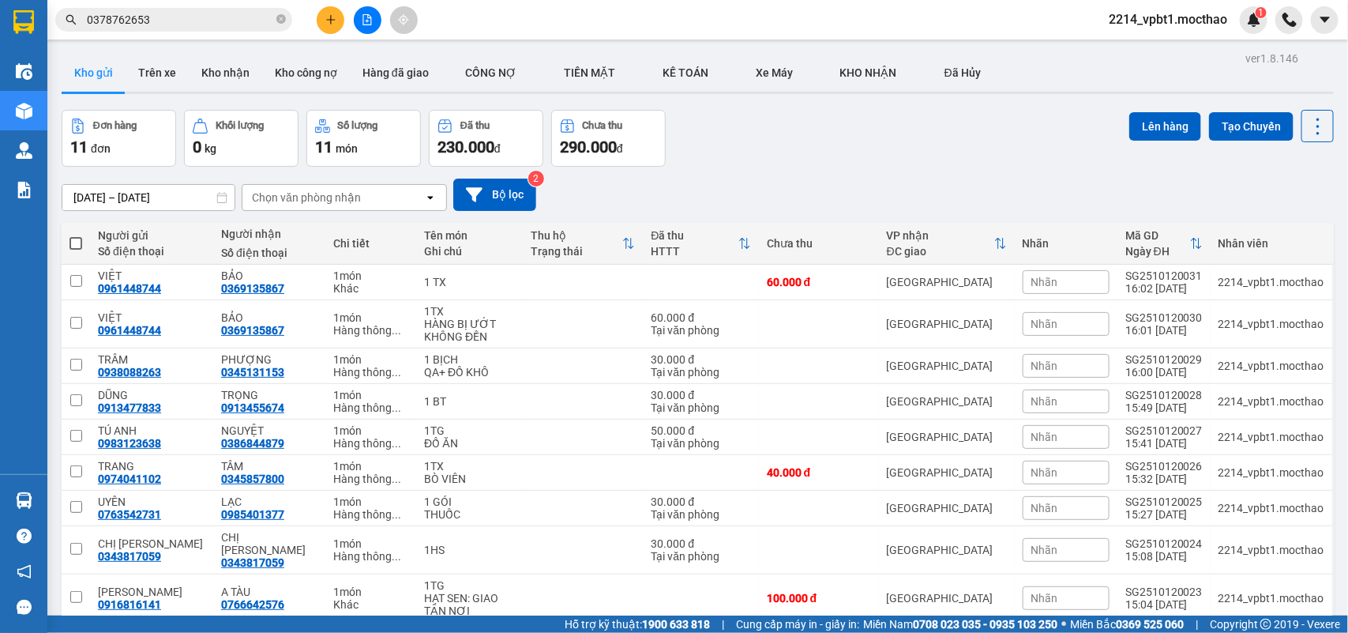
click at [1074, 324] on div "Nhãn" at bounding box center [1066, 324] width 87 height 24
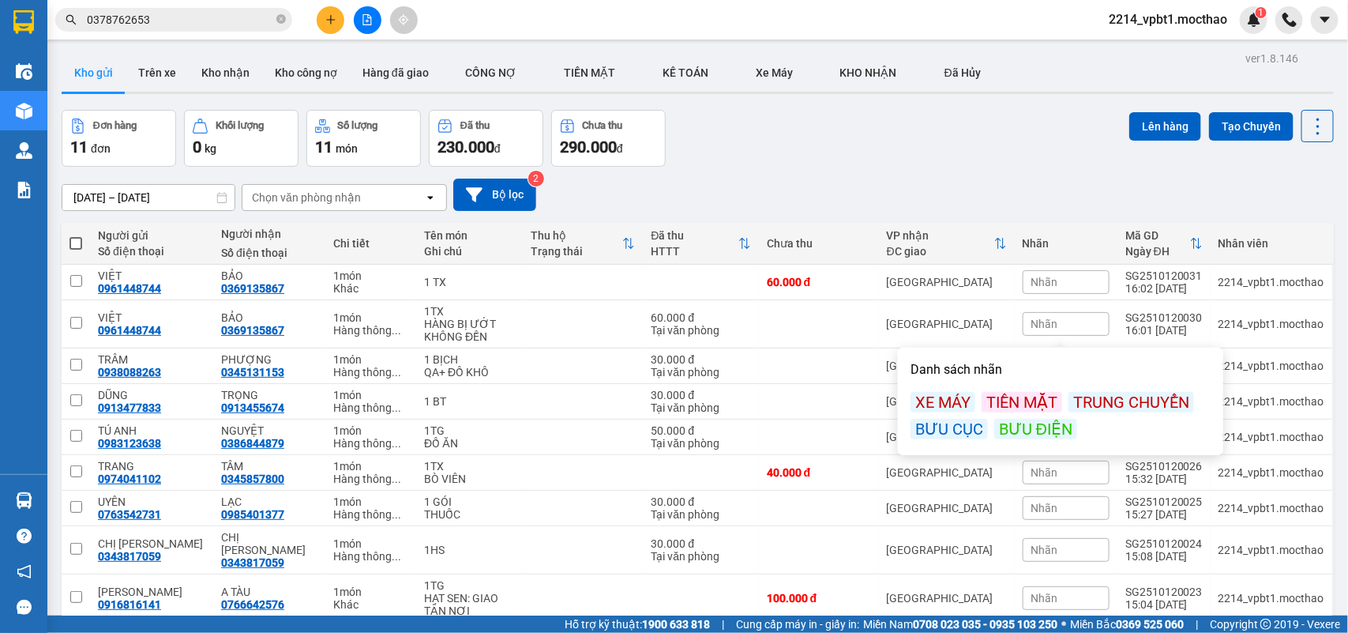
click at [1049, 425] on div "BƯU ĐIỆN" at bounding box center [1035, 429] width 83 height 21
click at [1037, 399] on div "TIỀN MẶT" at bounding box center [1022, 406] width 81 height 21
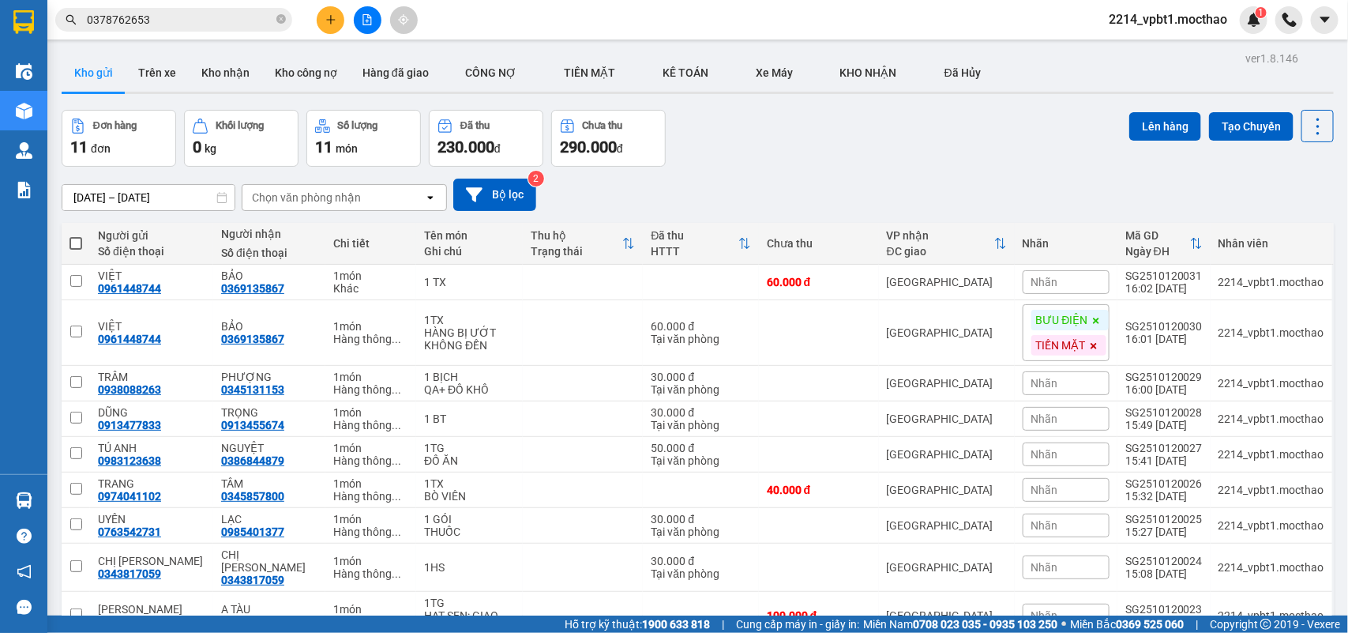
click at [1090, 128] on div "Đơn hàng 11 đơn Khối lượng 0 kg Số lượng 11 món Đã thu 230.000 đ Chưa thu 290.0…" at bounding box center [698, 138] width 1272 height 57
click at [320, 18] on button at bounding box center [331, 20] width 28 height 28
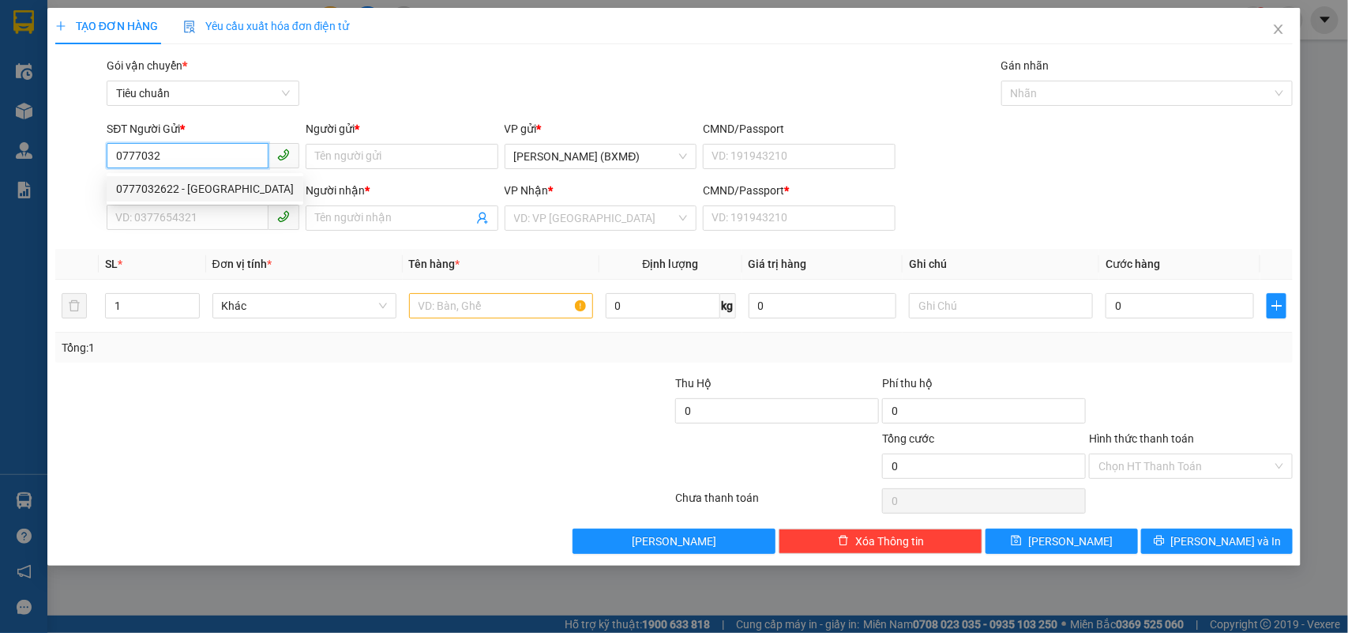
click at [201, 186] on div "0777032622 - HÀ" at bounding box center [205, 188] width 178 height 17
type input "0777032622"
type input "HÀ"
type input "0776133269"
type input "HƯỜNG"
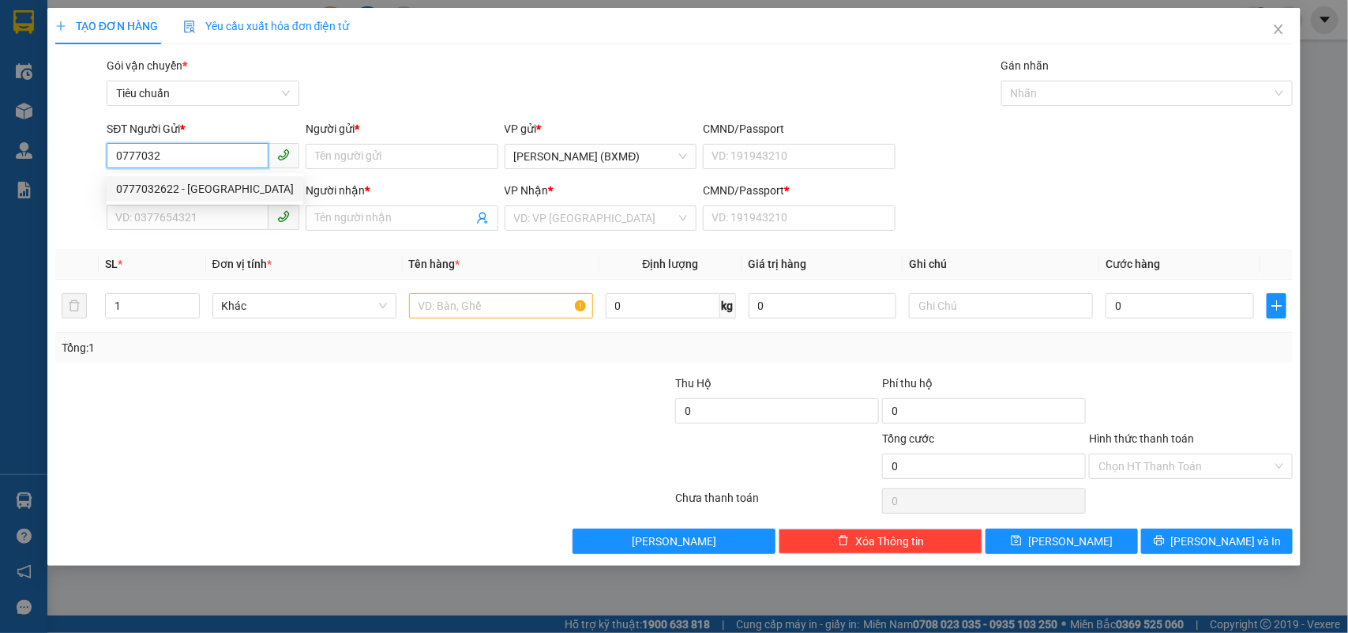
type input "1"
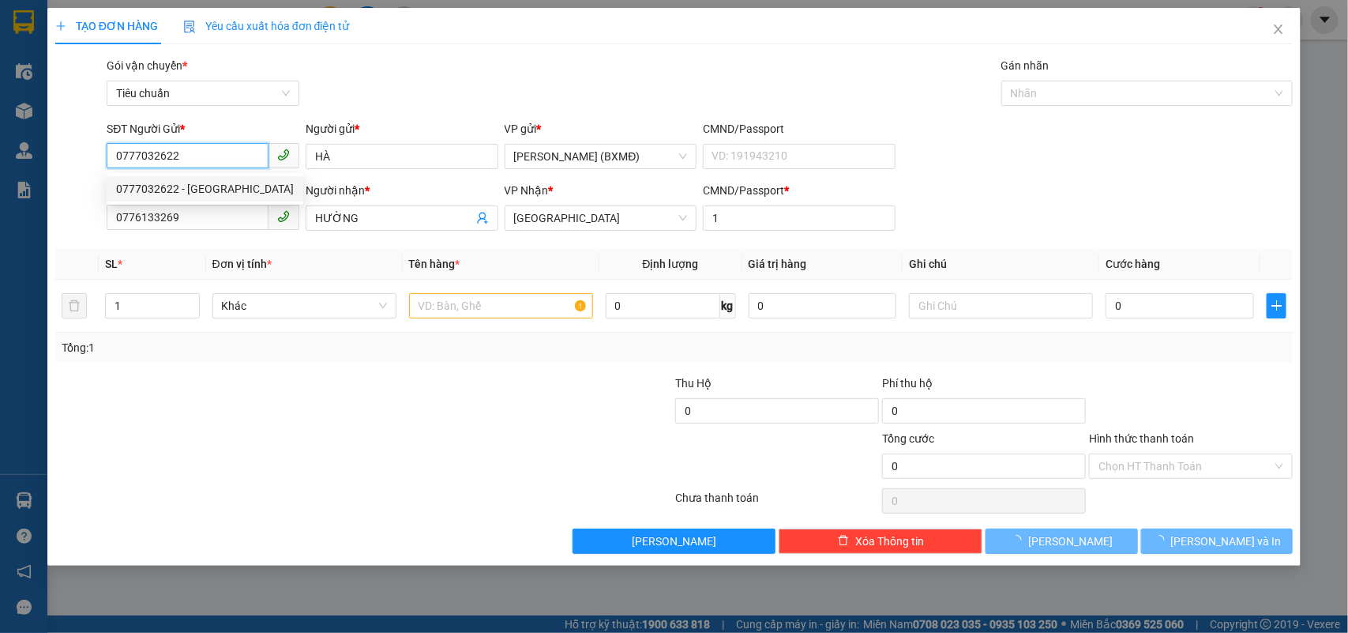
type input "50.000"
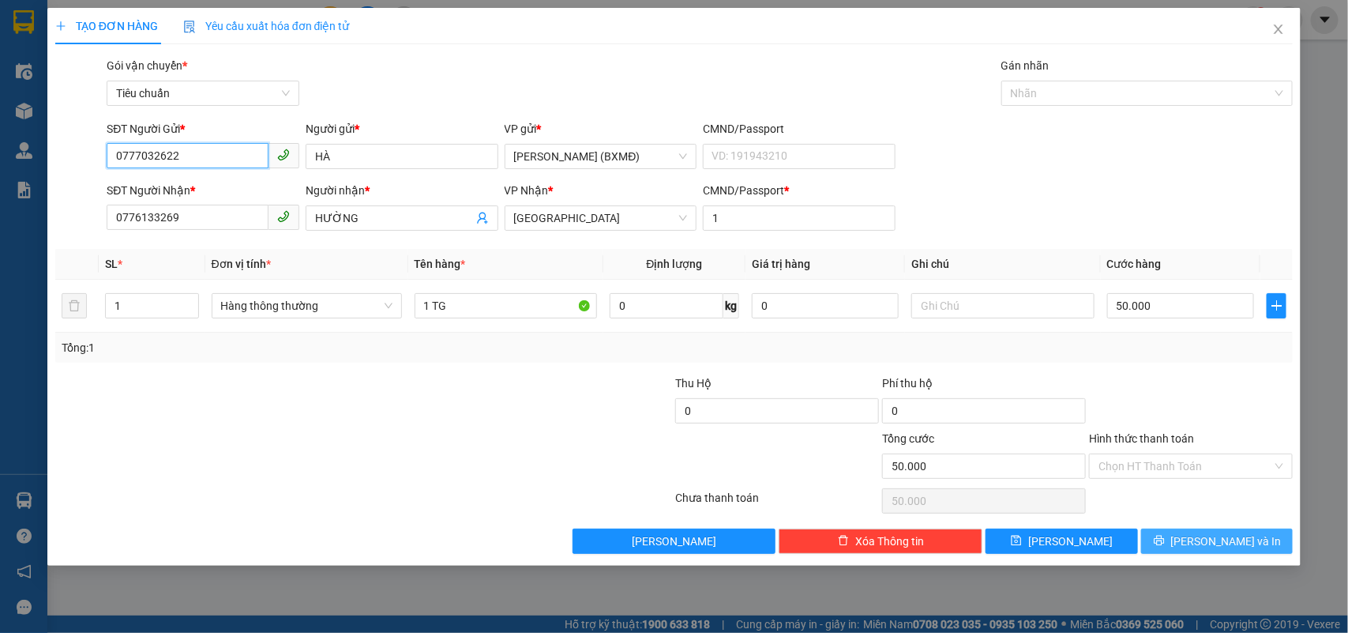
type input "0777032622"
click at [1196, 551] on button "Lưu và In" at bounding box center [1217, 540] width 152 height 25
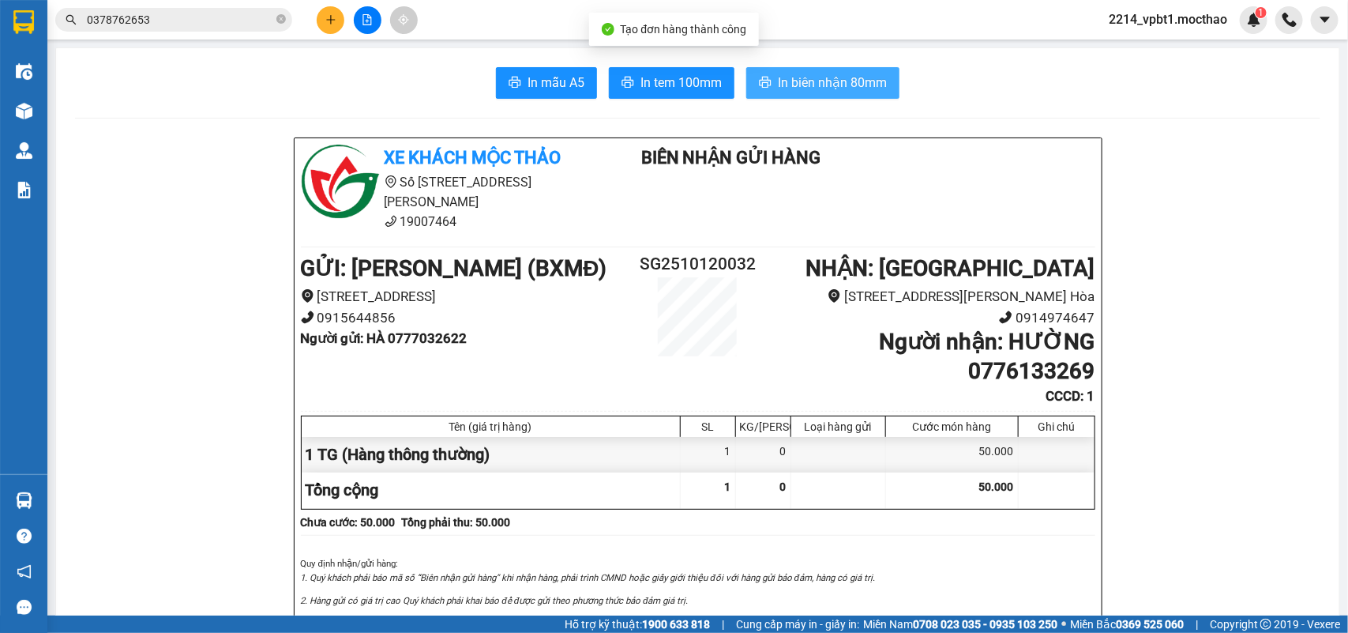
click at [841, 79] on span "In biên nhận 80mm" at bounding box center [832, 83] width 109 height 20
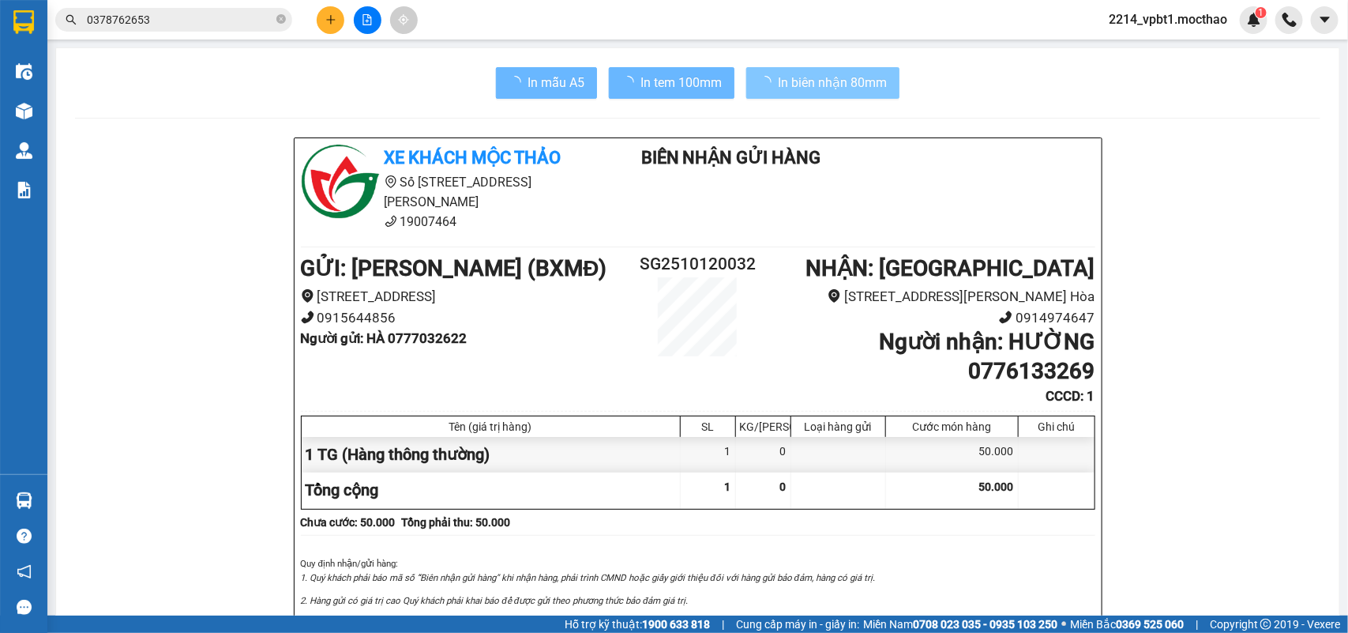
click at [829, 69] on button "In biên nhận 80mm" at bounding box center [822, 83] width 153 height 32
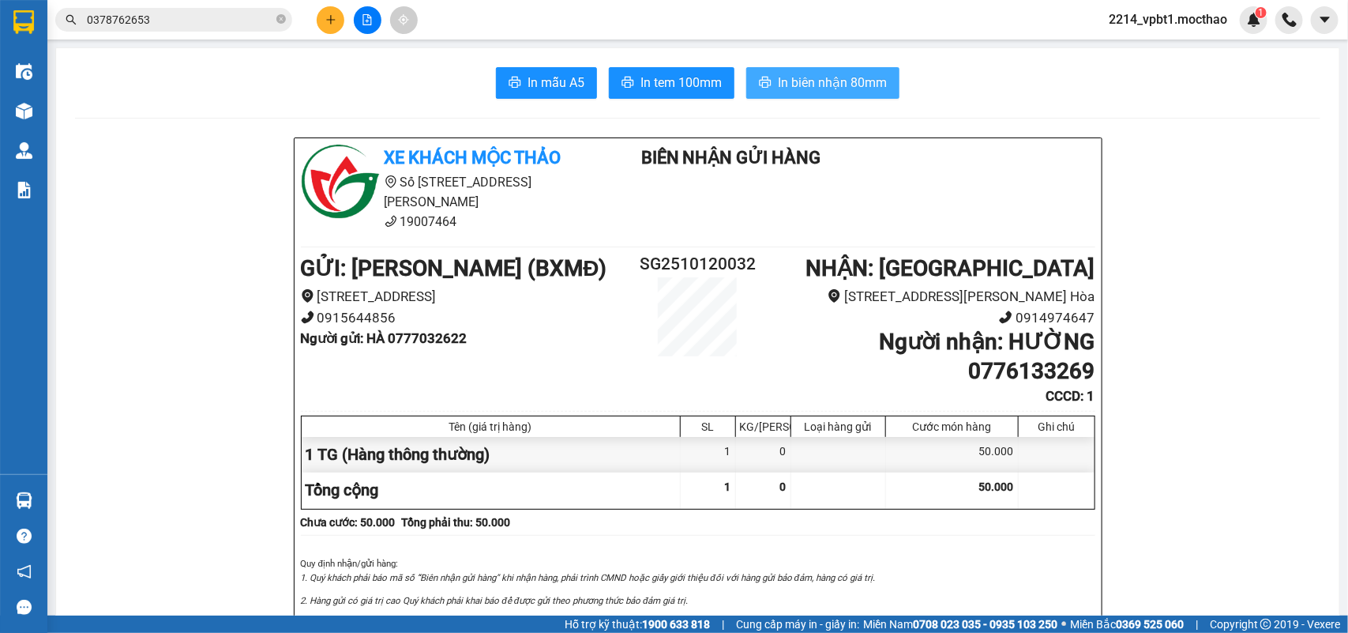
click at [831, 73] on span "In biên nhận 80mm" at bounding box center [832, 83] width 109 height 20
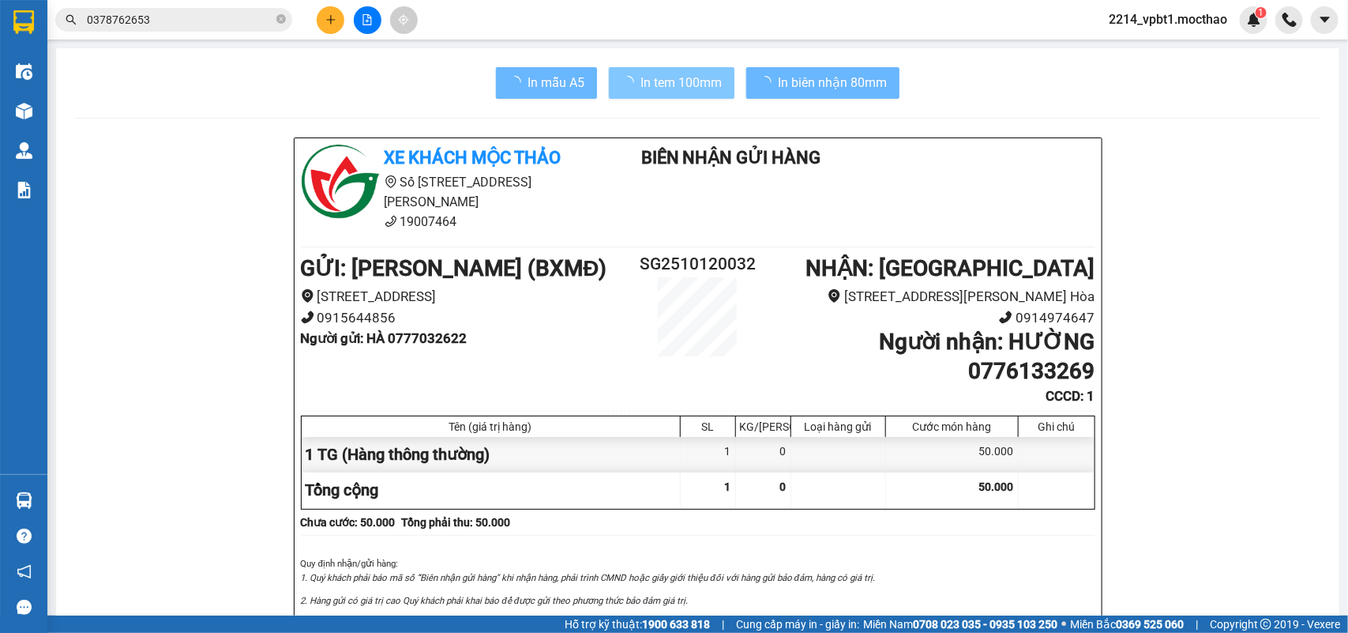
drag, startPoint x: 1021, startPoint y: 551, endPoint x: 650, endPoint y: 92, distance: 590.7
click at [650, 92] on span "In tem 100mm" at bounding box center [680, 83] width 81 height 20
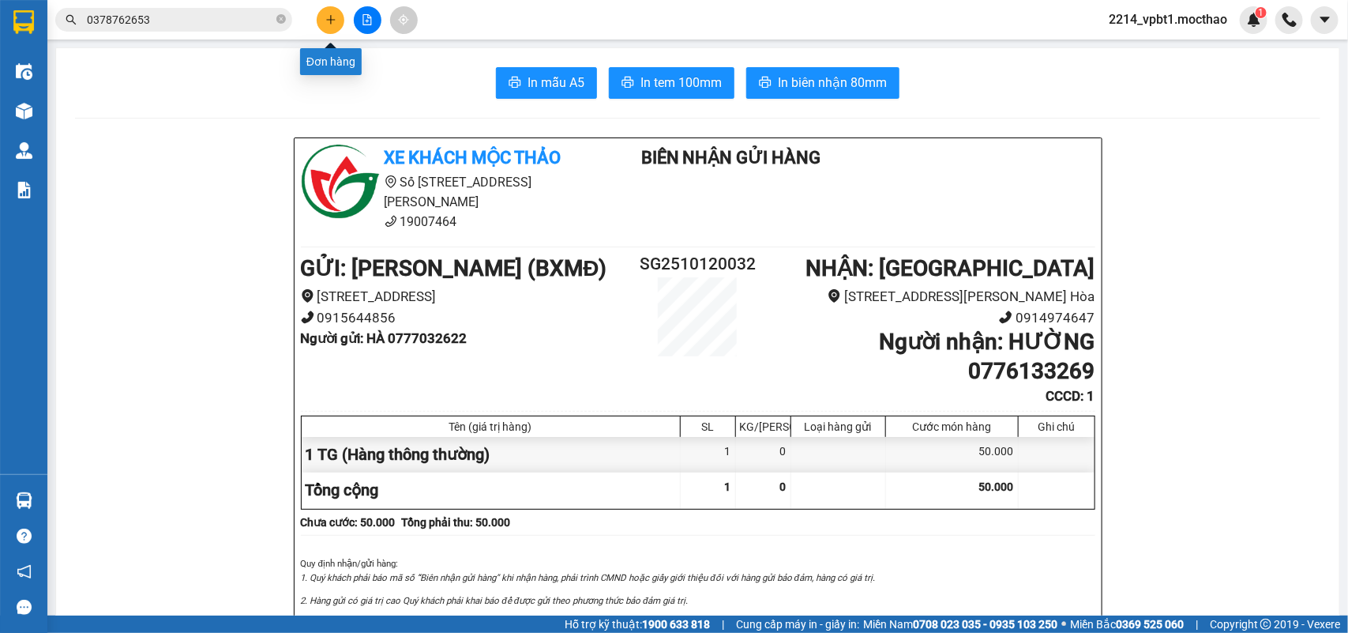
click at [322, 24] on button at bounding box center [331, 20] width 28 height 28
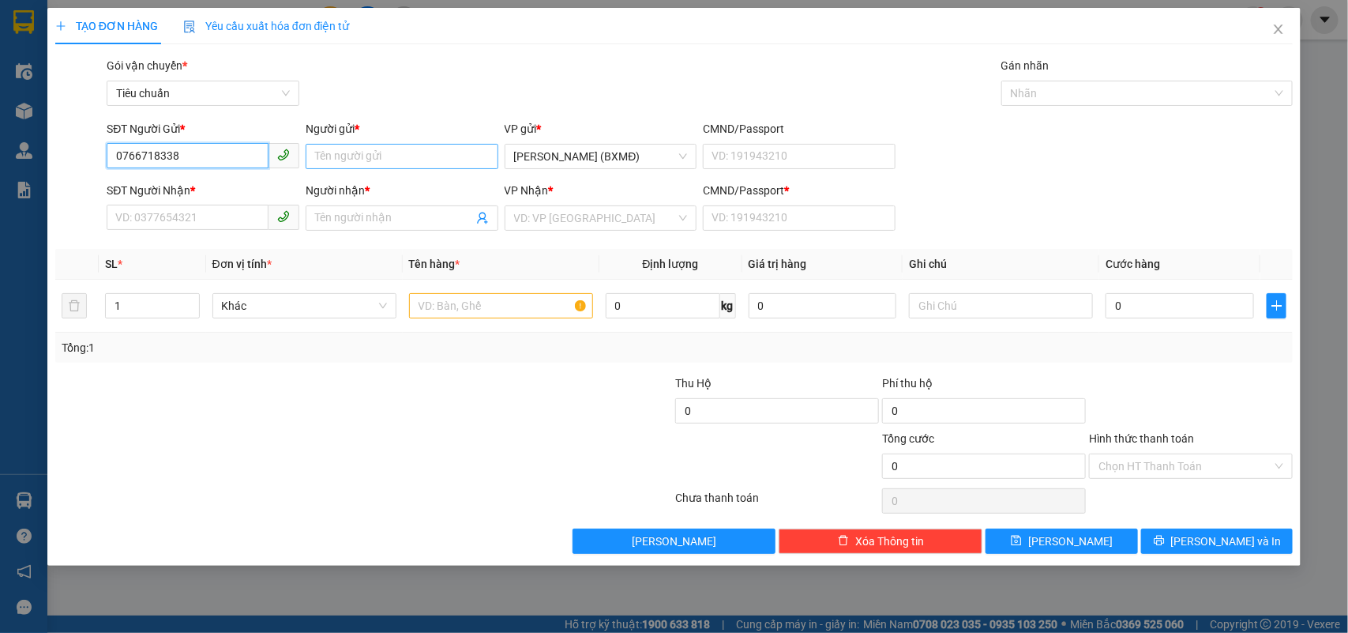
type input "0766718338"
click at [372, 148] on input "Người gửi *" at bounding box center [402, 156] width 193 height 25
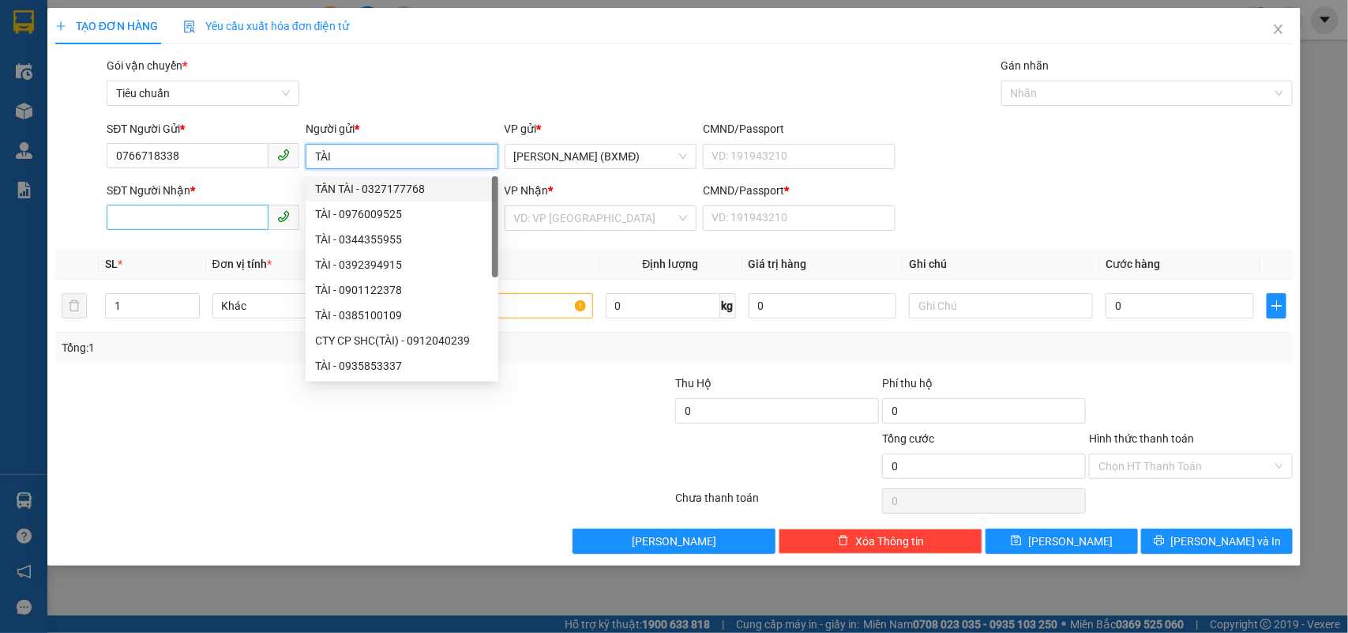
type input "TÀI"
click at [220, 205] on div "SĐT Người Nhận *" at bounding box center [203, 194] width 193 height 24
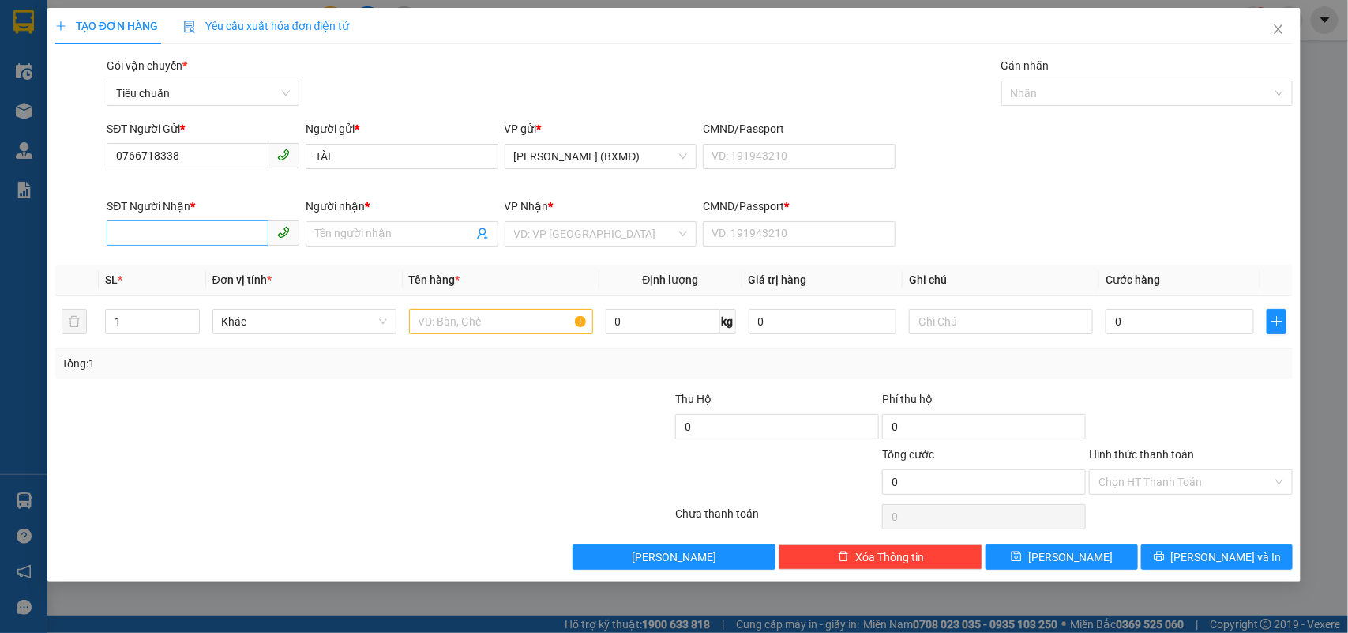
click at [220, 219] on div "SĐT Người Nhận * VD: 0377654321" at bounding box center [203, 224] width 193 height 55
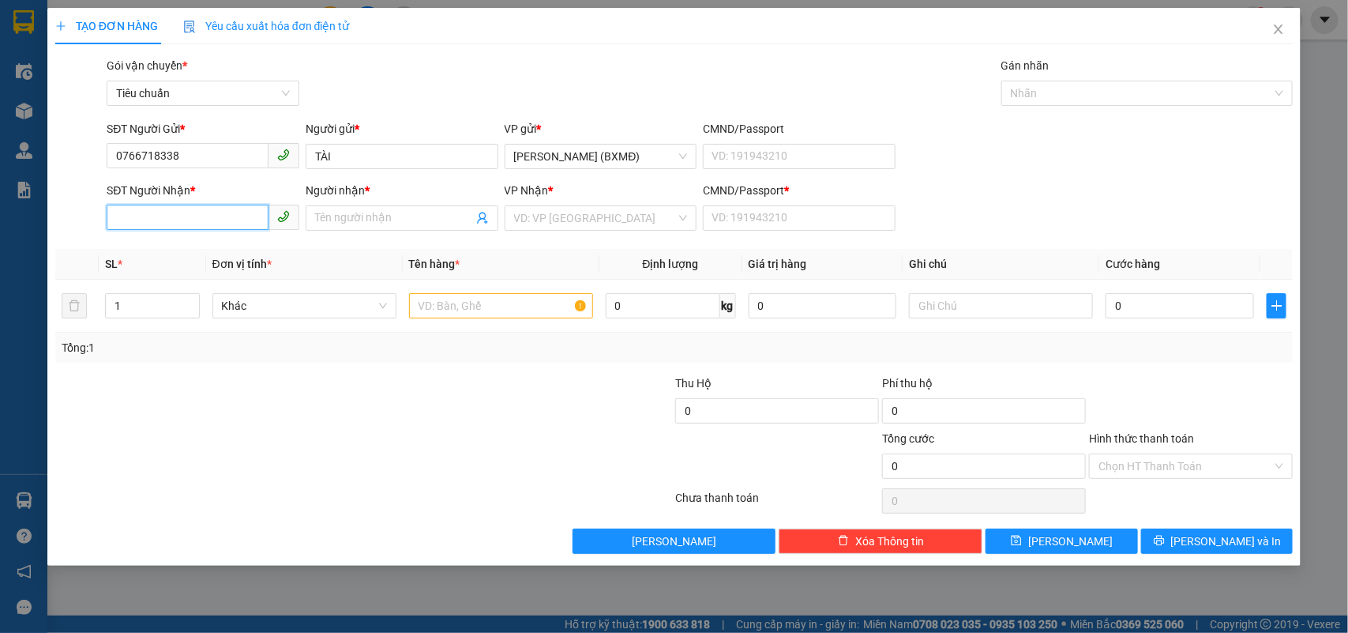
click at [220, 219] on input "SĐT Người Nhận *" at bounding box center [188, 217] width 162 height 25
drag, startPoint x: 184, startPoint y: 148, endPoint x: 58, endPoint y: 205, distance: 138.9
click at [58, 205] on form "SĐT Người Gửi * 0766718338 0766718338 Người gửi * TÀI VP gửi * Hồ Chí Minh (BXM…" at bounding box center [674, 178] width 1238 height 117
click at [154, 218] on input "SĐT Người Nhận *" at bounding box center [188, 217] width 162 height 25
paste input "0766718338"
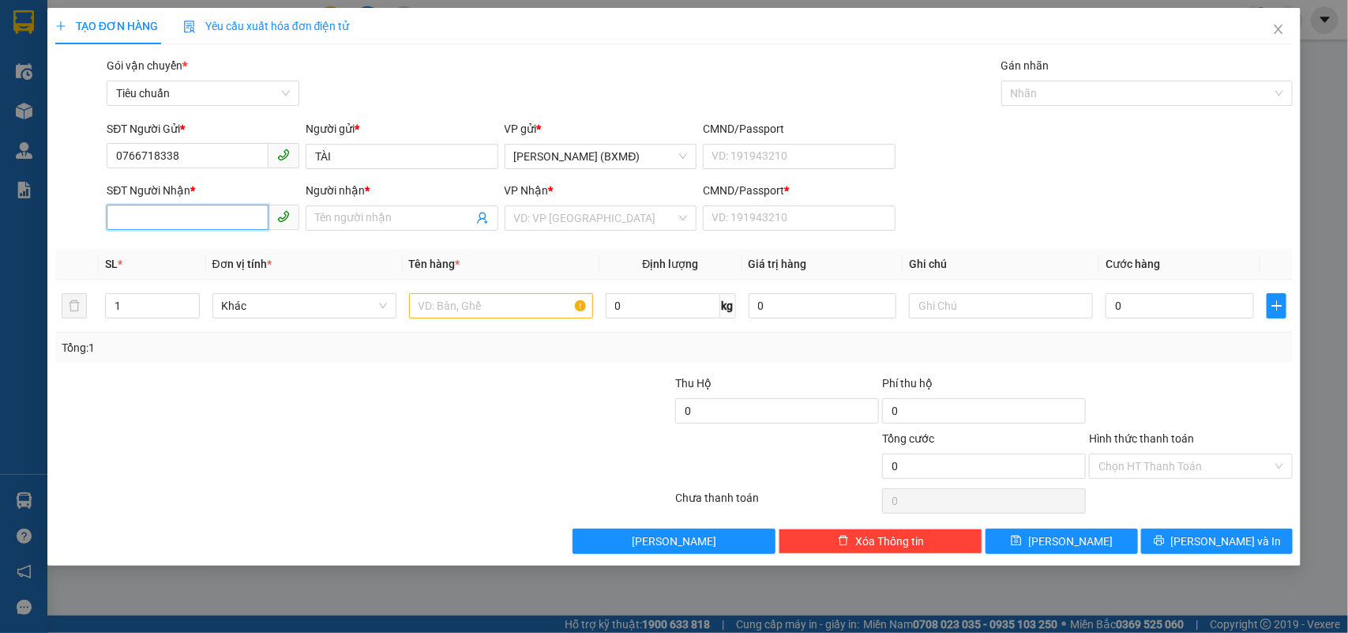
type input "0766718338"
click at [192, 253] on div "0766718338 - MINH TÀI" at bounding box center [203, 250] width 174 height 17
type input "[PERSON_NAME]"
type input "1"
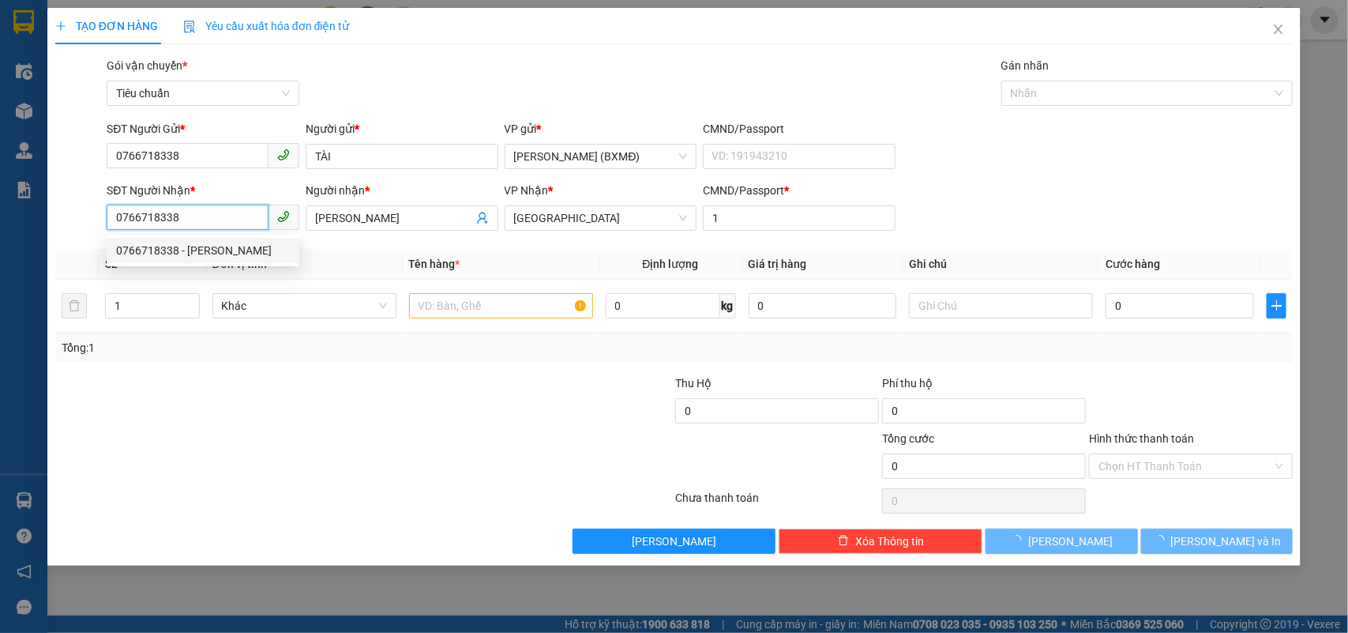
type input "50.000"
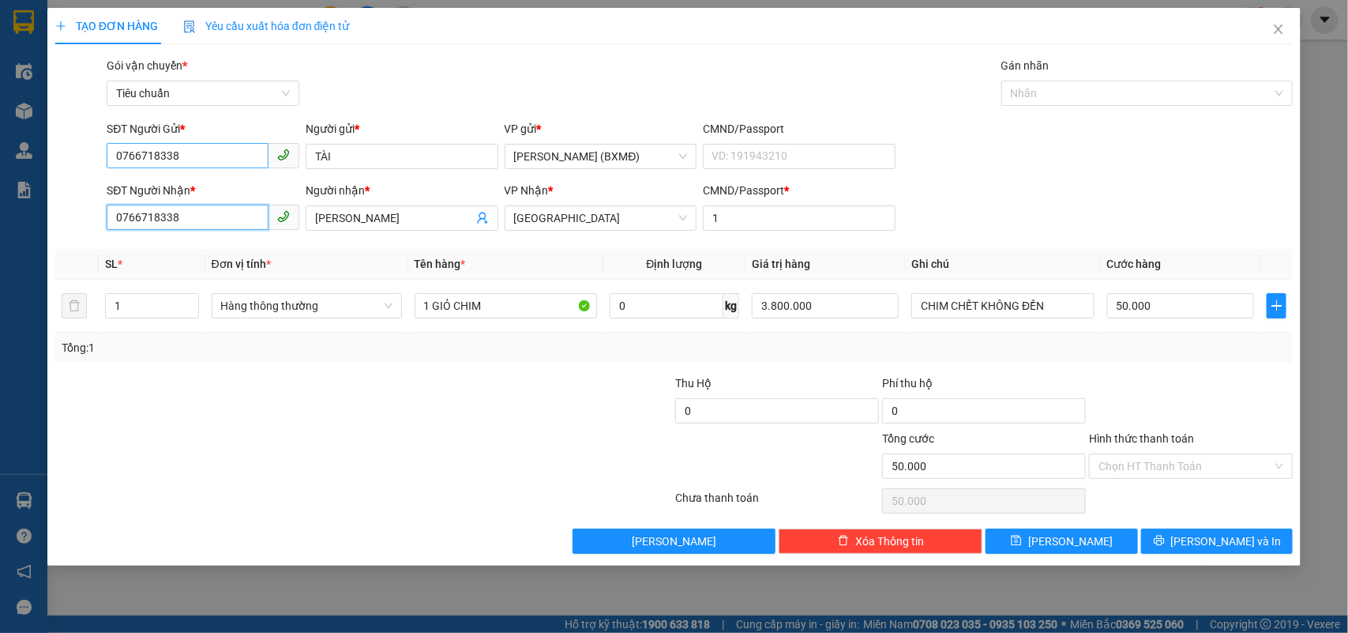
type input "0766718338"
drag, startPoint x: 211, startPoint y: 156, endPoint x: 32, endPoint y: 192, distance: 182.0
click at [32, 192] on div "TẠO ĐƠN HÀNG Yêu cầu xuất hóa đơn điện tử Transit Pickup Surcharge Ids Transit …" at bounding box center [674, 316] width 1348 height 633
type input "0908566466"
drag, startPoint x: 363, startPoint y: 151, endPoint x: 251, endPoint y: 186, distance: 117.6
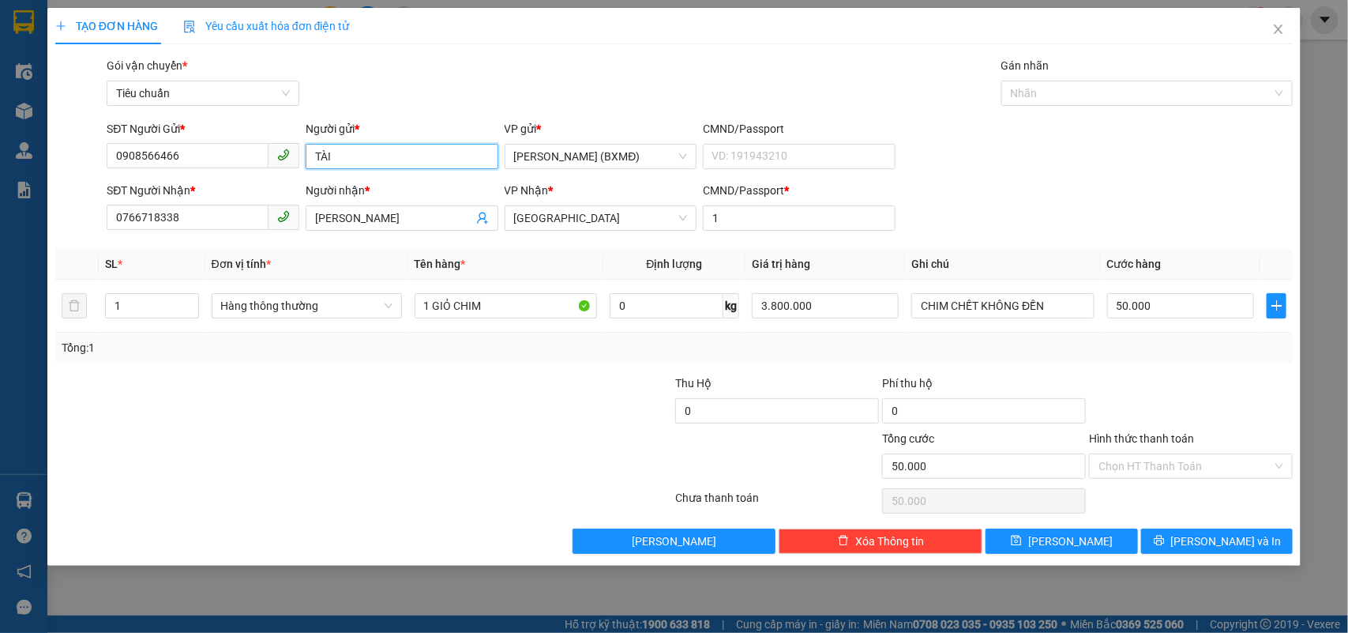
click at [251, 186] on form "SĐT Người Gửi * 0908566466 Người gửi * TÀI TÀI VP gửi * Hồ Chí Minh (BXMĐ) CMND…" at bounding box center [674, 178] width 1238 height 117
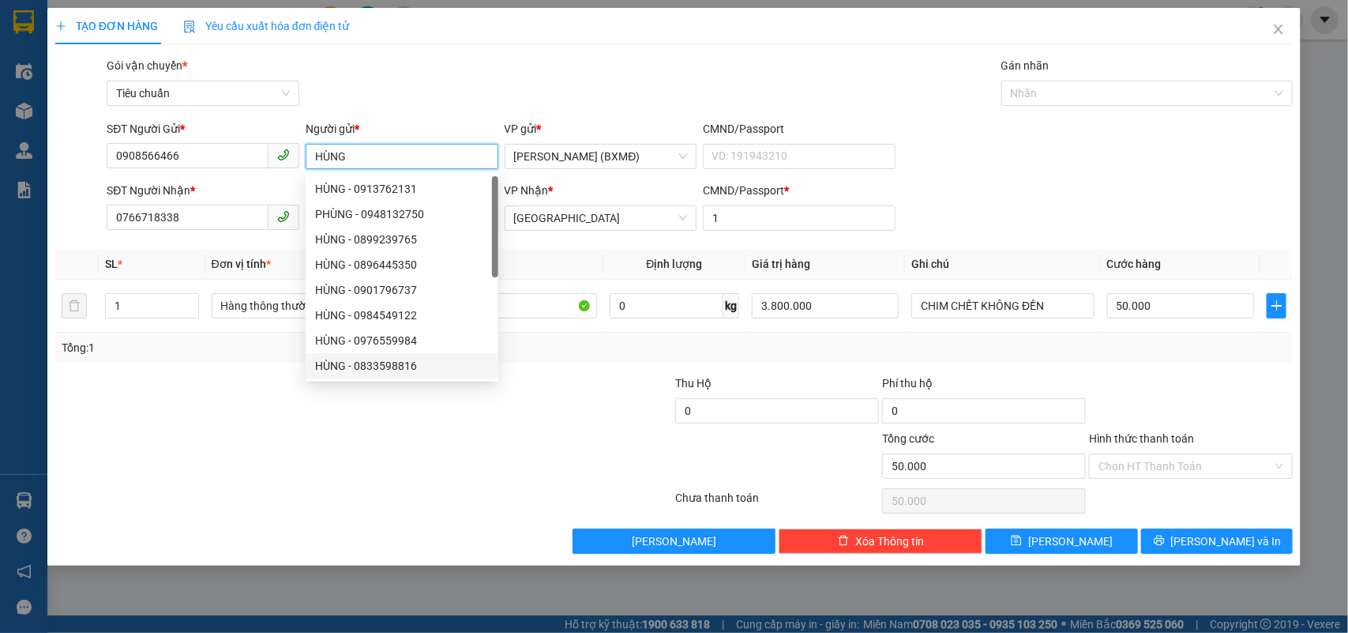
type input "HÙNG"
click at [304, 452] on div at bounding box center [261, 457] width 414 height 55
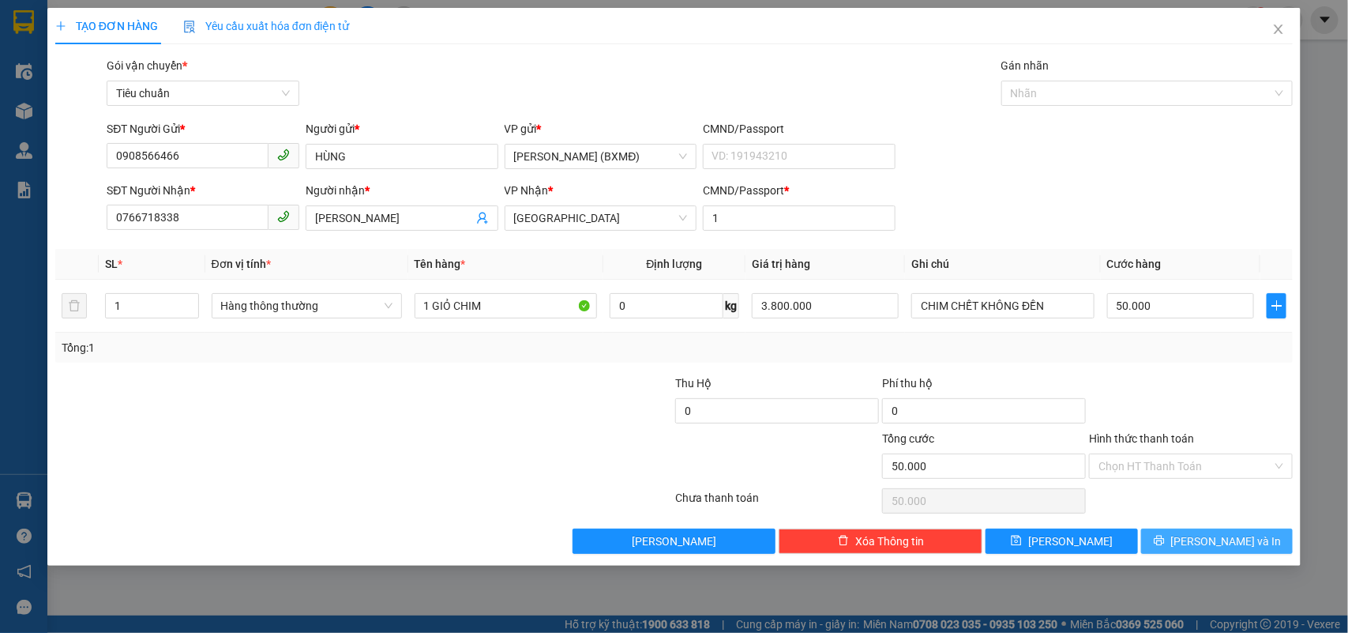
click at [1216, 538] on span "Lưu và In" at bounding box center [1226, 540] width 111 height 17
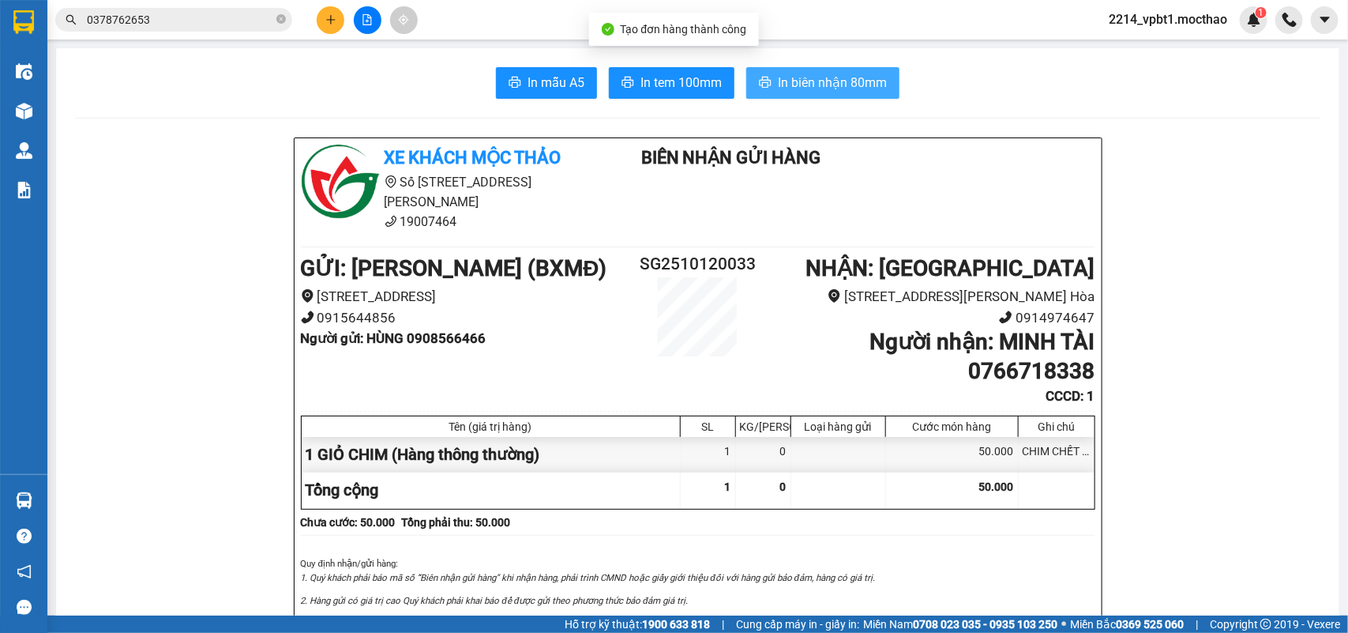
click at [835, 87] on span "In biên nhận 80mm" at bounding box center [832, 83] width 109 height 20
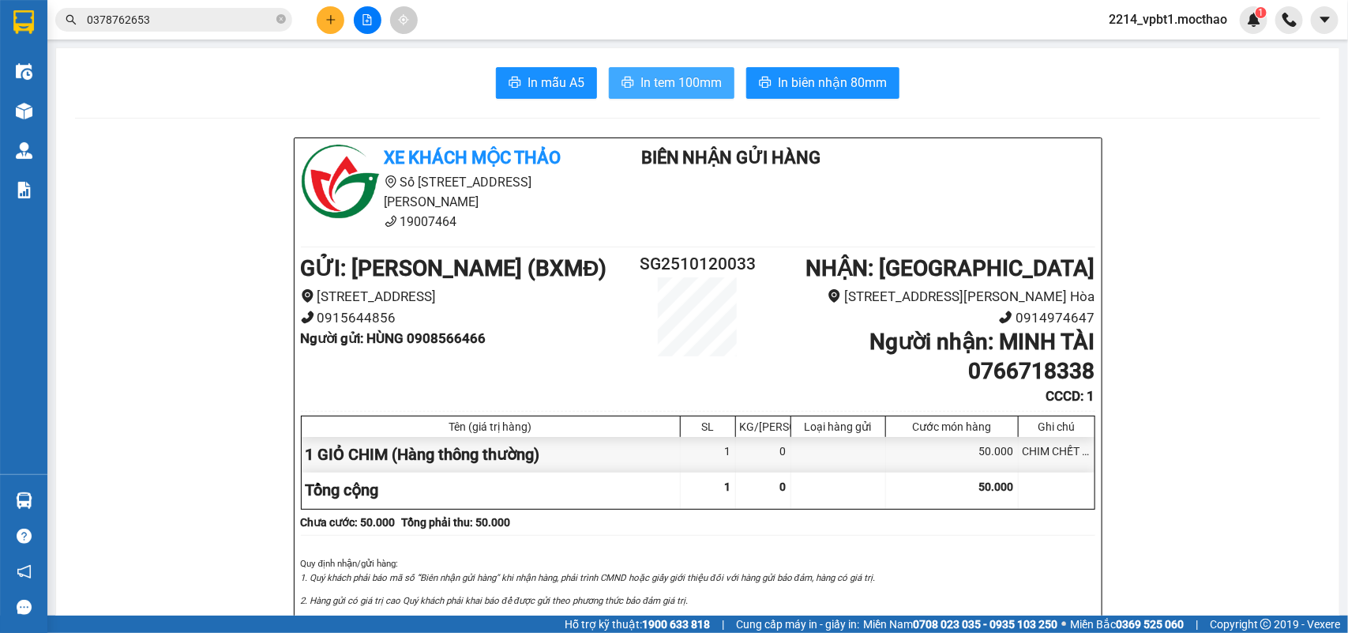
click at [672, 73] on span "In tem 100mm" at bounding box center [680, 83] width 81 height 20
click at [342, 12] on button at bounding box center [331, 20] width 28 height 28
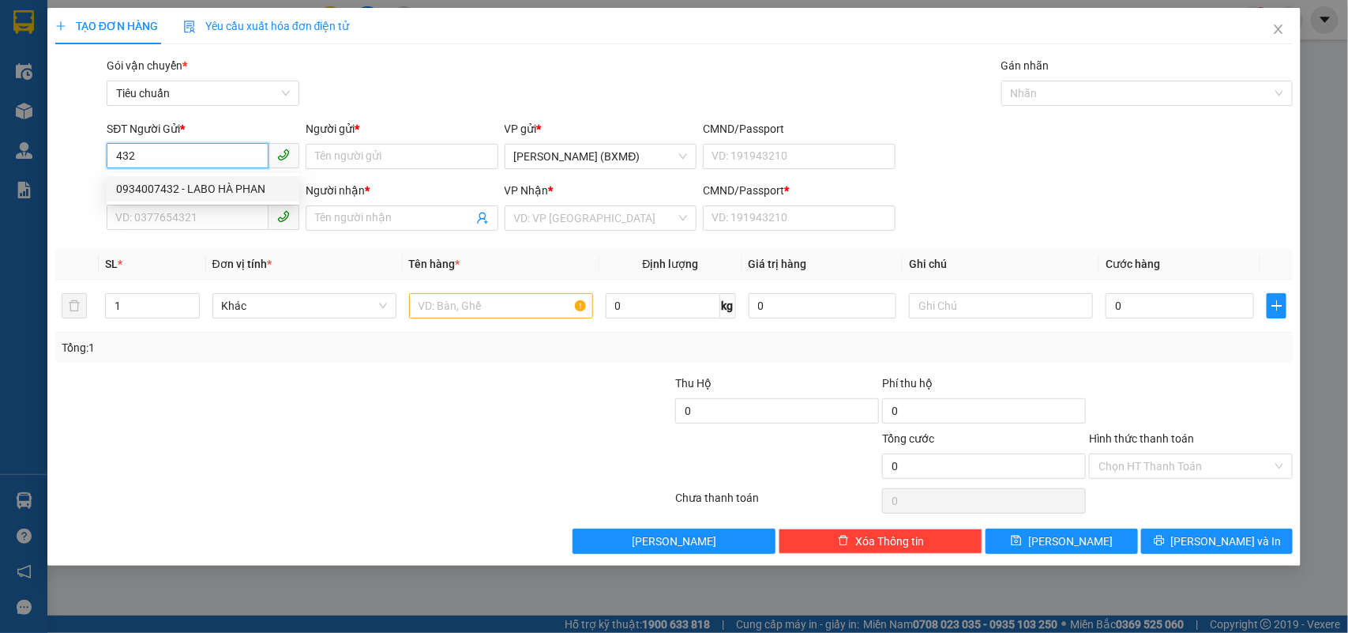
click at [215, 190] on div "0934007432 - LABO HÀ PHAN" at bounding box center [203, 188] width 174 height 17
type input "0934007432"
type input "LABO HÀ PHAN"
type input "0366470894"
type input "NK [GEOGRAPHIC_DATA] [GEOGRAPHIC_DATA]"
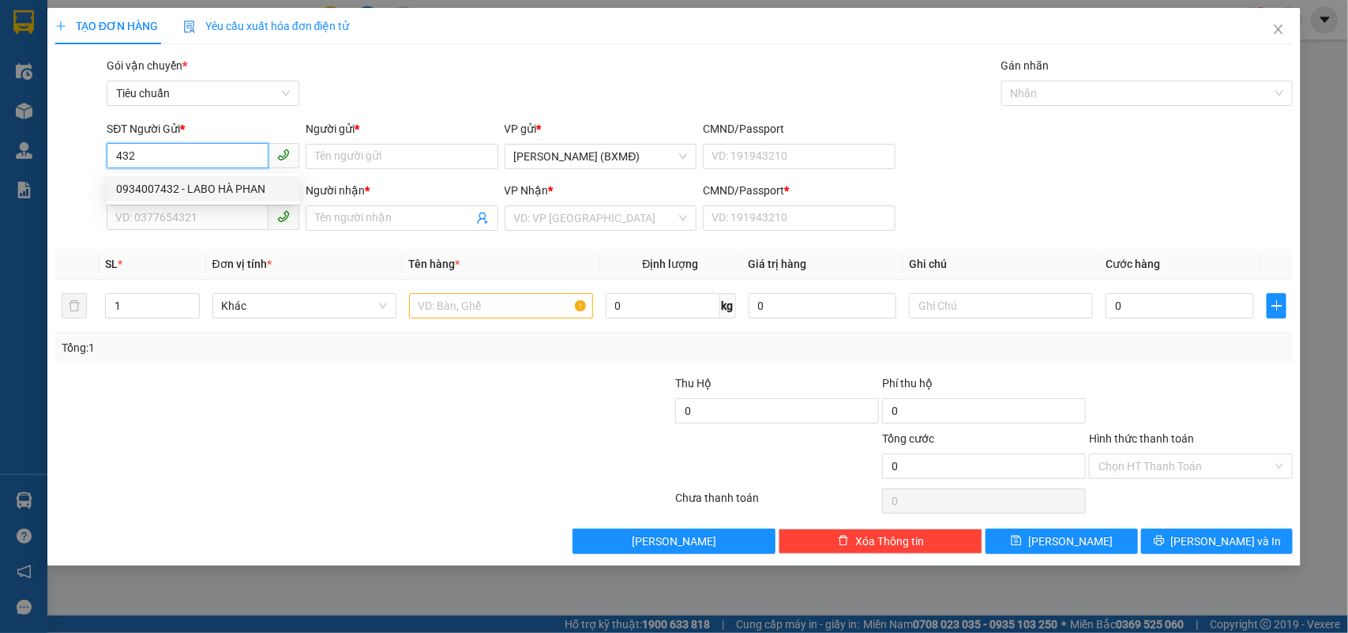
type input "1"
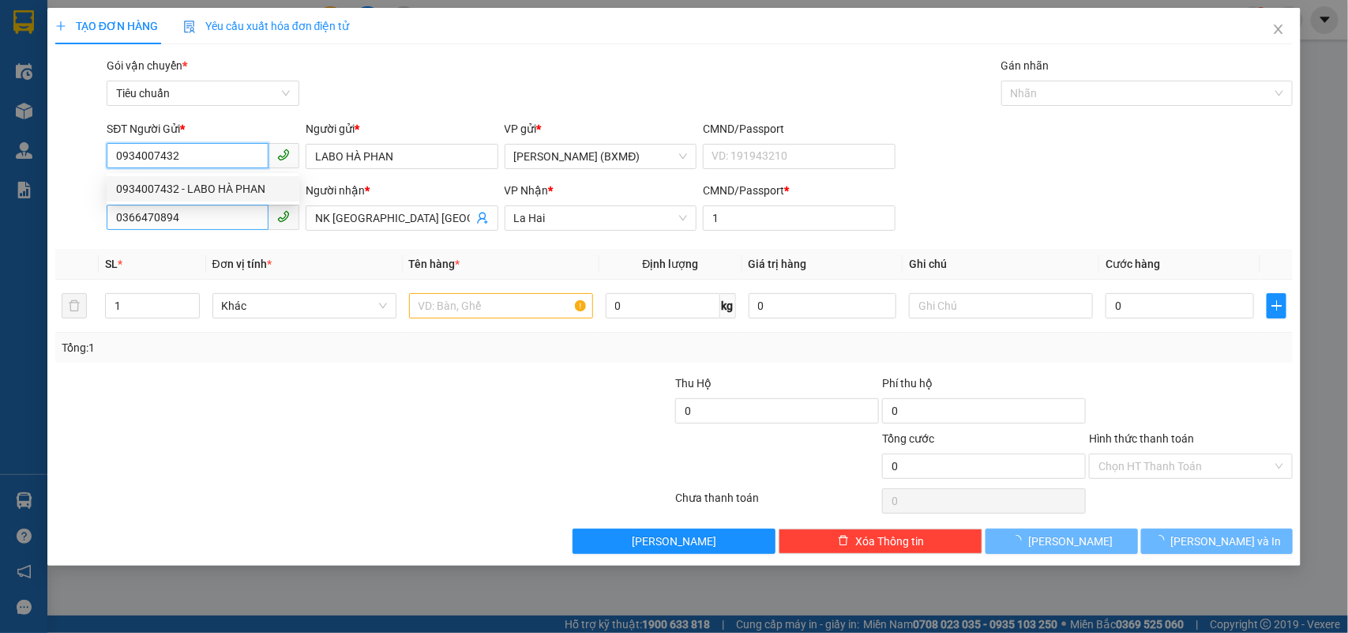
type input "30.000"
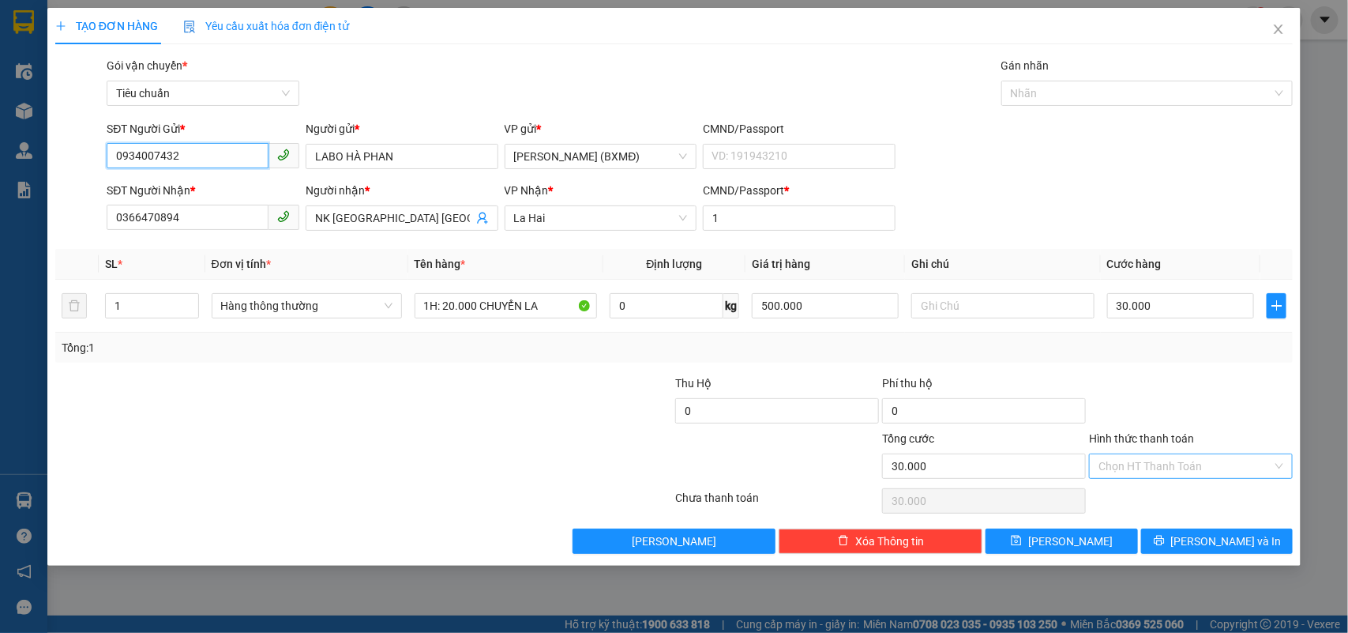
type input "0934007432"
click at [1178, 460] on input "Hình thức thanh toán" at bounding box center [1185, 466] width 174 height 24
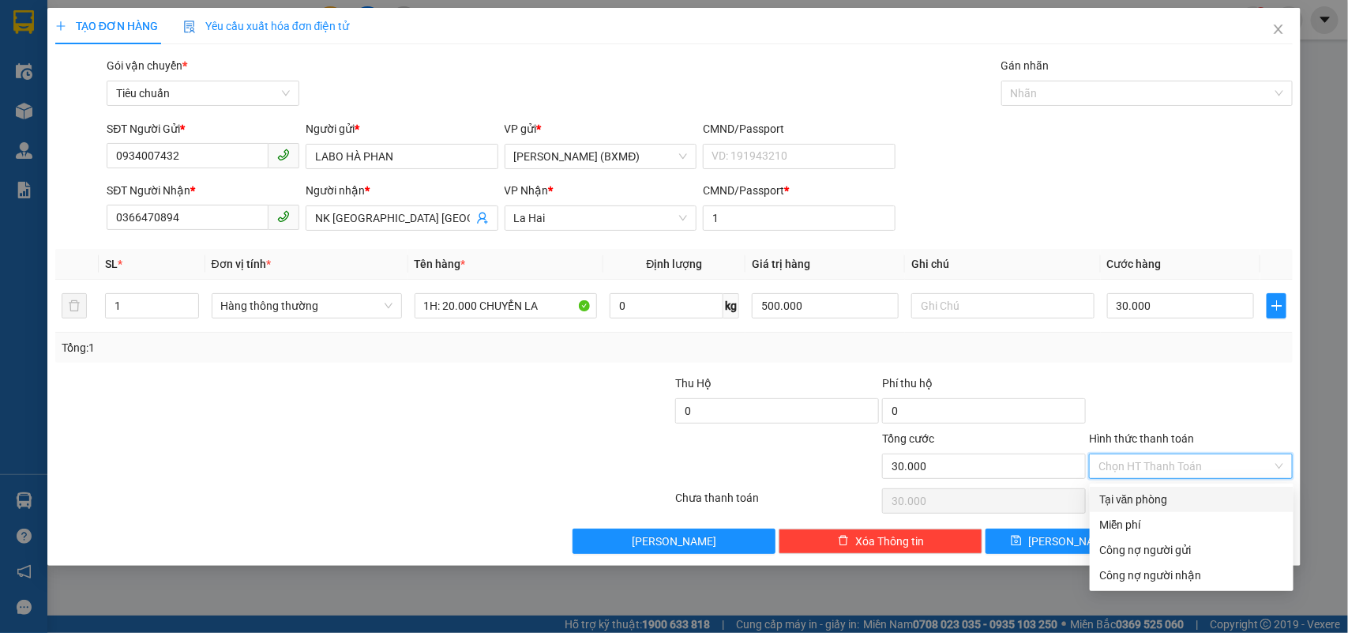
click at [1162, 501] on div "Tại văn phòng" at bounding box center [1191, 498] width 185 height 17
type input "0"
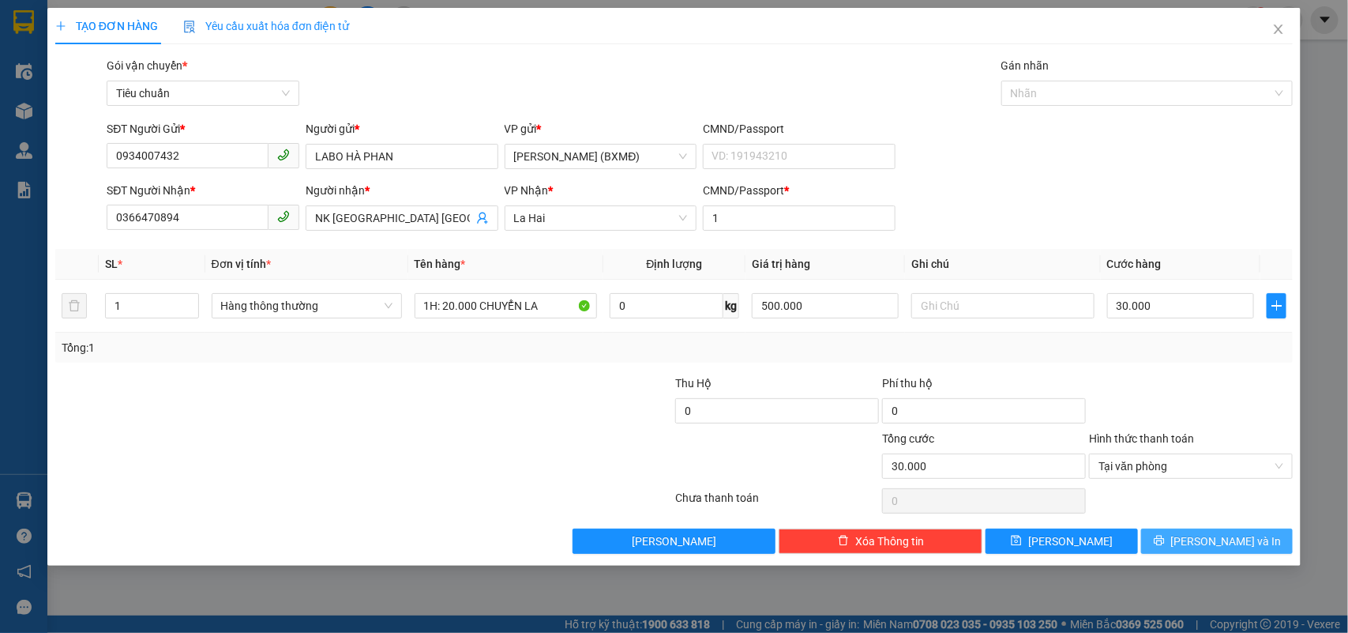
click at [1214, 541] on span "Lưu và In" at bounding box center [1226, 540] width 111 height 17
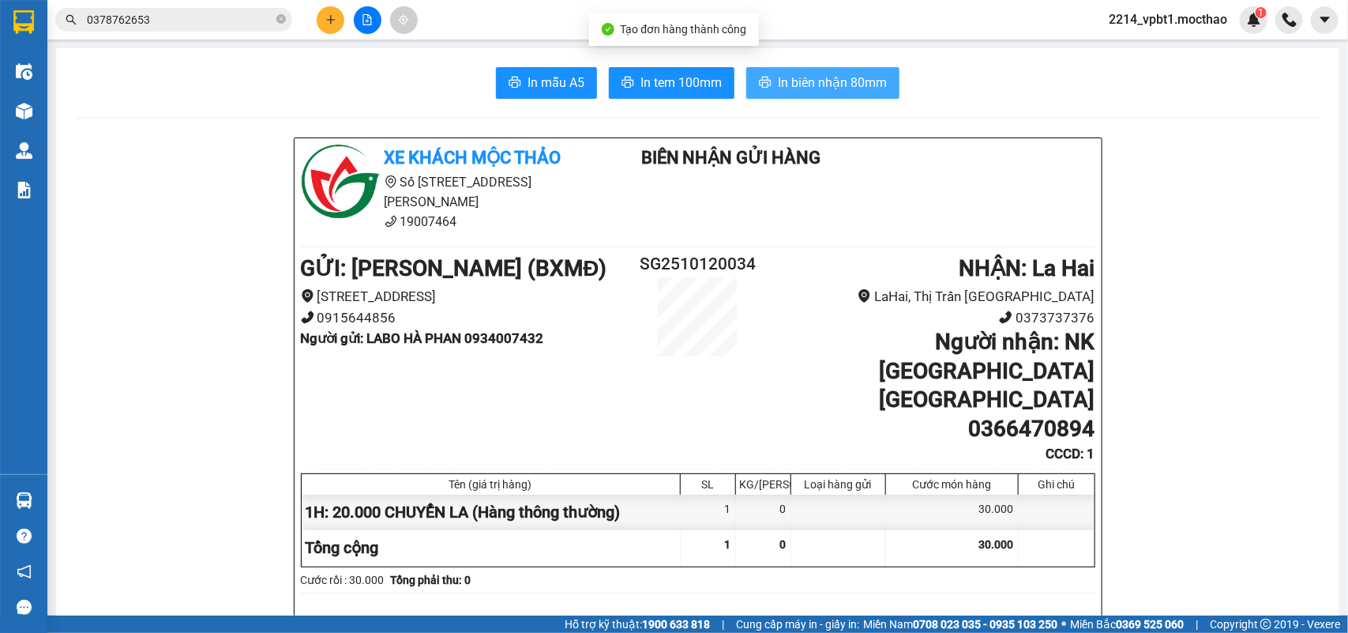
drag, startPoint x: 794, startPoint y: 84, endPoint x: 835, endPoint y: 92, distance: 41.8
click at [798, 87] on span "In biên nhận 80mm" at bounding box center [832, 83] width 109 height 20
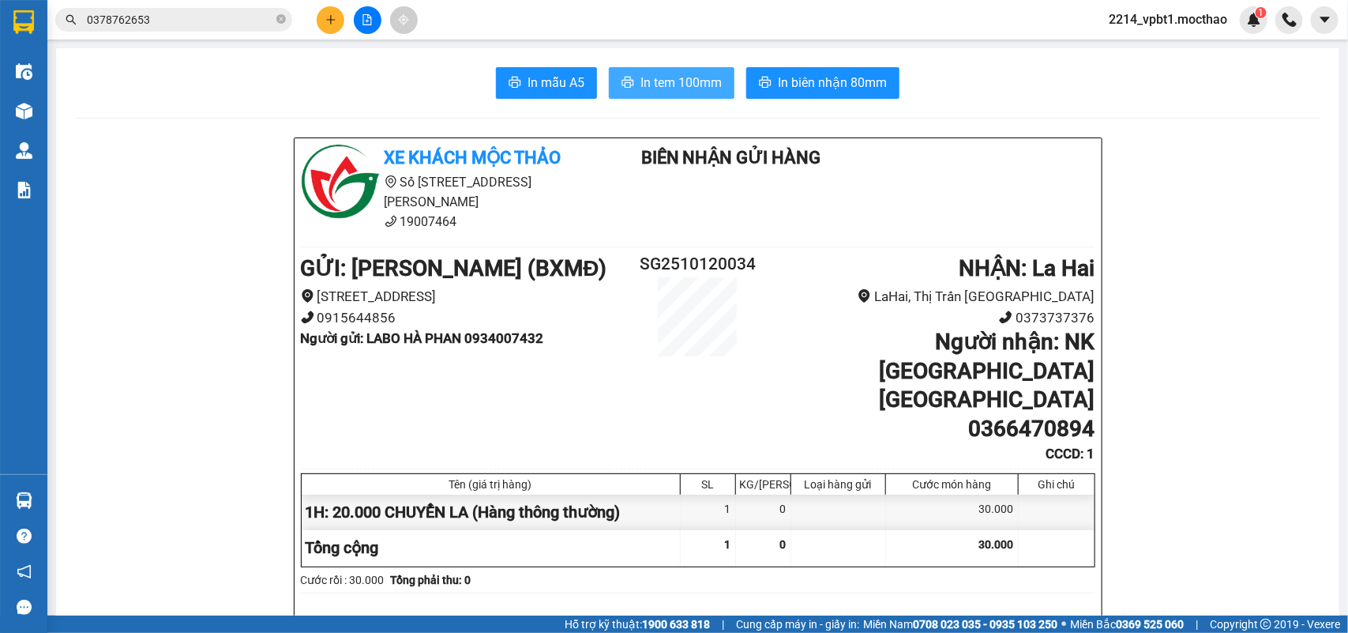
click at [693, 81] on span "In tem 100mm" at bounding box center [680, 83] width 81 height 20
click at [663, 88] on span "In tem 100mm" at bounding box center [680, 83] width 81 height 20
click at [332, 17] on icon "plus" at bounding box center [330, 19] width 11 height 11
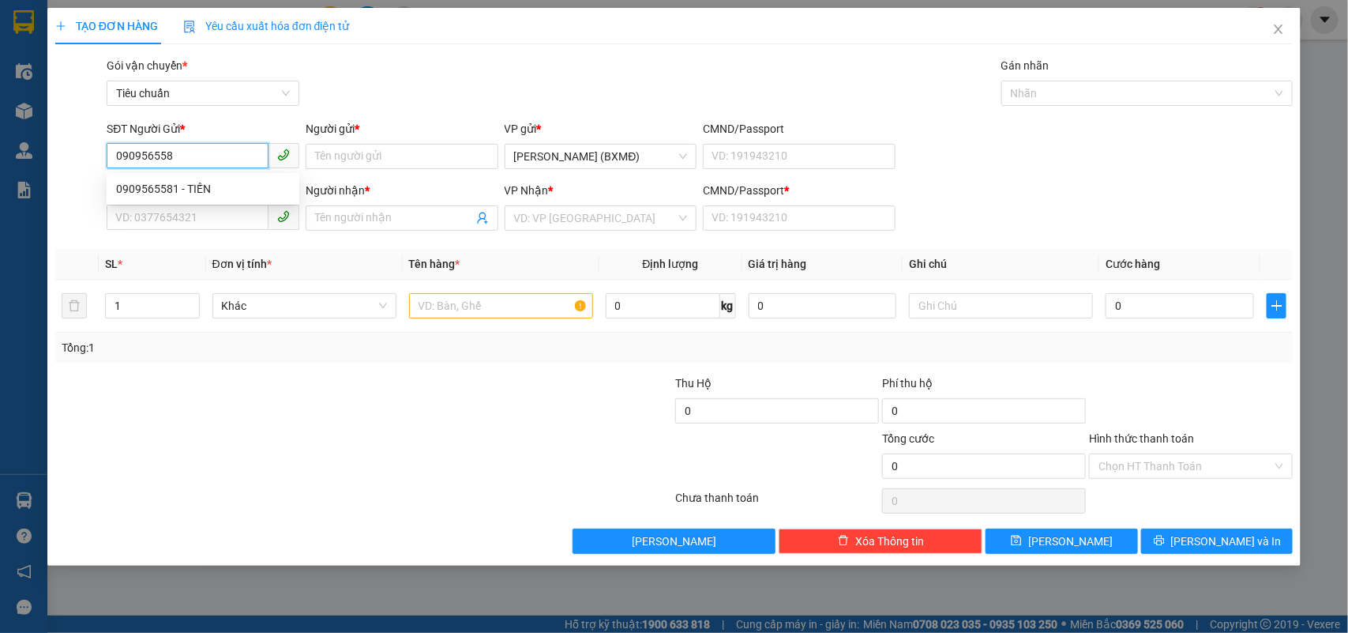
type input "0909565581"
click at [205, 194] on div "0909565581 - TIẾN" at bounding box center [203, 188] width 174 height 17
type input "TIẾN"
type input "0338636506"
type input "BÌNH"
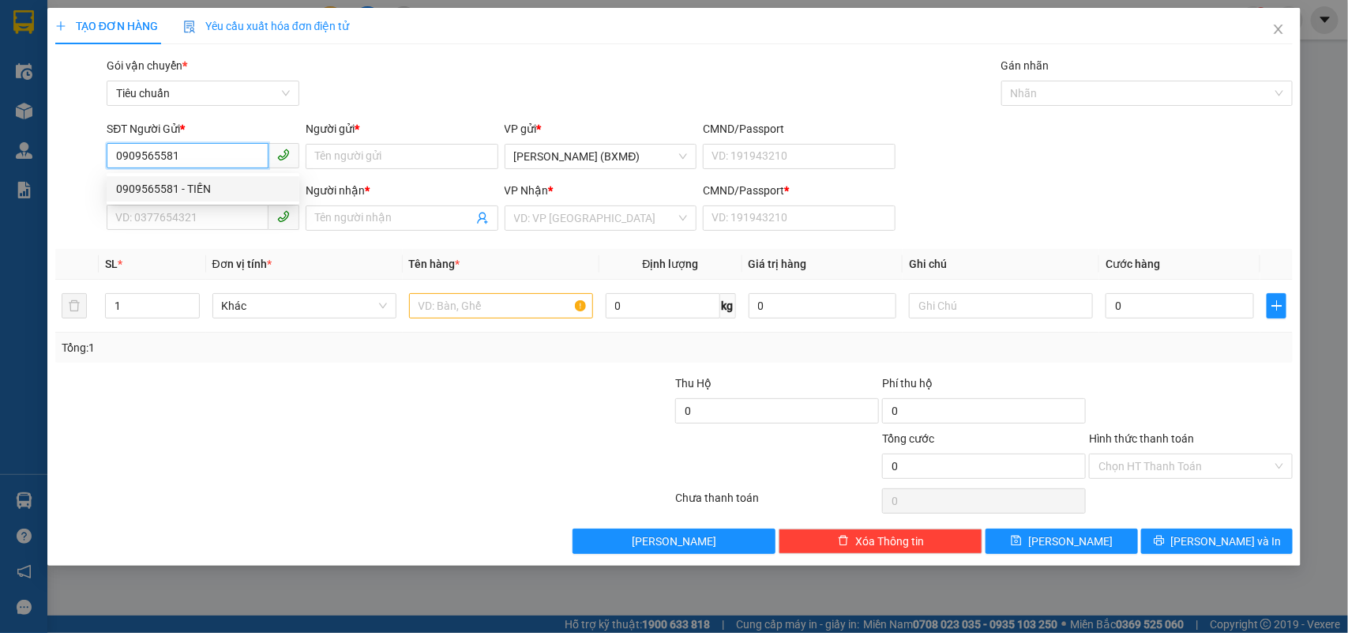
type input "1"
type input "600.000"
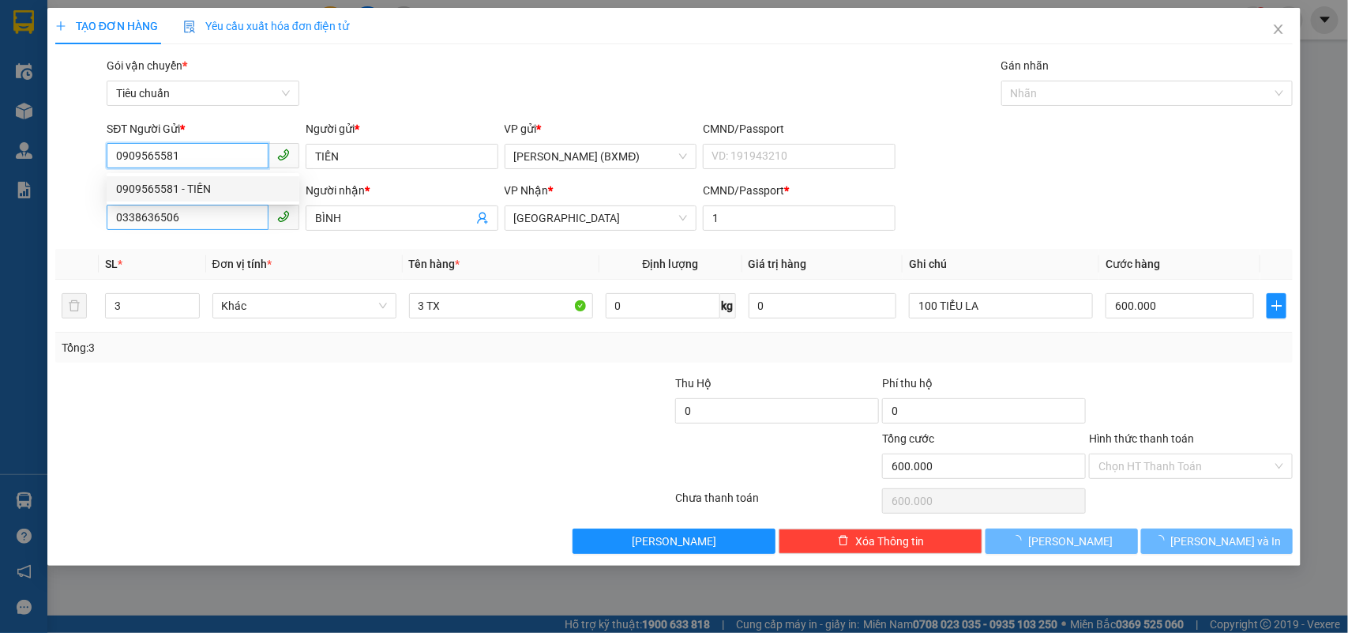
type input "0909565581"
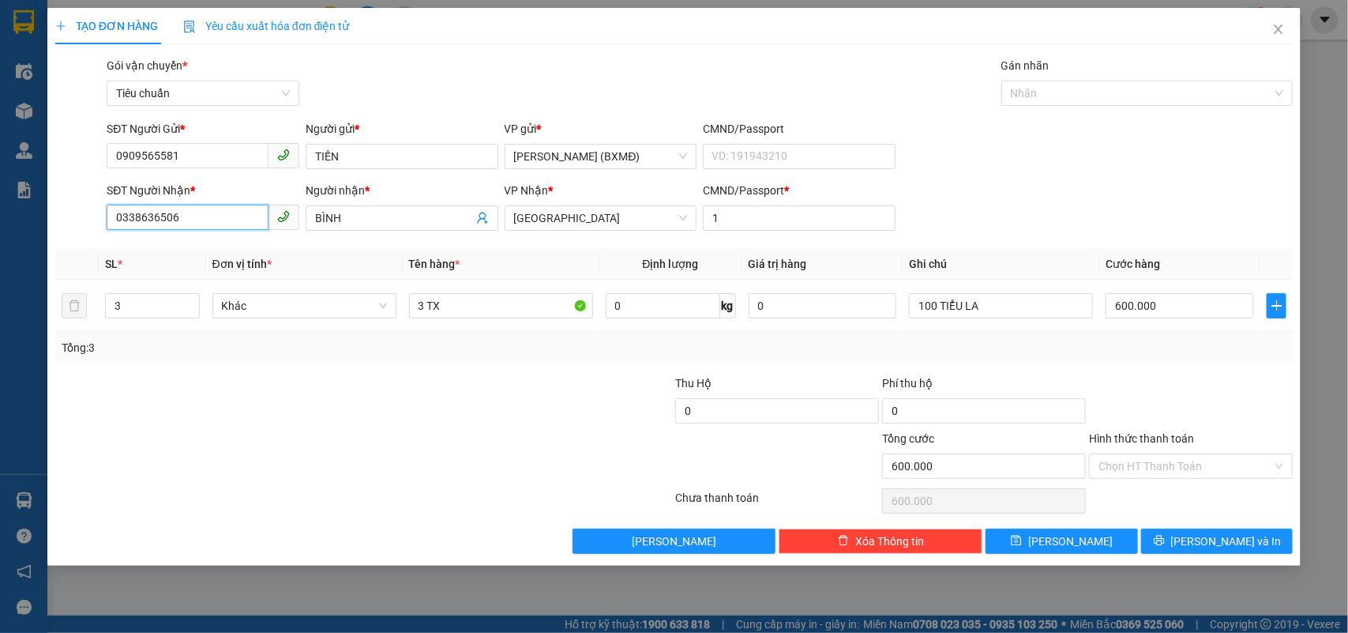
drag, startPoint x: 212, startPoint y: 215, endPoint x: 99, endPoint y: 255, distance: 119.9
click at [99, 255] on div "Transit Pickup Surcharge Ids Transit Deliver Surcharge Ids Transit Deliver Surc…" at bounding box center [674, 305] width 1238 height 497
type input "0766664639"
click at [143, 242] on div "0766664639 - ÚT" at bounding box center [203, 250] width 174 height 17
type input "ÚT"
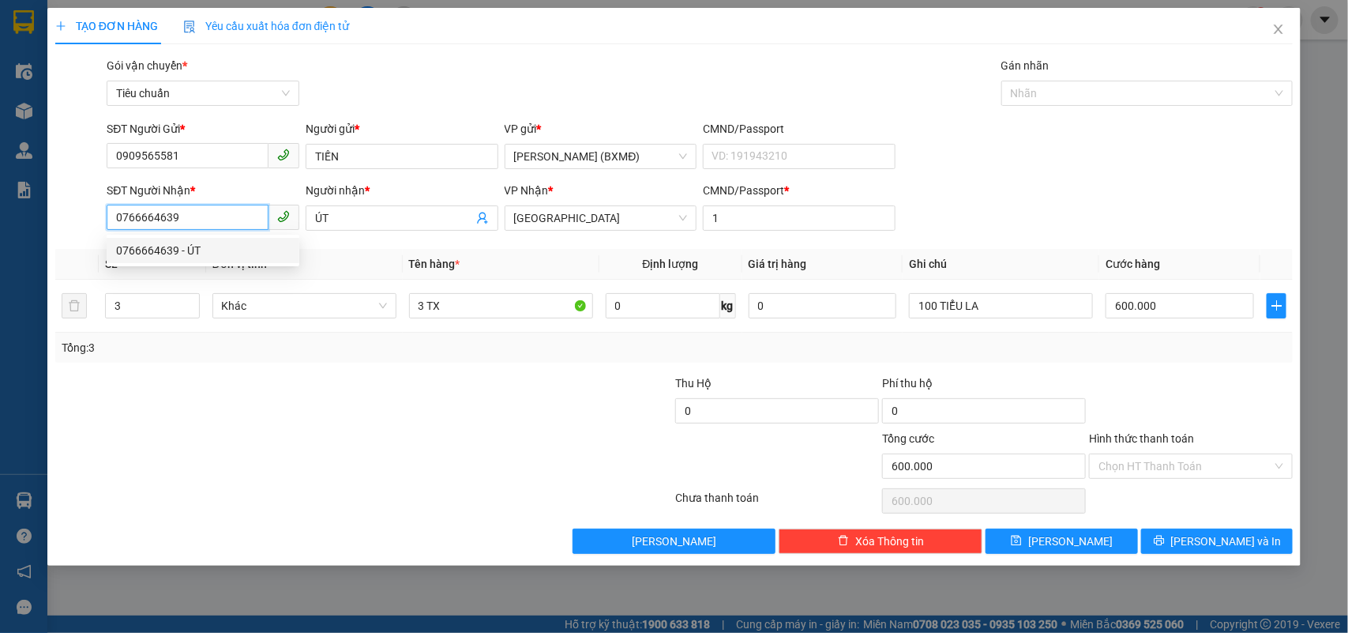
type input "240.000"
type input "0766664639"
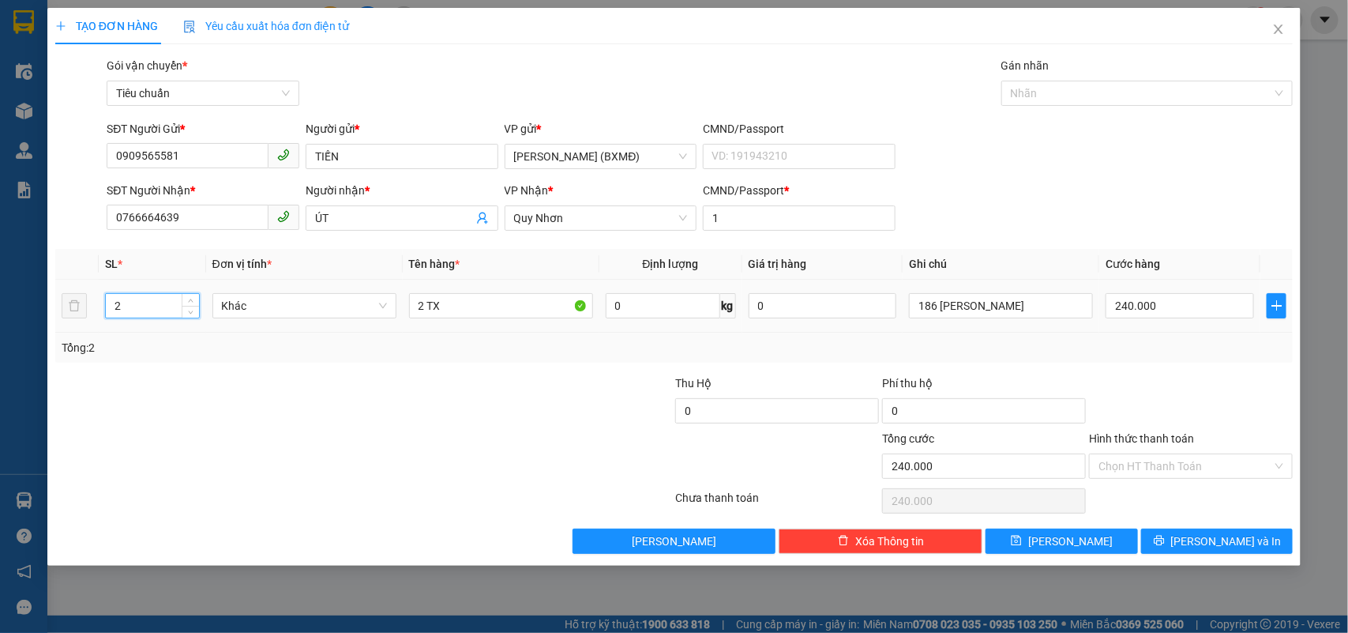
drag, startPoint x: 125, startPoint y: 308, endPoint x: 89, endPoint y: 325, distance: 39.2
click at [92, 325] on tr "2 Khác 2 TX 0 kg 0 186 NGUYỄN THỊ ĐINH 240.000" at bounding box center [674, 306] width 1238 height 53
type input "1"
drag, startPoint x: 429, startPoint y: 306, endPoint x: 407, endPoint y: 318, distance: 24.4
click at [407, 318] on td "2 TX" at bounding box center [501, 306] width 197 height 53
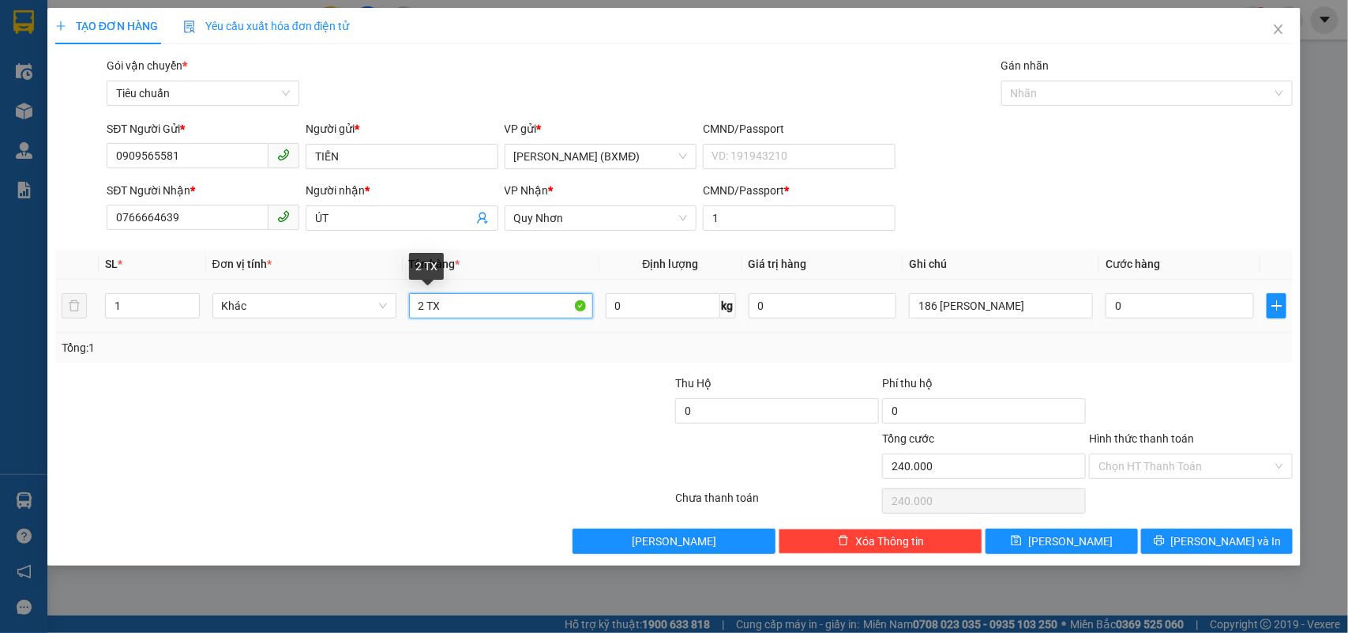
type input "0"
type input "1TX"
click at [1137, 313] on input "0" at bounding box center [1180, 305] width 148 height 25
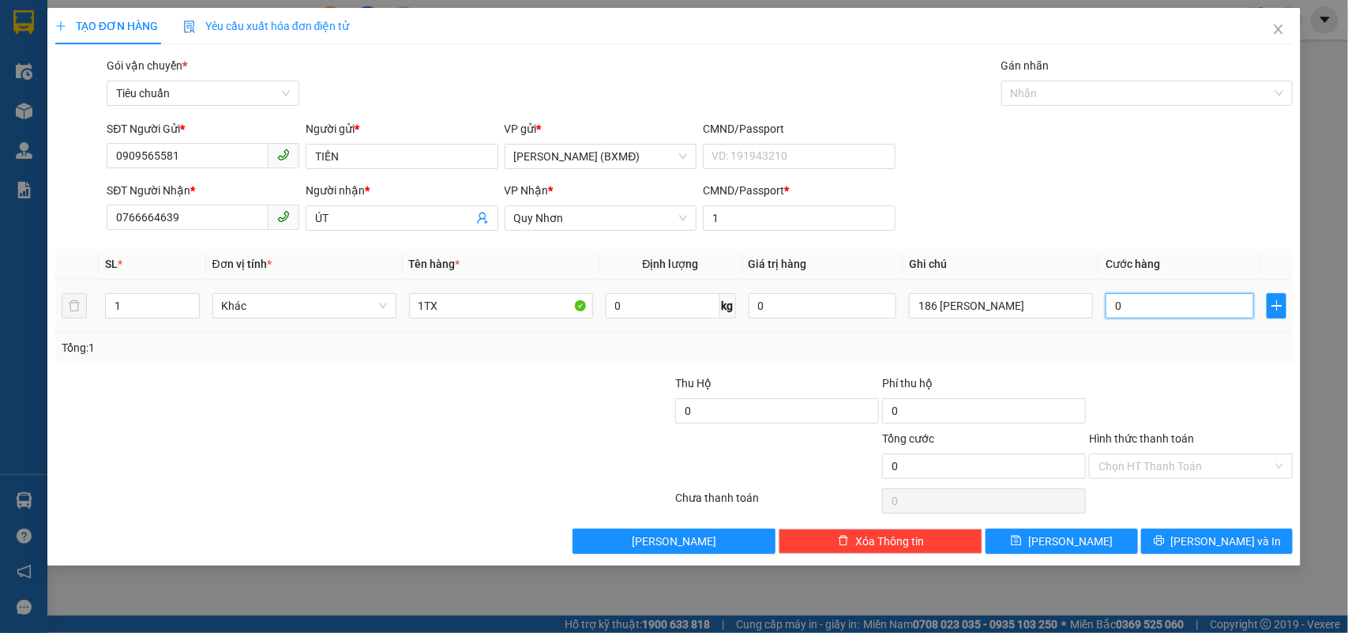
type input "0"
type input "1"
type input "001"
type input "12"
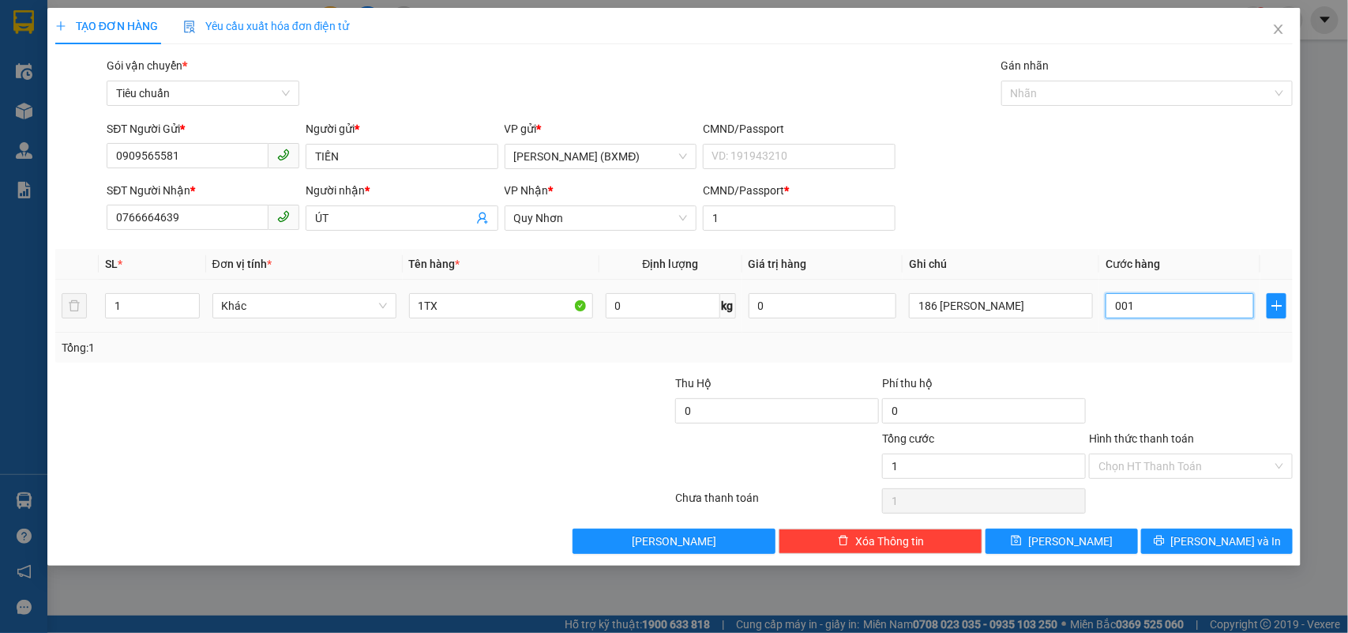
type input "12"
type input "0.012"
type input "120"
type input "00.120"
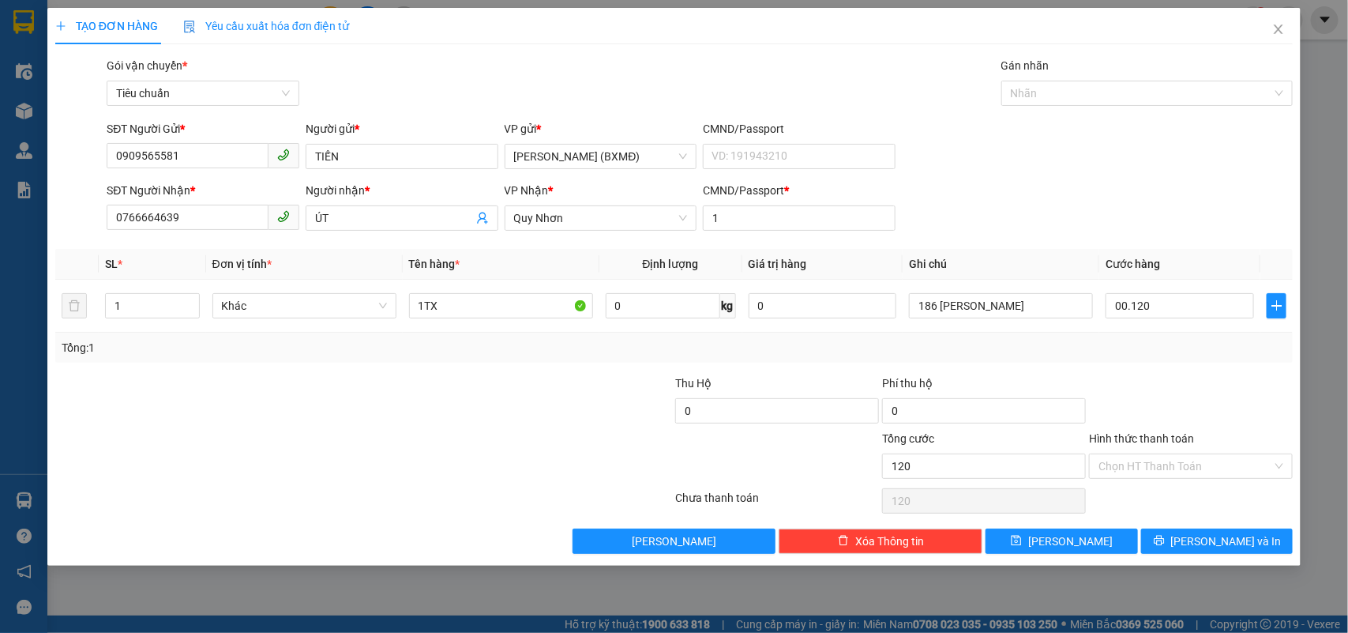
click at [1151, 376] on div at bounding box center [1190, 401] width 207 height 55
type input "120.000"
click at [1246, 558] on div "TẠO ĐƠN HÀNG Yêu cầu xuất hóa đơn điện tử Transit Pickup Surcharge Ids Transit …" at bounding box center [674, 287] width 1254 height 558
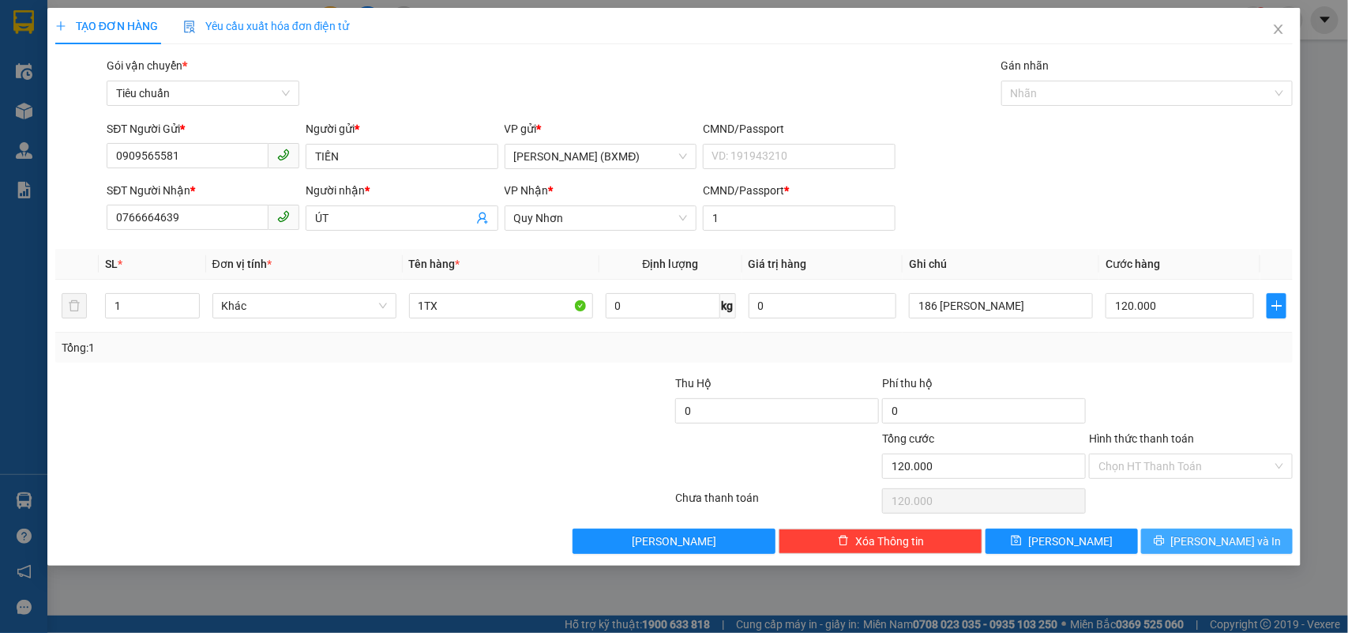
click at [1237, 543] on span "Lưu và In" at bounding box center [1226, 540] width 111 height 17
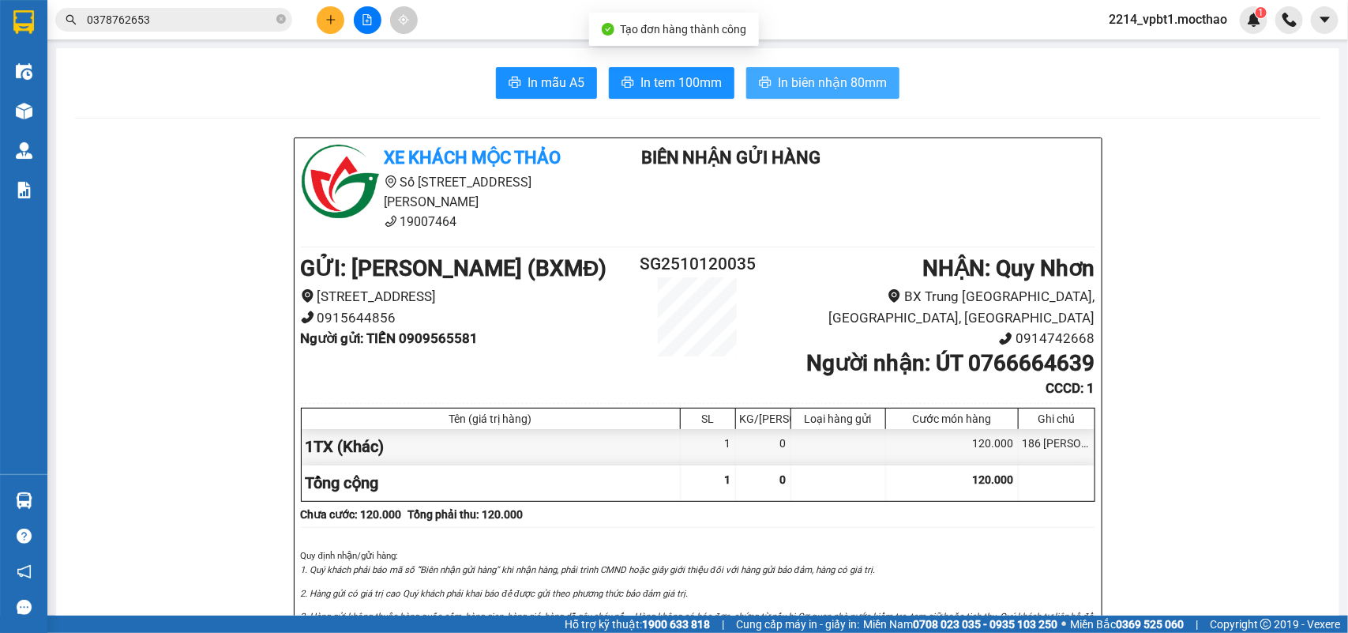
drag, startPoint x: 839, startPoint y: 75, endPoint x: 854, endPoint y: 81, distance: 15.3
click at [843, 75] on span "In biên nhận 80mm" at bounding box center [832, 83] width 109 height 20
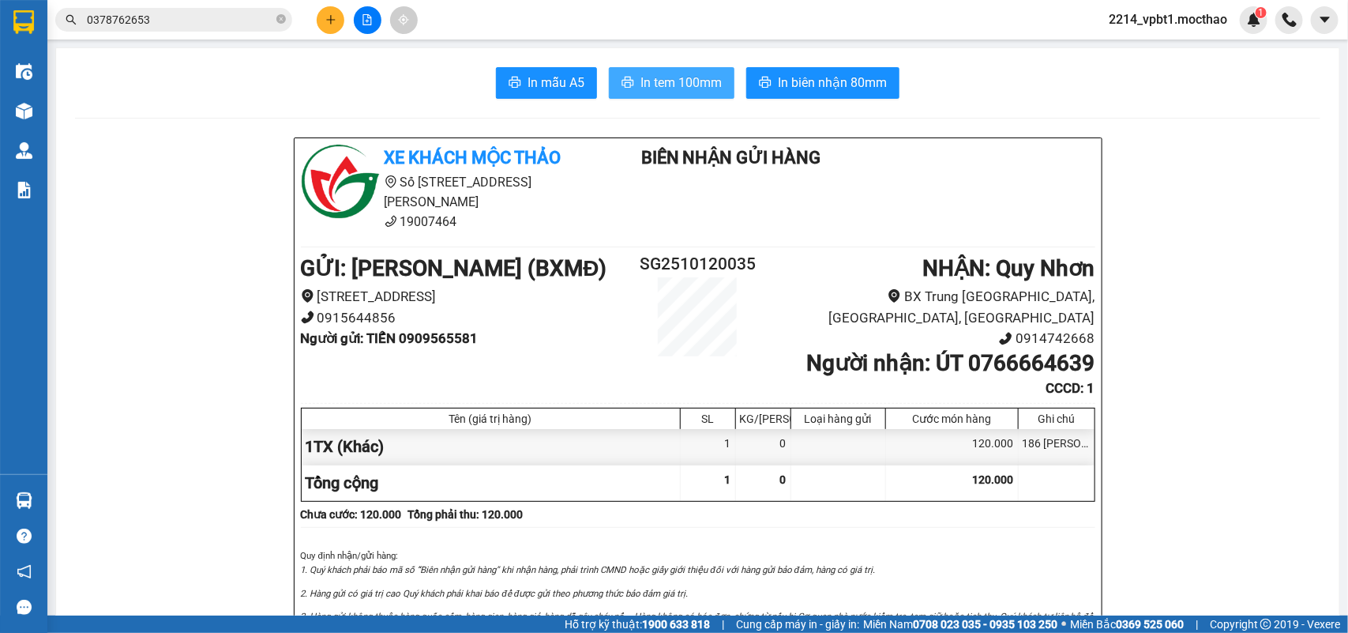
click at [687, 92] on span "In tem 100mm" at bounding box center [680, 83] width 81 height 20
click at [318, 22] on button at bounding box center [331, 20] width 28 height 28
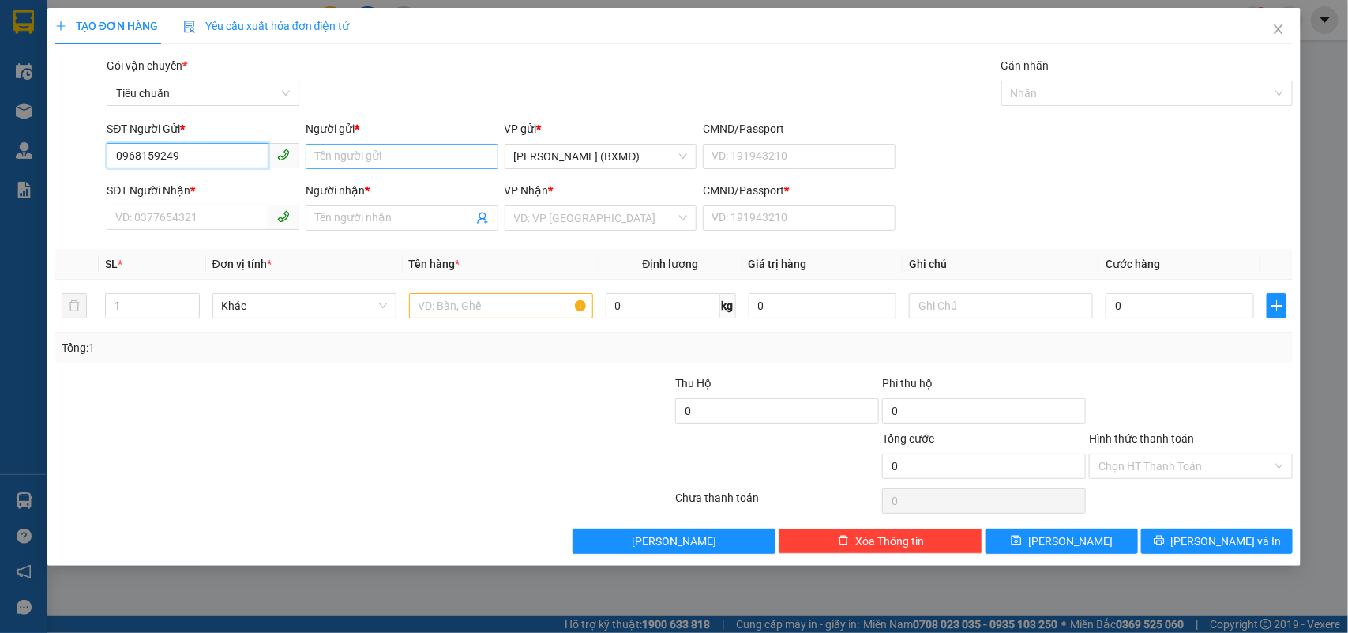
type input "0968159249"
click at [368, 160] on input "Người gửi *" at bounding box center [402, 156] width 193 height 25
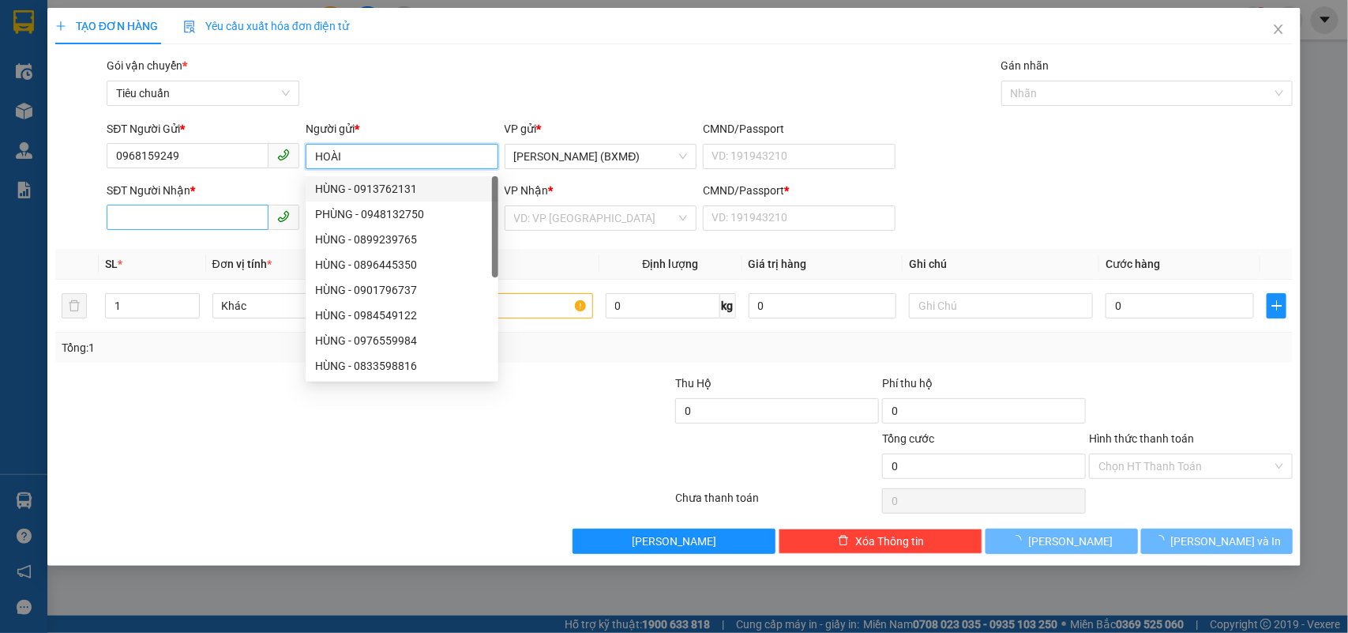
type input "HOÀI"
click at [190, 197] on b "*" at bounding box center [192, 190] width 5 height 13
click at [190, 212] on input "SĐT Người Nhận *" at bounding box center [188, 217] width 162 height 25
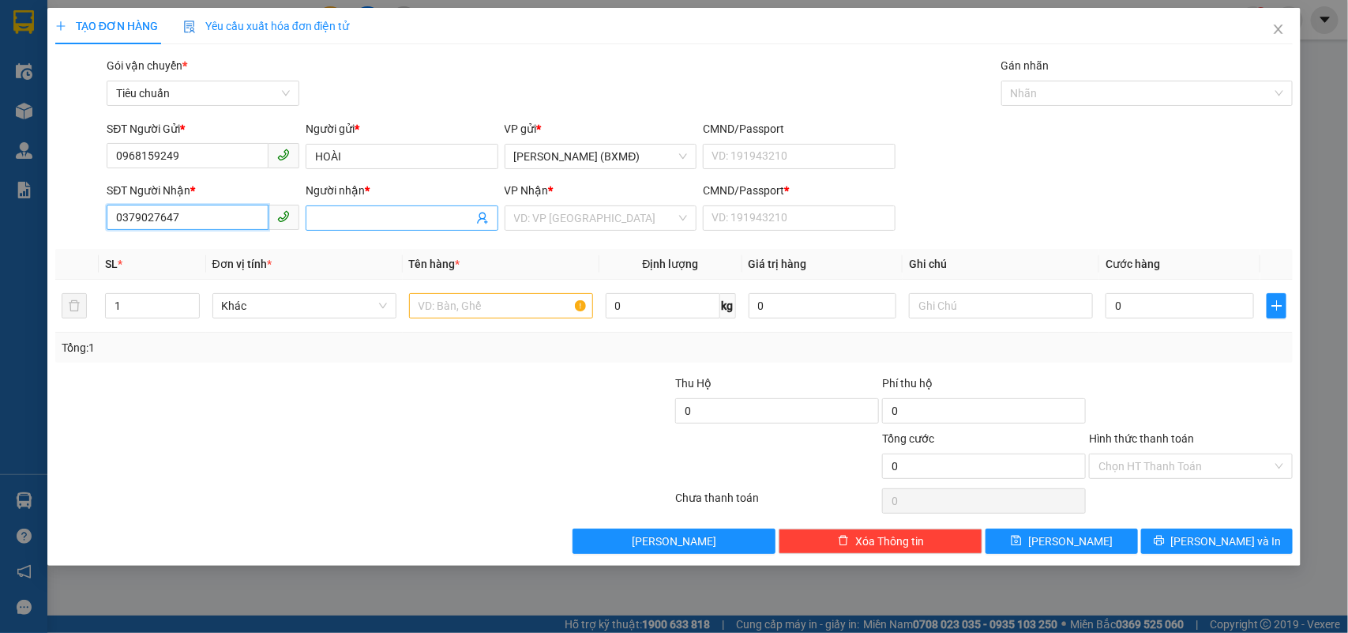
type input "0379027647"
click at [336, 215] on input "Người nhận *" at bounding box center [394, 217] width 158 height 17
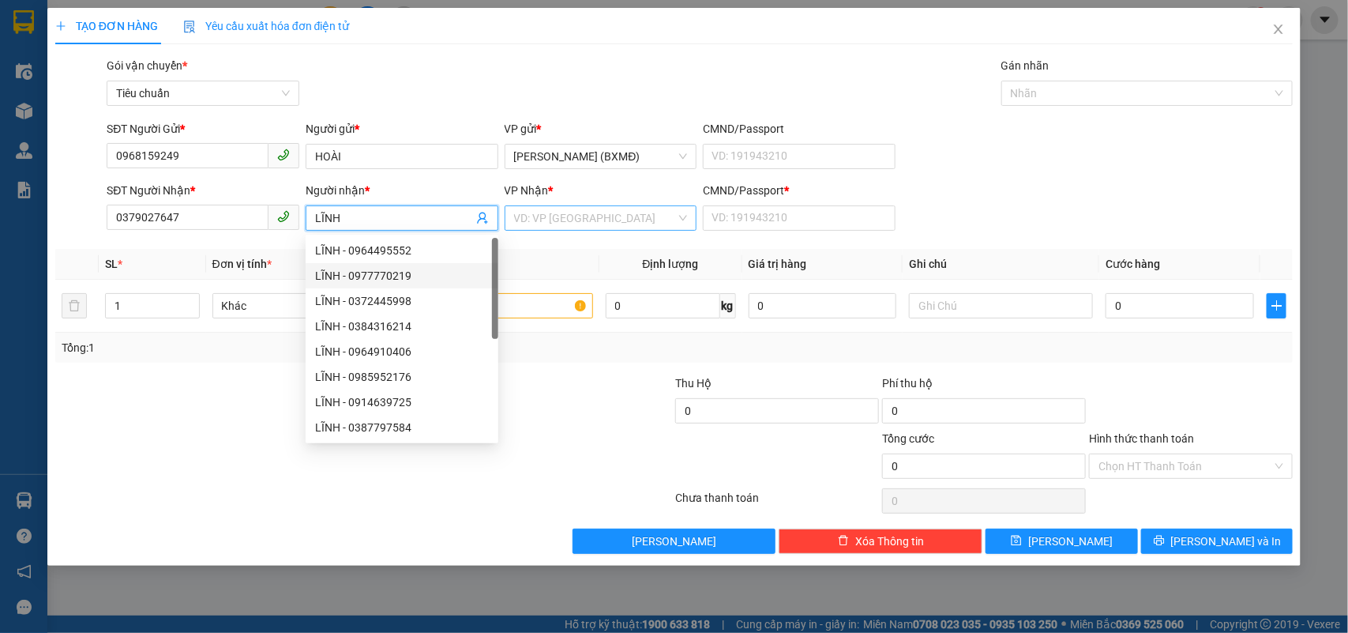
type input "LĨNH"
click at [596, 219] on input "search" at bounding box center [595, 218] width 163 height 24
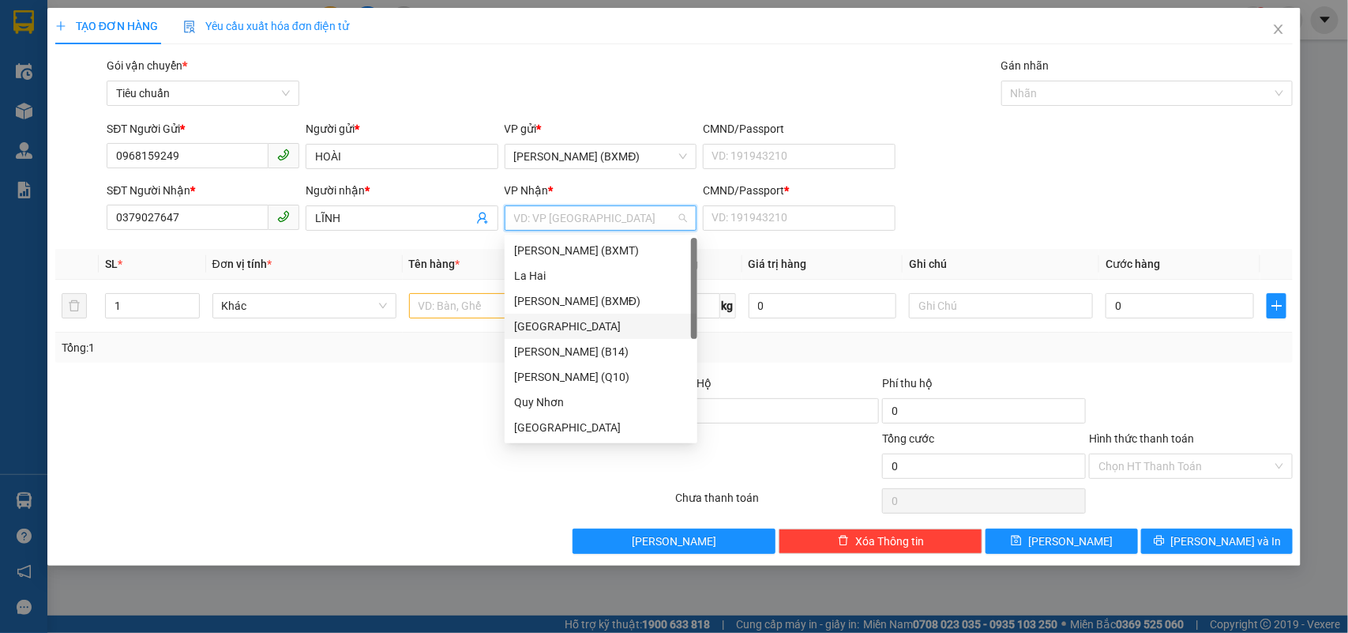
click at [555, 329] on div "[GEOGRAPHIC_DATA]" at bounding box center [601, 325] width 174 height 17
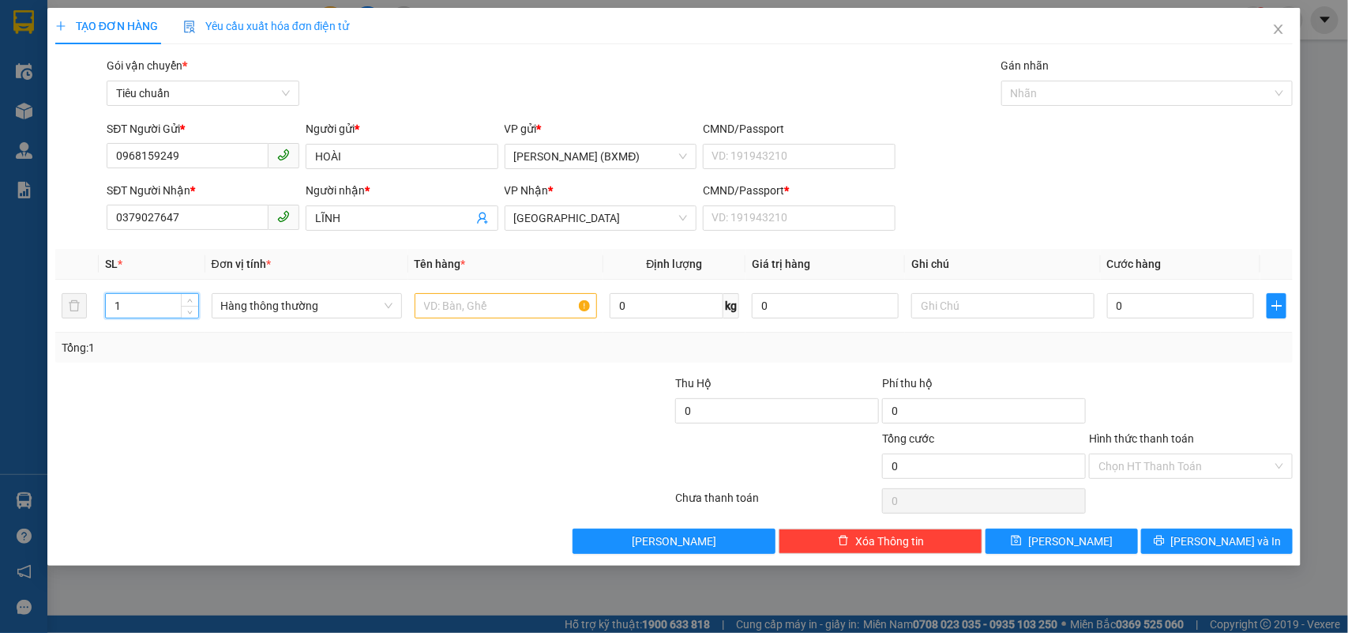
drag, startPoint x: 126, startPoint y: 304, endPoint x: 0, endPoint y: 361, distance: 138.5
click at [0, 350] on div "TẠO ĐƠN HÀNG Yêu cầu xuất hóa đơn điện tử Transit Pickup Surcharge Ids Transit …" at bounding box center [674, 316] width 1348 height 633
type input "2"
click at [508, 317] on input "text" at bounding box center [506, 305] width 182 height 25
type input "2 TG"
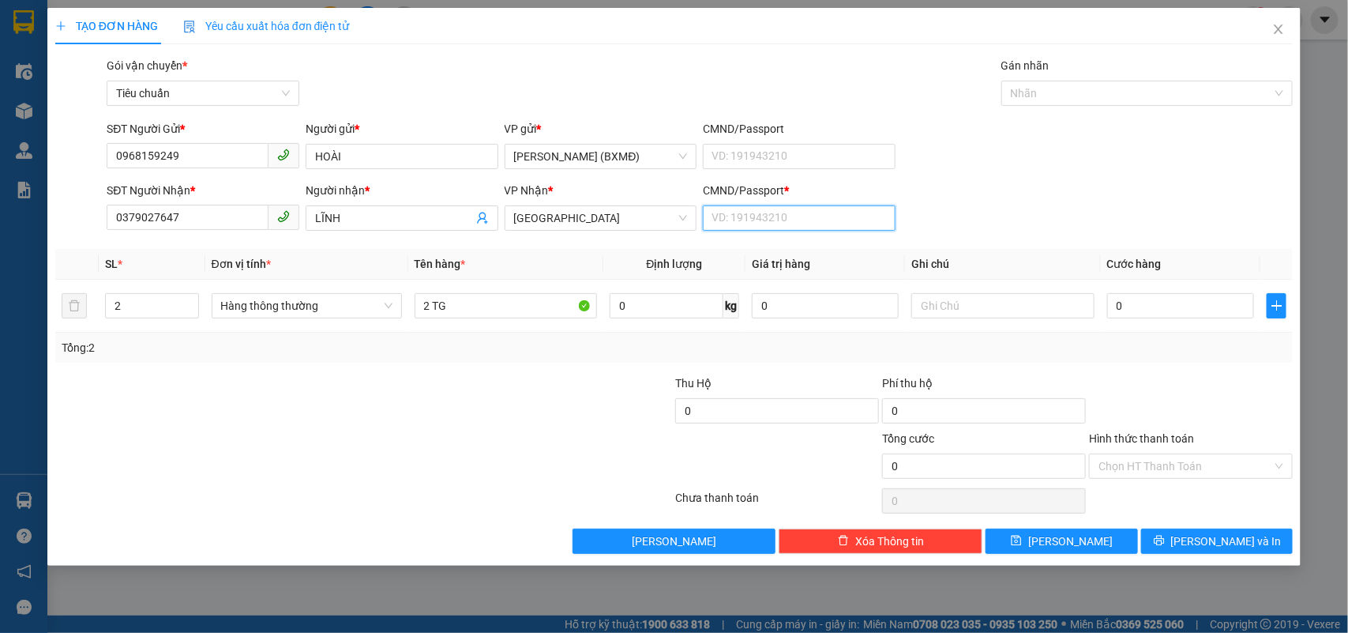
click at [752, 215] on input "CMND/Passport *" at bounding box center [799, 217] width 193 height 25
type input "1"
click at [1137, 280] on th "Cước hàng" at bounding box center [1181, 264] width 160 height 31
click at [1137, 309] on input "0" at bounding box center [1180, 305] width 147 height 25
type input "002"
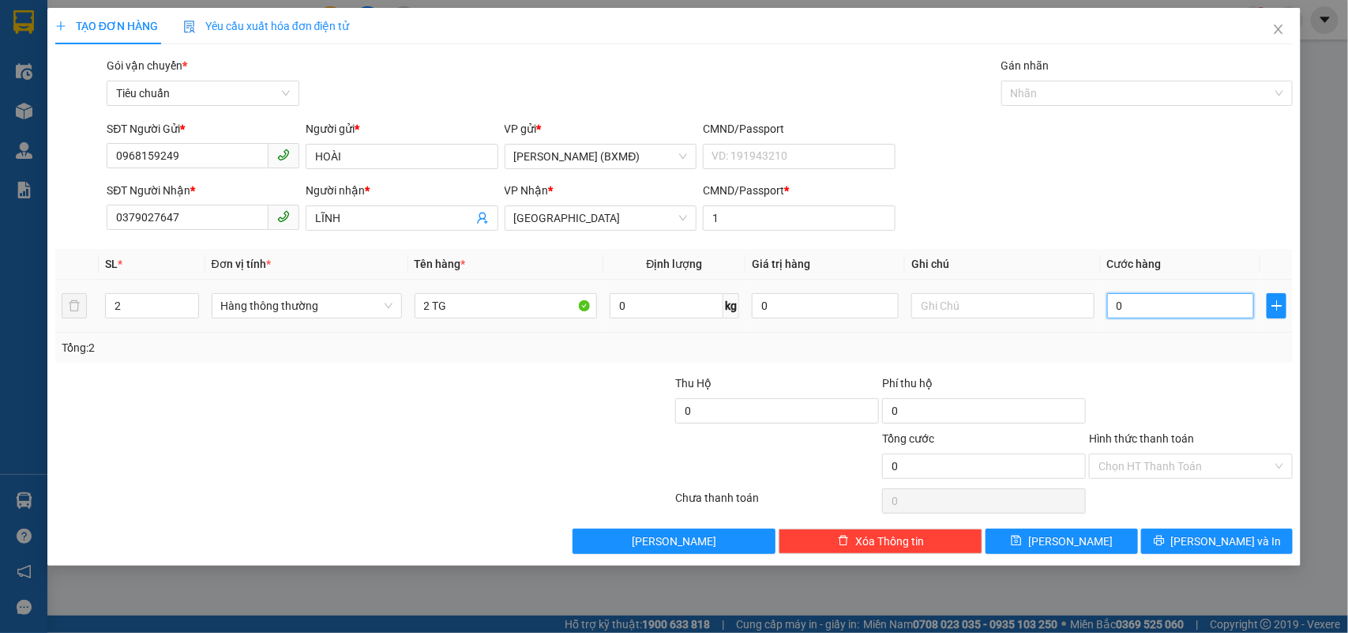
type input "2"
type input "0.020"
type input "20"
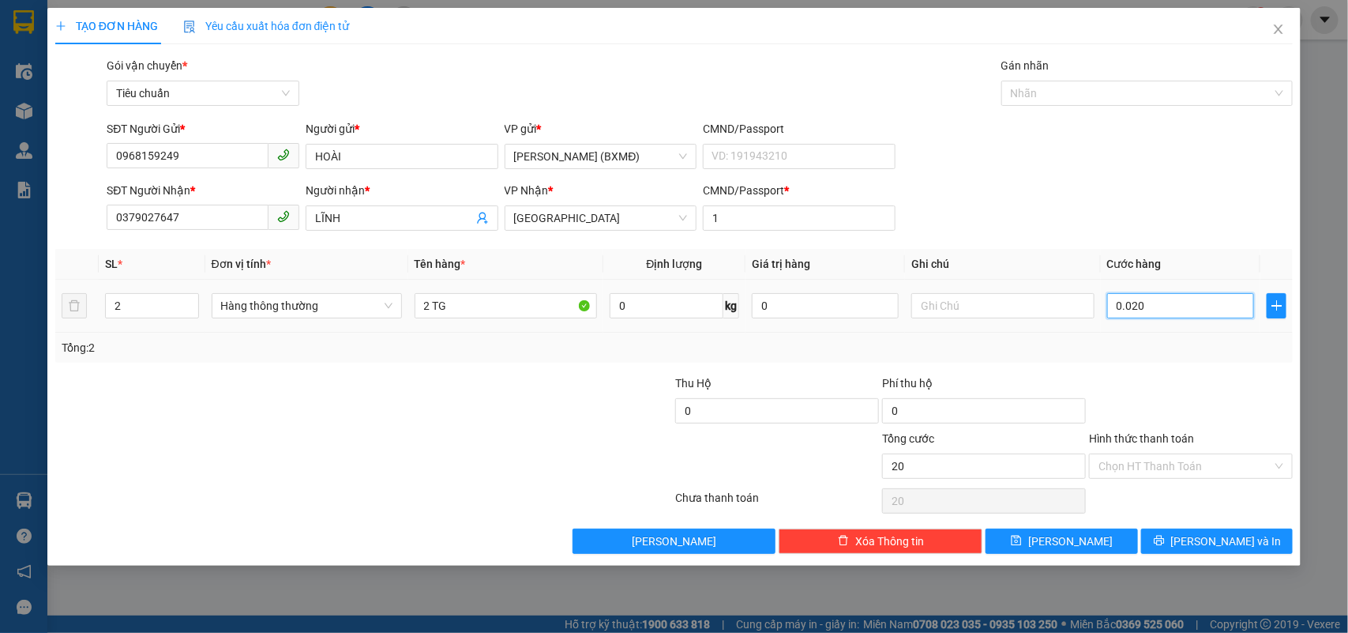
type input "00.200"
click at [1154, 336] on div "Tổng: 2" at bounding box center [674, 347] width 1238 height 30
click at [1005, 310] on input "text" at bounding box center [1002, 305] width 182 height 25
click at [1143, 392] on div at bounding box center [1190, 401] width 207 height 55
click at [1154, 460] on input "Hình thức thanh toán" at bounding box center [1185, 466] width 174 height 24
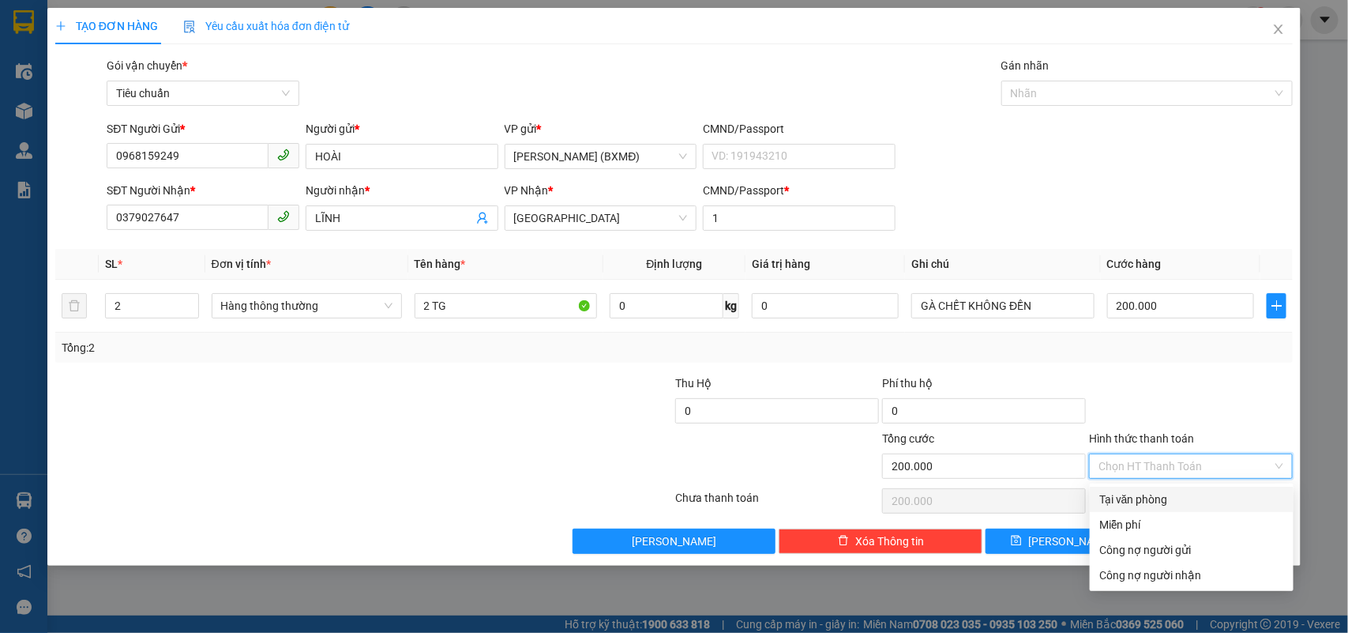
click at [1147, 504] on div "Tại văn phòng" at bounding box center [1191, 498] width 185 height 17
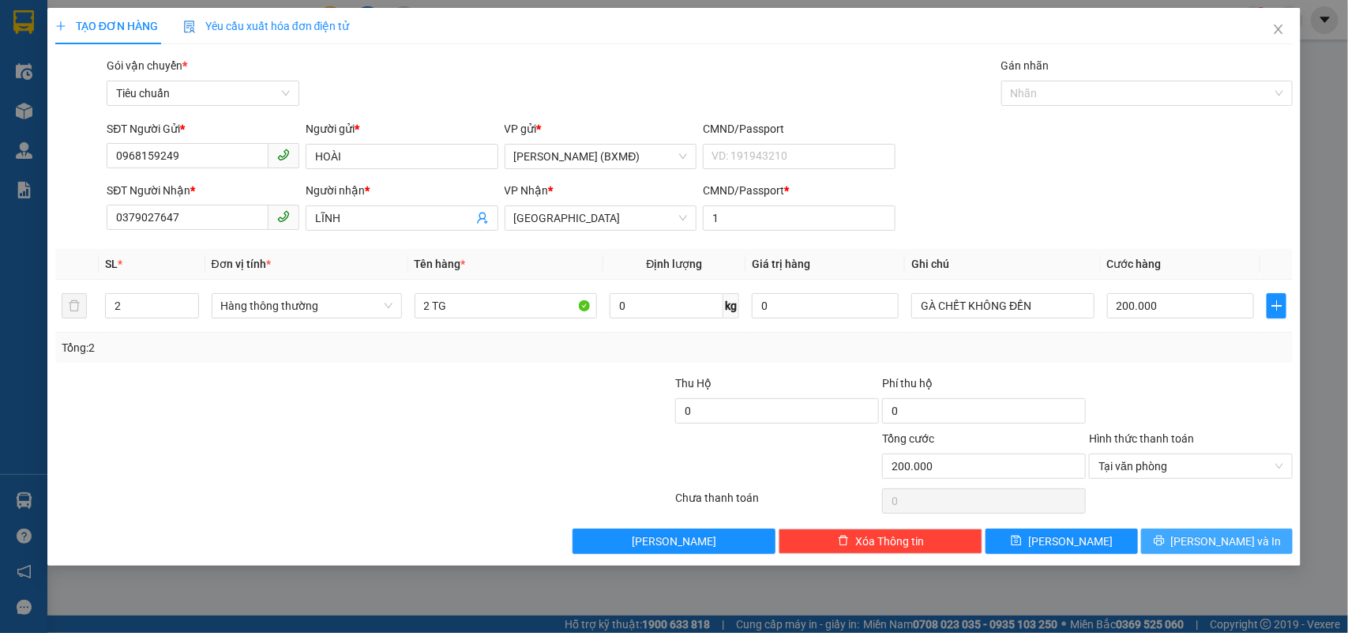
click at [1252, 545] on button "Lưu và In" at bounding box center [1217, 540] width 152 height 25
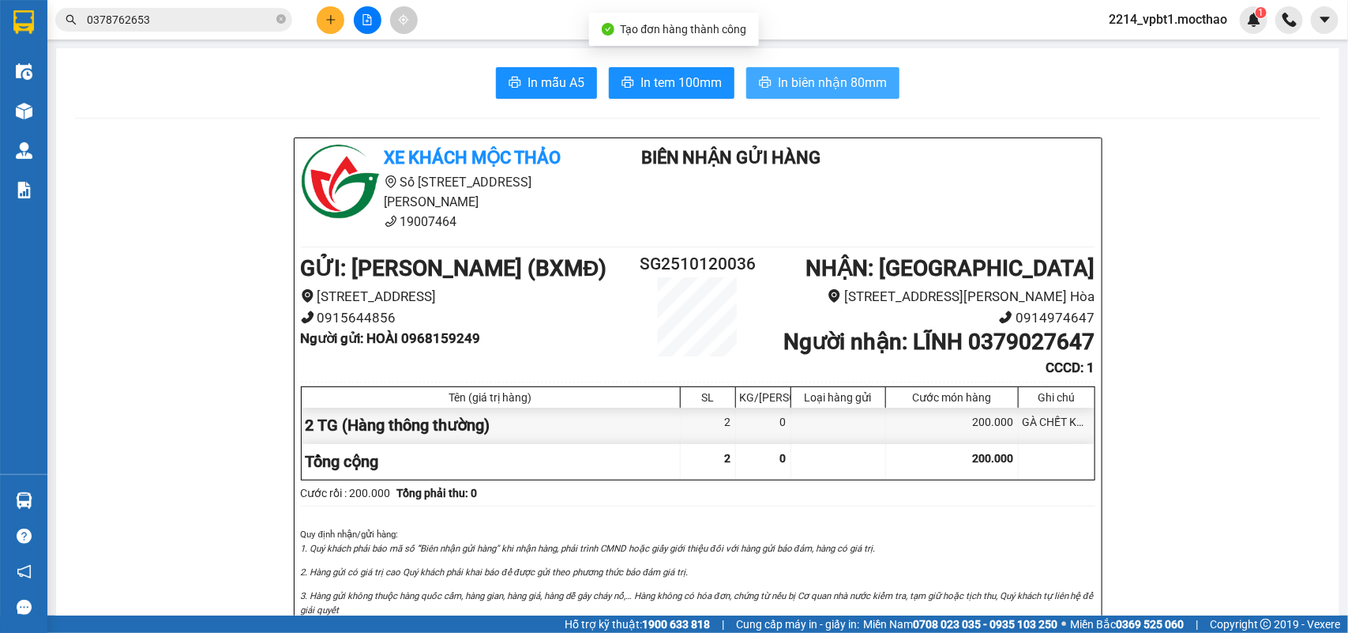
click at [845, 79] on span "In biên nhận 80mm" at bounding box center [832, 83] width 109 height 20
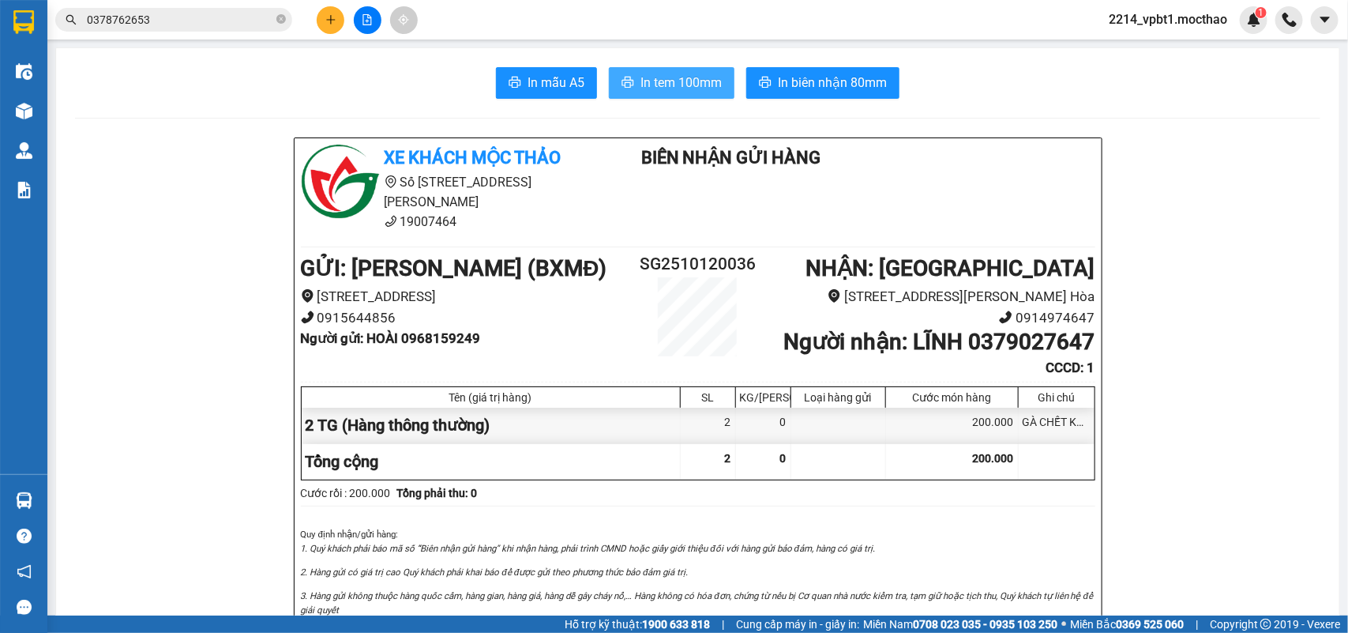
click at [671, 79] on span "In tem 100mm" at bounding box center [680, 83] width 81 height 20
click at [280, 18] on icon "close-circle" at bounding box center [280, 18] width 9 height 9
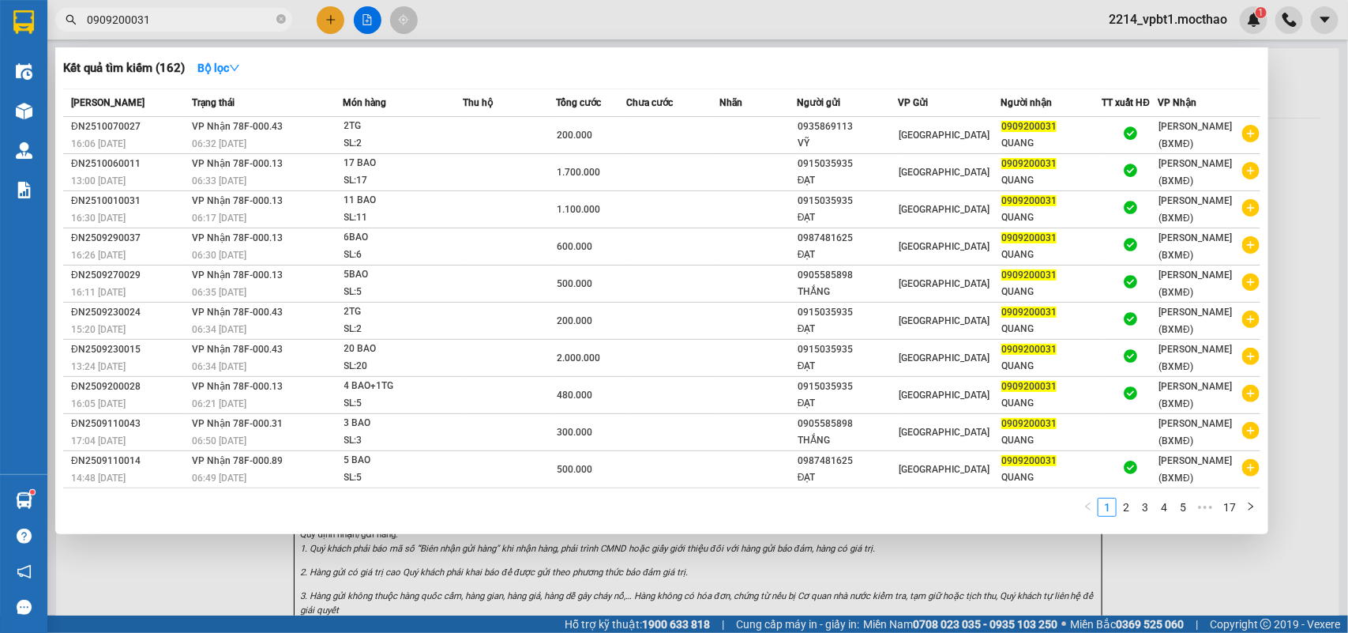
click at [360, 20] on div at bounding box center [674, 316] width 1348 height 633
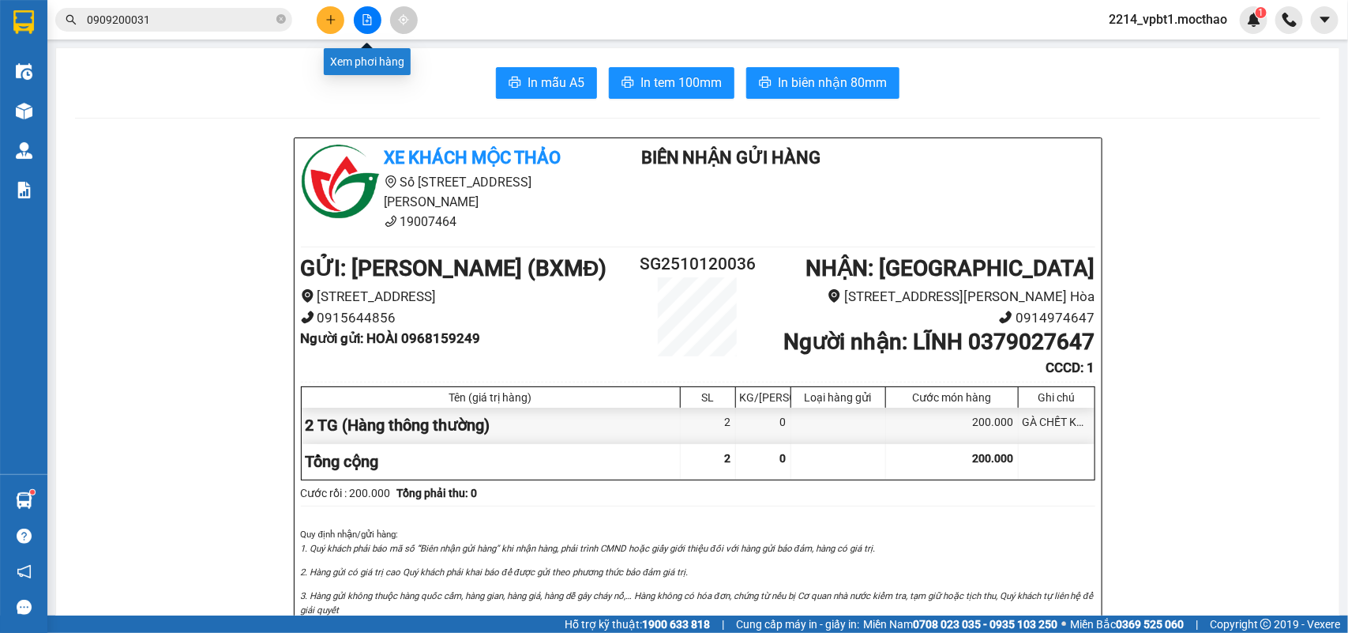
click at [362, 21] on icon "file-add" at bounding box center [367, 19] width 11 height 11
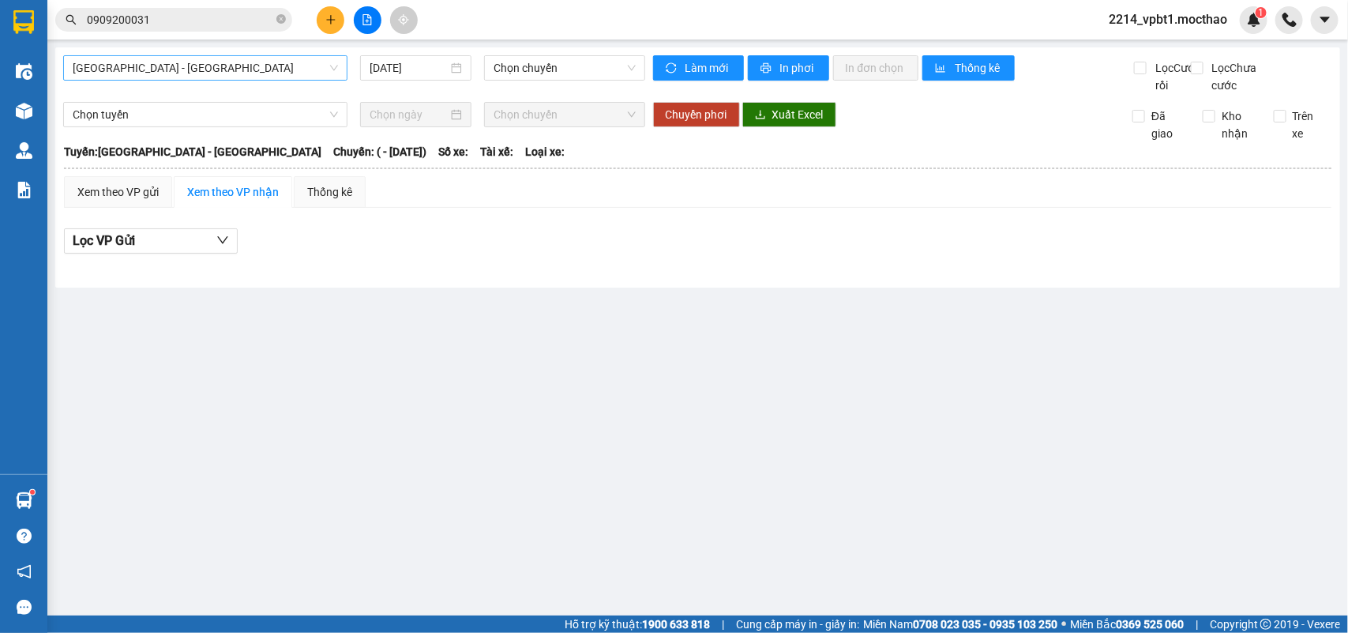
click at [190, 73] on span "[GEOGRAPHIC_DATA] - [GEOGRAPHIC_DATA]" at bounding box center [205, 68] width 265 height 24
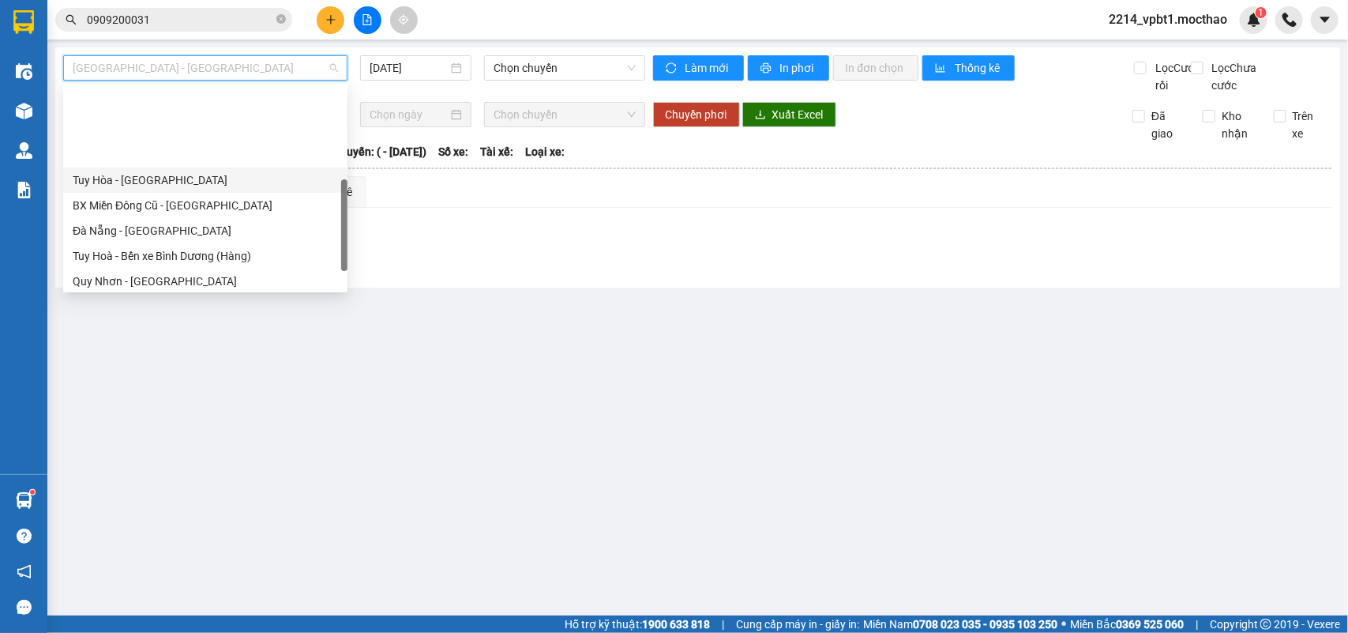
scroll to position [296, 0]
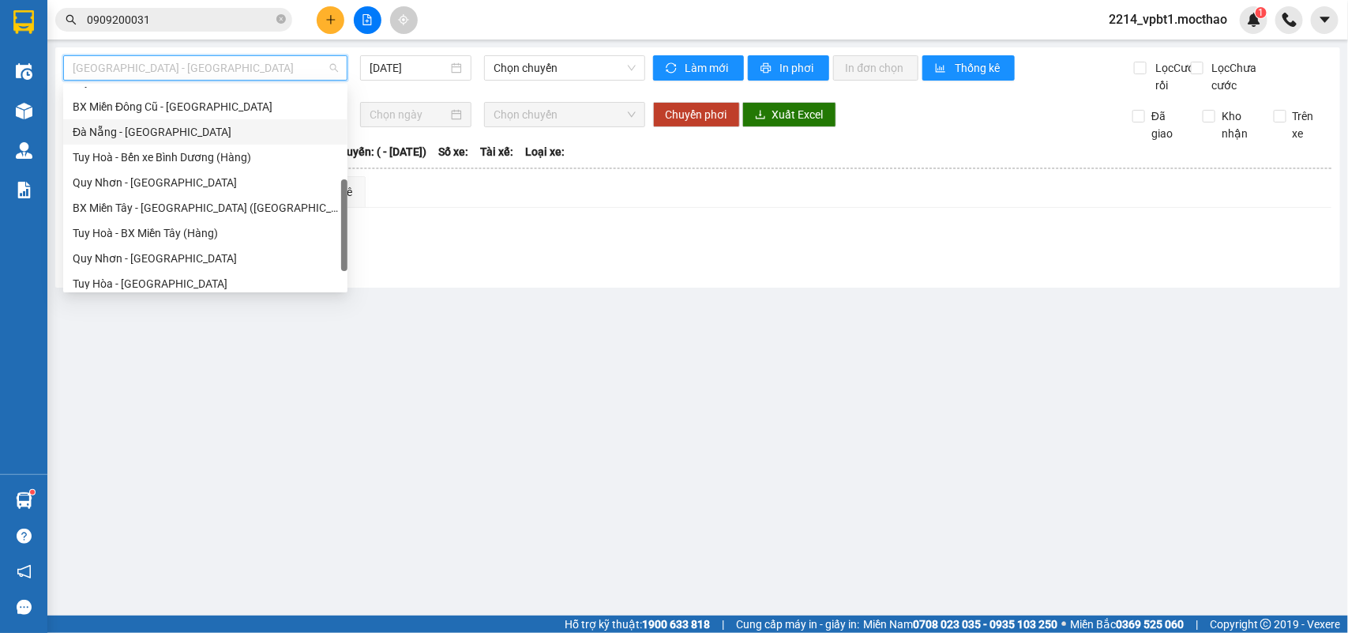
click at [166, 133] on div "Đà Nẵng - [GEOGRAPHIC_DATA]" at bounding box center [205, 131] width 265 height 17
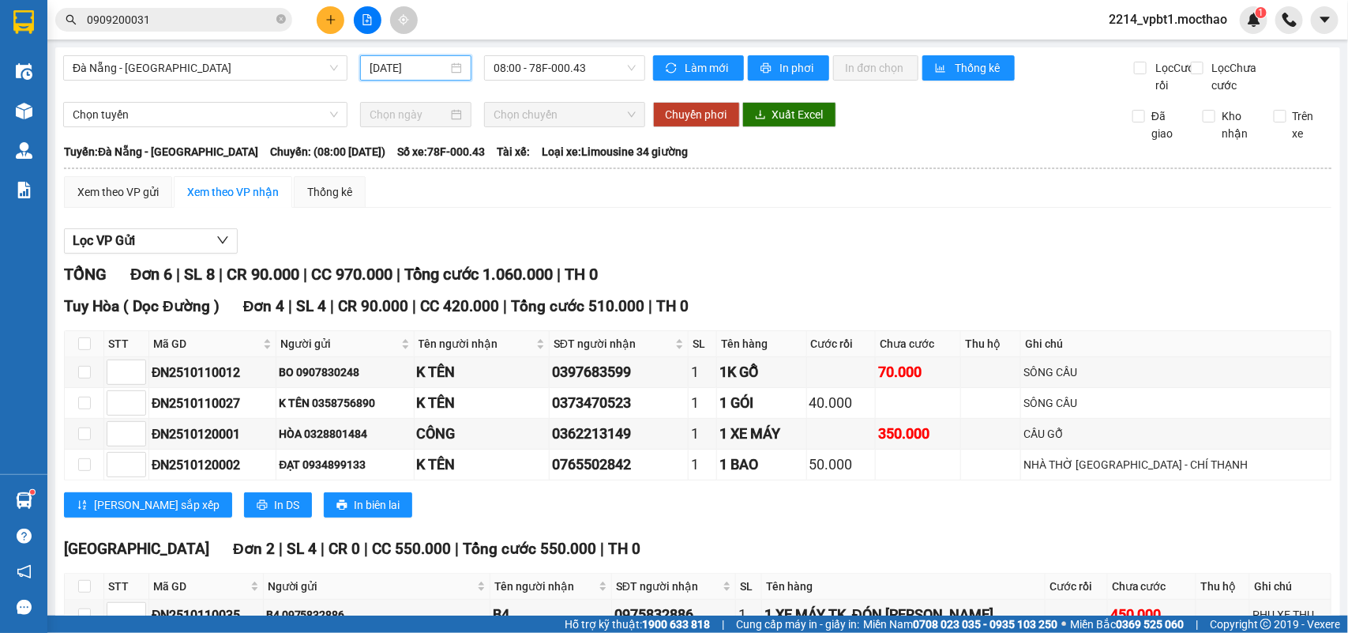
click at [408, 61] on input "[DATE]" at bounding box center [409, 67] width 78 height 17
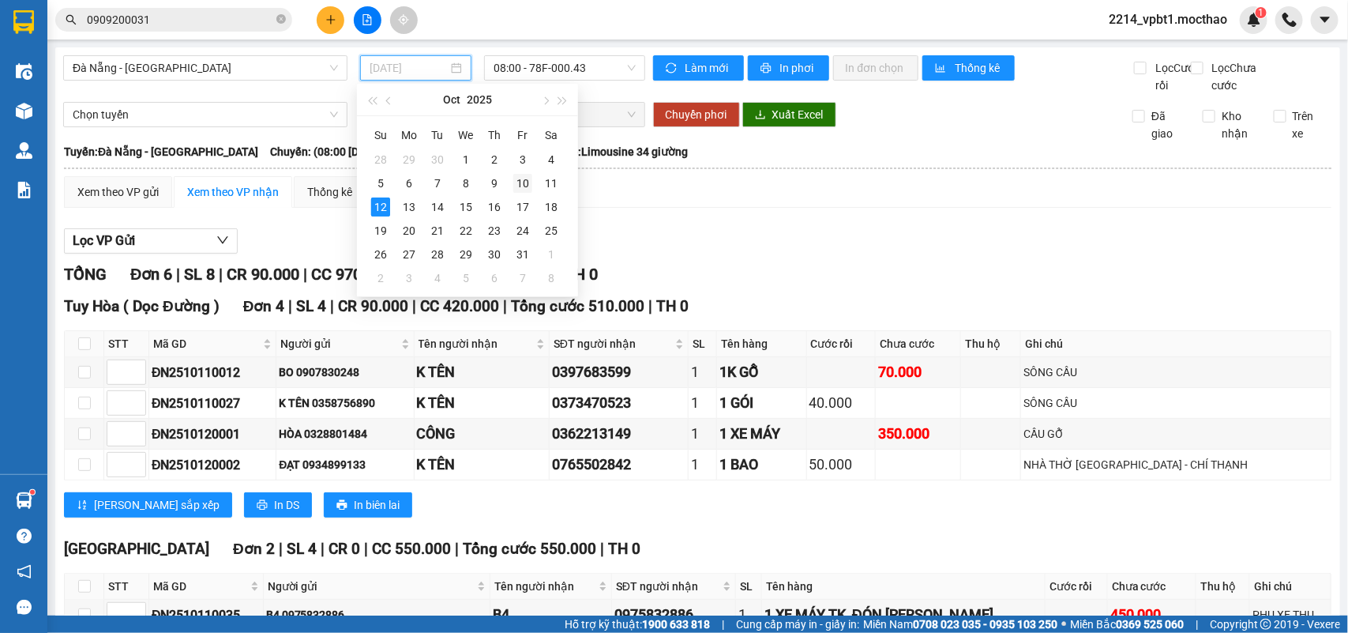
click at [519, 182] on div "10" at bounding box center [522, 183] width 19 height 19
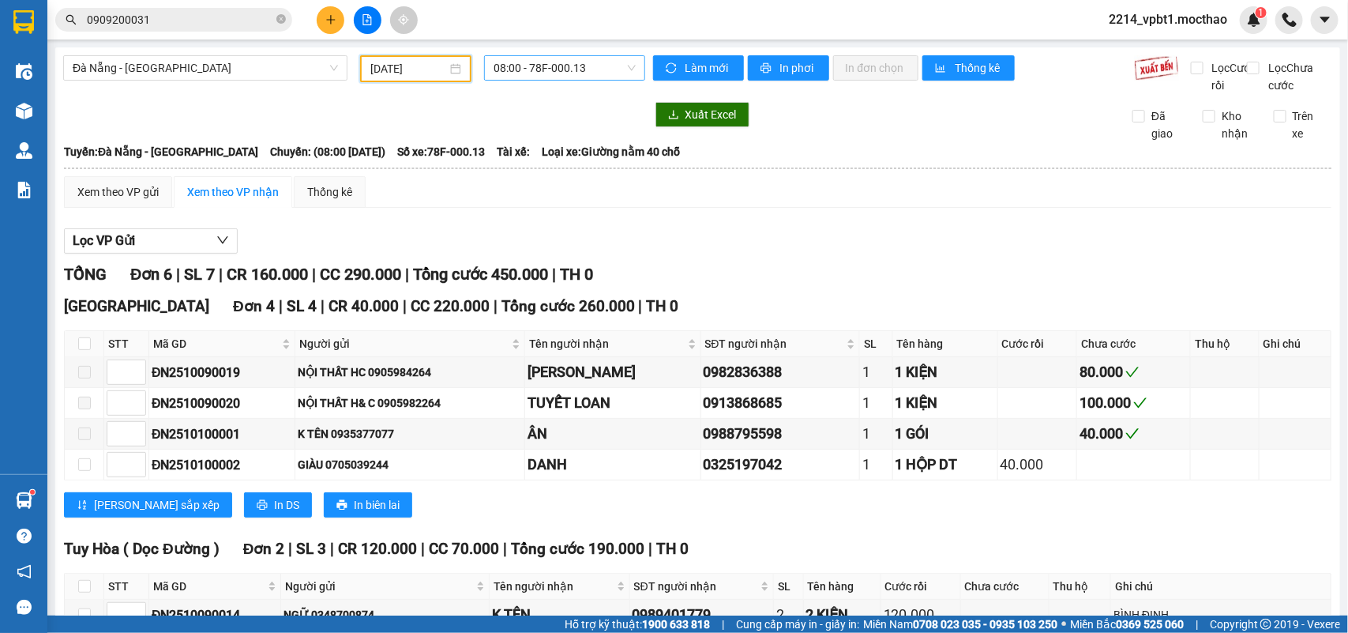
click at [535, 71] on span "08:00 - 78F-000.13" at bounding box center [564, 68] width 141 height 24
click at [396, 68] on input "10/10/2025" at bounding box center [408, 68] width 77 height 17
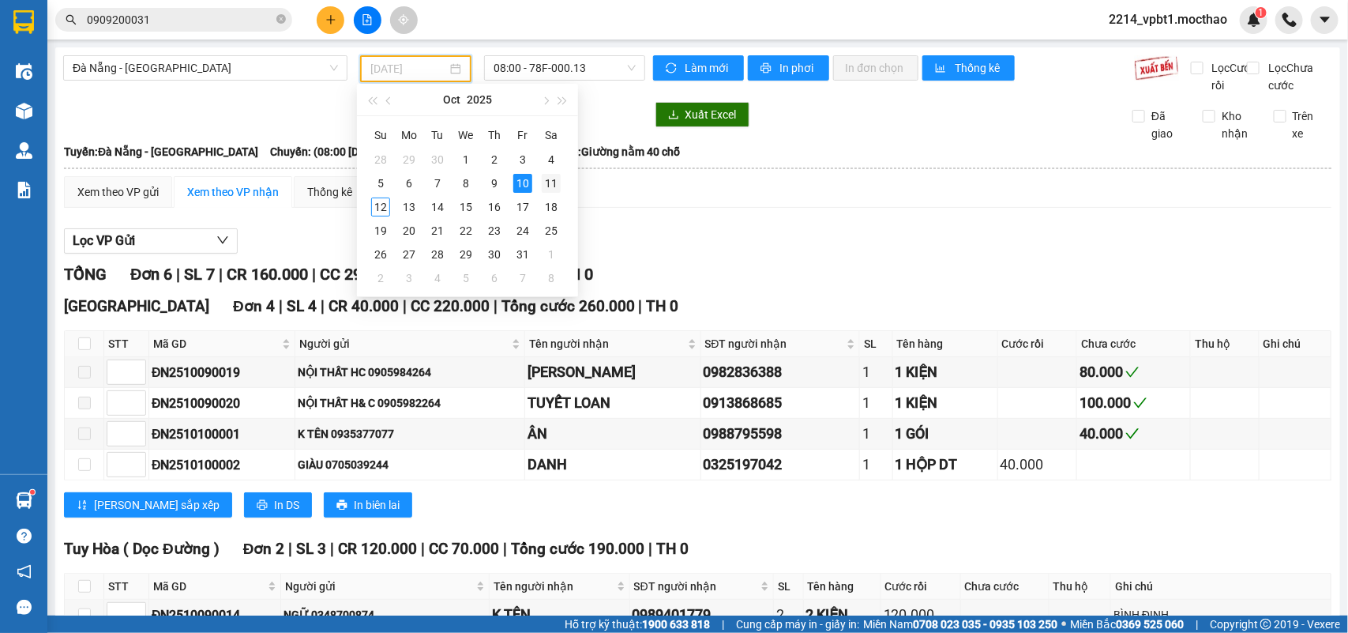
click at [542, 186] on div "11" at bounding box center [551, 183] width 19 height 19
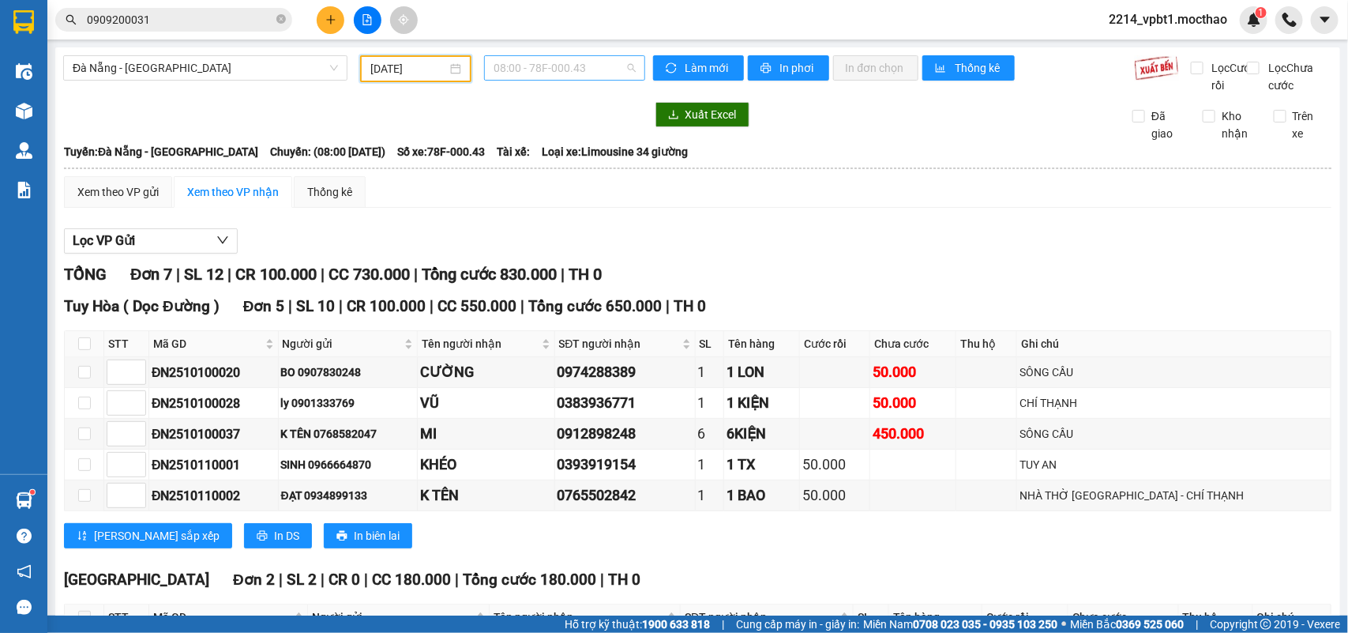
click at [555, 66] on span "08:00 - 78F-000.43" at bounding box center [564, 68] width 141 height 24
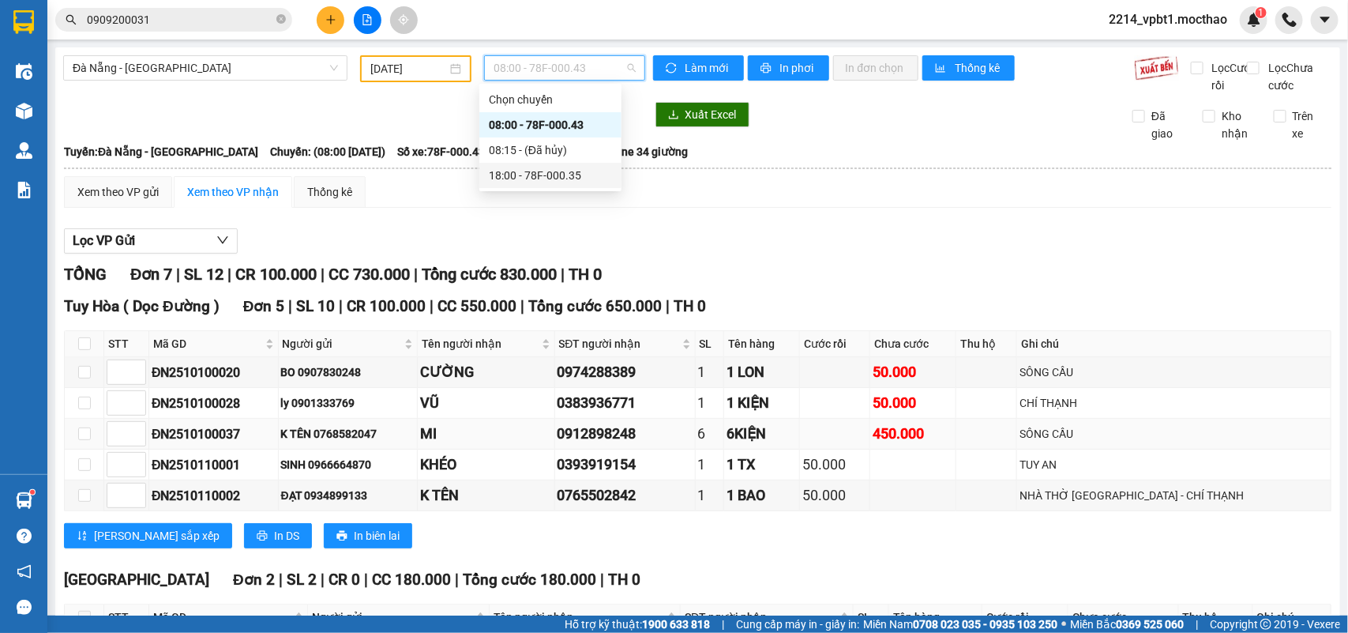
scroll to position [180, 0]
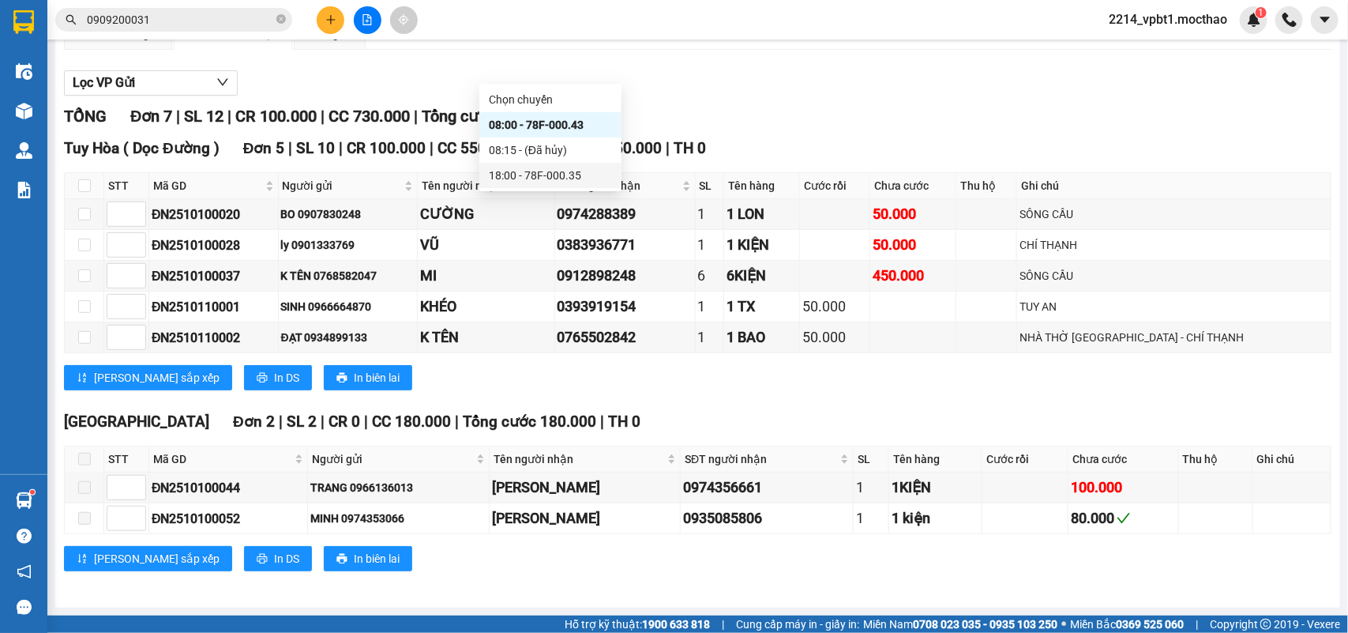
click at [530, 171] on div "18:00 - 78F-000.35" at bounding box center [550, 175] width 123 height 17
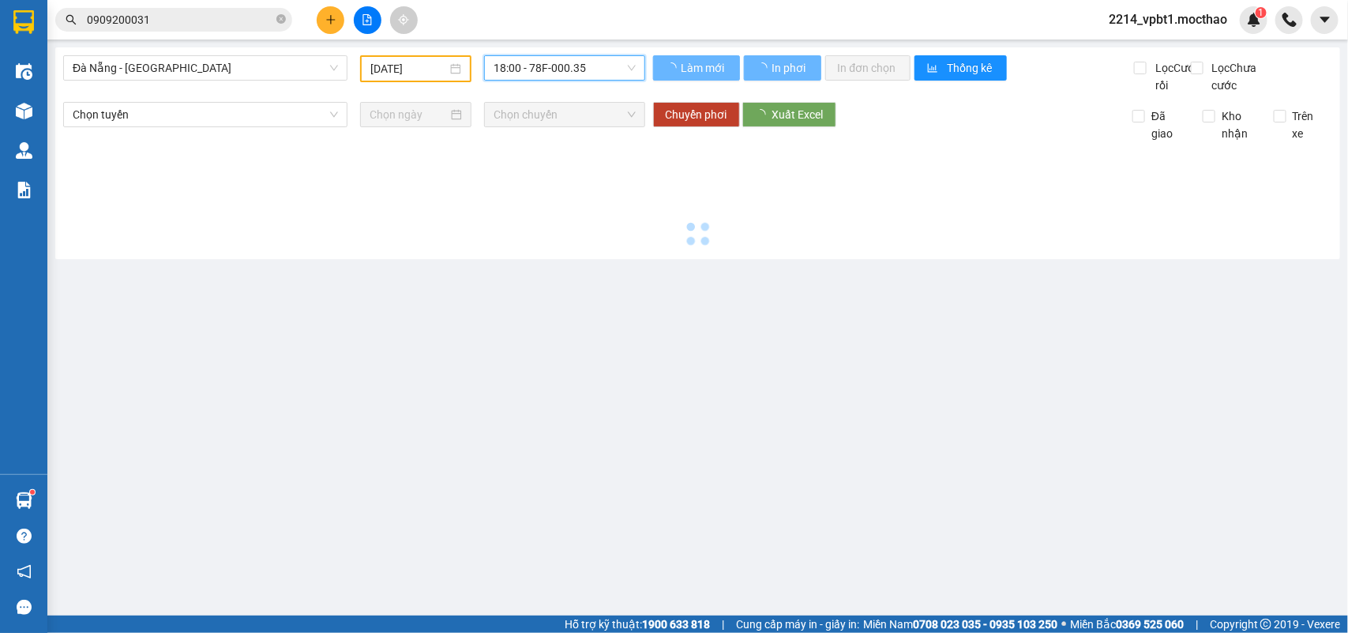
scroll to position [0, 0]
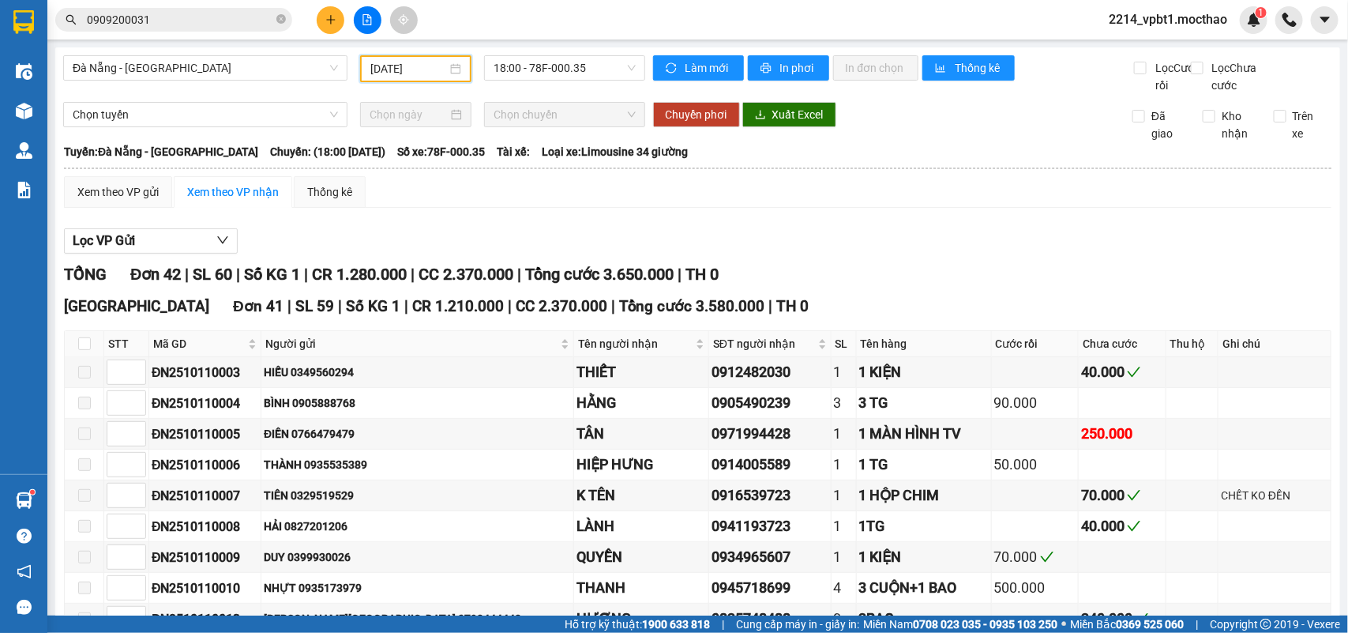
click at [374, 61] on input "11/10/2025" at bounding box center [408, 68] width 77 height 17
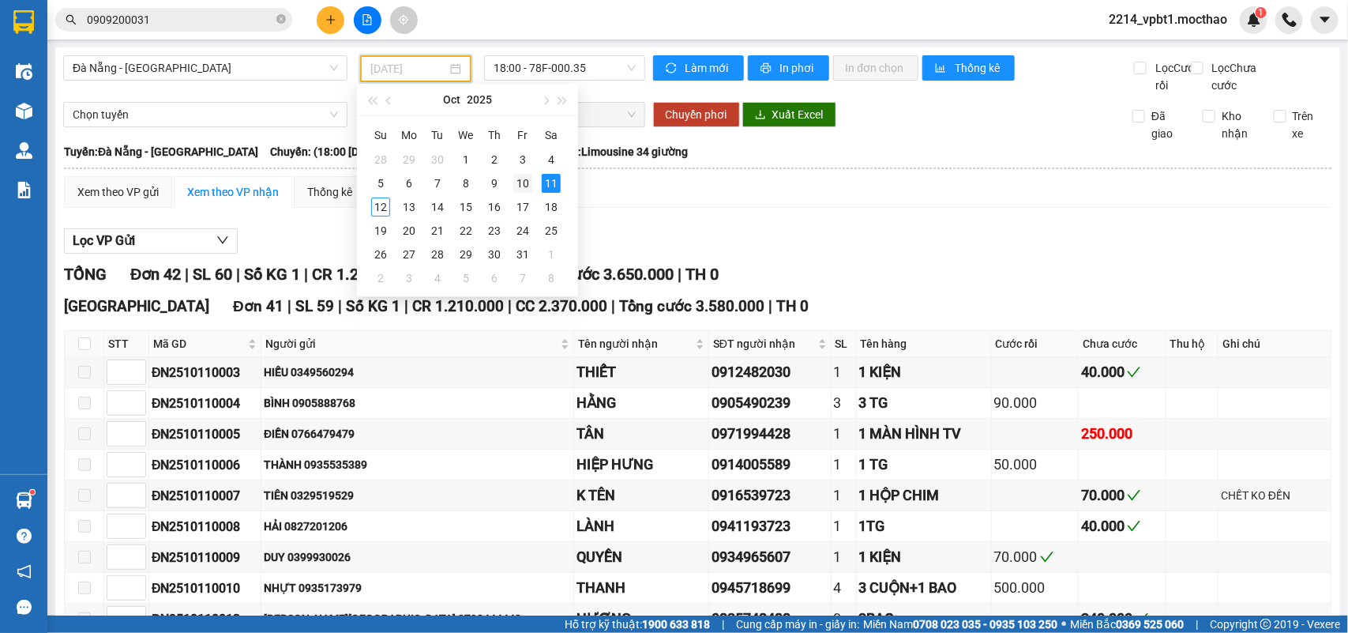
click at [523, 179] on div "10" at bounding box center [522, 183] width 19 height 19
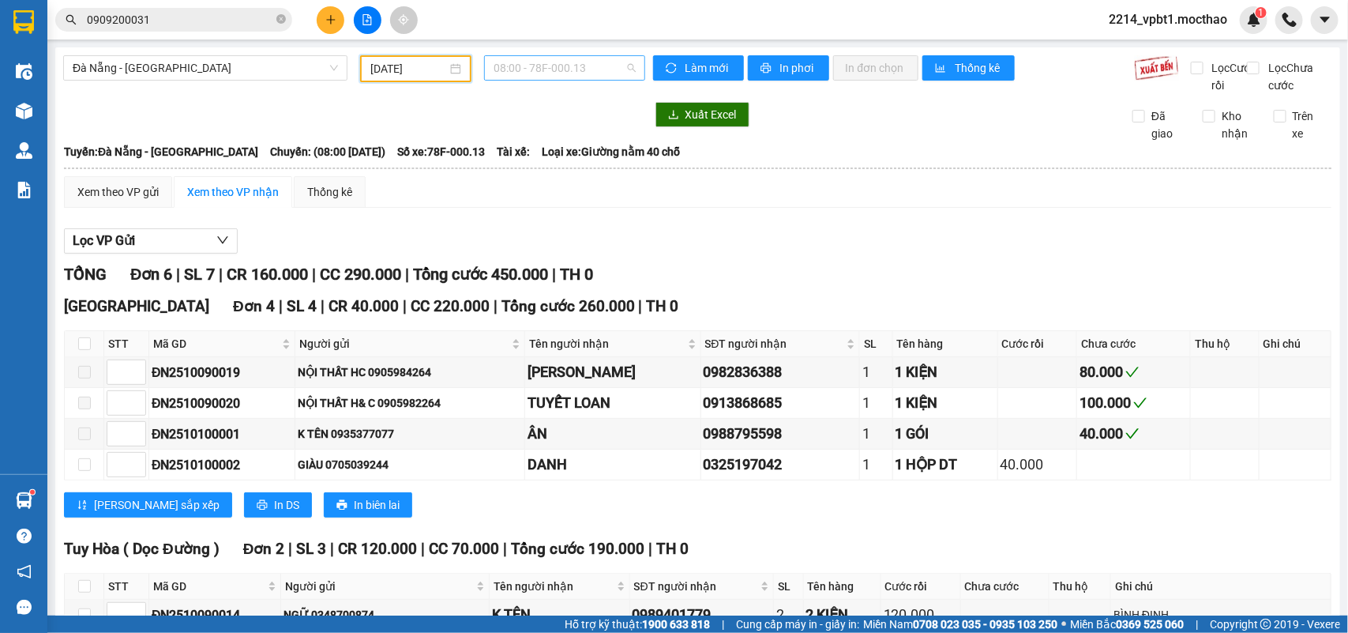
click at [546, 67] on span "08:00 - 78F-000.13" at bounding box center [564, 68] width 141 height 24
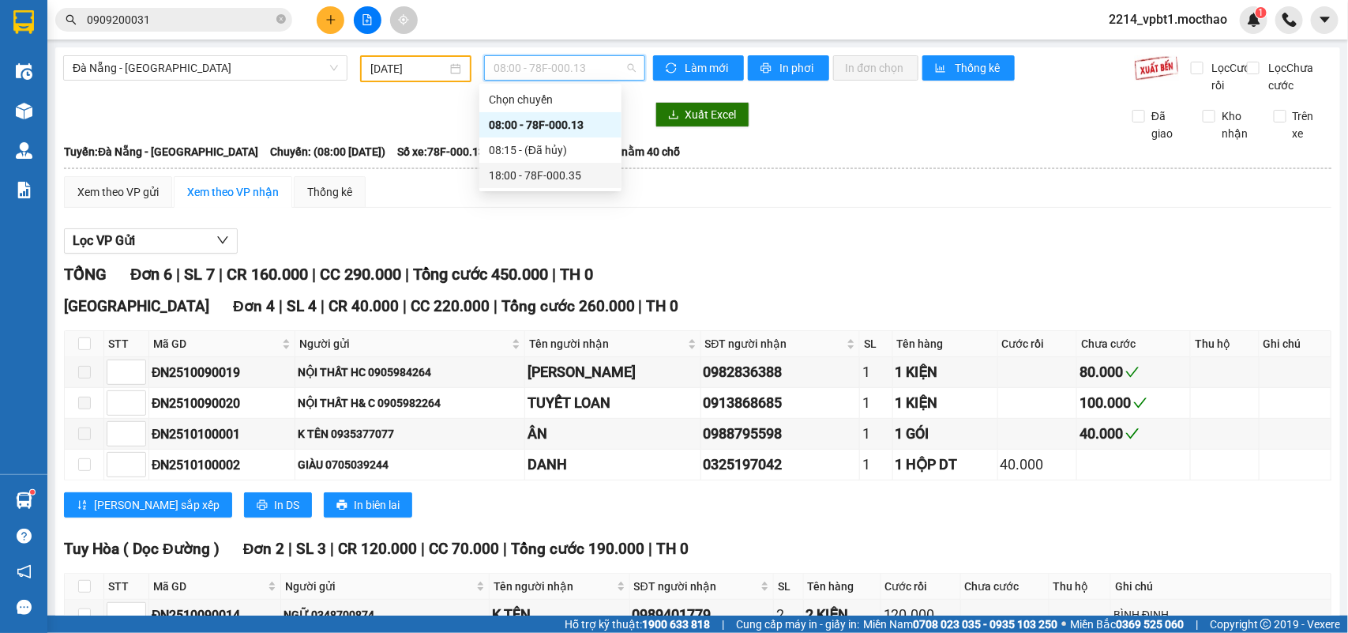
click at [538, 178] on div "18:00 - 78F-000.35" at bounding box center [550, 175] width 123 height 17
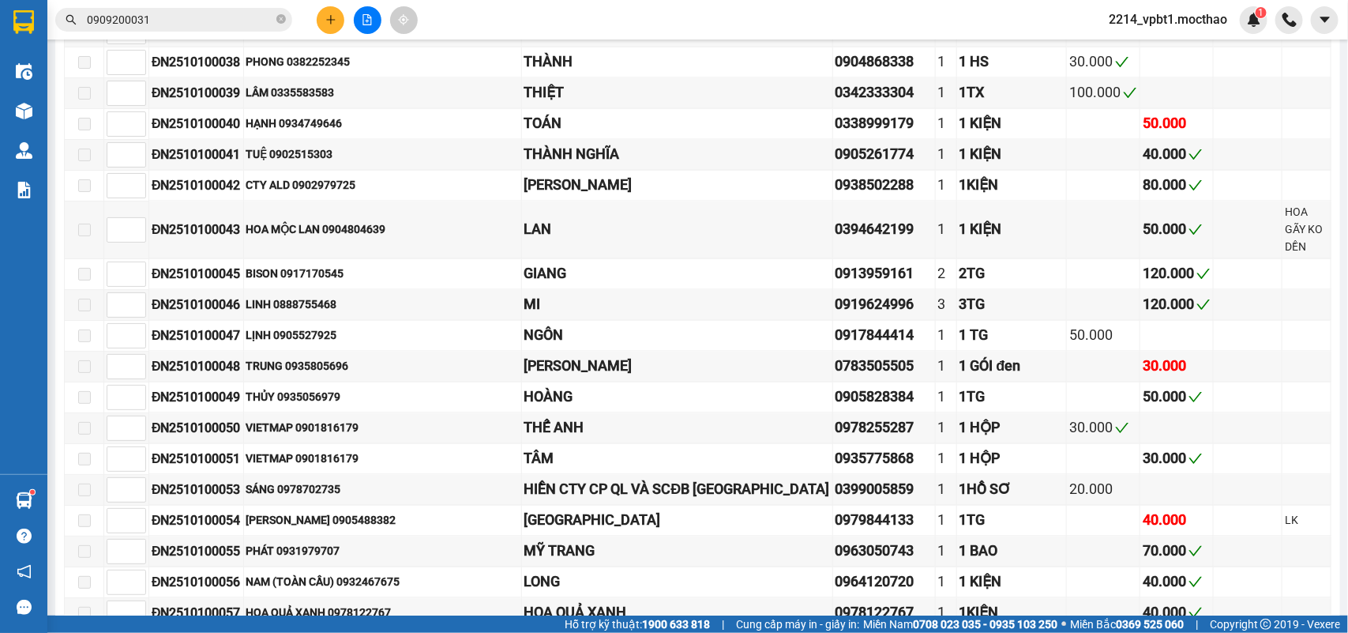
scroll to position [888, 0]
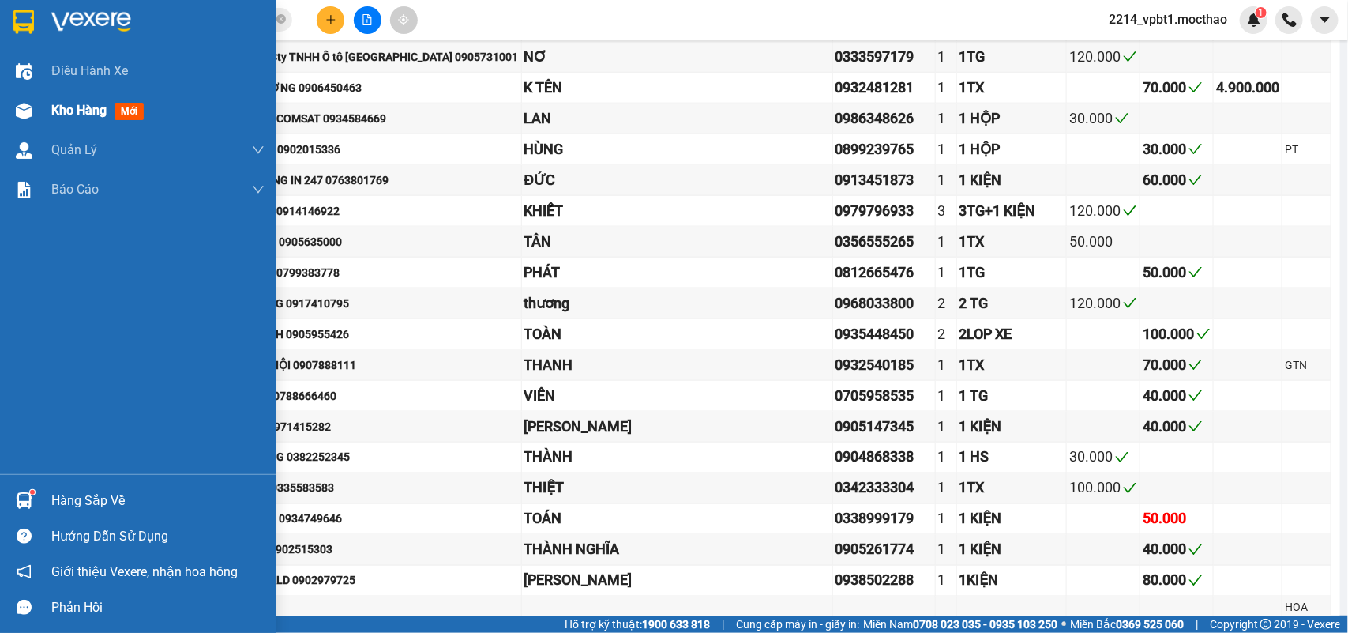
click at [63, 107] on span "Kho hàng" at bounding box center [78, 110] width 55 height 15
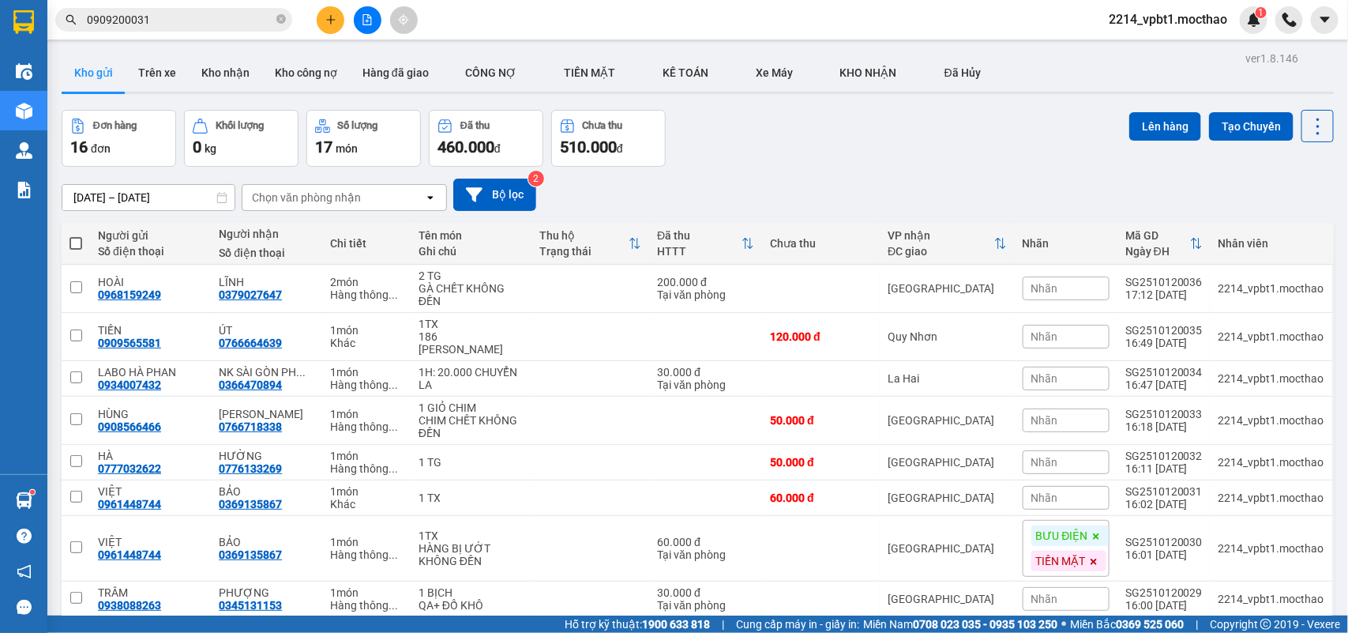
click at [75, 239] on span at bounding box center [75, 243] width 13 height 13
click at [76, 235] on input "checkbox" at bounding box center [76, 235] width 0 height 0
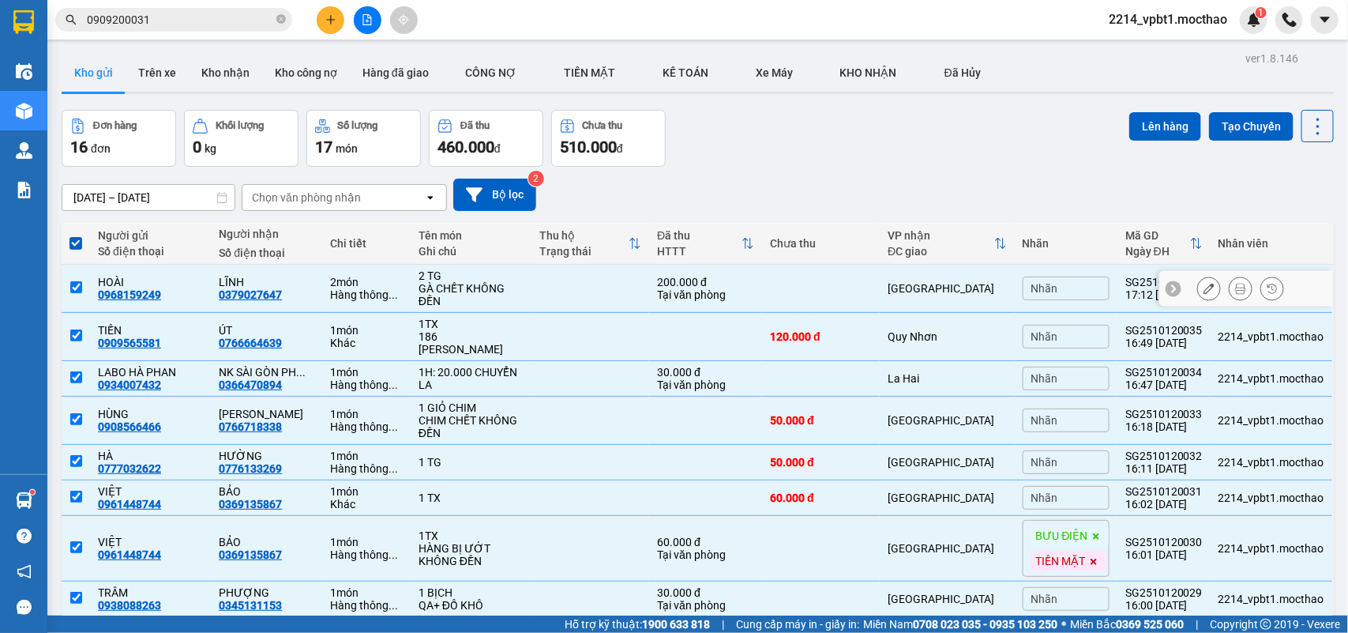
scroll to position [385, 0]
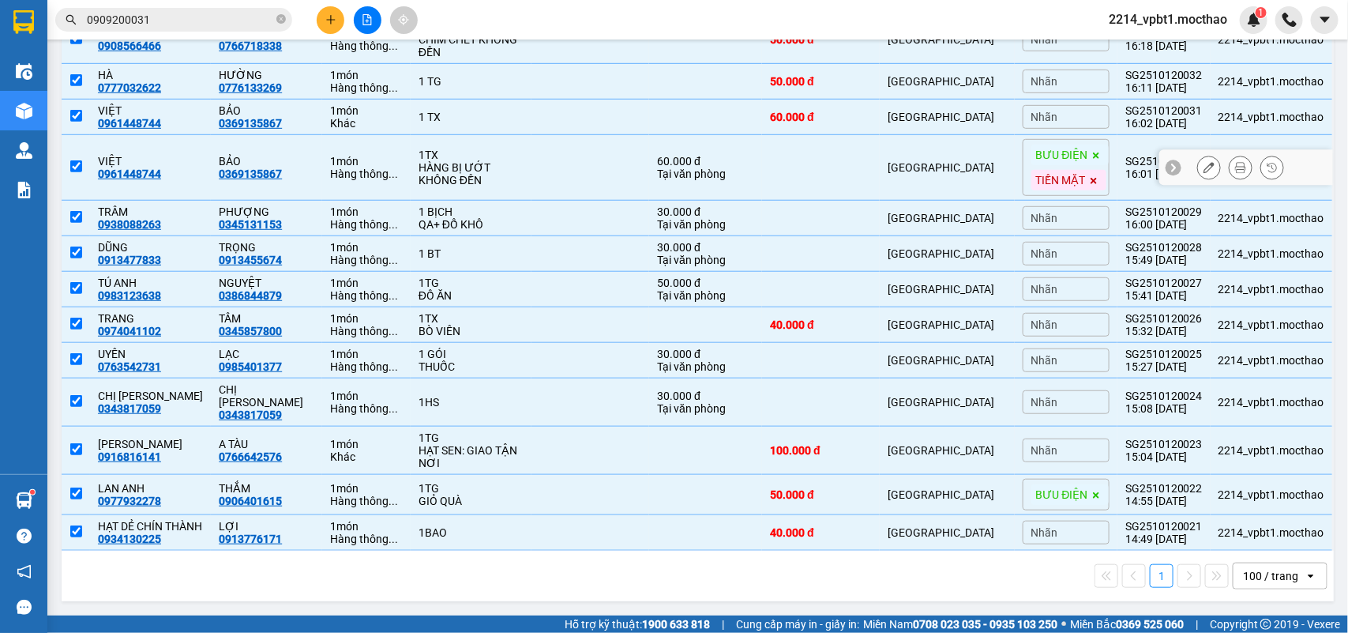
click at [81, 160] on input "checkbox" at bounding box center [76, 166] width 12 height 12
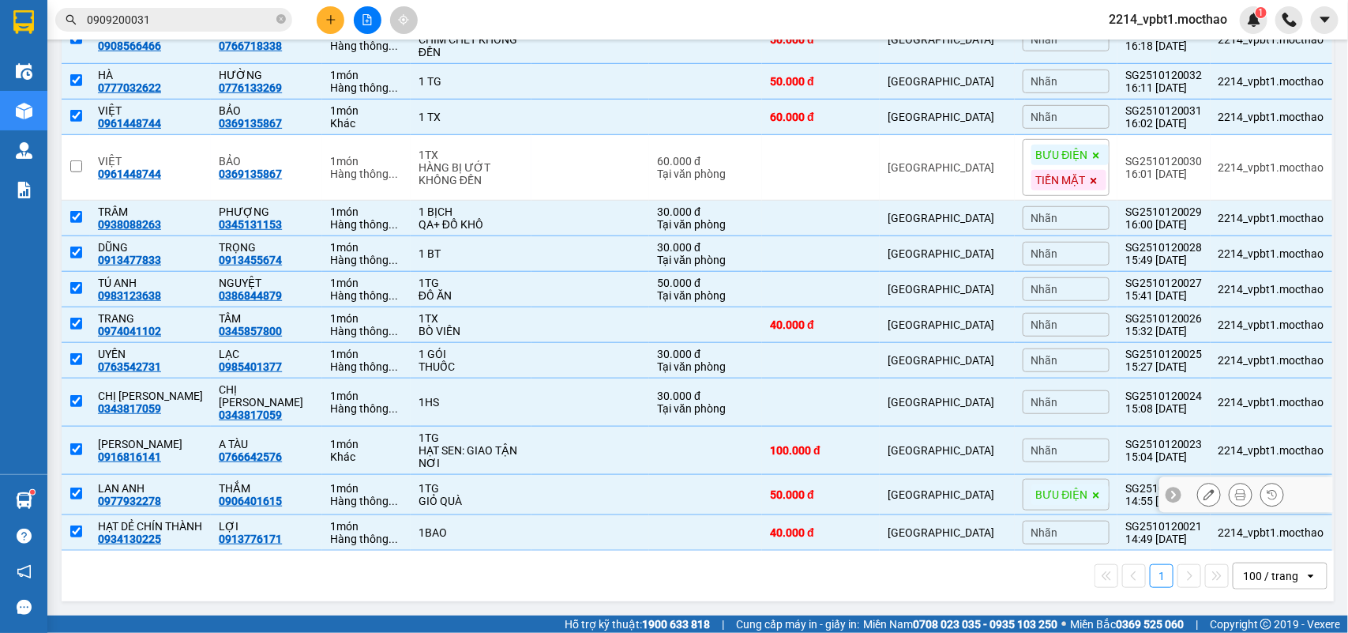
click at [73, 487] on input "checkbox" at bounding box center [76, 493] width 12 height 12
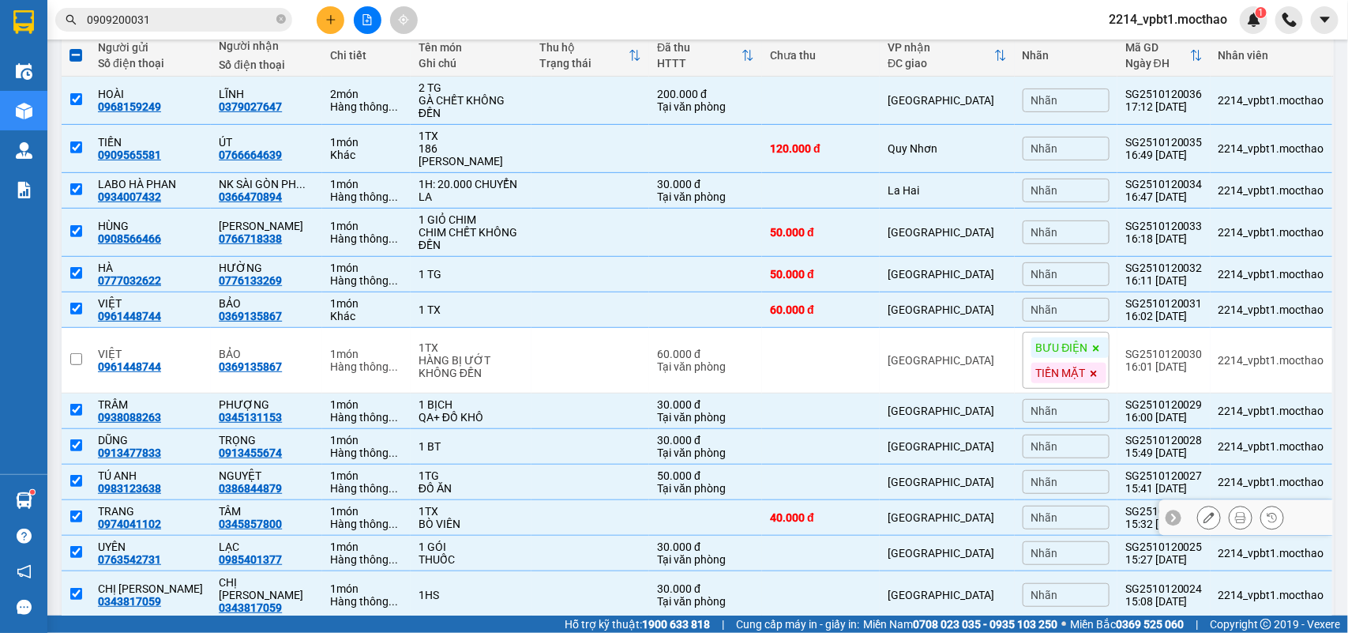
scroll to position [0, 0]
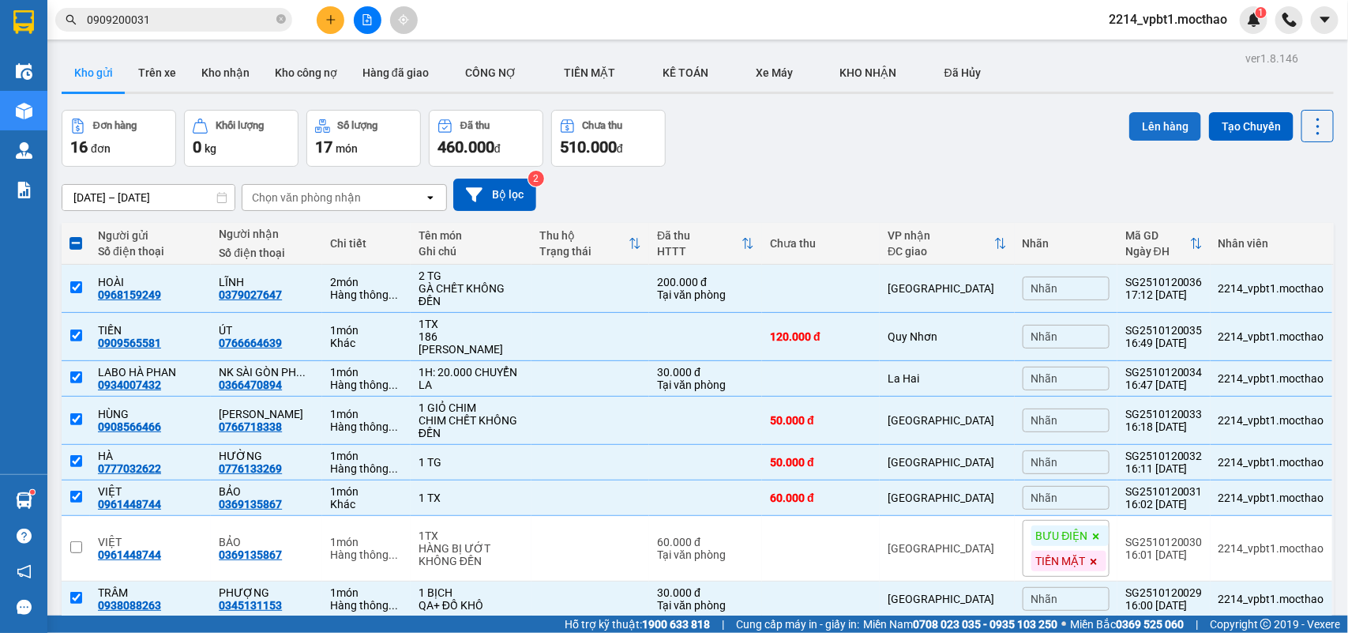
click at [1149, 125] on button "Lên hàng" at bounding box center [1165, 126] width 72 height 28
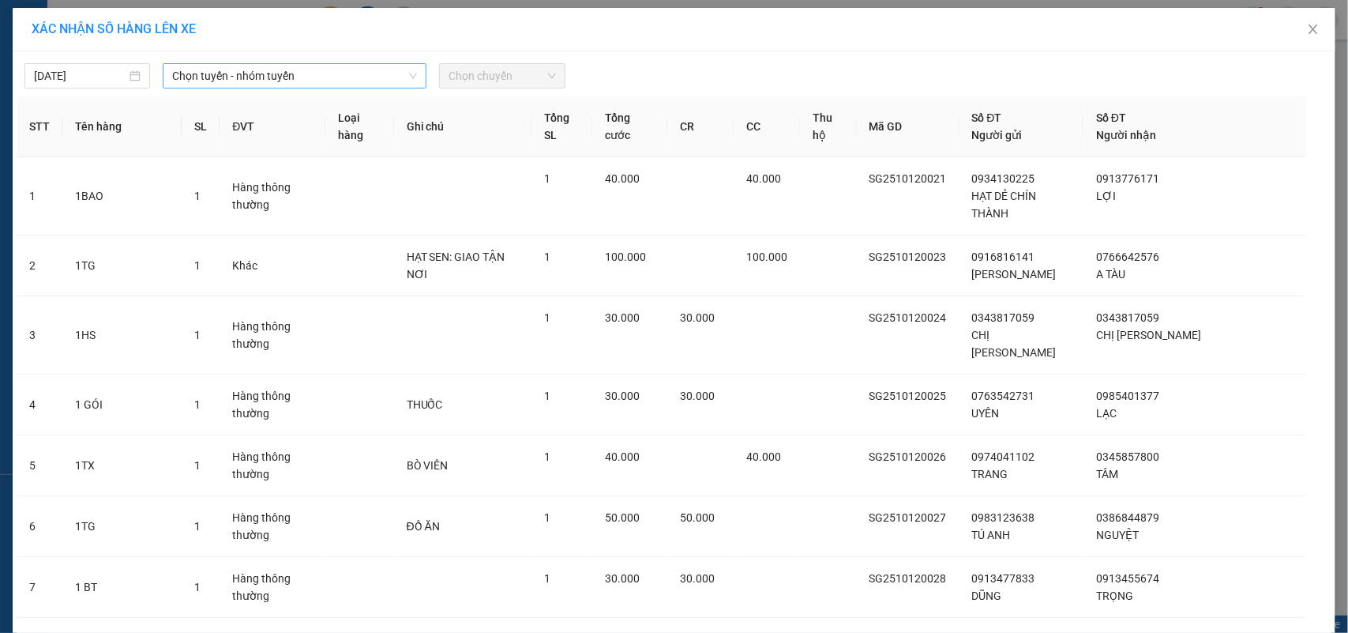
click at [295, 69] on span "Chọn tuyến - nhóm tuyến" at bounding box center [294, 76] width 245 height 24
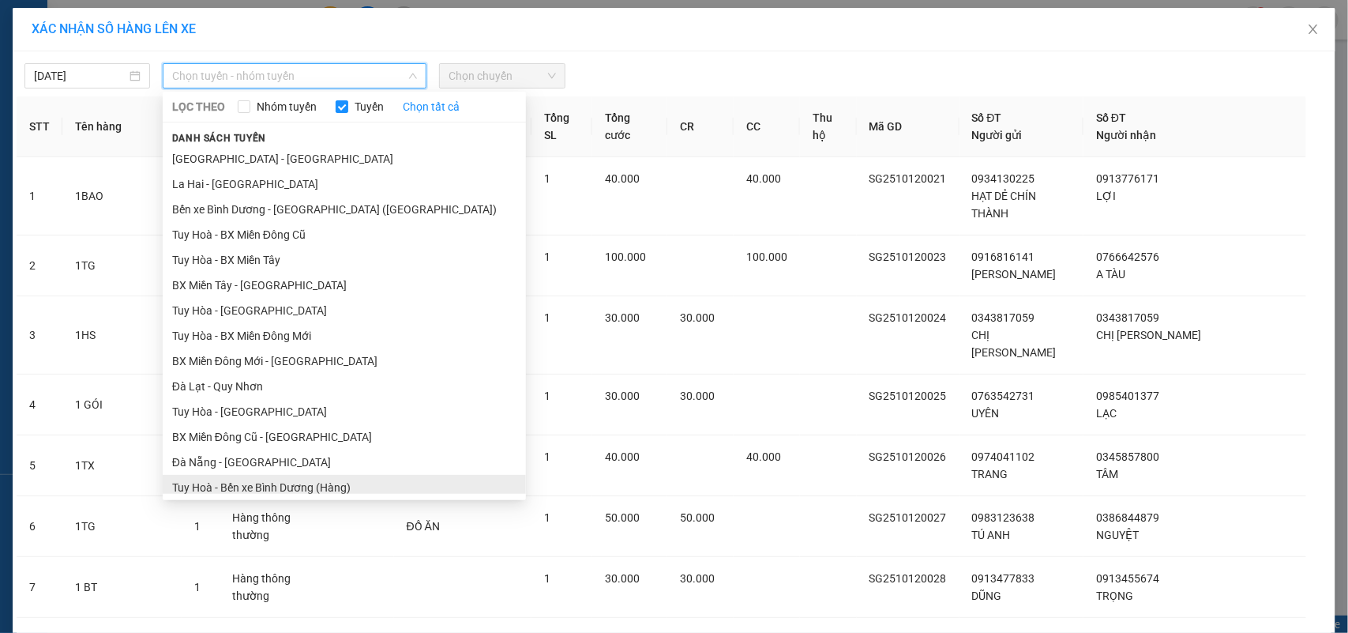
scroll to position [182, 0]
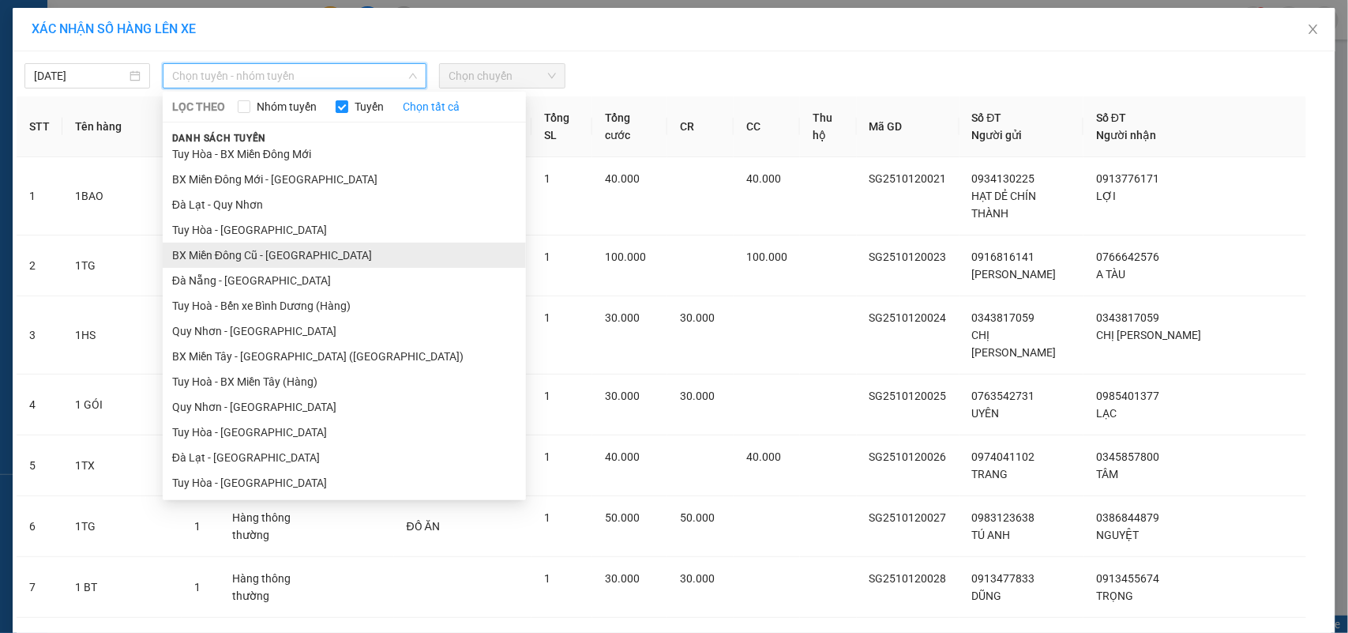
click at [274, 263] on li "BX Miền Đông Cũ - [GEOGRAPHIC_DATA]" at bounding box center [344, 254] width 363 height 25
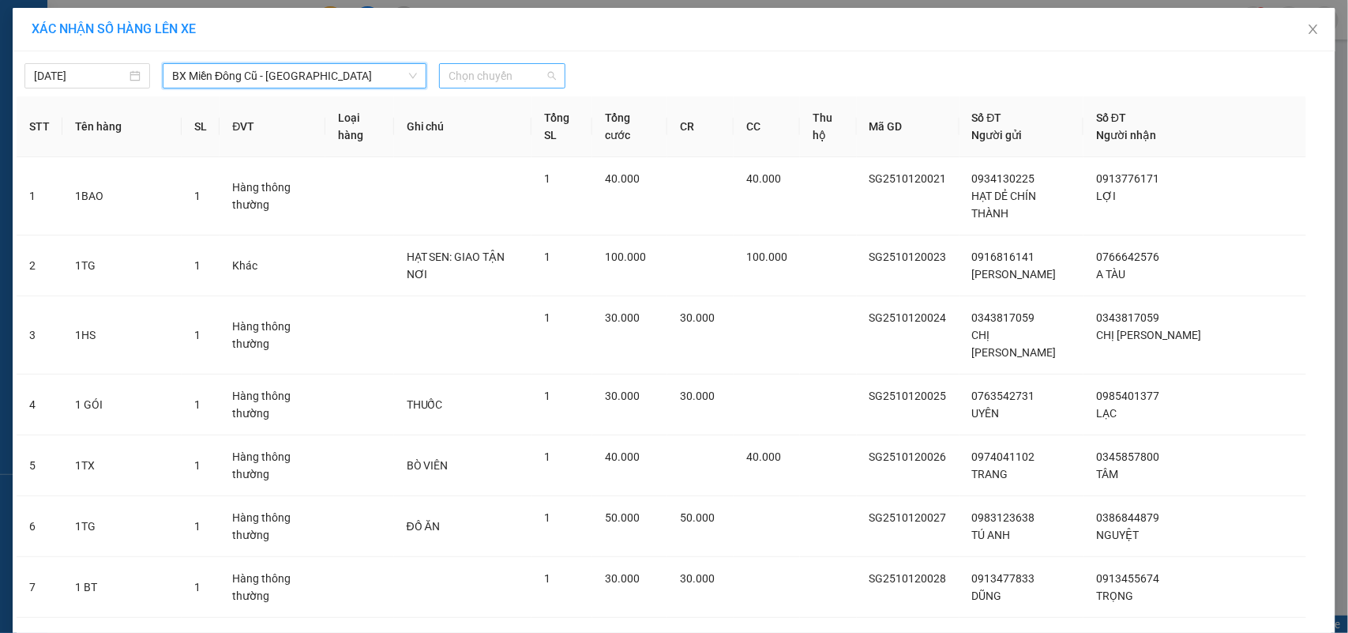
click at [467, 68] on span "Chọn chuyến" at bounding box center [502, 76] width 107 height 24
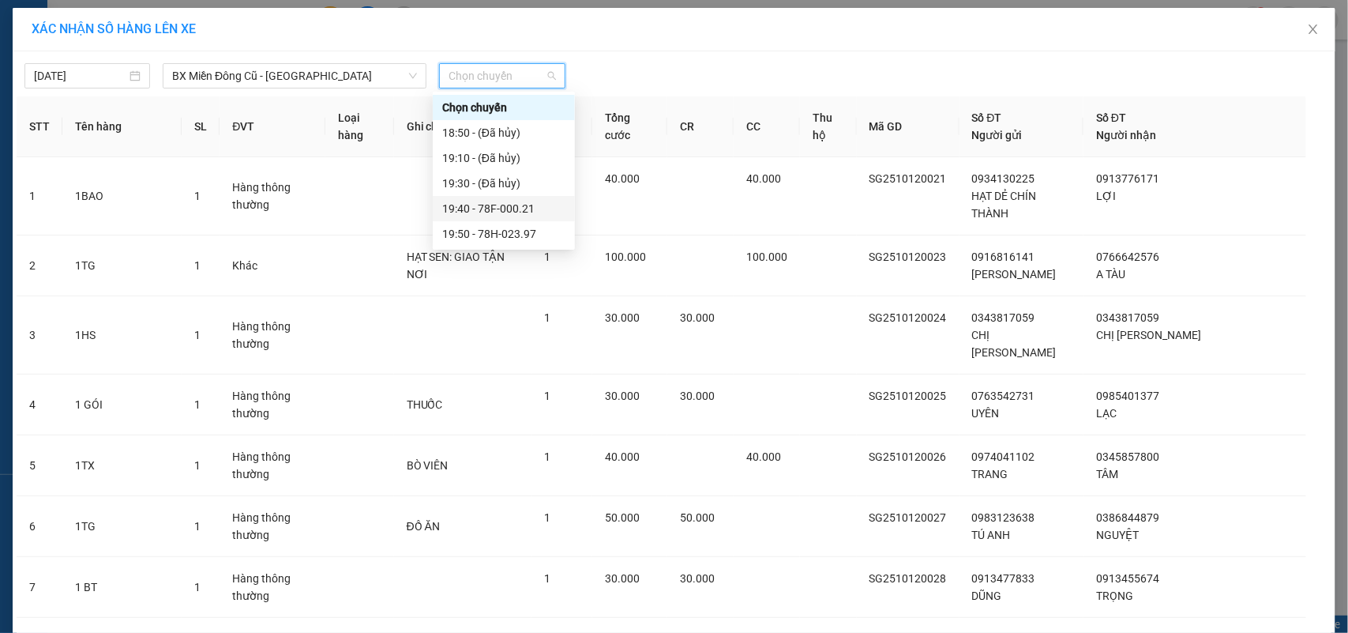
click at [475, 204] on div "19:40 - 78F-000.21" at bounding box center [503, 208] width 123 height 17
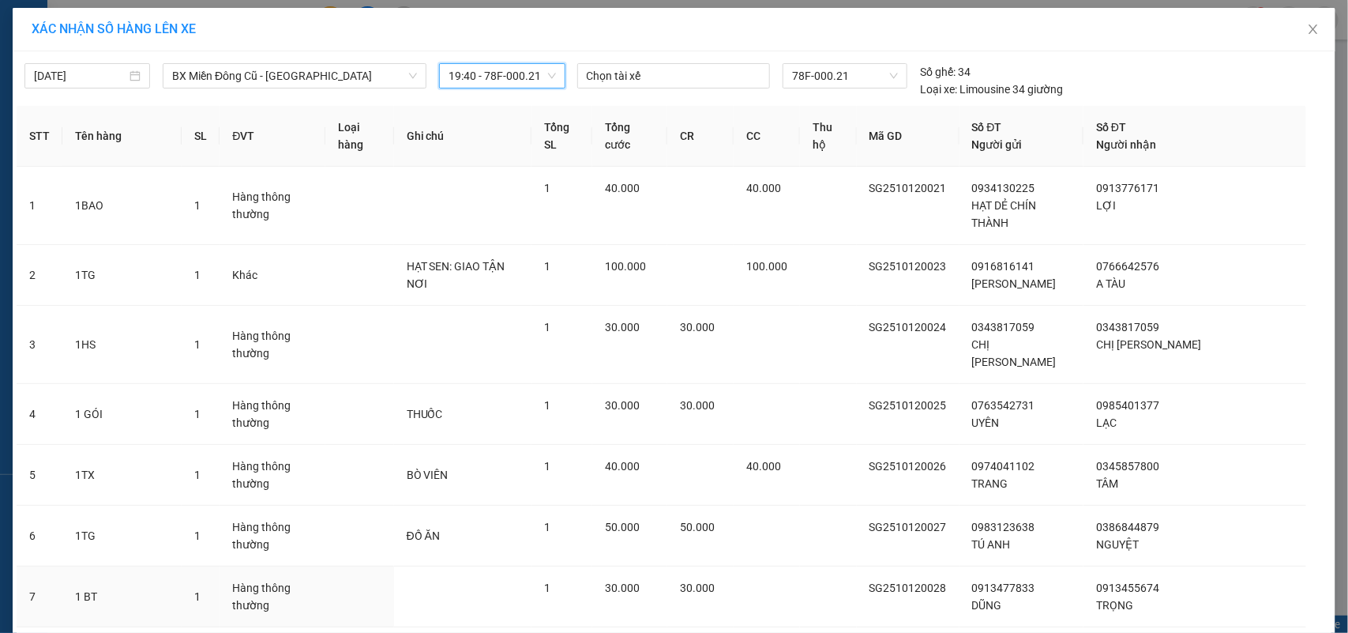
scroll to position [503, 0]
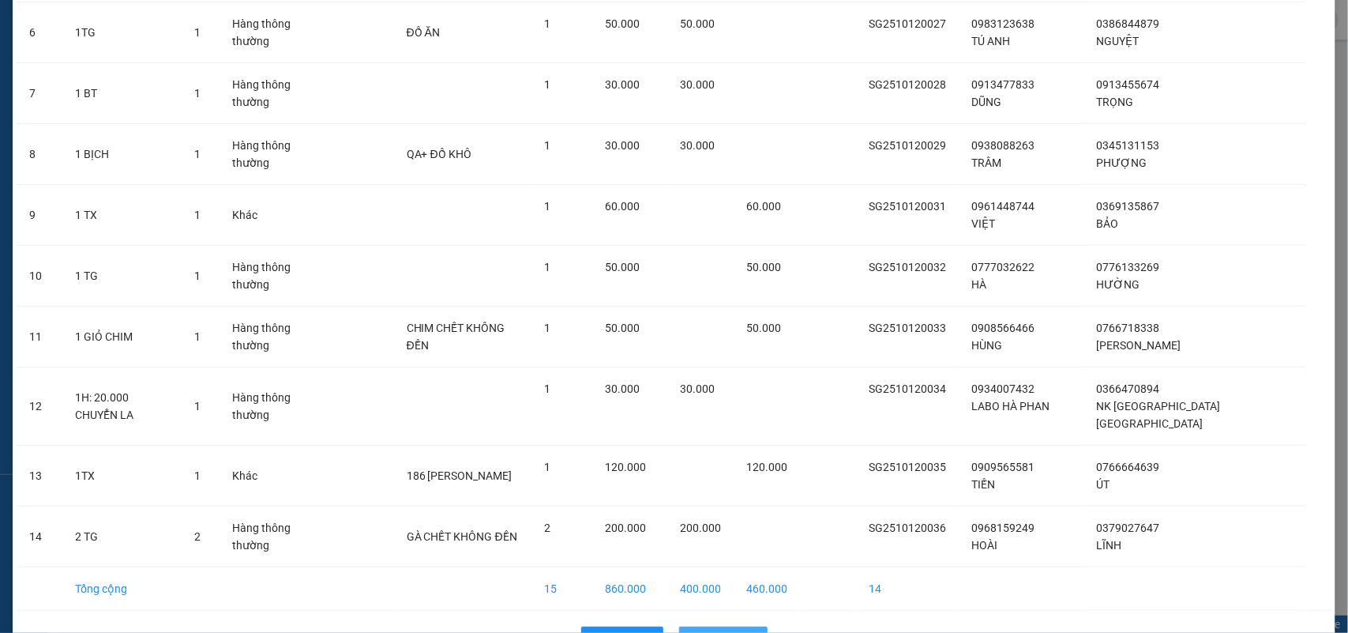
click at [730, 630] on span "Lên hàng" at bounding box center [732, 638] width 46 height 17
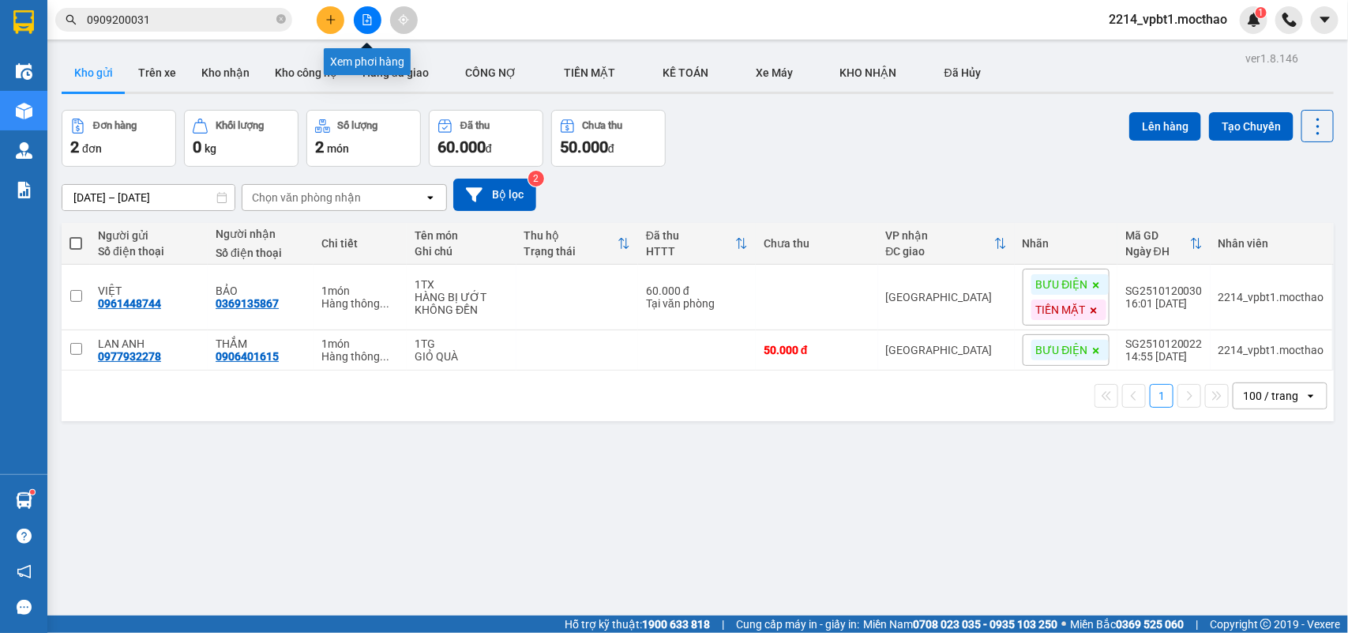
click at [365, 14] on icon "file-add" at bounding box center [367, 19] width 11 height 11
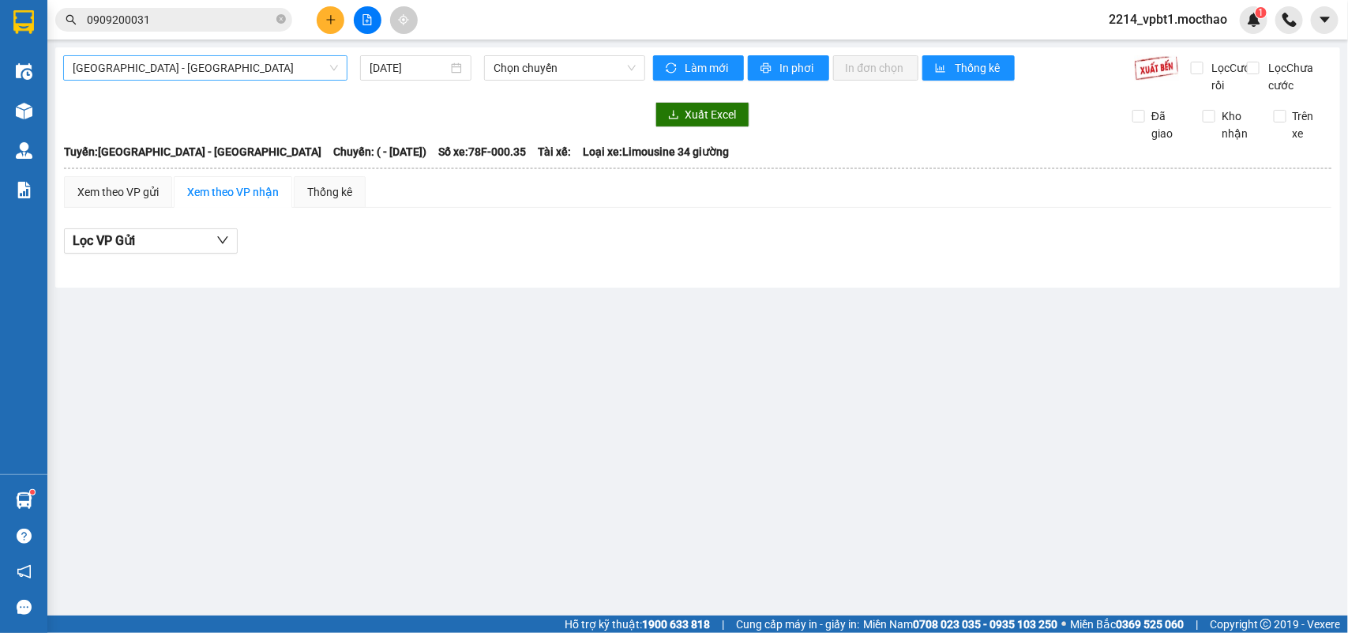
click at [222, 68] on span "[GEOGRAPHIC_DATA] - [GEOGRAPHIC_DATA]" at bounding box center [205, 68] width 265 height 24
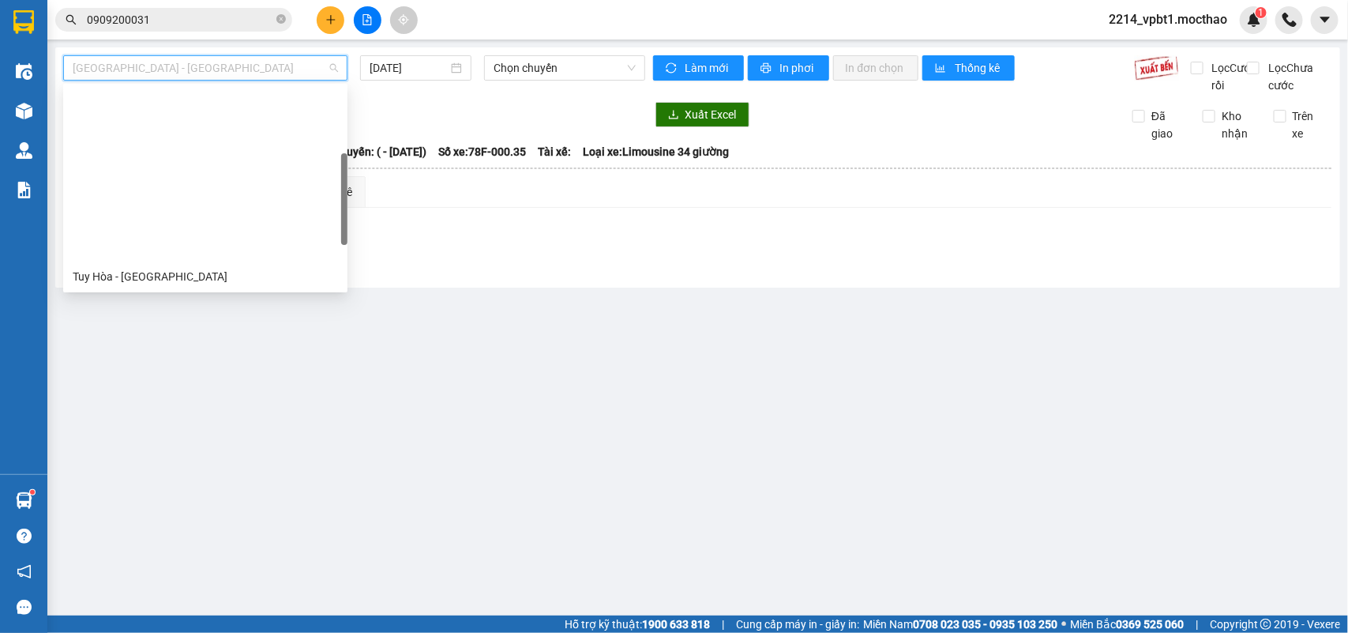
scroll to position [197, 0]
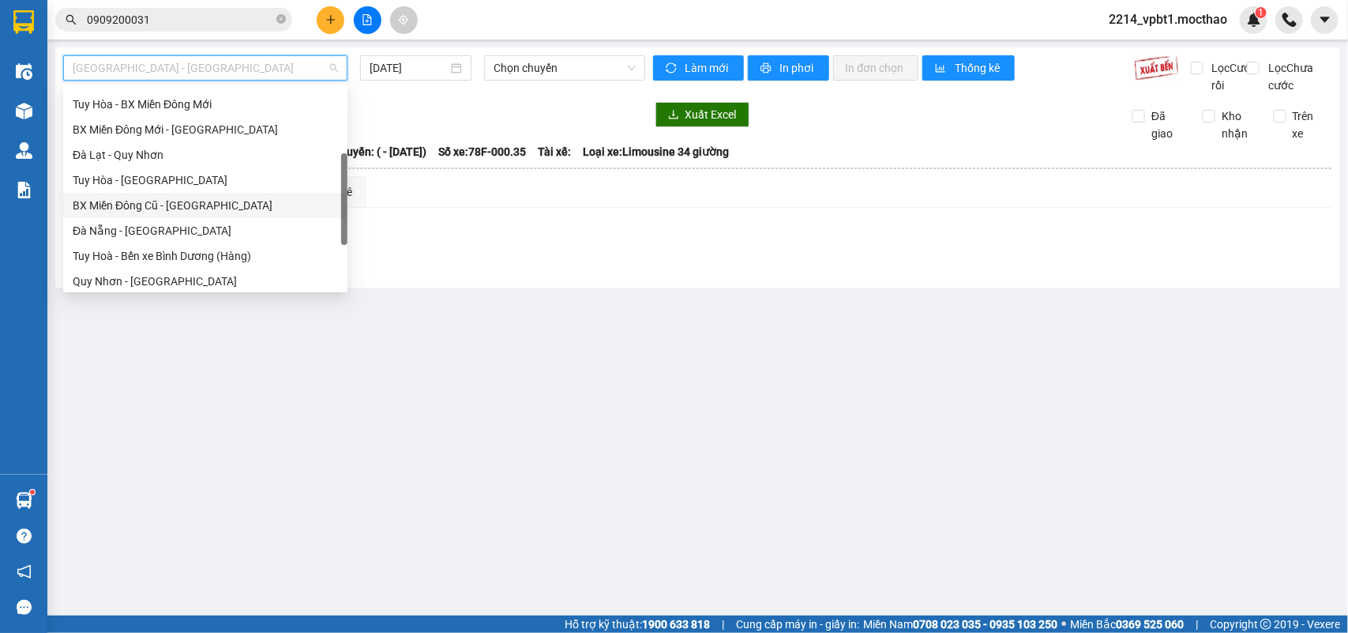
click at [164, 204] on div "BX Miền Đông Cũ - [GEOGRAPHIC_DATA]" at bounding box center [205, 205] width 265 height 17
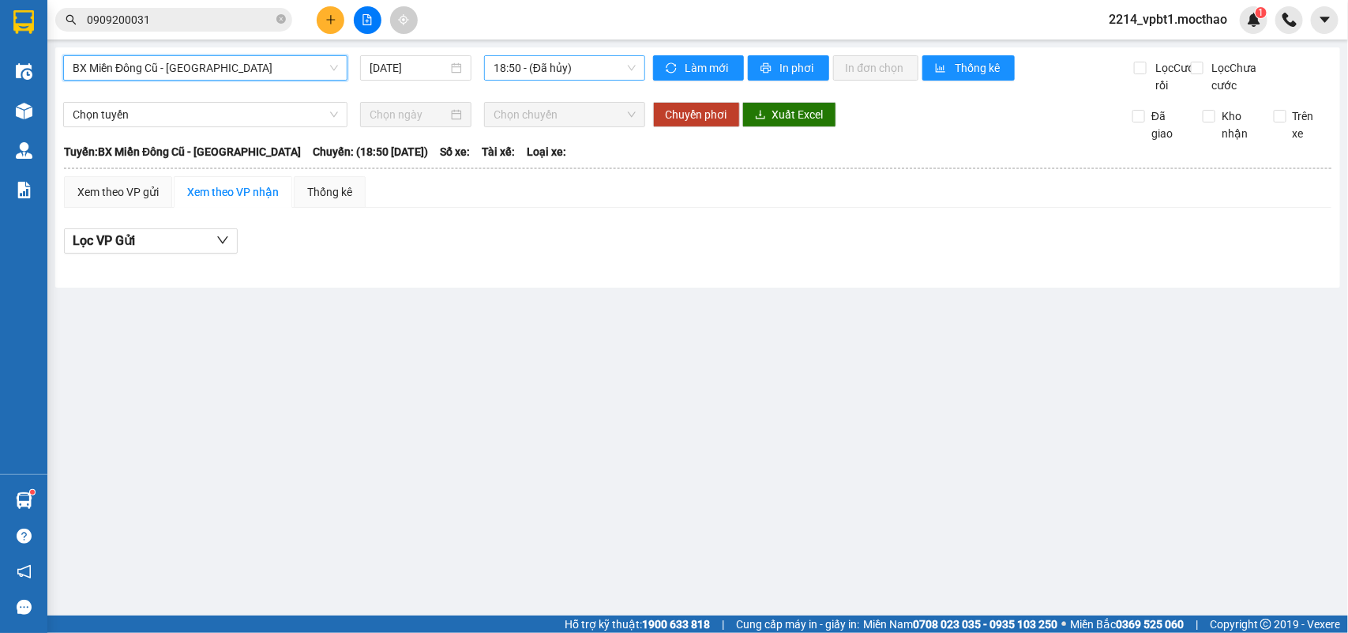
click at [529, 69] on span "18:50 - (Đã hủy)" at bounding box center [564, 68] width 141 height 24
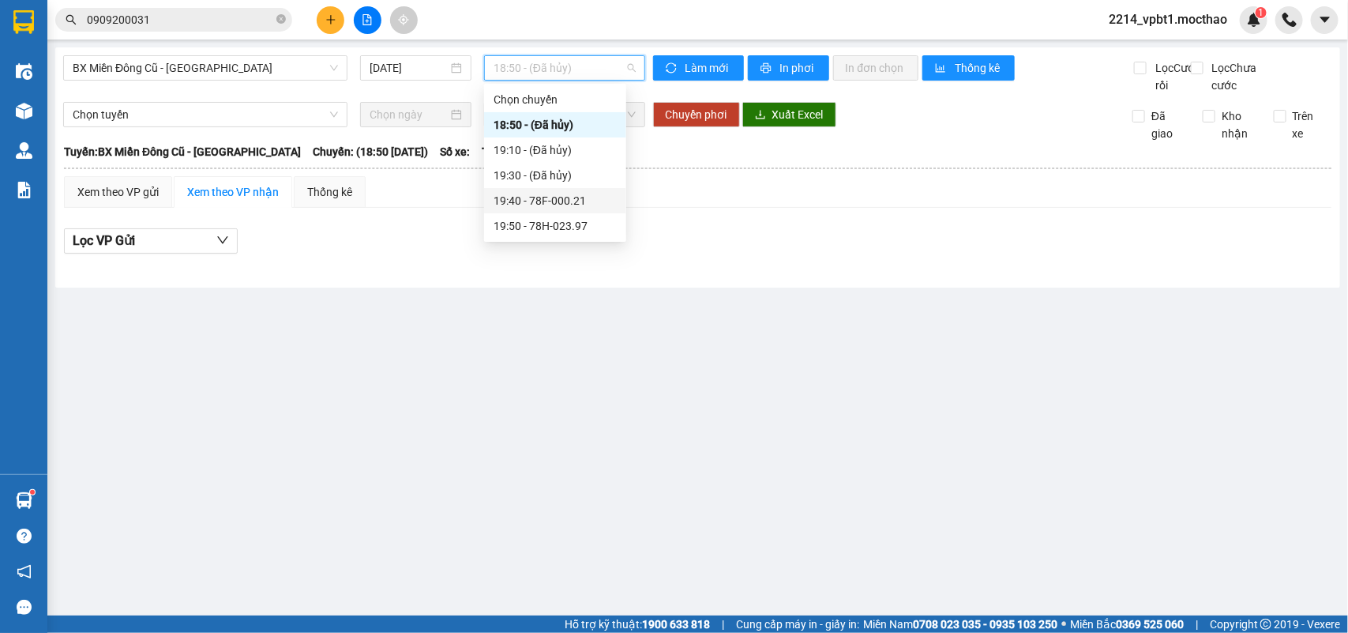
click at [531, 201] on div "19:40 - 78F-000.21" at bounding box center [555, 200] width 123 height 17
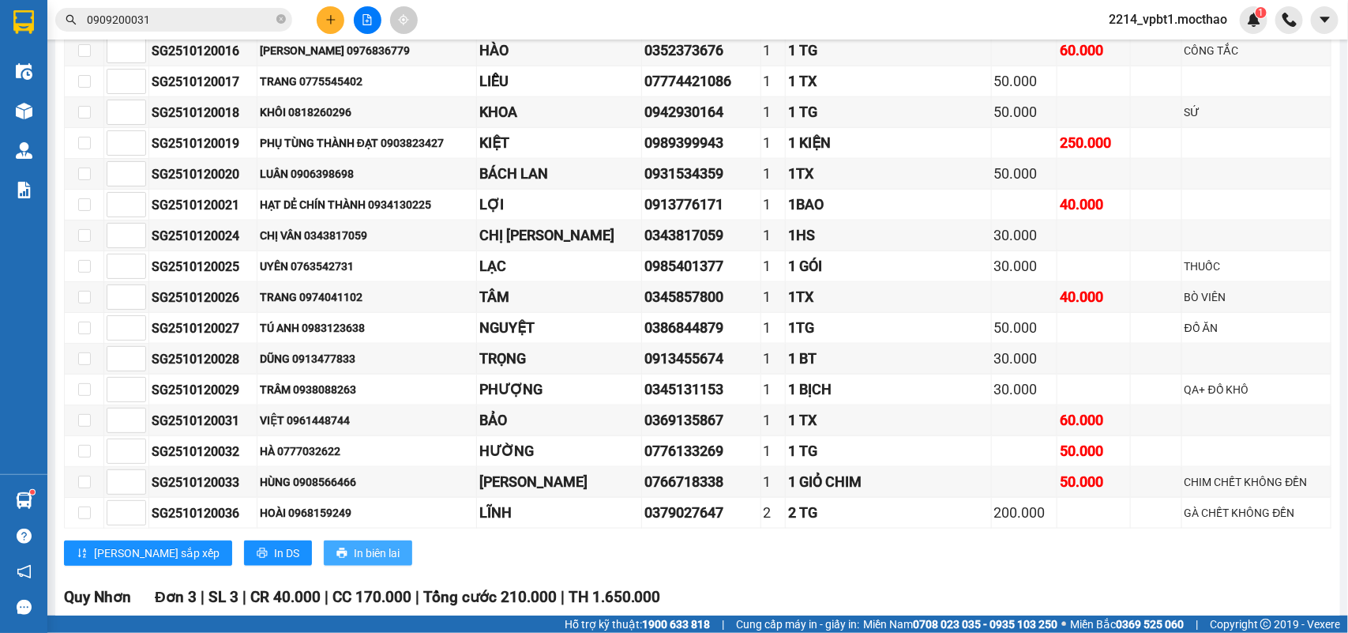
scroll to position [790, 0]
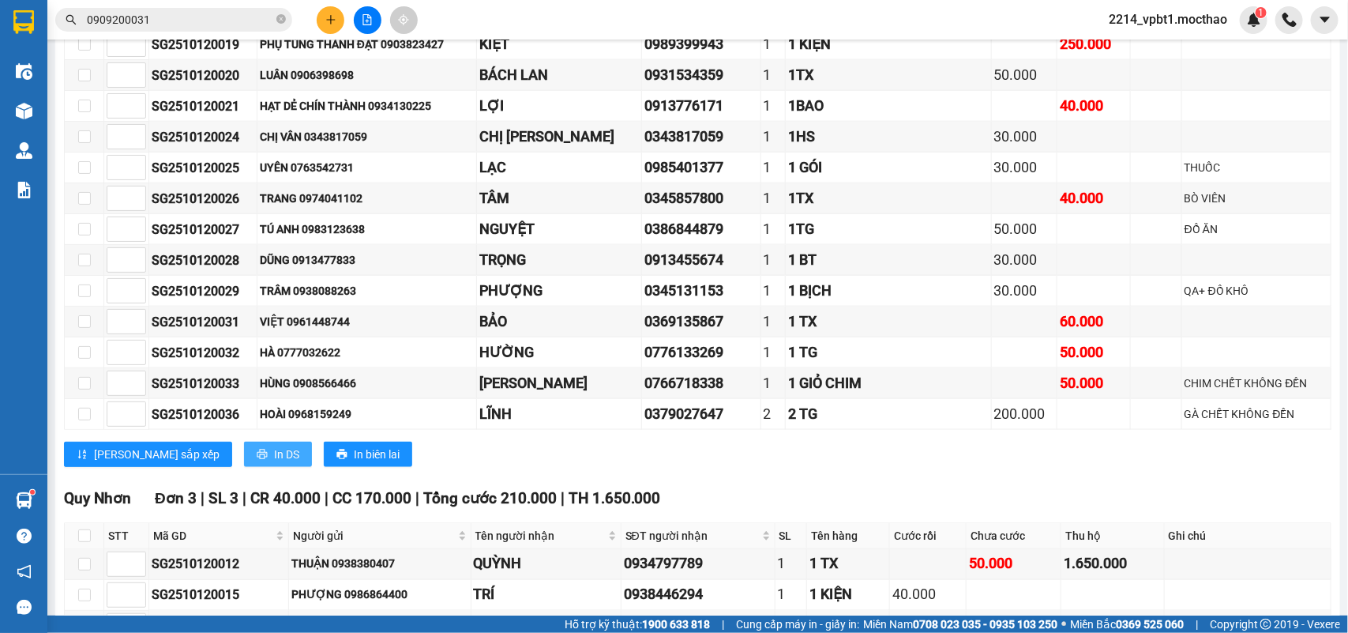
click at [274, 463] on span "In DS" at bounding box center [286, 453] width 25 height 17
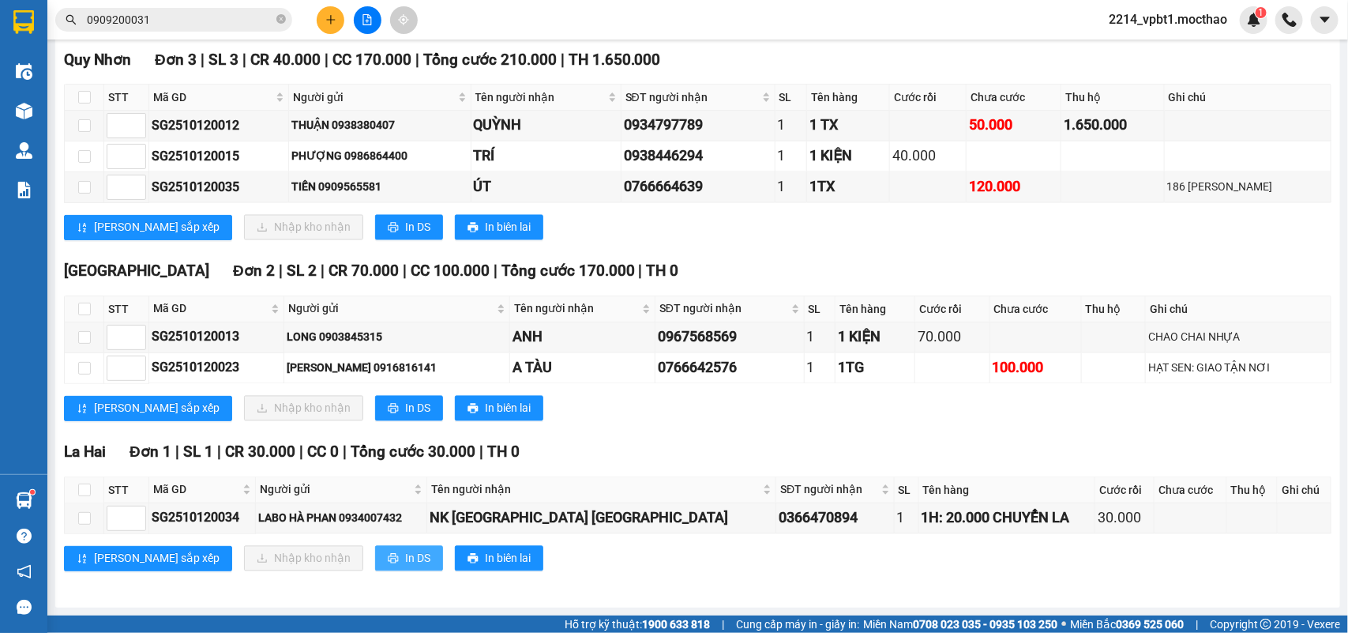
click at [405, 563] on span "In DS" at bounding box center [417, 558] width 25 height 17
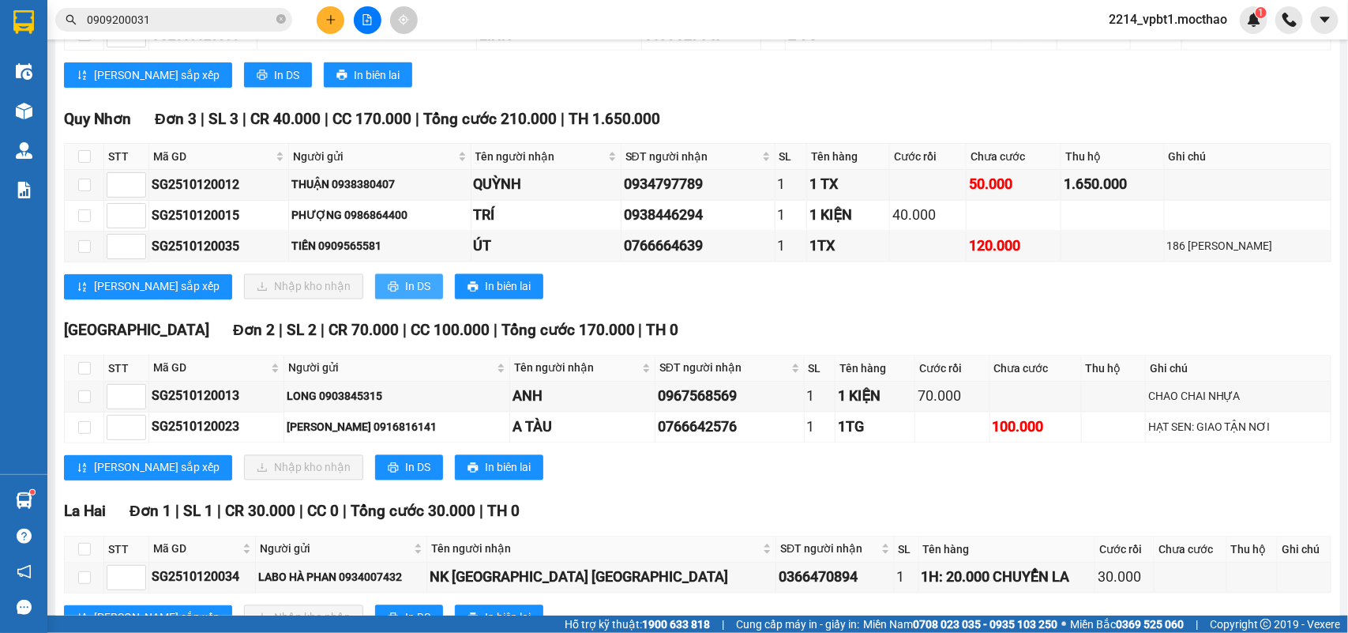
click at [405, 295] on span "In DS" at bounding box center [417, 286] width 25 height 17
click at [405, 476] on span "In DS" at bounding box center [417, 467] width 25 height 17
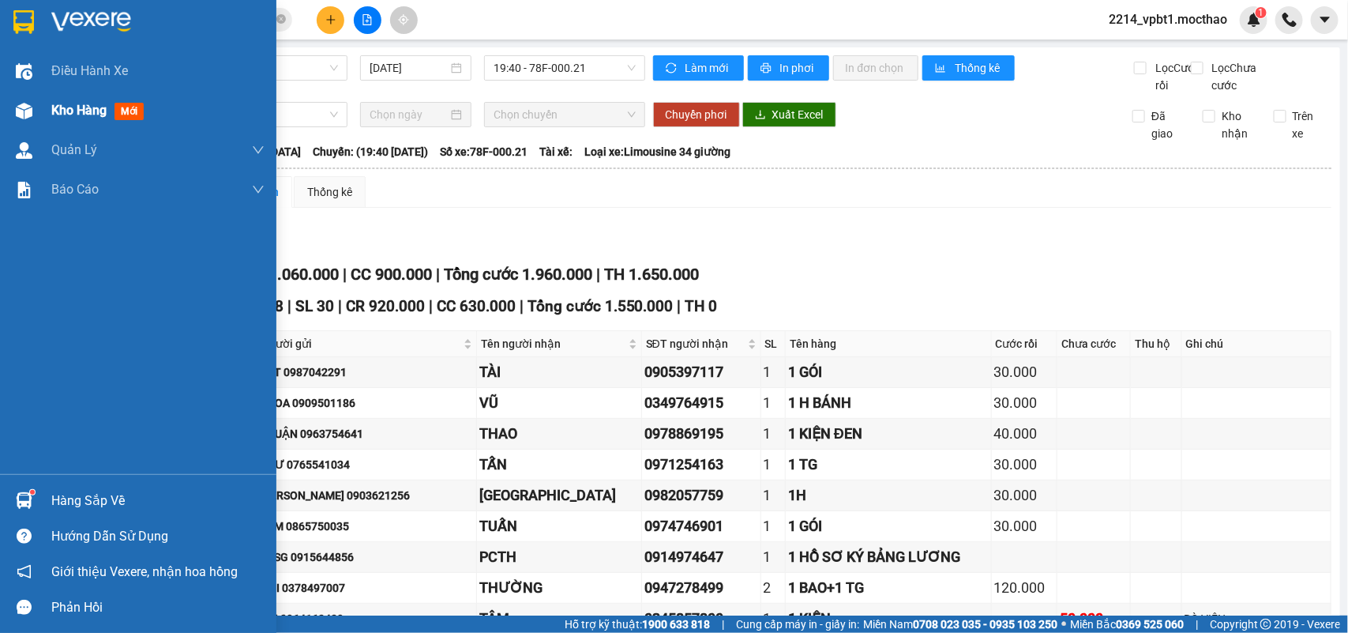
click at [72, 107] on span "Kho hàng" at bounding box center [78, 110] width 55 height 15
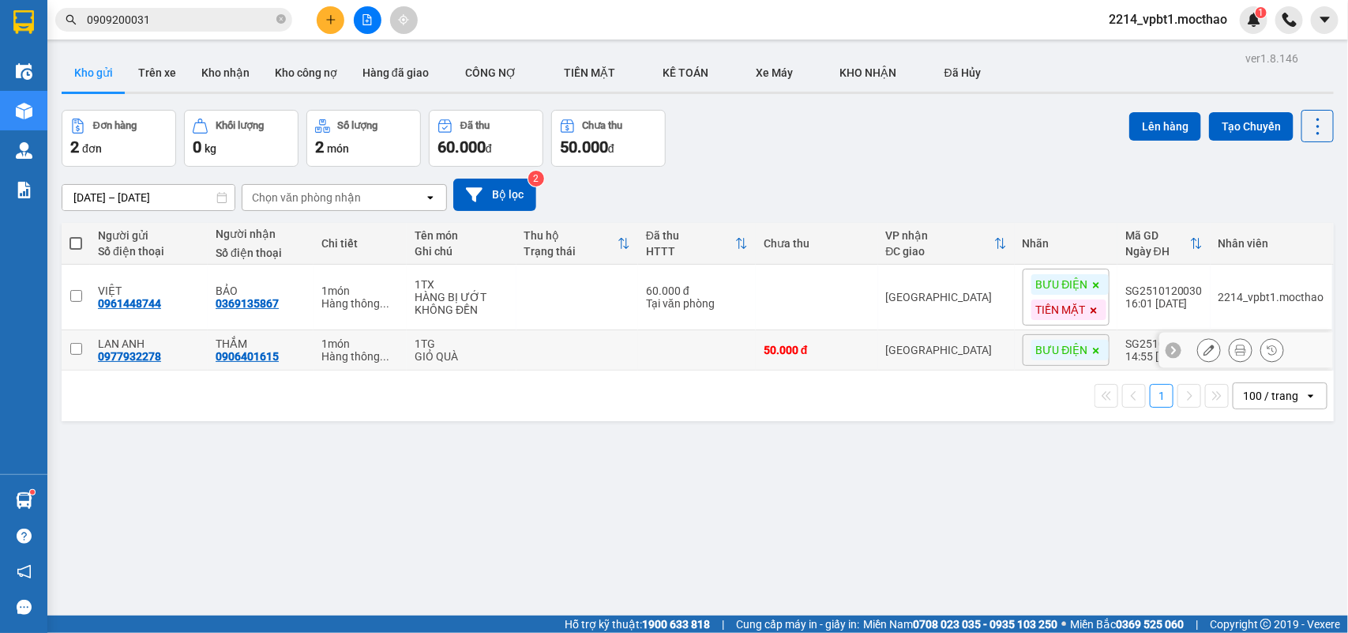
click at [77, 348] on input "checkbox" at bounding box center [76, 349] width 12 height 12
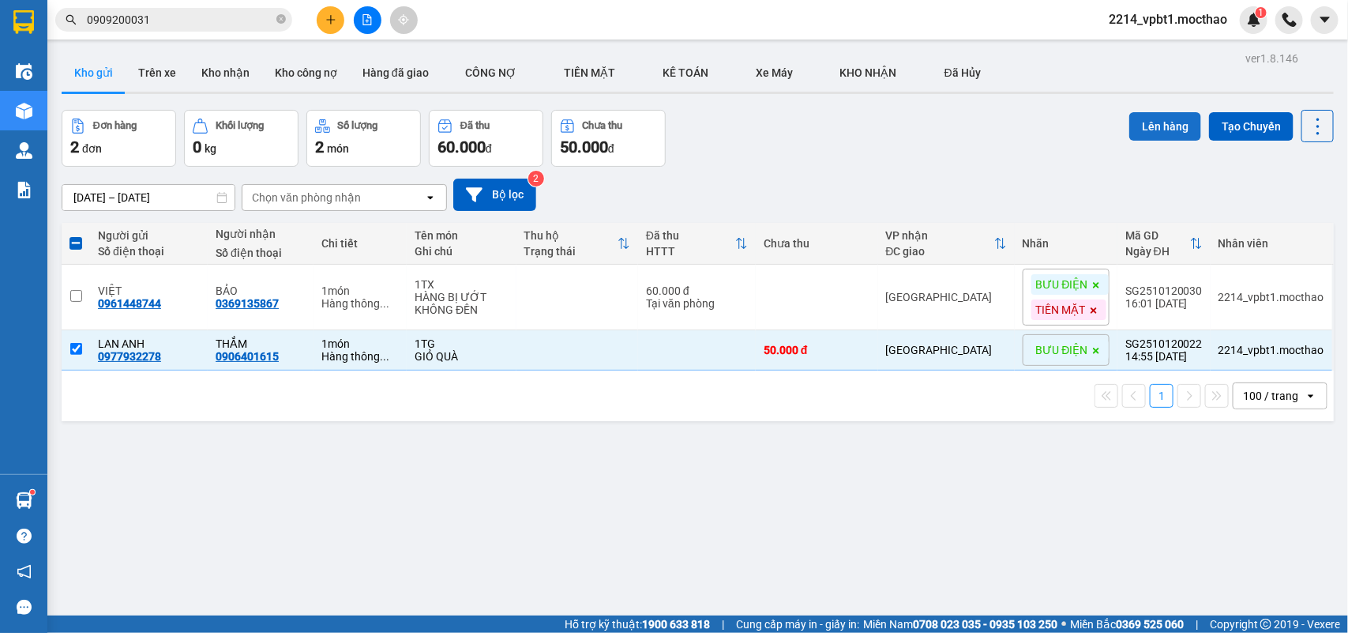
click at [1157, 122] on button "Lên hàng" at bounding box center [1165, 126] width 72 height 28
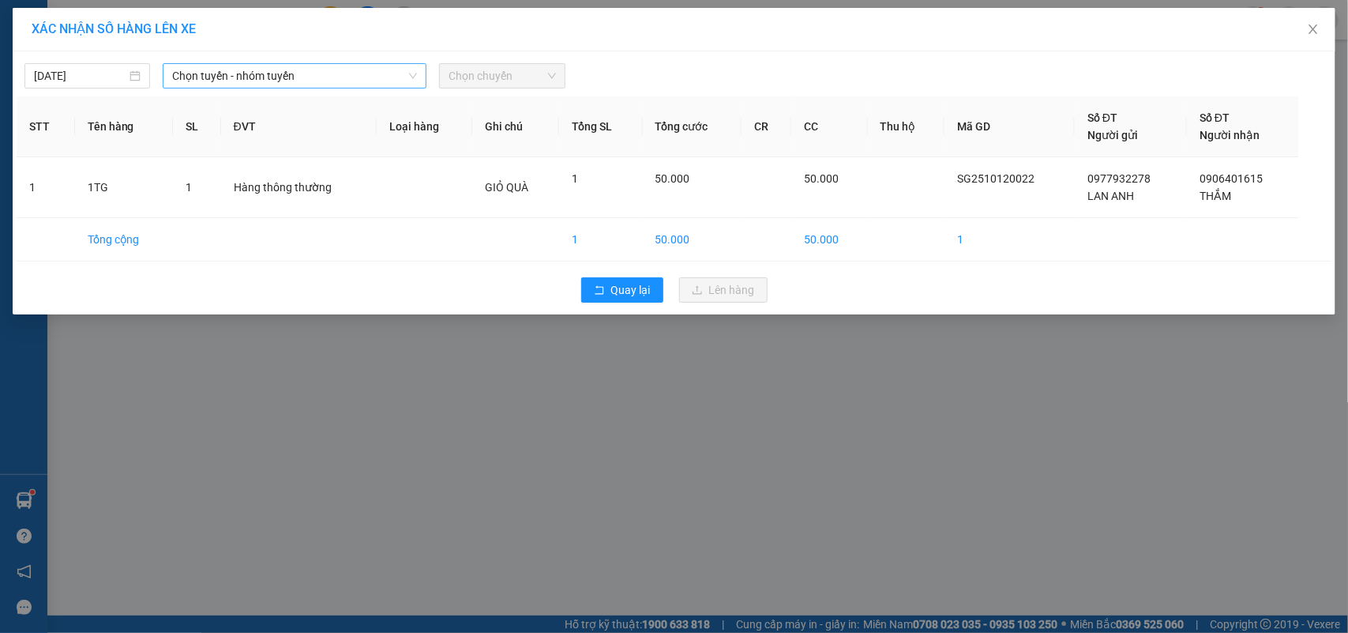
click at [241, 77] on span "Chọn tuyến - nhóm tuyến" at bounding box center [294, 76] width 245 height 24
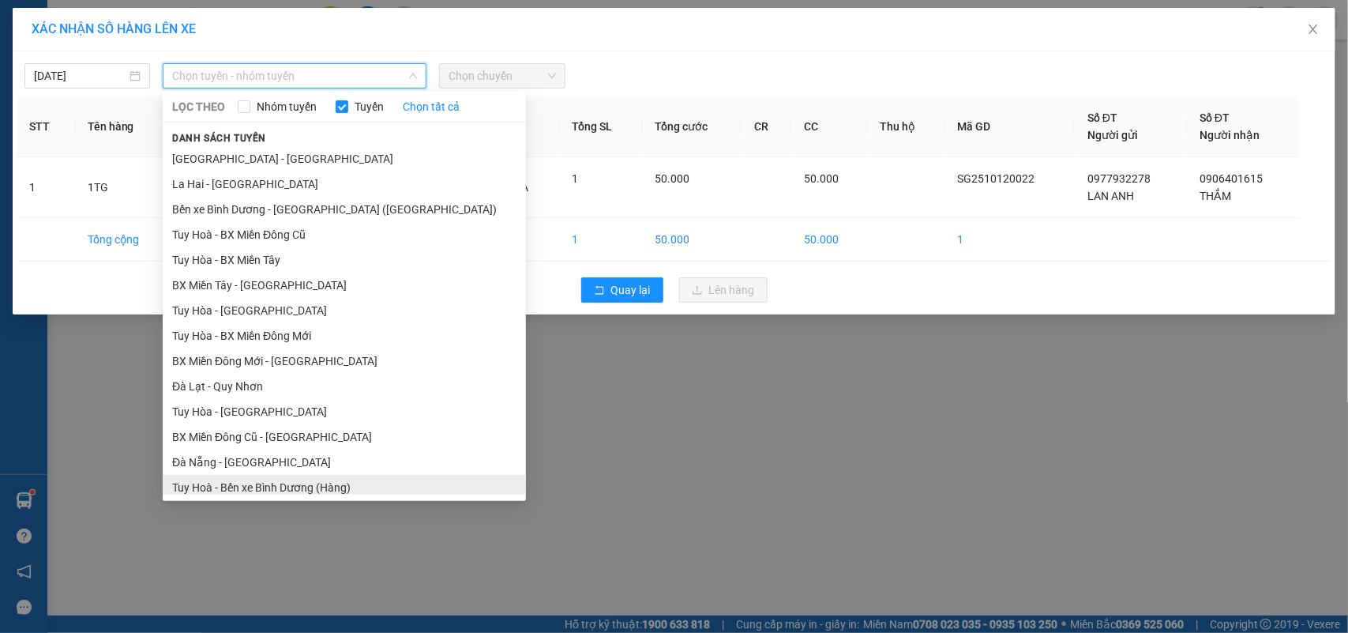
scroll to position [182, 0]
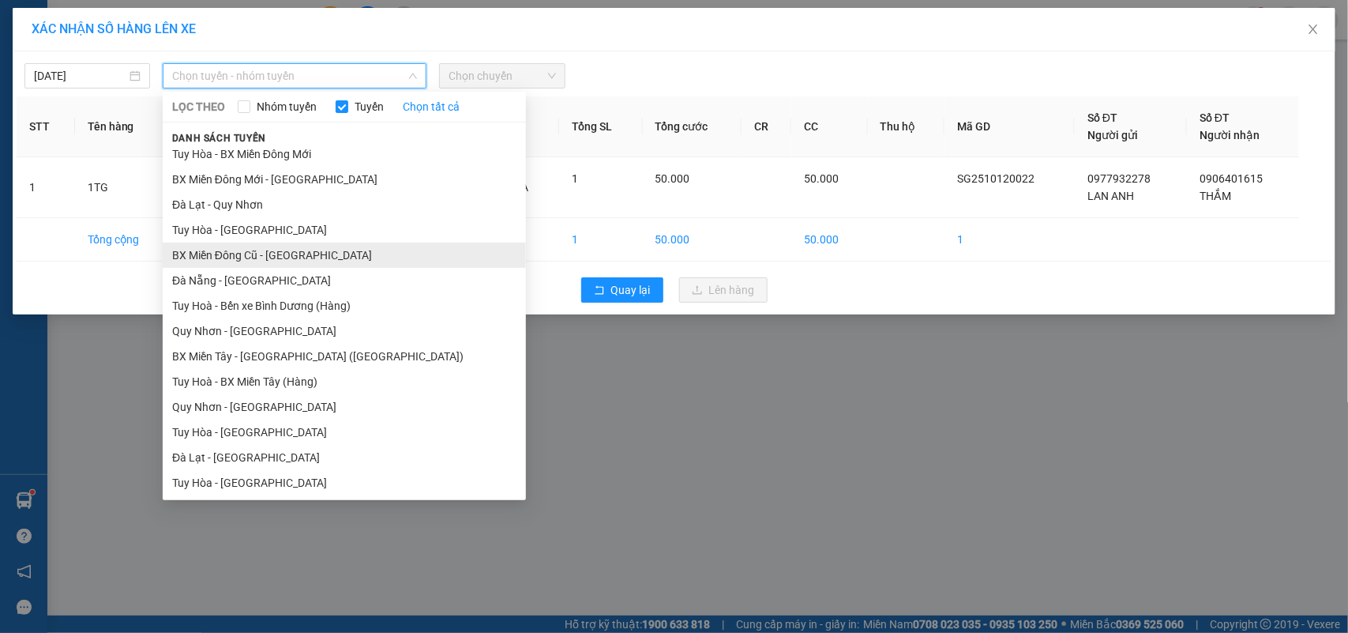
click at [246, 262] on li "BX Miền Đông Cũ - [GEOGRAPHIC_DATA]" at bounding box center [344, 254] width 363 height 25
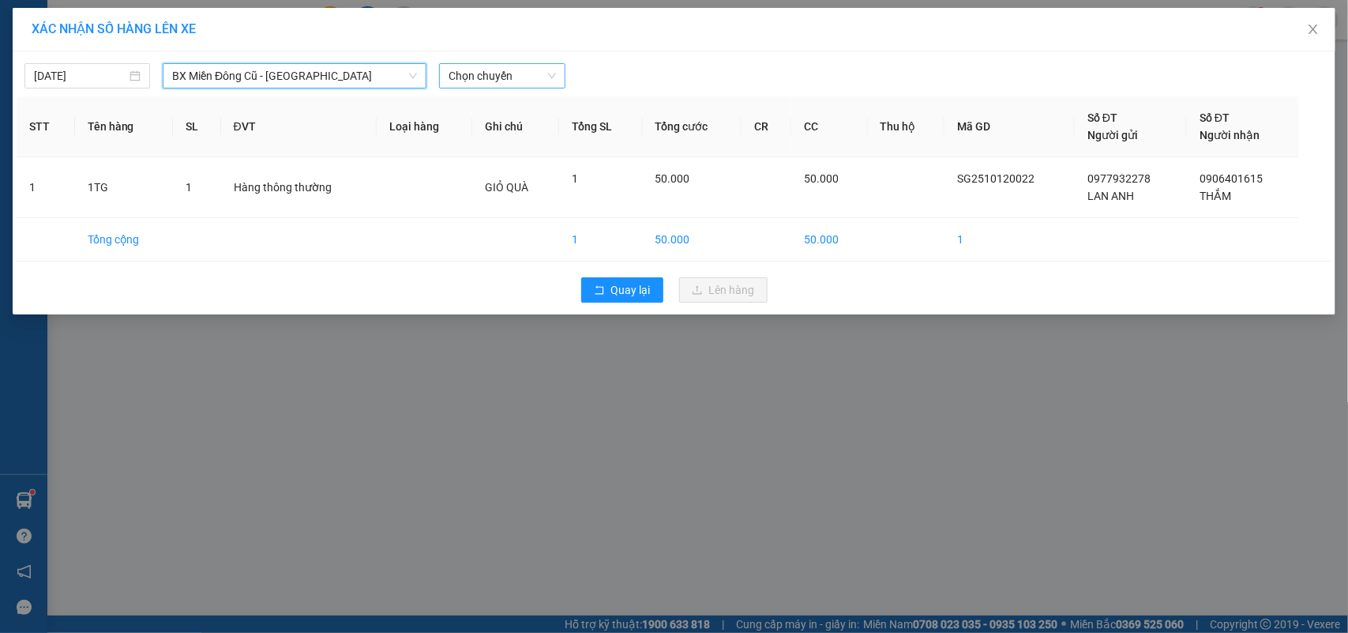
click at [474, 73] on span "Chọn chuyến" at bounding box center [502, 76] width 107 height 24
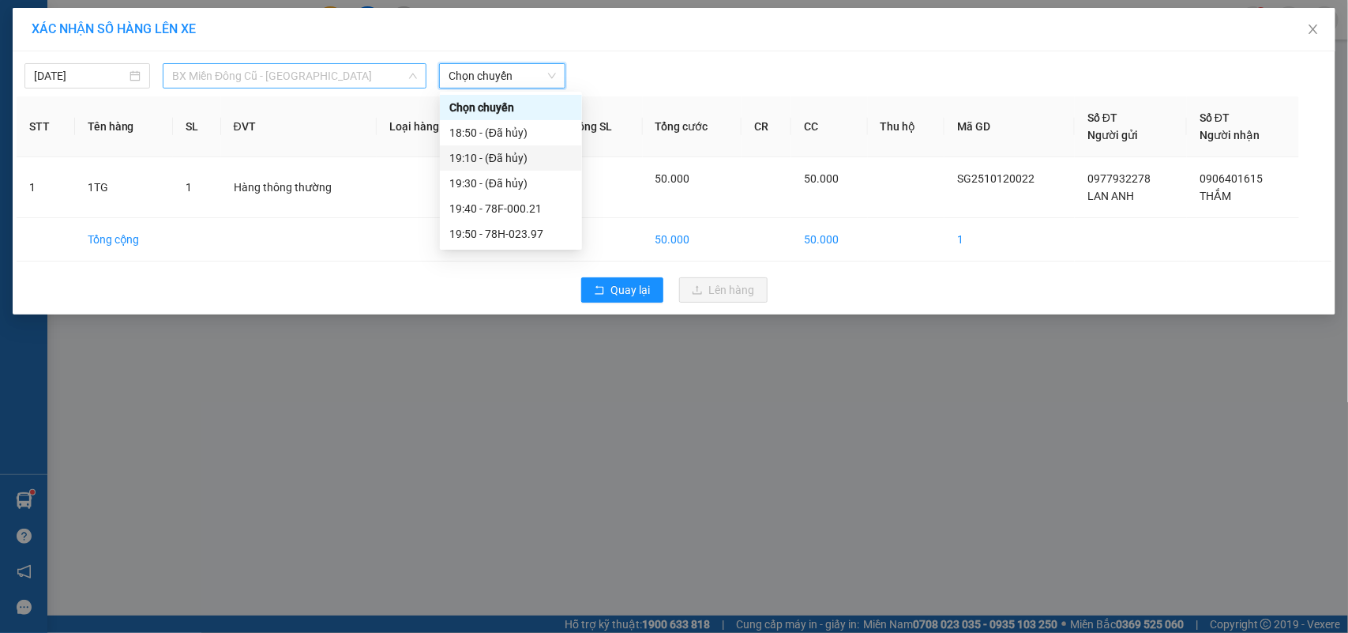
click at [340, 71] on span "BX Miền Đông Cũ - [GEOGRAPHIC_DATA]" at bounding box center [294, 76] width 245 height 24
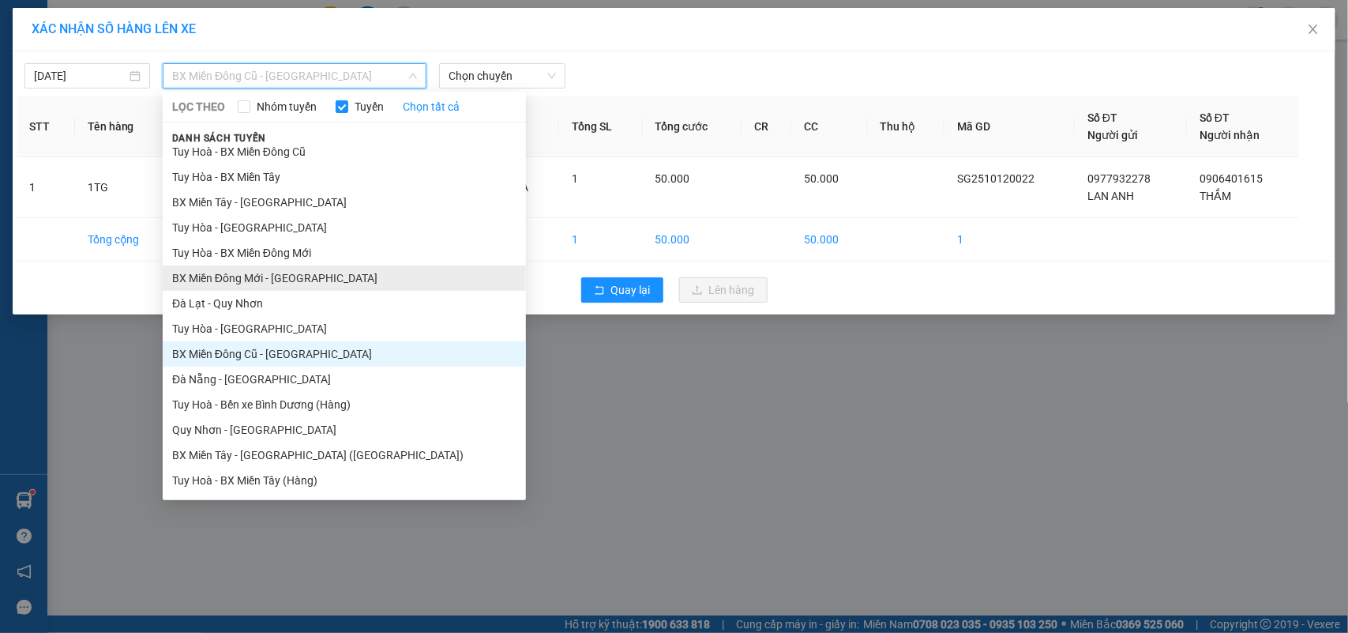
scroll to position [0, 0]
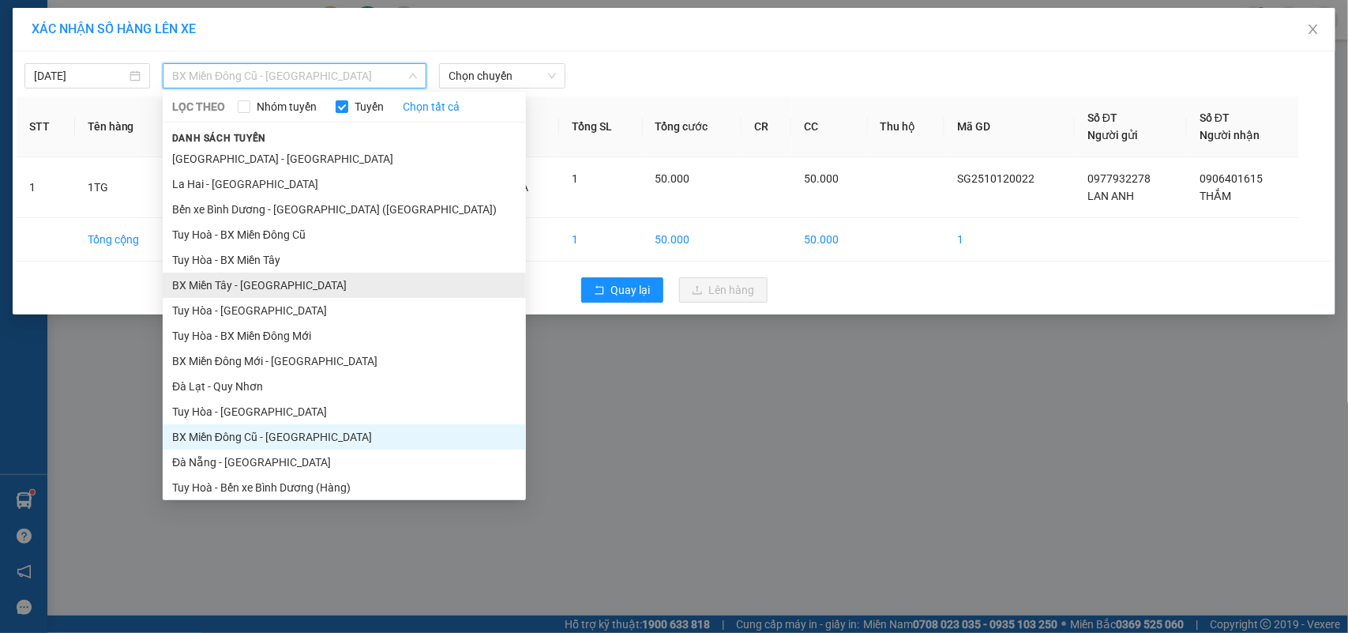
click at [250, 283] on li "BX Miền Tây - [GEOGRAPHIC_DATA]" at bounding box center [344, 284] width 363 height 25
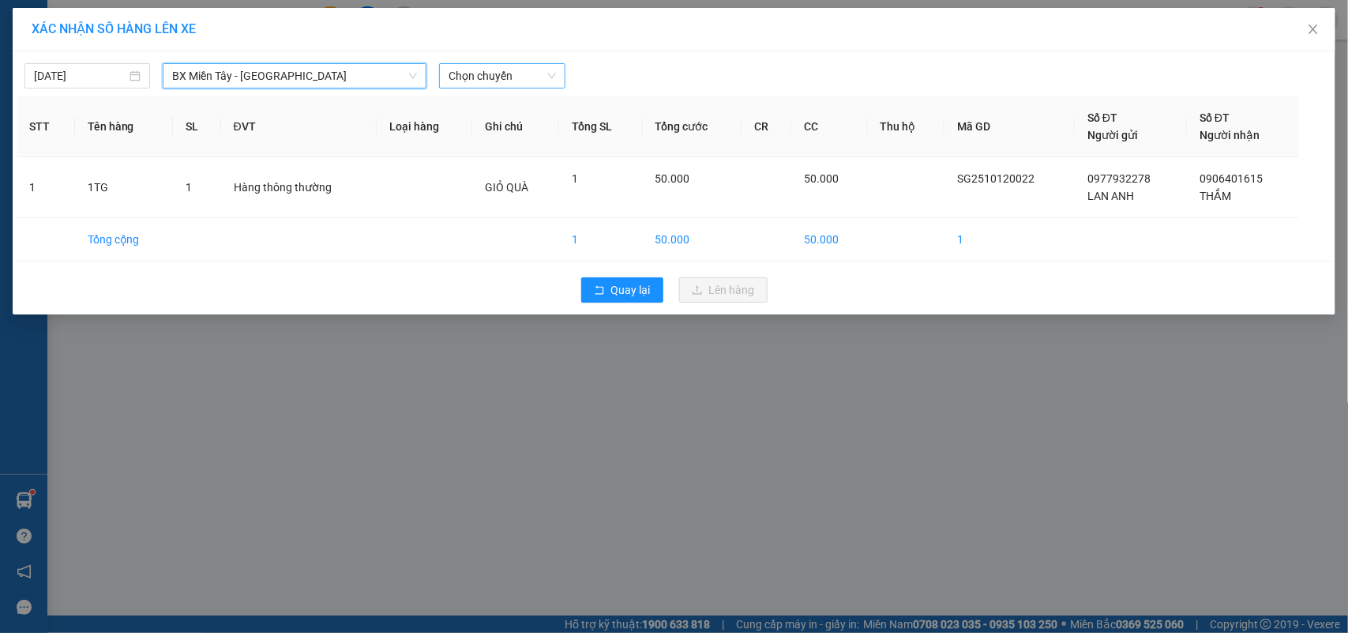
click at [492, 73] on span "Chọn chuyến" at bounding box center [502, 76] width 107 height 24
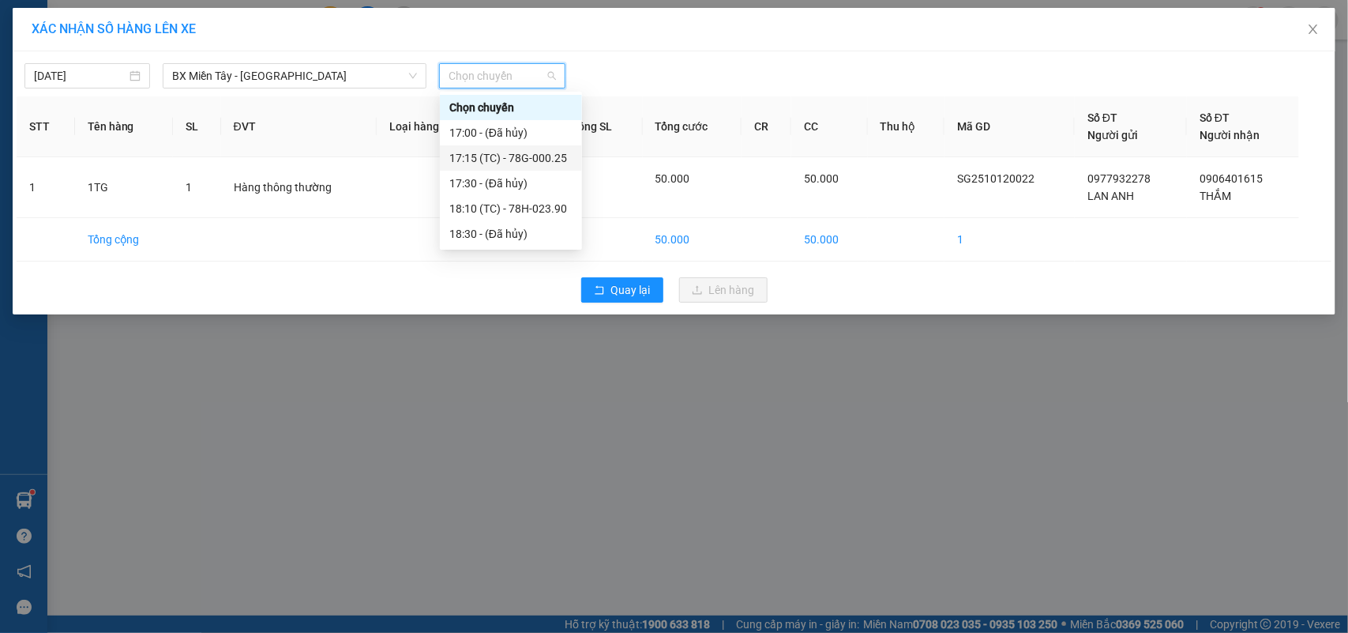
click at [490, 160] on div "17:15 (TC) - 78G-000.25" at bounding box center [510, 157] width 123 height 17
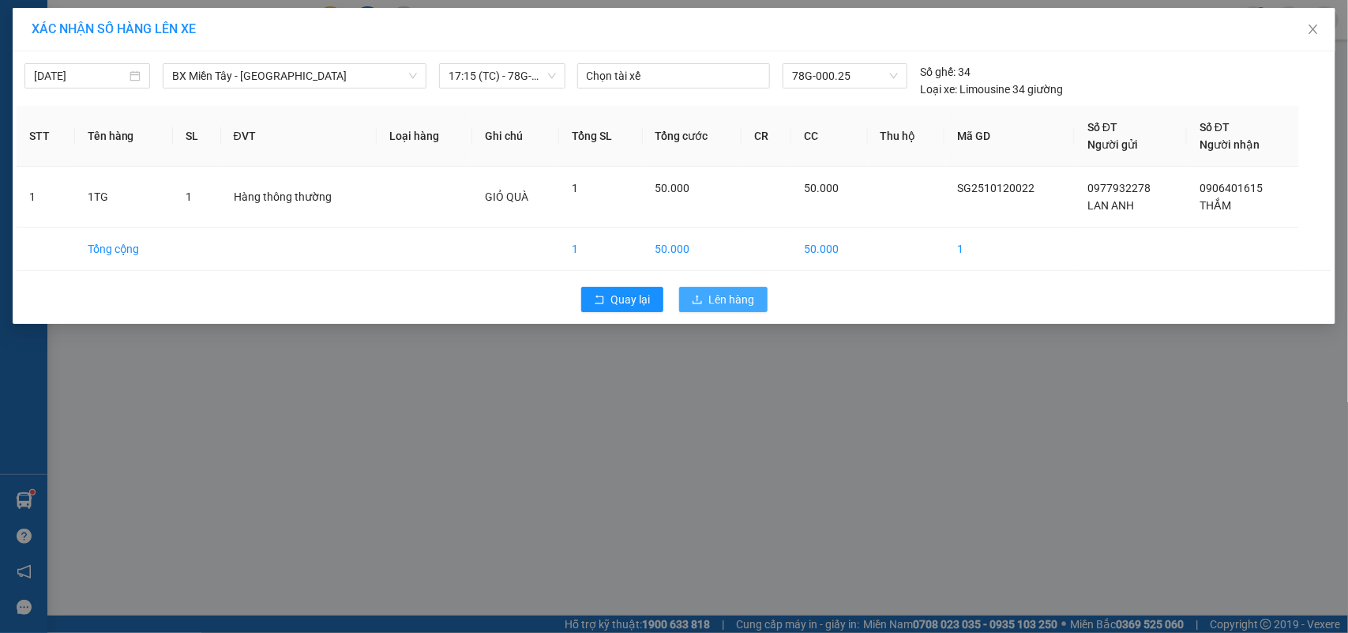
click at [709, 293] on span "Lên hàng" at bounding box center [732, 299] width 46 height 17
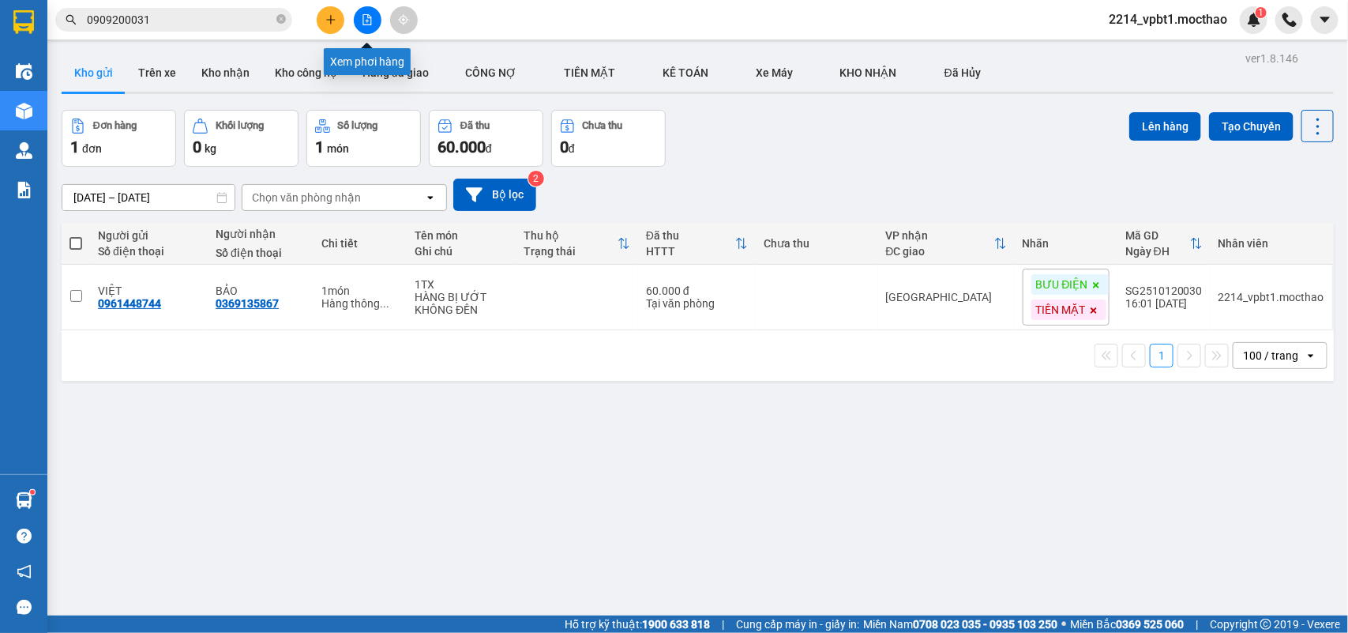
click at [358, 17] on button at bounding box center [368, 20] width 28 height 28
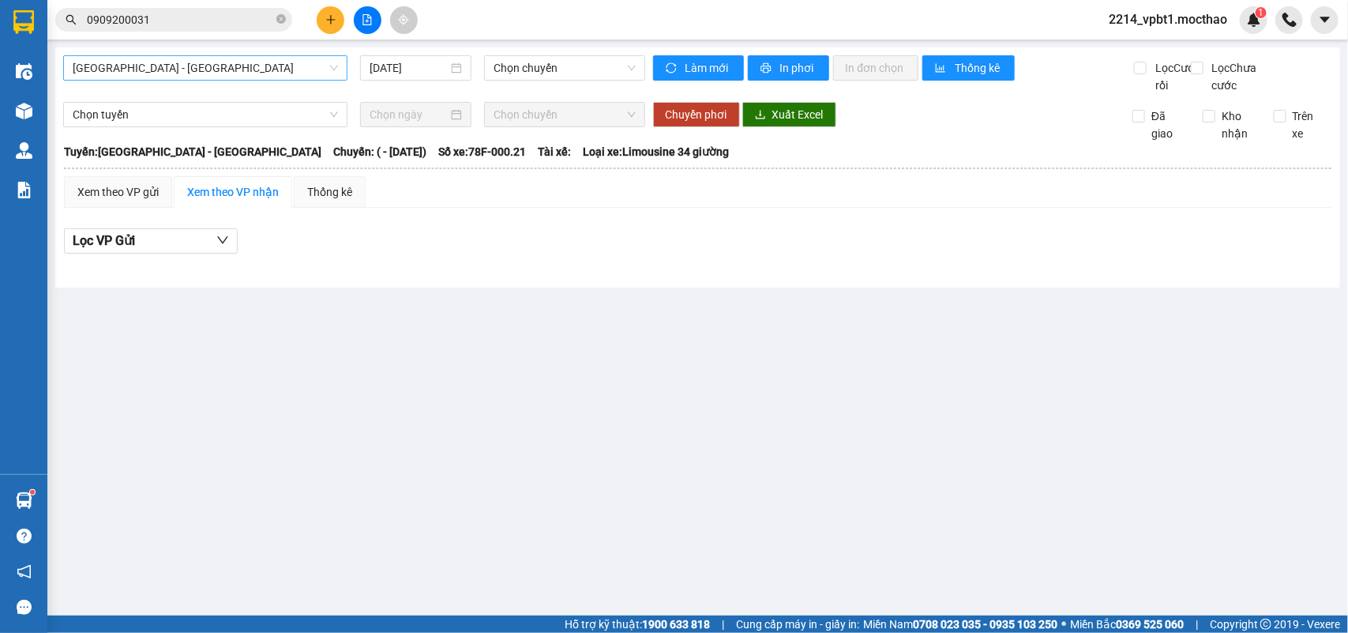
click at [226, 57] on span "[GEOGRAPHIC_DATA] - [GEOGRAPHIC_DATA]" at bounding box center [205, 68] width 265 height 24
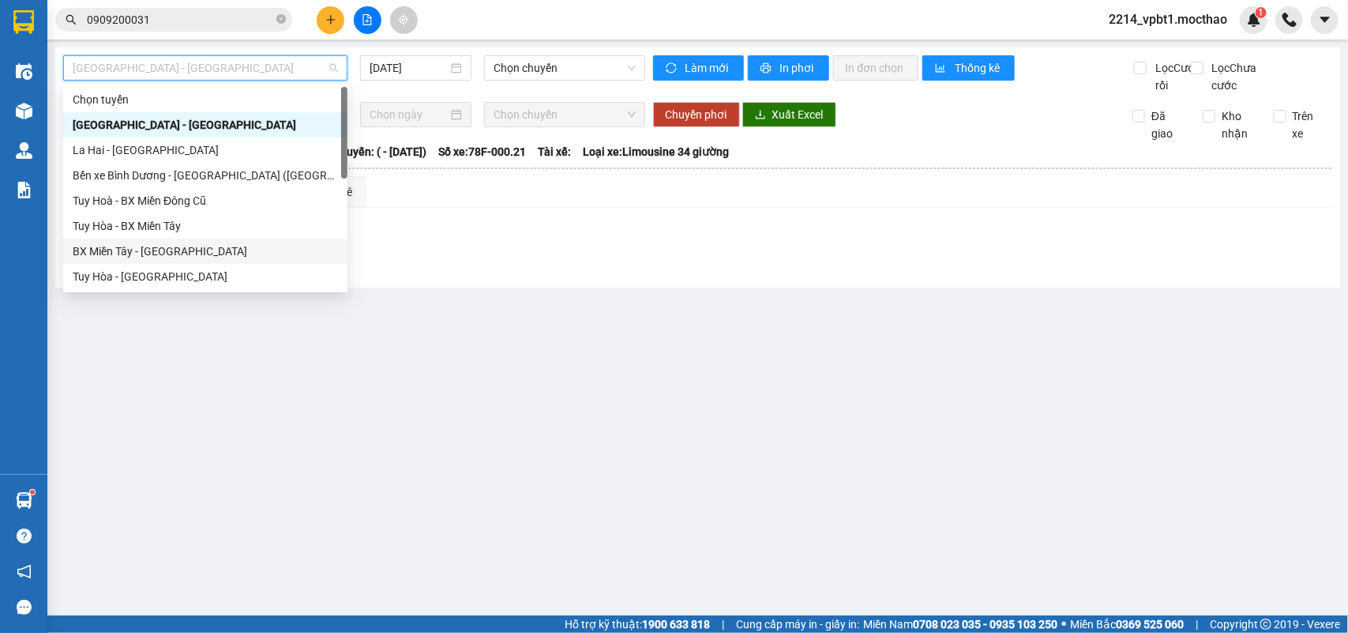
click at [175, 253] on div "BX Miền Tây - [GEOGRAPHIC_DATA]" at bounding box center [205, 250] width 265 height 17
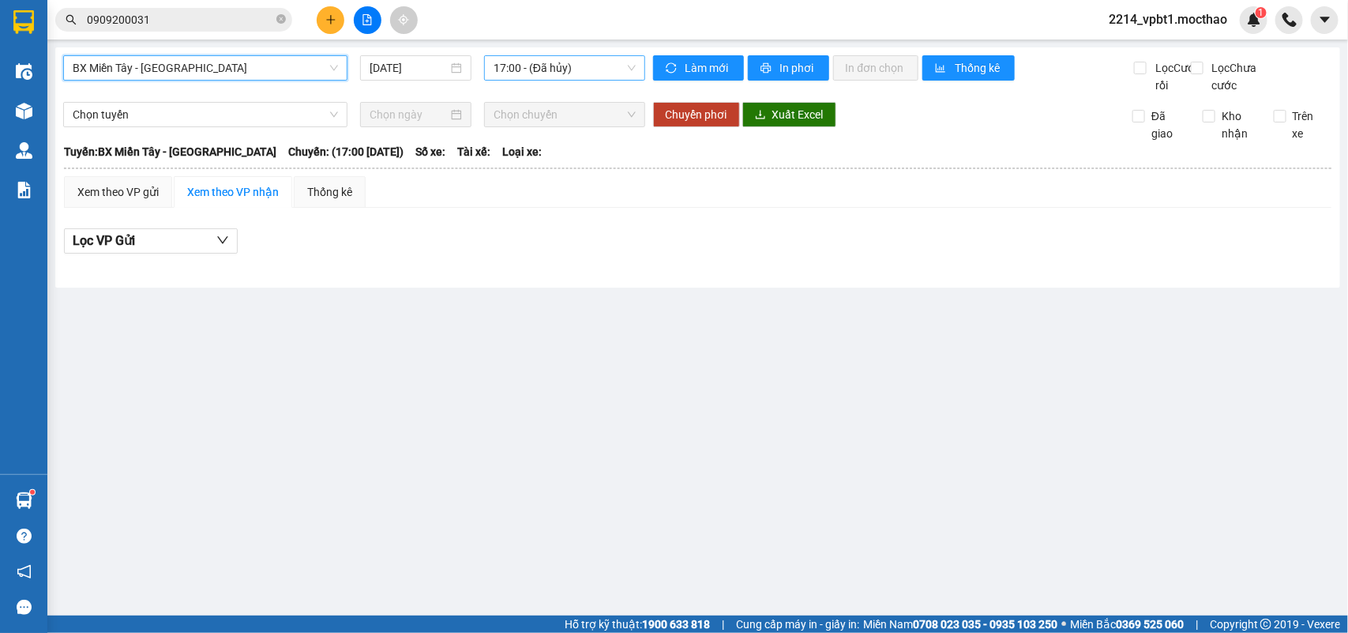
click at [558, 63] on span "17:00 - (Đã hủy)" at bounding box center [564, 68] width 141 height 24
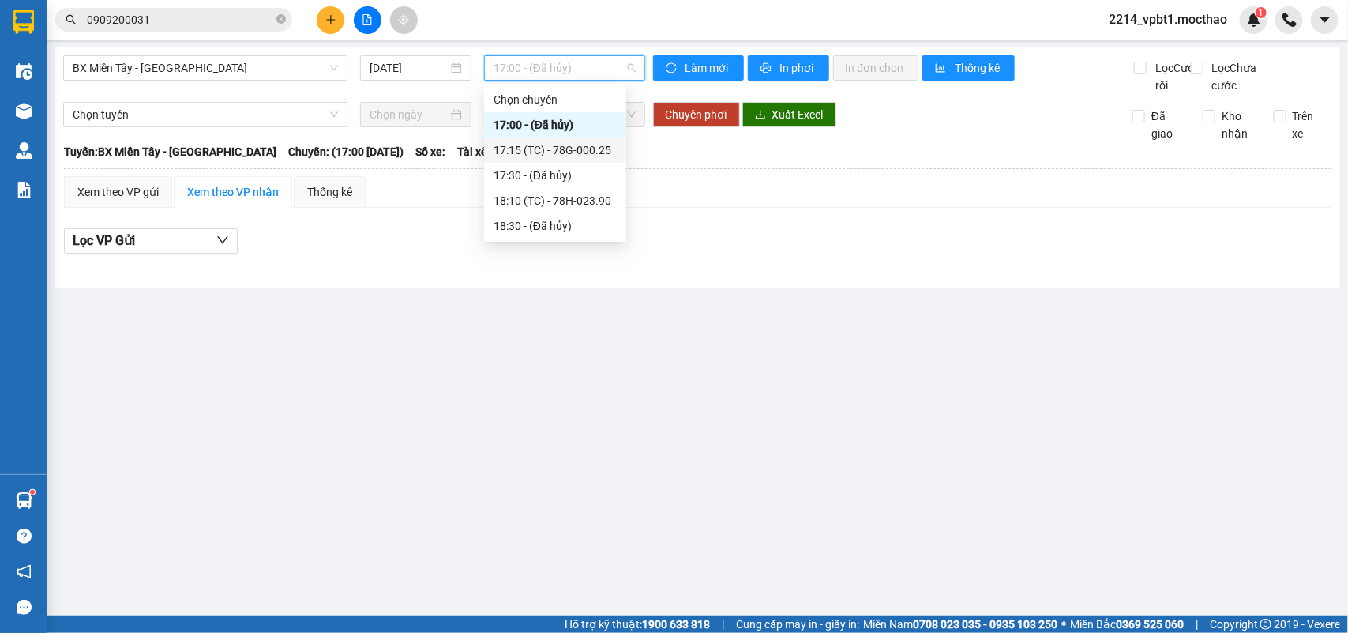
click at [558, 146] on div "17:15 (TC) - 78G-000.25" at bounding box center [555, 149] width 123 height 17
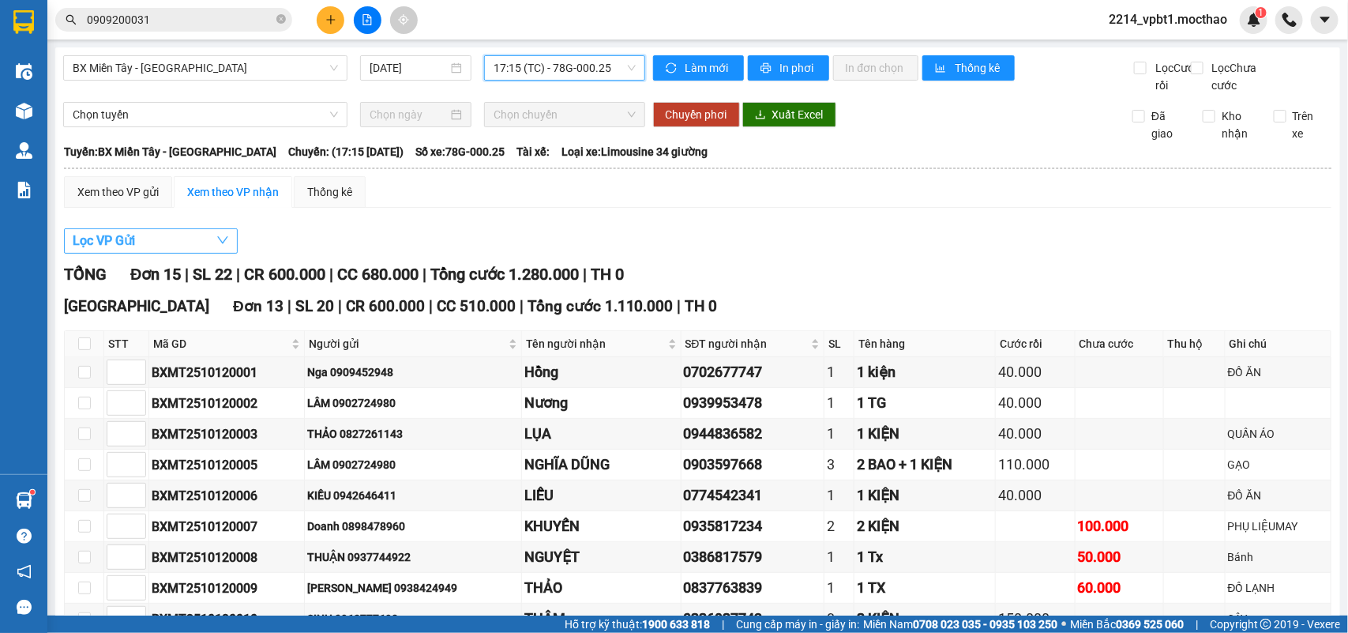
click at [186, 253] on button "Lọc VP Gửi" at bounding box center [151, 240] width 174 height 25
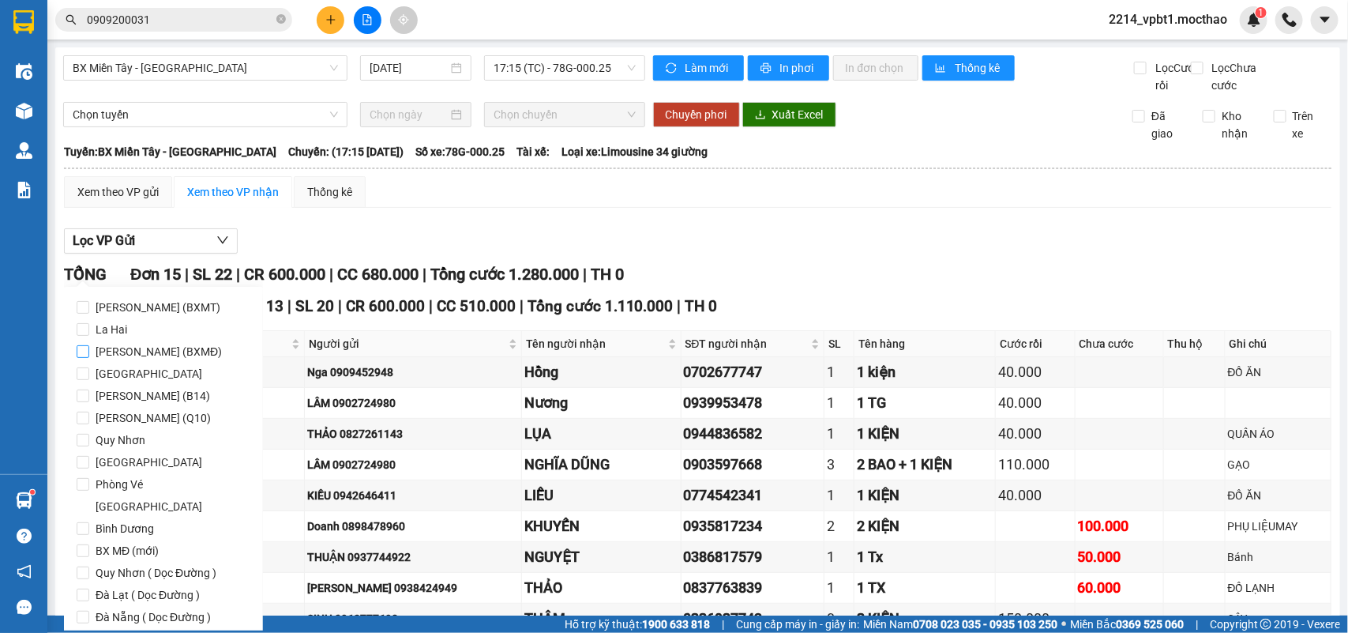
click at [81, 348] on input "[PERSON_NAME] (BXMĐ)" at bounding box center [83, 351] width 13 height 13
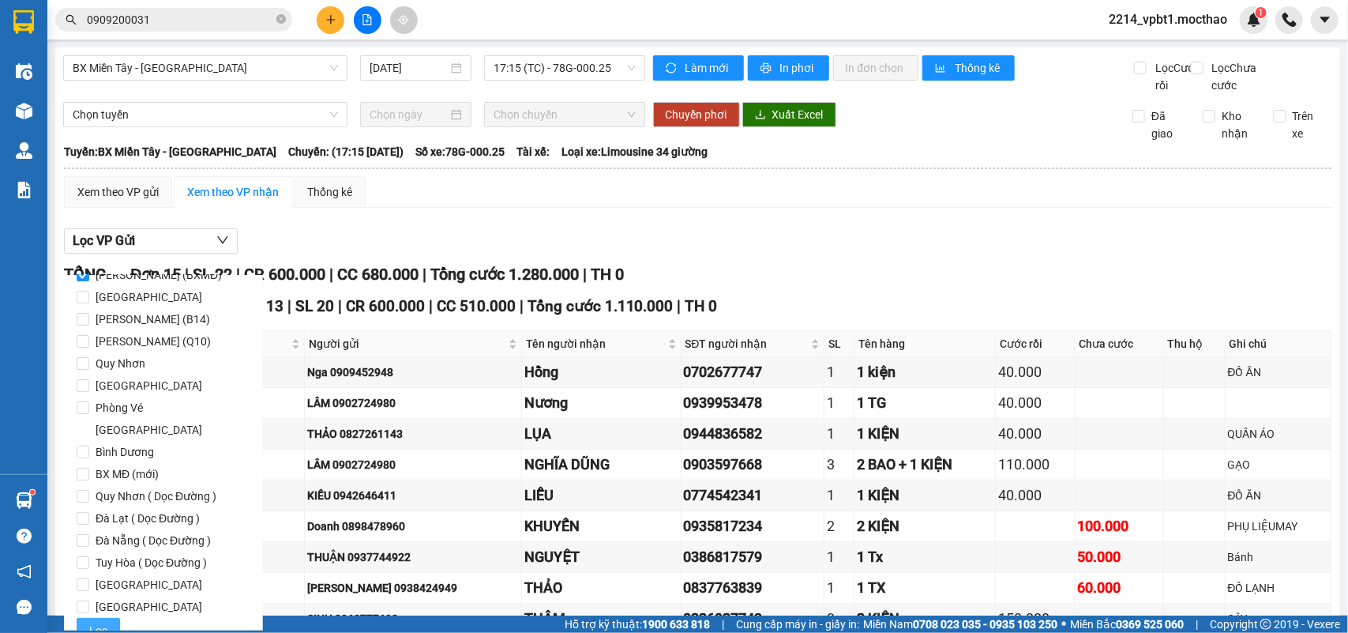
click at [100, 621] on span "Lọc" at bounding box center [98, 629] width 18 height 17
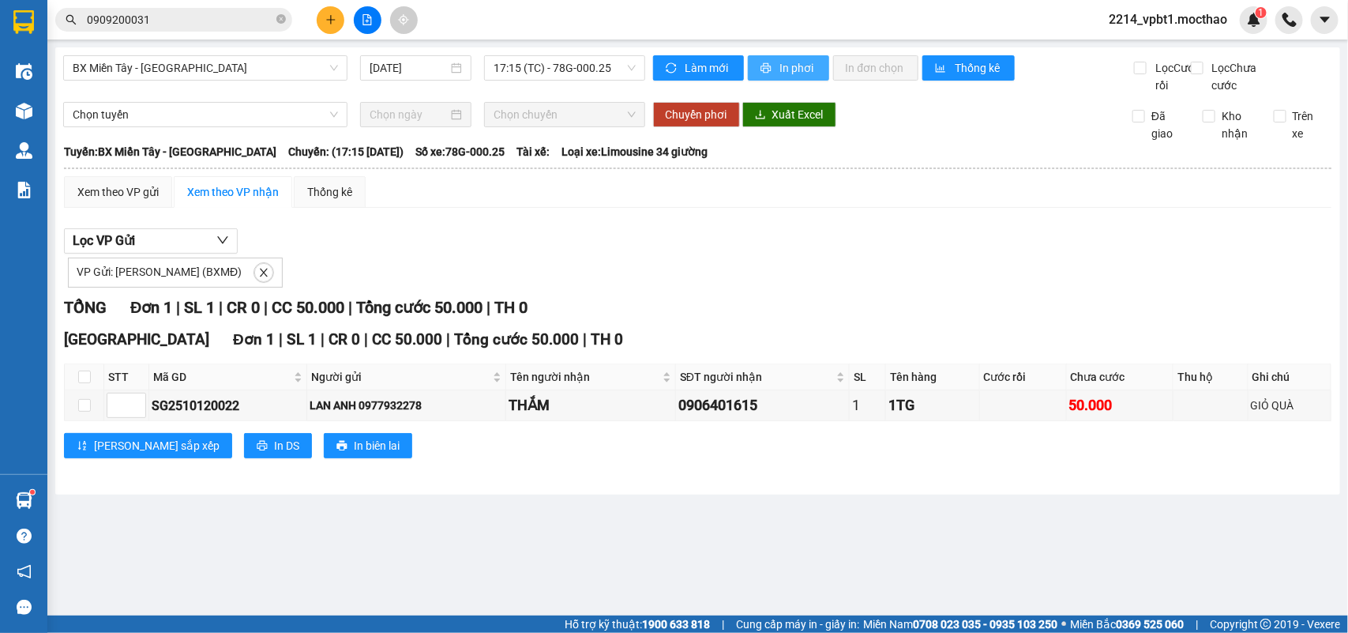
click at [775, 55] on button "In phơi" at bounding box center [788, 67] width 81 height 25
click at [219, 67] on span "BX Miền Tây - [GEOGRAPHIC_DATA]" at bounding box center [205, 68] width 265 height 24
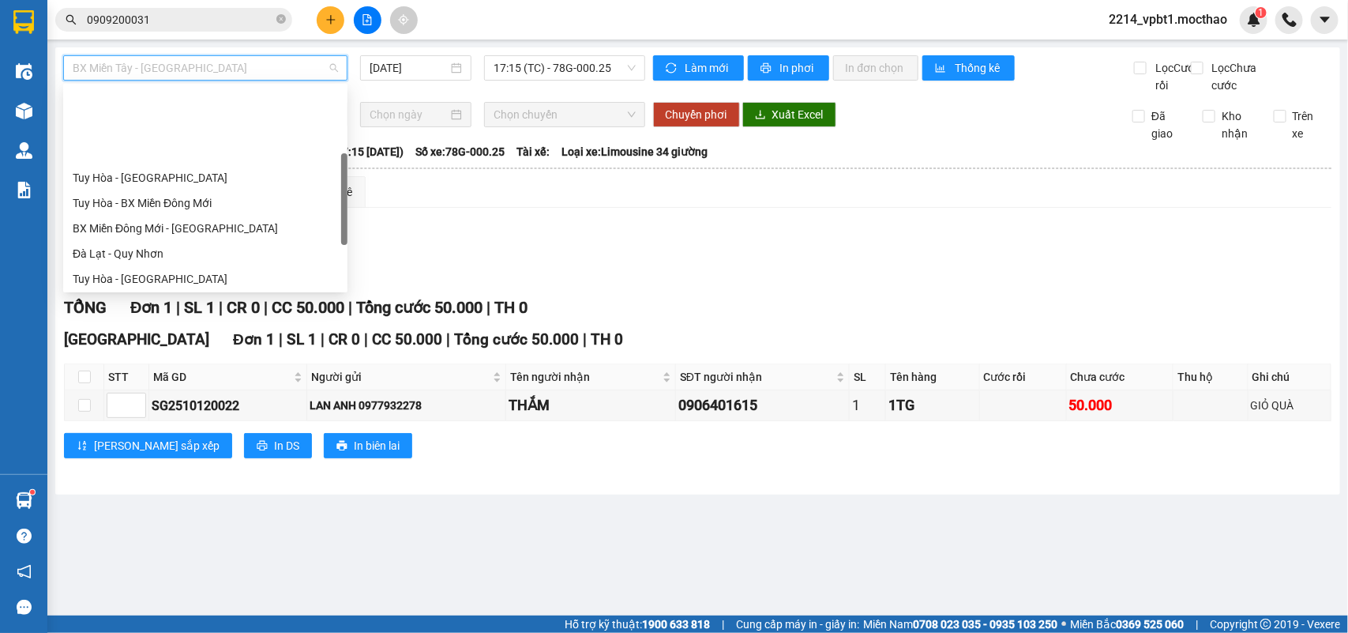
scroll to position [197, 0]
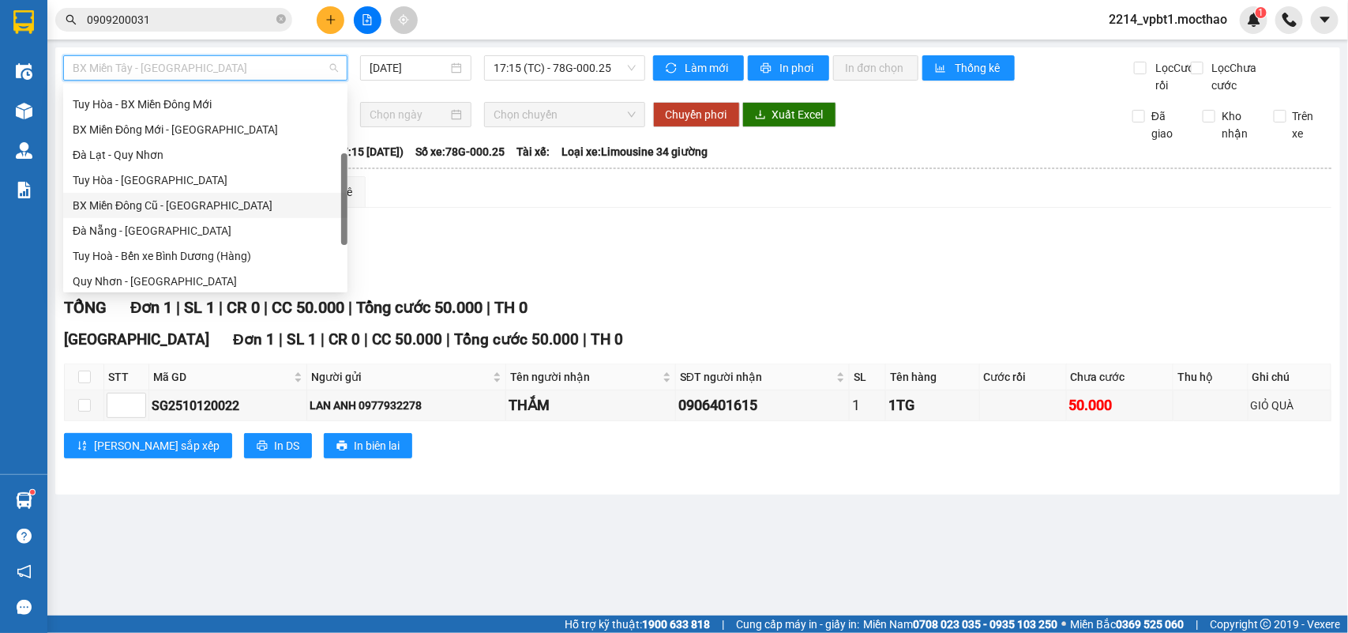
click at [139, 213] on div "BX Miền Đông Cũ - [GEOGRAPHIC_DATA]" at bounding box center [205, 205] width 265 height 17
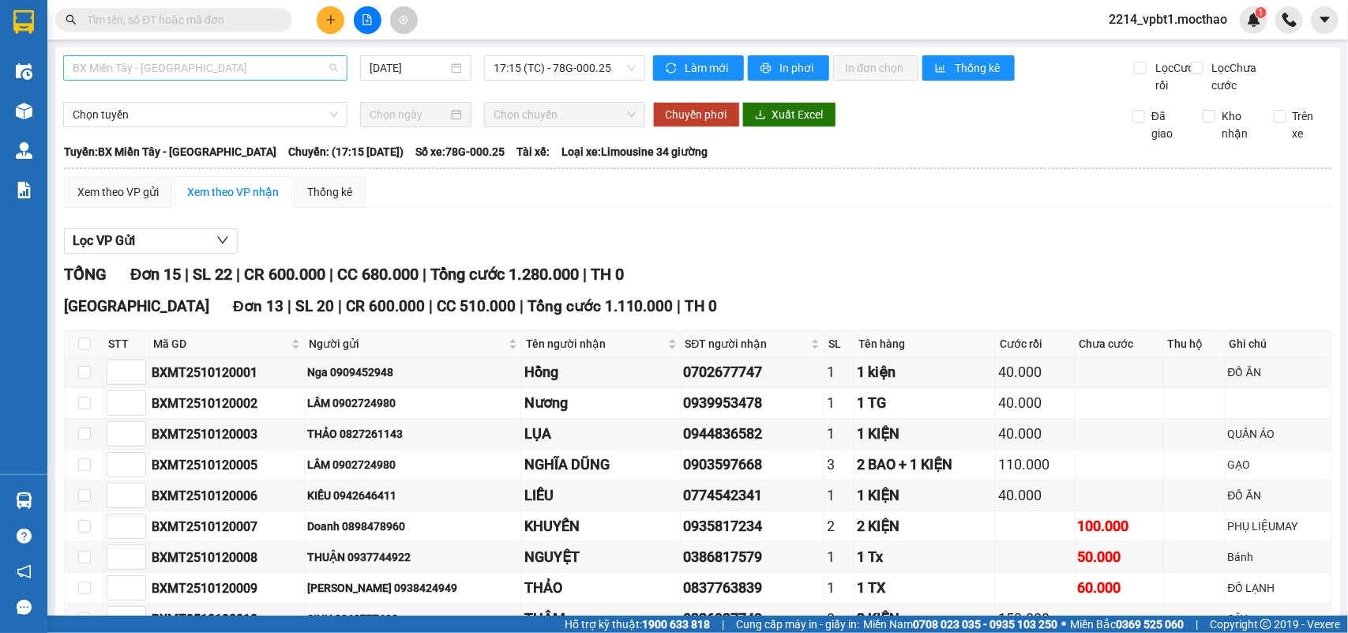
click at [229, 77] on span "BX Miền Tây - [GEOGRAPHIC_DATA]" at bounding box center [205, 68] width 265 height 24
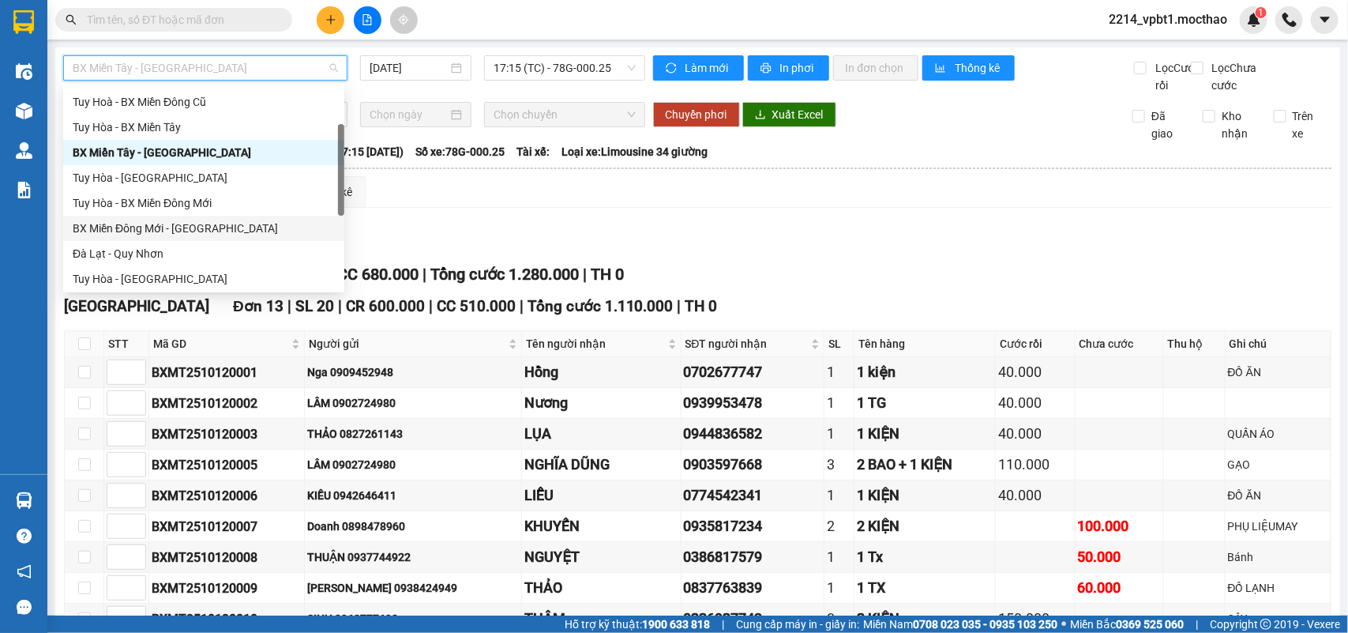
scroll to position [197, 0]
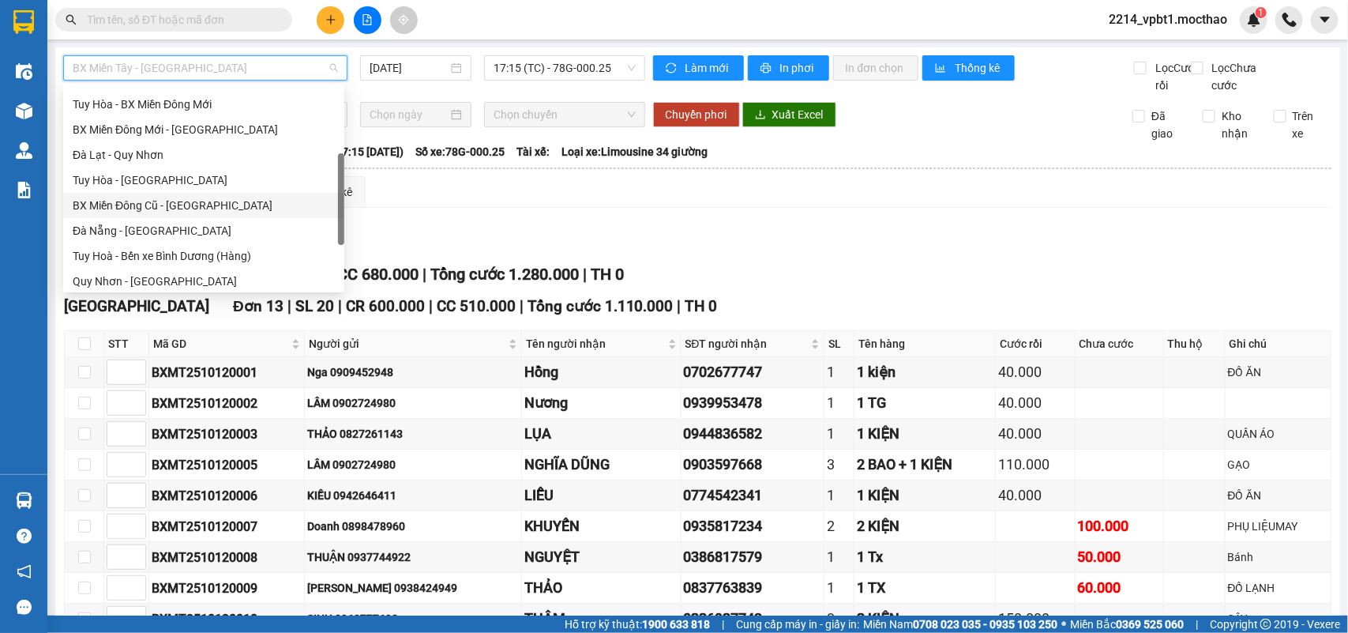
click at [163, 216] on div "BX Miền Đông Cũ - [GEOGRAPHIC_DATA]" at bounding box center [203, 205] width 281 height 25
type input "[DATE]"
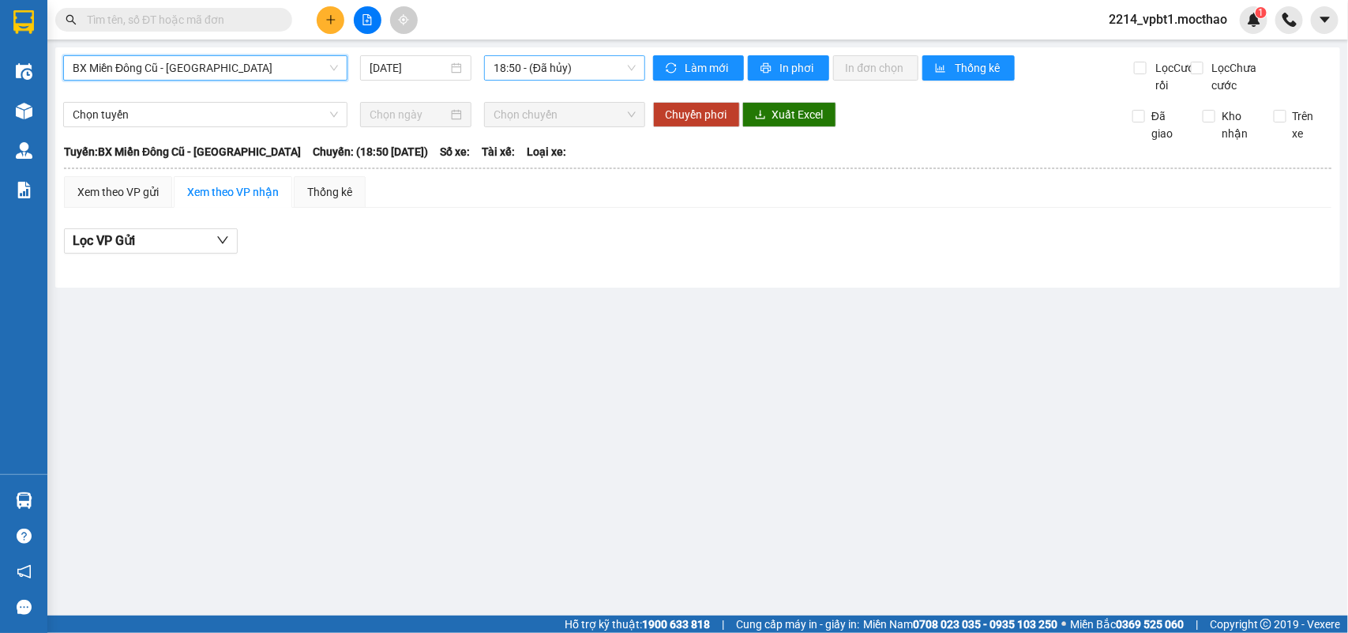
click at [571, 69] on span "18:50 - (Đã hủy)" at bounding box center [564, 68] width 141 height 24
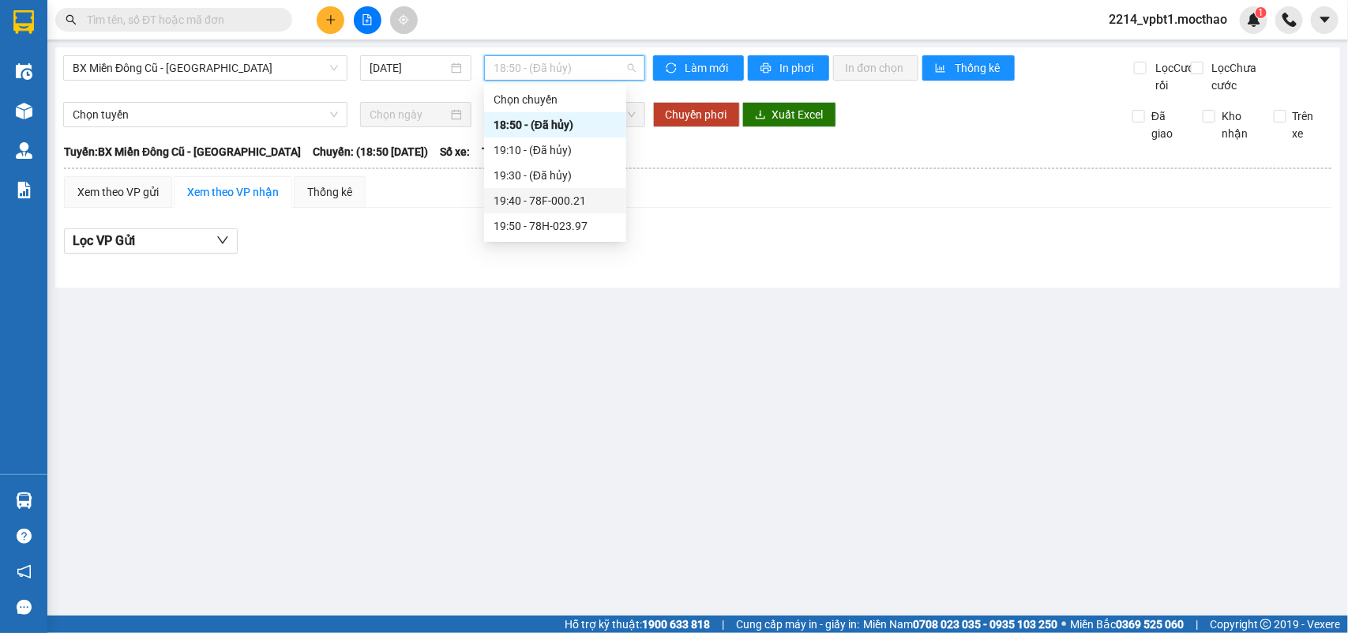
click at [565, 210] on div "19:40 - 78F-000.21" at bounding box center [555, 200] width 142 height 25
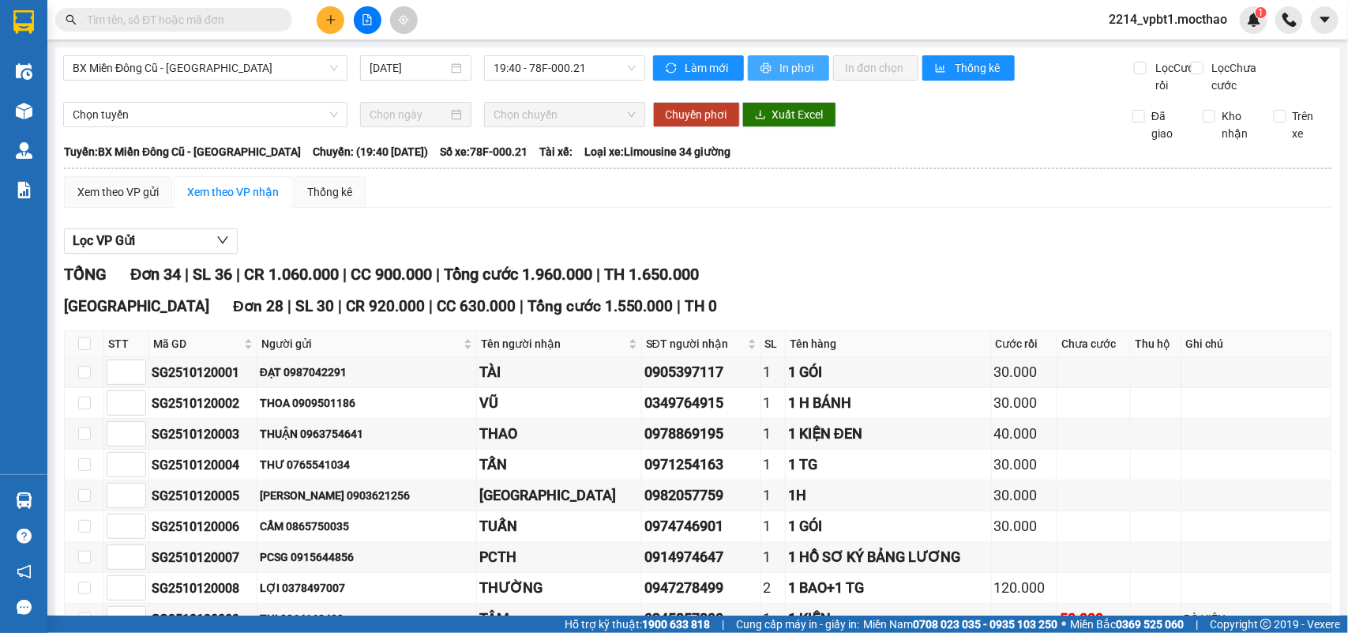
click at [780, 59] on span "In phơi" at bounding box center [798, 67] width 36 height 17
